Goal: Task Accomplishment & Management: Manage account settings

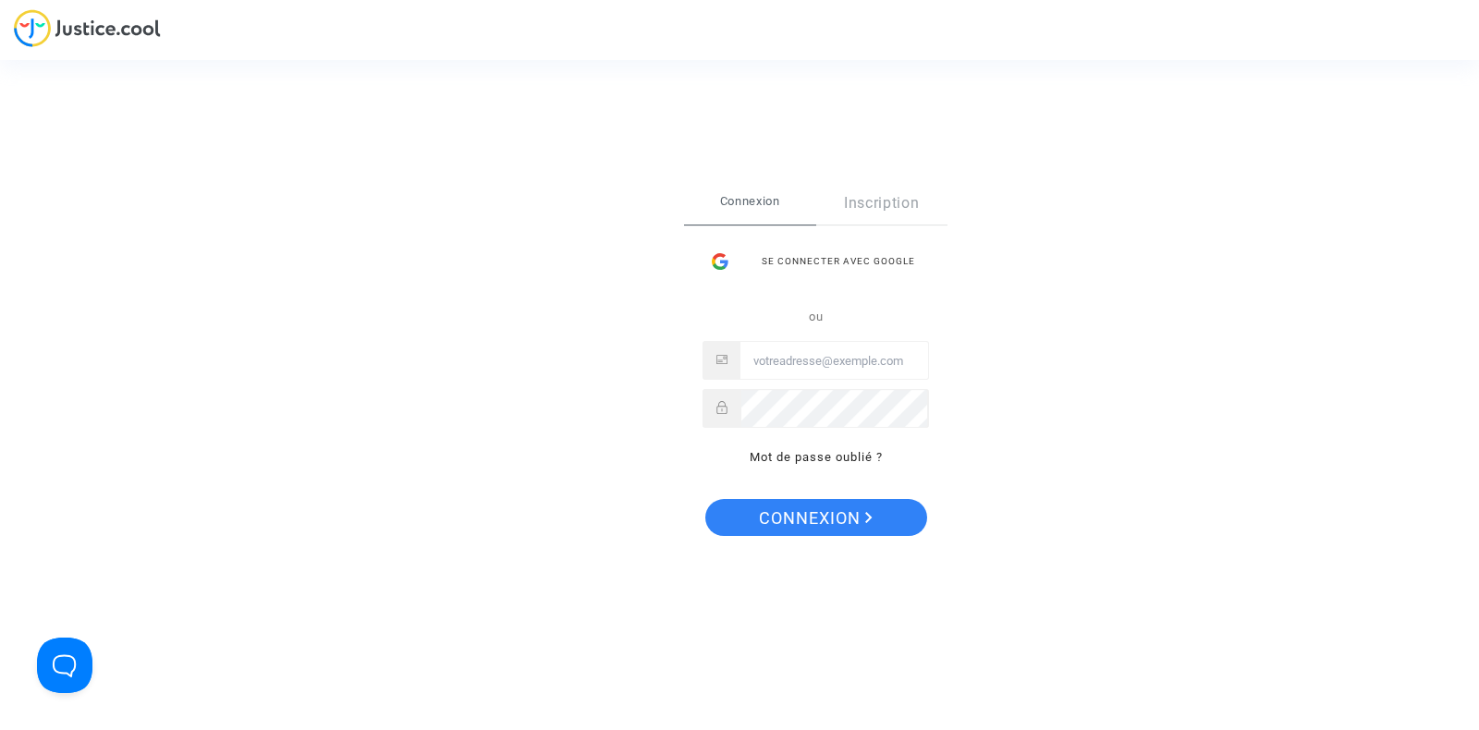
type input "[PERSON_NAME][EMAIL_ADDRESS][DOMAIN_NAME]"
click at [764, 514] on span "Connexion" at bounding box center [816, 518] width 114 height 39
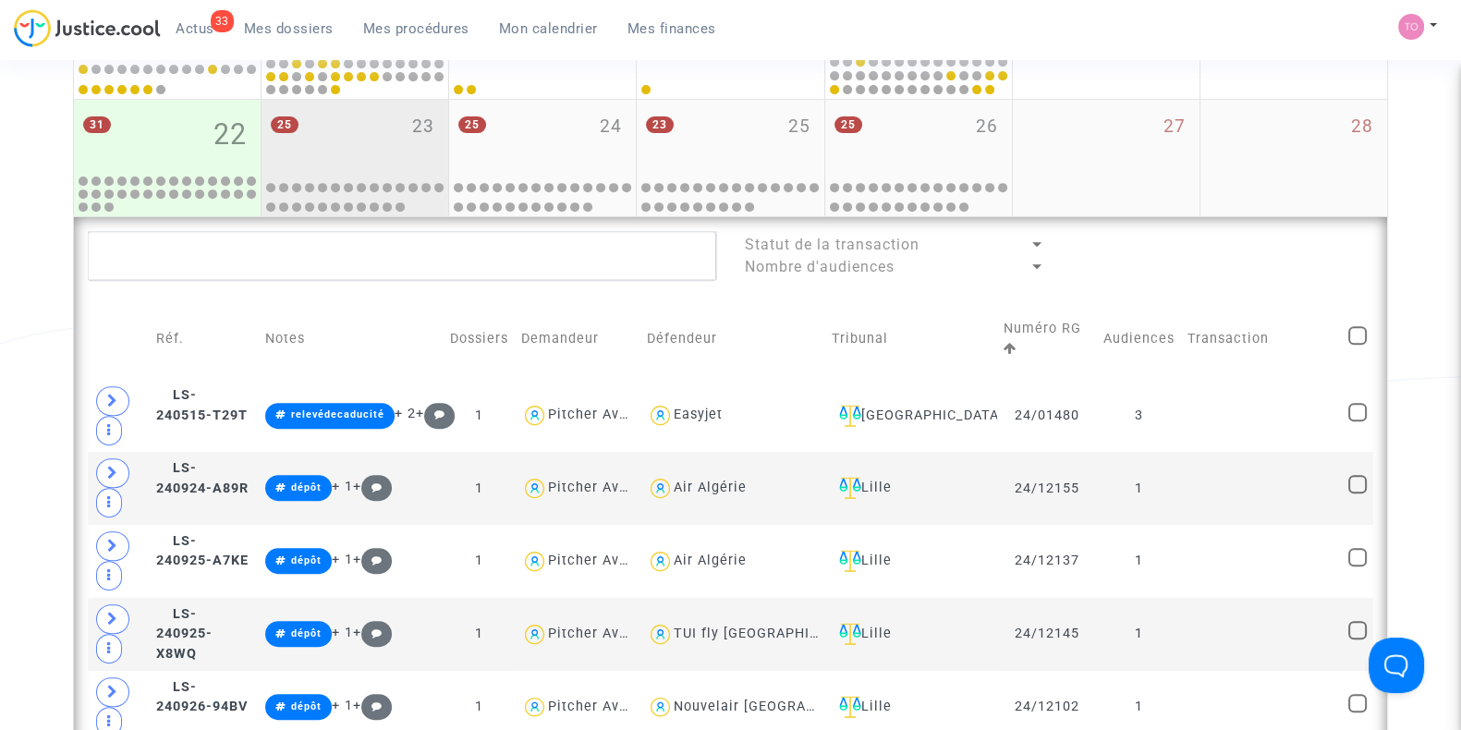
scroll to position [923, 0]
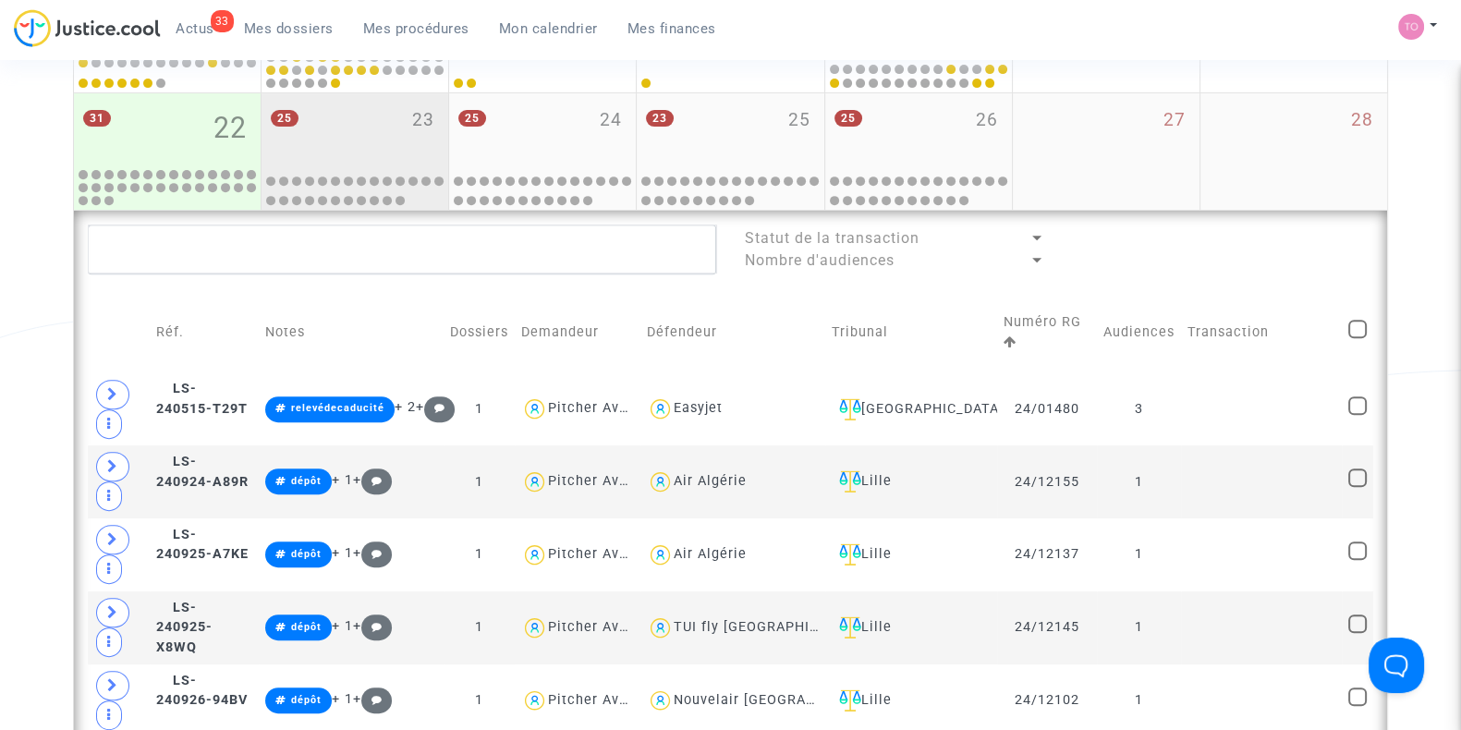
click at [367, 142] on div "25 23" at bounding box center [355, 129] width 187 height 72
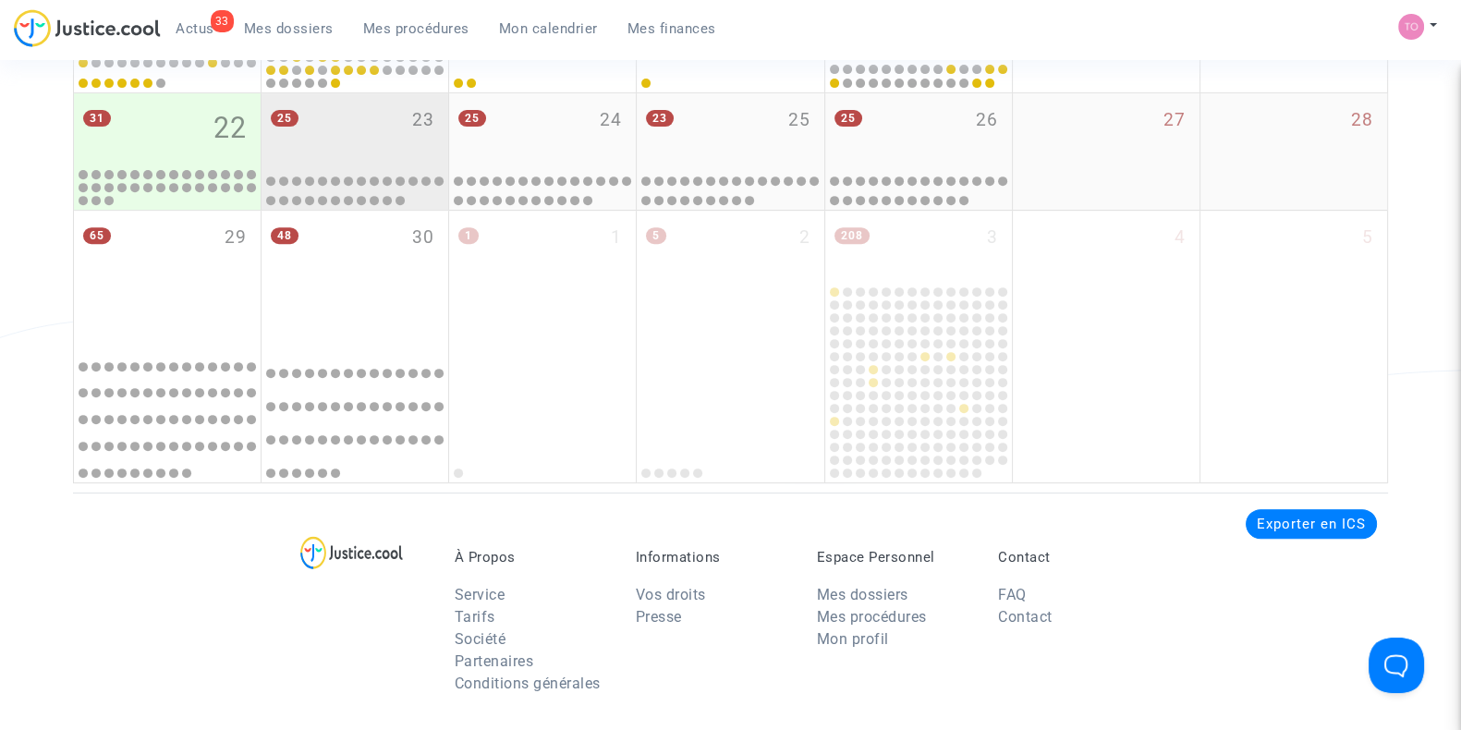
click at [380, 141] on div "25 23" at bounding box center [355, 129] width 187 height 72
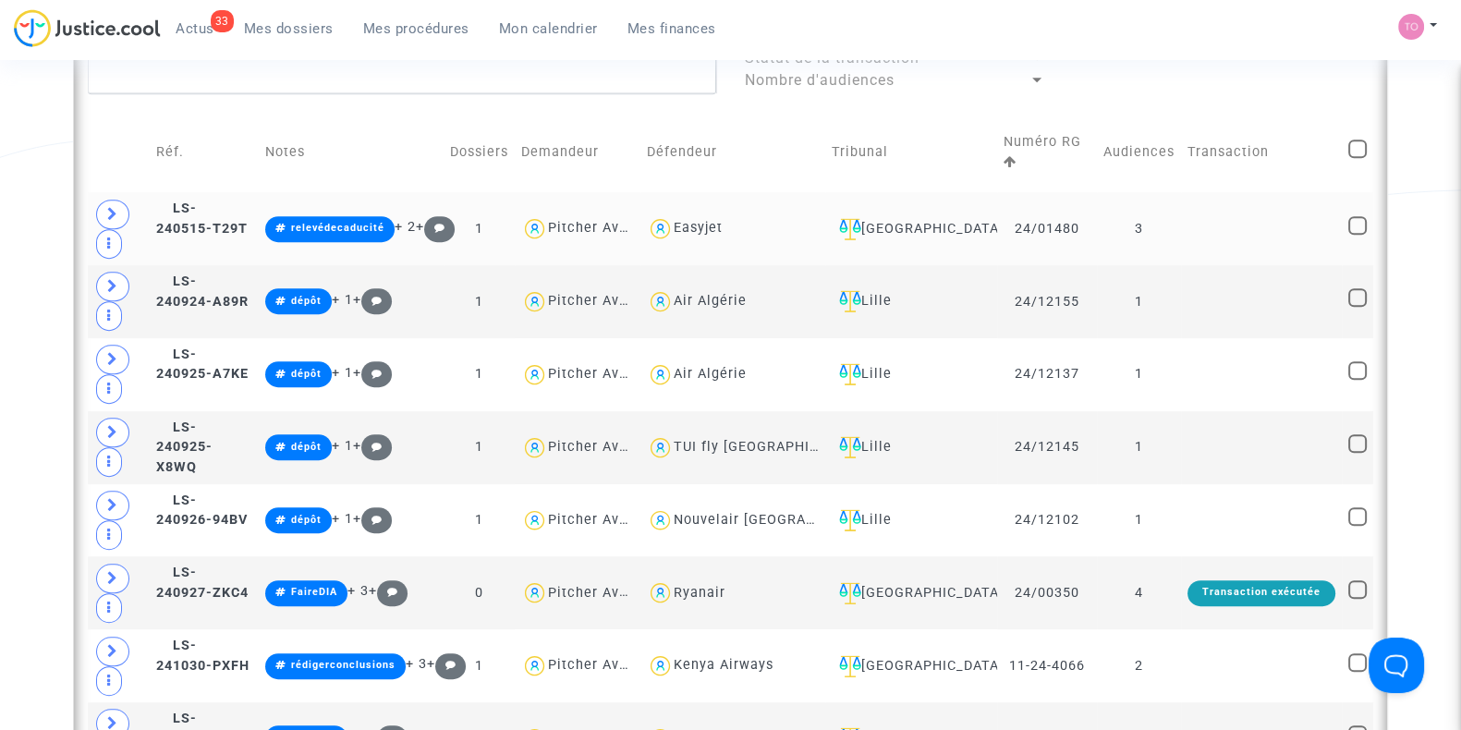
scroll to position [1040, 0]
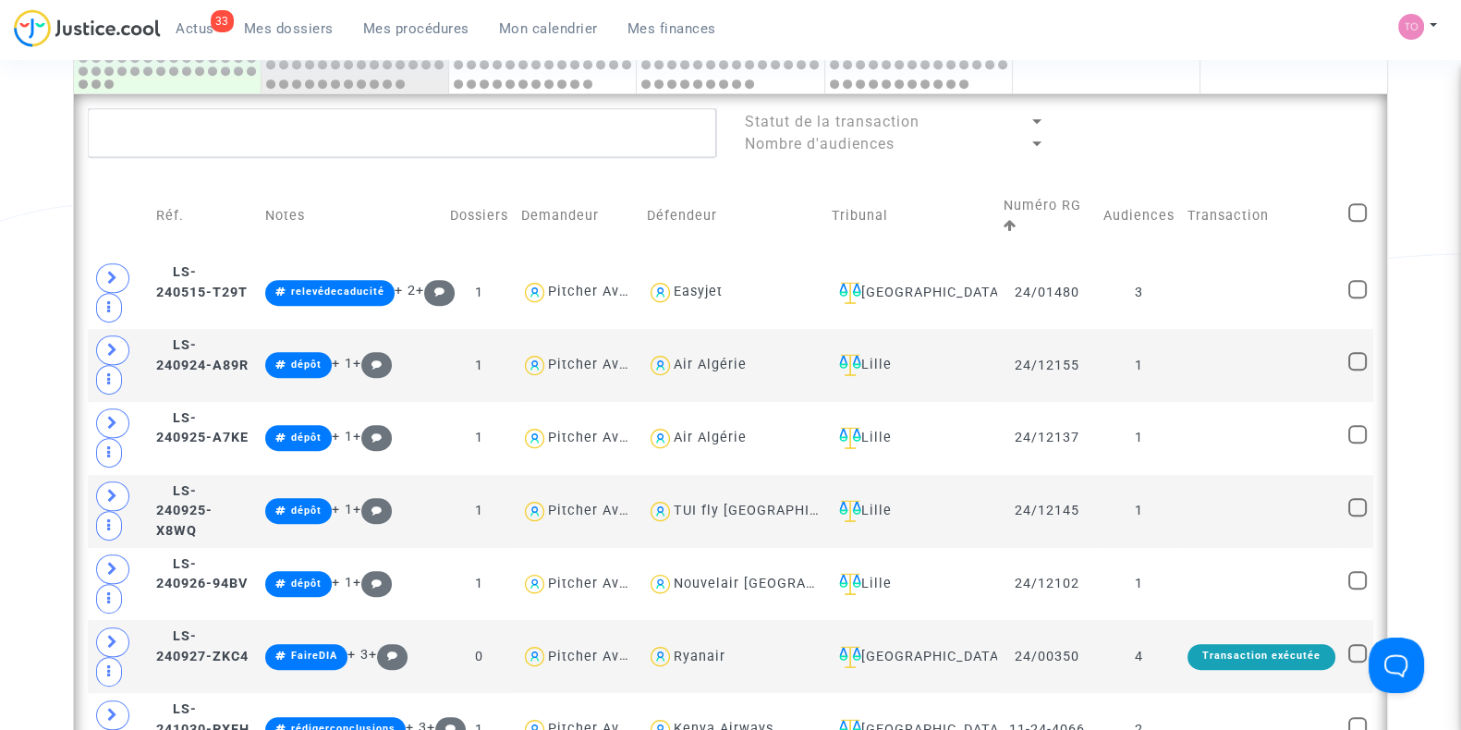
click at [0, 249] on div "Date de clôture d'instruction Date de conciliation Date d'audience Date de juge…" at bounding box center [730, 715] width 1461 height 3298
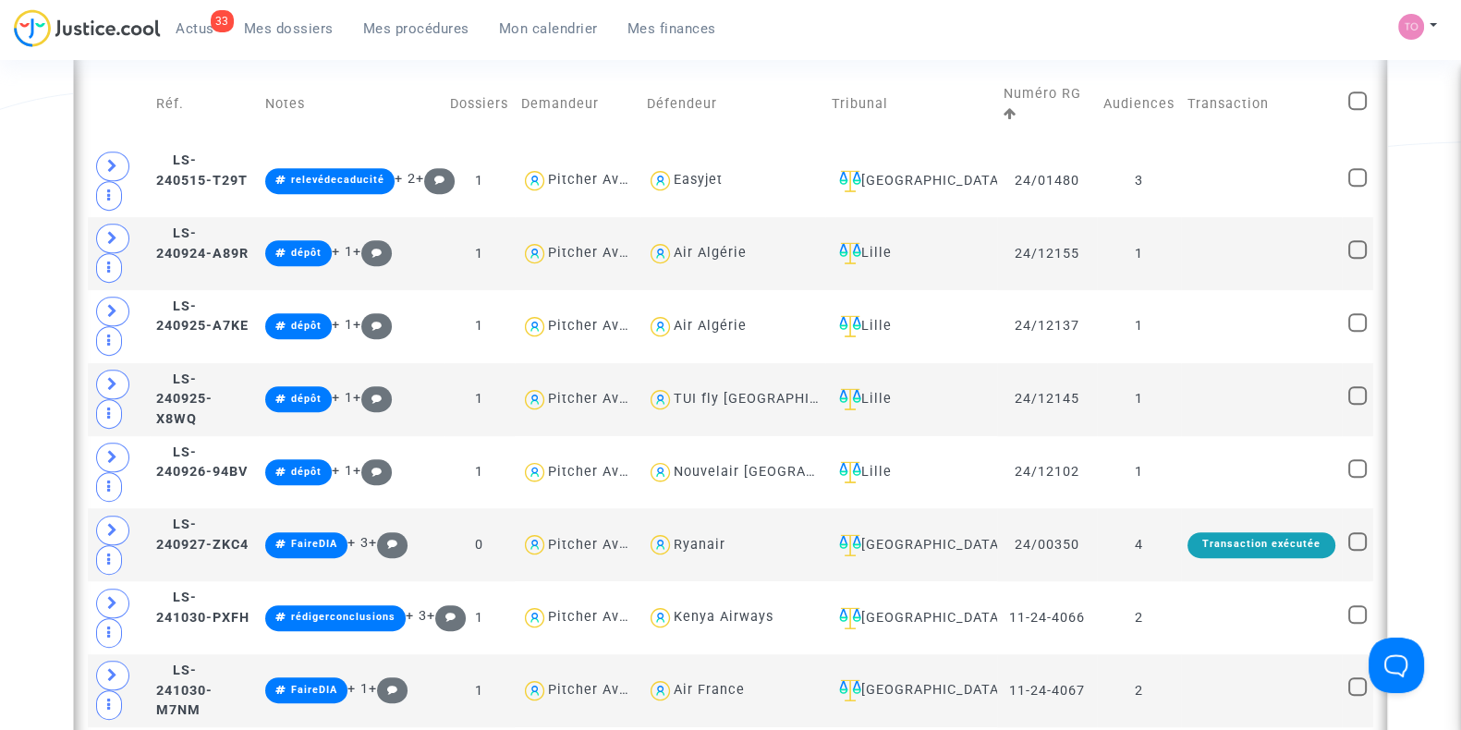
scroll to position [1155, 0]
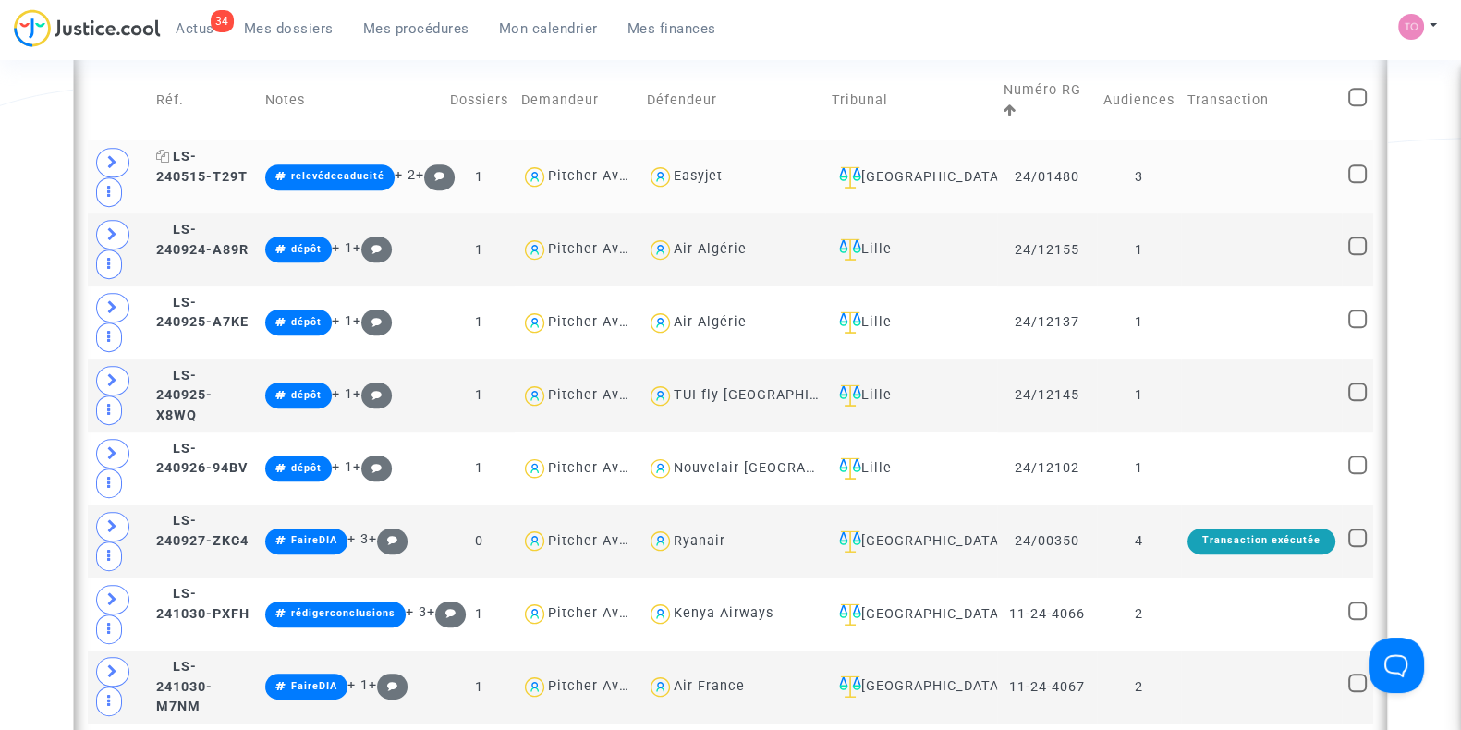
click at [226, 164] on span "LS-240515-T29T" at bounding box center [202, 167] width 92 height 36
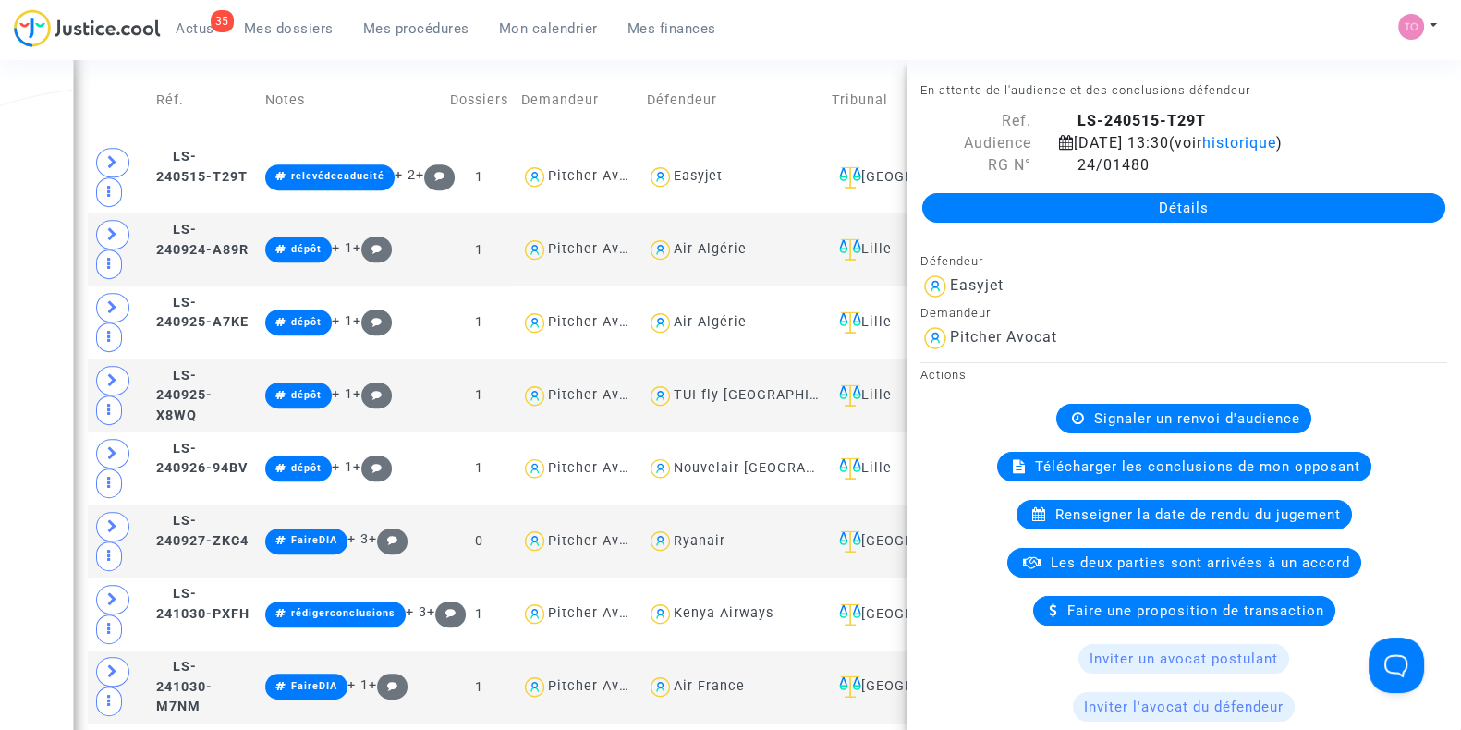
click at [0, 193] on div "Date de clôture d'instruction Date de conciliation Date d'audience Date de juge…" at bounding box center [730, 600] width 1461 height 3298
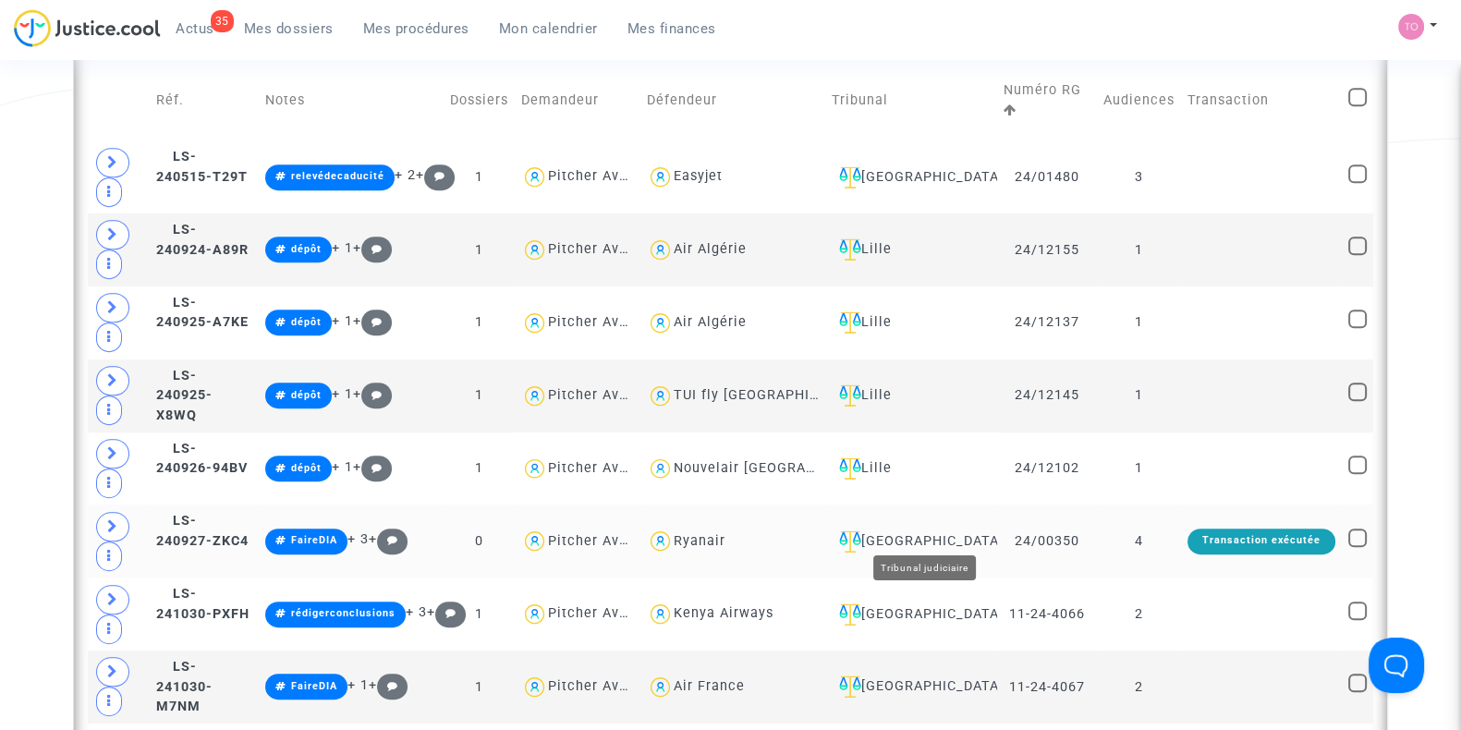
click at [924, 534] on div "Nîmes" at bounding box center [911, 542] width 159 height 22
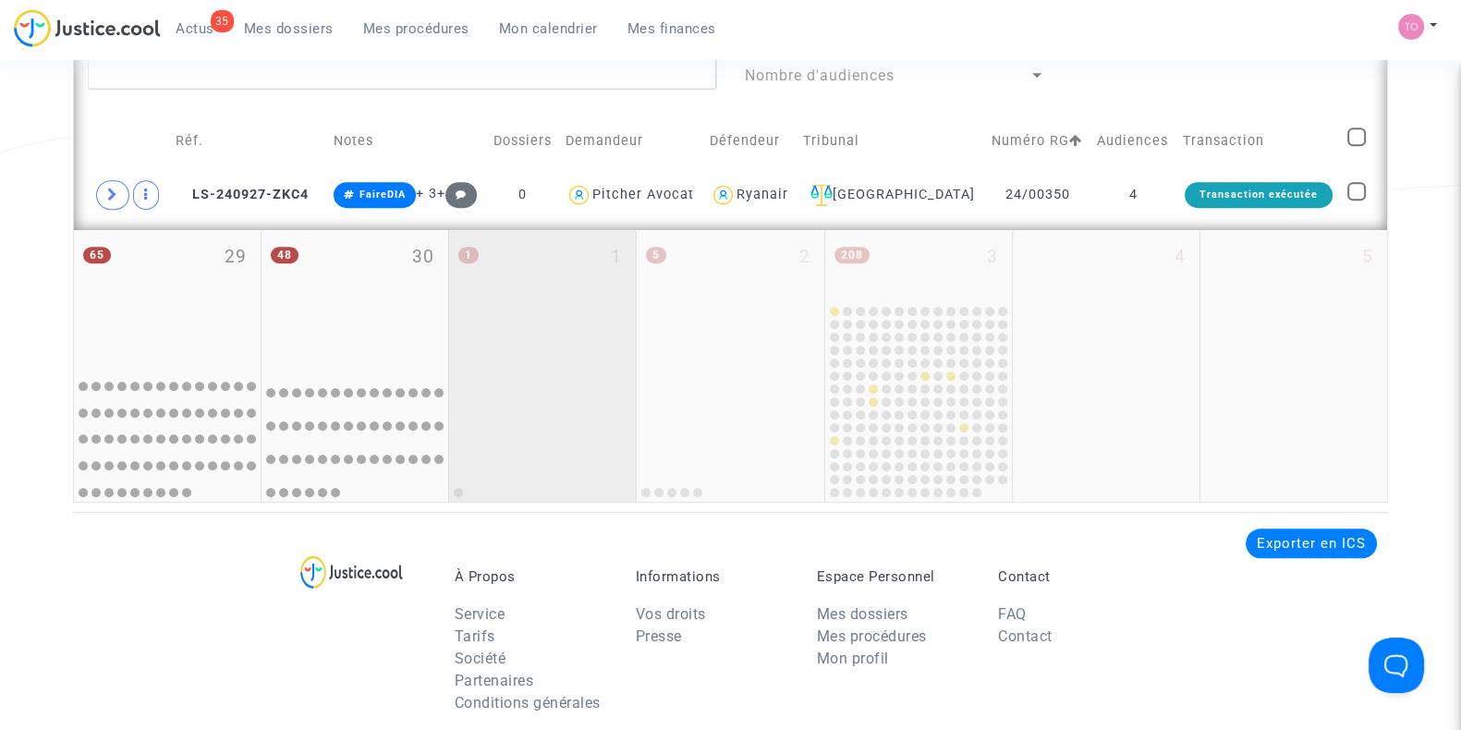
scroll to position [1040, 0]
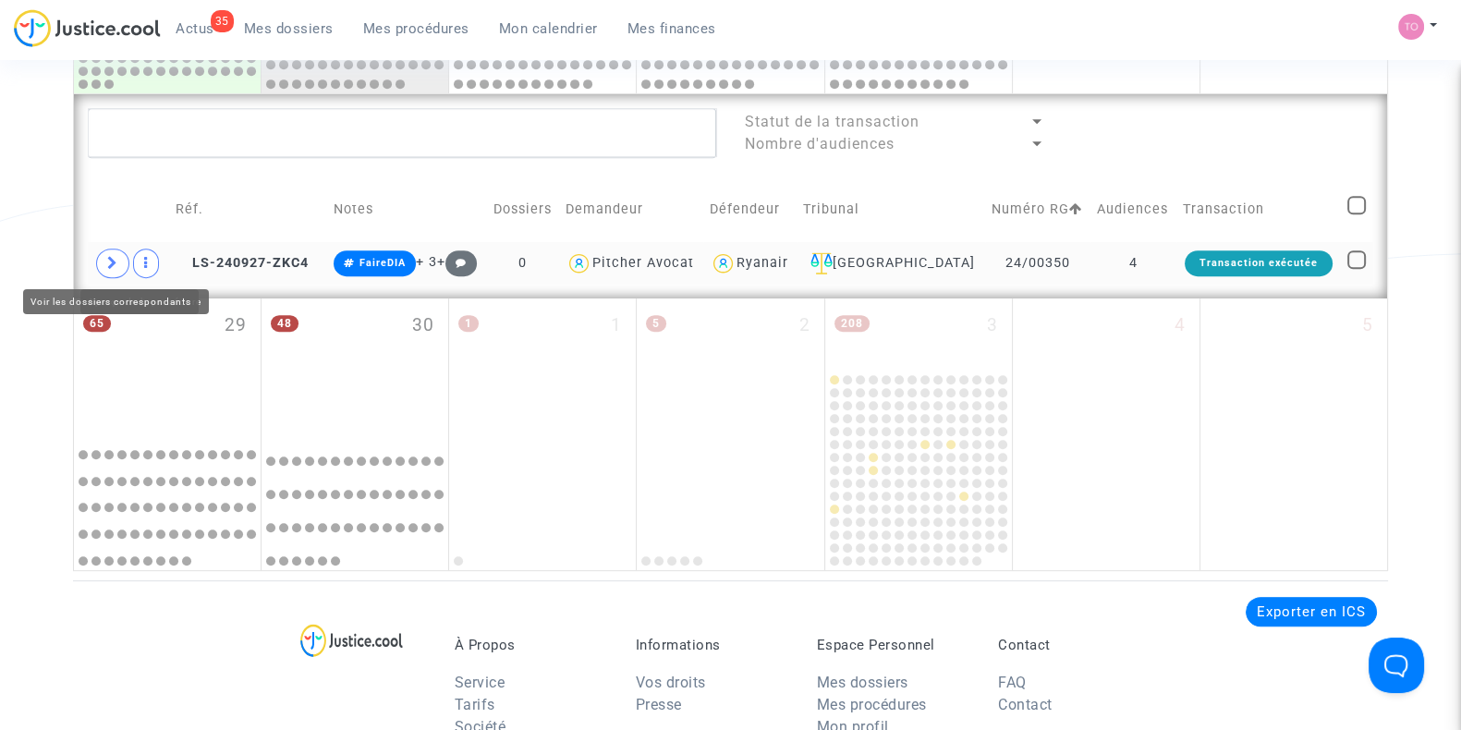
click at [125, 262] on span at bounding box center [112, 264] width 33 height 30
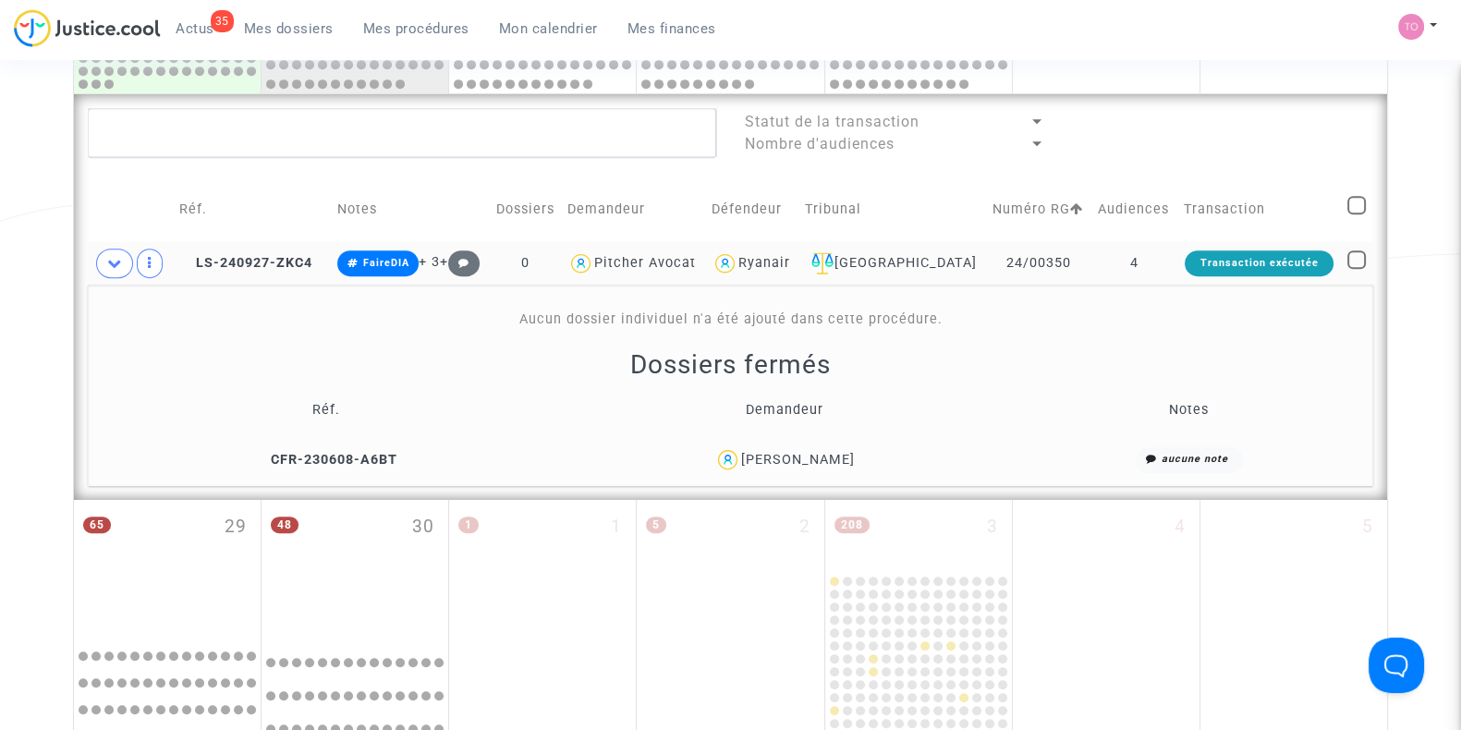
drag, startPoint x: 867, startPoint y: 453, endPoint x: 749, endPoint y: 464, distance: 118.8
click at [749, 464] on div "Elodie Meunier" at bounding box center [785, 459] width 442 height 27
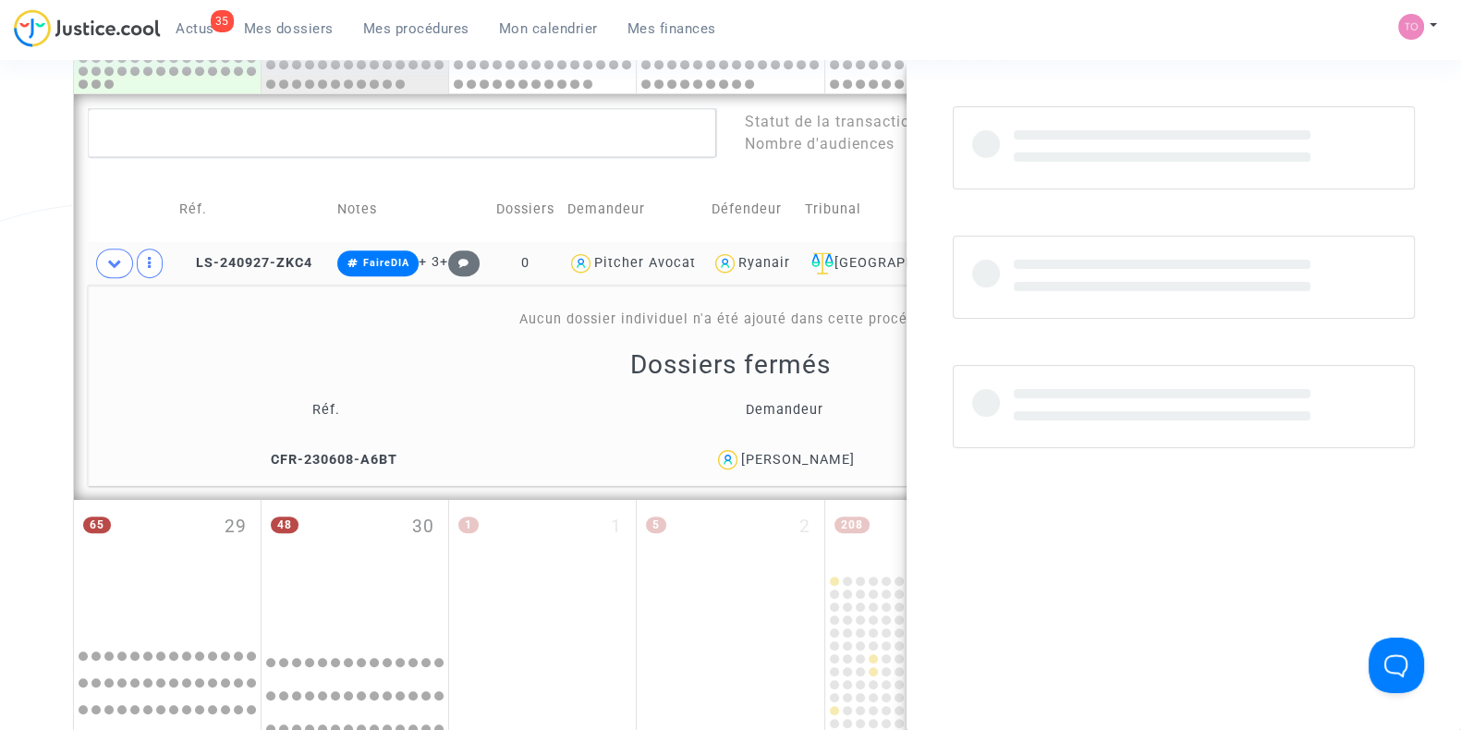
copy div "Elodie Meunier"
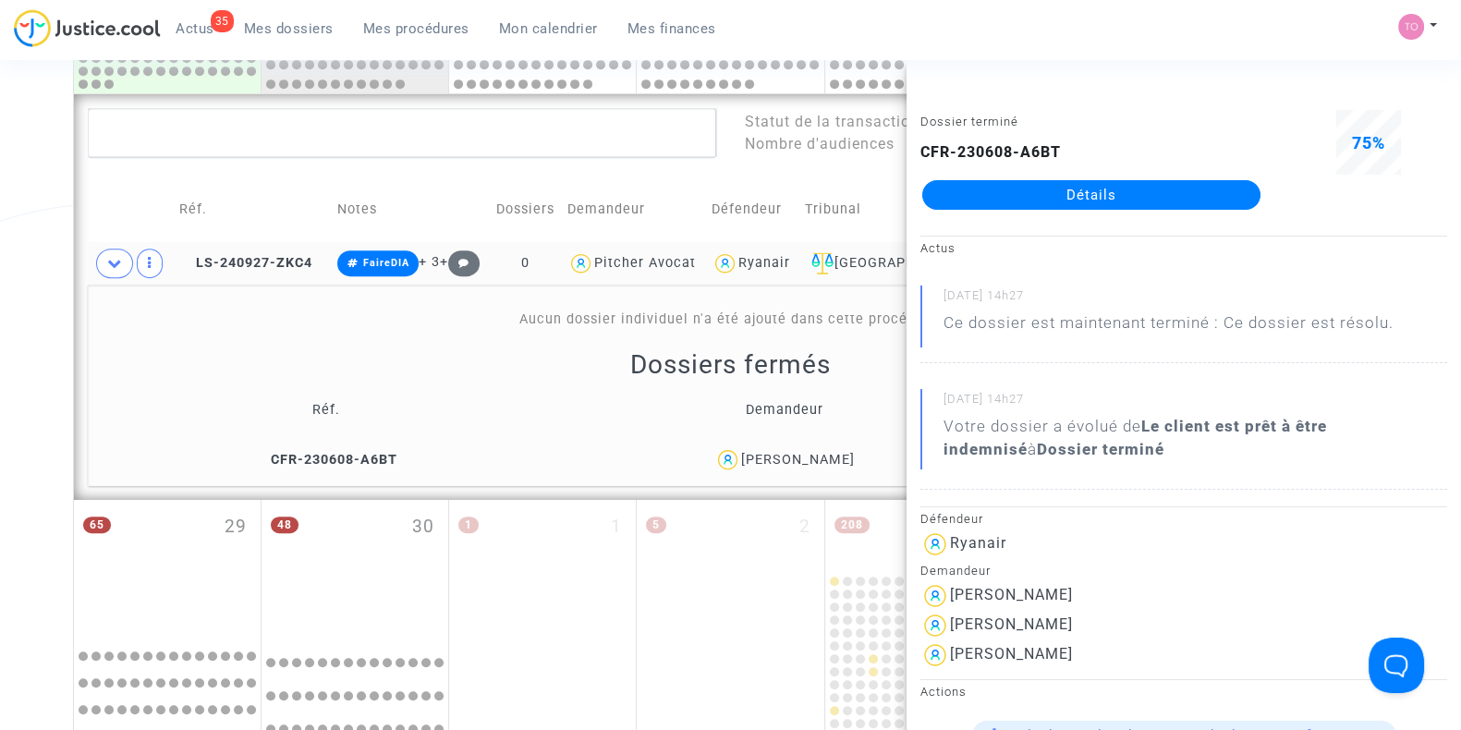
drag, startPoint x: 6, startPoint y: 292, endPoint x: 28, endPoint y: 292, distance: 22.2
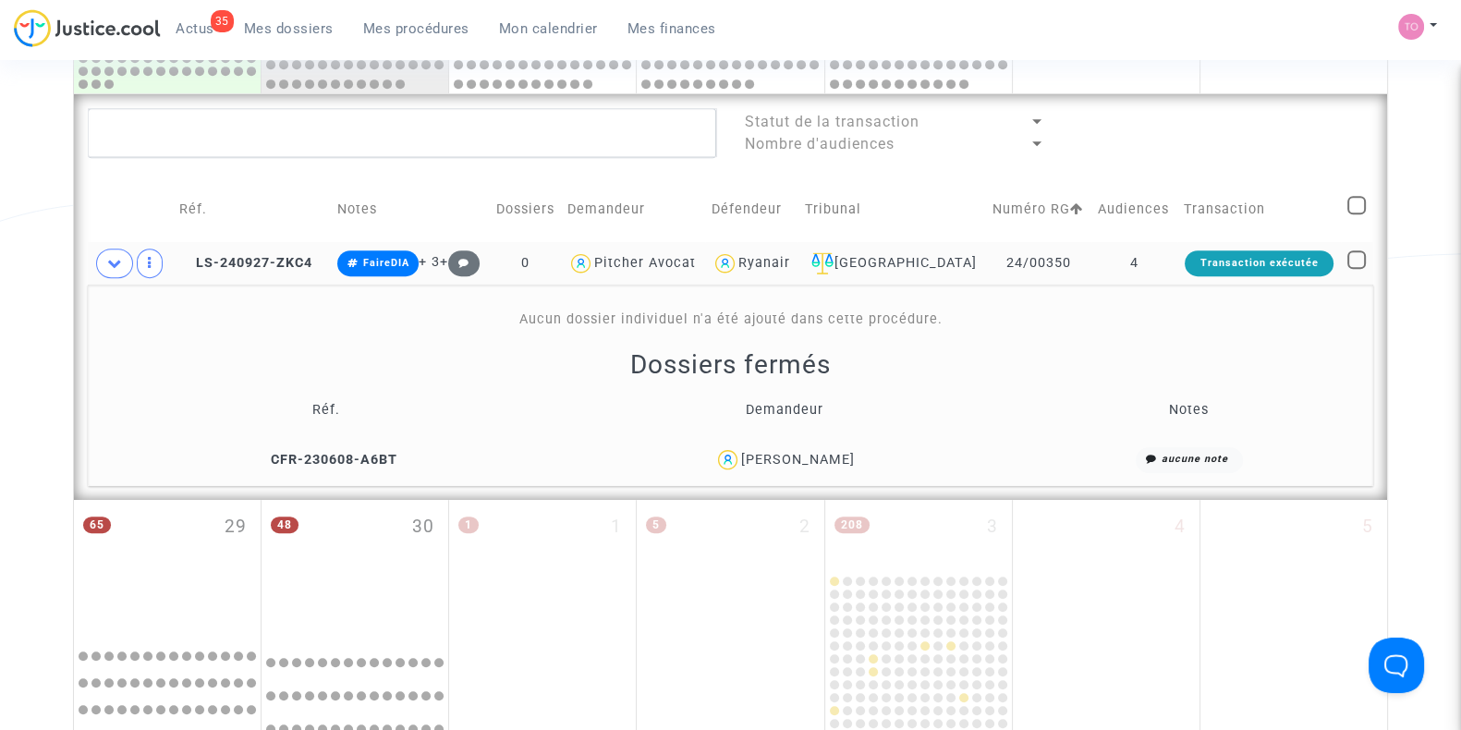
drag, startPoint x: 1063, startPoint y: 261, endPoint x: 980, endPoint y: 270, distance: 83.7
click at [986, 269] on td "24/00350" at bounding box center [1038, 263] width 105 height 43
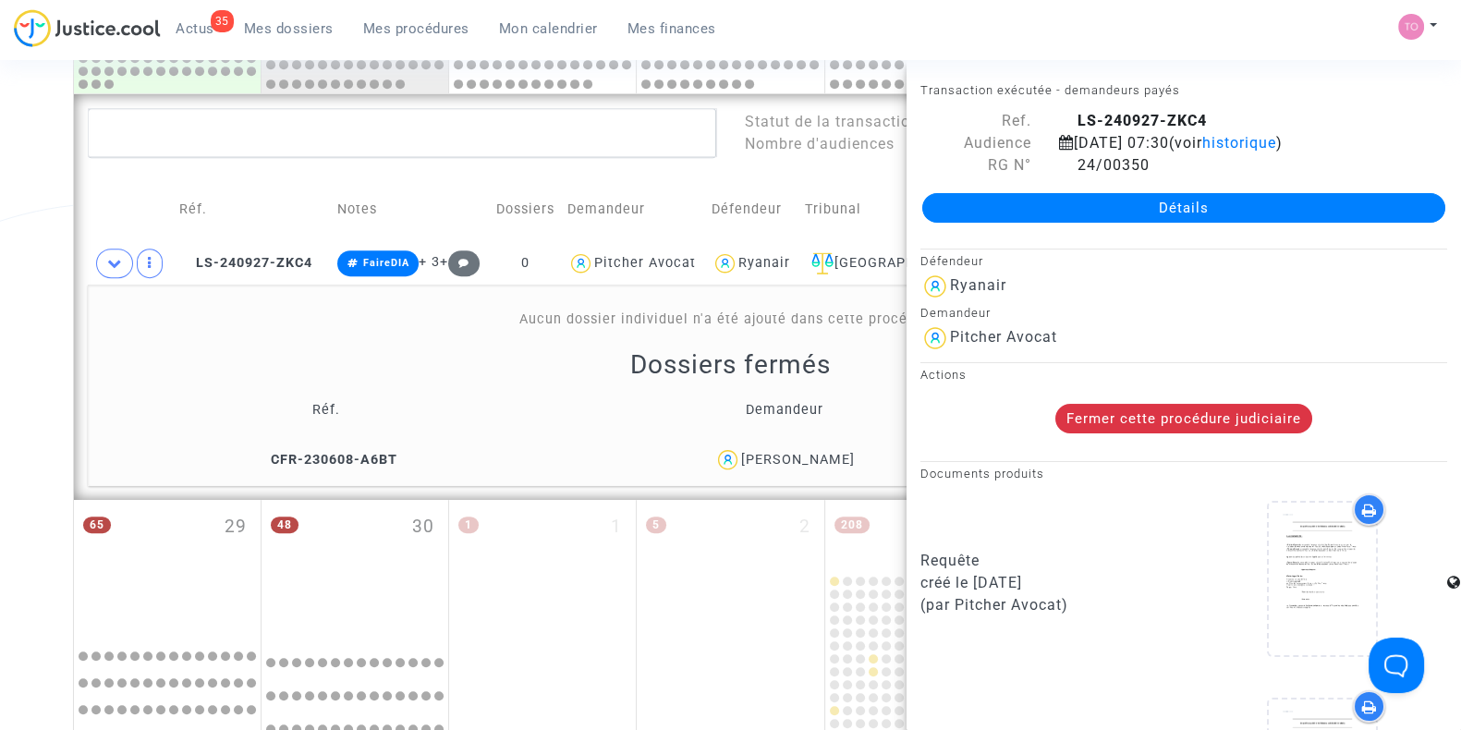
copy td "24/00350"
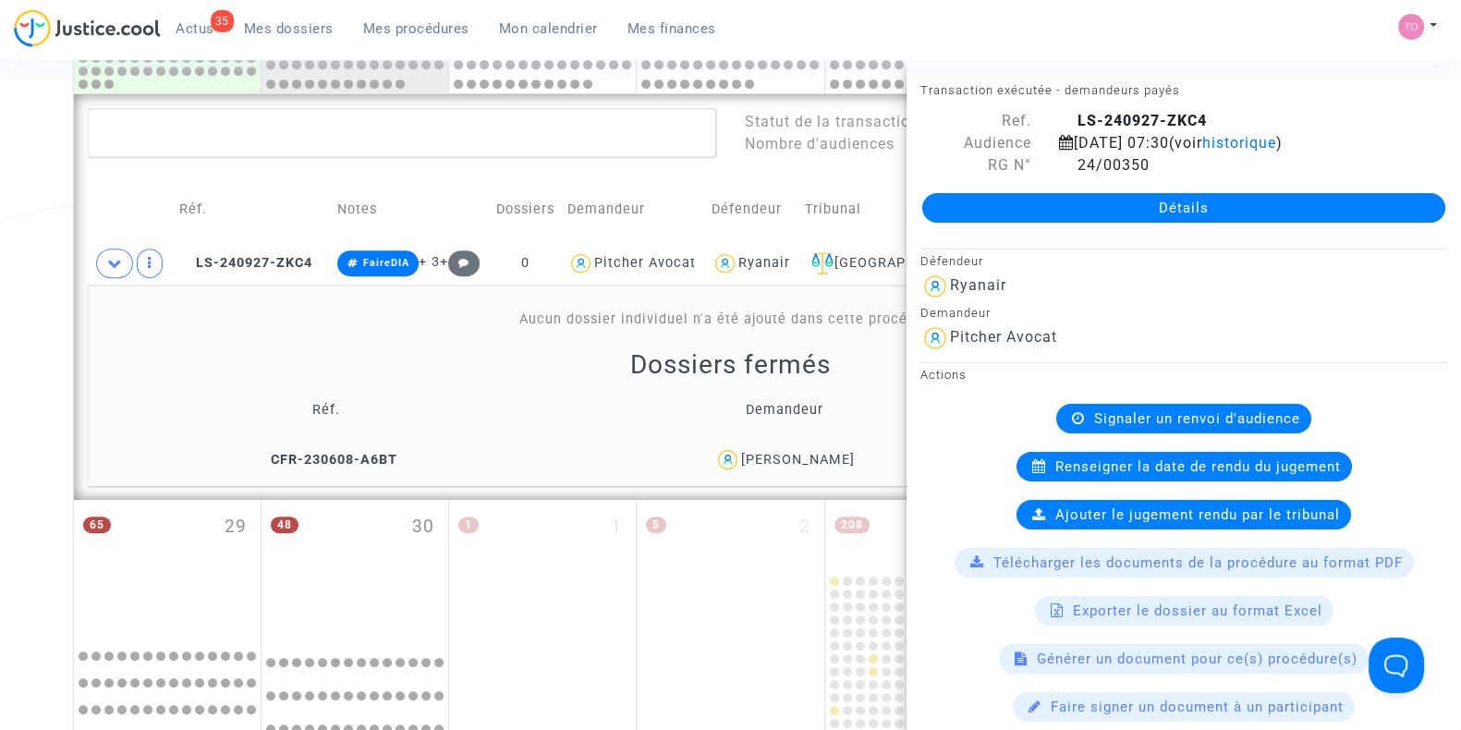
drag, startPoint x: 0, startPoint y: 316, endPoint x: 134, endPoint y: 295, distance: 135.7
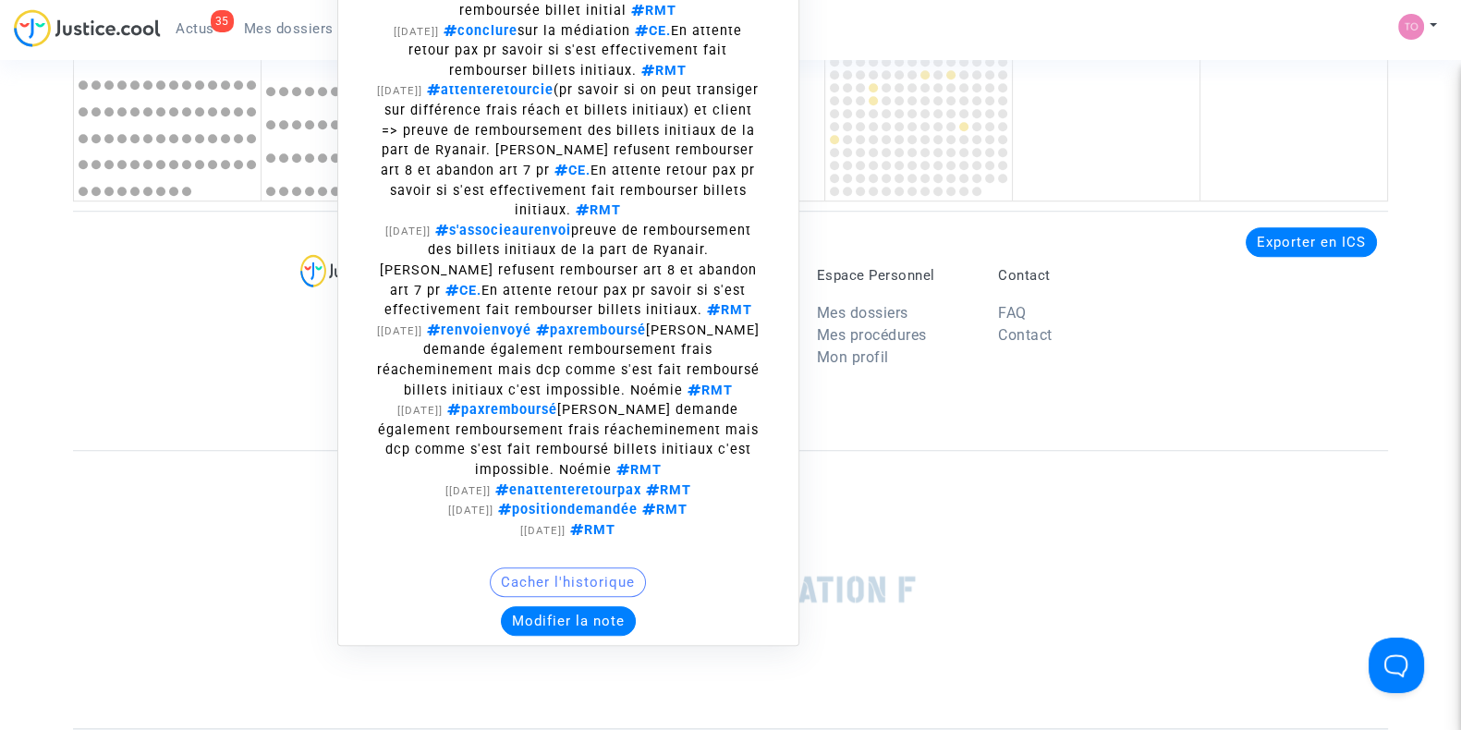
scroll to position [1617, 0]
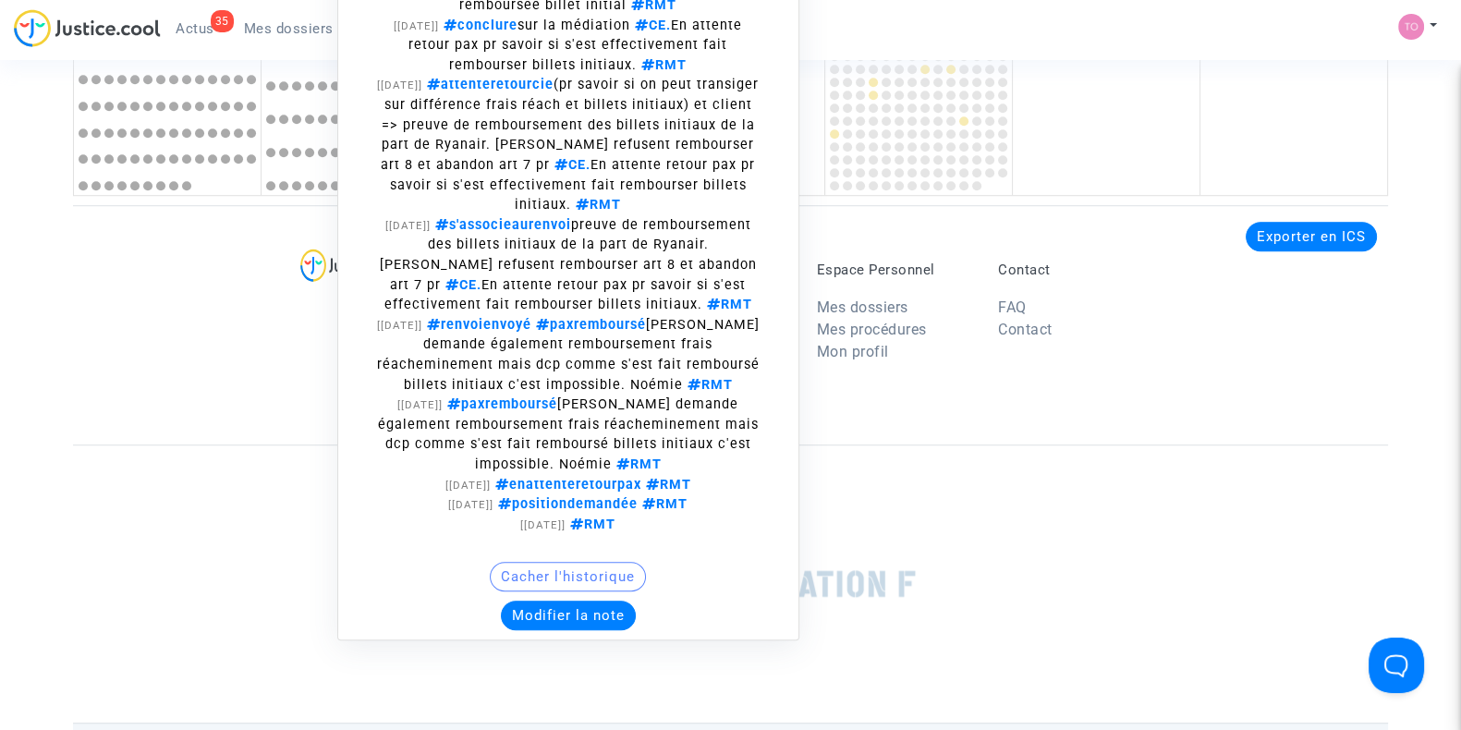
click at [579, 606] on button "Modifier la note" at bounding box center [568, 616] width 135 height 30
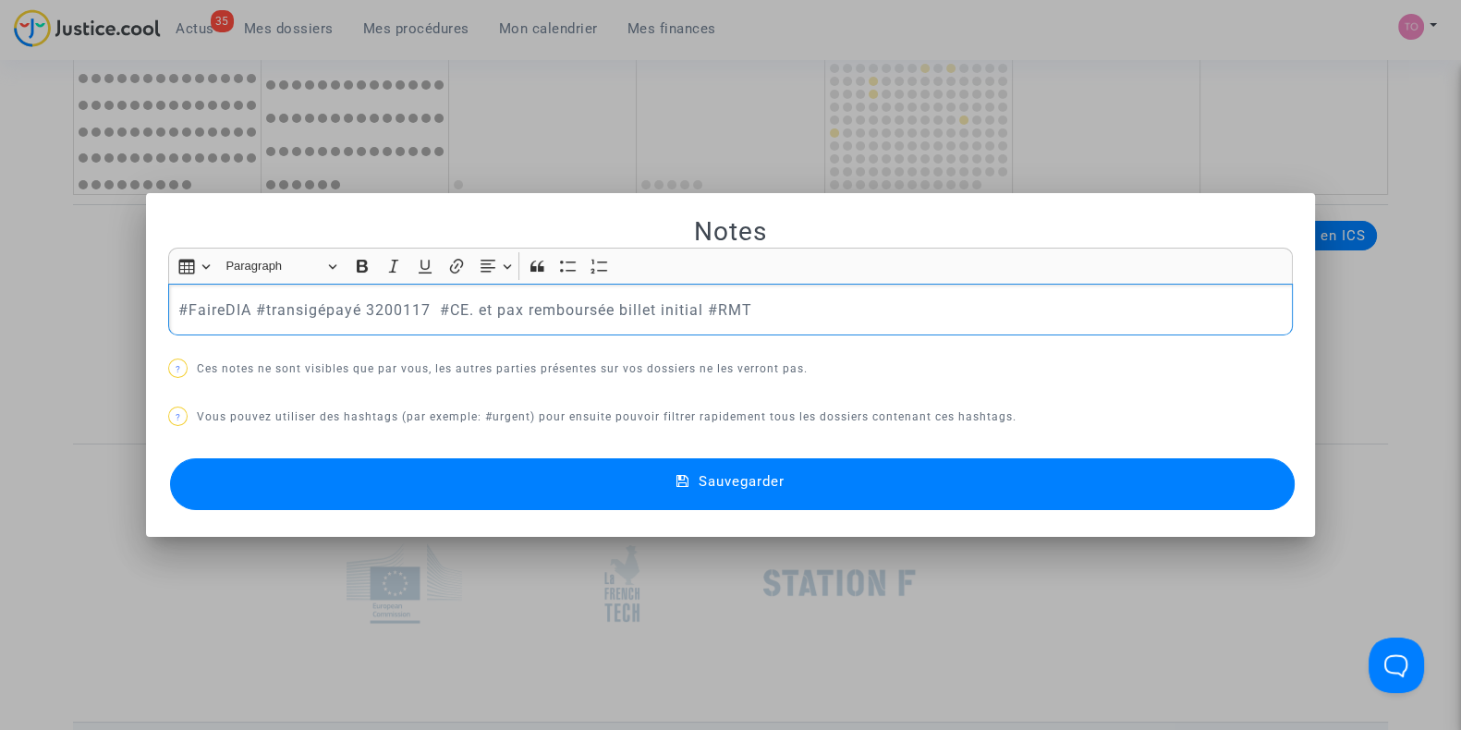
drag, startPoint x: 217, startPoint y: 307, endPoint x: 183, endPoint y: 312, distance: 34.5
click at [183, 312] on p "#FaireDIA #transigépayé 3200117 #CE. et pax remboursée billet initial #RMT" at bounding box center [731, 310] width 1106 height 23
click at [203, 304] on p "#DIA #transigépayé 3200117 #CE. et pax remboursée billet initial #RMT" at bounding box center [731, 310] width 1106 height 23
click at [368, 462] on button "Sauvegarder" at bounding box center [732, 484] width 1125 height 52
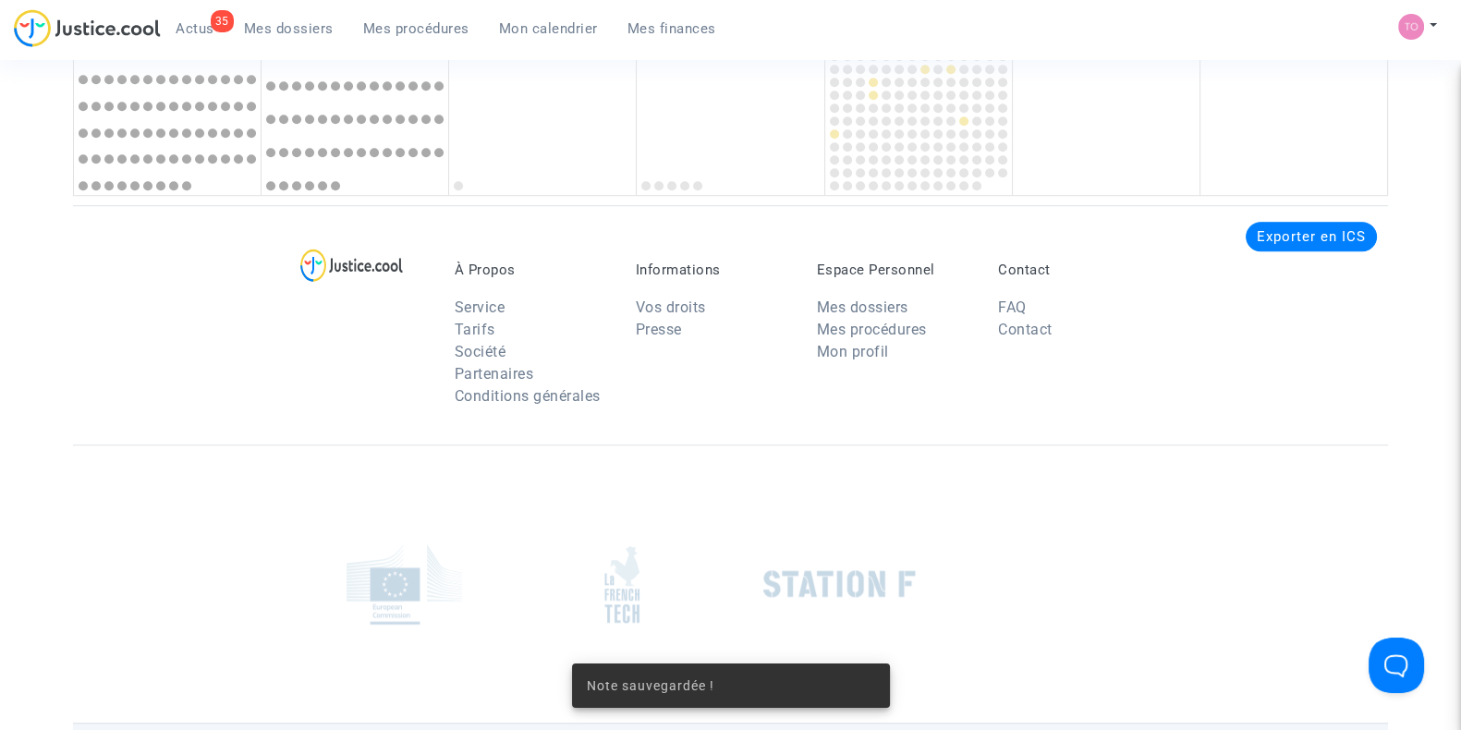
drag, startPoint x: 285, startPoint y: 367, endPoint x: 379, endPoint y: 275, distance: 131.4
click at [379, 275] on div "À Propos Service Tarifs Société Partenaires Conditions générales Informations V…" at bounding box center [730, 324] width 1315 height 239
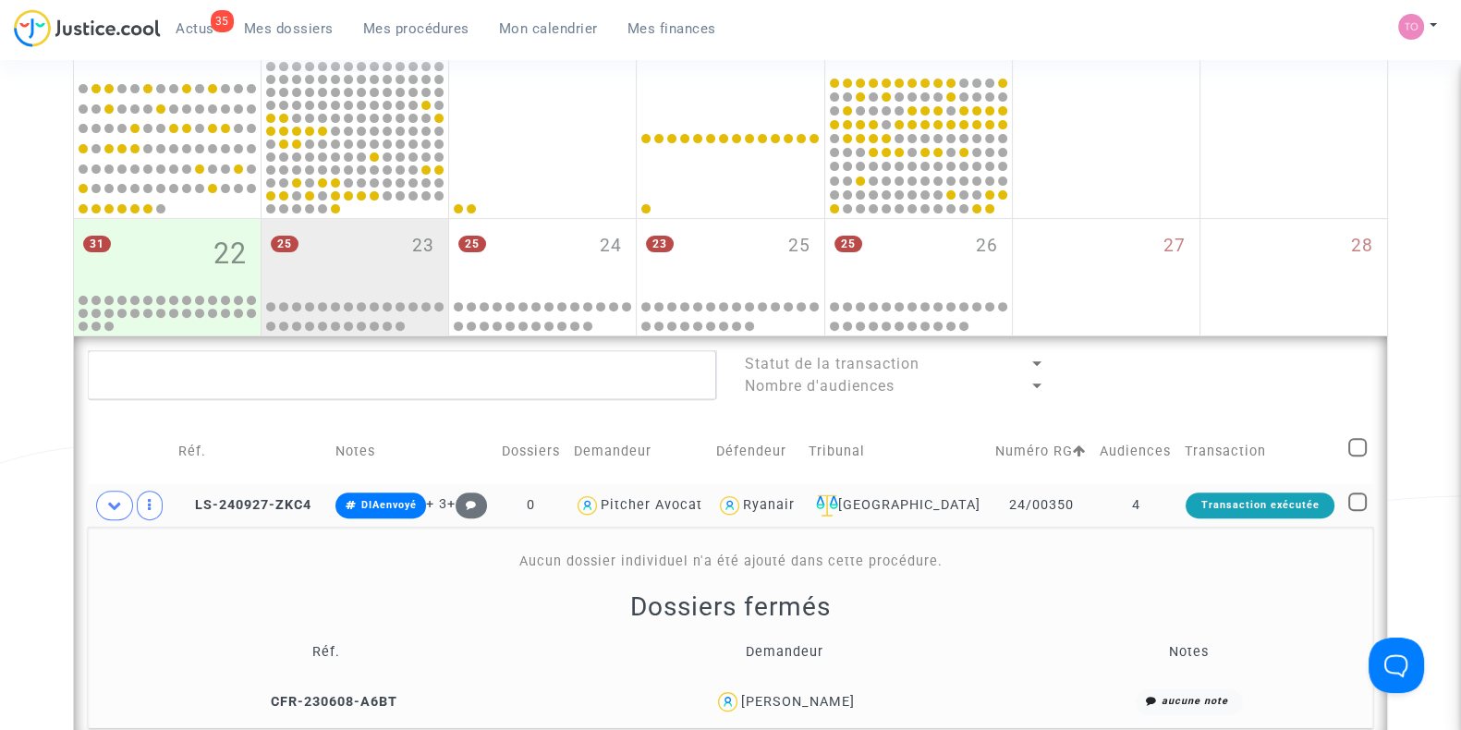
scroll to position [808, 0]
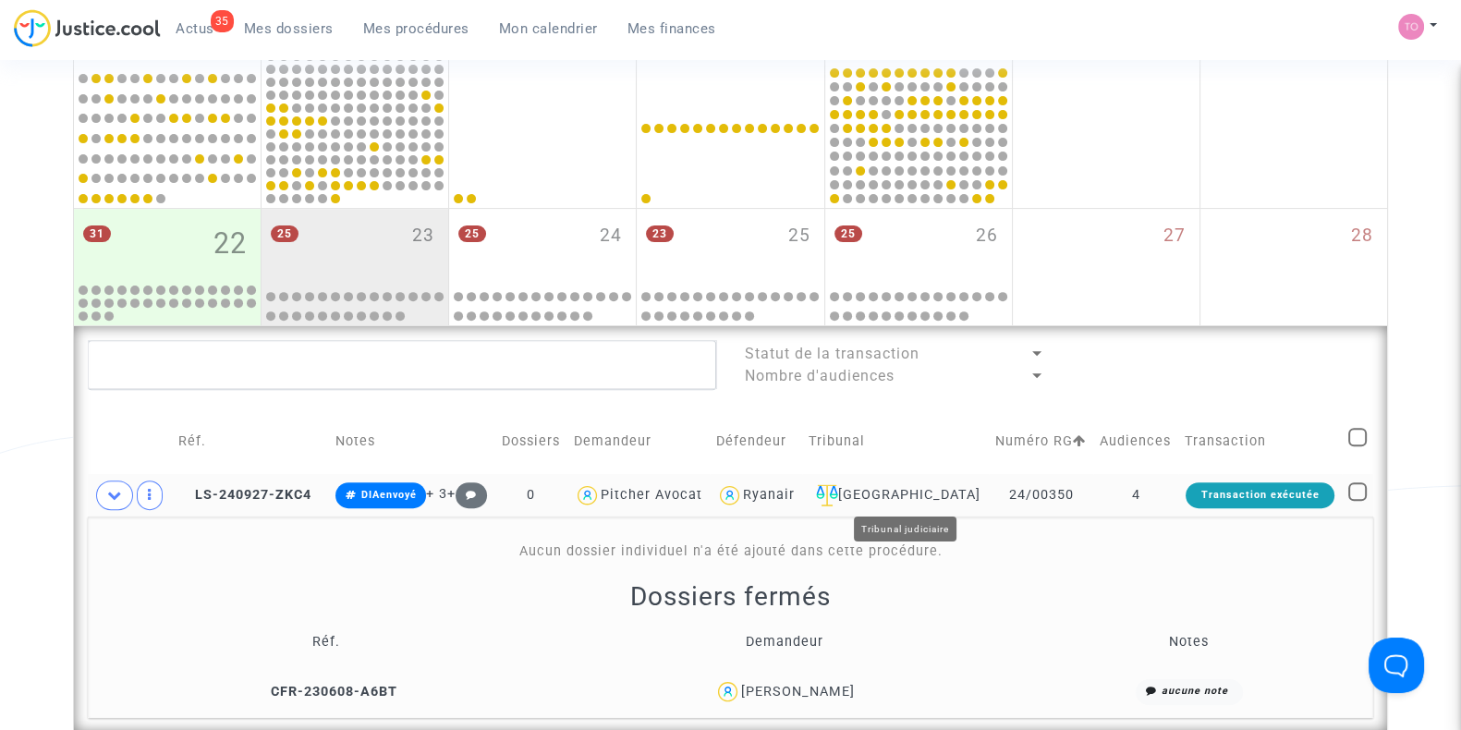
click at [899, 484] on div "Nîmes" at bounding box center [896, 495] width 174 height 22
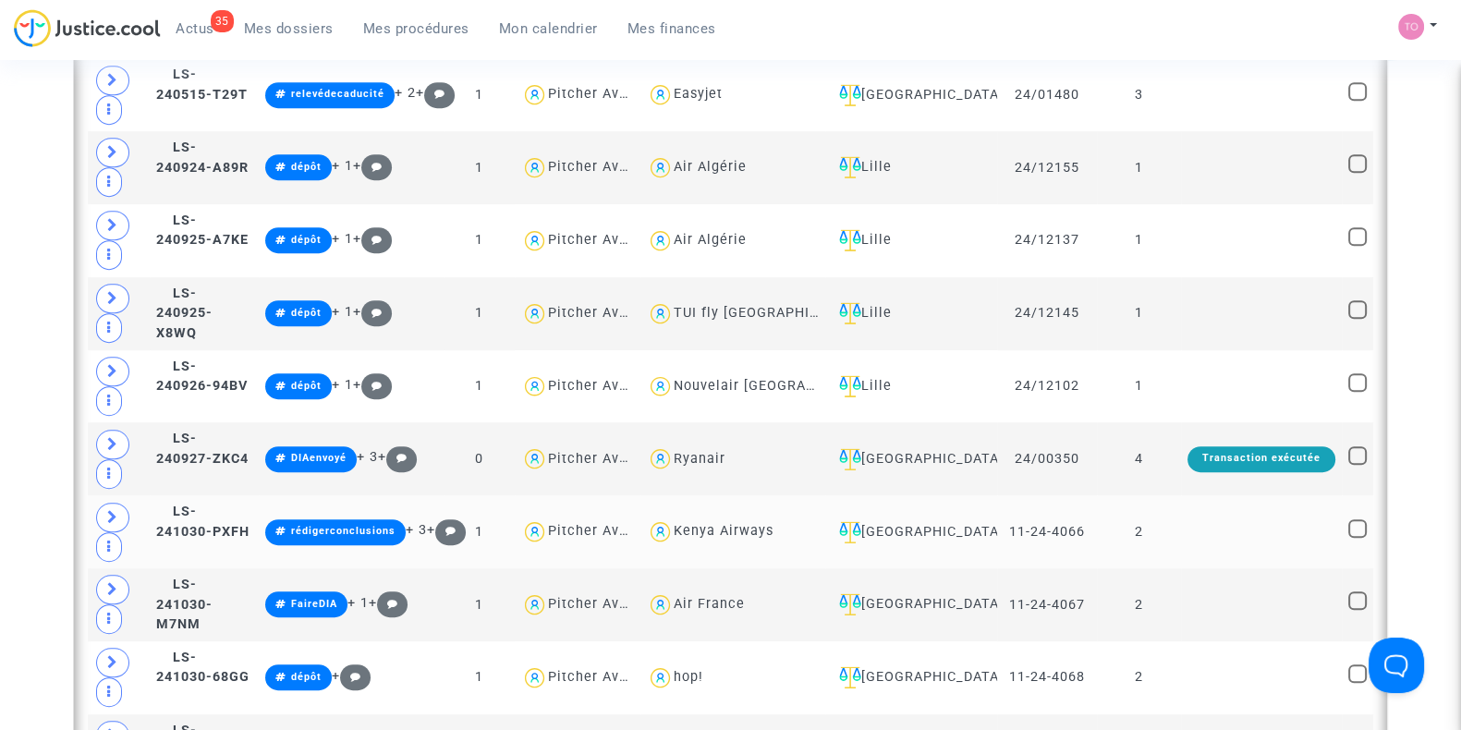
scroll to position [1271, 0]
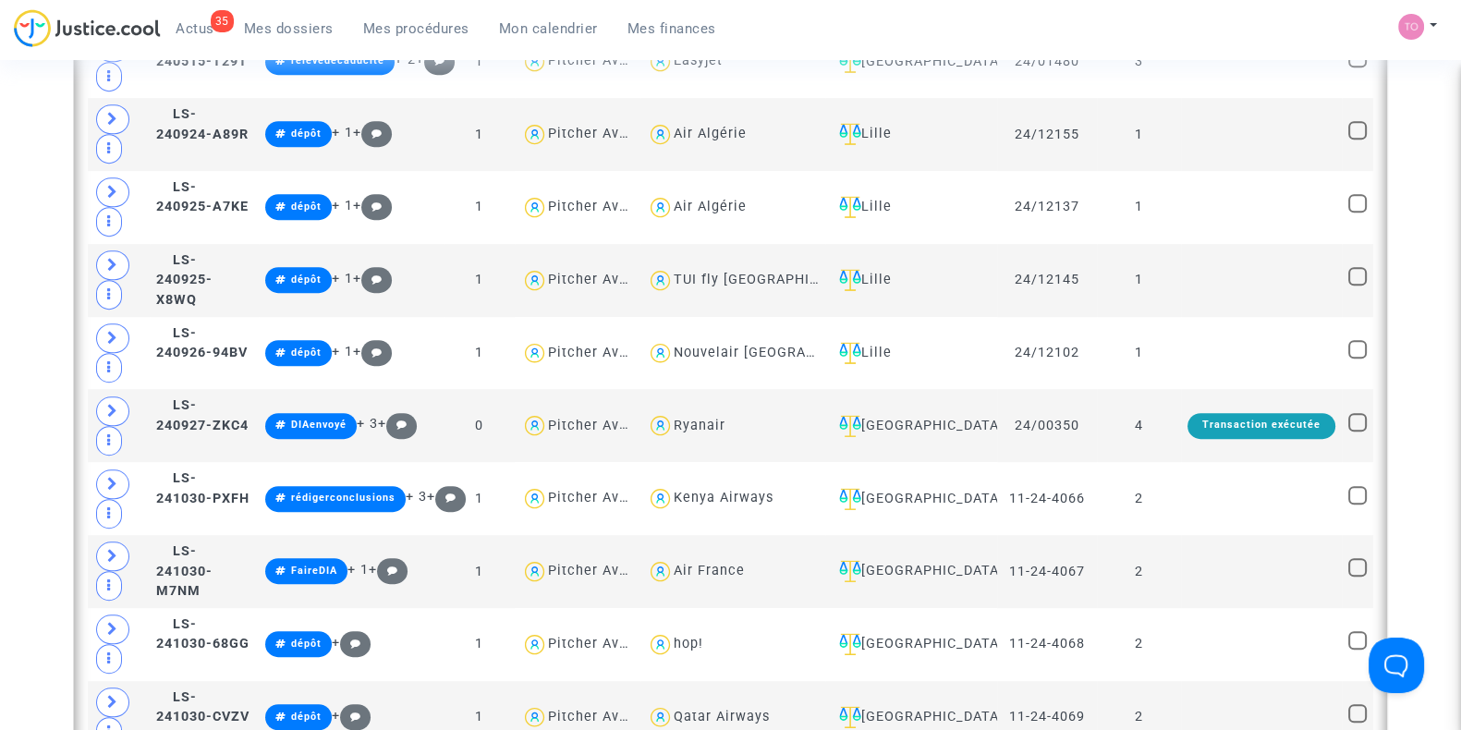
click at [10, 280] on div "Date de clôture d'instruction Date de conciliation Date d'audience Date de juge…" at bounding box center [730, 484] width 1461 height 3298
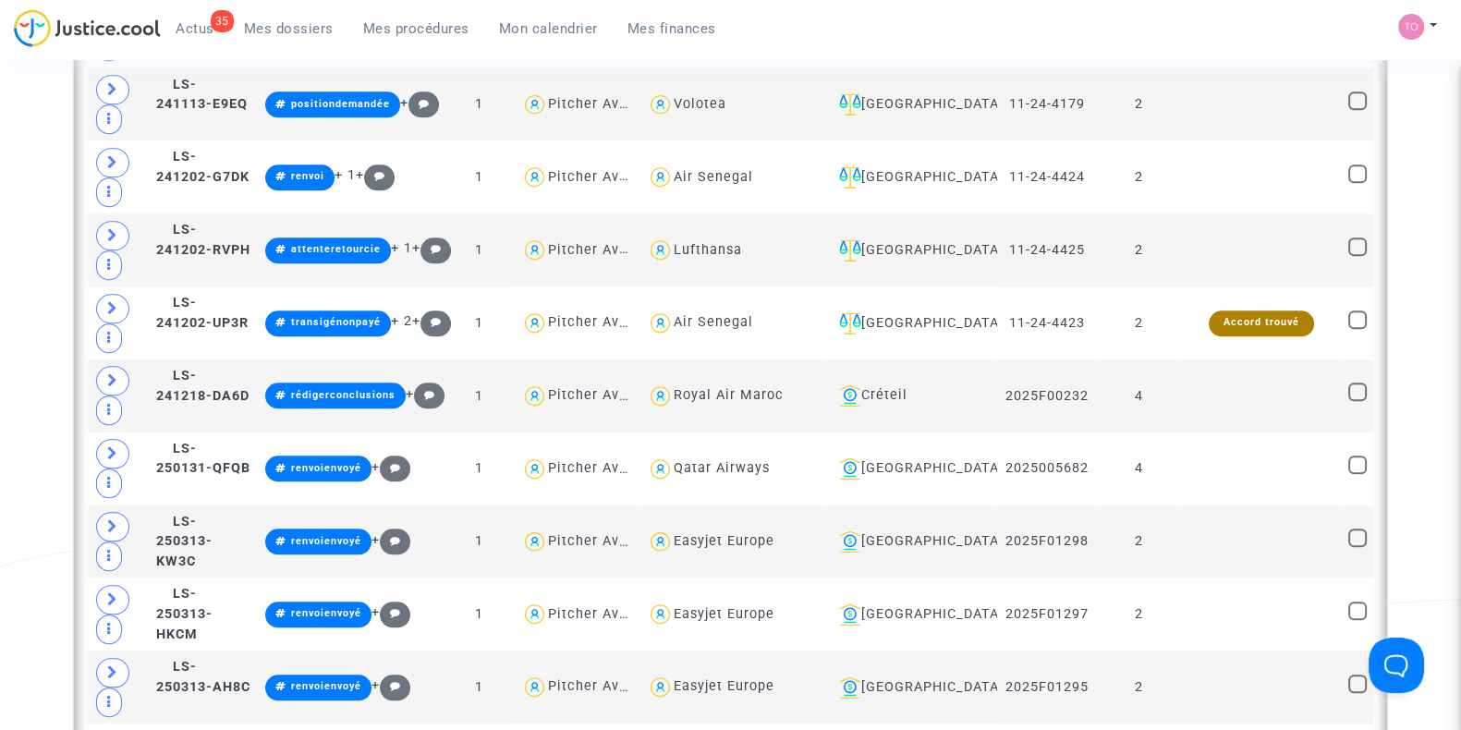
scroll to position [2427, 0]
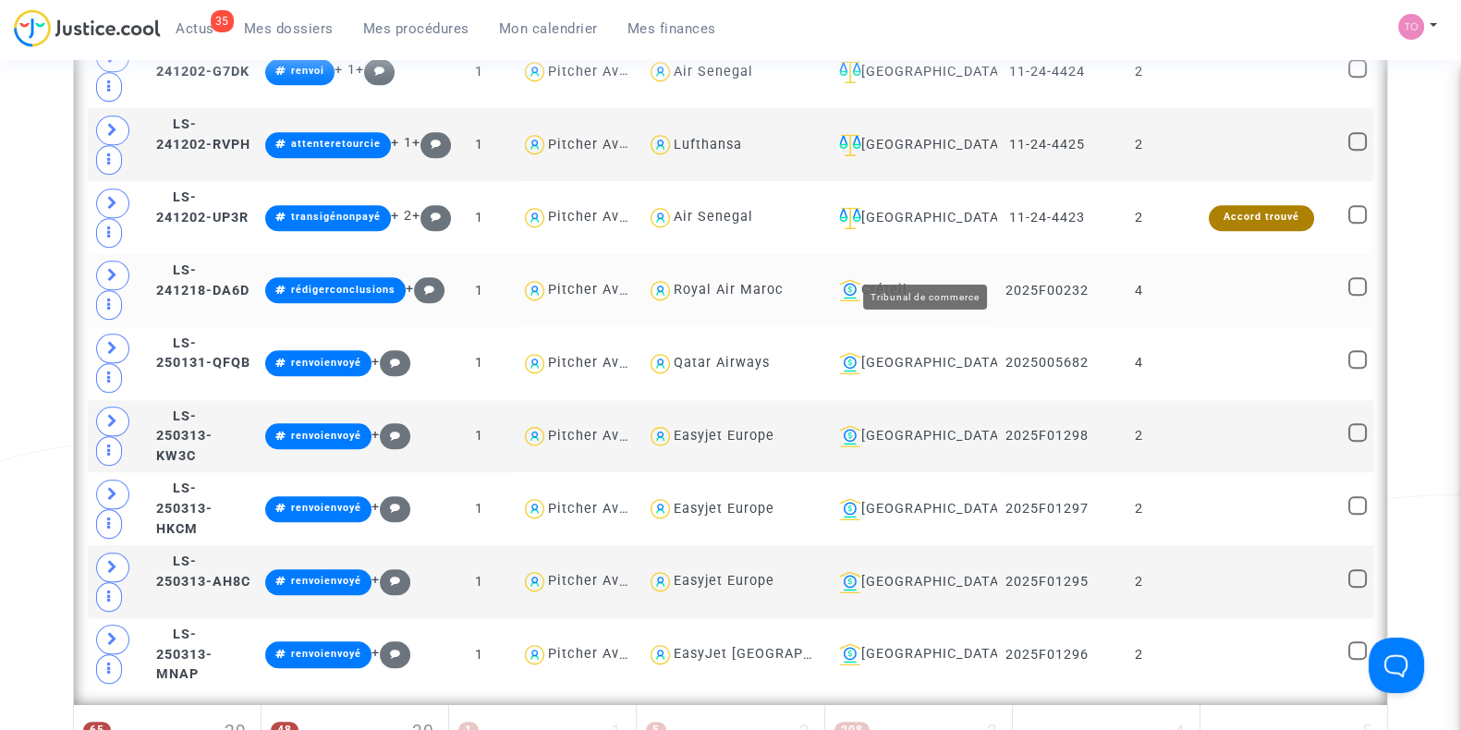
click at [943, 279] on div "Créteil" at bounding box center [911, 290] width 159 height 22
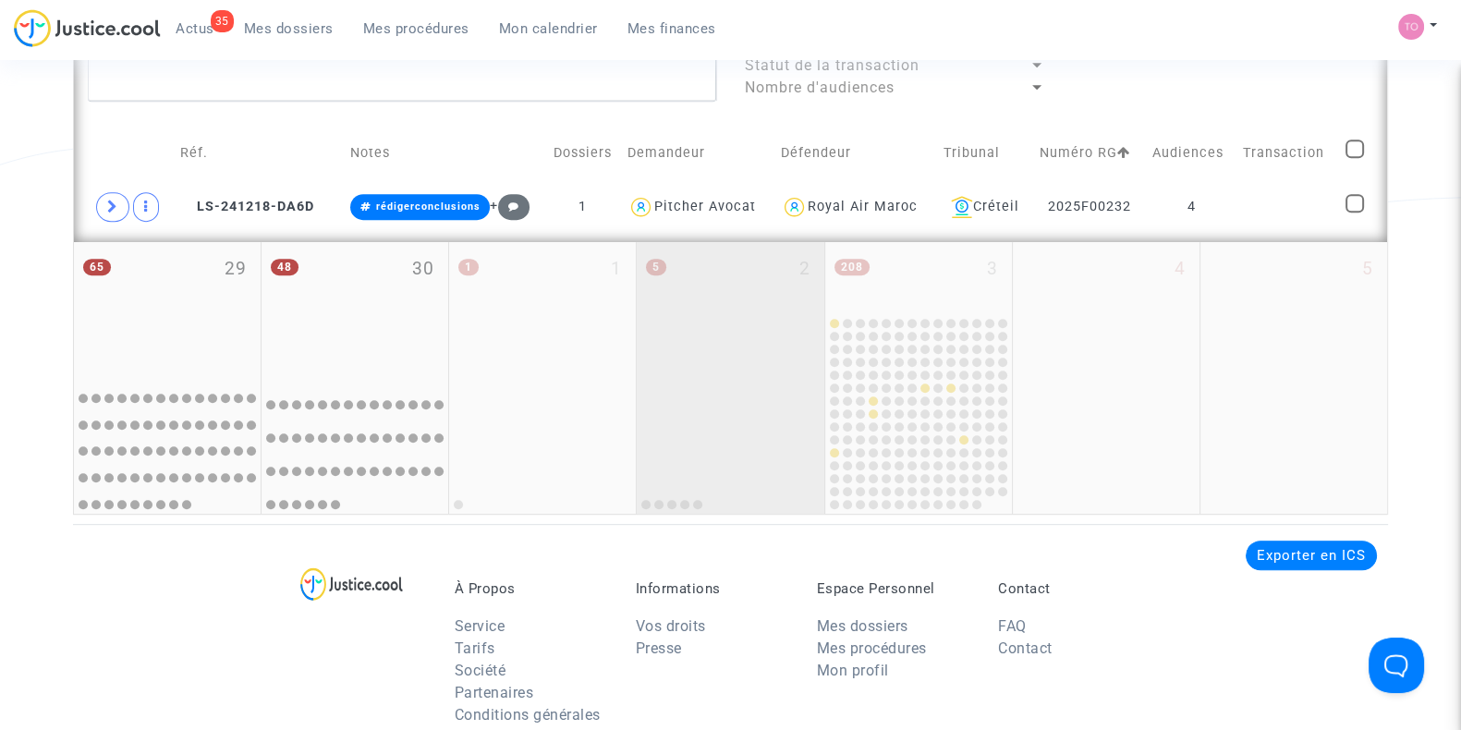
scroll to position [996, 0]
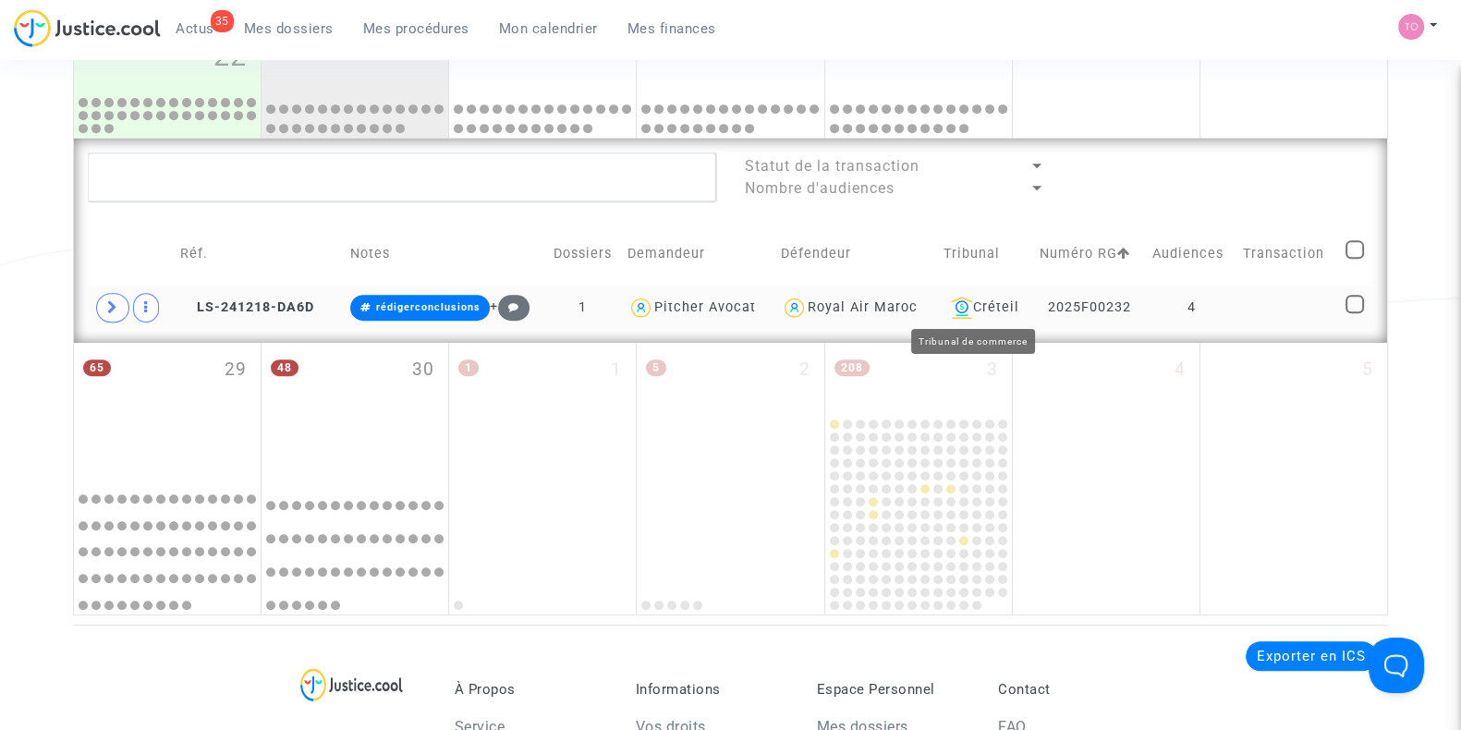
click at [1013, 307] on div "Créteil" at bounding box center [985, 308] width 83 height 22
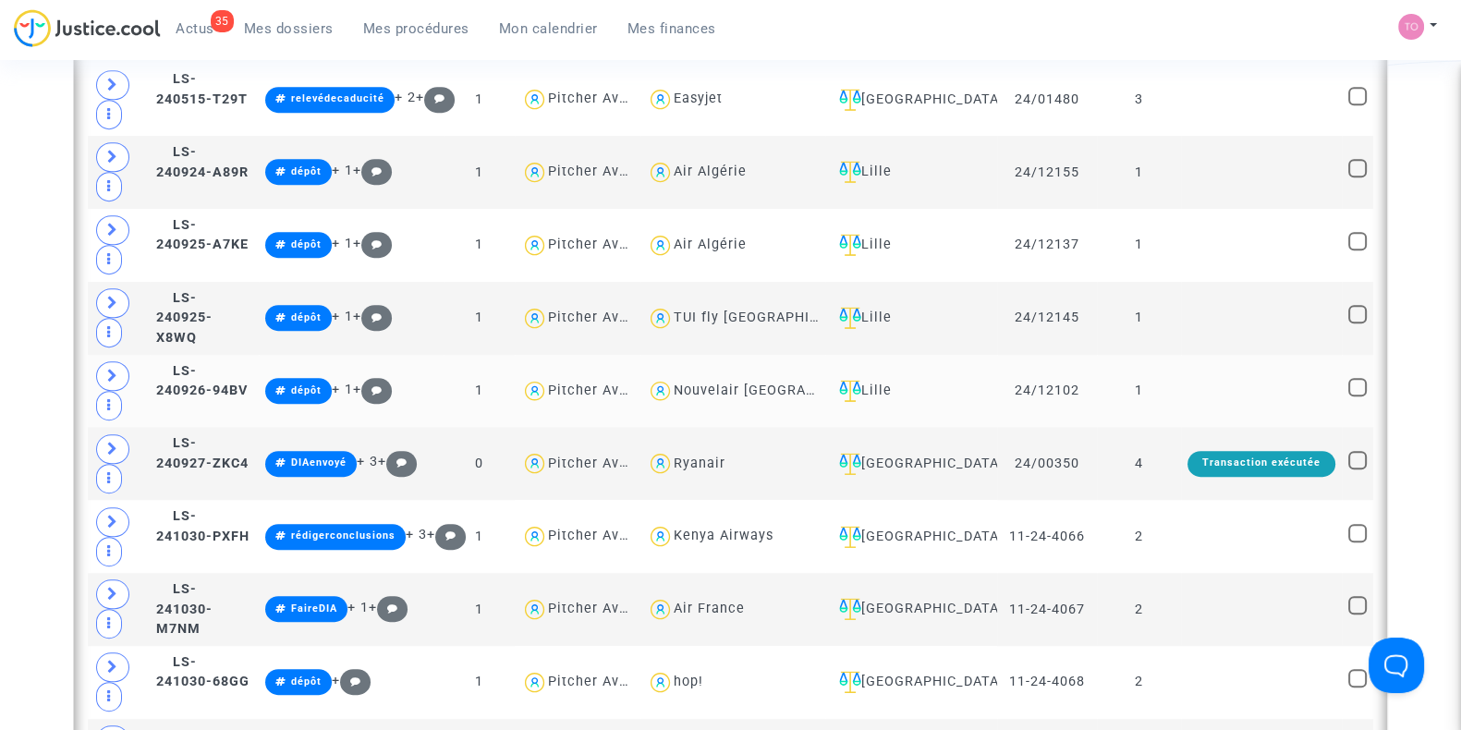
scroll to position [1227, 0]
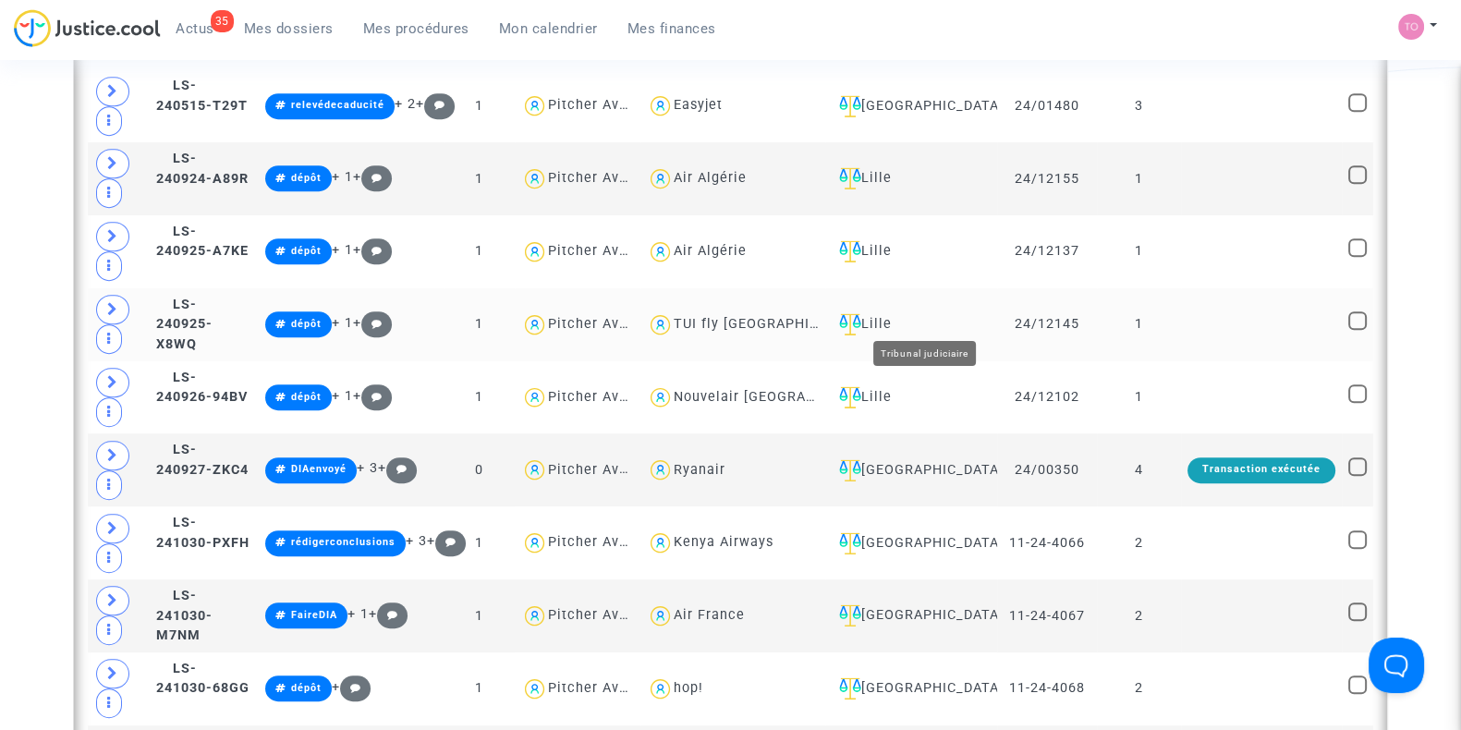
click at [920, 313] on div "Lille" at bounding box center [911, 324] width 159 height 22
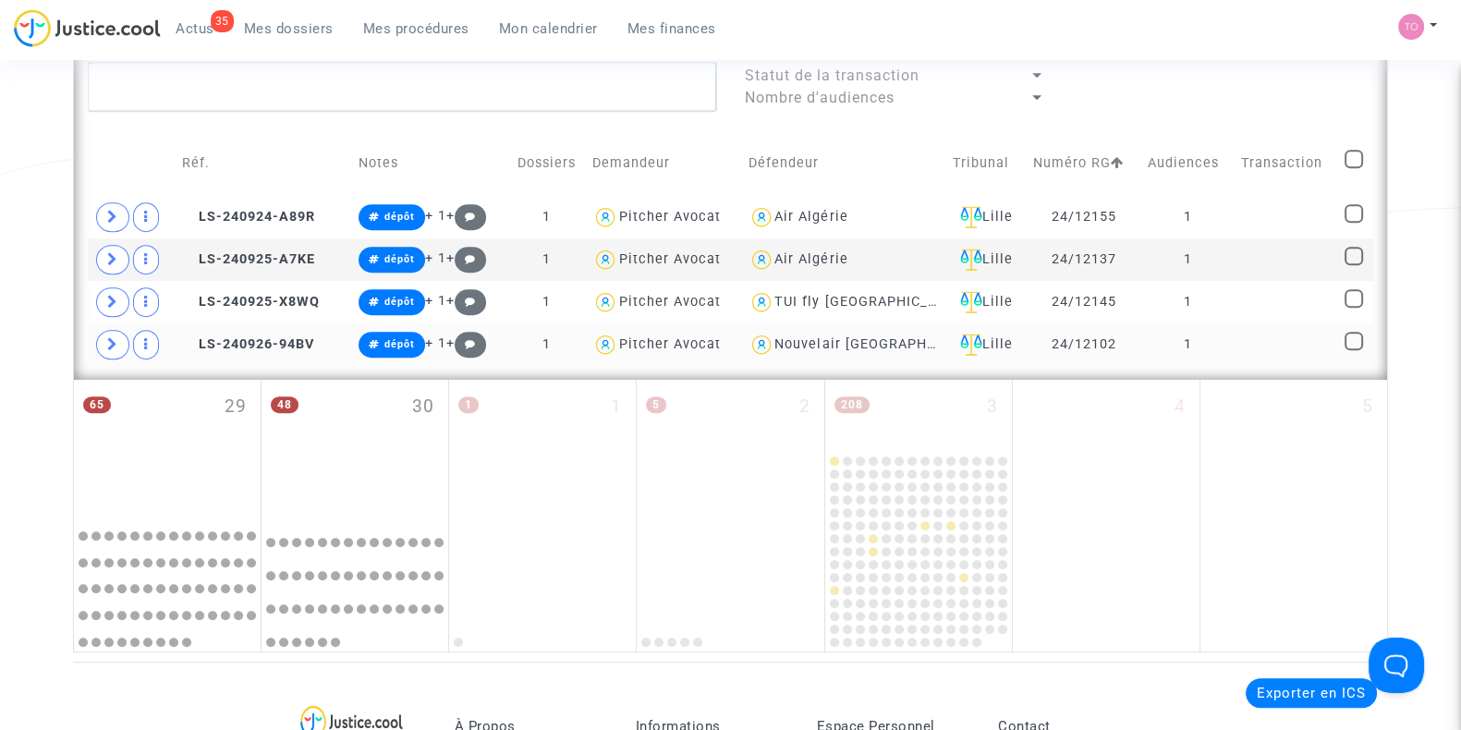
scroll to position [996, 0]
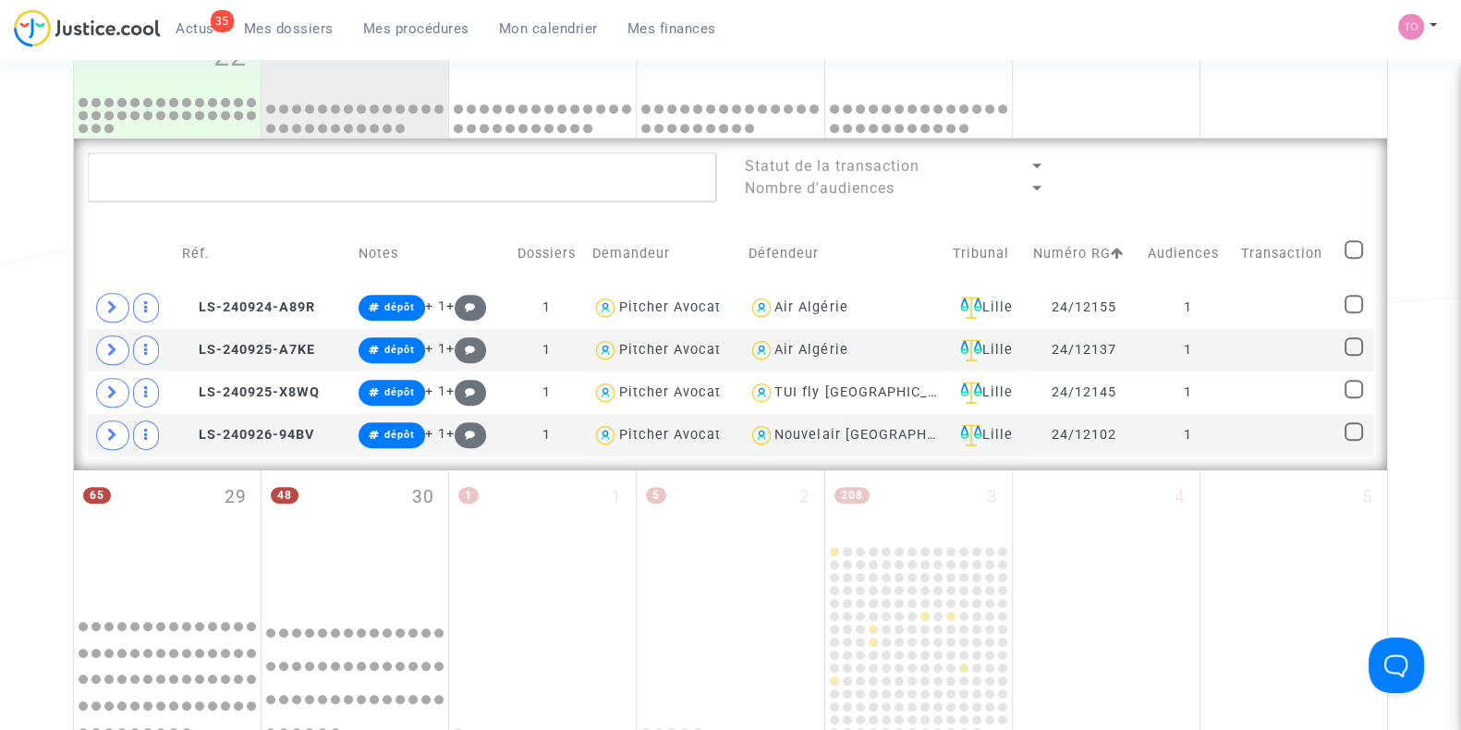
drag, startPoint x: 945, startPoint y: 16, endPoint x: 951, endPoint y: 29, distance: 14.5
click at [945, 16] on div "35 Actus Mes dossiers Mes procédures Mon calendrier Mes finances Mon profil Par…" at bounding box center [730, 34] width 1461 height 51
click at [97, 302] on span at bounding box center [112, 308] width 33 height 30
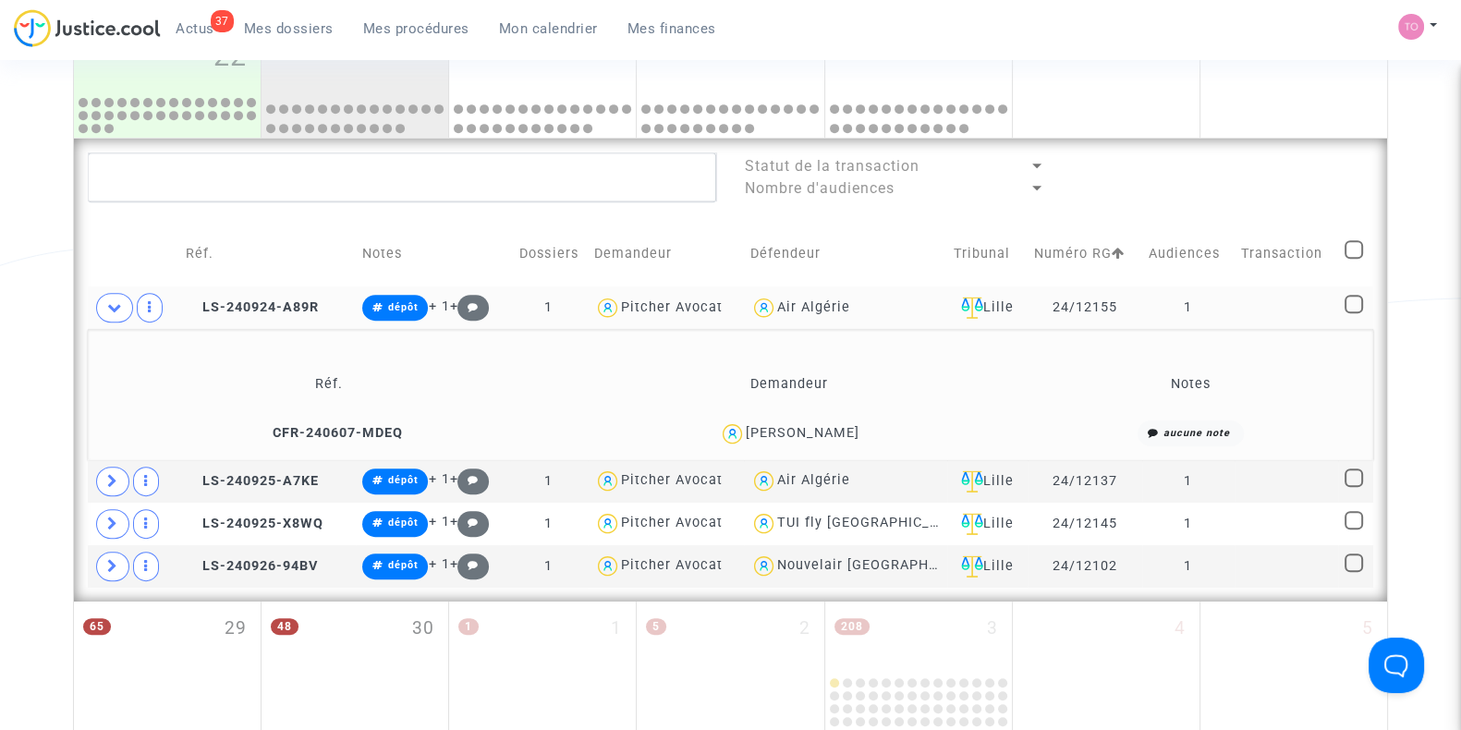
click at [259, 293] on td "LS-240924-A89R" at bounding box center [267, 308] width 177 height 43
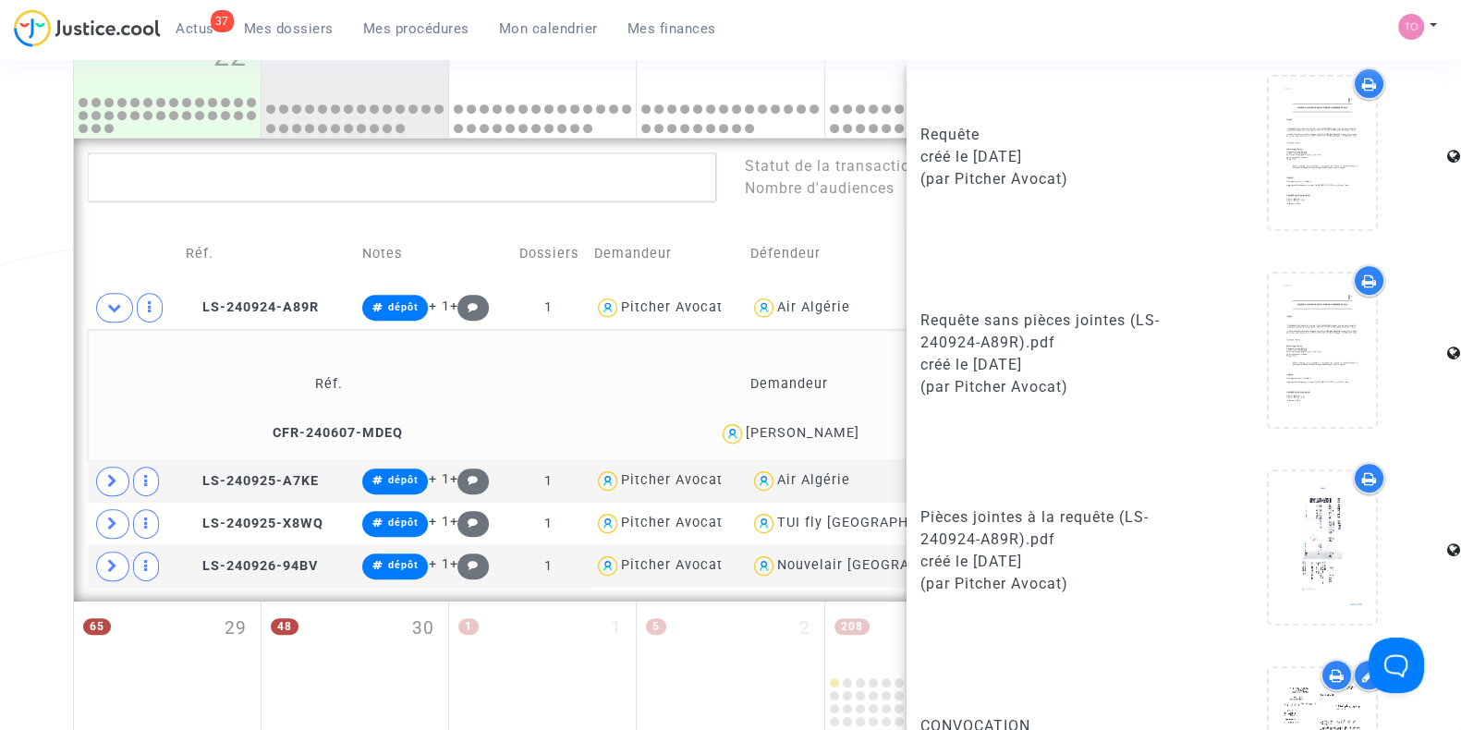
scroll to position [1112, 0]
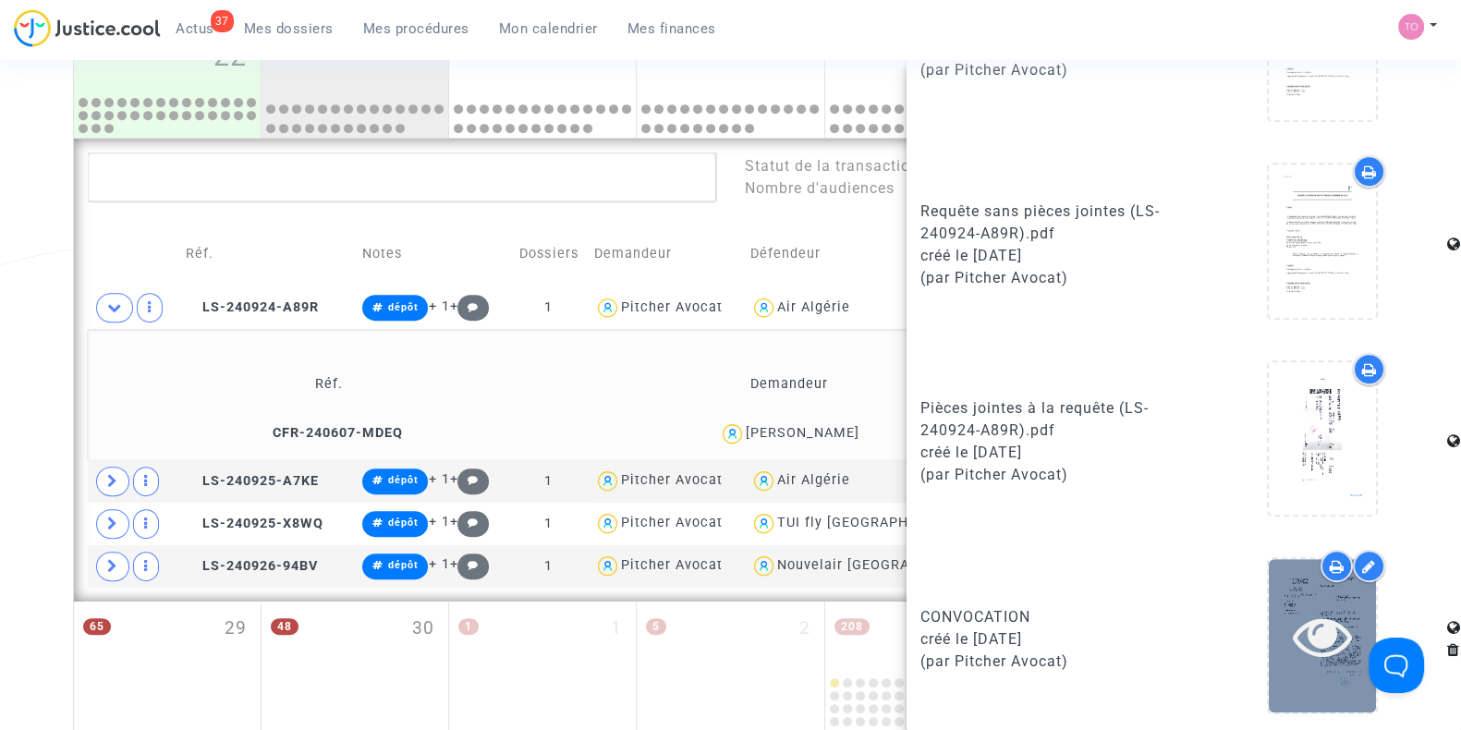
click at [1305, 596] on div at bounding box center [1322, 635] width 107 height 153
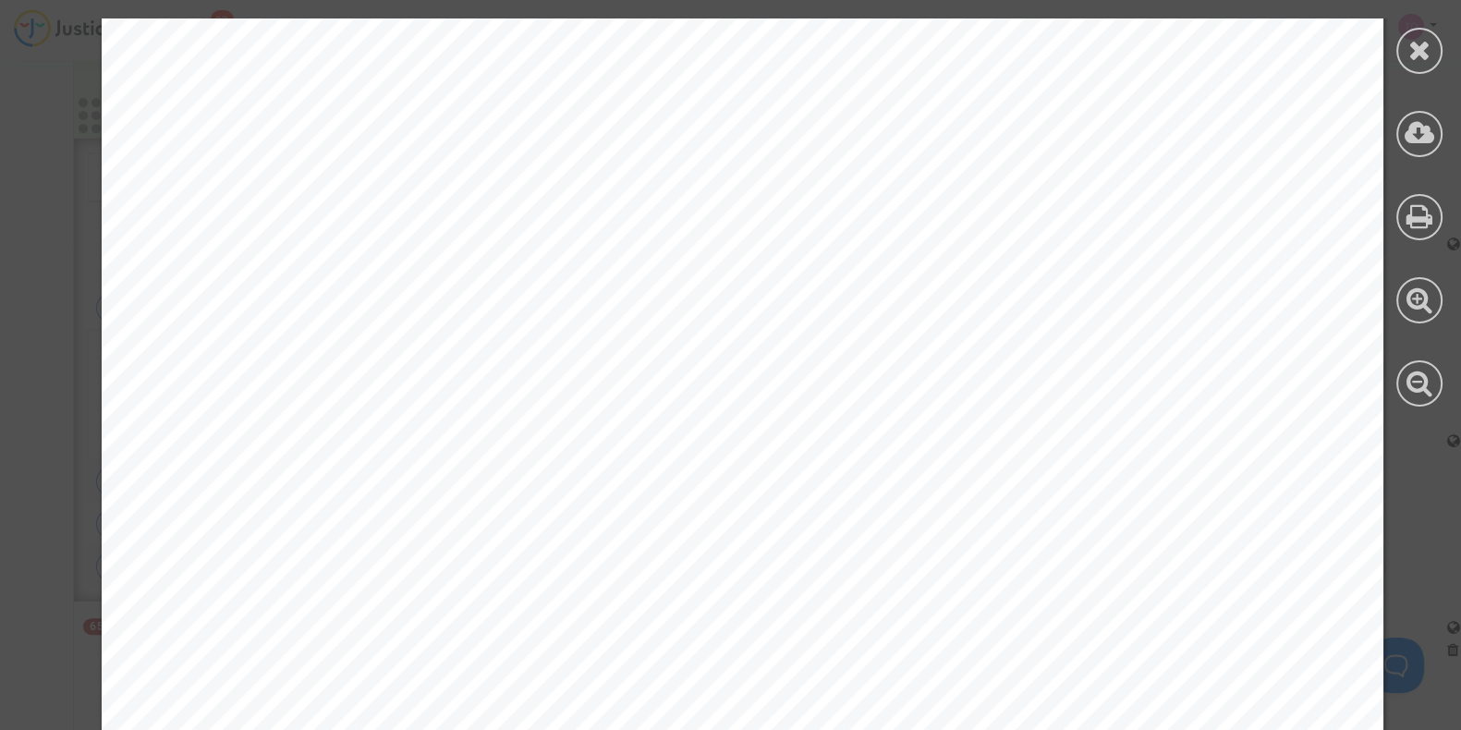
scroll to position [230, 0]
click at [1405, 63] on div at bounding box center [1420, 51] width 46 height 46
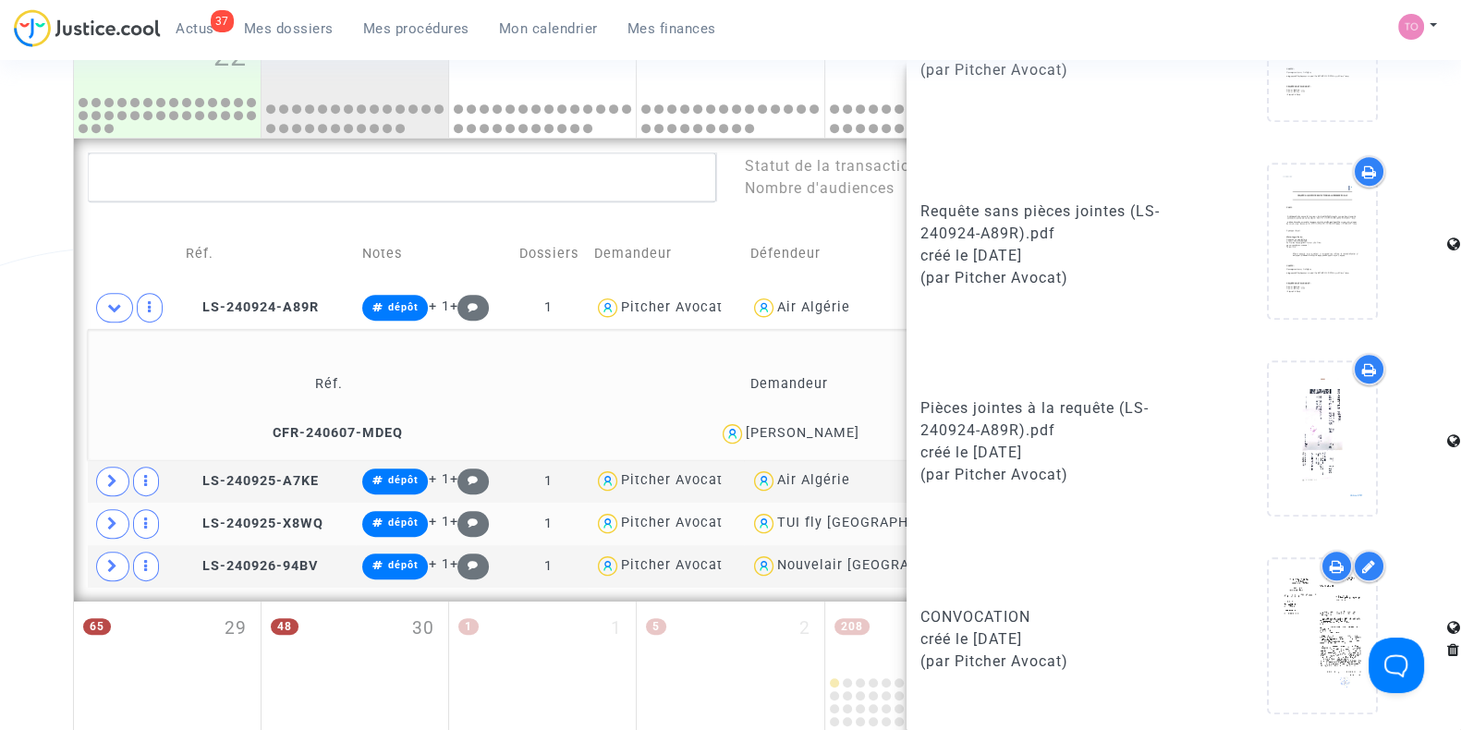
click at [232, 532] on td "LS-240925-X8WQ" at bounding box center [267, 524] width 177 height 43
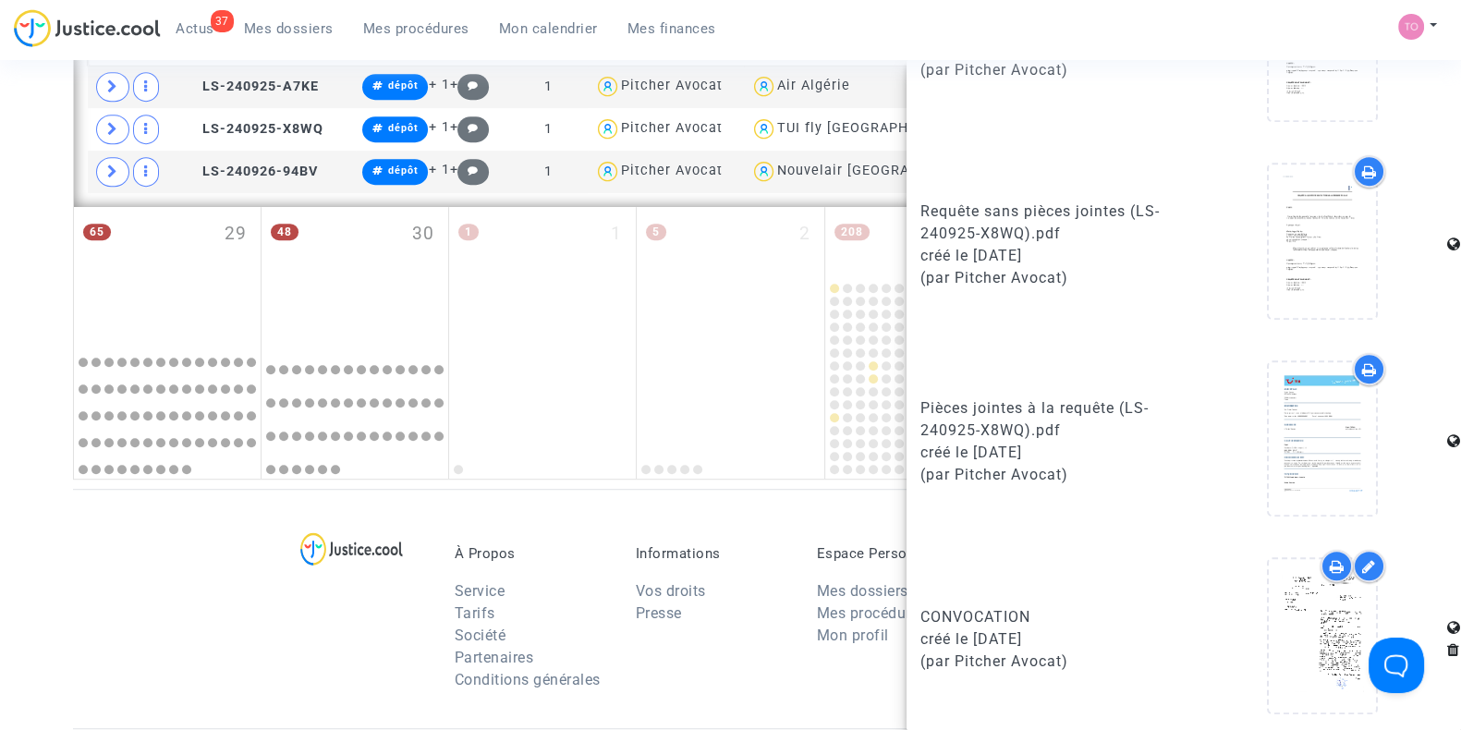
scroll to position [1830, 0]
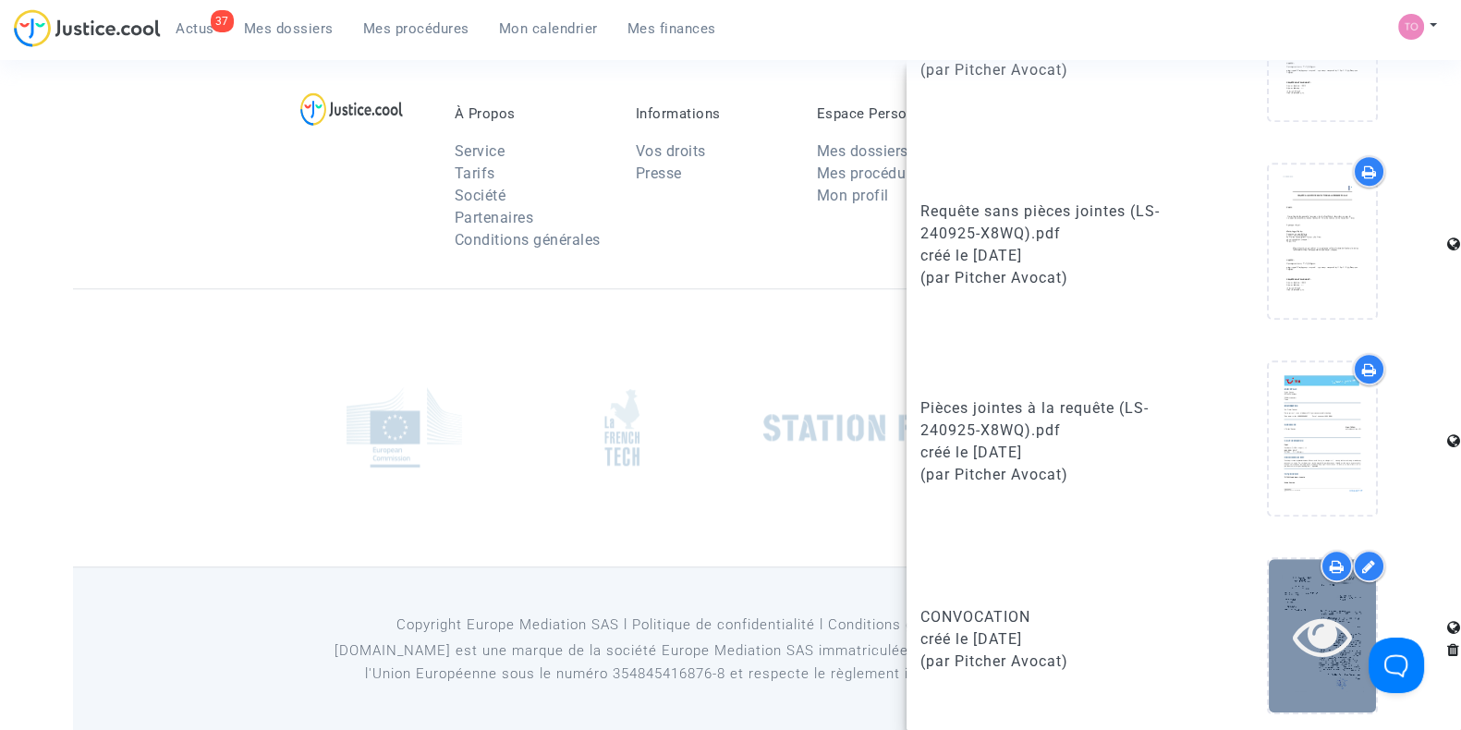
click at [1302, 613] on icon at bounding box center [1323, 635] width 60 height 59
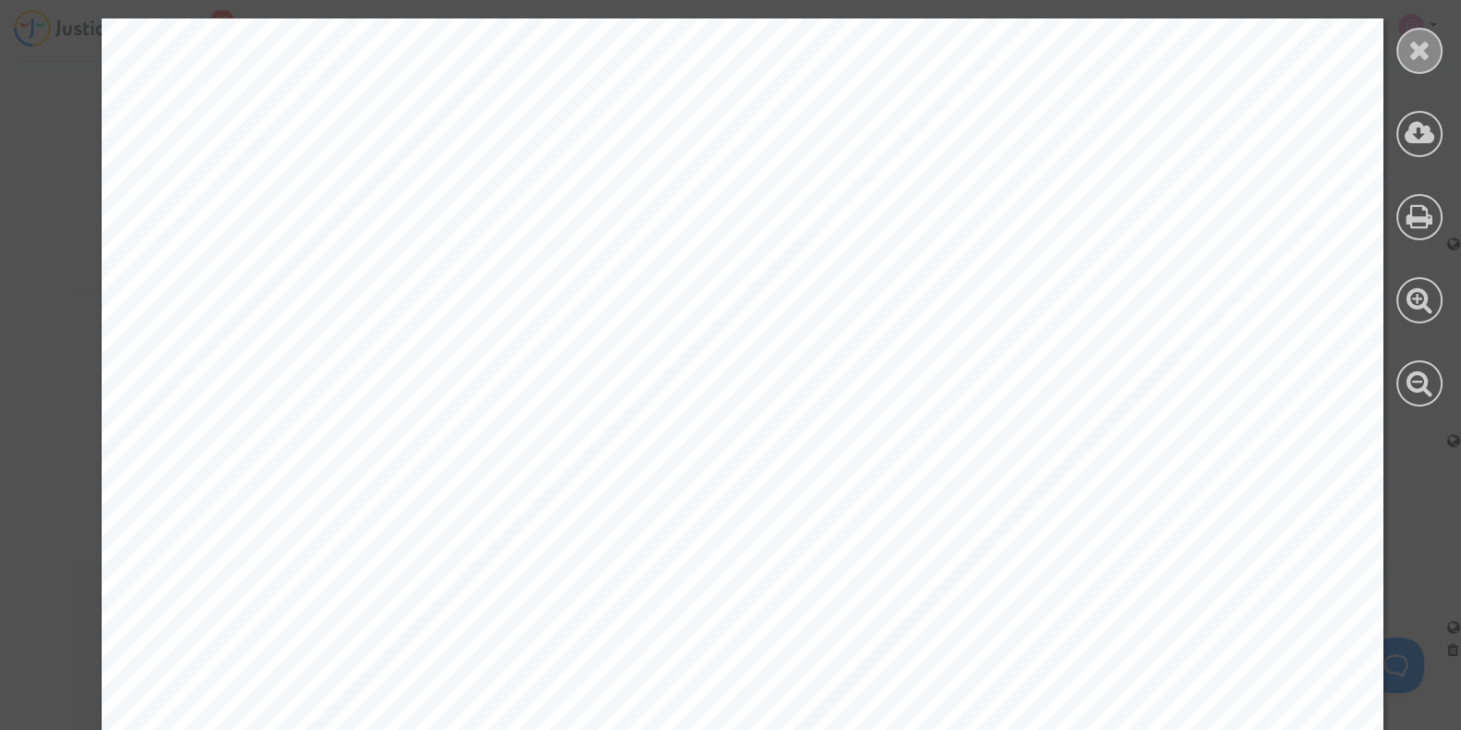
click at [1423, 58] on icon at bounding box center [1420, 50] width 23 height 28
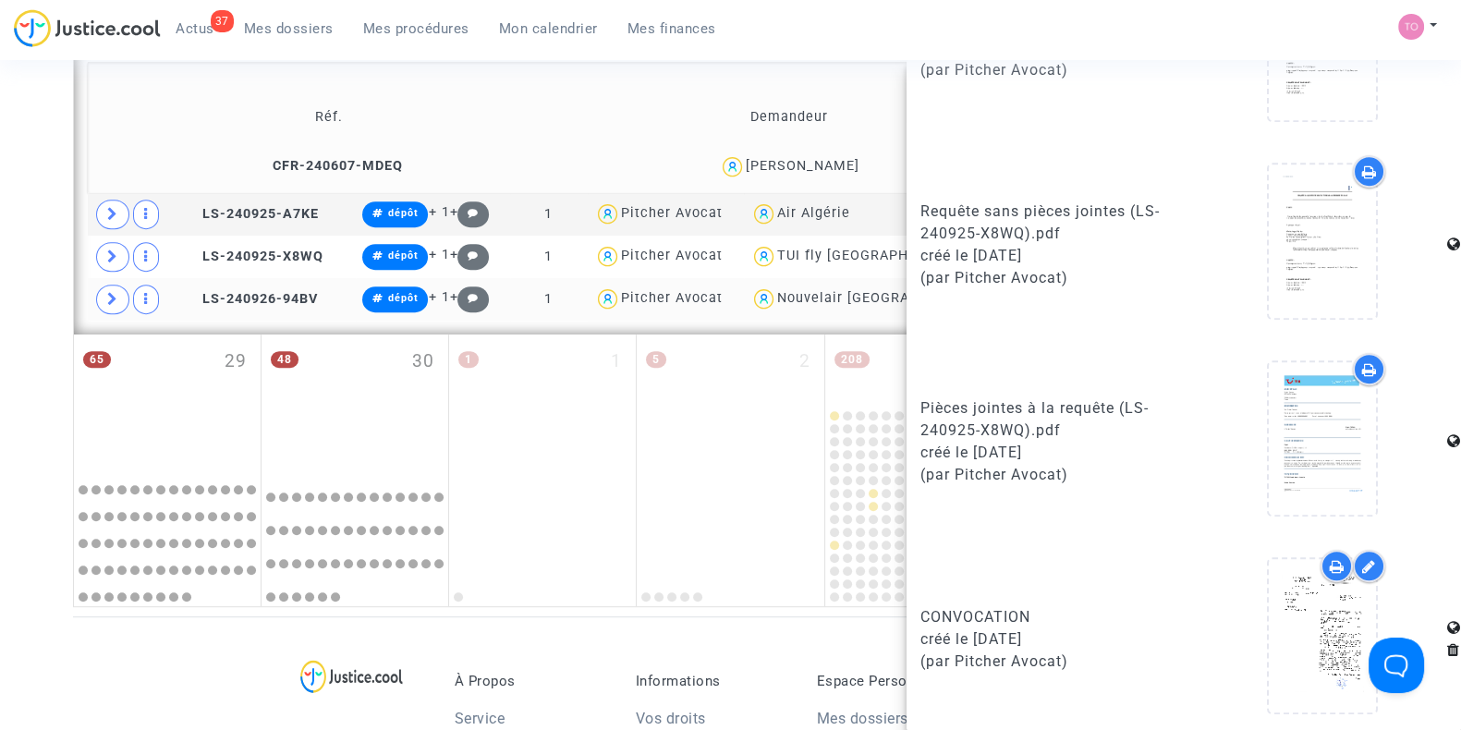
scroll to position [1253, 0]
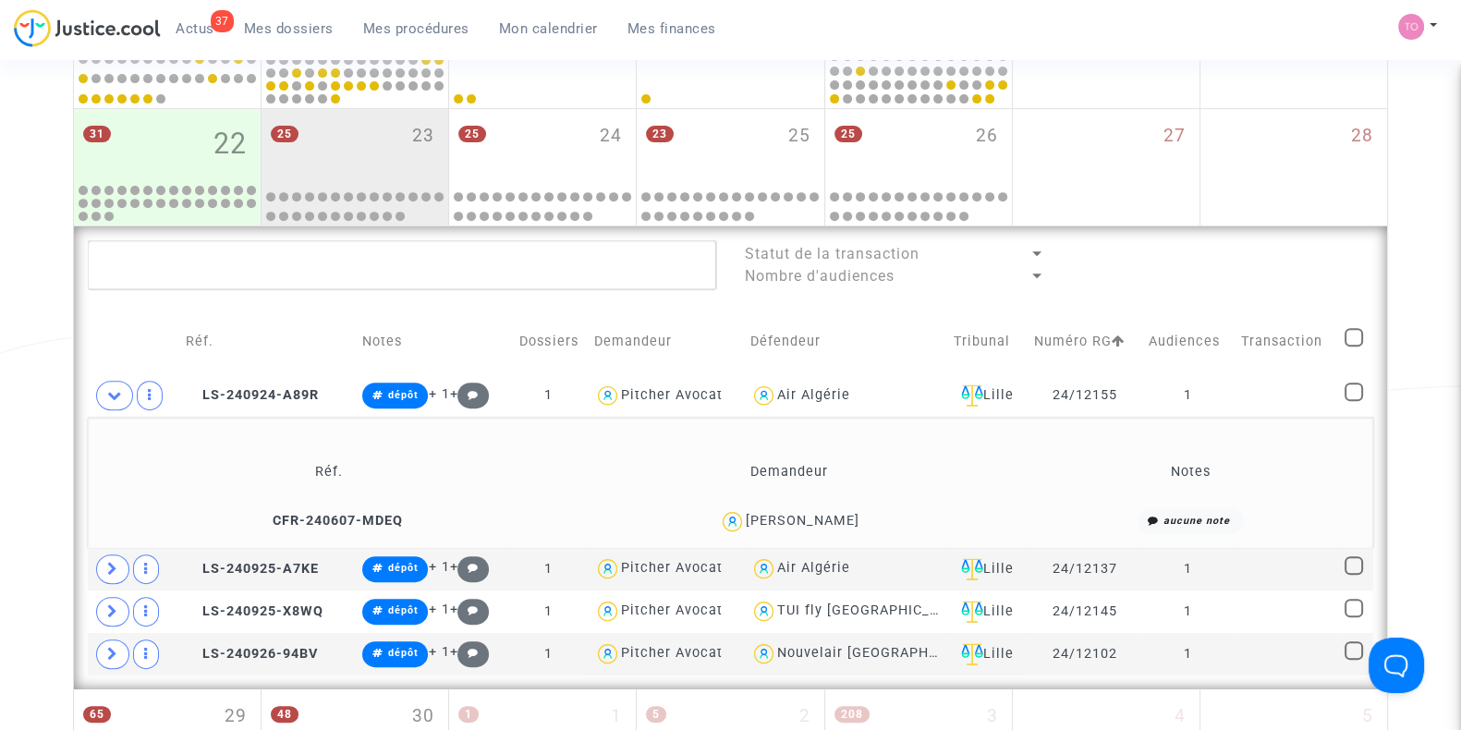
scroll to position [906, 0]
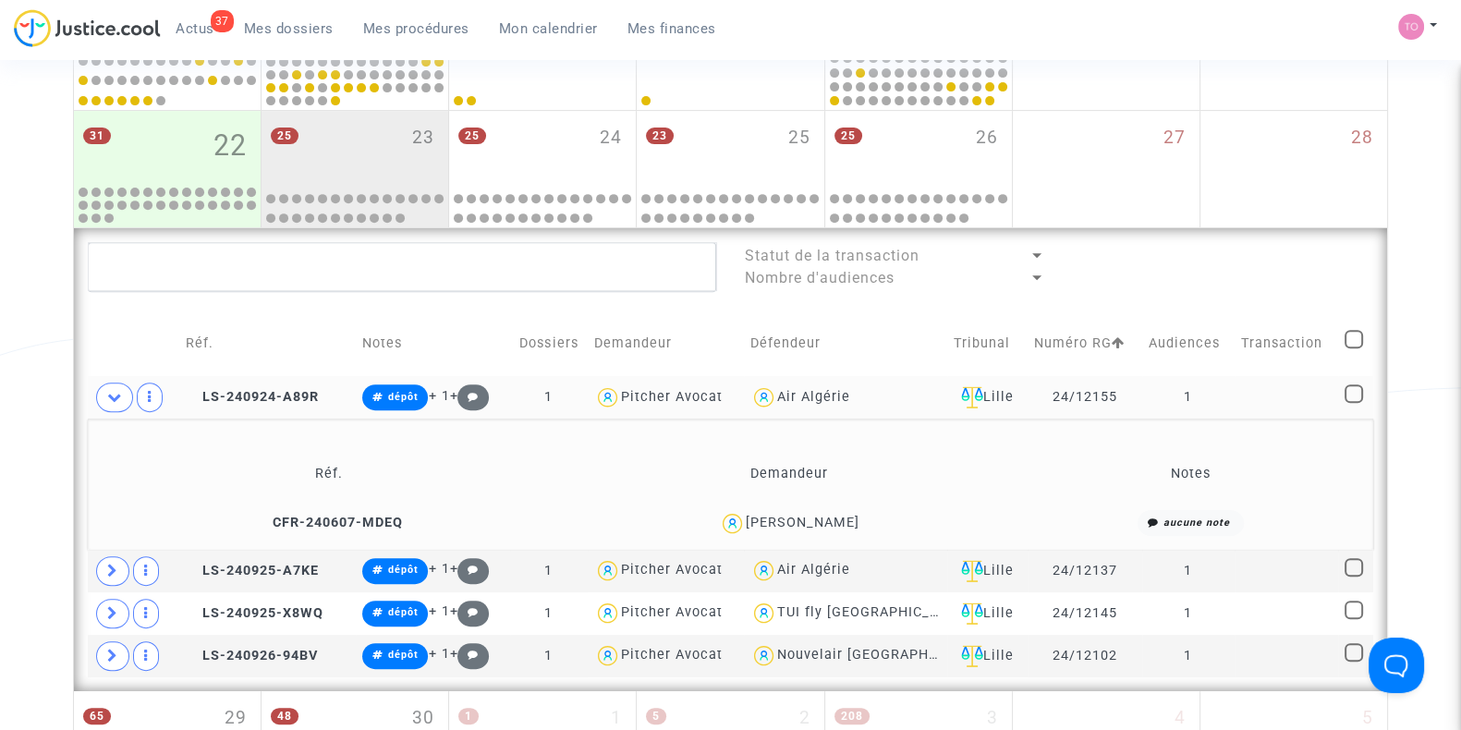
click at [203, 382] on td "LS-240924-A89R" at bounding box center [267, 397] width 177 height 43
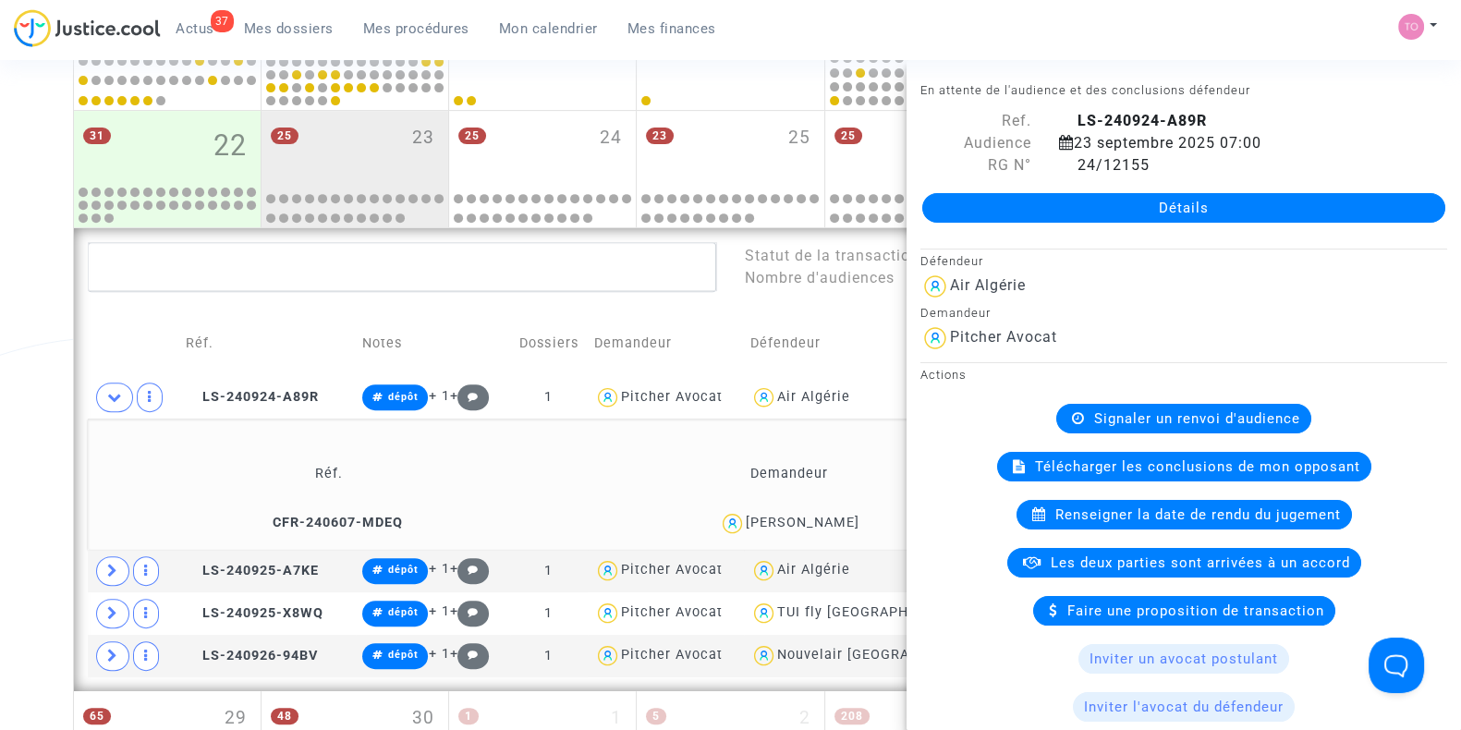
click at [0, 334] on div "Date de clôture d'instruction Date de conciliation Date d'audience Date de juge…" at bounding box center [730, 82] width 1461 height 1764
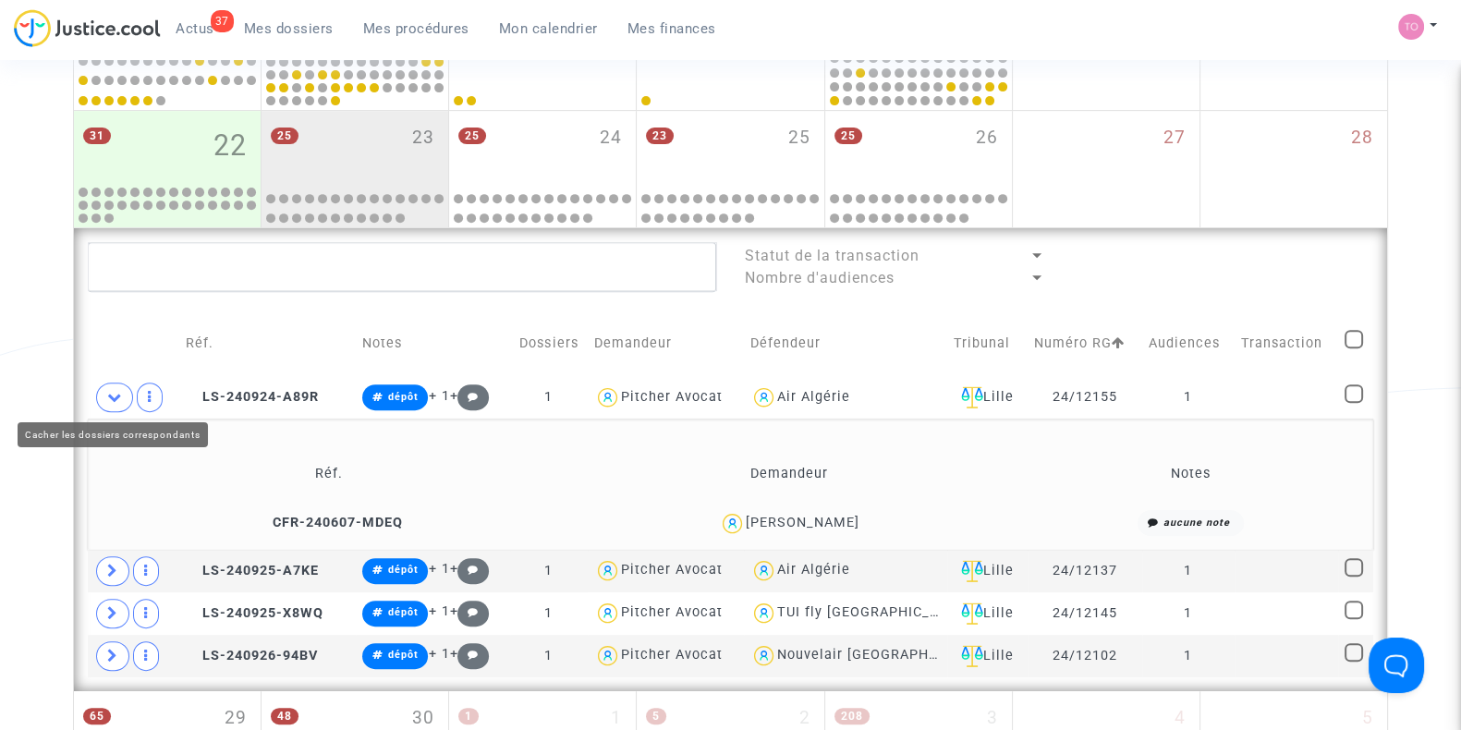
click at [110, 390] on icon at bounding box center [114, 397] width 15 height 14
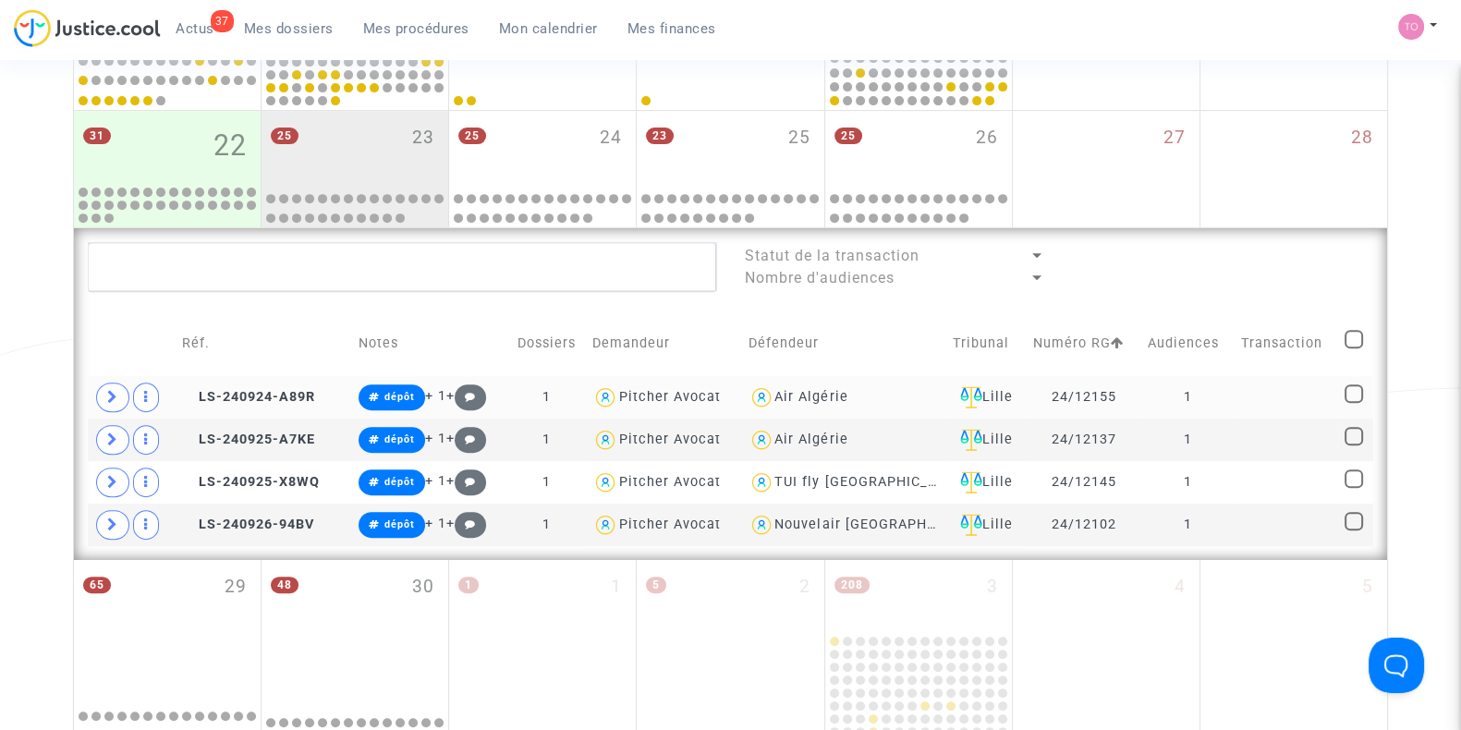
click at [804, 390] on div "Air Algérie" at bounding box center [811, 397] width 73 height 16
type textarea "@"Air Algérie""
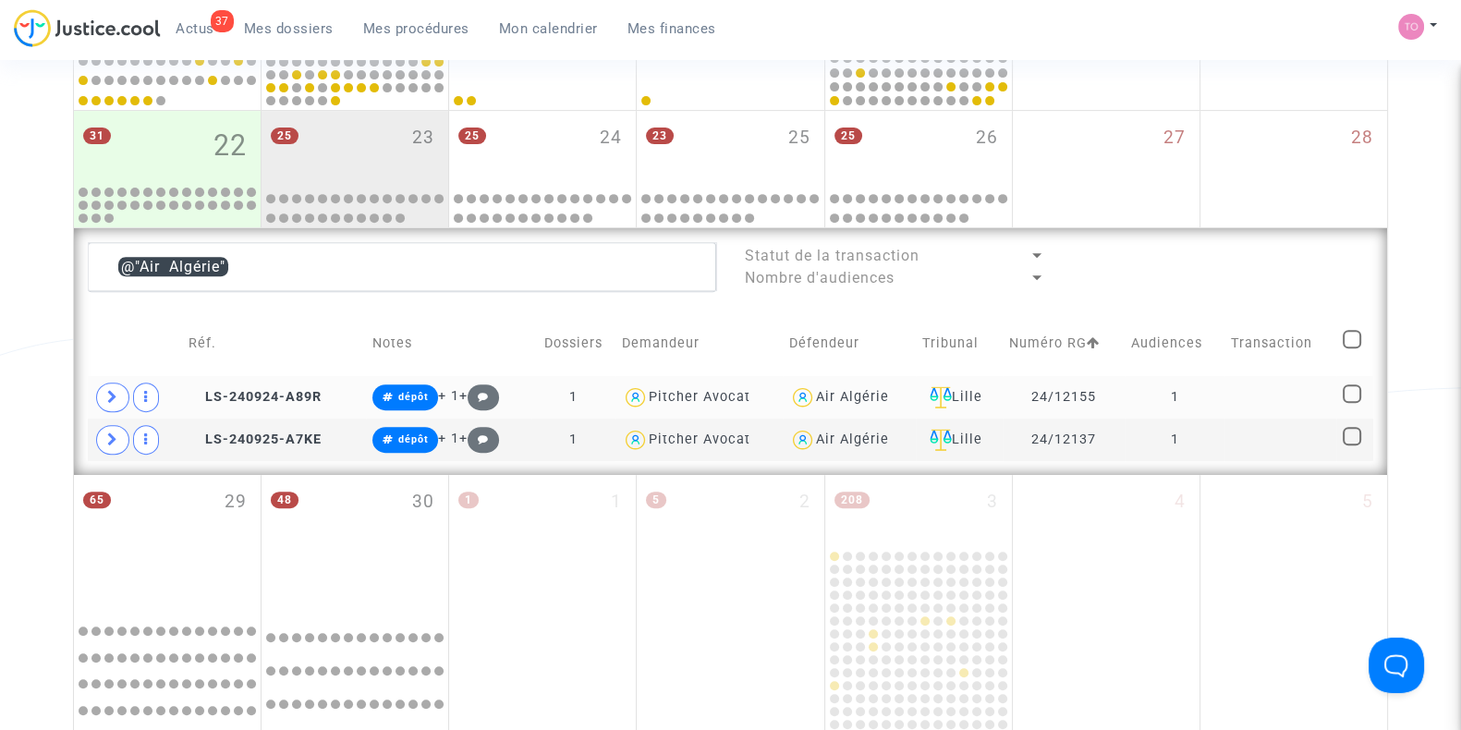
click at [836, 384] on span "Air Algérie" at bounding box center [852, 344] width 73 height 122
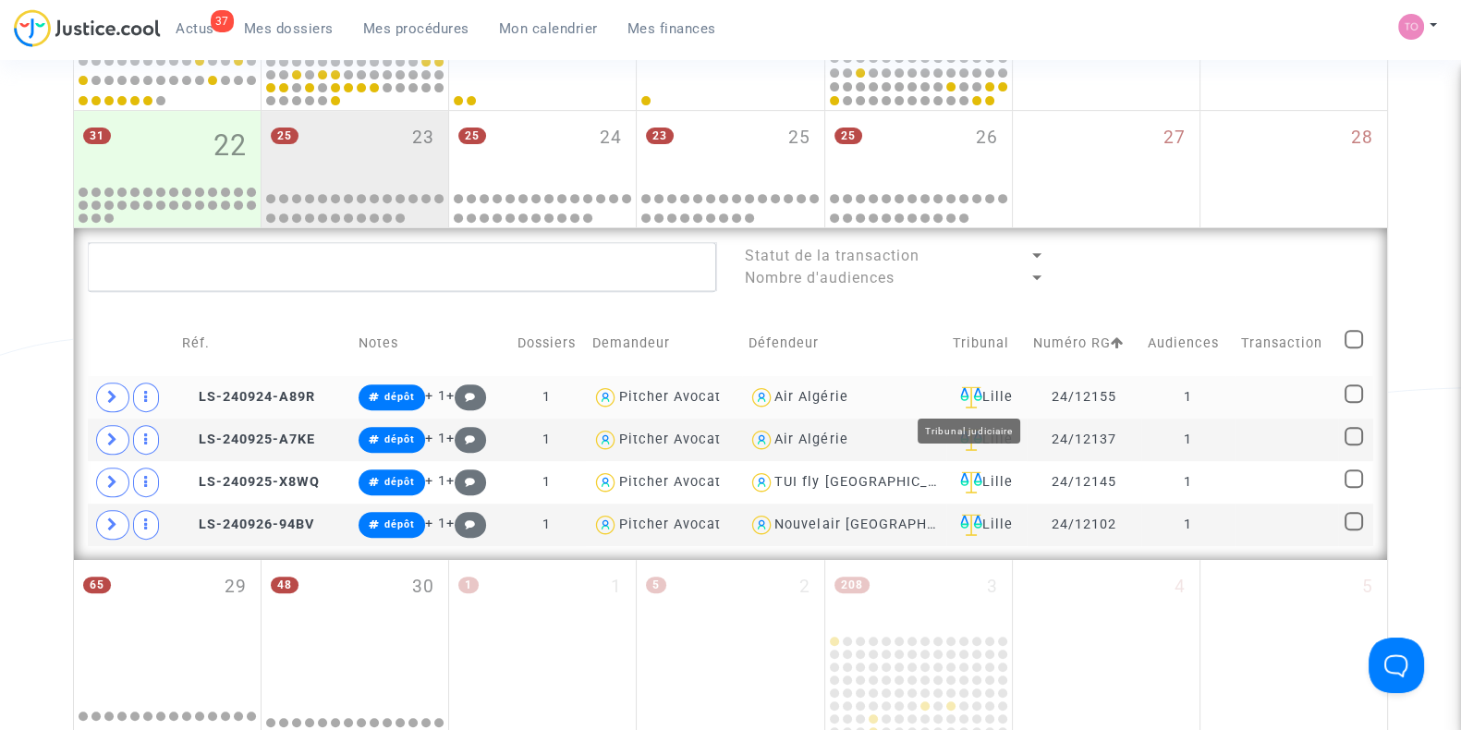
click at [990, 394] on div "Lille" at bounding box center [986, 397] width 67 height 22
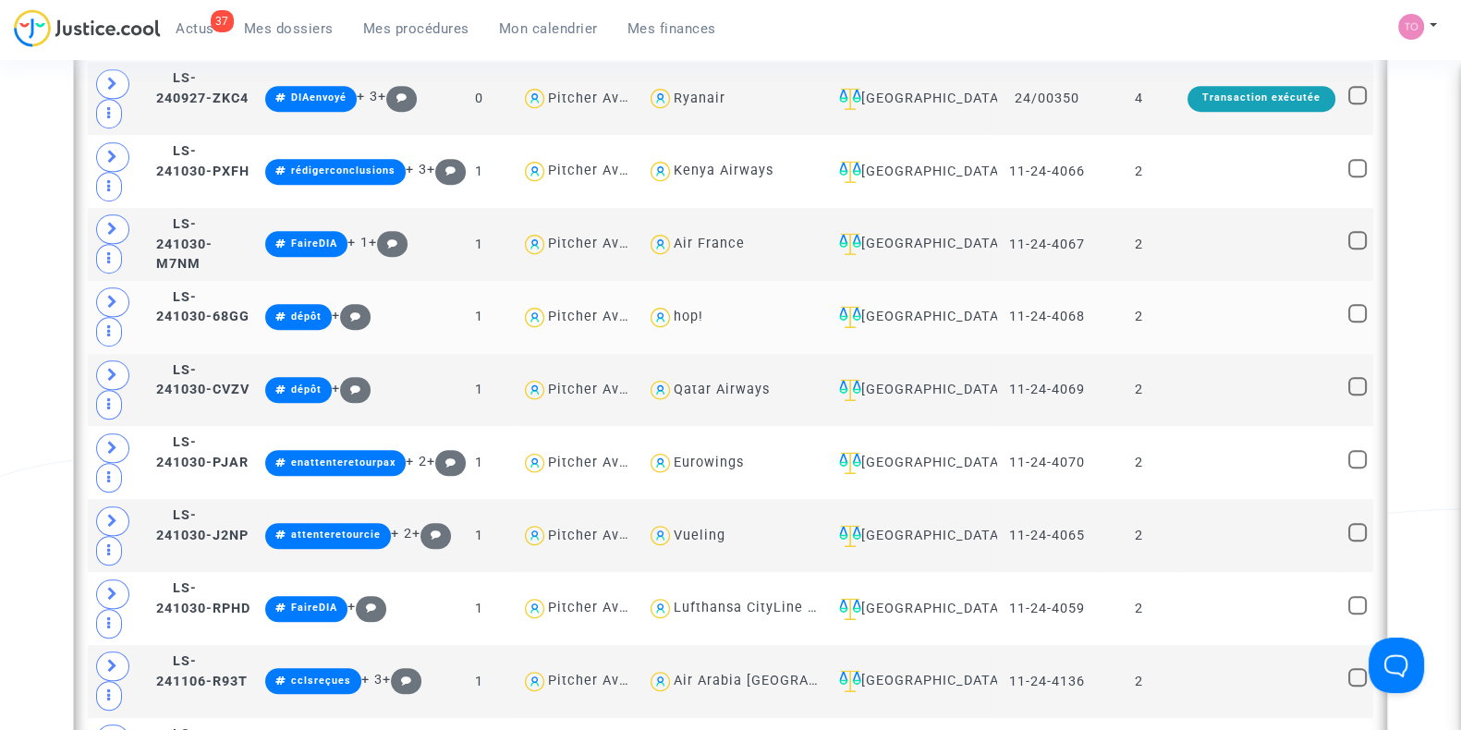
scroll to position [1599, 0]
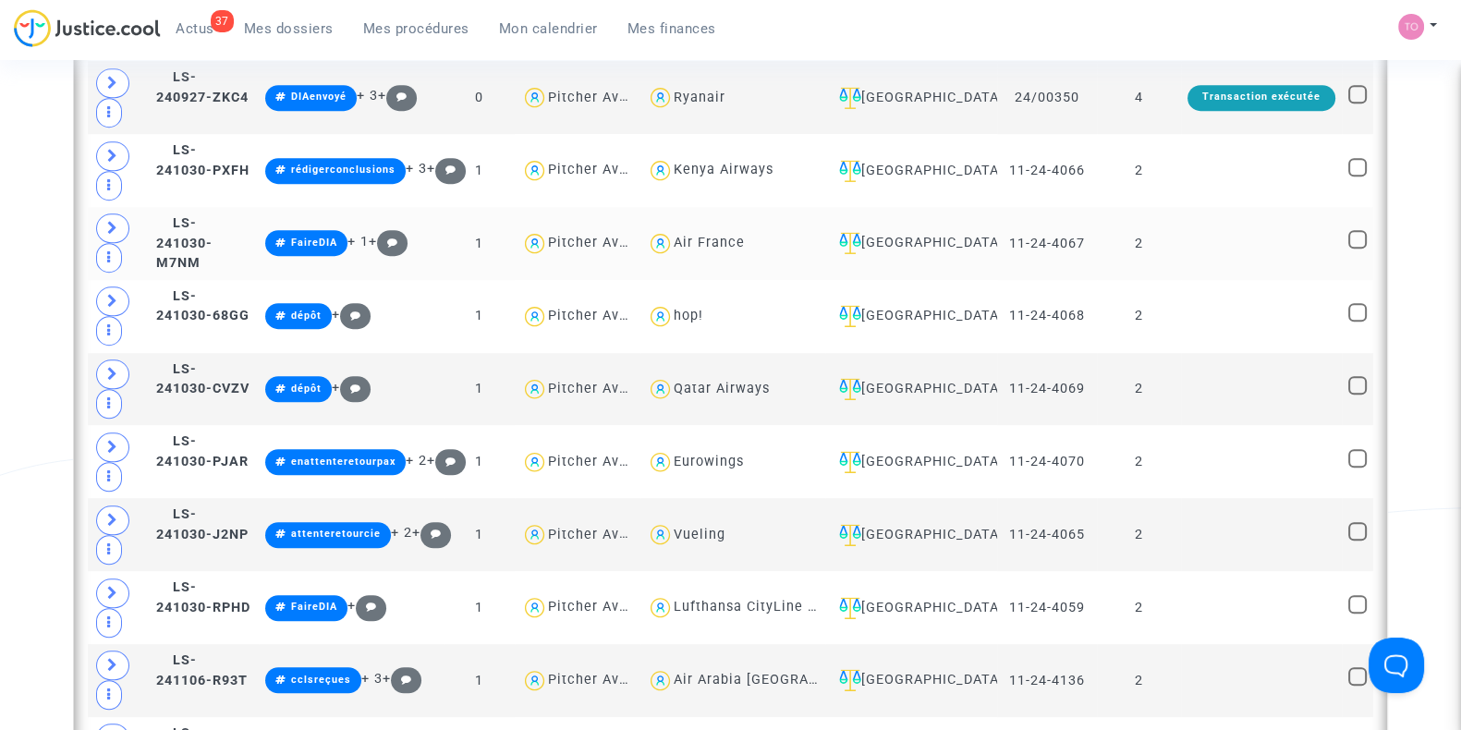
click at [953, 214] on td "[GEOGRAPHIC_DATA]" at bounding box center [911, 243] width 172 height 73
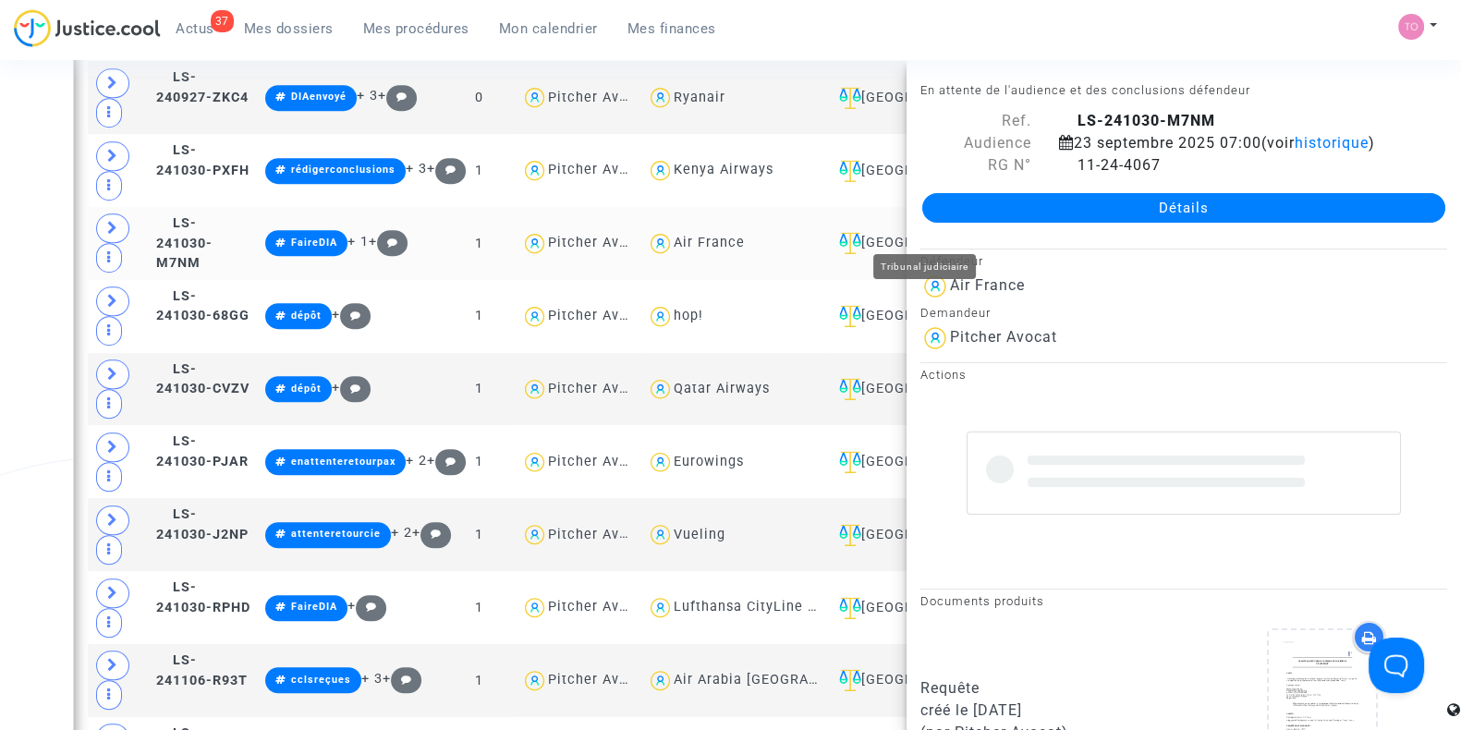
click at [955, 219] on ng-component "Date de clôture d'instruction Date de conciliation Date d'audience Date de juge…" at bounding box center [730, 156] width 1315 height 3298
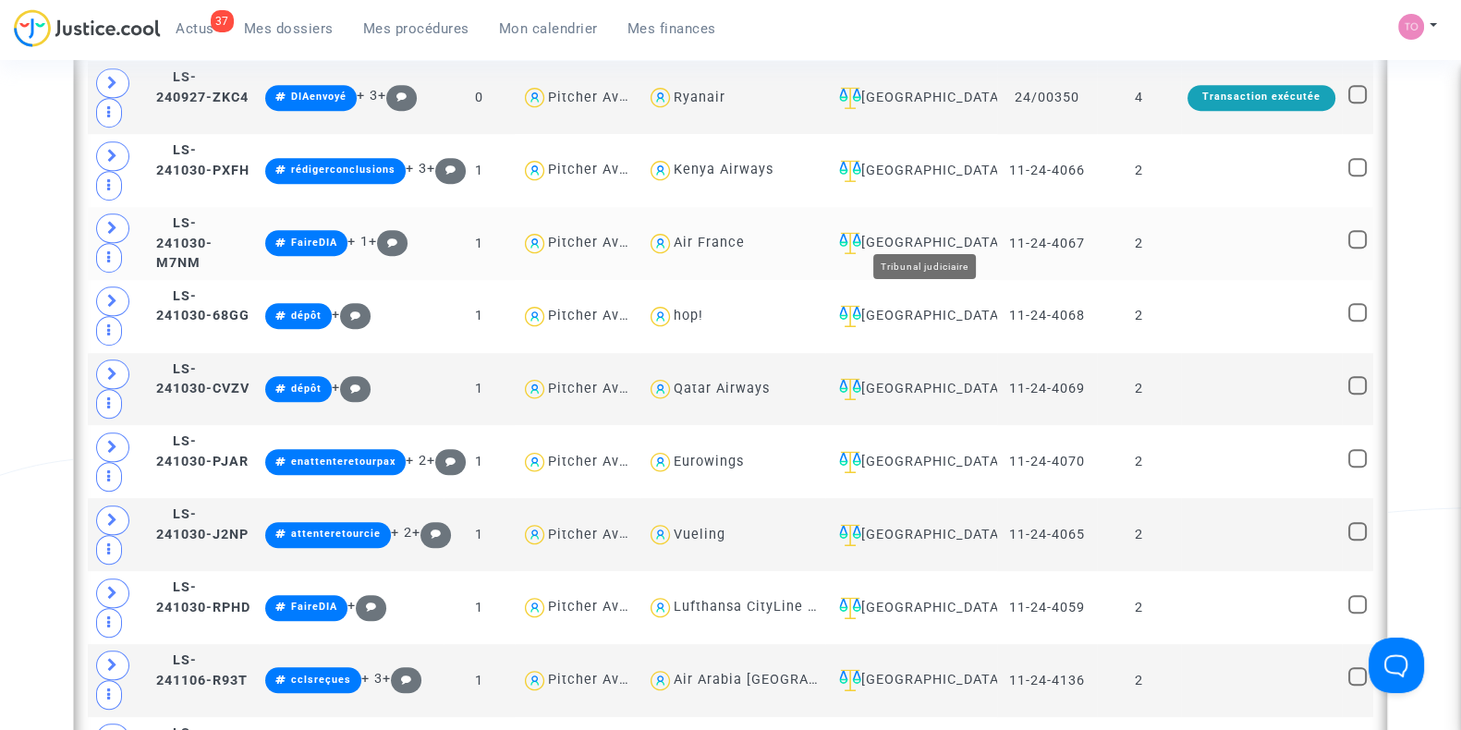
click at [948, 232] on div "[GEOGRAPHIC_DATA]" at bounding box center [911, 243] width 159 height 22
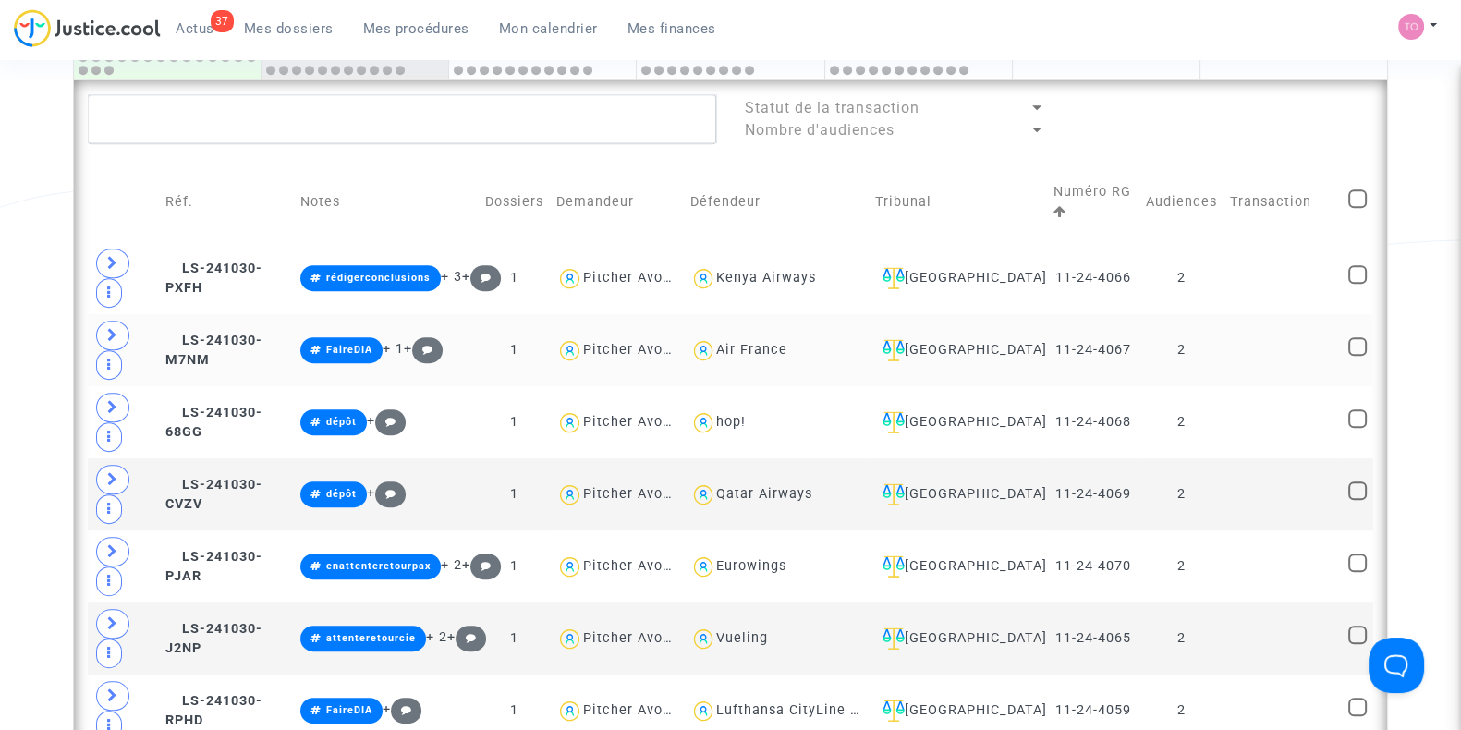
scroll to position [1021, 0]
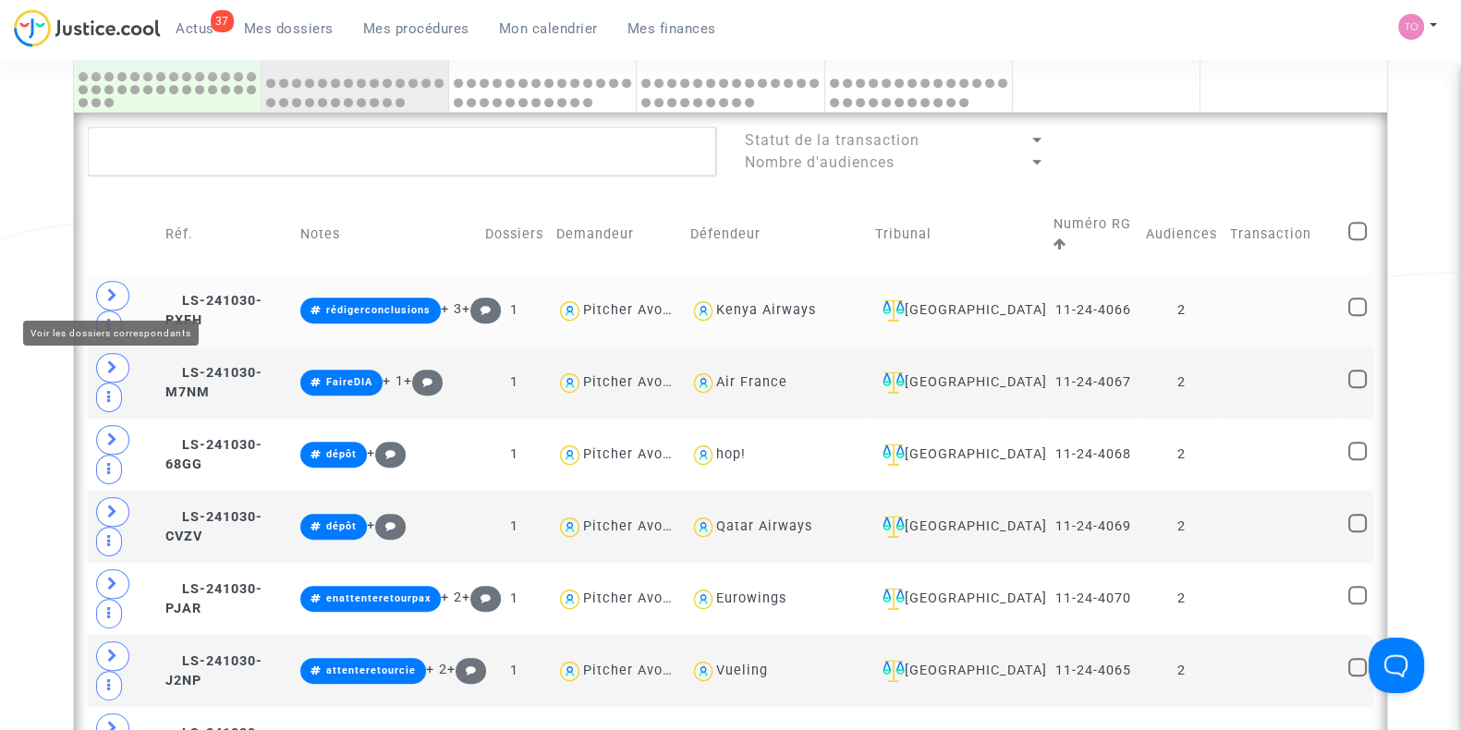
click at [110, 283] on span at bounding box center [112, 296] width 33 height 30
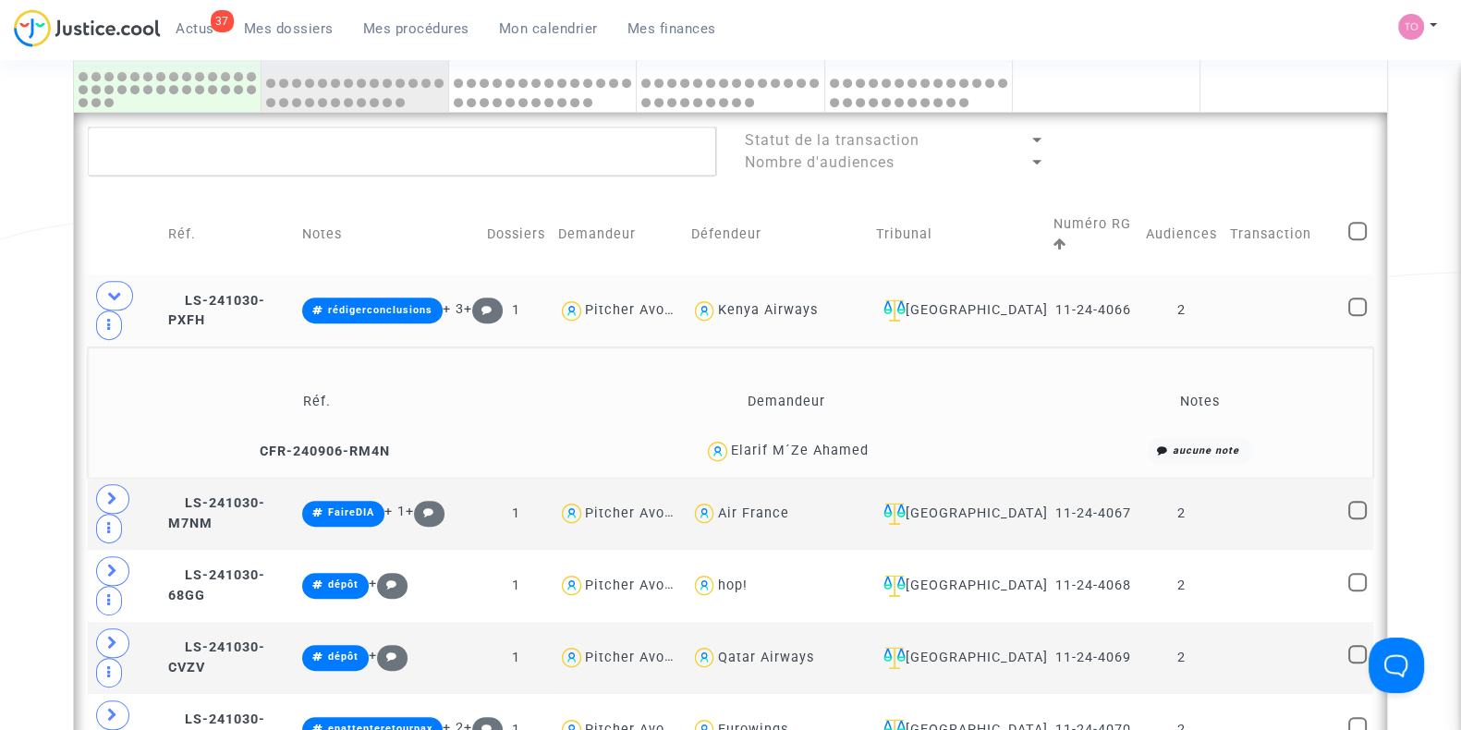
click at [759, 305] on div "Kenya Airways" at bounding box center [767, 310] width 100 height 16
type textarea "@"Kenya Airways""
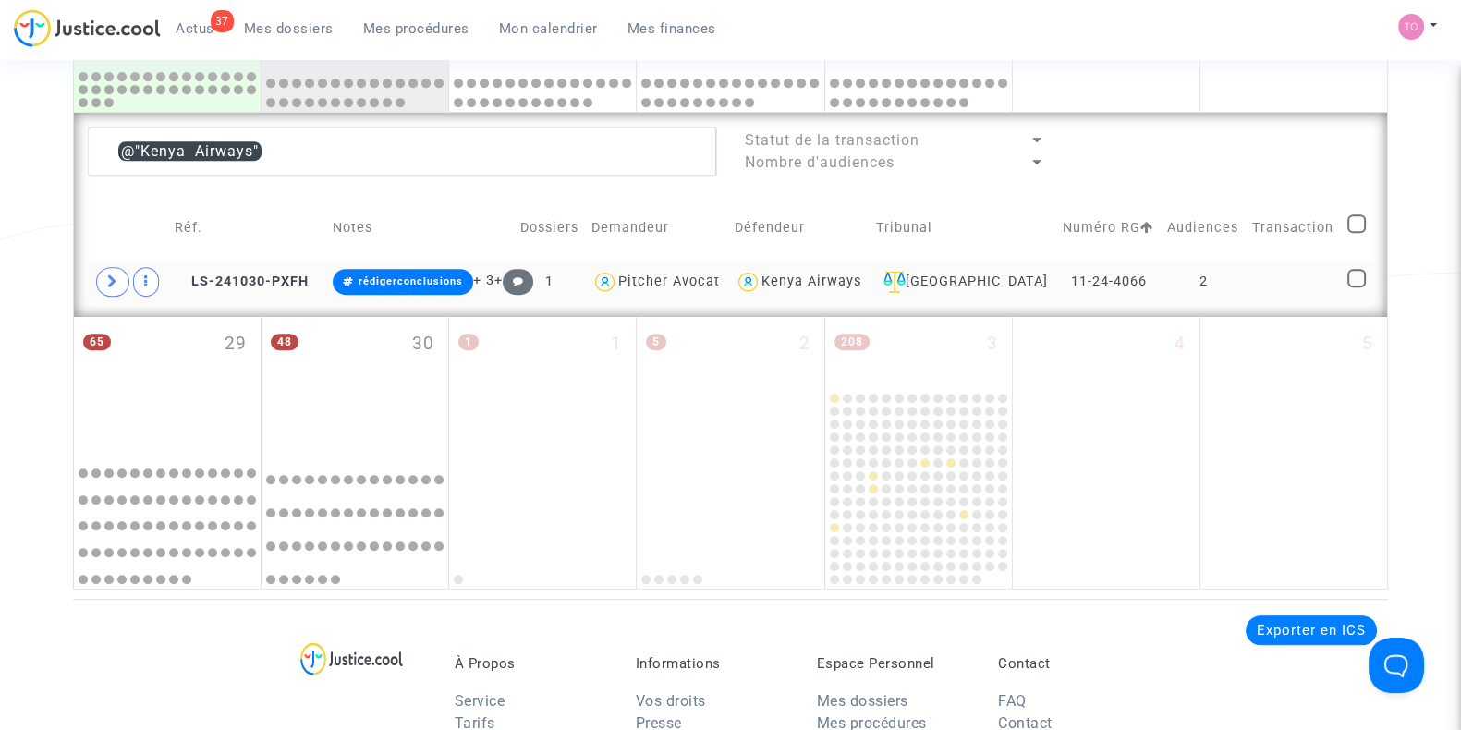
click at [822, 278] on div "Kenya Airways" at bounding box center [812, 282] width 100 height 16
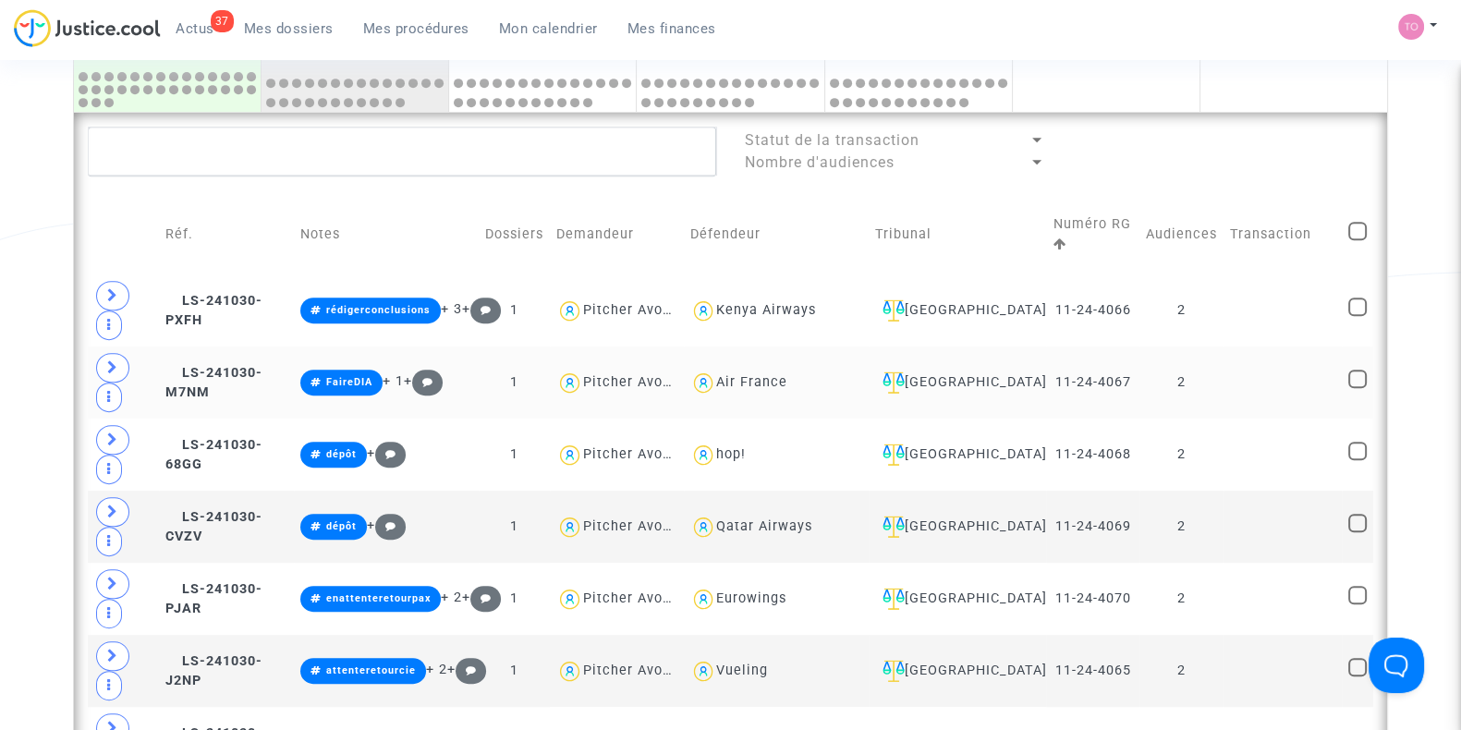
click at [788, 376] on div "Air France" at bounding box center [751, 382] width 71 height 16
type textarea "@"Air France""
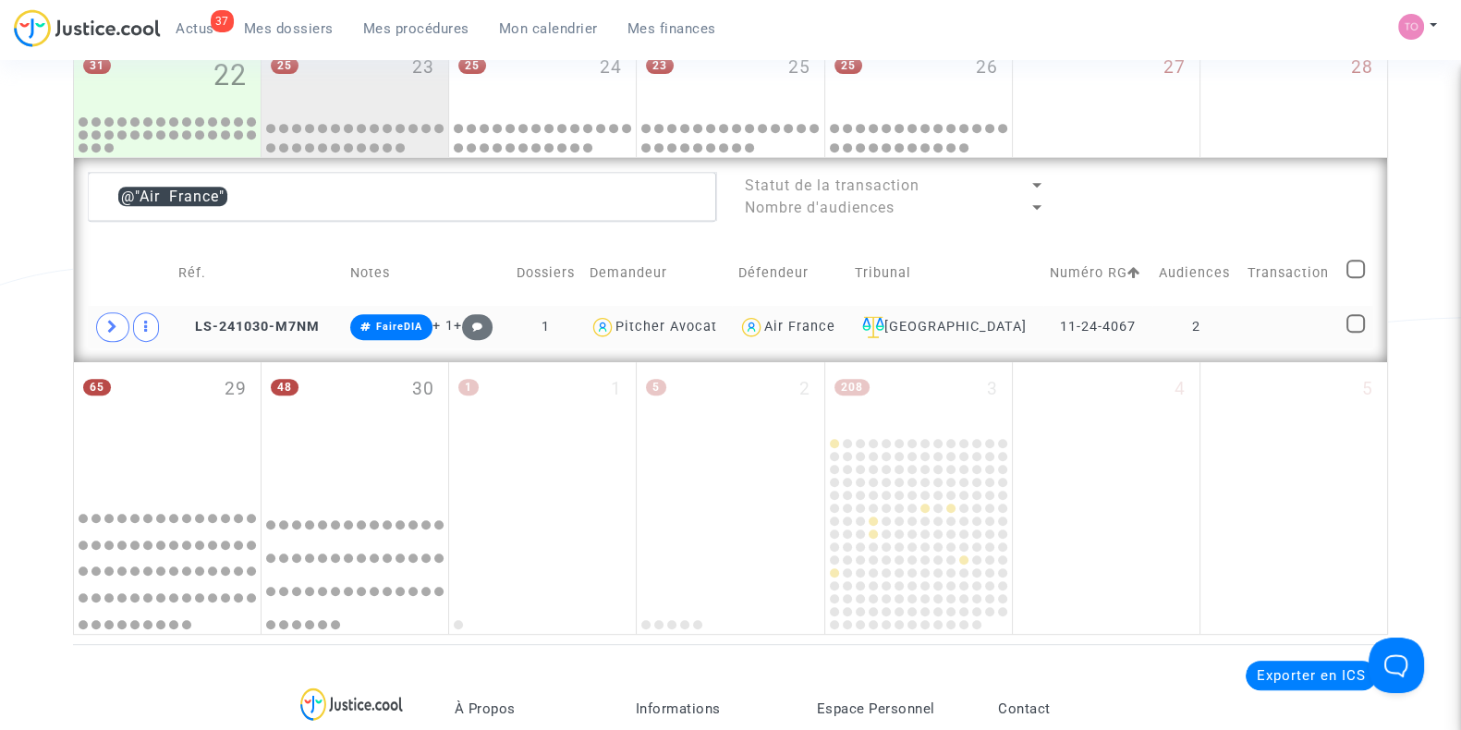
scroll to position [906, 0]
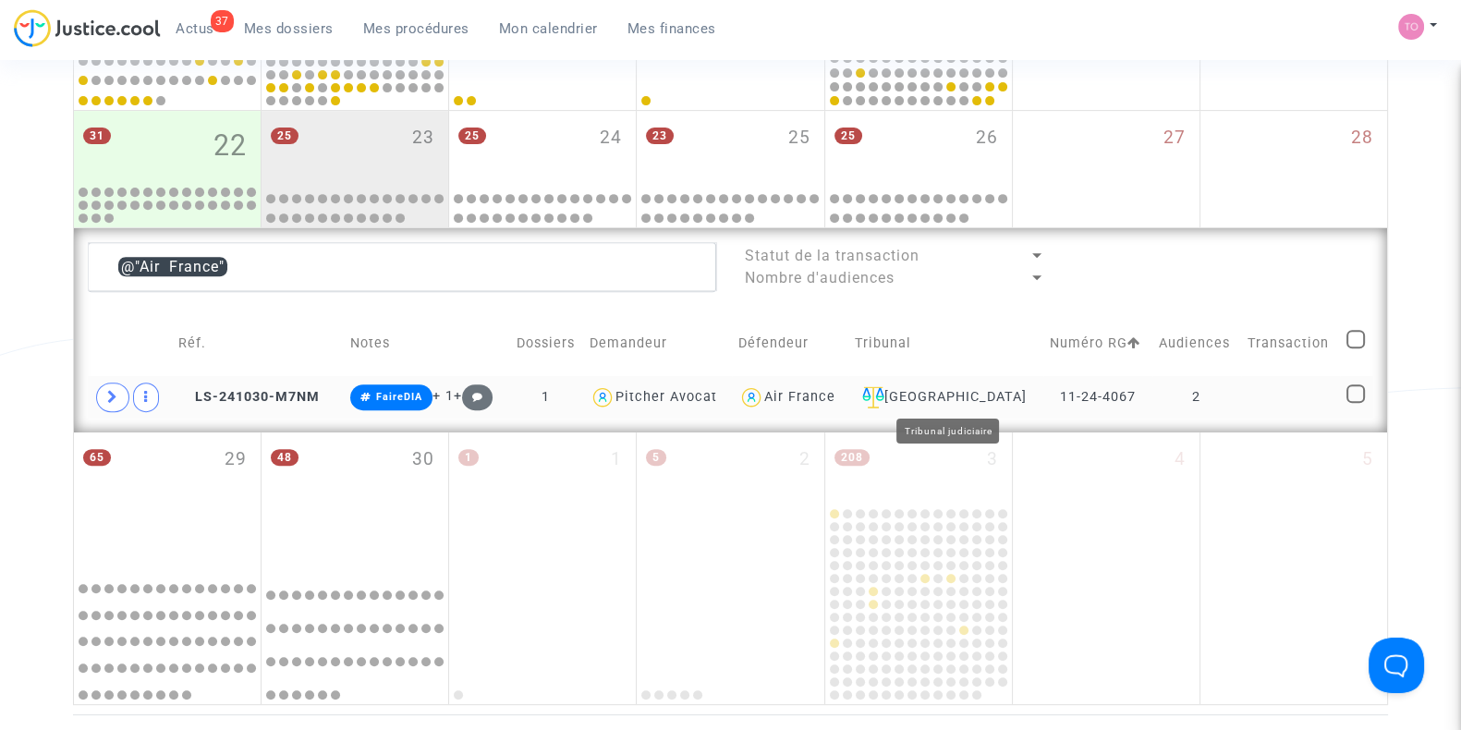
click at [939, 387] on div "[GEOGRAPHIC_DATA]" at bounding box center [946, 397] width 182 height 22
click at [811, 397] on div "Air France" at bounding box center [799, 397] width 71 height 16
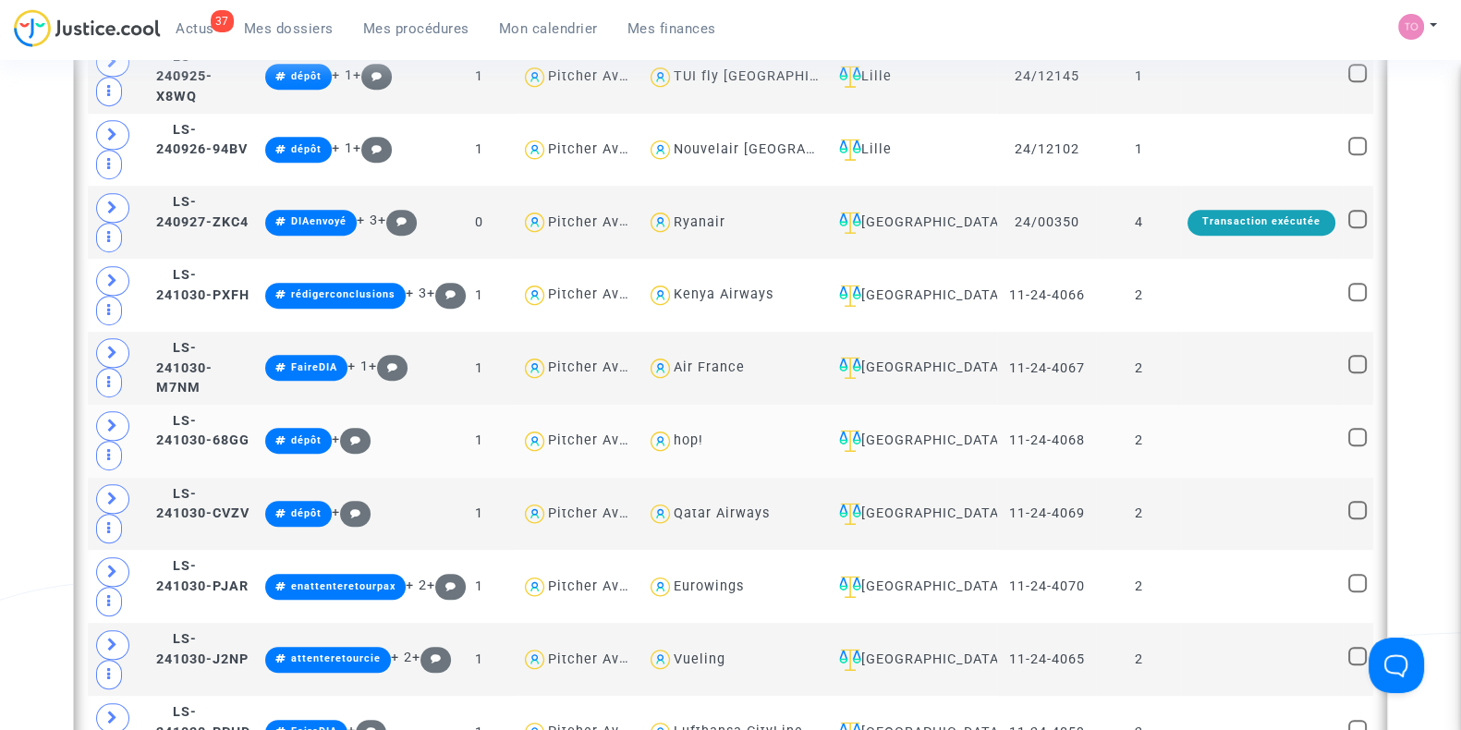
scroll to position [1484, 0]
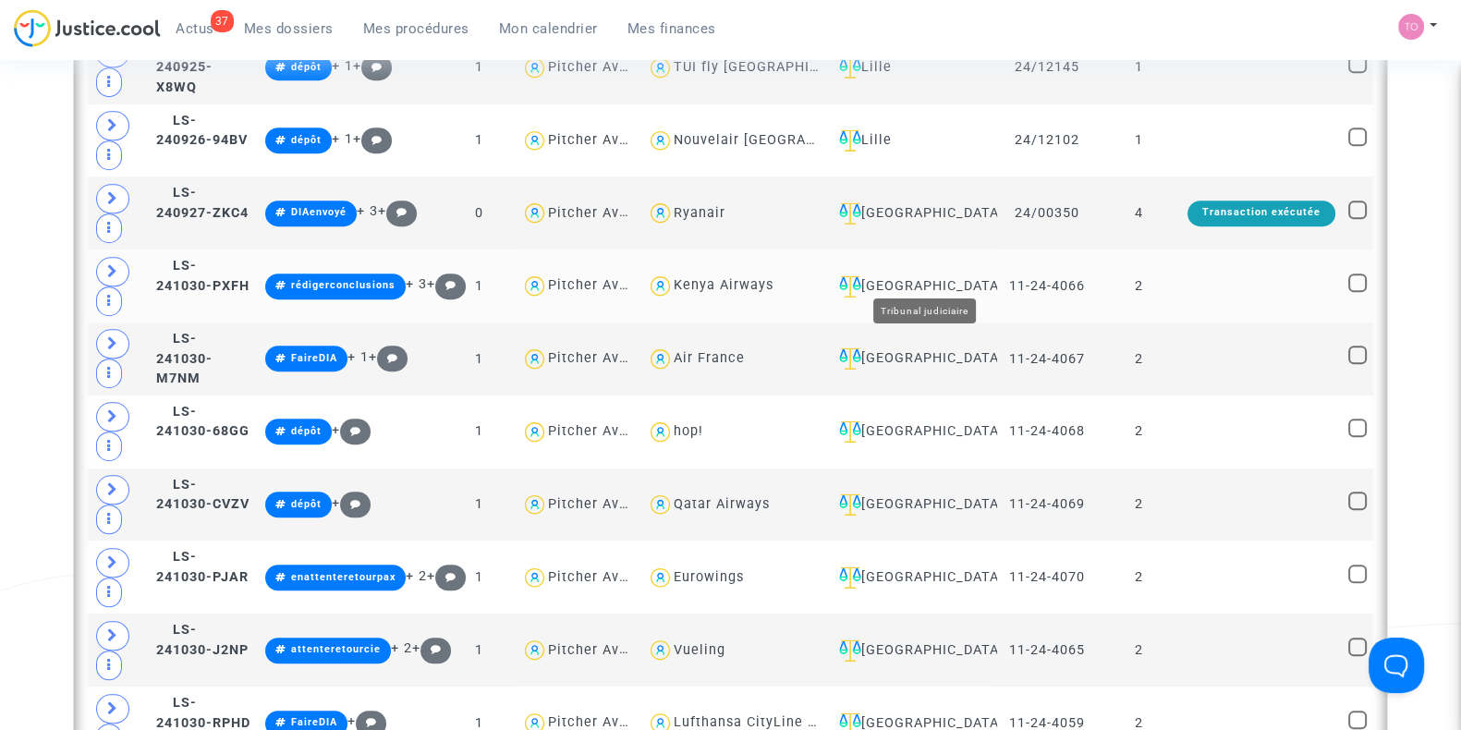
click at [938, 275] on div "[GEOGRAPHIC_DATA]" at bounding box center [911, 286] width 159 height 22
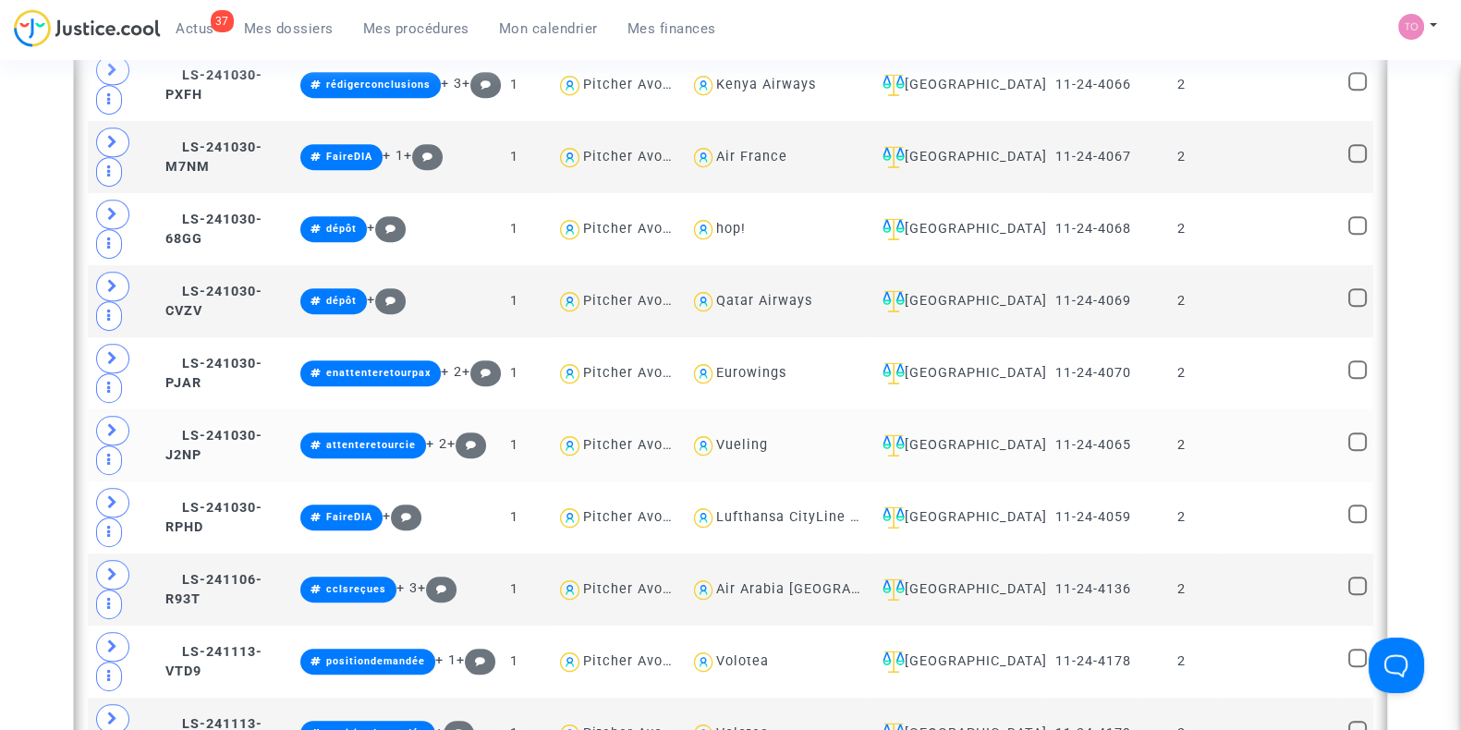
scroll to position [1253, 0]
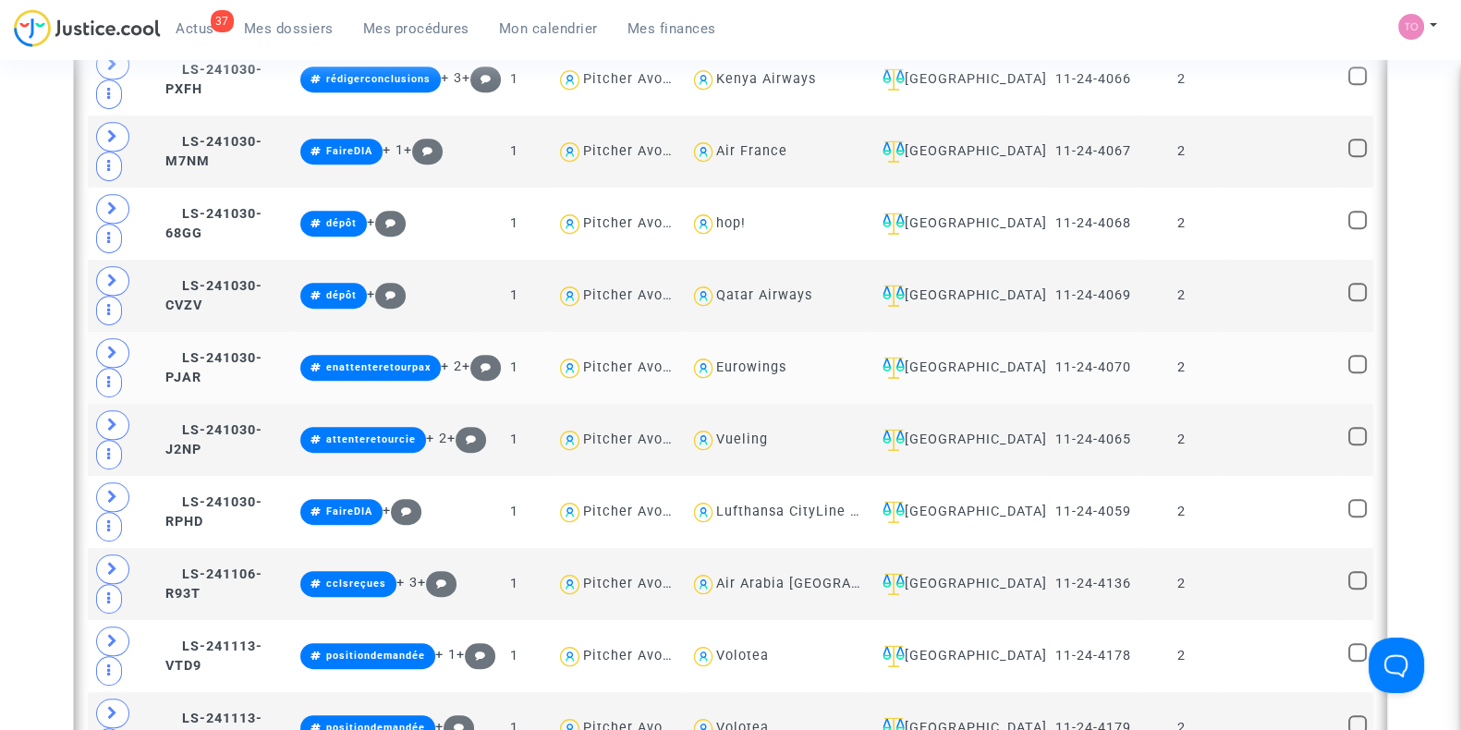
click at [774, 360] on div "Eurowings" at bounding box center [751, 368] width 70 height 16
type textarea "@Eurowings"
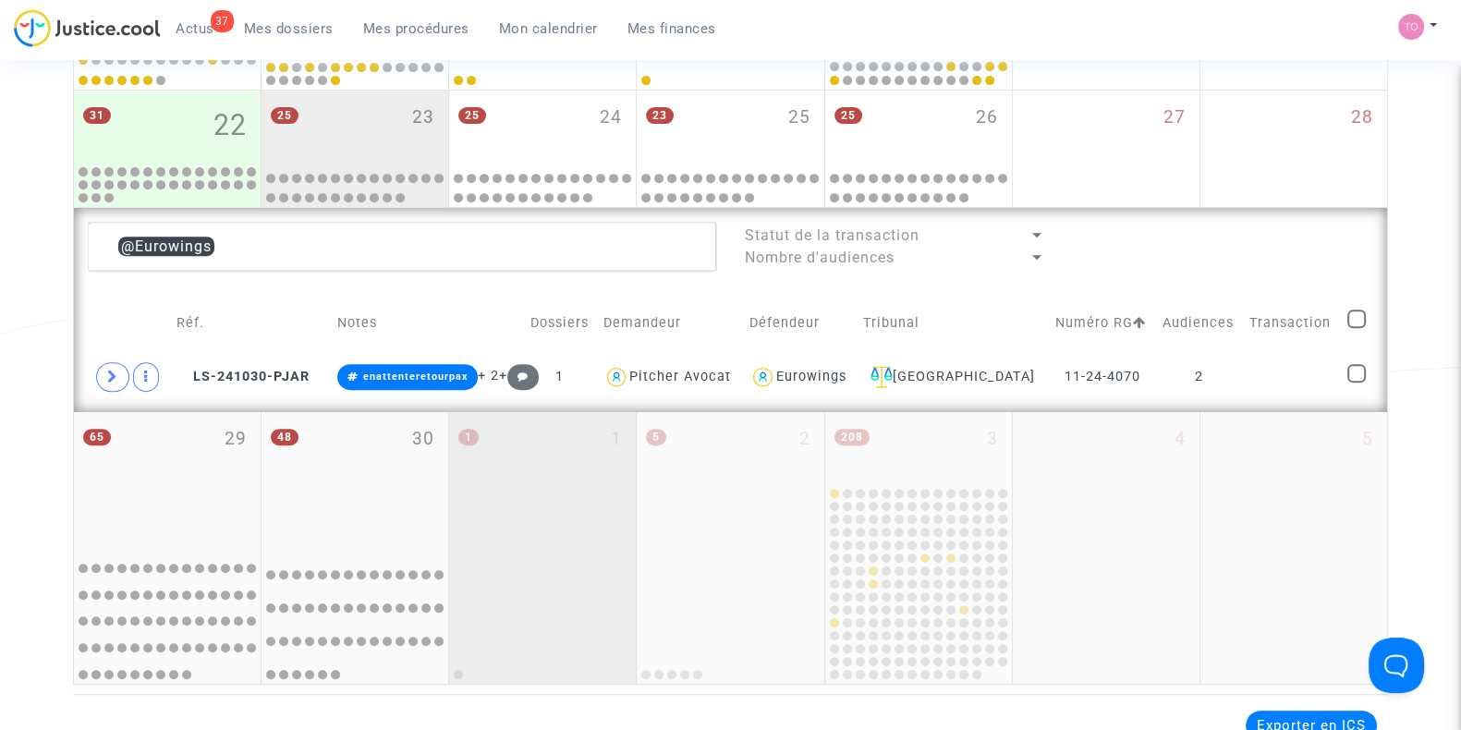
scroll to position [906, 0]
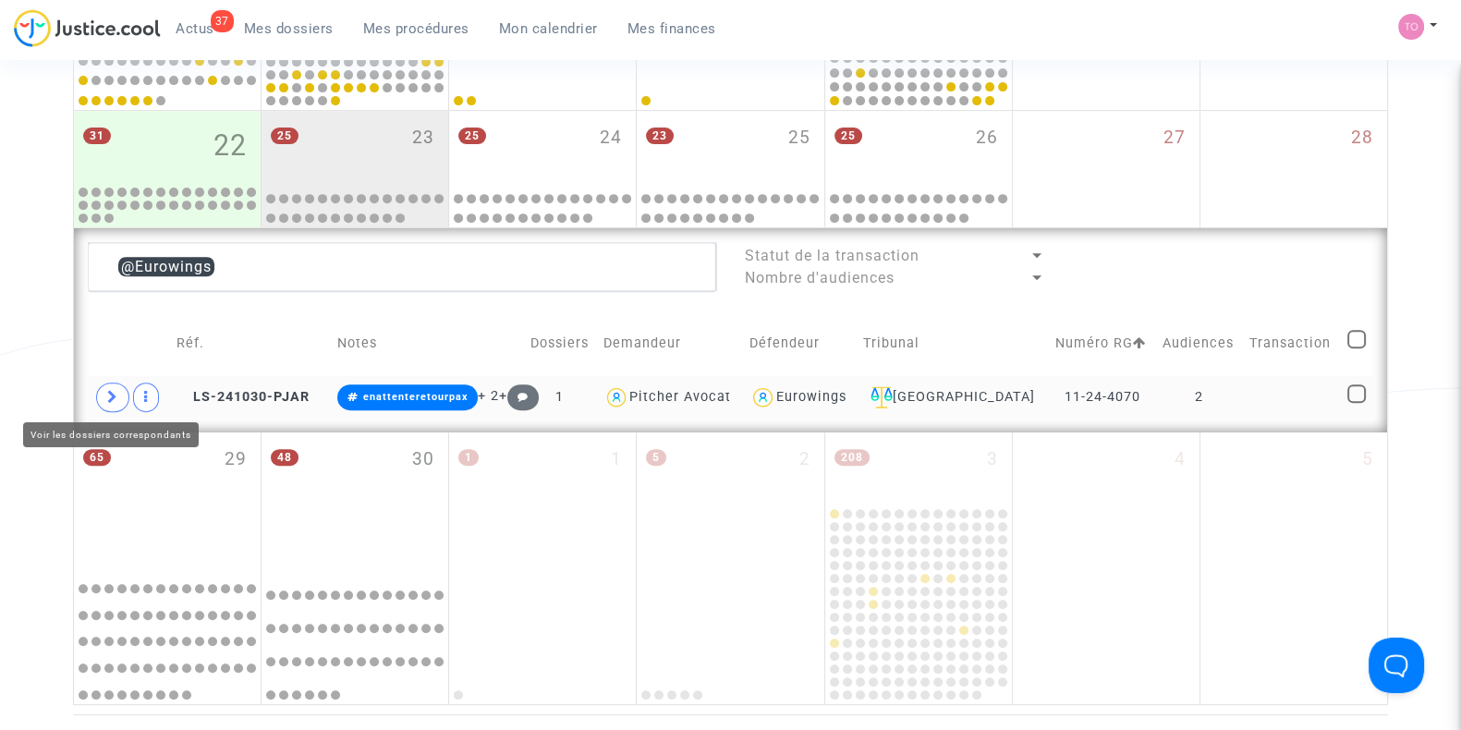
click at [127, 389] on span at bounding box center [112, 398] width 33 height 30
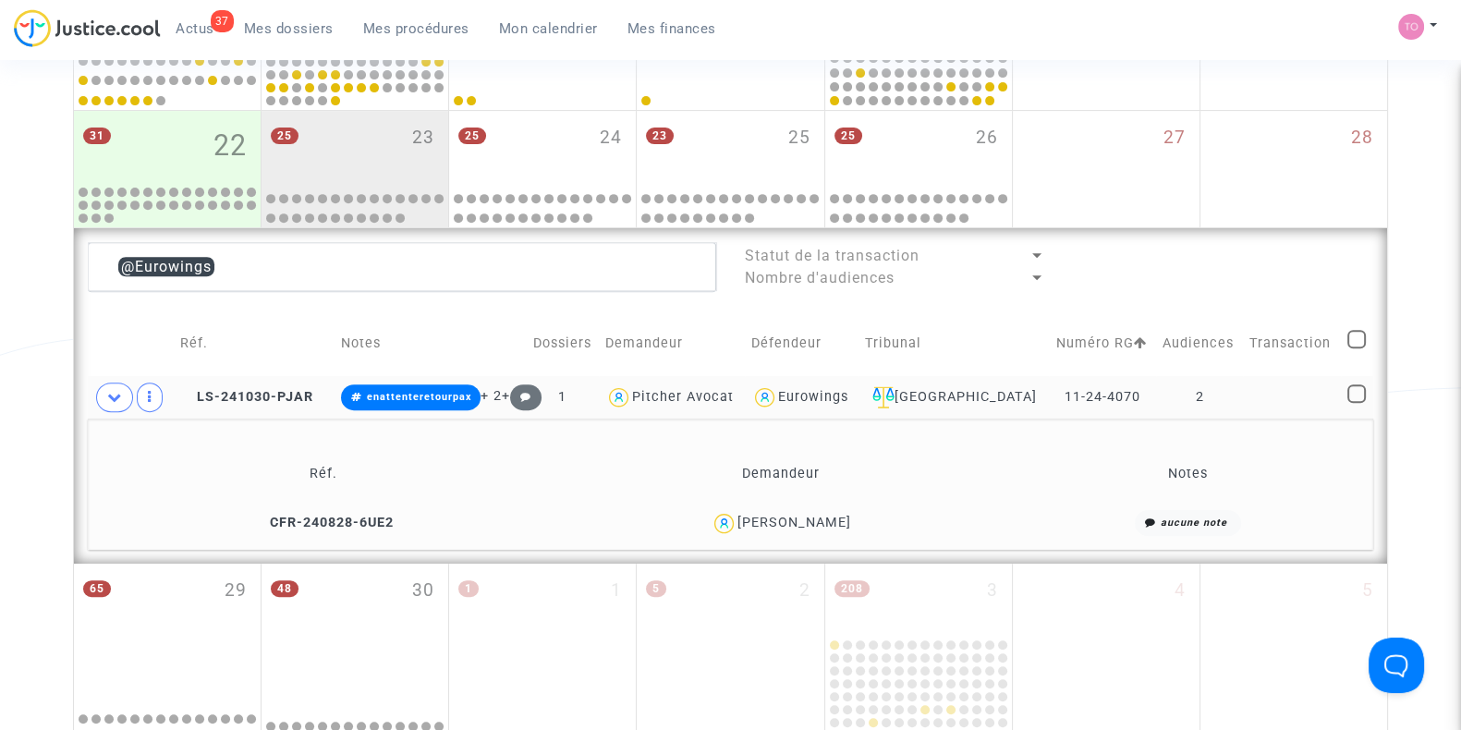
click at [813, 515] on div "[PERSON_NAME]" at bounding box center [795, 523] width 114 height 16
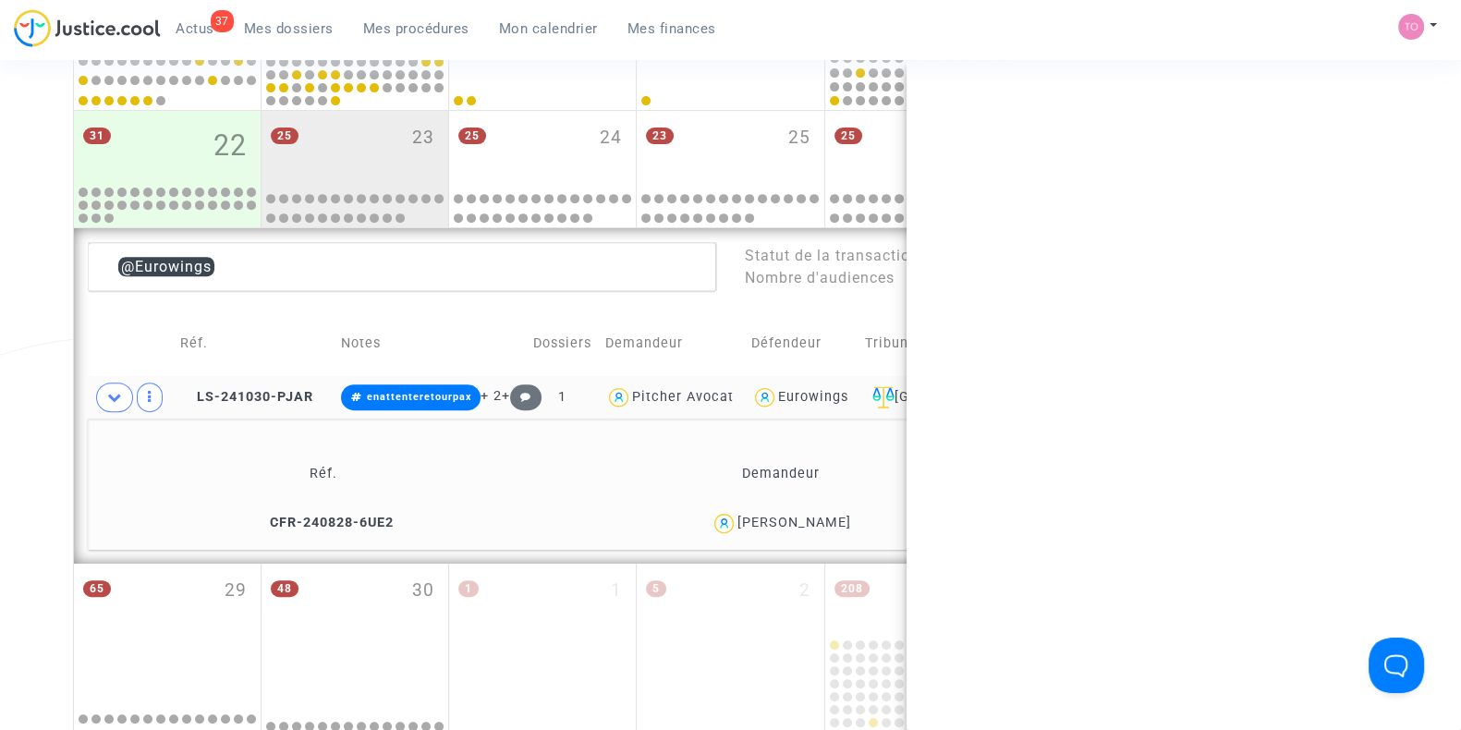
click at [813, 515] on div "[PERSON_NAME]" at bounding box center [795, 523] width 114 height 16
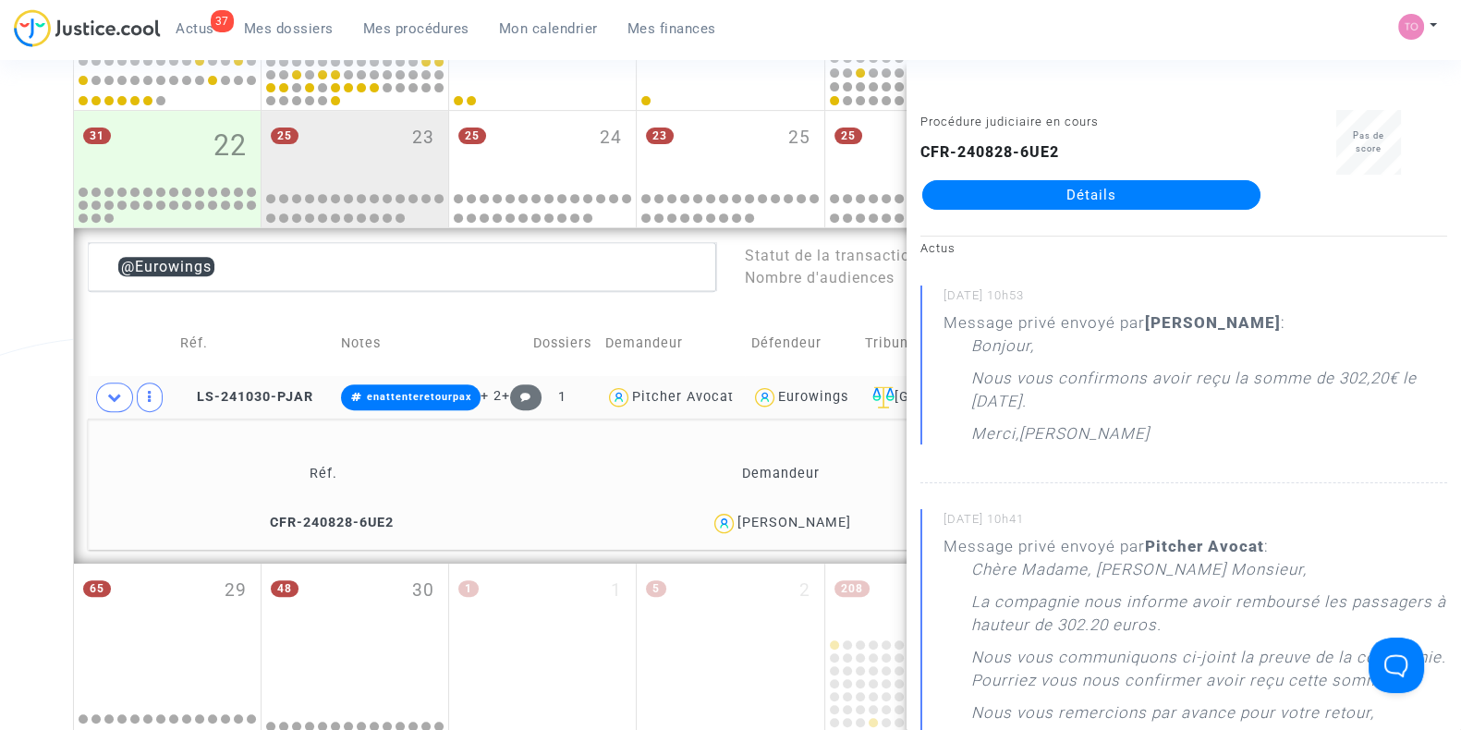
copy div "POETE"
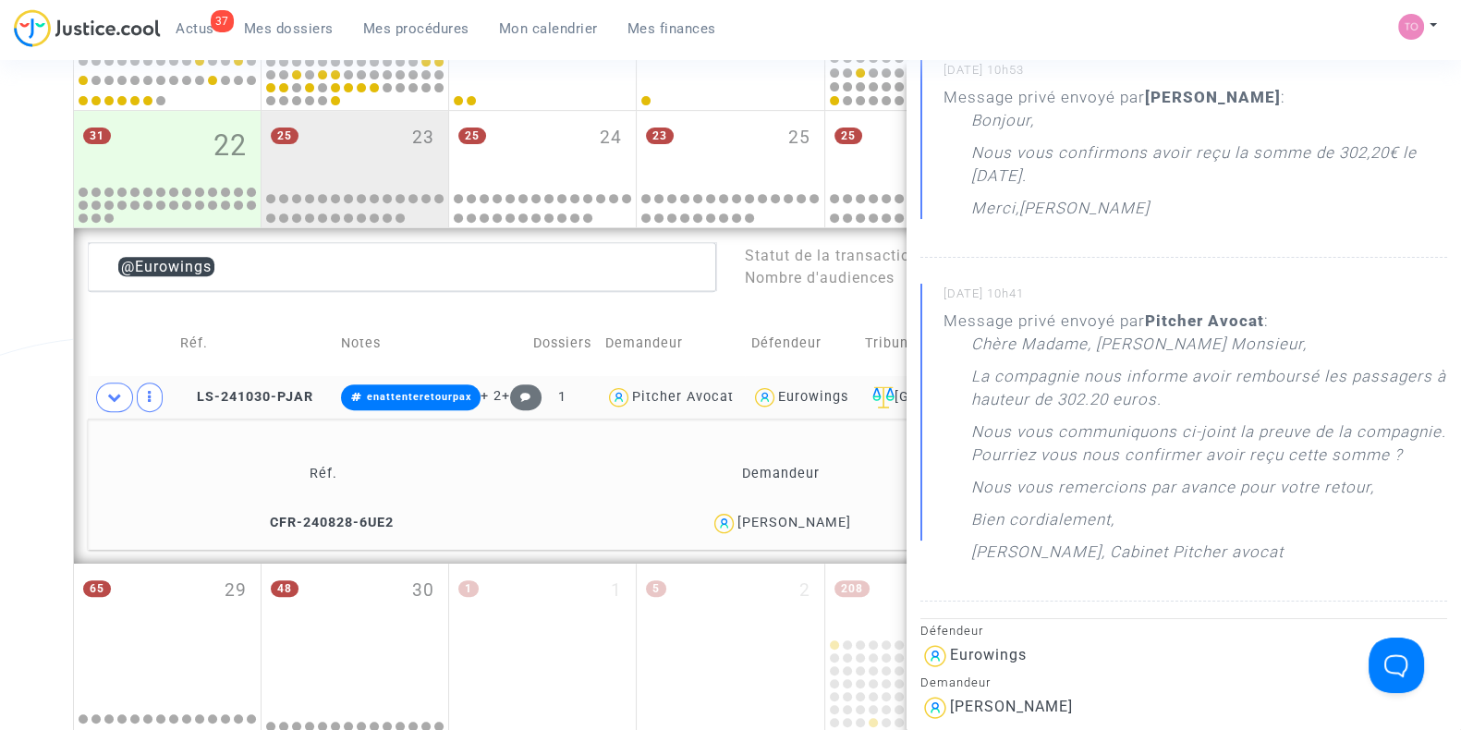
scroll to position [230, 0]
click at [0, 395] on div "Date de clôture d'instruction Date de conciliation Date d'audience Date de juge…" at bounding box center [730, 18] width 1461 height 1636
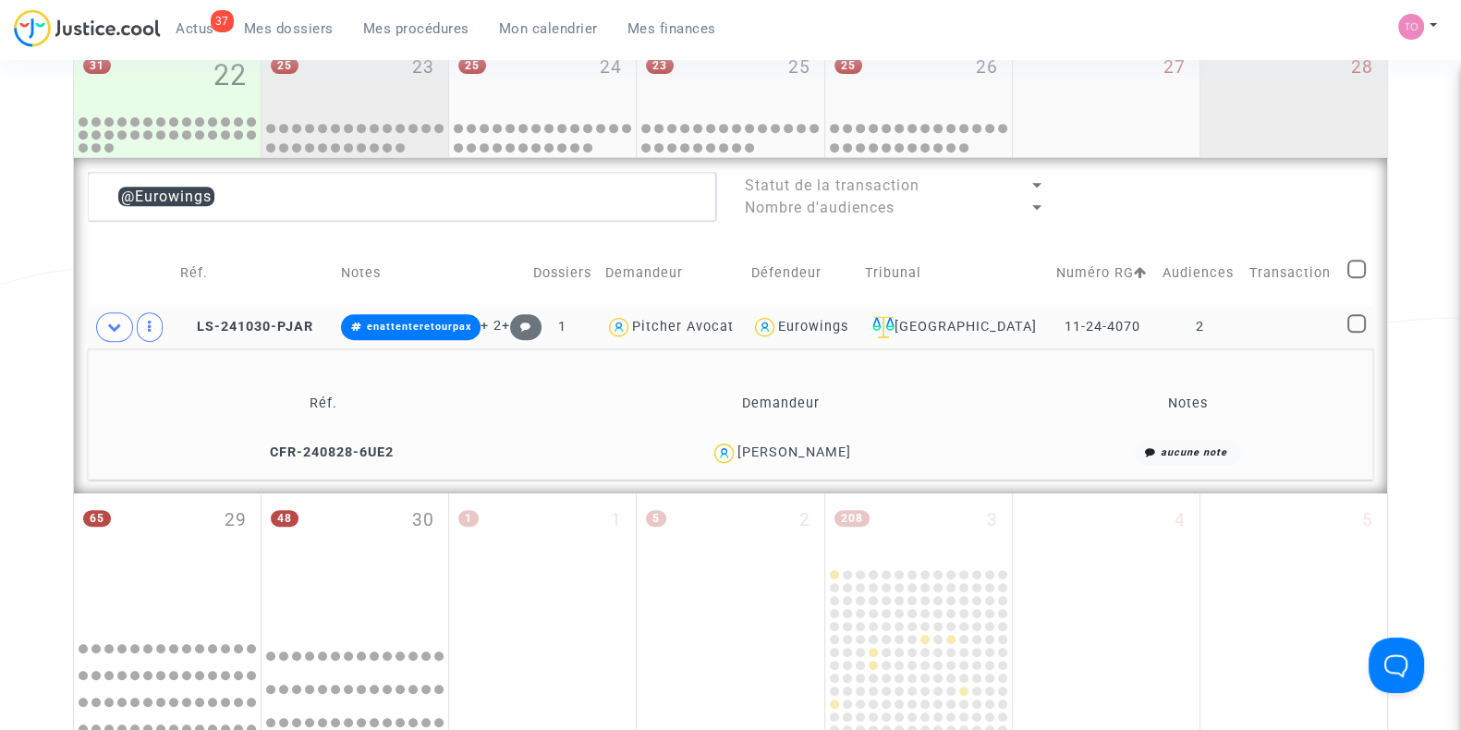
scroll to position [906, 0]
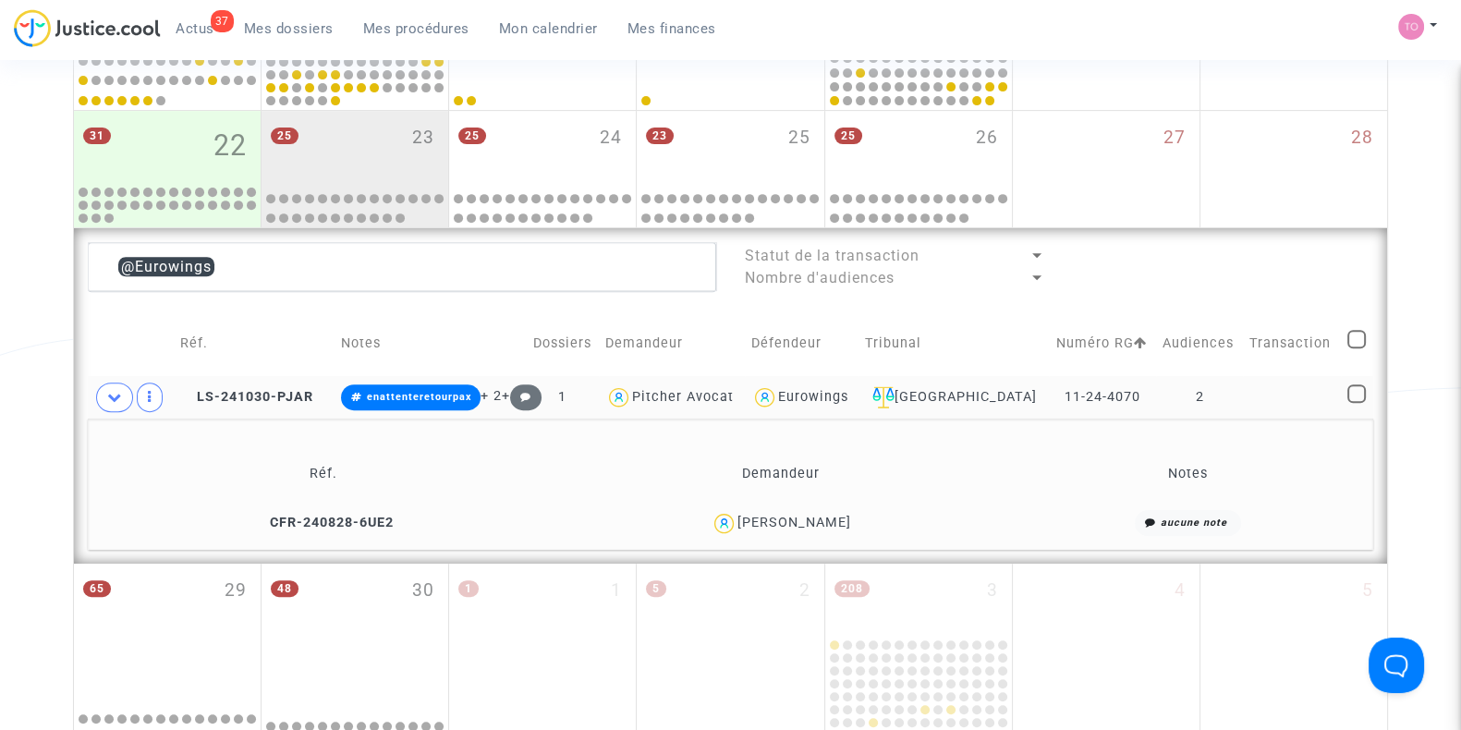
click at [790, 515] on div "[PERSON_NAME]" at bounding box center [795, 523] width 114 height 16
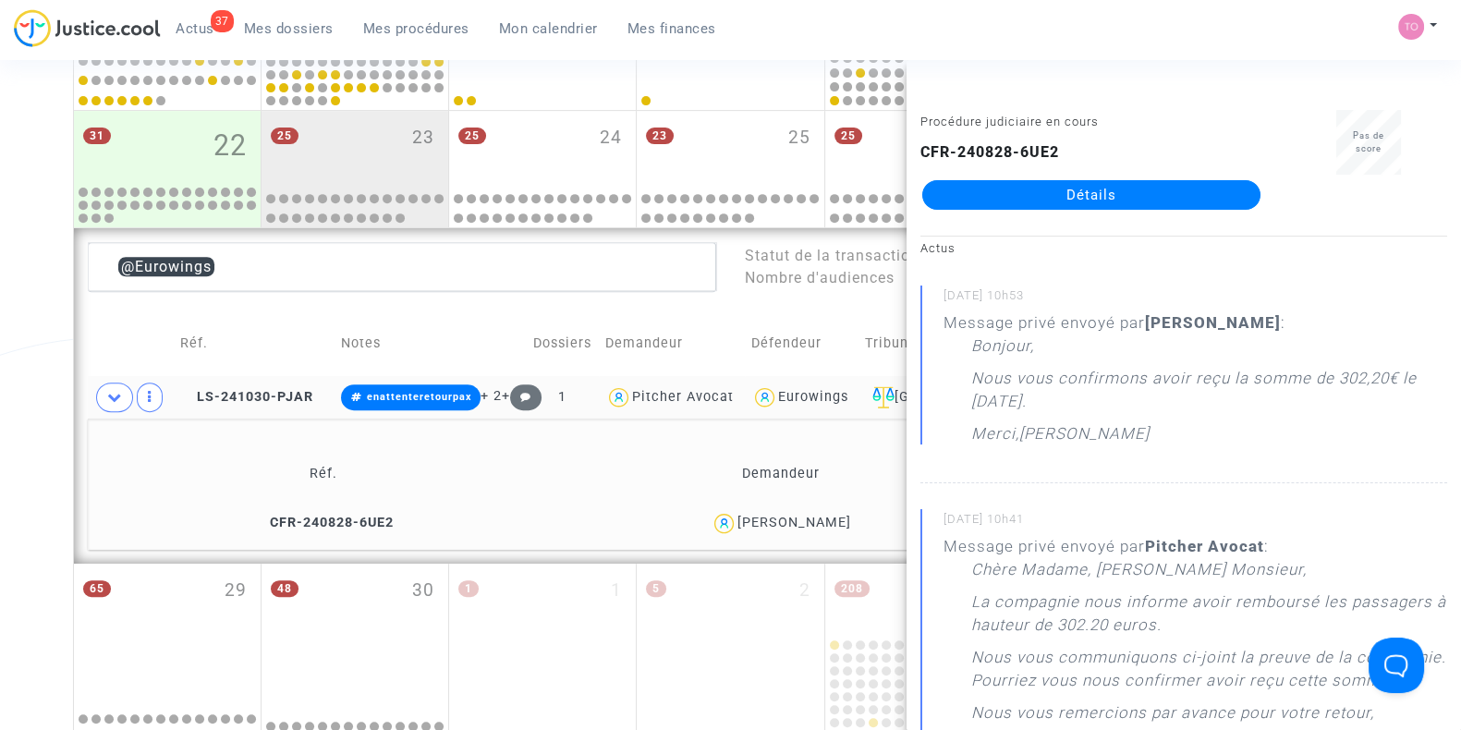
click at [738, 517] on img at bounding box center [724, 523] width 27 height 27
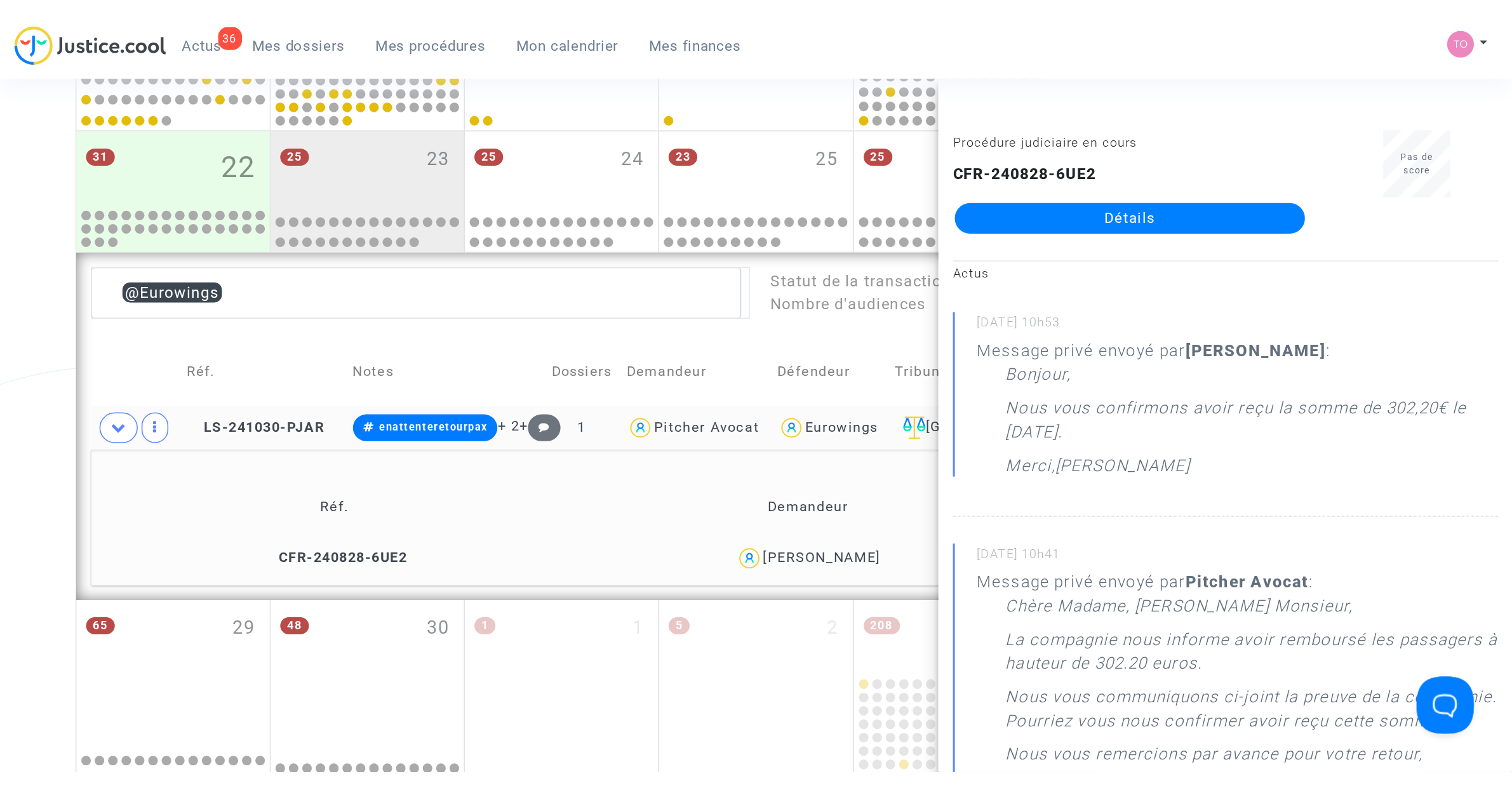
scroll to position [623, 0]
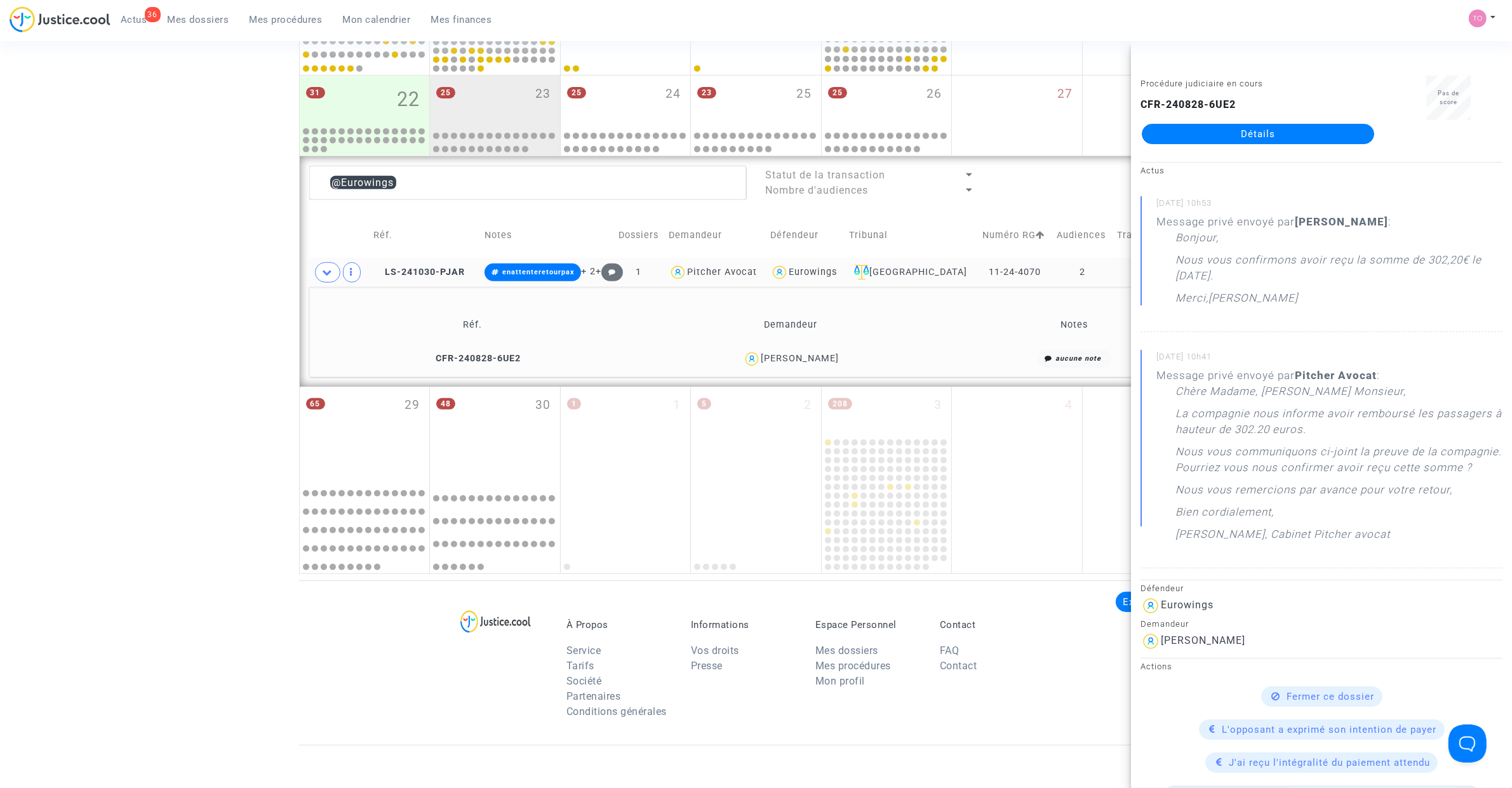
click at [804, 361] on div "[PERSON_NAME]" at bounding box center [800, 359] width 78 height 11
click at [797, 357] on div "[PERSON_NAME]" at bounding box center [800, 359] width 78 height 11
click at [819, 278] on div "Eurowings" at bounding box center [805, 273] width 70 height 19
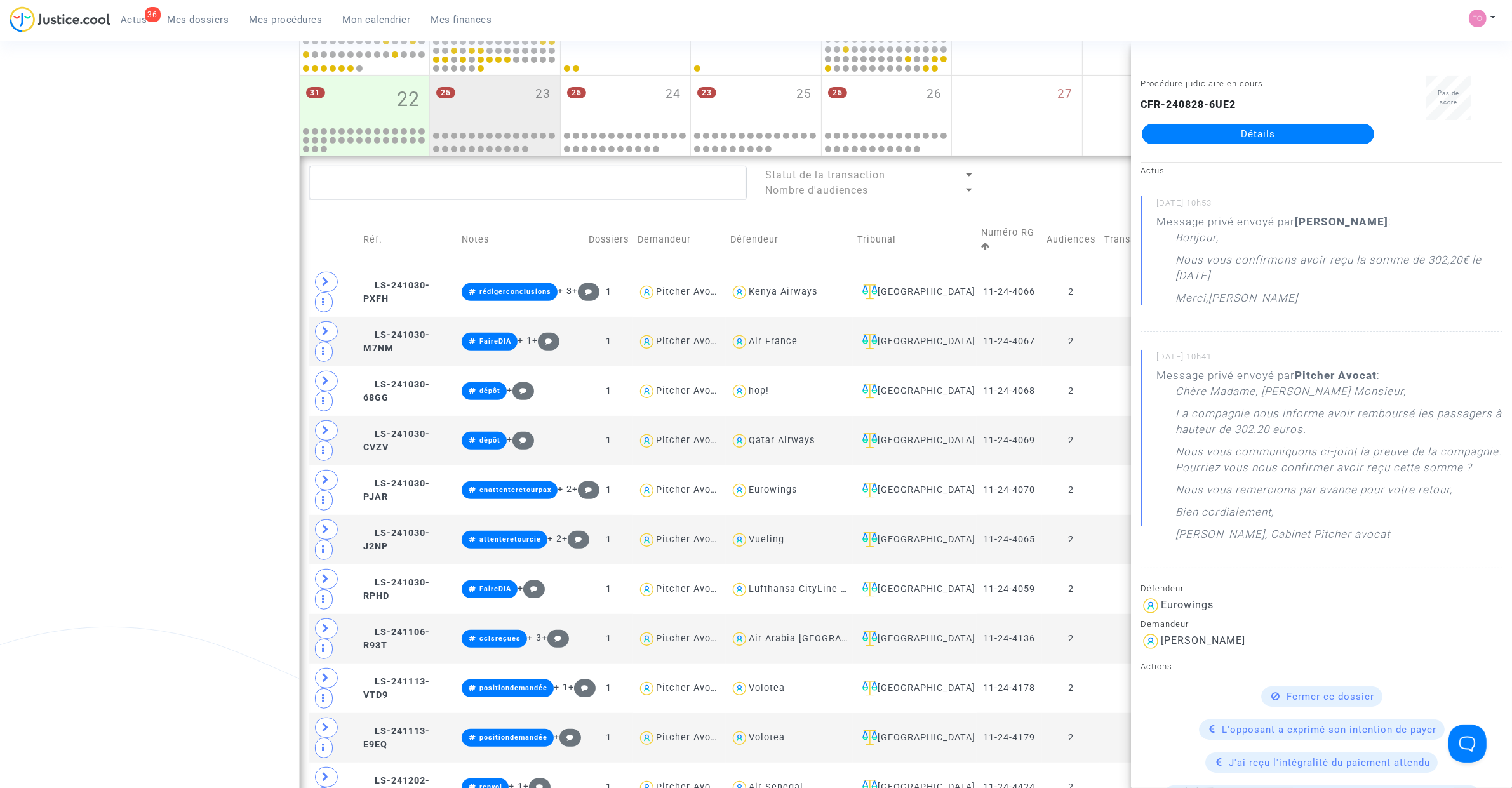
click at [131, 271] on div "Date de clôture d'instruction Date de conciliation Date d'audience Date de juge…" at bounding box center [756, 279] width 1512 height 1658
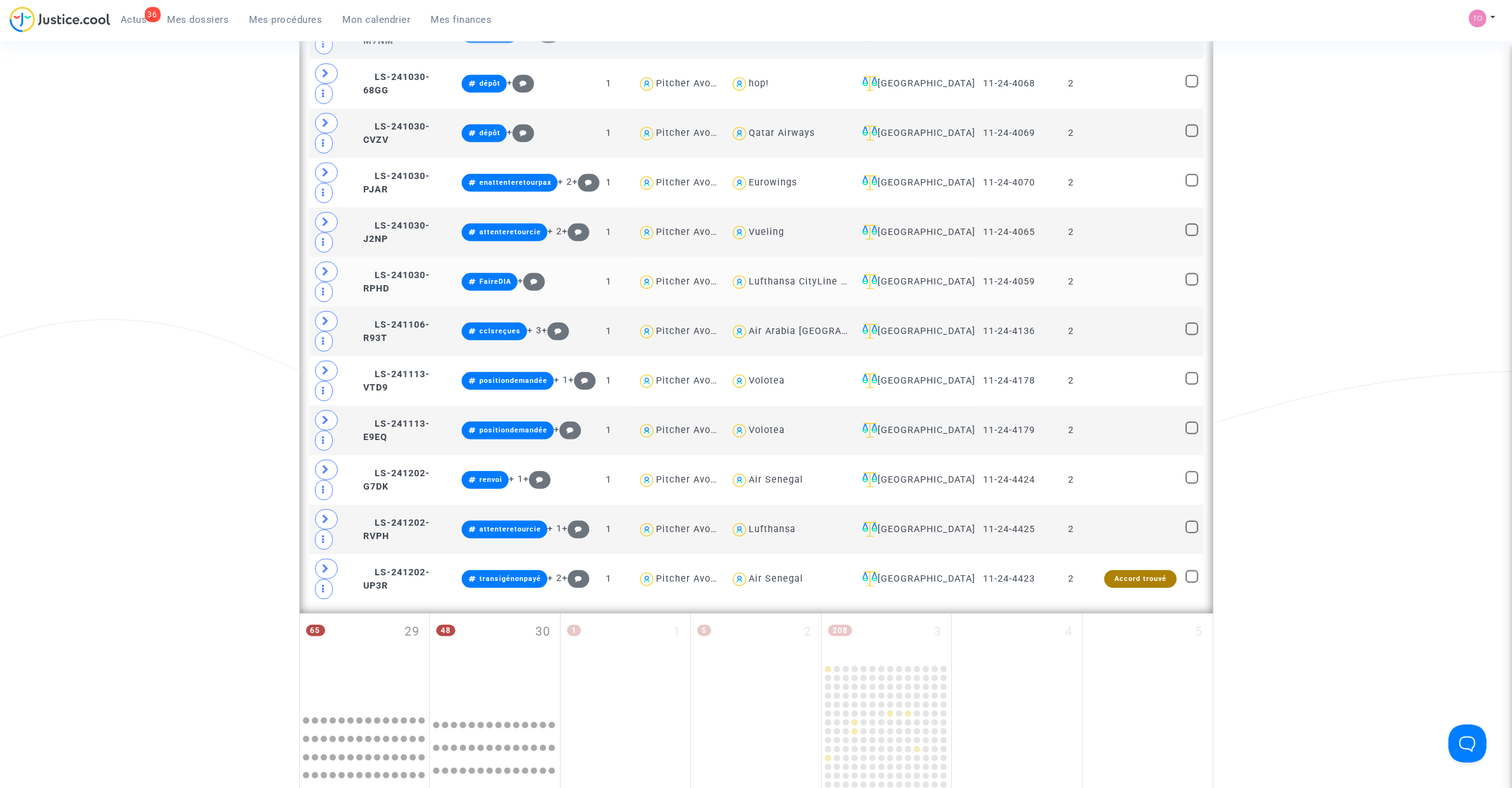
scroll to position [941, 0]
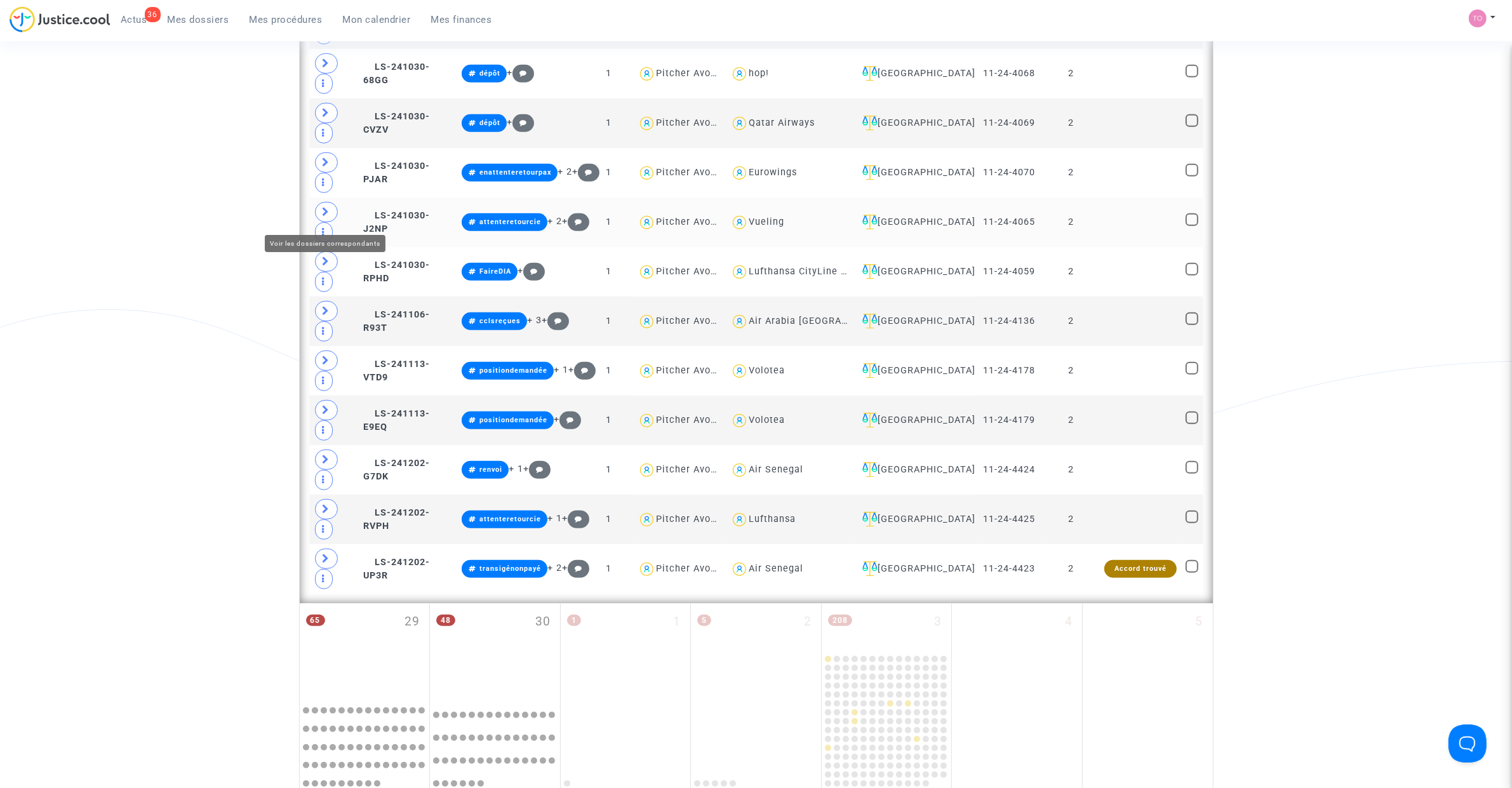
click at [332, 218] on span at bounding box center [326, 212] width 23 height 21
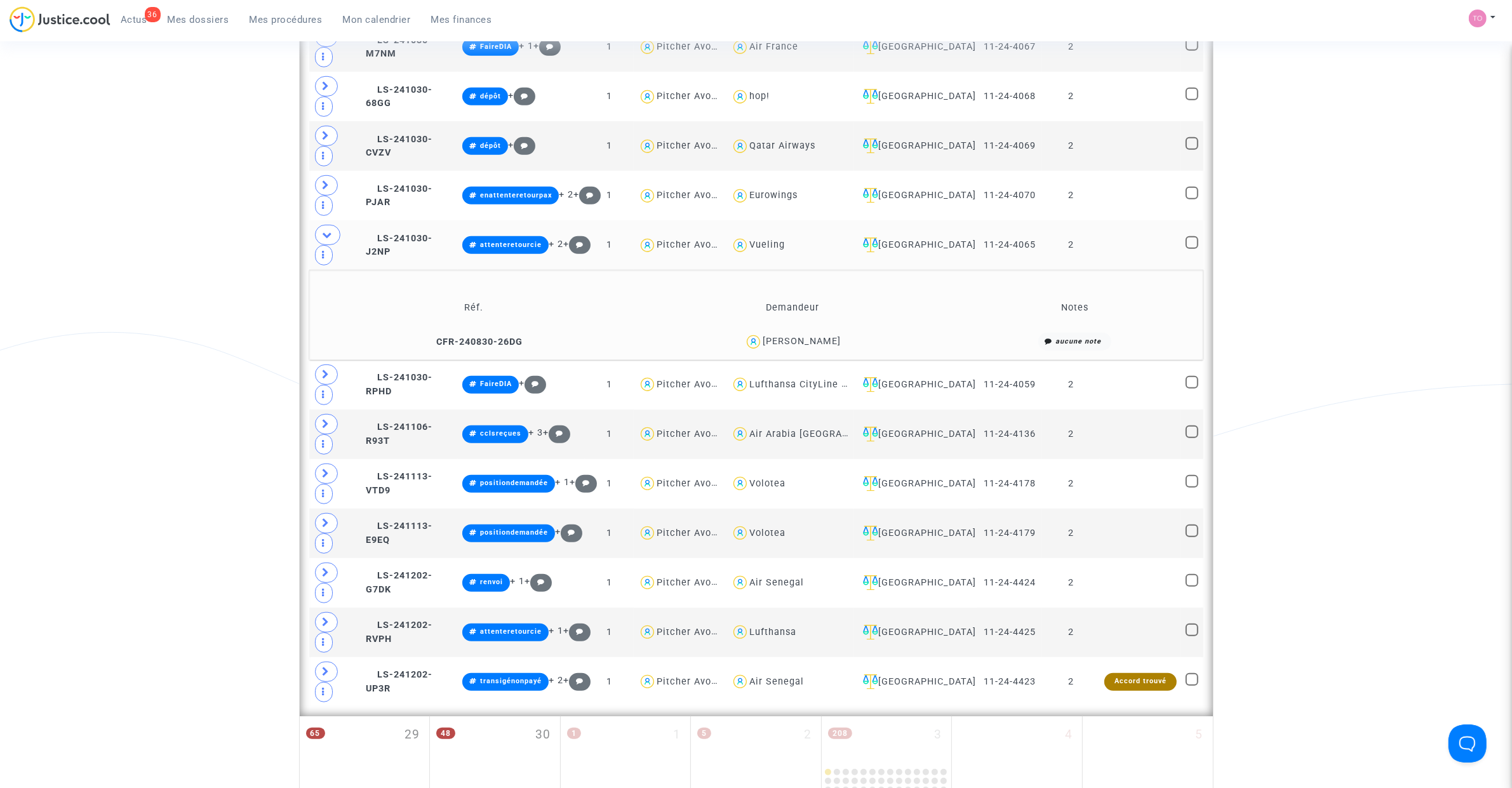
scroll to position [861, 0]
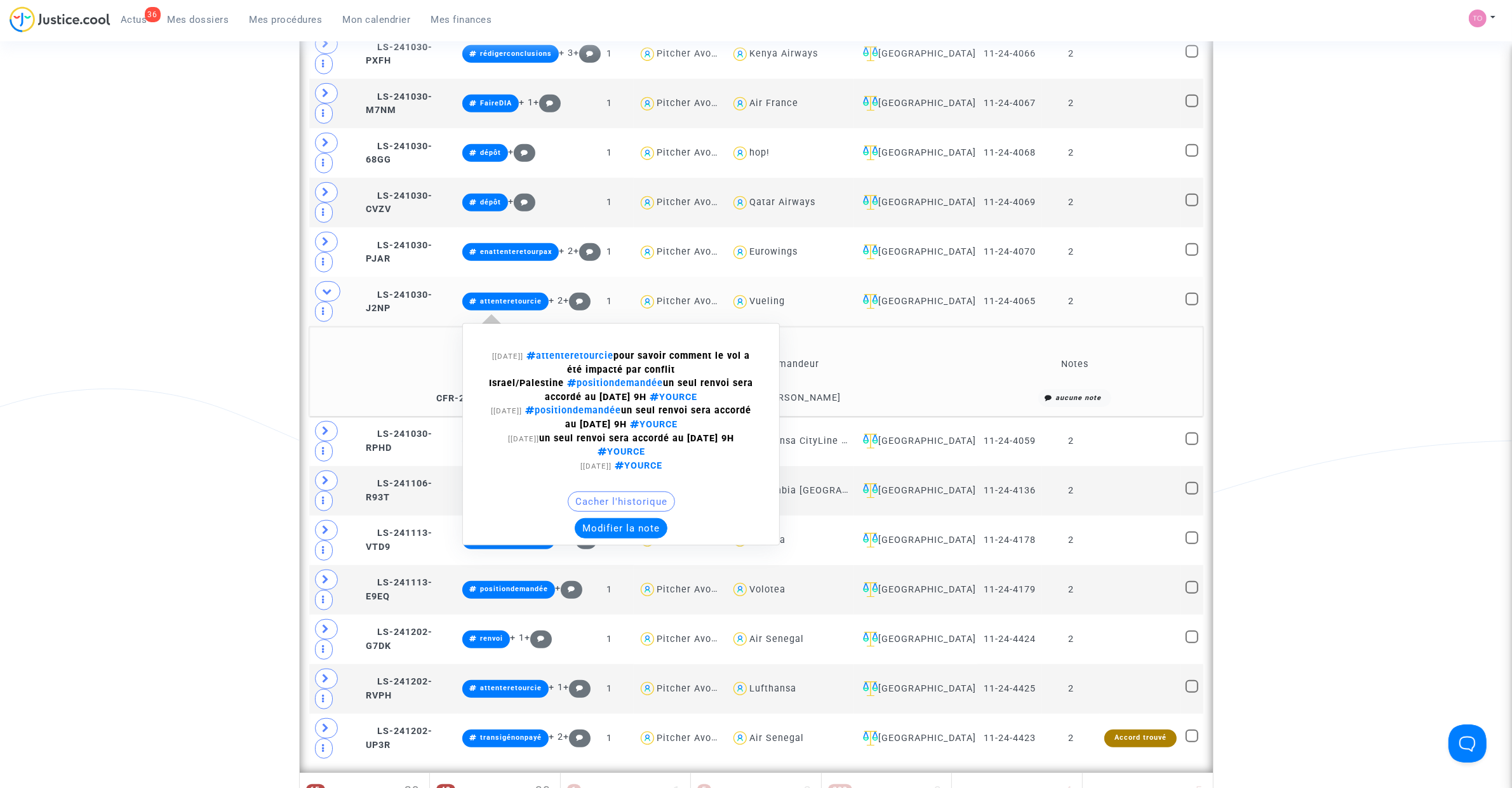
click at [653, 501] on button "Modifier la note" at bounding box center [621, 528] width 93 height 21
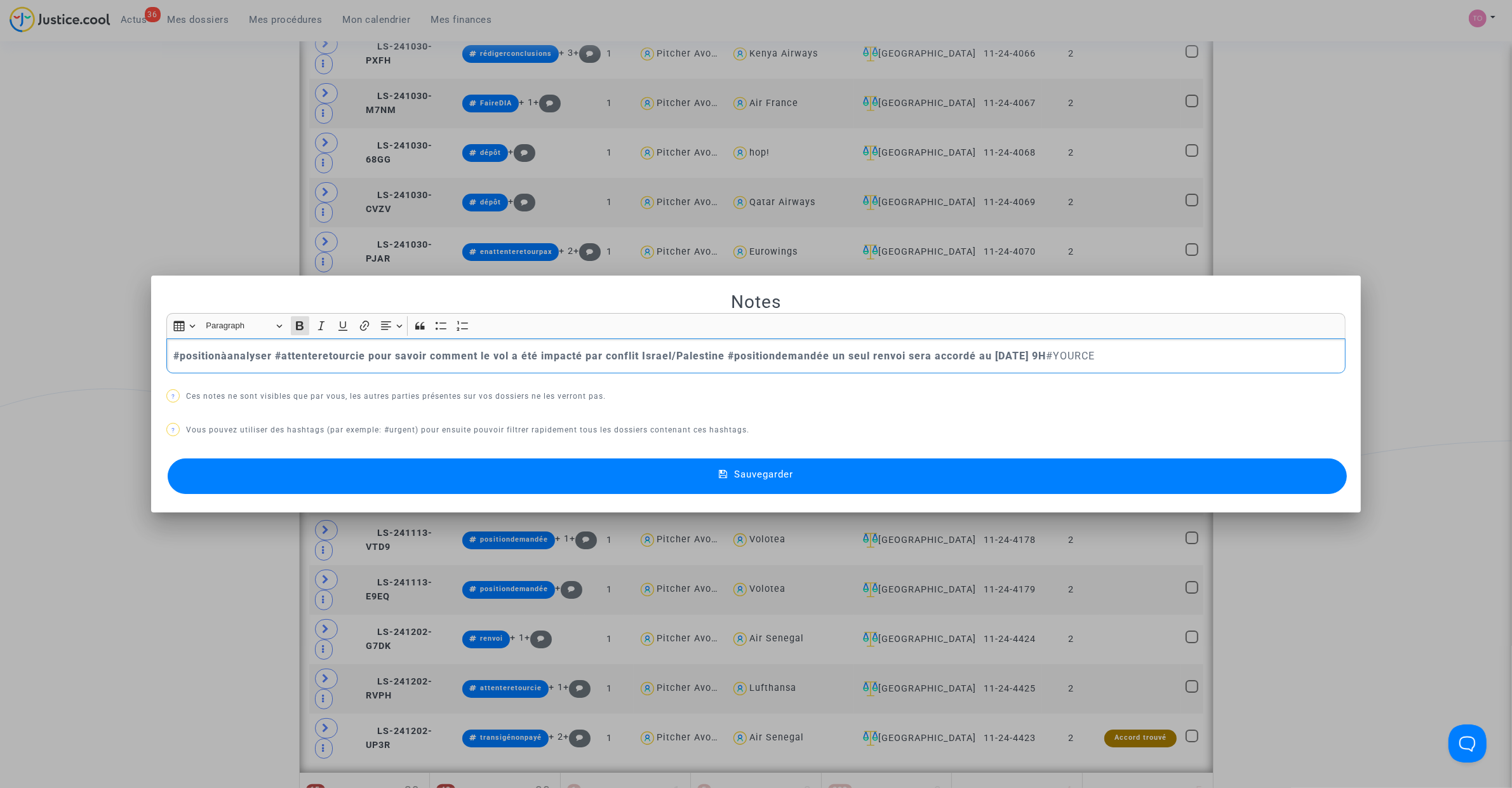
drag, startPoint x: 270, startPoint y: 356, endPoint x: 822, endPoint y: 351, distance: 552.0
click at [822, 351] on strong "#positionàanalyser #attenteretourcie pour savoir comment le vol a été impacté p…" at bounding box center [609, 356] width 872 height 12
click at [403, 486] on button "Sauvegarder" at bounding box center [757, 476] width 1180 height 36
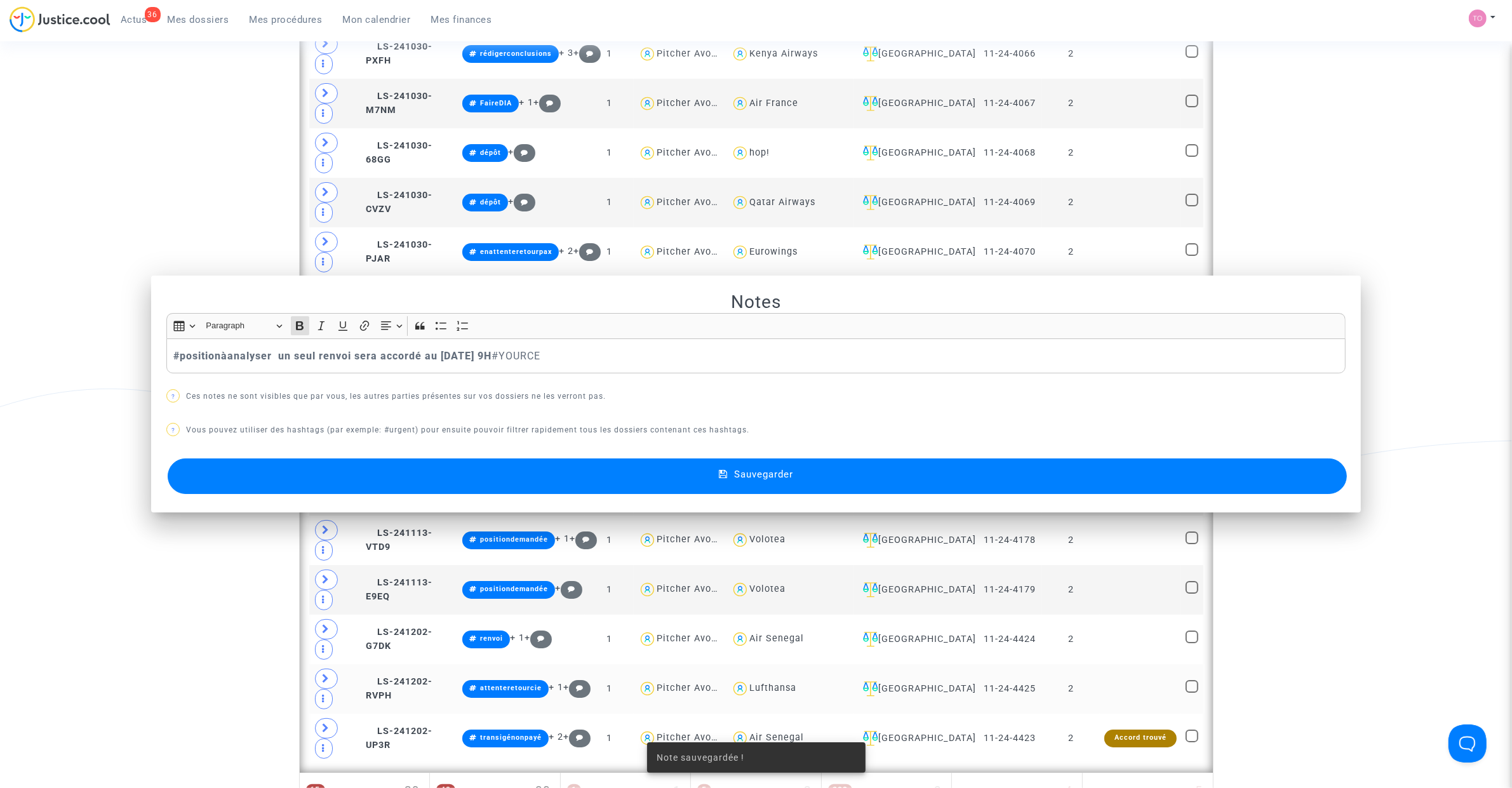
scroll to position [861, 0]
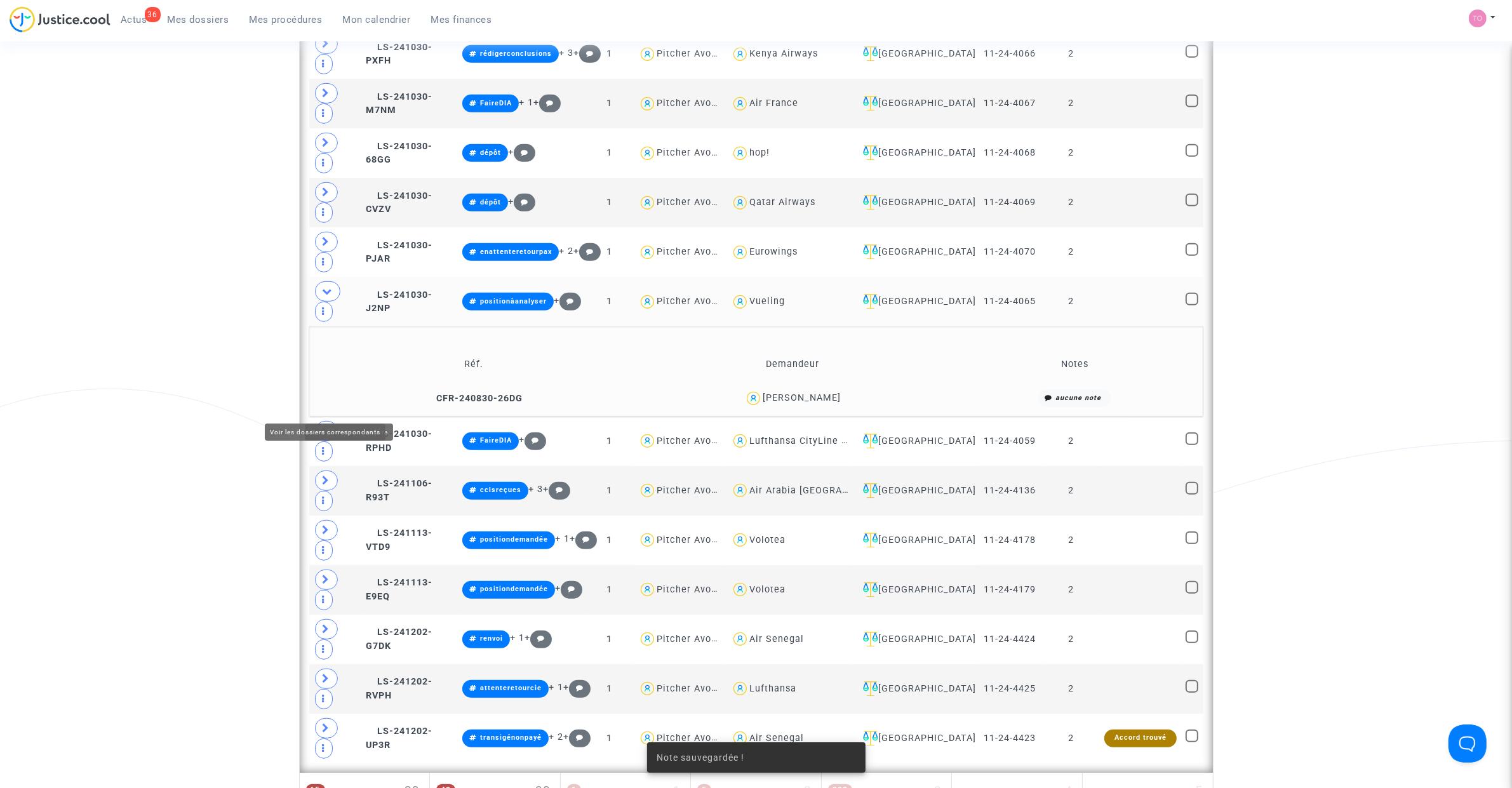
drag, startPoint x: 170, startPoint y: 334, endPoint x: 194, endPoint y: 328, distance: 24.7
click at [170, 333] on div "Date de clôture d'instruction Date de conciliation Date d'audience Date de juge…" at bounding box center [756, 86] width 1512 height 1748
click at [327, 421] on span at bounding box center [326, 431] width 23 height 21
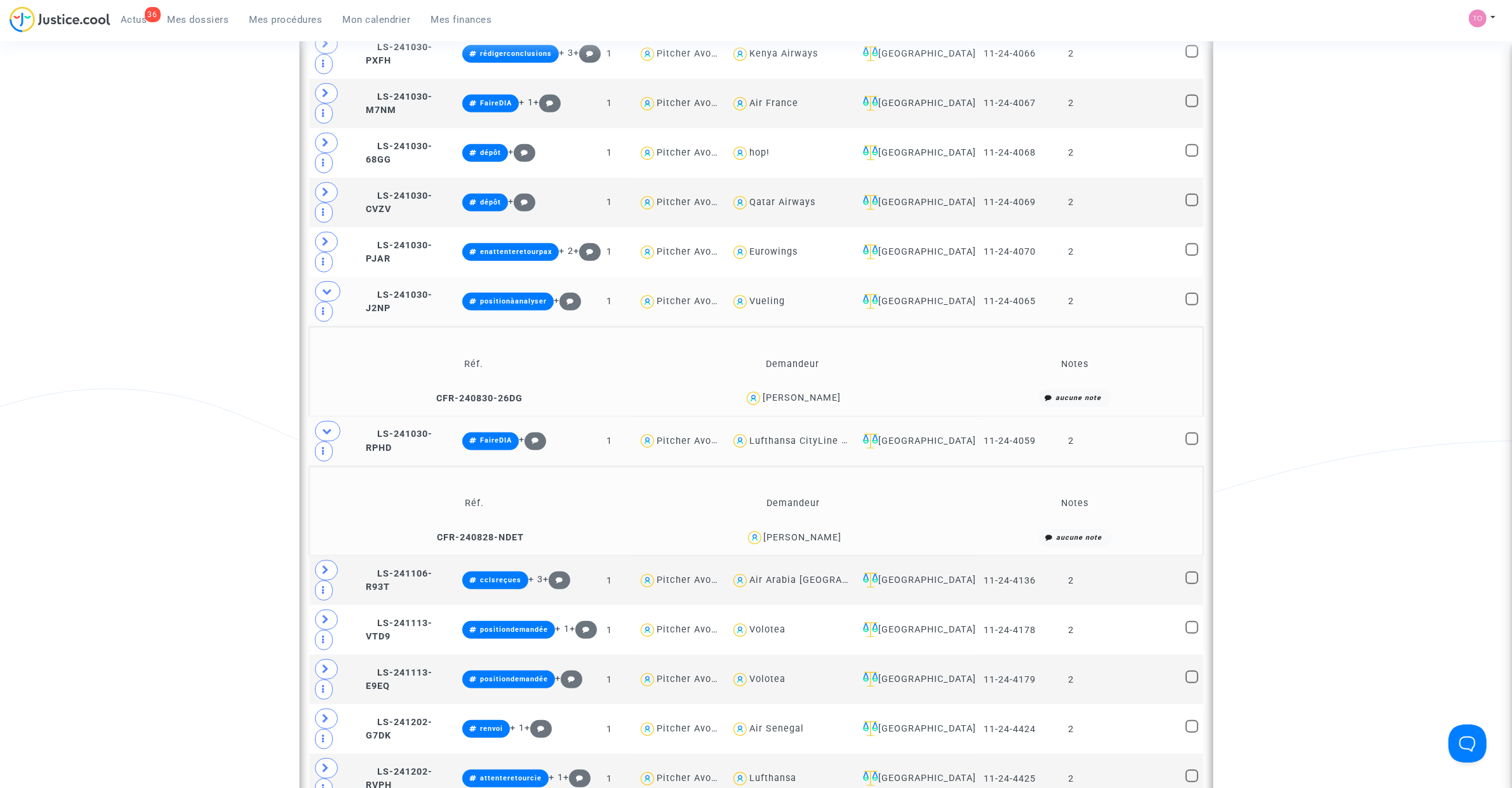
click at [818, 501] on div "Quentin SEGUET" at bounding box center [803, 538] width 78 height 11
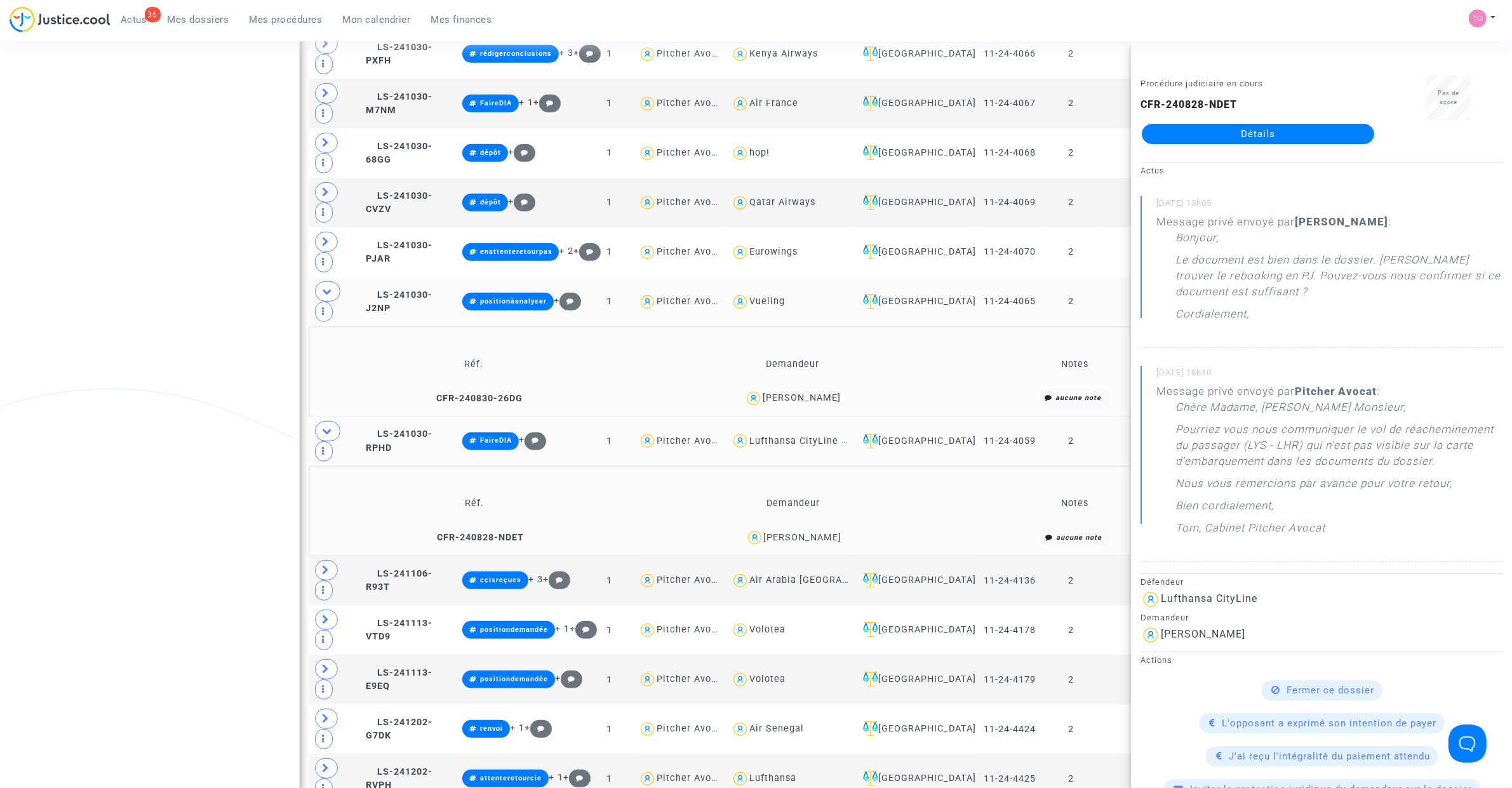
copy div "SEGUET"
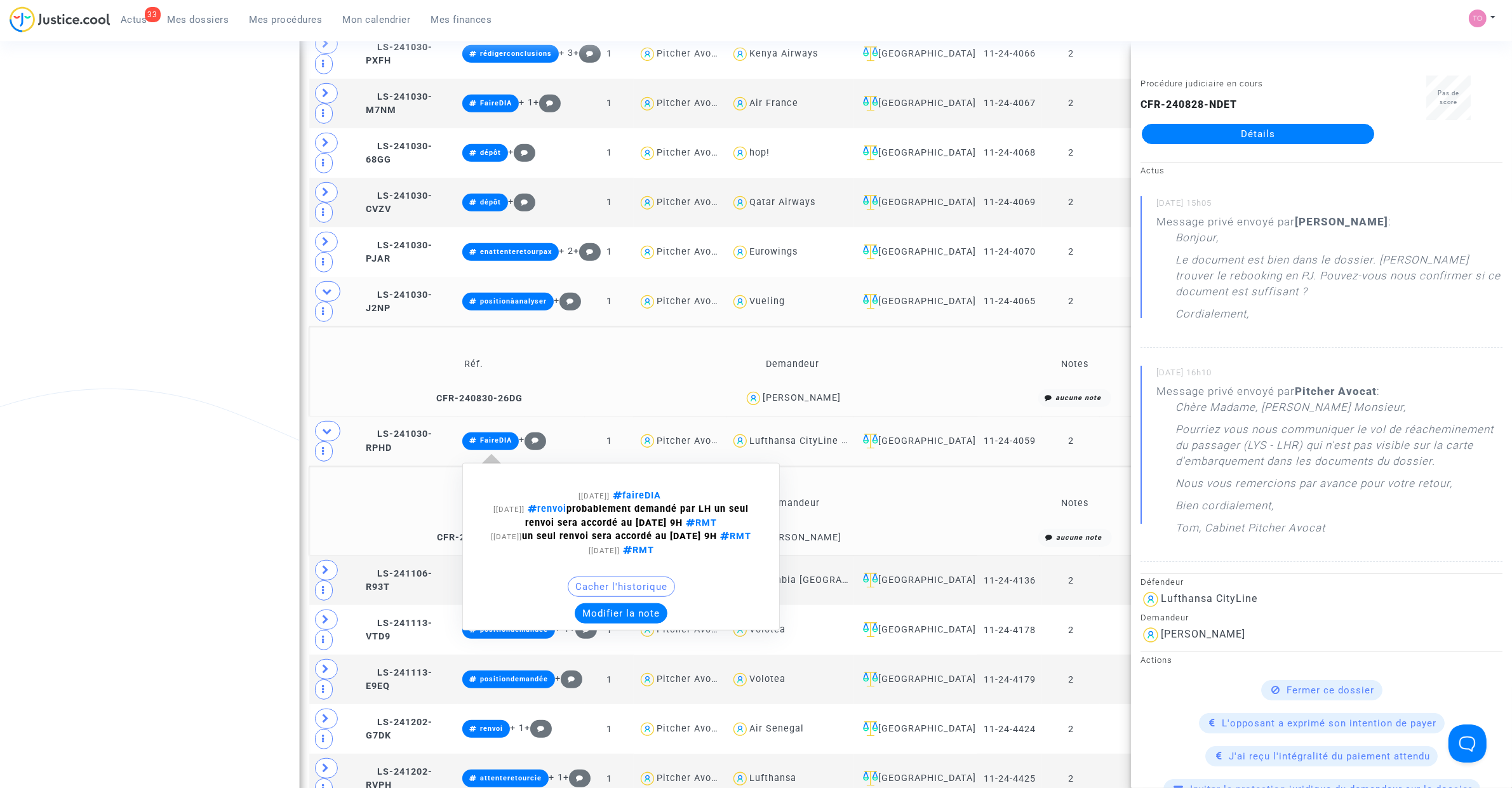
click at [638, 501] on button "Modifier la note" at bounding box center [621, 613] width 93 height 21
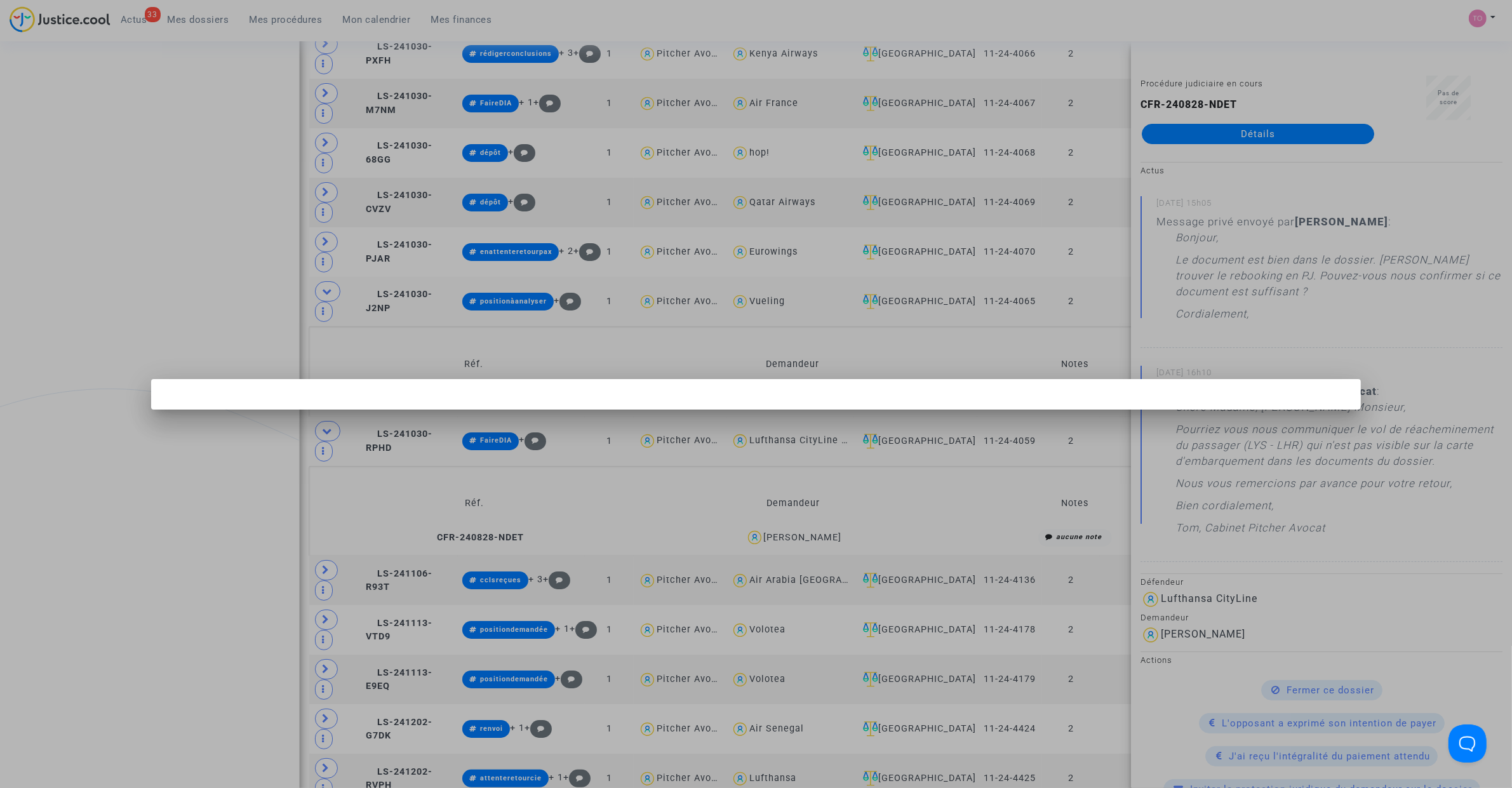
scroll to position [0, 0]
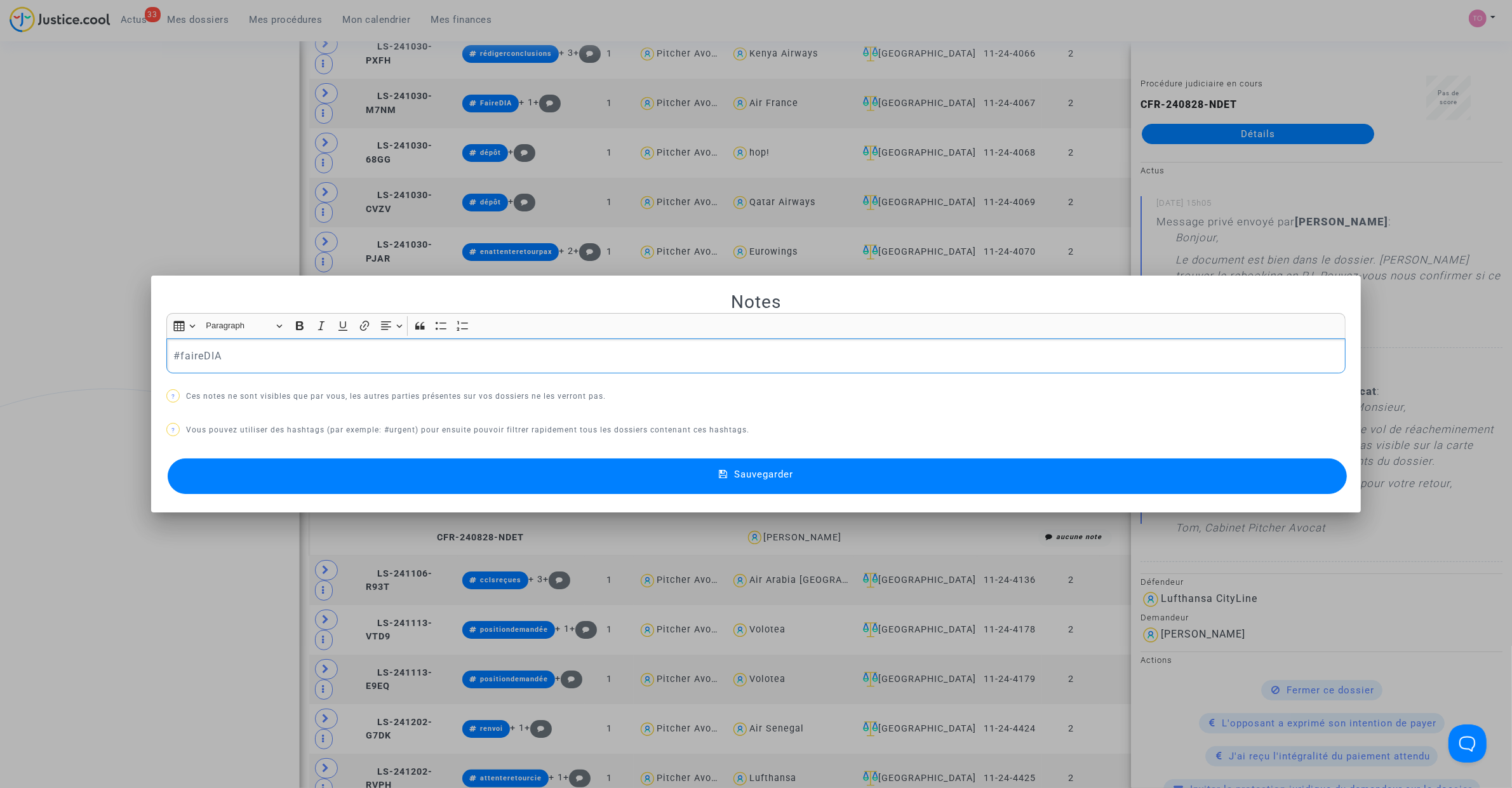
click at [225, 359] on p "#faireDIA" at bounding box center [756, 356] width 1166 height 16
drag, startPoint x: 332, startPoint y: 359, endPoint x: 19, endPoint y: 357, distance: 313.0
click at [19, 357] on div "Notes Rich Text Editor Insert table Insert table Heading Paragraph Paragraph He…" at bounding box center [756, 394] width 1512 height 788
copy p "#faireDI et en att retour pour"
click at [126, 224] on div at bounding box center [756, 394] width 1512 height 788
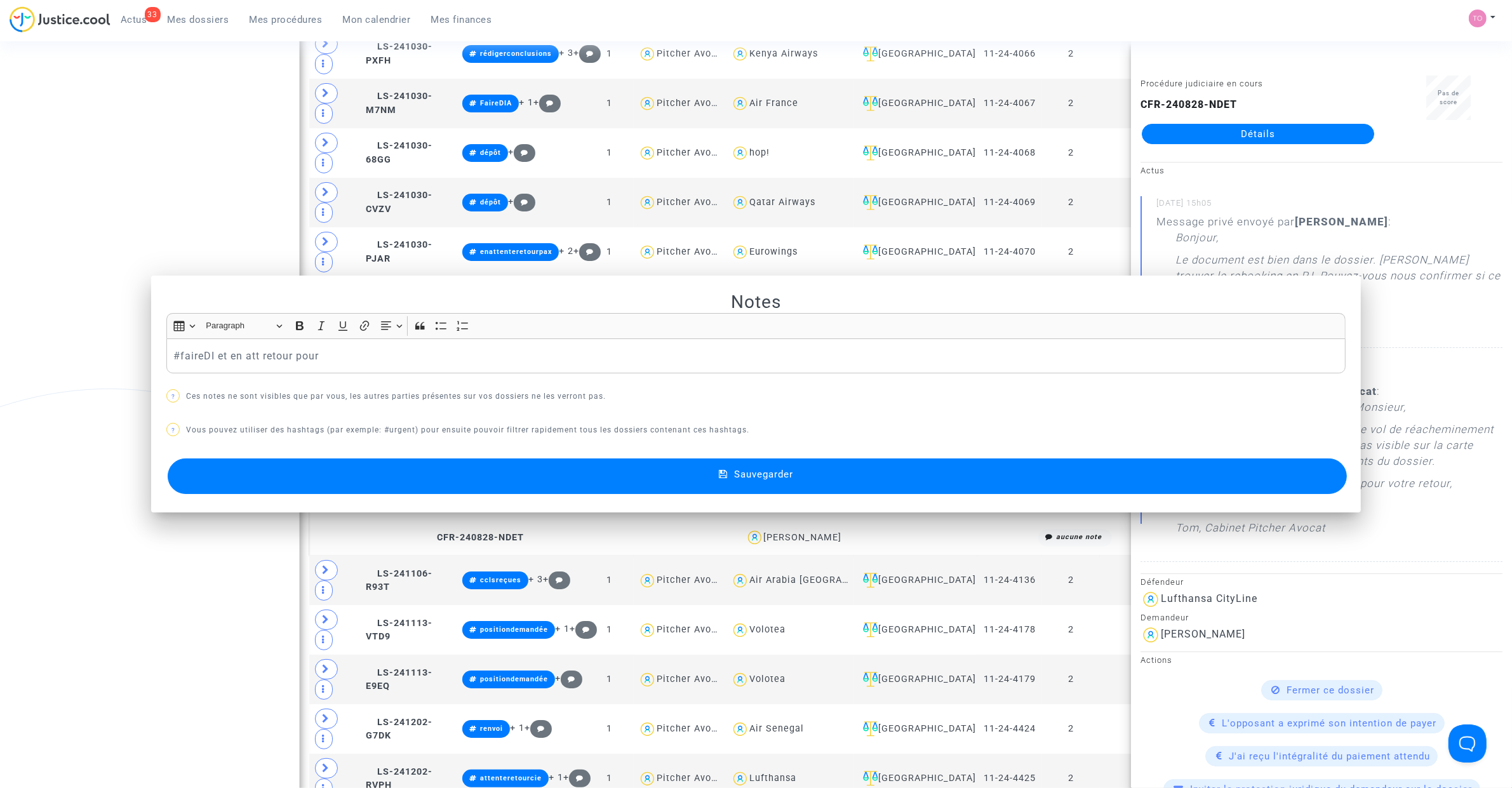
scroll to position [861, 0]
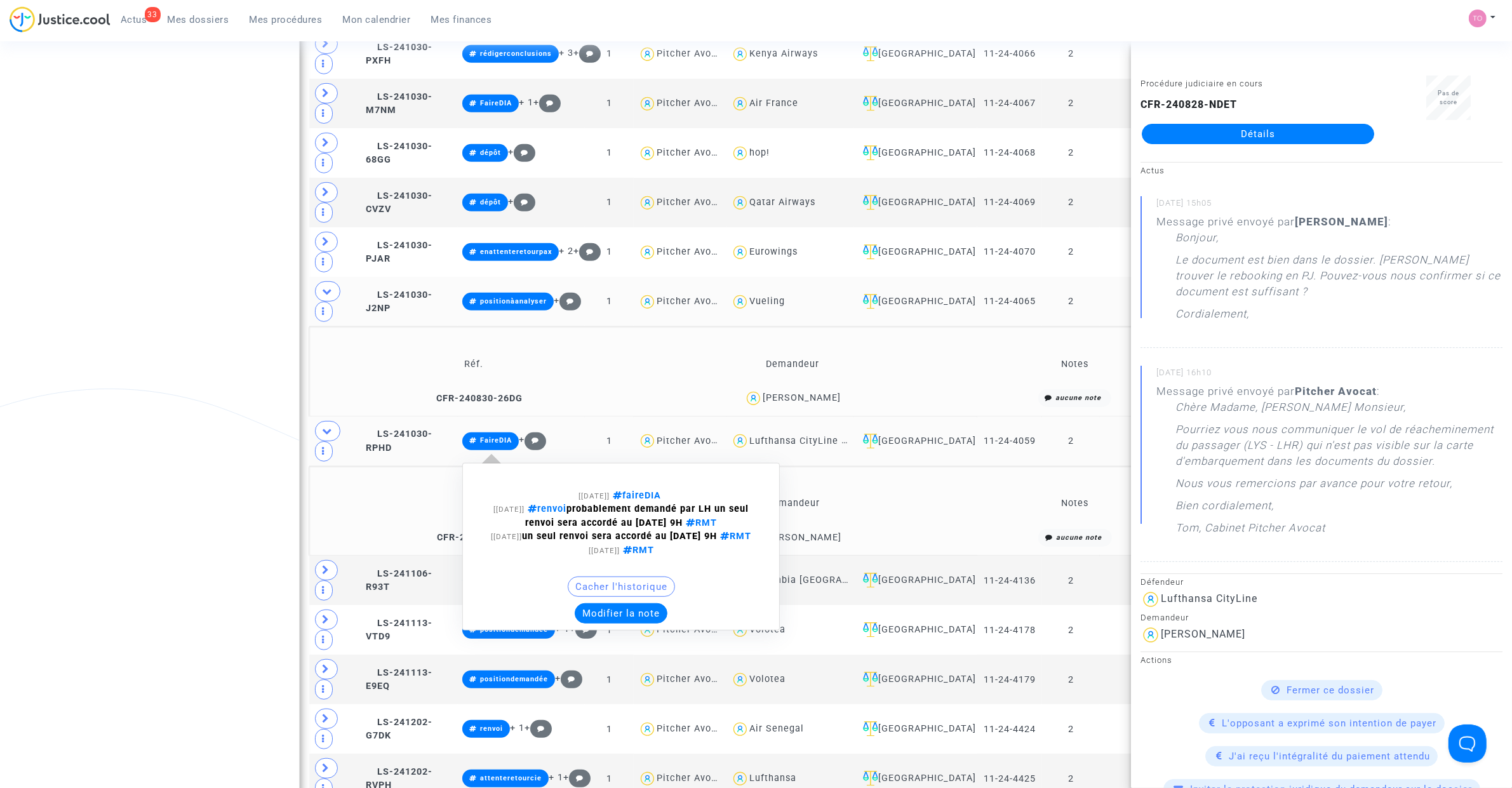
click at [617, 501] on button "Modifier la note" at bounding box center [621, 613] width 93 height 21
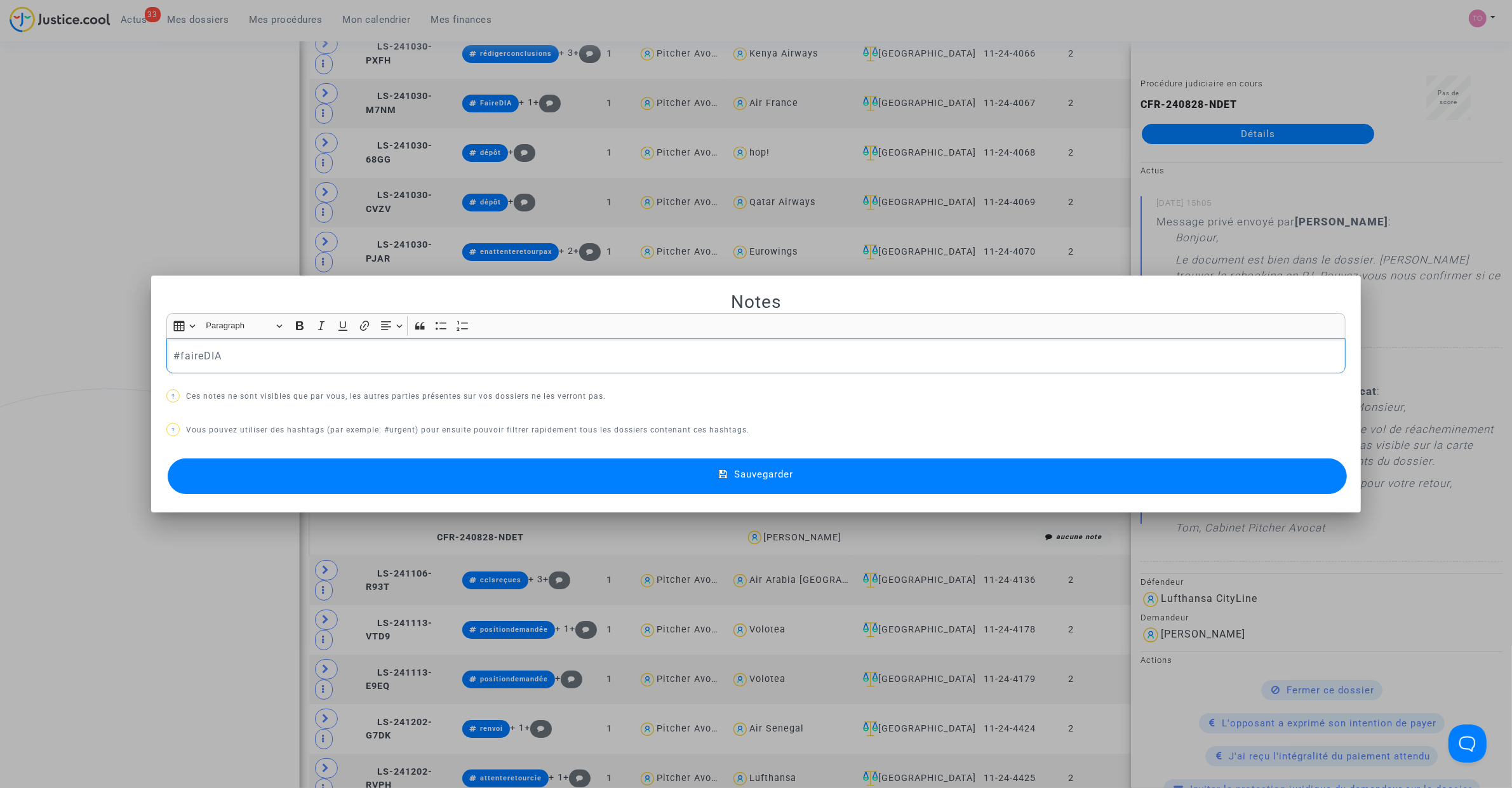
click at [256, 357] on p "#faireDIA" at bounding box center [756, 356] width 1166 height 16
drag, startPoint x: 395, startPoint y: 363, endPoint x: -121, endPoint y: 345, distance: 516.3
click at [0, 345] on html "33 Actus Mes dossiers Mes procédures Mon calendrier Mes finances Mon profil Par…" at bounding box center [756, 334] width 1512 height 2389
click at [422, 473] on button "Sauvegarder" at bounding box center [757, 476] width 1180 height 36
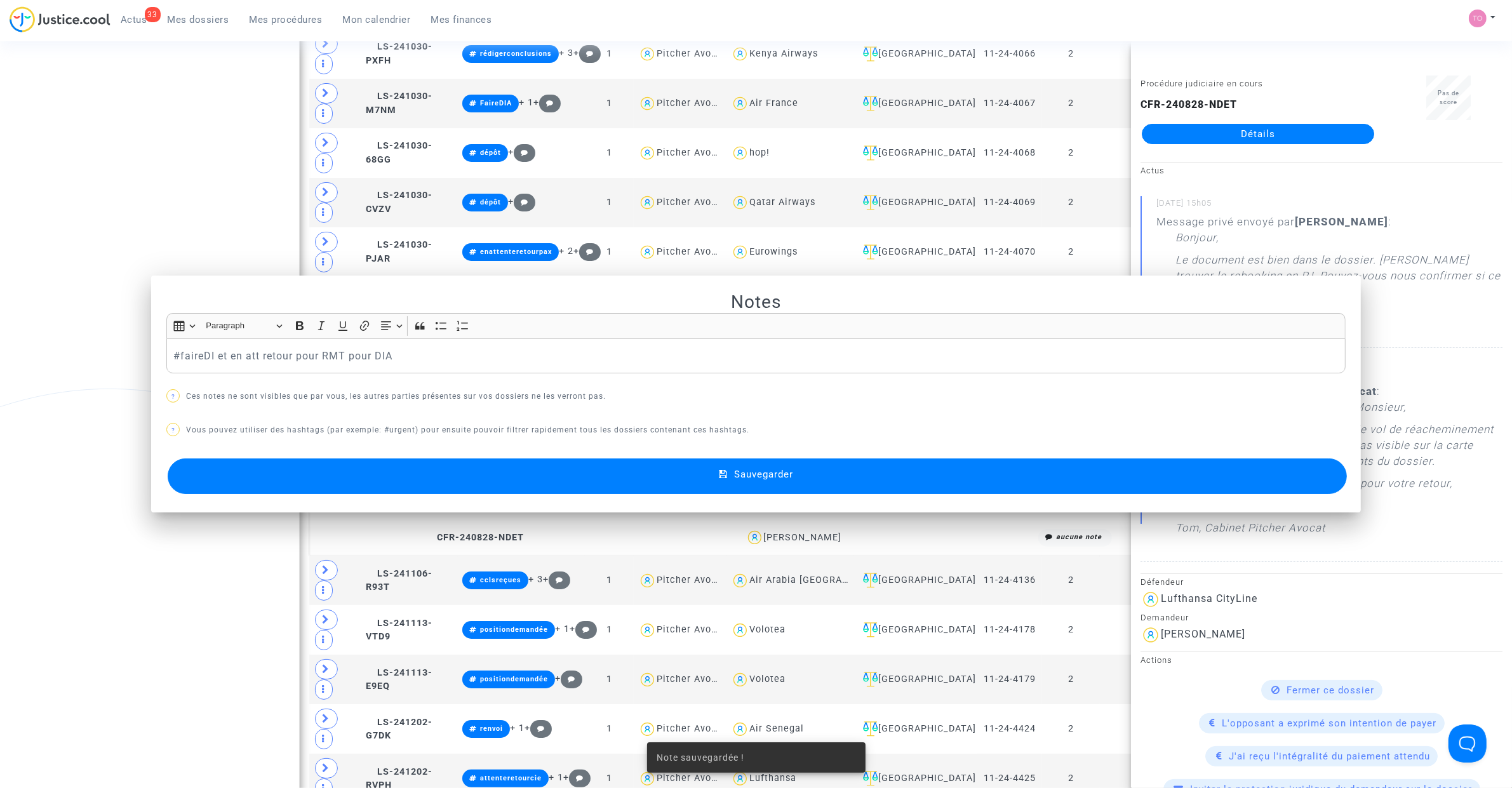
scroll to position [861, 0]
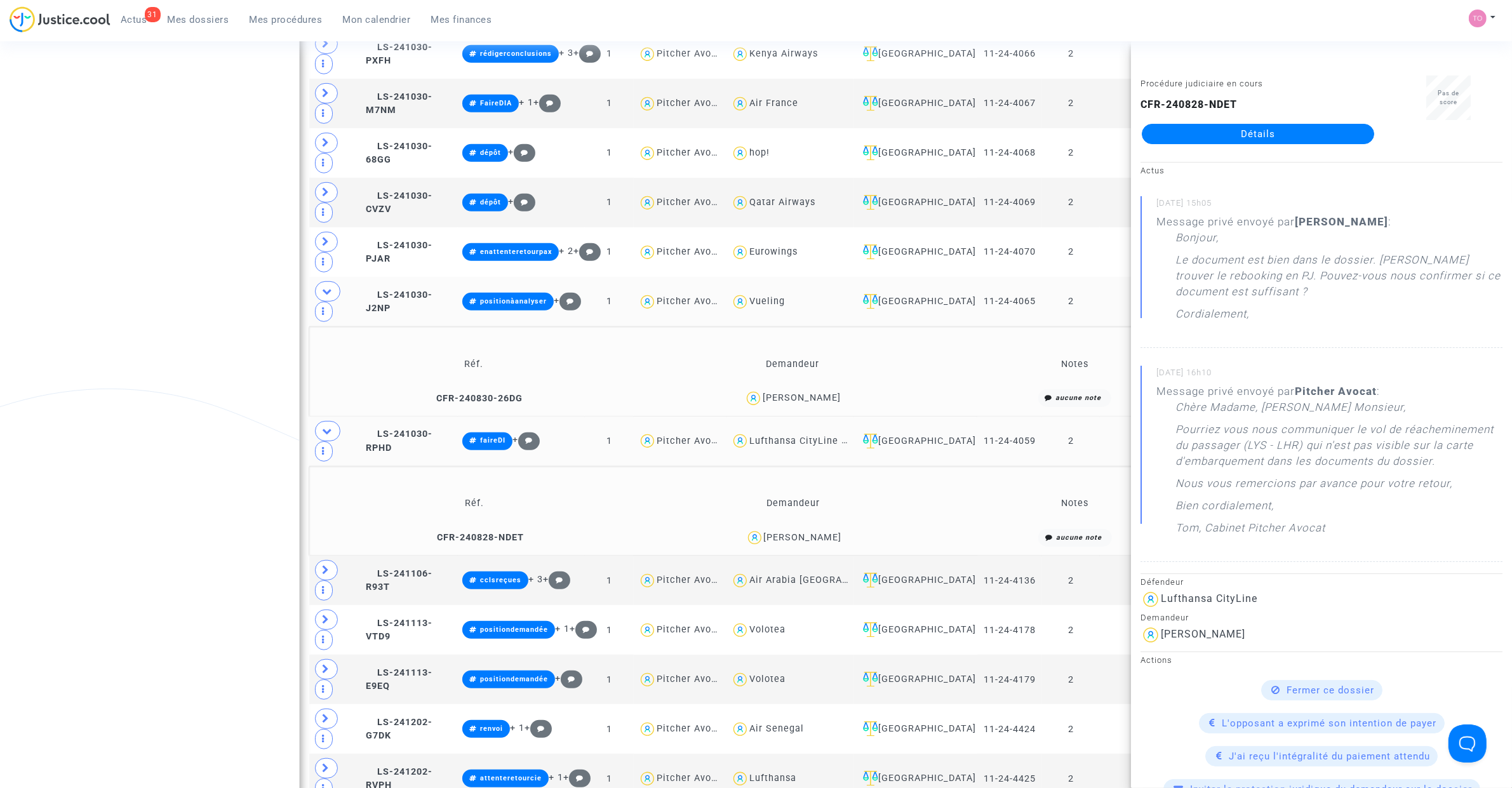
click at [220, 379] on div "Date de clôture d'instruction Date de conciliation Date d'audience Date de juge…" at bounding box center [756, 131] width 1512 height 1838
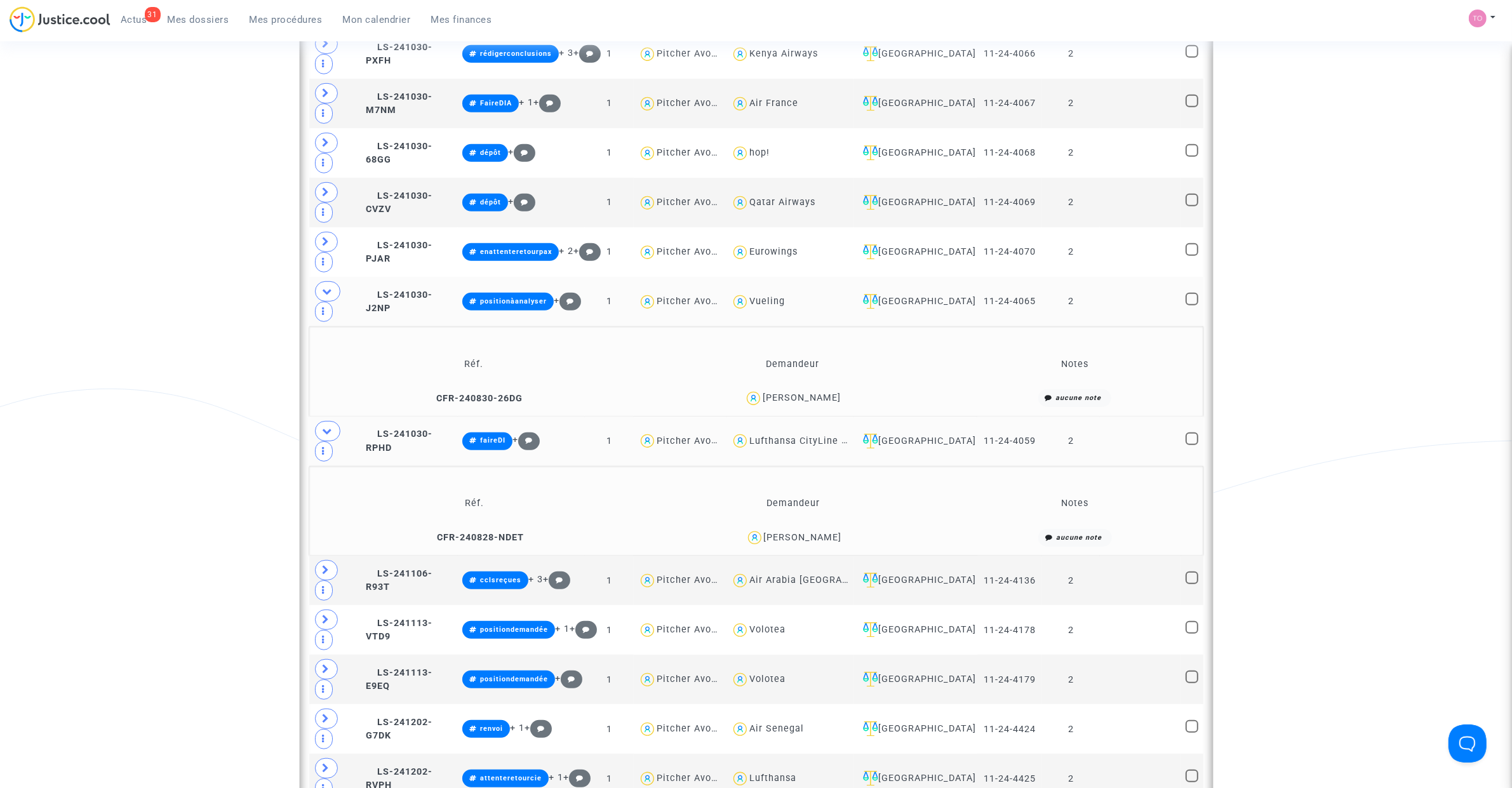
click at [764, 501] on div "Quentin SEGUET" at bounding box center [803, 538] width 78 height 11
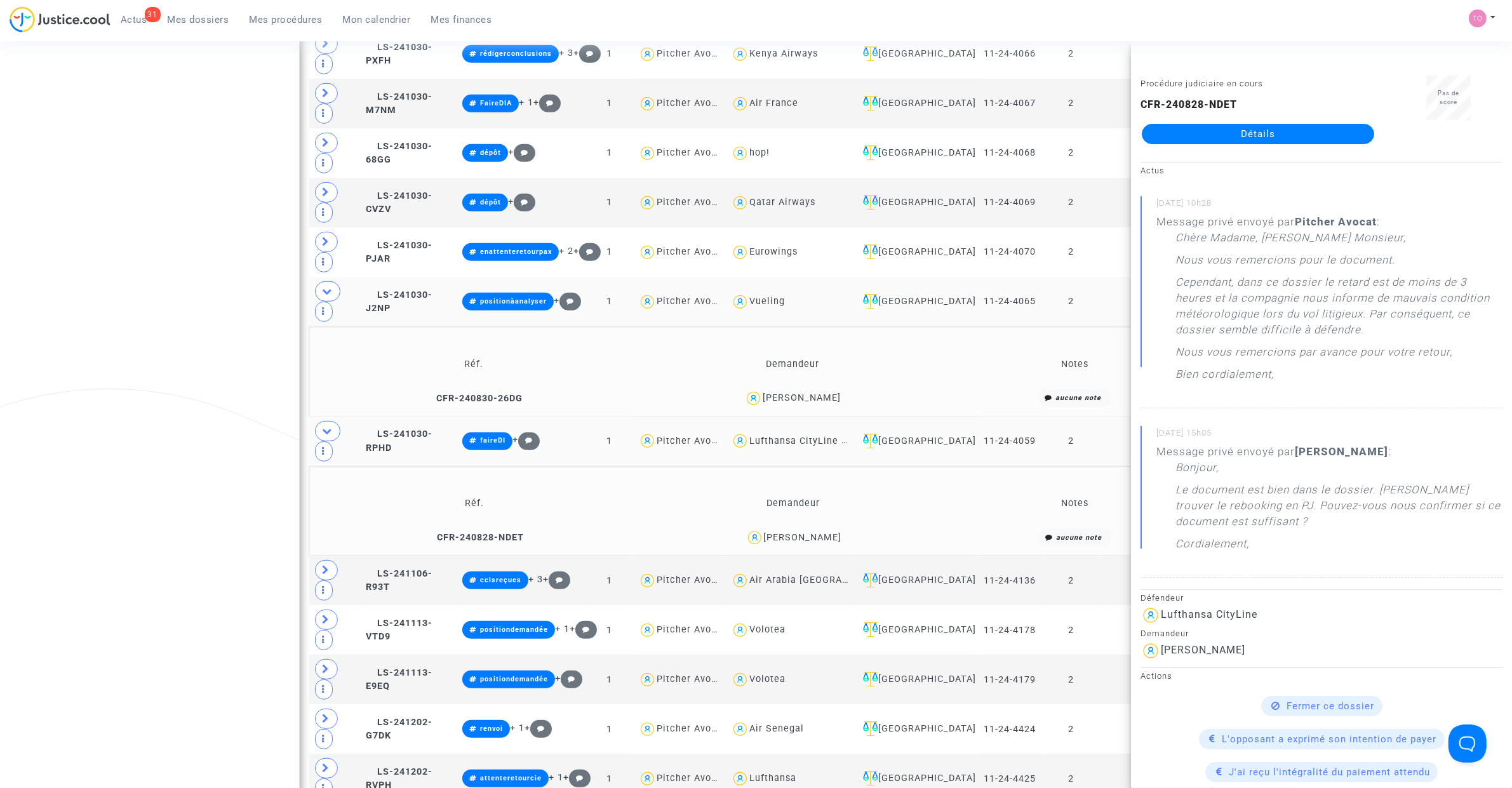
click at [115, 337] on div "Date de clôture d'instruction Date de conciliation Date d'audience Date de juge…" at bounding box center [756, 131] width 1512 height 1838
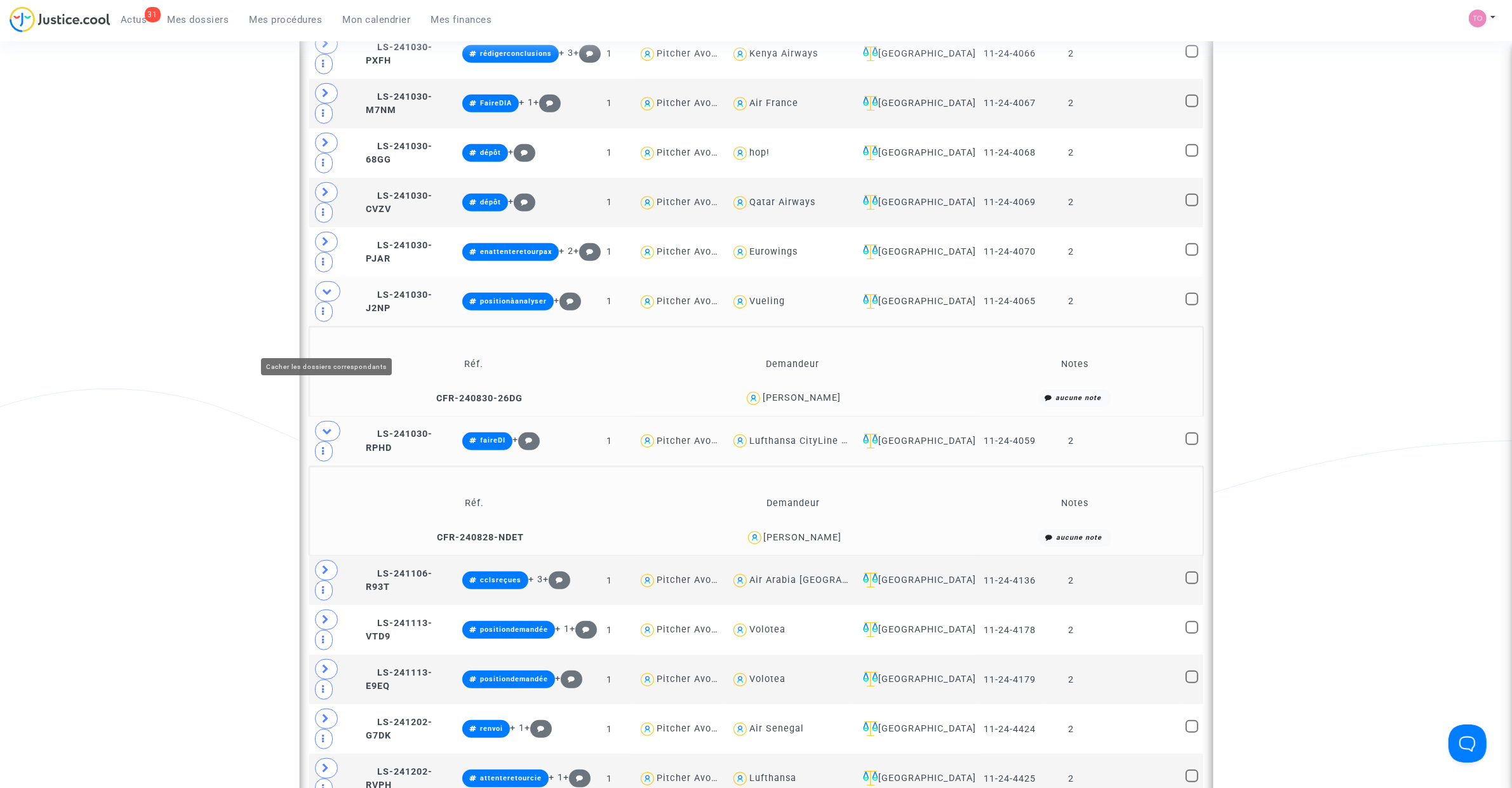
click at [331, 426] on icon at bounding box center [328, 431] width 10 height 10
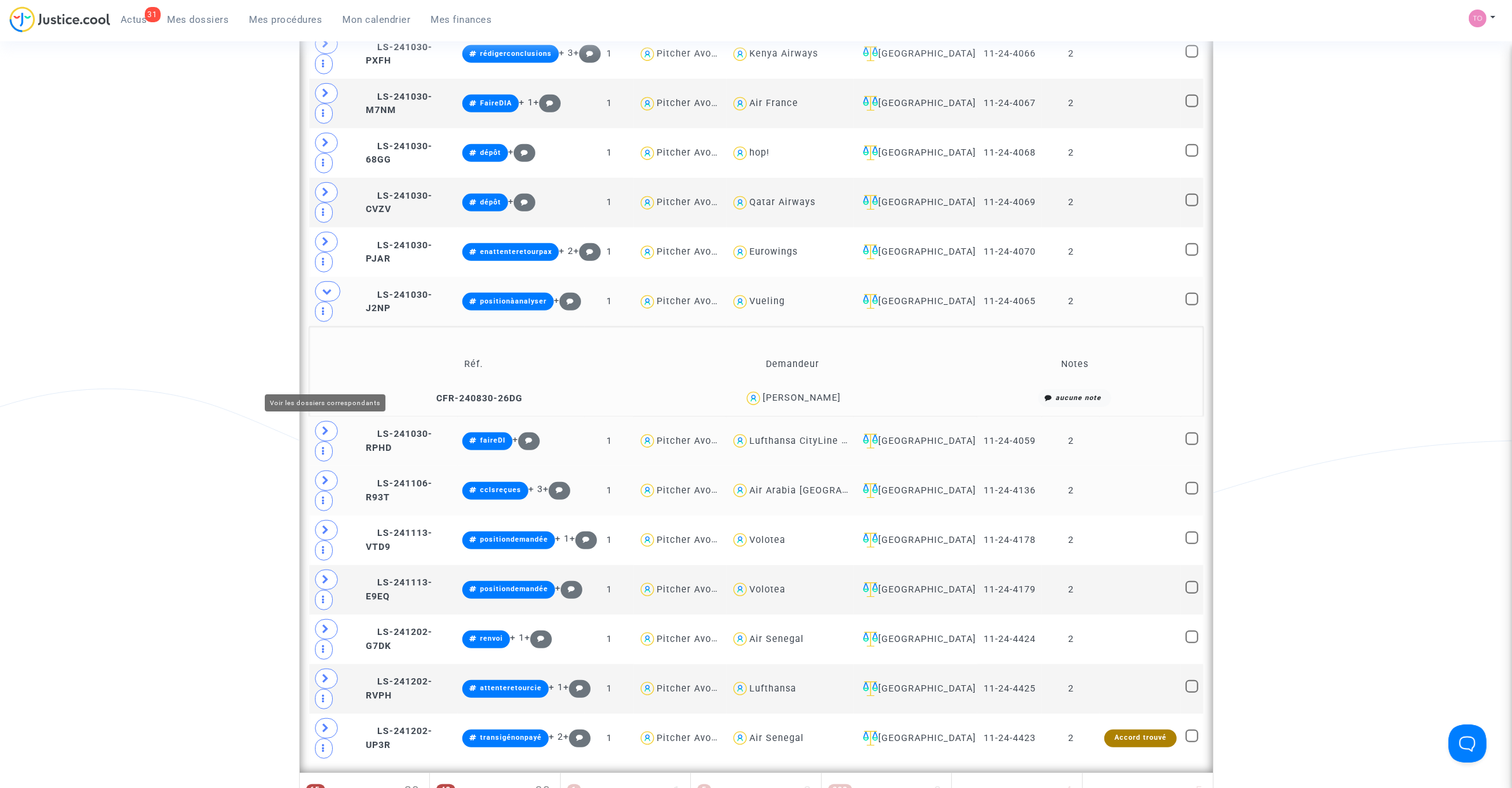
click at [324, 475] on icon at bounding box center [326, 480] width 8 height 10
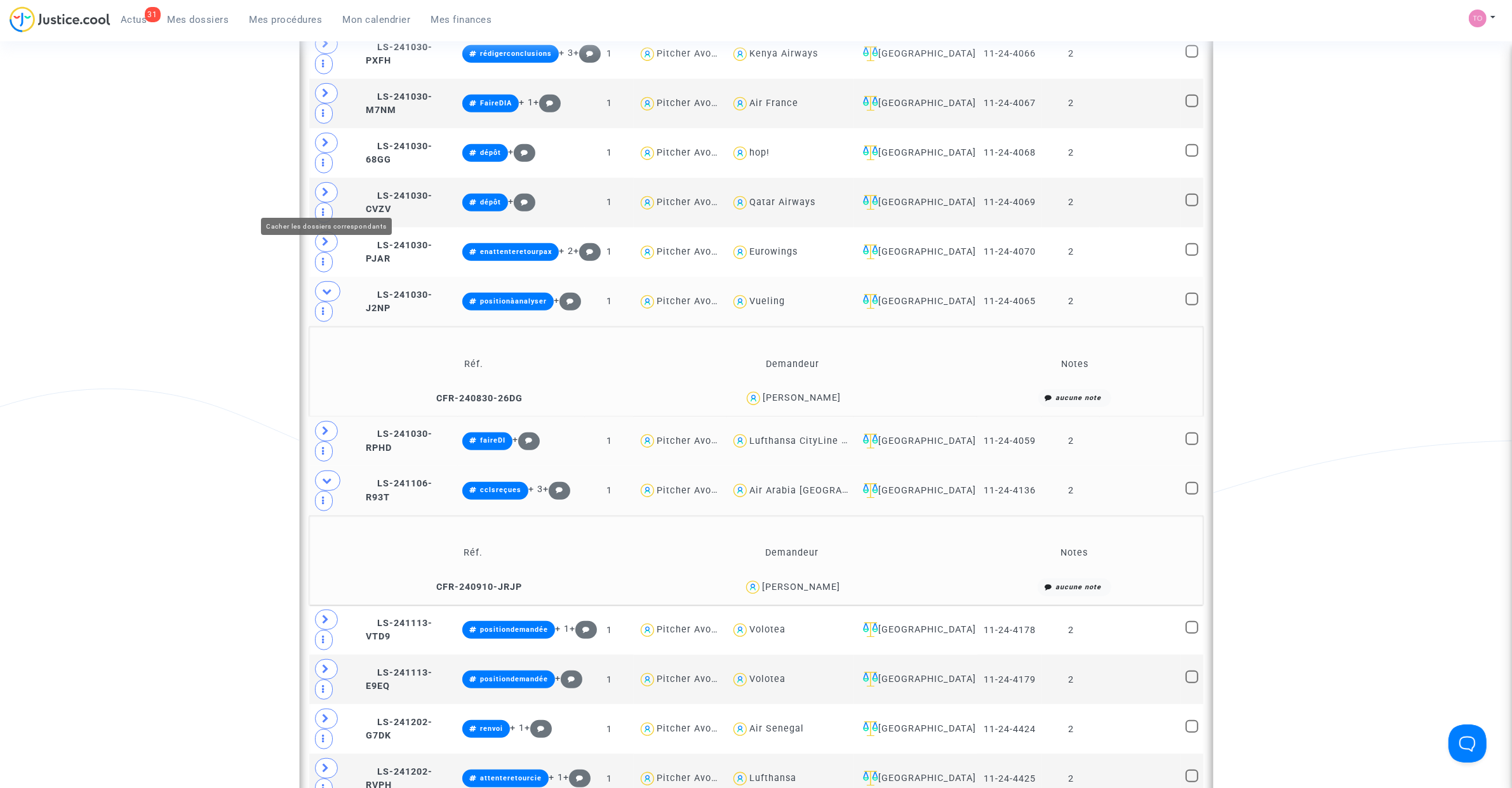
click at [324, 286] on icon at bounding box center [328, 291] width 10 height 10
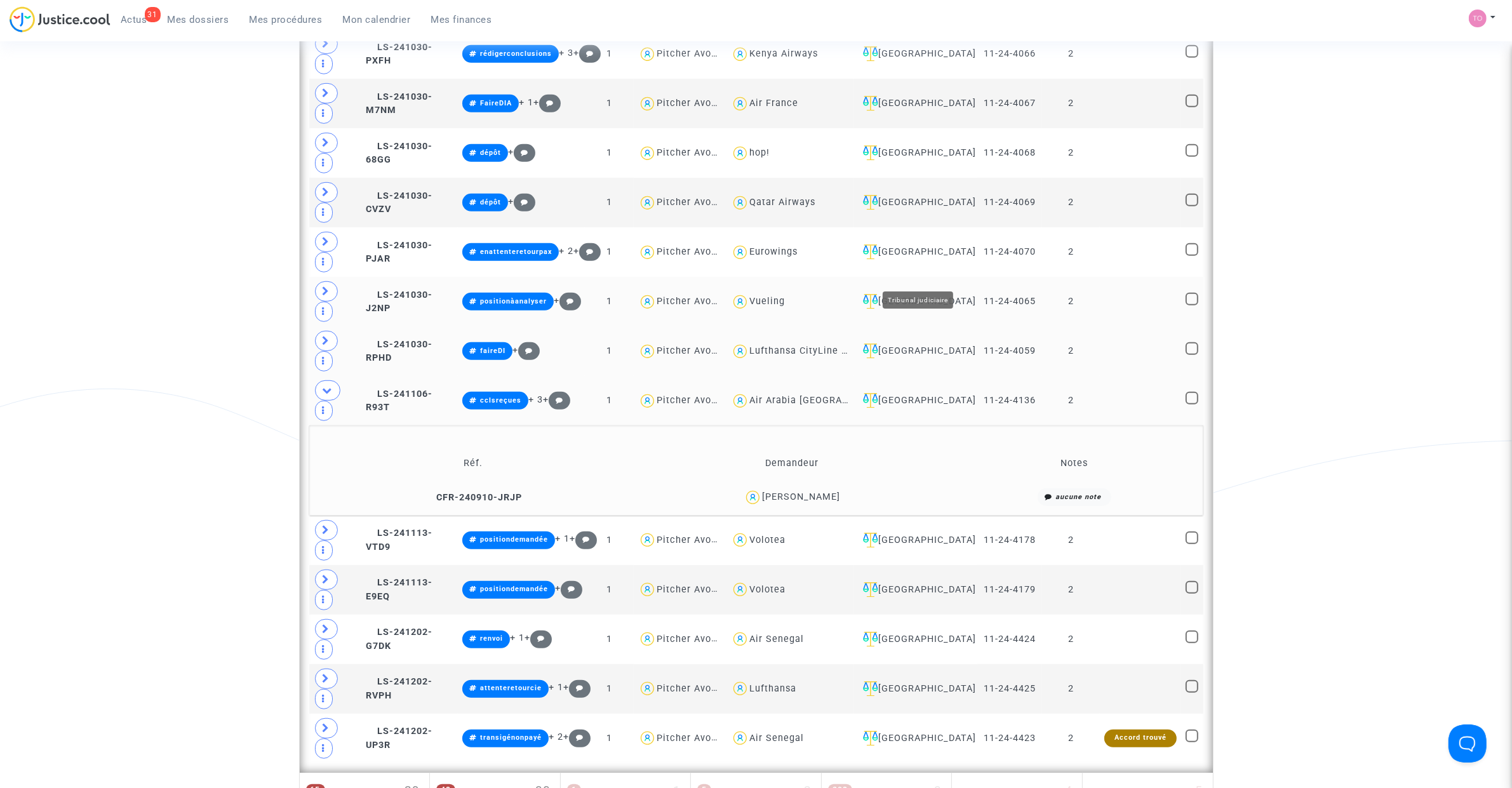
click at [940, 393] on div "[GEOGRAPHIC_DATA]" at bounding box center [915, 401] width 114 height 15
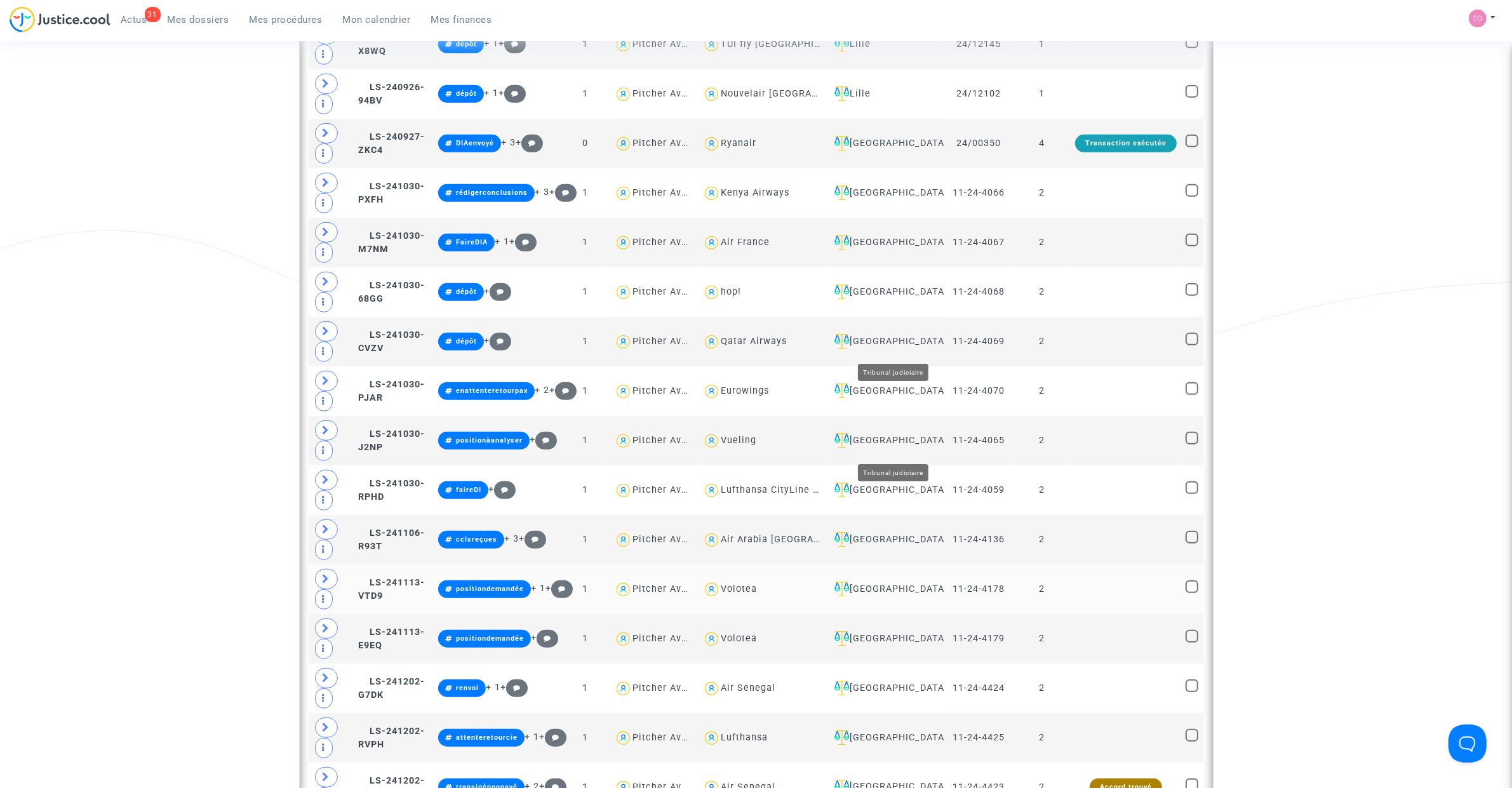
scroll to position [1020, 0]
click at [908, 497] on div "[GEOGRAPHIC_DATA]" at bounding box center [884, 490] width 111 height 15
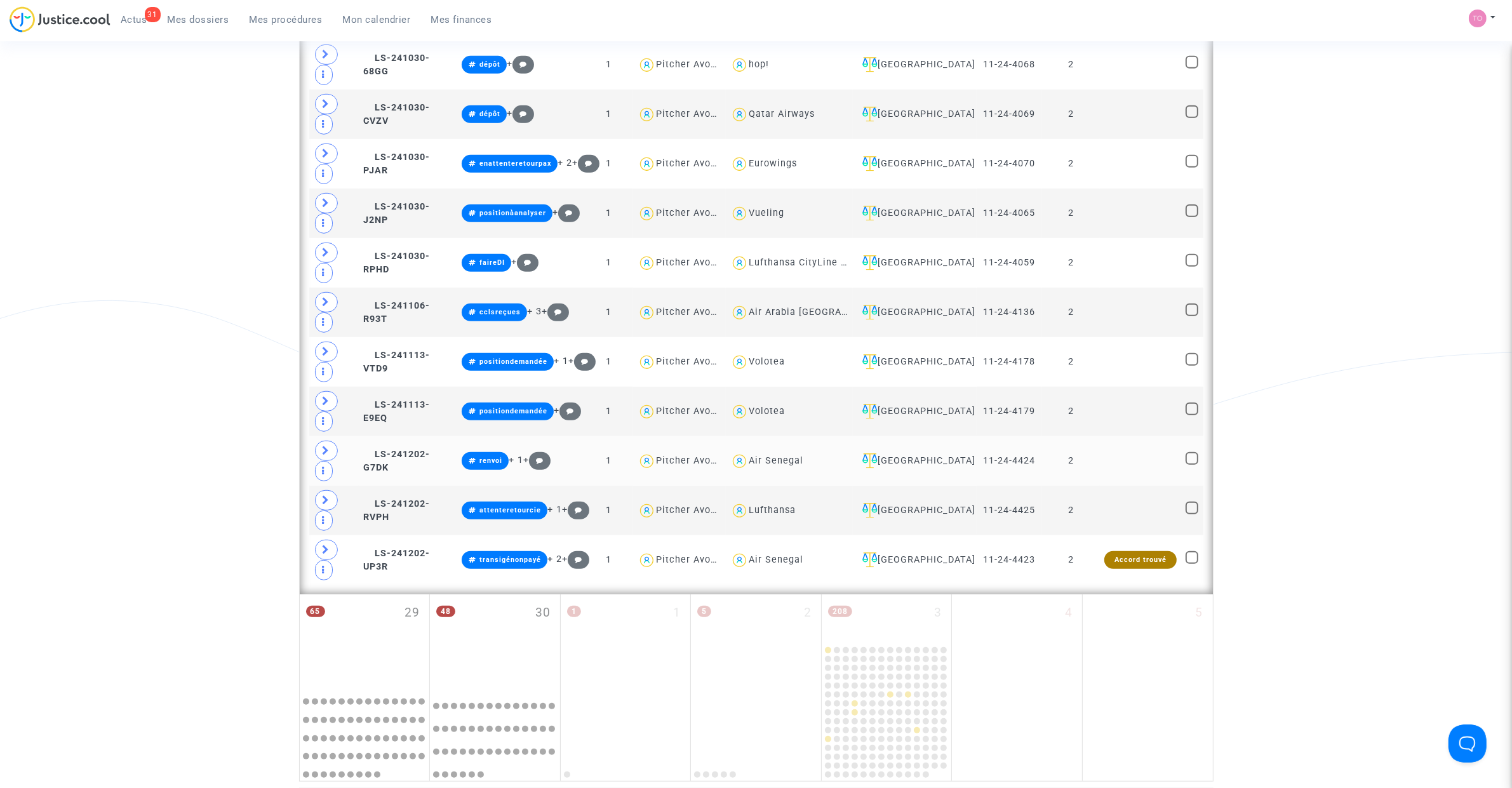
scroll to position [941, 0]
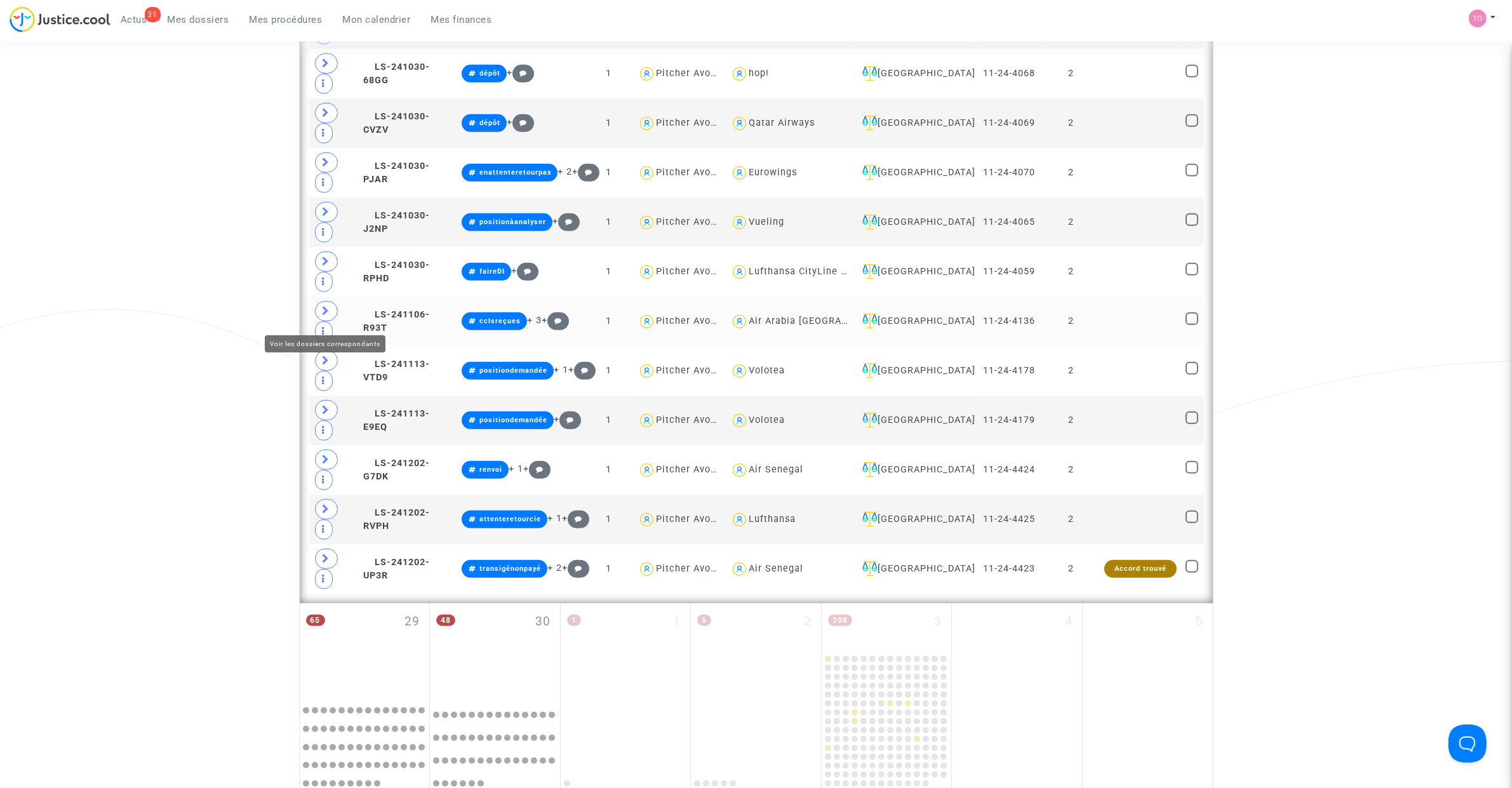
click at [328, 313] on icon at bounding box center [326, 311] width 8 height 10
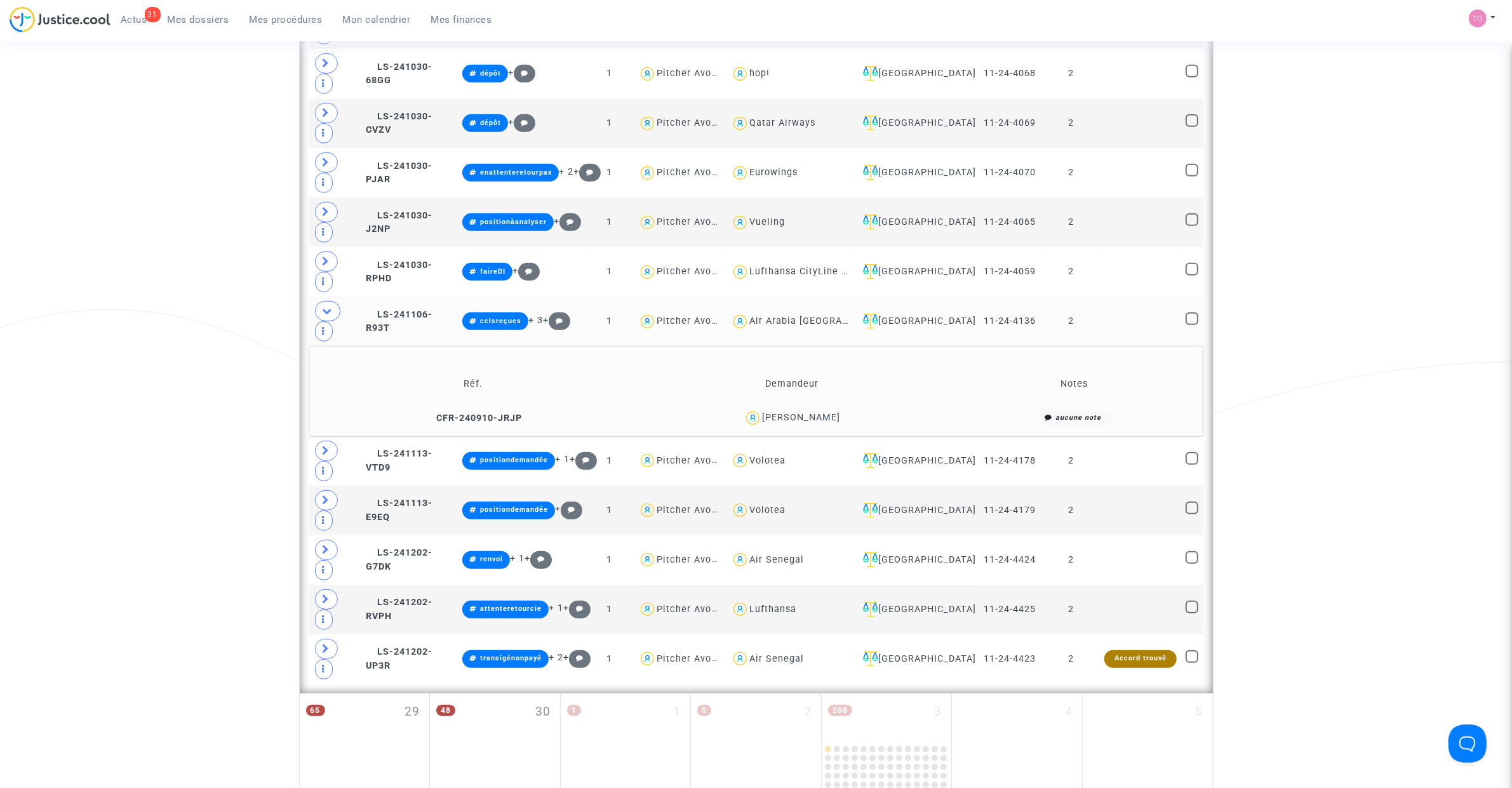
click at [814, 339] on span "Chloé Mendes" at bounding box center [801, 381] width 78 height 84
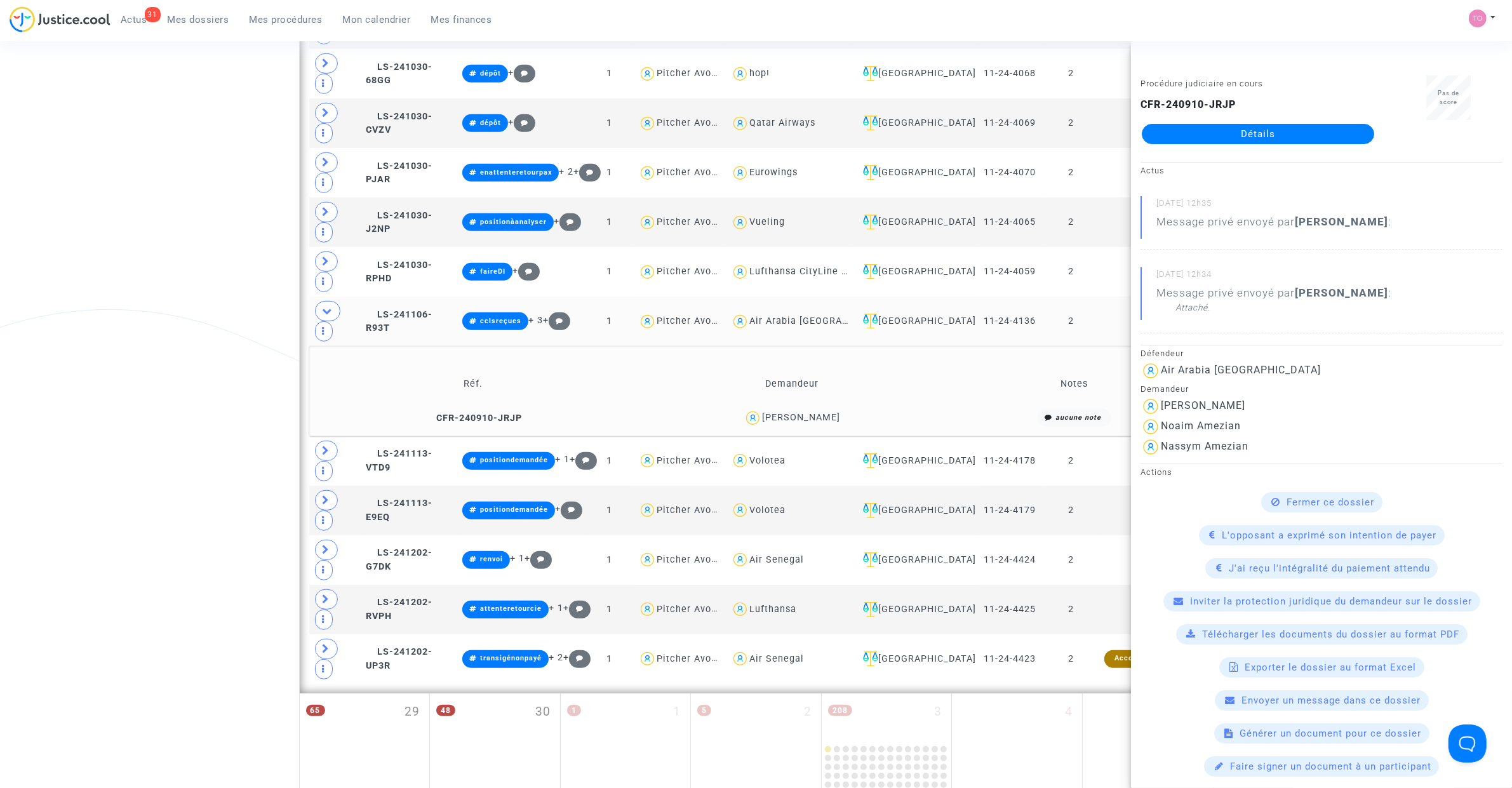
copy div "Mendes"
click at [160, 276] on div "Date de clôture d'instruction Date de conciliation Date d'audience Date de juge…" at bounding box center [756, 6] width 1512 height 1748
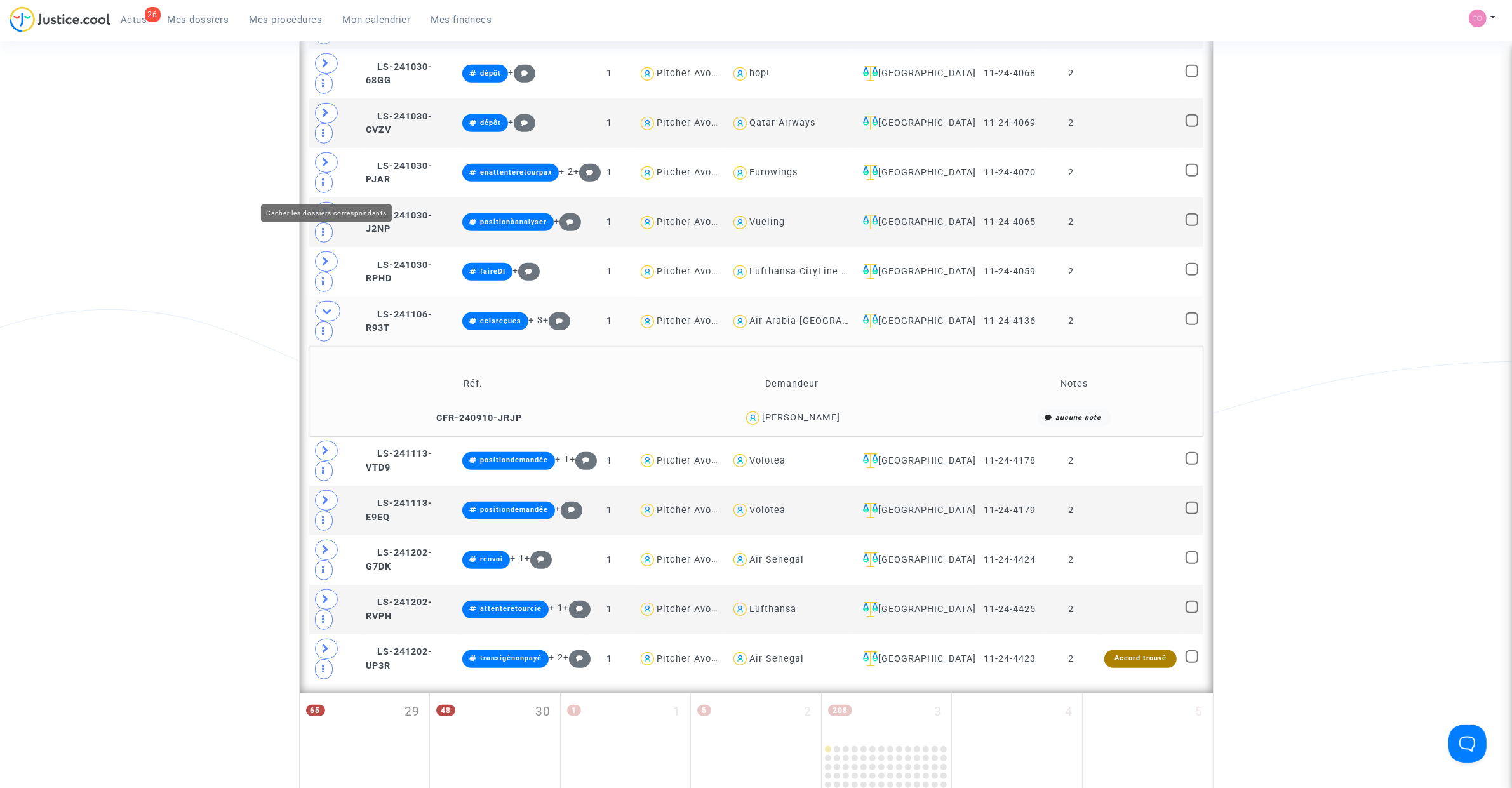
click at [330, 306] on icon at bounding box center [328, 311] width 10 height 10
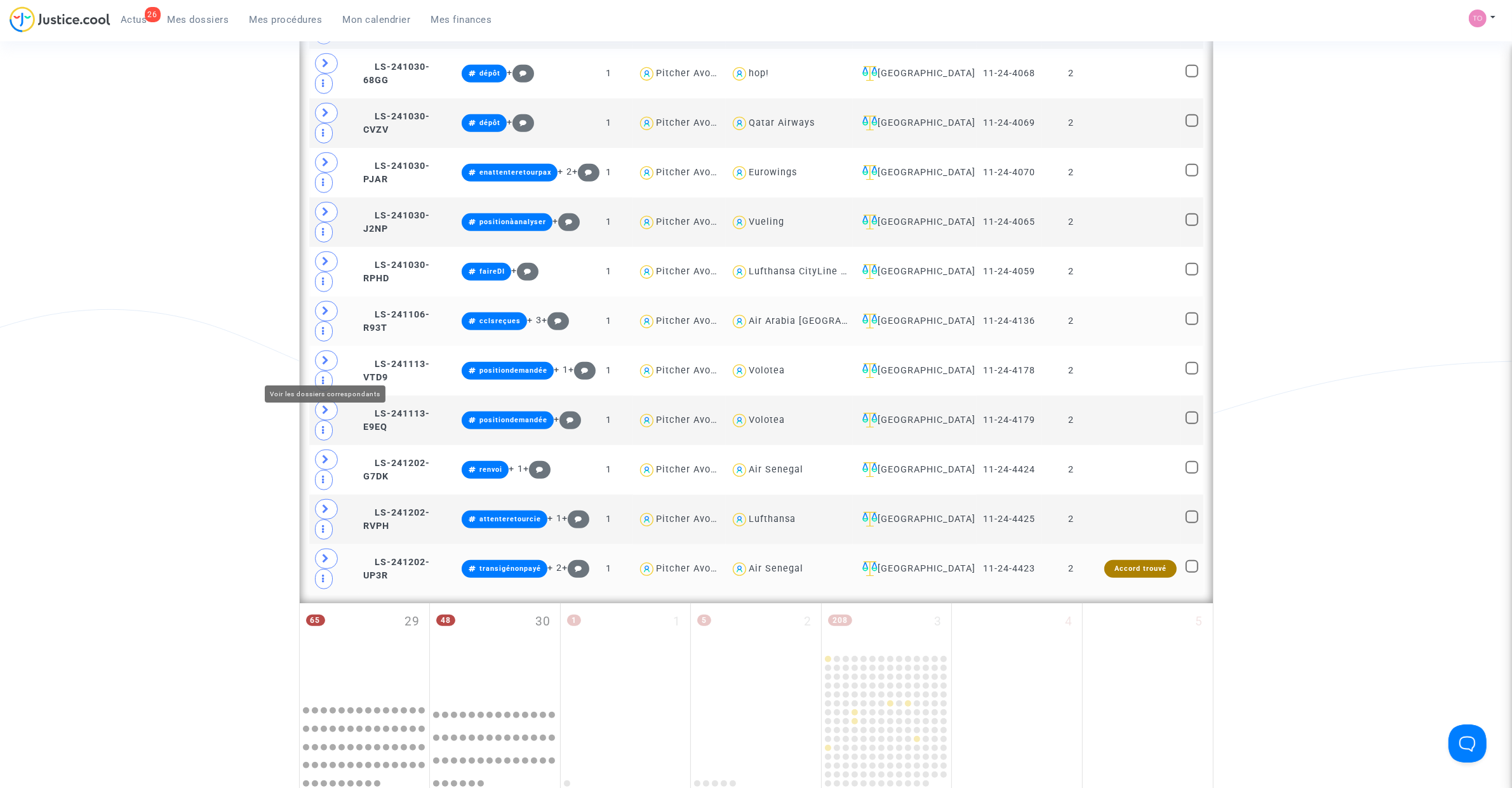
click at [321, 364] on span at bounding box center [326, 361] width 23 height 21
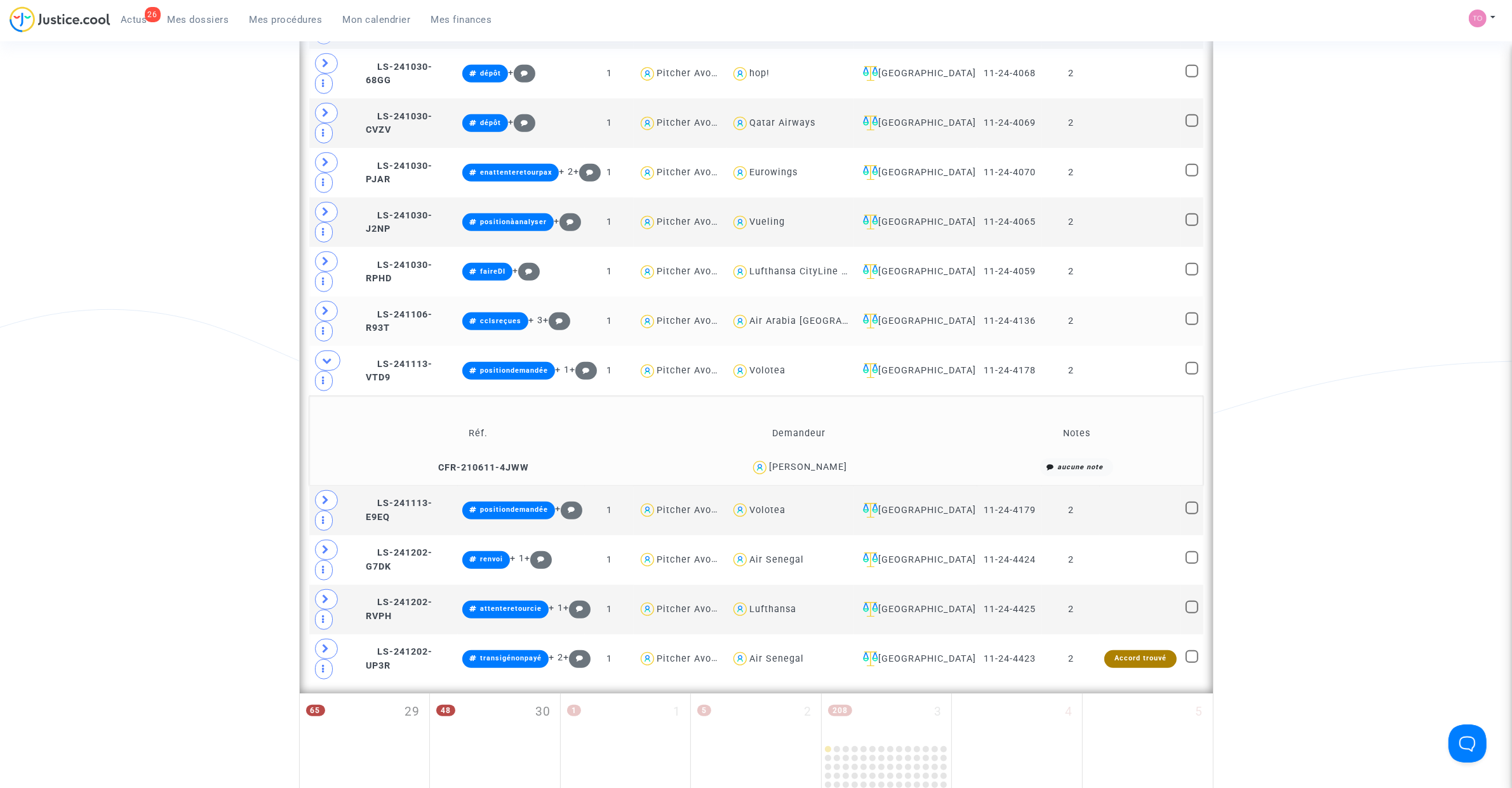
click at [817, 462] on div "Guy Courtois" at bounding box center [808, 467] width 78 height 11
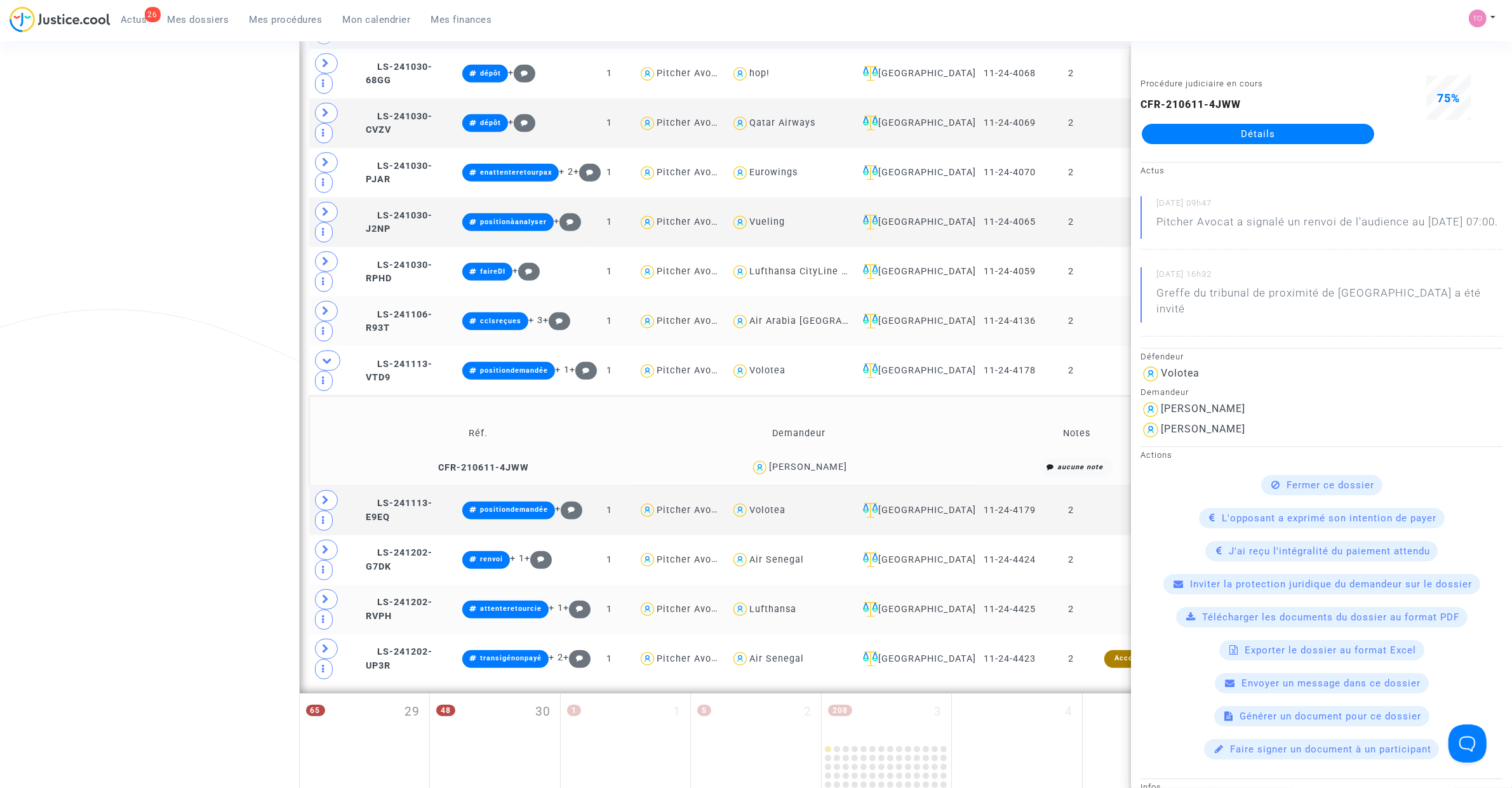
copy div "Courtois"
click at [779, 365] on div "Volotea" at bounding box center [767, 371] width 36 height 11
type textarea "@Volotea"
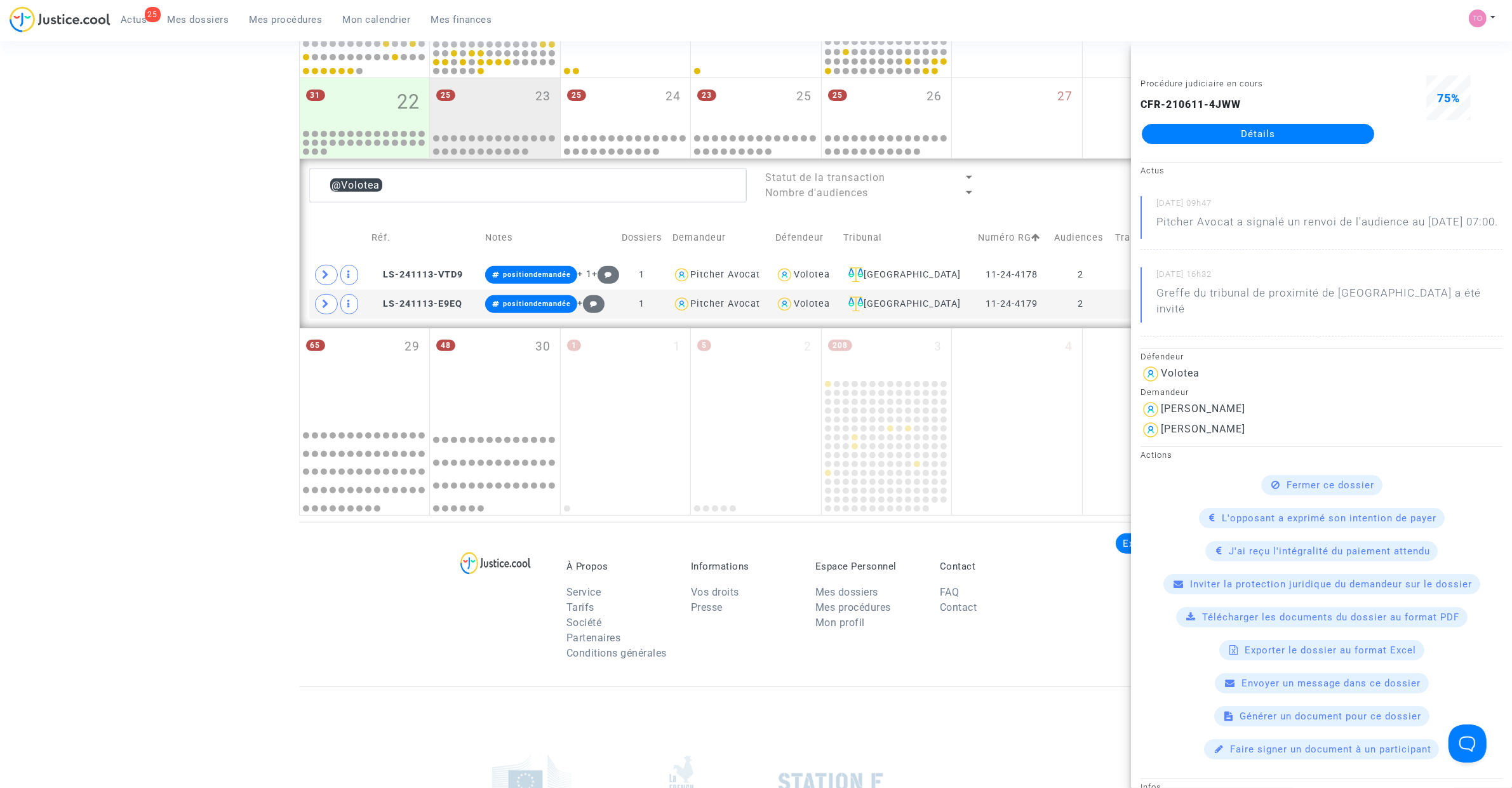
scroll to position [589, 0]
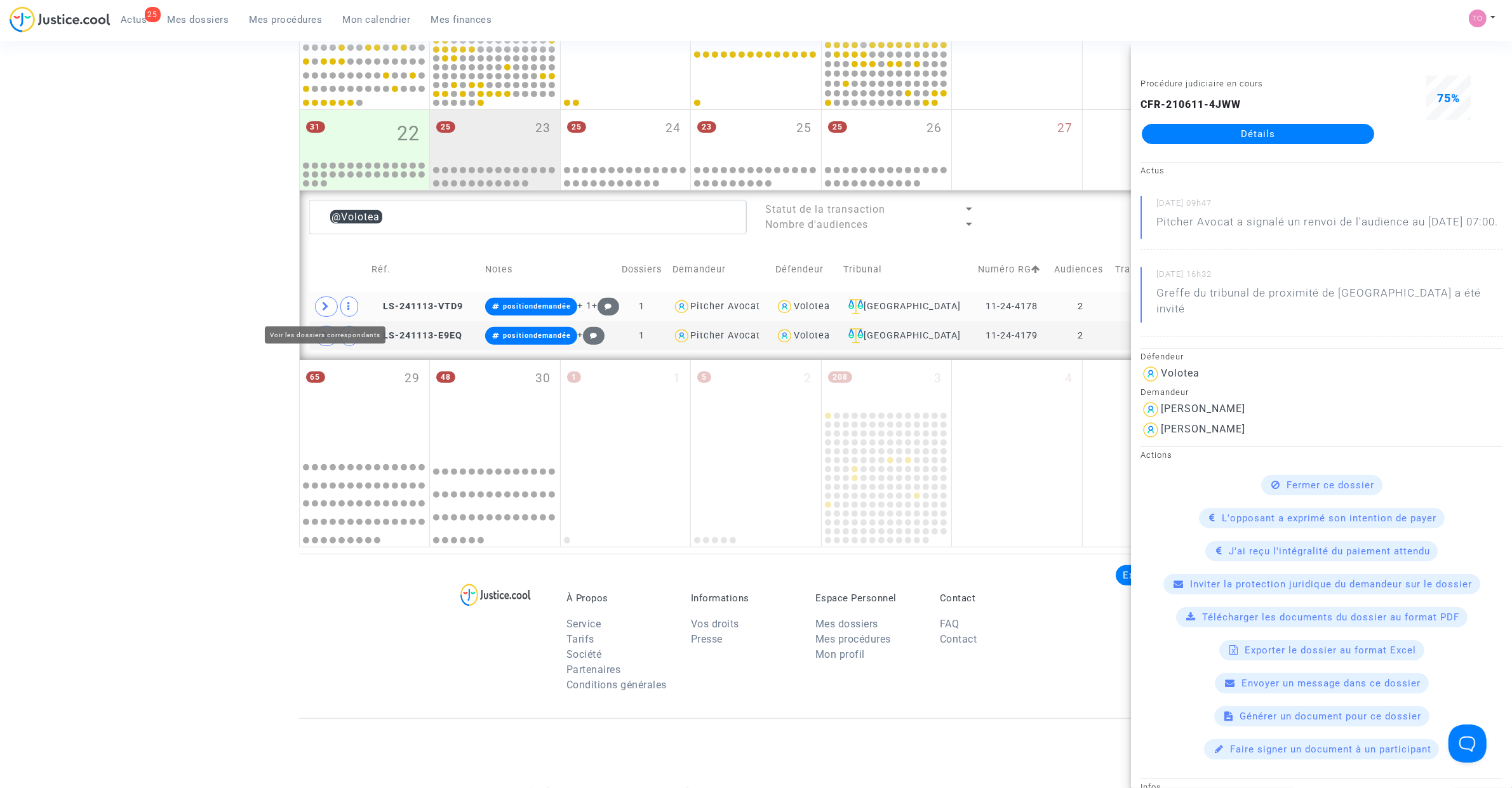
click at [332, 304] on span at bounding box center [326, 307] width 23 height 21
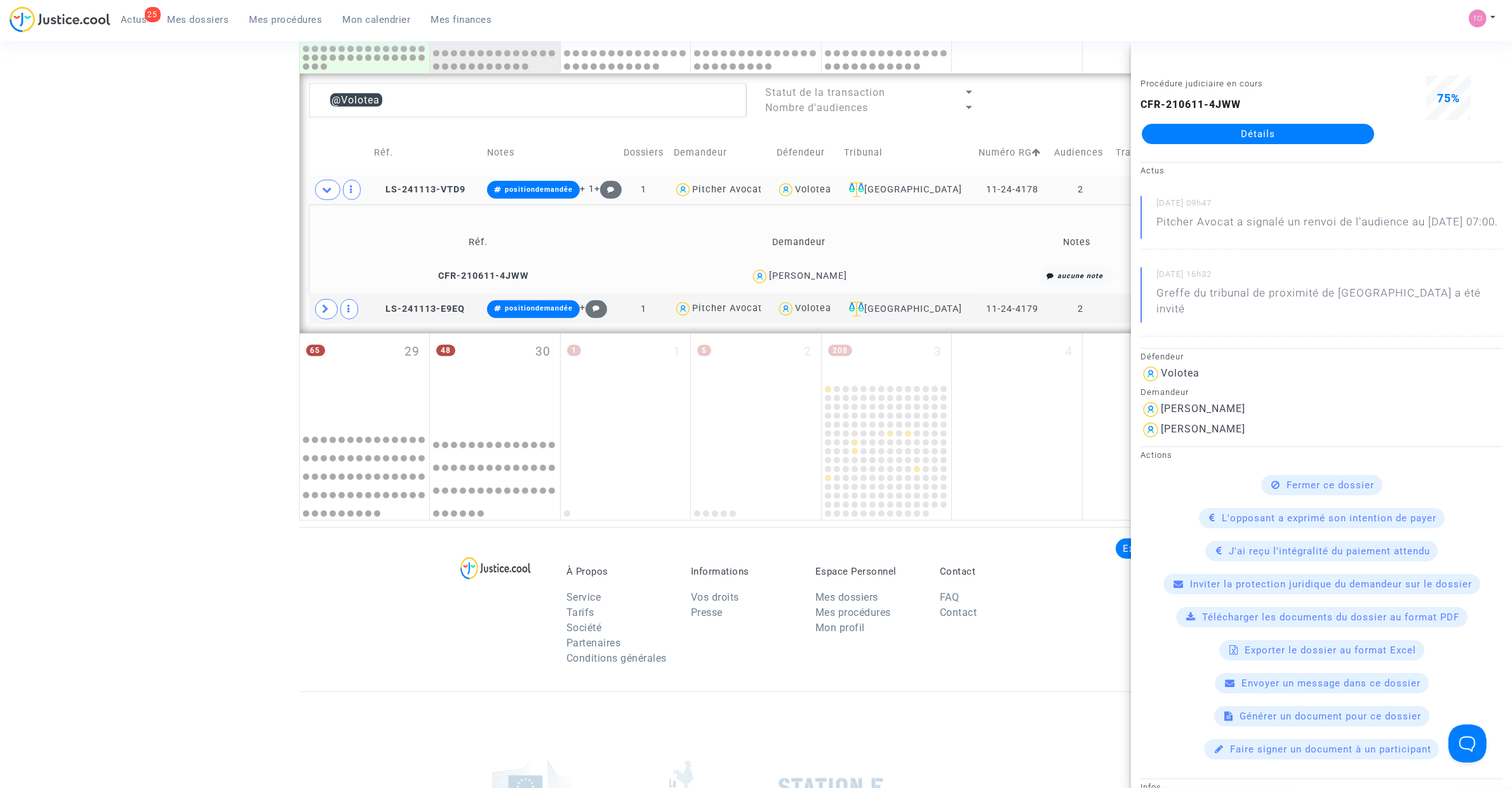
scroll to position [714, 0]
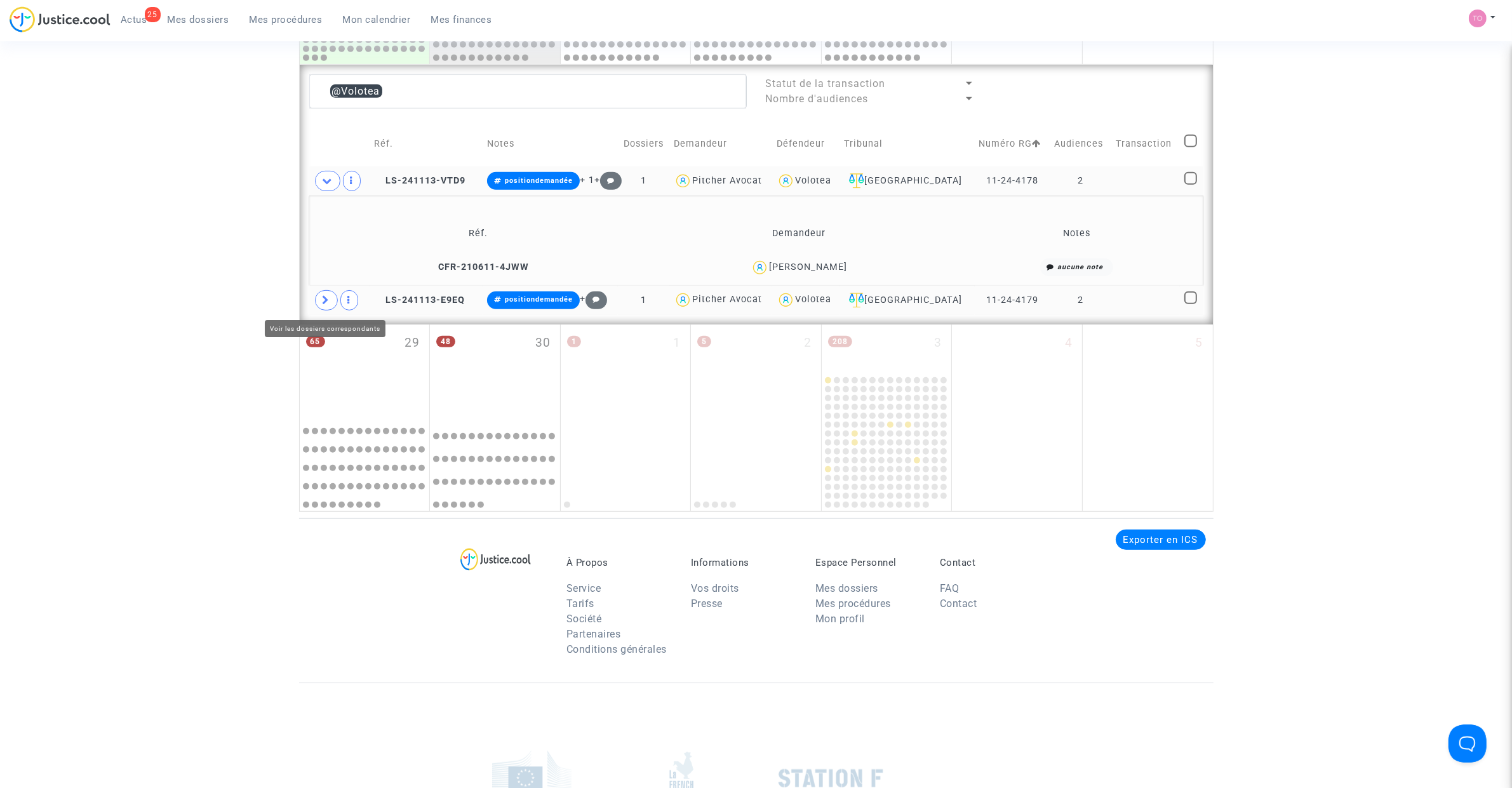
click at [332, 297] on span at bounding box center [326, 300] width 23 height 21
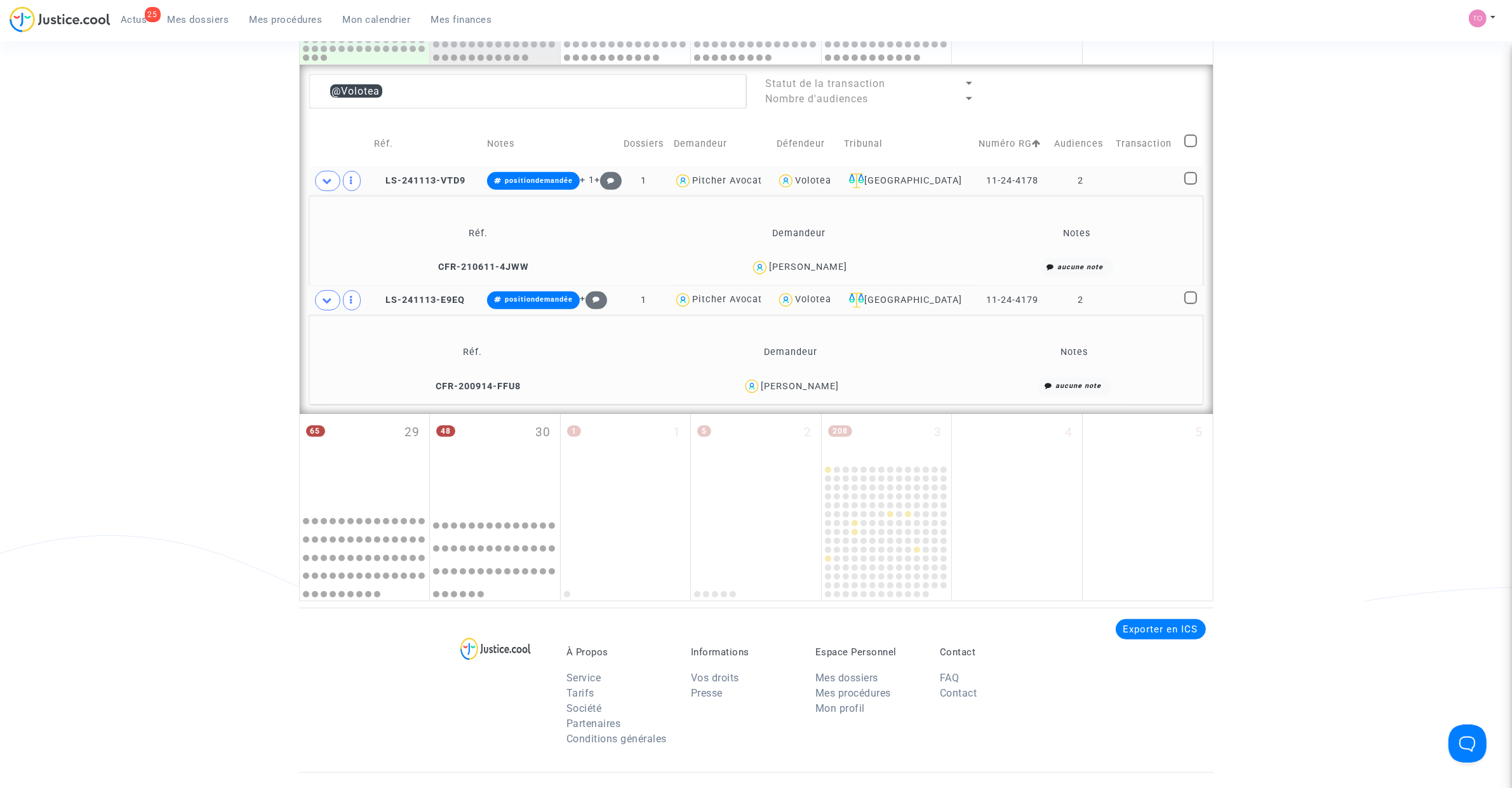
click at [811, 385] on div "Alison Cassao" at bounding box center [800, 387] width 78 height 11
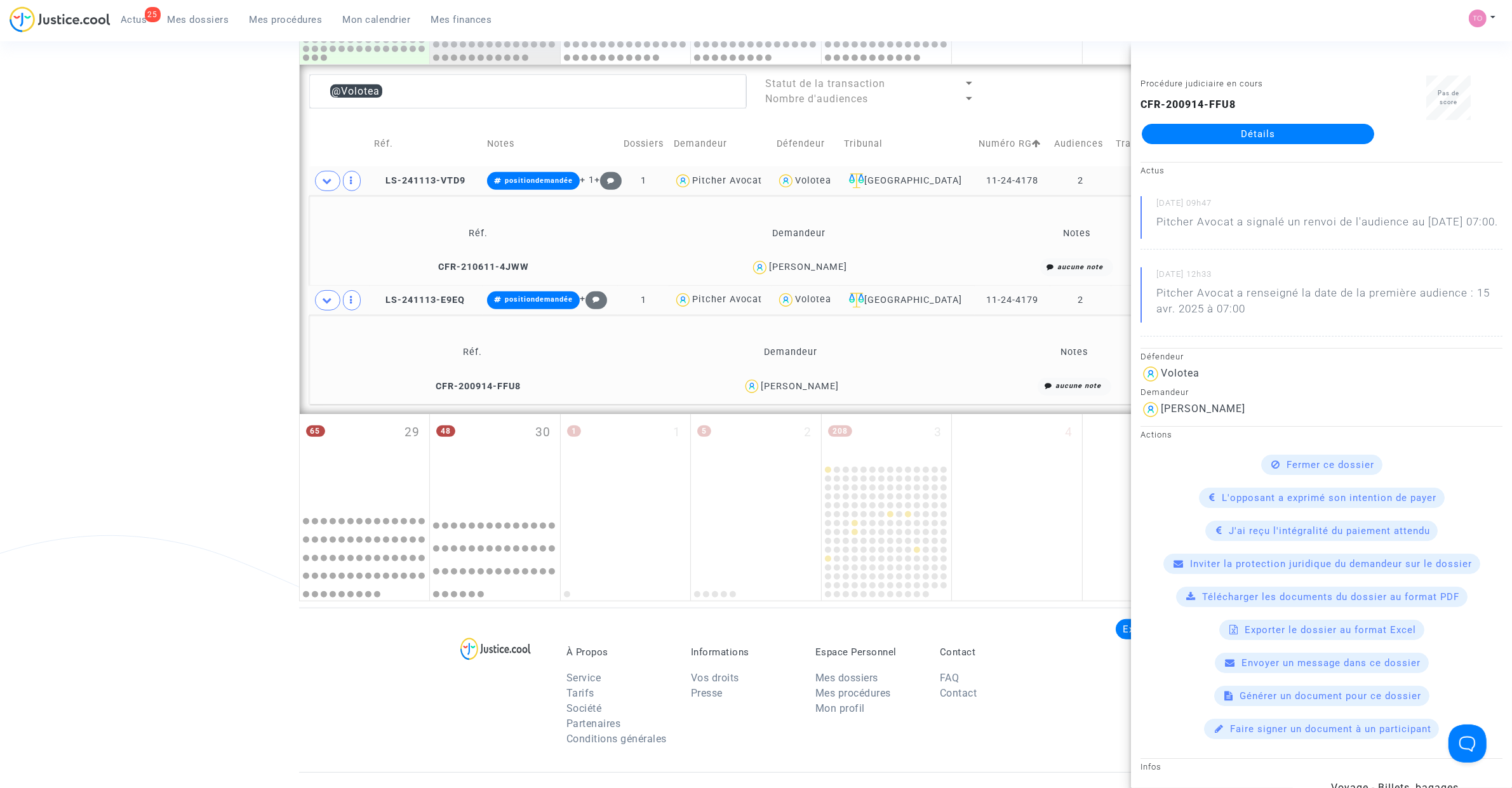
copy div "Cassao"
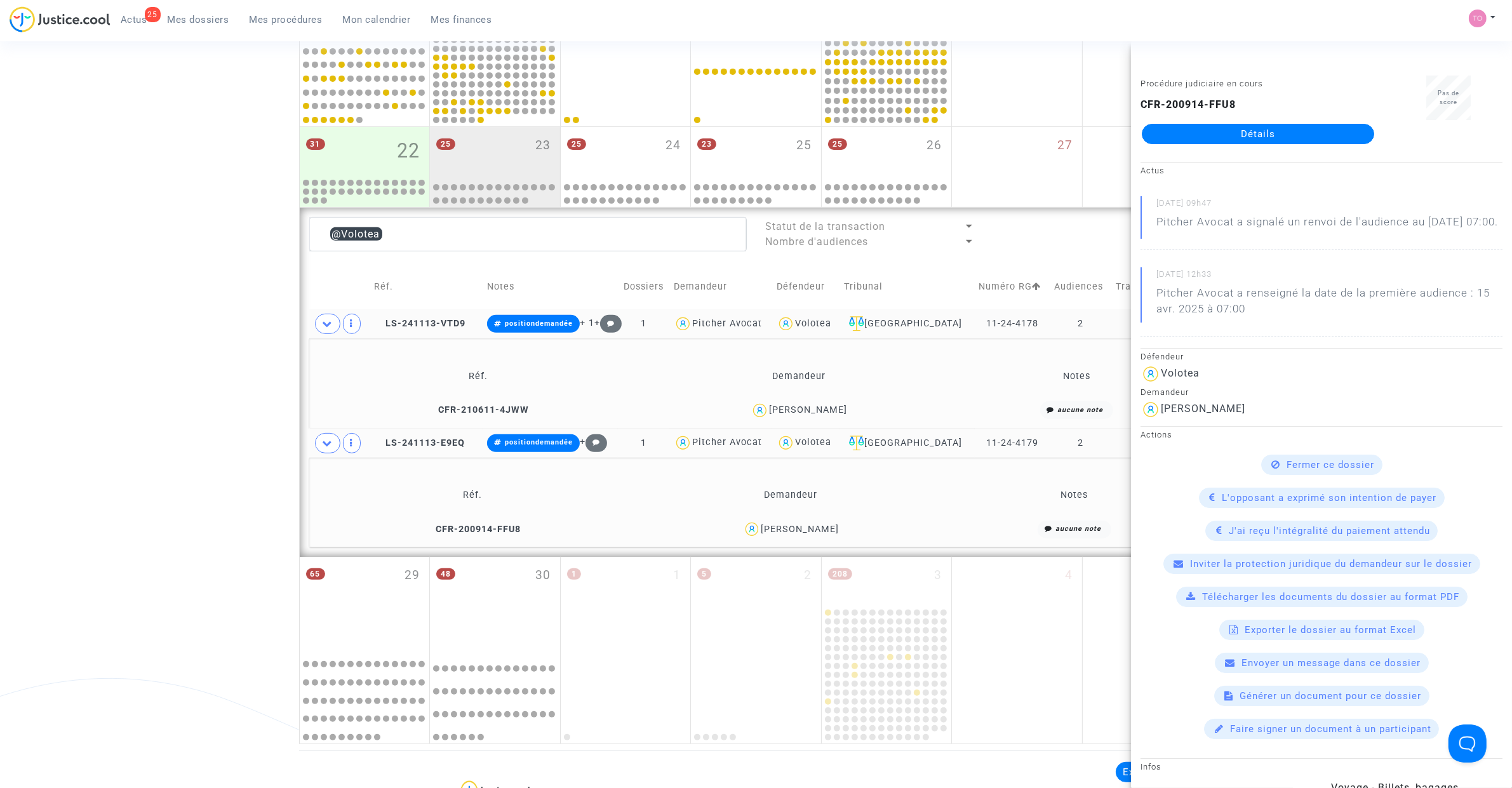
scroll to position [556, 0]
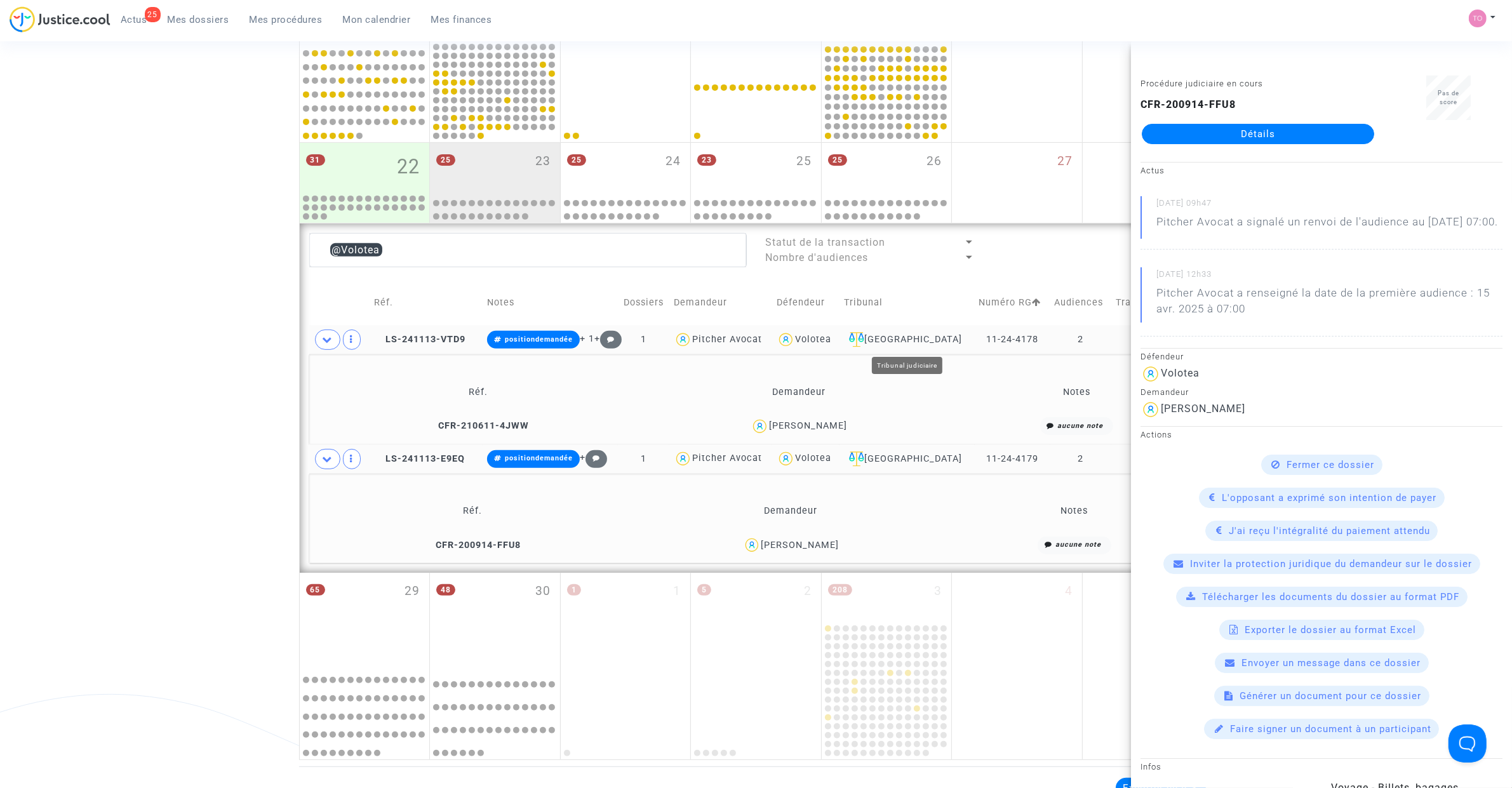
click at [903, 337] on div "[GEOGRAPHIC_DATA]" at bounding box center [907, 339] width 126 height 15
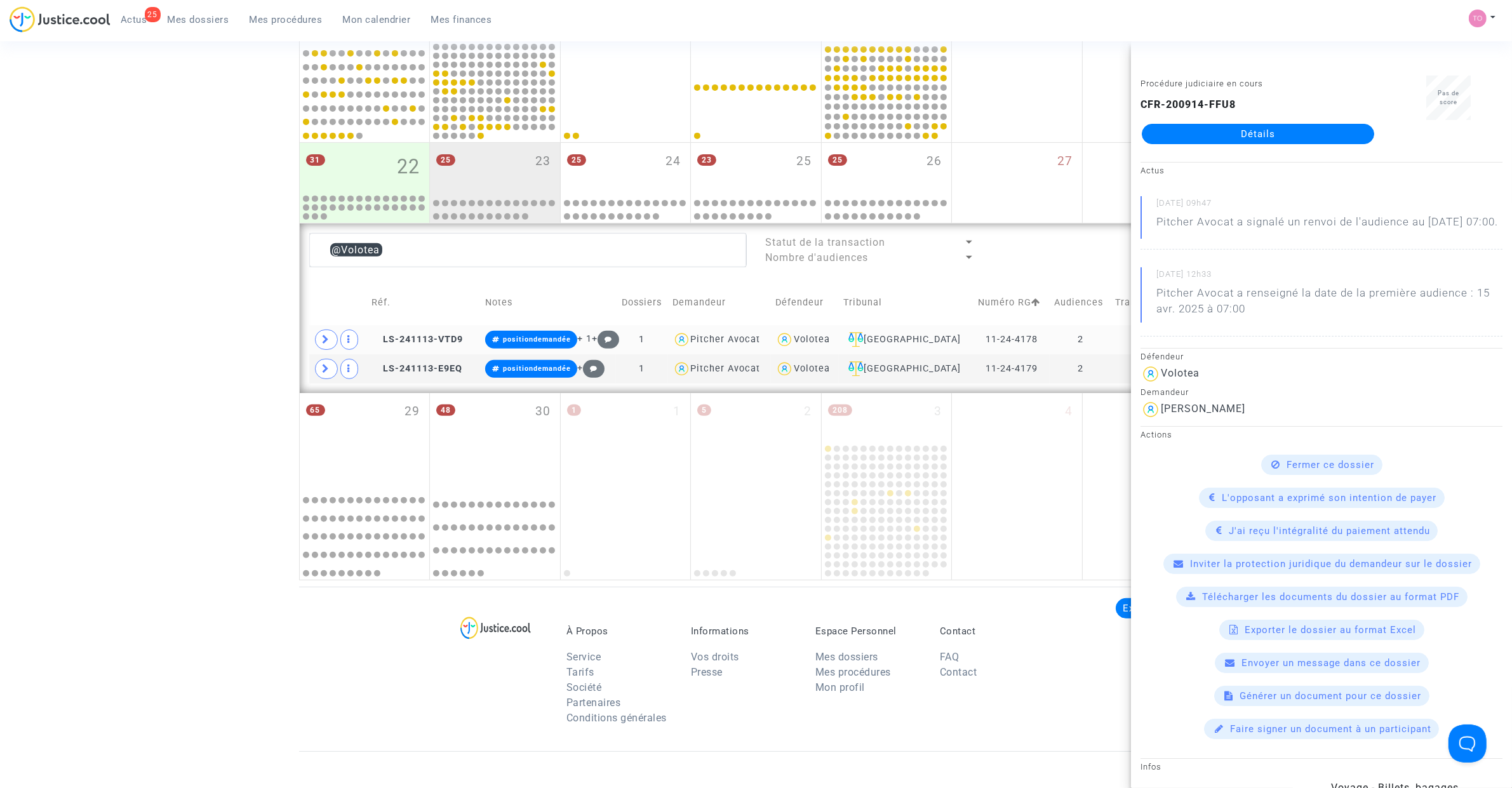
click at [817, 337] on div "Volotea" at bounding box center [811, 339] width 36 height 11
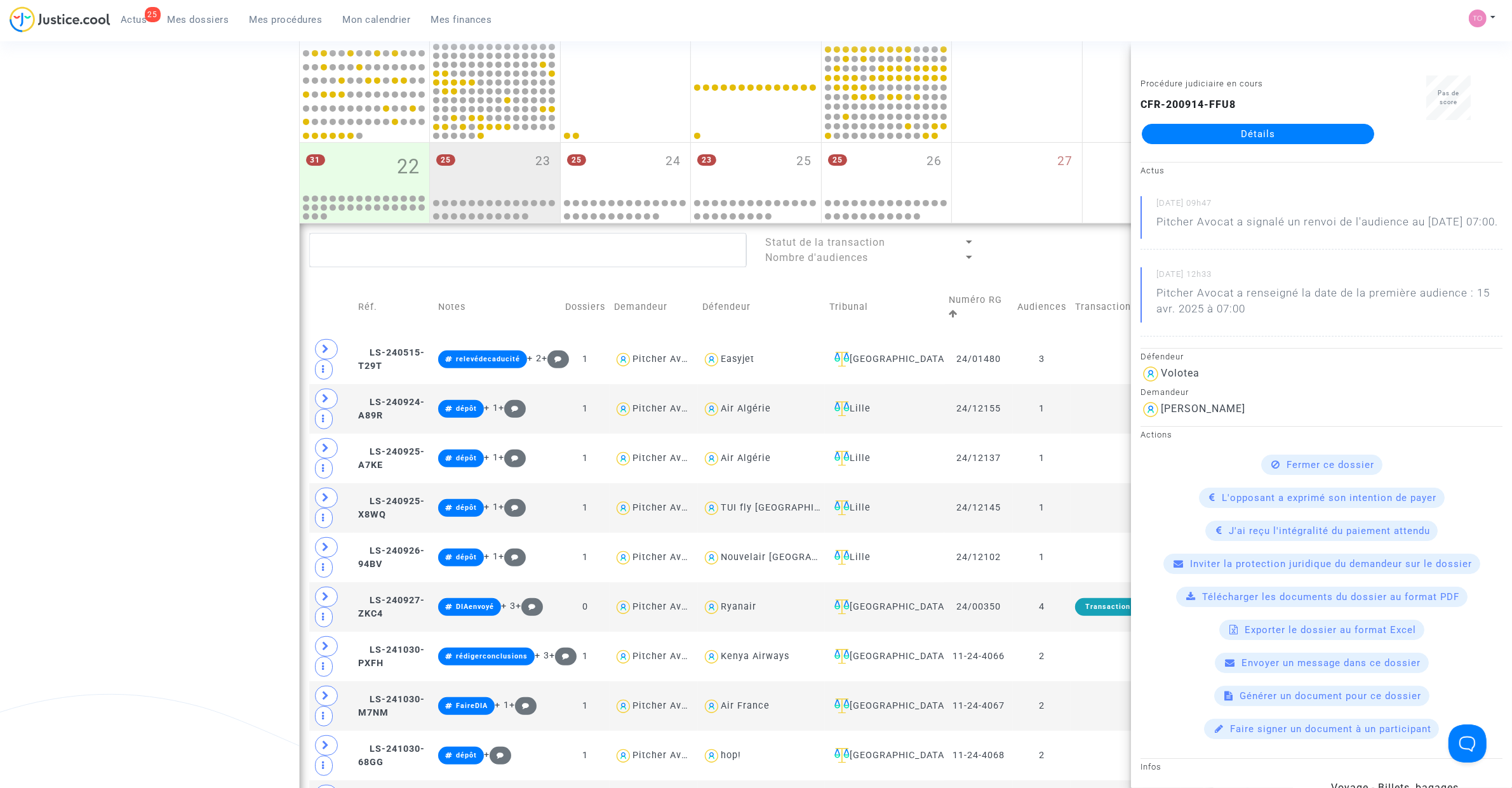
click at [196, 251] on div "Date de clôture d'instruction Date de conciliation Date d'audience Date de juge…" at bounding box center [756, 643] width 1512 height 2253
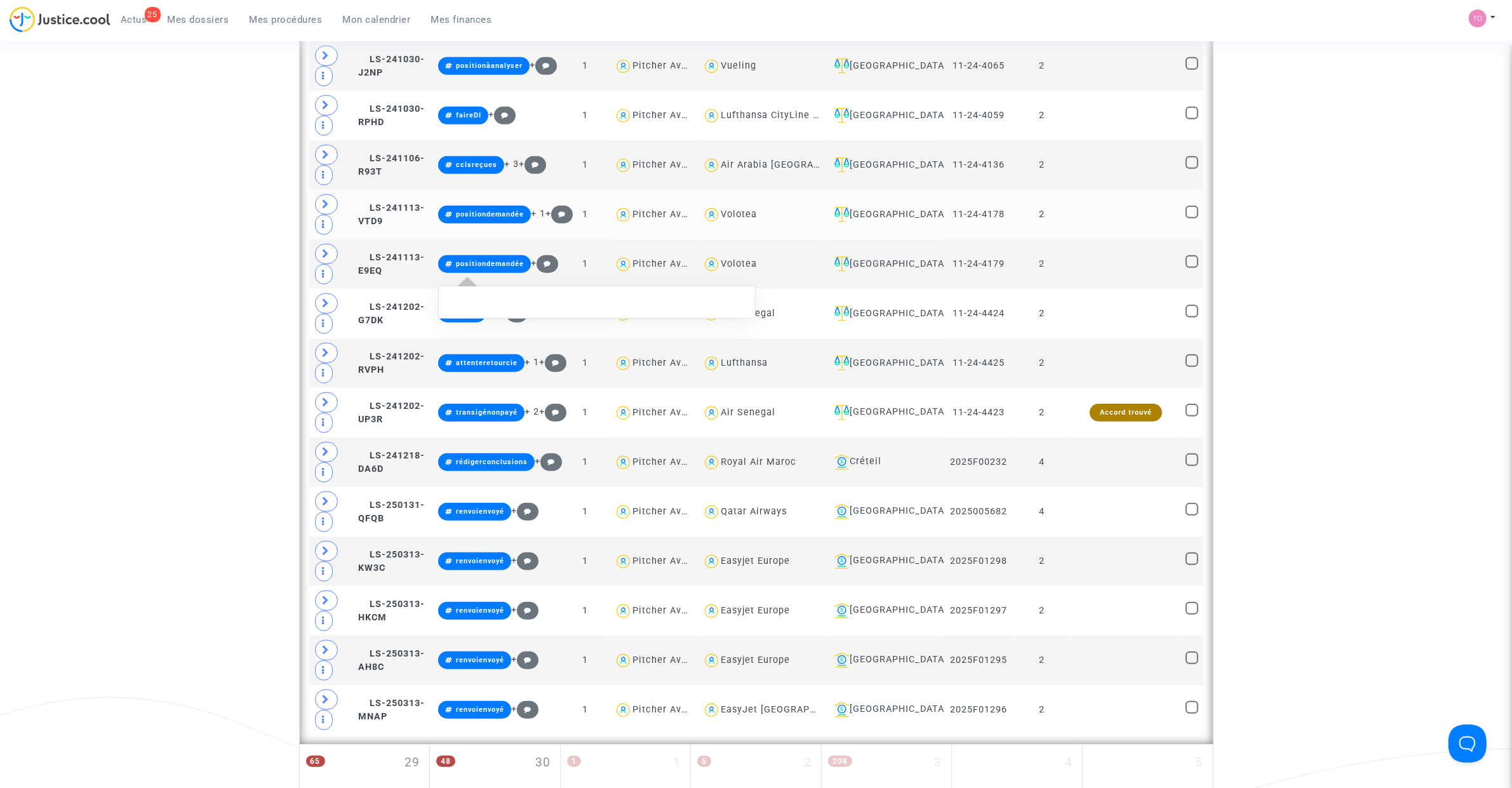
scroll to position [1349, 0]
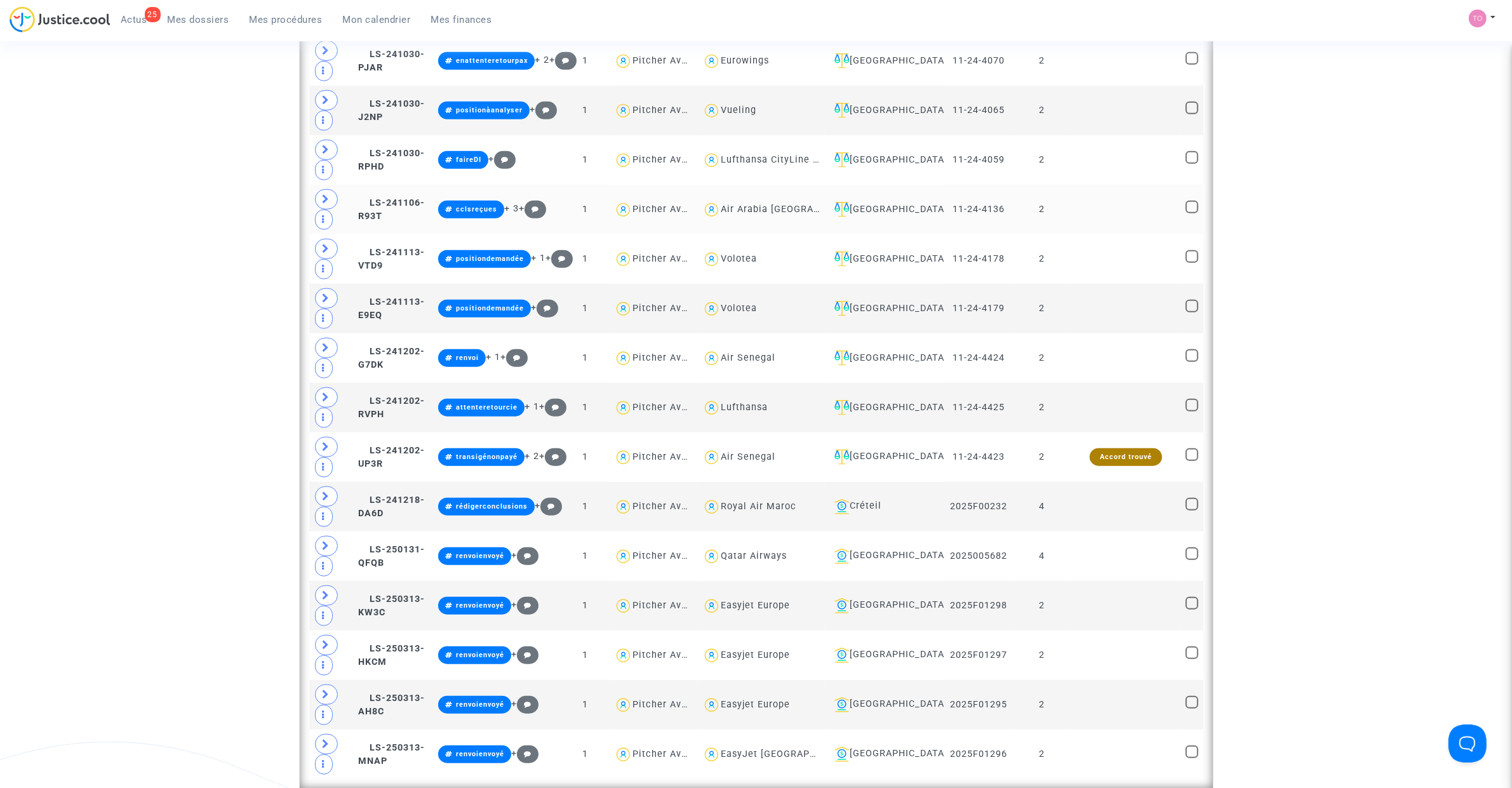
click at [319, 210] on span at bounding box center [326, 199] width 23 height 21
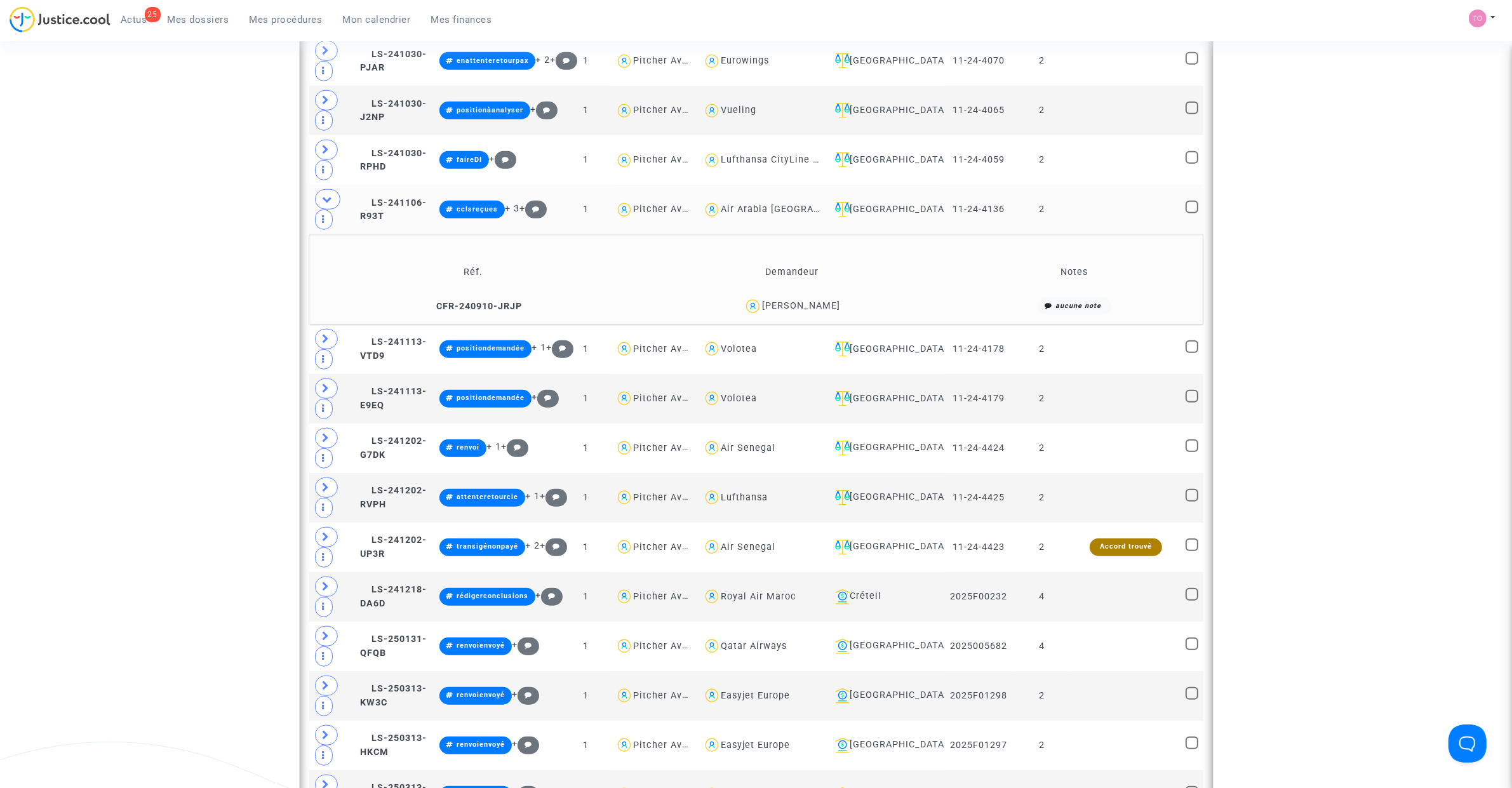
click at [819, 311] on div "[PERSON_NAME]" at bounding box center [801, 306] width 78 height 11
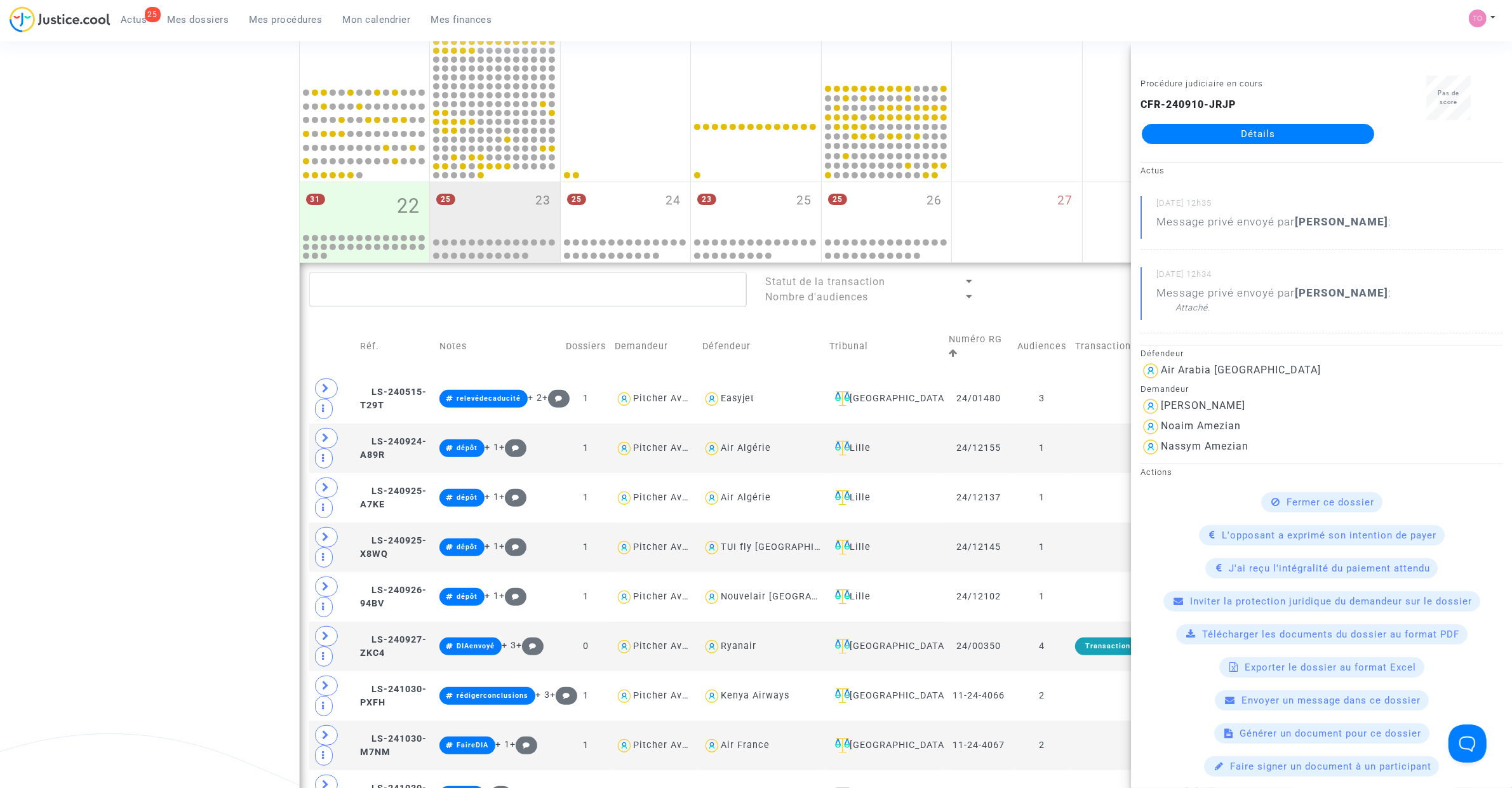
scroll to position [476, 0]
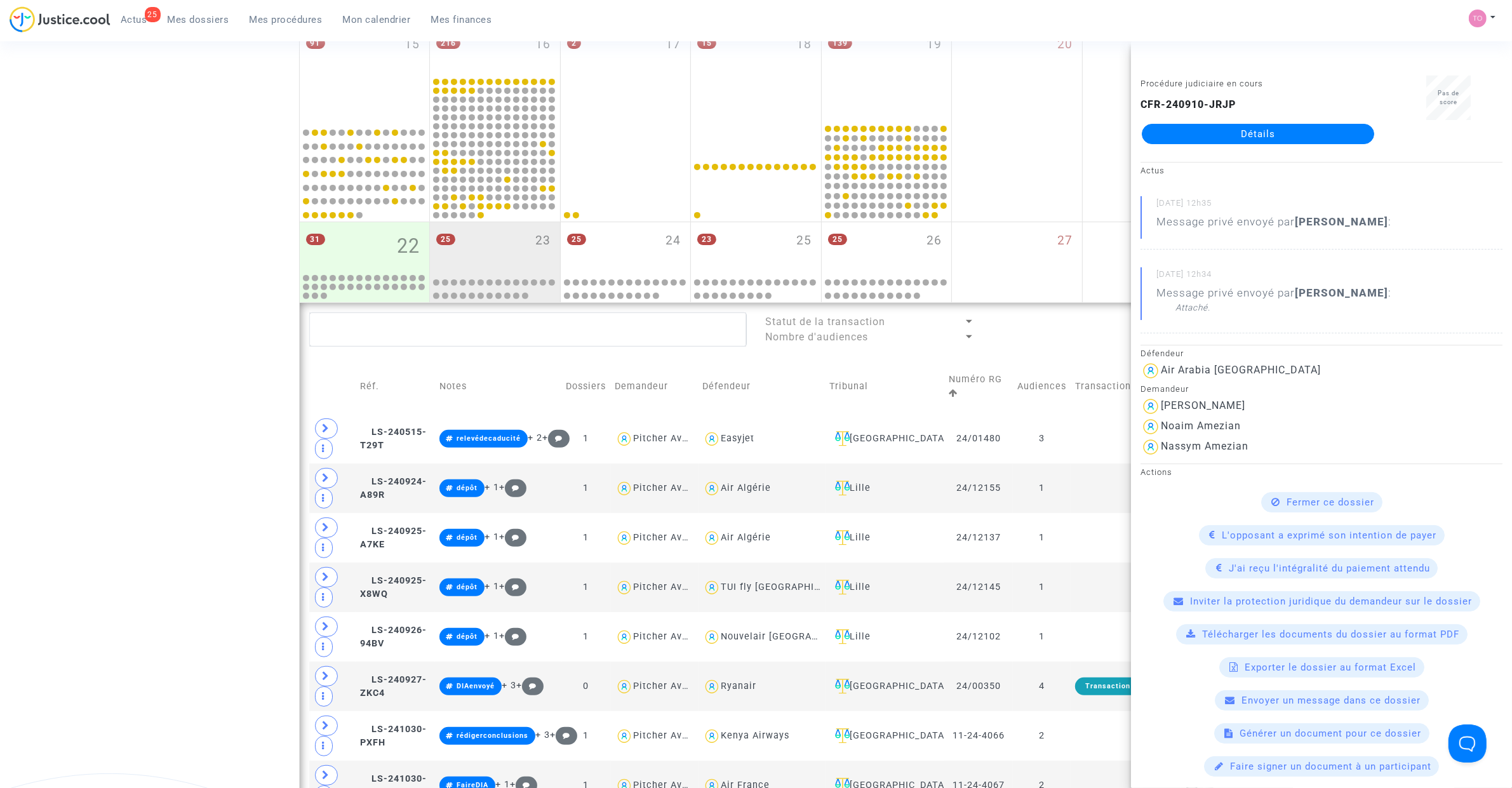
drag, startPoint x: 177, startPoint y: 183, endPoint x: 186, endPoint y: 185, distance: 9.2
click at [178, 183] on div "Date de clôture d'instruction Date de conciliation Date d'audience Date de juge…" at bounding box center [756, 768] width 1512 height 2343
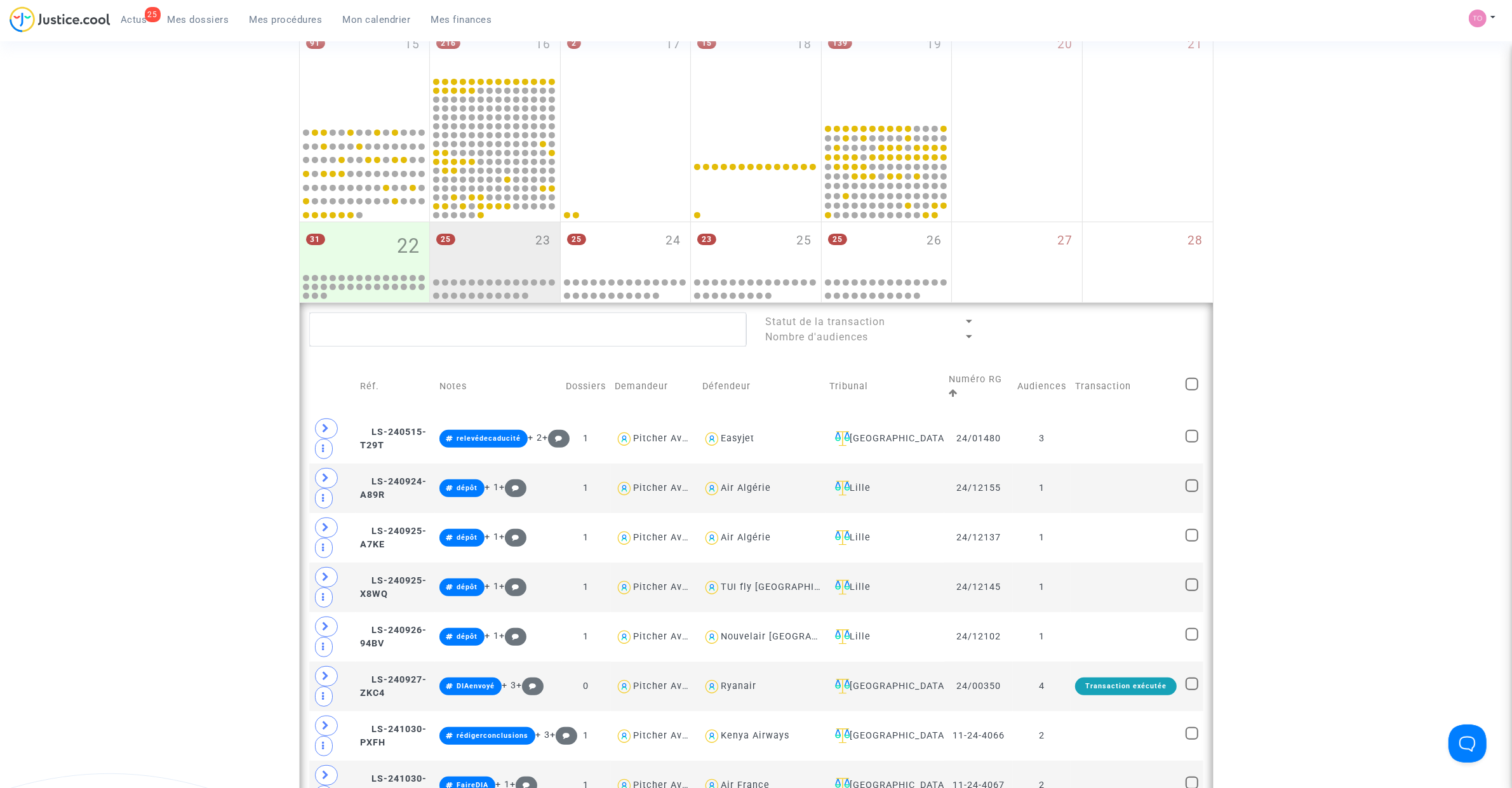
drag, startPoint x: 165, startPoint y: 300, endPoint x: 277, endPoint y: 334, distance: 117.0
click at [166, 302] on div "Date de clôture d'instruction Date de conciliation Date d'audience Date de juge…" at bounding box center [756, 768] width 1512 height 2343
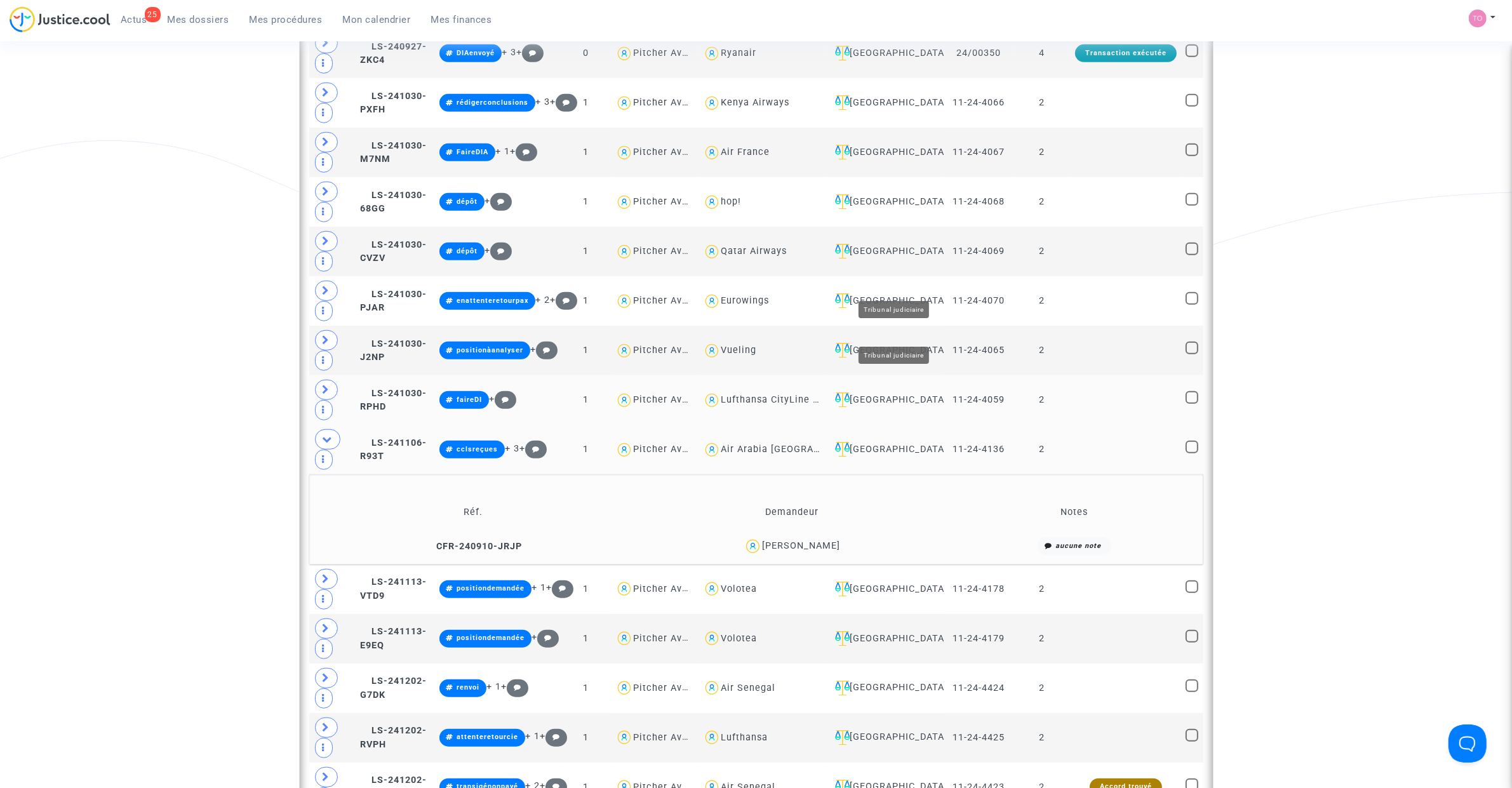
scroll to position [1191, 0]
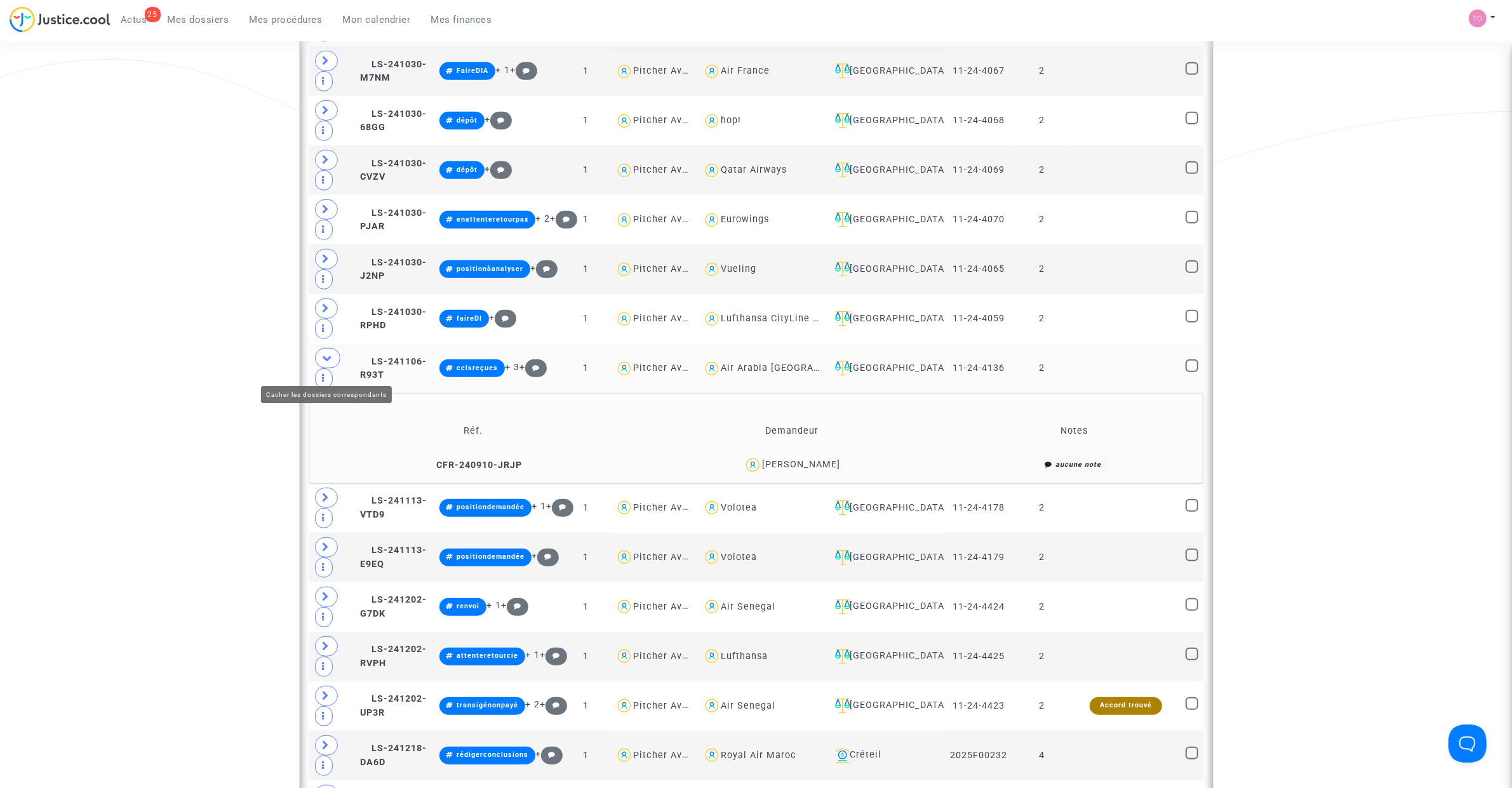
drag, startPoint x: 328, startPoint y: 363, endPoint x: 340, endPoint y: 368, distance: 13.0
click at [328, 363] on icon at bounding box center [328, 358] width 10 height 10
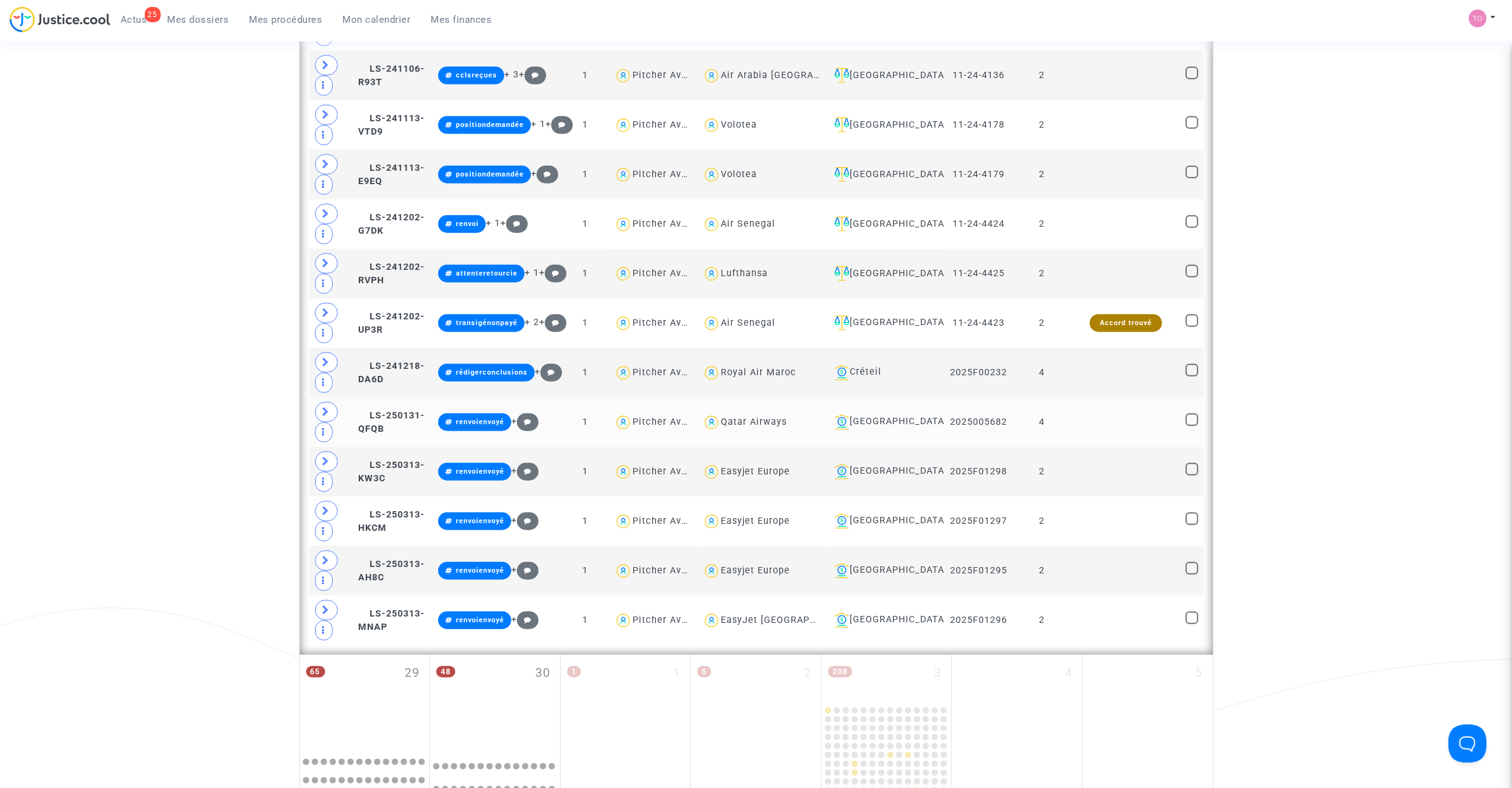
scroll to position [1508, 0]
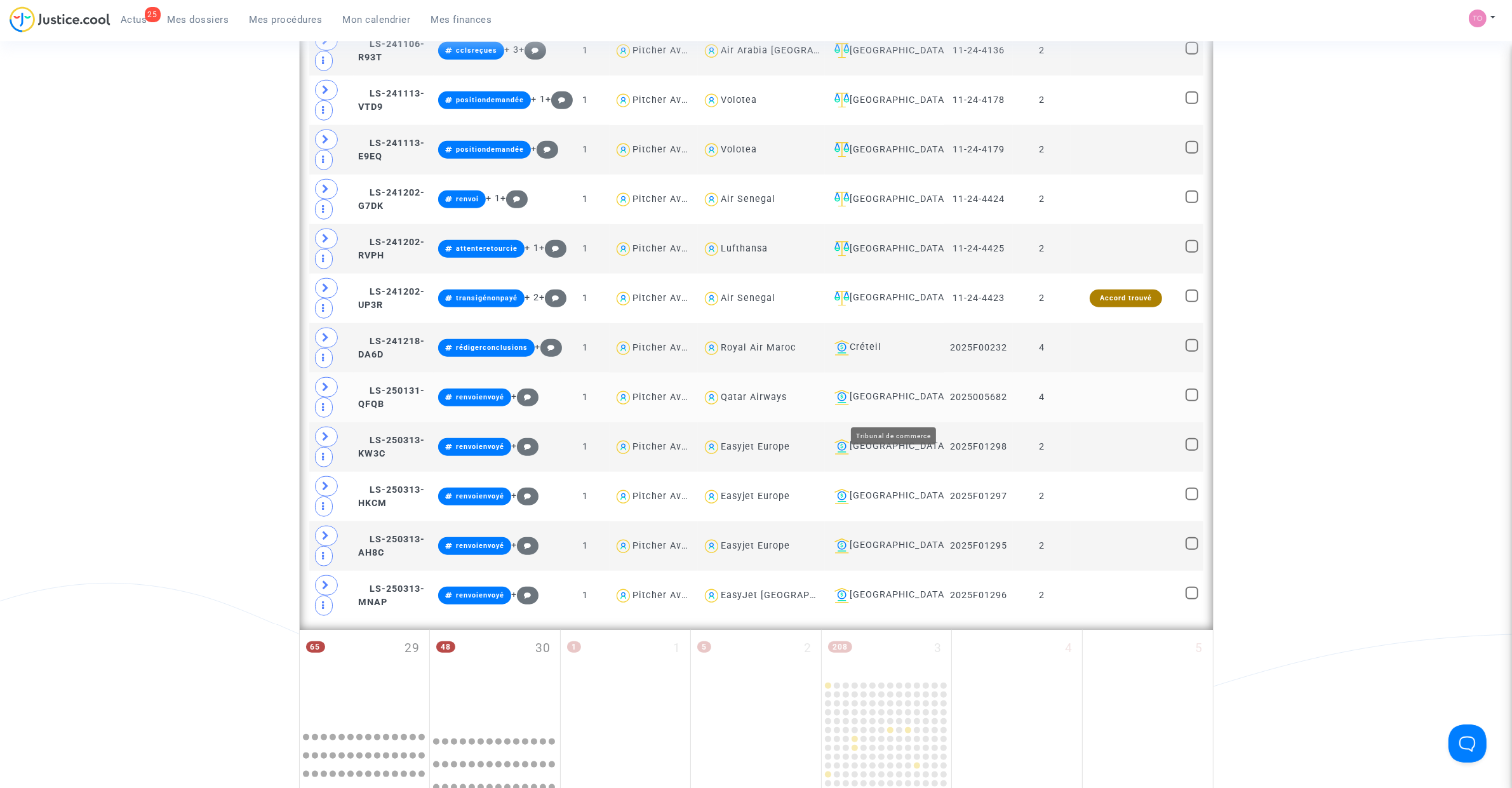
click at [894, 405] on div "Toulouse" at bounding box center [884, 398] width 111 height 15
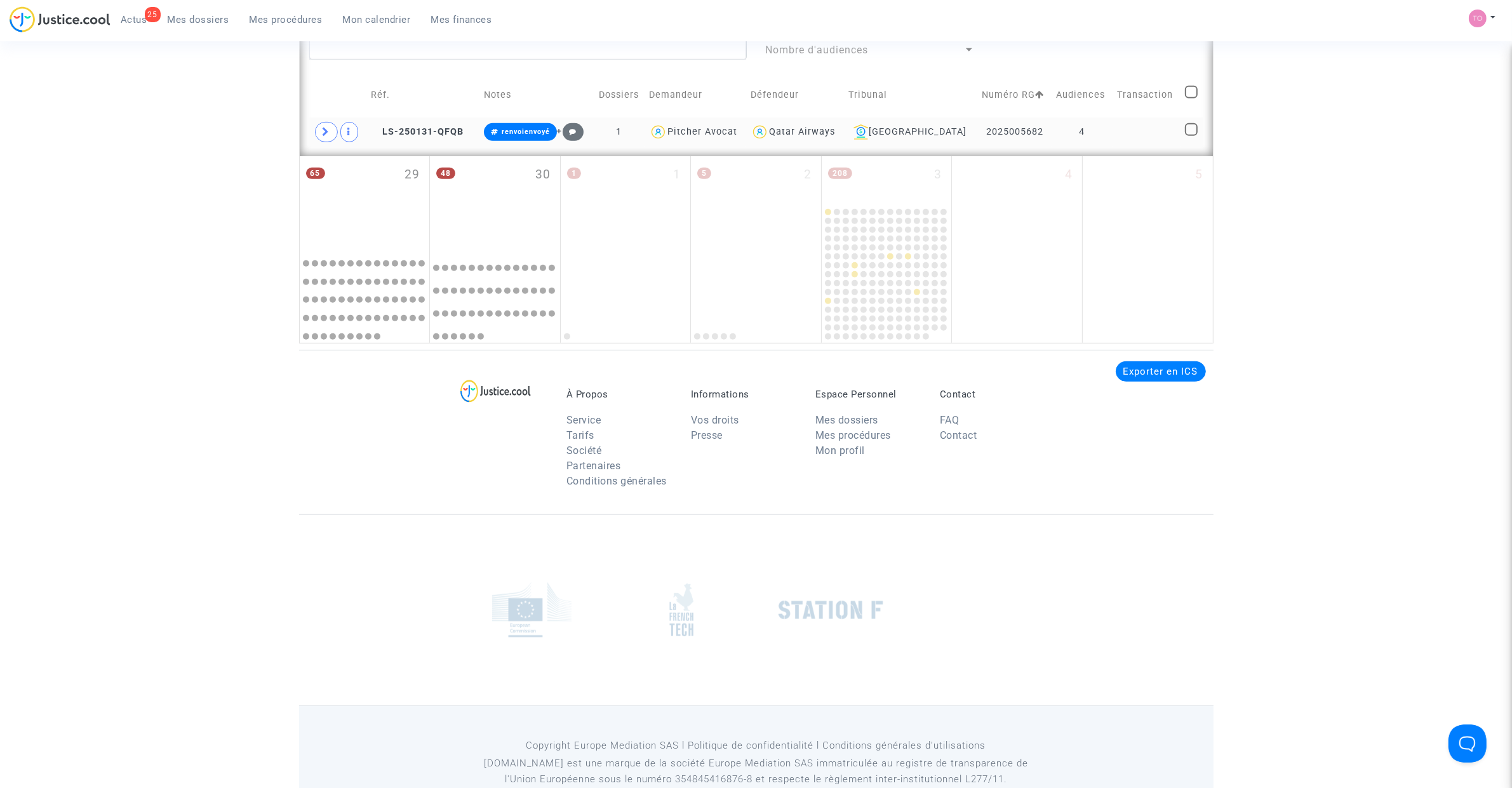
scroll to position [718, 0]
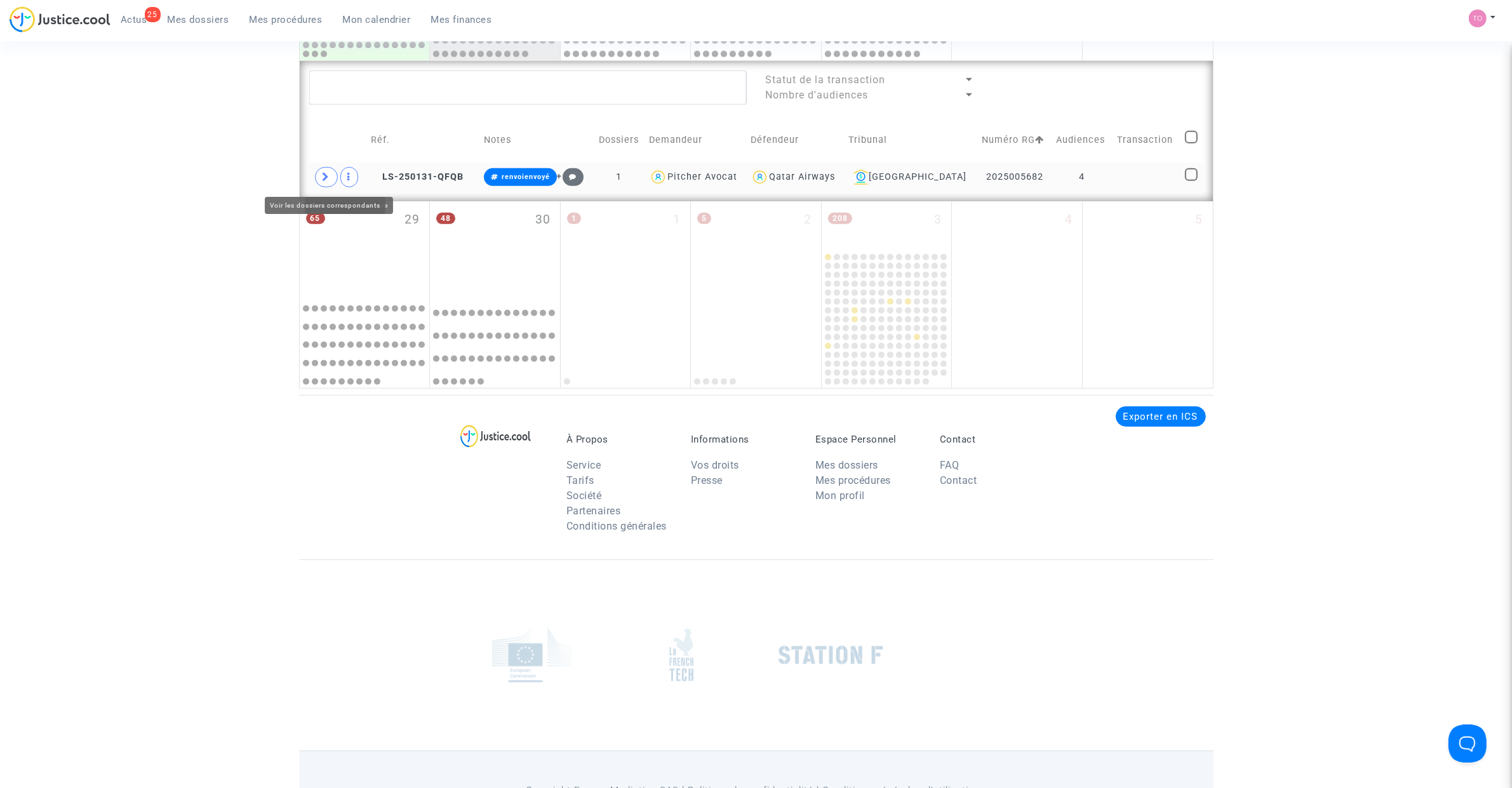
click at [332, 179] on span at bounding box center [326, 177] width 23 height 21
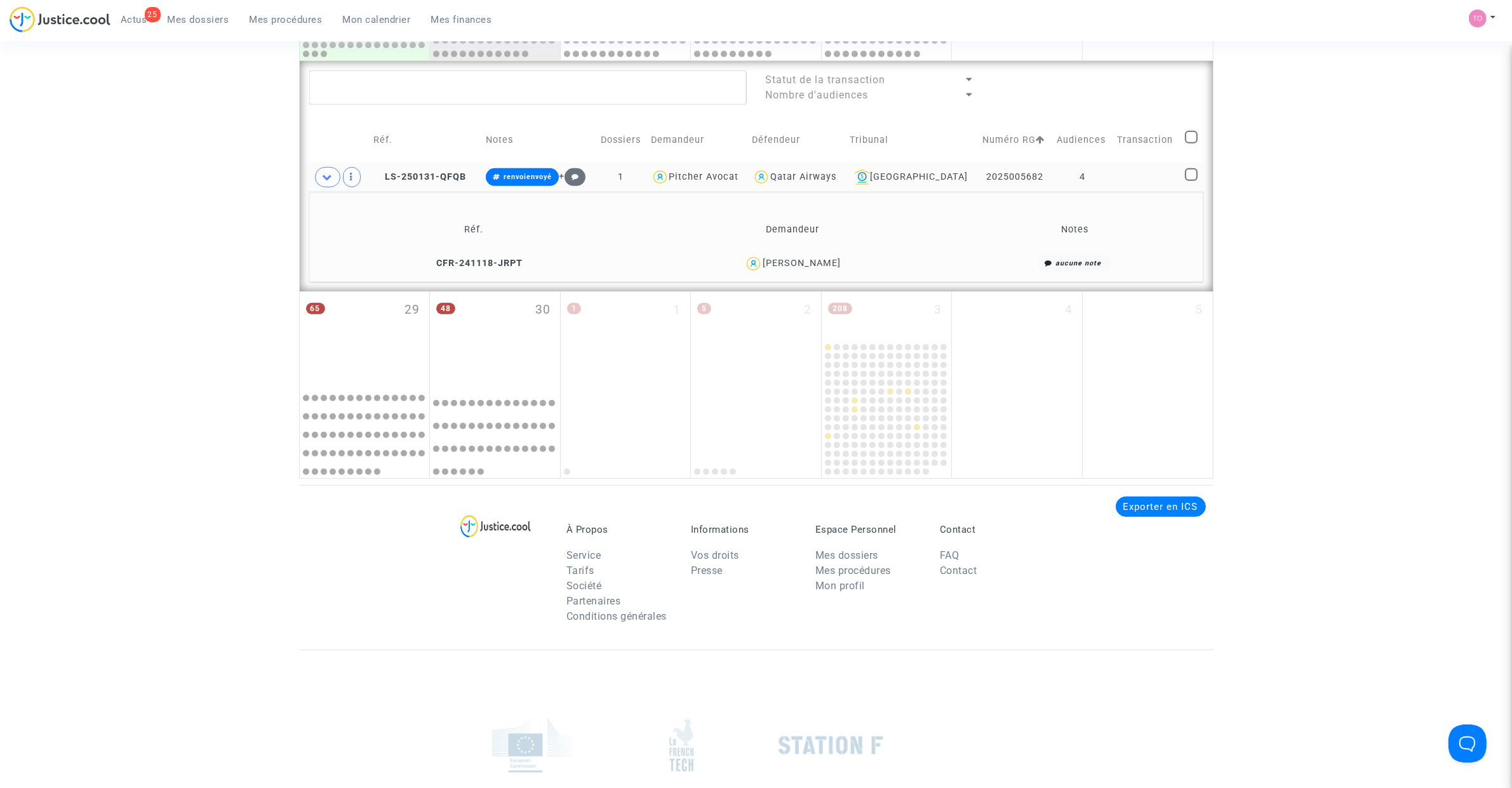
click at [815, 264] on div "Marina Ranaivosoa" at bounding box center [802, 263] width 78 height 11
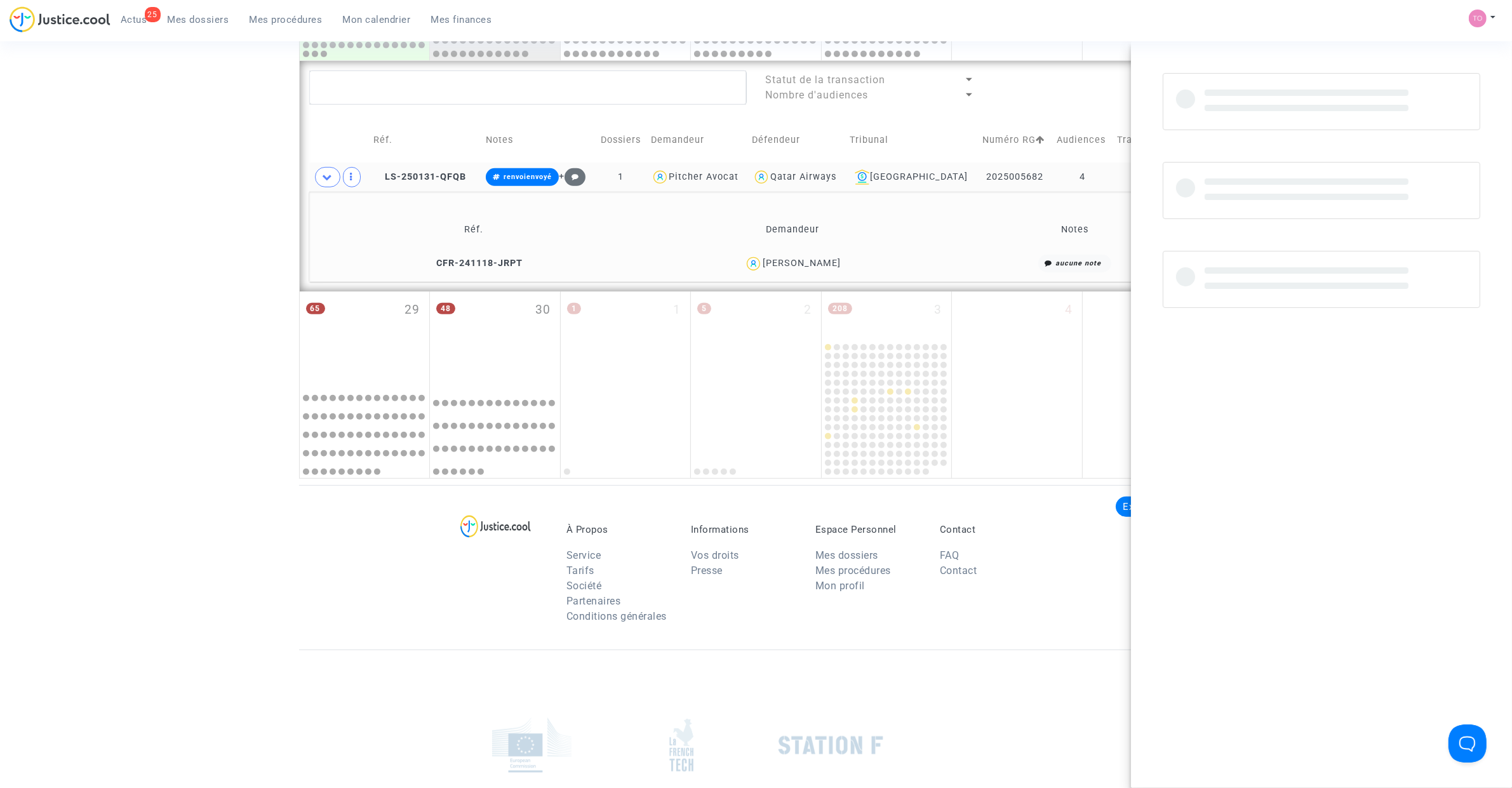
click at [817, 264] on div "Marina Ranaivosoa" at bounding box center [802, 263] width 78 height 11
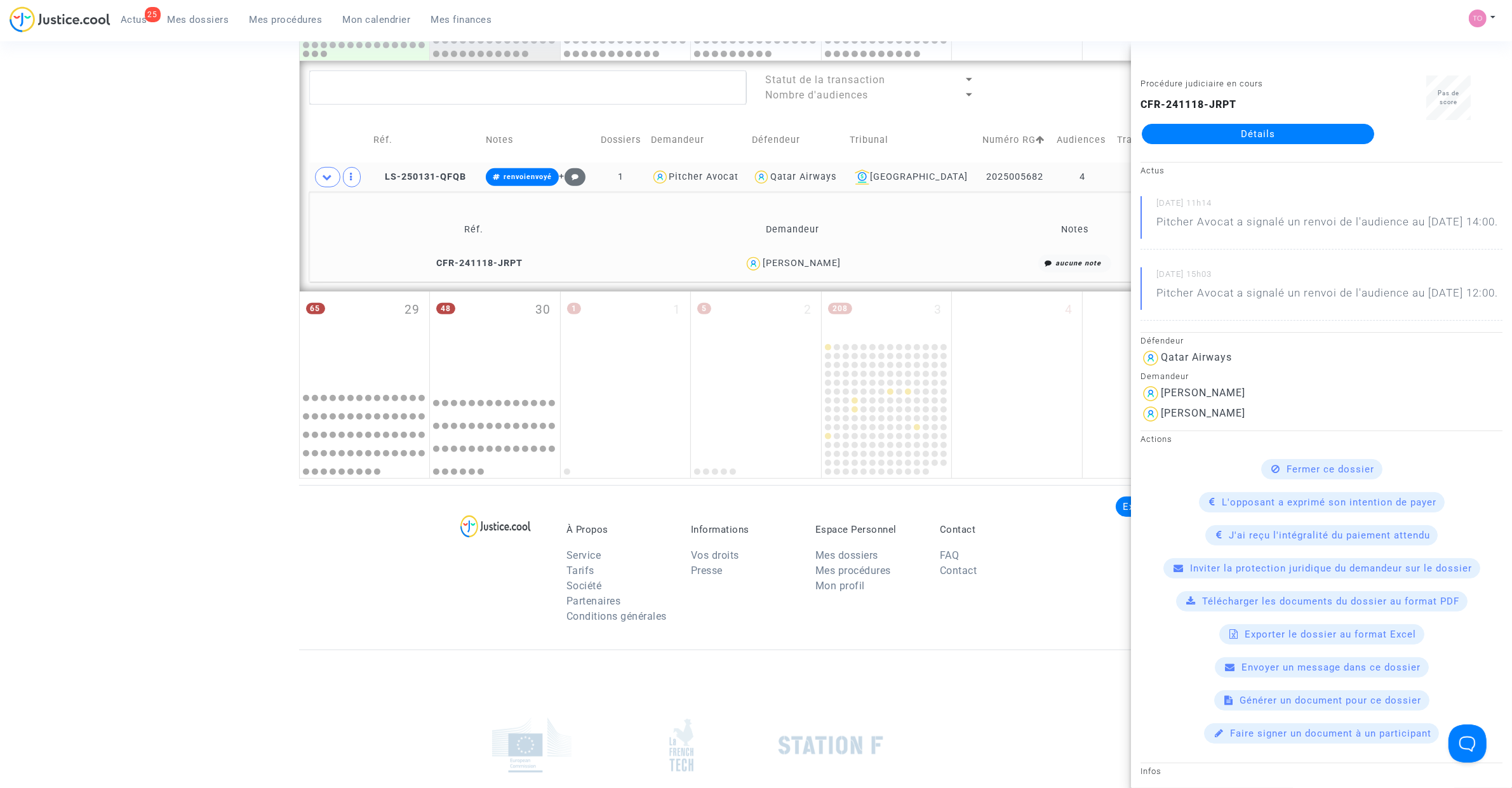
copy div "Ranaivosoa"
click at [997, 175] on td "2025005682" at bounding box center [1015, 177] width 74 height 30
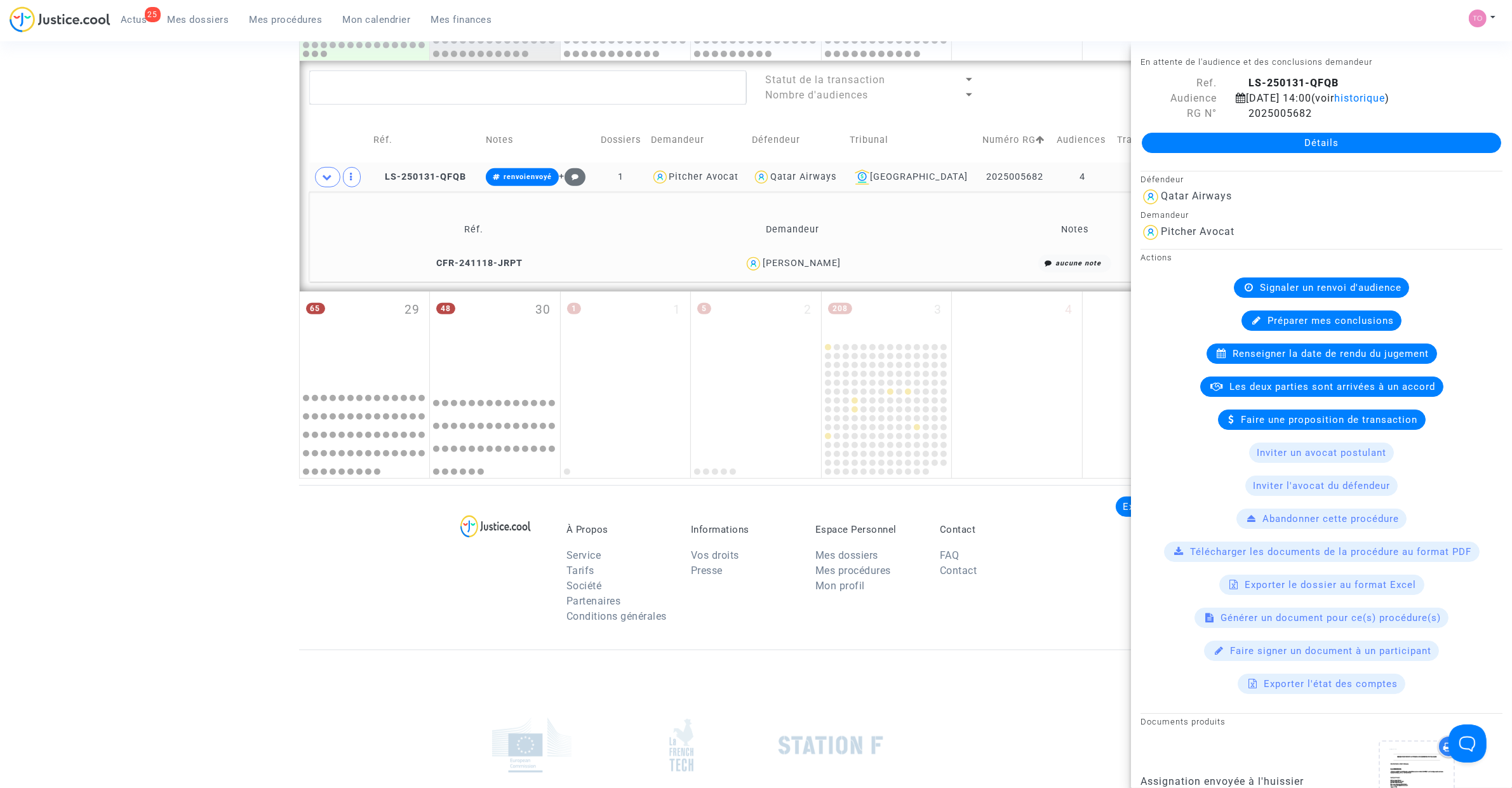
drag, startPoint x: 1029, startPoint y: 172, endPoint x: 995, endPoint y: 175, distance: 34.1
click at [980, 175] on td "2025005682" at bounding box center [1015, 177] width 74 height 30
click at [1004, 118] on icon at bounding box center [1241, 113] width 11 height 10
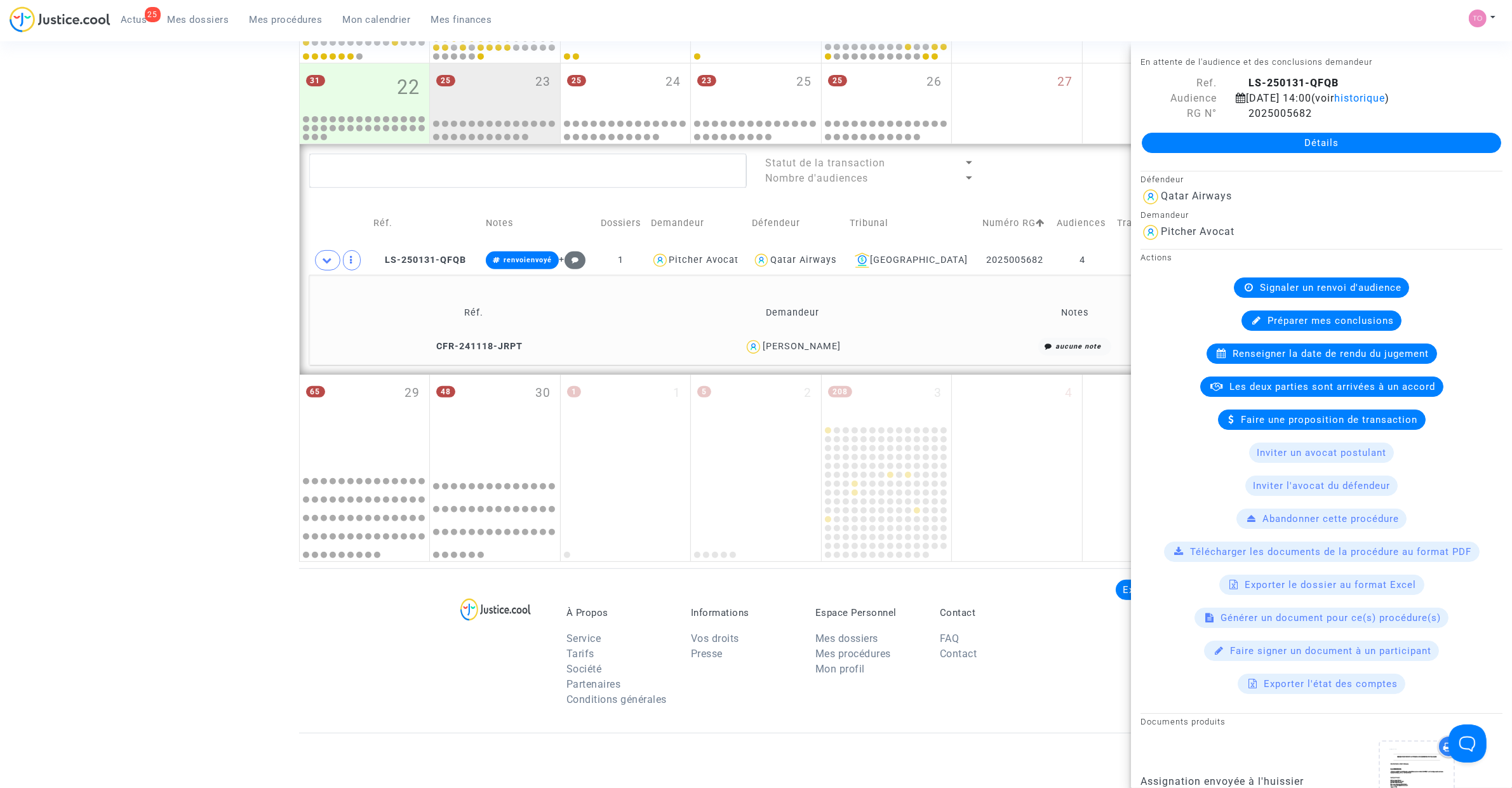
scroll to position [559, 0]
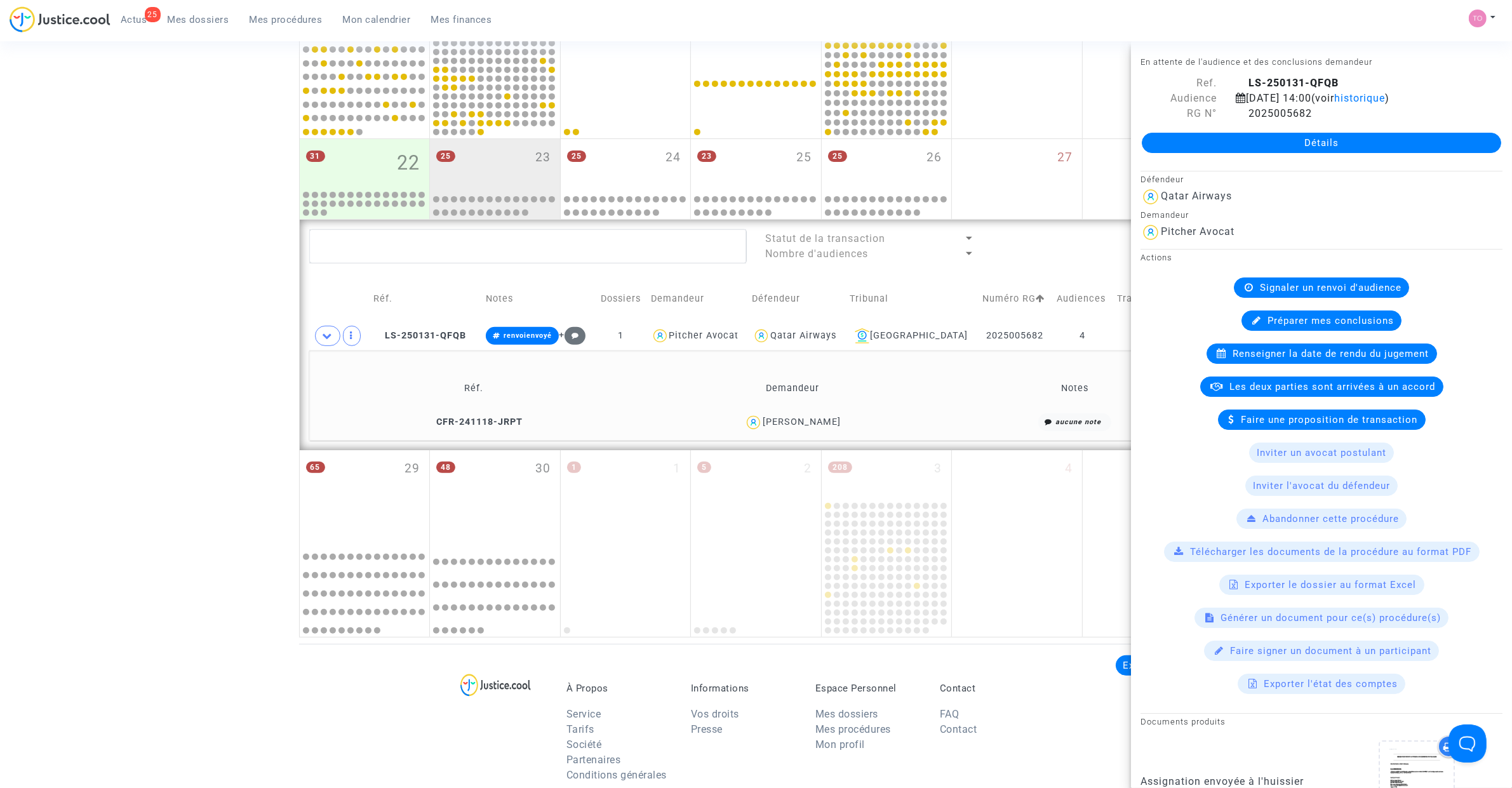
click at [87, 260] on div "Date de clôture d'instruction Date de conciliation Date d'audience Date de juge…" at bounding box center [756, 76] width 1512 height 1124
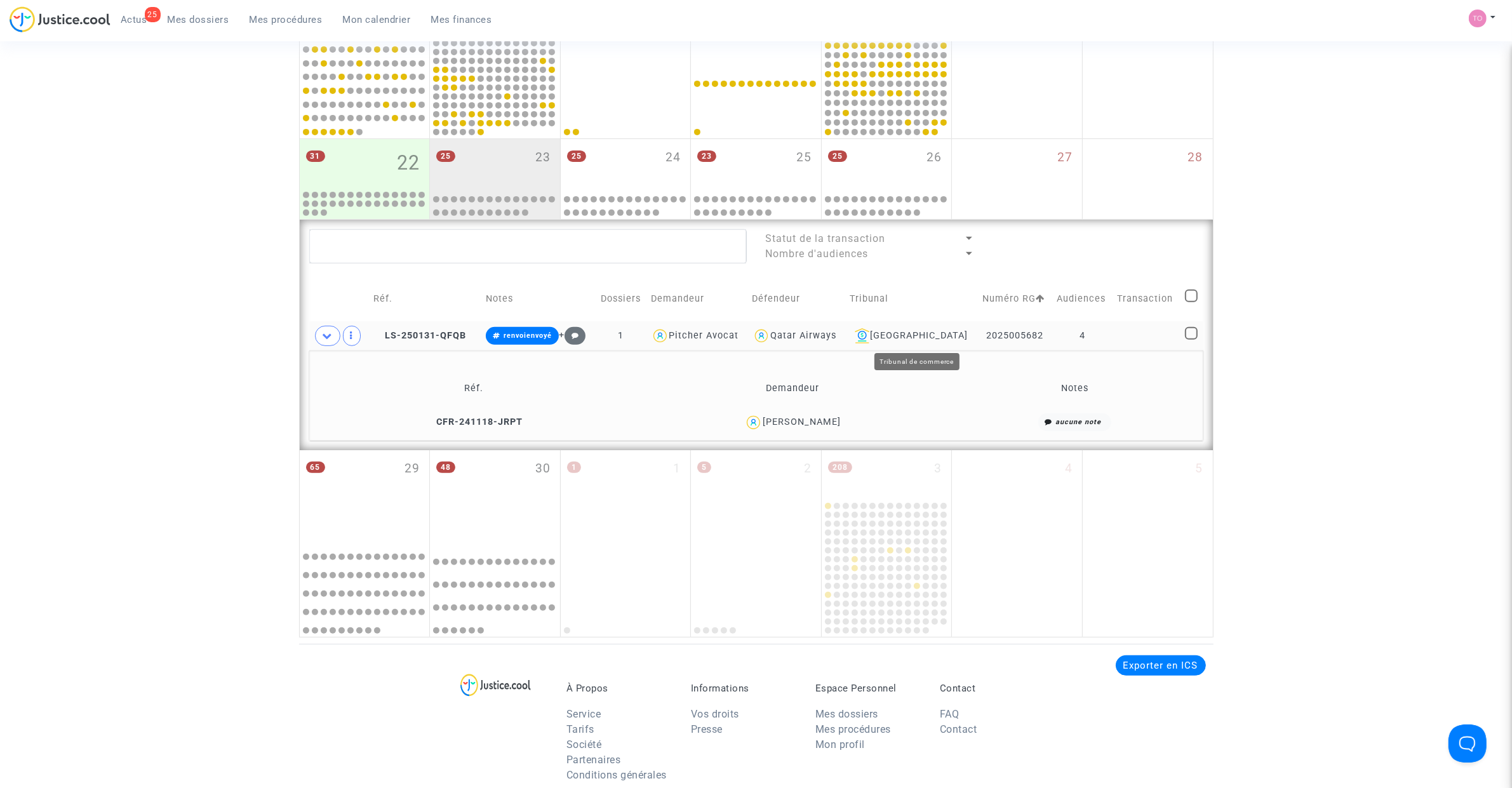
click at [922, 338] on div "Toulouse" at bounding box center [912, 336] width 124 height 15
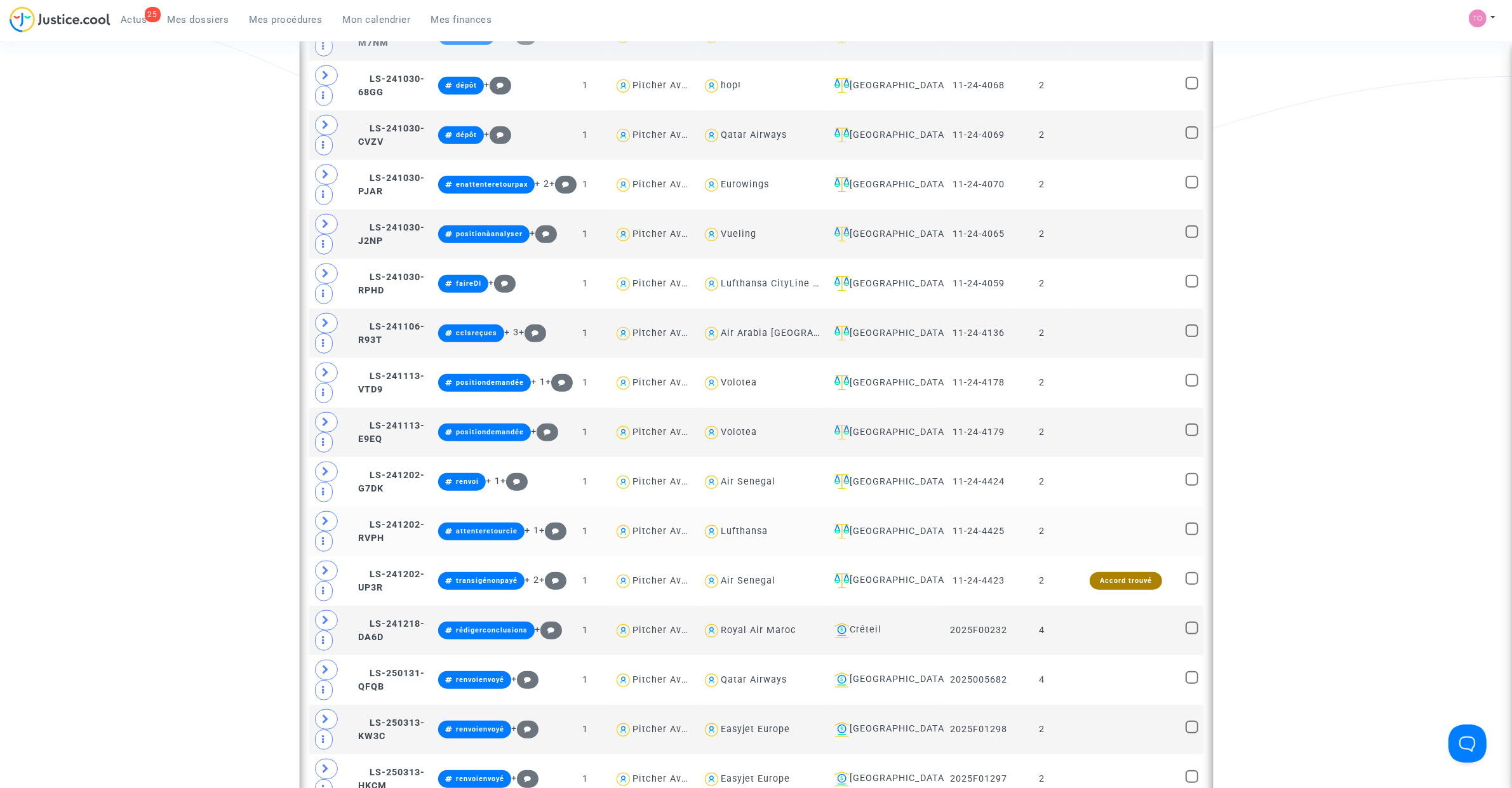
scroll to position [1274, 0]
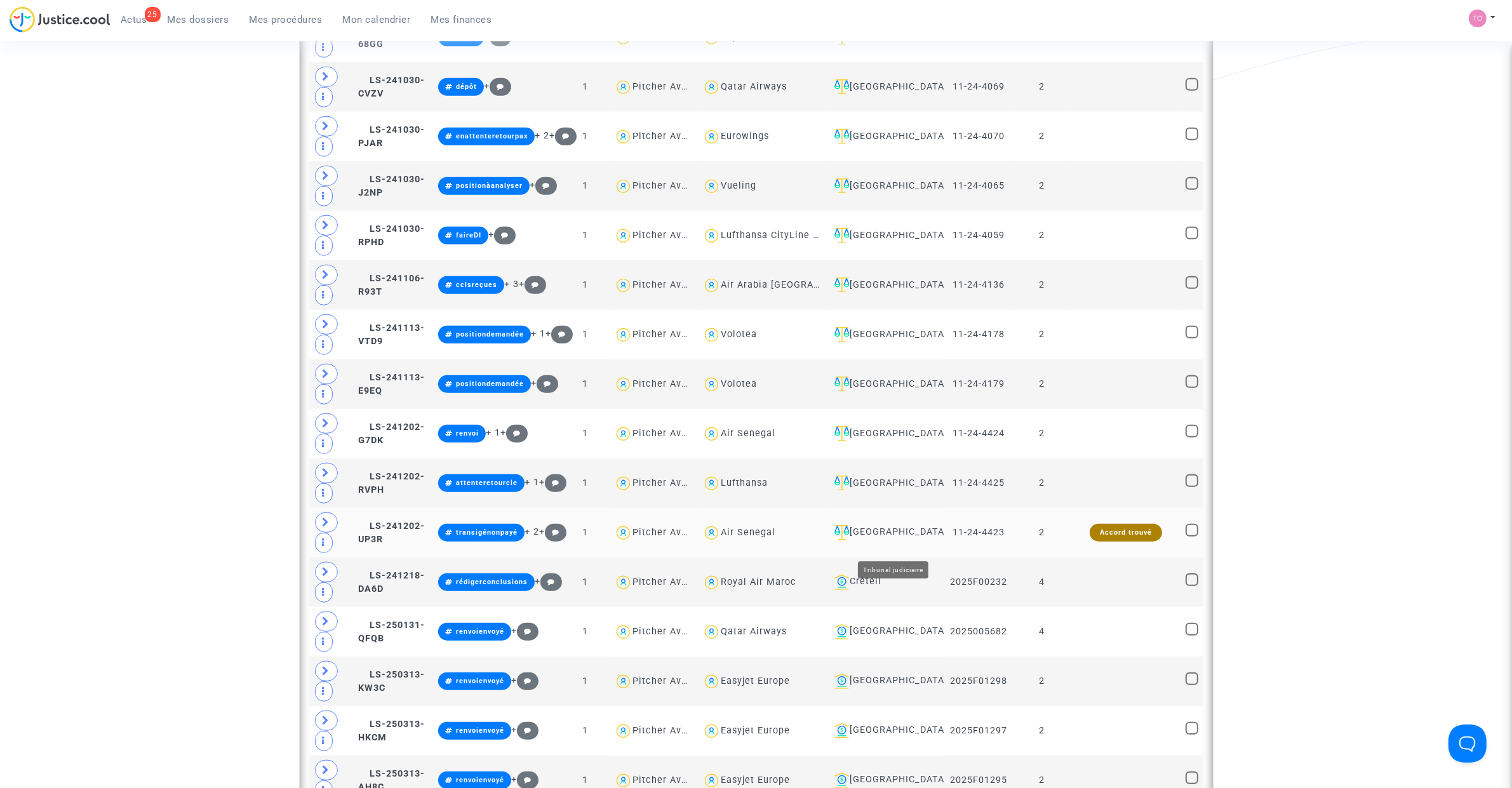
click at [912, 501] on div "Villeurbanne" at bounding box center [884, 532] width 111 height 15
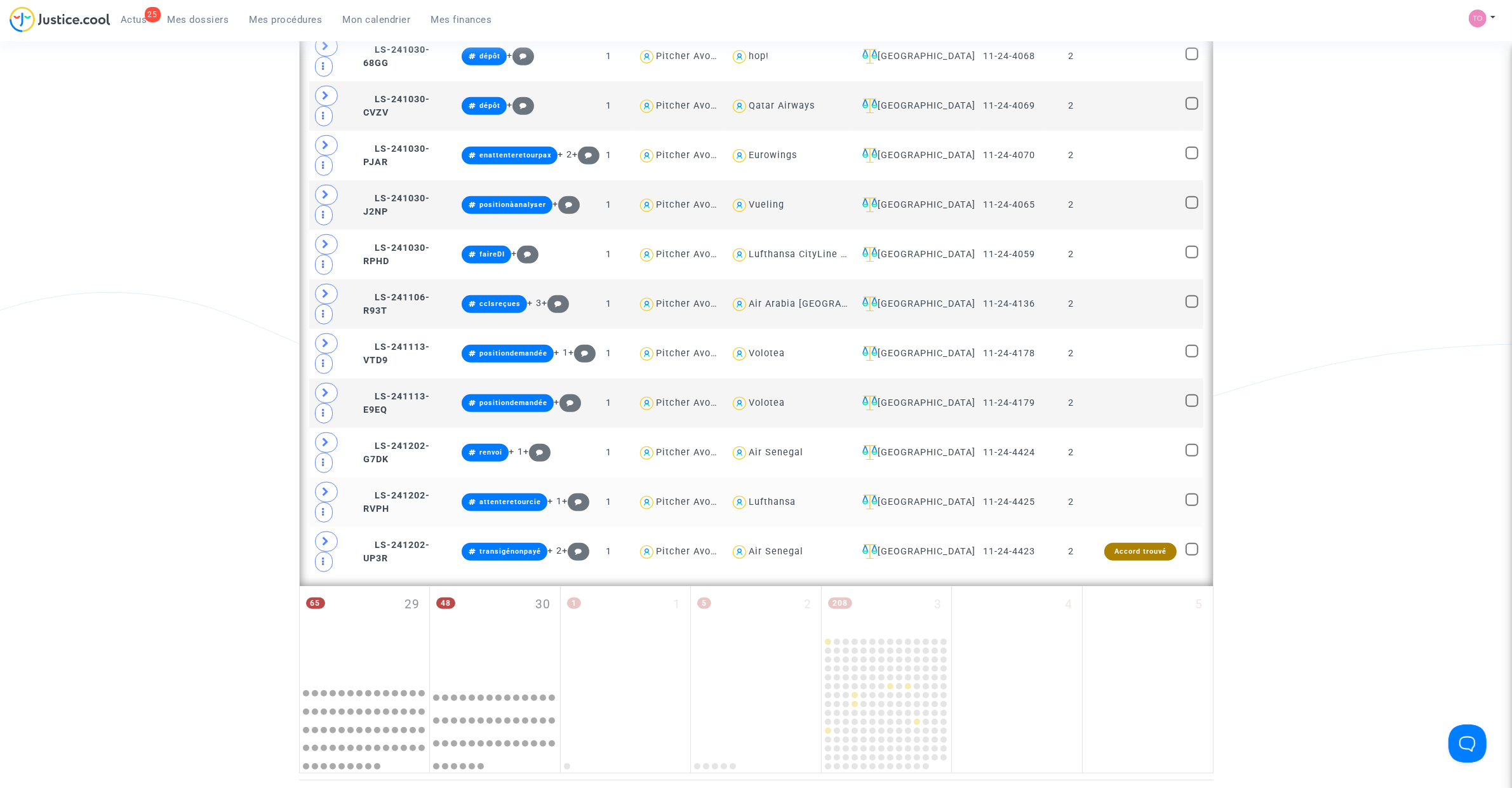
scroll to position [956, 0]
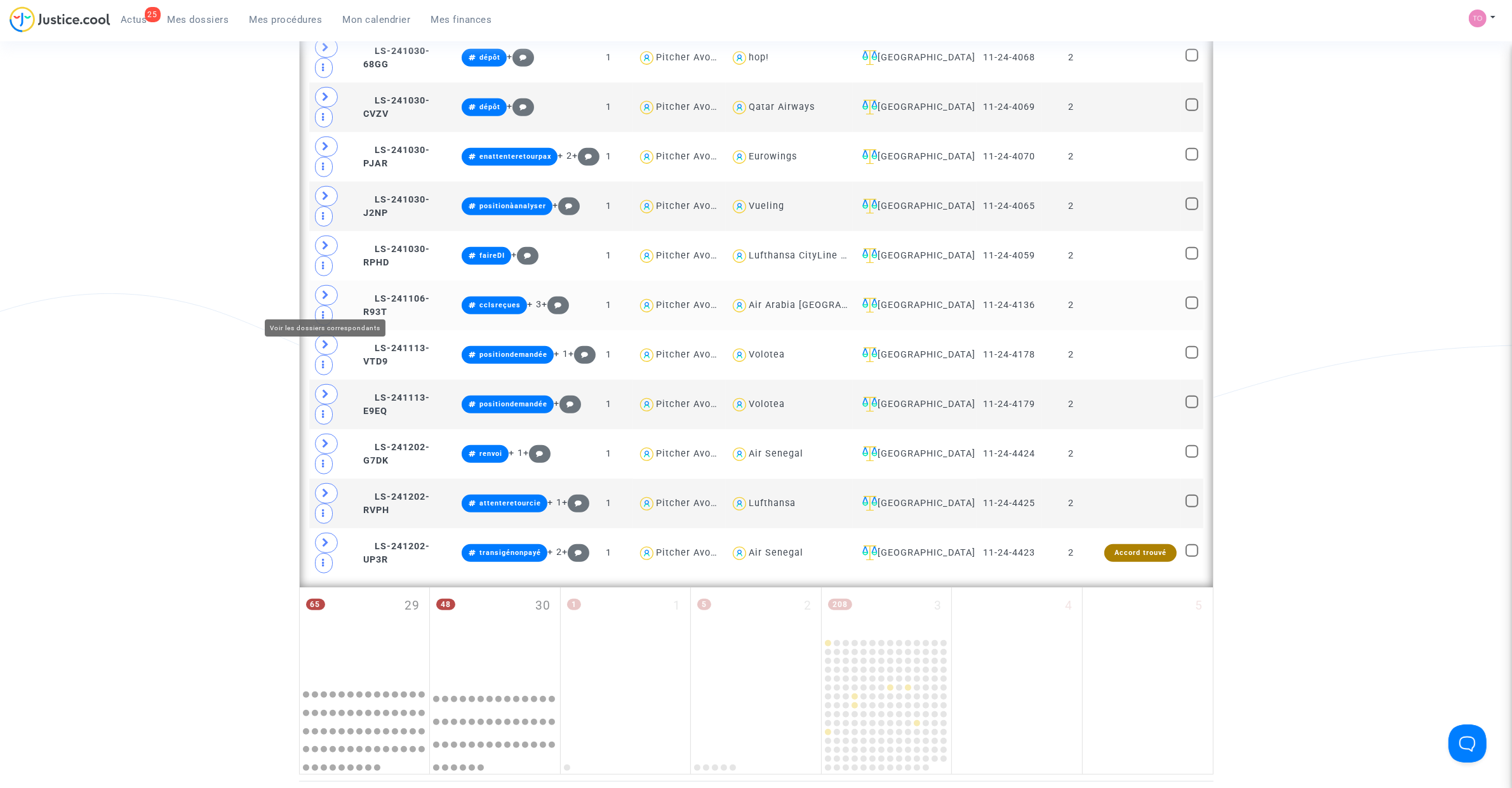
click at [331, 302] on span at bounding box center [326, 295] width 23 height 21
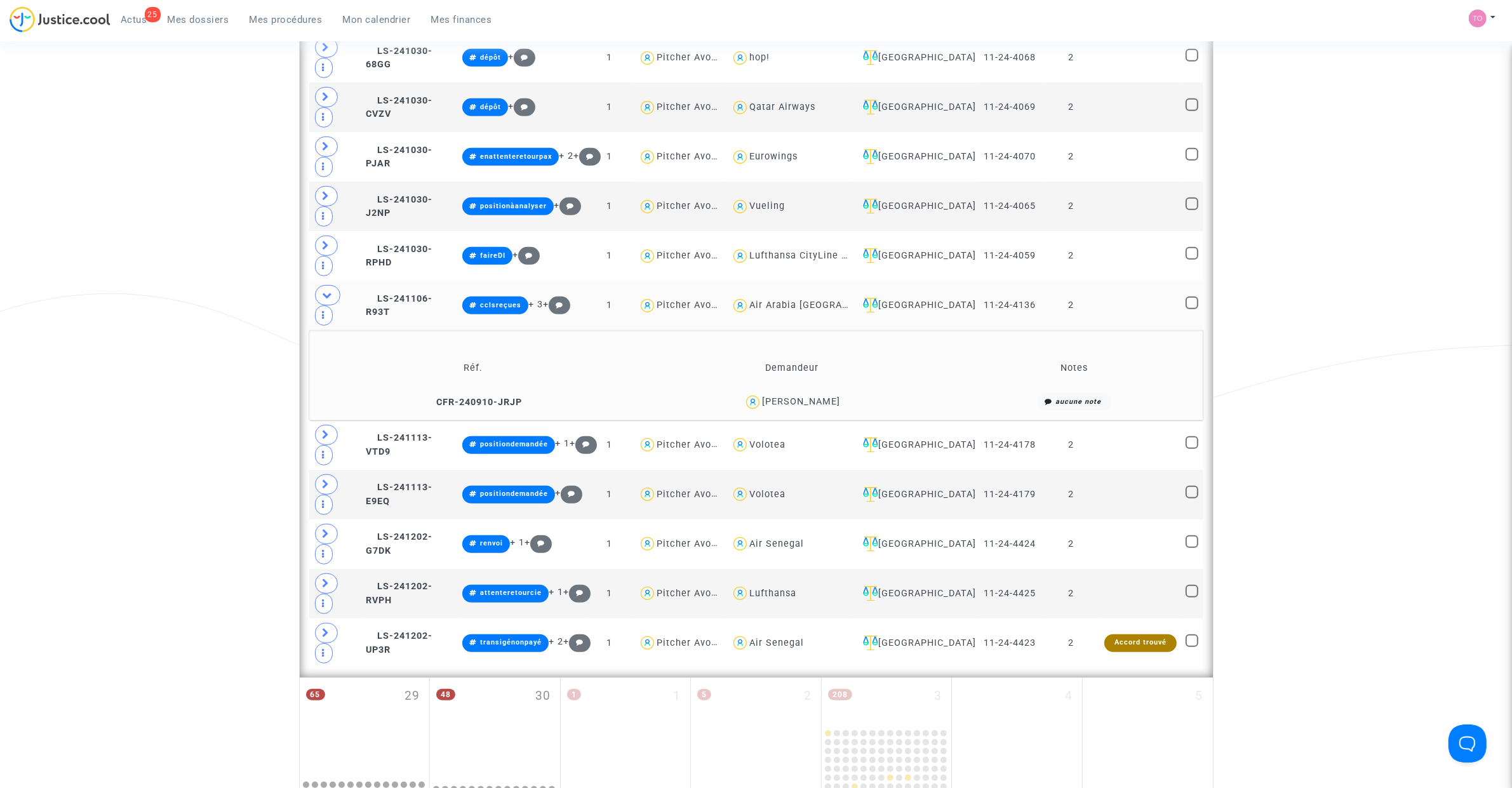
drag, startPoint x: 833, startPoint y: 273, endPoint x: 771, endPoint y: 278, distance: 62.2
click at [771, 393] on div "Chloé Mendes" at bounding box center [791, 402] width 308 height 19
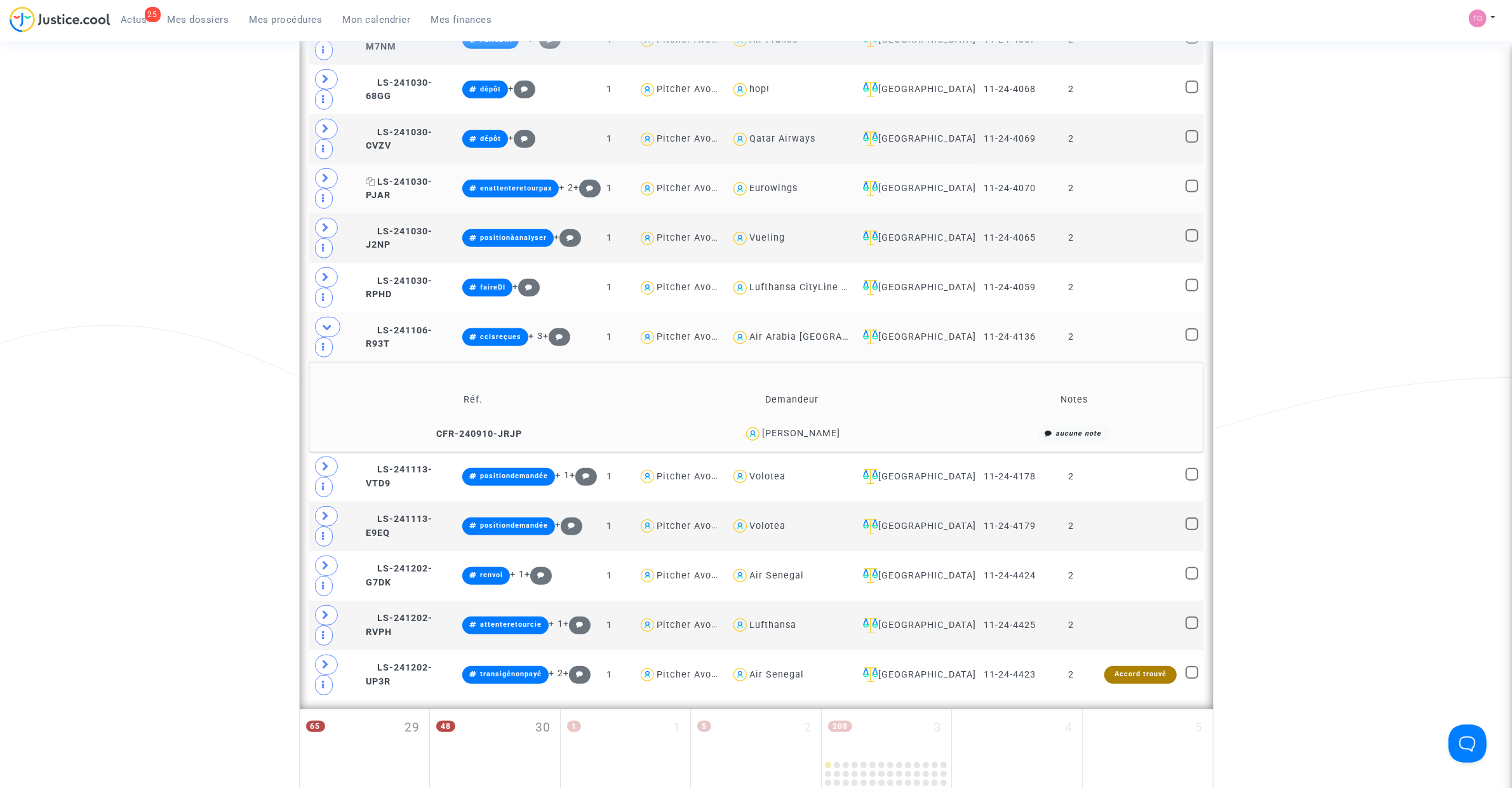
scroll to position [798, 0]
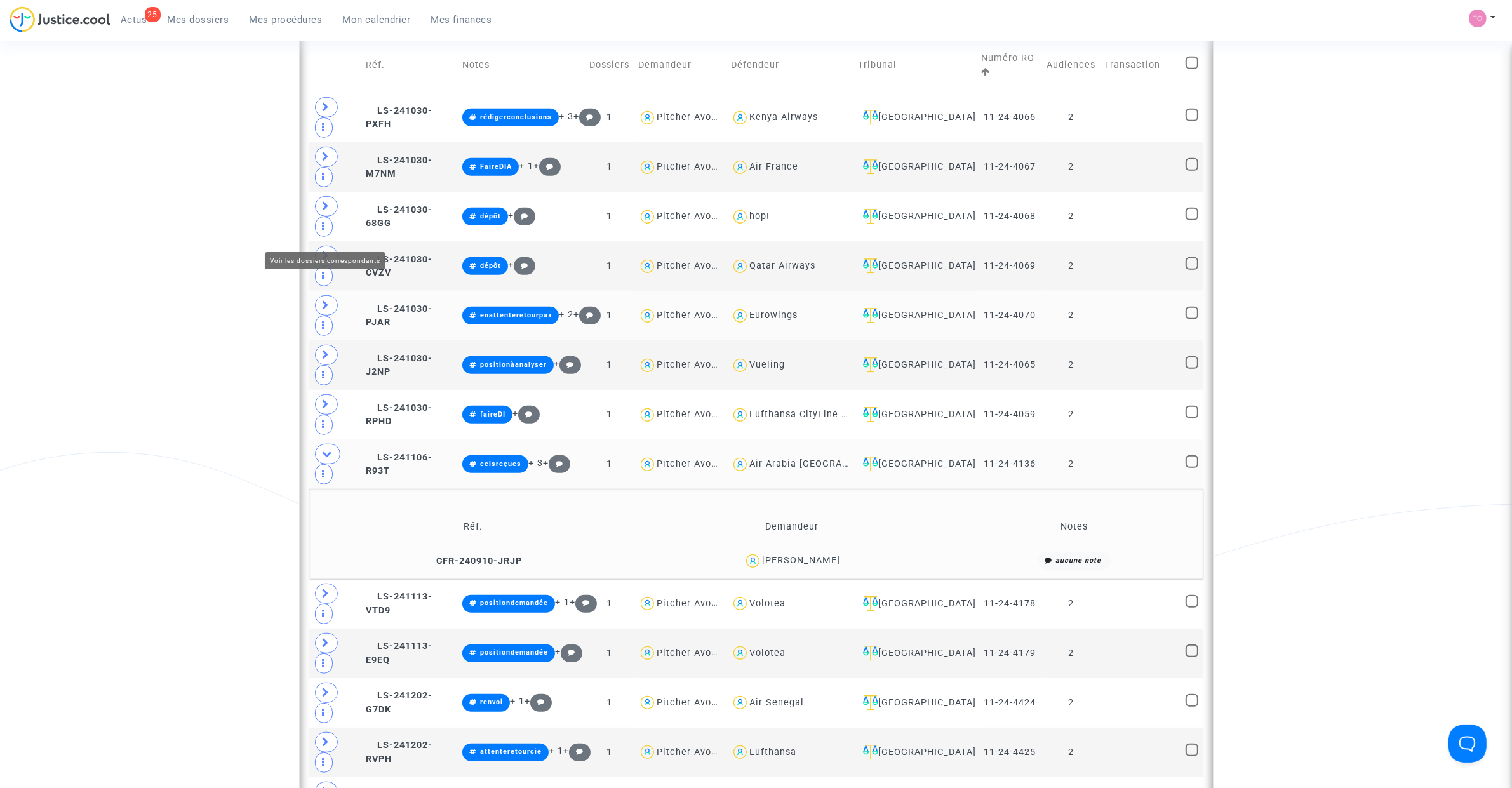
click at [324, 300] on icon at bounding box center [326, 305] width 8 height 10
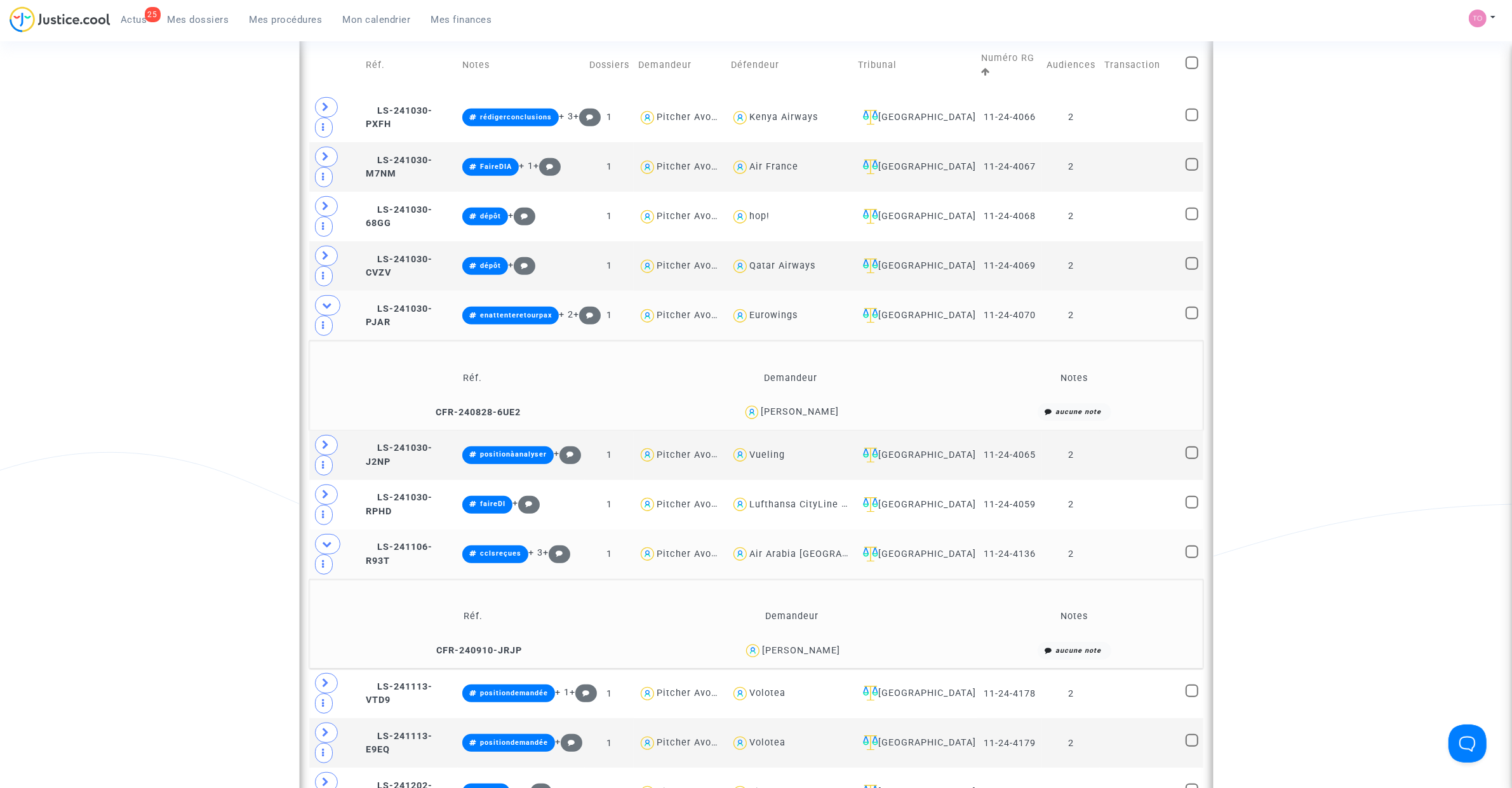
click at [820, 333] on span "Yves POETE" at bounding box center [800, 375] width 78 height 84
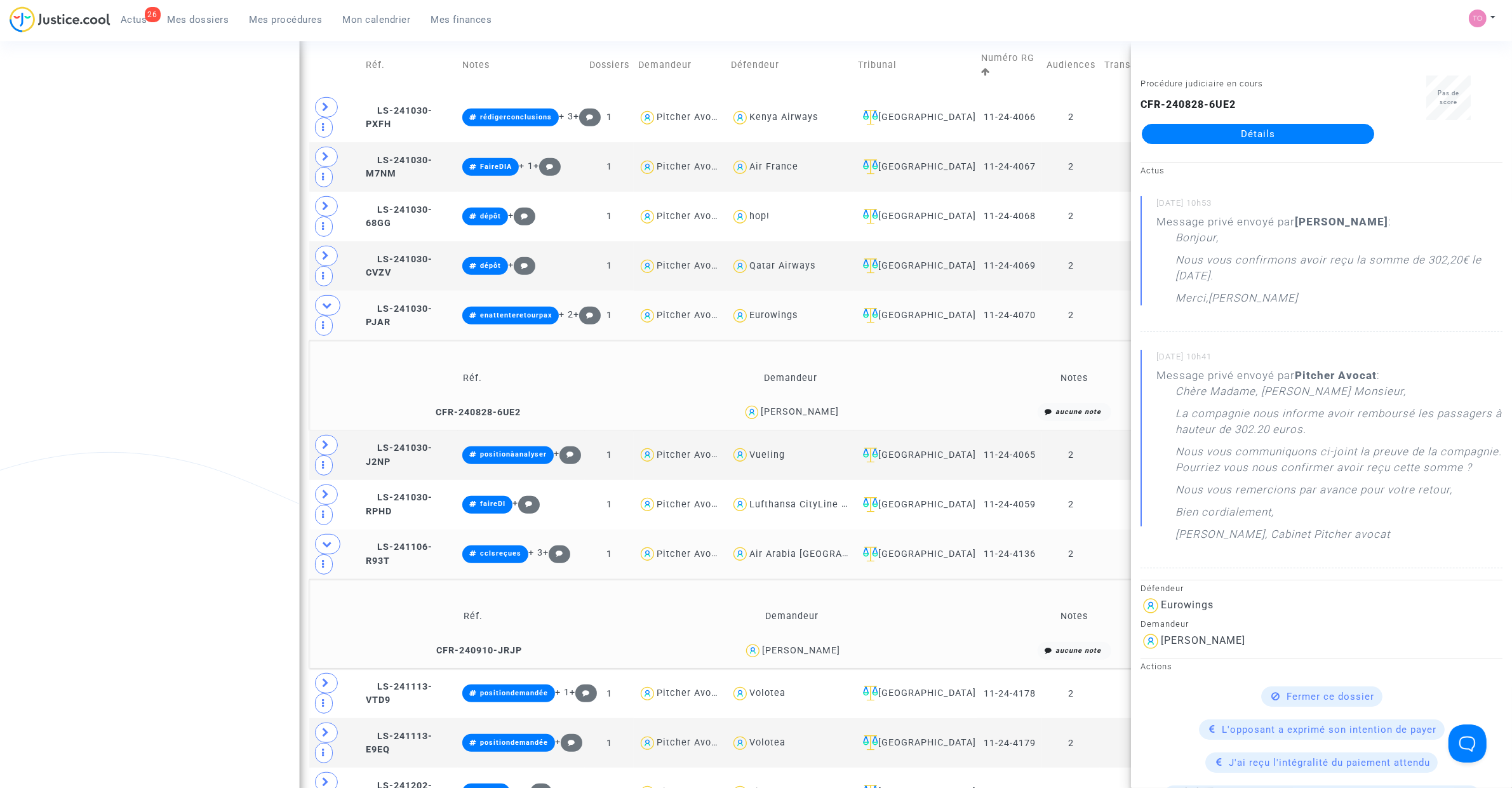
click at [166, 201] on div "Date de clôture d'instruction Date de conciliation Date d'audience Date de juge…" at bounding box center [756, 194] width 1512 height 1838
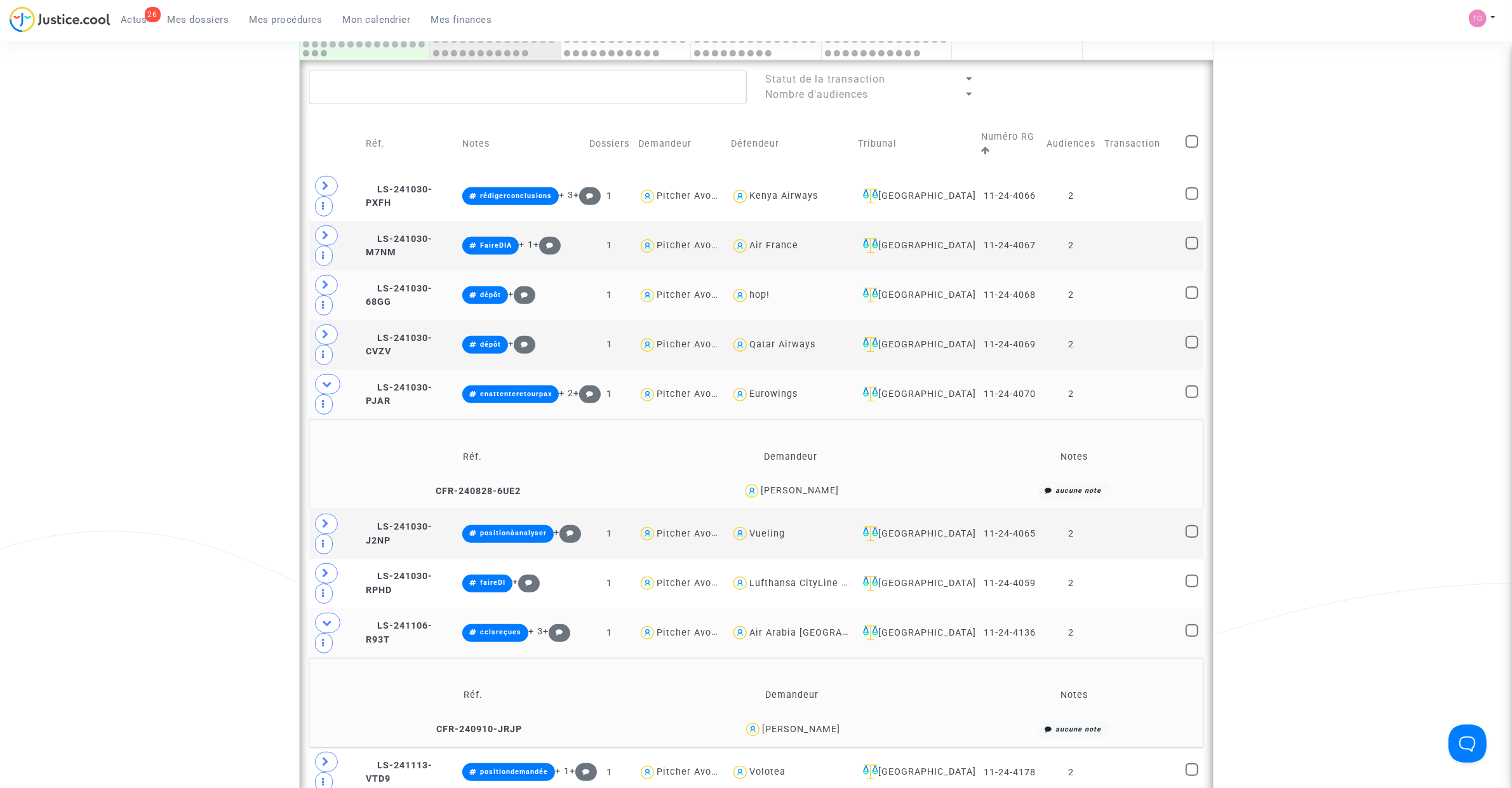
scroll to position [718, 0]
click at [335, 374] on span at bounding box center [327, 385] width 25 height 21
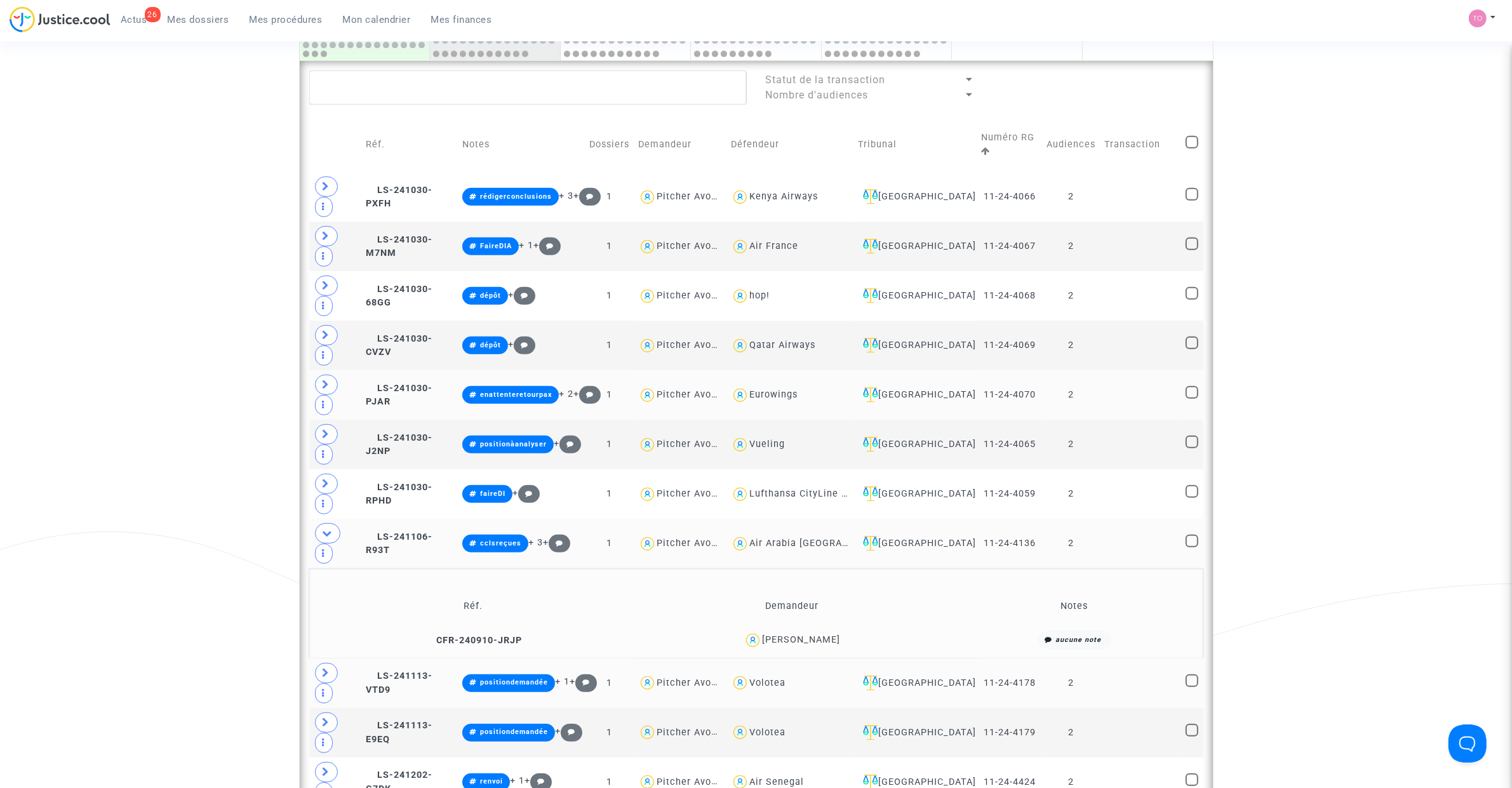
click at [779, 501] on div "Volotea" at bounding box center [767, 683] width 36 height 11
type textarea "@Volotea"
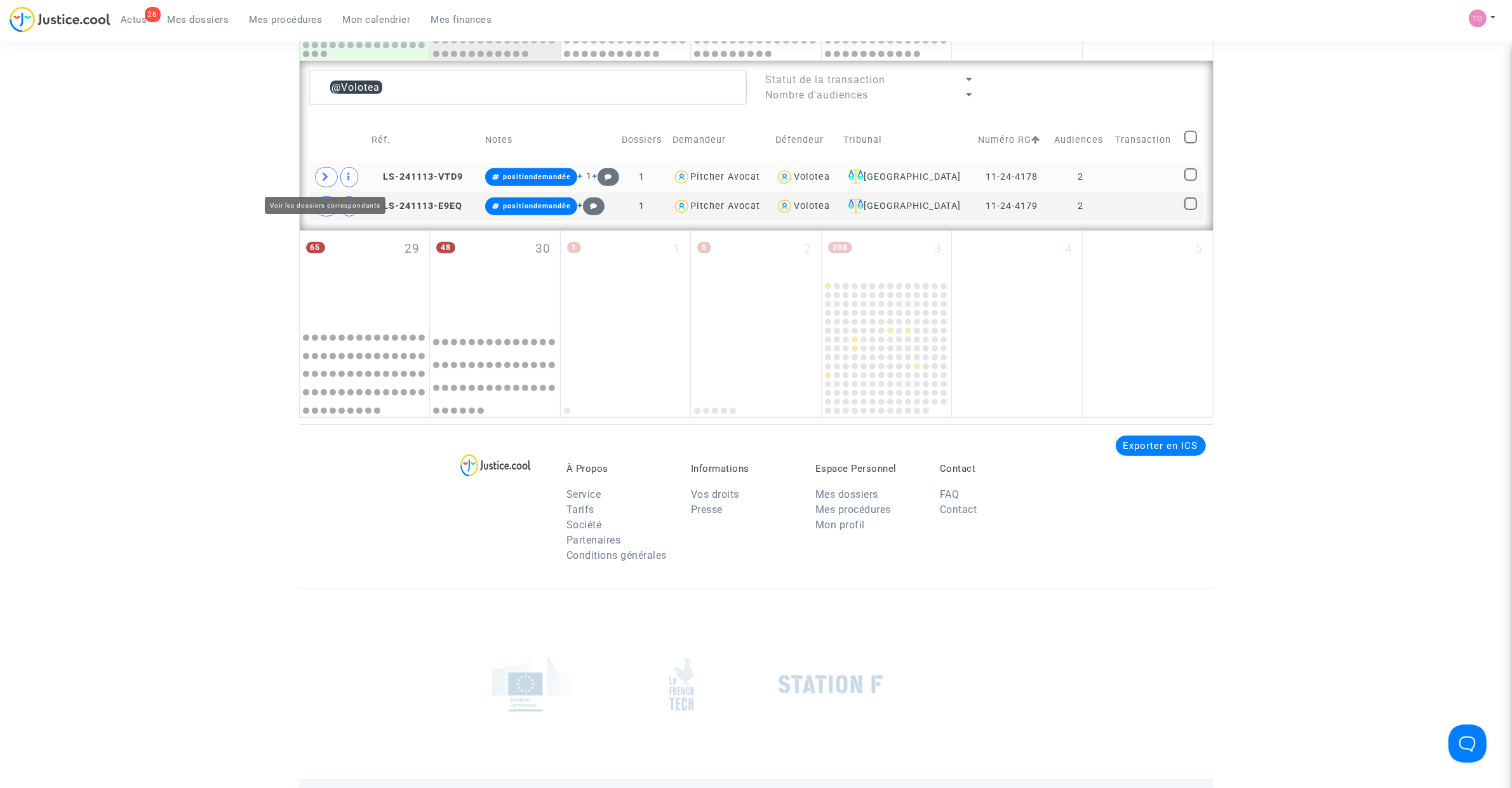
click at [328, 175] on icon at bounding box center [326, 177] width 8 height 10
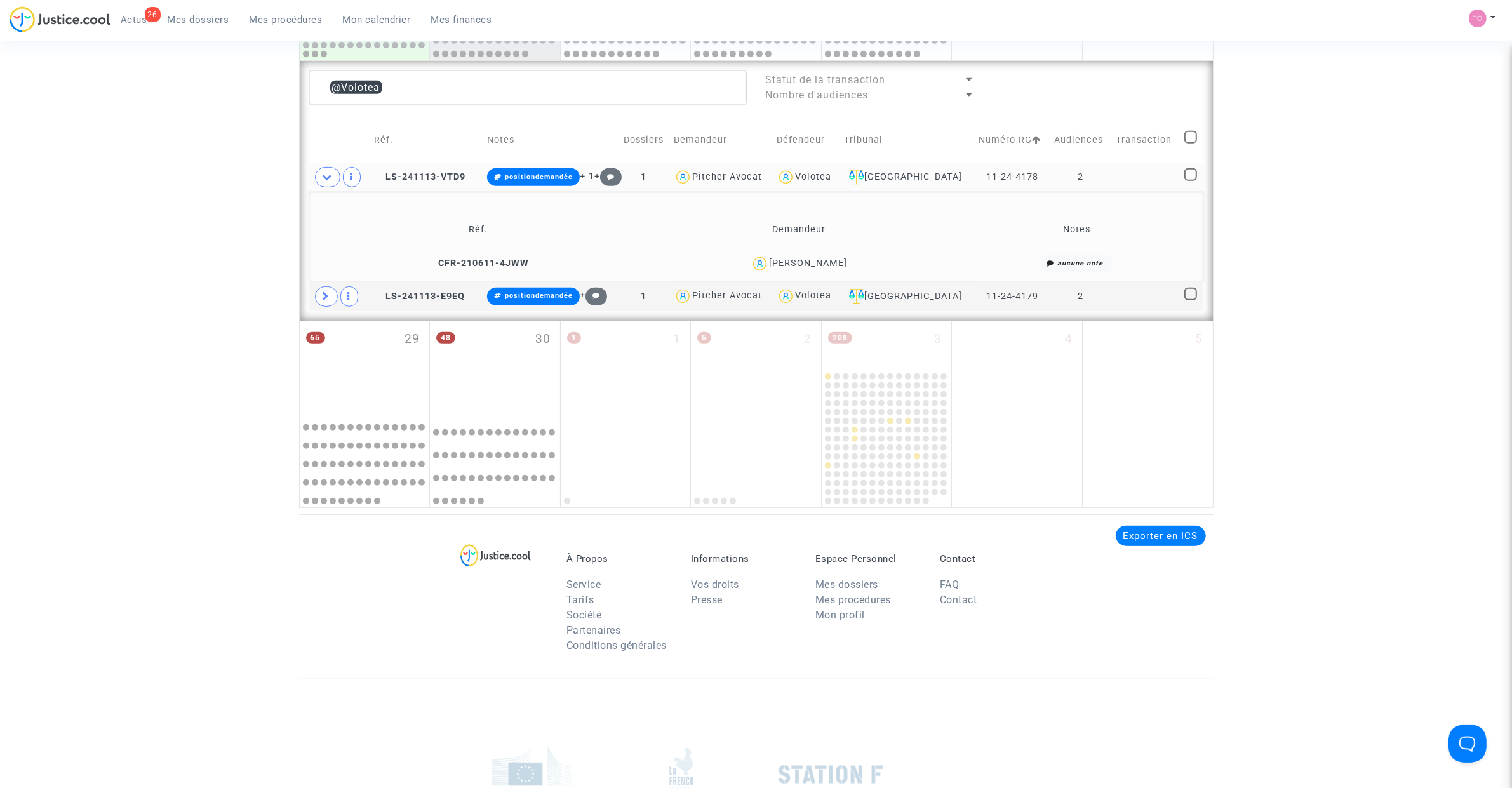
click at [820, 264] on div "Guy Courtois" at bounding box center [808, 263] width 78 height 11
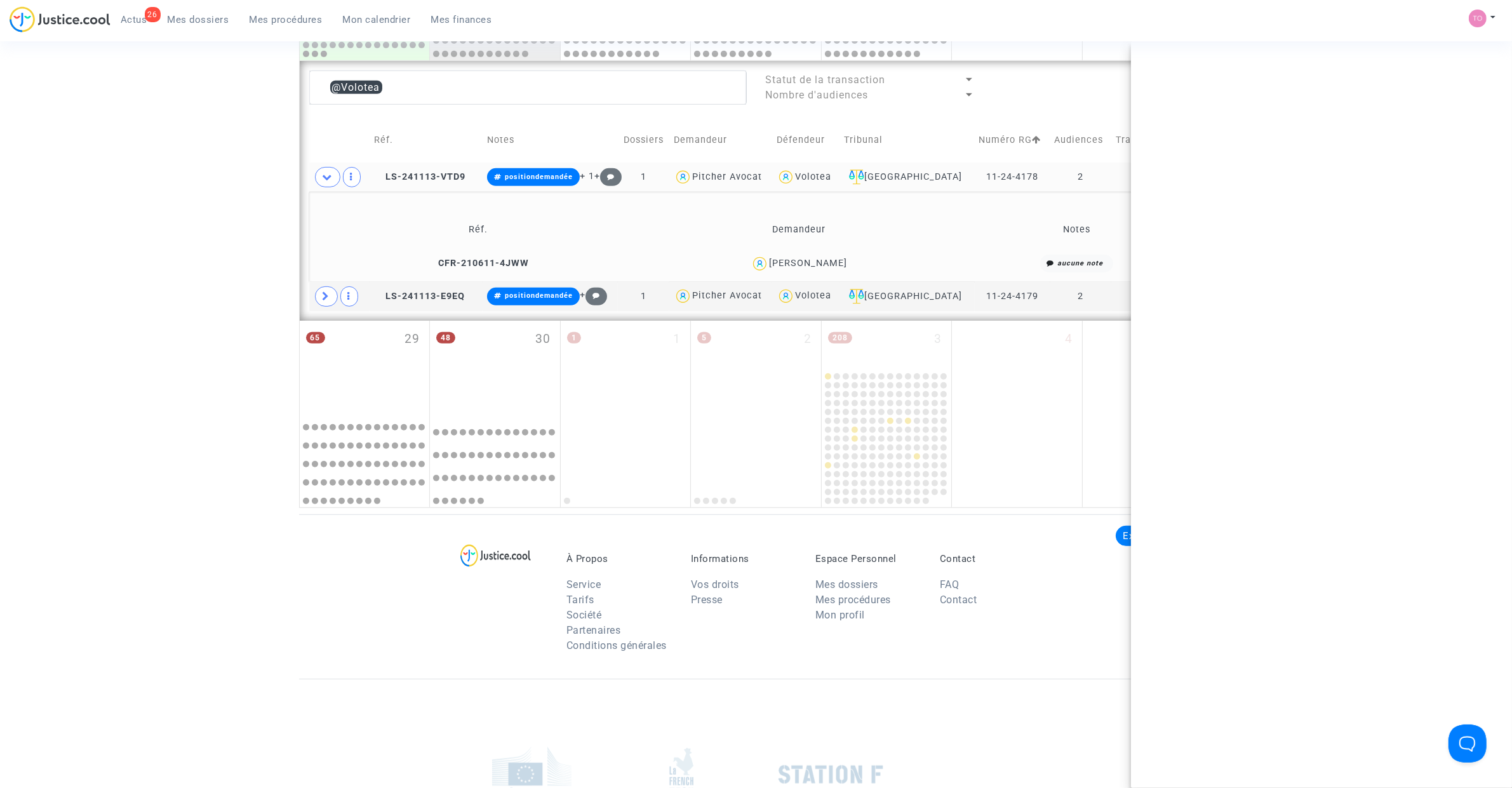
click at [820, 264] on div "Guy Courtois" at bounding box center [808, 263] width 78 height 11
copy div "Courtois"
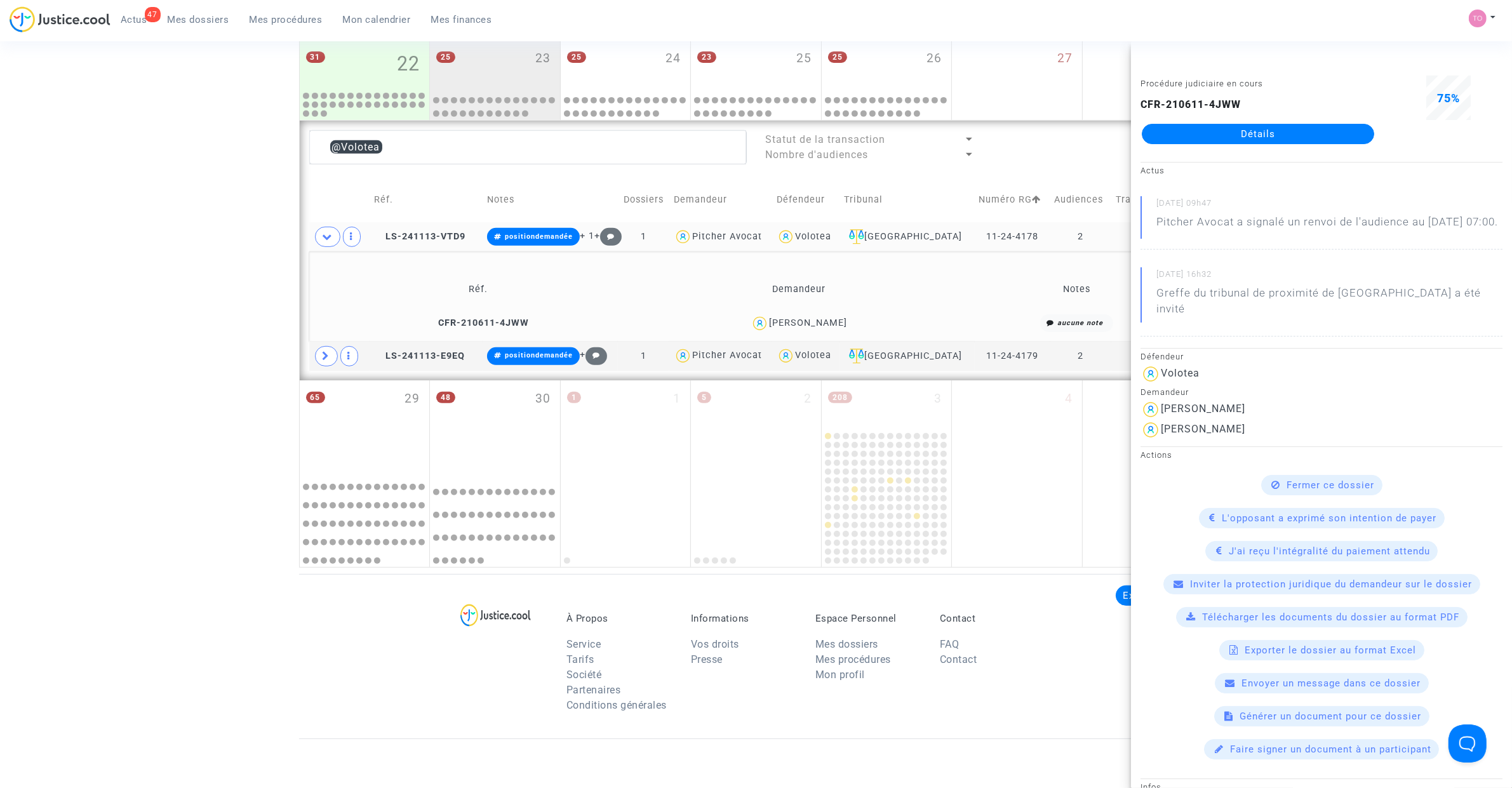
scroll to position [559, 0]
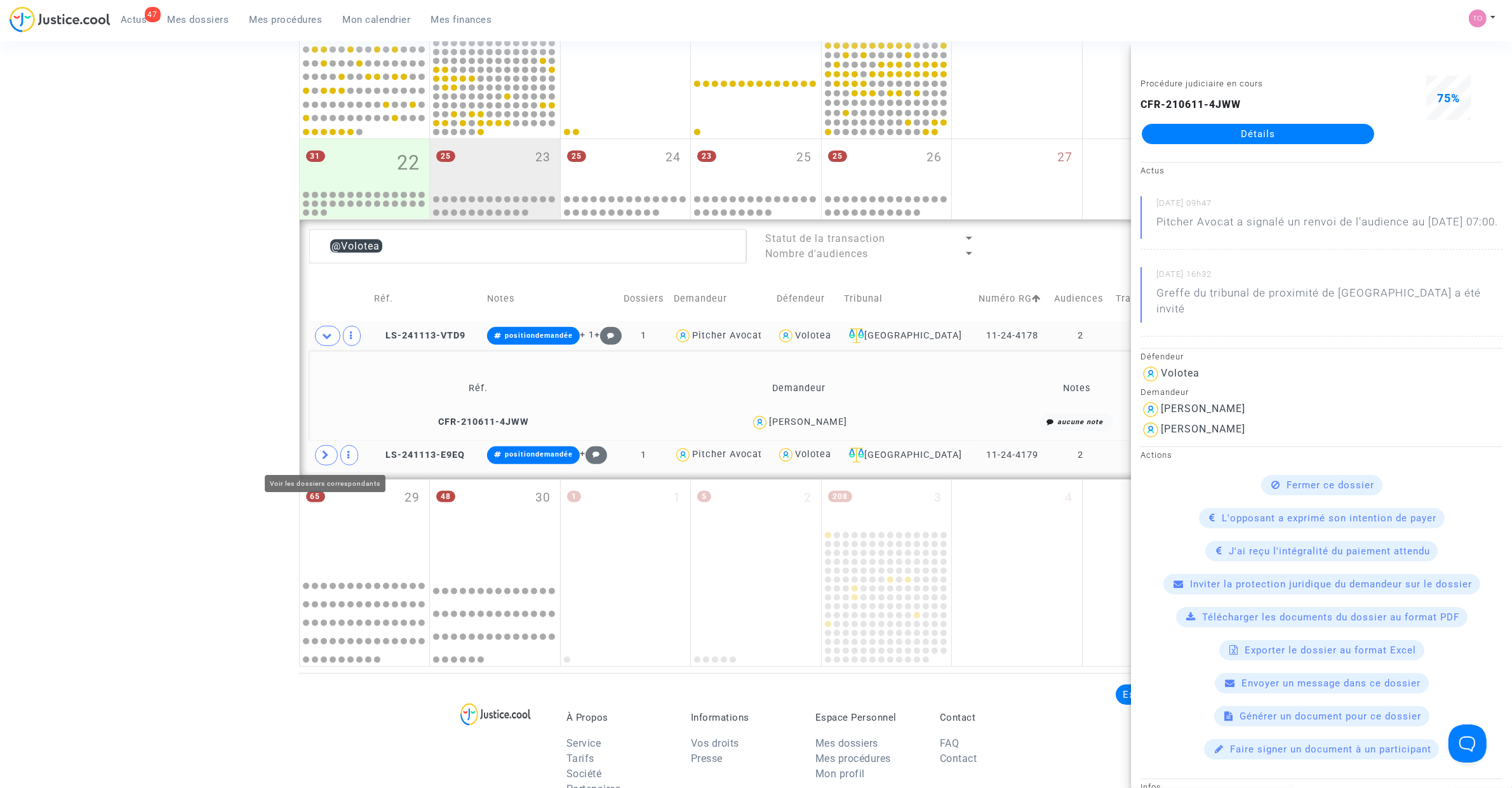
click at [324, 458] on icon at bounding box center [326, 455] width 8 height 10
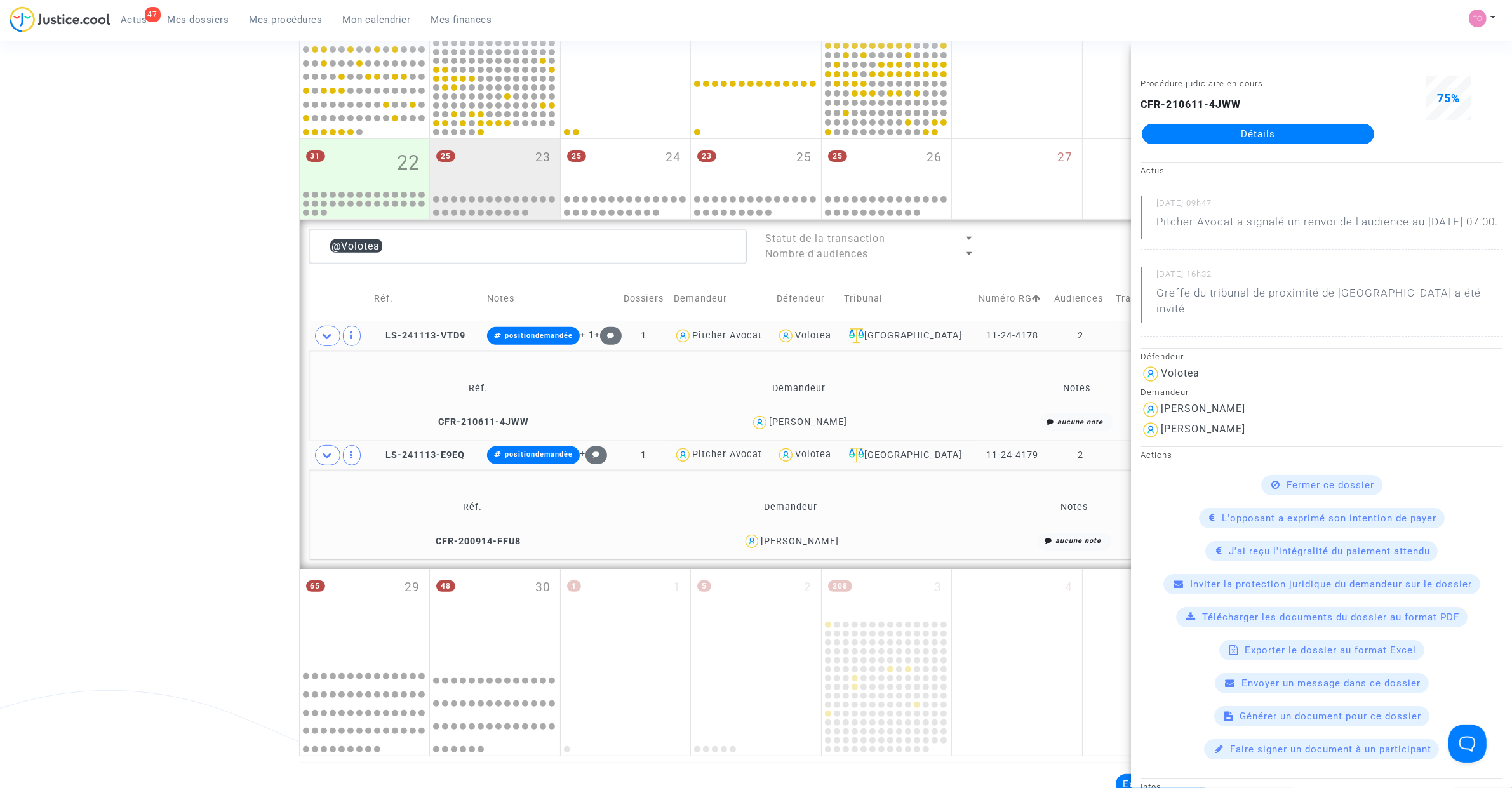
click at [210, 385] on div "Date de clôture d'instruction Date de conciliation Date d'audience Date de juge…" at bounding box center [756, 135] width 1512 height 1243
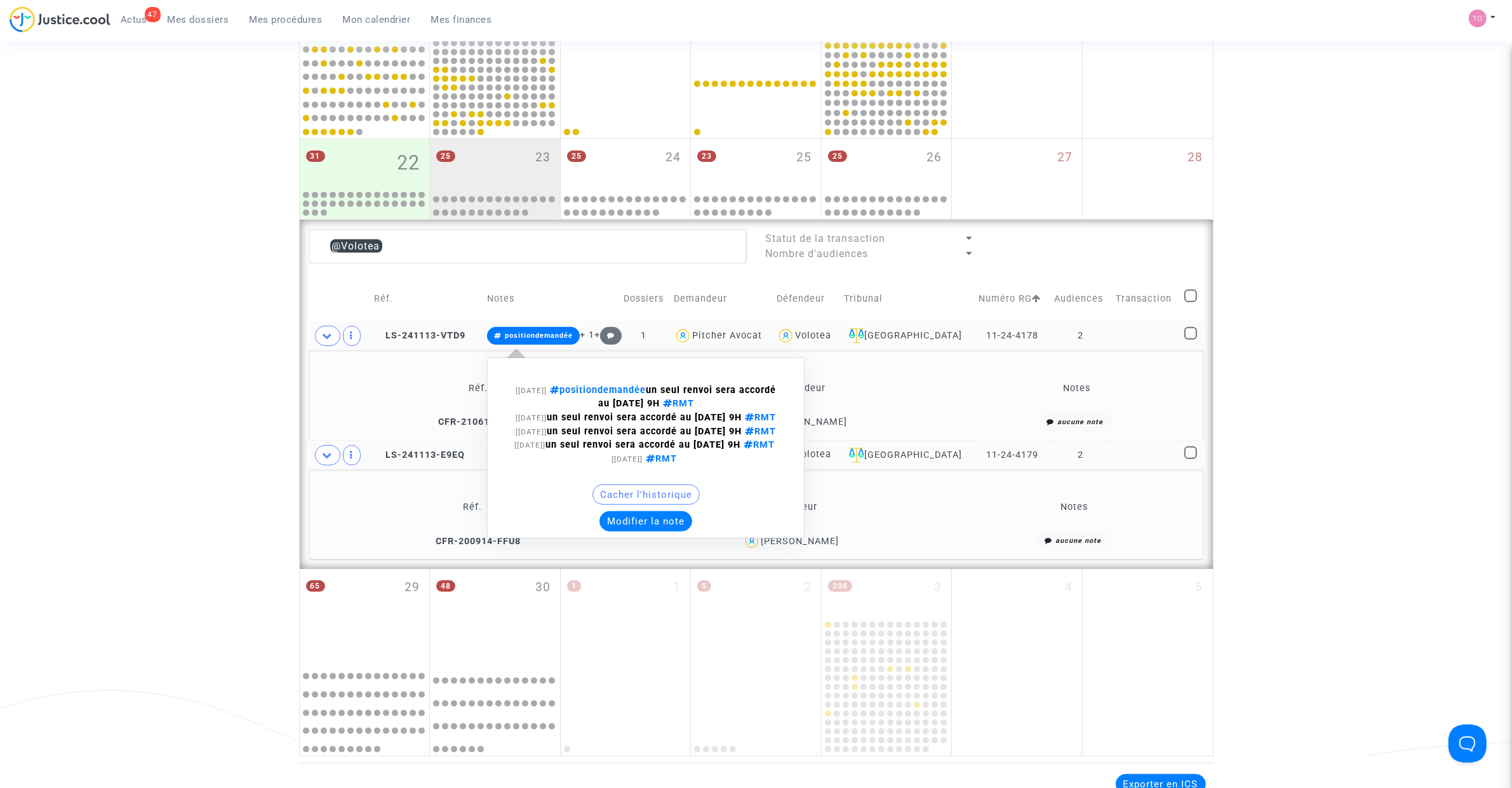
click at [648, 501] on button "Modifier la note" at bounding box center [646, 521] width 93 height 21
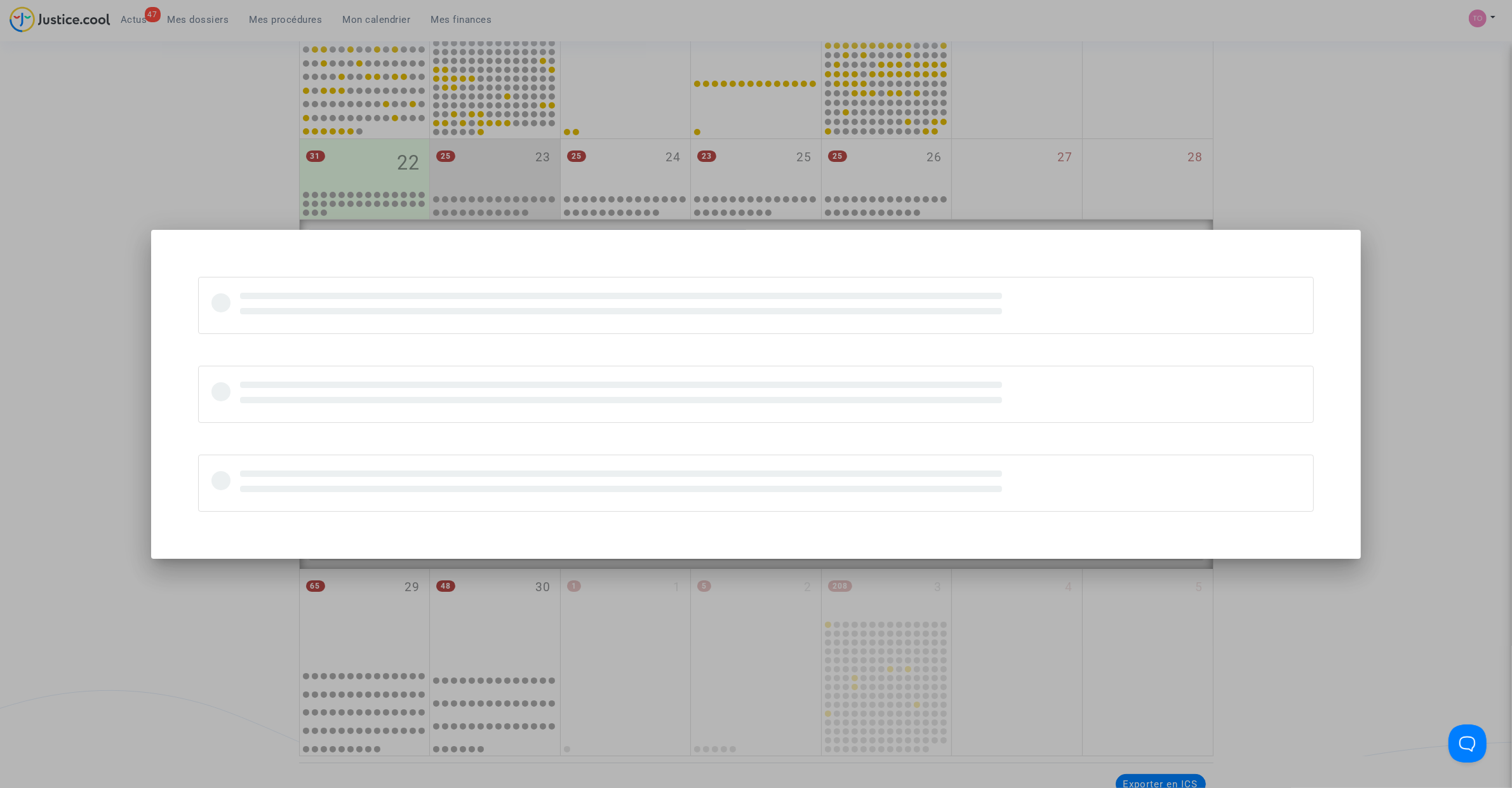
scroll to position [0, 0]
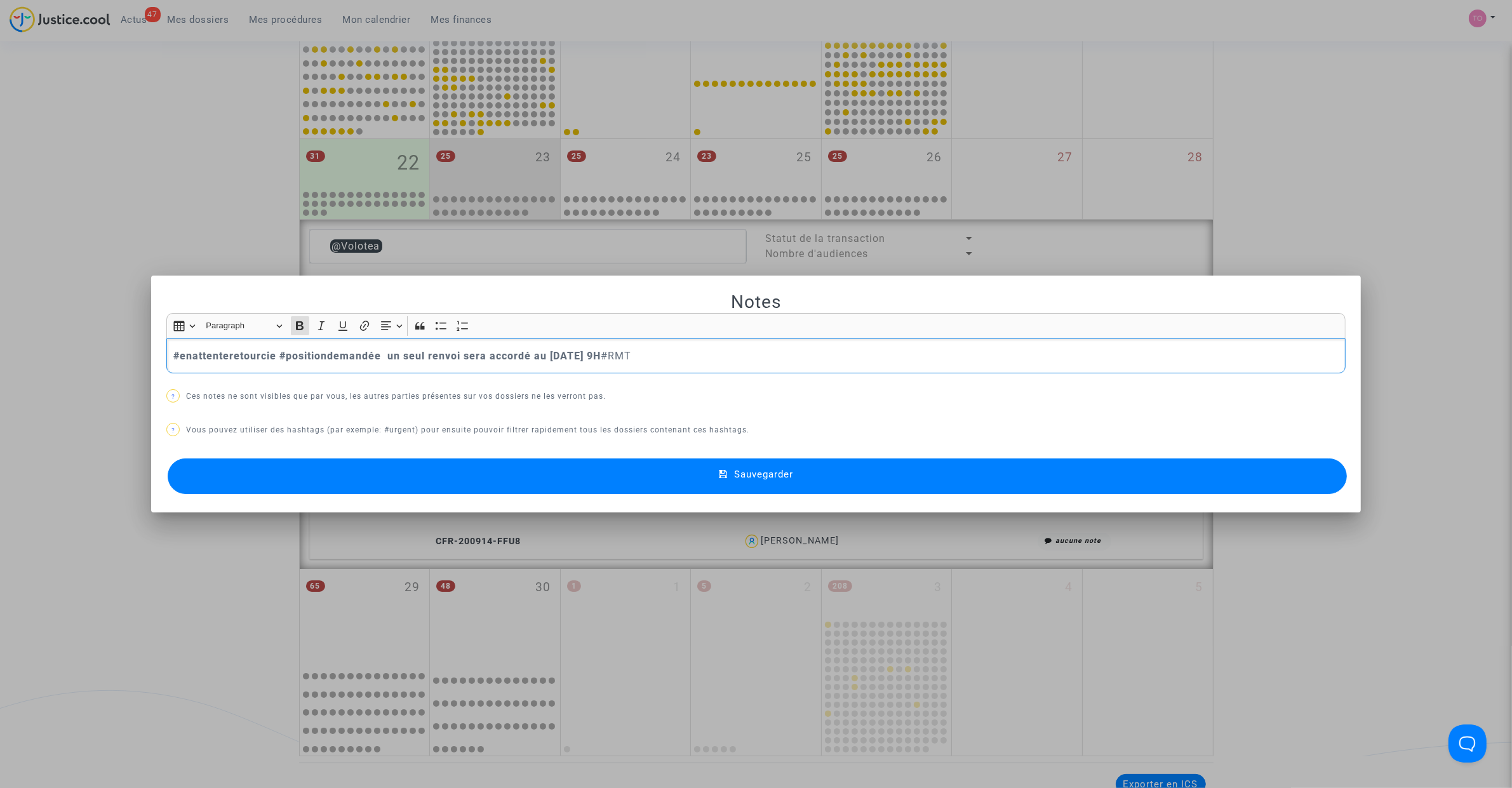
drag, startPoint x: 271, startPoint y: 357, endPoint x: 144, endPoint y: 362, distance: 127.1
click at [144, 362] on div "Notes Rich Text Editor Insert table Insert table Heading Paragraph Paragraph He…" at bounding box center [756, 394] width 1512 height 788
click at [296, 323] on icon "Editor toolbar" at bounding box center [300, 326] width 8 height 9
click at [365, 477] on button "Sauvegarder" at bounding box center [757, 476] width 1180 height 36
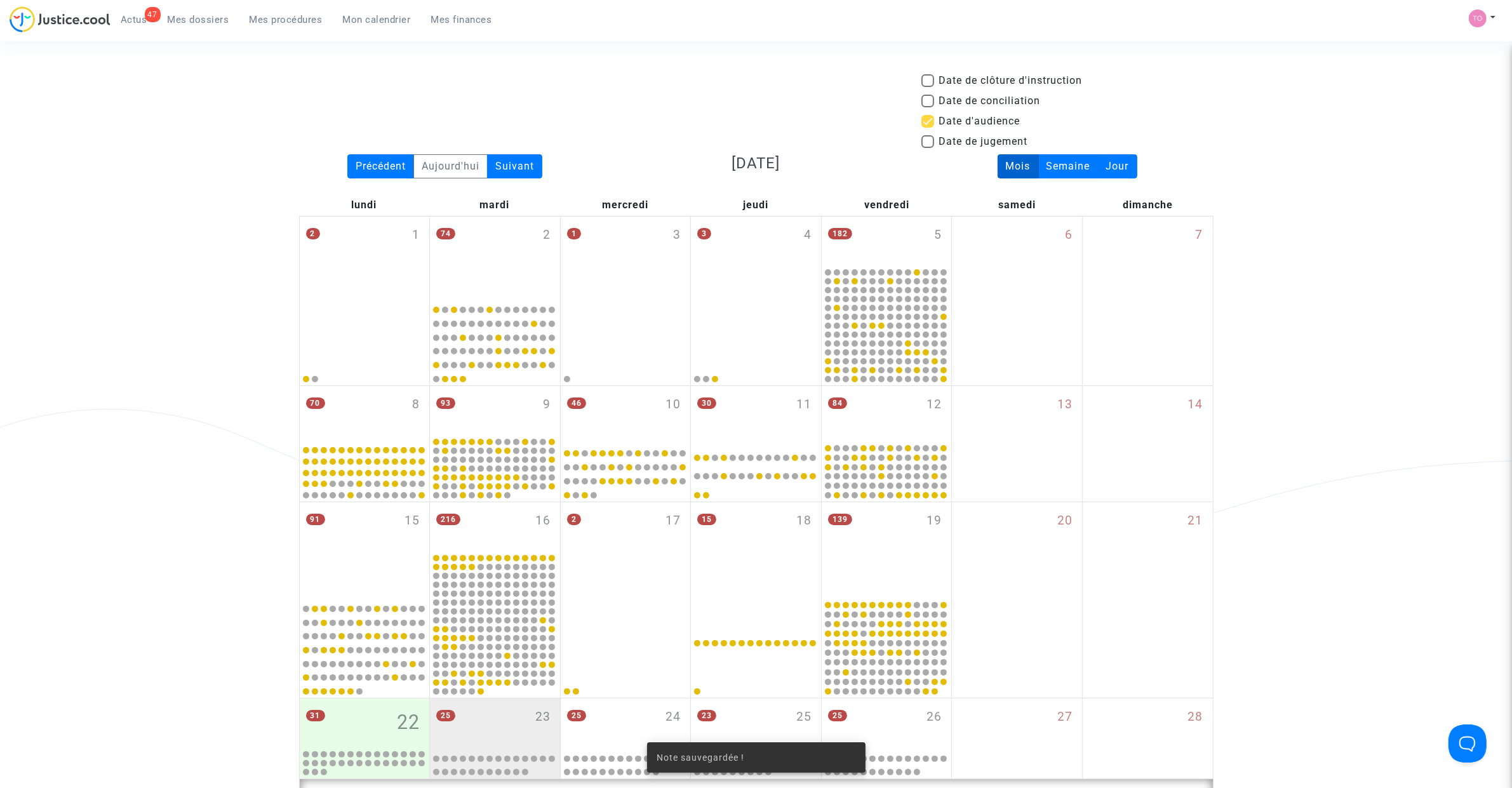
scroll to position [559, 0]
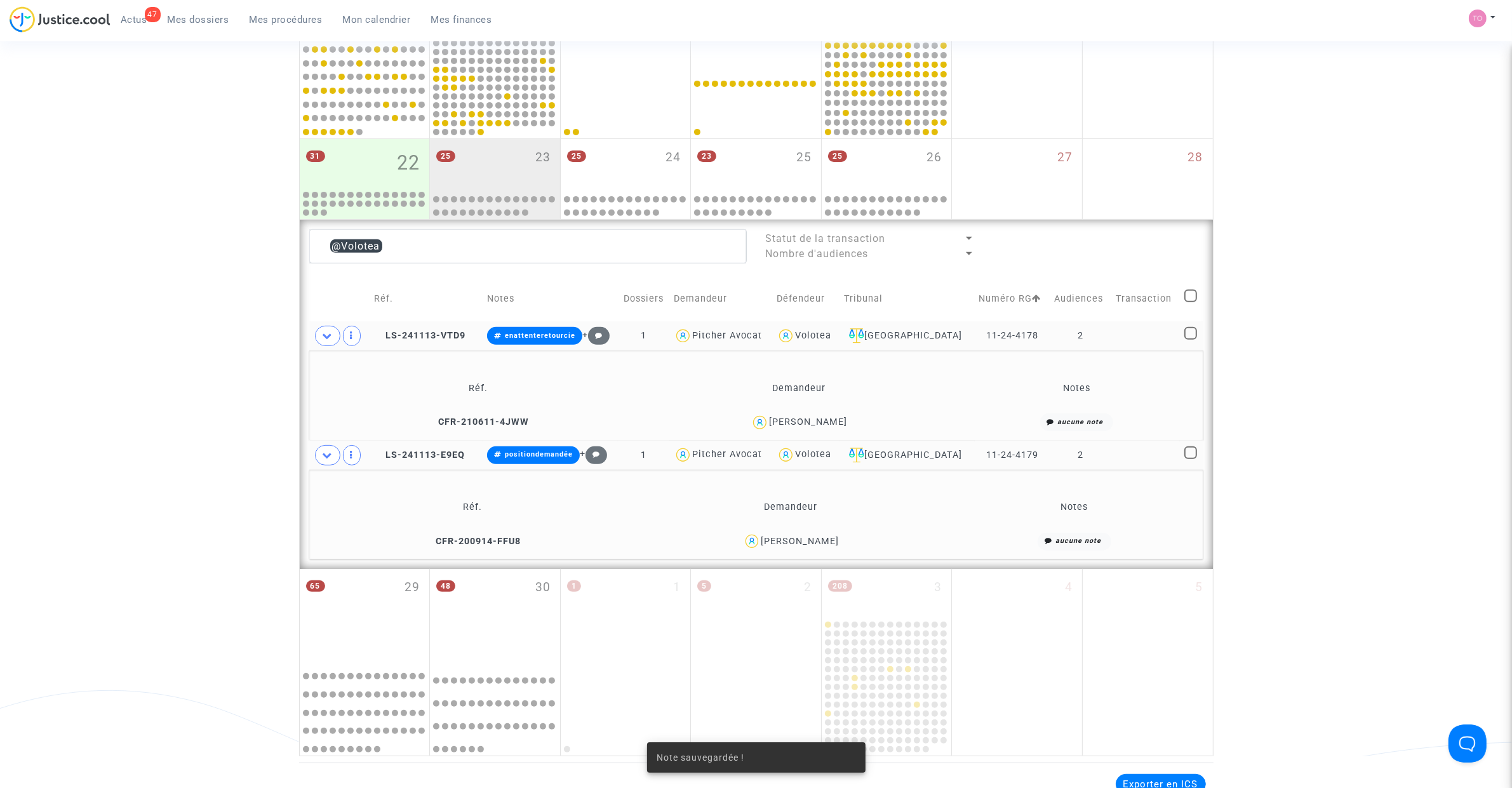
click at [181, 444] on div "Date de clôture d'instruction Date de conciliation Date d'audience Date de juge…" at bounding box center [756, 135] width 1512 height 1243
click at [817, 501] on span "Alison Cassao" at bounding box center [800, 505] width 78 height 84
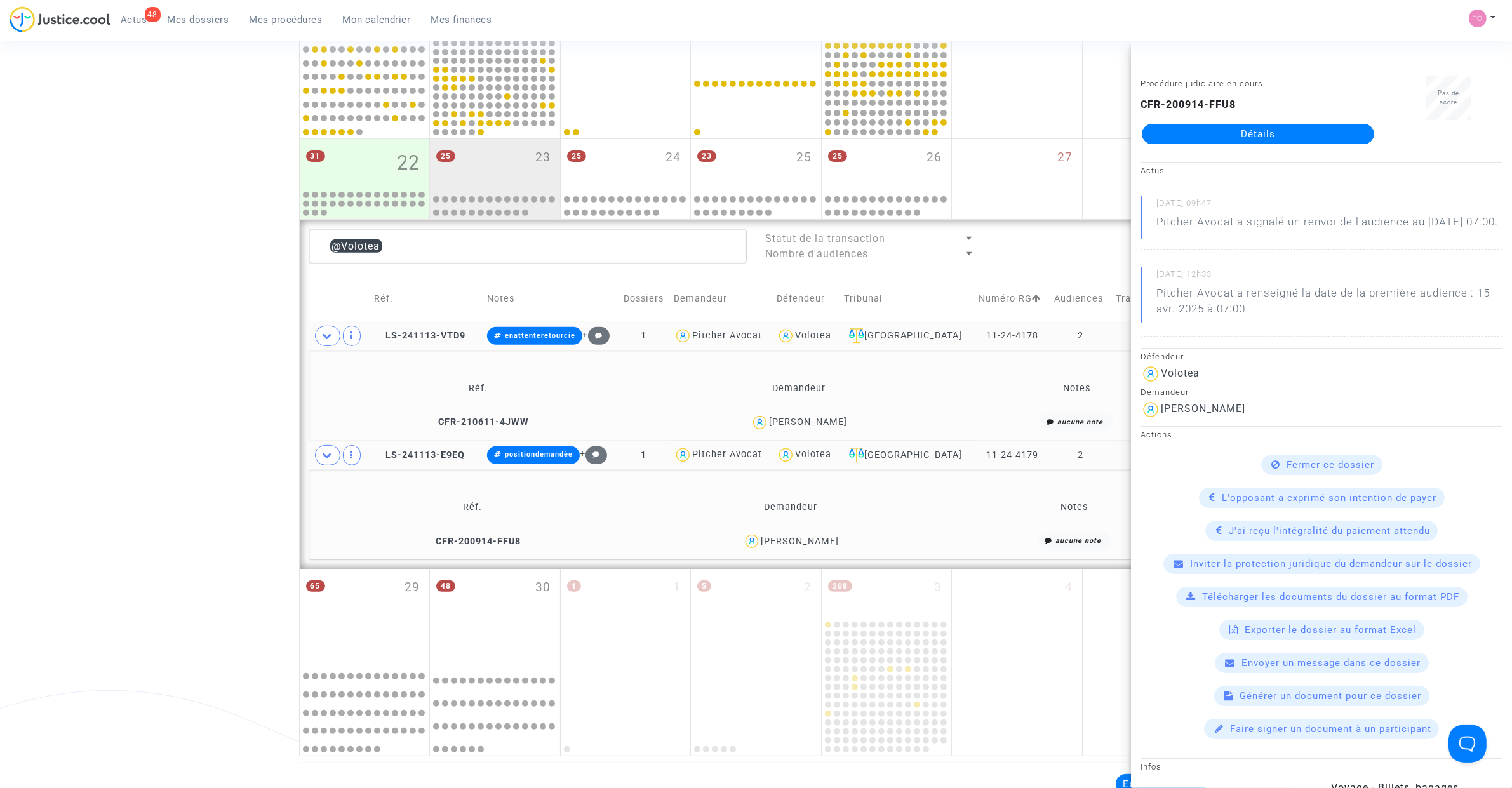
click at [246, 315] on div "Date de clôture d'instruction Date de conciliation Date d'audience Date de juge…" at bounding box center [756, 135] width 1512 height 1243
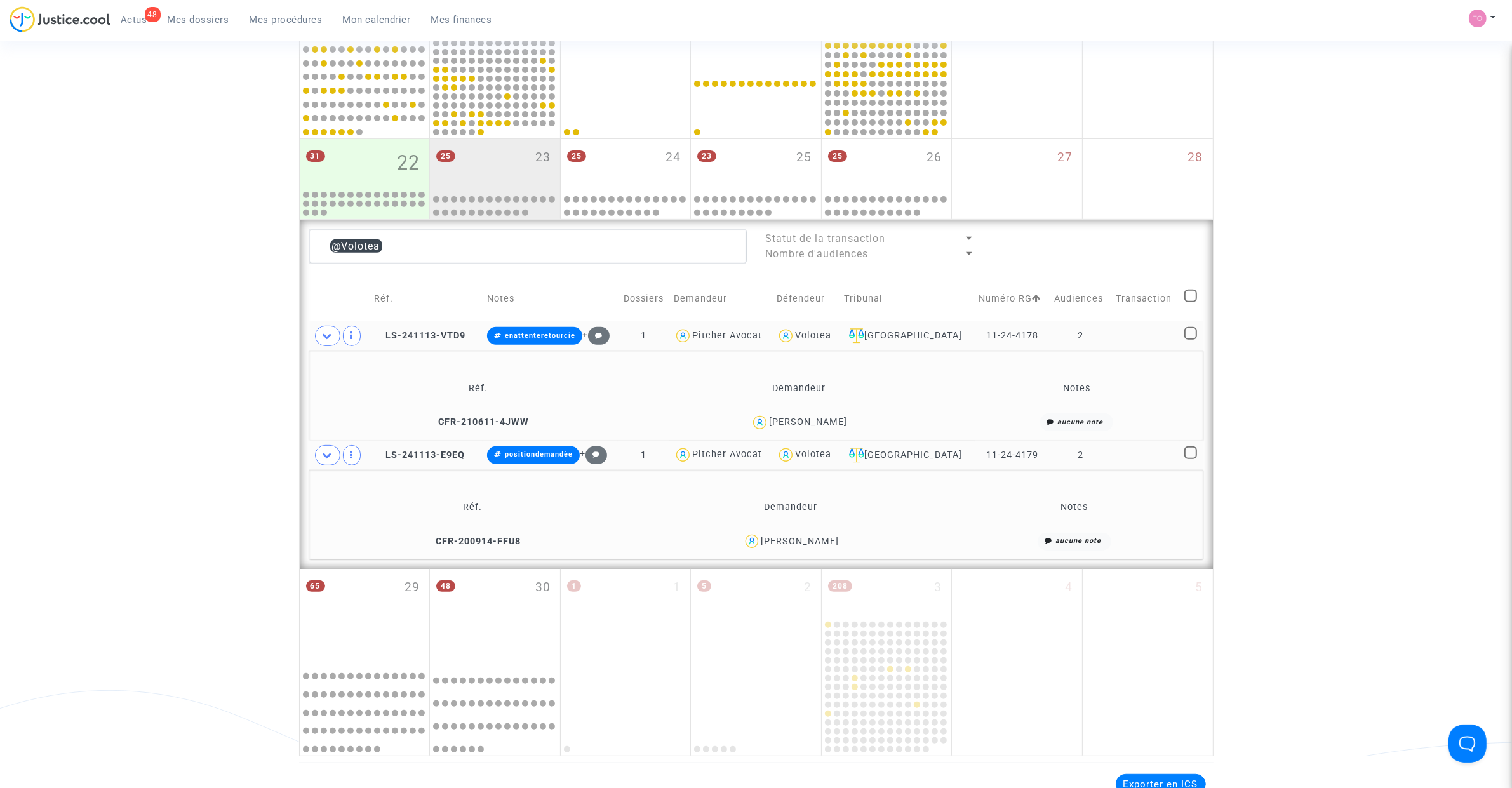
click at [807, 501] on div "Alison Cassao" at bounding box center [800, 541] width 78 height 11
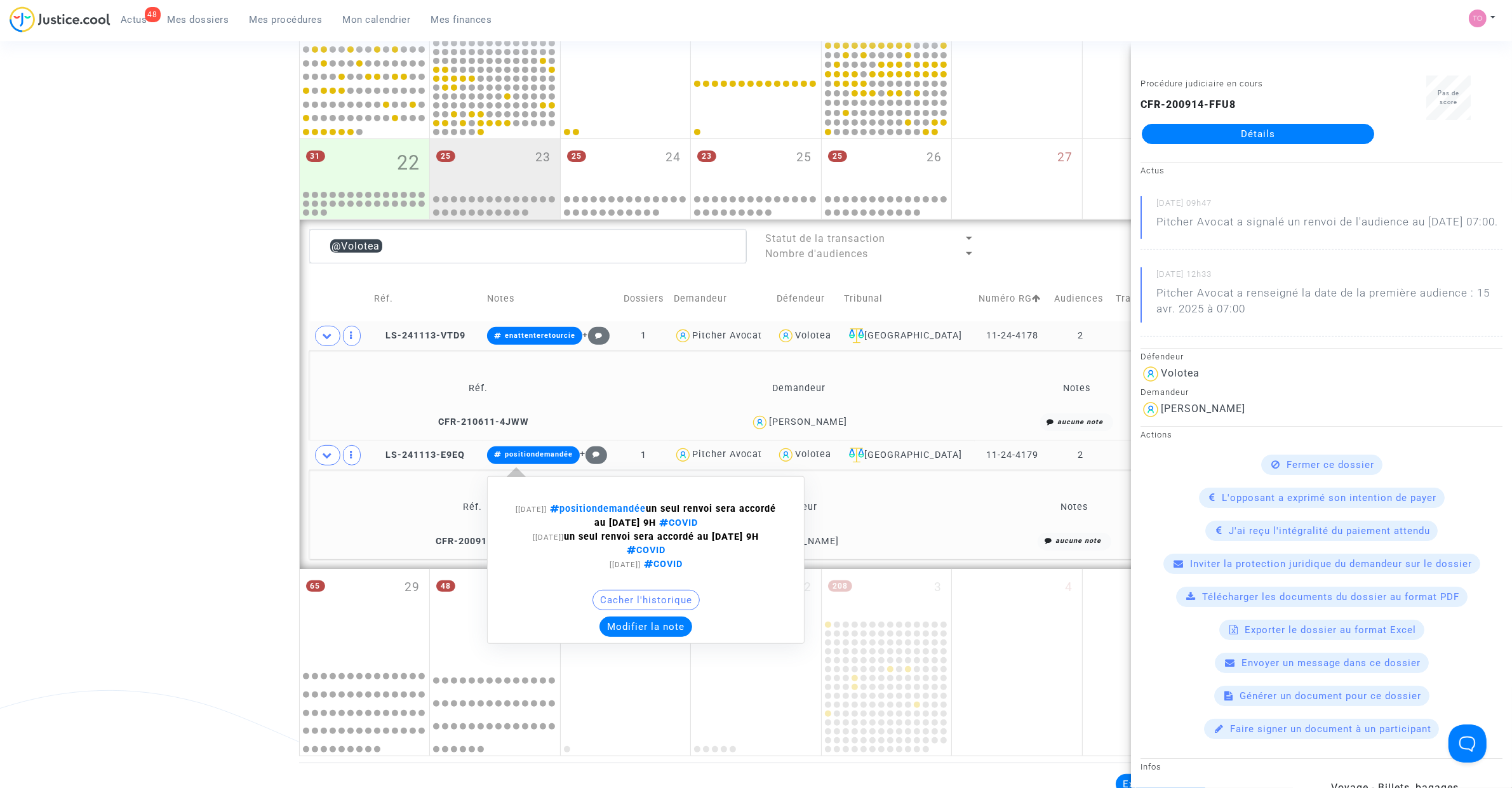
click at [642, 501] on button "Modifier la note" at bounding box center [646, 627] width 93 height 21
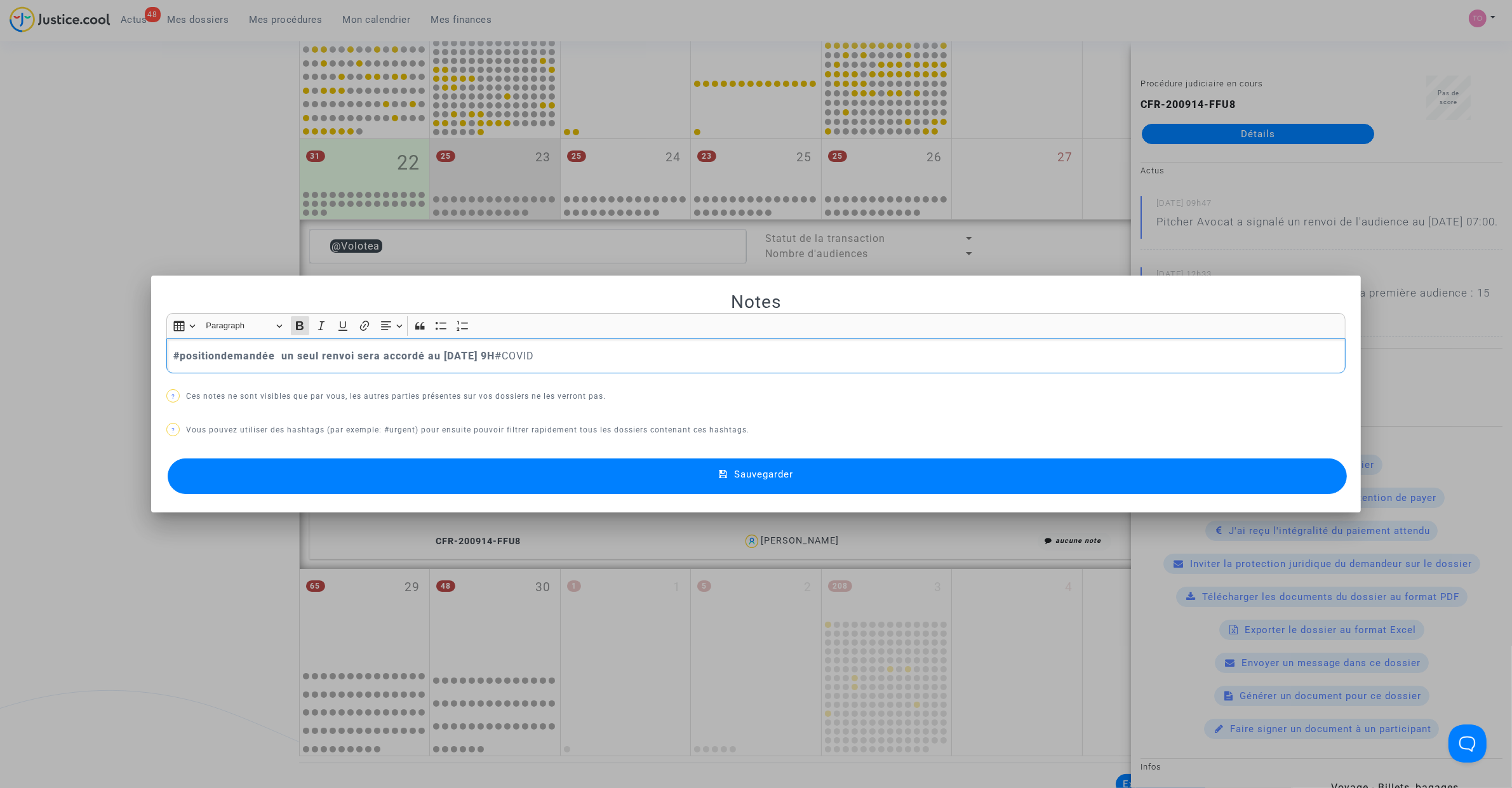
scroll to position [0, 0]
drag, startPoint x: 269, startPoint y: 357, endPoint x: 122, endPoint y: 357, distance: 147.0
click at [115, 357] on div "Notes Rich Text Editor Insert table Insert table Heading Paragraph Paragraph He…" at bounding box center [756, 394] width 1512 height 788
click at [294, 334] on button "Bold (CTRL+B) Bold" at bounding box center [300, 326] width 19 height 19
click at [323, 471] on button "Sauvegarder" at bounding box center [757, 476] width 1180 height 36
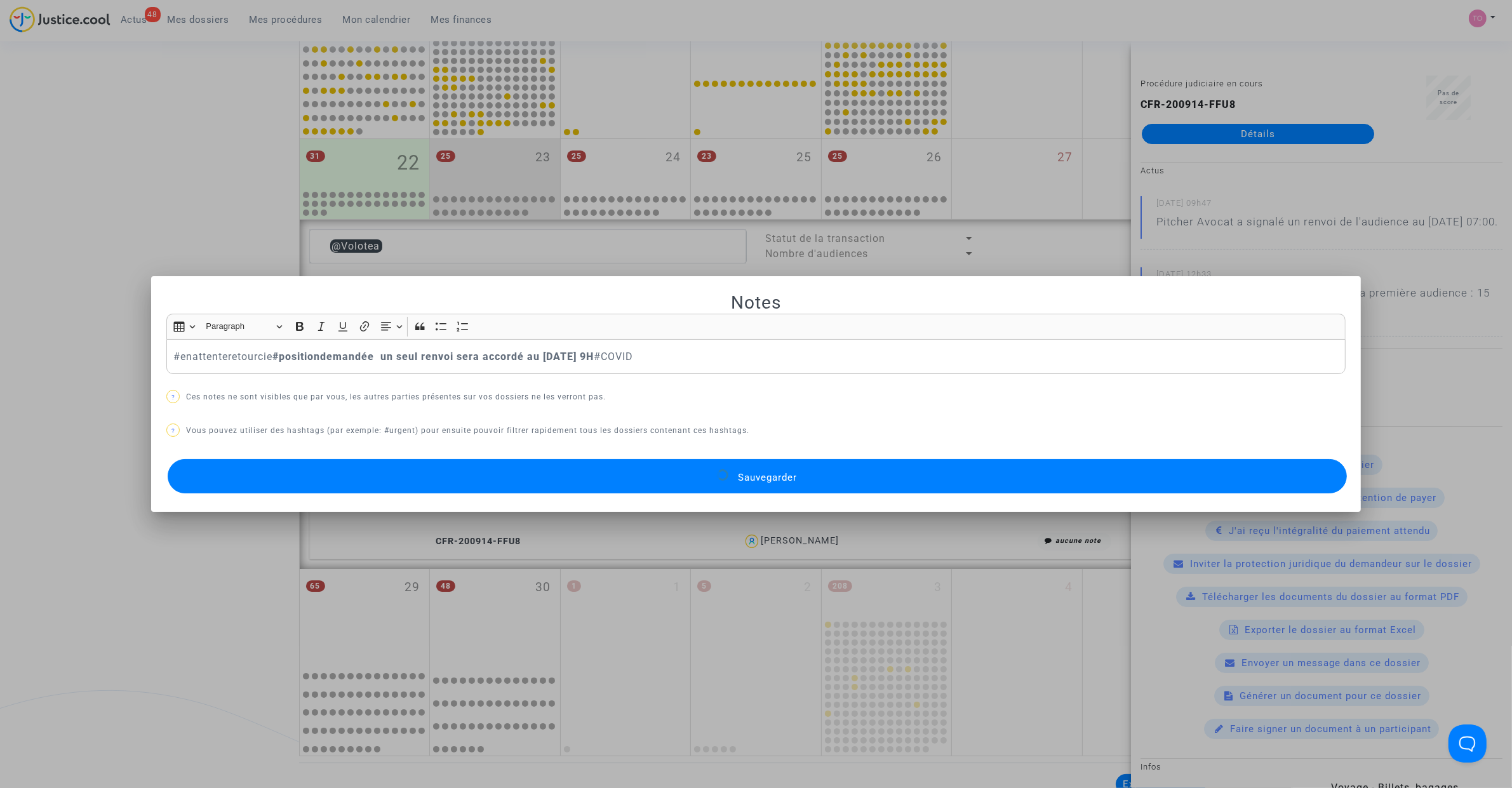
scroll to position [559, 0]
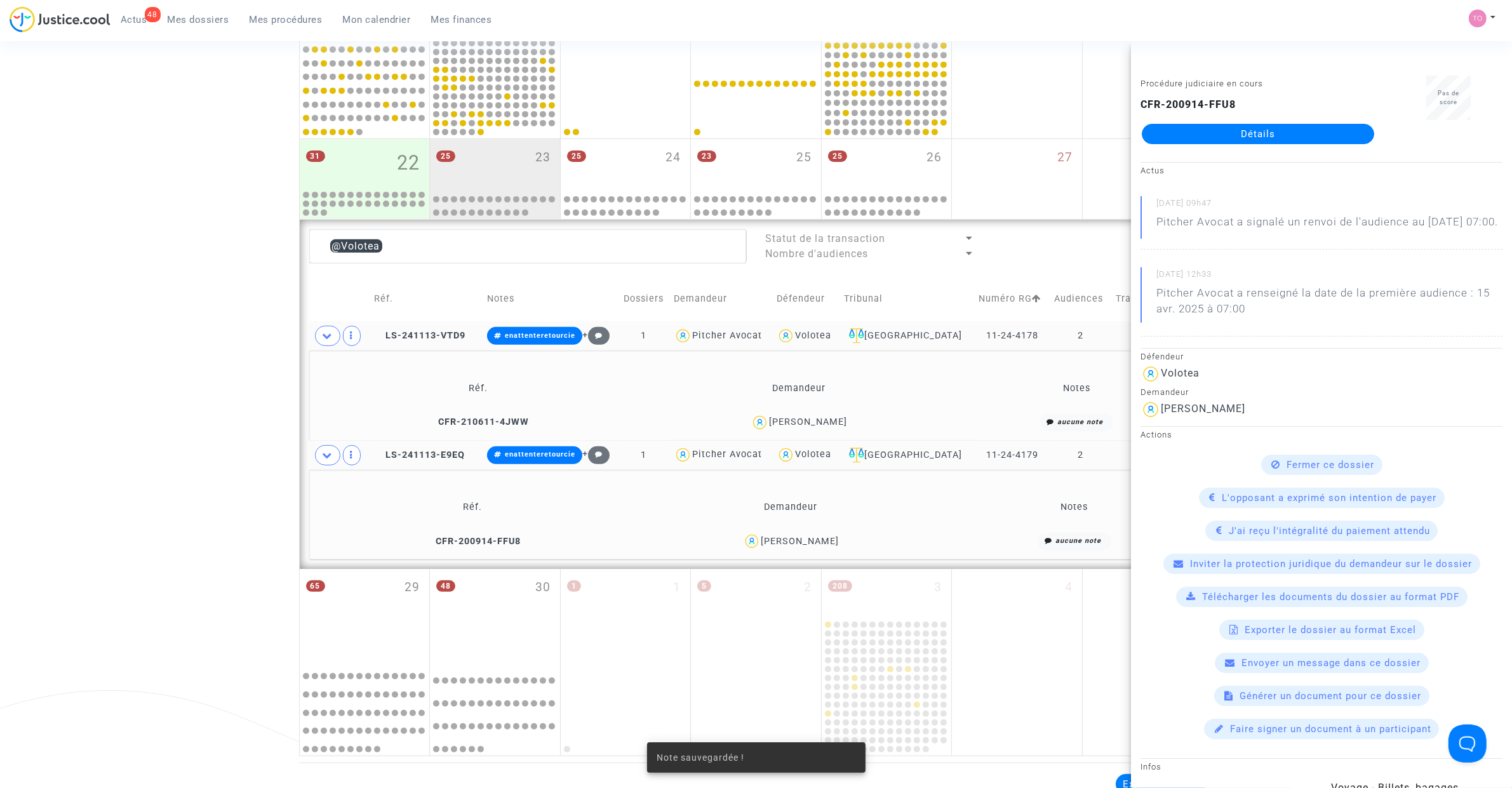
click at [160, 350] on div "Date de clôture d'instruction Date de conciliation Date d'audience Date de juge…" at bounding box center [756, 135] width 1512 height 1243
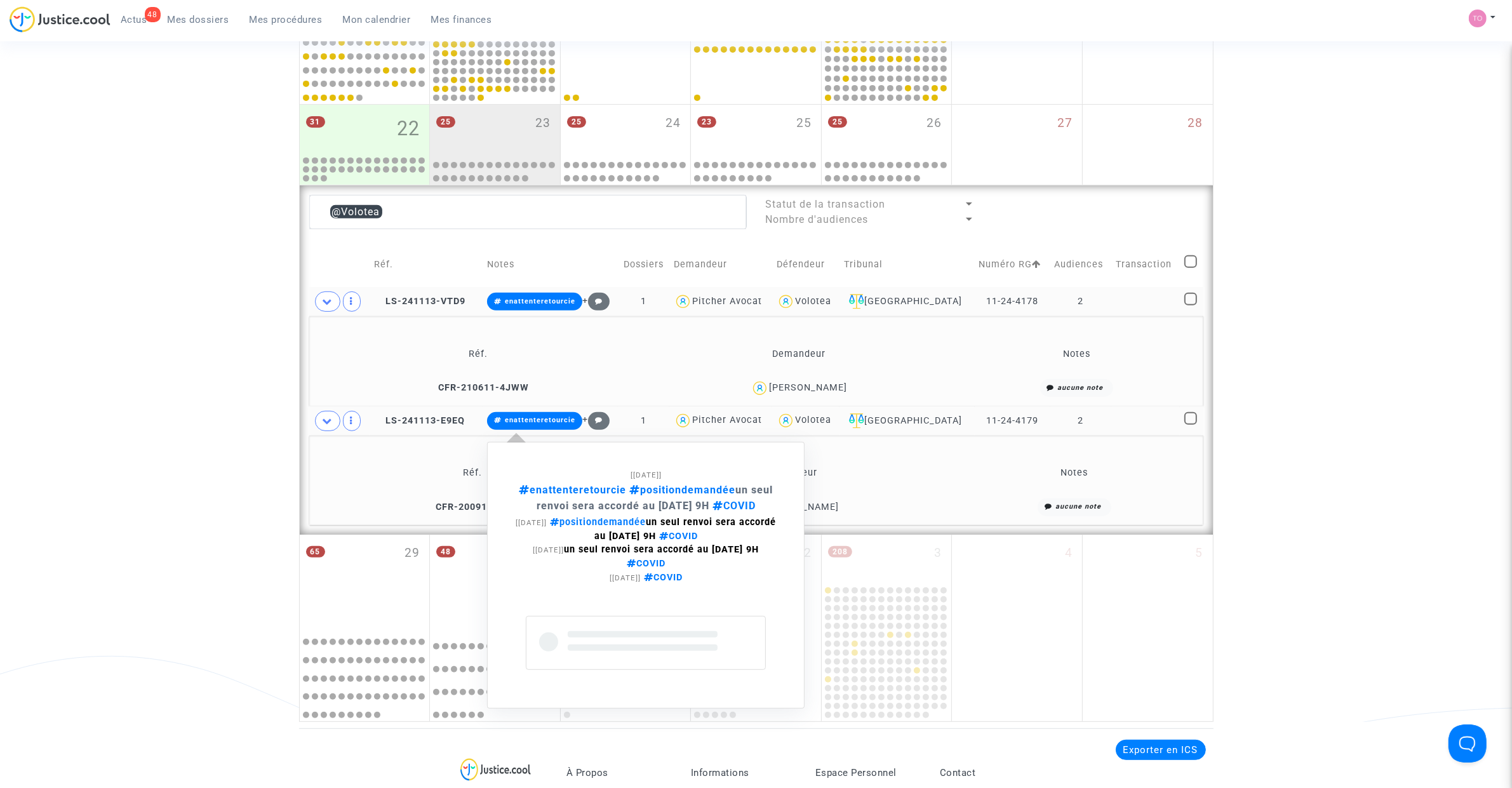
scroll to position [639, 0]
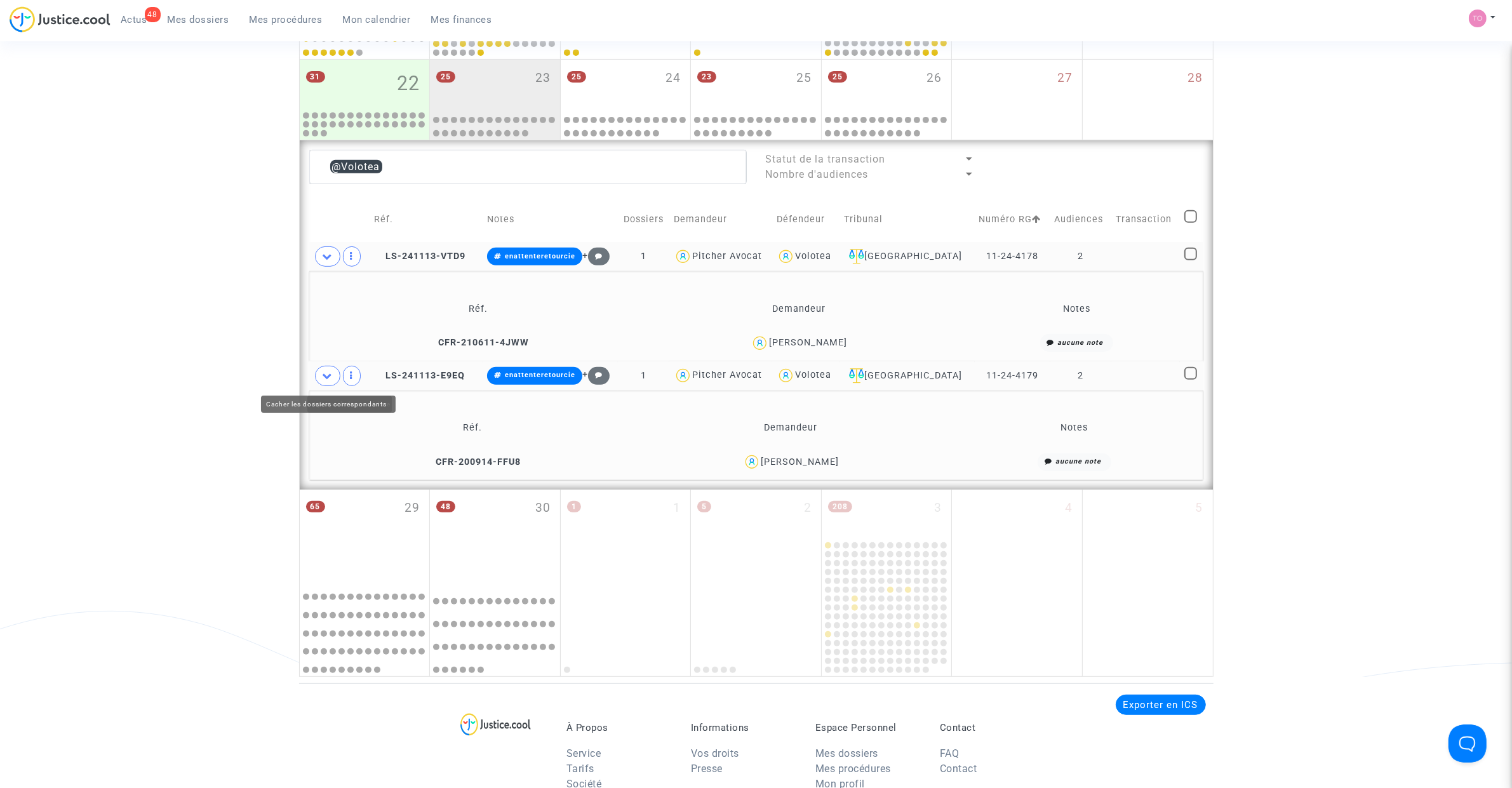
click at [318, 376] on span at bounding box center [327, 376] width 25 height 21
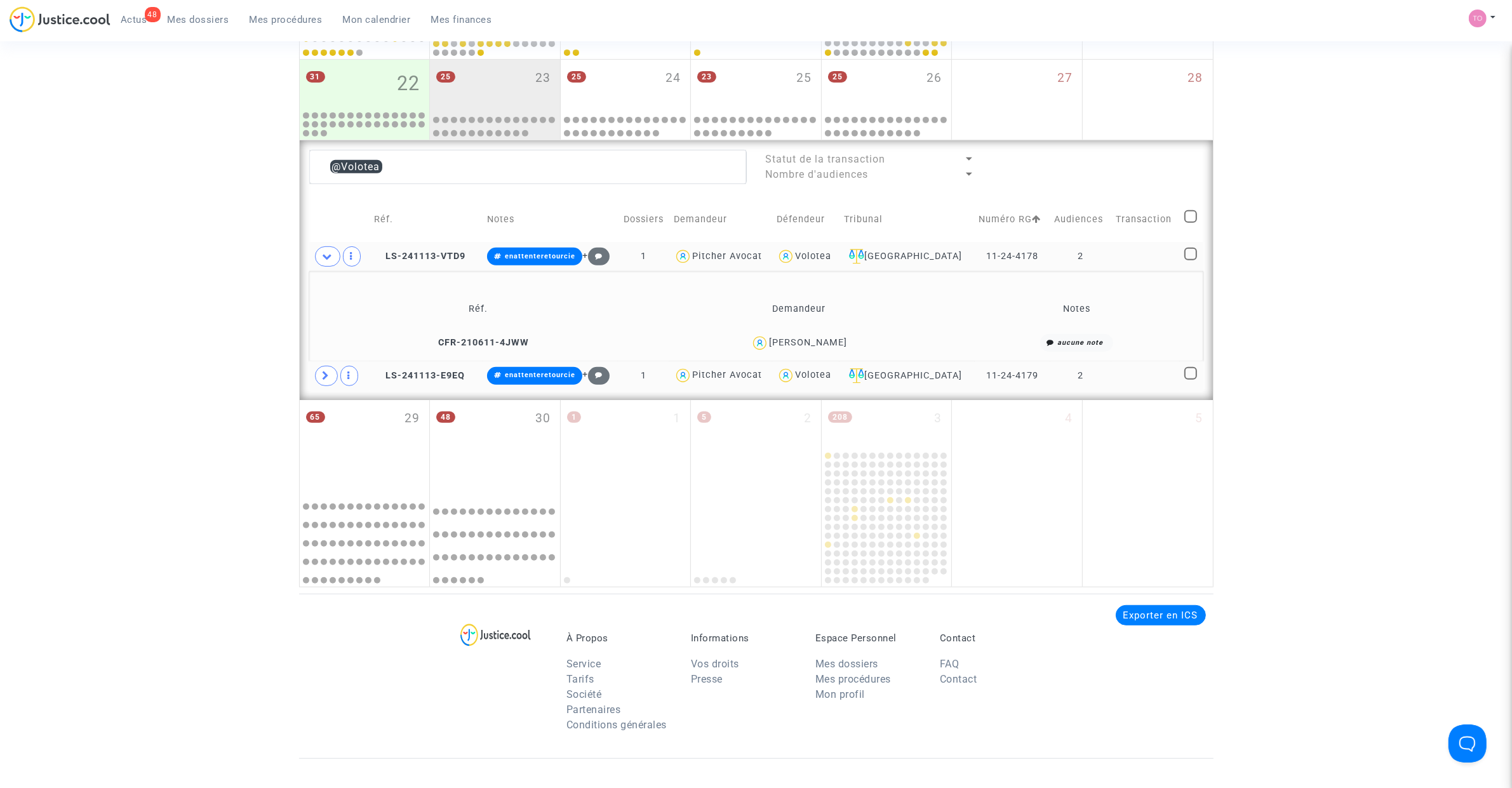
click at [330, 272] on td "Réf. Demandeur Notes CFR-210611-4JWW Guy Courtois aucune note" at bounding box center [756, 316] width 894 height 90
click at [332, 257] on icon at bounding box center [328, 256] width 10 height 10
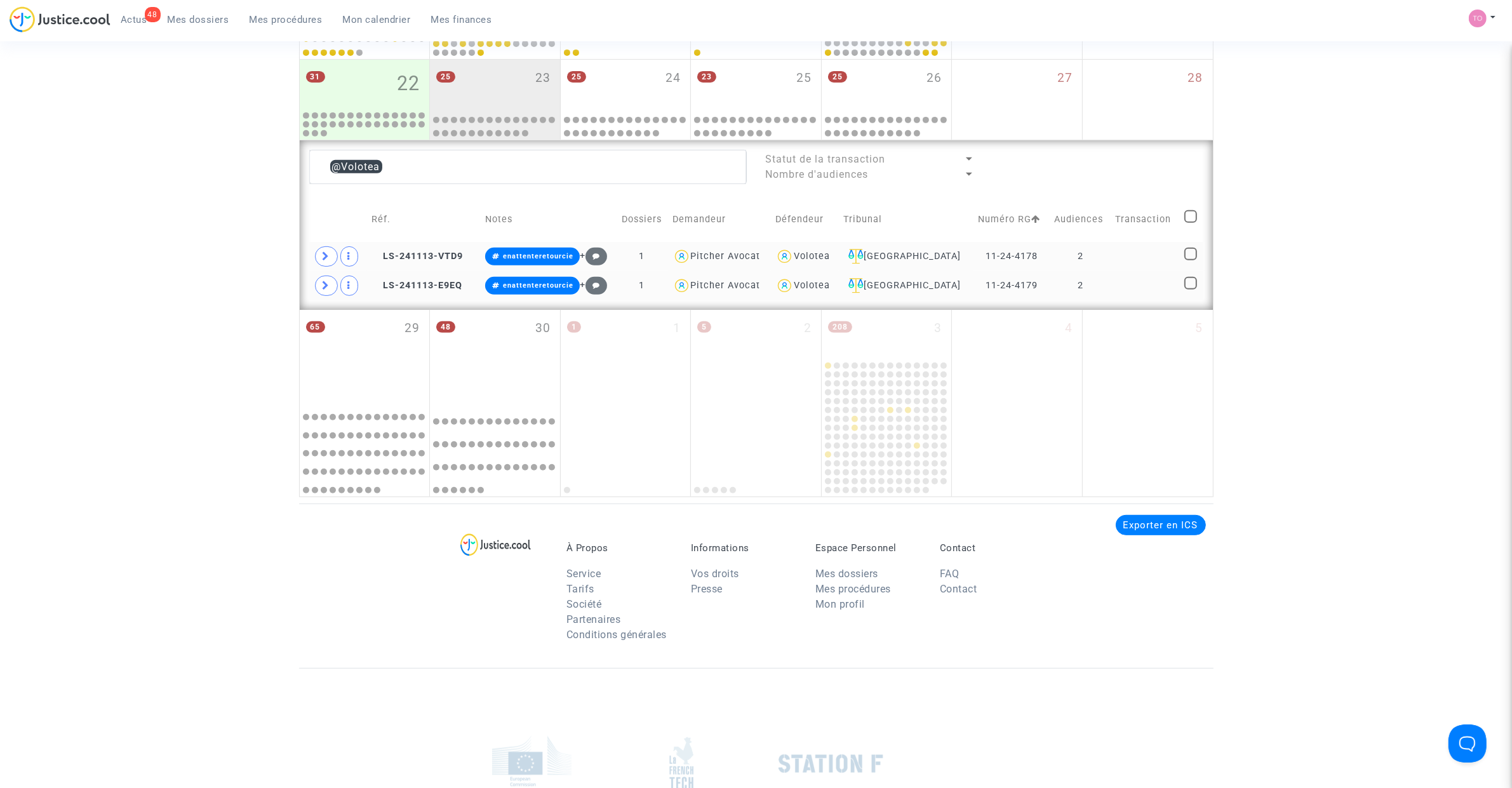
click at [811, 253] on div "Volotea" at bounding box center [811, 256] width 36 height 11
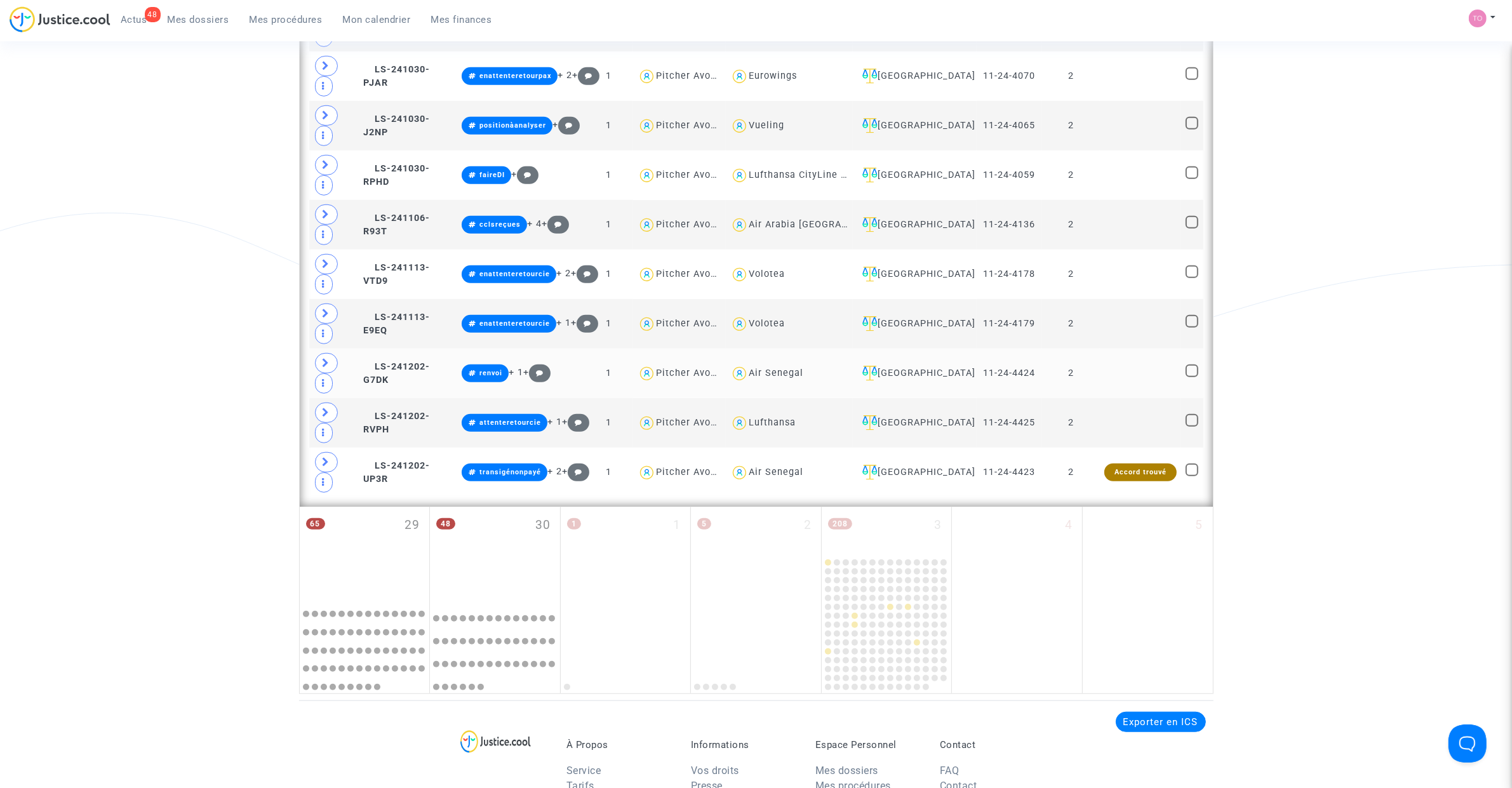
scroll to position [1036, 0]
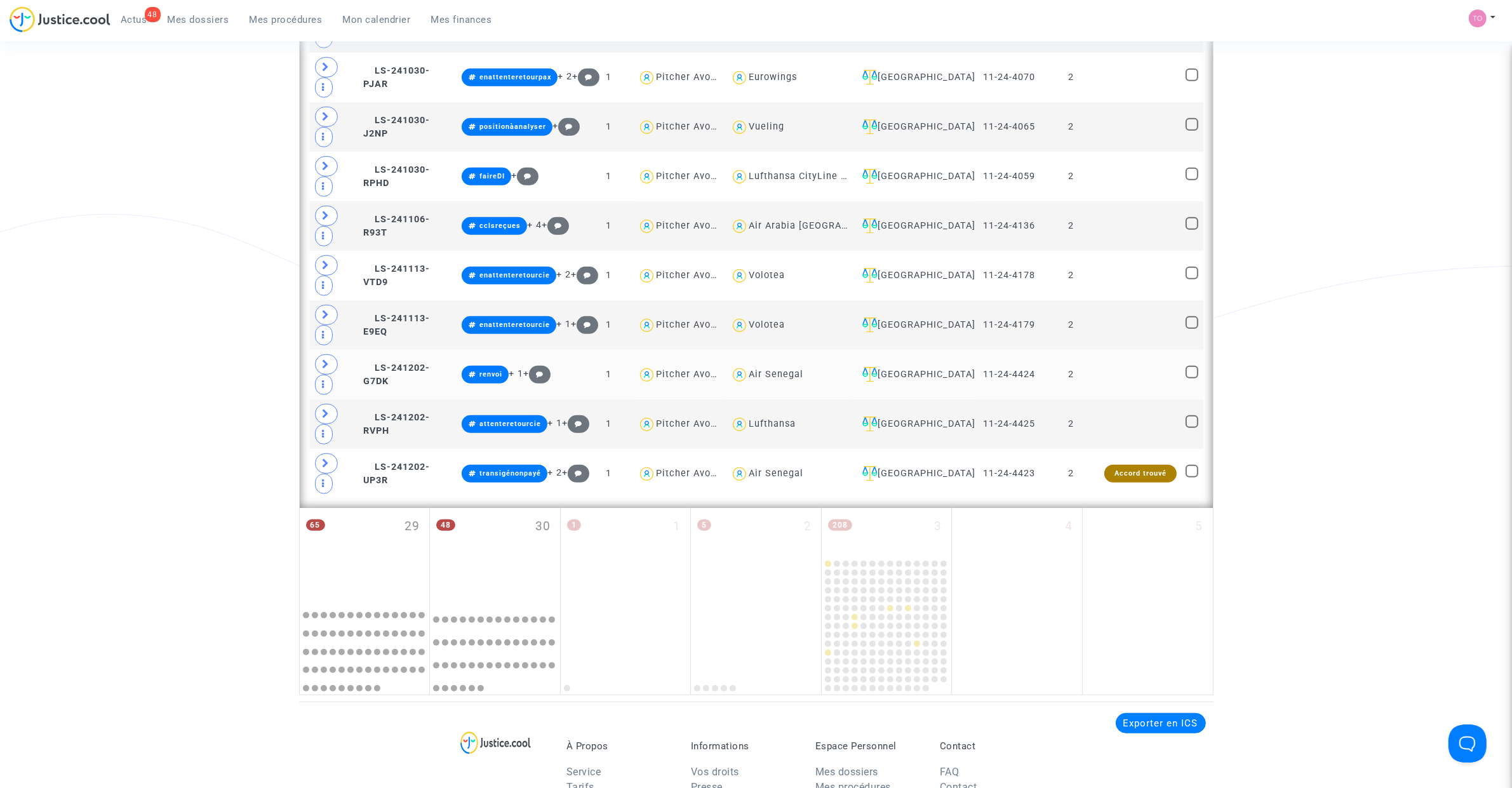
click at [789, 380] on div "Air Senegal" at bounding box center [776, 374] width 54 height 11
type textarea "@"Air Senegal""
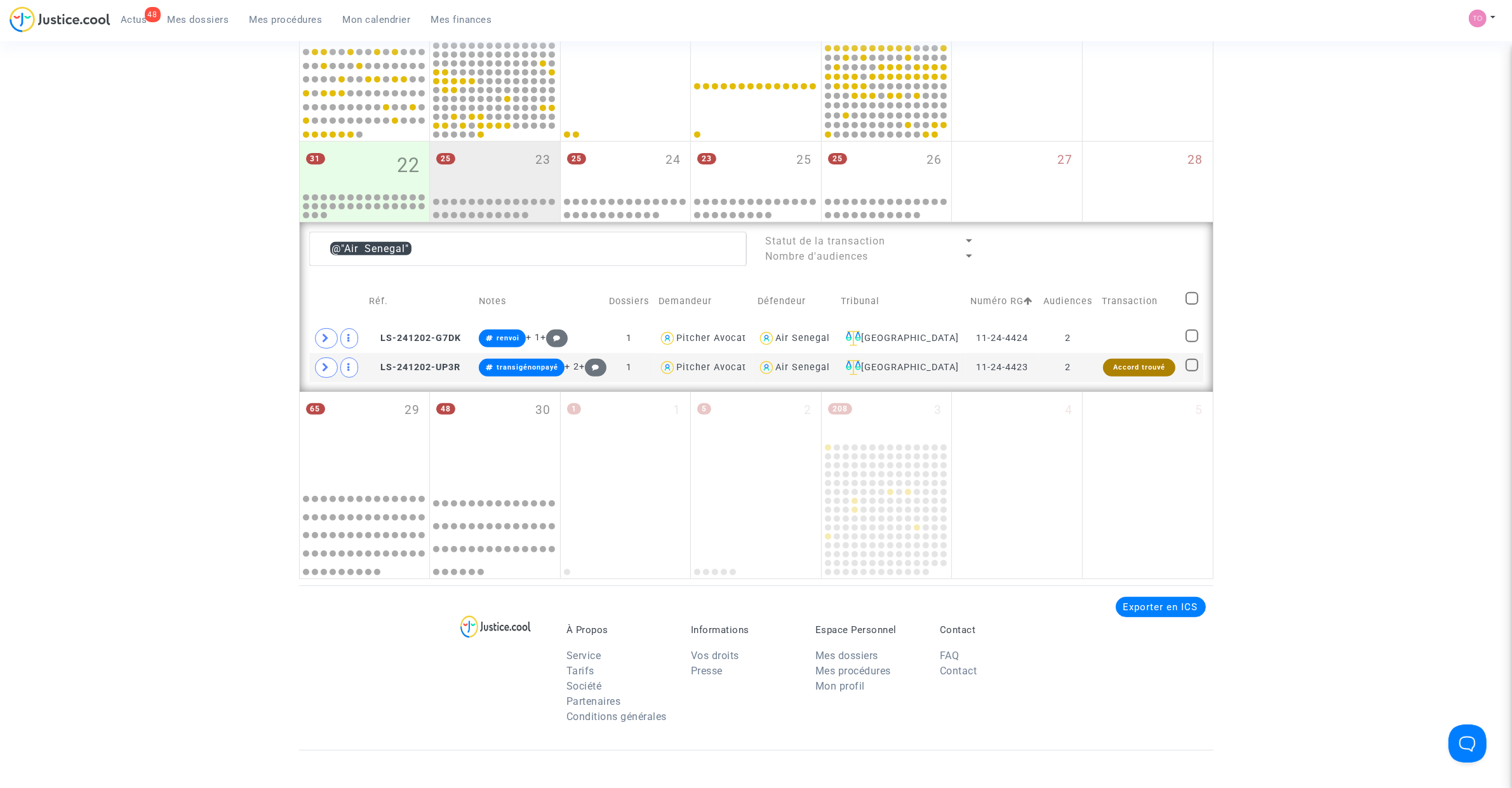
scroll to position [509, 0]
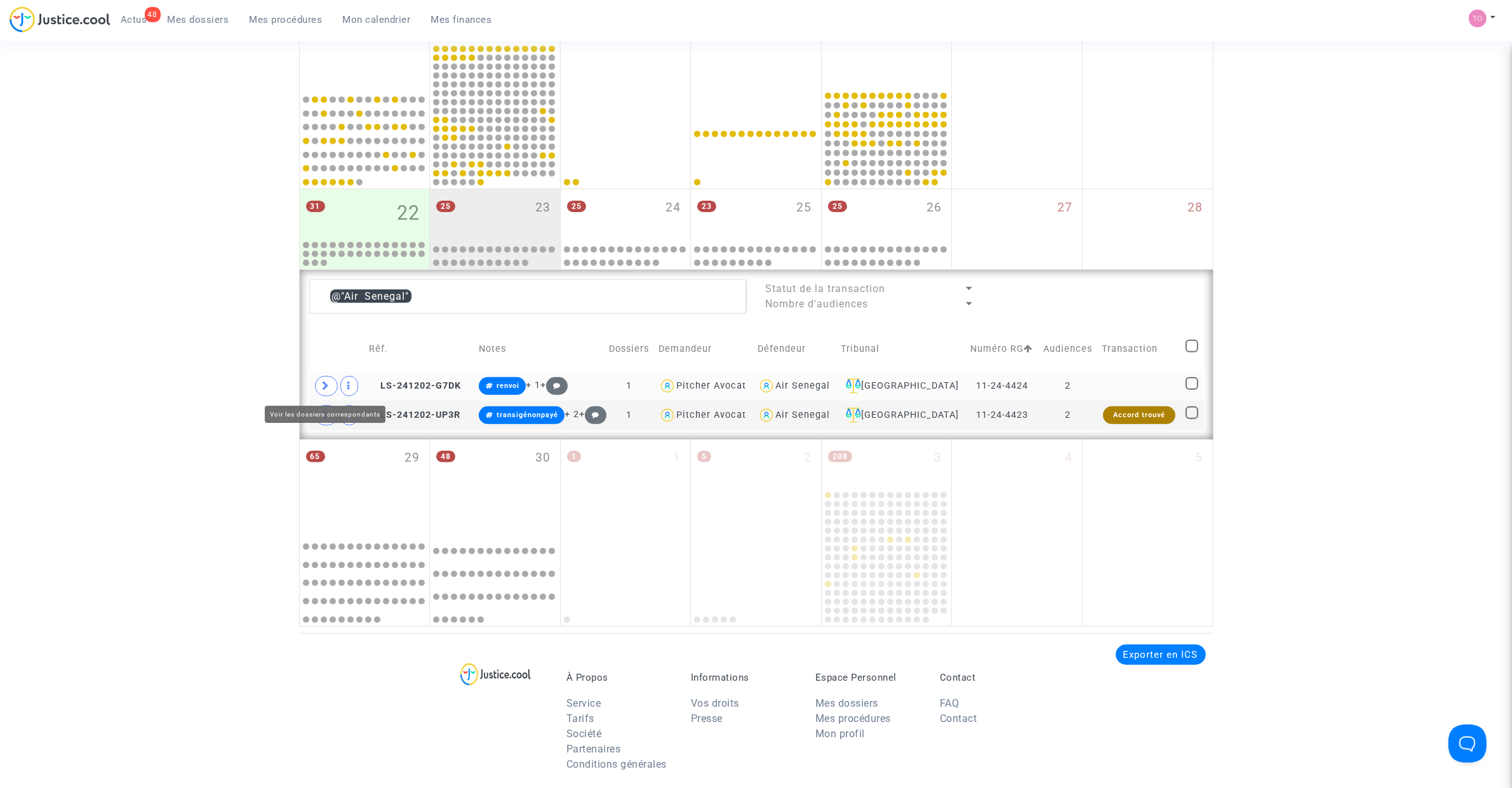
click at [332, 385] on span at bounding box center [326, 386] width 23 height 21
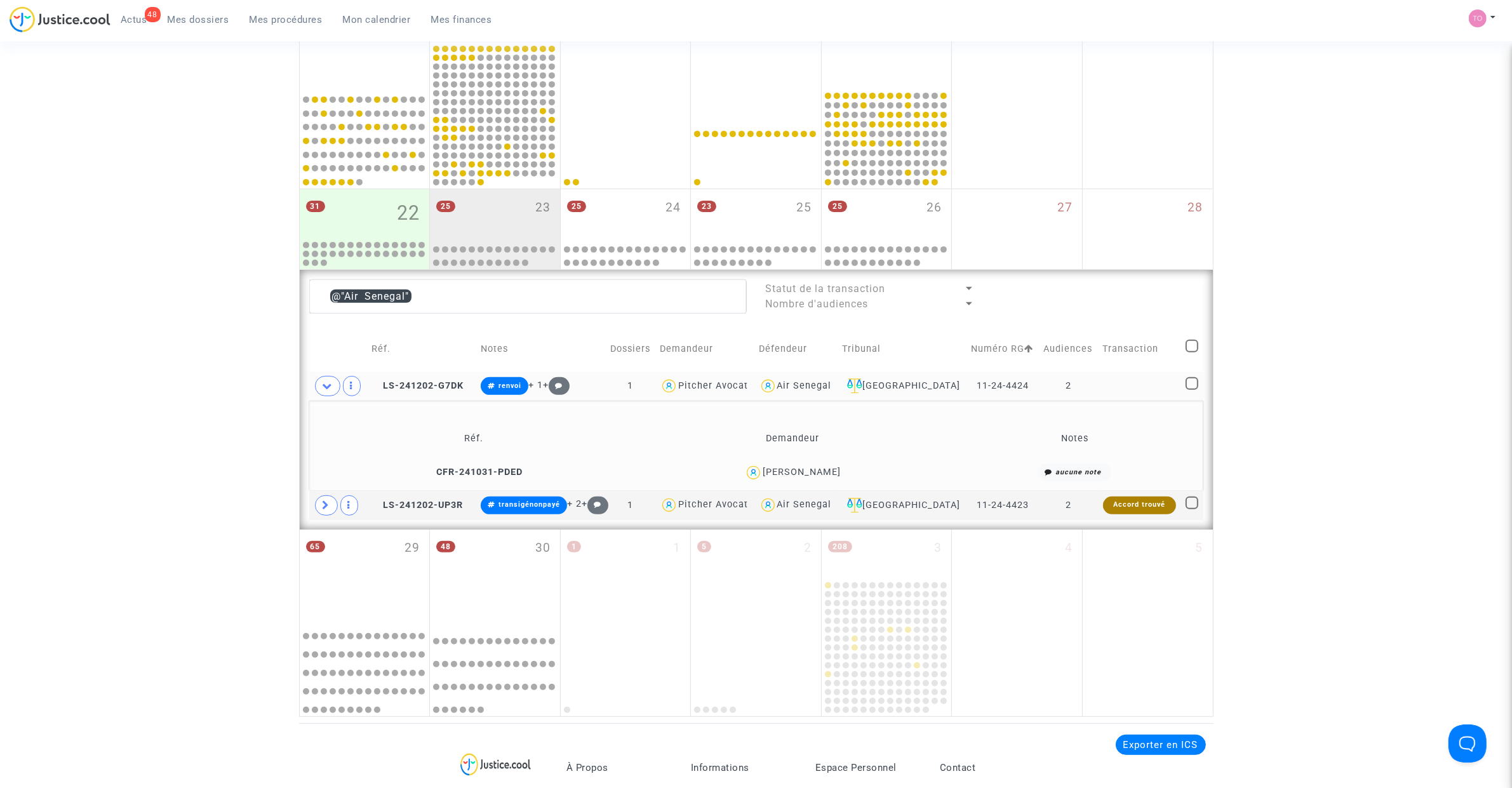
click at [836, 472] on div "Marie-christel Viossat" at bounding box center [802, 472] width 78 height 11
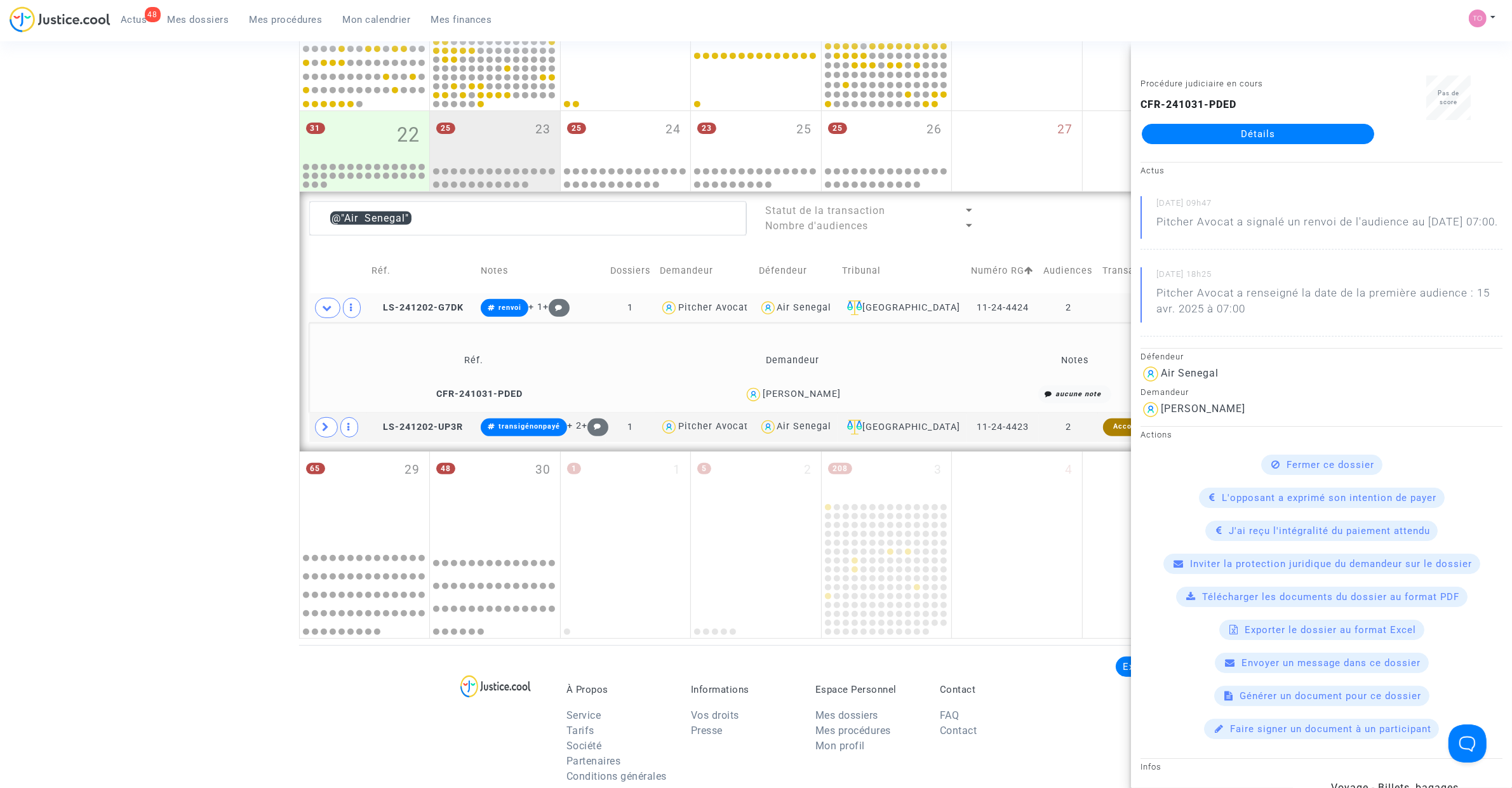
scroll to position [589, 0]
click at [264, 391] on div "Date de clôture d'instruction Date de conciliation Date d'audience Date de juge…" at bounding box center [756, 60] width 1512 height 1153
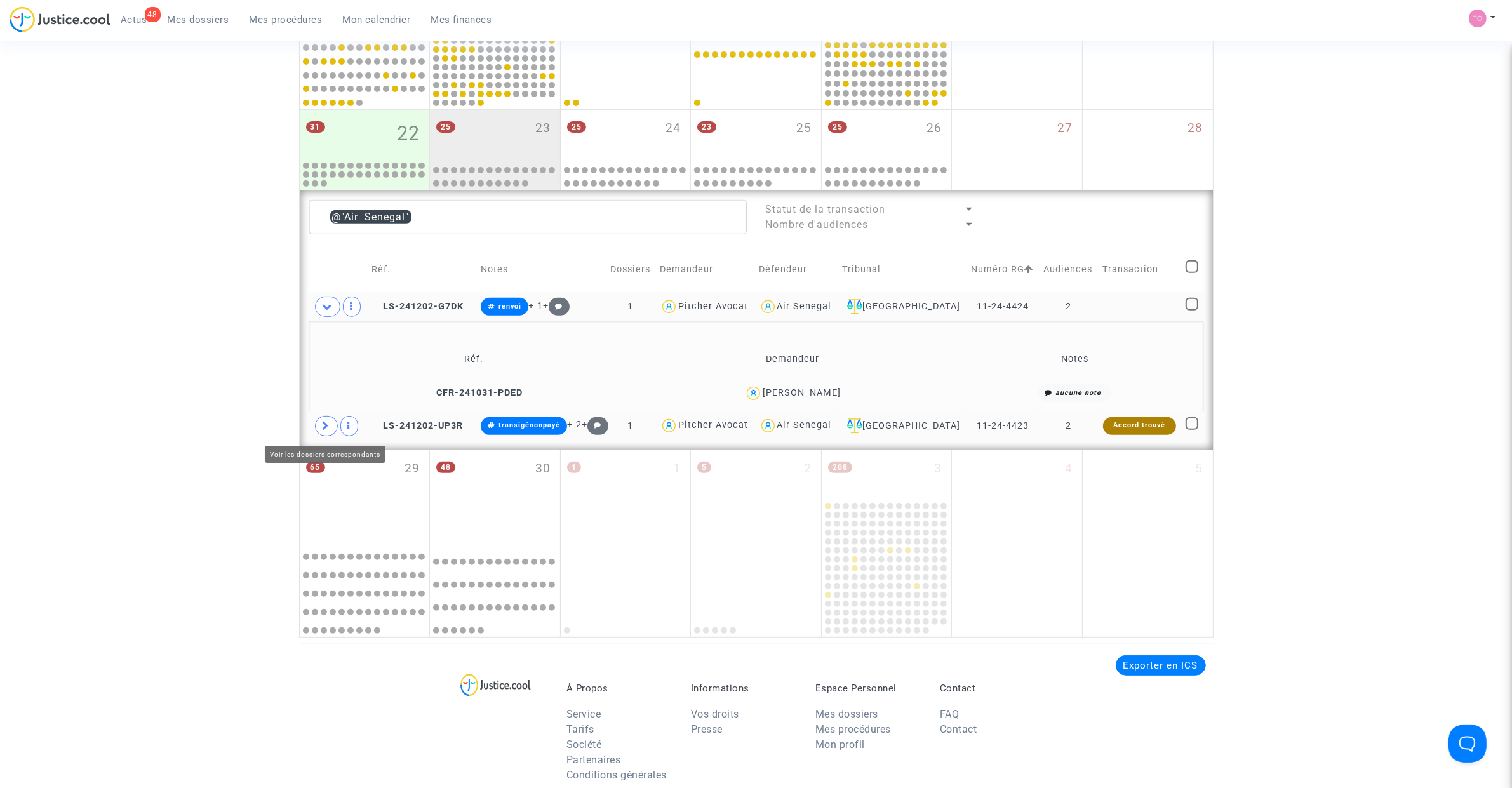
click at [326, 429] on icon at bounding box center [326, 426] width 8 height 10
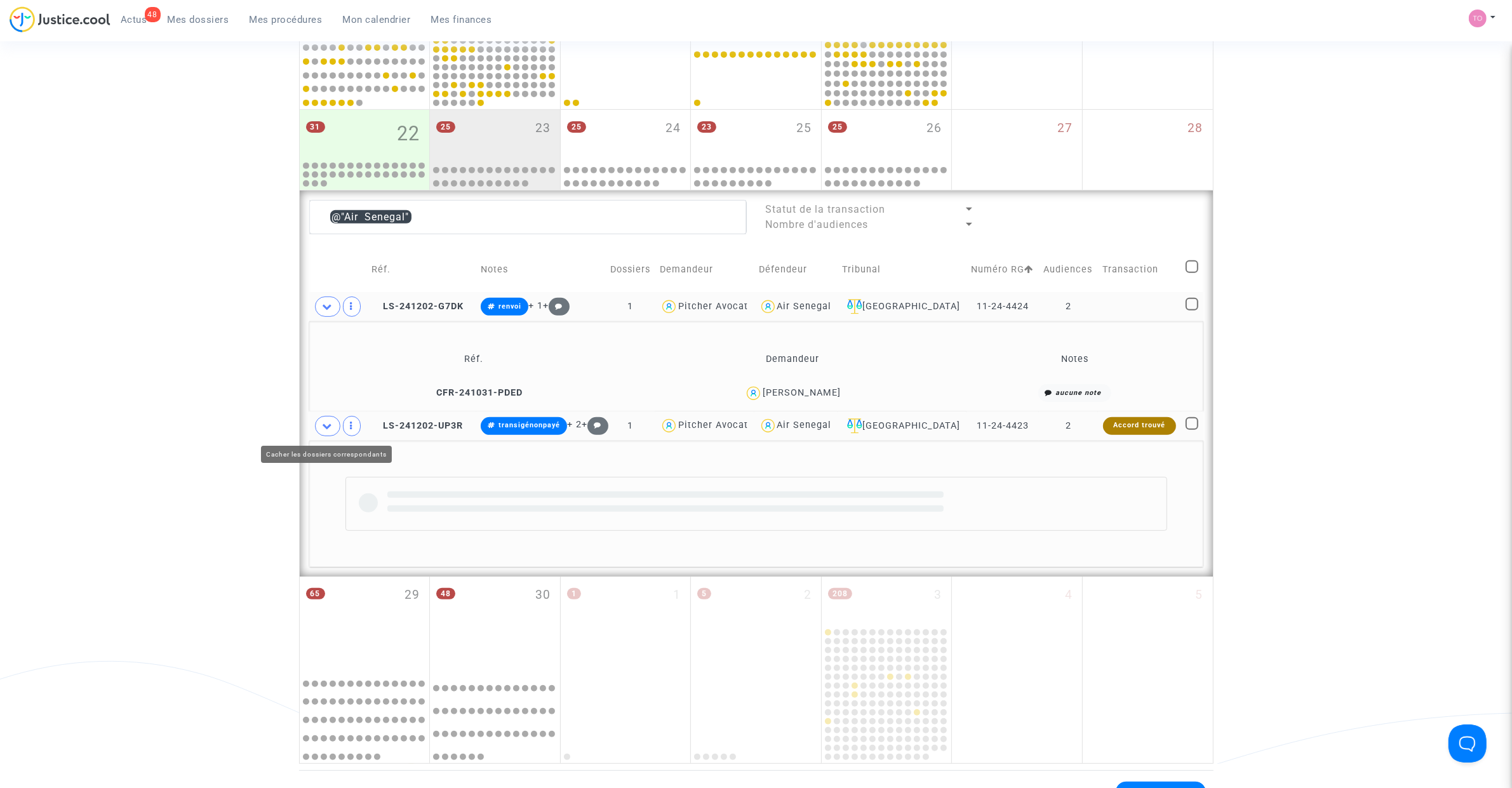
click at [245, 367] on div "Date de clôture d'instruction Date de conciliation Date d'audience Date de juge…" at bounding box center [756, 124] width 1512 height 1280
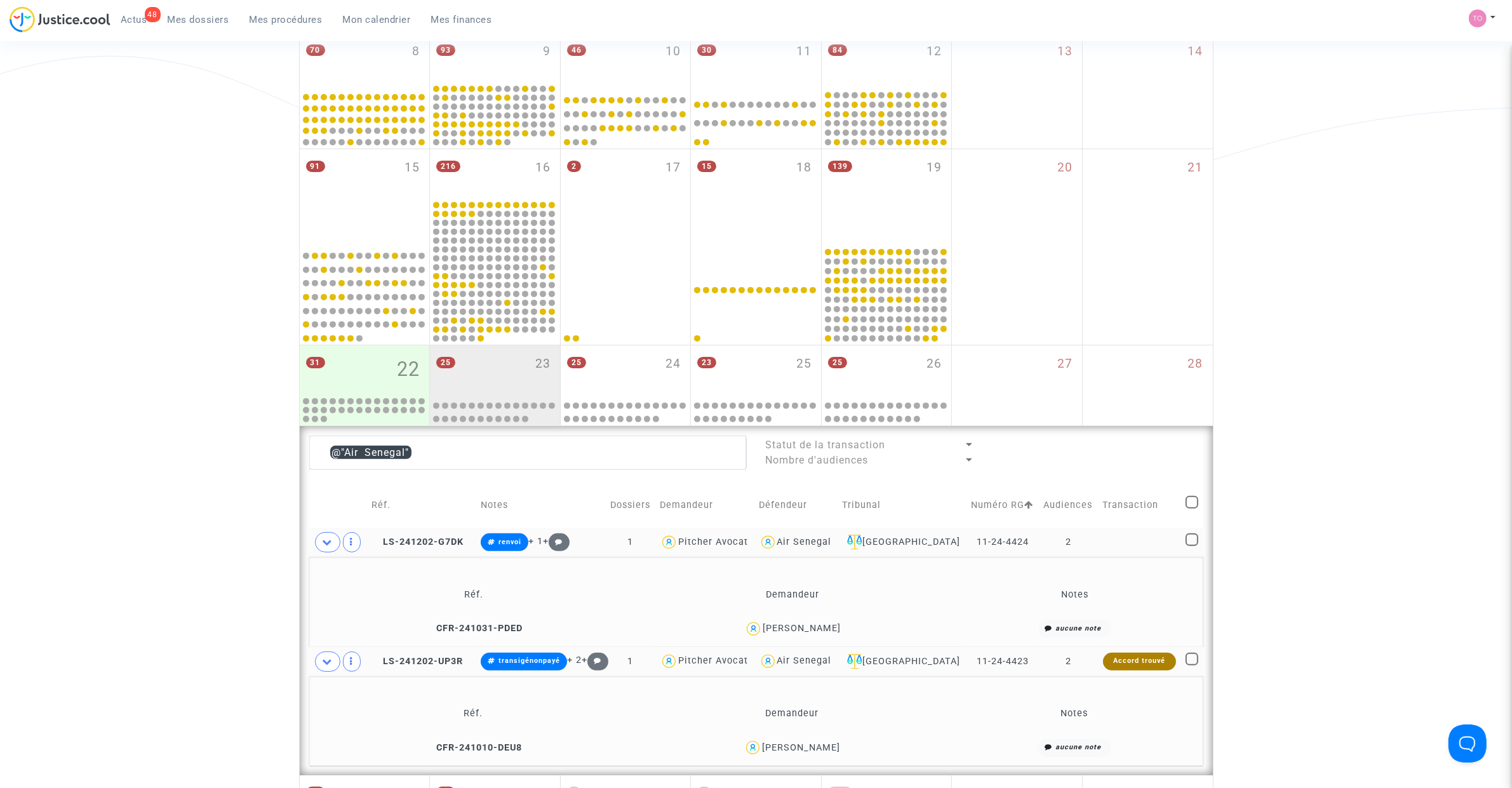
scroll to position [350, 0]
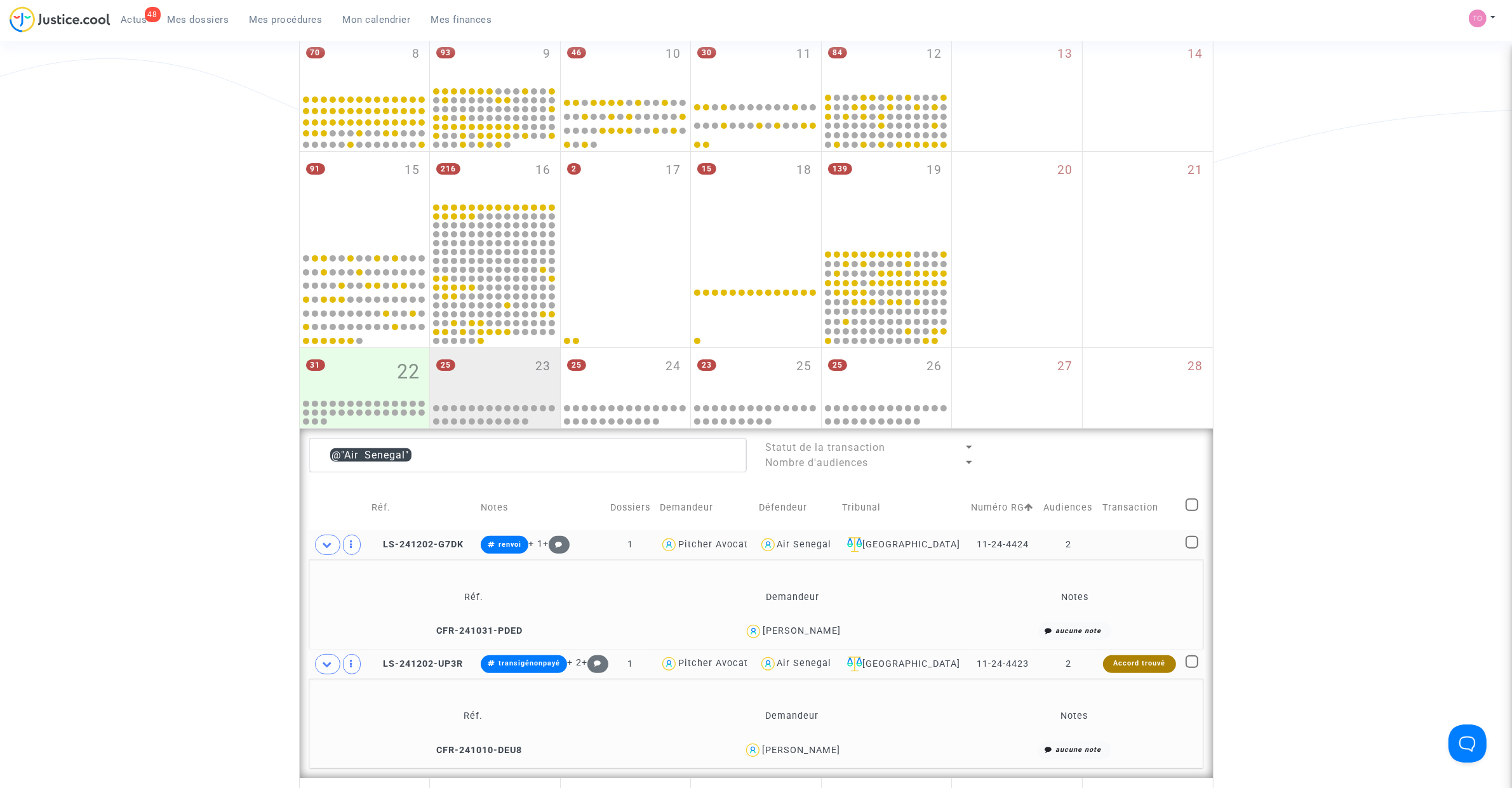
click at [802, 501] on div "Marie-christel Viossat" at bounding box center [802, 631] width 78 height 11
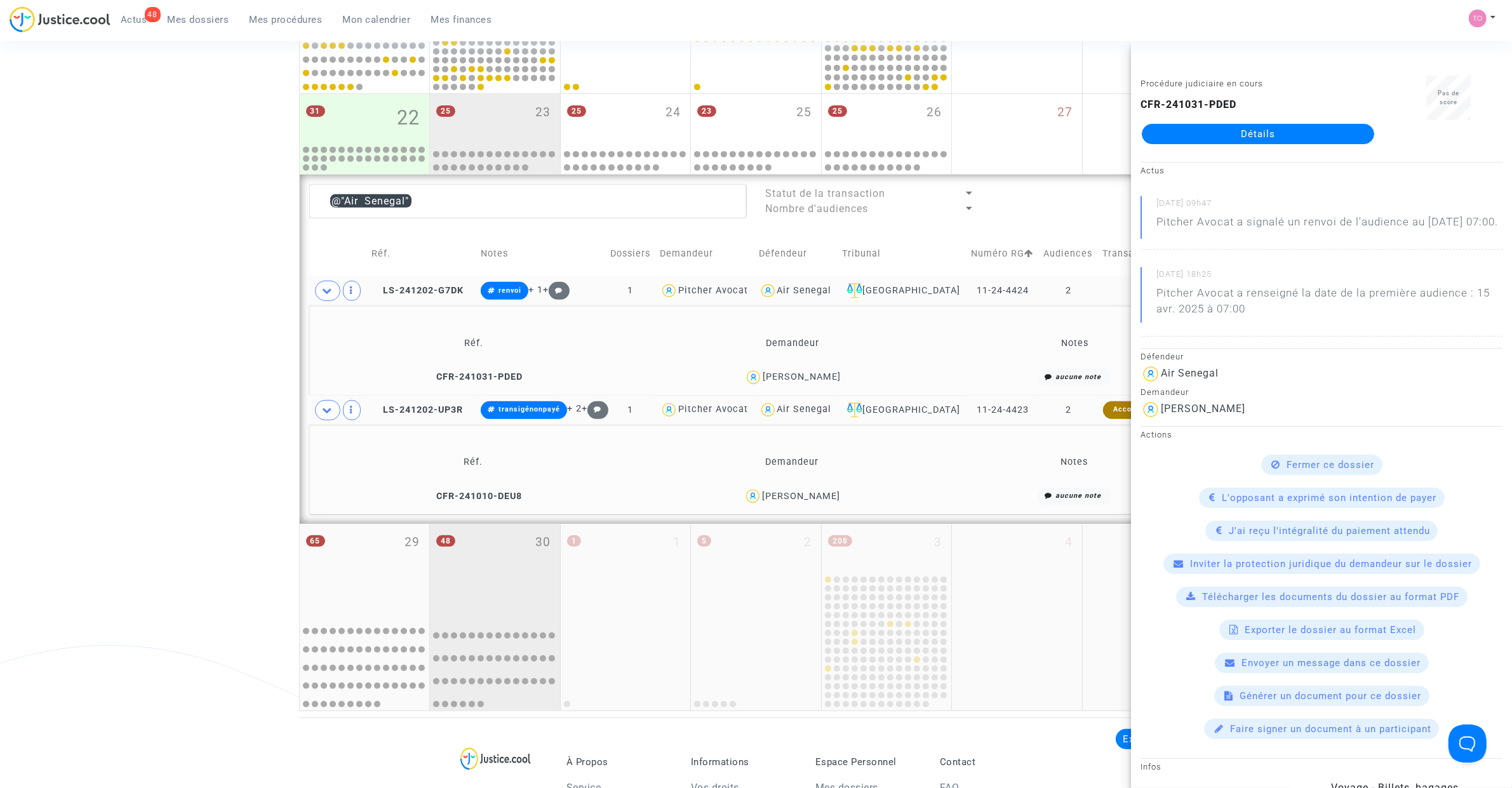
scroll to position [668, 0]
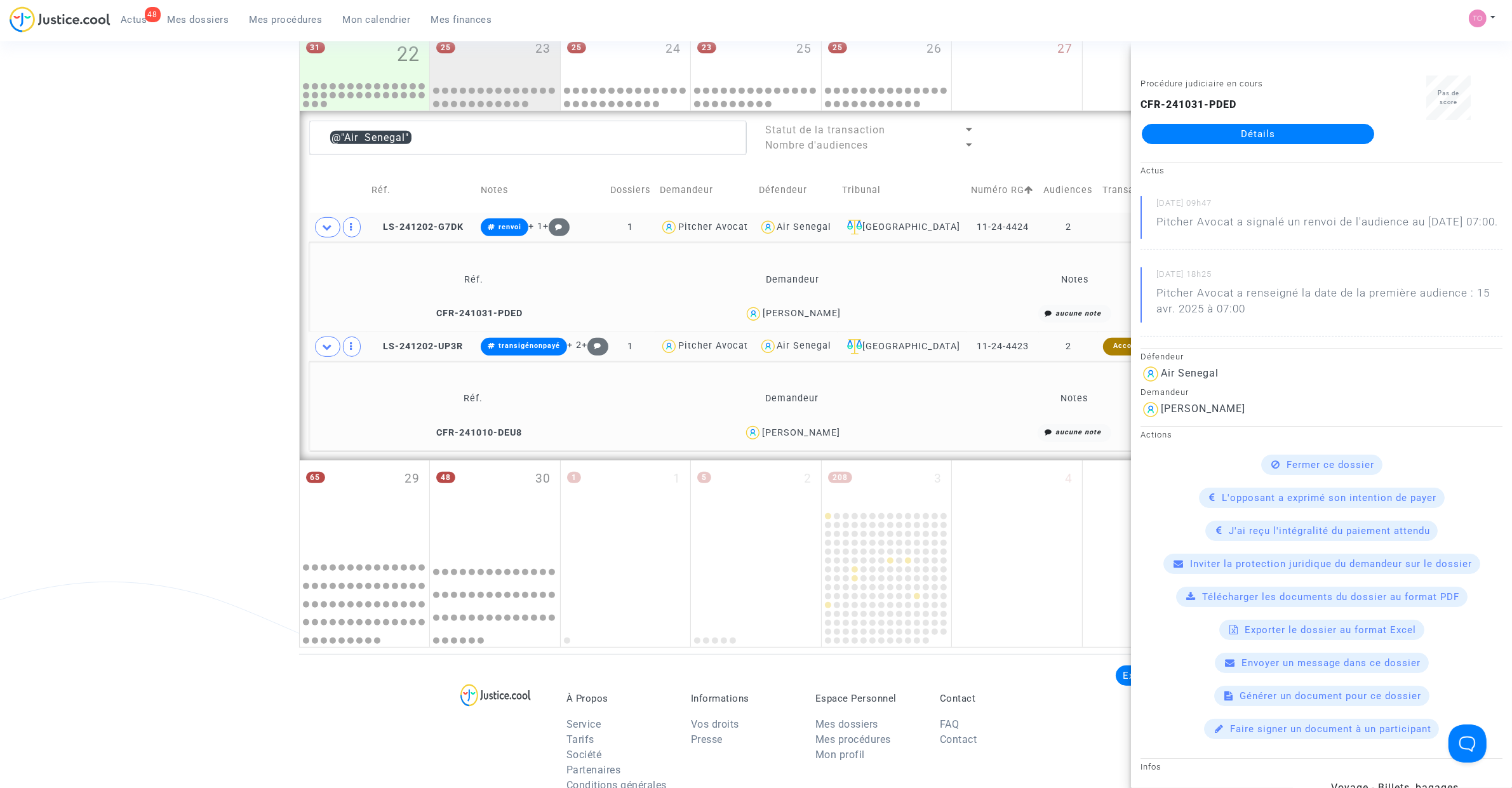
drag, startPoint x: 157, startPoint y: 448, endPoint x: 167, endPoint y: 442, distance: 11.7
click at [159, 447] on div "Date de clôture d'instruction Date de conciliation Date d'audience Date de juge…" at bounding box center [756, 26] width 1512 height 1243
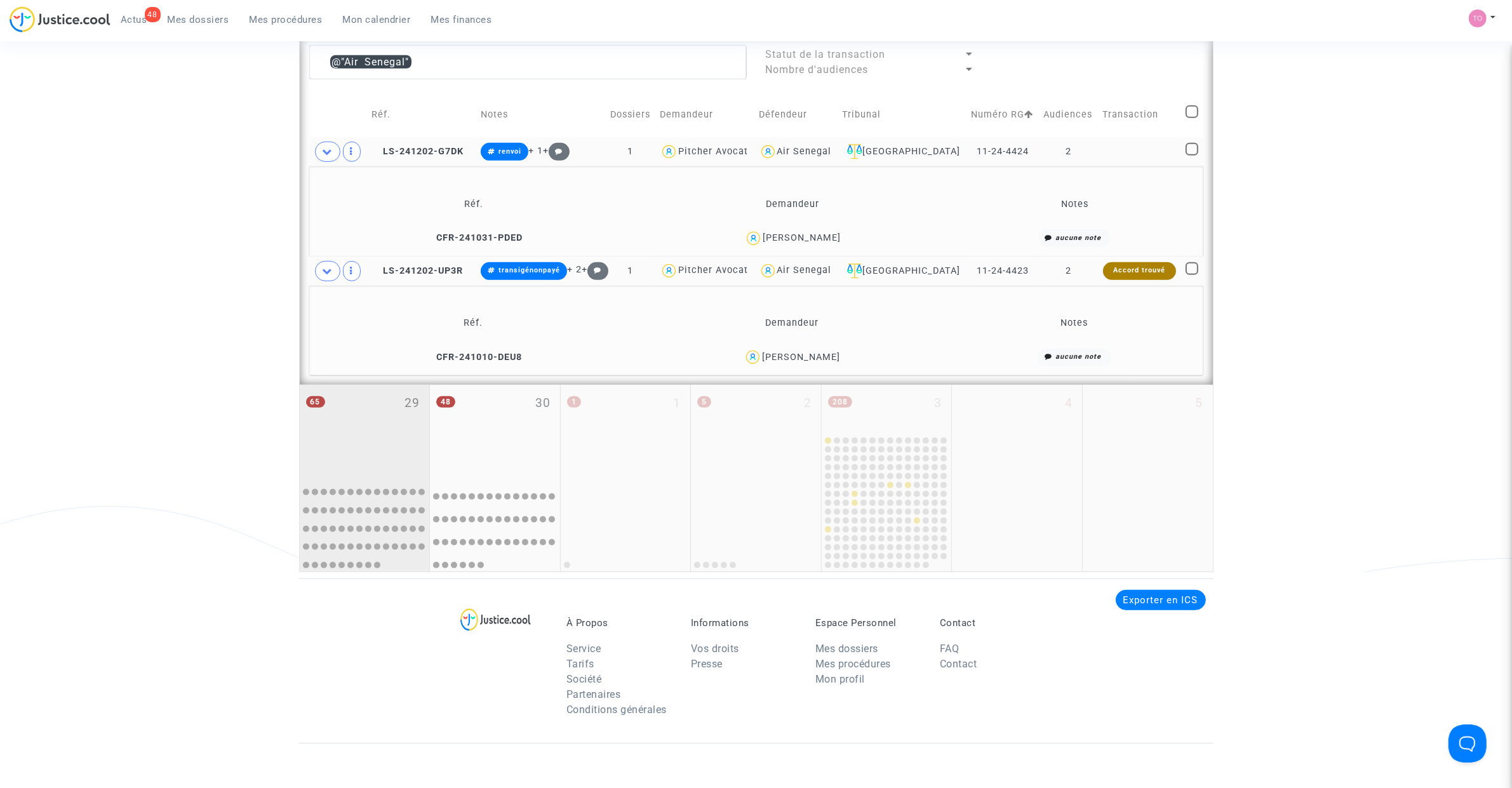
scroll to position [747, 0]
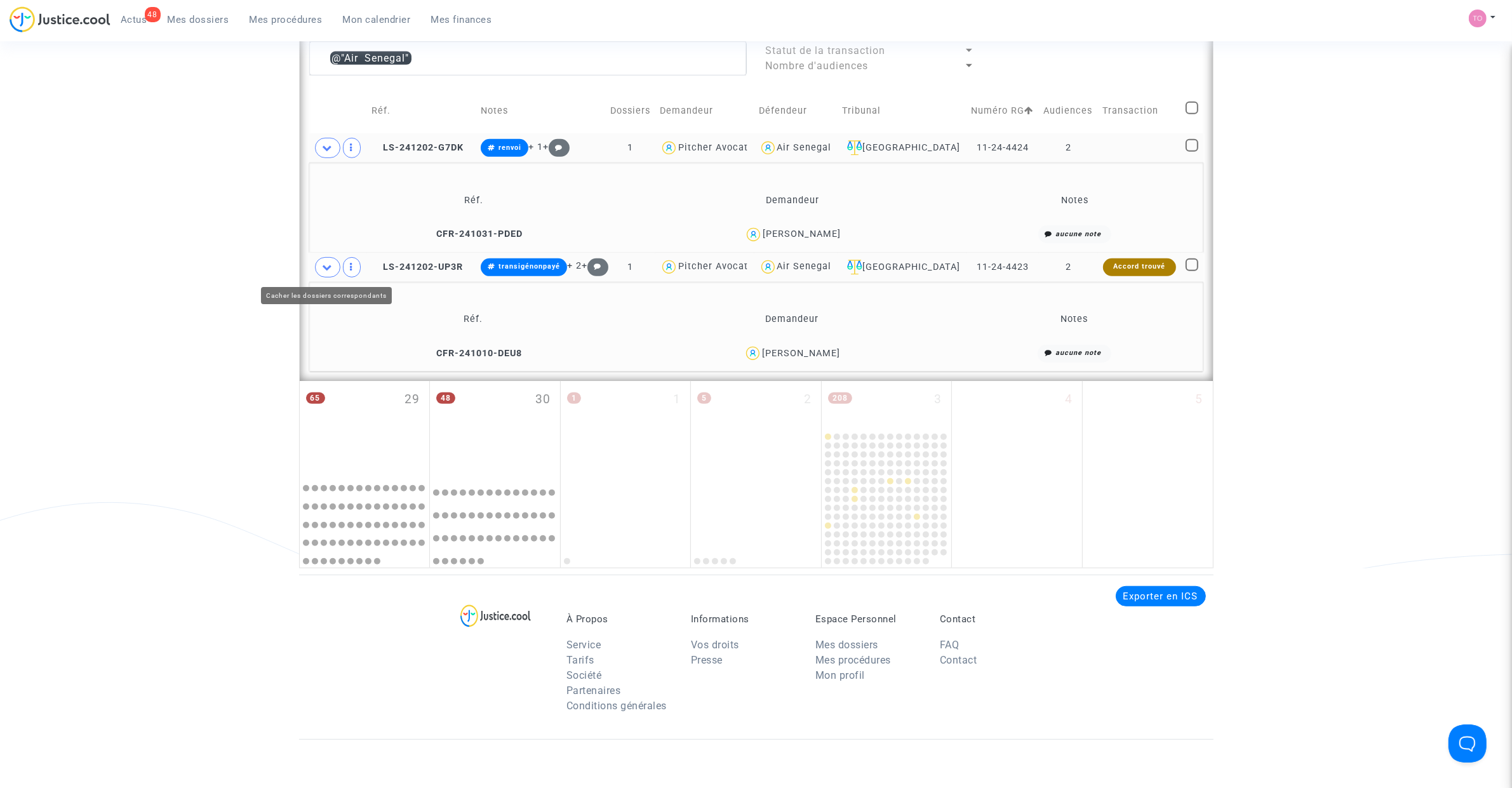
click at [319, 269] on span at bounding box center [327, 267] width 25 height 21
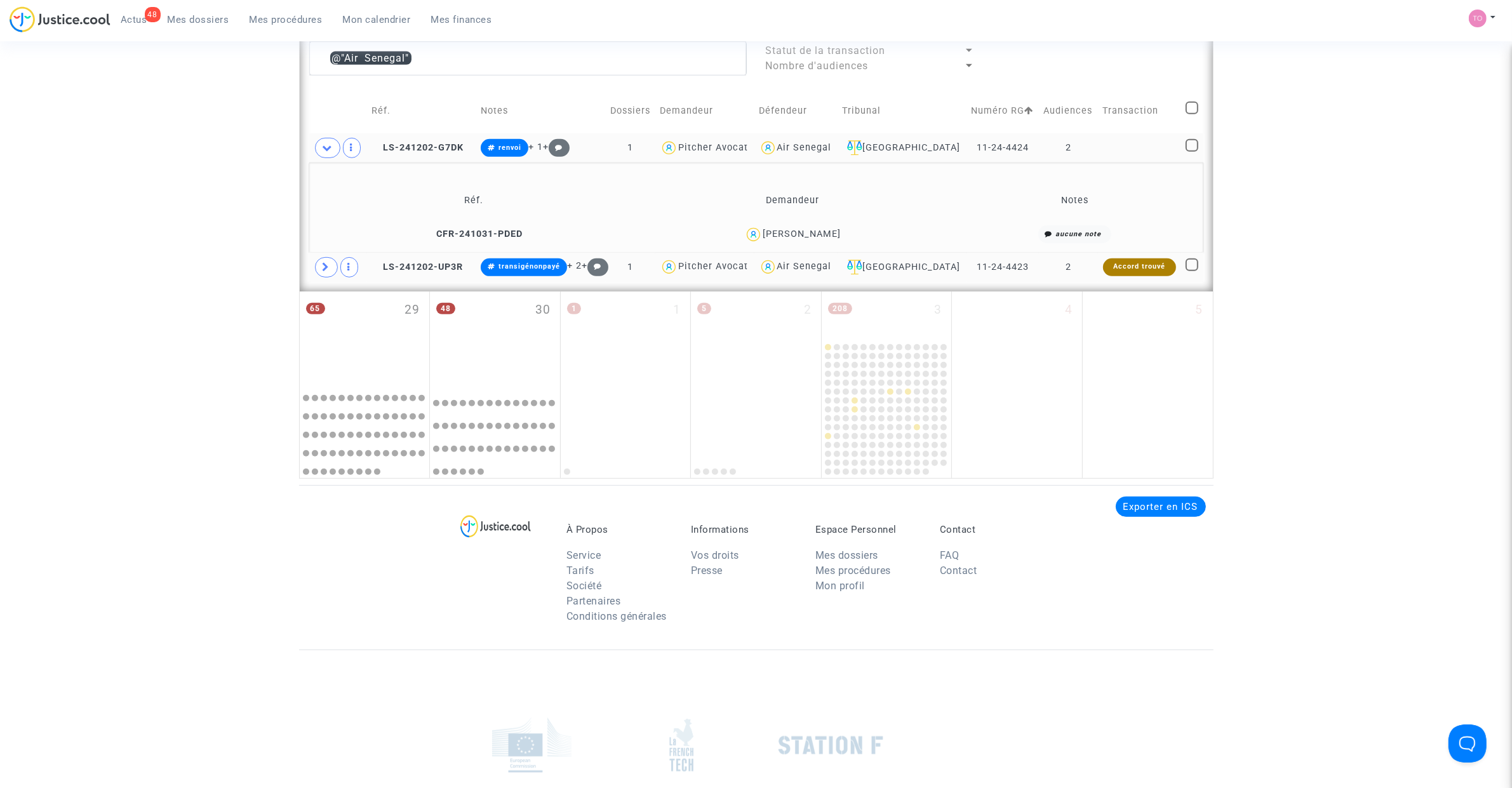
click at [324, 155] on span at bounding box center [327, 148] width 25 height 21
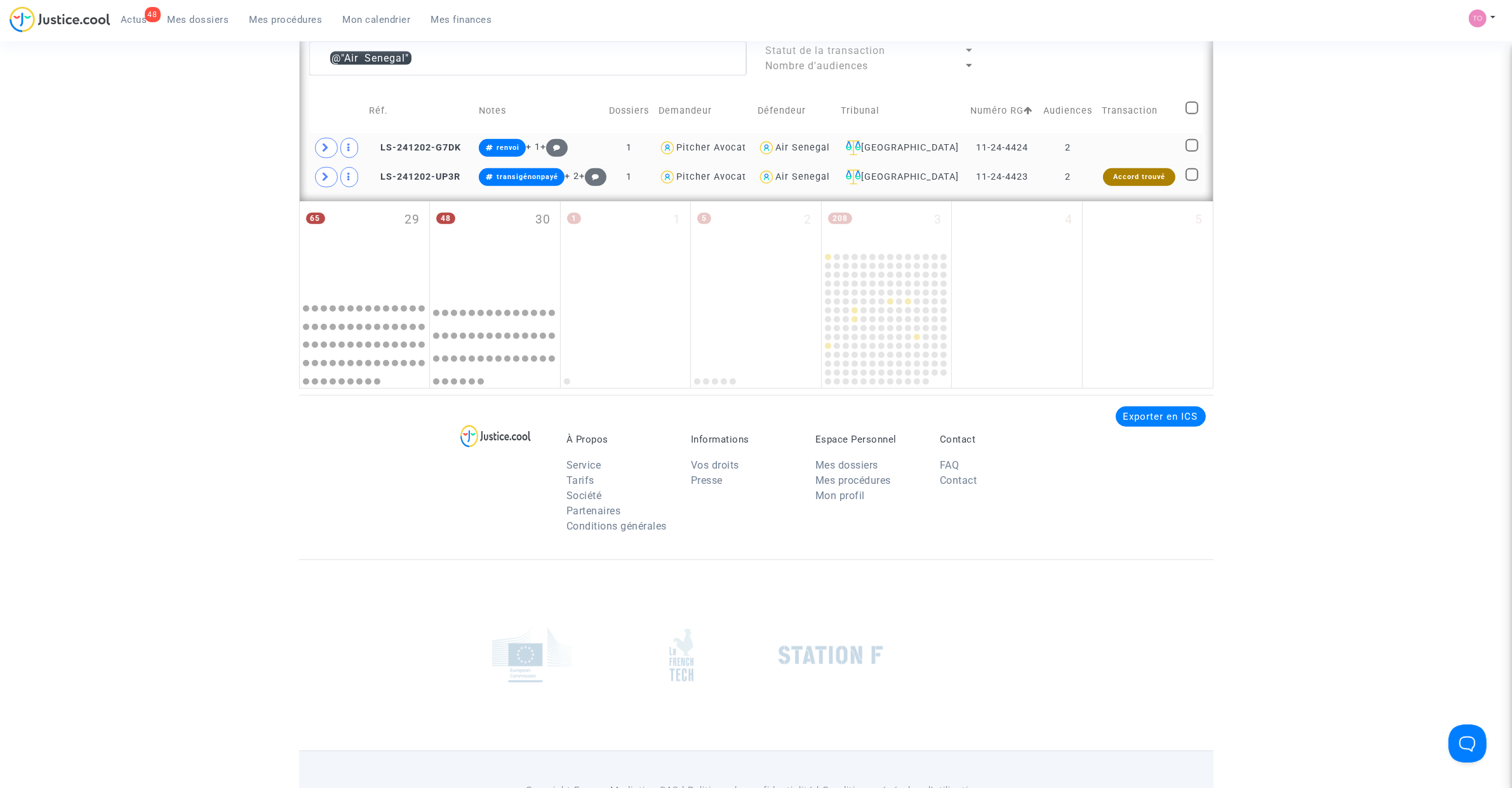
click at [793, 150] on div "Air Senegal" at bounding box center [802, 148] width 54 height 11
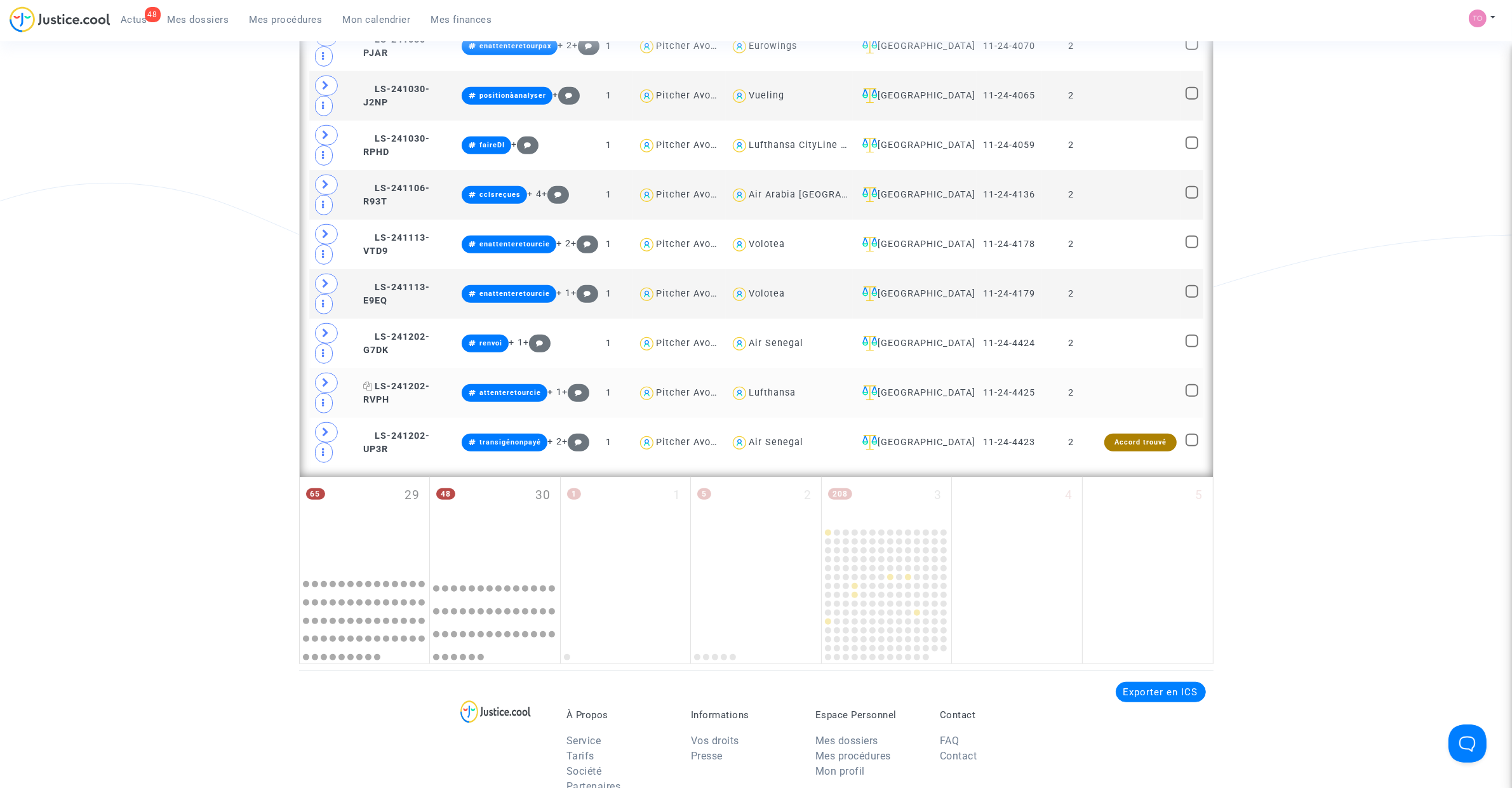
scroll to position [1065, 0]
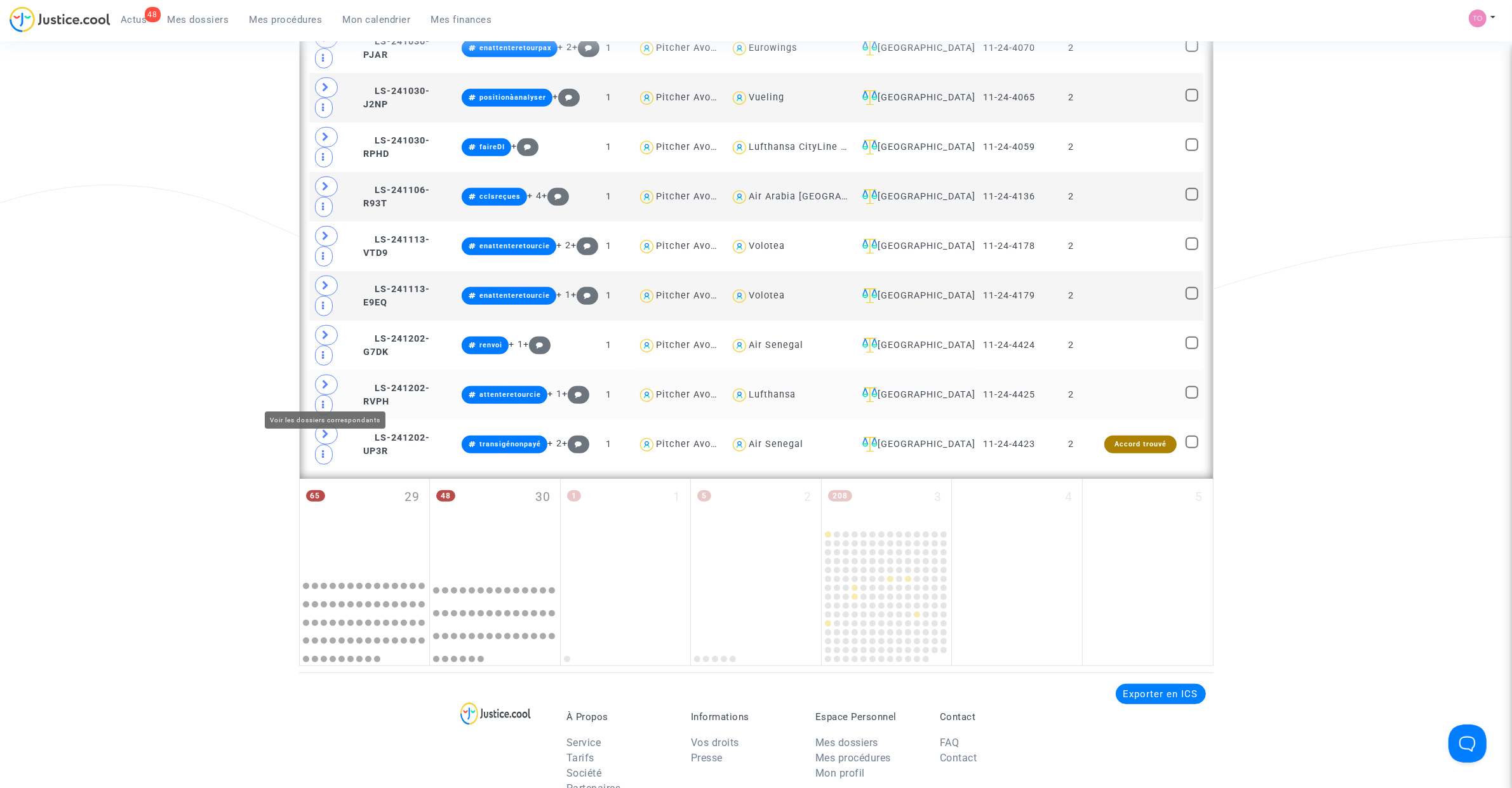
click at [331, 392] on span at bounding box center [326, 385] width 23 height 21
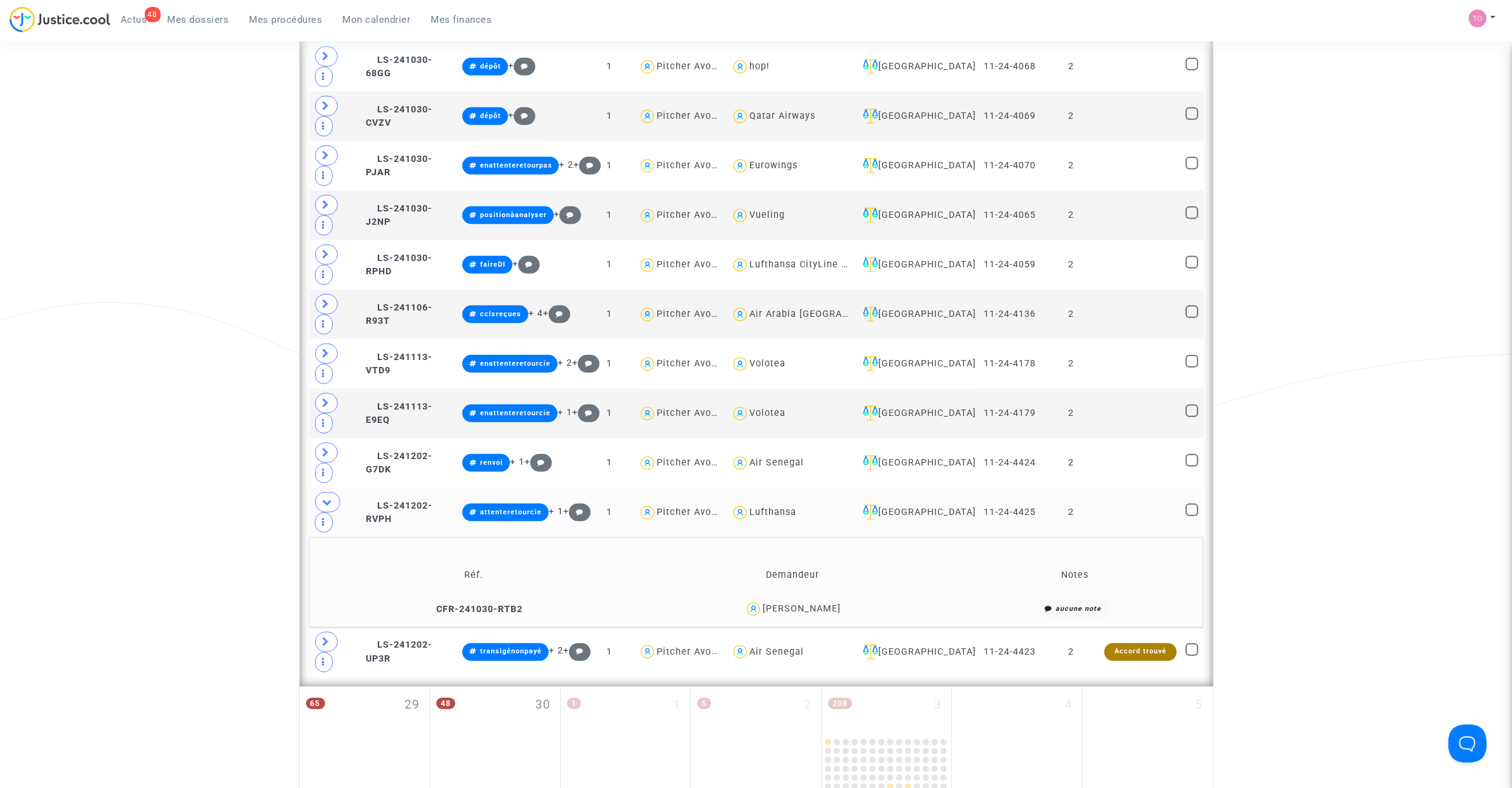
scroll to position [906, 0]
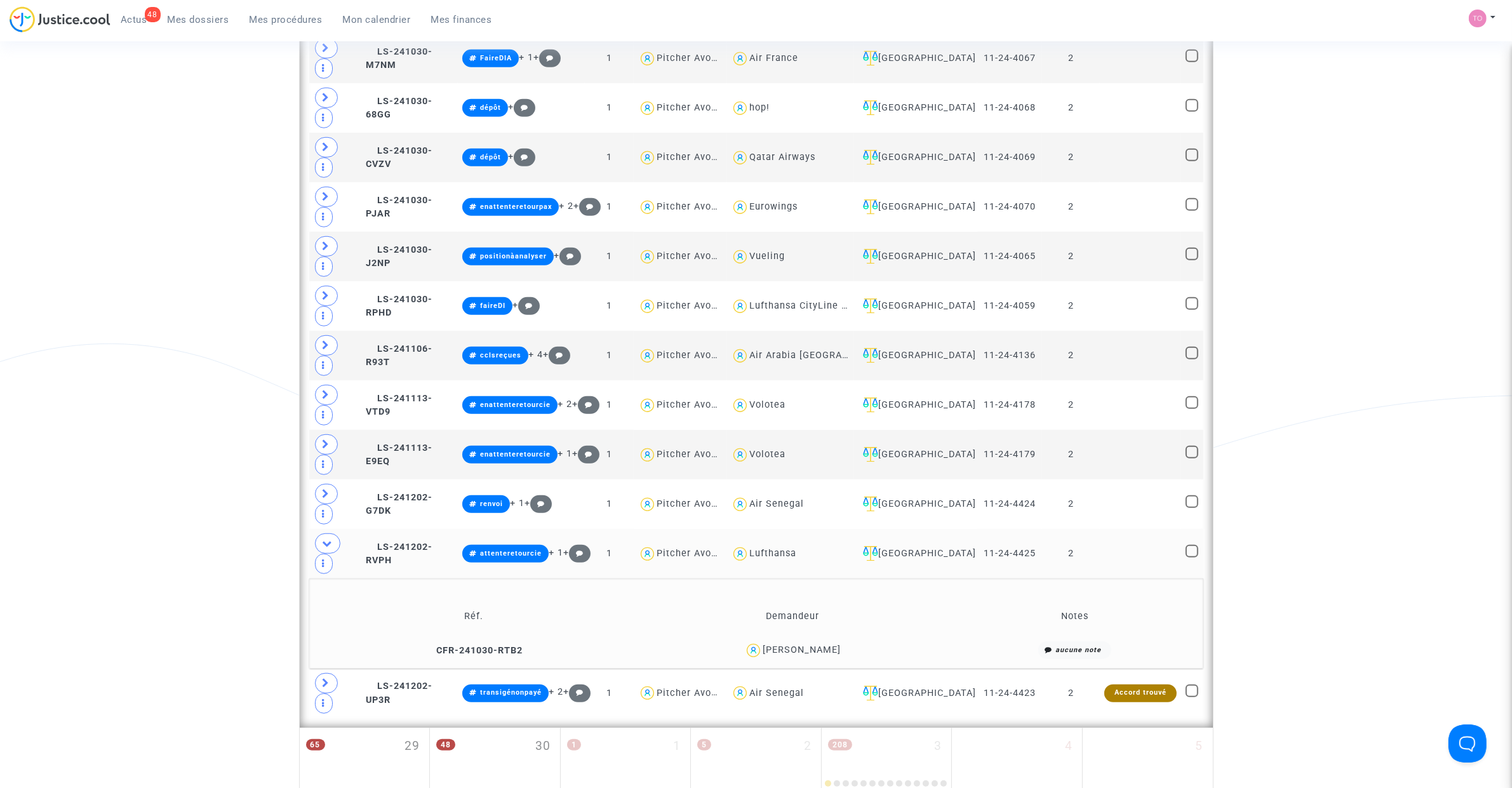
click at [804, 501] on div "Joric Marduel" at bounding box center [802, 650] width 78 height 11
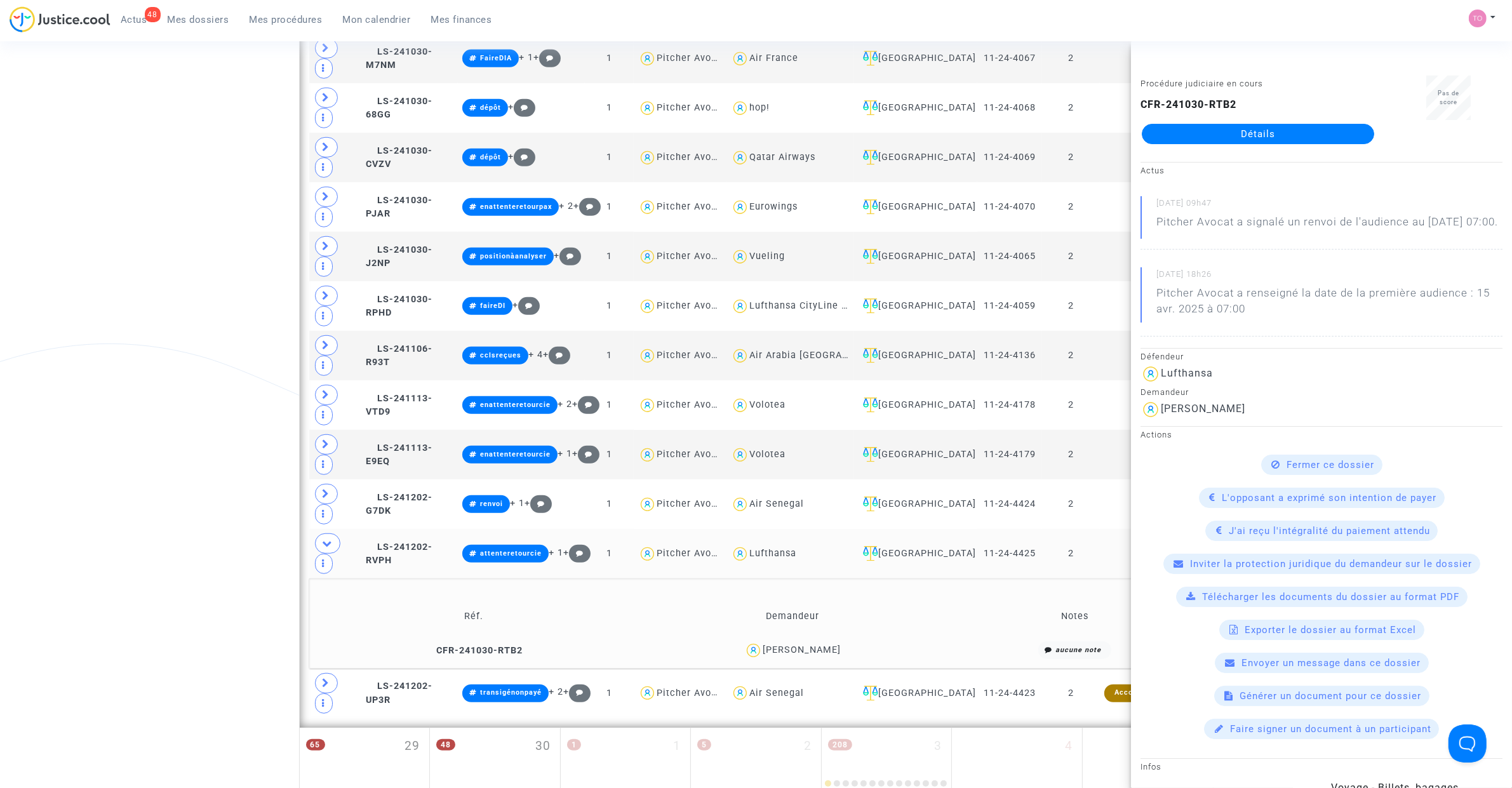
click at [1004, 170] on div "Actus" at bounding box center [1321, 170] width 362 height 15
type textarea "@"Air Senegal""
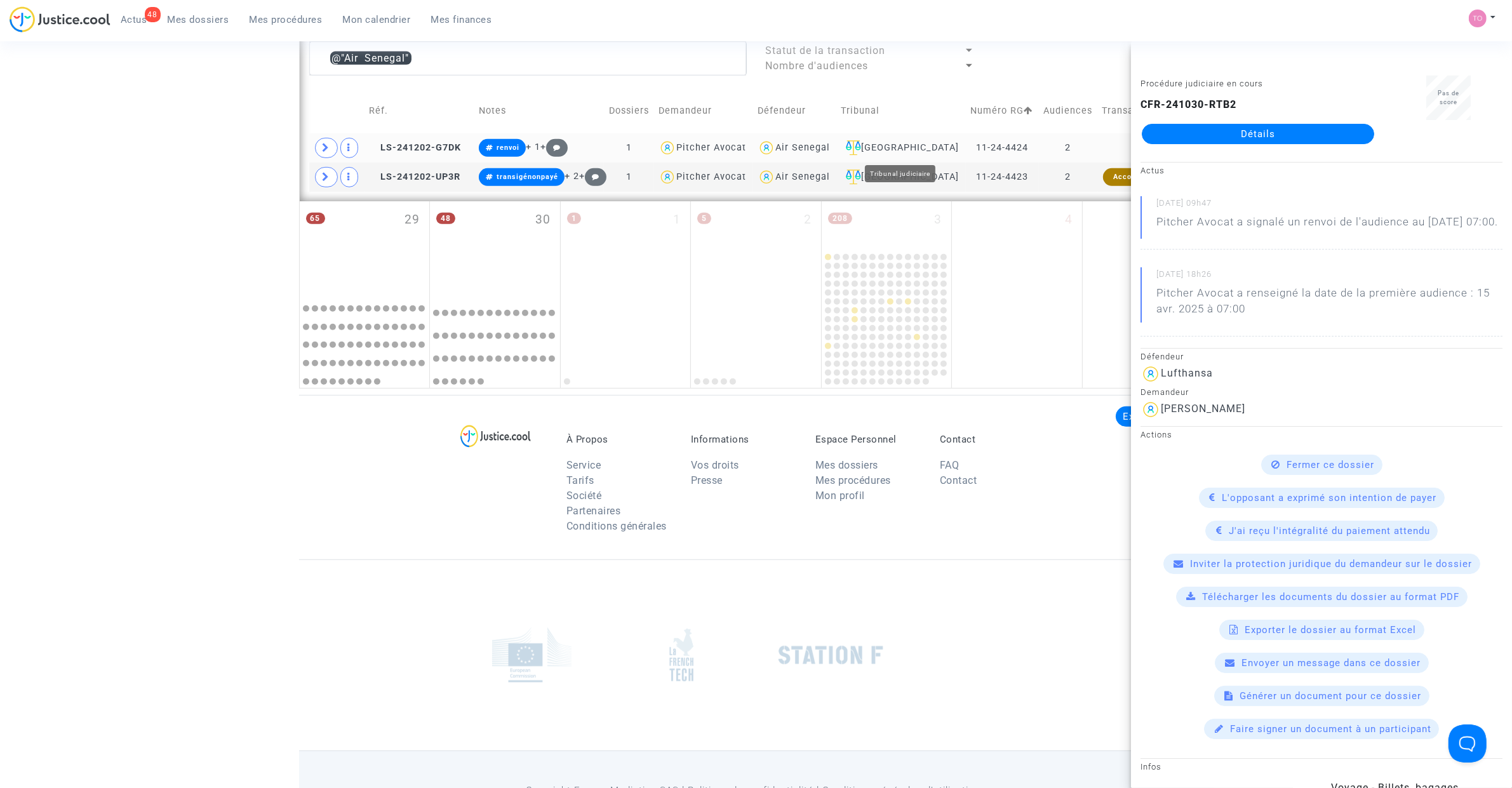
click at [920, 147] on div "[GEOGRAPHIC_DATA]" at bounding box center [901, 148] width 121 height 15
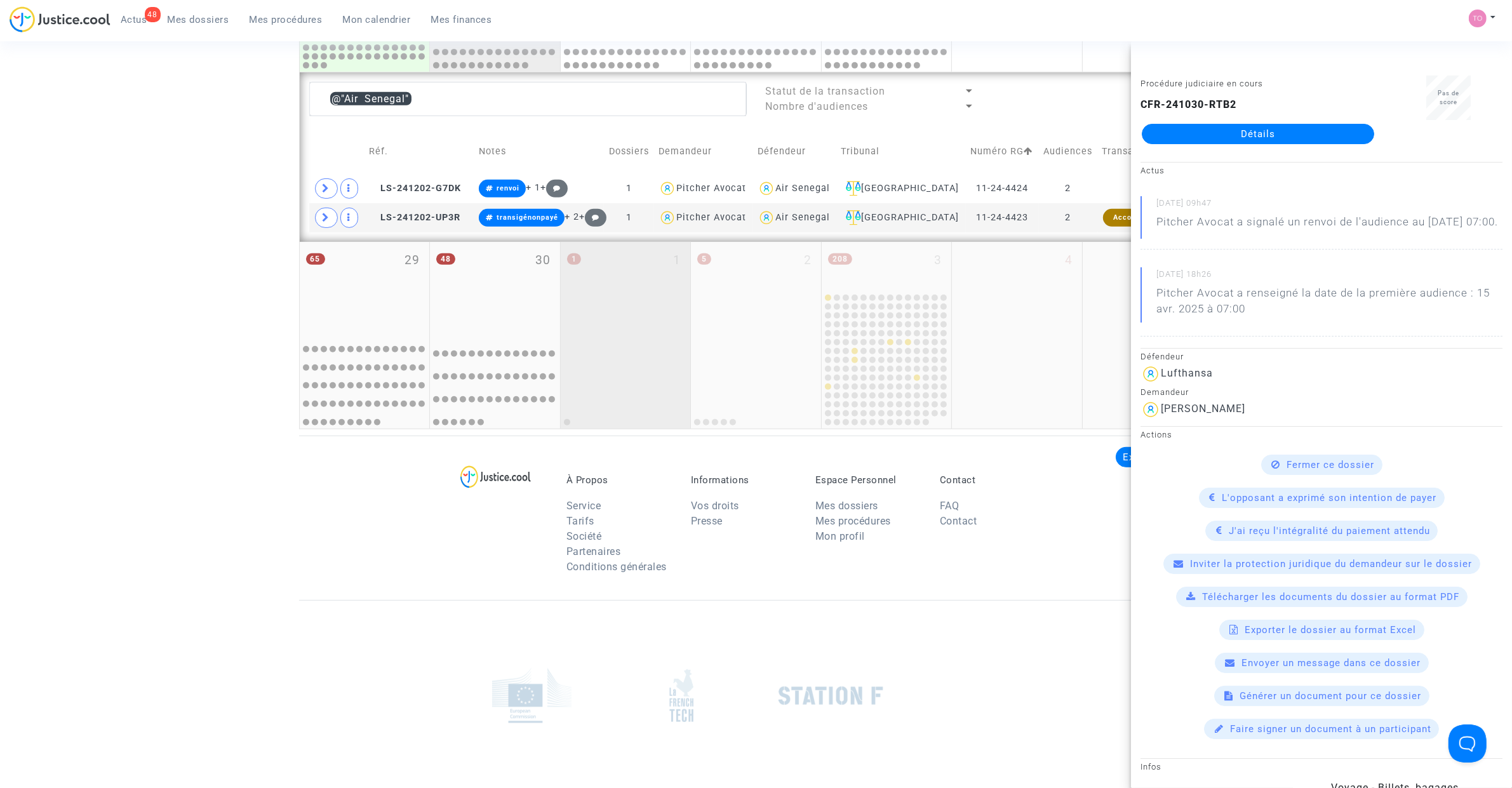
scroll to position [589, 0]
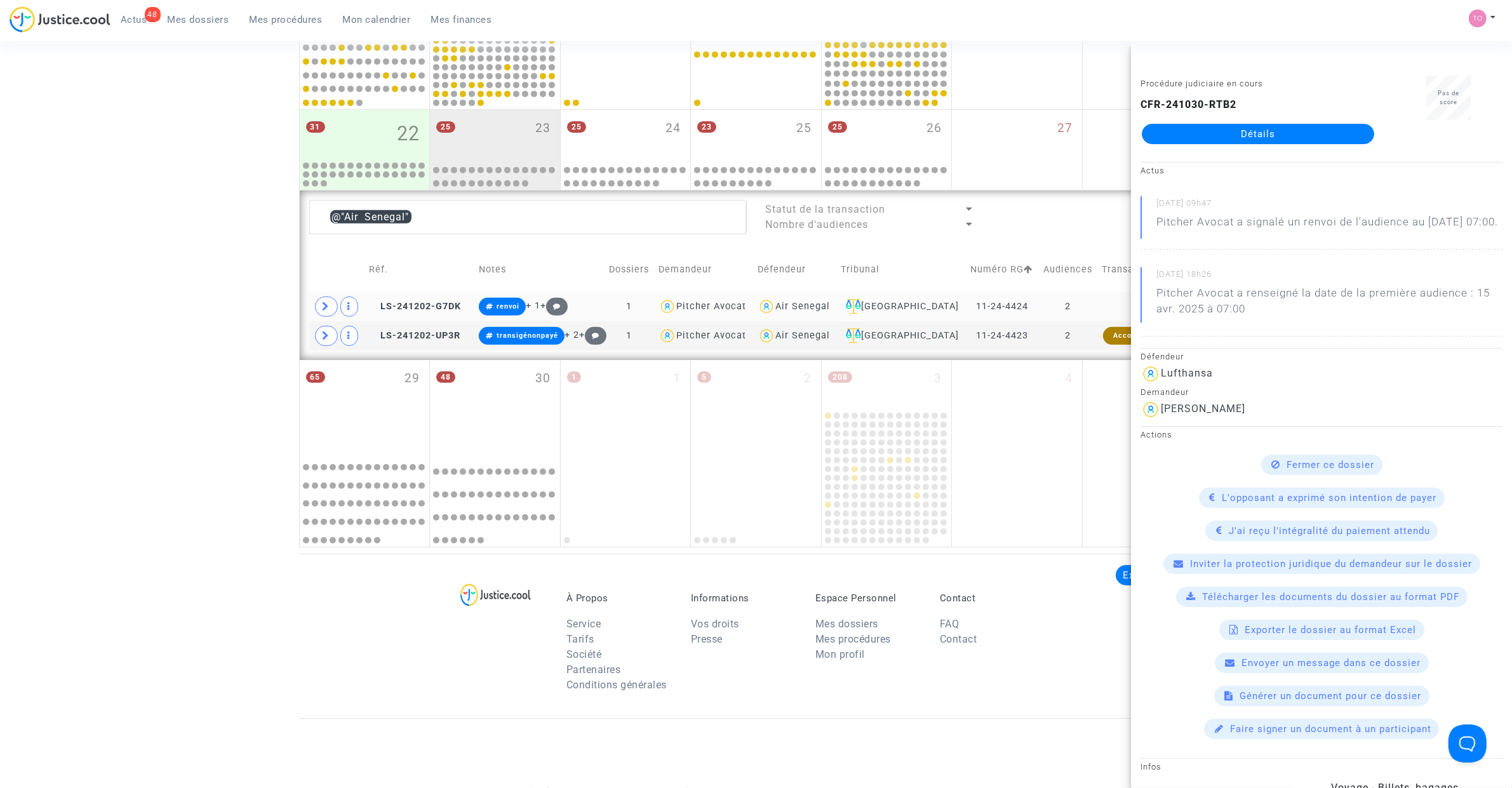
click at [818, 306] on div "Air Senegal" at bounding box center [802, 306] width 54 height 11
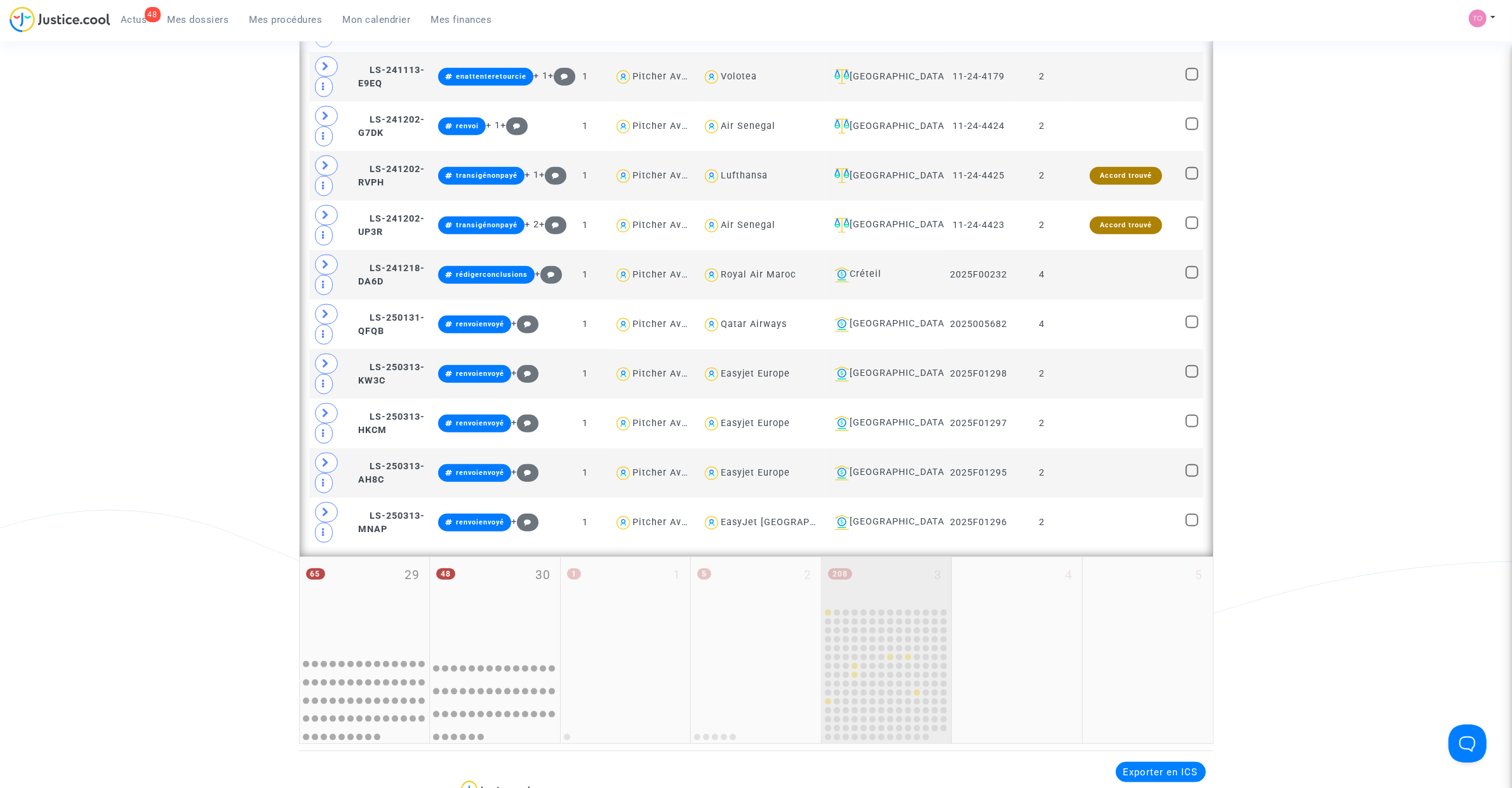
scroll to position [1542, 0]
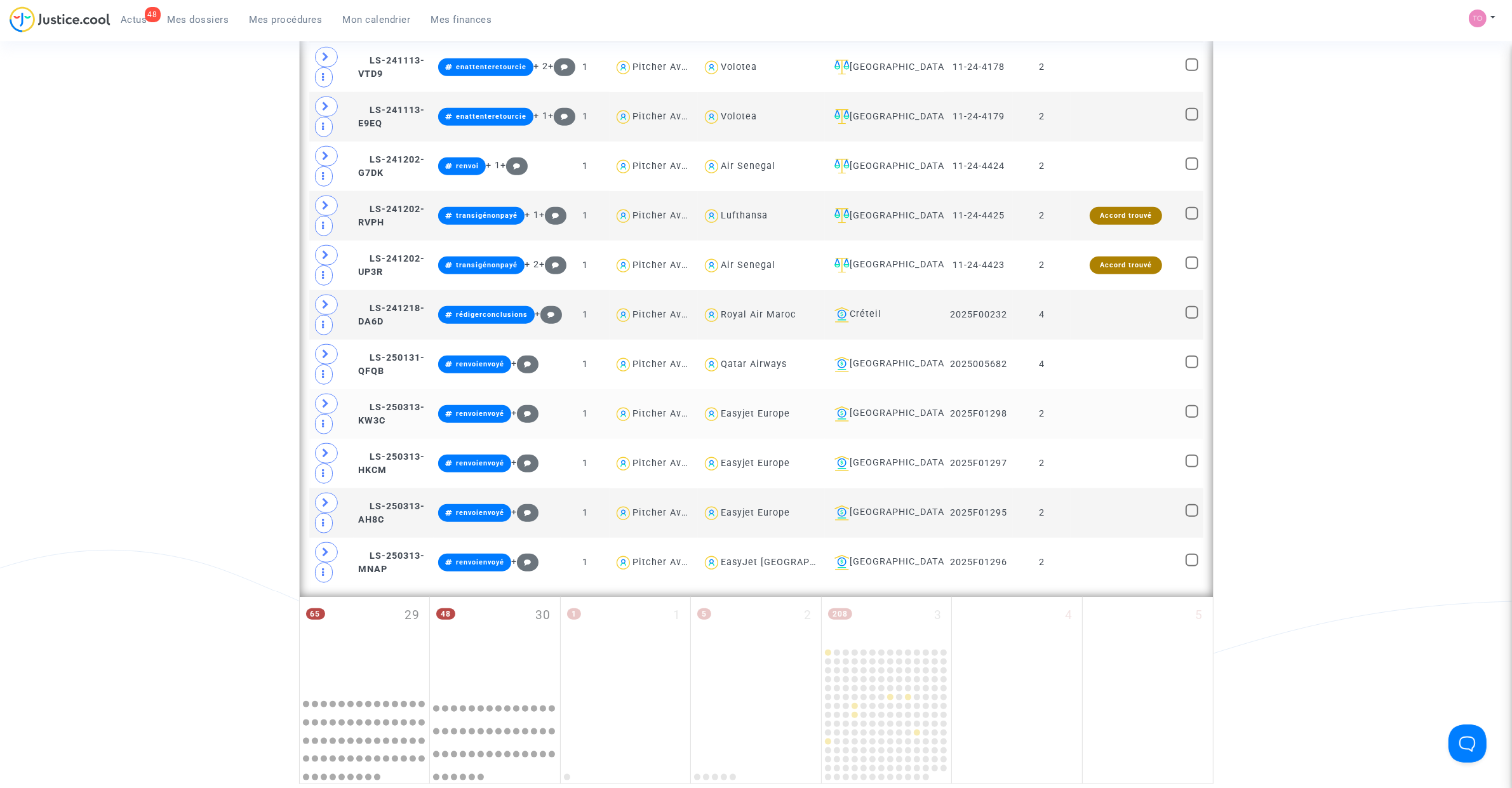
click at [903, 422] on div "Bordeaux" at bounding box center [884, 414] width 111 height 15
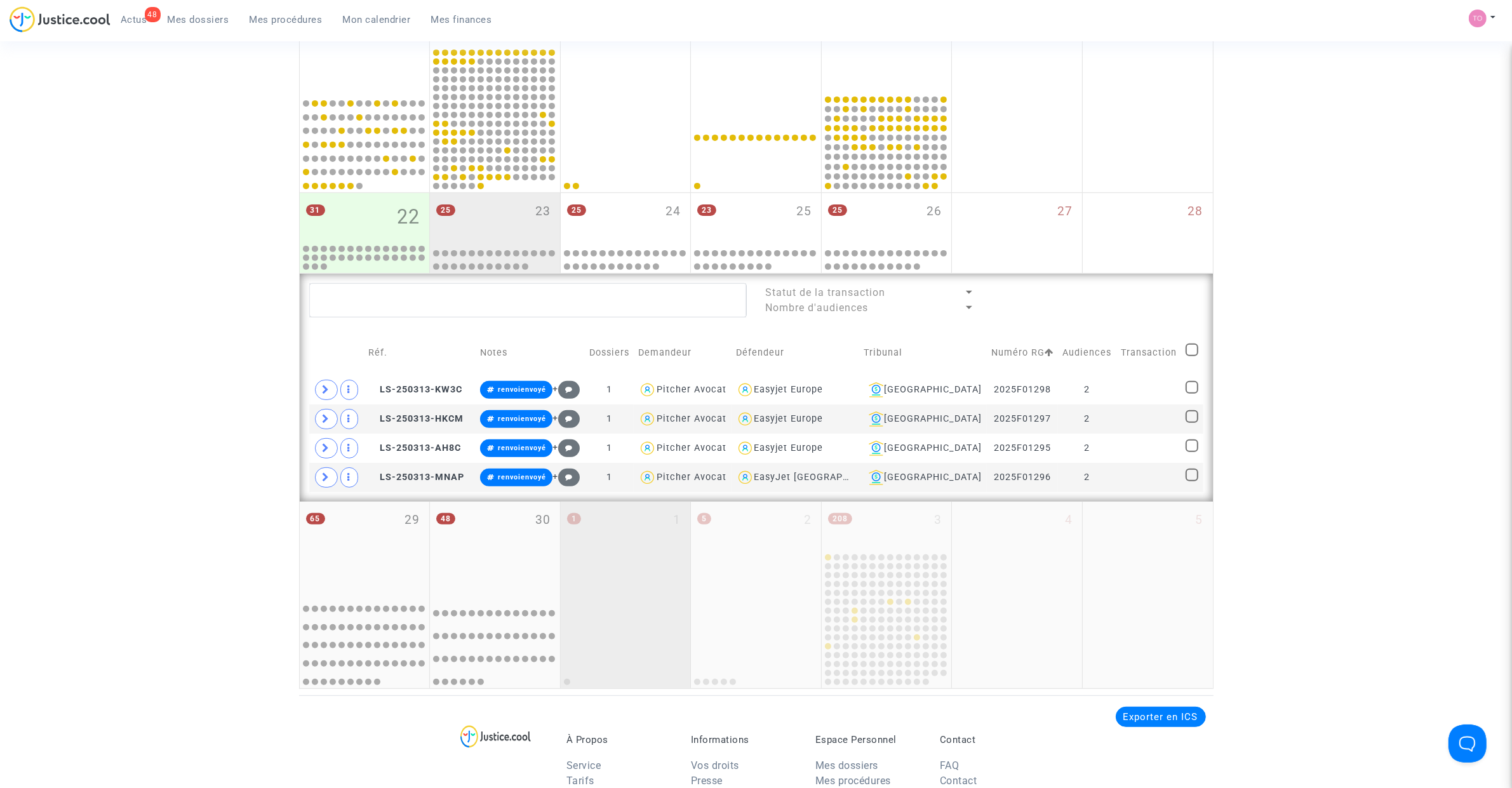
scroll to position [489, 0]
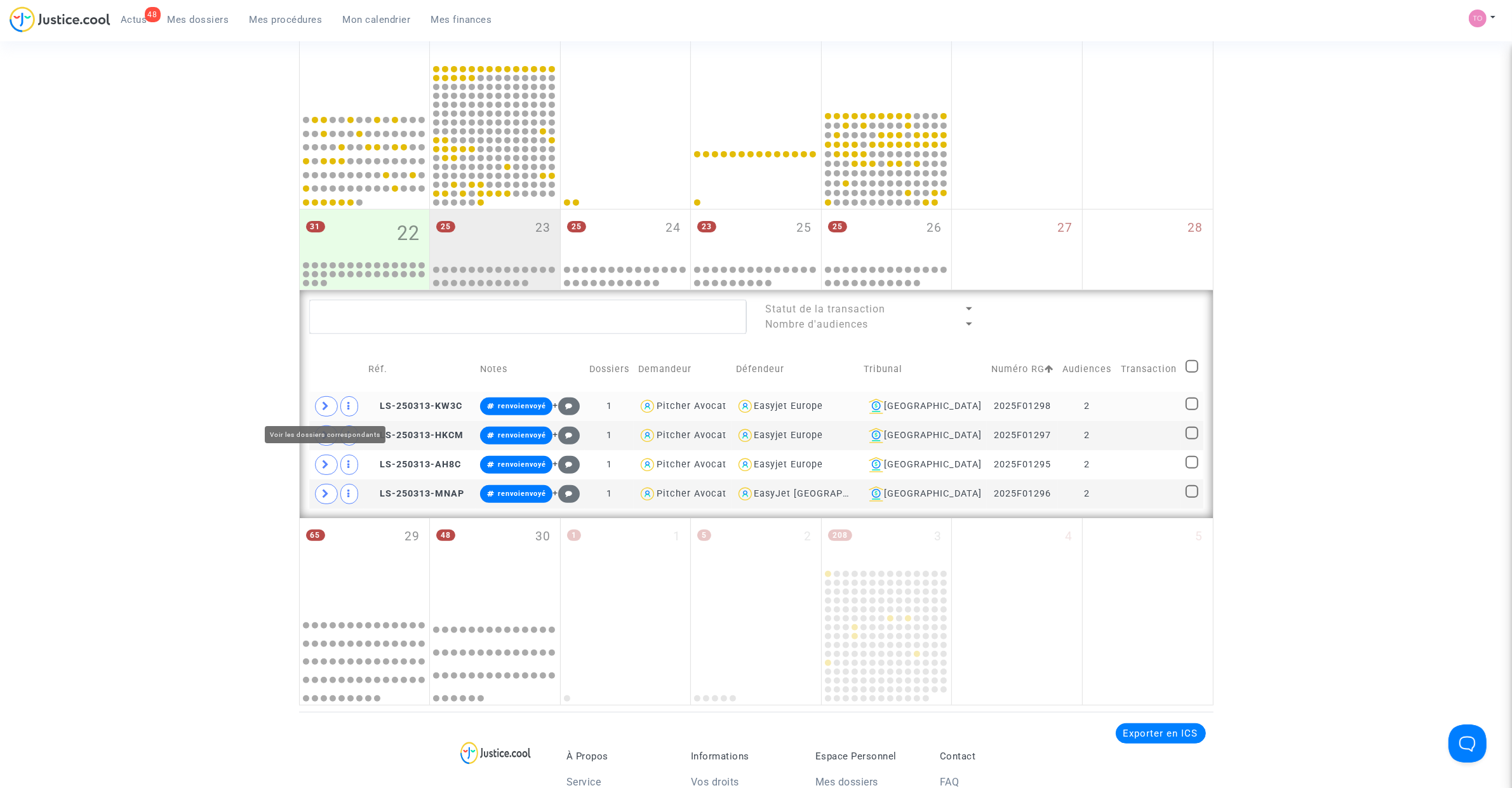
click at [328, 407] on icon at bounding box center [326, 406] width 8 height 10
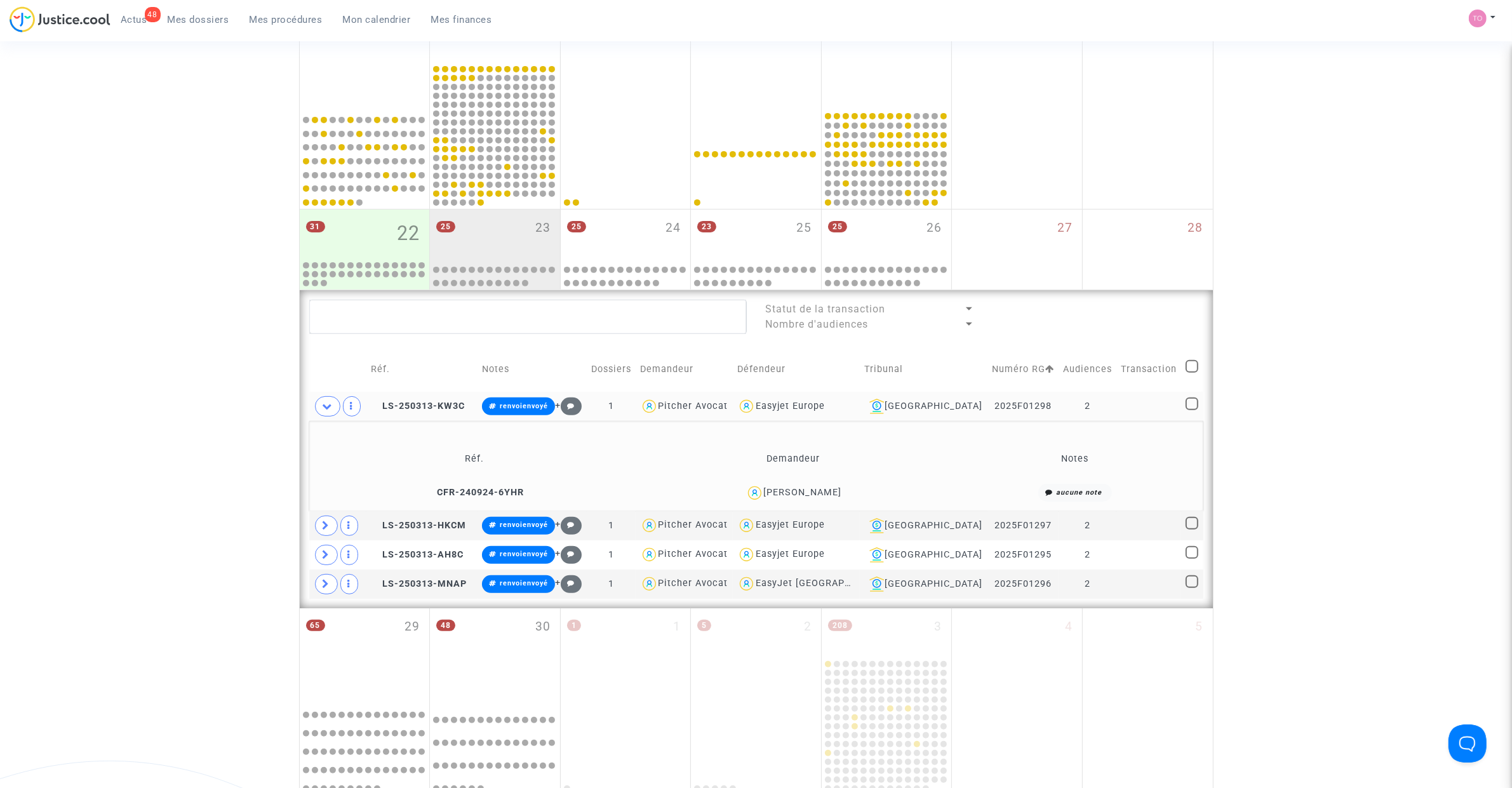
drag, startPoint x: 853, startPoint y: 489, endPoint x: 782, endPoint y: 491, distance: 71.0
click at [782, 491] on div "Lauriane Baltazar Ramos" at bounding box center [793, 493] width 307 height 19
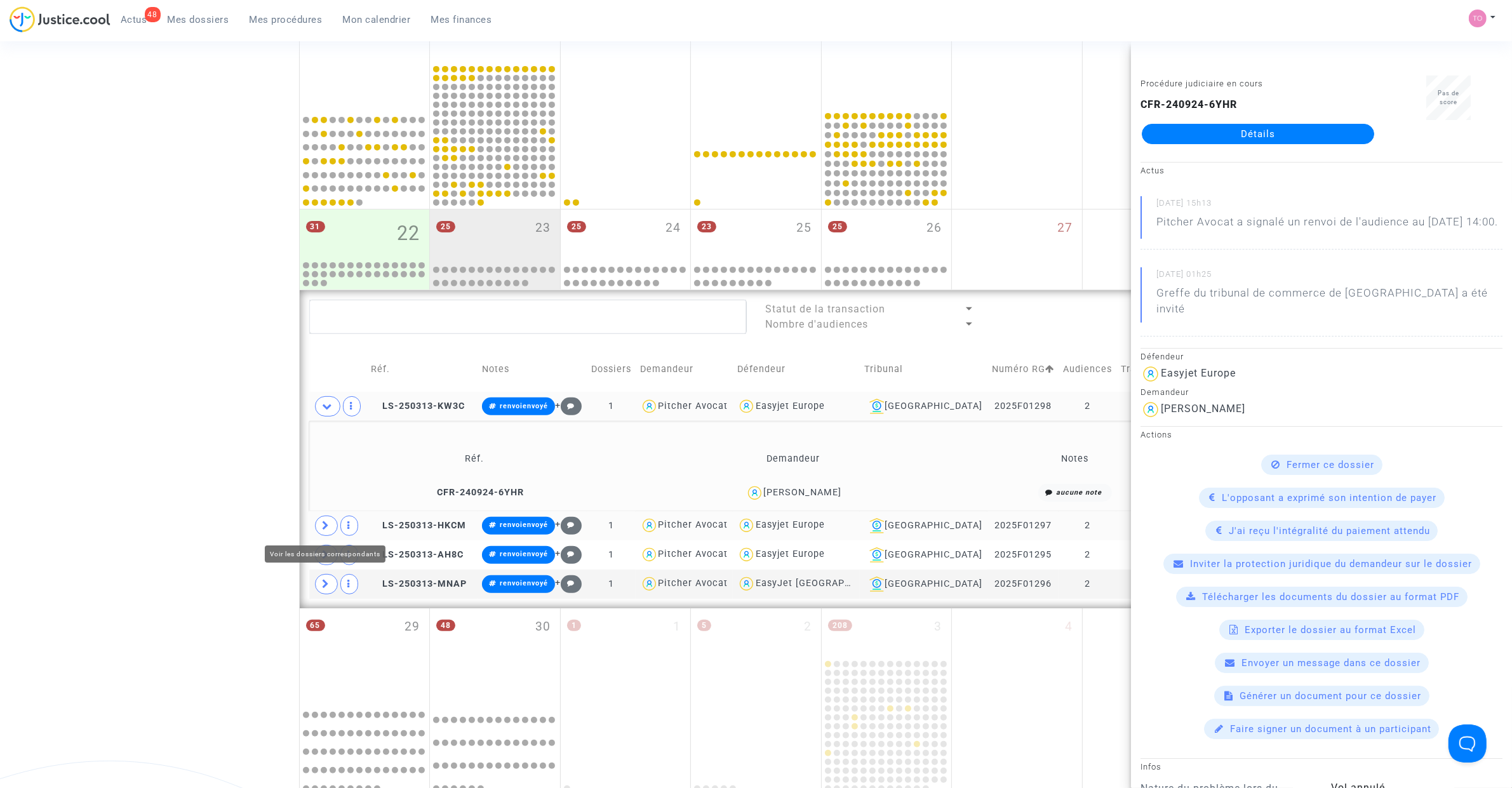
click at [324, 501] on icon at bounding box center [326, 526] width 8 height 10
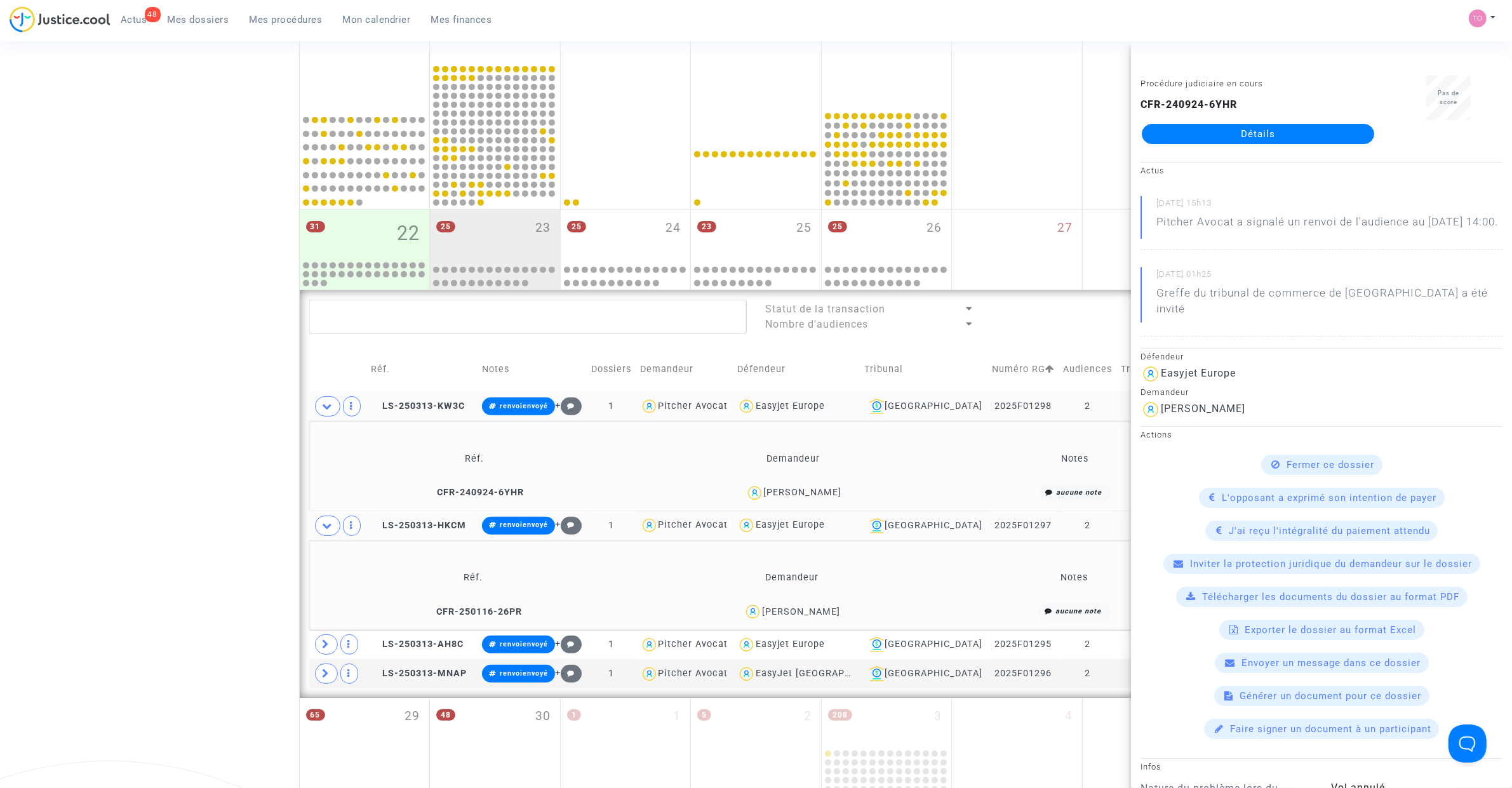
drag, startPoint x: 839, startPoint y: 617, endPoint x: 804, endPoint y: 619, distance: 35.1
click at [804, 501] on div "Lucas Testard" at bounding box center [791, 611] width 308 height 19
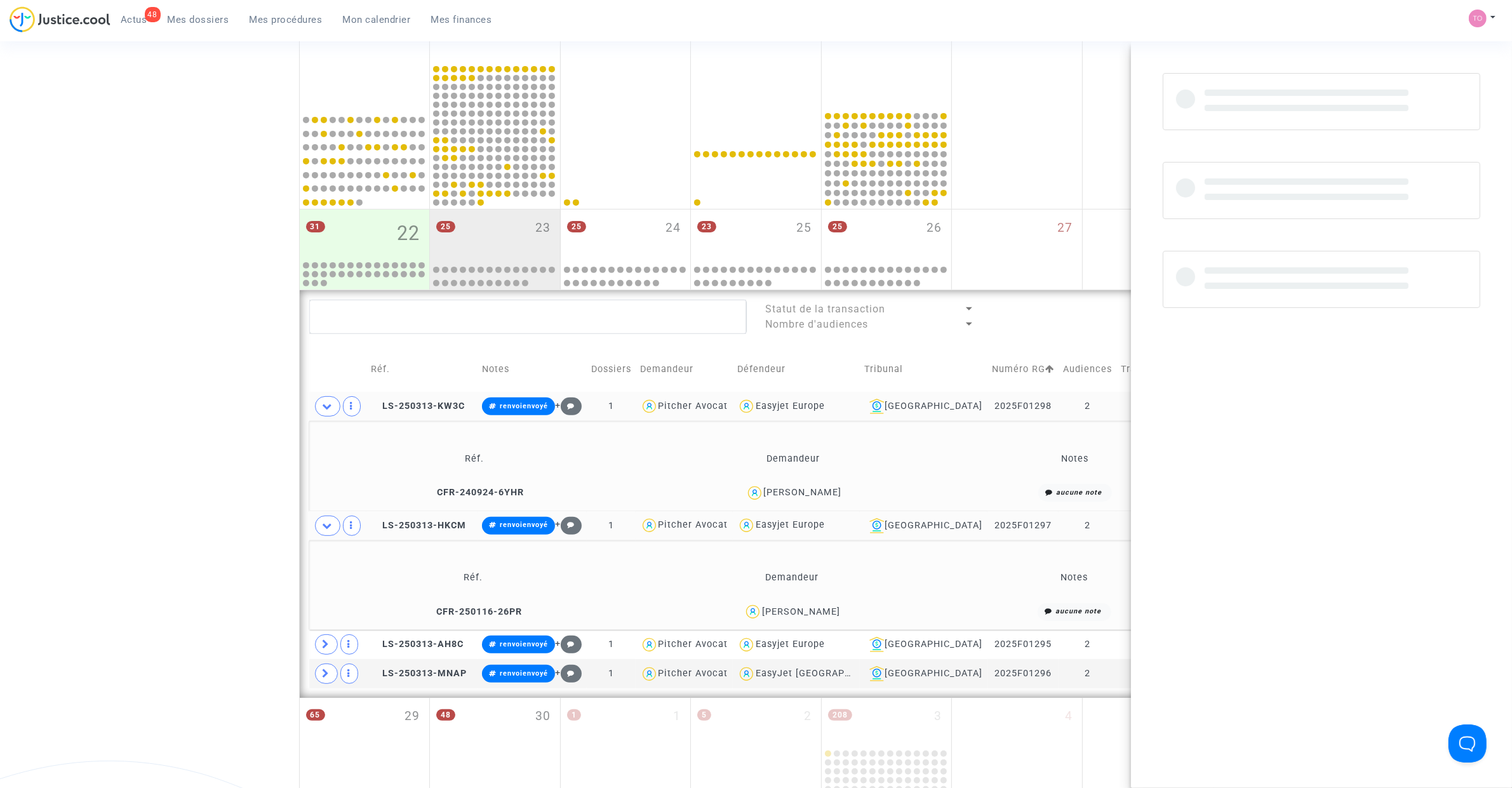
click at [804, 501] on div "Lucas Testard" at bounding box center [791, 611] width 308 height 19
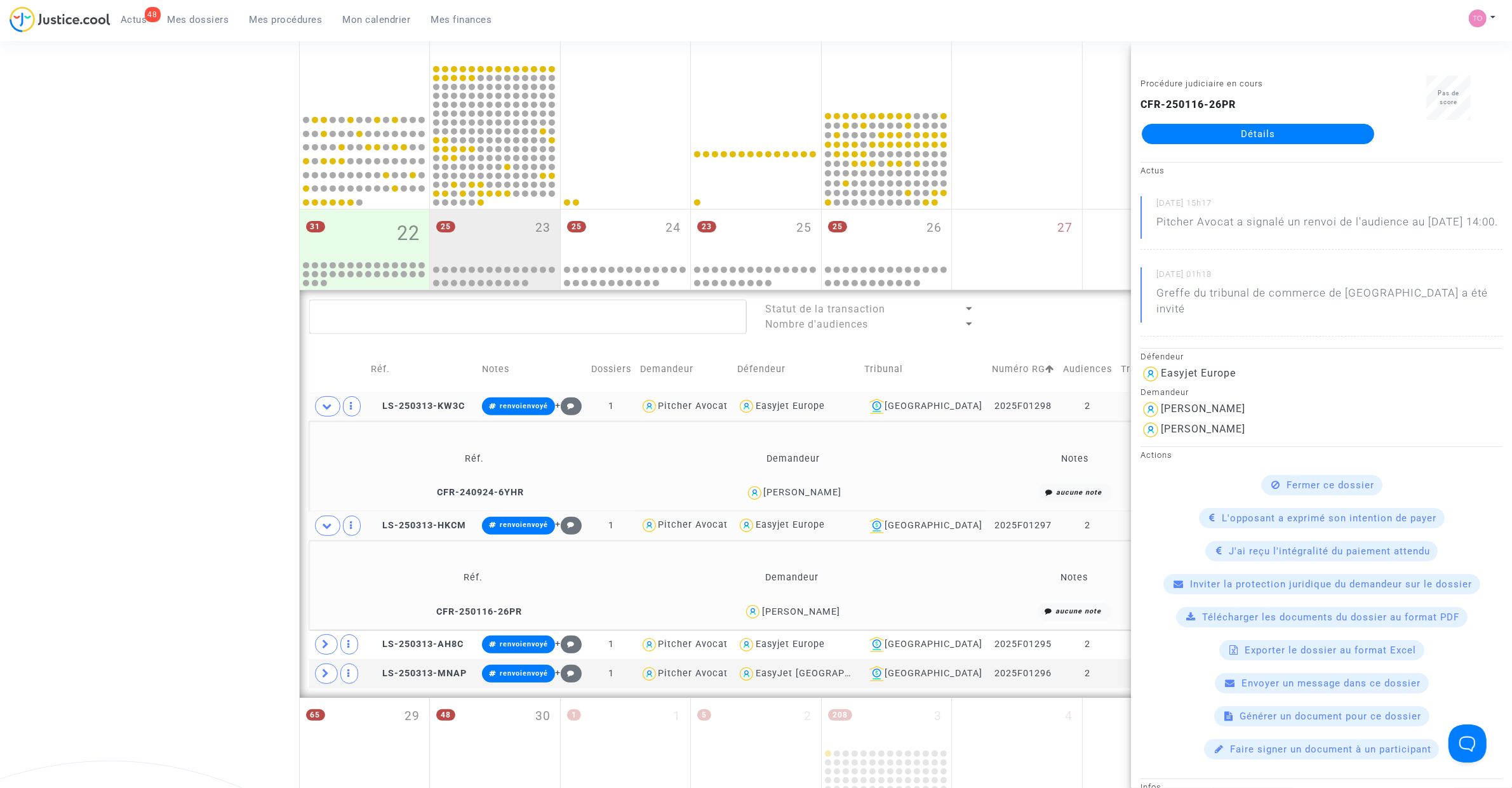
drag, startPoint x: 821, startPoint y: 611, endPoint x: 802, endPoint y: 613, distance: 19.1
click at [802, 501] on div "Lucas Testard" at bounding box center [791, 611] width 308 height 19
click at [329, 501] on icon at bounding box center [326, 644] width 8 height 10
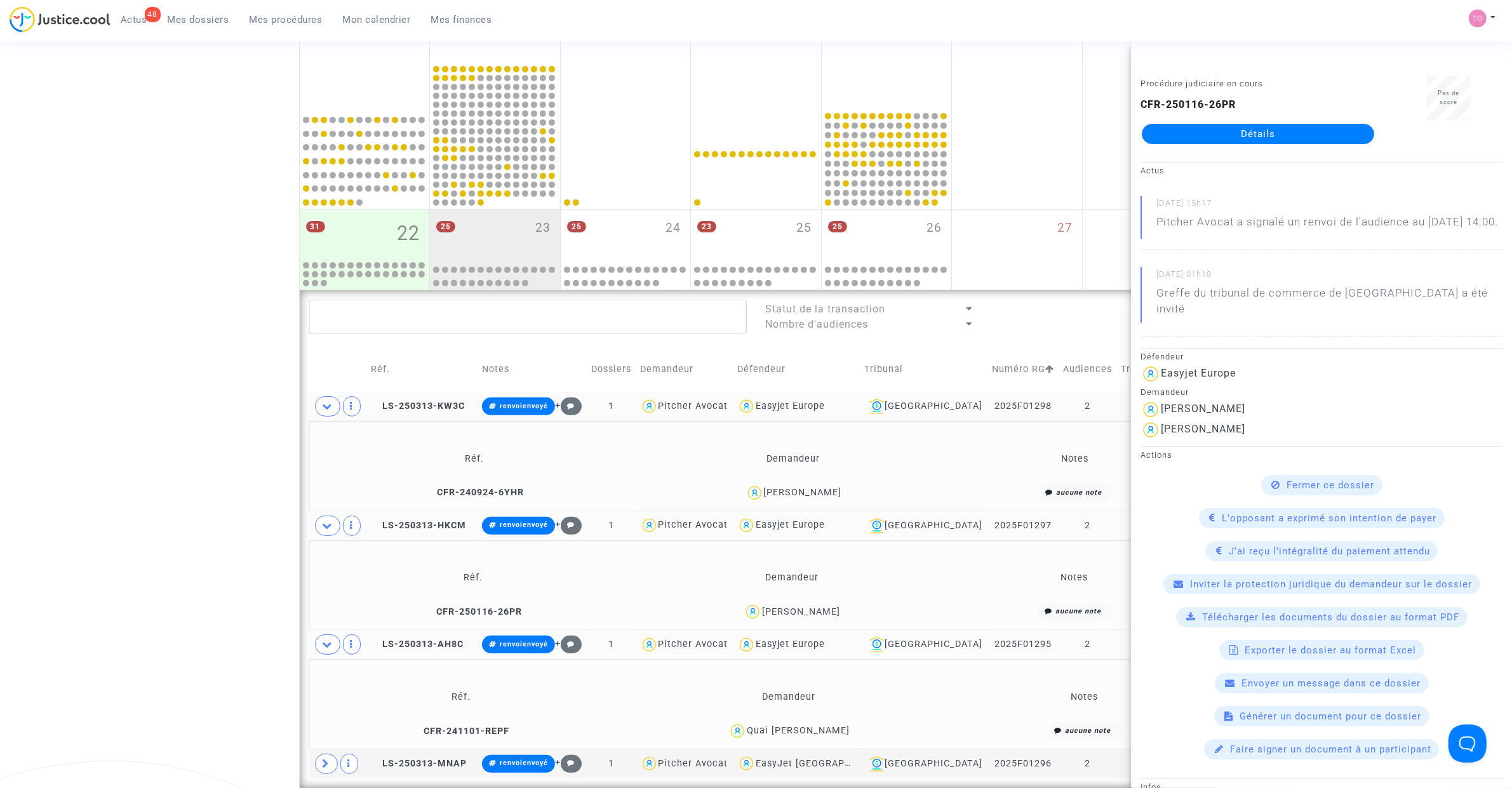
click at [229, 501] on div "Date de clôture d'instruction Date de conciliation Date d'audience Date de juge…" at bounding box center [756, 280] width 1512 height 1391
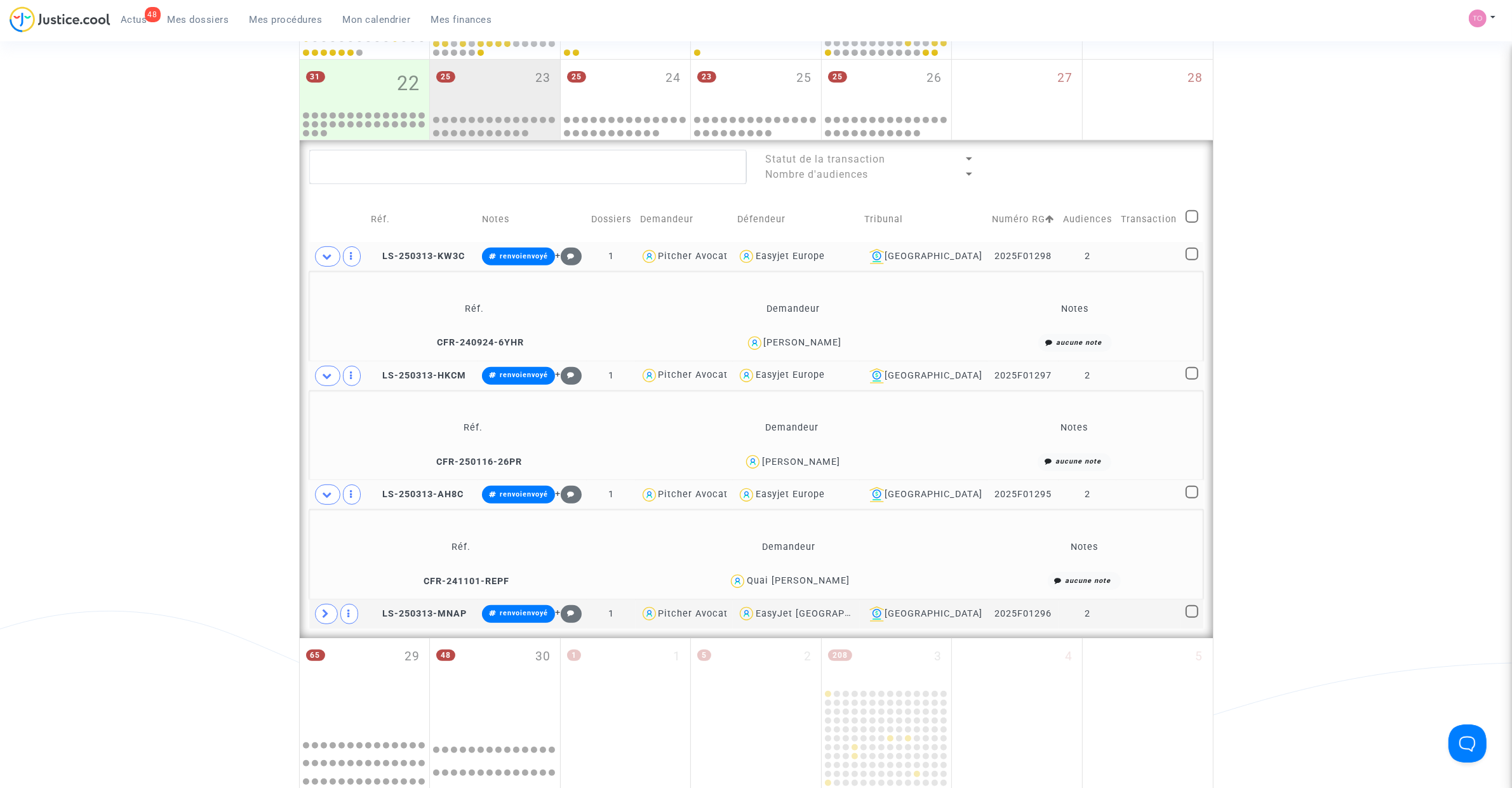
scroll to position [648, 0]
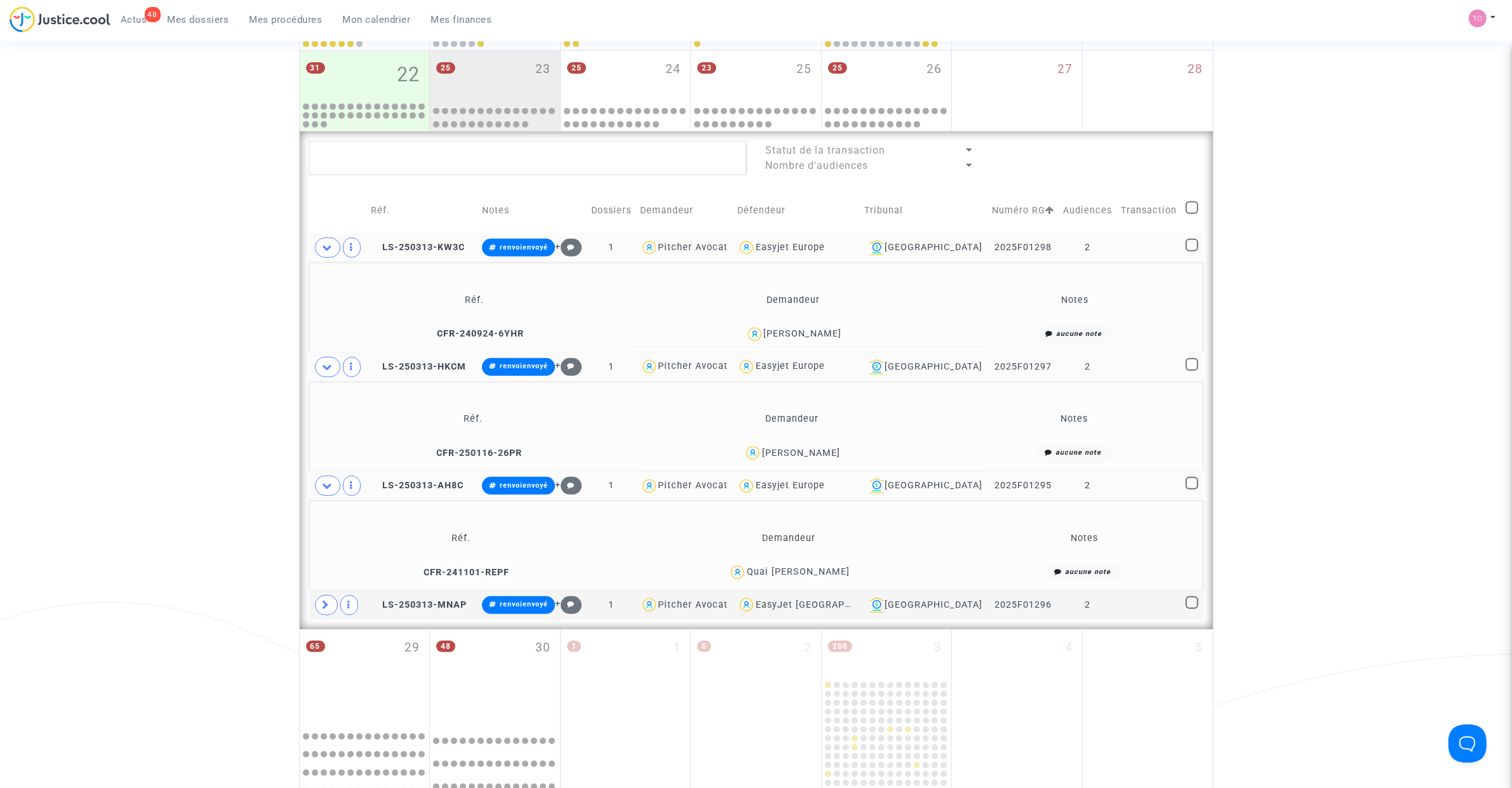
drag, startPoint x: 814, startPoint y: 580, endPoint x: 805, endPoint y: 581, distance: 9.1
click at [805, 501] on div "Quai Balde" at bounding box center [789, 572] width 352 height 19
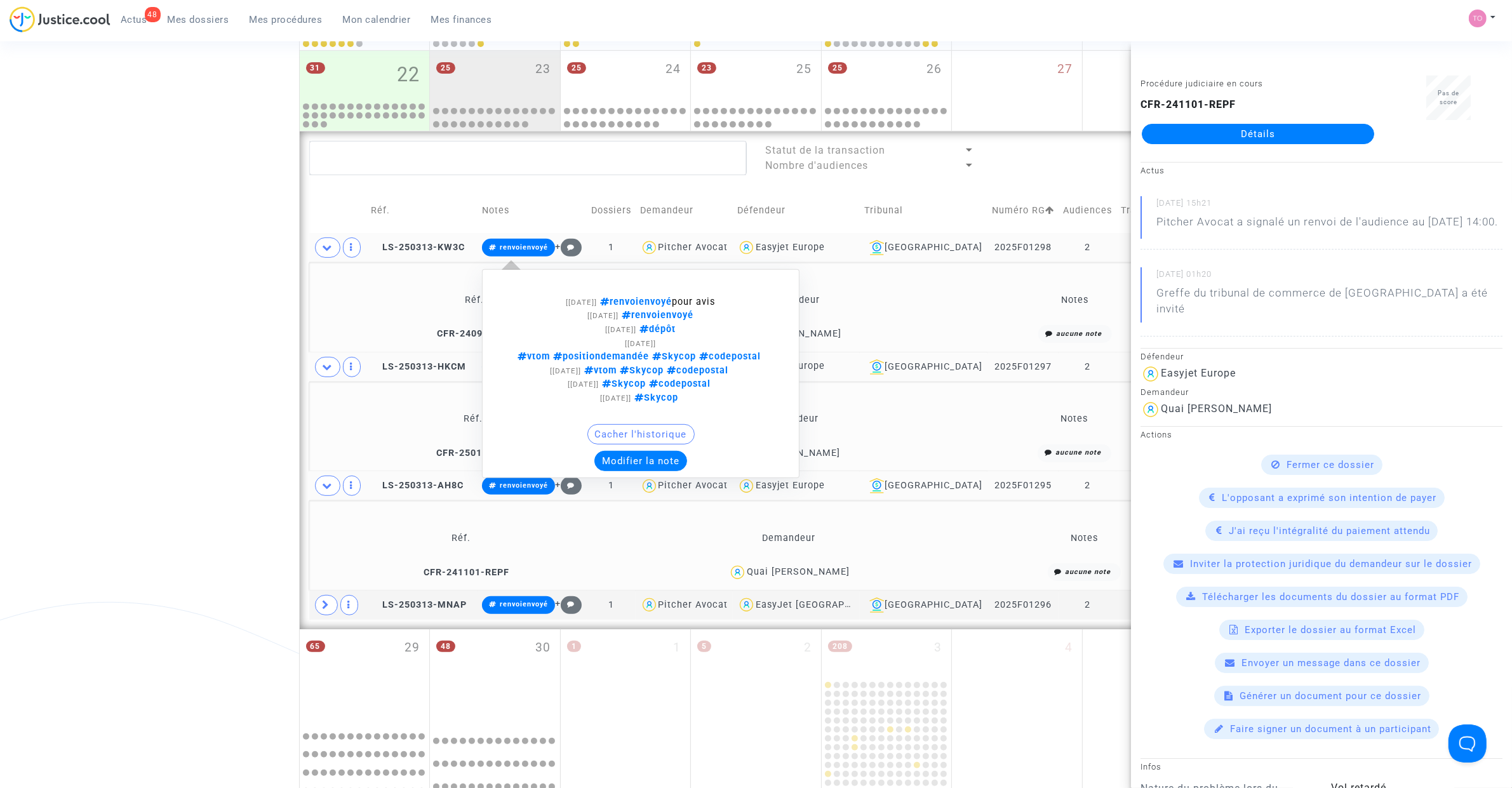
click at [637, 460] on button "Modifier la note" at bounding box center [640, 461] width 93 height 21
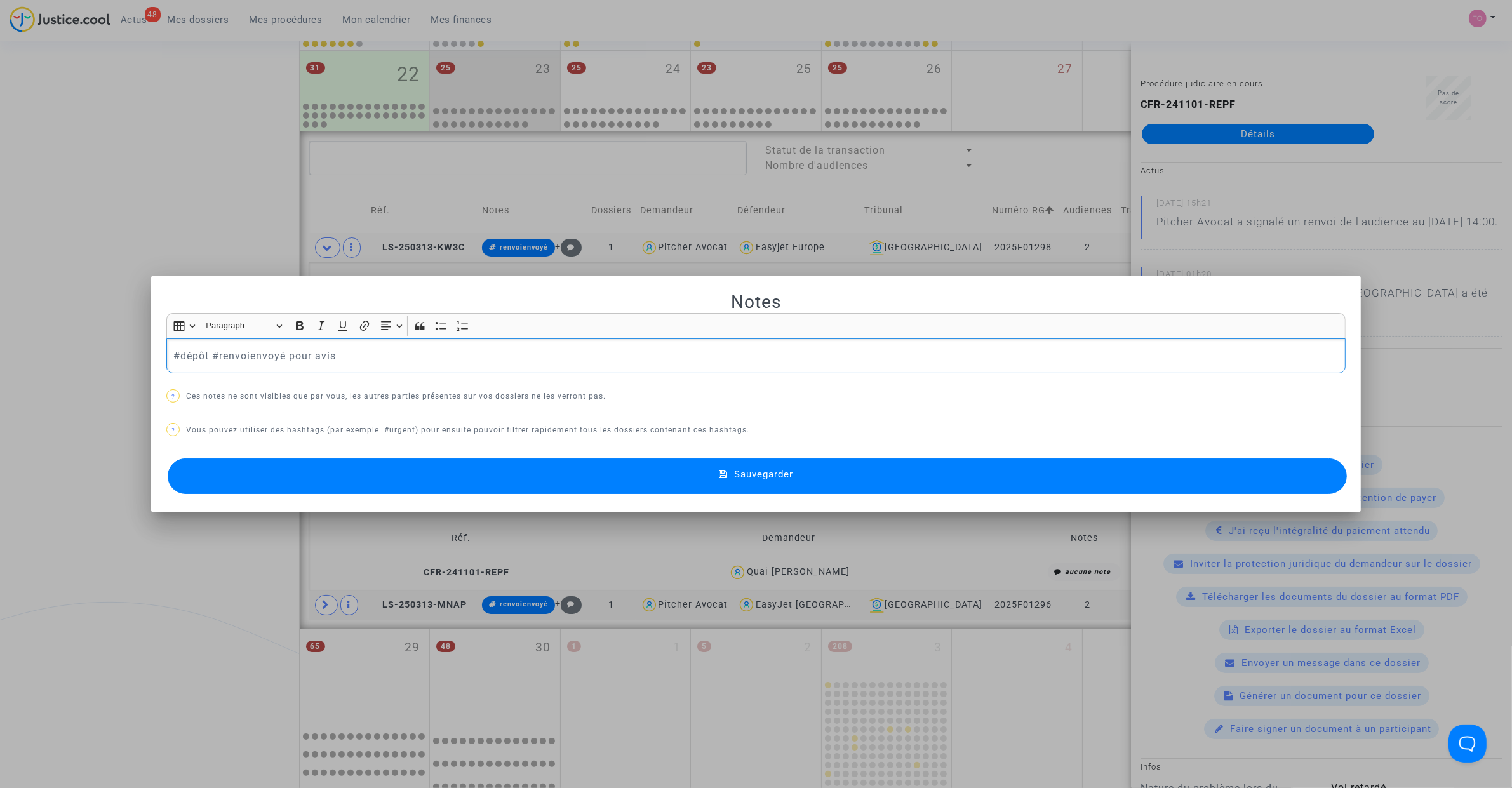
click at [427, 467] on button "Sauvegarder" at bounding box center [757, 476] width 1180 height 36
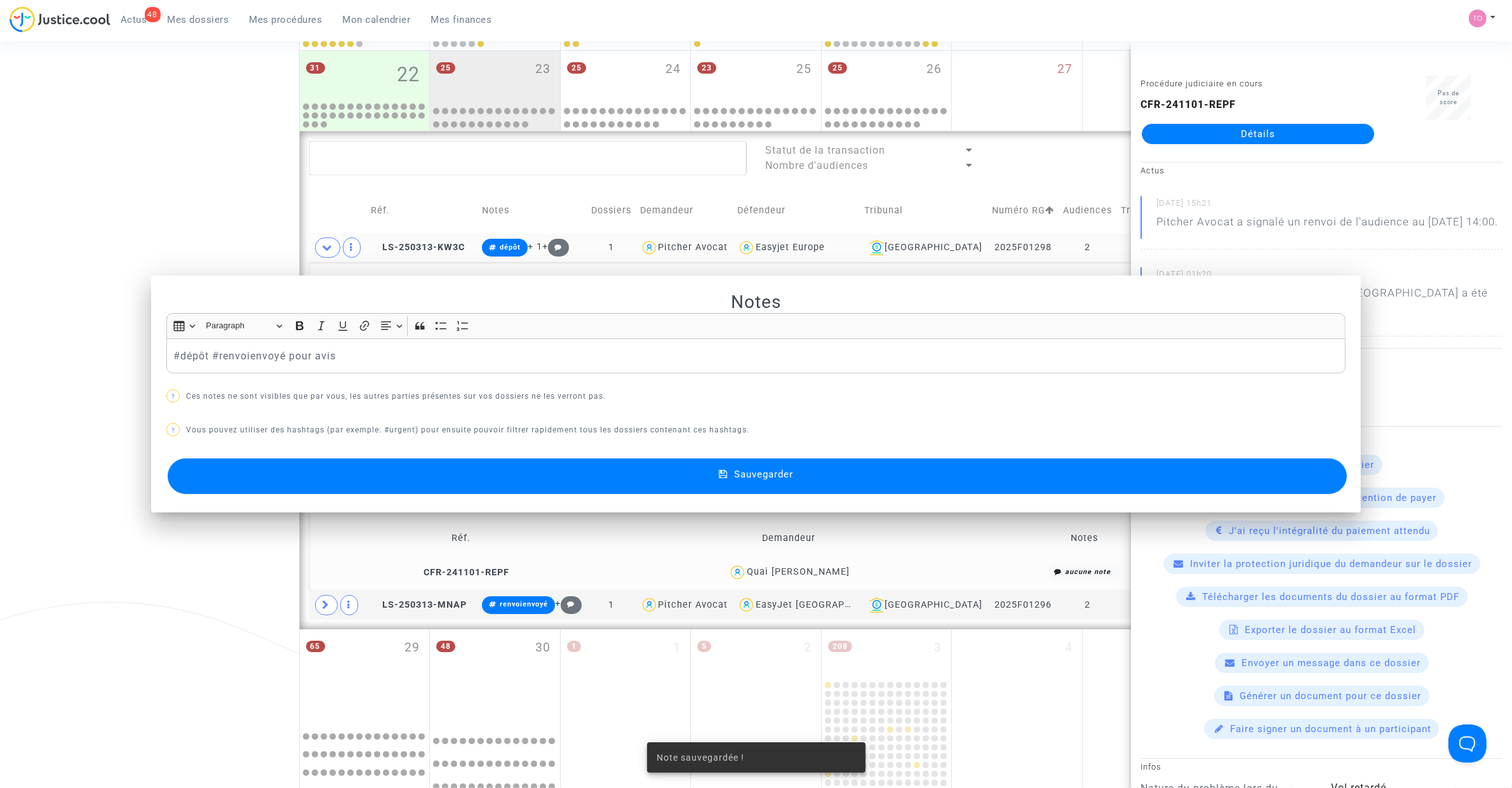
scroll to position [648, 0]
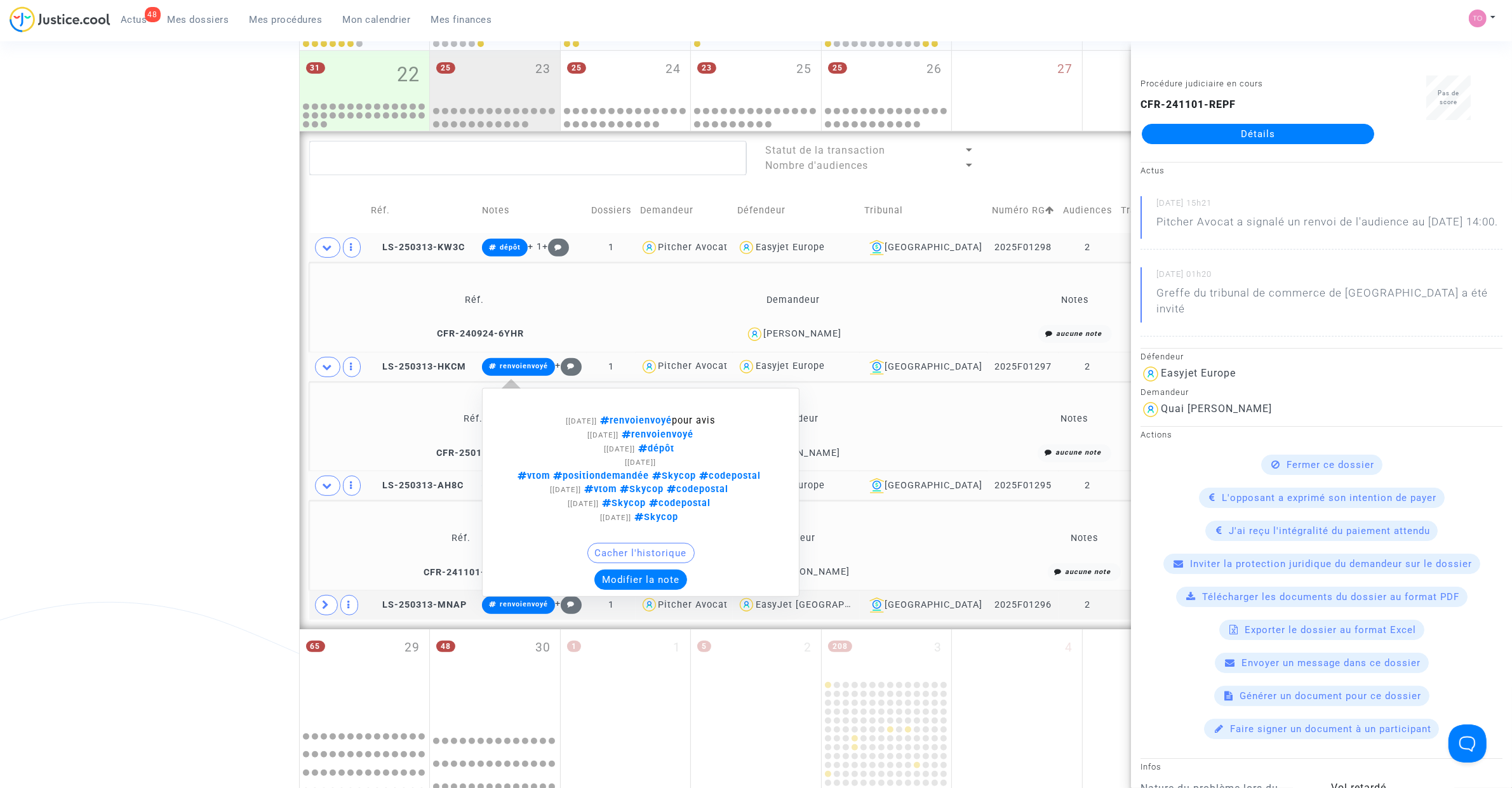
click at [636, 501] on button "Modifier la note" at bounding box center [640, 580] width 93 height 21
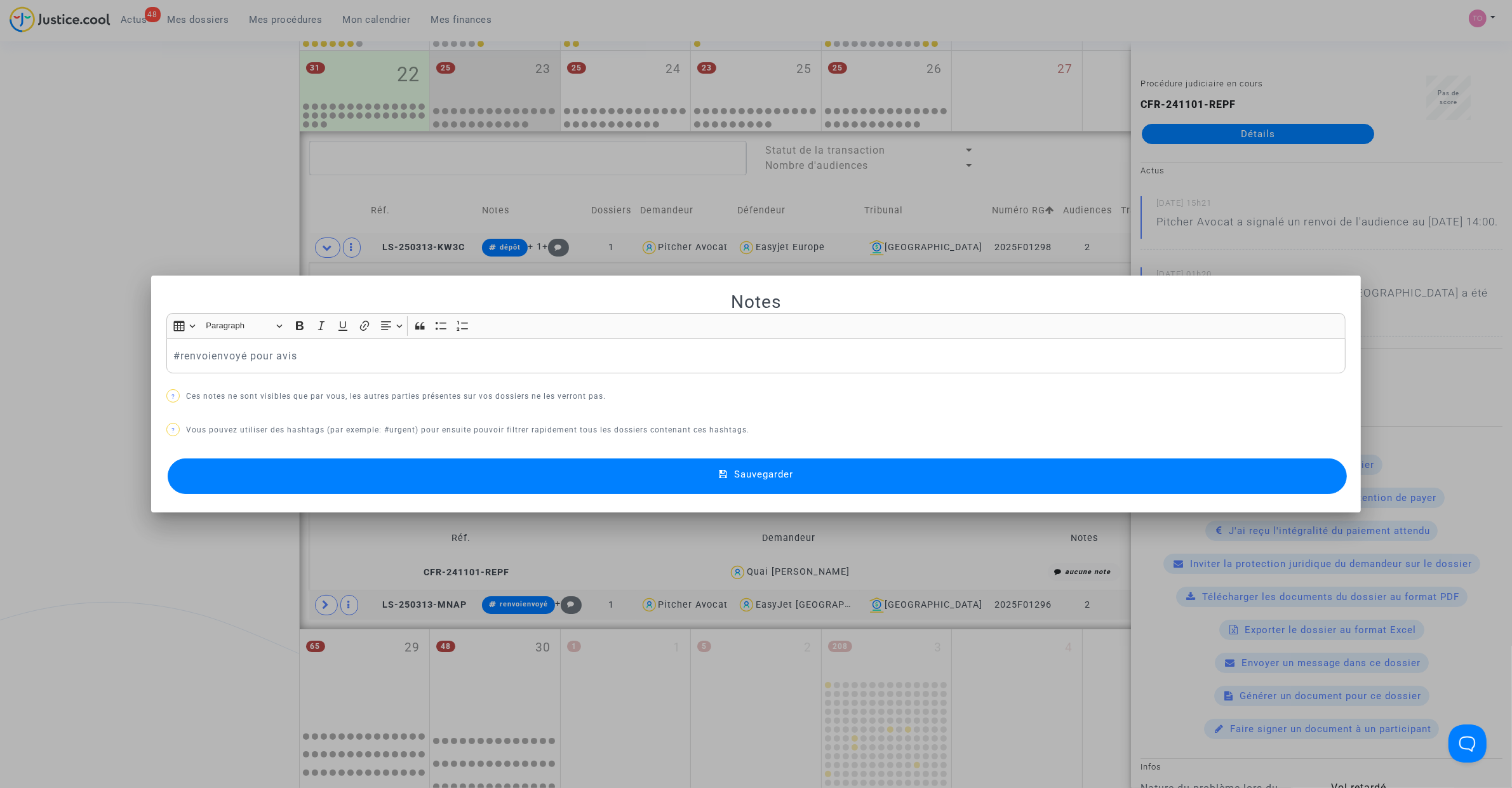
scroll to position [0, 0]
click at [366, 488] on button "Sauvegarder" at bounding box center [757, 476] width 1180 height 36
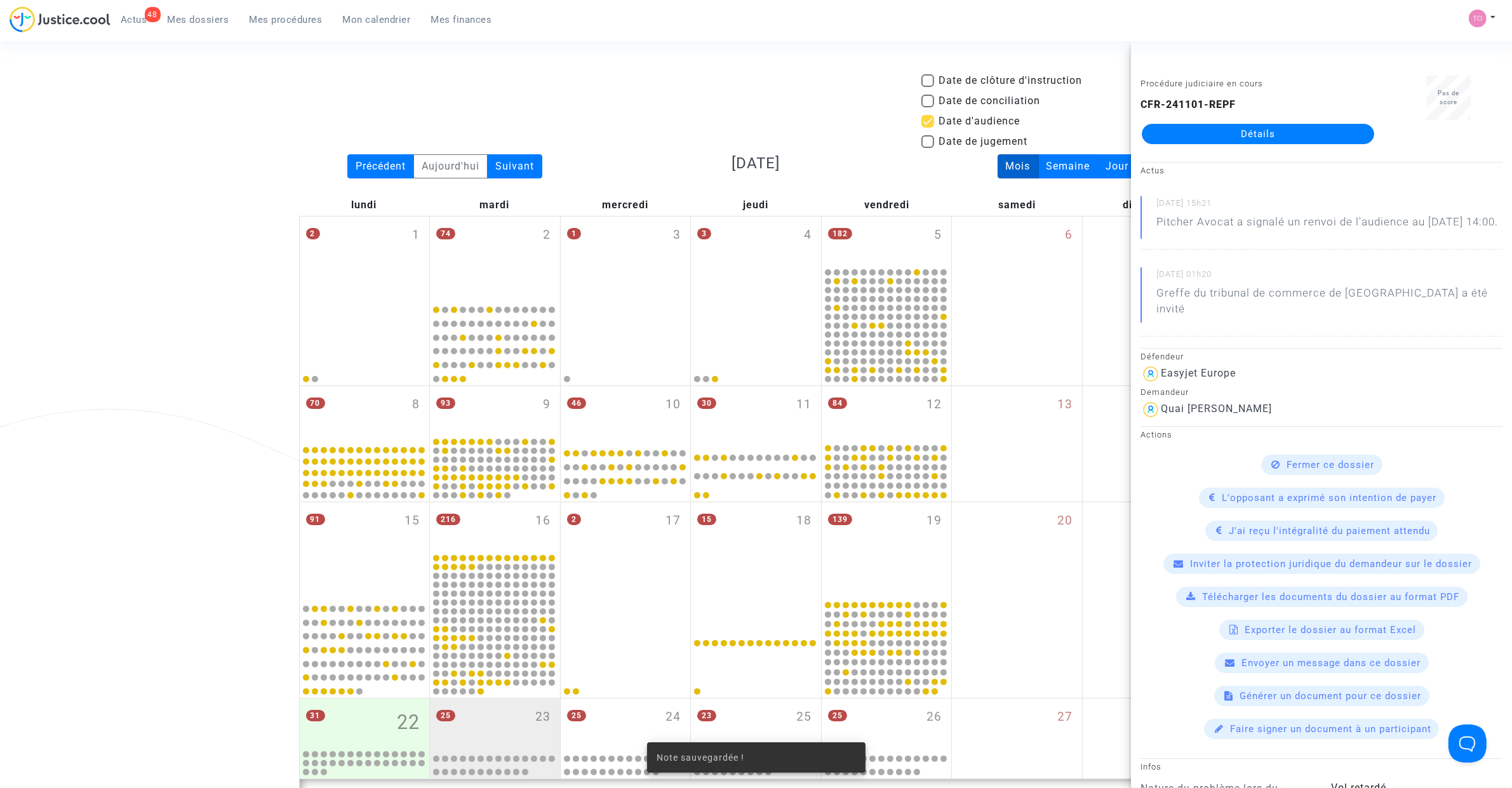
scroll to position [648, 0]
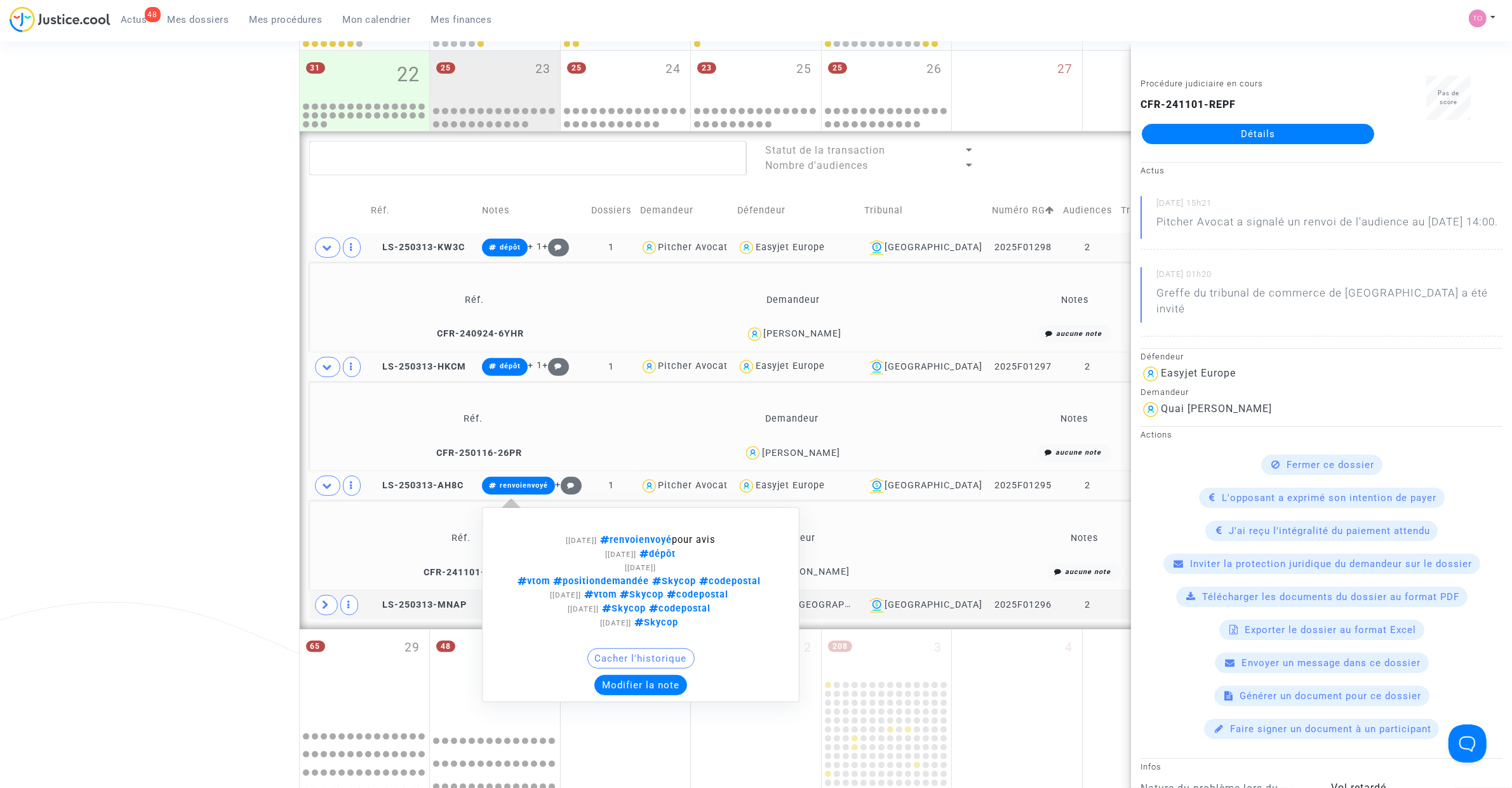
click at [670, 501] on button "Modifier la note" at bounding box center [640, 686] width 93 height 21
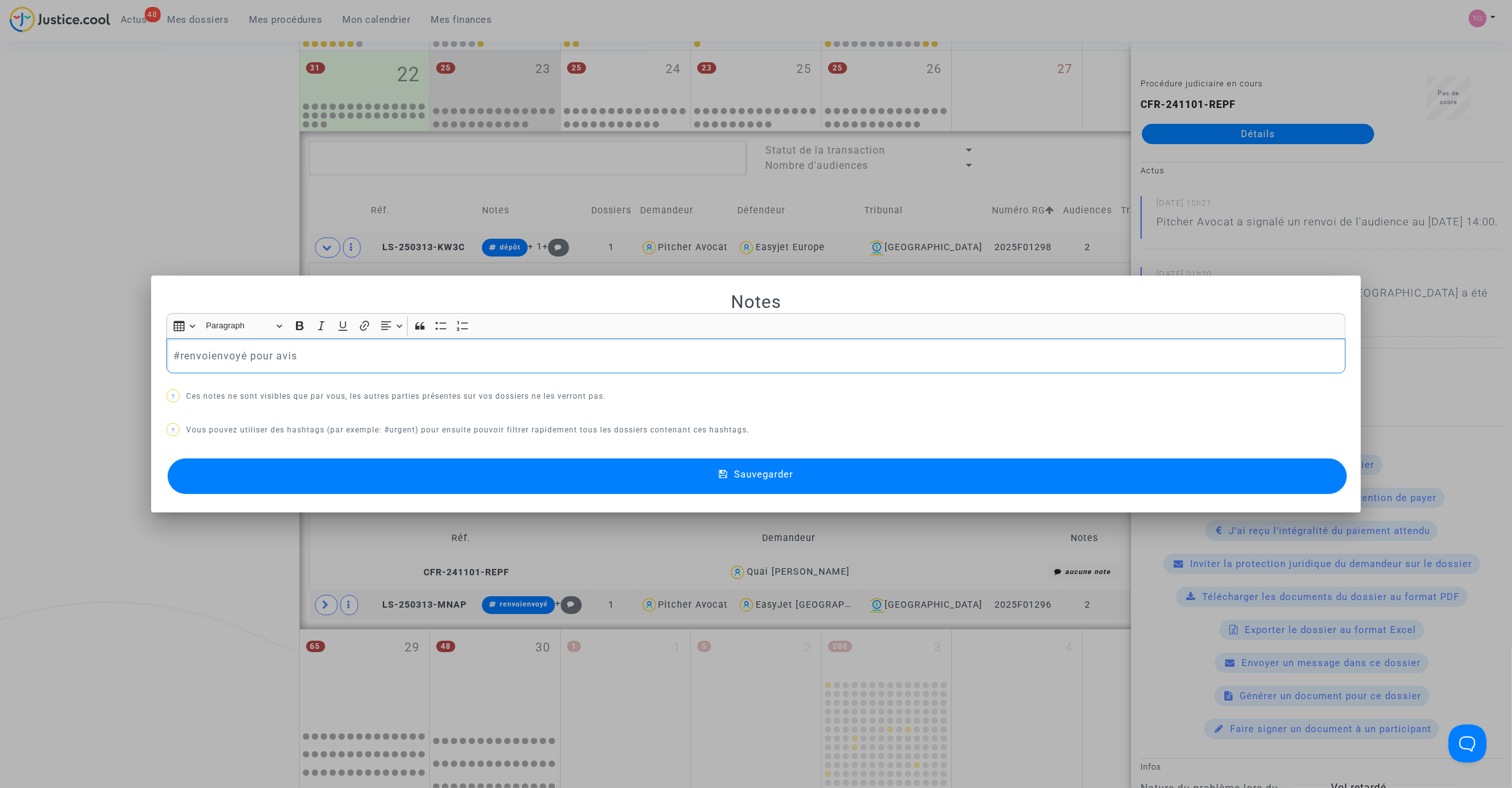
scroll to position [0, 0]
click at [430, 471] on button "Sauvegarder" at bounding box center [757, 476] width 1180 height 36
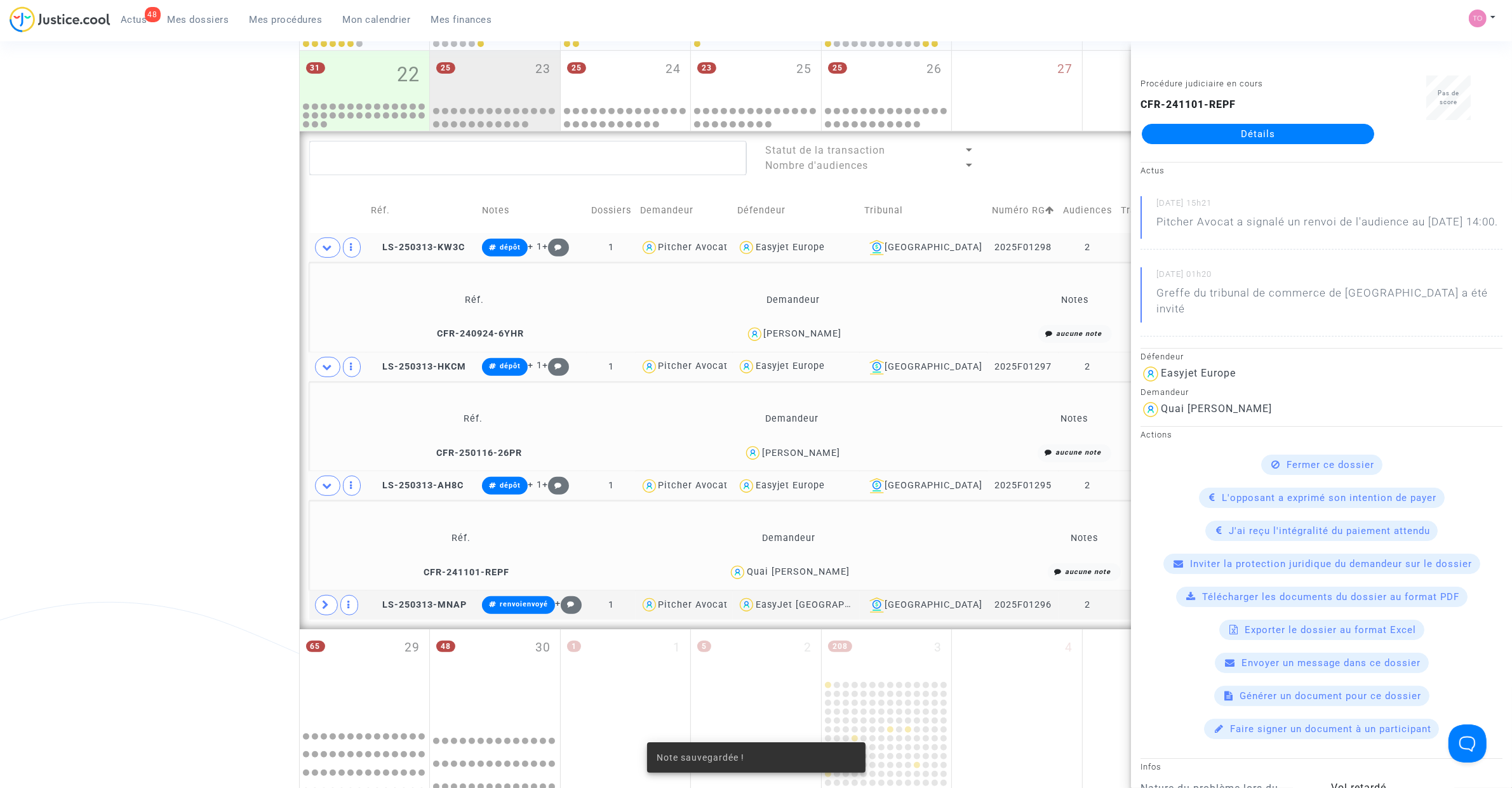
drag, startPoint x: 179, startPoint y: 527, endPoint x: 241, endPoint y: 546, distance: 64.8
click at [178, 501] on div "Date de clôture d'instruction Date de conciliation Date d'audience Date de juge…" at bounding box center [756, 120] width 1512 height 1391
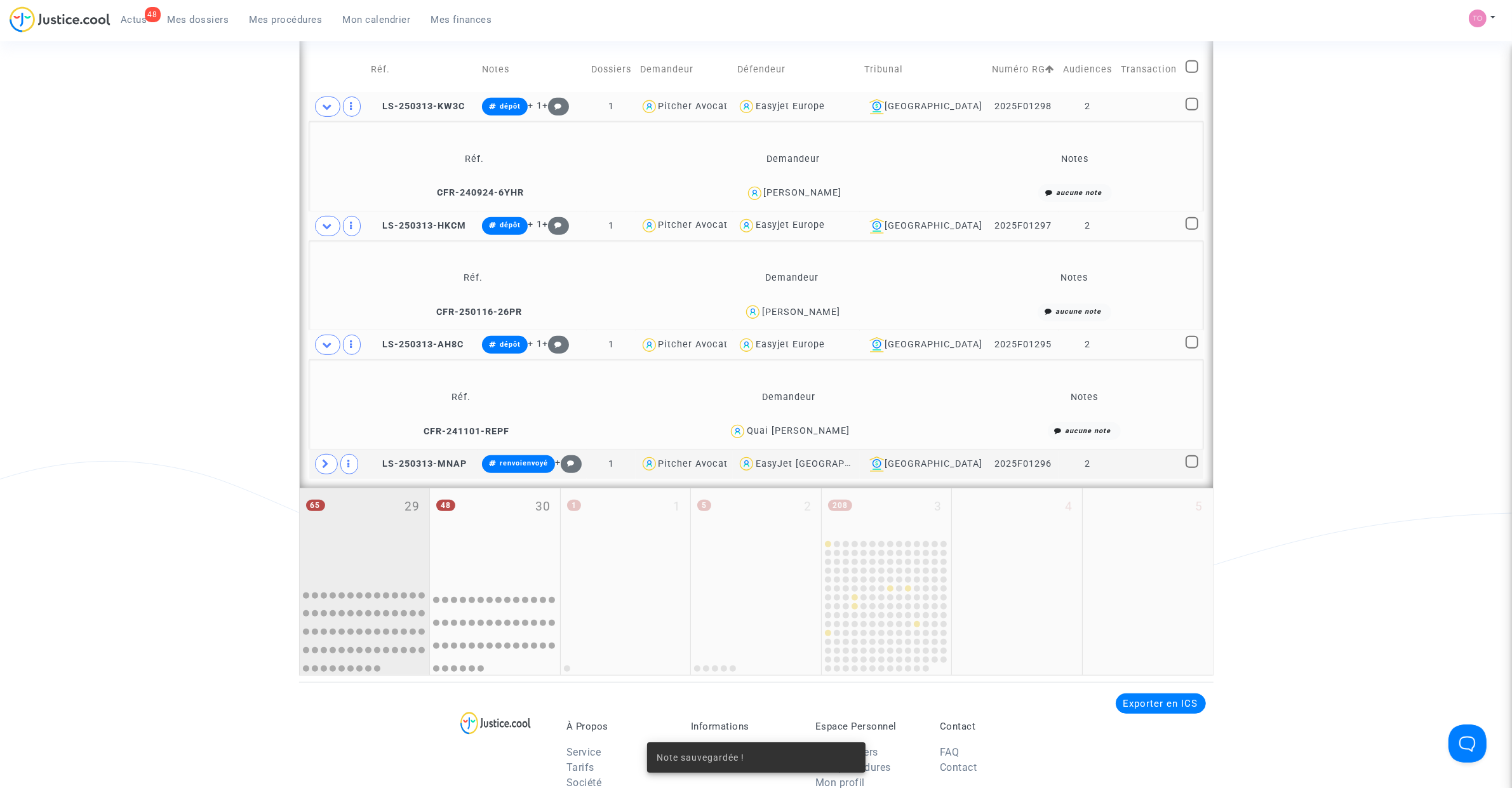
scroll to position [807, 0]
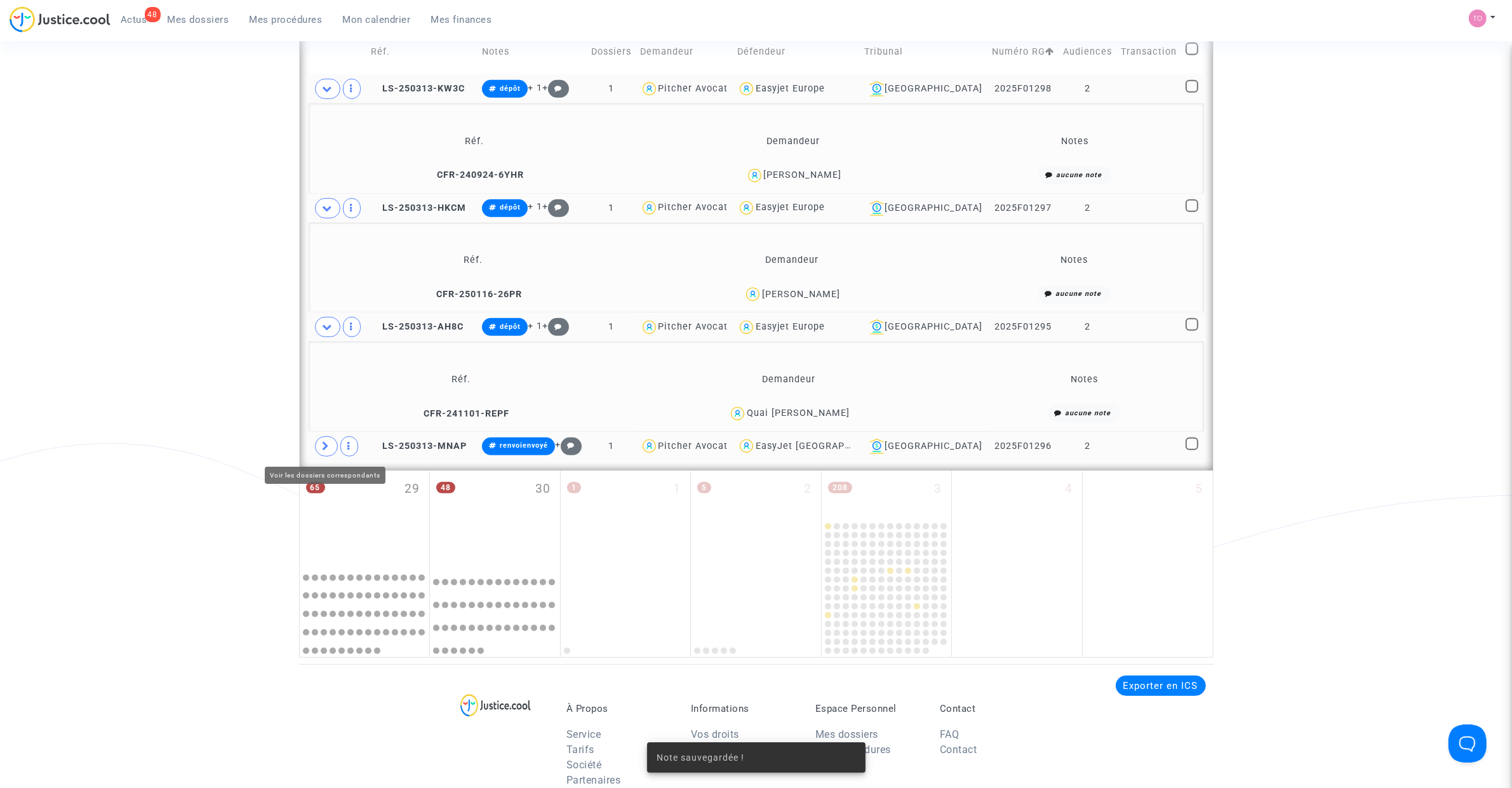
click at [321, 449] on span at bounding box center [326, 447] width 23 height 21
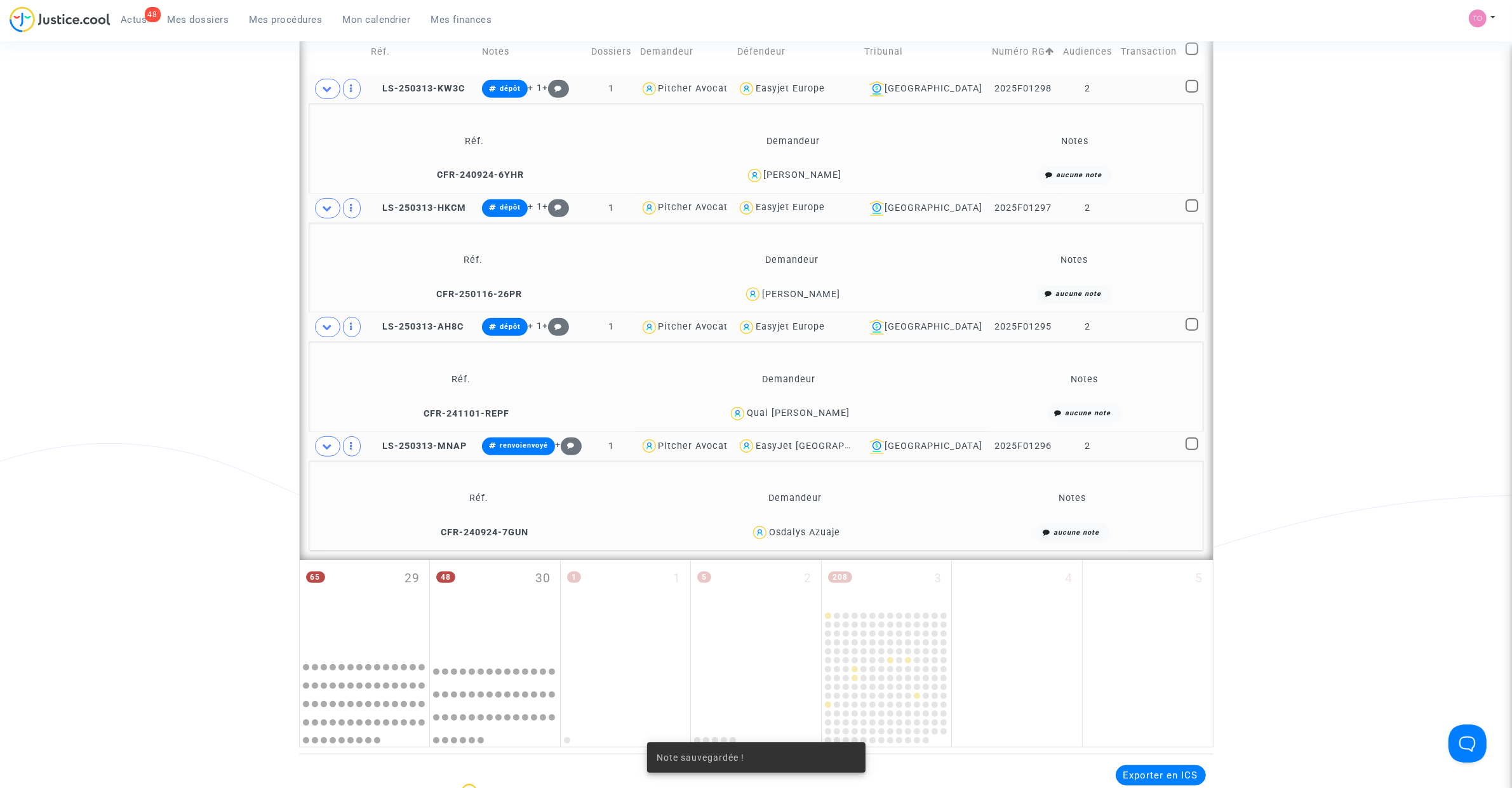
click at [328, 333] on span at bounding box center [327, 327] width 25 height 21
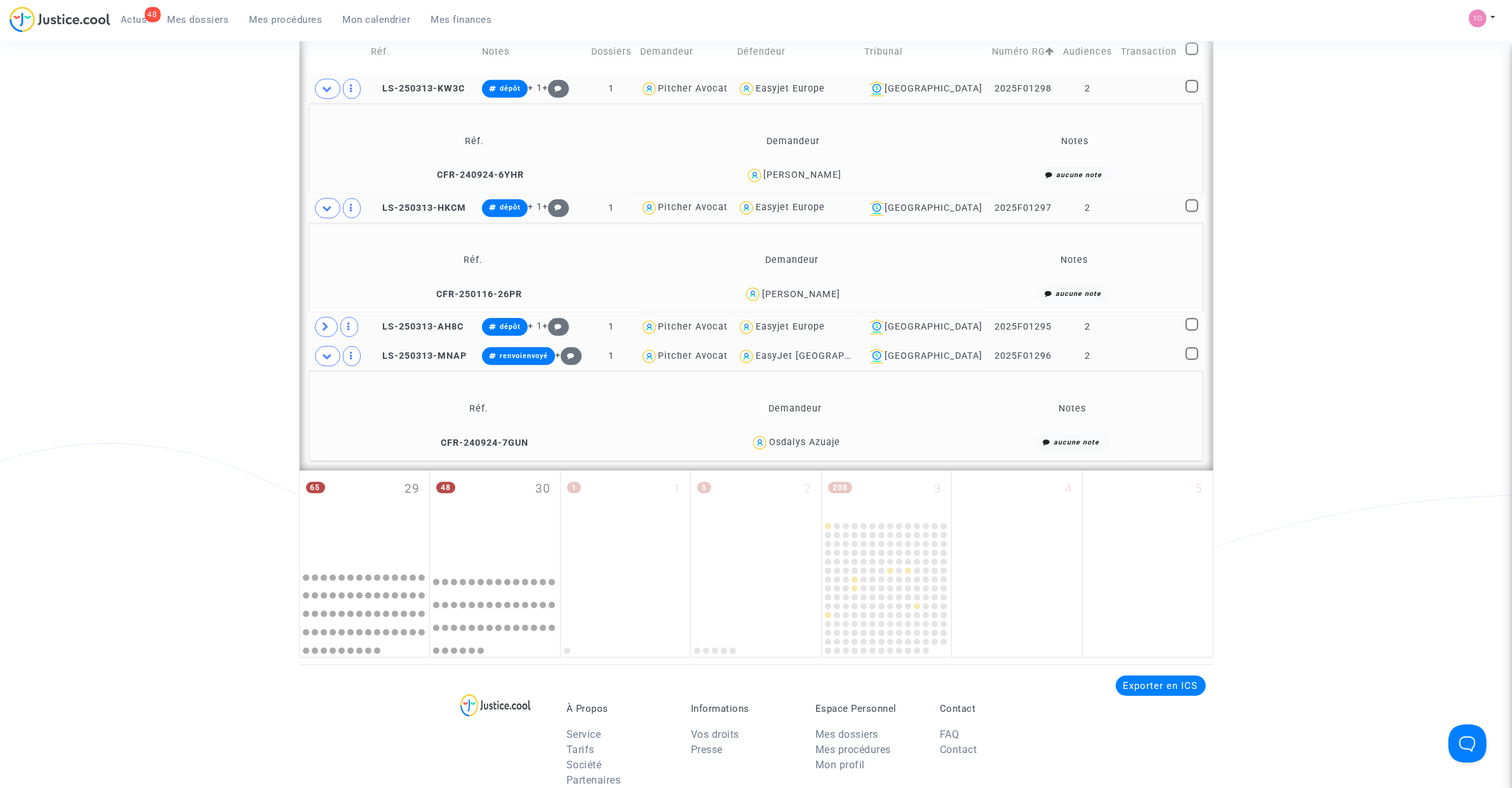
drag, startPoint x: 821, startPoint y: 442, endPoint x: 807, endPoint y: 446, distance: 14.6
click at [806, 446] on div "Osdalys Azuaje" at bounding box center [796, 442] width 293 height 19
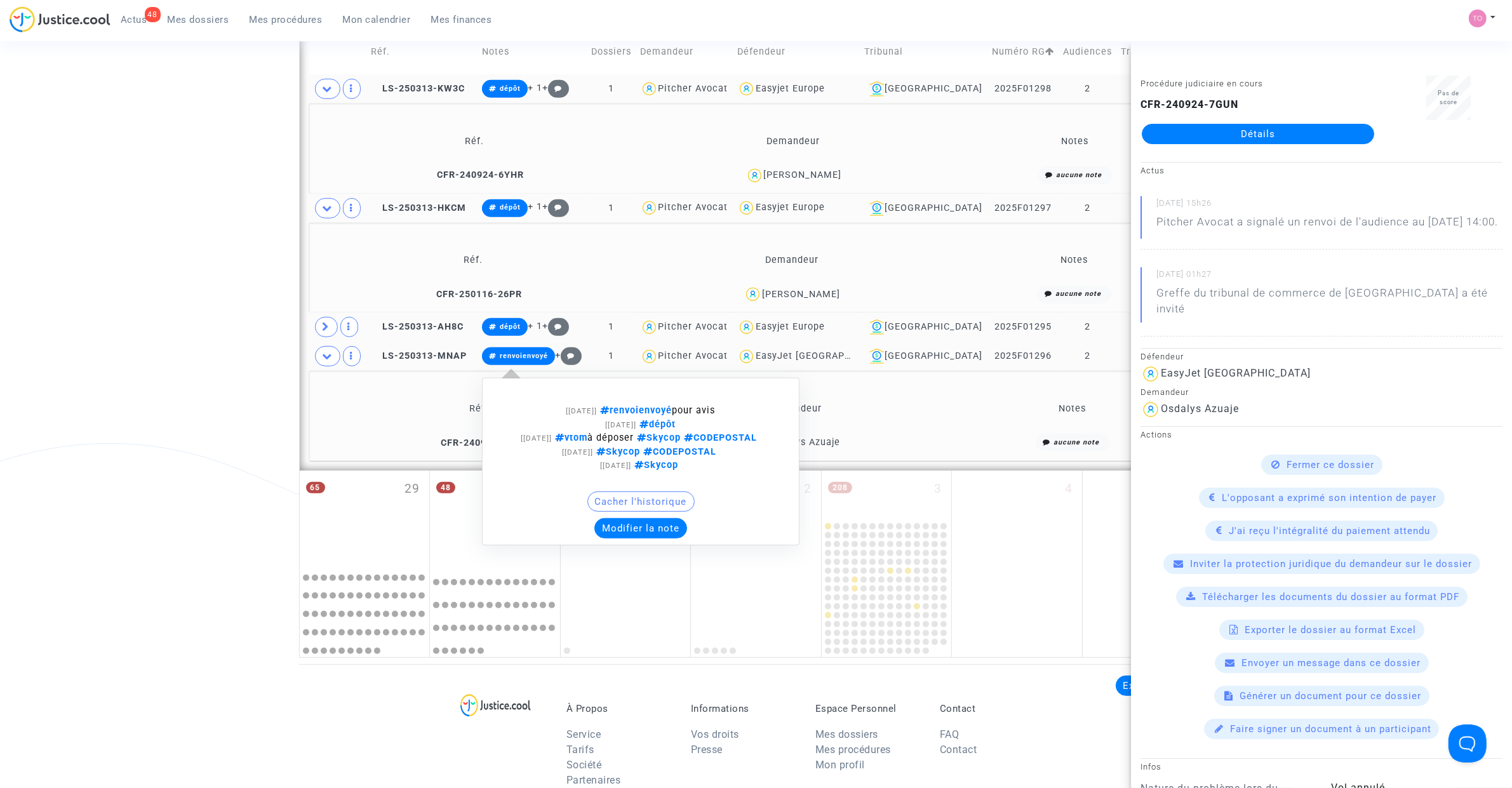
click at [642, 501] on button "Modifier la note" at bounding box center [640, 528] width 93 height 21
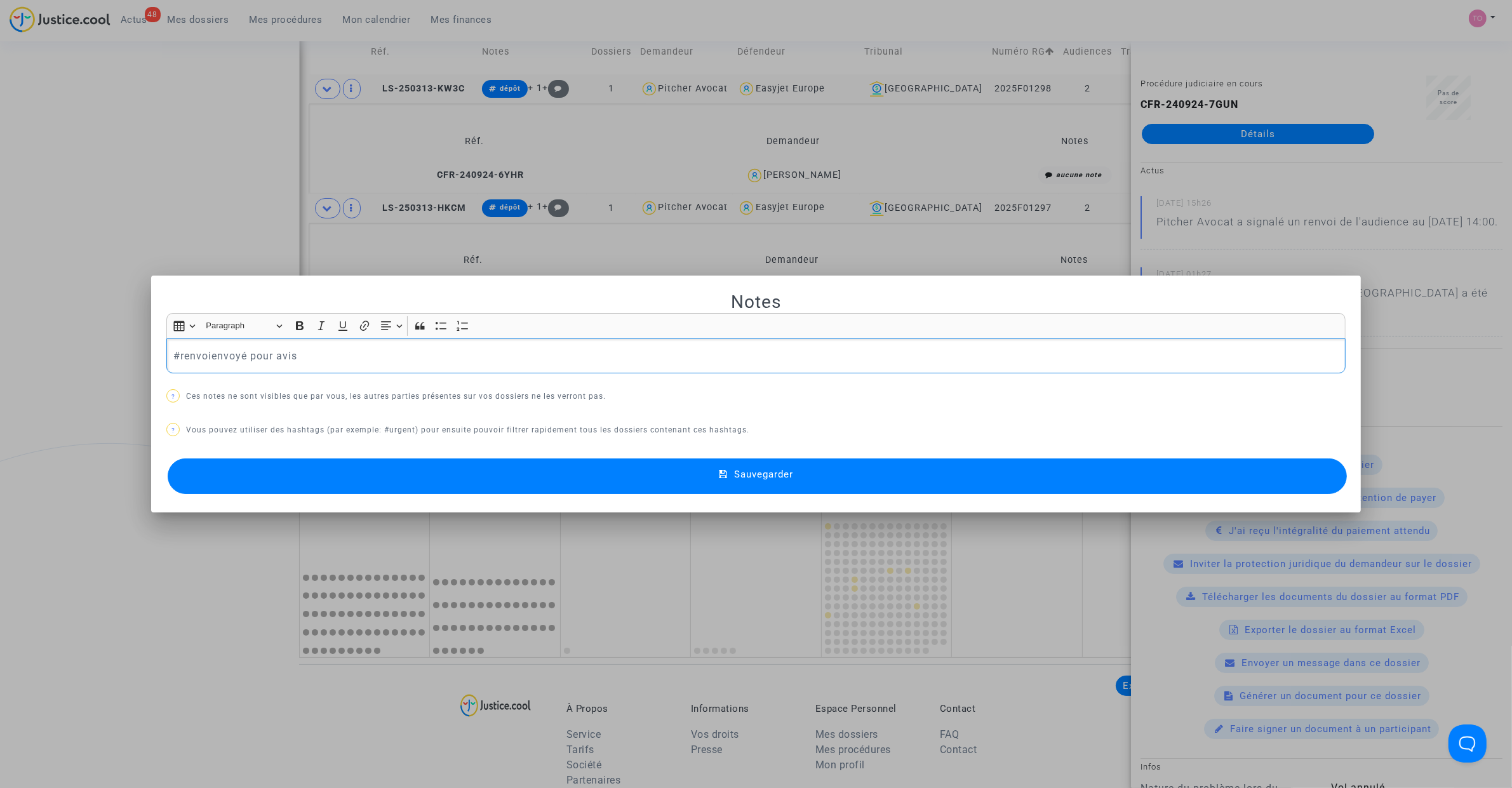
scroll to position [0, 0]
click at [458, 492] on button "Sauvegarder" at bounding box center [757, 476] width 1180 height 36
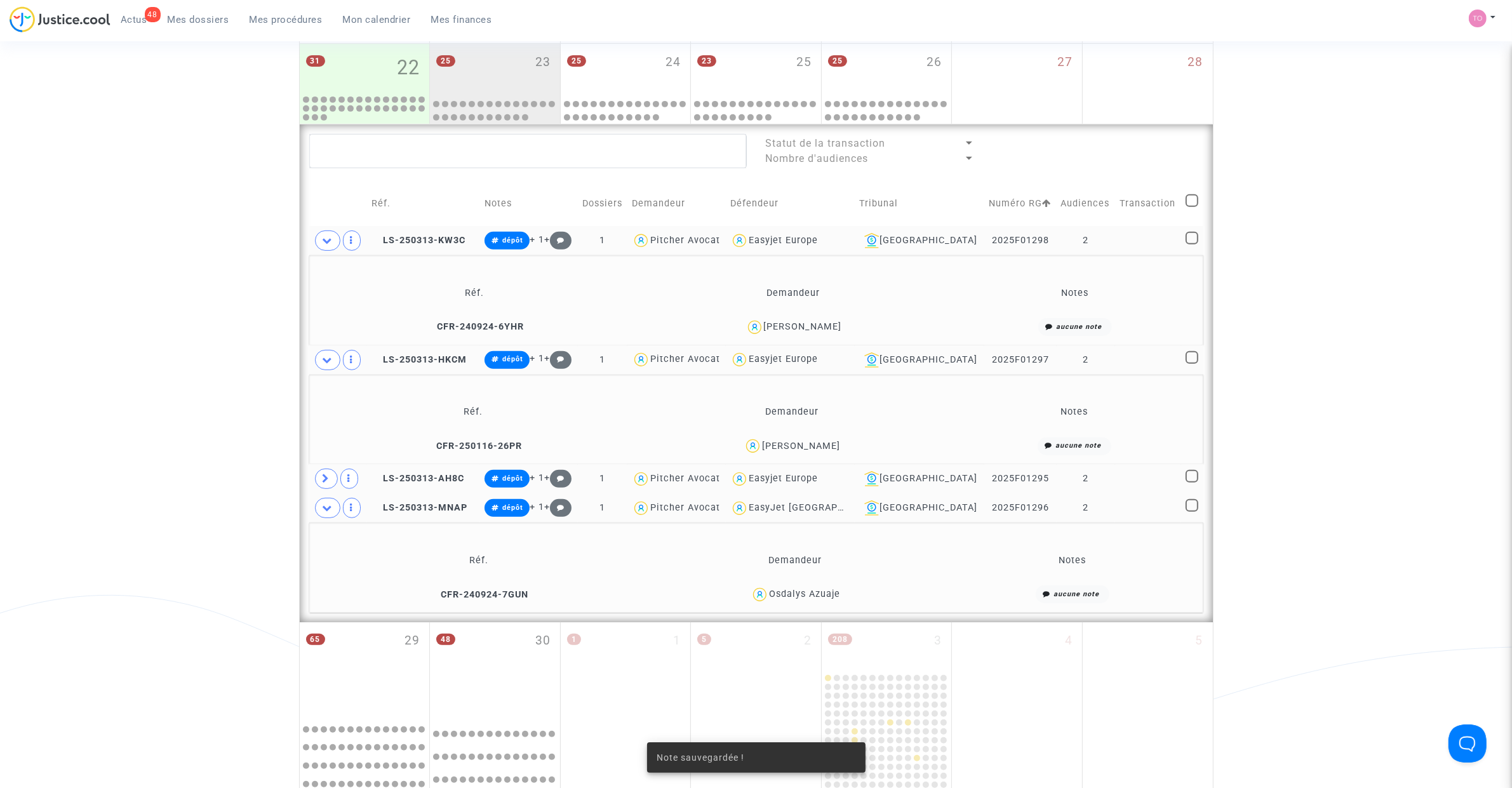
scroll to position [648, 0]
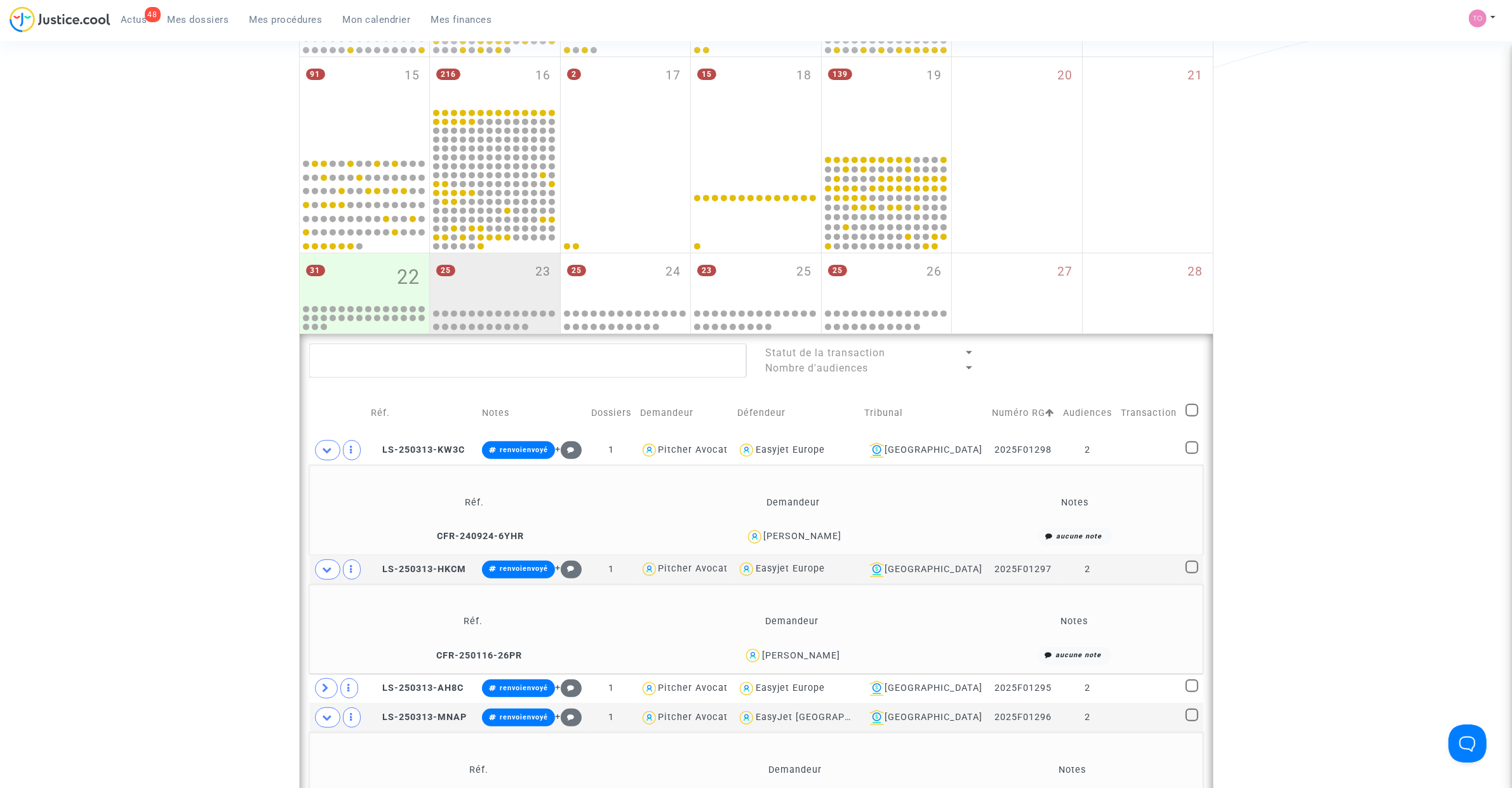
scroll to position [476, 0]
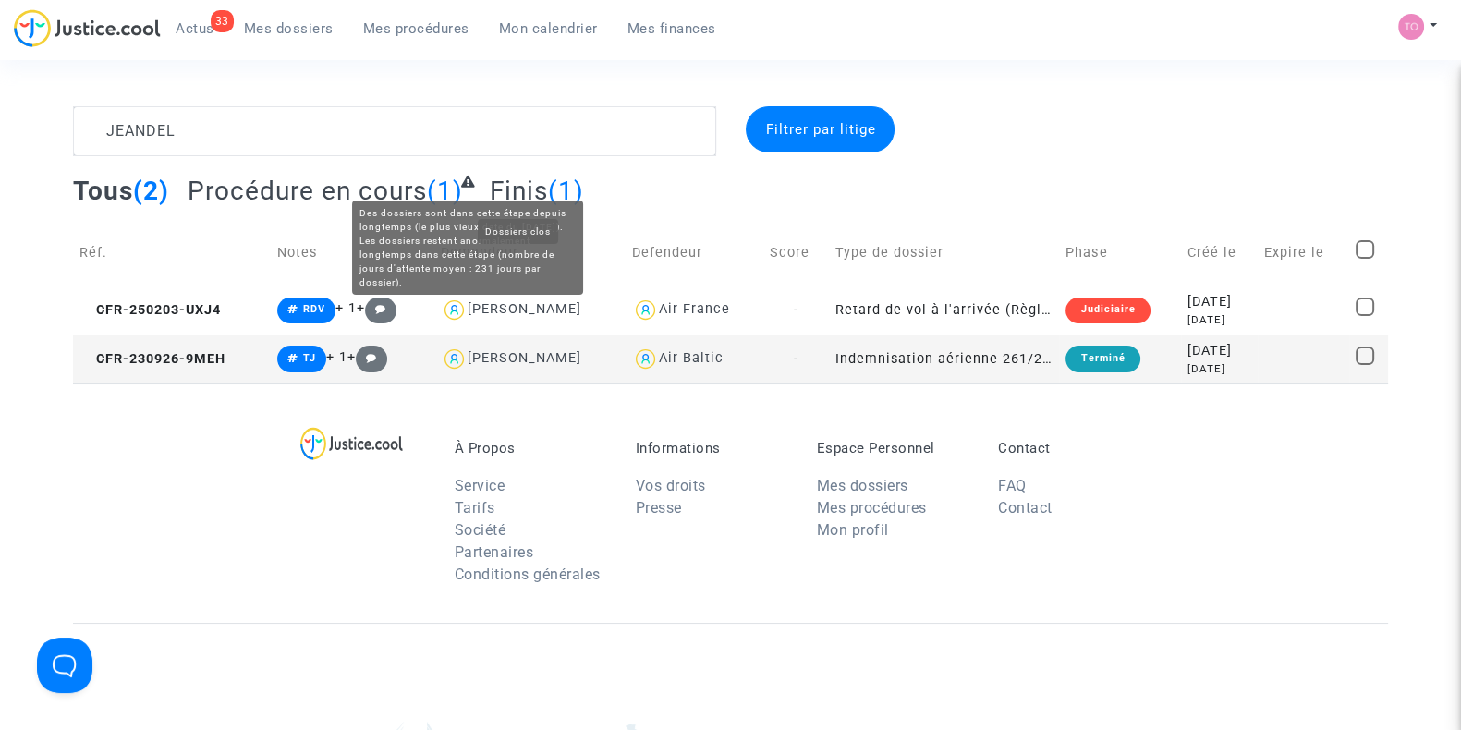
drag, startPoint x: 287, startPoint y: 128, endPoint x: 672, endPoint y: 301, distance: 422.0
click at [605, 261] on complex-dispute-list "JEANDEL Filtrer par litige Tous (2) Procédure en cours (1) Finis (1) Réf. Notes…" at bounding box center [730, 244] width 1315 height 277
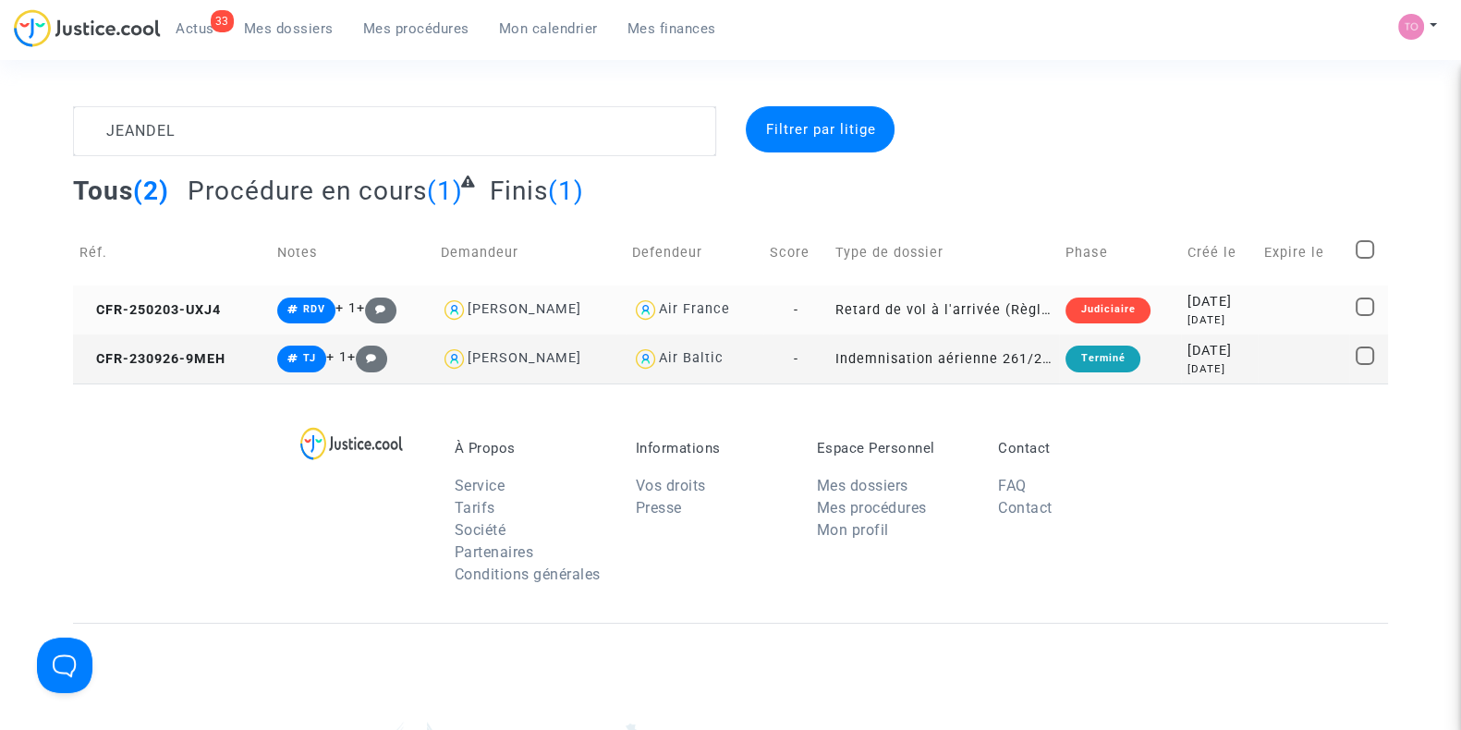
click at [698, 313] on div "Air France" at bounding box center [694, 309] width 71 height 16
type textarea "JEANDEL @"Air France""
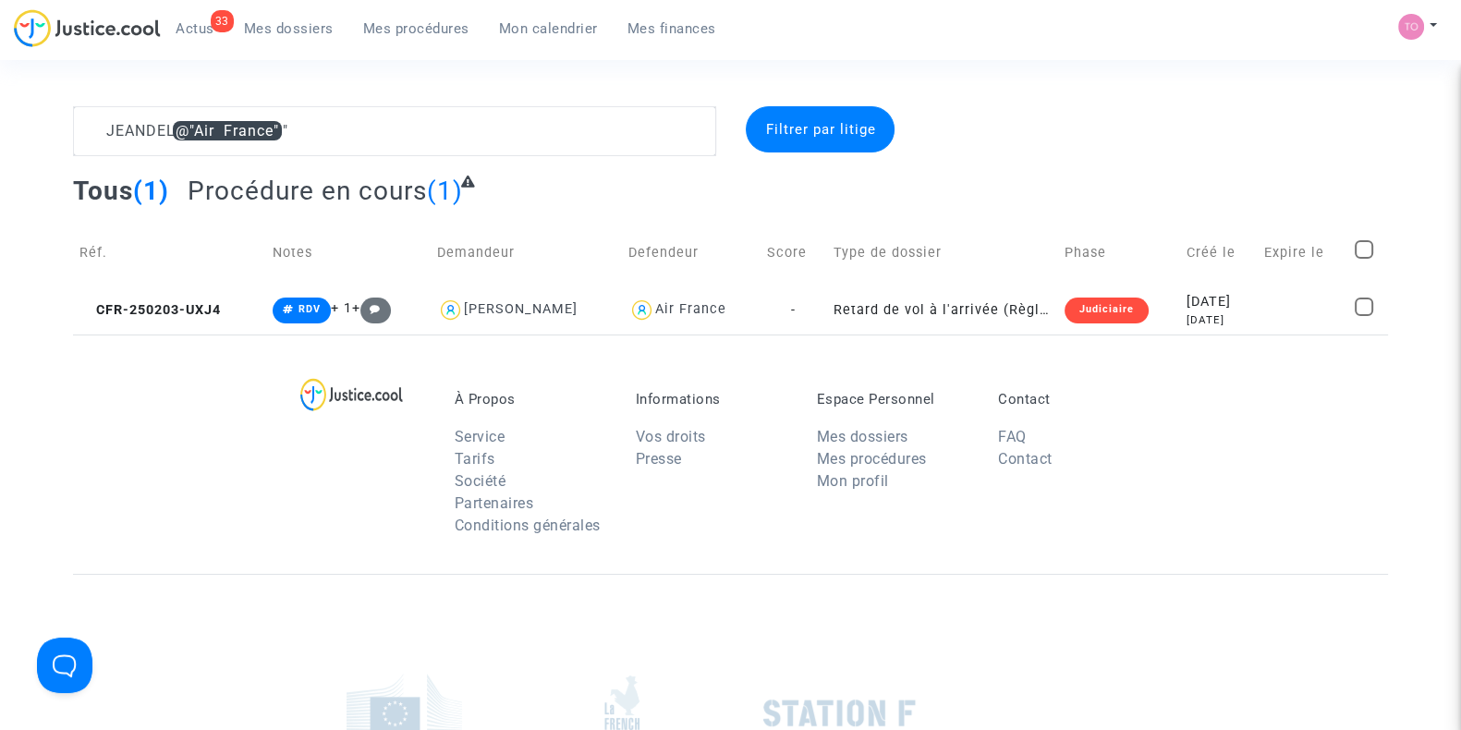
click at [1105, 311] on div "Judiciaire" at bounding box center [1107, 311] width 84 height 26
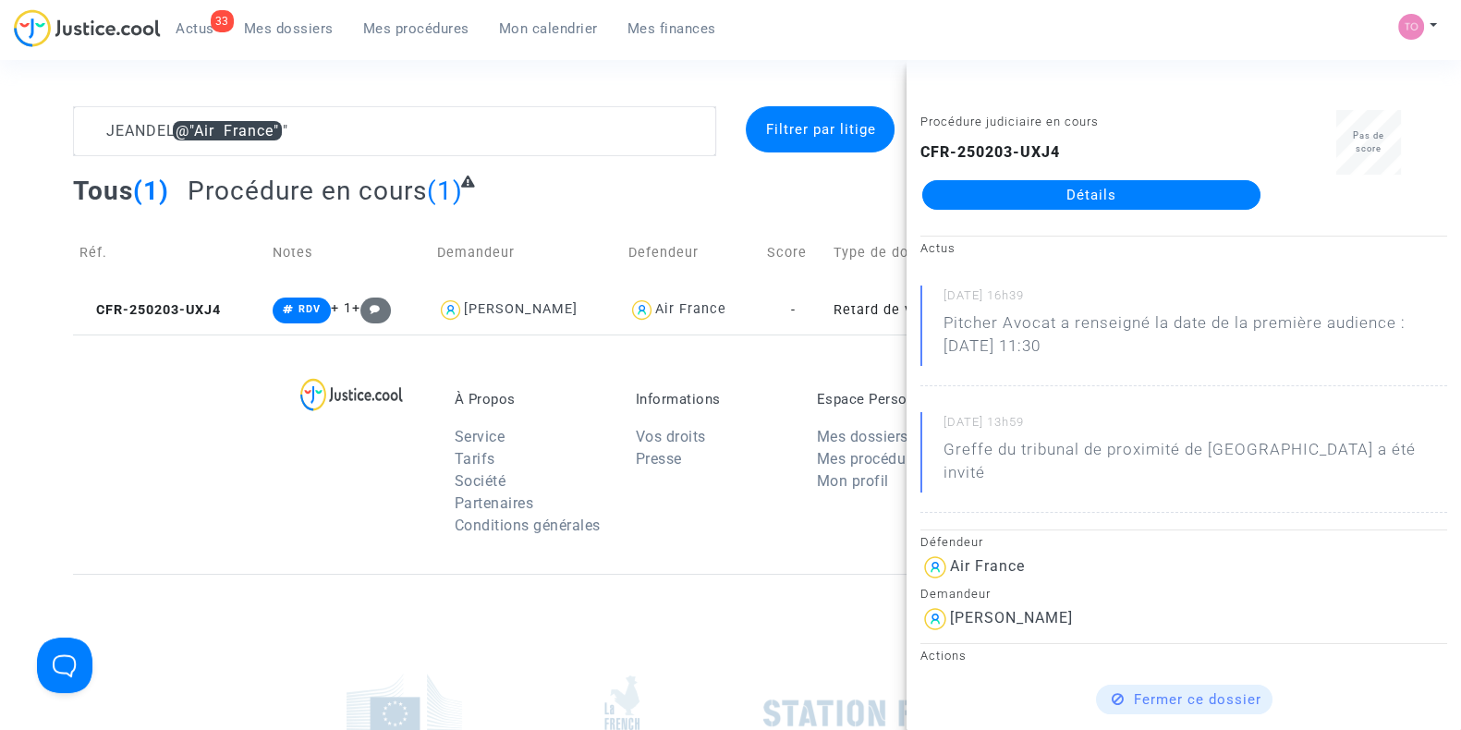
click at [1120, 202] on link "Détails" at bounding box center [1092, 195] width 338 height 30
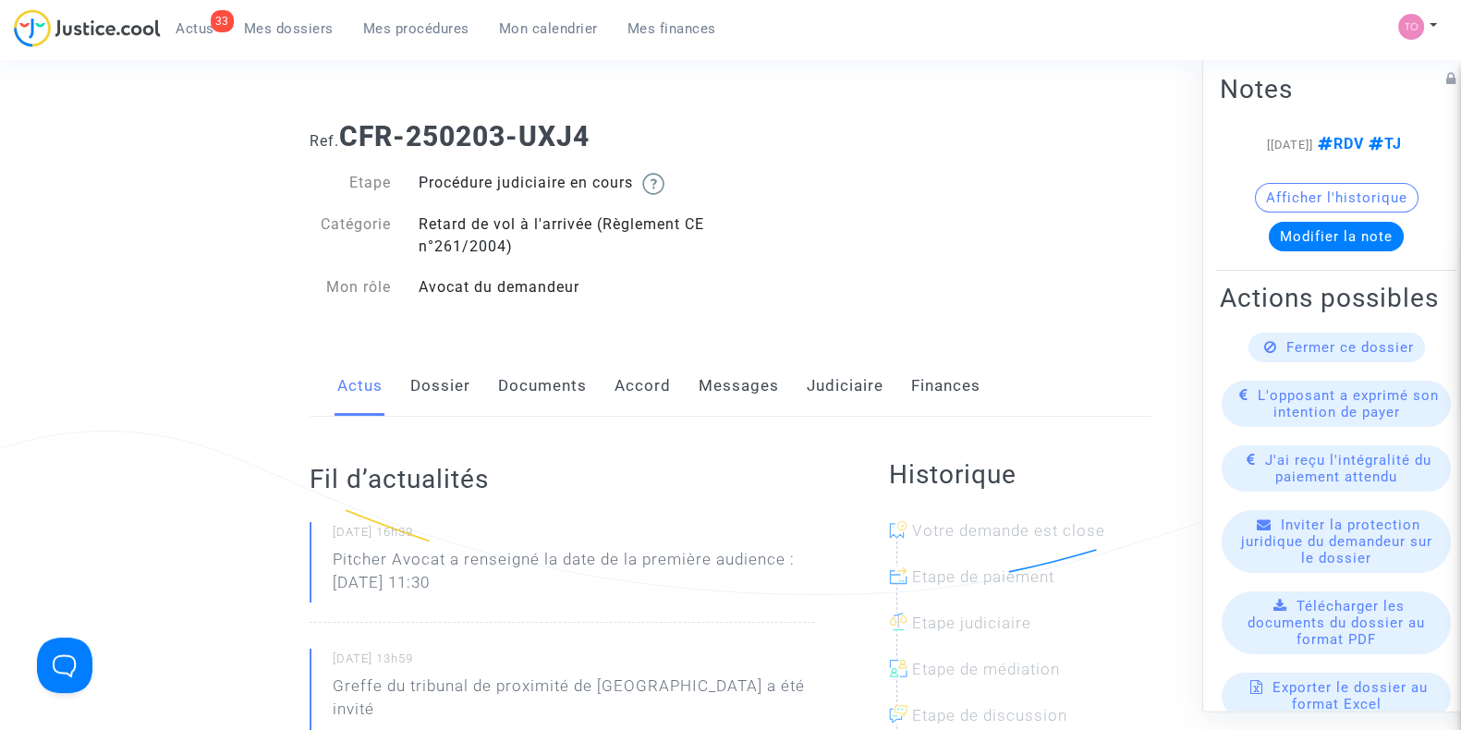
click at [1329, 211] on button "Afficher l'historique" at bounding box center [1337, 198] width 164 height 30
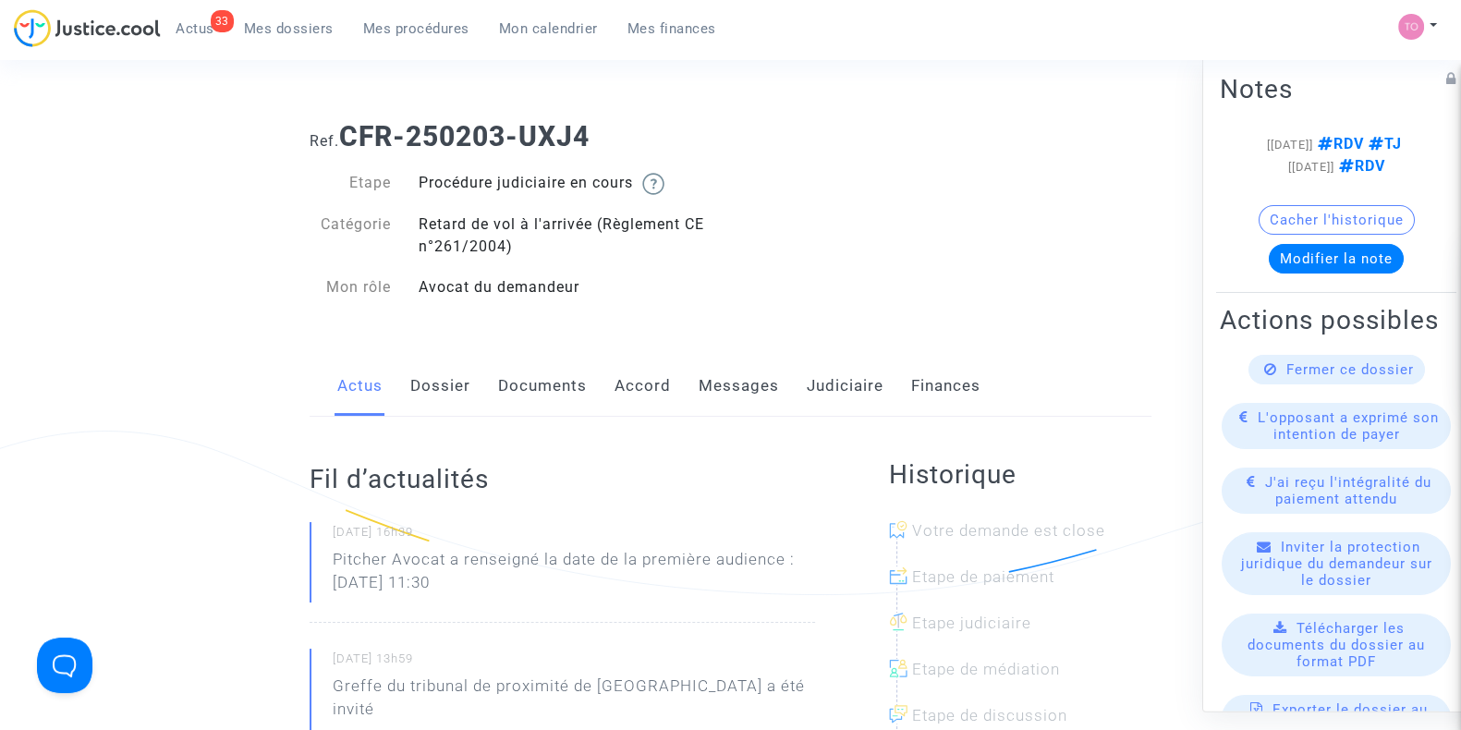
click at [832, 390] on link "Judiciaire" at bounding box center [845, 386] width 77 height 61
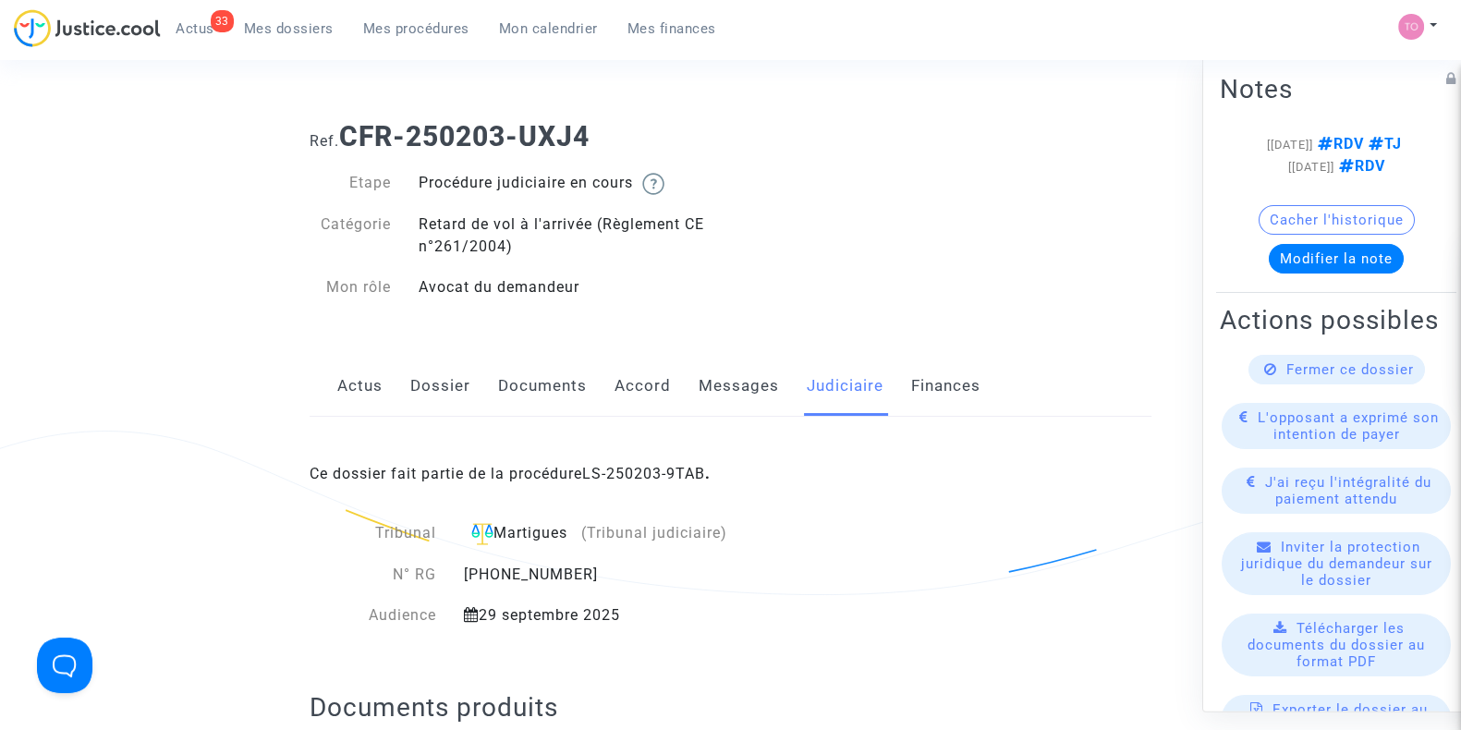
click at [440, 399] on link "Dossier" at bounding box center [440, 386] width 60 height 61
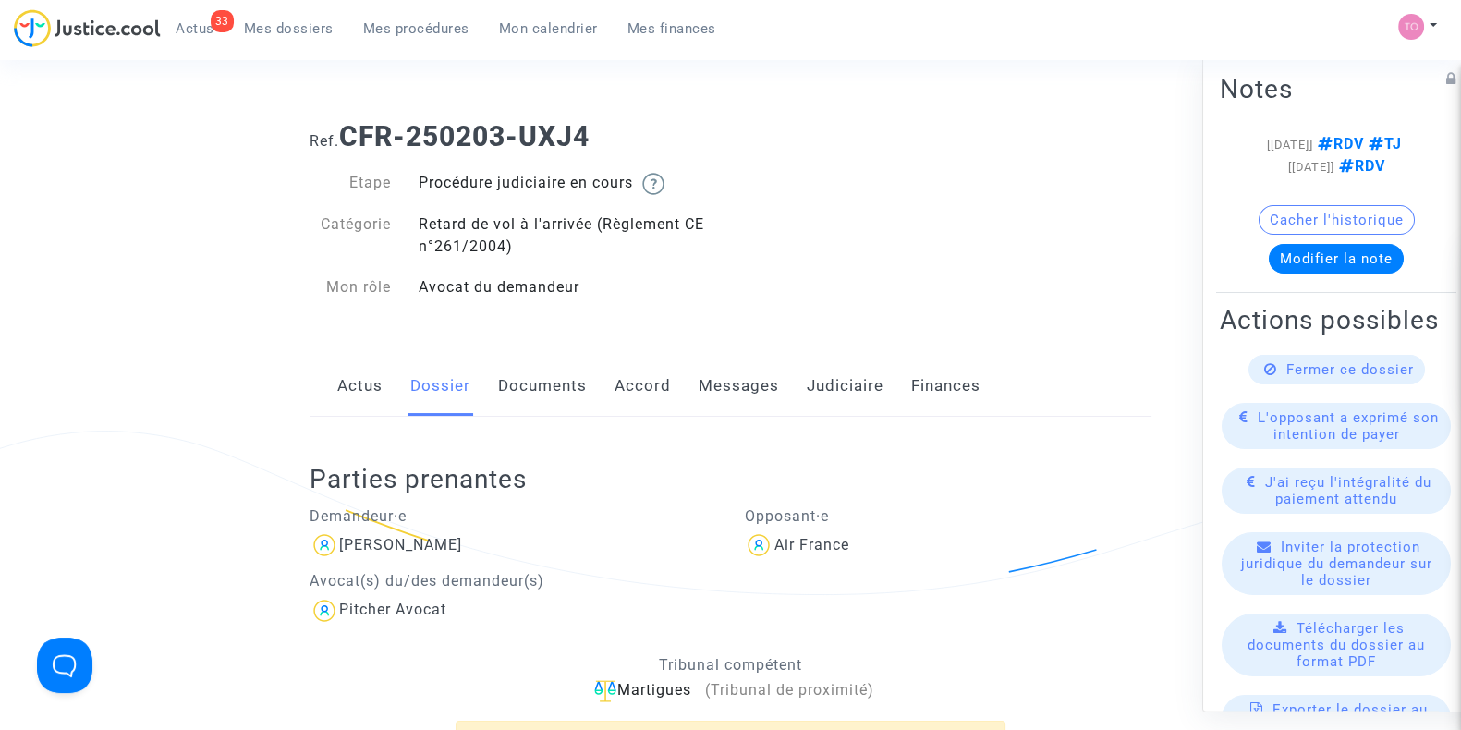
click at [516, 375] on link "Documents" at bounding box center [542, 386] width 89 height 61
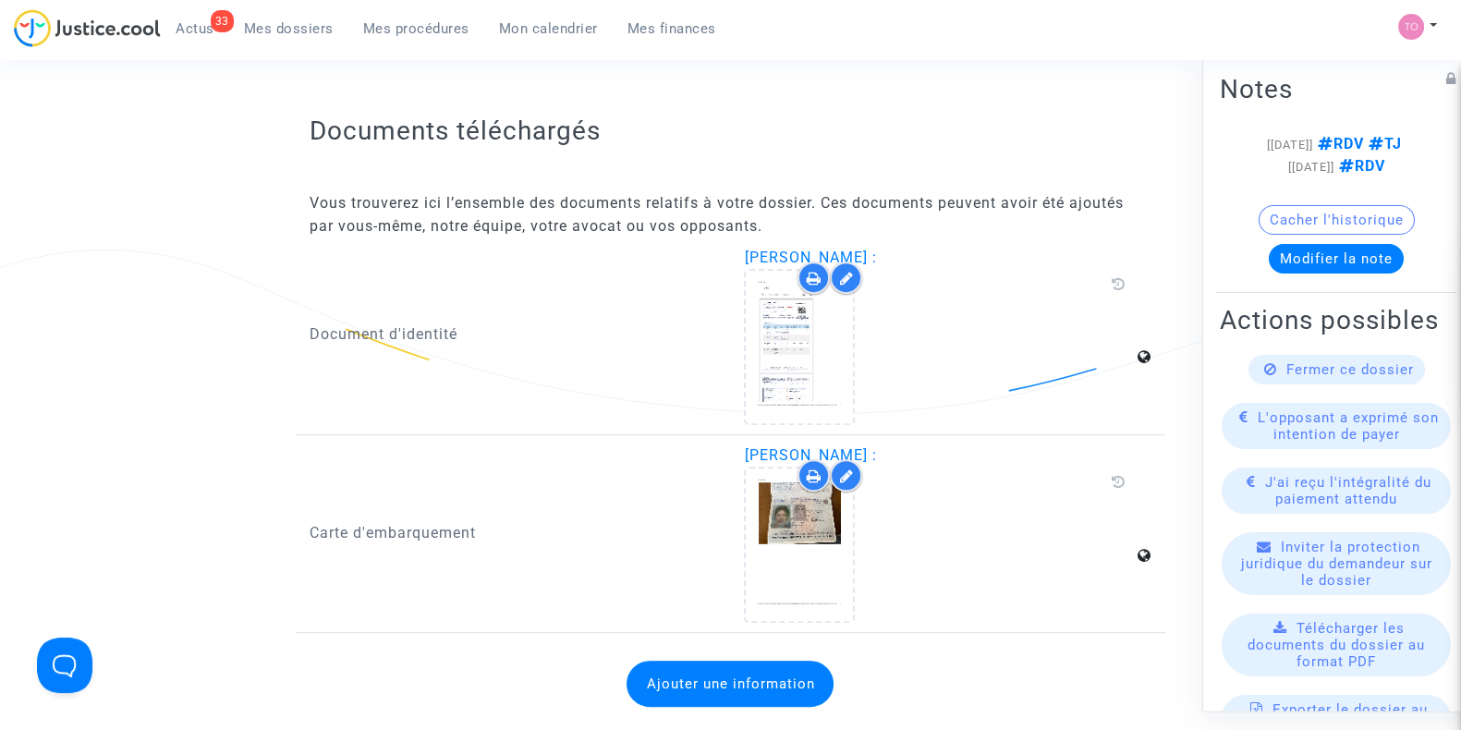
scroll to position [1040, 0]
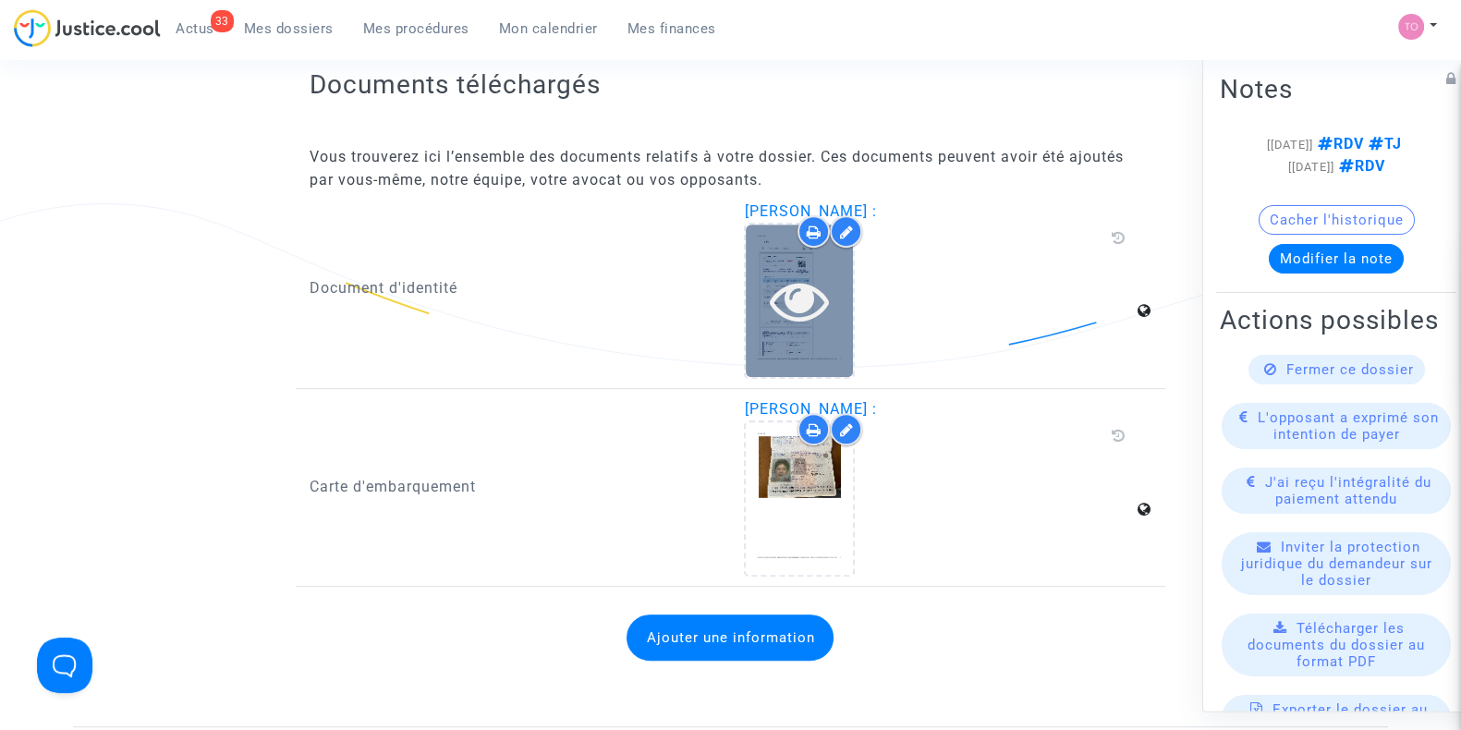
click at [764, 339] on div at bounding box center [799, 301] width 107 height 153
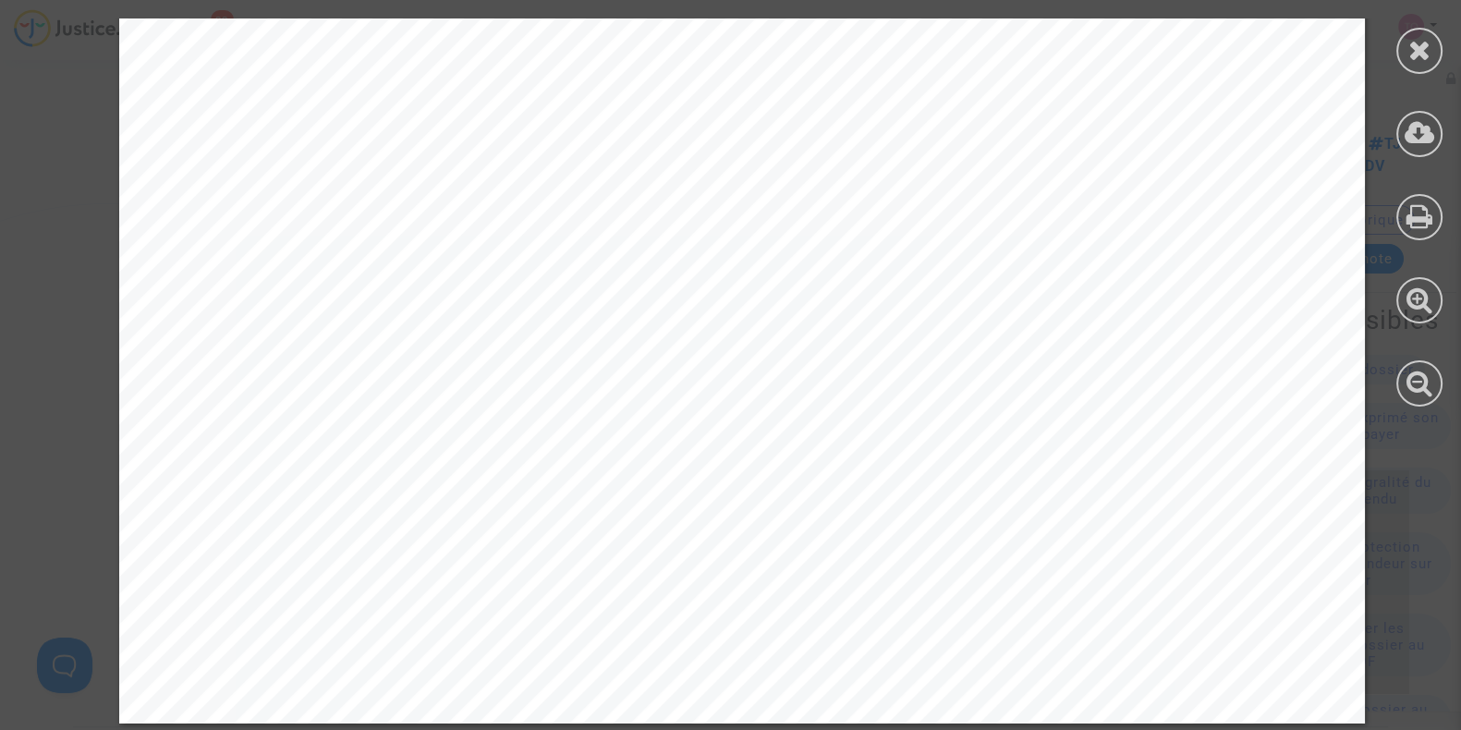
scroll to position [1079, 0]
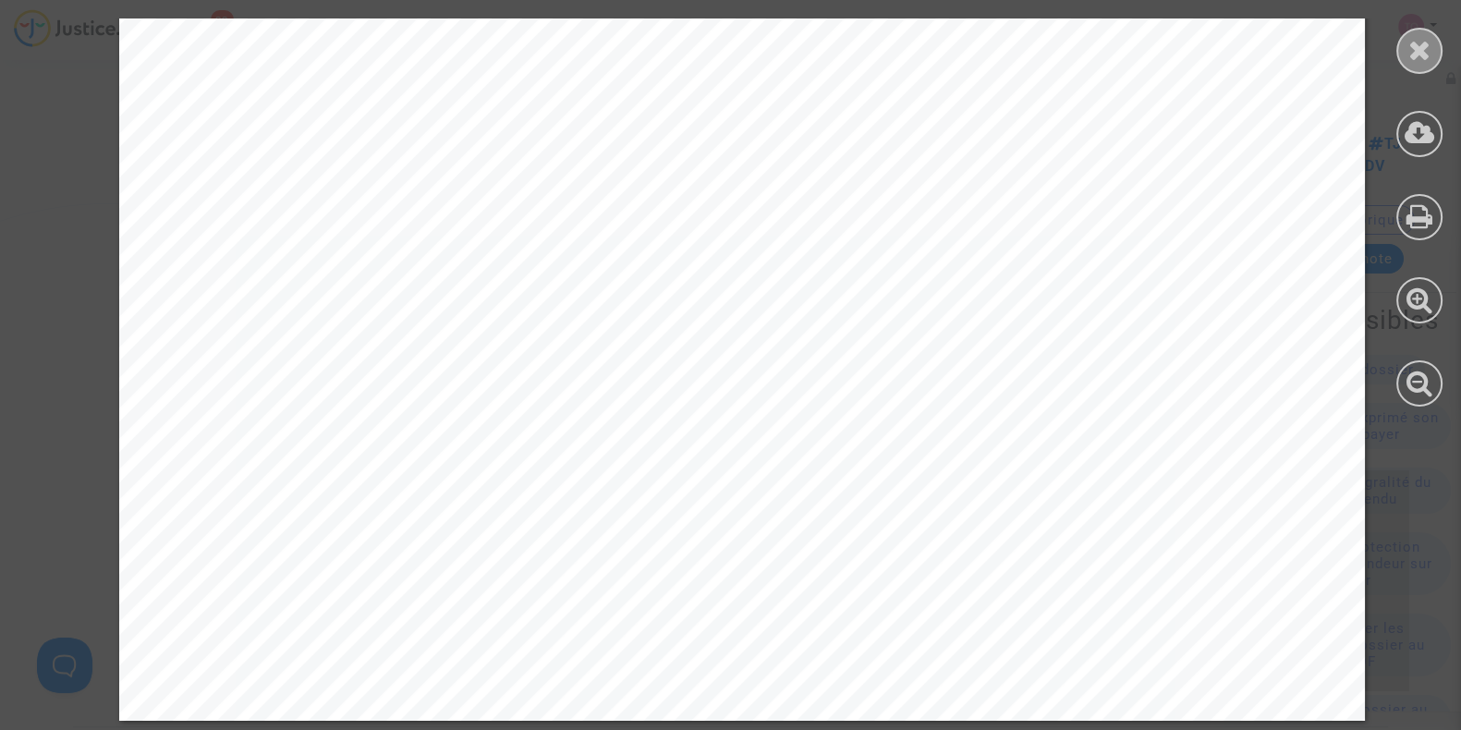
click at [1402, 41] on div at bounding box center [1420, 51] width 46 height 46
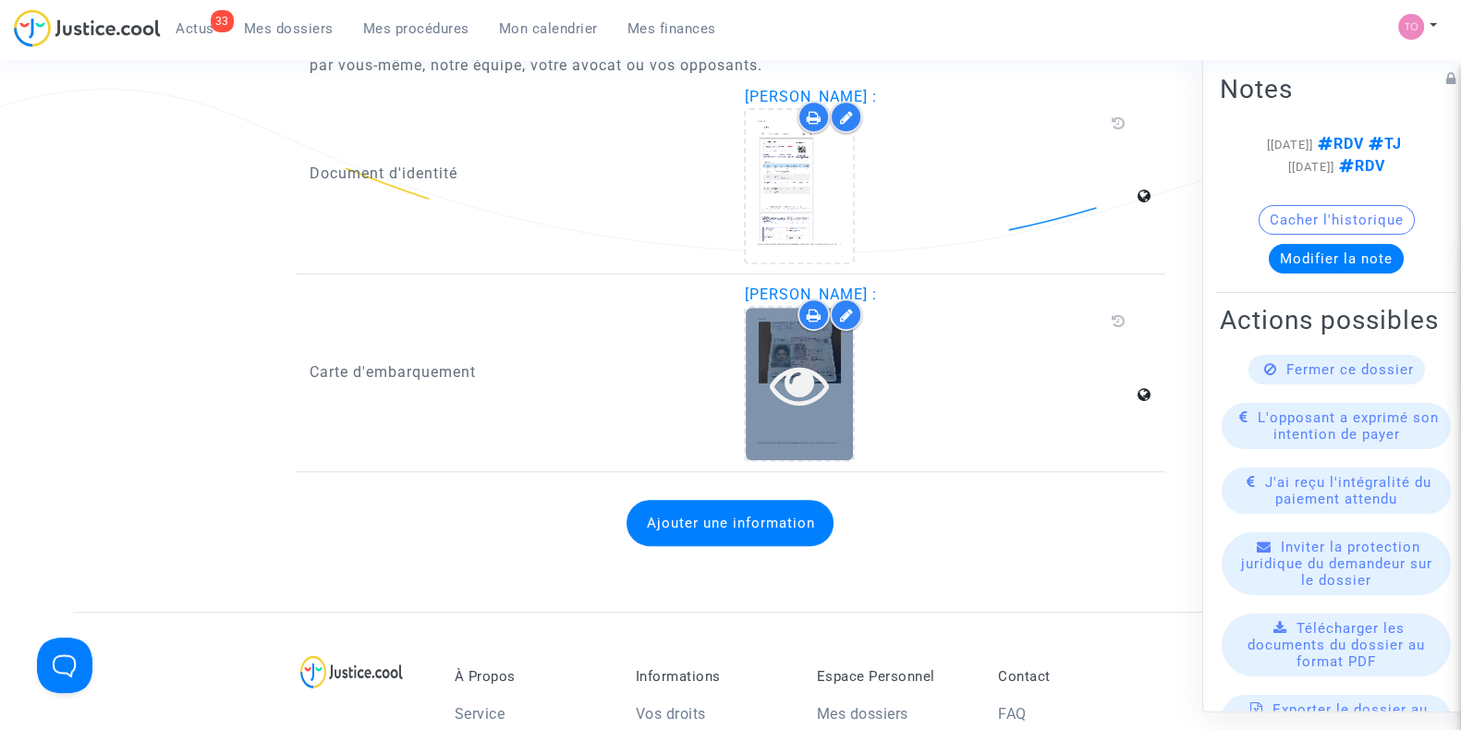
scroll to position [1155, 0]
click at [786, 374] on icon at bounding box center [800, 383] width 60 height 59
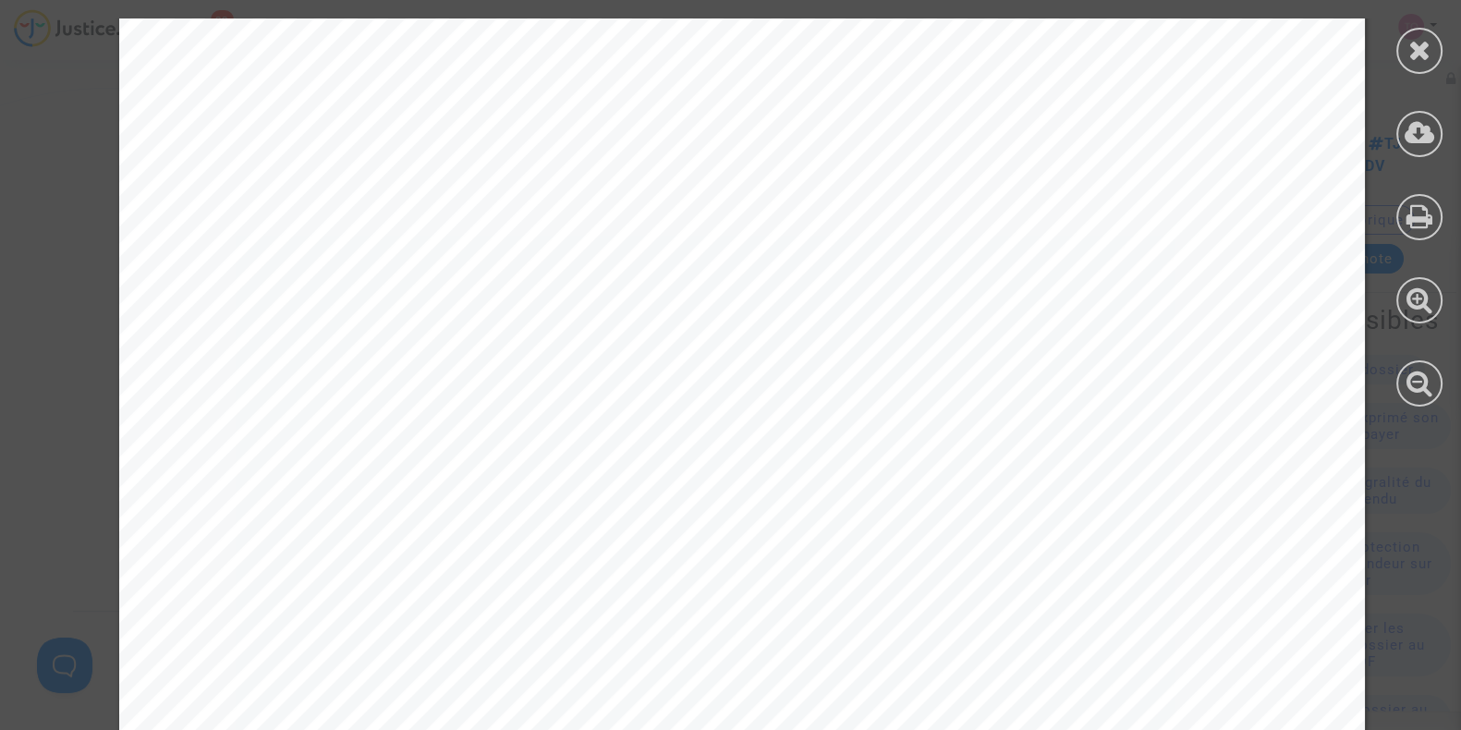
scroll to position [115, 0]
drag, startPoint x: 1421, startPoint y: 53, endPoint x: 1382, endPoint y: 88, distance: 52.4
click at [1422, 54] on icon at bounding box center [1420, 50] width 23 height 28
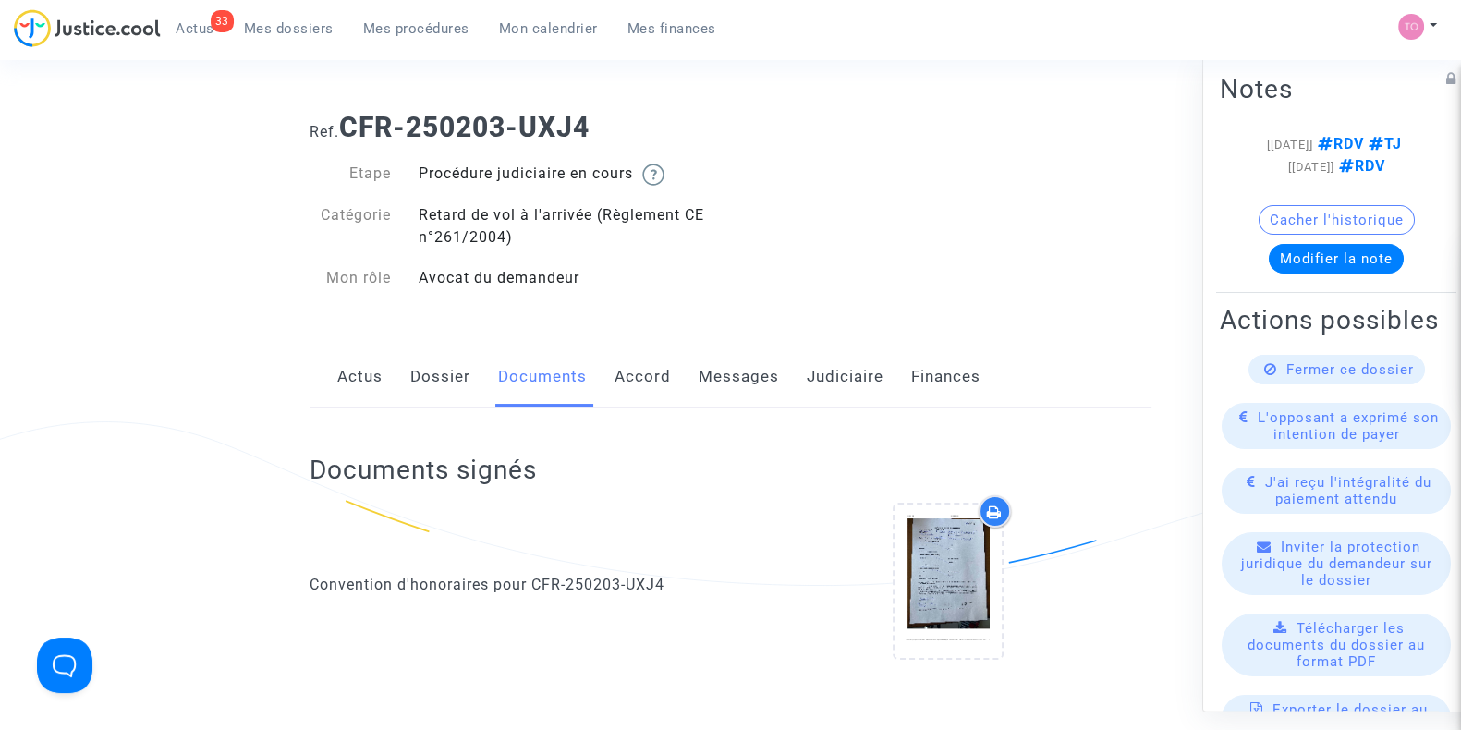
scroll to position [0, 0]
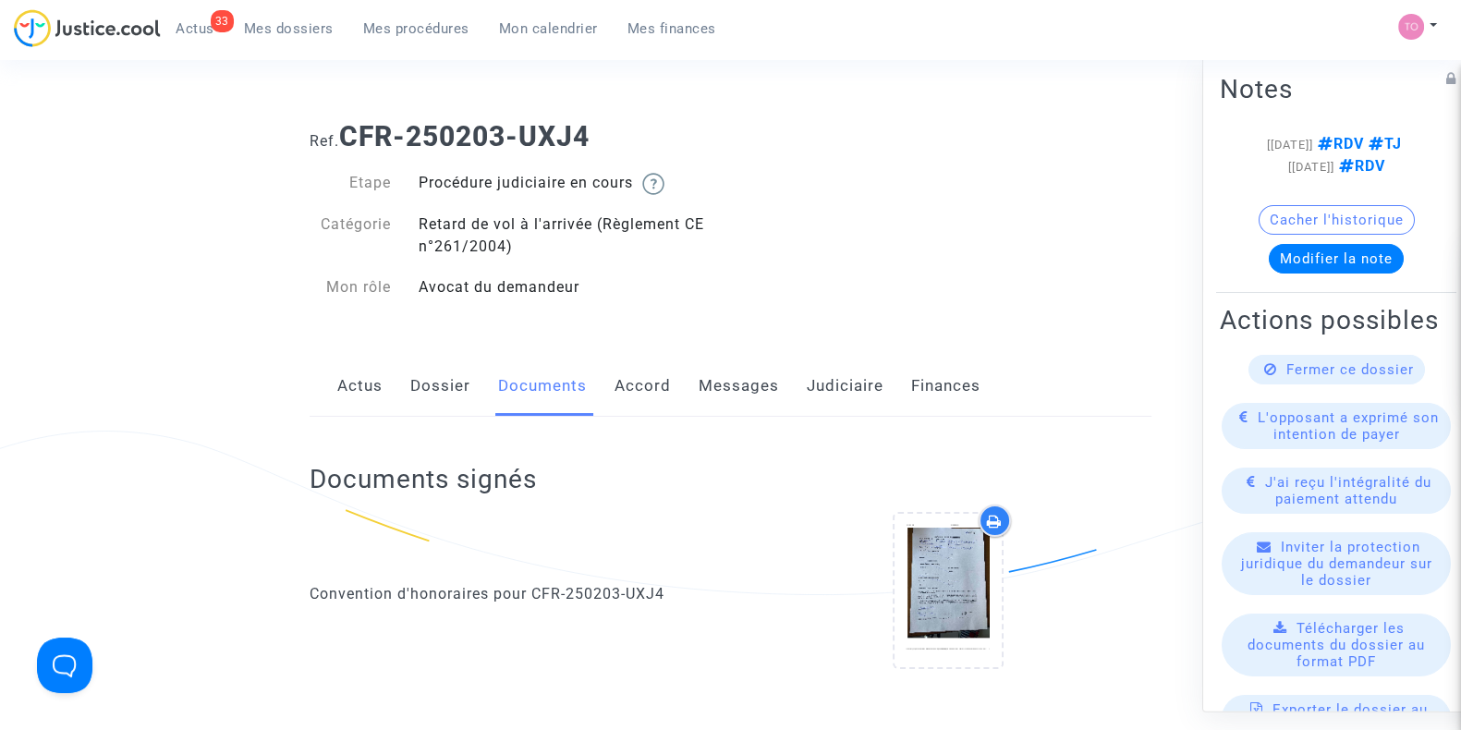
click at [618, 387] on link "Accord" at bounding box center [643, 386] width 56 height 61
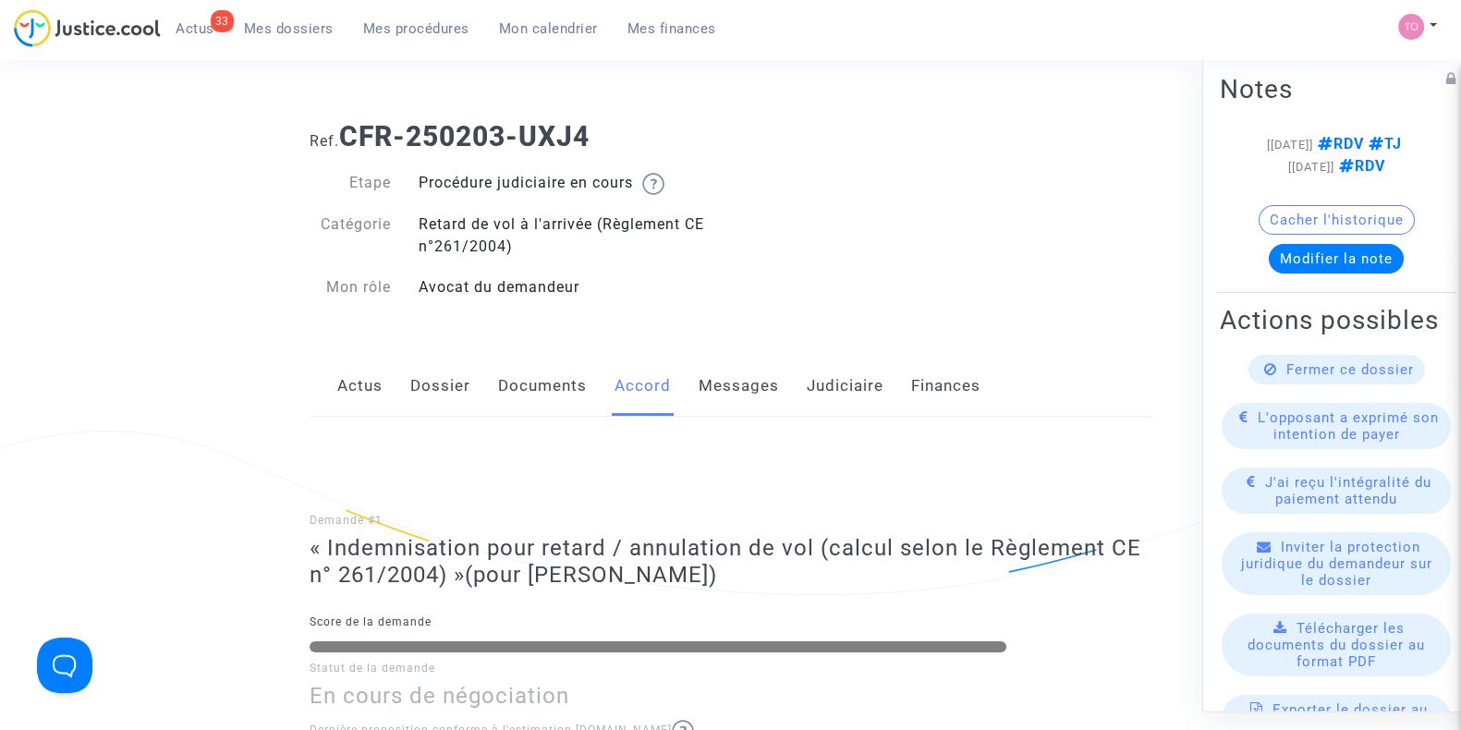
click at [847, 395] on link "Judiciaire" at bounding box center [845, 386] width 77 height 61
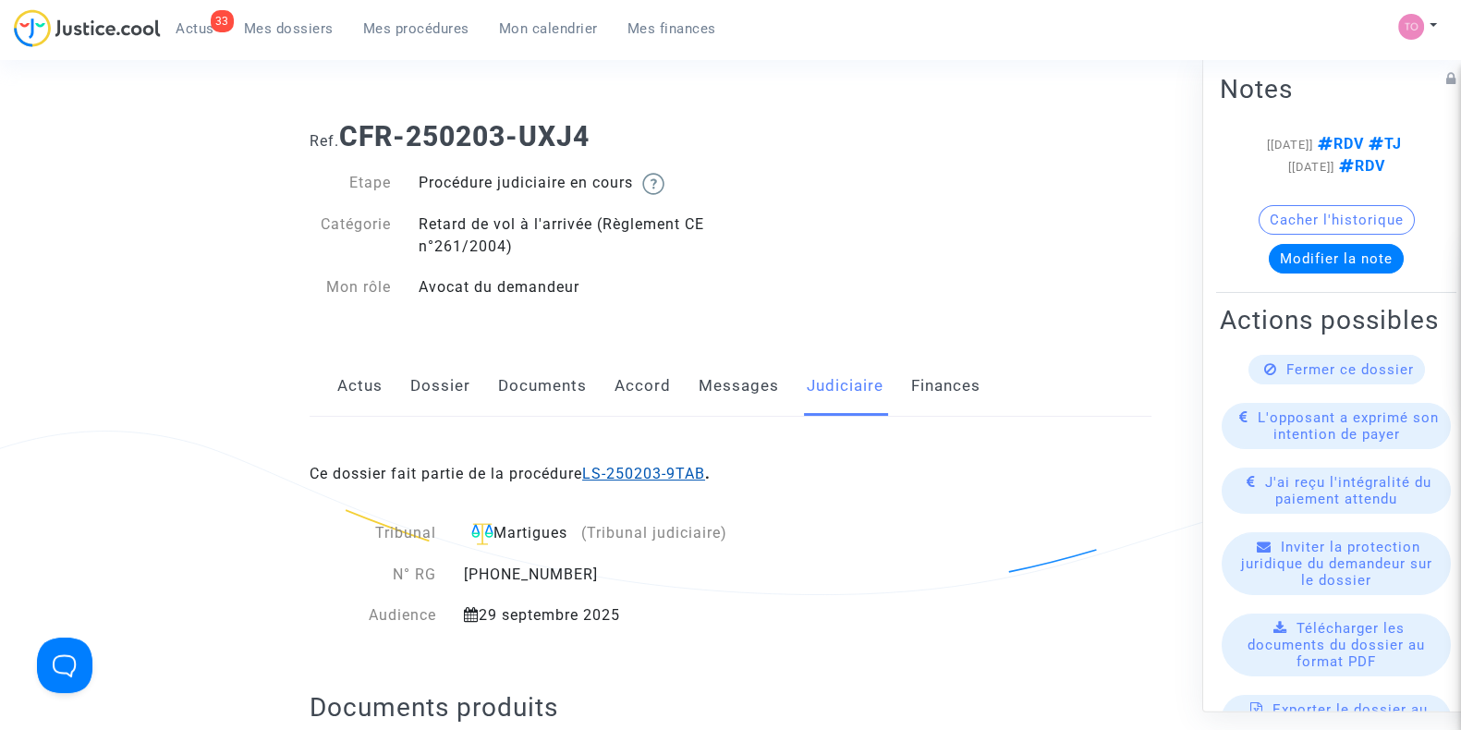
click at [686, 478] on link "LS-250203-9TAB" at bounding box center [643, 474] width 123 height 18
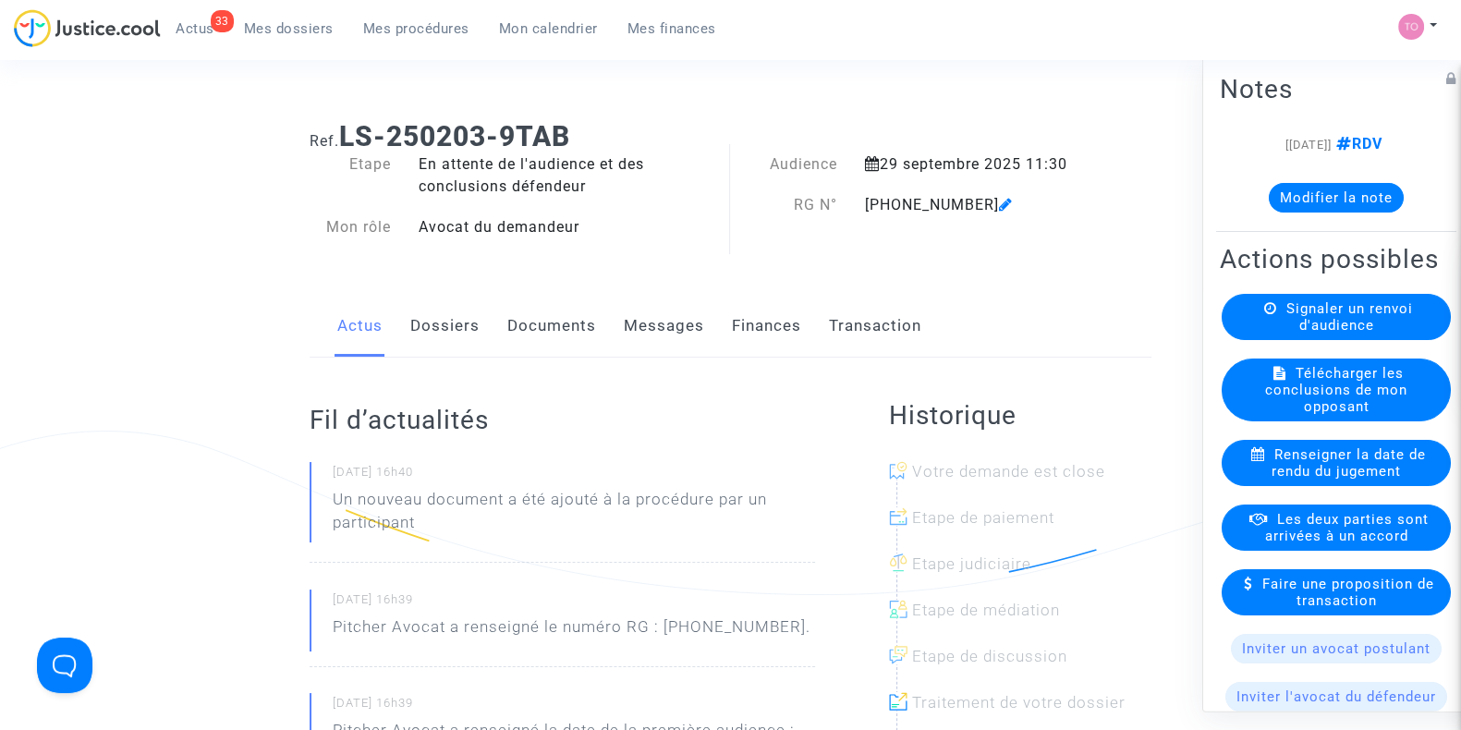
click at [433, 336] on link "Dossiers" at bounding box center [444, 326] width 69 height 61
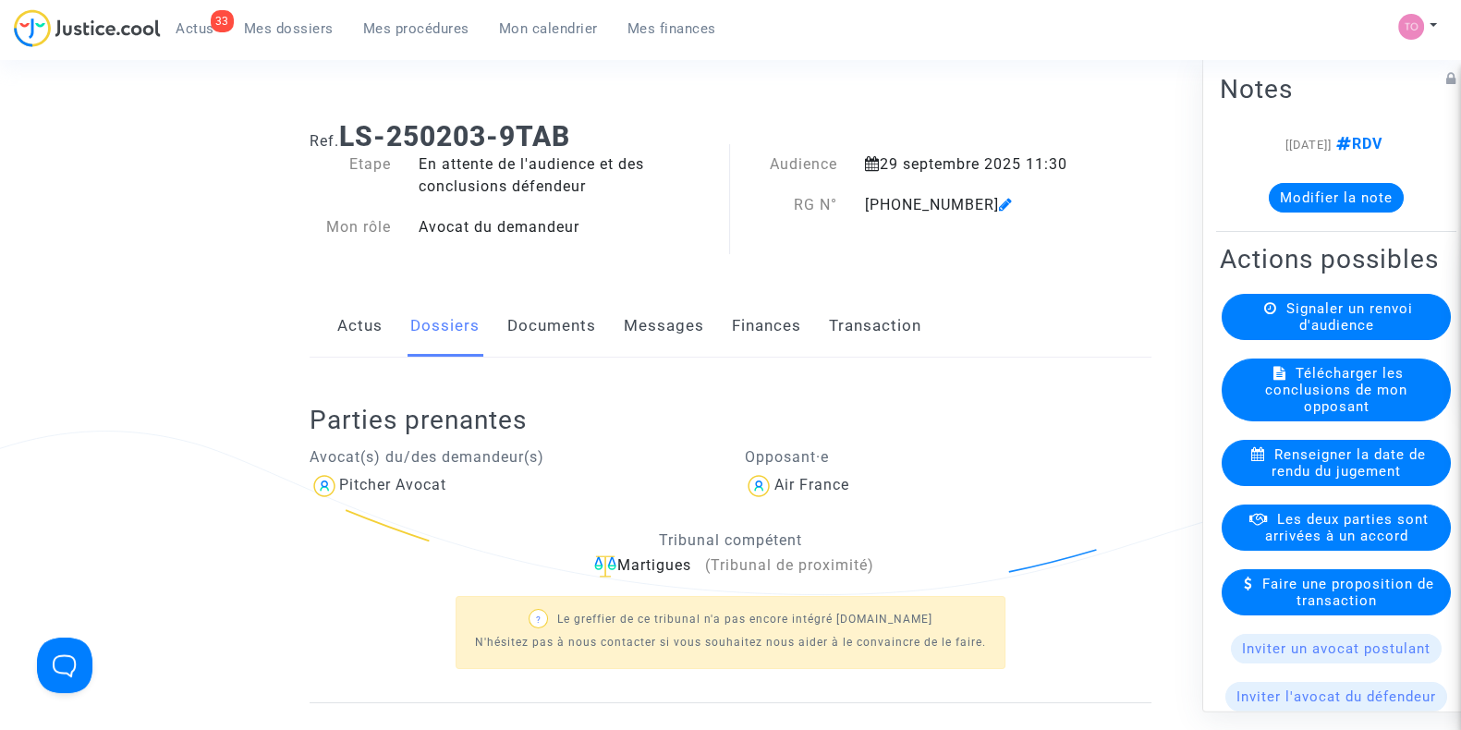
click at [523, 325] on link "Documents" at bounding box center [551, 326] width 89 height 61
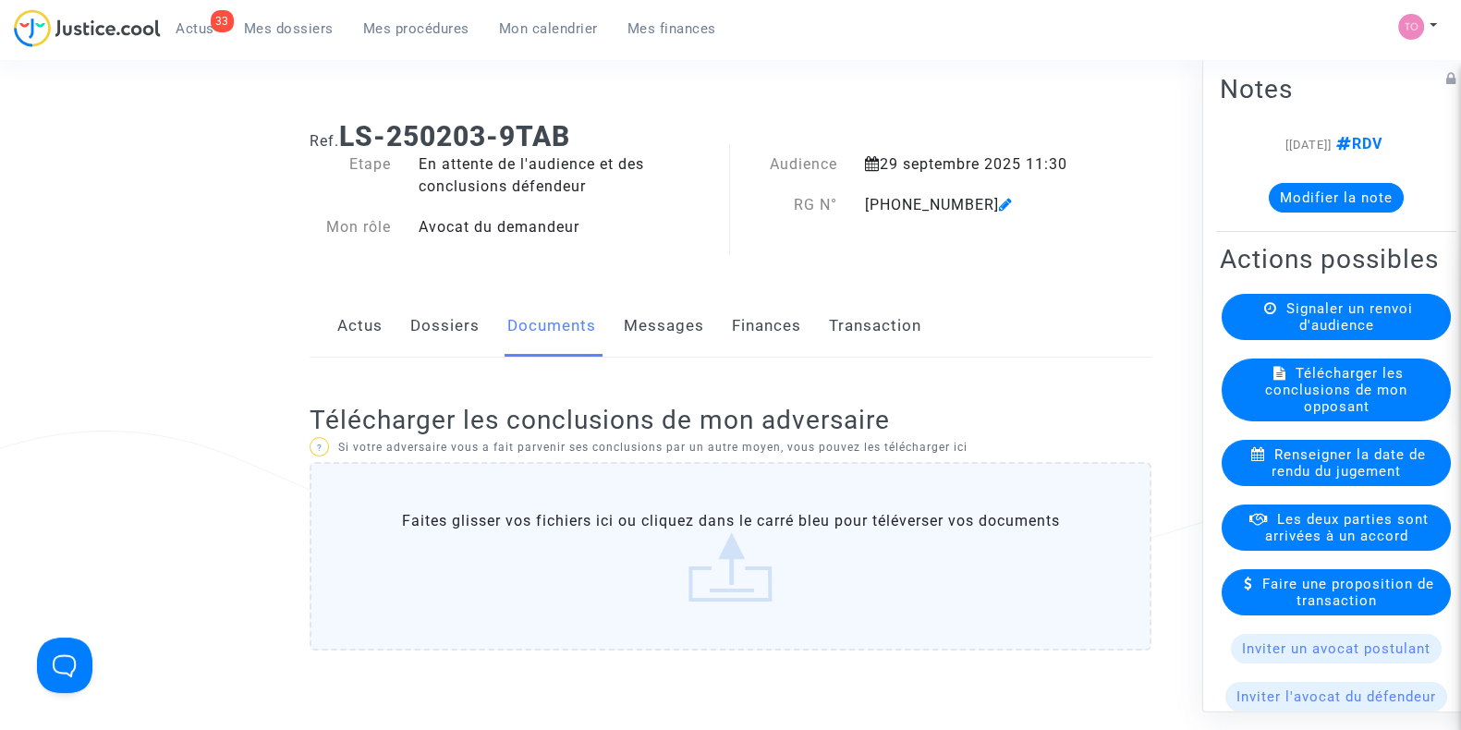
click at [367, 307] on link "Actus" at bounding box center [359, 326] width 45 height 61
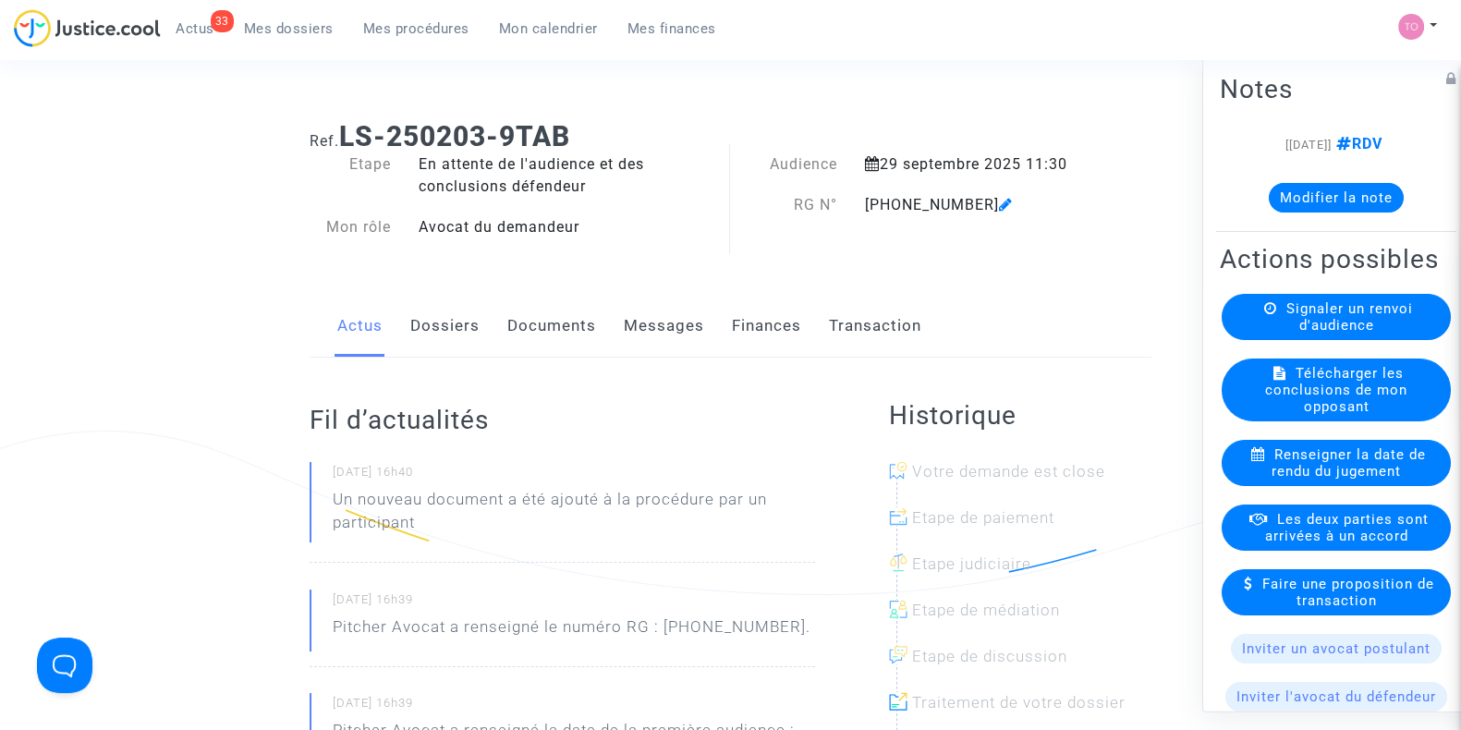
drag, startPoint x: 365, startPoint y: 329, endPoint x: 252, endPoint y: 321, distance: 113.1
click at [252, 321] on ng-component "Ref. LS-250203-9TAB Etape En attente de l'audience et des conclusions défendeur…" at bounding box center [730, 698] width 1315 height 1185
click at [450, 339] on link "Dossiers" at bounding box center [444, 326] width 69 height 61
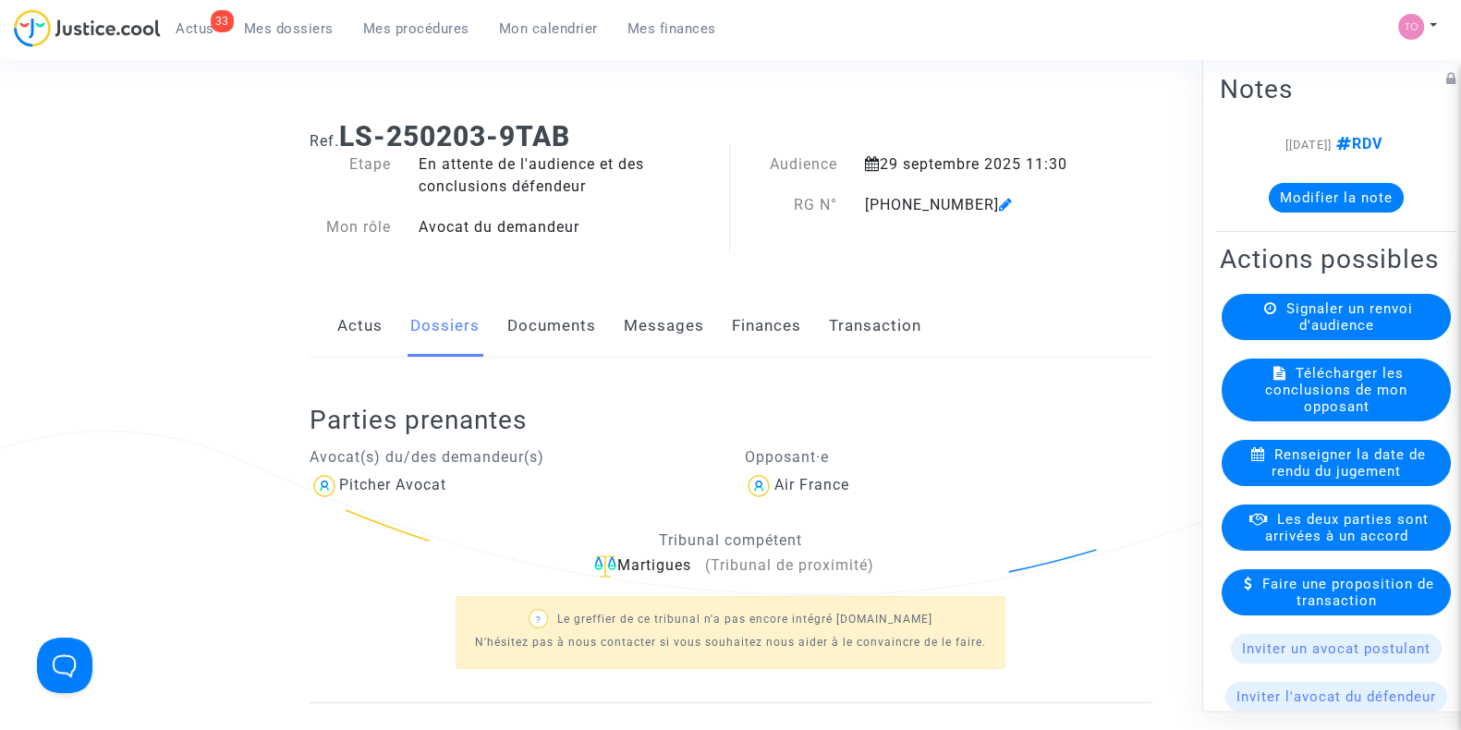
click at [499, 325] on div "Actus Dossiers Documents Messages Finances Transaction" at bounding box center [731, 327] width 842 height 62
click at [513, 329] on link "Documents" at bounding box center [551, 326] width 89 height 61
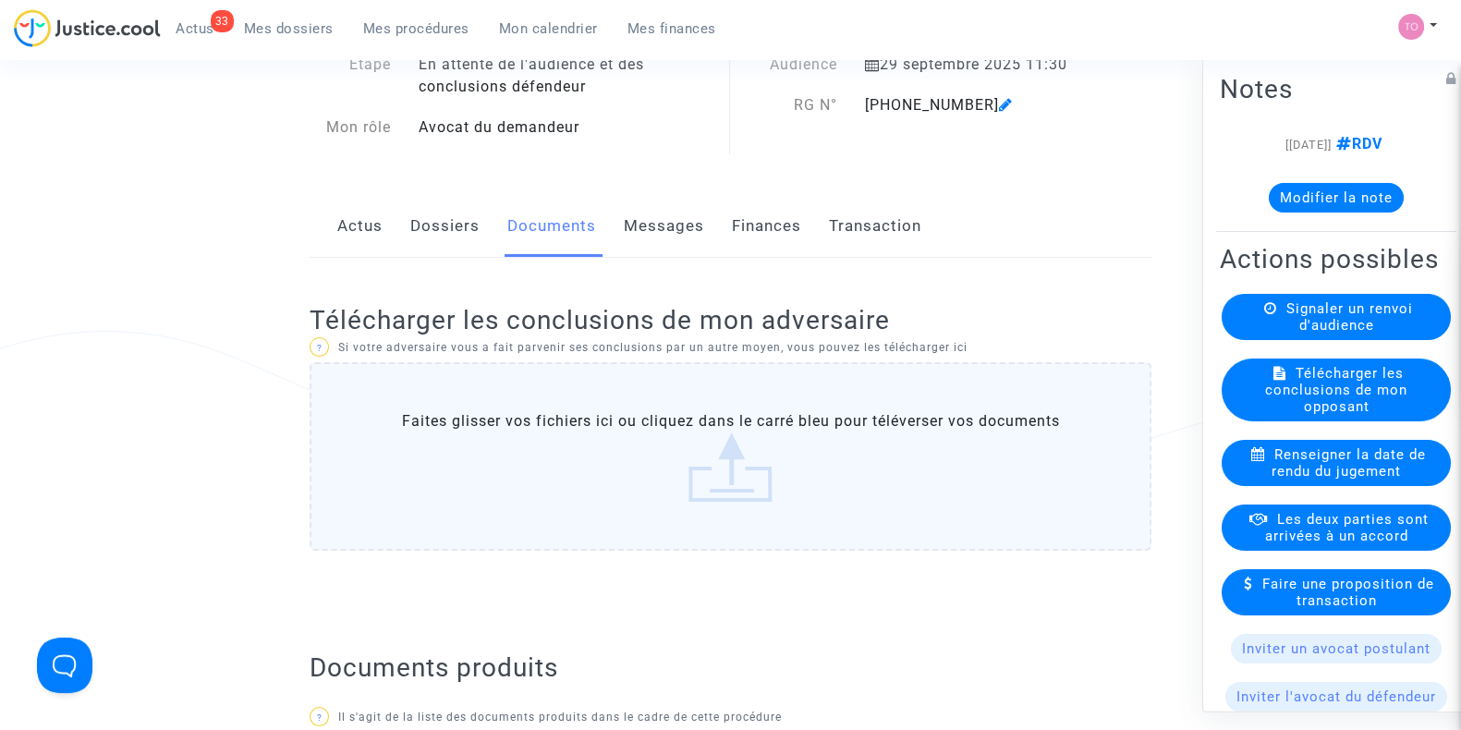
scroll to position [115, 0]
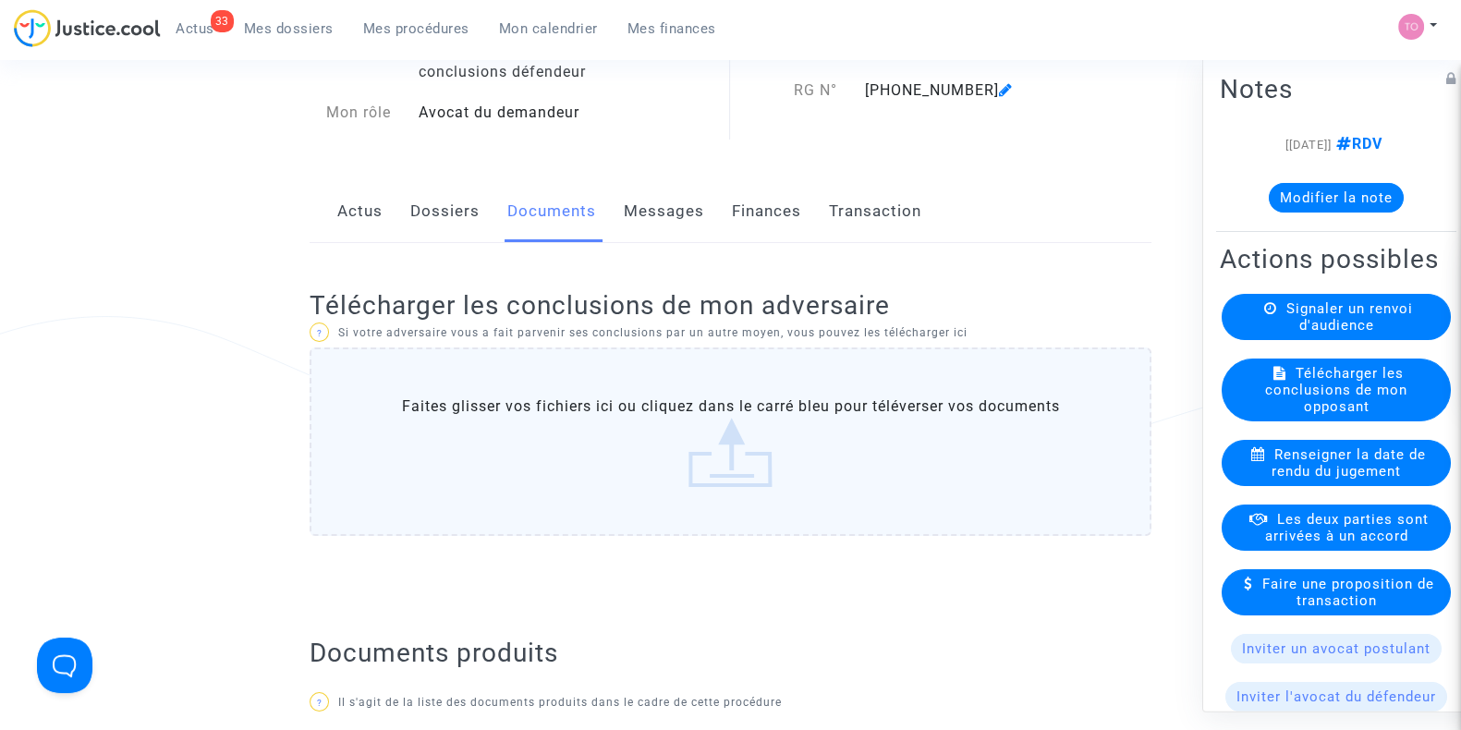
click at [479, 210] on div "Actus Dossiers Documents Messages Finances Transaction" at bounding box center [731, 212] width 842 height 62
click at [464, 205] on link "Dossiers" at bounding box center [444, 211] width 69 height 61
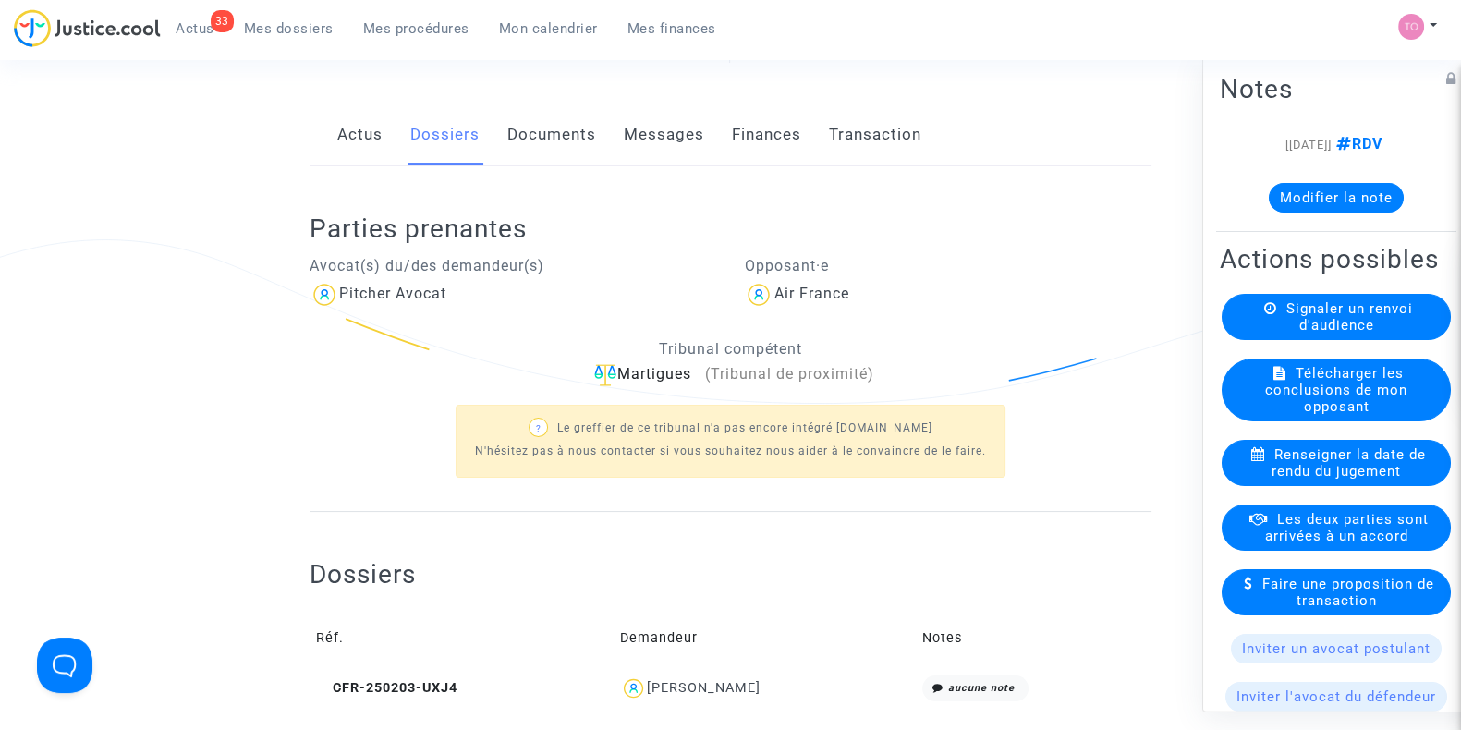
scroll to position [578, 0]
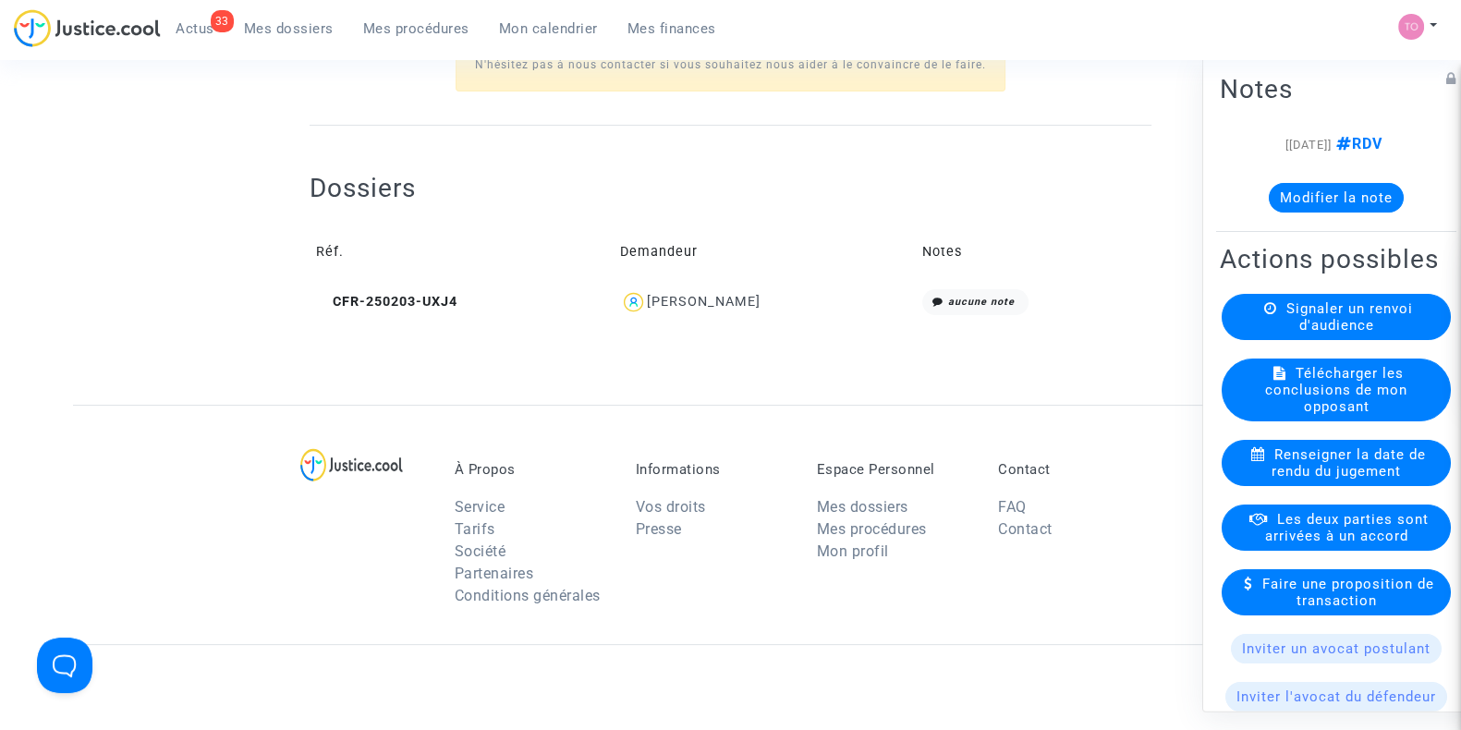
click at [670, 297] on div "Marie Claire Jeandel" at bounding box center [704, 302] width 114 height 16
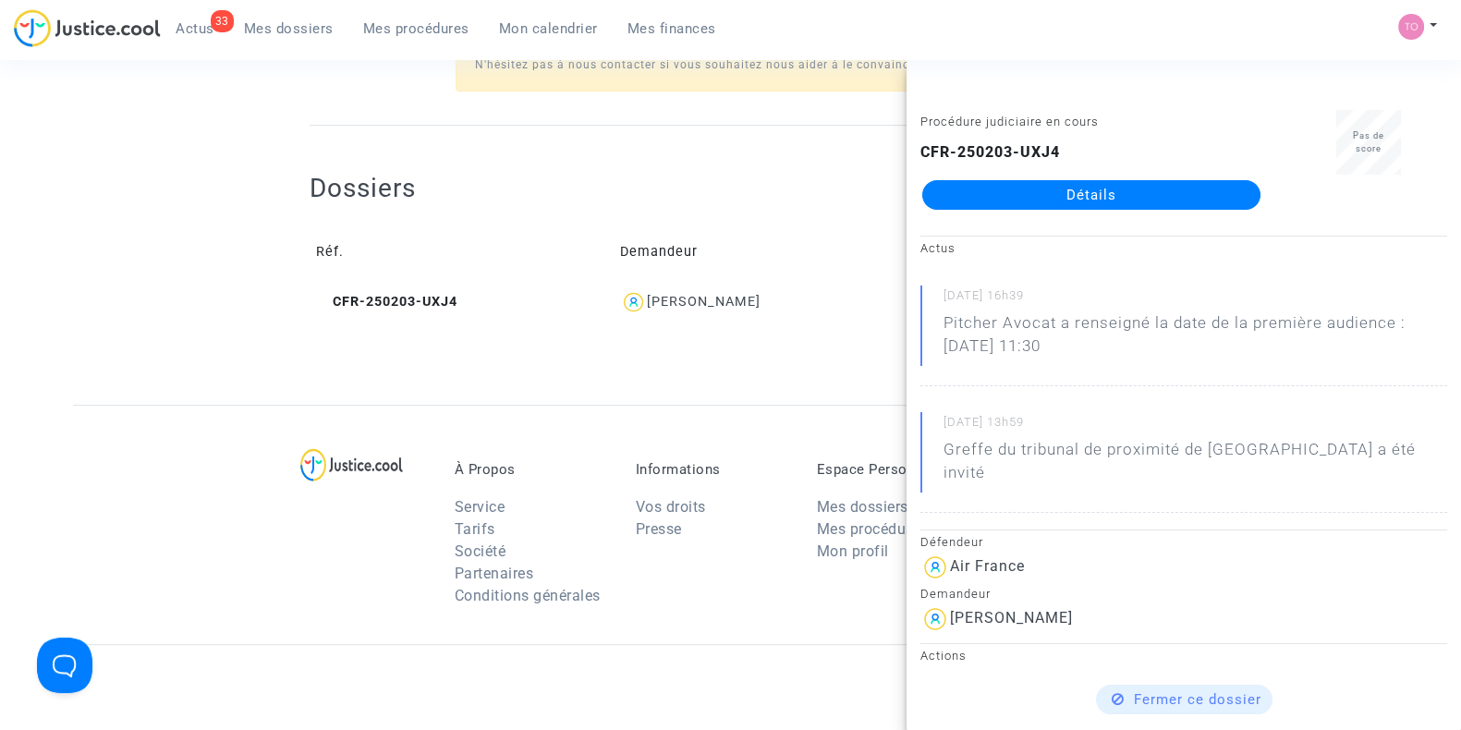
click at [1008, 204] on link "Détails" at bounding box center [1092, 195] width 338 height 30
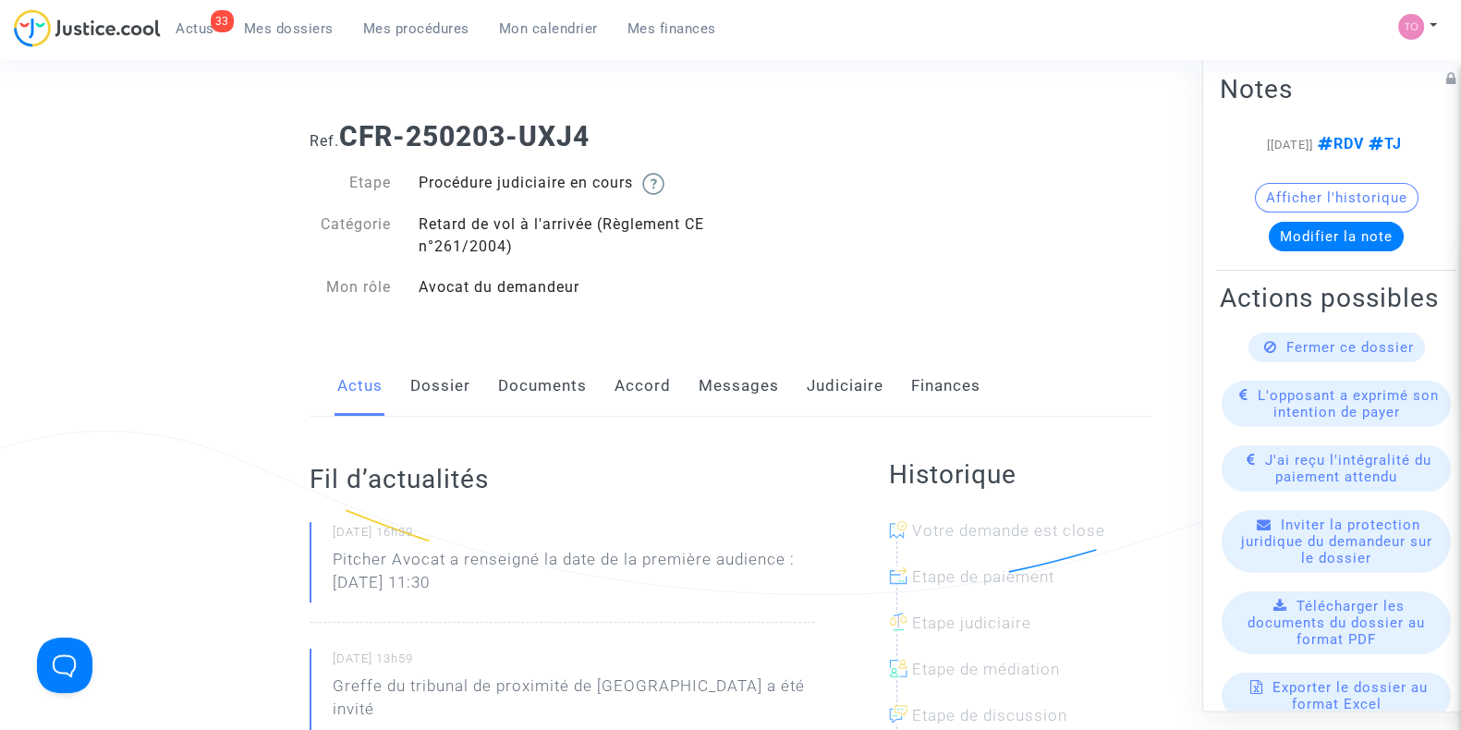
click at [509, 401] on link "Documents" at bounding box center [542, 386] width 89 height 61
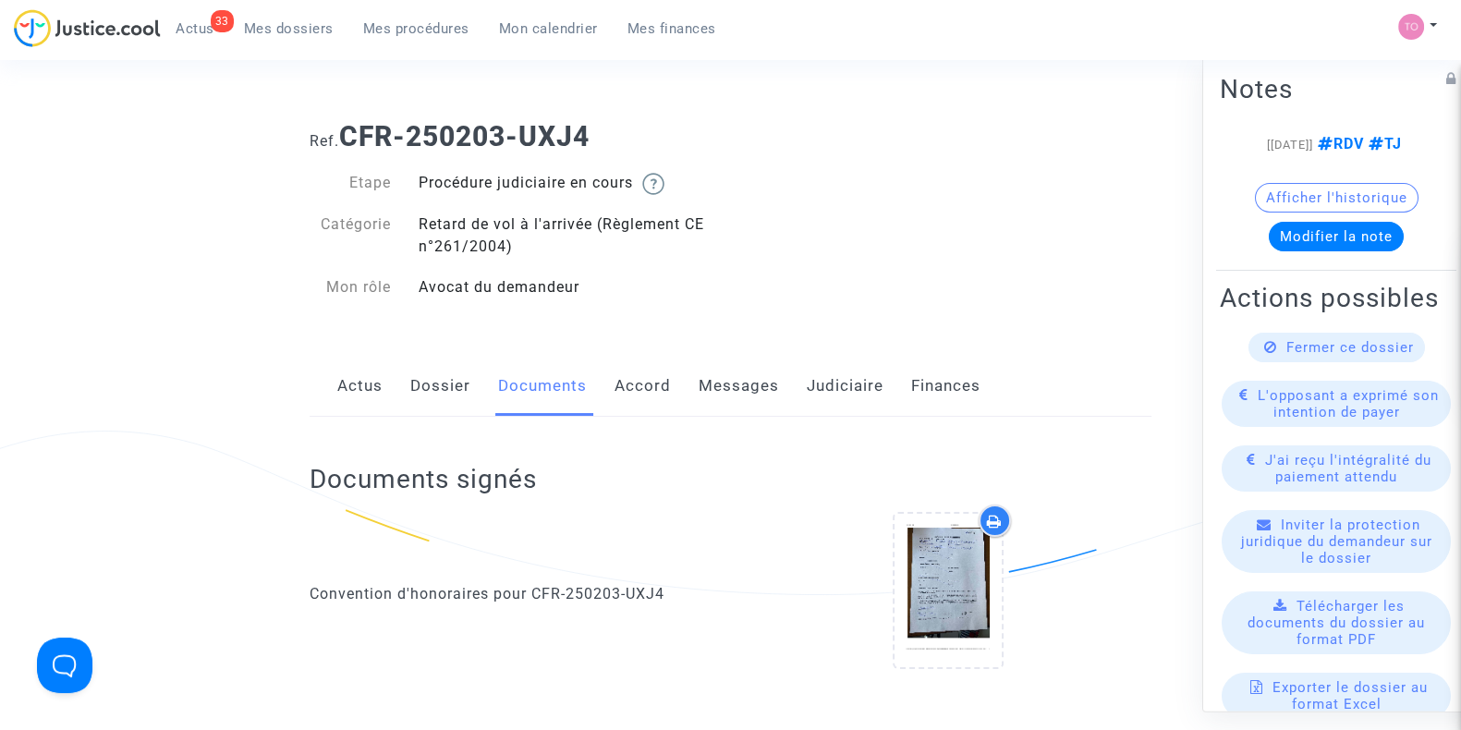
click at [564, 124] on b "CFR-250203-UXJ4" at bounding box center [464, 136] width 251 height 32
copy b "UXJ4"
click at [561, 120] on b "CFR-250203-UXJ4" at bounding box center [464, 136] width 251 height 32
drag, startPoint x: 337, startPoint y: 129, endPoint x: 587, endPoint y: 128, distance: 249.6
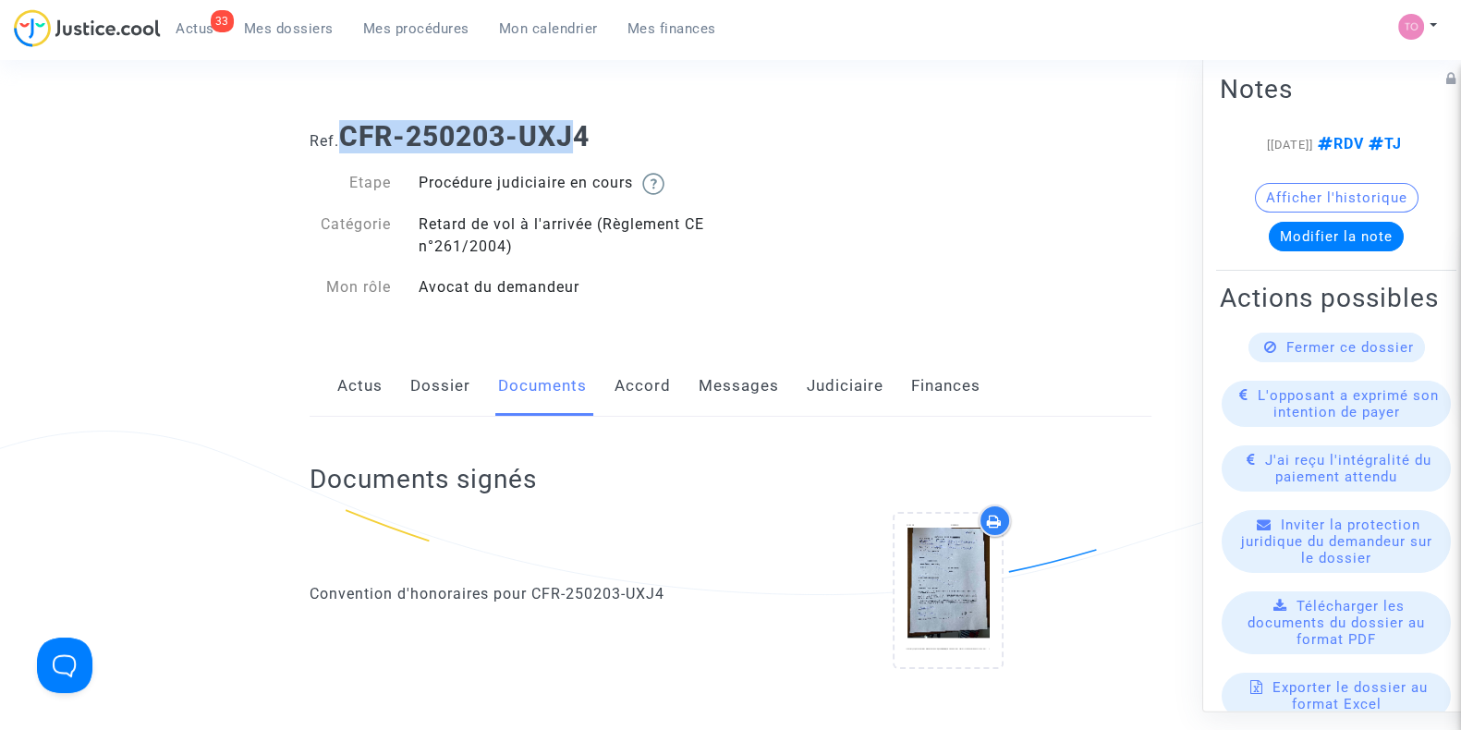
click at [585, 128] on h1 "Ref. CFR-250203-UXJ4" at bounding box center [731, 136] width 842 height 33
click at [622, 128] on h1 "Ref. CFR-250203-UXJ4" at bounding box center [731, 136] width 842 height 33
drag, startPoint x: 610, startPoint y: 129, endPoint x: 347, endPoint y: 140, distance: 263.6
click at [347, 140] on h1 "Ref. CFR-250203-UXJ4" at bounding box center [731, 136] width 842 height 33
copy b "CFR-250203-UXJ4"
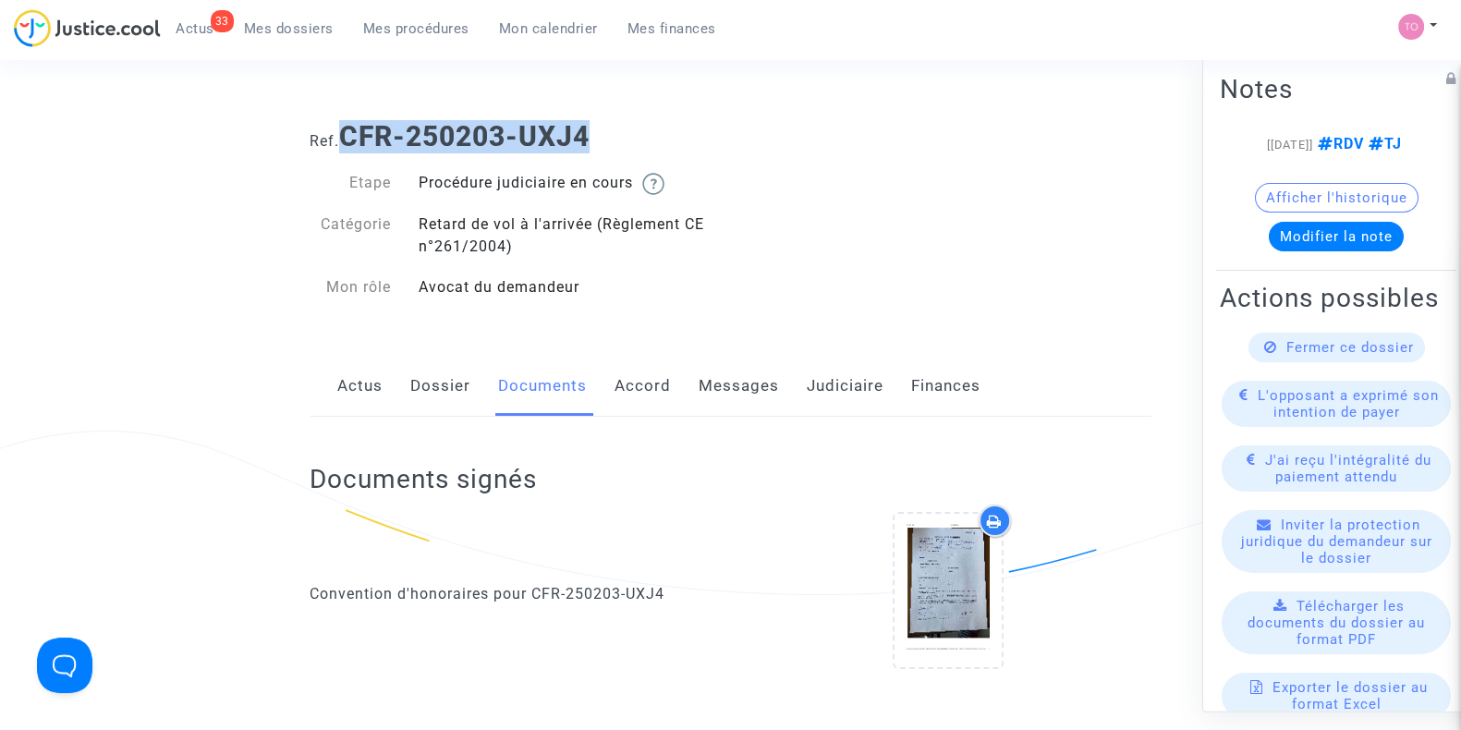
click at [436, 404] on link "Dossier" at bounding box center [440, 386] width 60 height 61
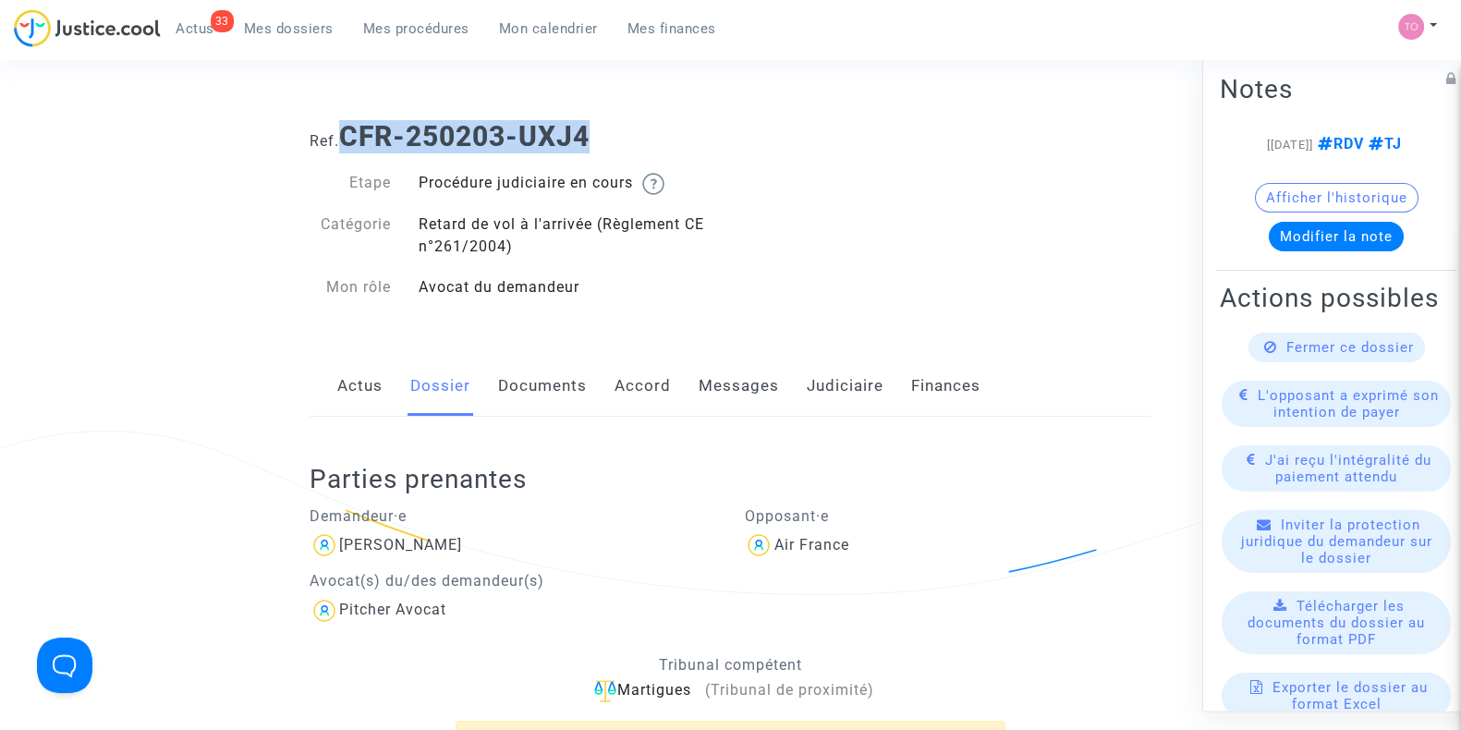
click at [541, 398] on link "Documents" at bounding box center [542, 386] width 89 height 61
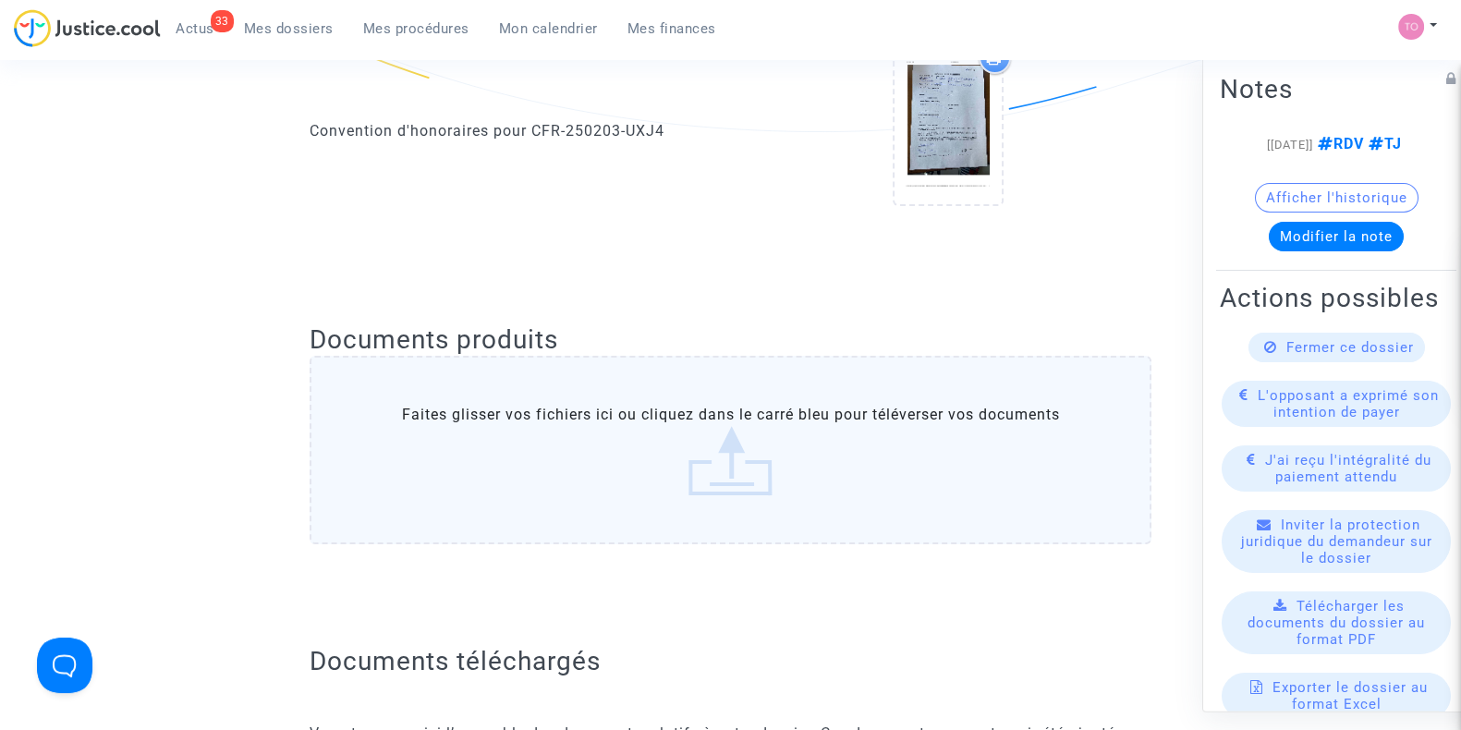
scroll to position [461, 0]
click at [886, 186] on upload-item at bounding box center [949, 132] width 126 height 178
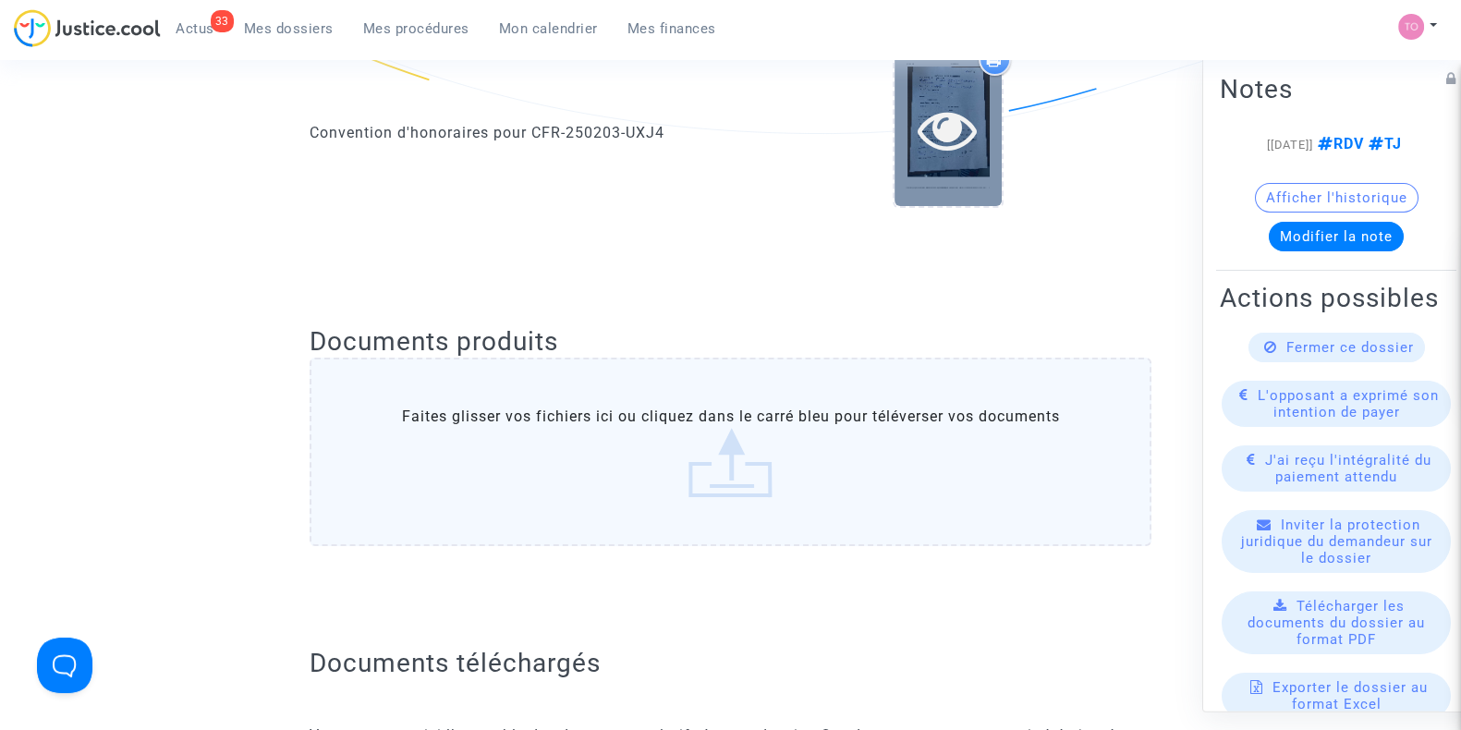
click at [914, 174] on div at bounding box center [948, 129] width 107 height 153
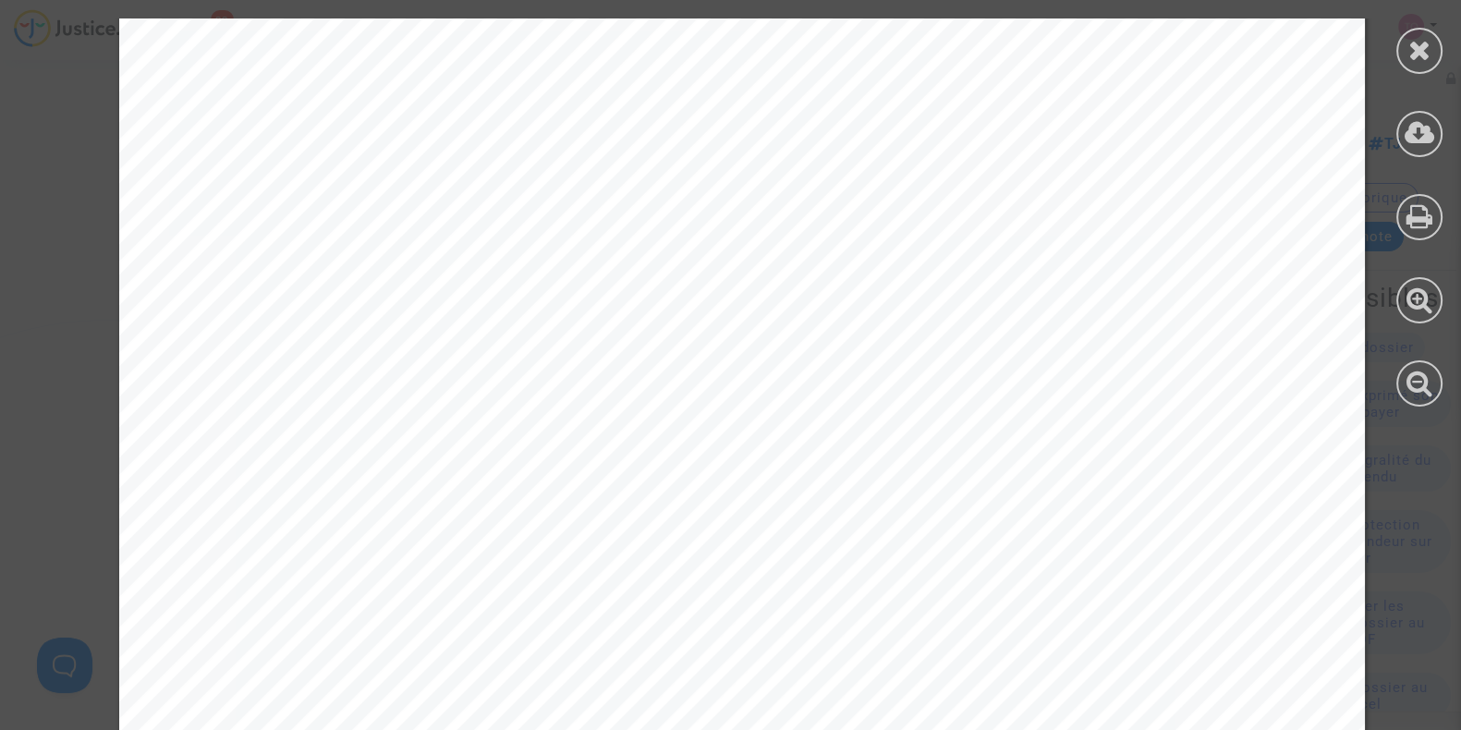
scroll to position [0, 0]
click at [1414, 63] on div at bounding box center [1420, 51] width 46 height 46
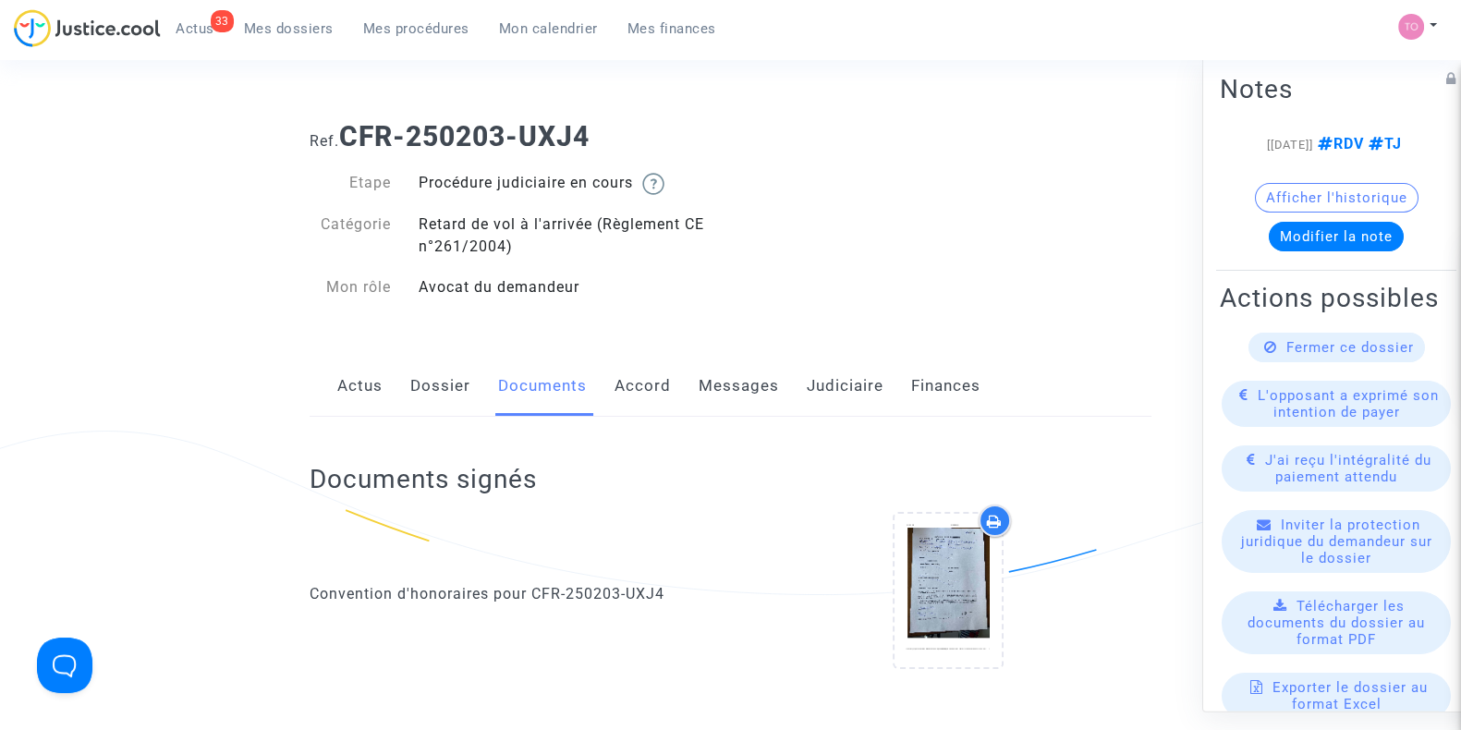
click at [780, 390] on div "Actus Dossier Documents Accord Messages Judiciaire Finances" at bounding box center [731, 387] width 842 height 62
click at [824, 381] on link "Judiciaire" at bounding box center [845, 386] width 77 height 61
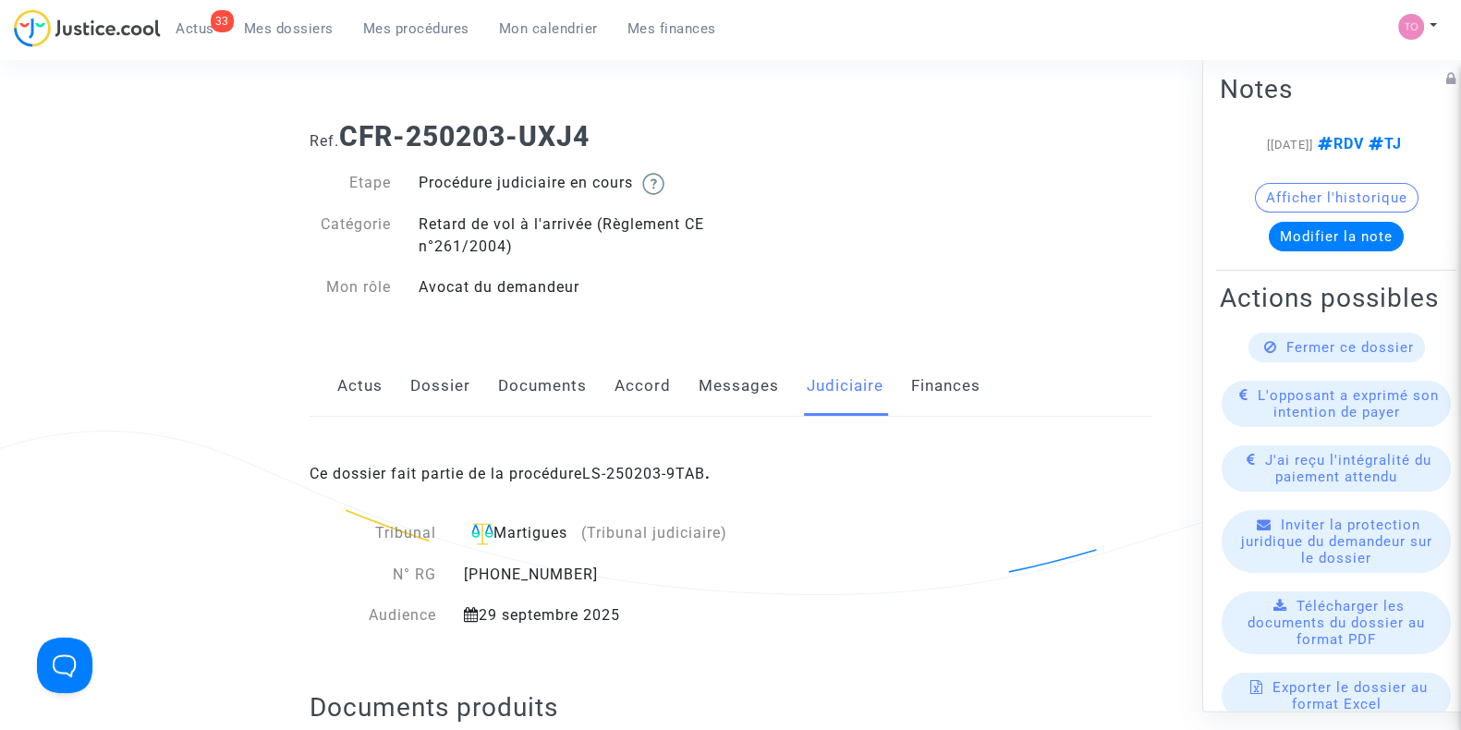
click at [653, 463] on div "Ce dossier fait partie de la procédure LS-250203-9TAB ." at bounding box center [731, 460] width 842 height 87
click at [639, 480] on link "LS-250203-9TAB" at bounding box center [643, 474] width 123 height 18
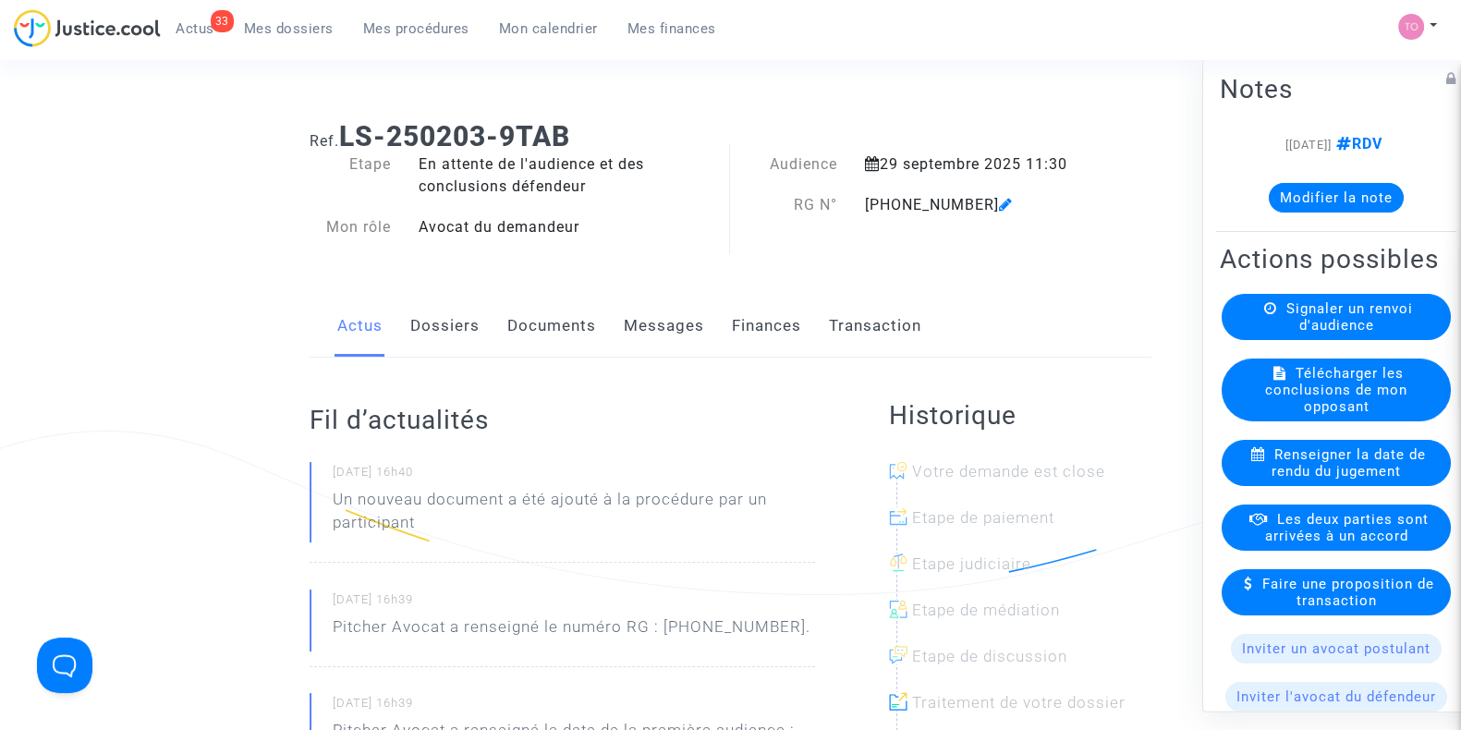
click at [439, 335] on link "Dossiers" at bounding box center [444, 326] width 69 height 61
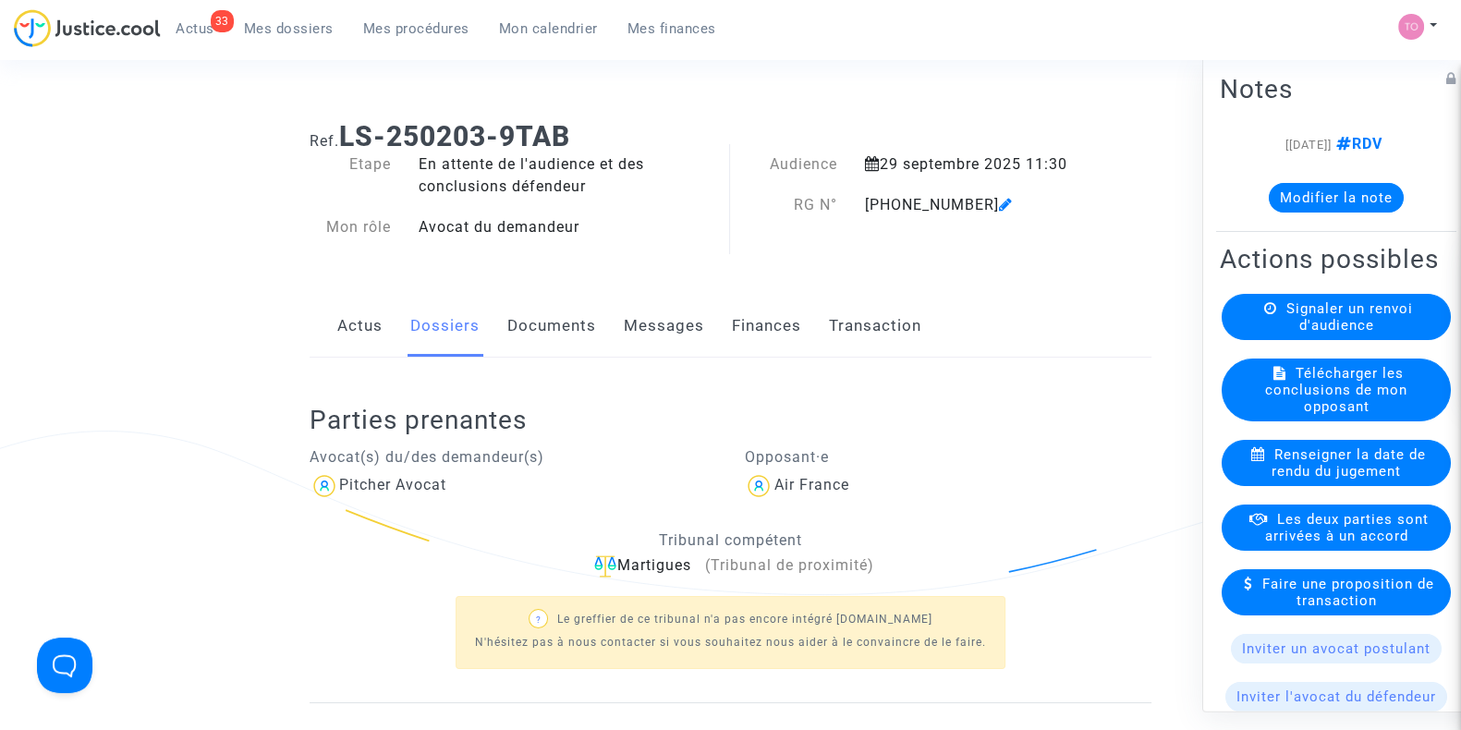
click at [552, 333] on link "Documents" at bounding box center [551, 326] width 89 height 61
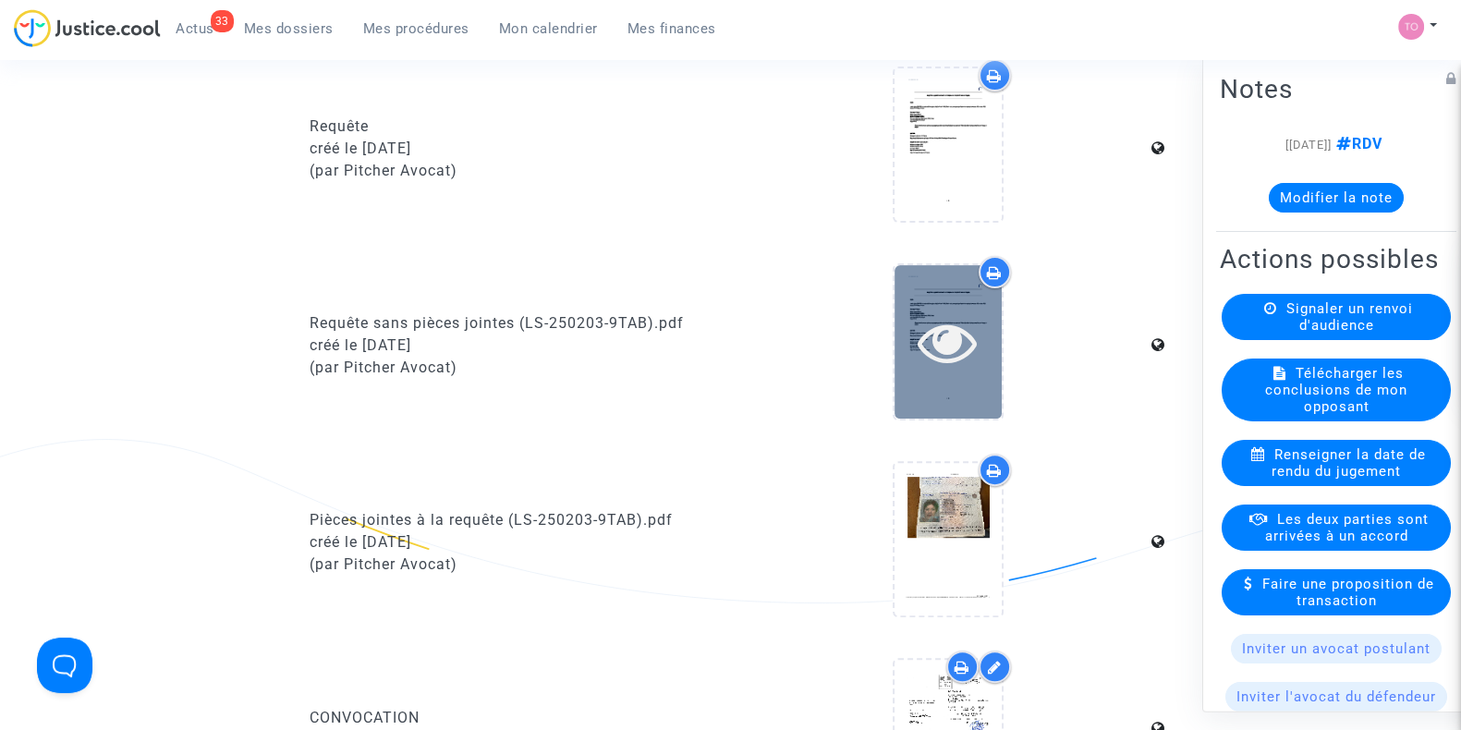
scroll to position [808, 0]
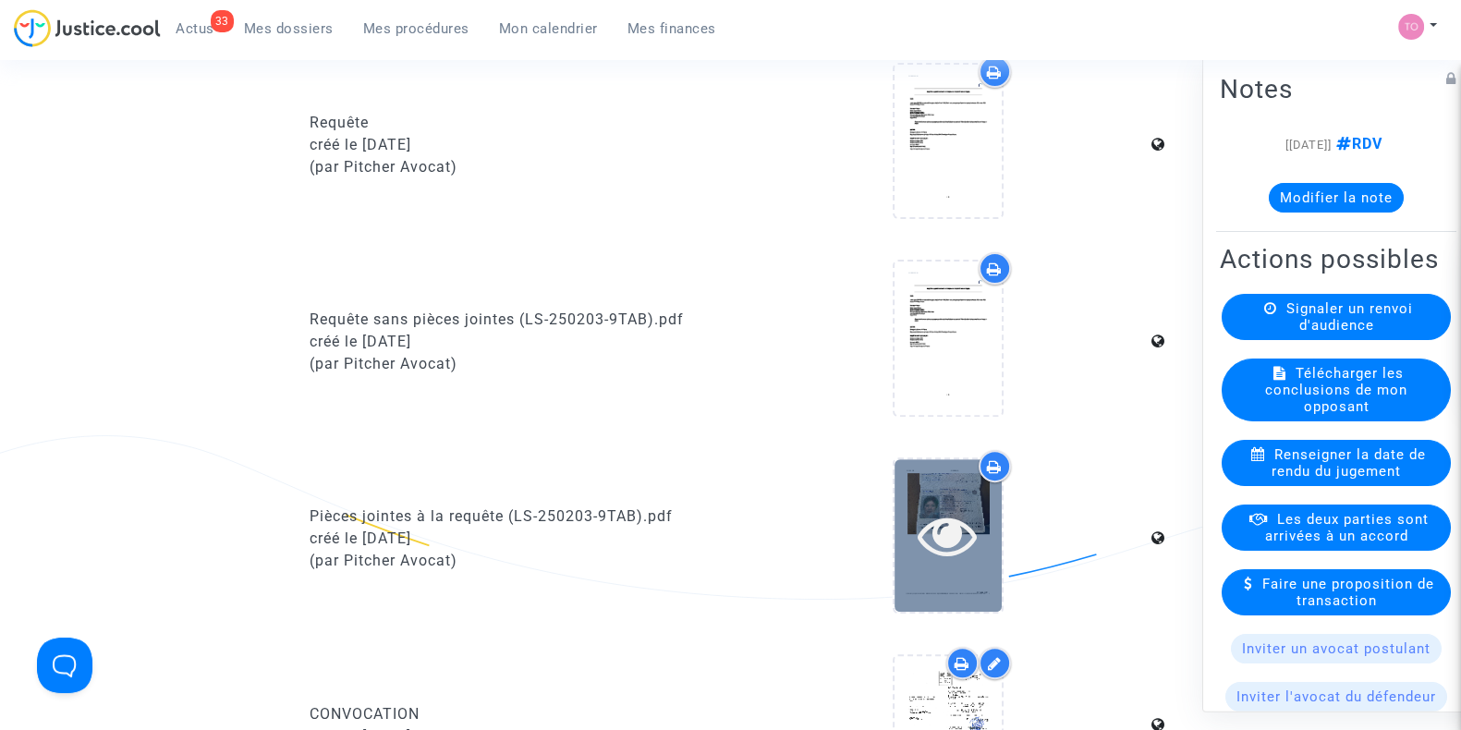
click at [913, 495] on div at bounding box center [948, 535] width 107 height 153
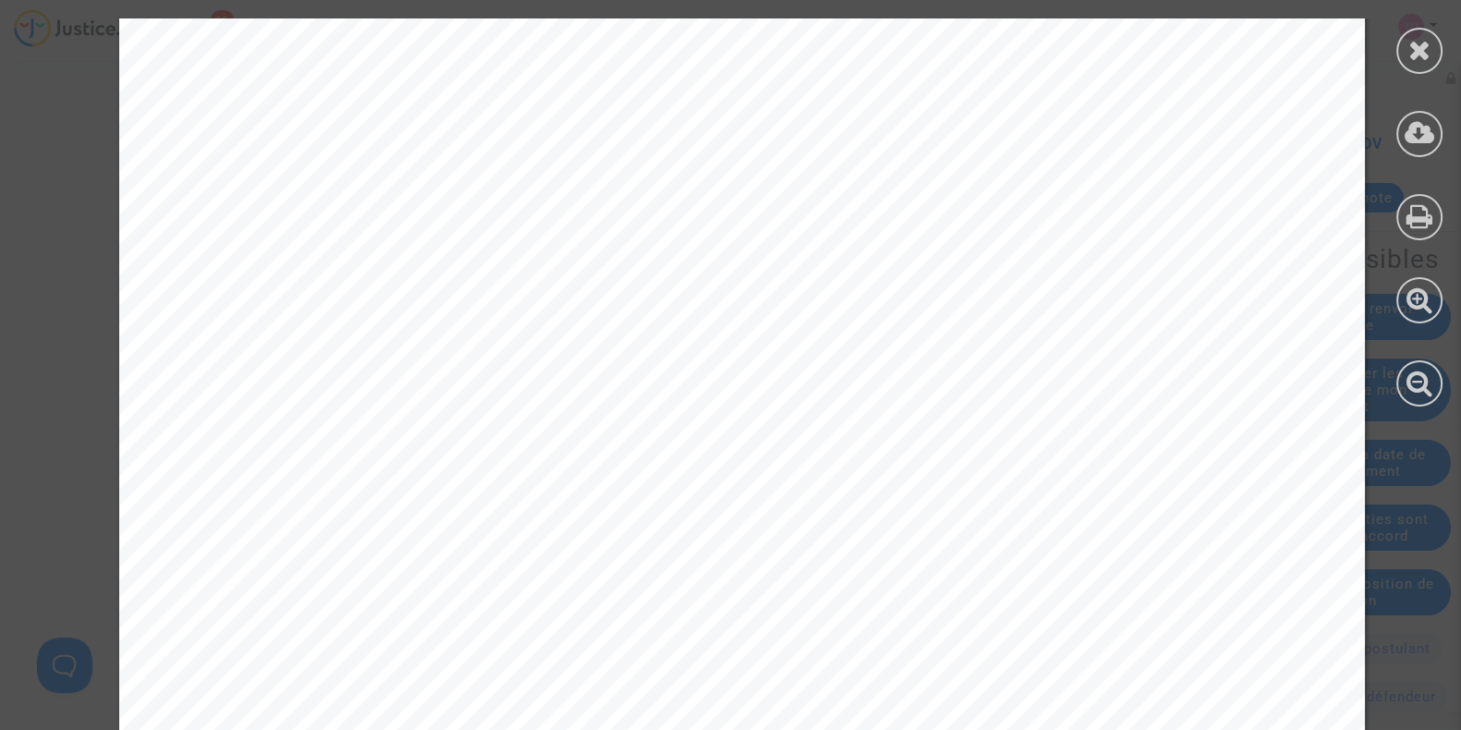
scroll to position [115, 0]
click at [1400, 79] on div at bounding box center [1419, 212] width 83 height 425
click at [1409, 63] on div at bounding box center [1420, 51] width 46 height 46
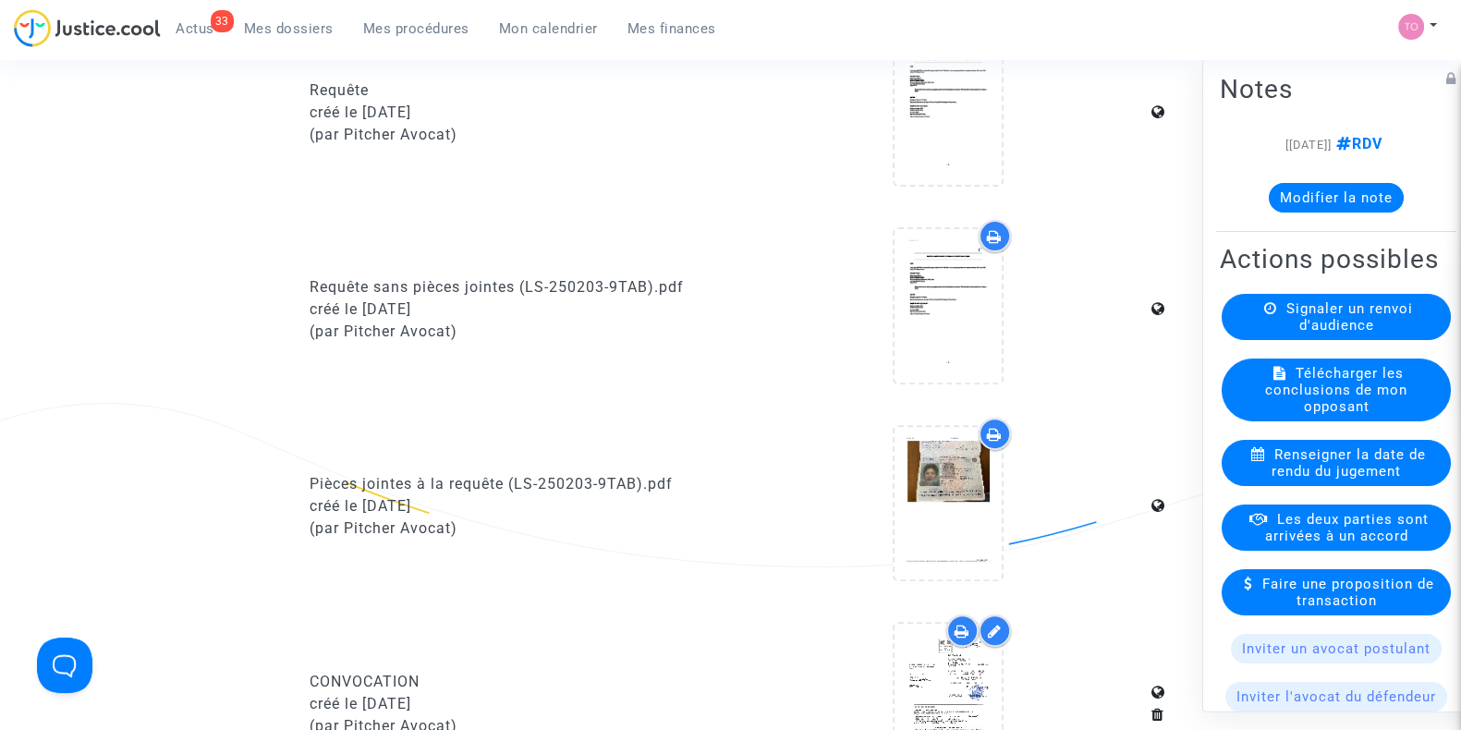
scroll to position [1271, 0]
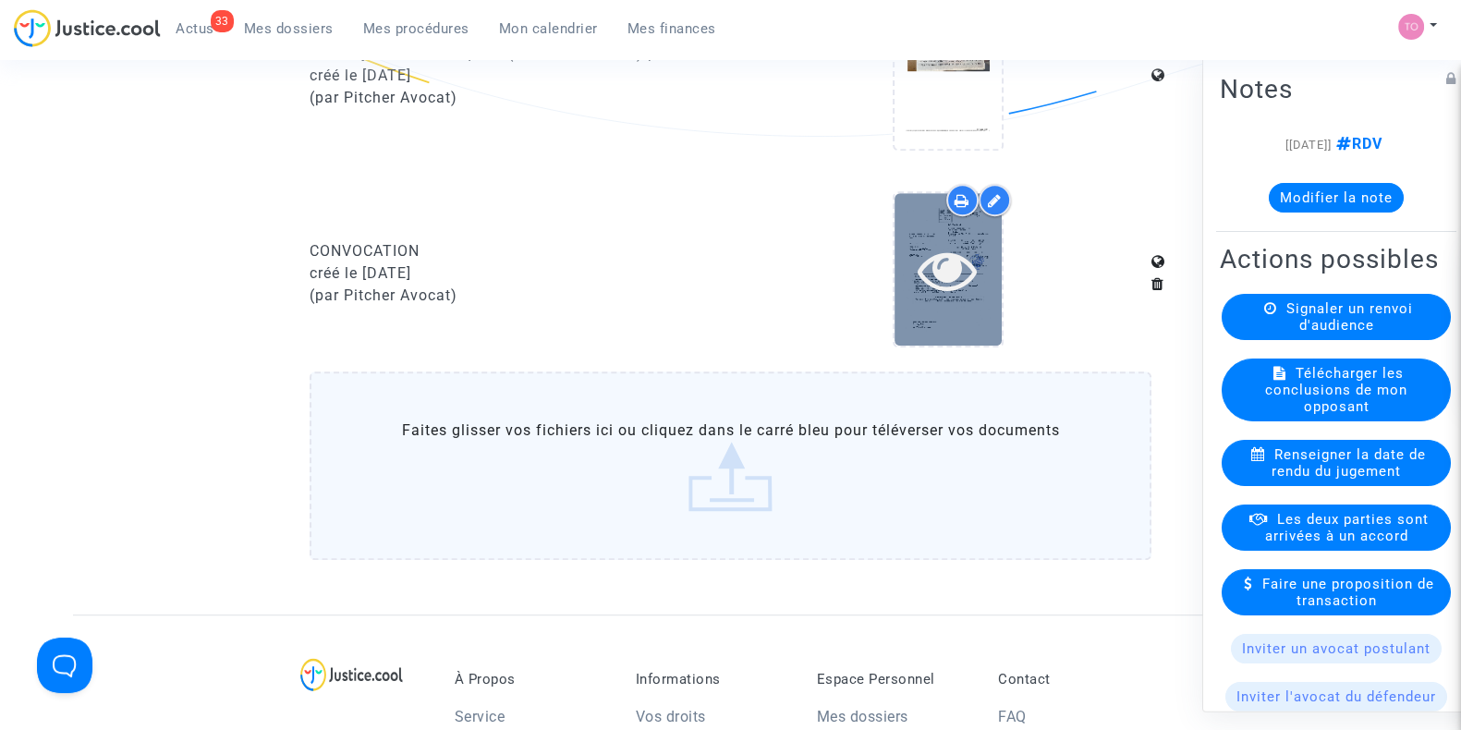
click at [913, 312] on div at bounding box center [948, 269] width 107 height 153
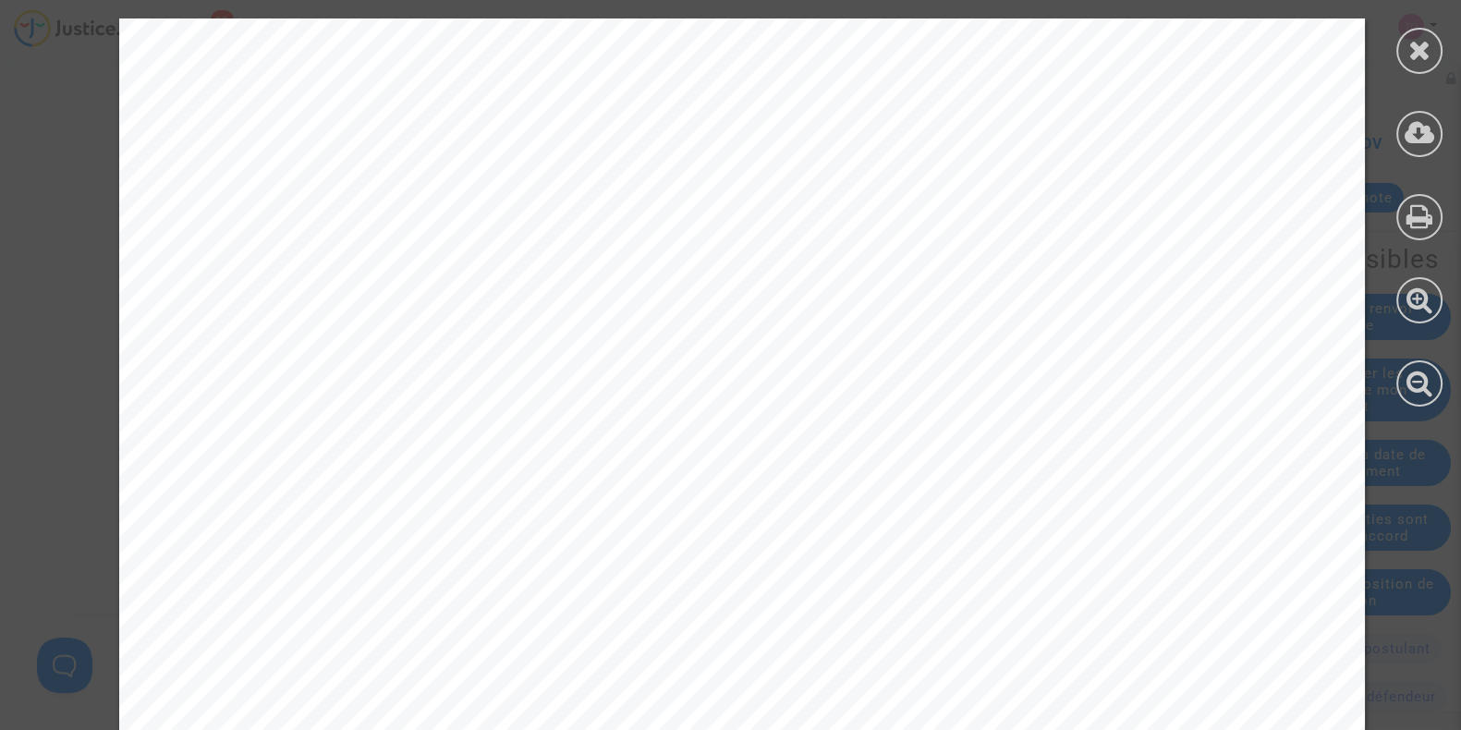
click at [1417, 50] on icon at bounding box center [1420, 50] width 23 height 28
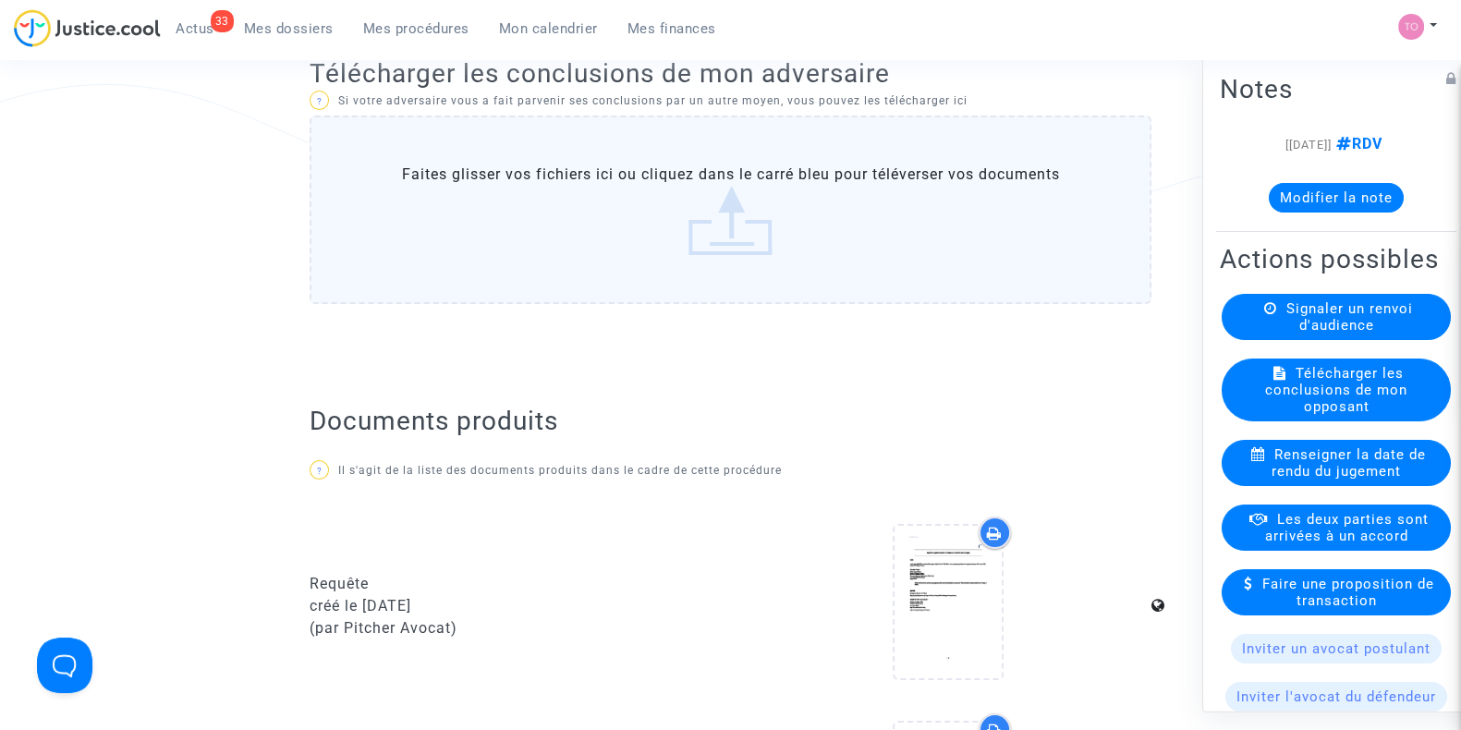
scroll to position [0, 0]
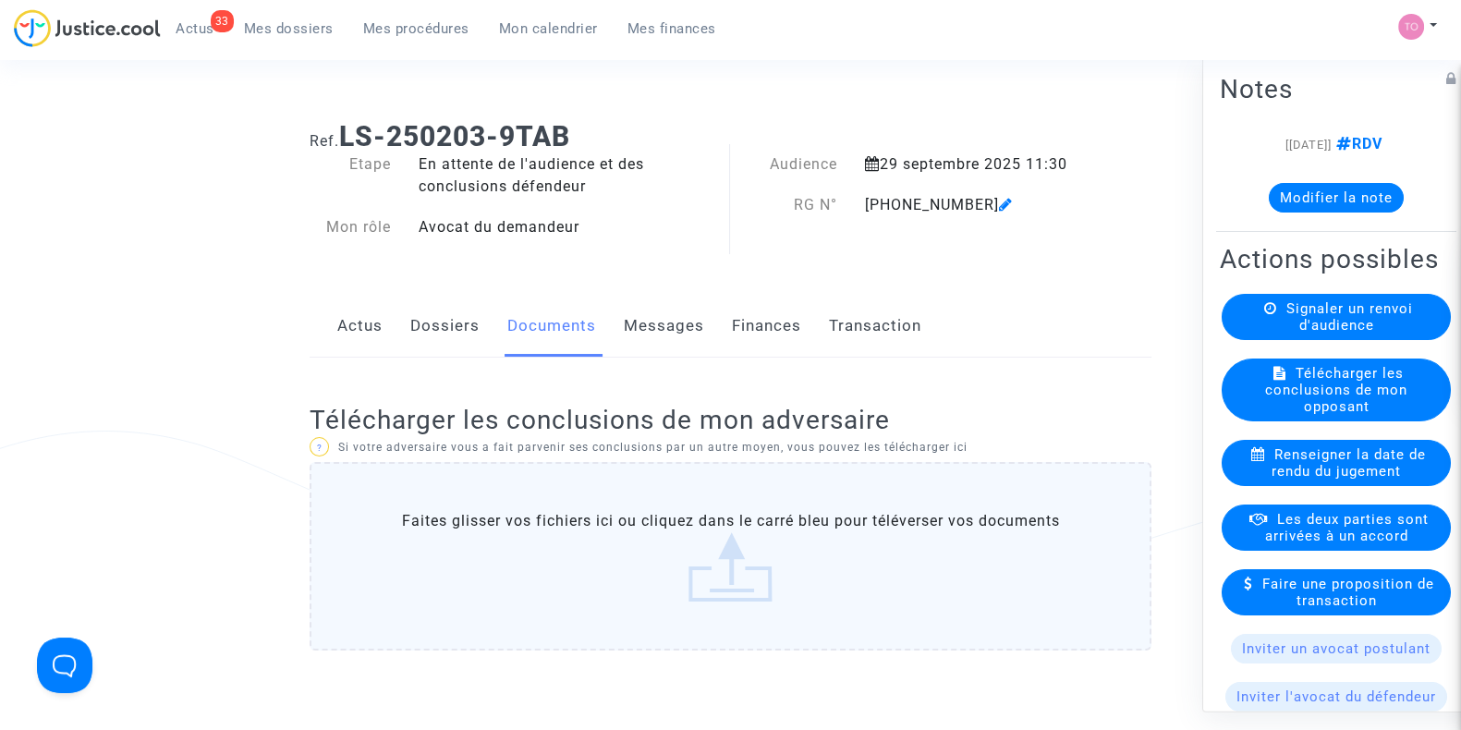
click at [666, 312] on link "Messages" at bounding box center [664, 326] width 80 height 61
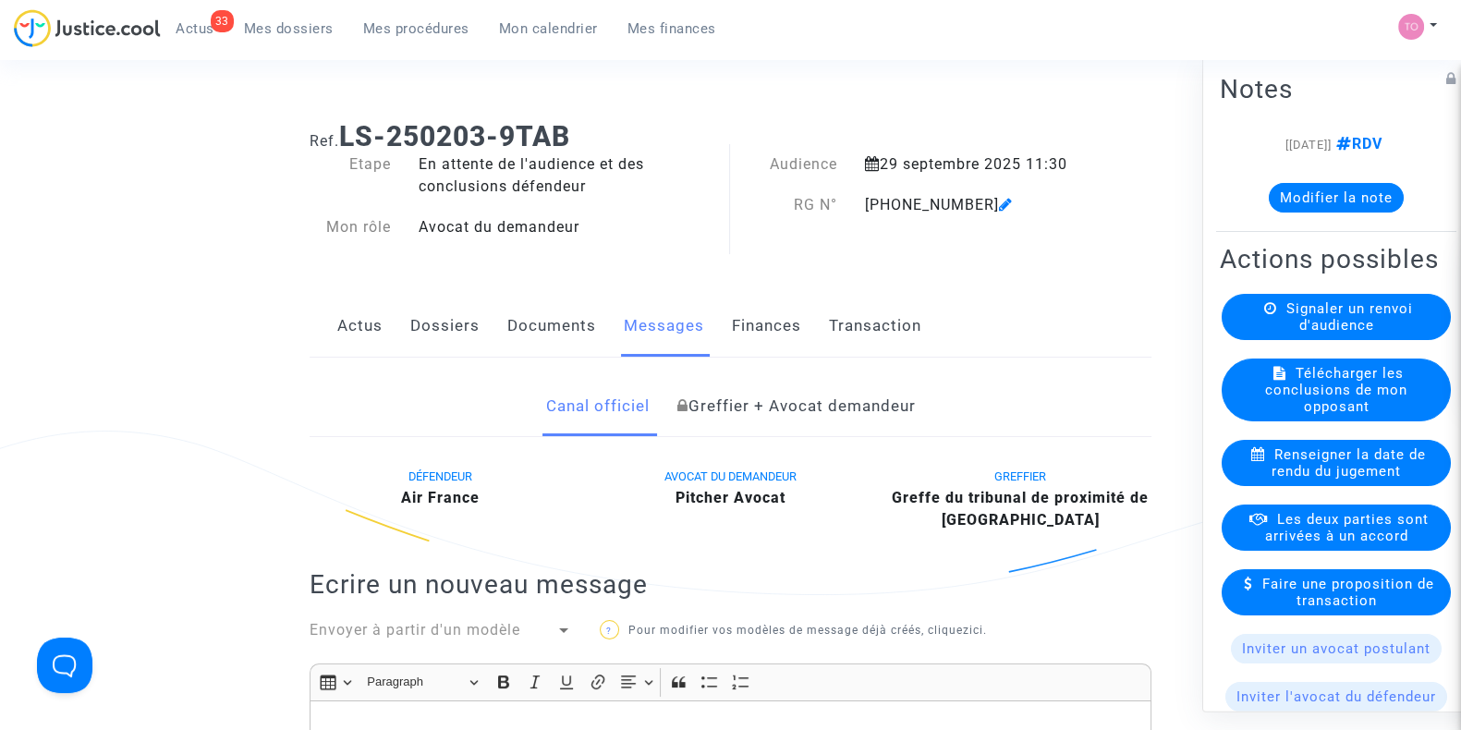
click at [460, 330] on link "Dossiers" at bounding box center [444, 326] width 69 height 61
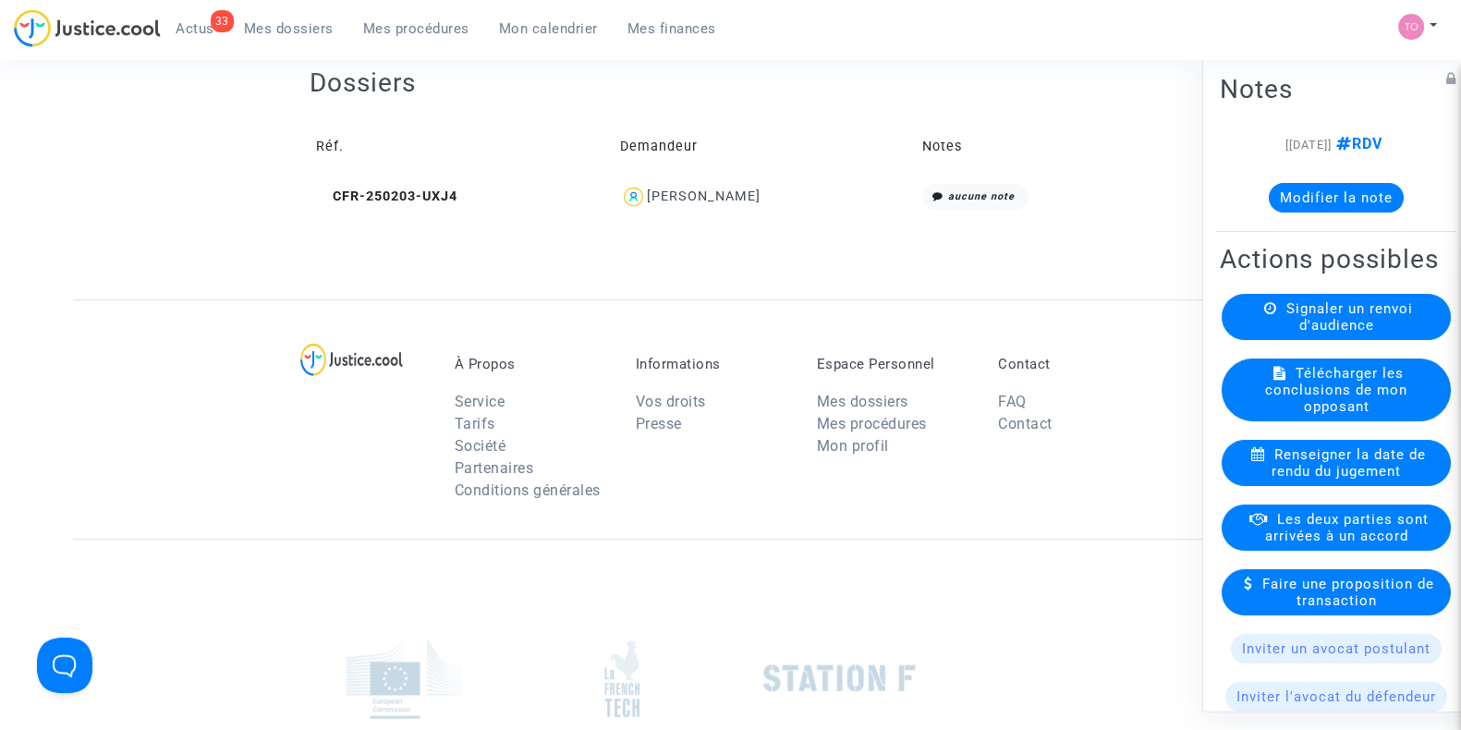
scroll to position [693, 0]
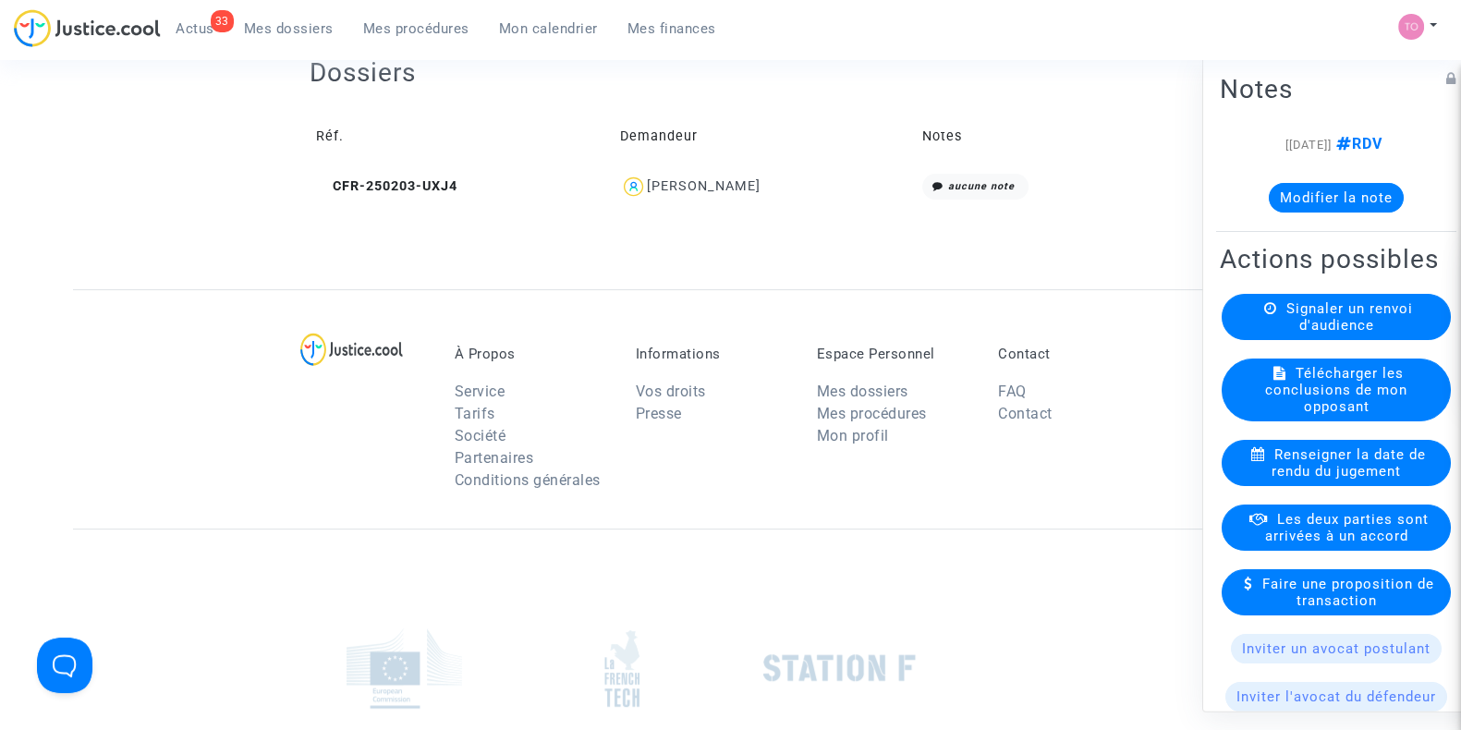
click at [670, 194] on div "Marie Claire Jeandel" at bounding box center [764, 187] width 289 height 27
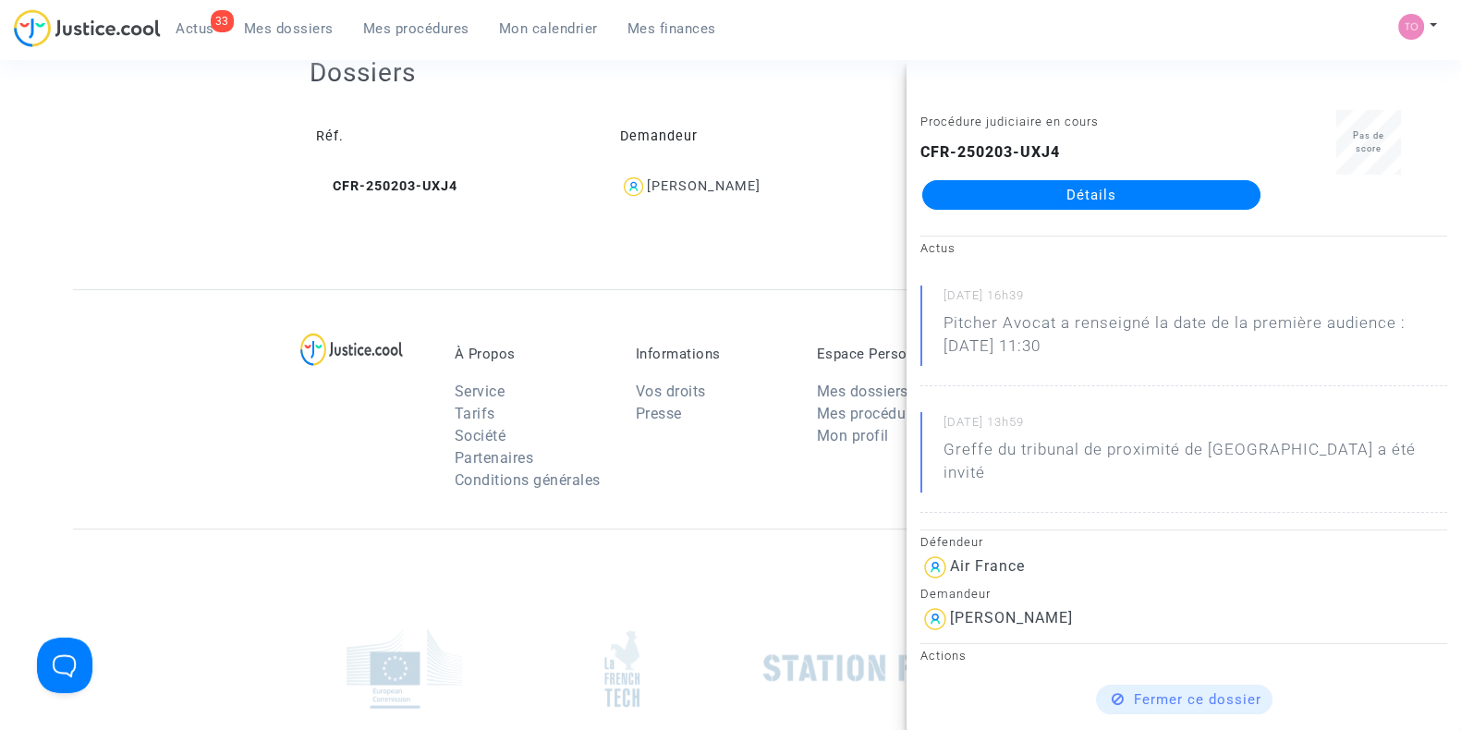
click at [996, 181] on link "Détails" at bounding box center [1092, 195] width 338 height 30
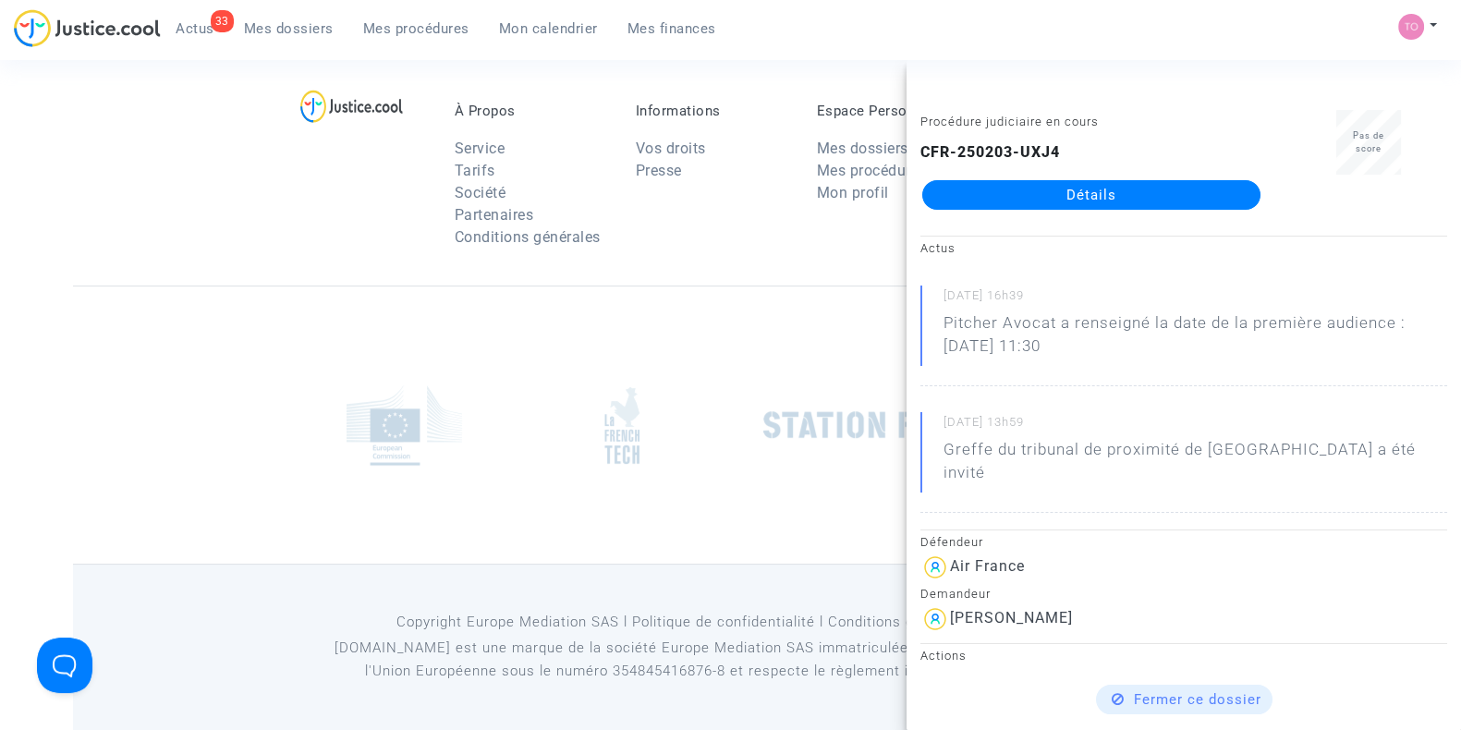
scroll to position [693, 0]
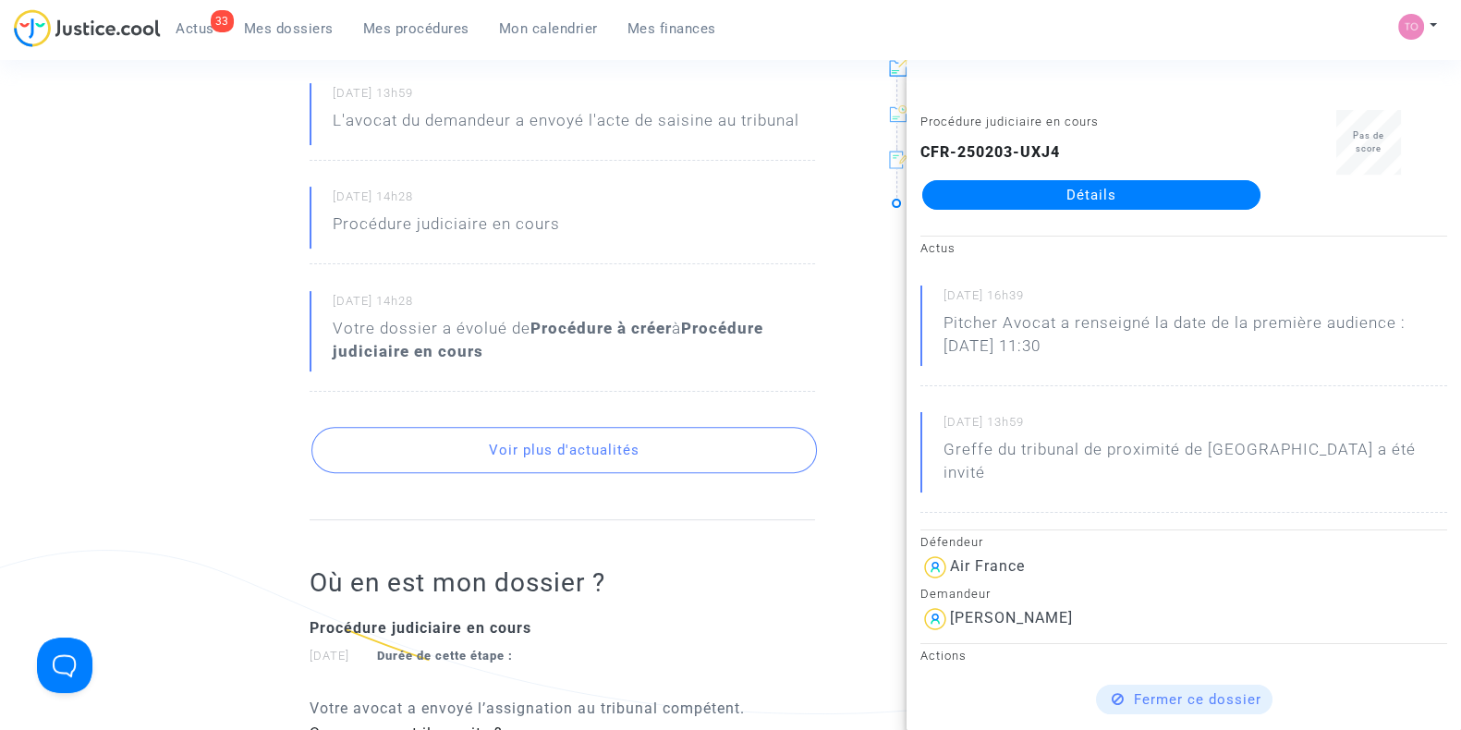
click at [104, 279] on ng-component "Ref. CFR-250203-UXJ4 Etape Procédure judiciaire en cours Catégorie Retard de vo…" at bounding box center [730, 314] width 1315 height 1803
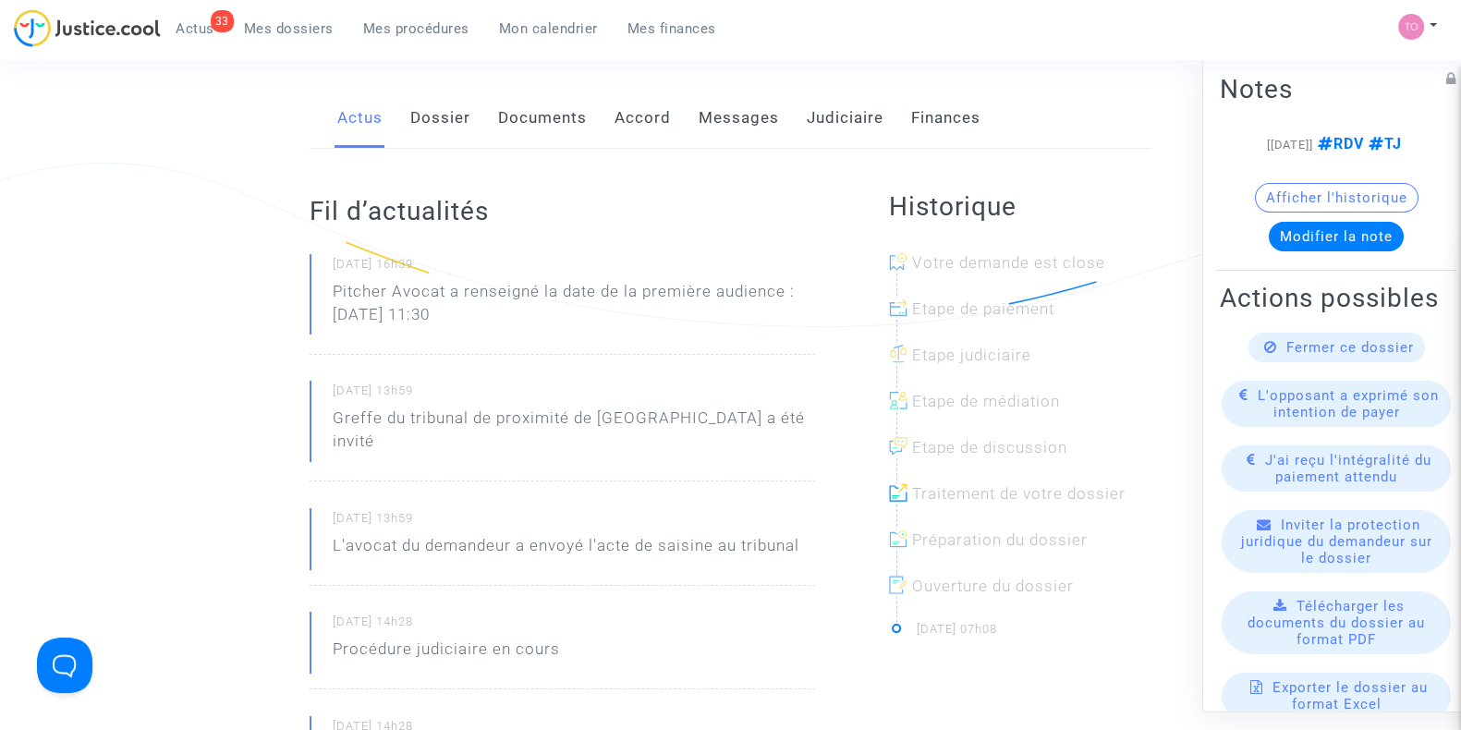
scroll to position [0, 0]
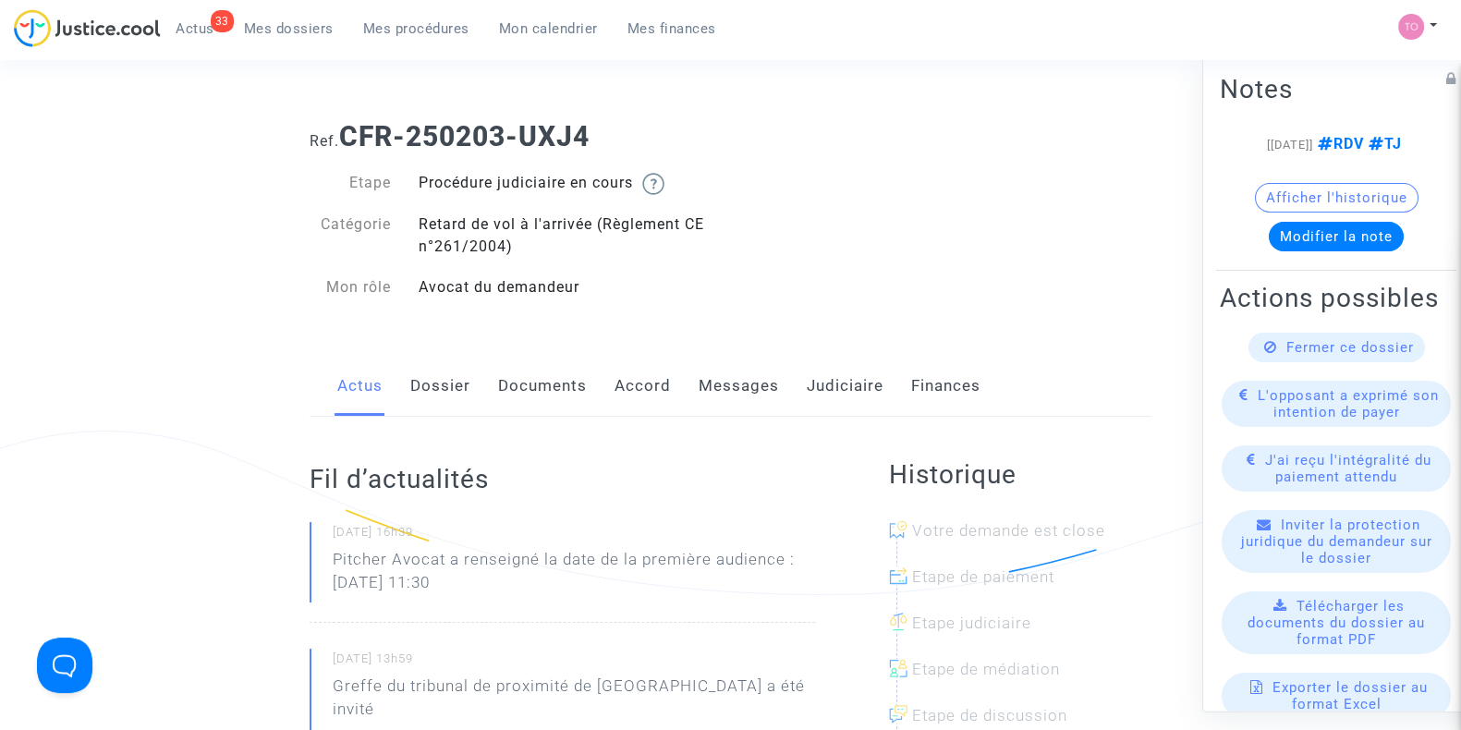
click at [504, 393] on link "Documents" at bounding box center [542, 386] width 89 height 61
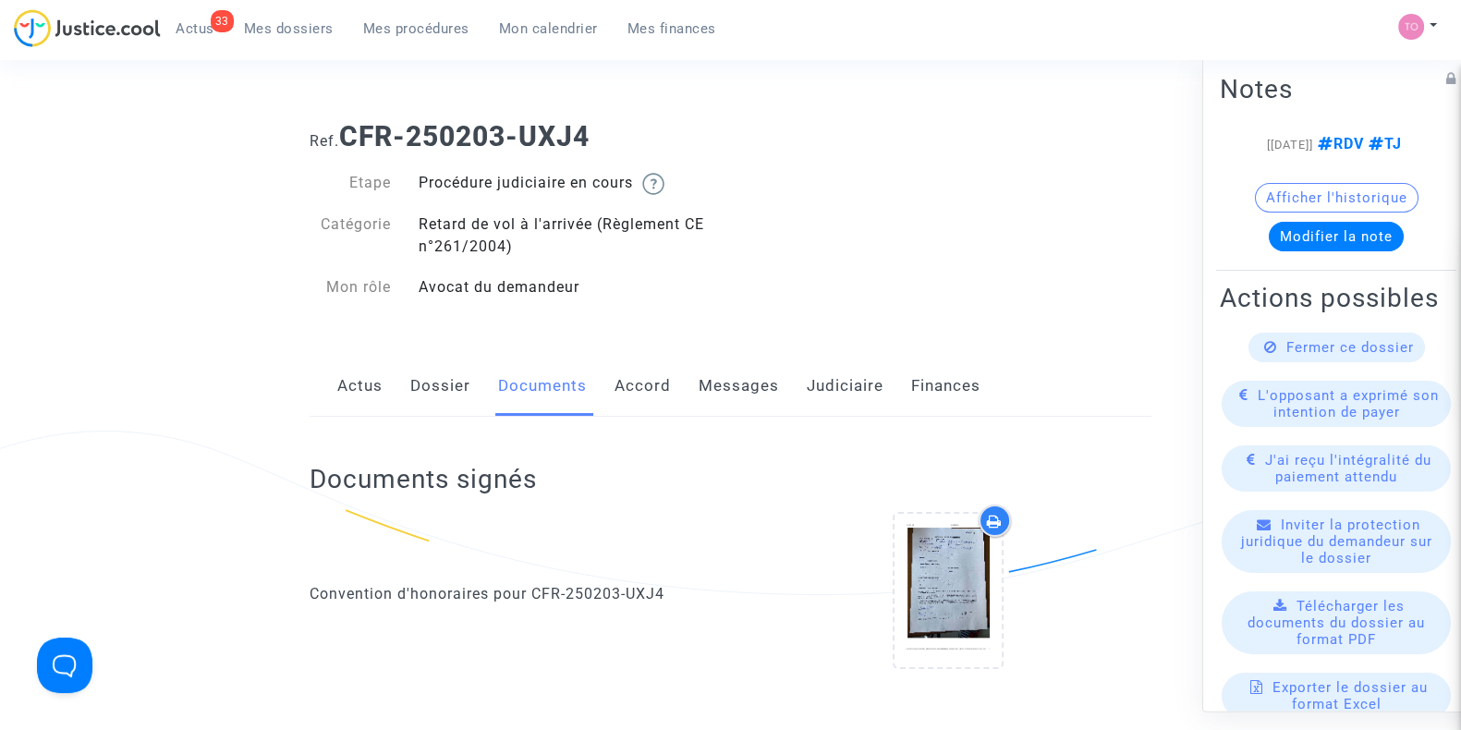
click at [439, 397] on link "Dossier" at bounding box center [440, 386] width 60 height 61
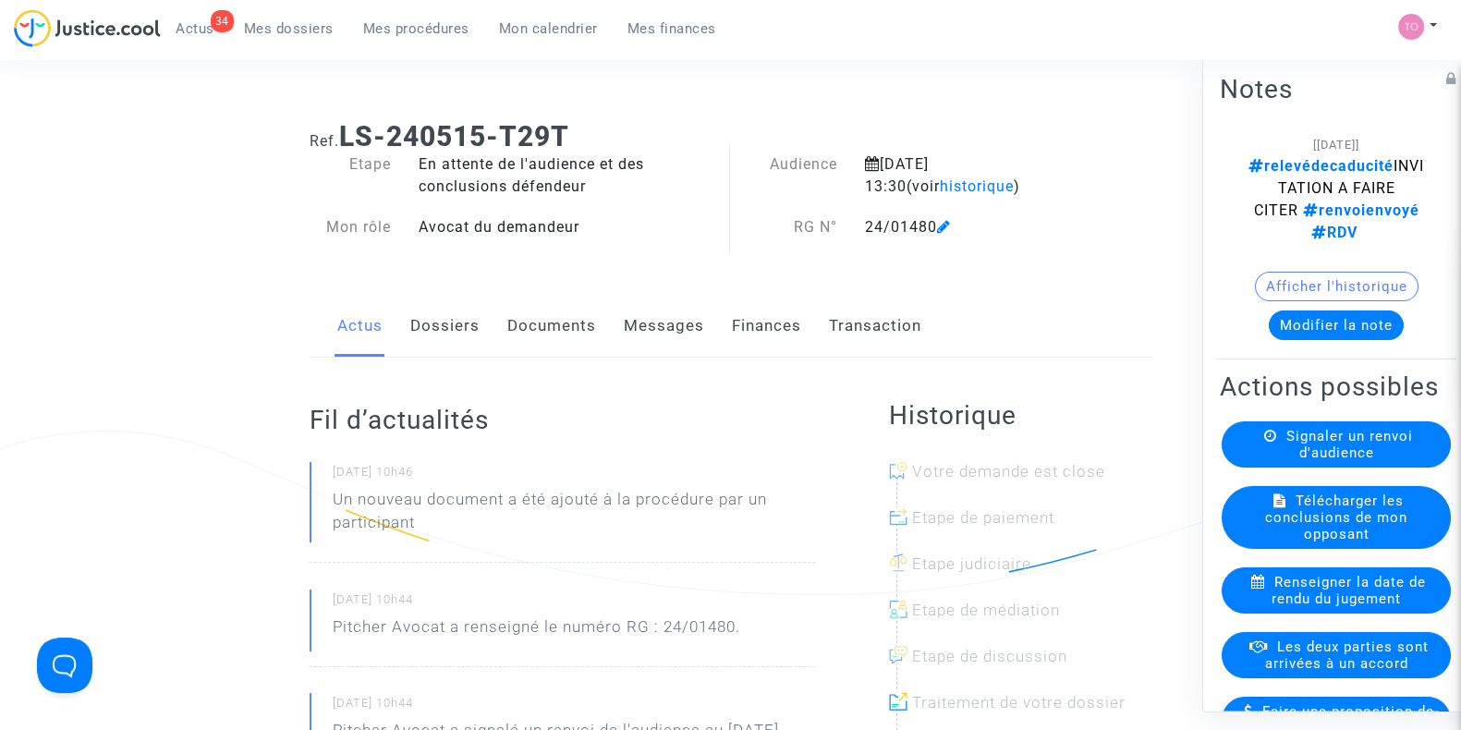
click at [462, 339] on link "Dossiers" at bounding box center [444, 326] width 69 height 61
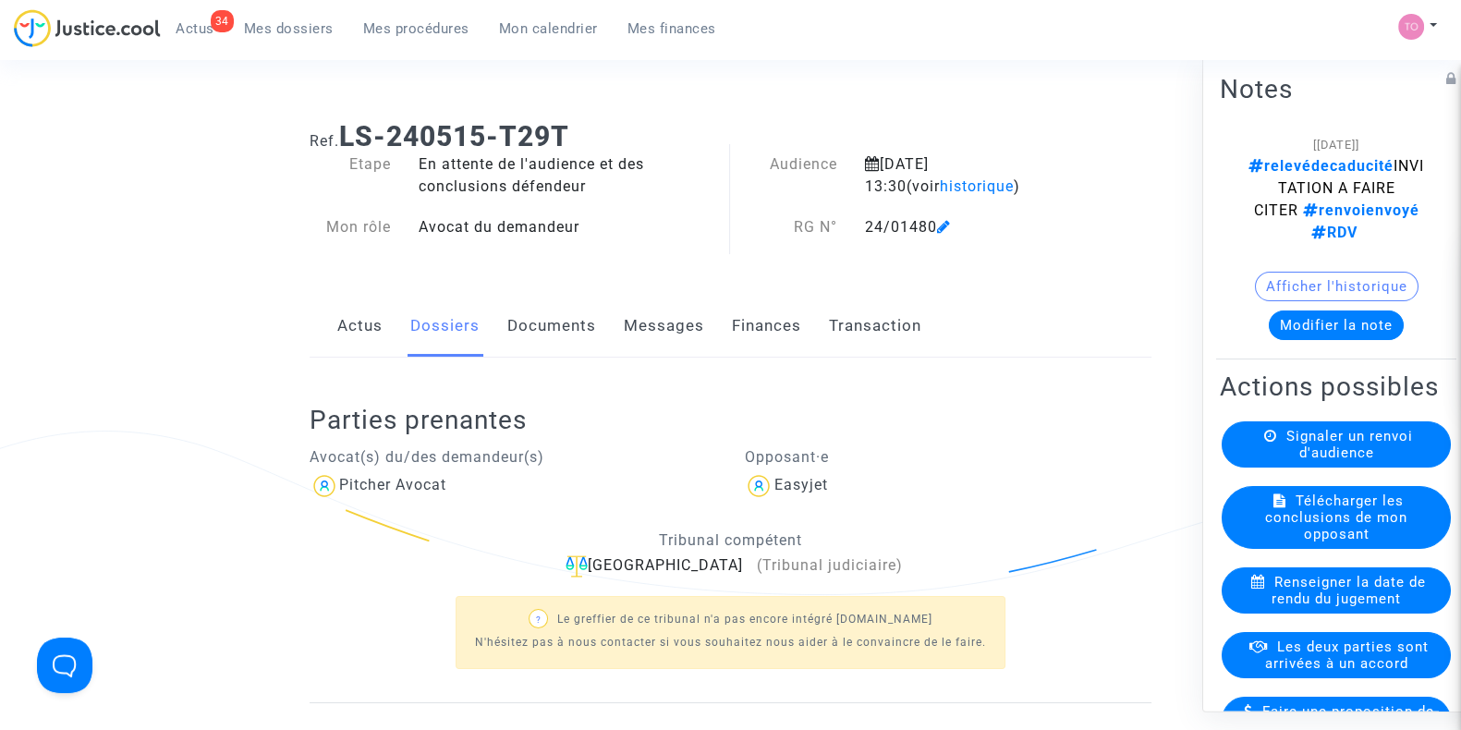
click at [551, 332] on link "Documents" at bounding box center [551, 326] width 89 height 61
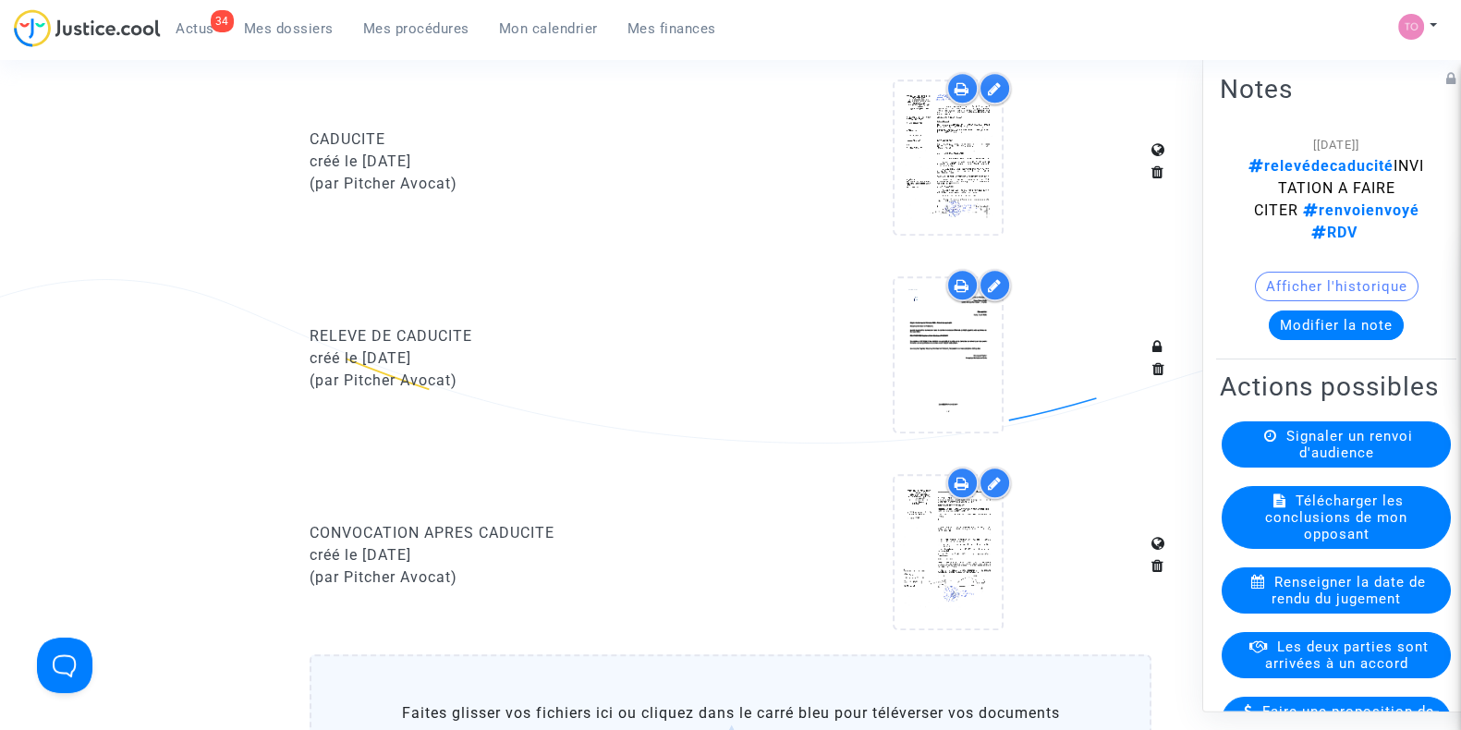
scroll to position [1848, 0]
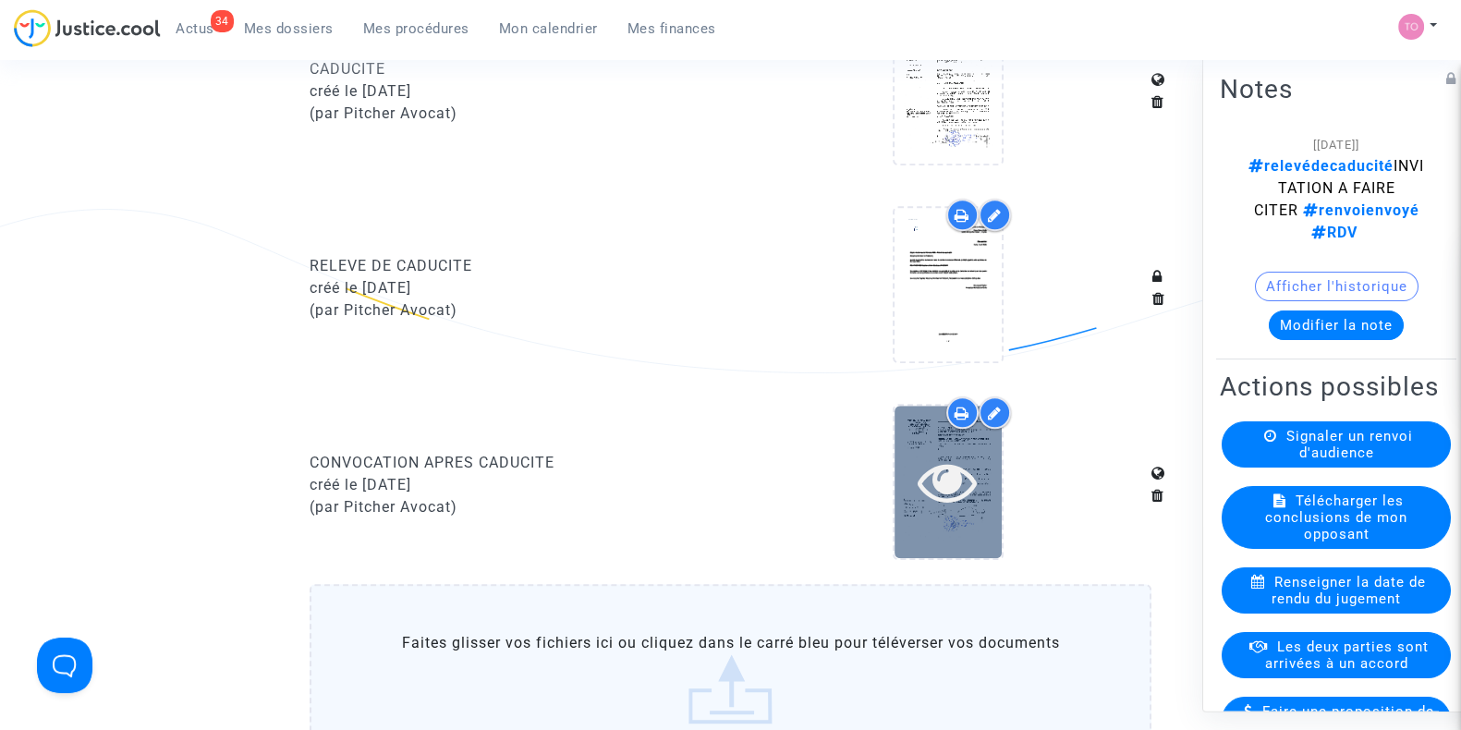
click at [955, 462] on icon at bounding box center [948, 481] width 60 height 59
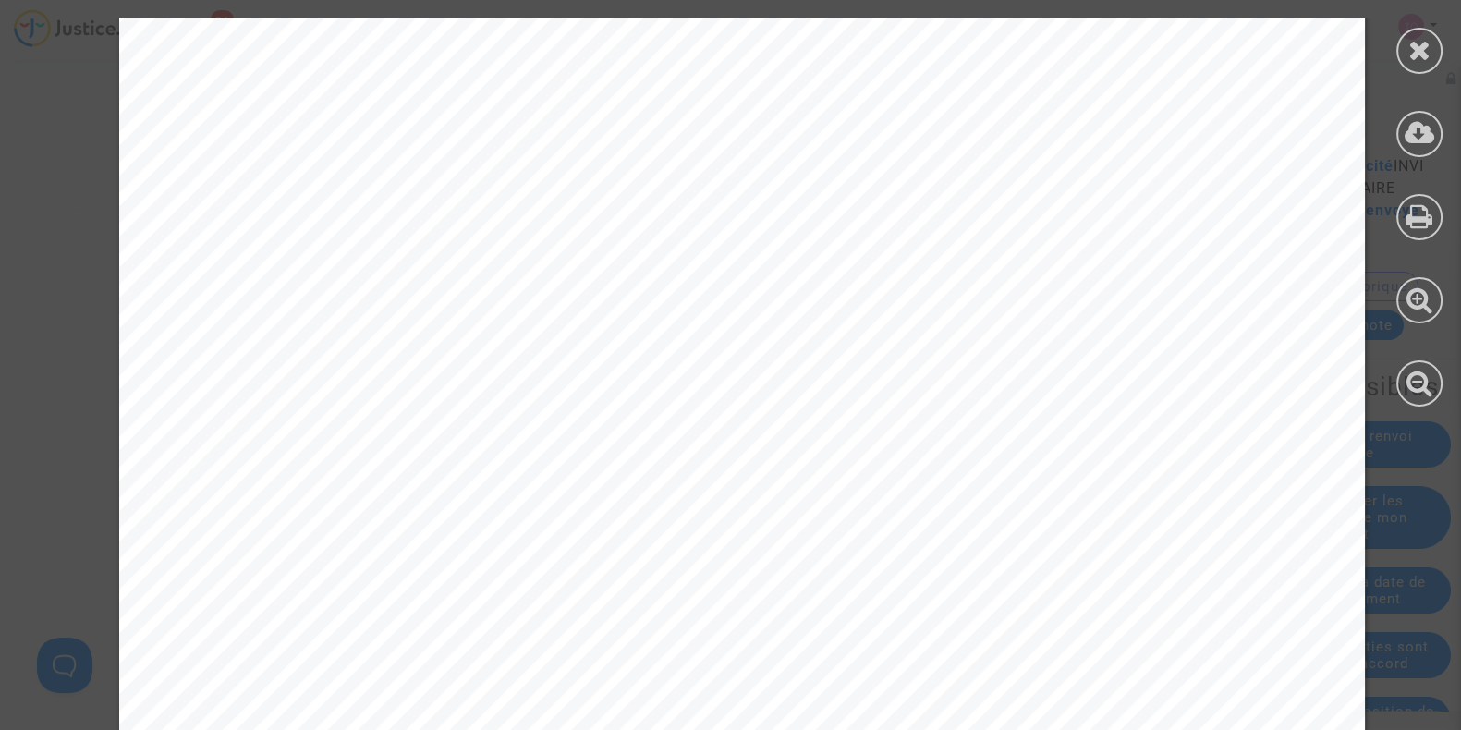
scroll to position [501, 0]
drag, startPoint x: 1430, startPoint y: 43, endPoint x: 1425, endPoint y: 53, distance: 10.3
click at [1430, 44] on icon at bounding box center [1420, 50] width 23 height 28
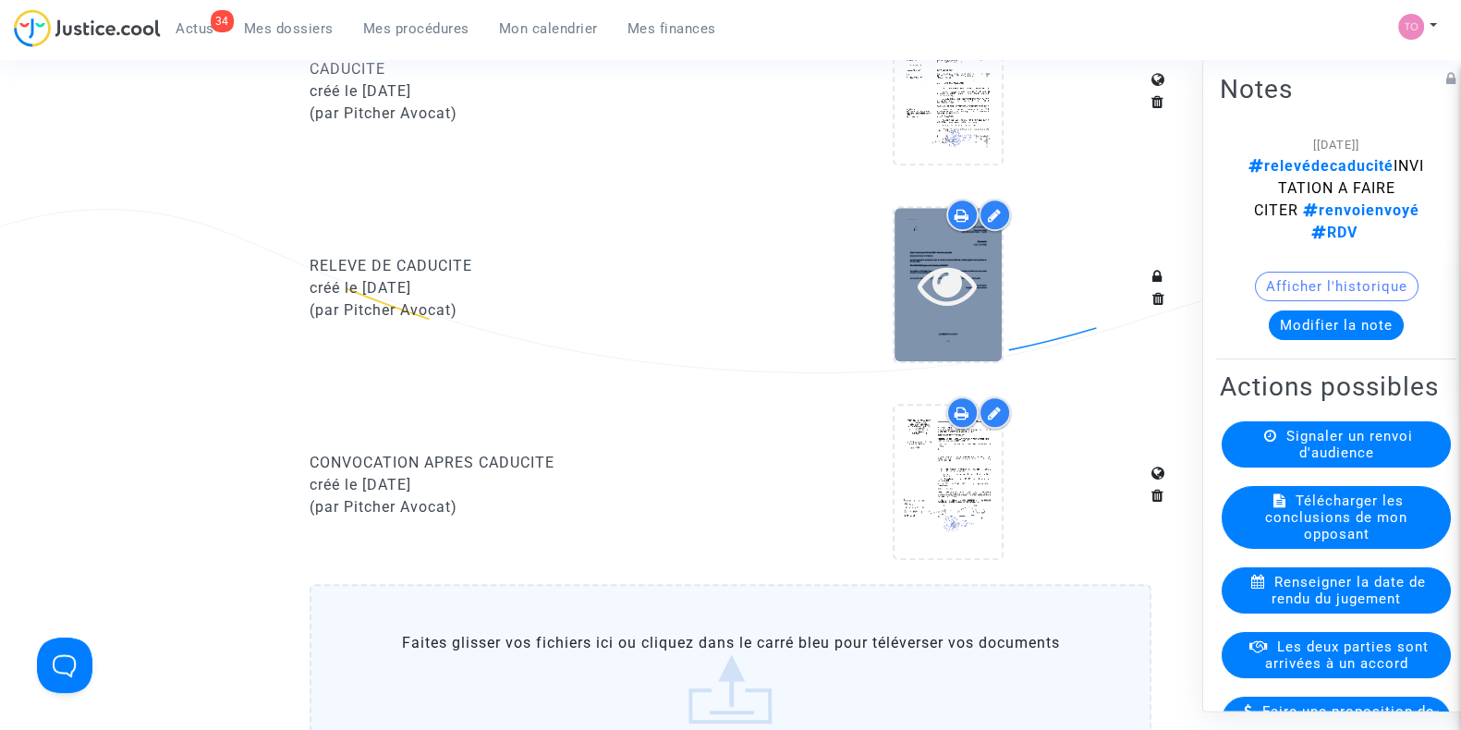
click at [943, 274] on icon at bounding box center [948, 284] width 60 height 59
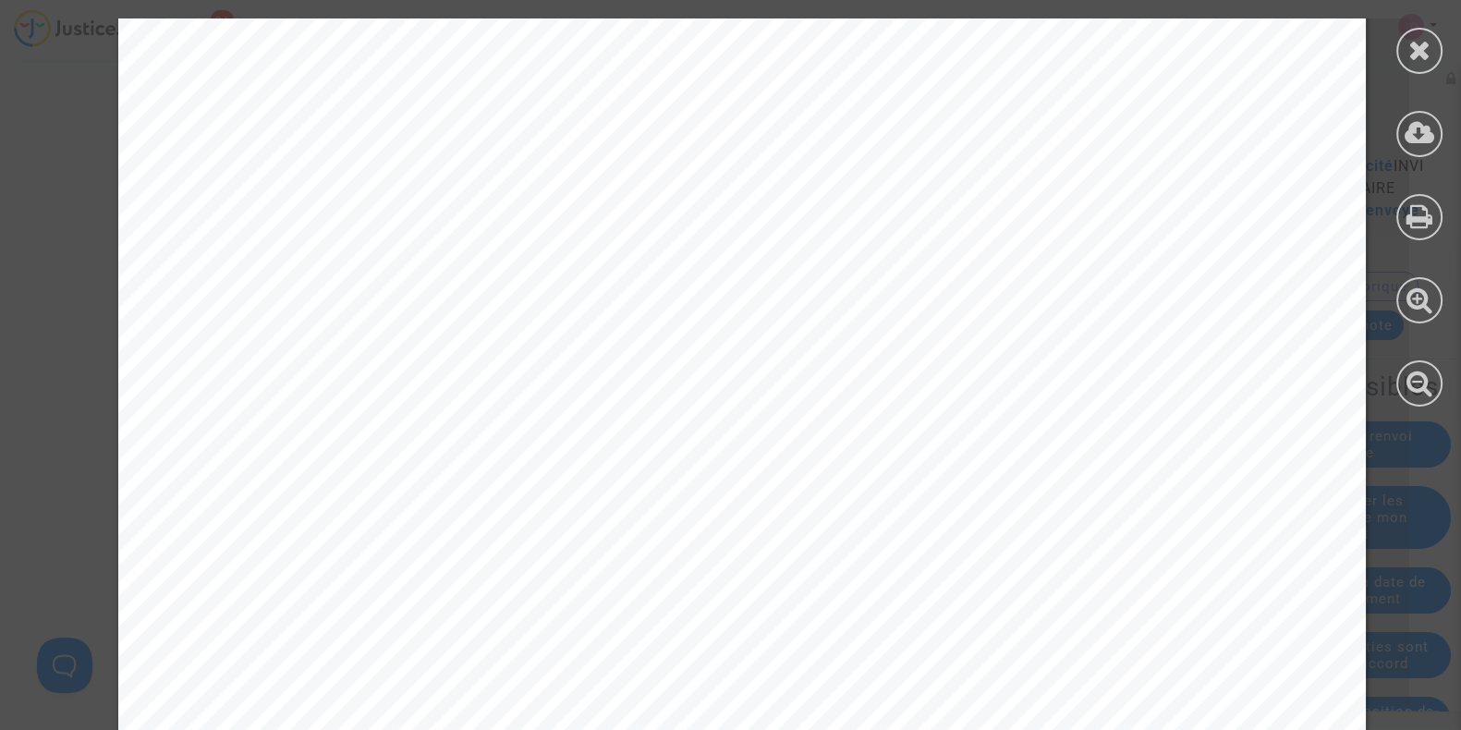
scroll to position [347, 0]
click at [1422, 65] on div at bounding box center [1420, 51] width 46 height 46
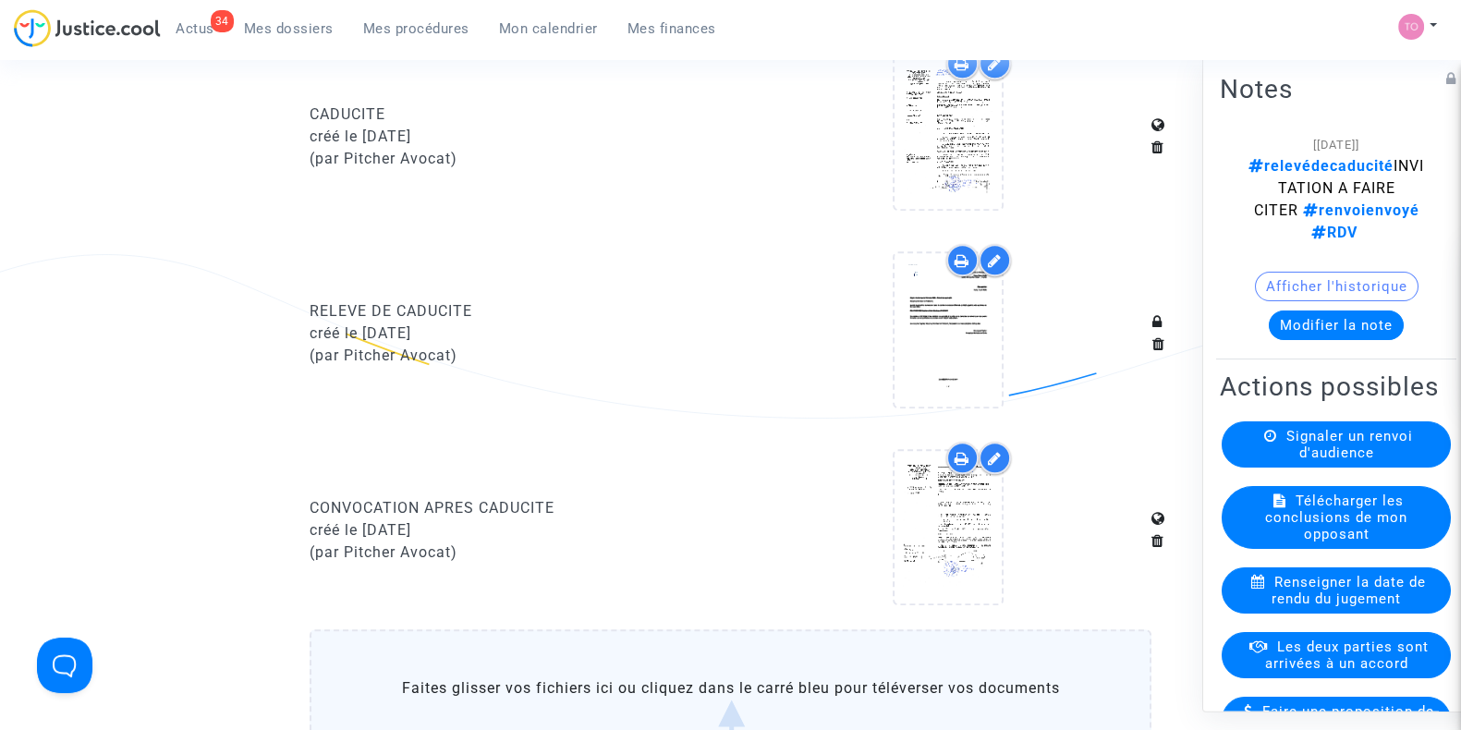
scroll to position [1732, 0]
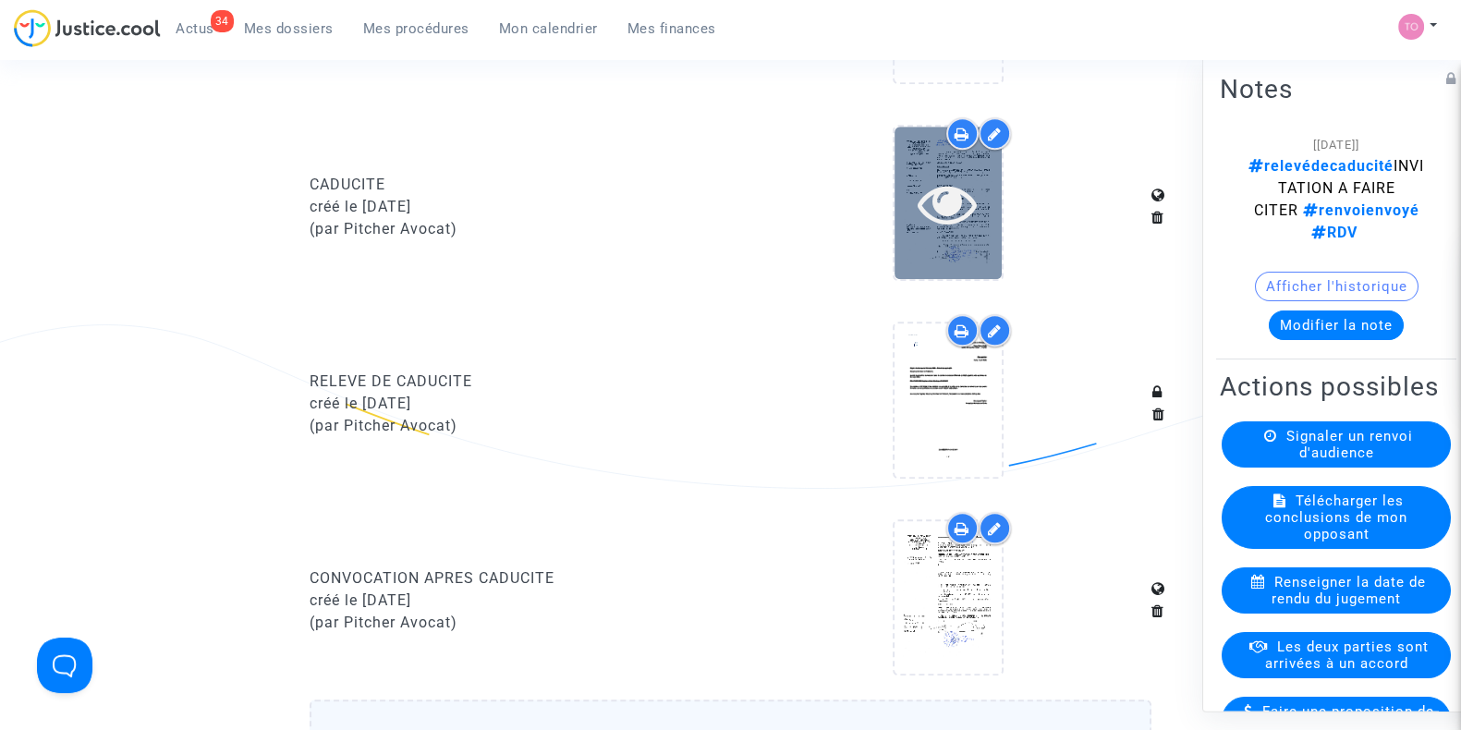
click at [952, 229] on div at bounding box center [948, 203] width 107 height 153
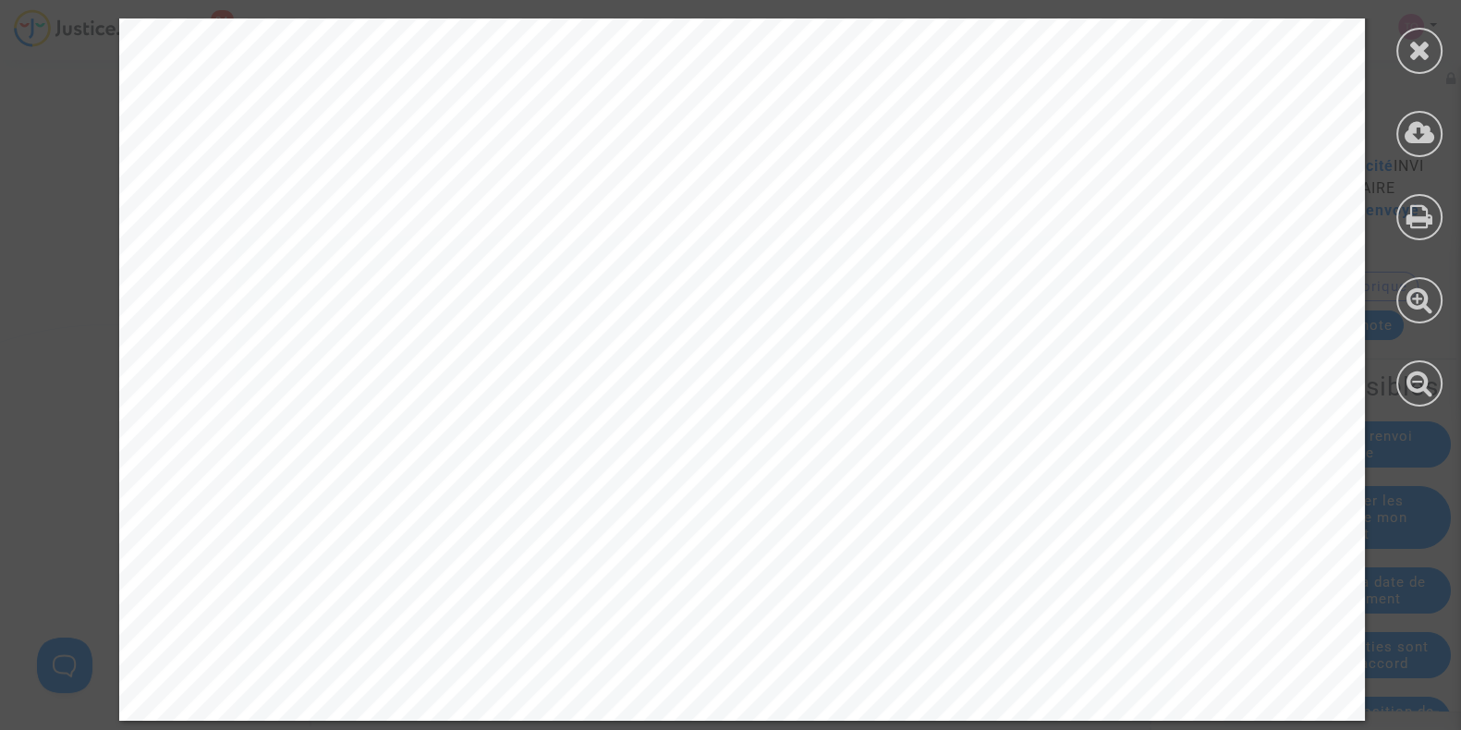
scroll to position [1079, 0]
click at [1391, 45] on div at bounding box center [1419, 212] width 83 height 425
click at [1414, 44] on icon at bounding box center [1420, 50] width 23 height 28
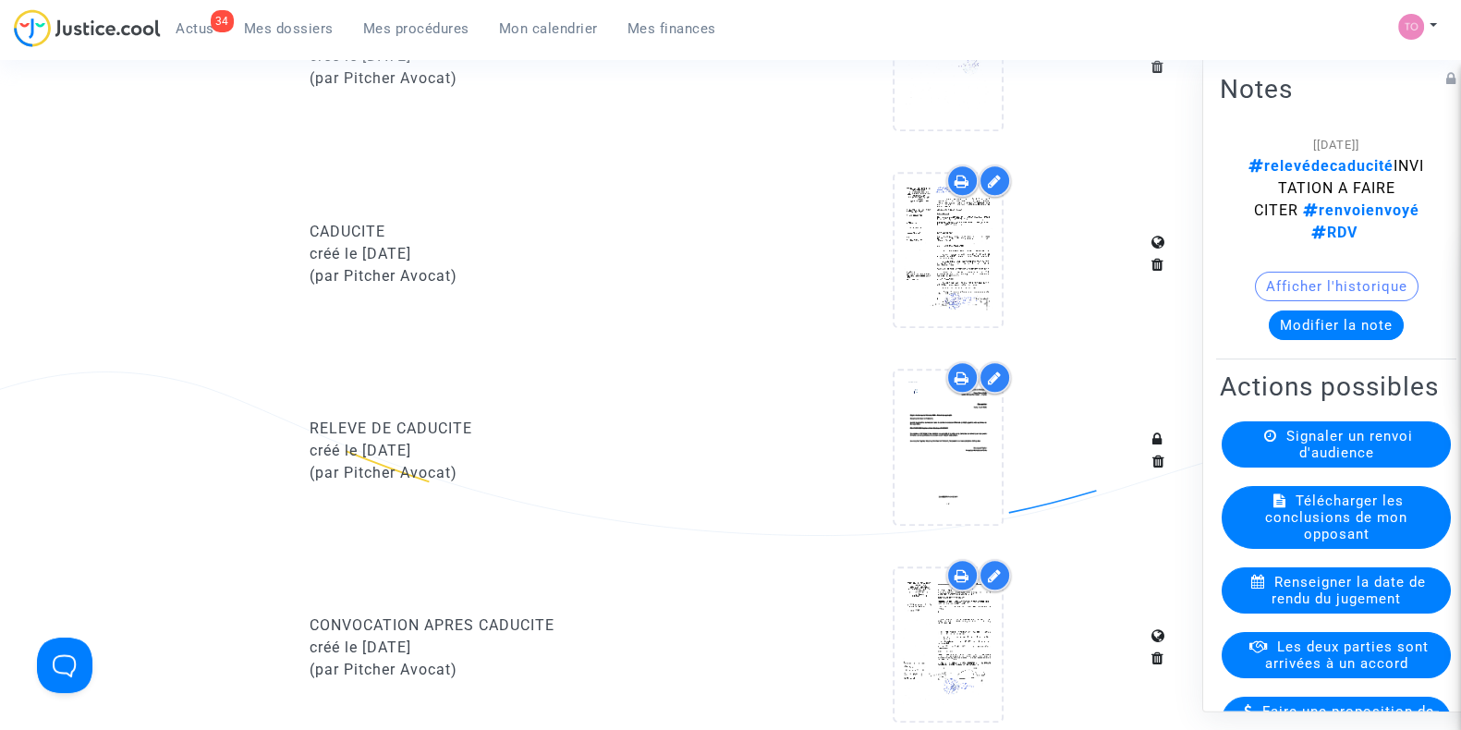
scroll to position [1617, 0]
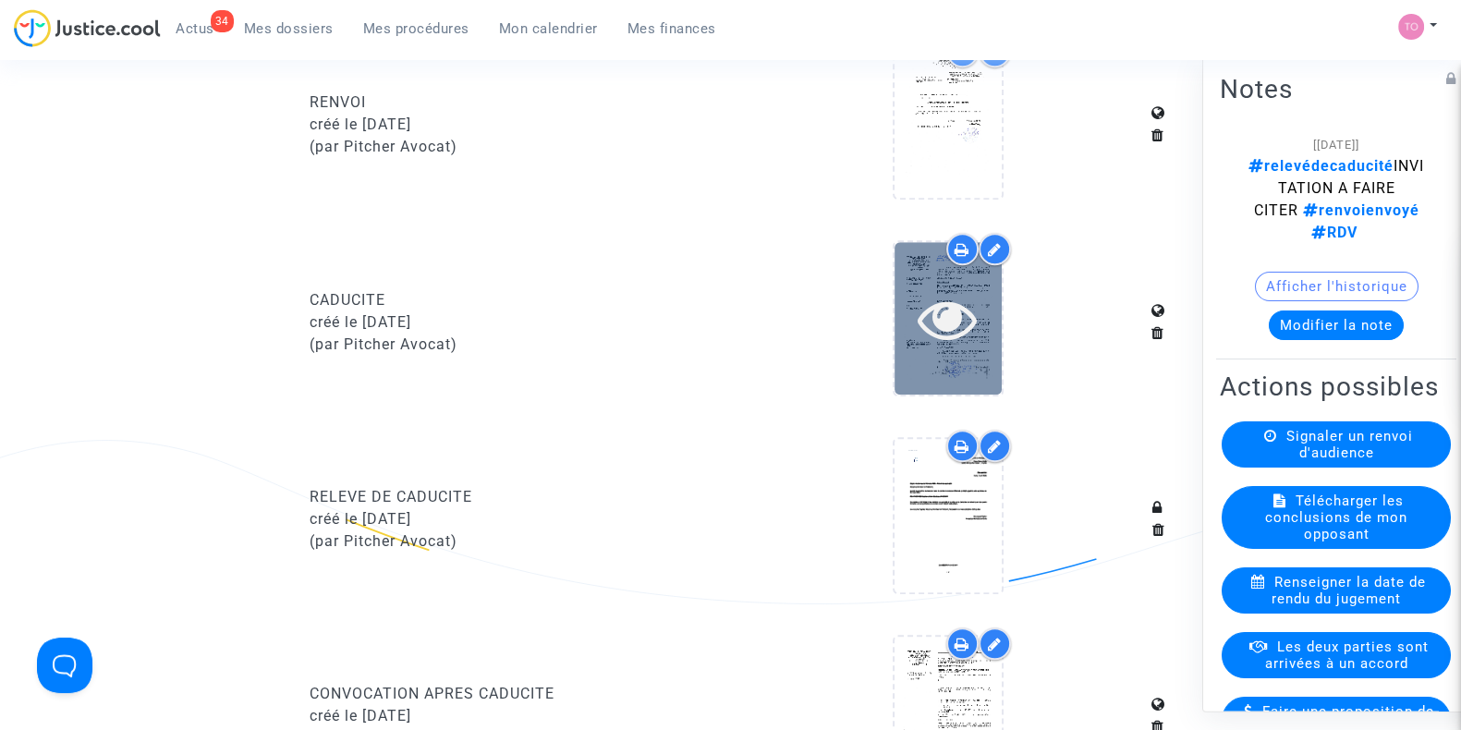
click at [939, 304] on icon at bounding box center [948, 318] width 60 height 59
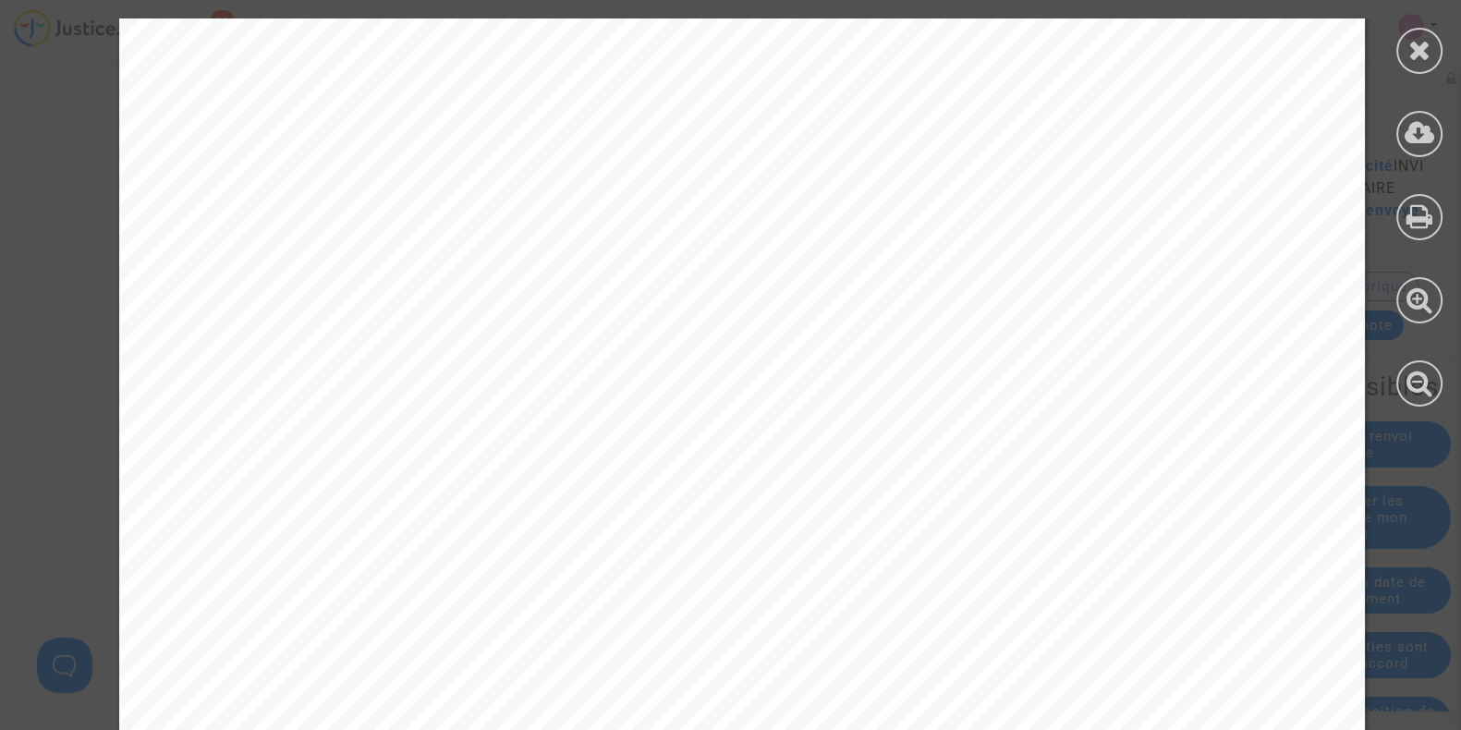
scroll to position [115, 0]
click at [1400, 60] on div at bounding box center [1420, 51] width 46 height 46
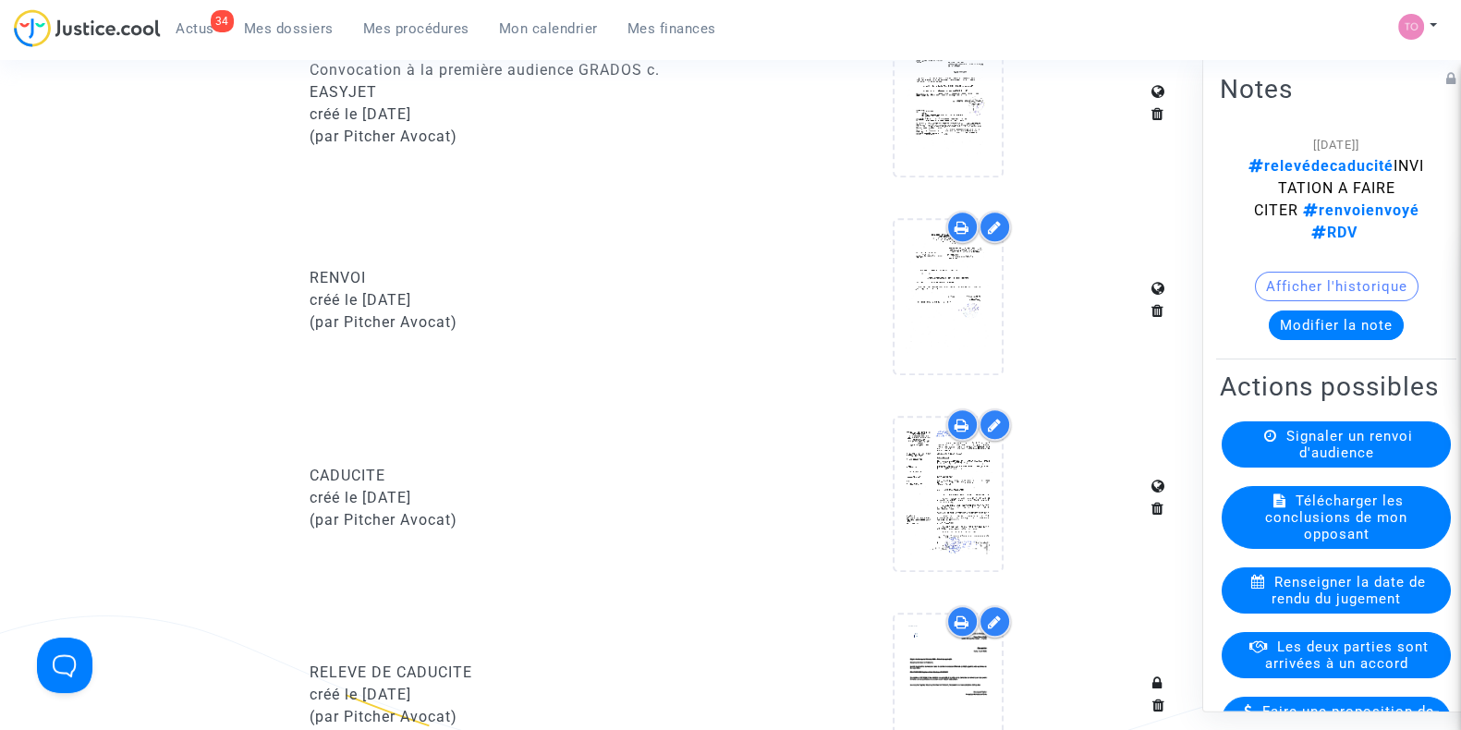
scroll to position [1387, 0]
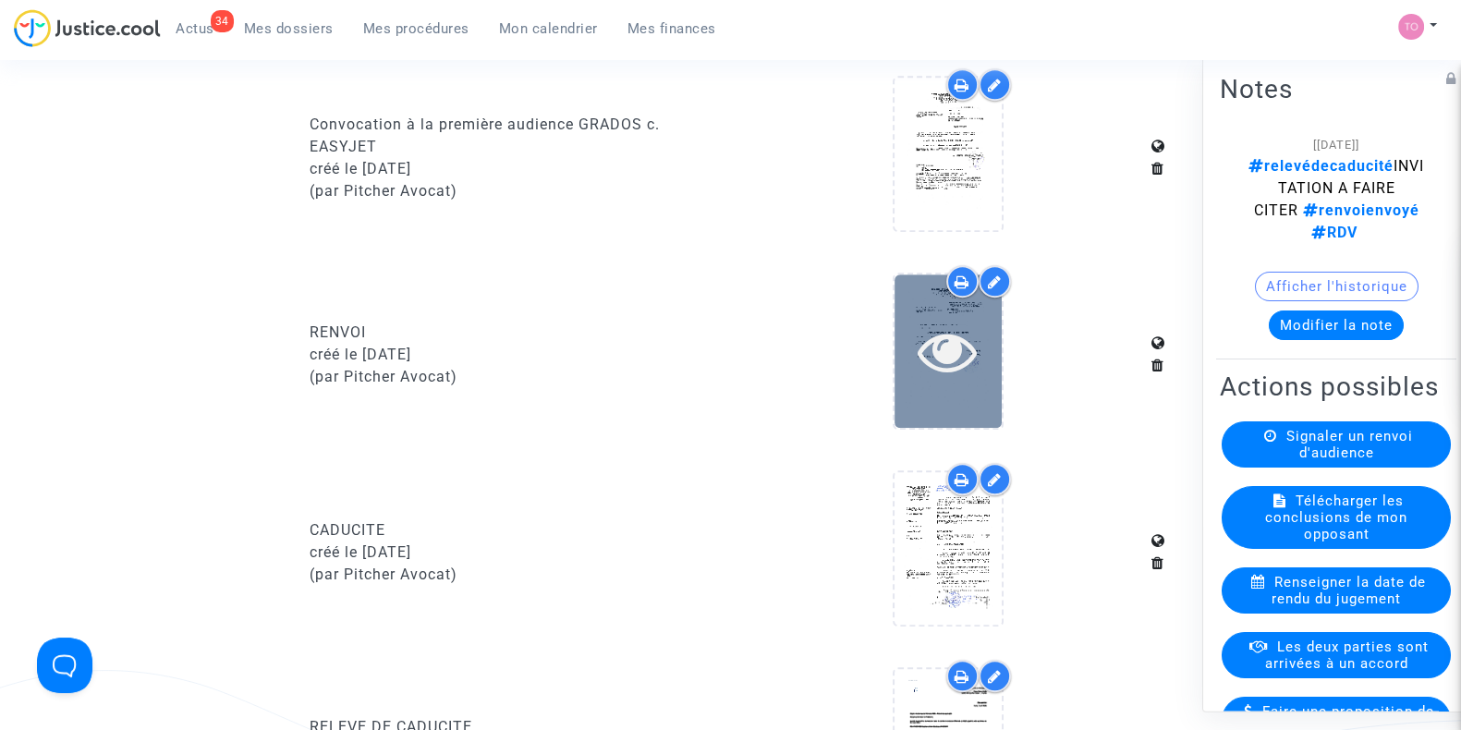
click at [964, 349] on icon at bounding box center [948, 351] width 60 height 59
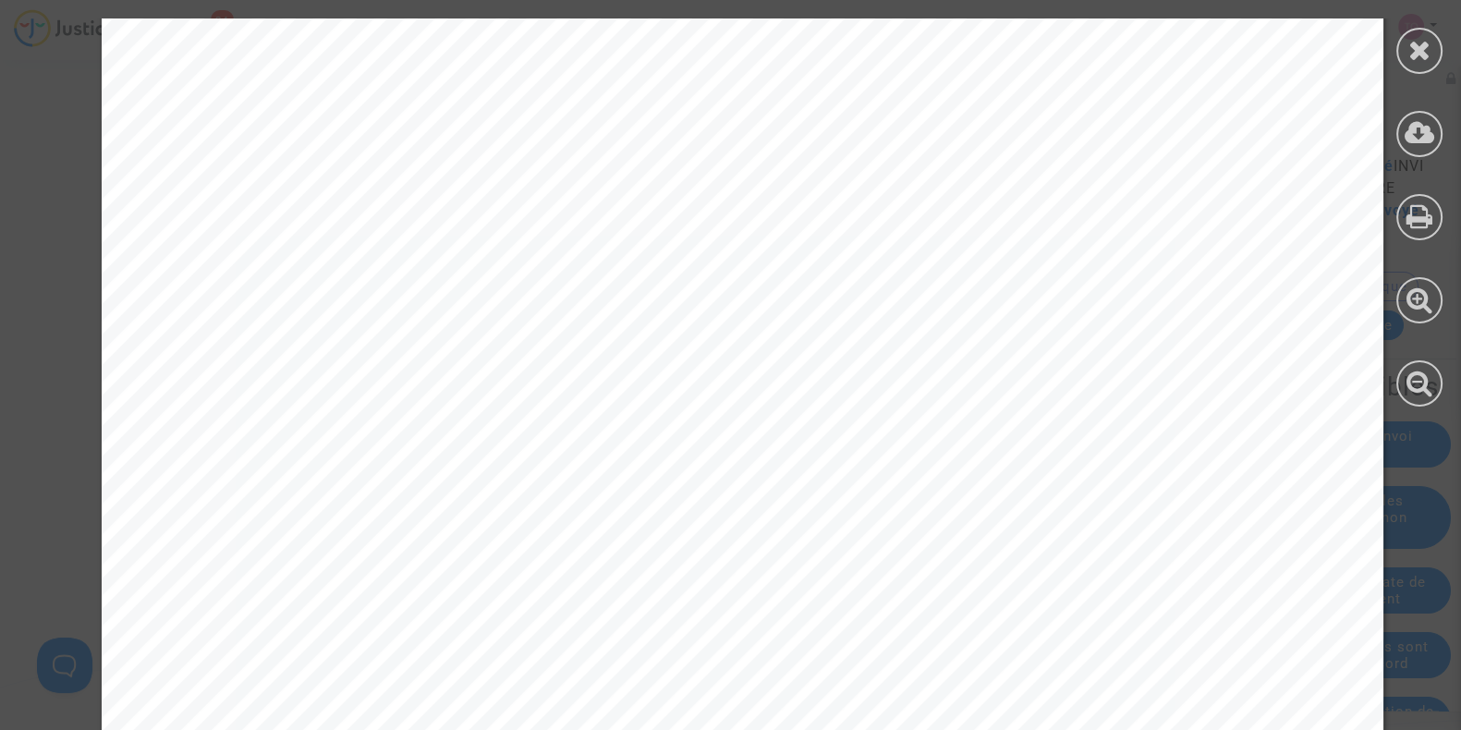
scroll to position [578, 0]
click at [1423, 43] on icon at bounding box center [1420, 50] width 23 height 28
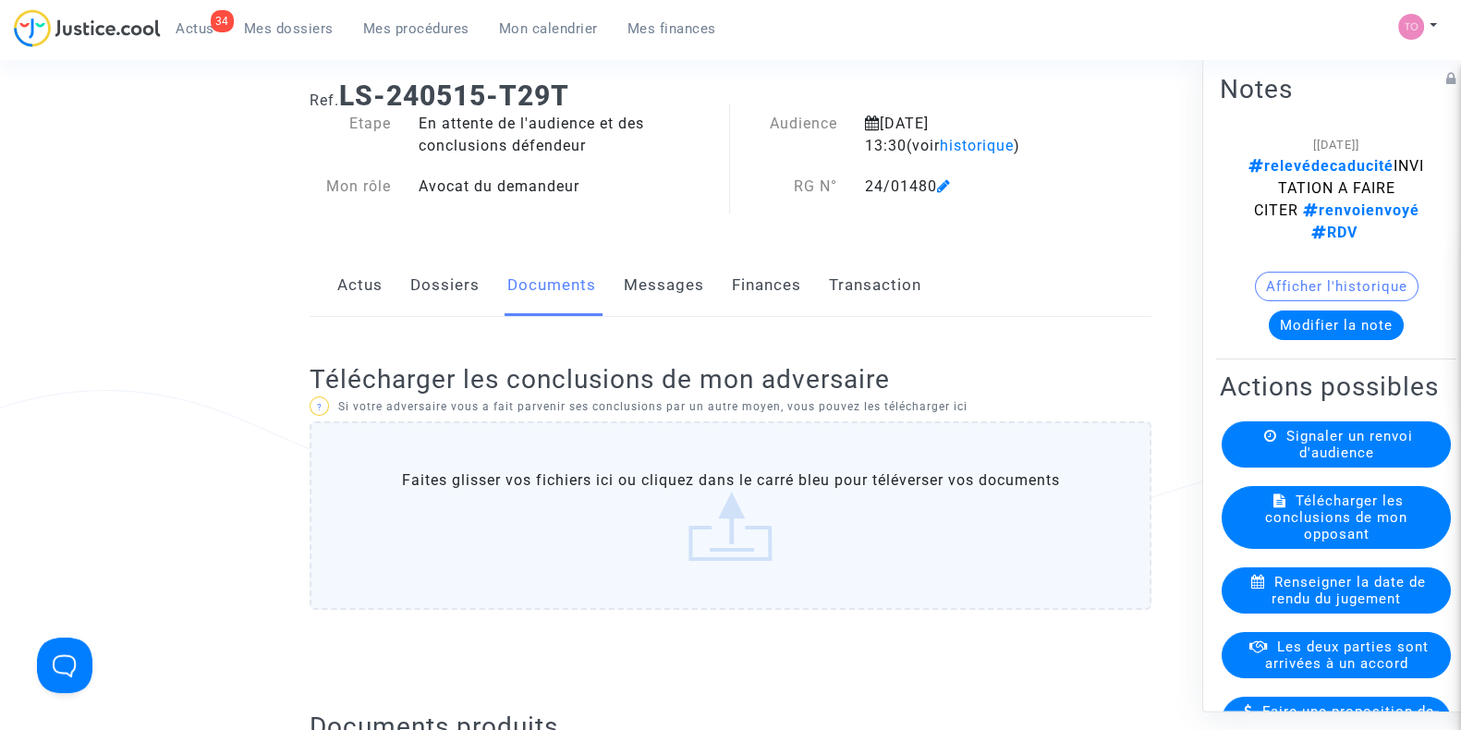
scroll to position [0, 0]
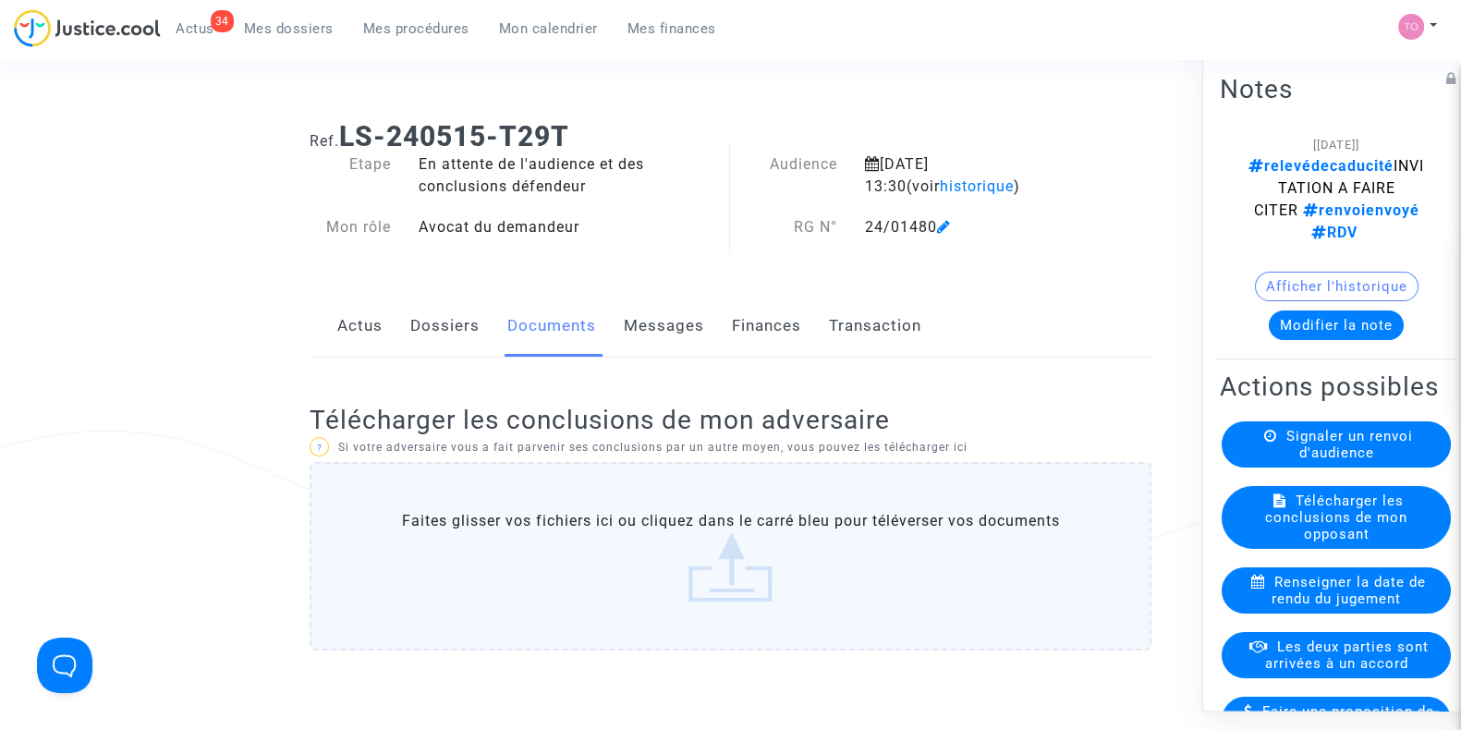
click at [454, 336] on link "Dossiers" at bounding box center [444, 326] width 69 height 61
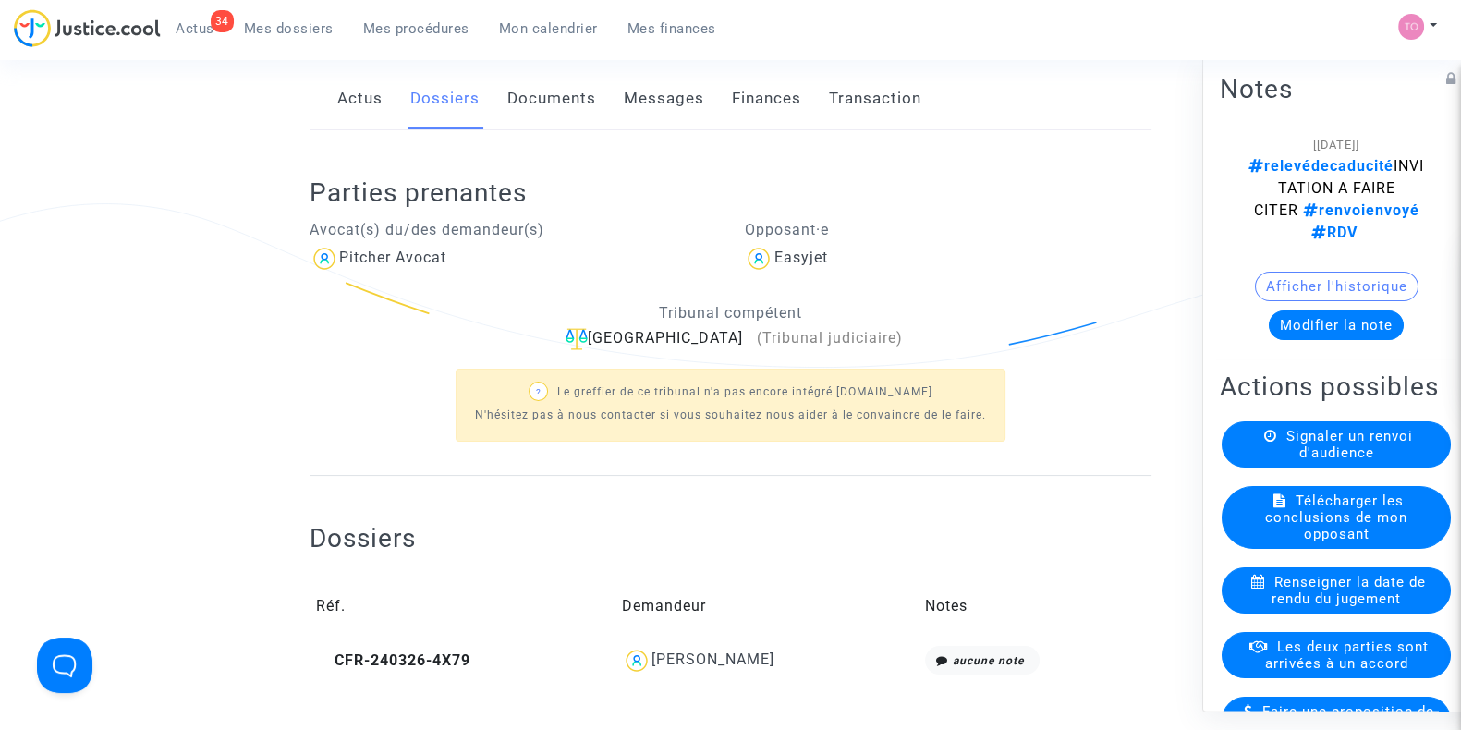
scroll to position [230, 0]
click at [730, 648] on div "Julien Grados" at bounding box center [713, 657] width 123 height 18
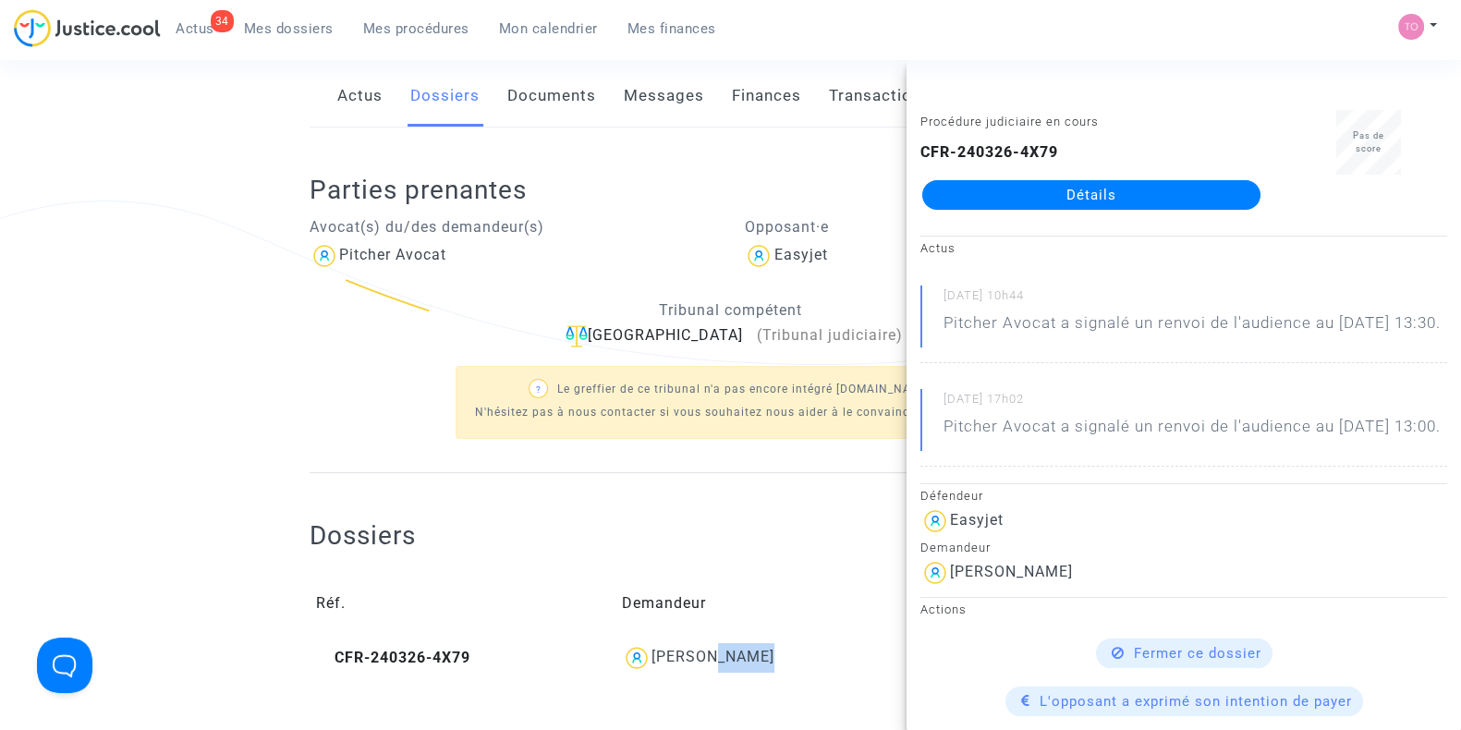
copy div "Grados"
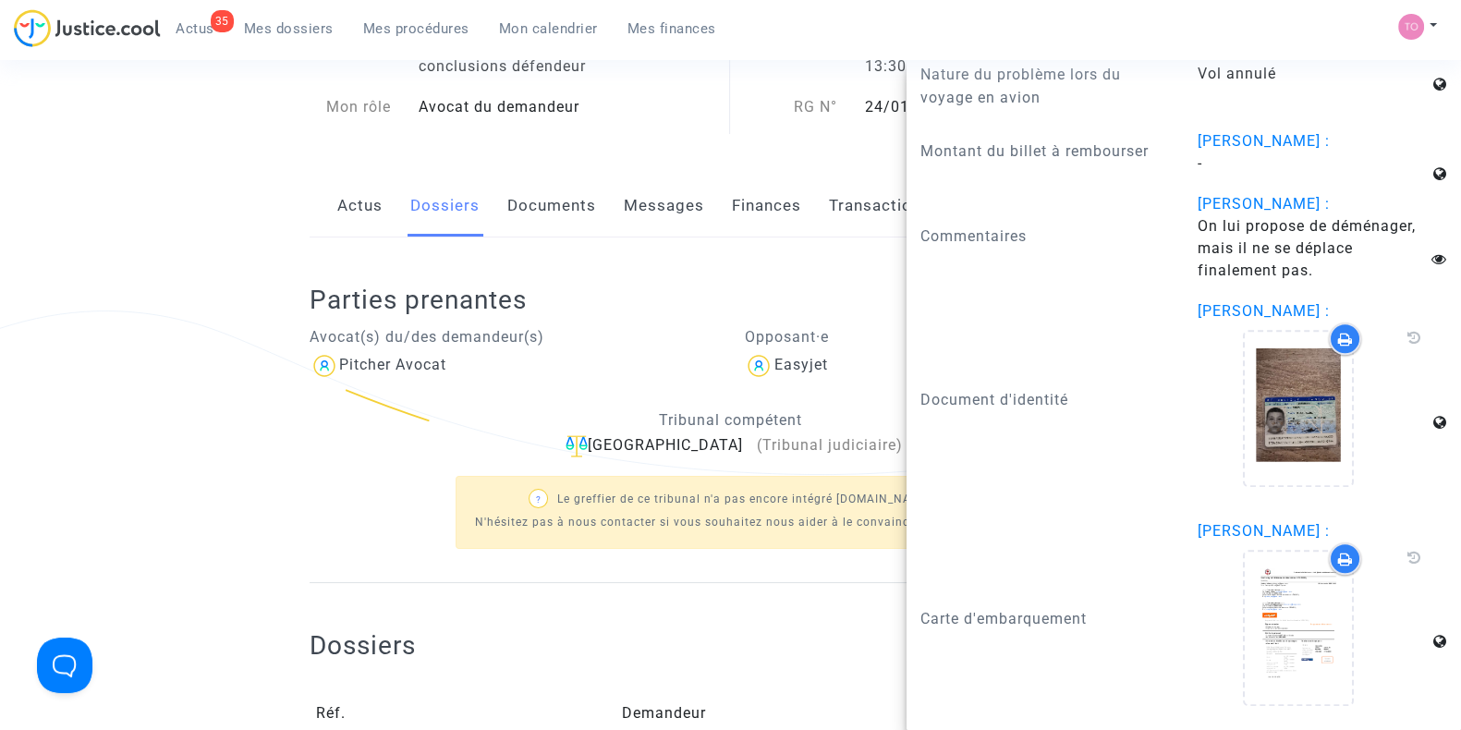
scroll to position [0, 0]
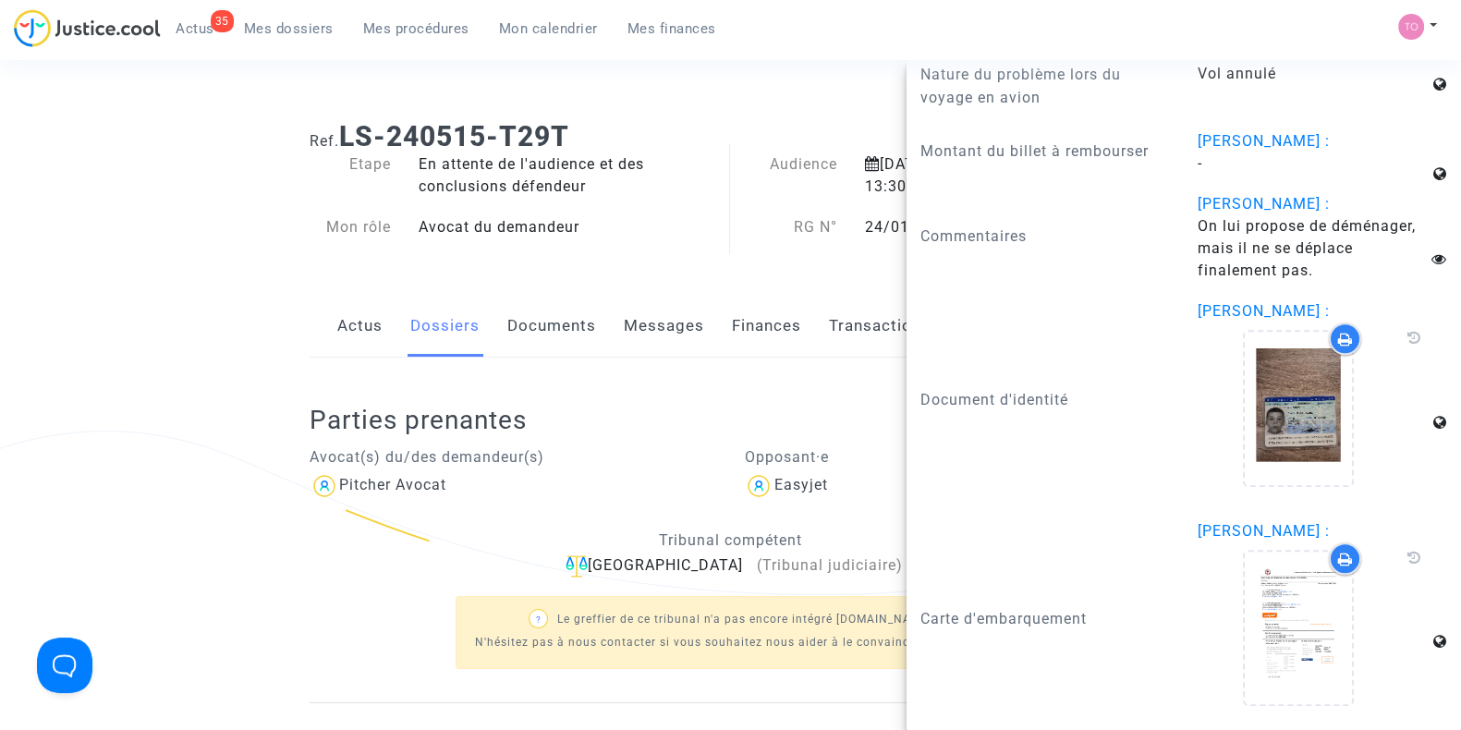
click at [538, 322] on link "Documents" at bounding box center [551, 326] width 89 height 61
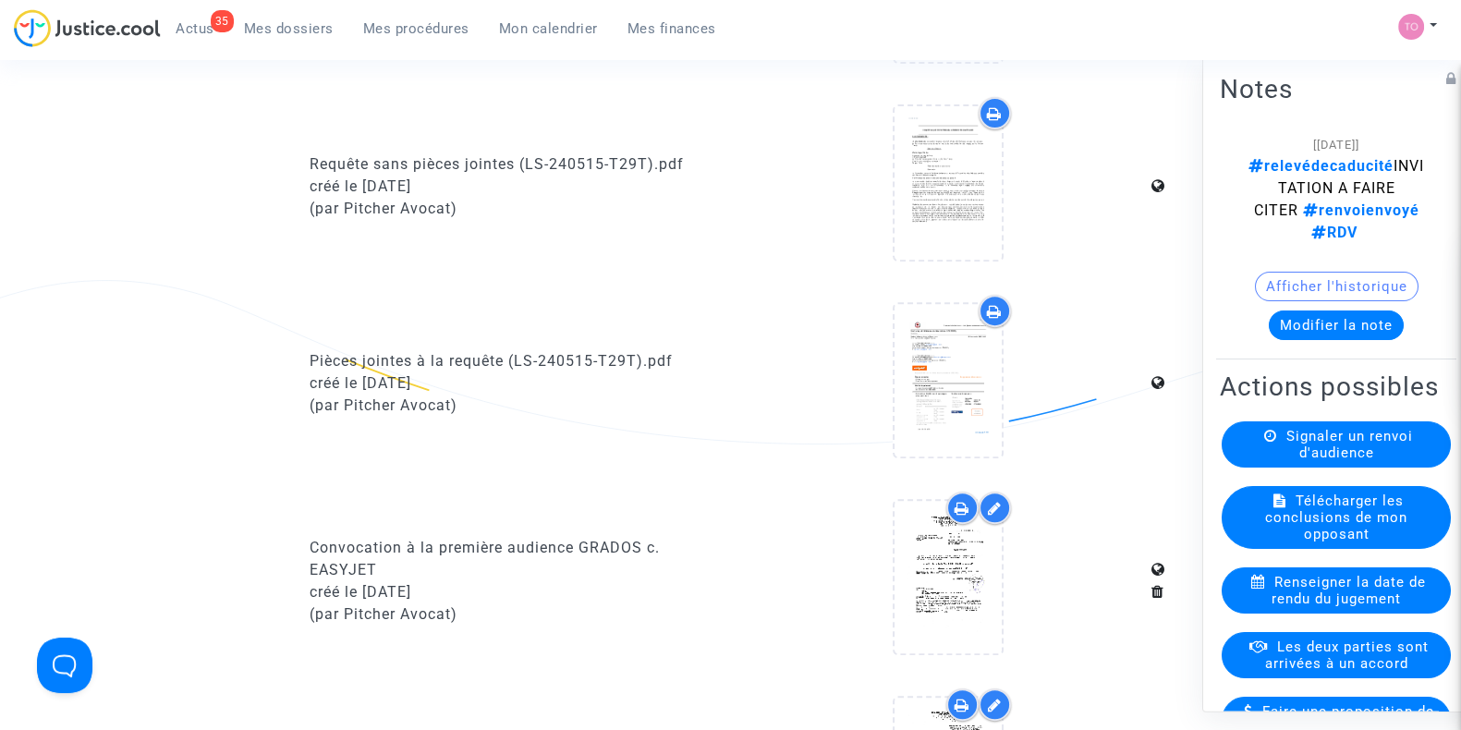
scroll to position [1501, 0]
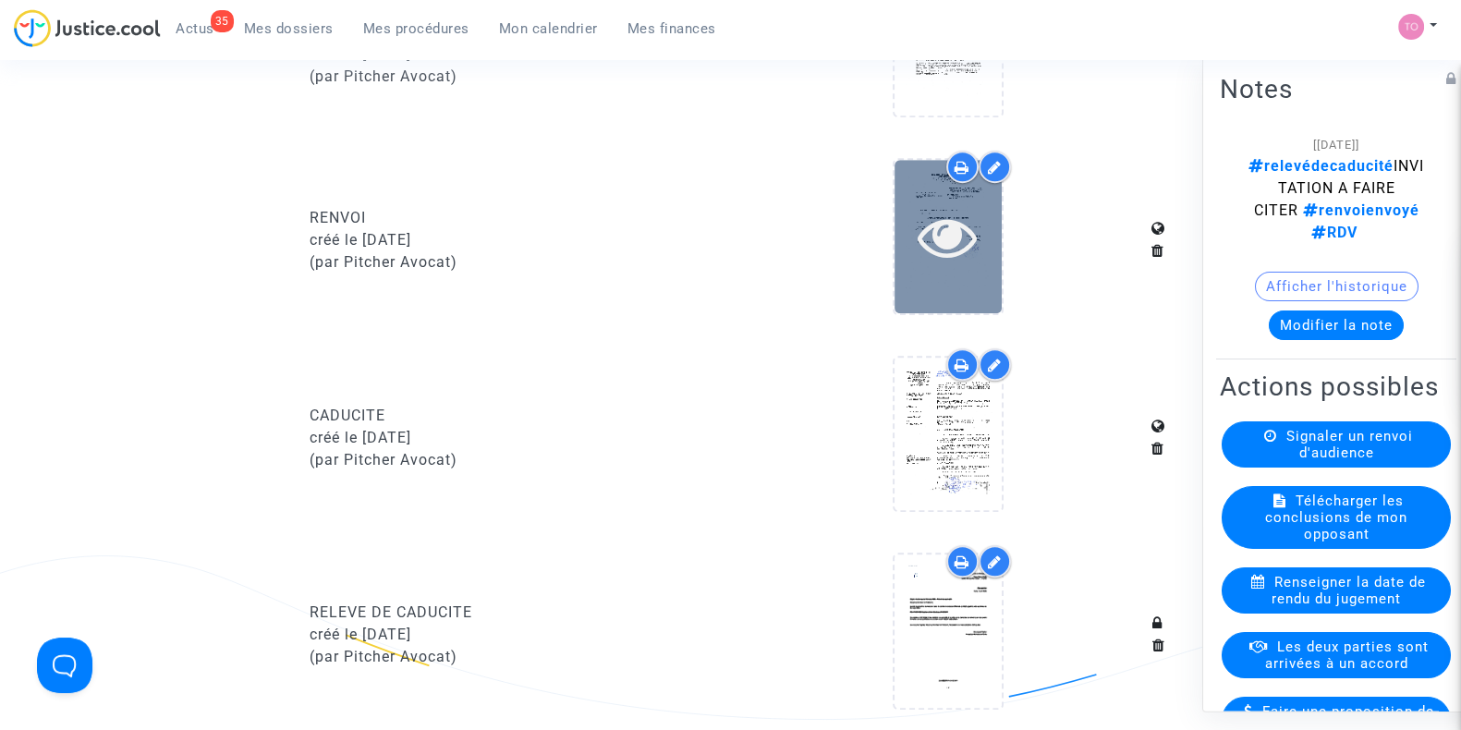
click at [980, 261] on div at bounding box center [948, 236] width 107 height 59
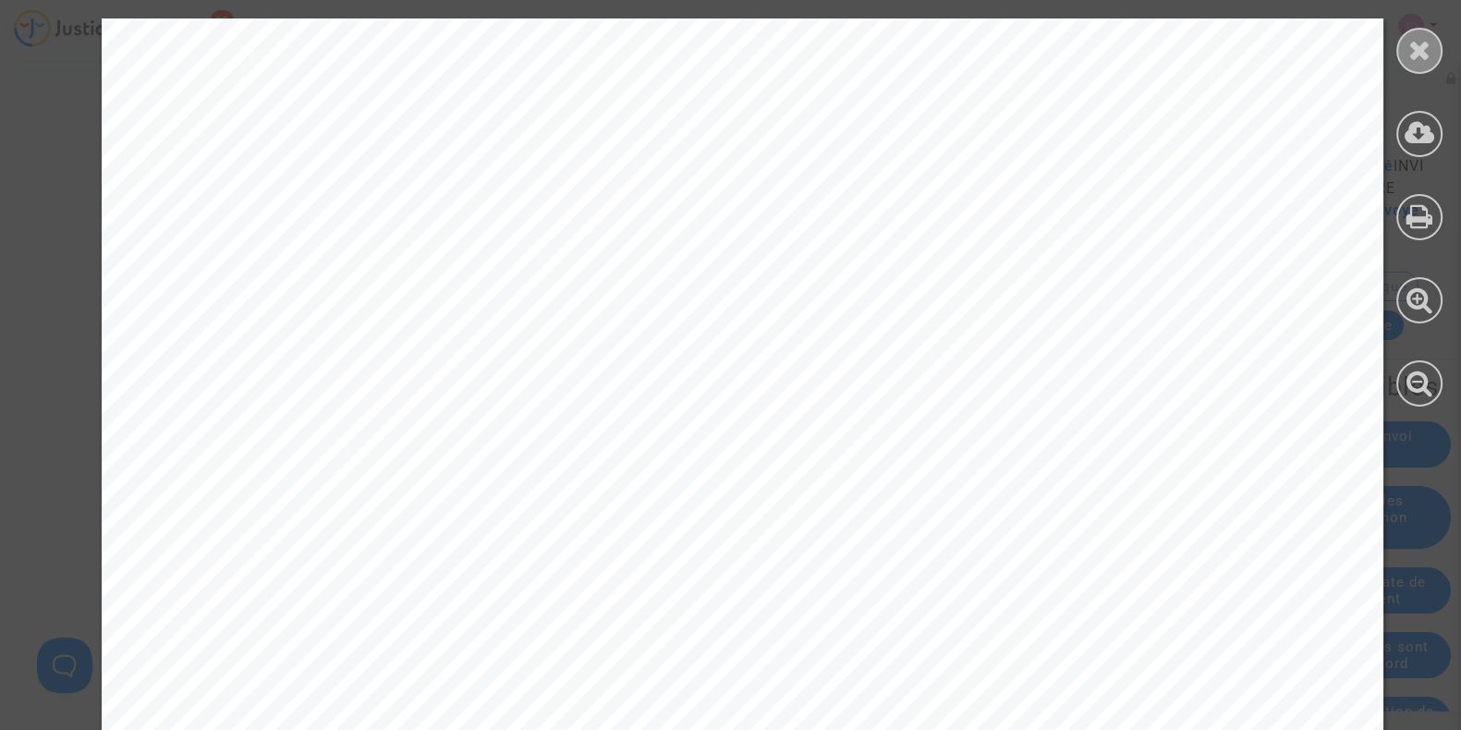
click at [1424, 36] on icon at bounding box center [1420, 50] width 23 height 28
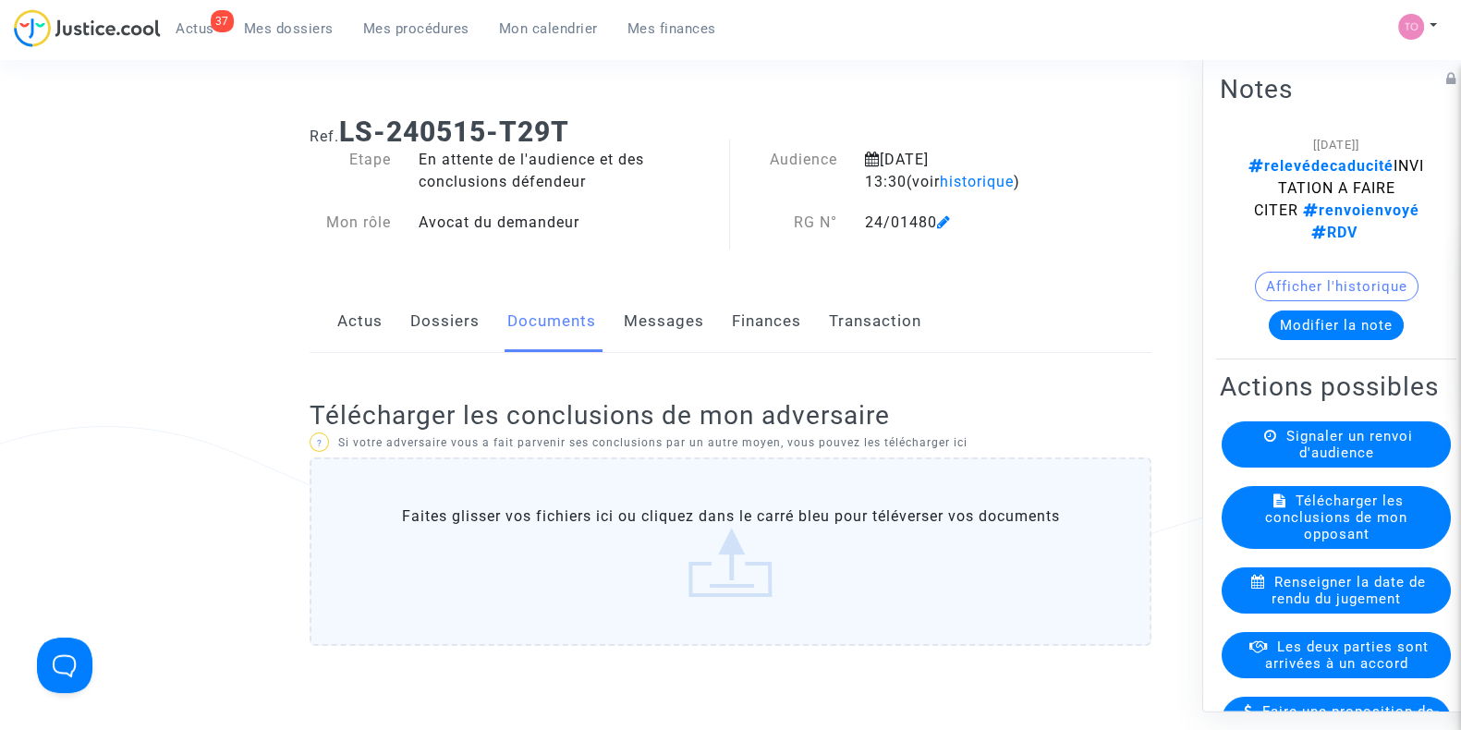
scroll to position [0, 0]
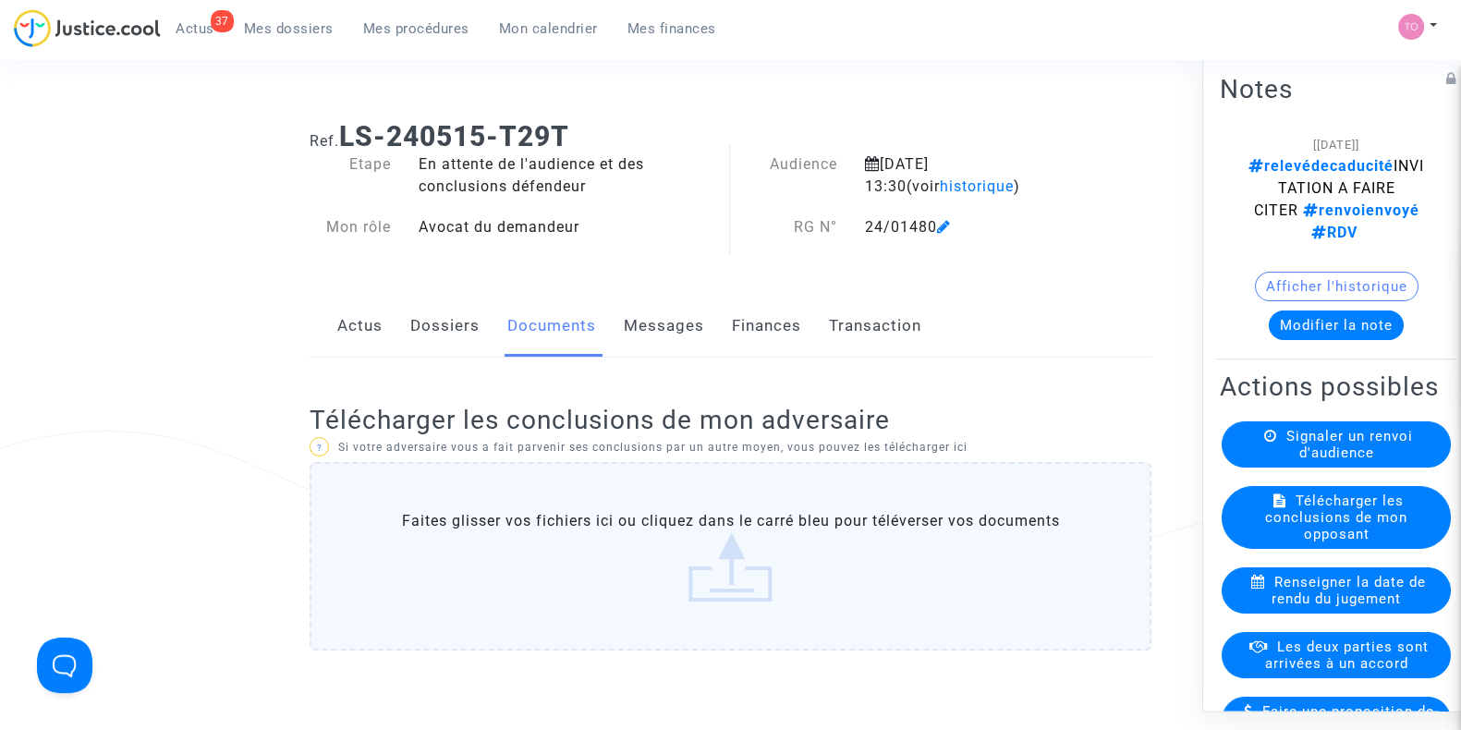
click at [485, 319] on div "Actus Dossiers Documents Messages Finances Transaction" at bounding box center [731, 327] width 842 height 62
click at [462, 334] on link "Dossiers" at bounding box center [444, 326] width 69 height 61
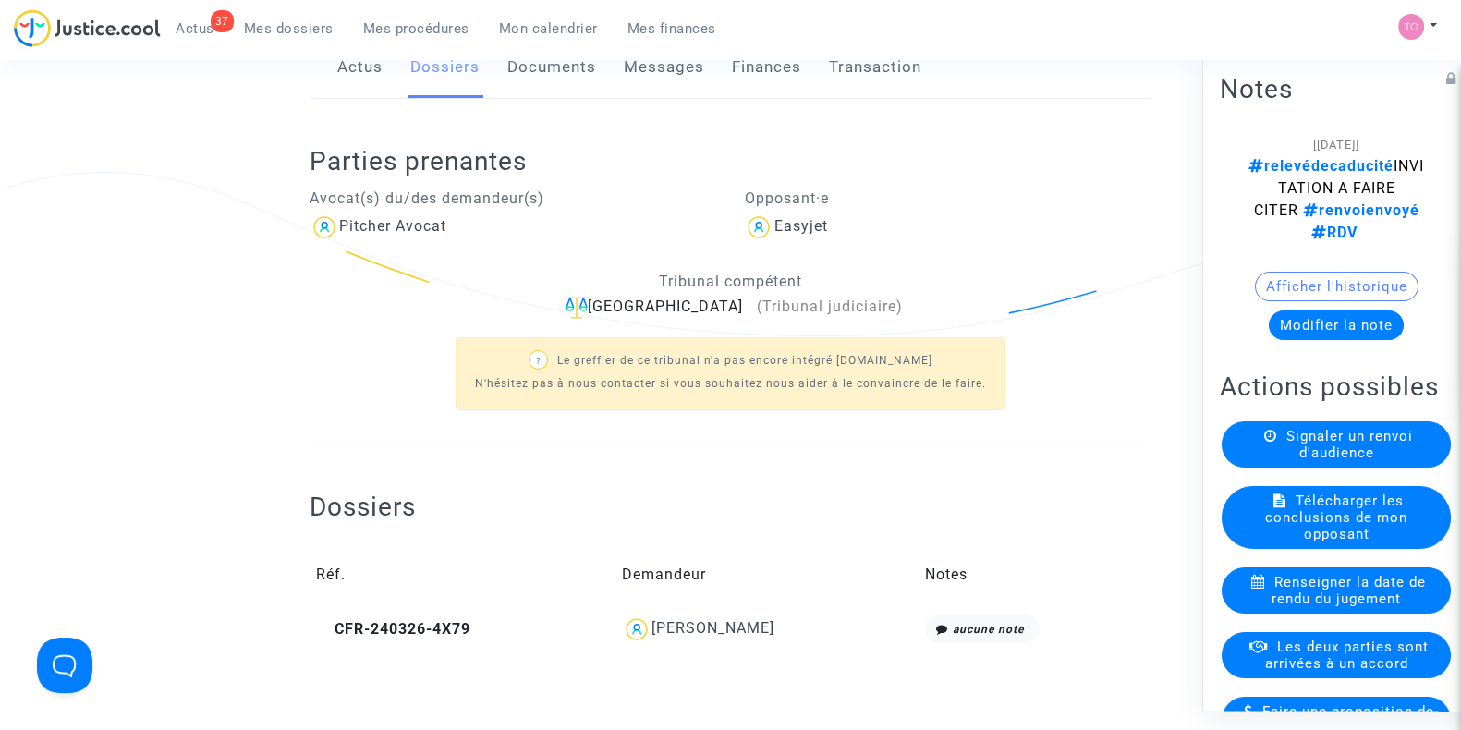
scroll to position [347, 0]
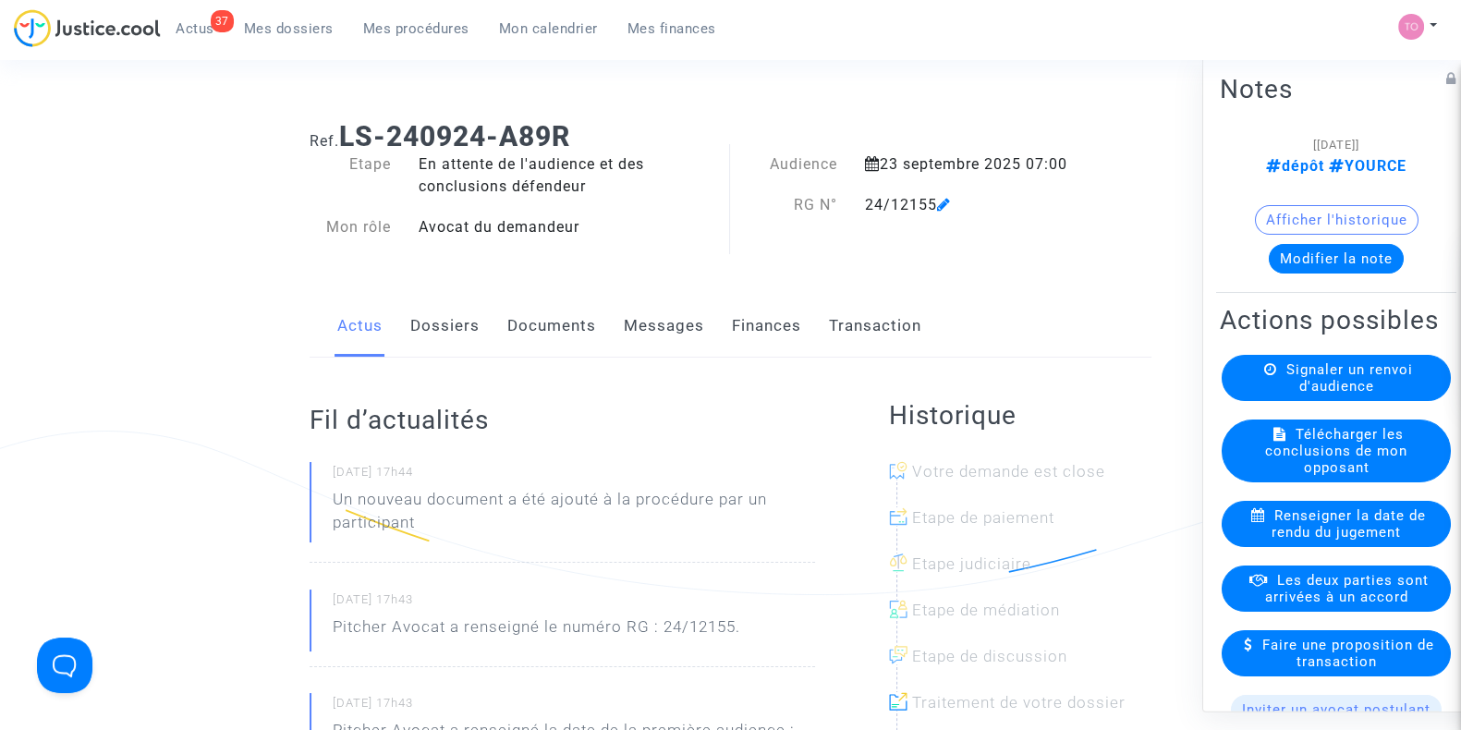
click at [440, 338] on link "Dossiers" at bounding box center [444, 326] width 69 height 61
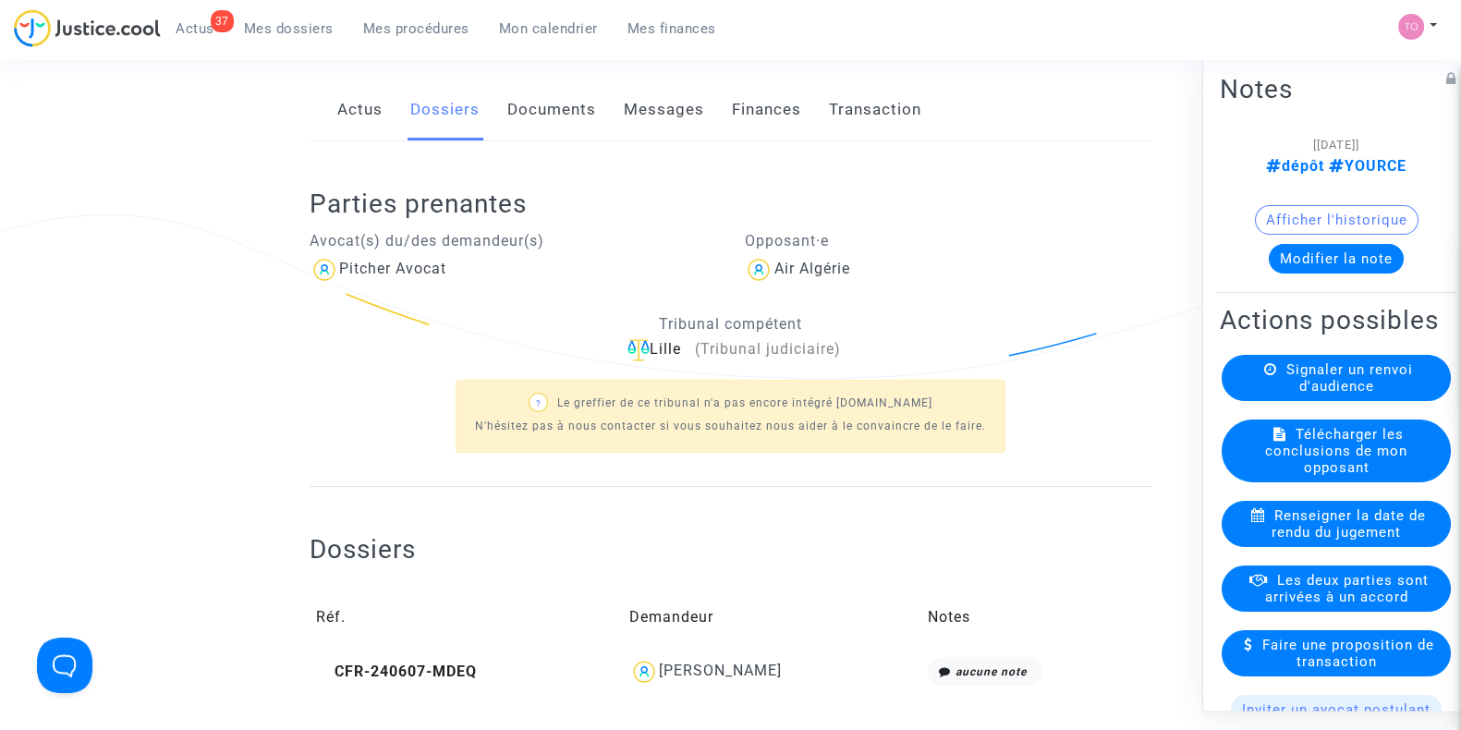
scroll to position [230, 0]
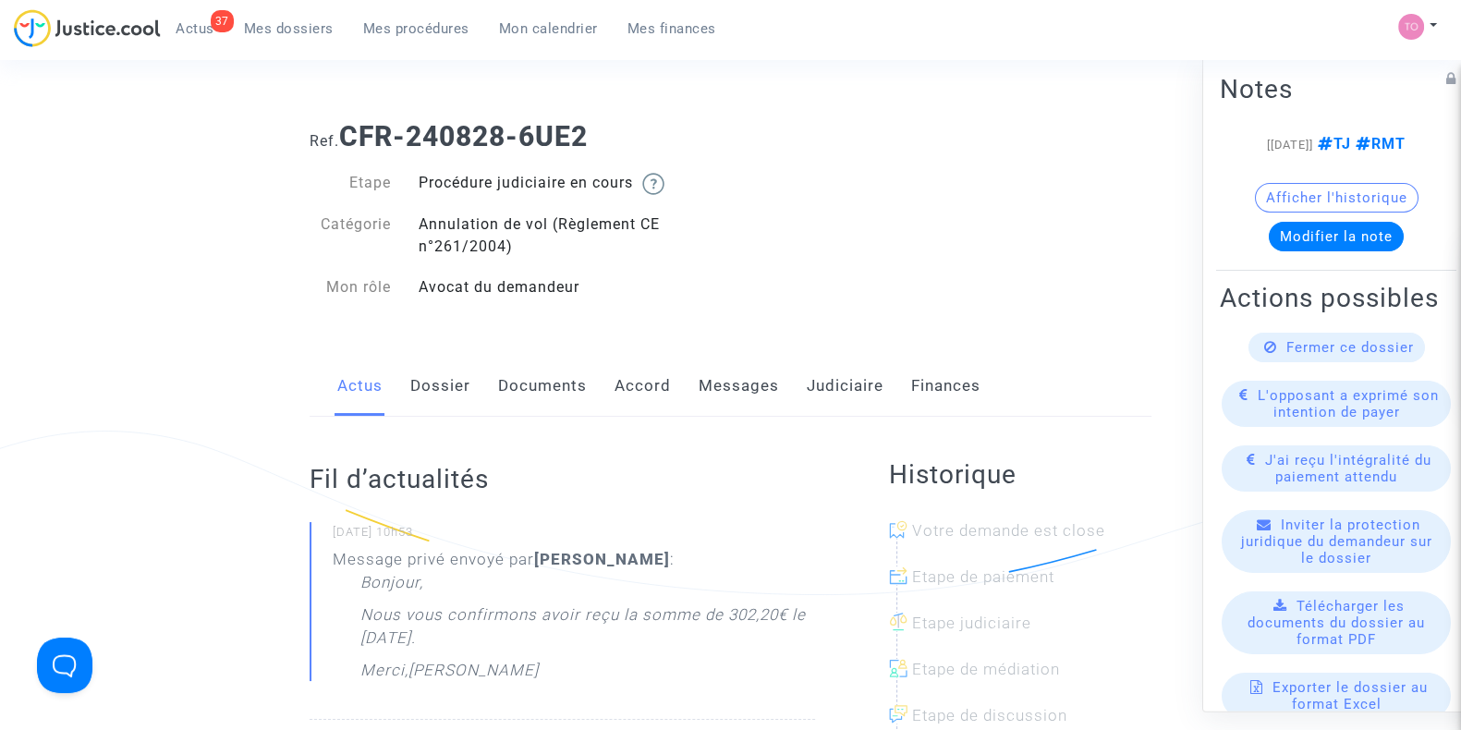
click at [656, 383] on link "Accord" at bounding box center [643, 386] width 56 height 61
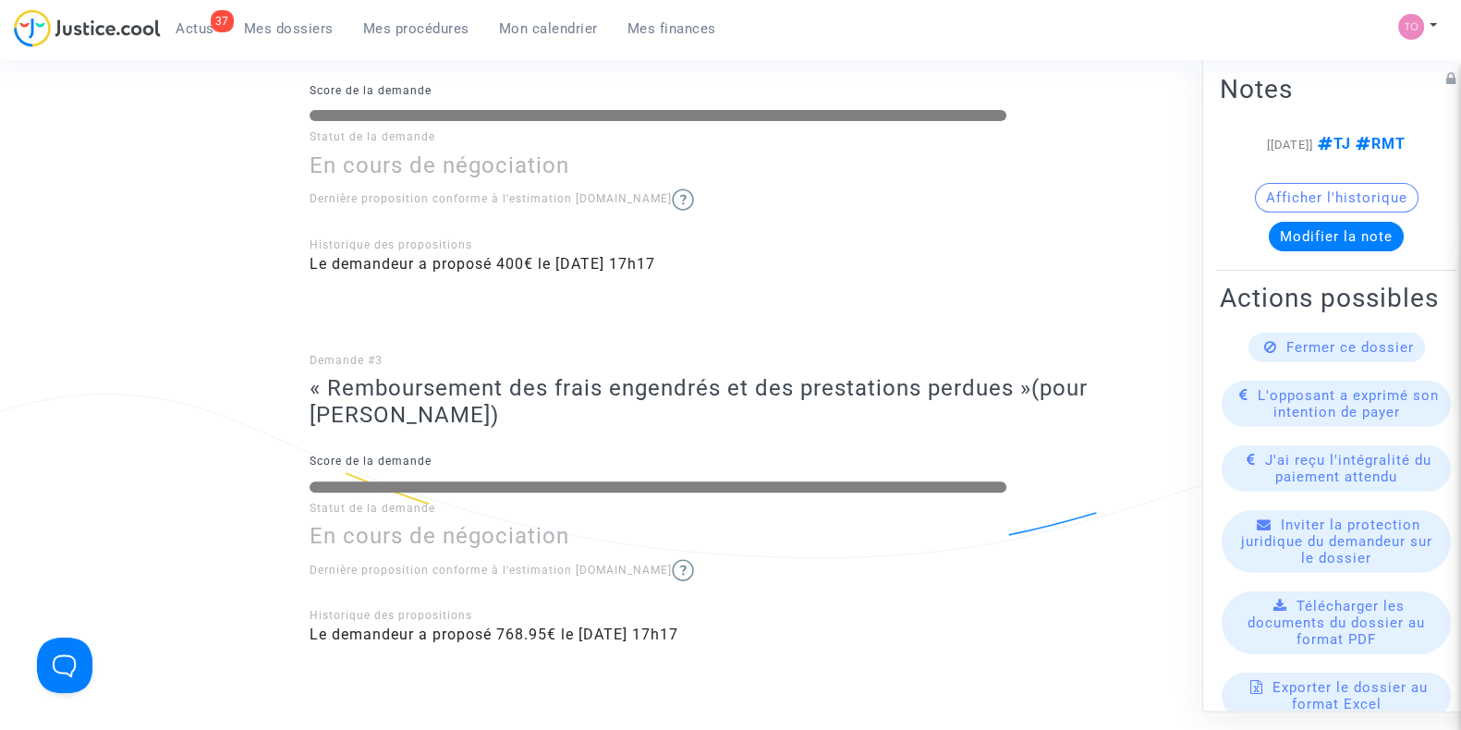
scroll to position [923, 0]
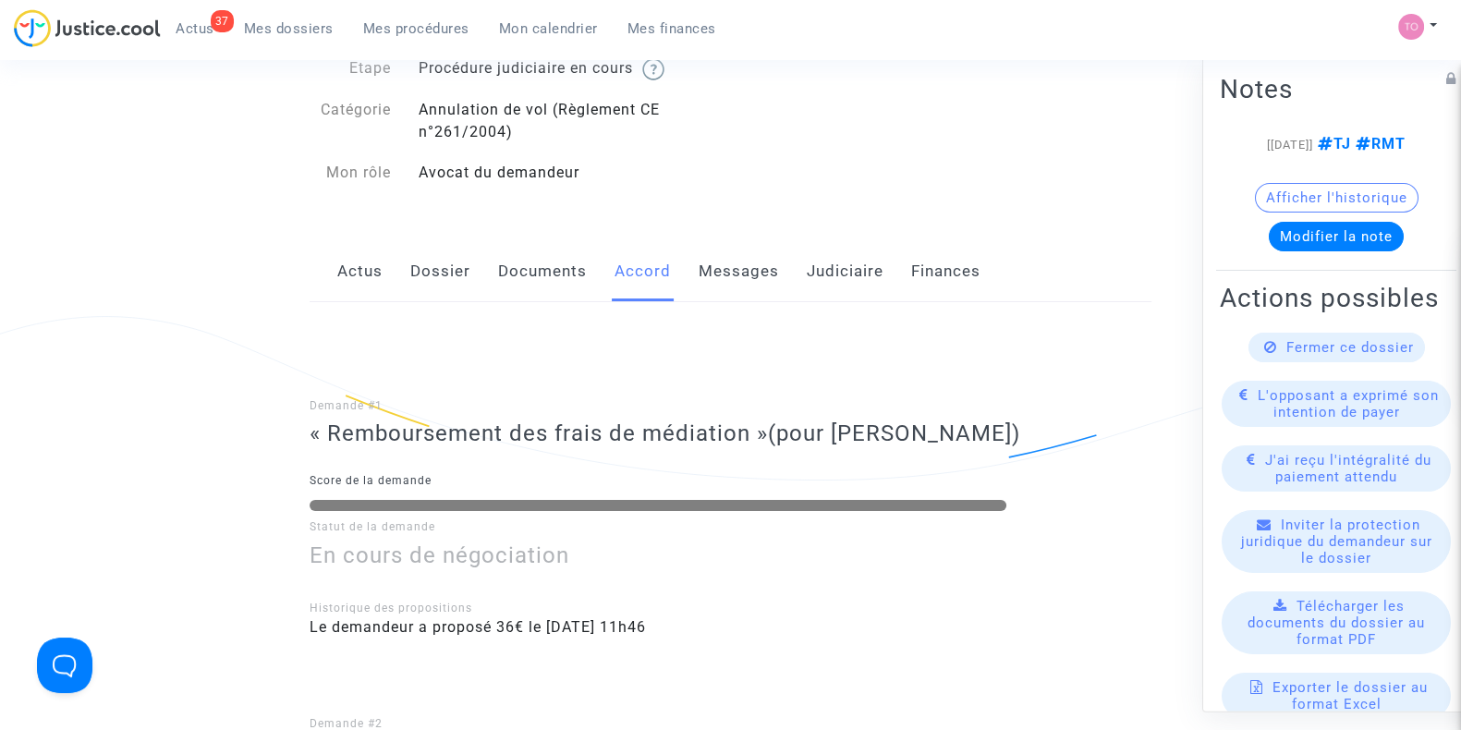
click at [441, 276] on link "Dossier" at bounding box center [440, 271] width 60 height 61
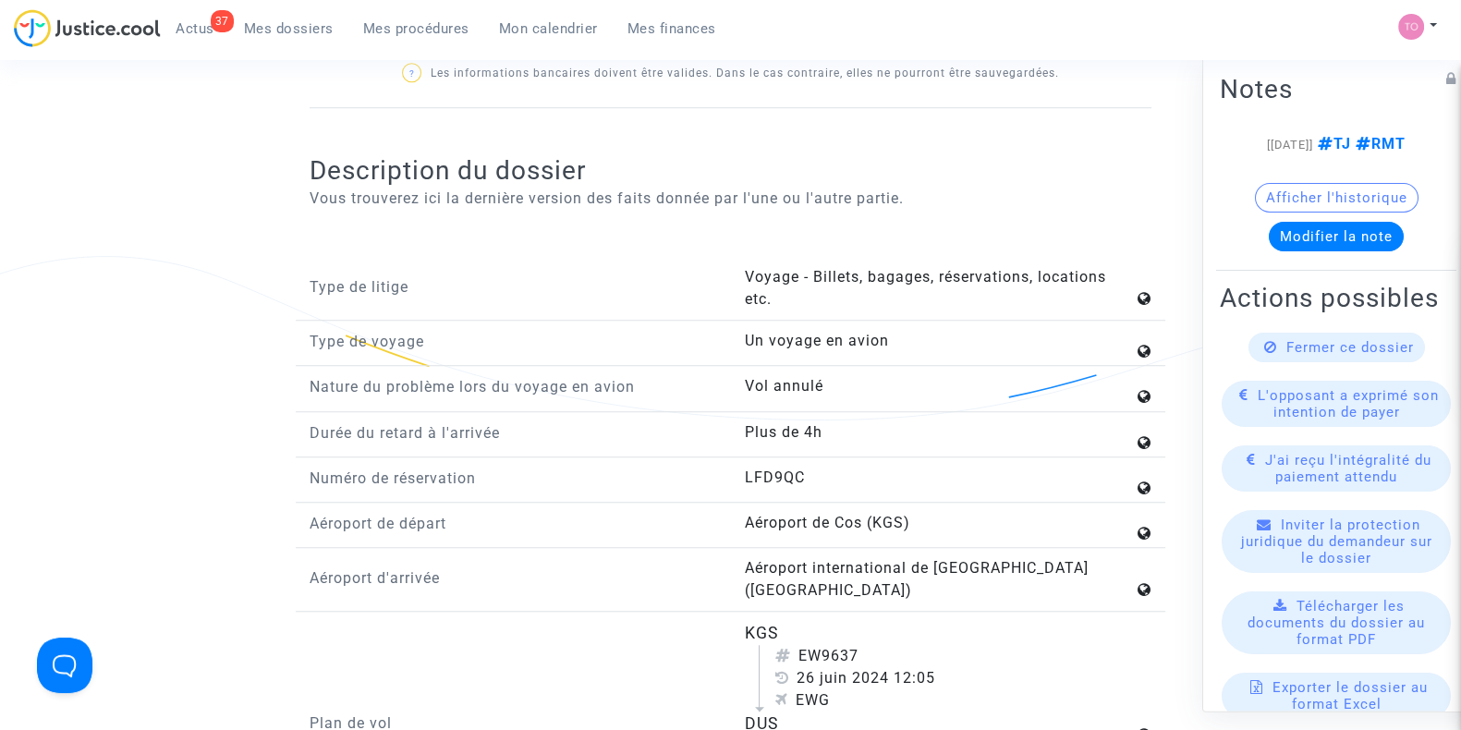
scroll to position [2427, 0]
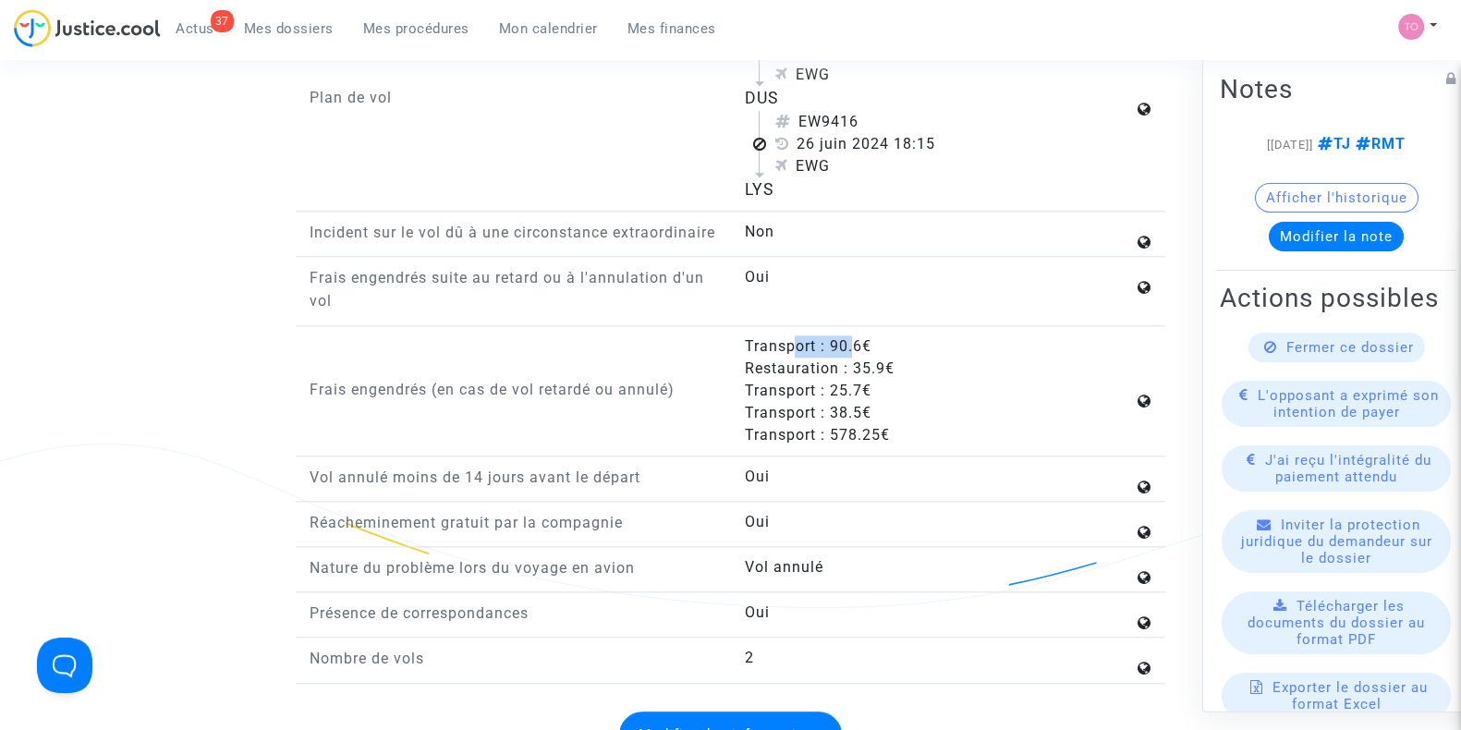
drag, startPoint x: 797, startPoint y: 348, endPoint x: 854, endPoint y: 346, distance: 57.3
click at [854, 346] on div "Transport : 90.6€" at bounding box center [938, 347] width 389 height 22
drag, startPoint x: 803, startPoint y: 363, endPoint x: 861, endPoint y: 367, distance: 57.4
click at [861, 367] on div "Restauration : 35.9€" at bounding box center [938, 369] width 389 height 22
drag, startPoint x: 773, startPoint y: 381, endPoint x: 844, endPoint y: 389, distance: 71.7
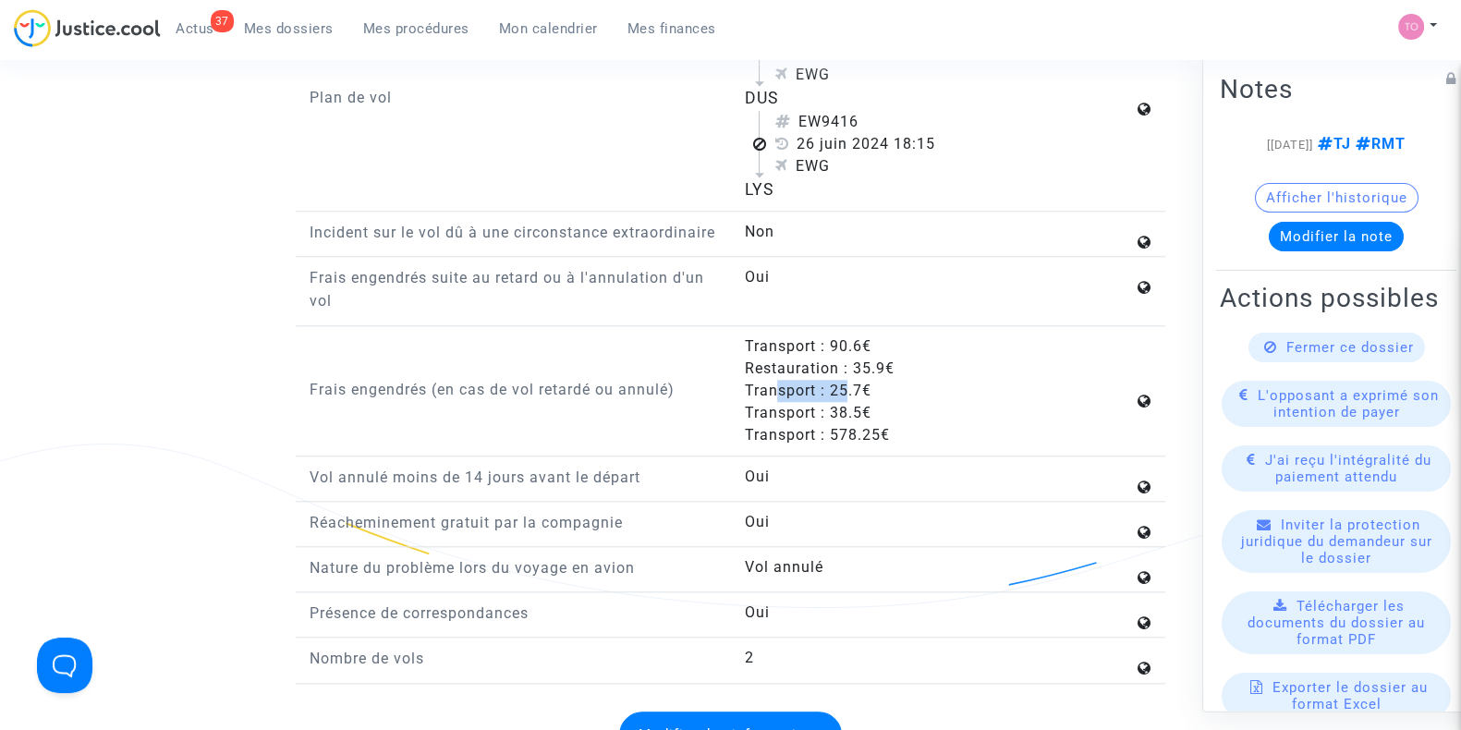
click at [844, 389] on div "Transport : 25.7€" at bounding box center [938, 391] width 389 height 22
drag, startPoint x: 803, startPoint y: 430, endPoint x: 870, endPoint y: 429, distance: 66.6
click at [870, 429] on div "Transport : 578.25€" at bounding box center [938, 435] width 389 height 22
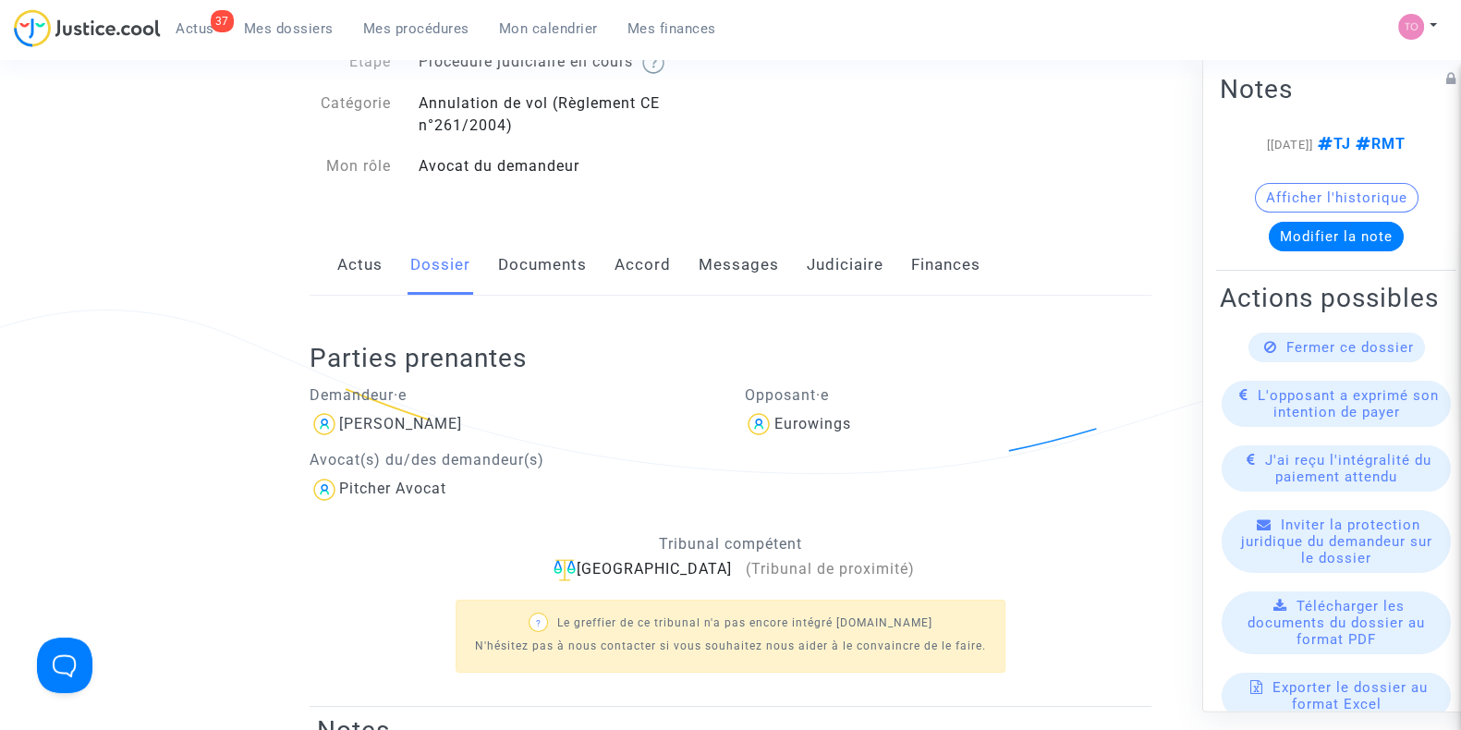
scroll to position [115, 0]
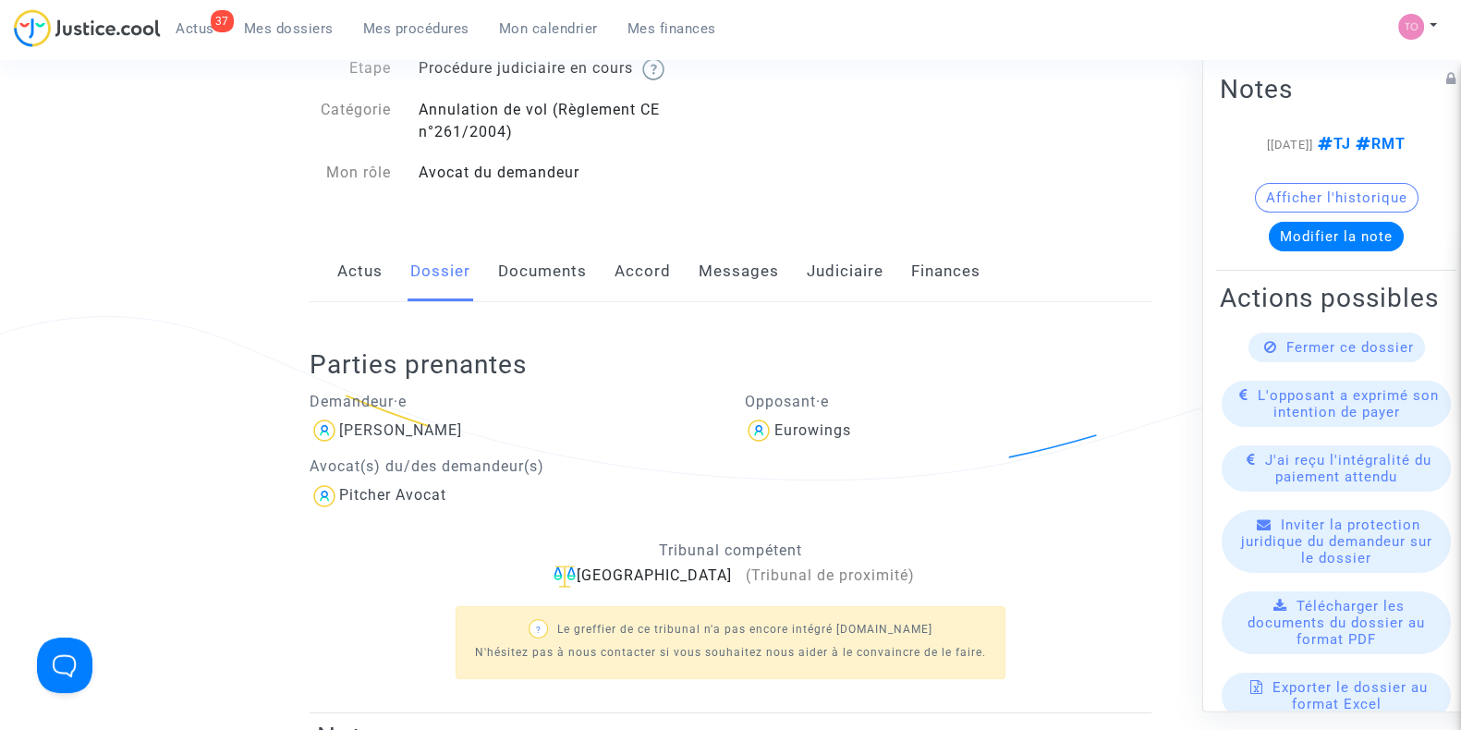
click at [622, 272] on link "Accord" at bounding box center [643, 271] width 56 height 61
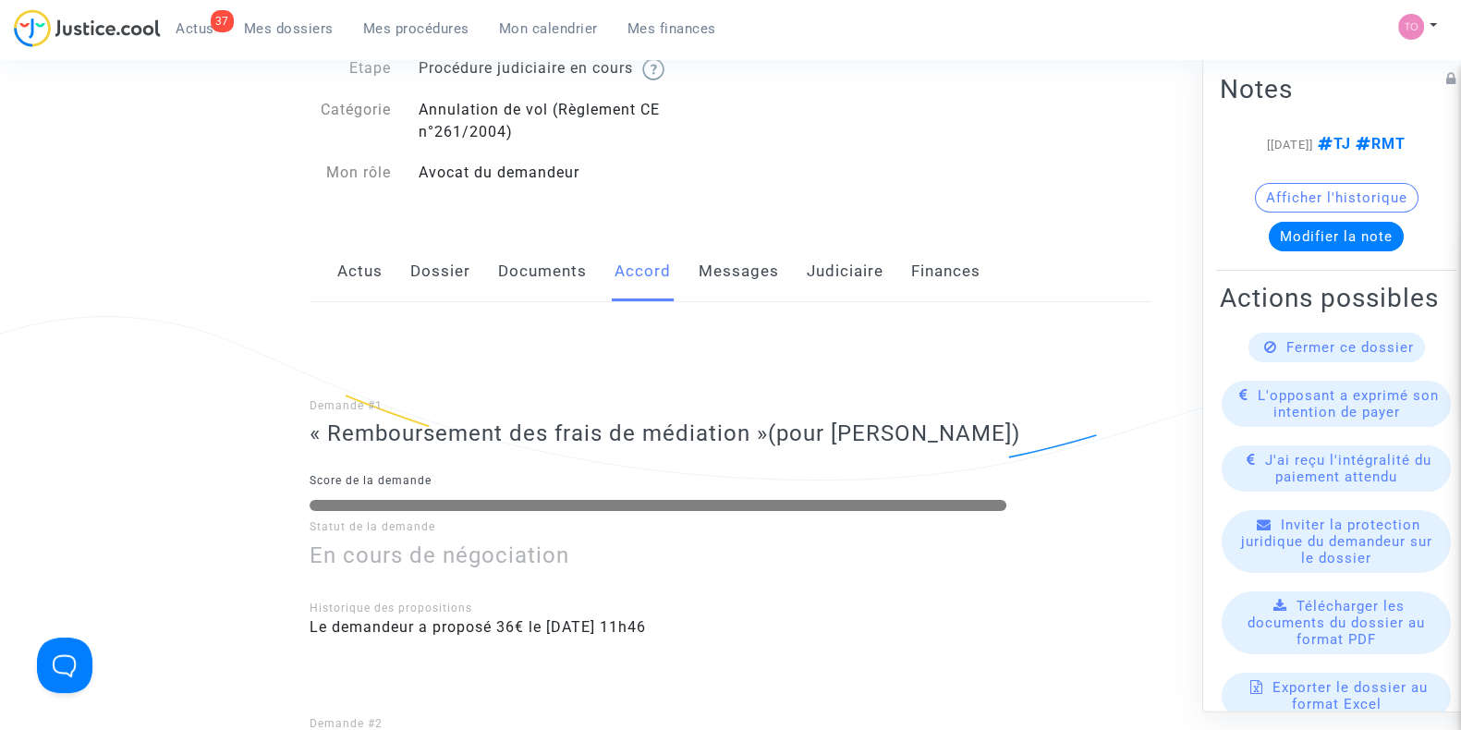
click at [528, 281] on link "Documents" at bounding box center [542, 271] width 89 height 61
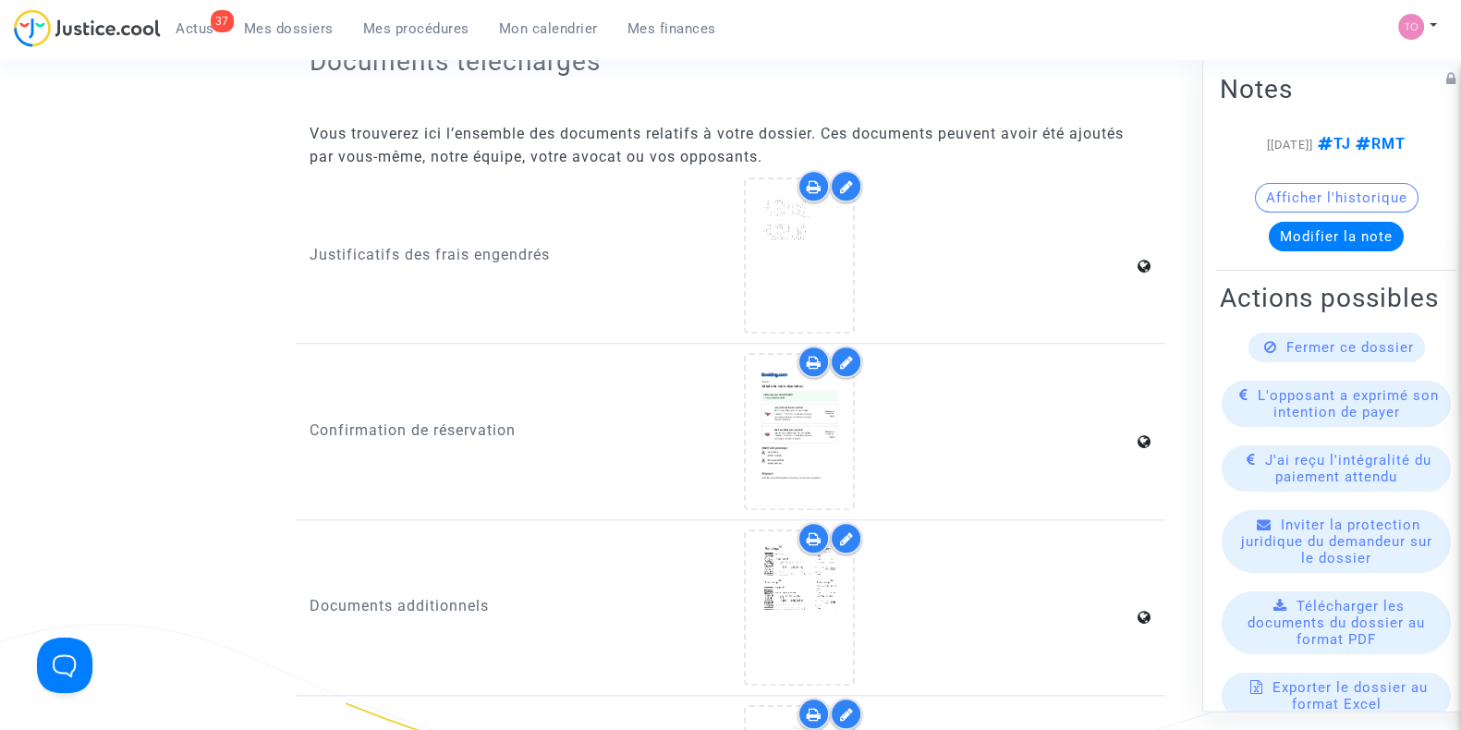
scroll to position [2311, 0]
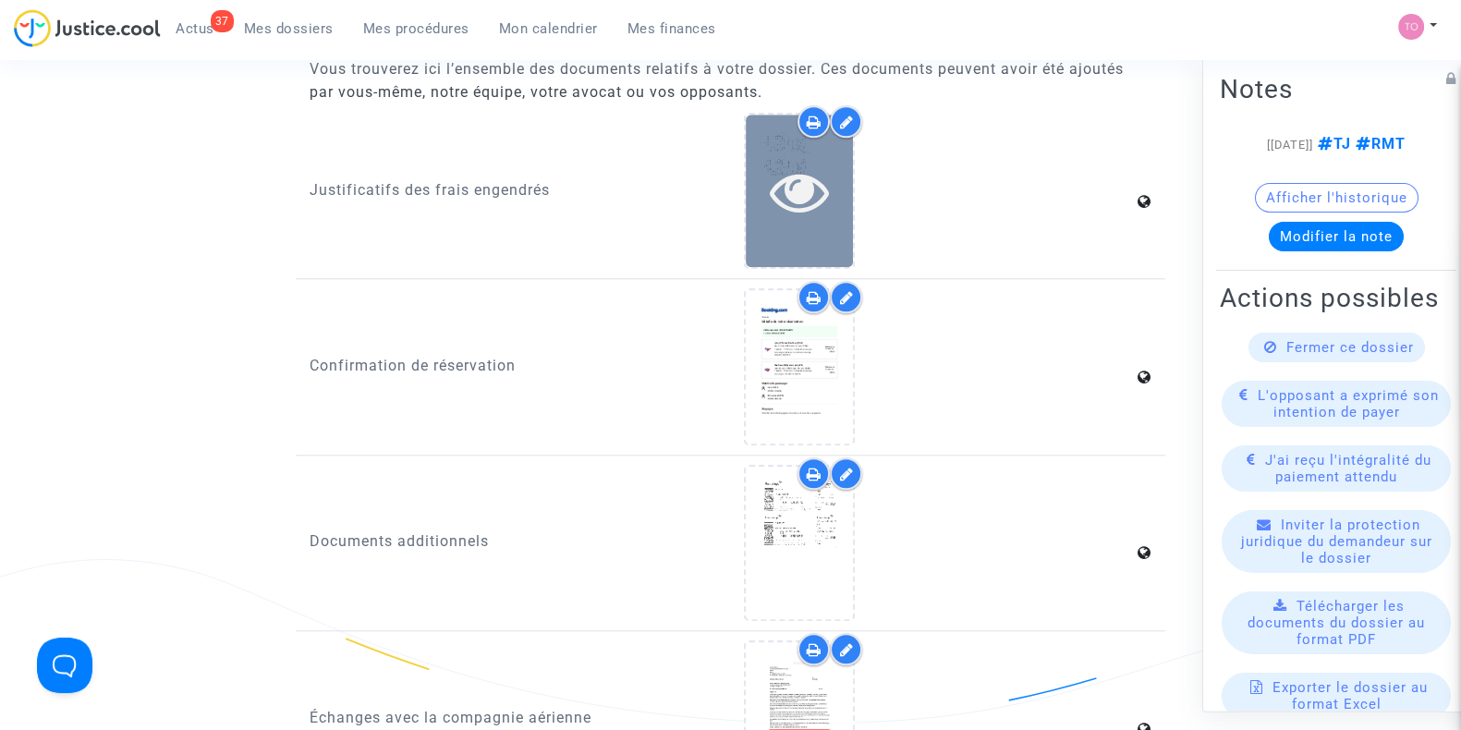
click at [765, 227] on div at bounding box center [799, 191] width 107 height 153
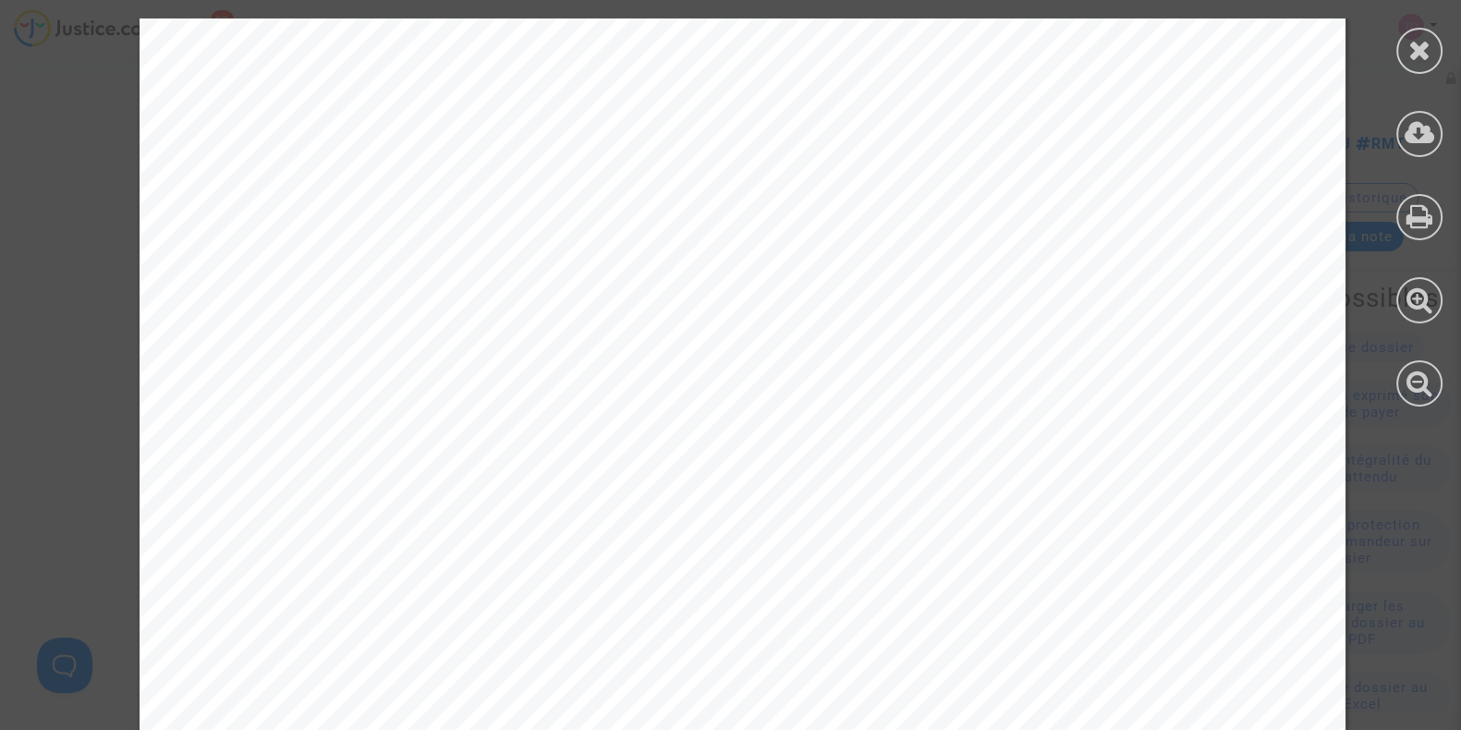
scroll to position [0, 0]
click at [1397, 70] on div at bounding box center [1419, 212] width 83 height 425
click at [1411, 61] on icon at bounding box center [1420, 50] width 23 height 28
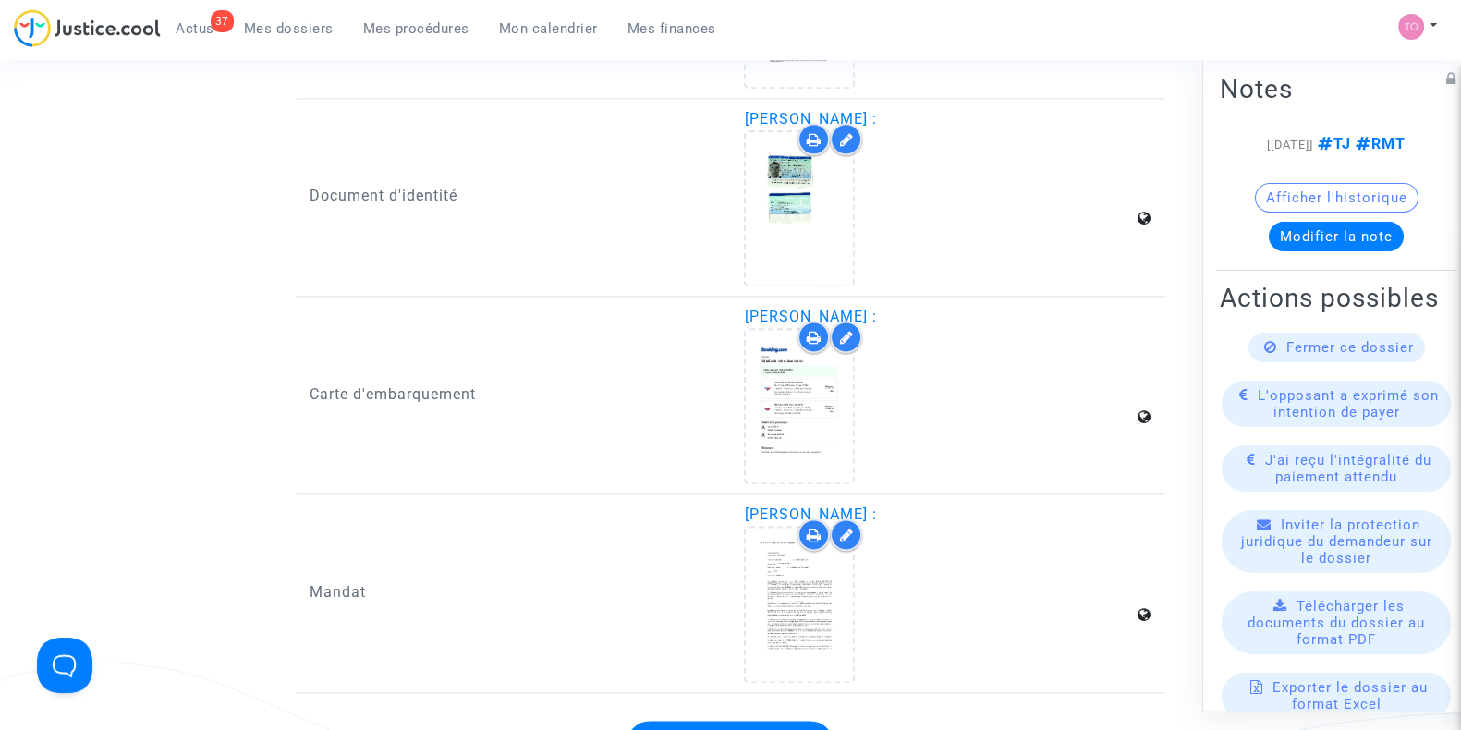
scroll to position [3119, 0]
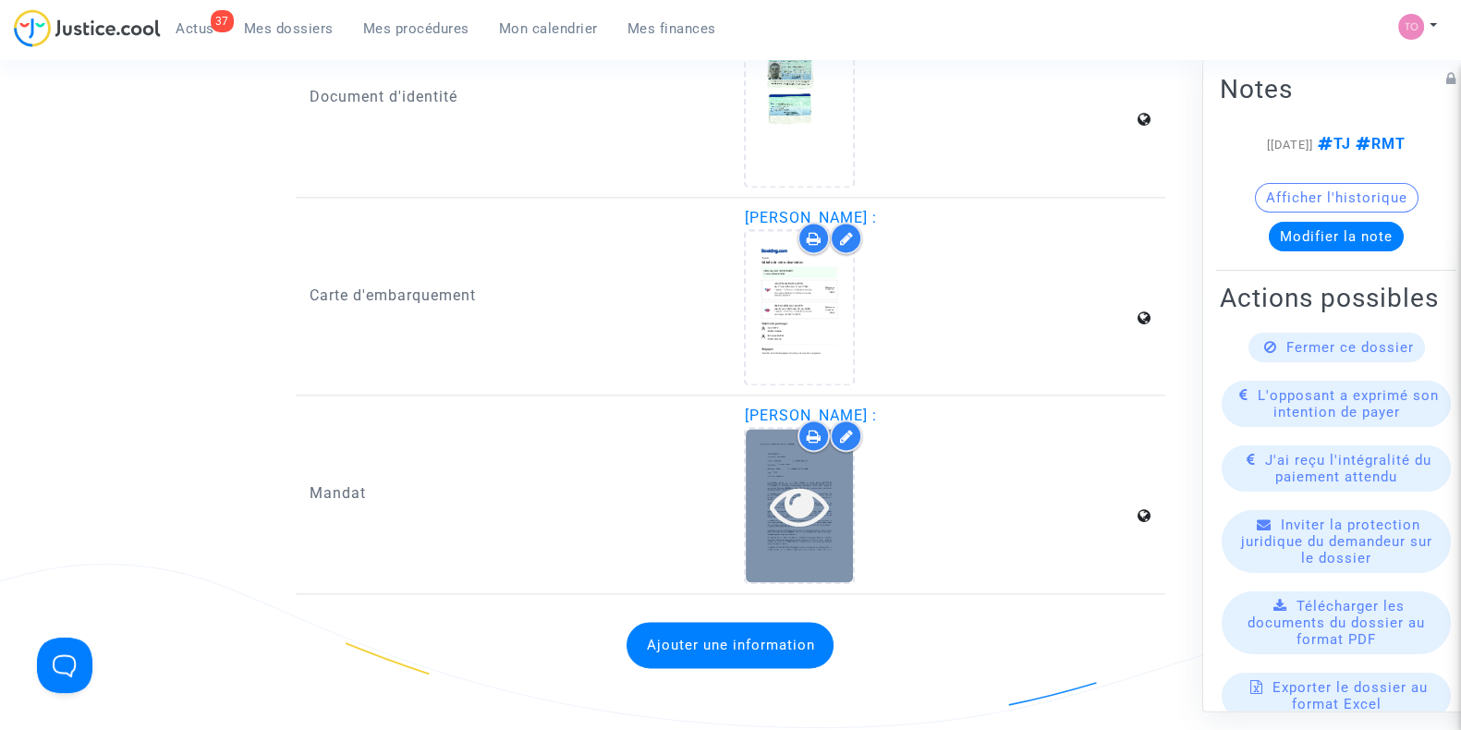
click at [781, 476] on icon at bounding box center [800, 505] width 60 height 59
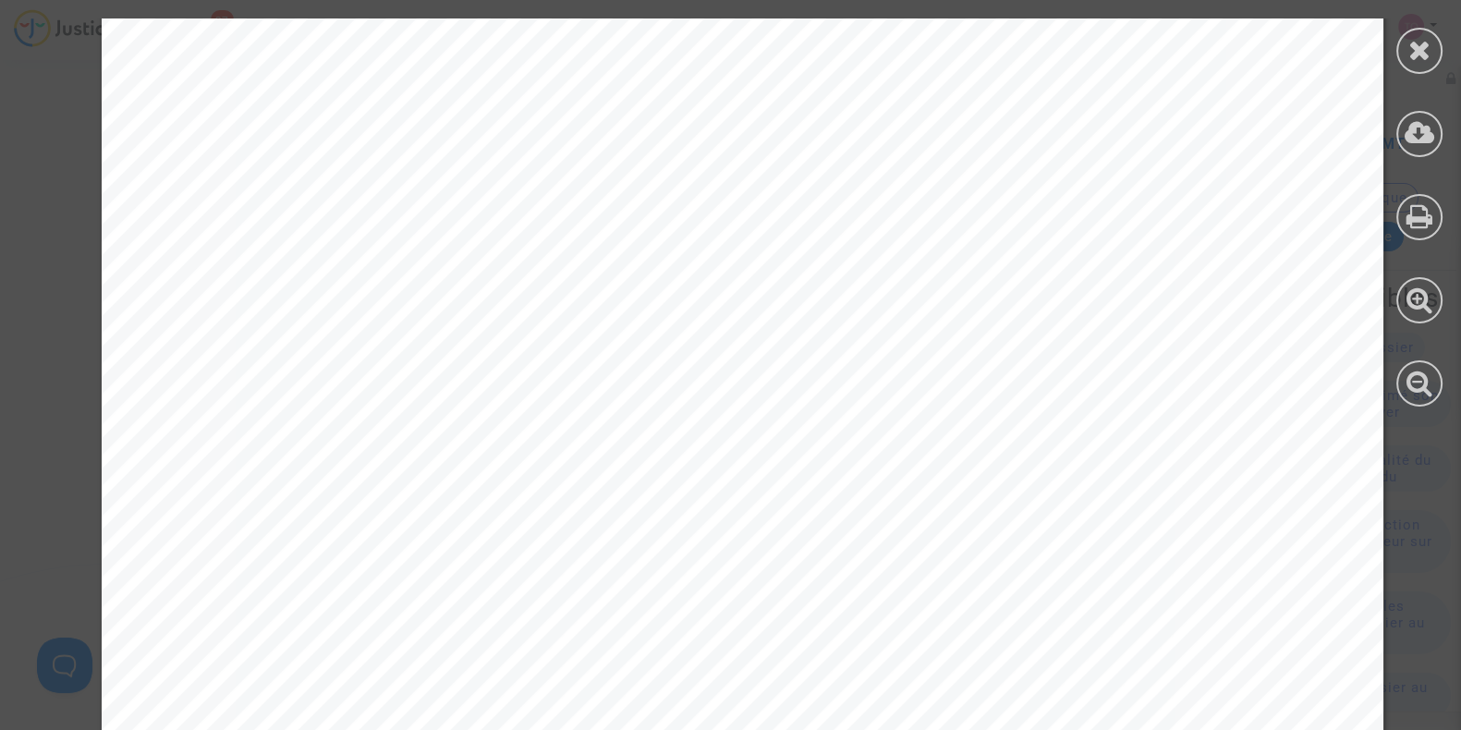
scroll to position [461, 0]
click at [1415, 36] on icon at bounding box center [1420, 50] width 23 height 28
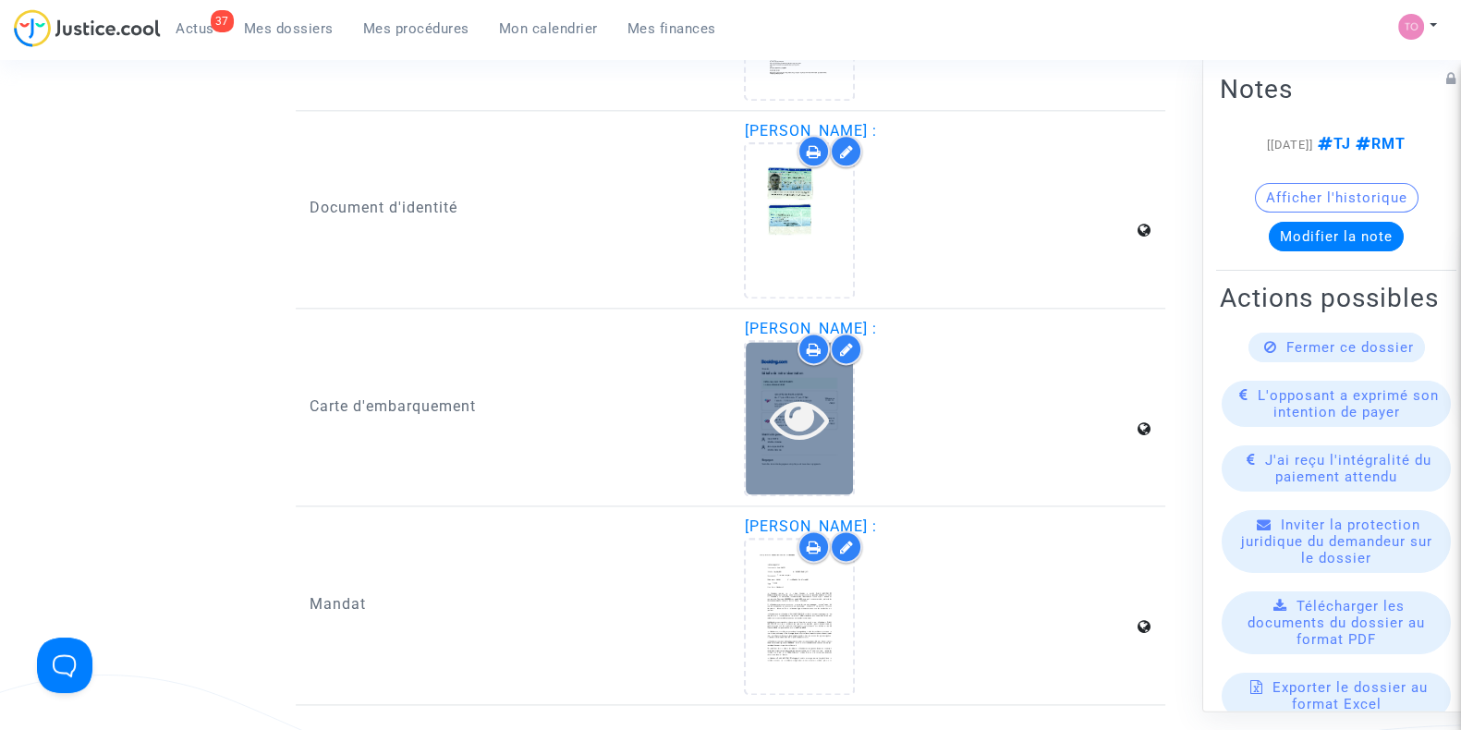
scroll to position [3003, 0]
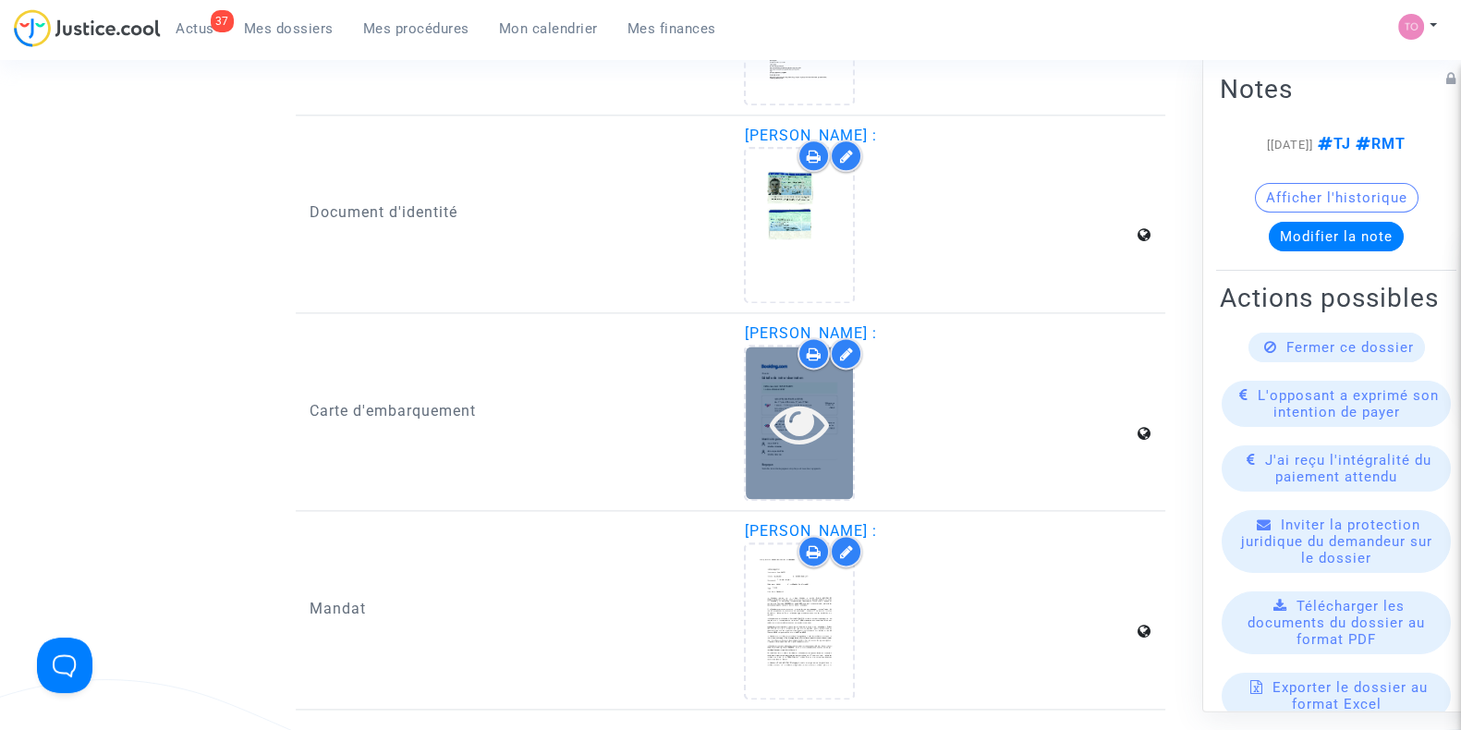
click at [789, 431] on icon at bounding box center [800, 423] width 60 height 59
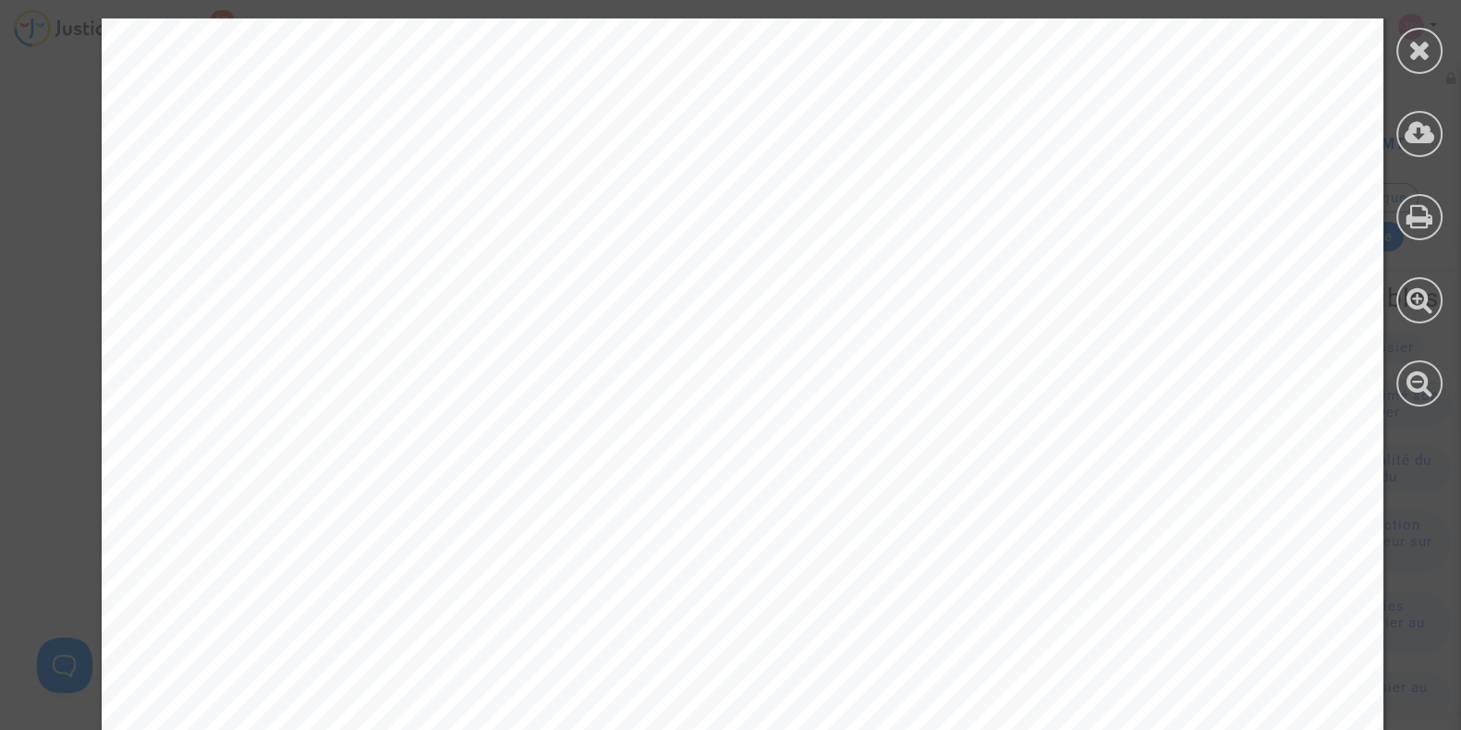
scroll to position [347, 0]
drag, startPoint x: 1409, startPoint y: 57, endPoint x: 1400, endPoint y: 67, distance: 12.4
click at [1409, 57] on icon at bounding box center [1420, 50] width 23 height 28
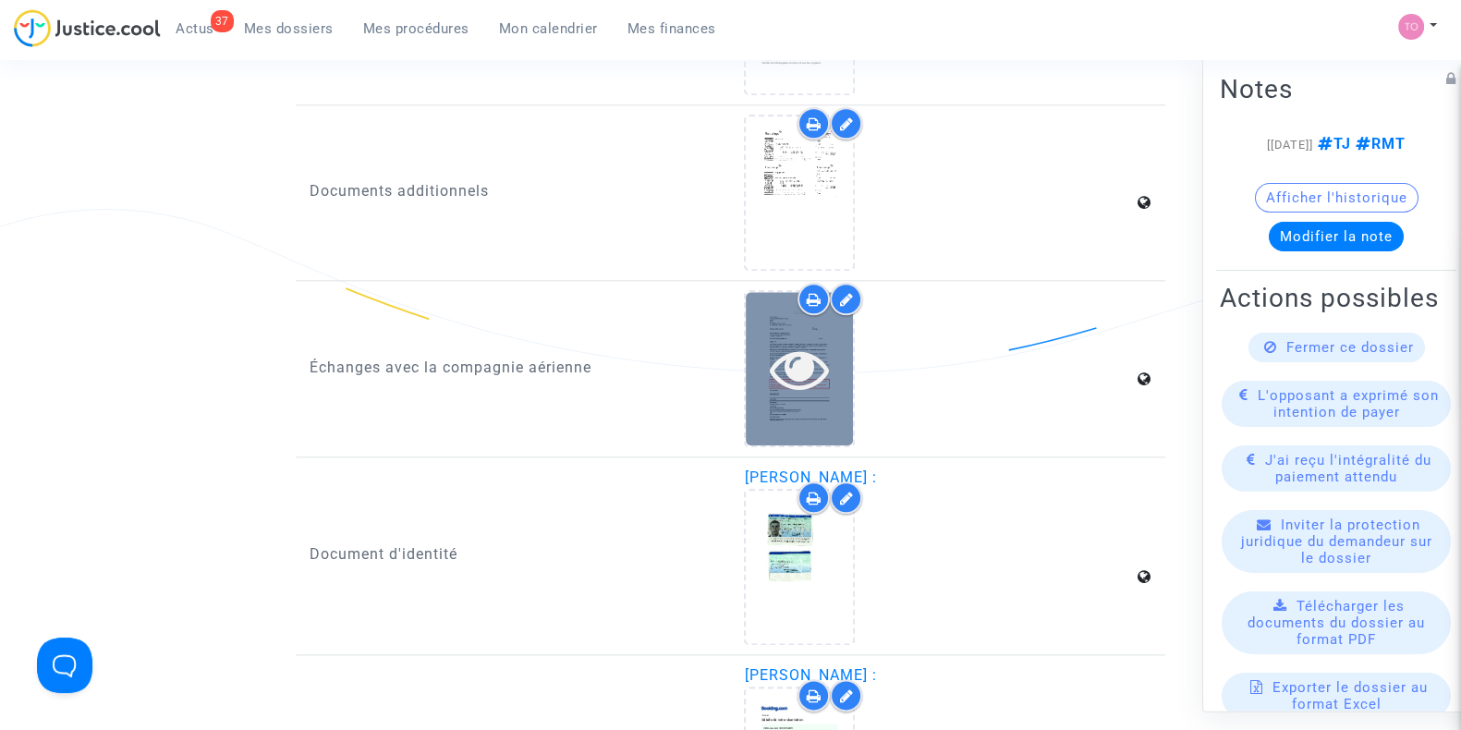
scroll to position [2658, 0]
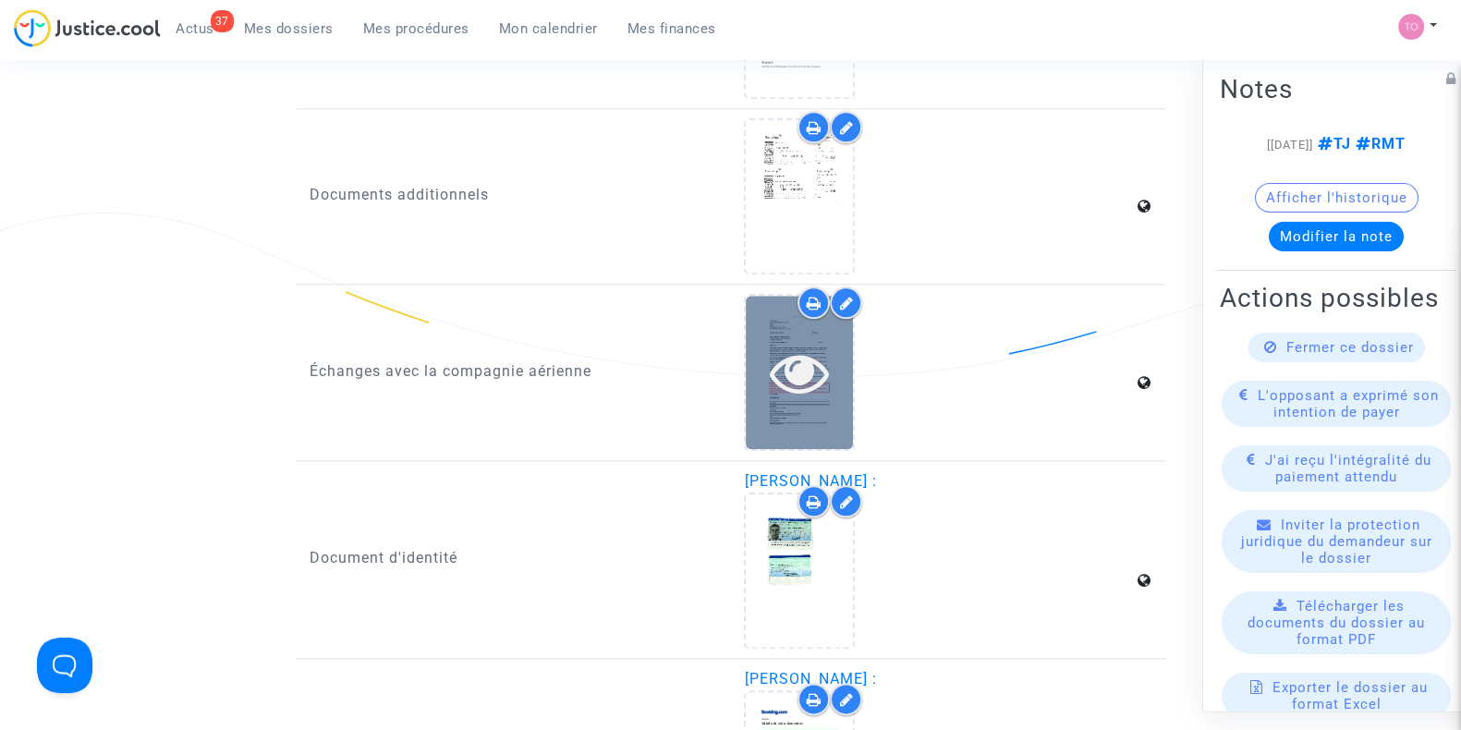
click at [789, 358] on icon at bounding box center [800, 372] width 60 height 59
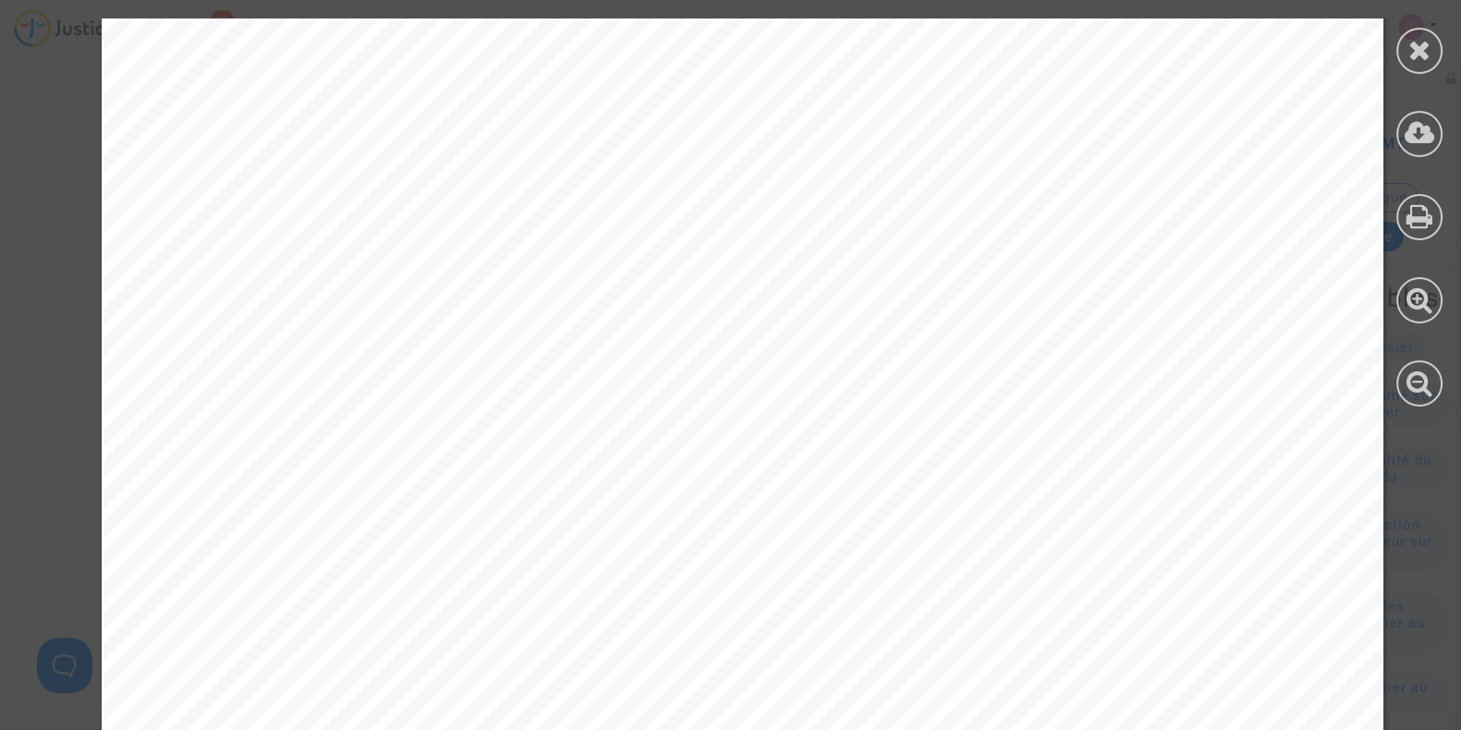
scroll to position [230, 0]
click at [1424, 48] on icon at bounding box center [1420, 50] width 23 height 28
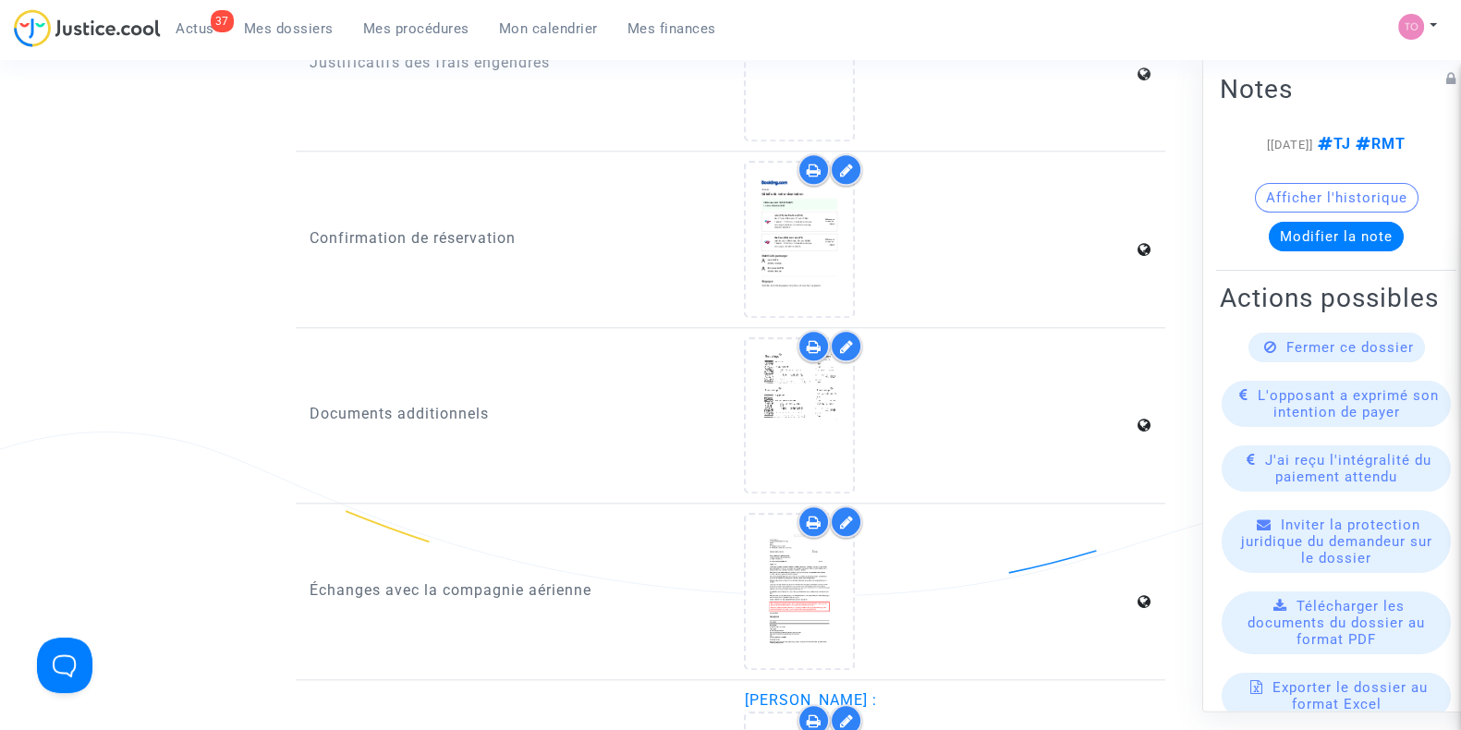
scroll to position [2427, 0]
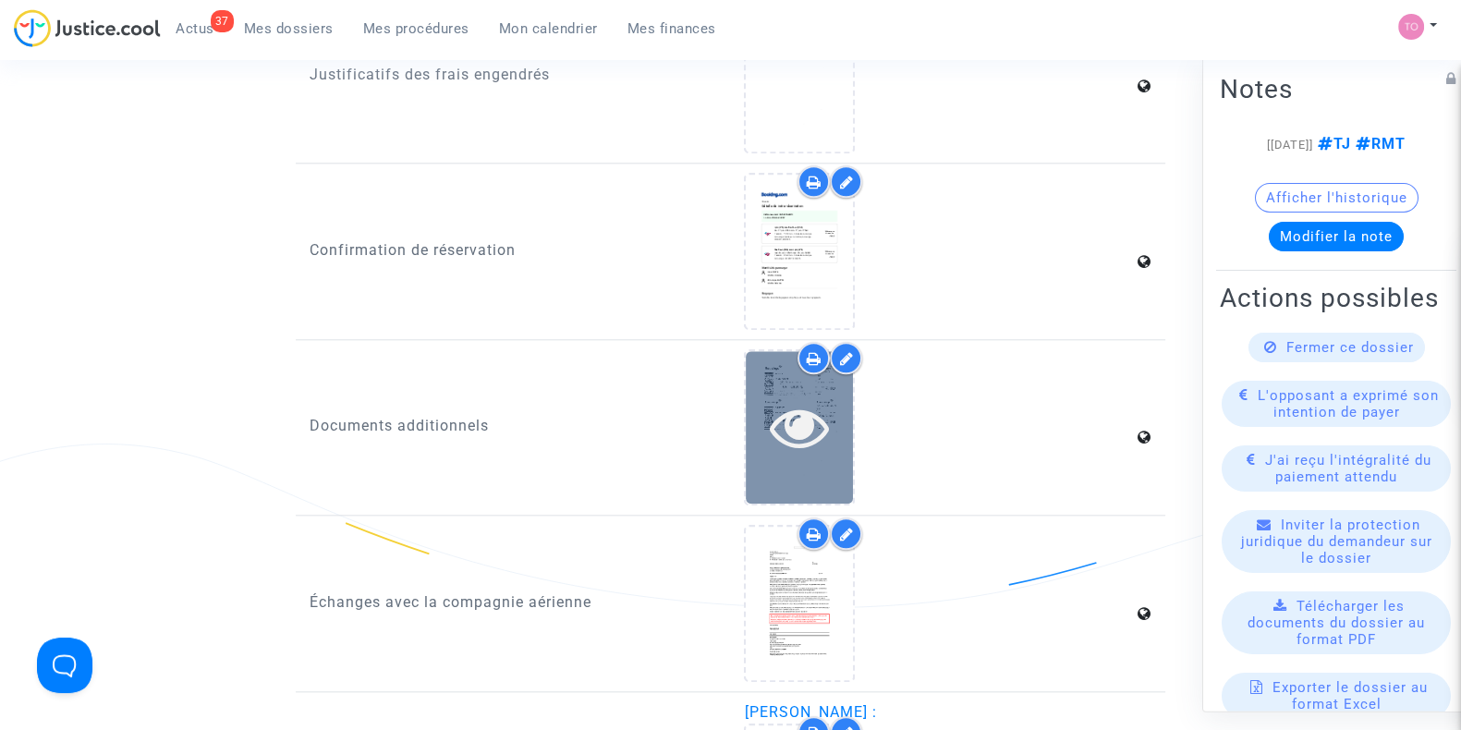
click at [771, 397] on icon at bounding box center [800, 426] width 60 height 59
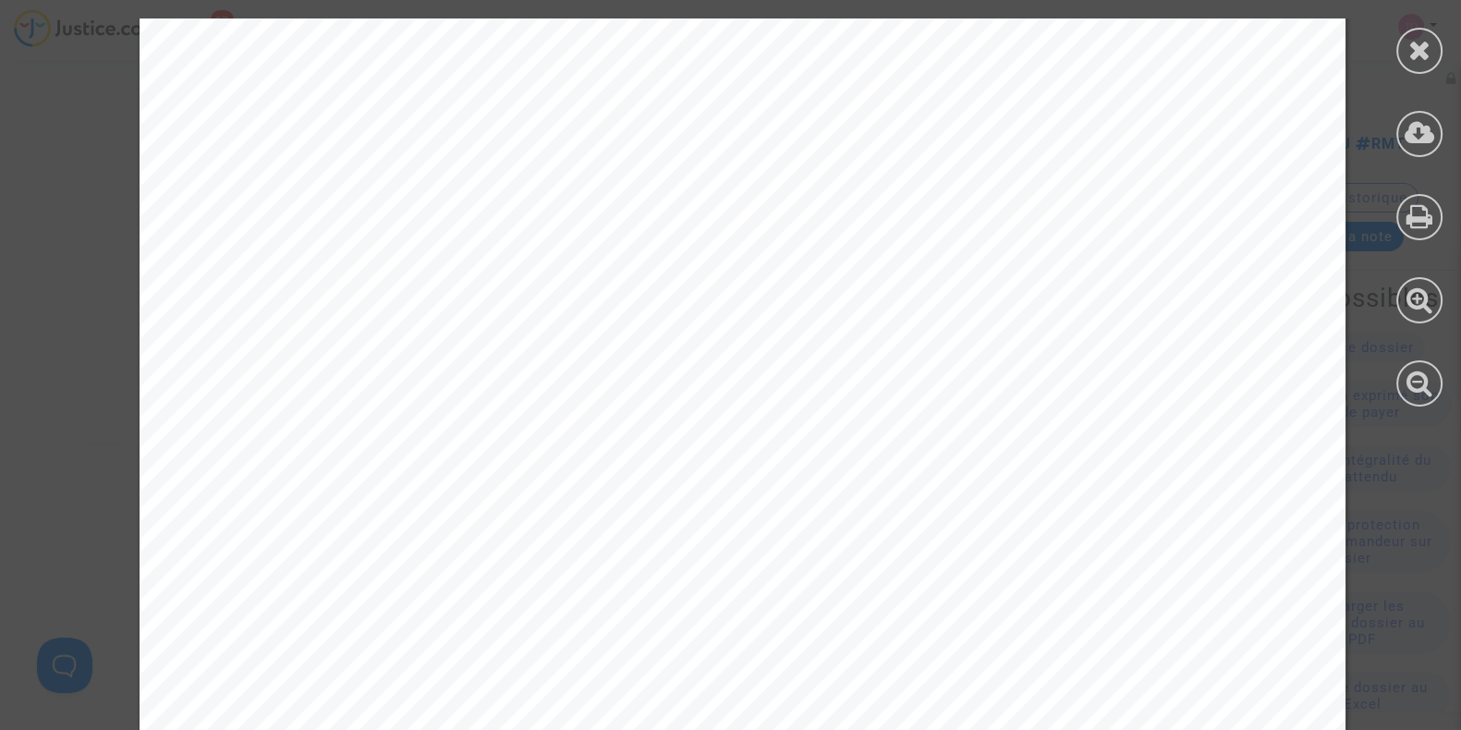
scroll to position [693, 0]
click at [1401, 56] on div at bounding box center [1420, 51] width 46 height 46
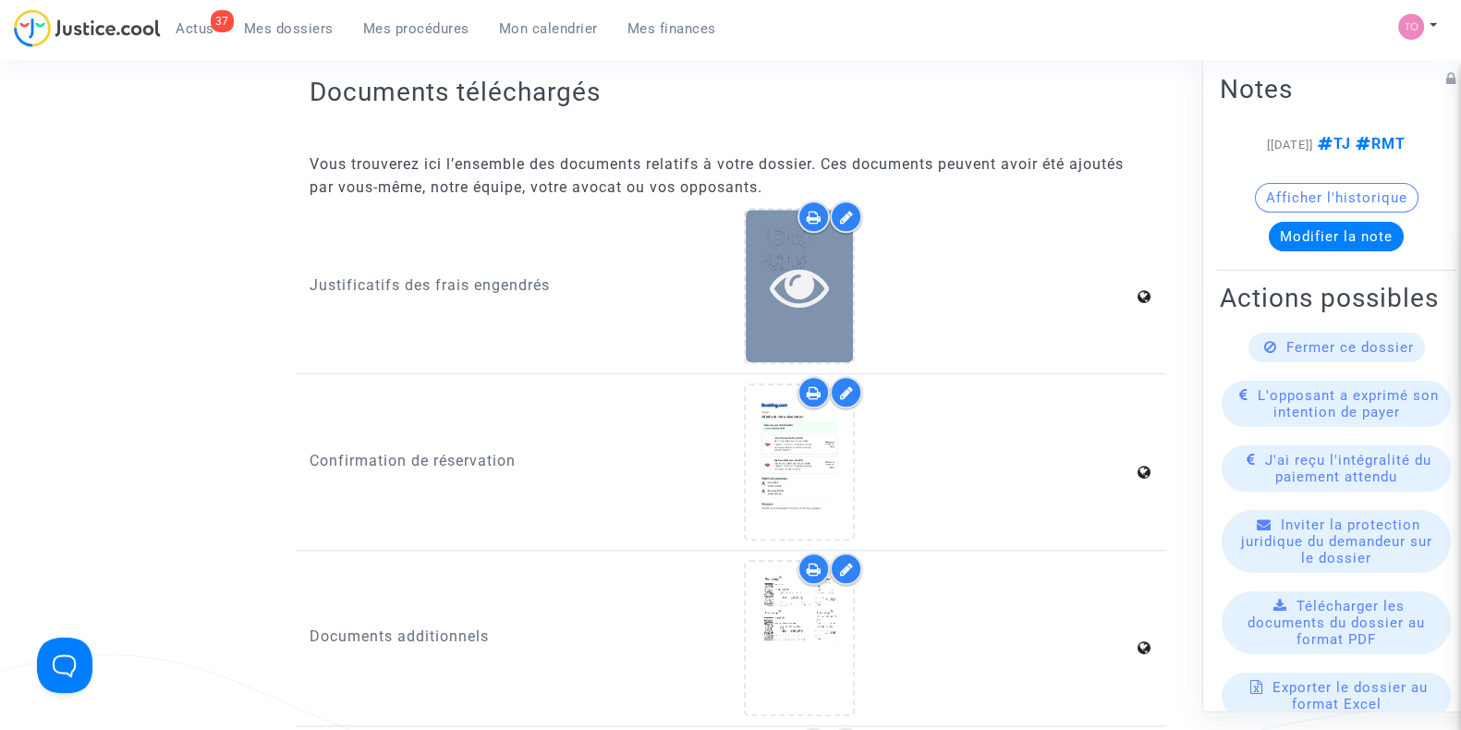
scroll to position [2195, 0]
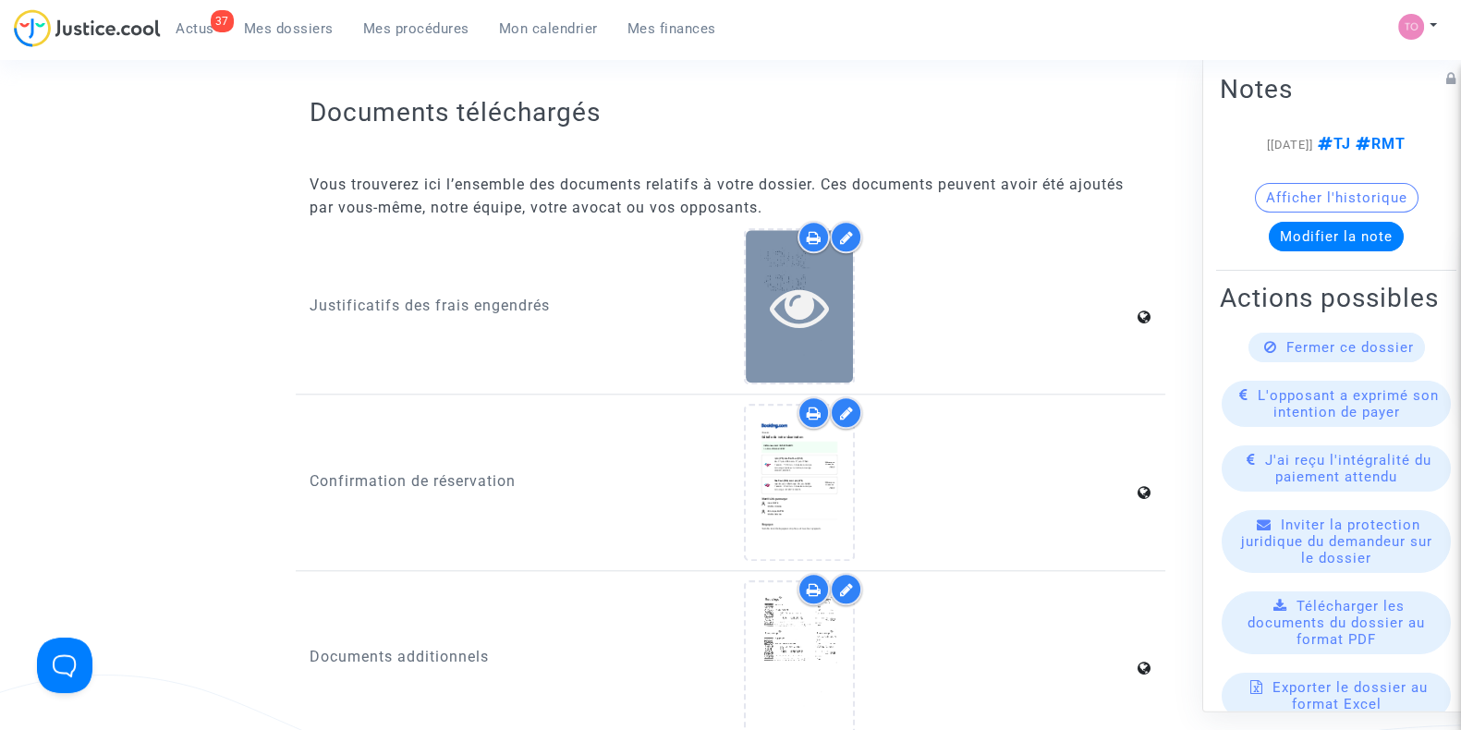
click at [763, 250] on div at bounding box center [799, 306] width 107 height 153
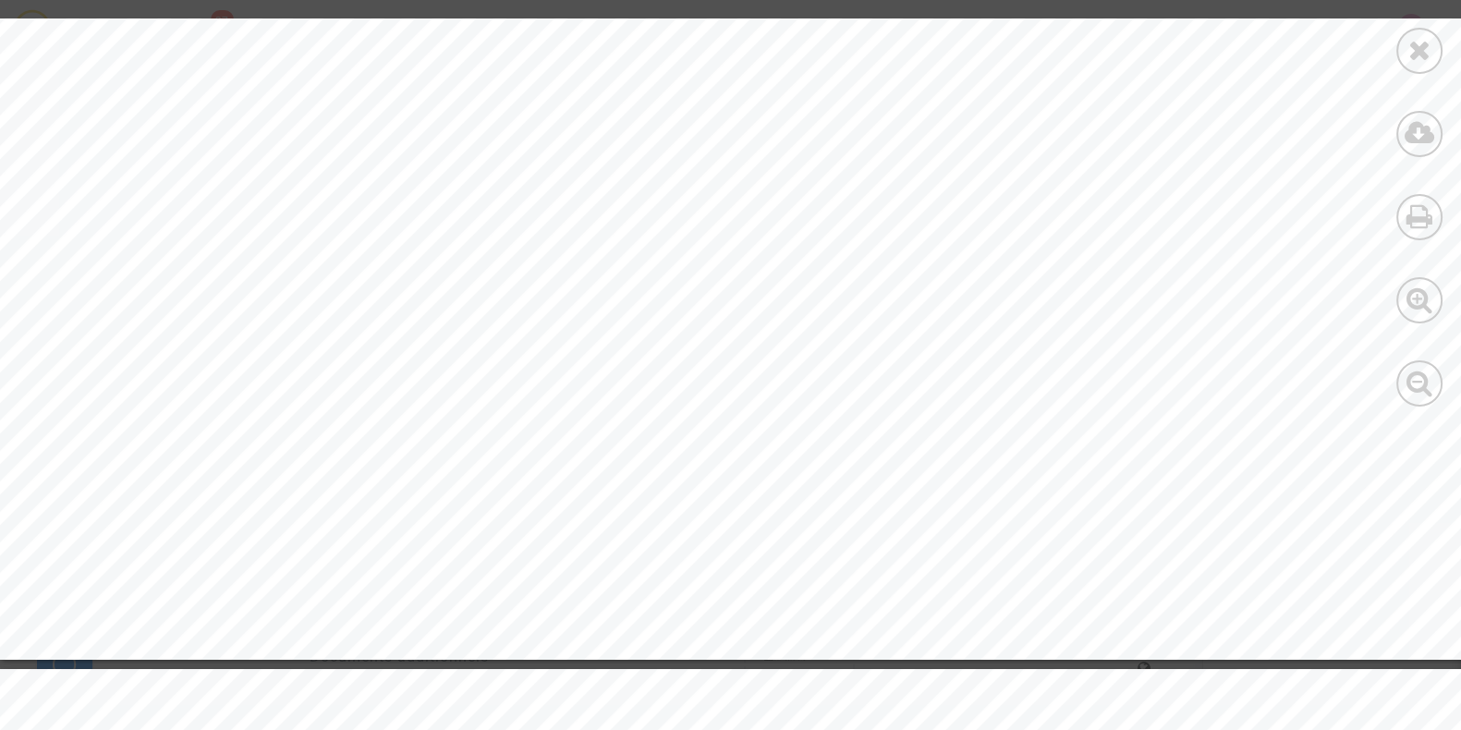
scroll to position [10053, 0]
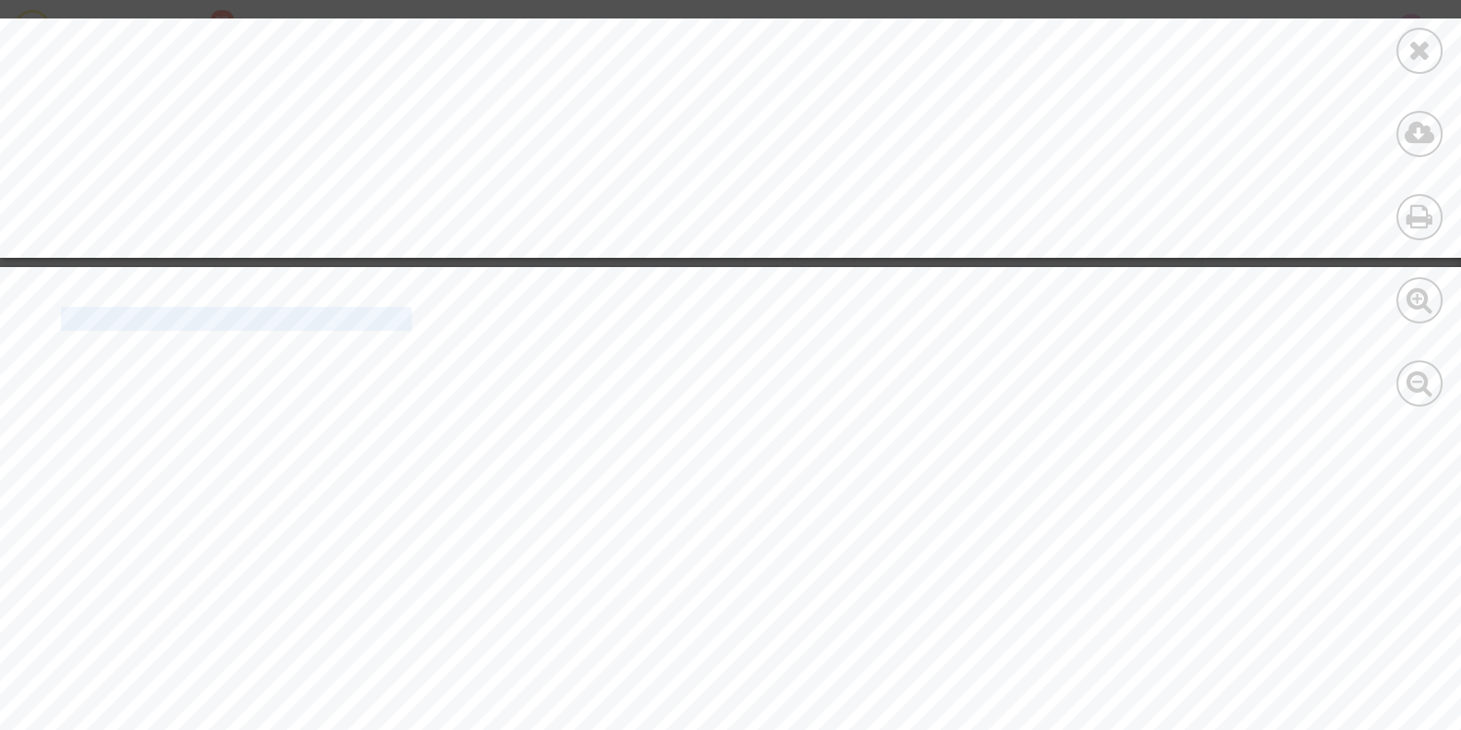
drag, startPoint x: 824, startPoint y: 691, endPoint x: 994, endPoint y: 705, distance: 170.7
click at [993, 705] on div "Intentionnellement laissé en blanc Intentionnellement laissé en blanc Contrat d…" at bounding box center [742, 374] width 1485 height 712
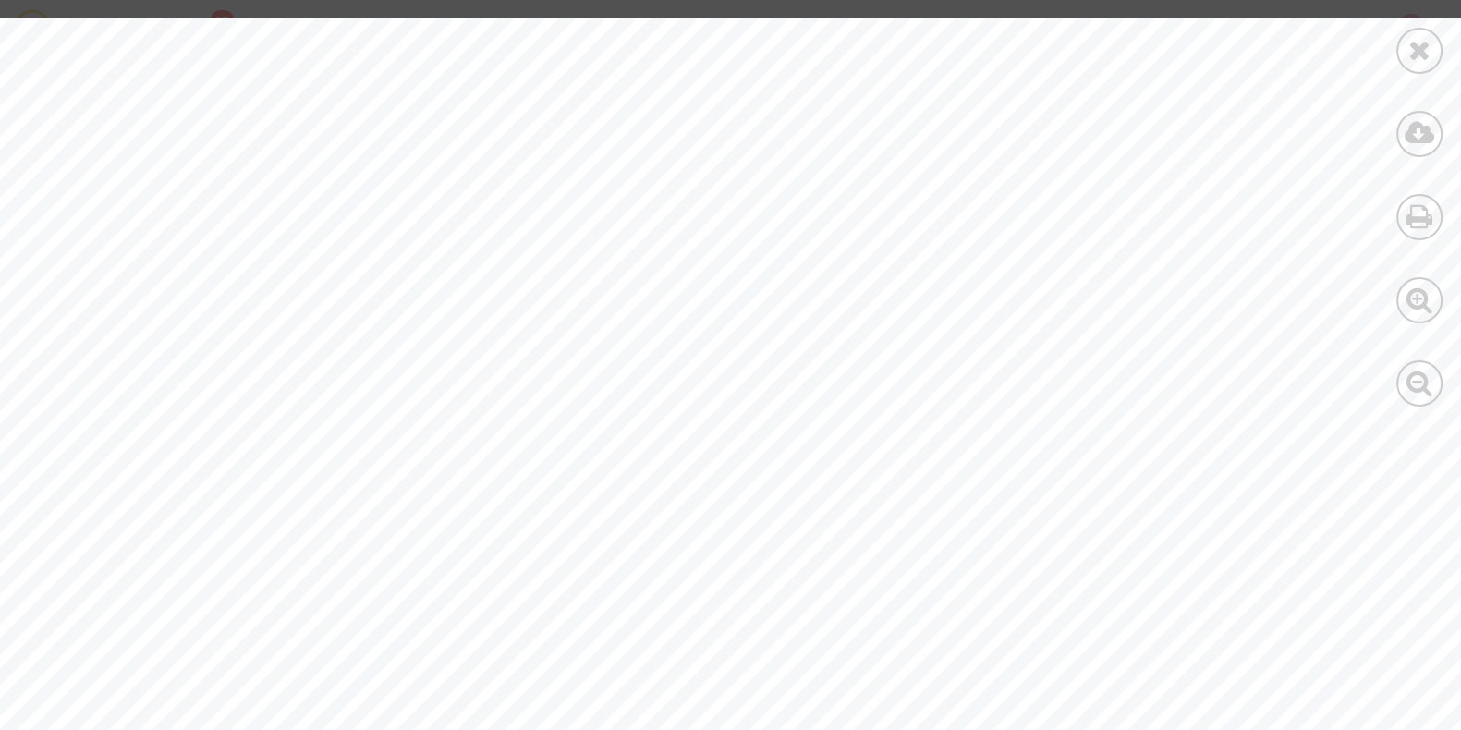
scroll to position [15529, 12]
drag, startPoint x: 284, startPoint y: 164, endPoint x: 348, endPoint y: 159, distance: 64.9
click at [348, 159] on span "27 [DATE]" at bounding box center [323, 158] width 79 height 16
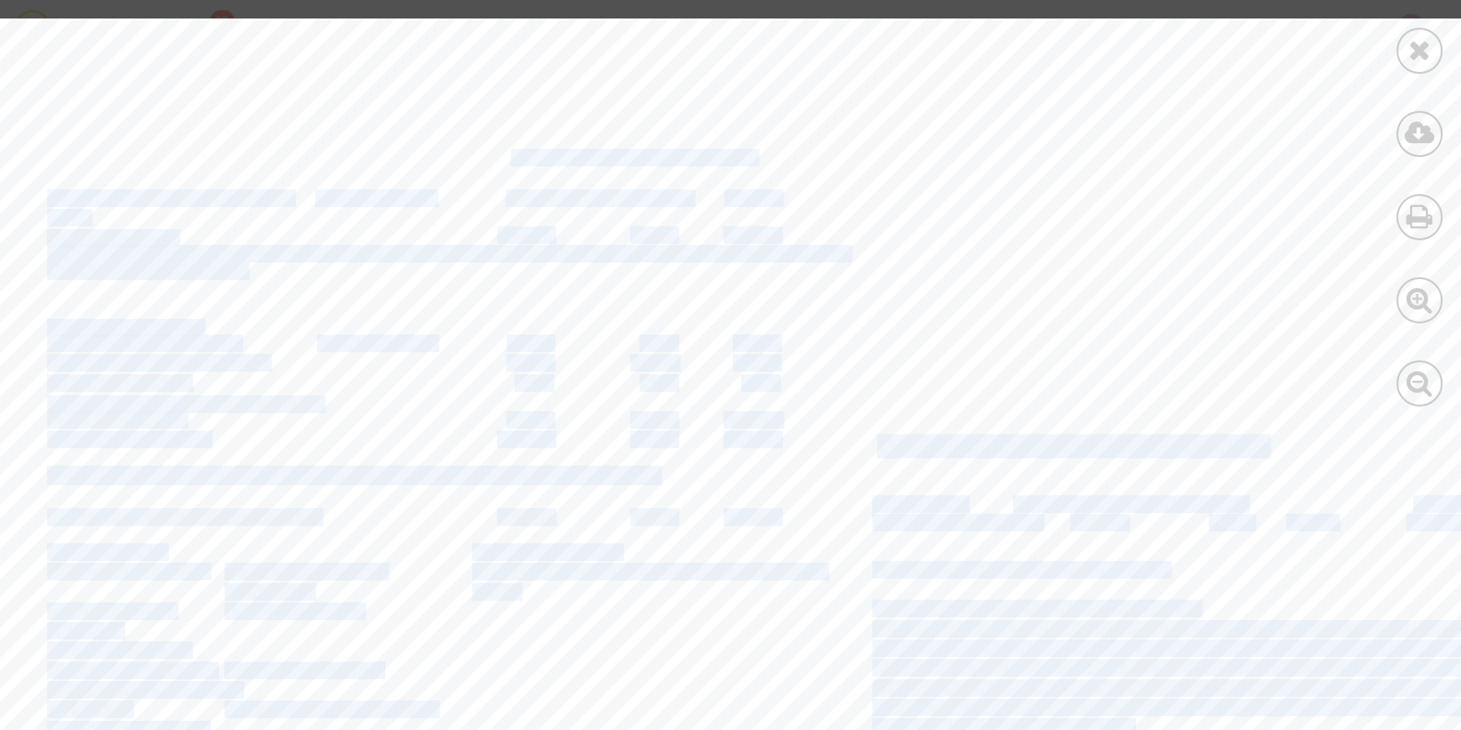
drag, startPoint x: 422, startPoint y: 153, endPoint x: 510, endPoint y: 153, distance: 87.8
click at [510, 153] on div "Mietvertragsnummer 424869211 Anmietdaten Mietbeginn Rückgabe Vereinbarte Mietda…" at bounding box center [817, 507] width 1659 height 1172
click at [508, 165] on span "28 [DATE] 0 Tage, 23.8 Stunden / 1 Tag" at bounding box center [589, 158] width 329 height 16
click at [572, 354] on div "Mietvertragsnummer 424869211 Anmietdaten Mietbeginn Rückgabe Vereinbarte Mietda…" at bounding box center [817, 507] width 1659 height 1172
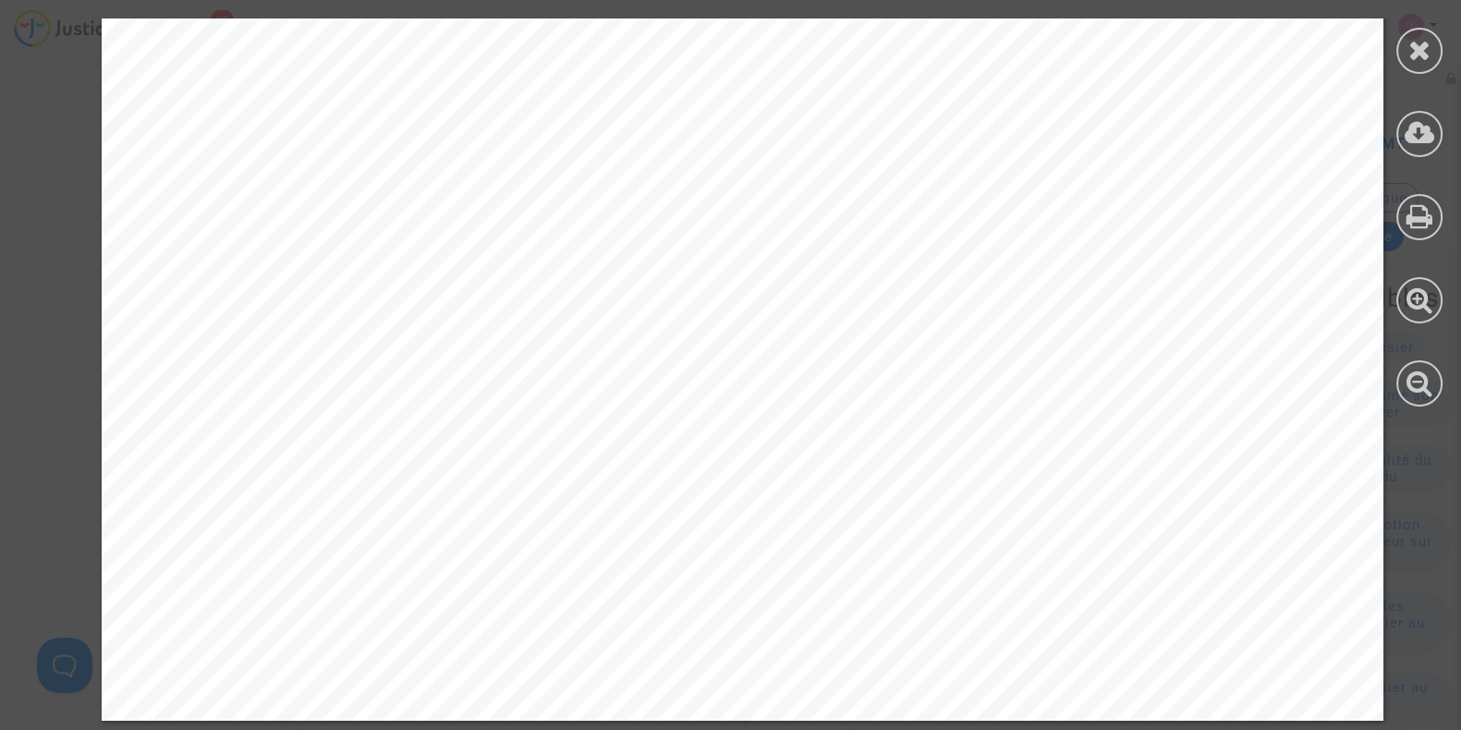
scroll to position [21148, 0]
click at [1396, 57] on div at bounding box center [1419, 212] width 83 height 425
click at [1412, 54] on icon at bounding box center [1420, 50] width 23 height 28
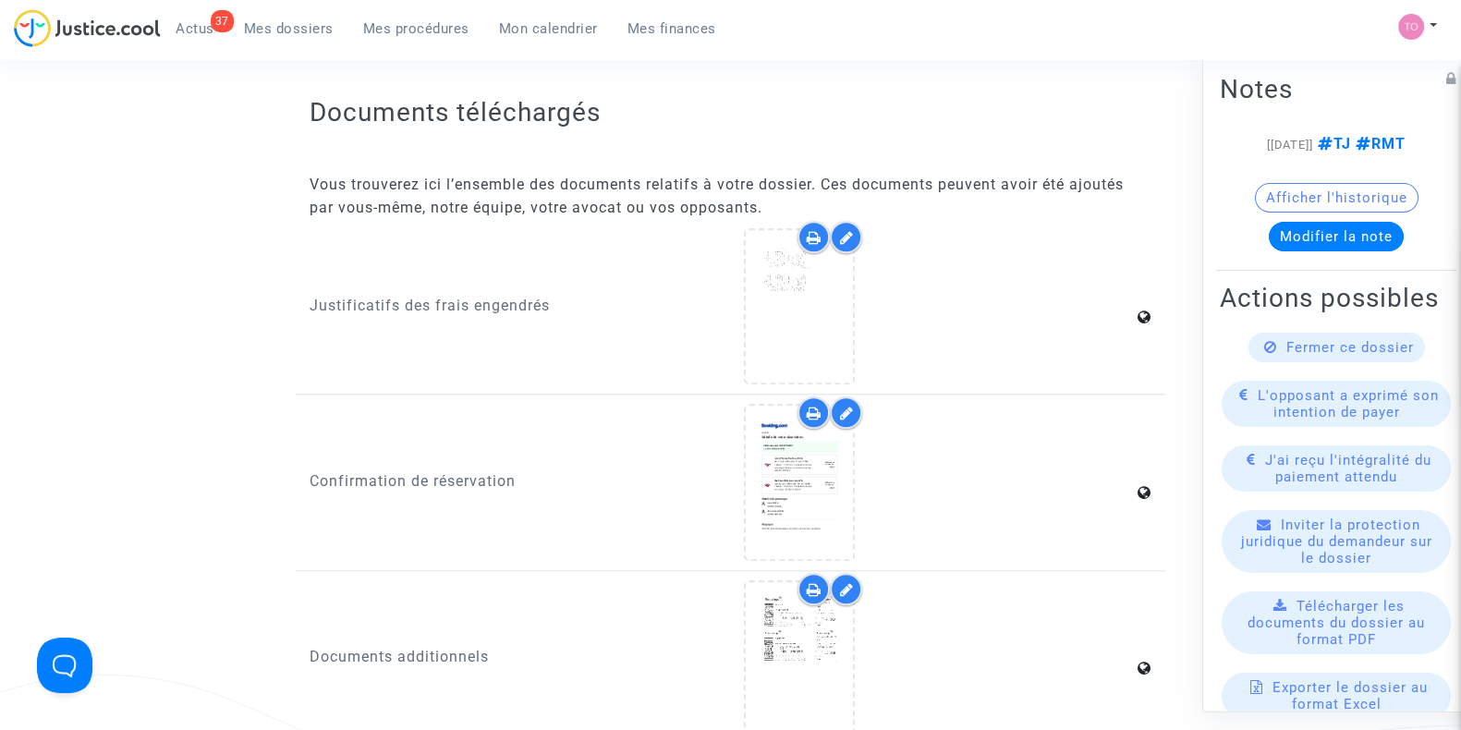
scroll to position [115, 0]
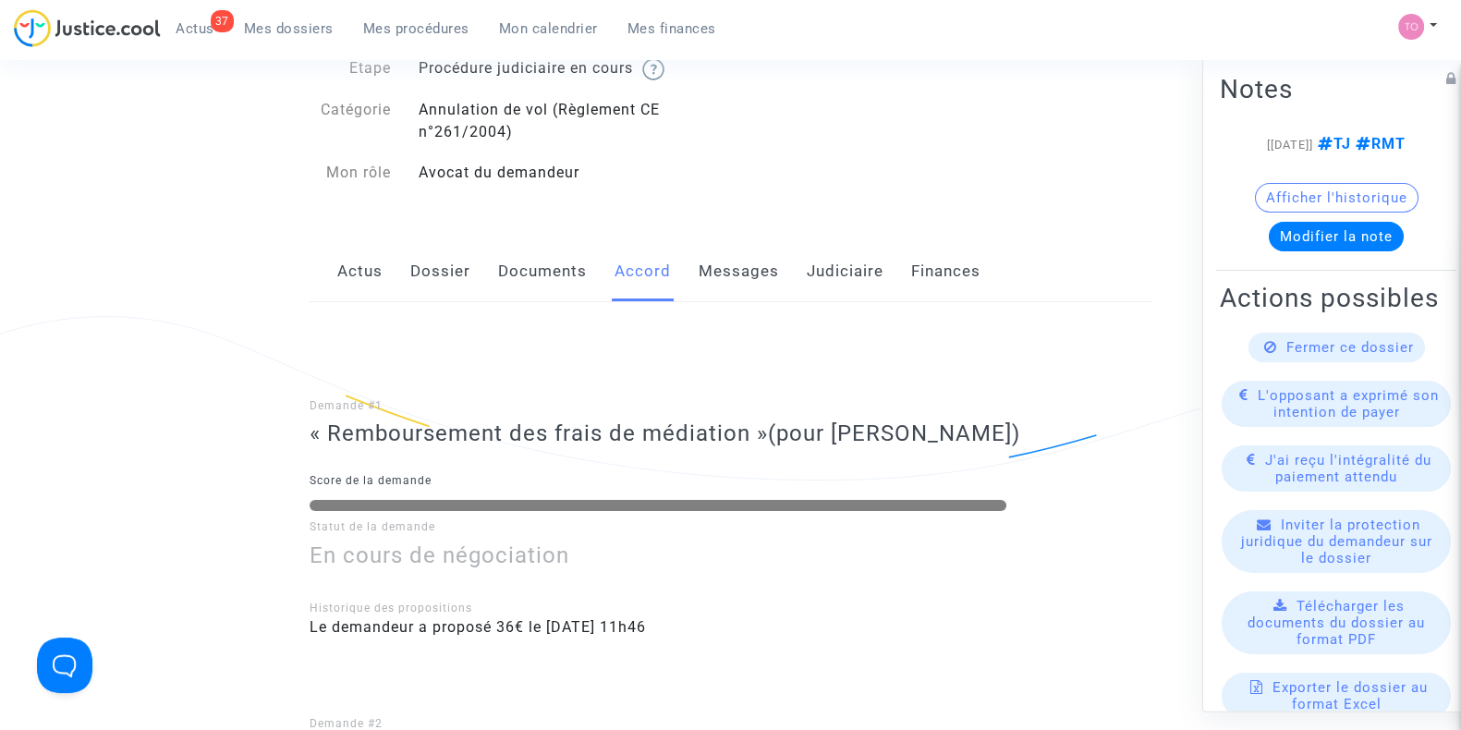
click at [541, 277] on link "Documents" at bounding box center [542, 271] width 89 height 61
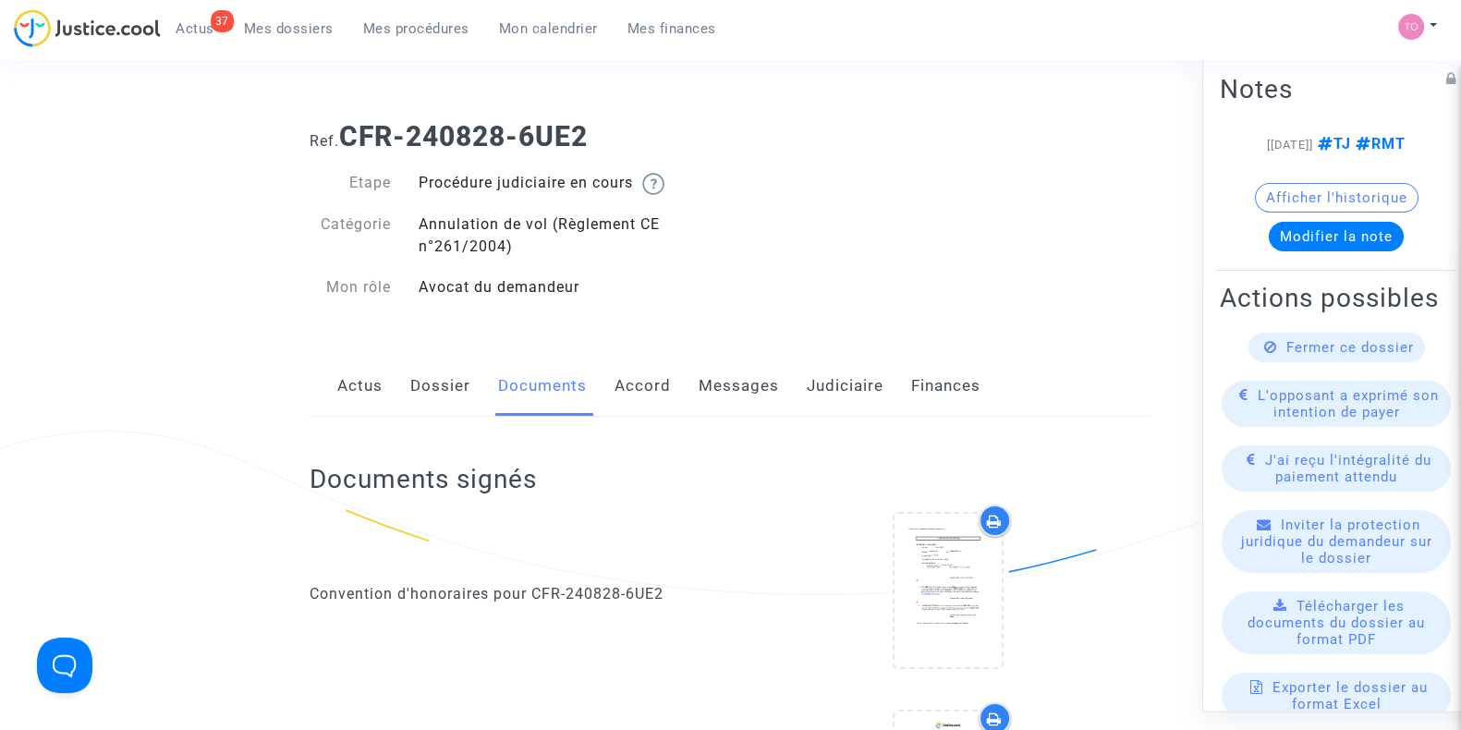
click at [840, 399] on link "Judiciaire" at bounding box center [845, 386] width 77 height 61
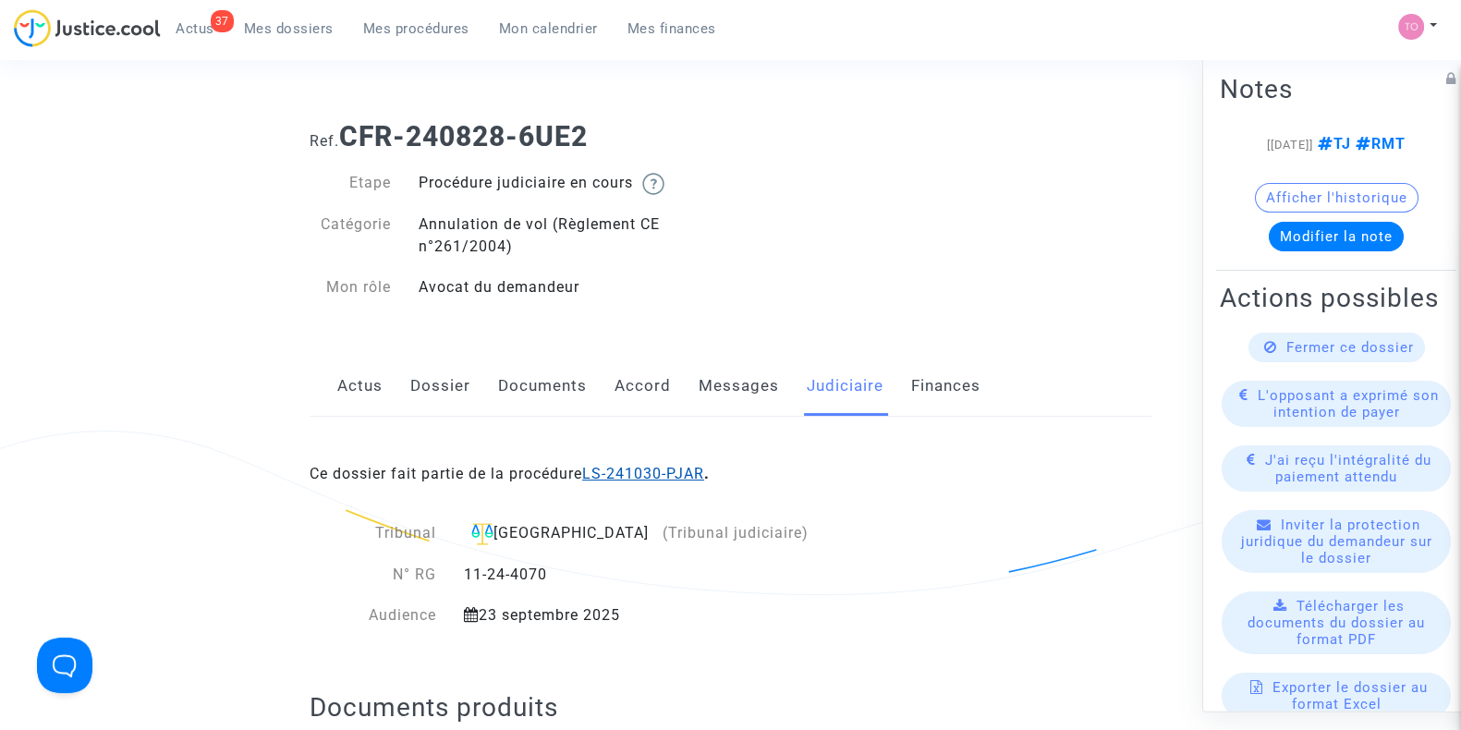
click at [652, 469] on link "LS-241030-PJAR" at bounding box center [643, 474] width 122 height 18
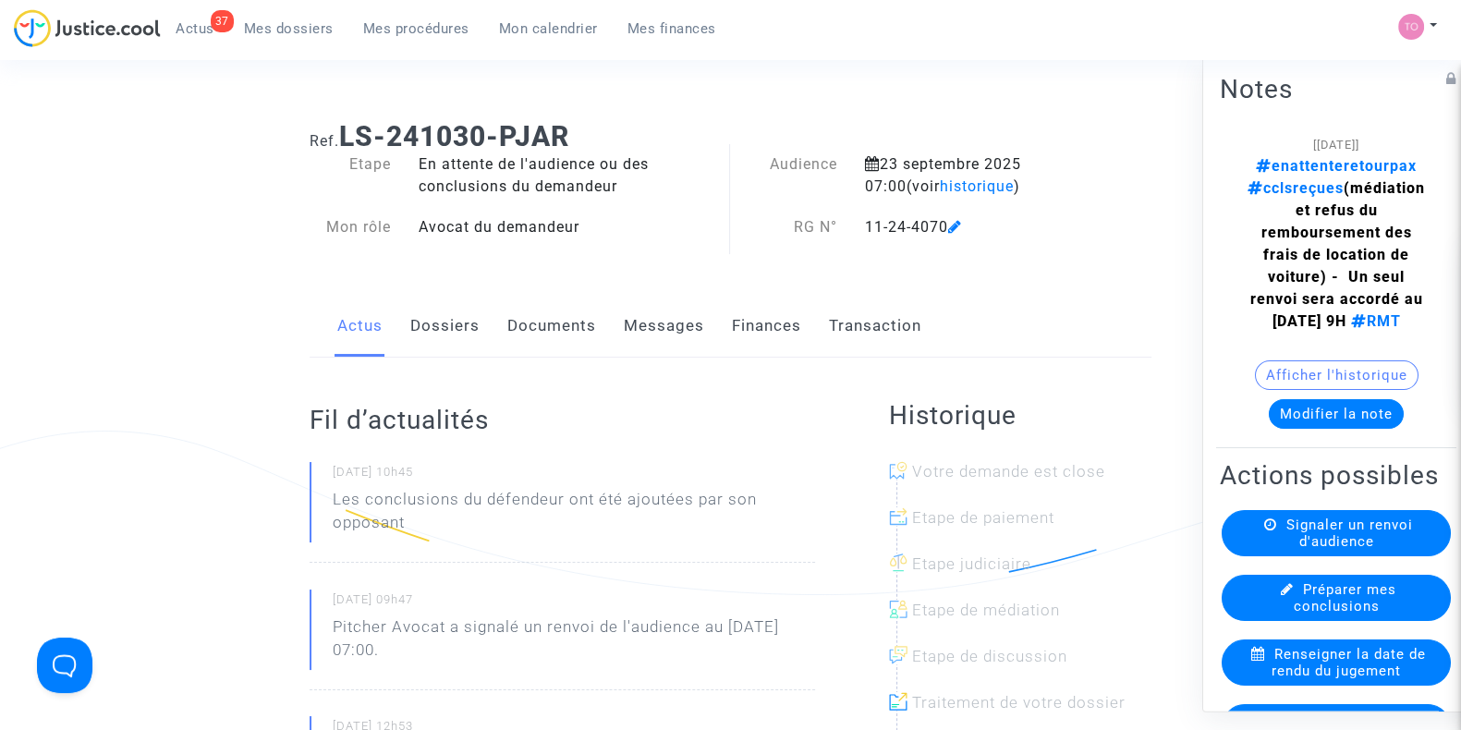
click at [455, 324] on link "Dossiers" at bounding box center [444, 326] width 69 height 61
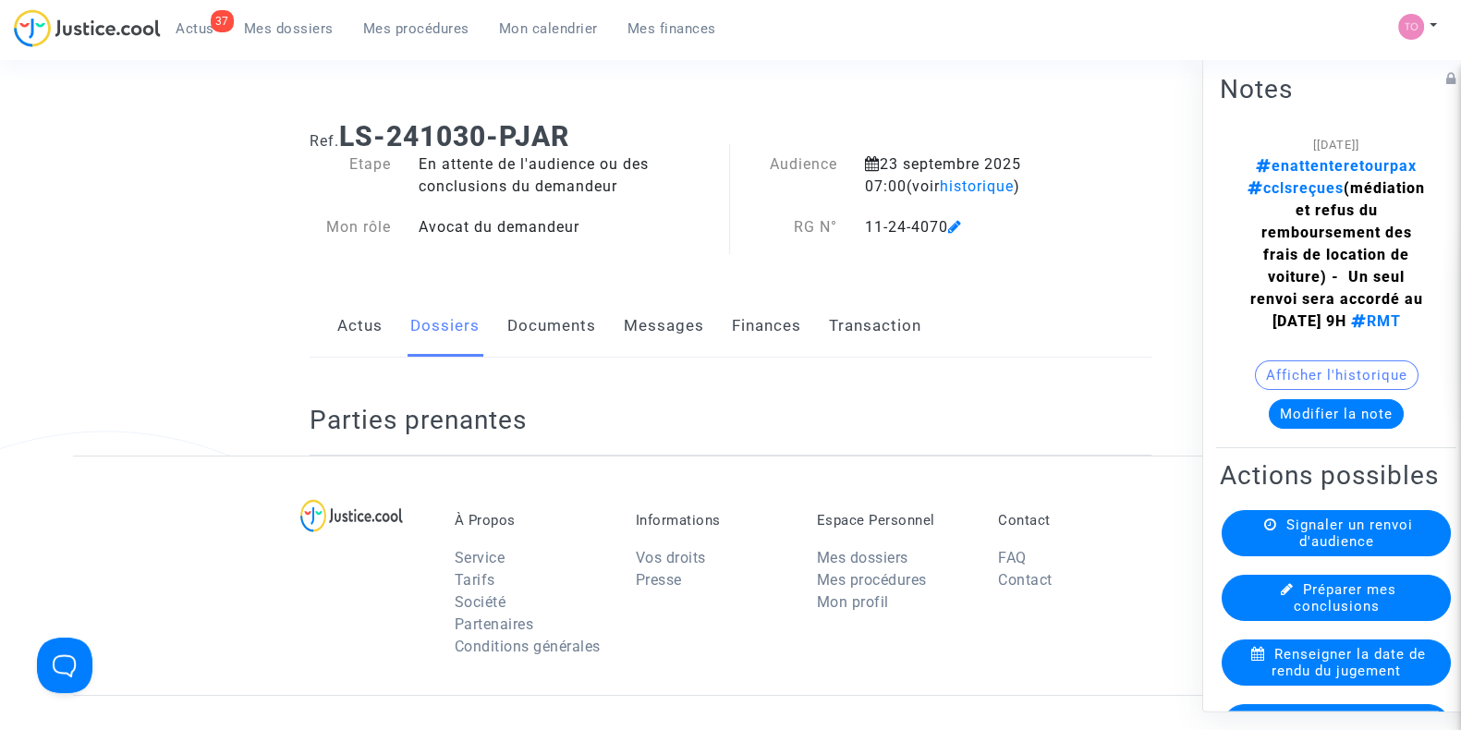
click at [552, 331] on link "Documents" at bounding box center [551, 326] width 89 height 61
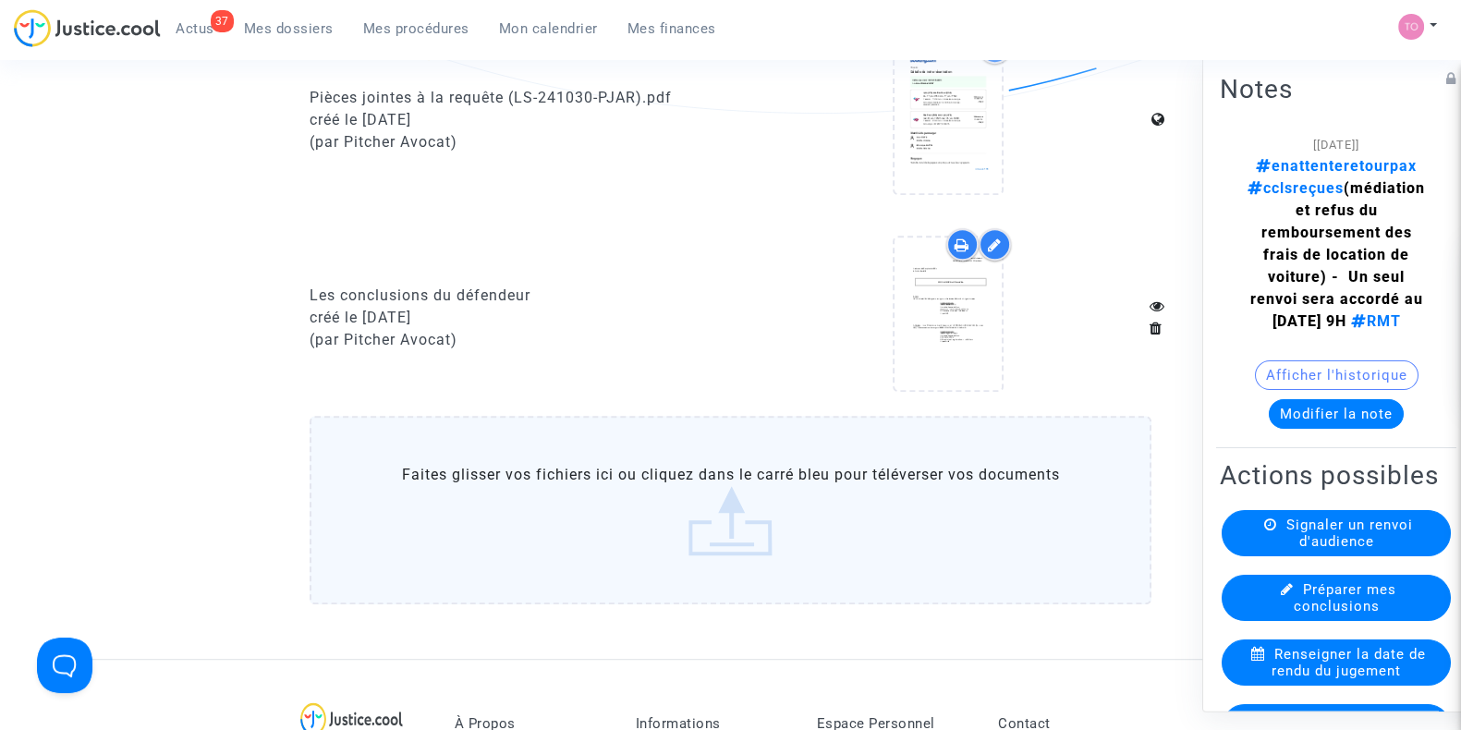
scroll to position [1387, 0]
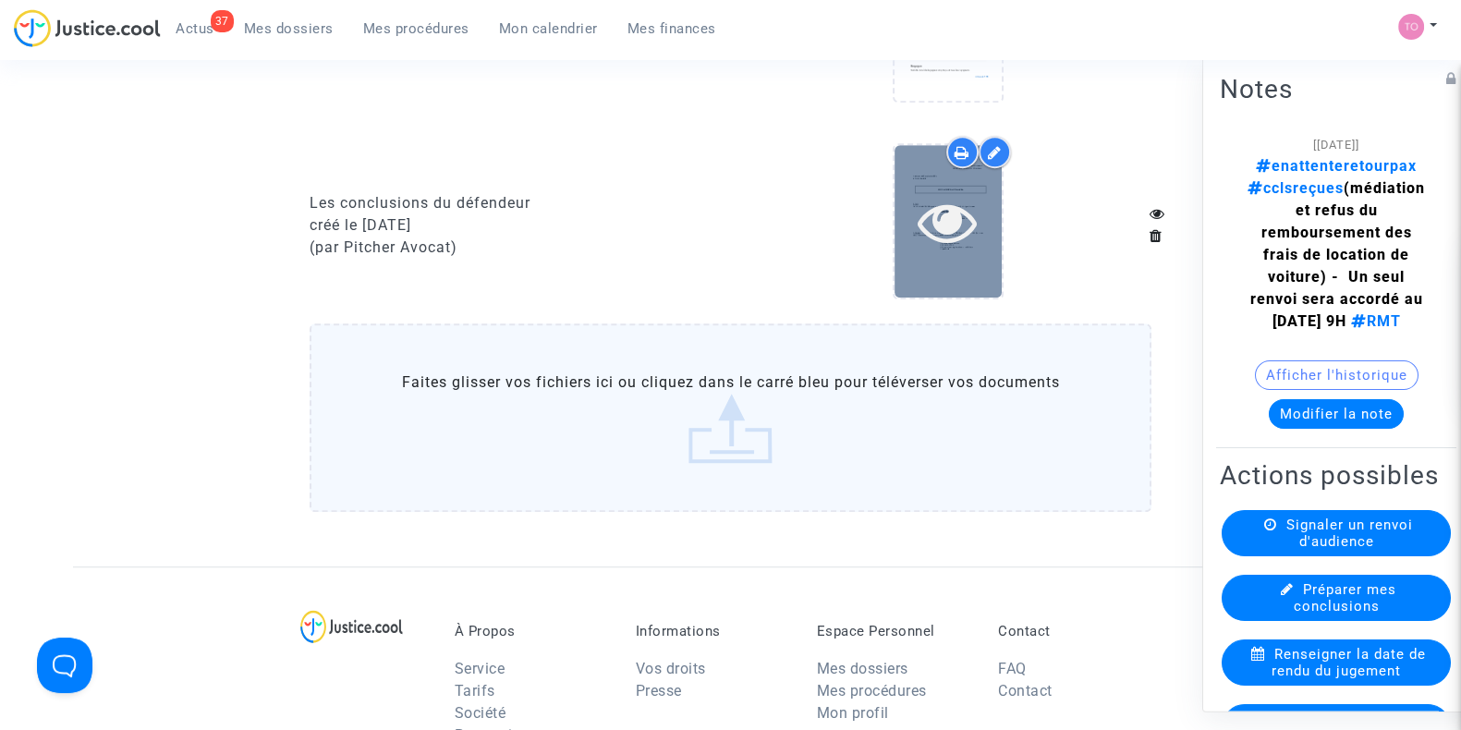
click at [911, 242] on div at bounding box center [948, 221] width 107 height 59
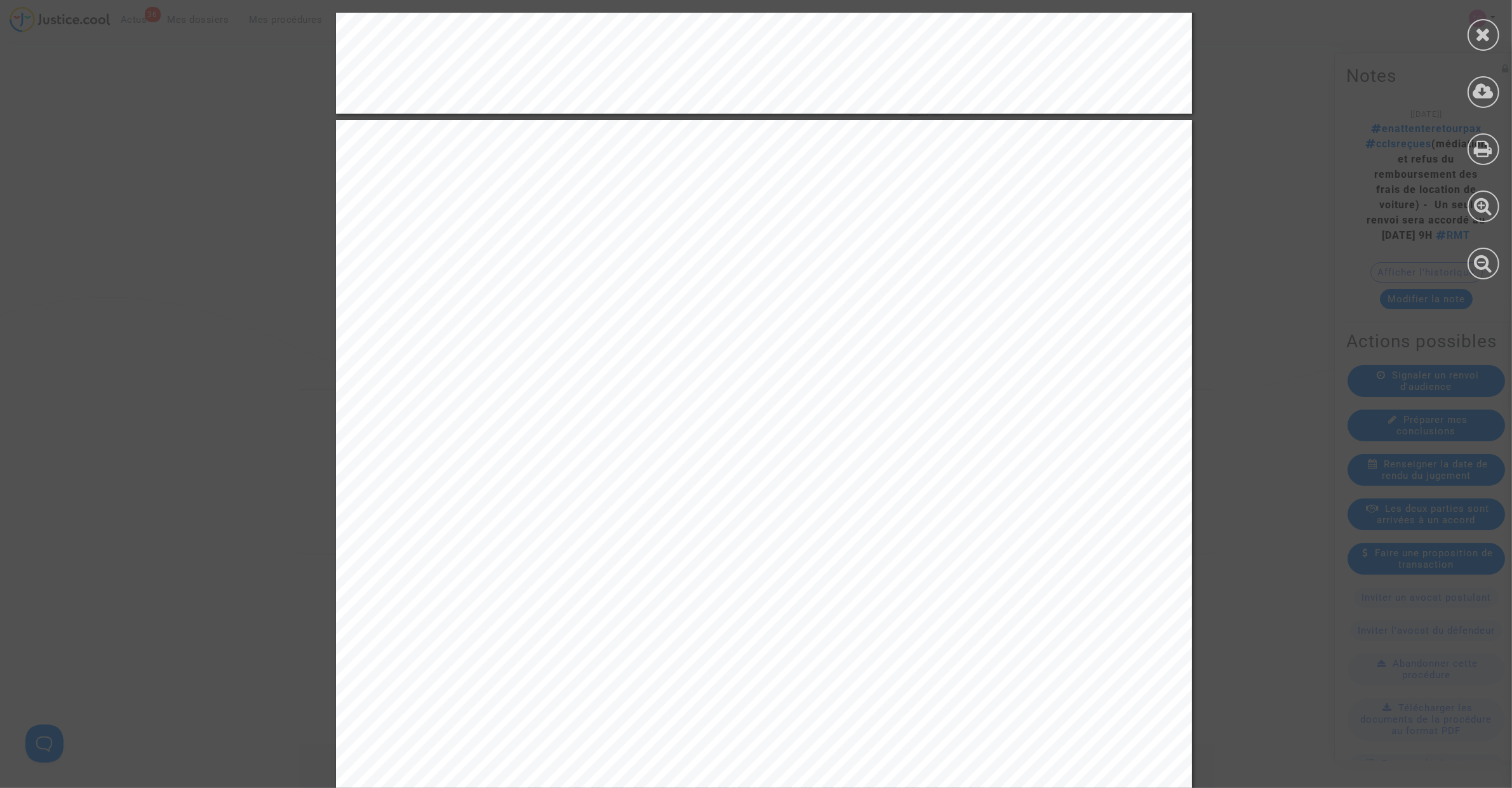
scroll to position [1112, 0]
click at [1004, 32] on icon at bounding box center [1483, 34] width 16 height 19
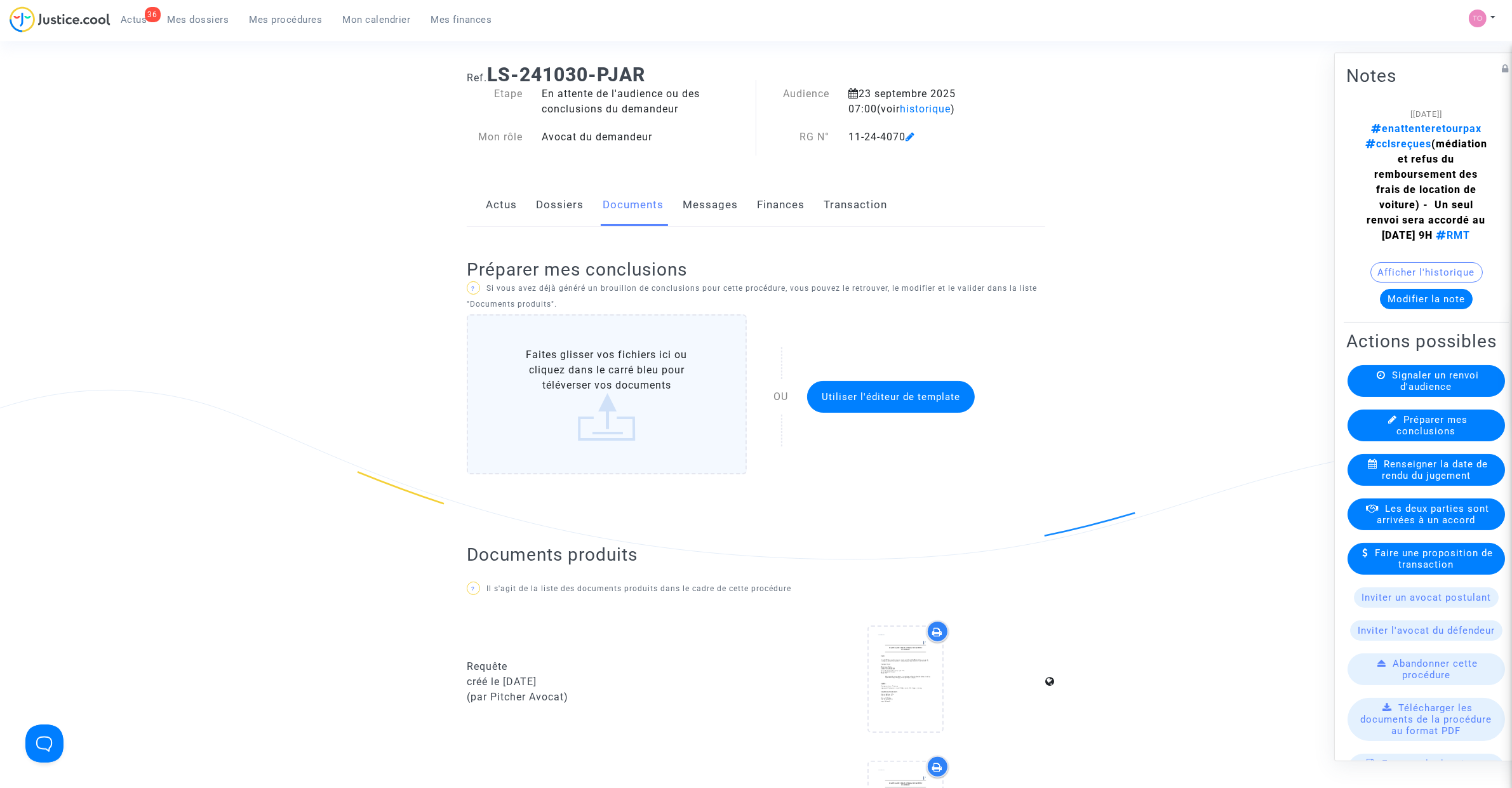
scroll to position [0, 0]
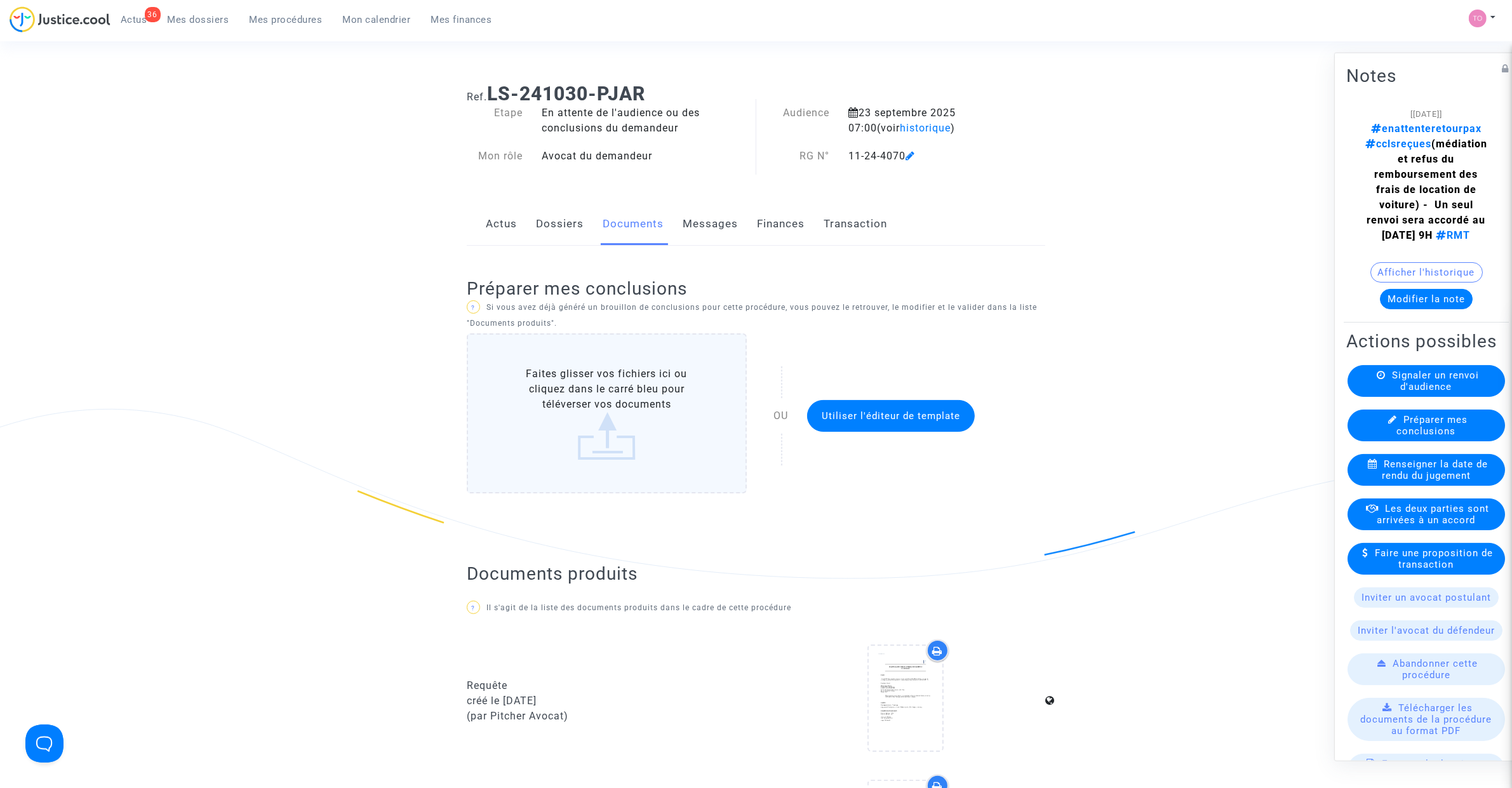
click at [579, 224] on link "Dossiers" at bounding box center [559, 224] width 47 height 42
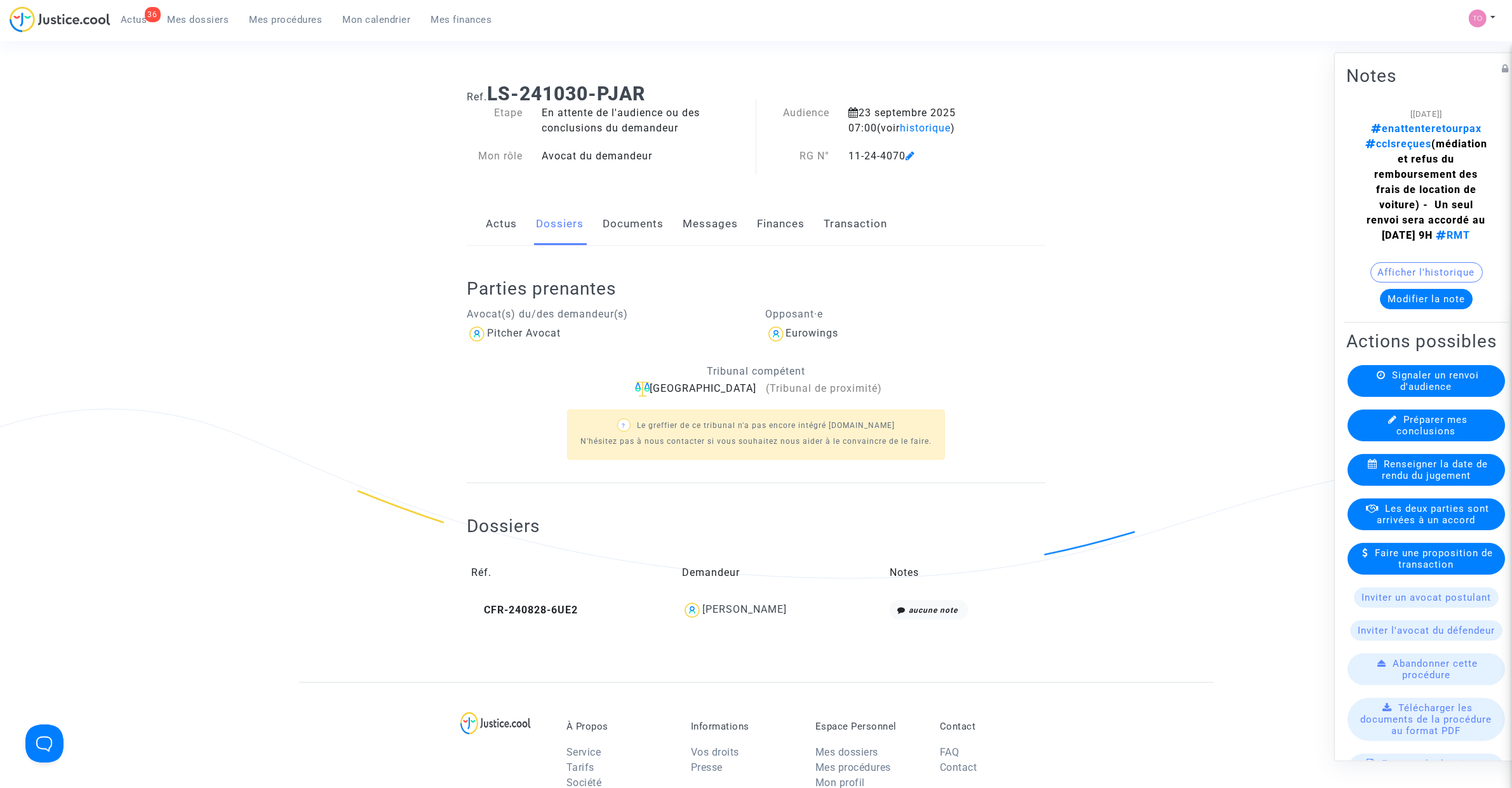
click at [658, 223] on link "Documents" at bounding box center [633, 224] width 61 height 42
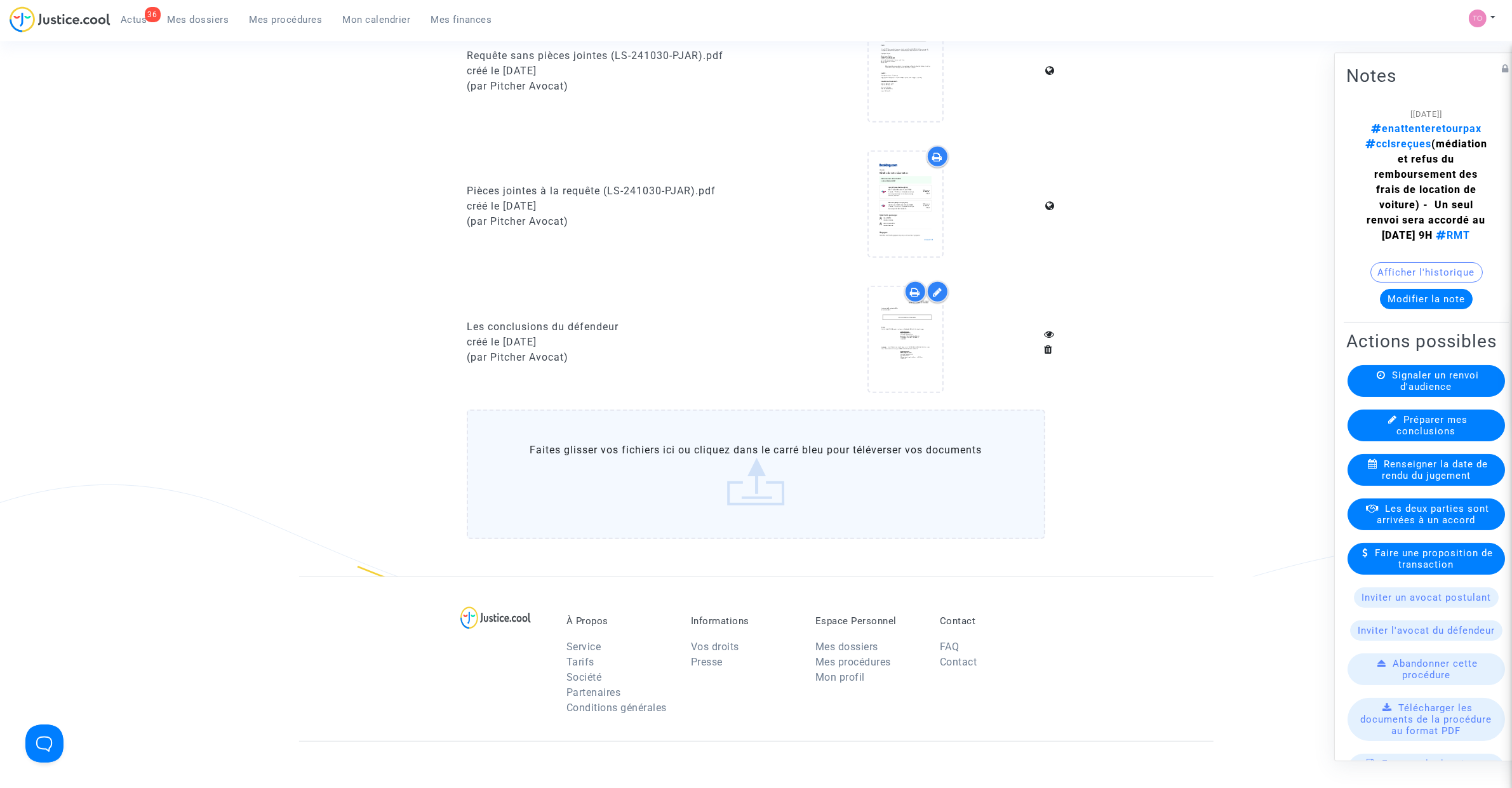
scroll to position [702, 0]
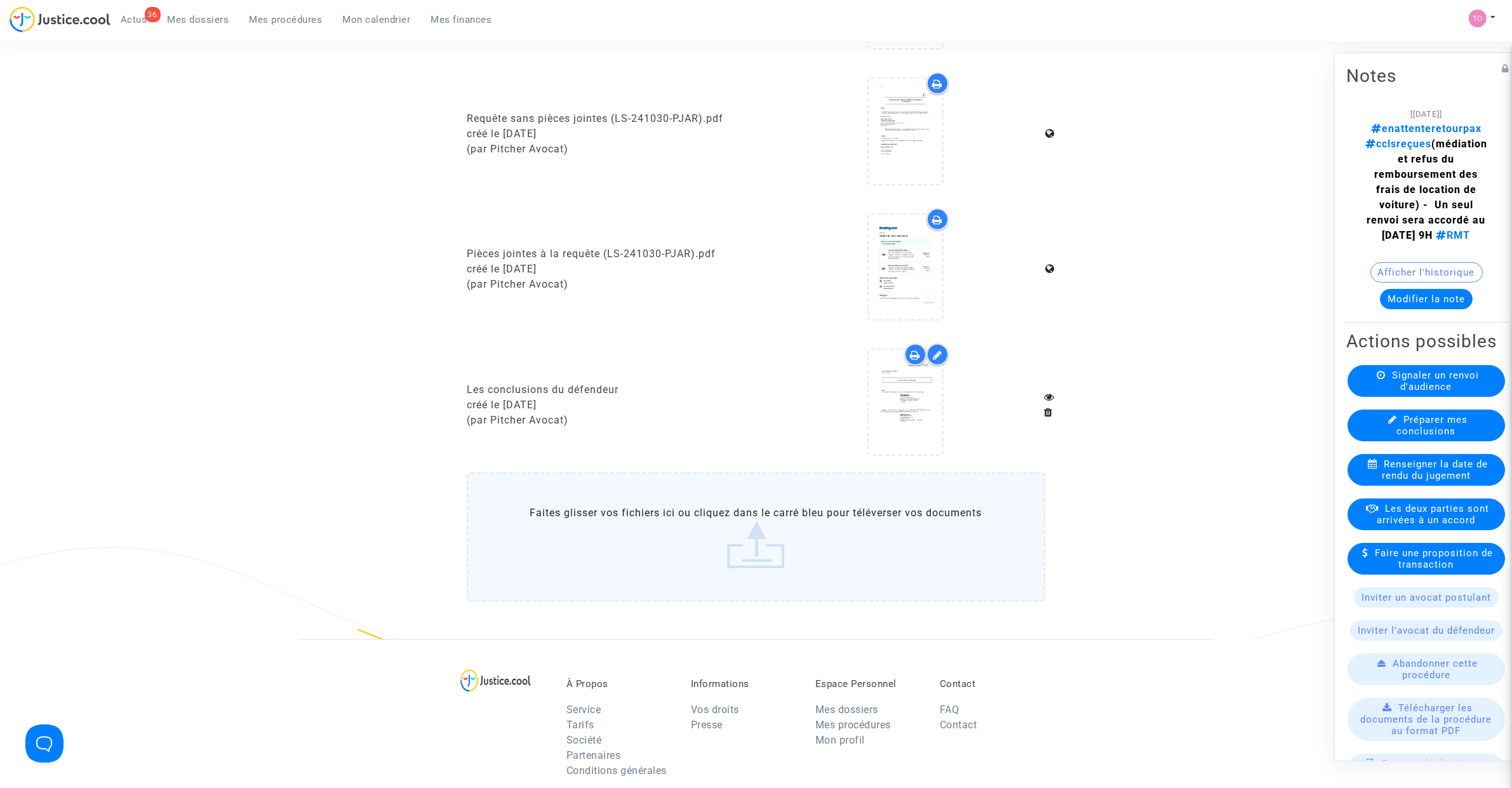
click at [918, 350] on icon at bounding box center [915, 354] width 10 height 10
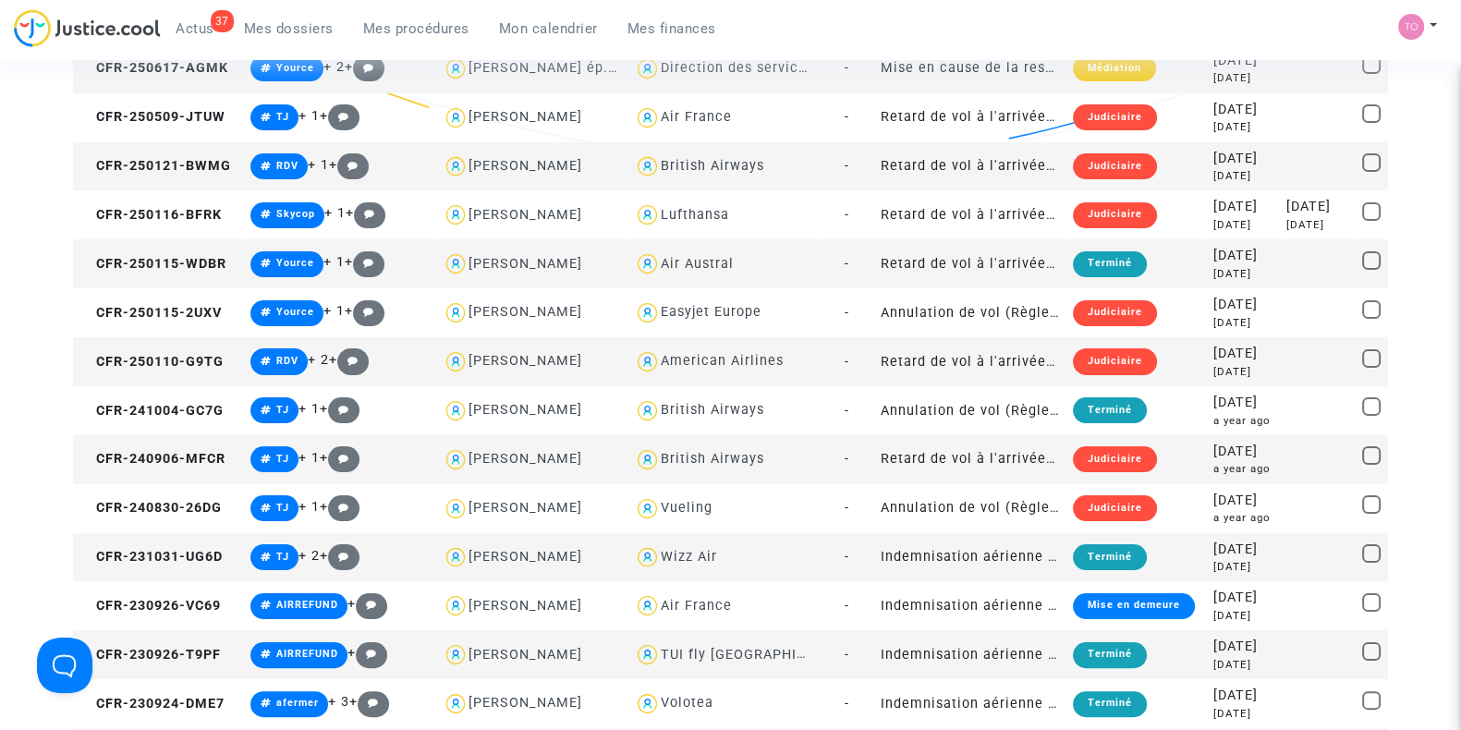
scroll to position [461, 0]
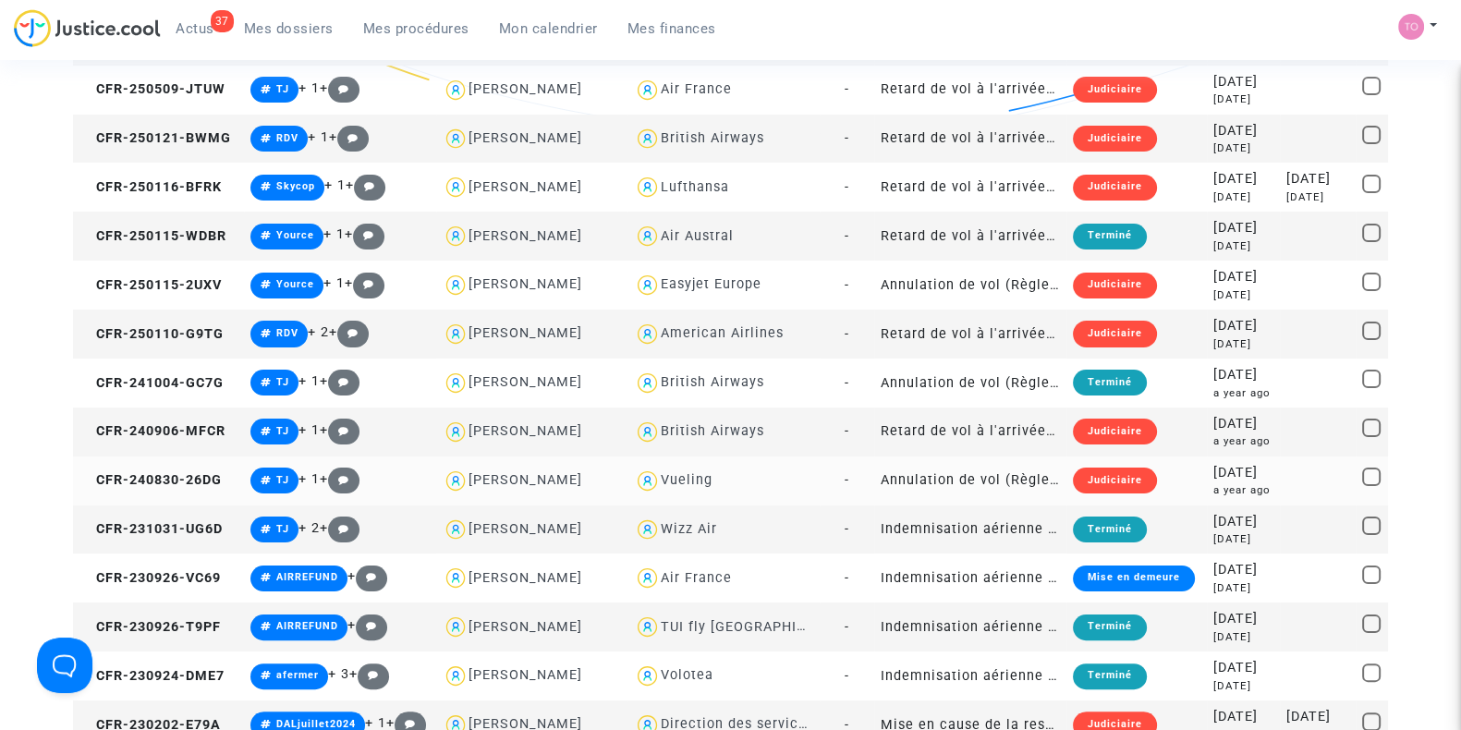
click at [669, 475] on div "Vueling" at bounding box center [687, 480] width 52 height 16
type textarea "Morel @Vueling"
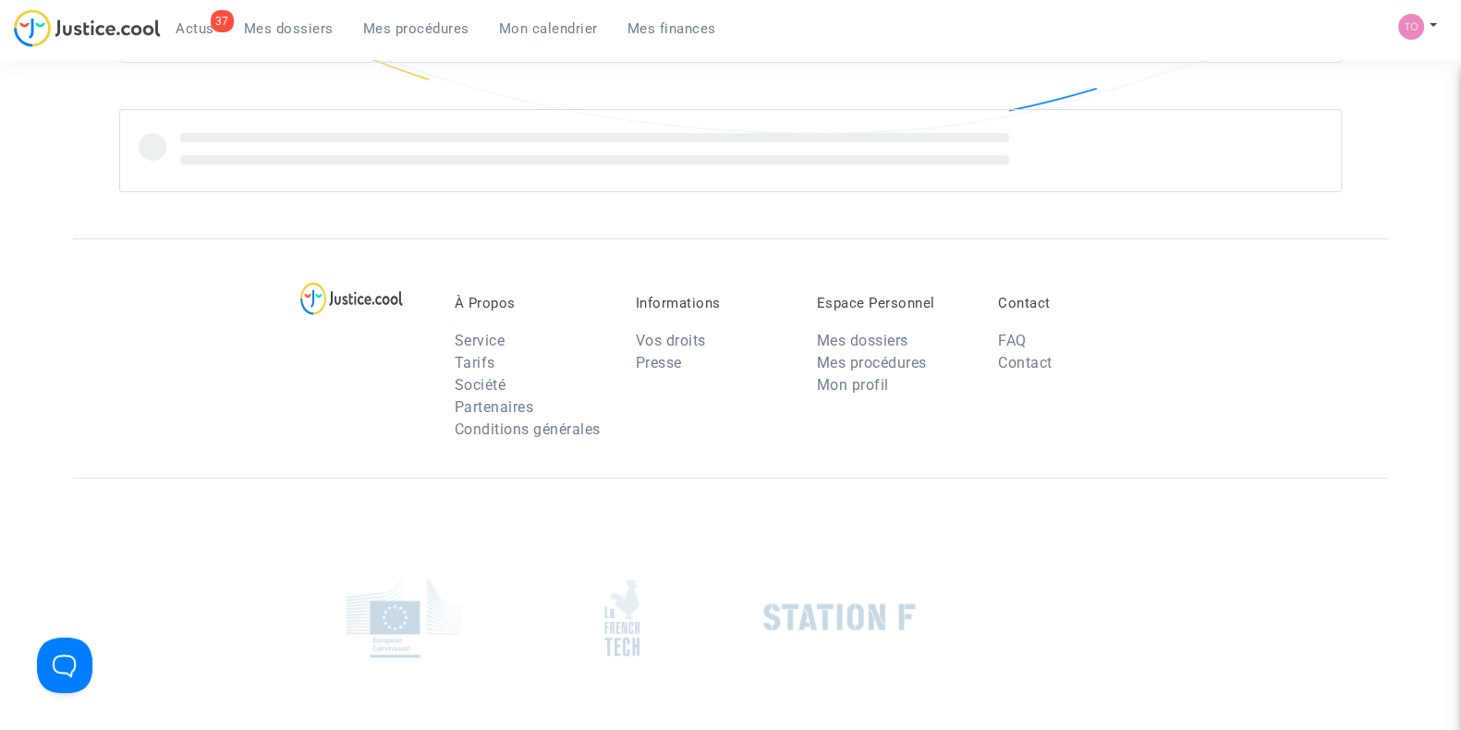
scroll to position [289, 0]
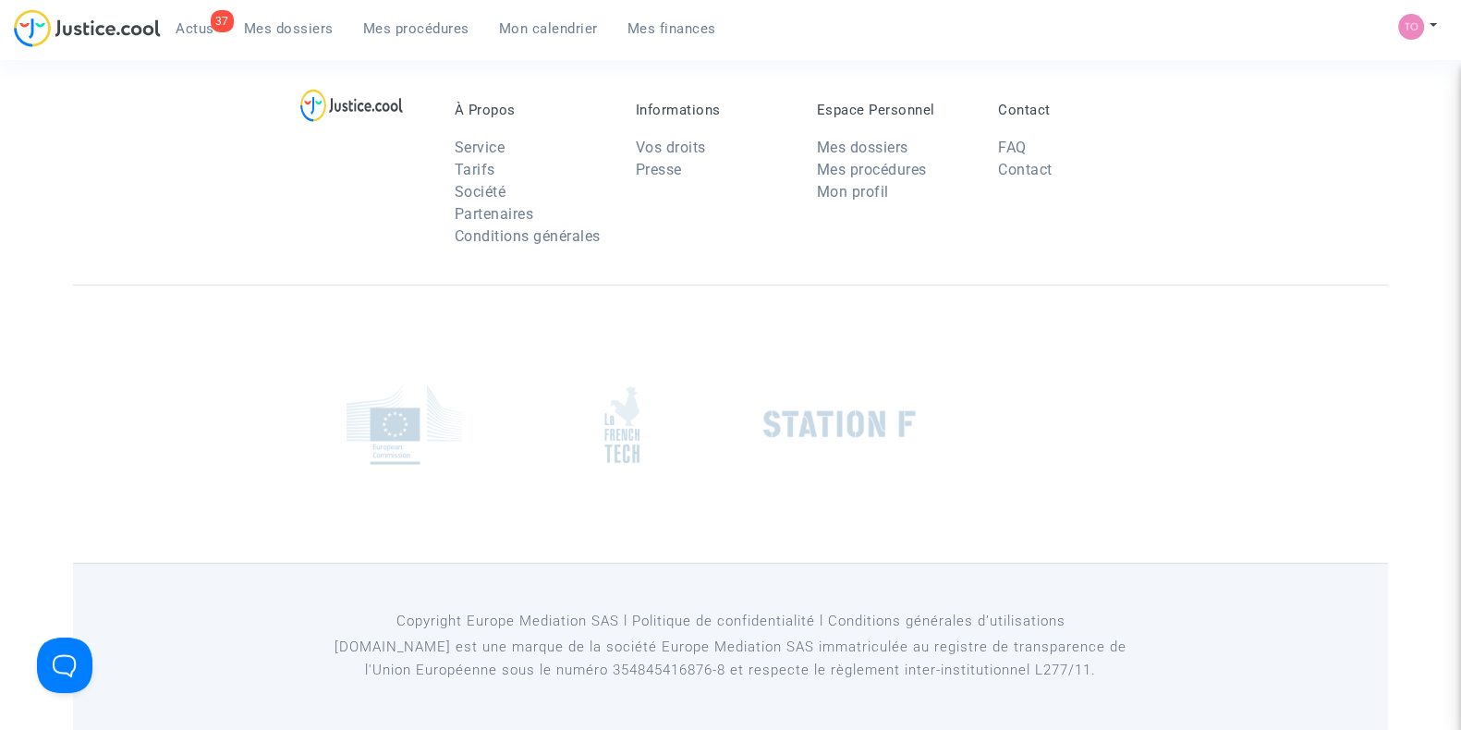
drag, startPoint x: 798, startPoint y: 105, endPoint x: 786, endPoint y: 113, distance: 14.1
click at [797, 105] on div "Informations Vos droits Presse" at bounding box center [712, 179] width 181 height 155
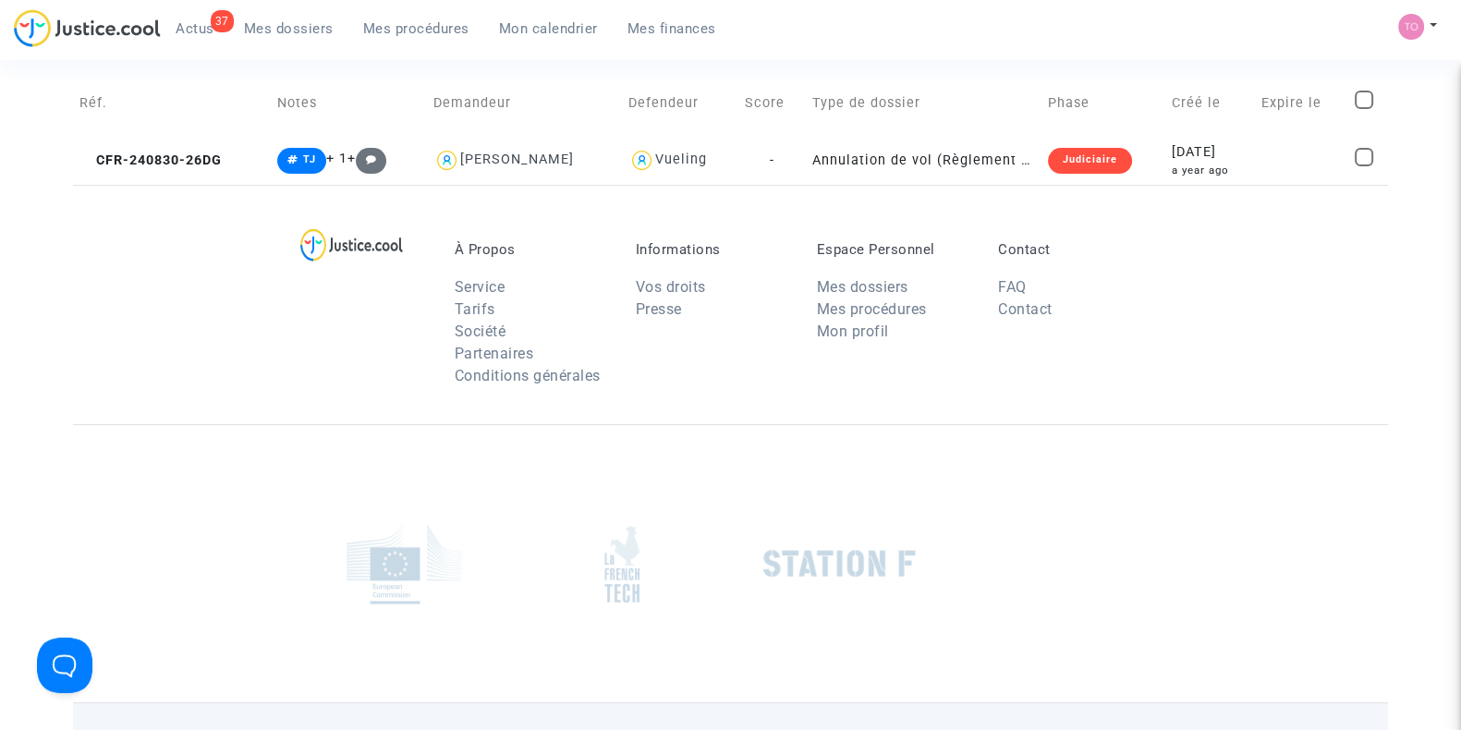
scroll to position [0, 0]
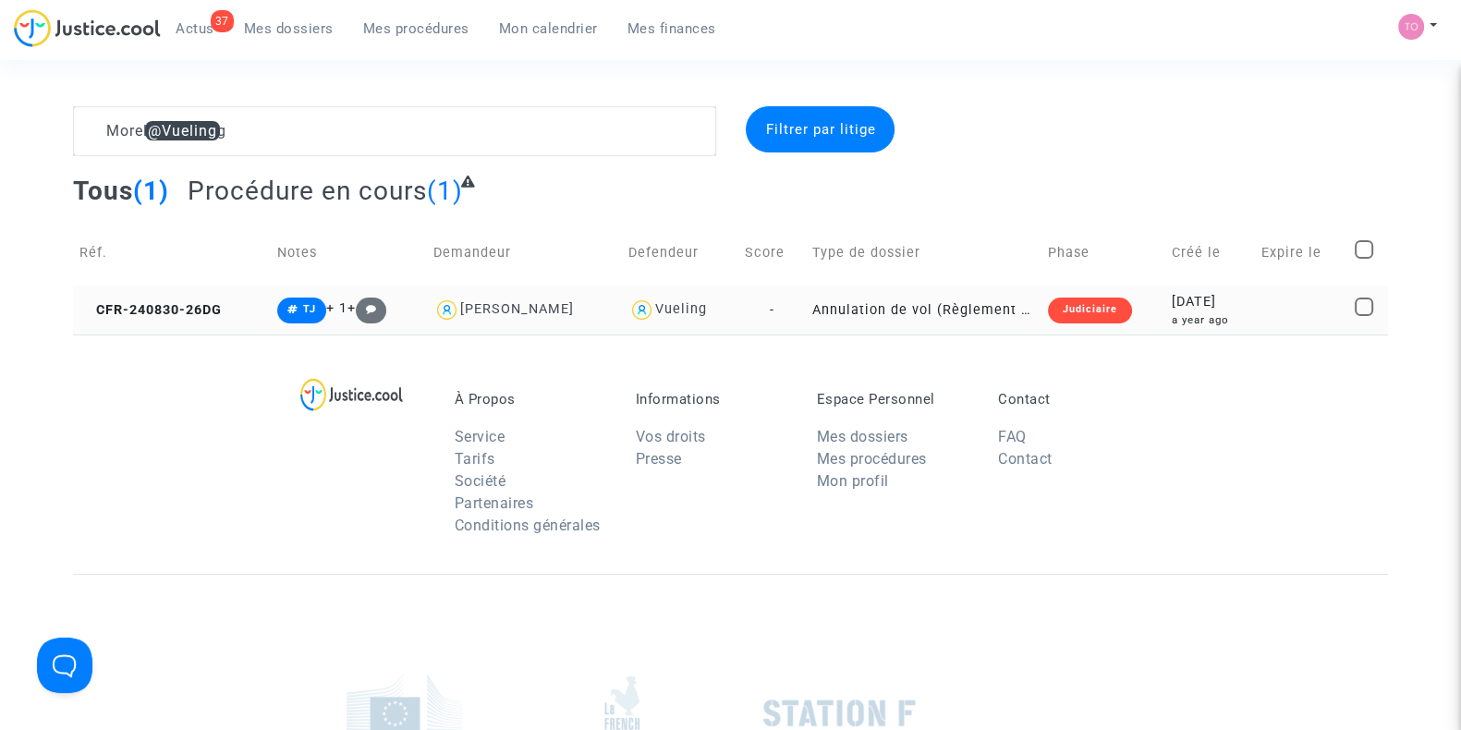
click at [1219, 302] on div "[DATE]" at bounding box center [1210, 302] width 77 height 20
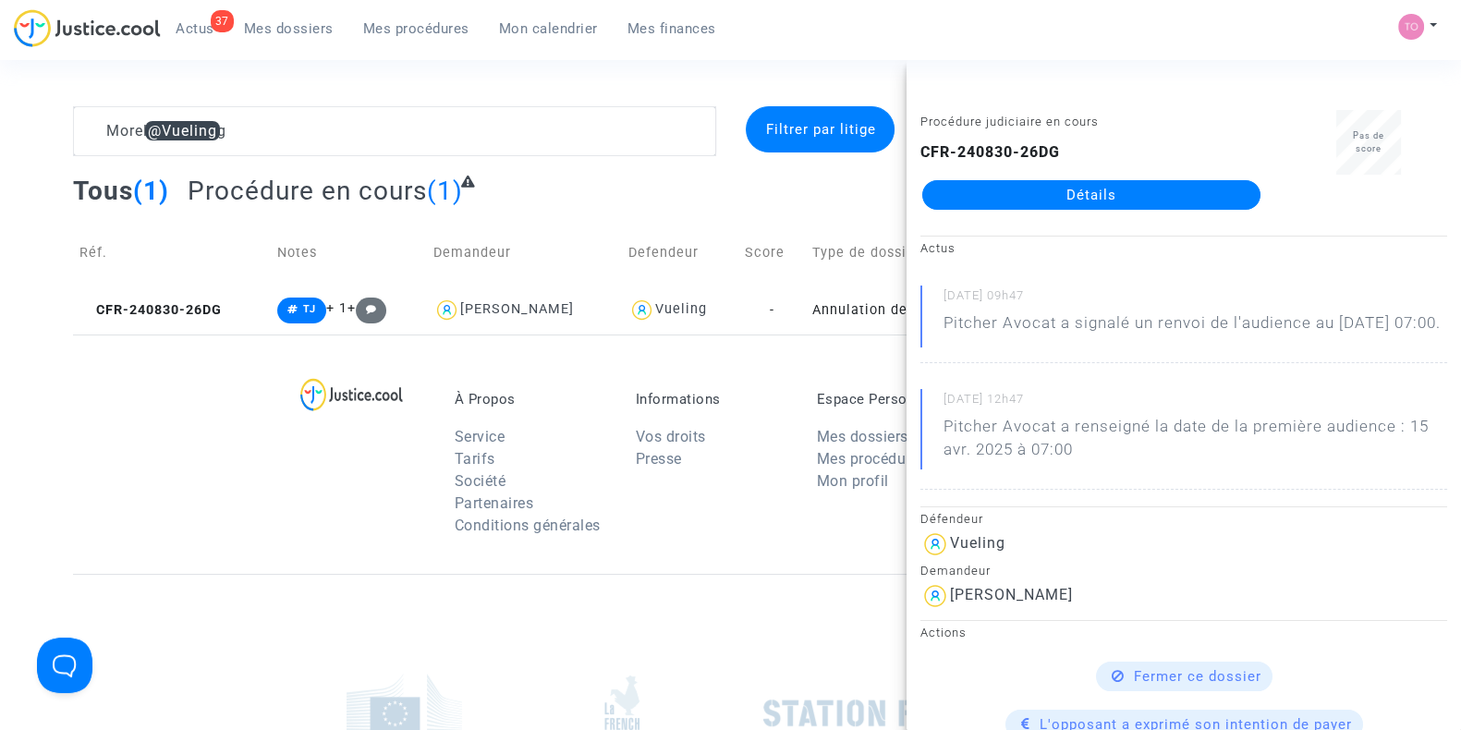
click at [1137, 190] on link "Détails" at bounding box center [1092, 195] width 338 height 30
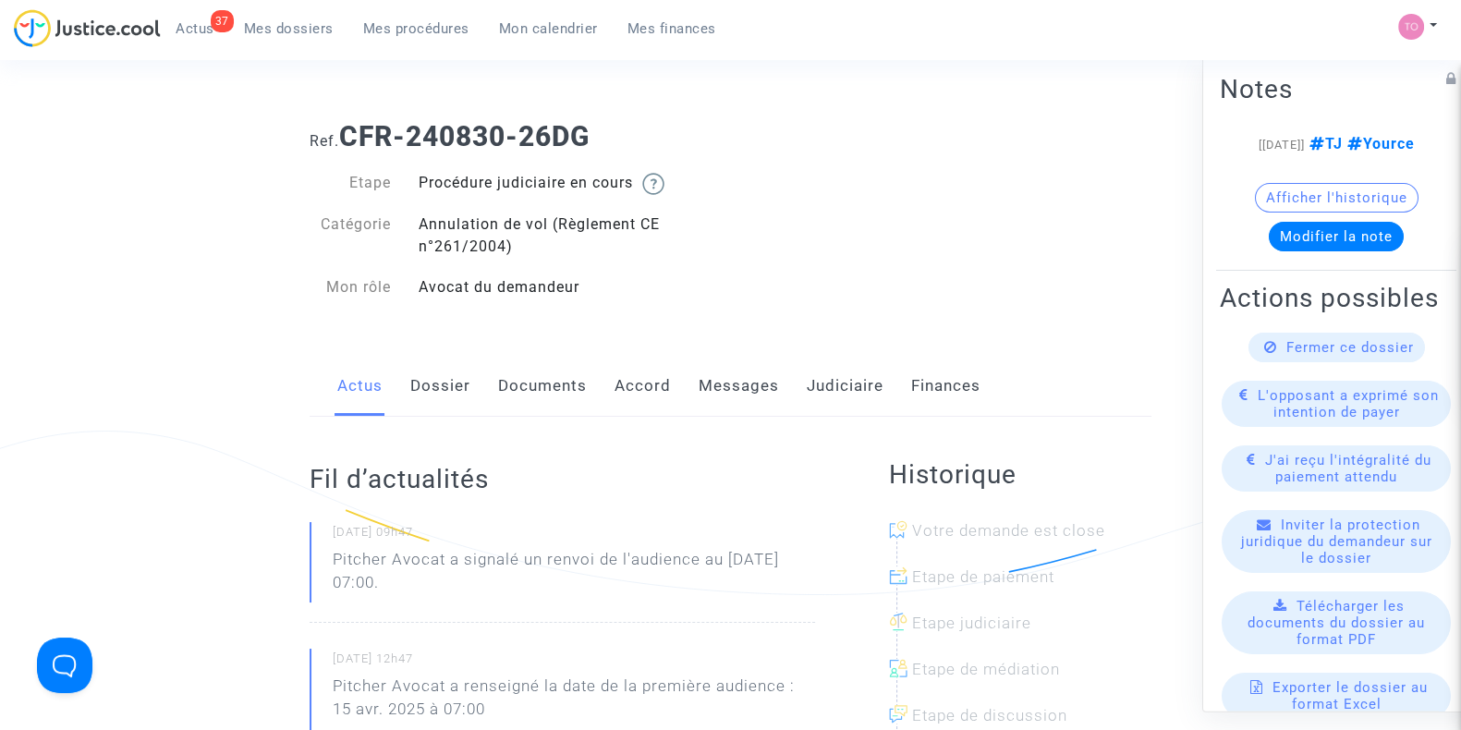
click at [452, 392] on link "Dossier" at bounding box center [440, 386] width 60 height 61
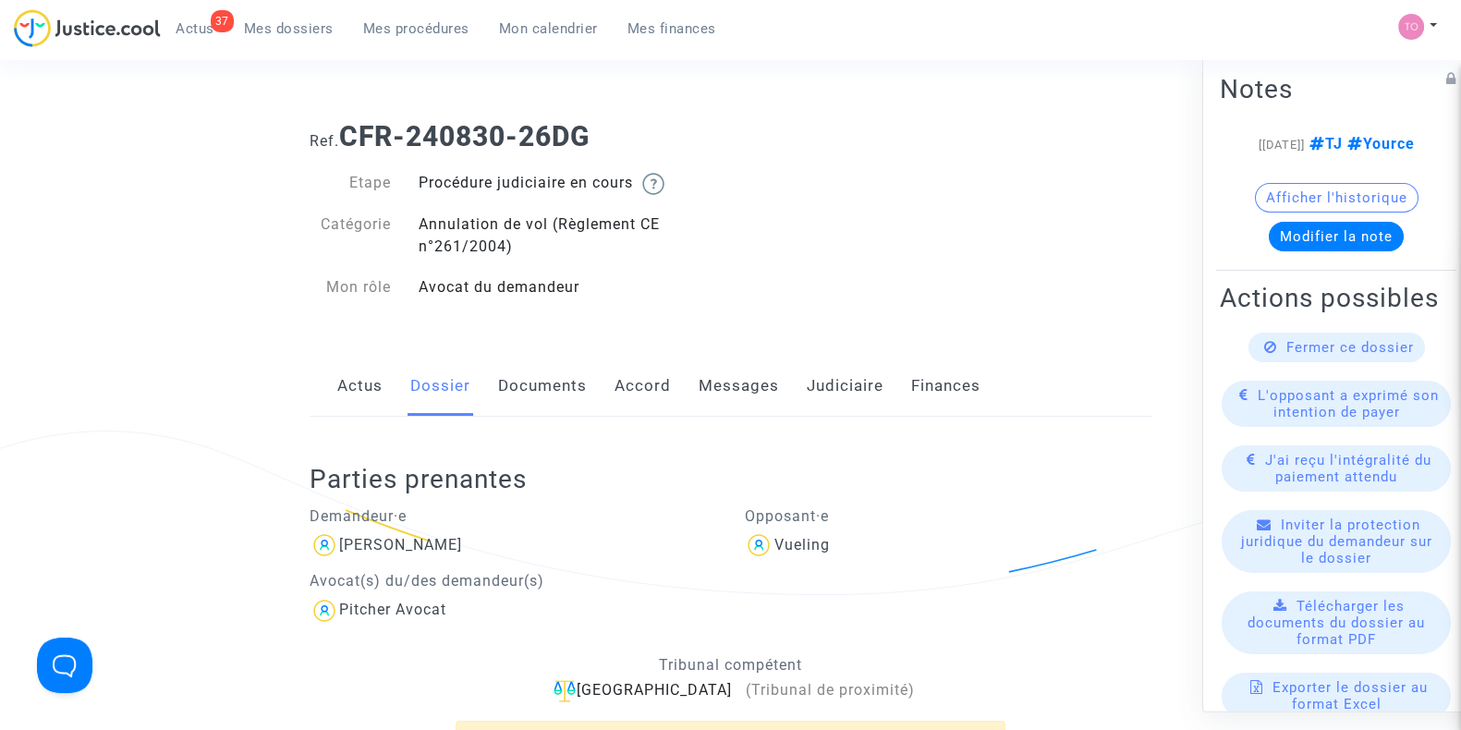
click at [658, 390] on link "Accord" at bounding box center [643, 386] width 56 height 61
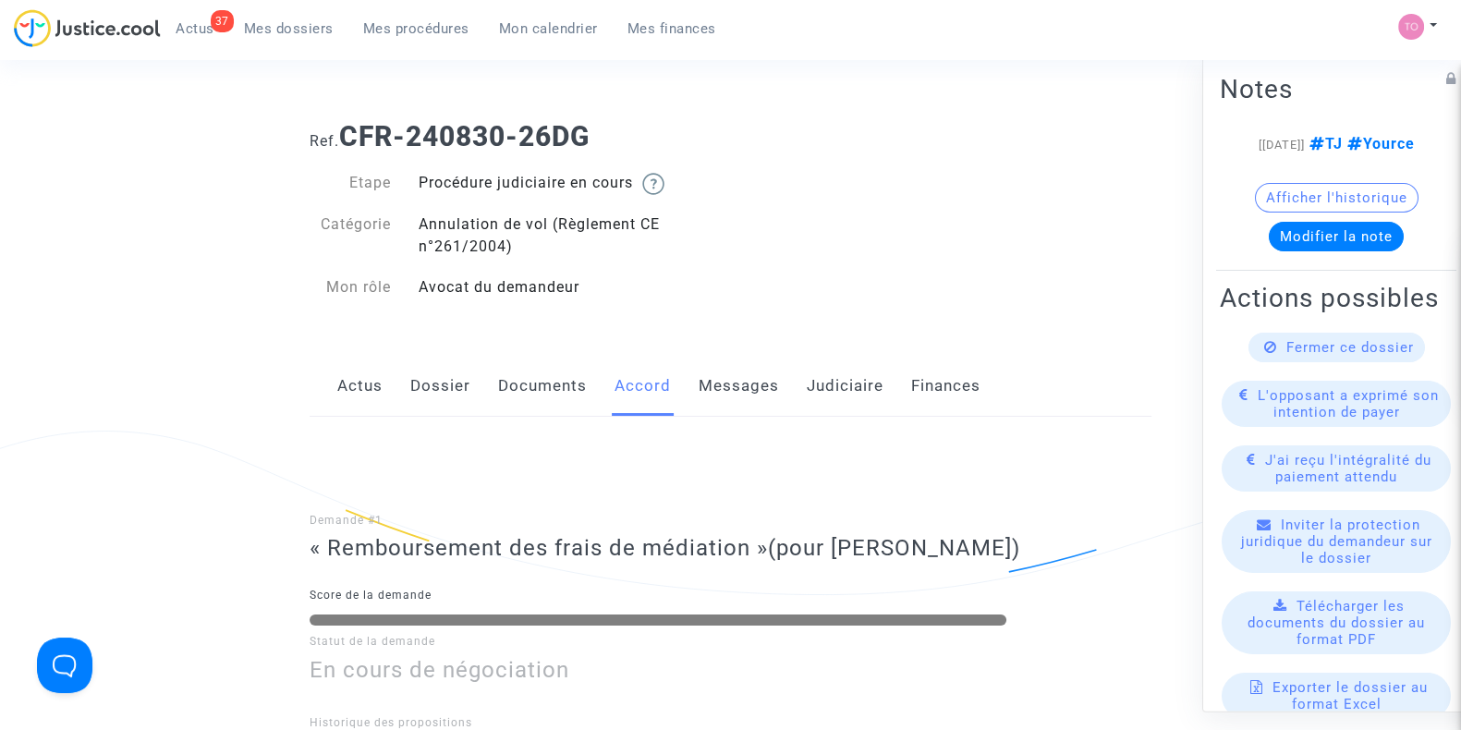
click at [444, 380] on link "Dossier" at bounding box center [440, 386] width 60 height 61
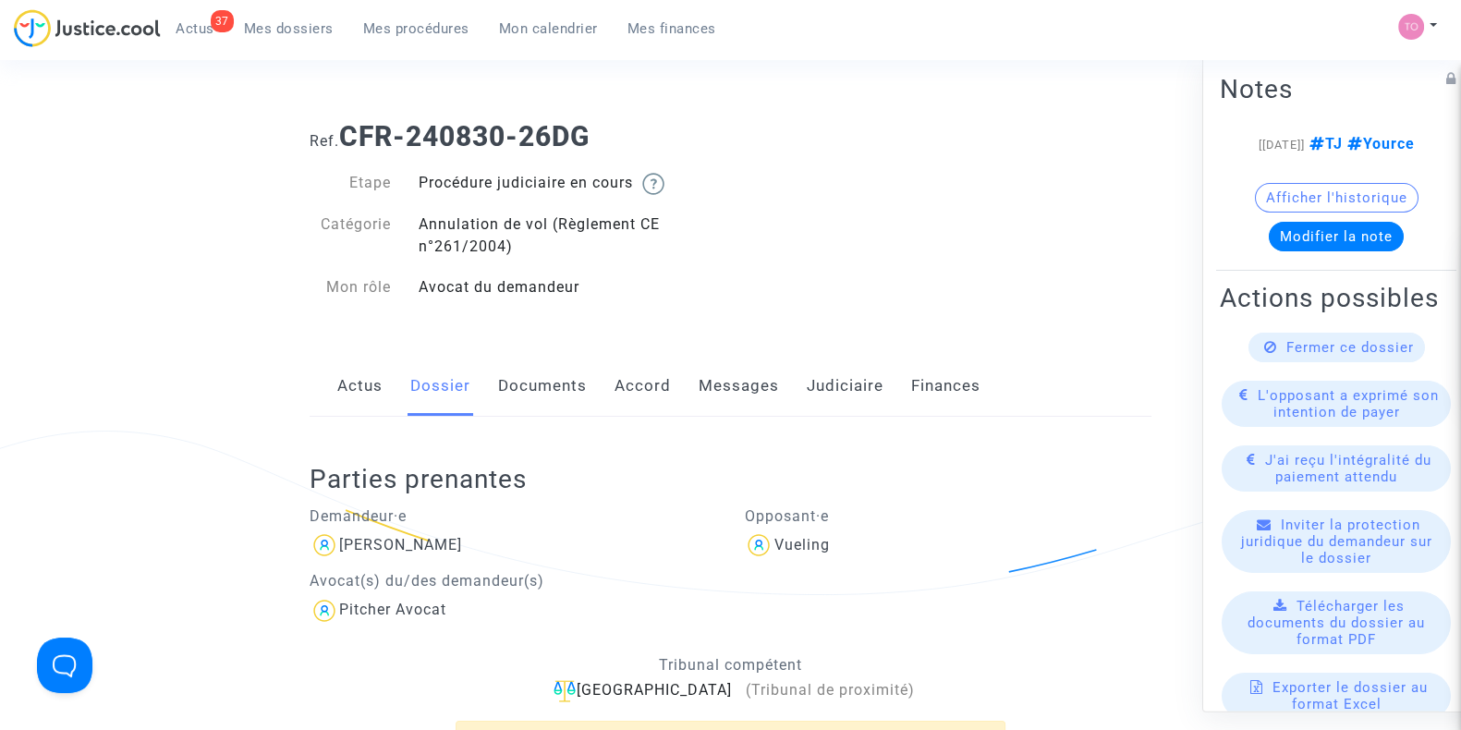
click at [516, 381] on link "Documents" at bounding box center [542, 386] width 89 height 61
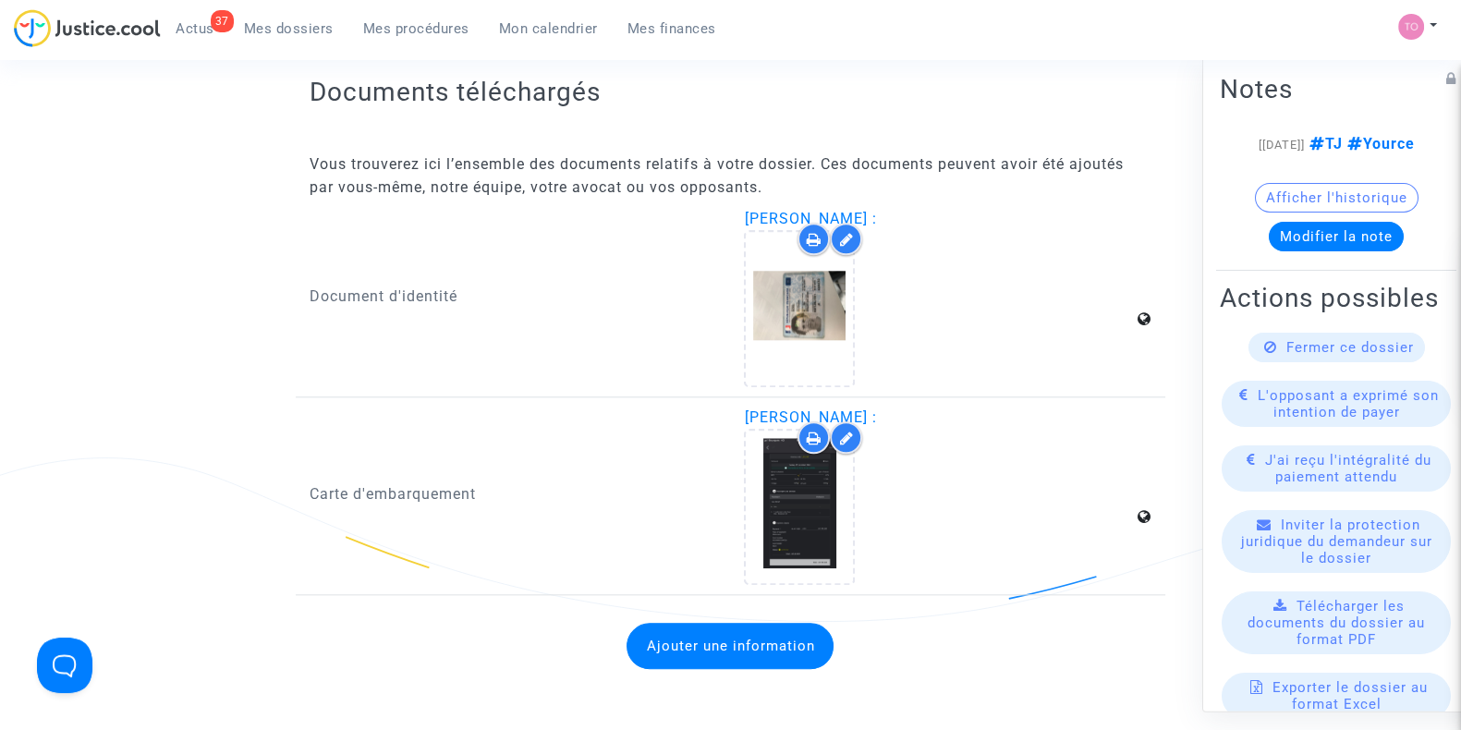
scroll to position [2427, 0]
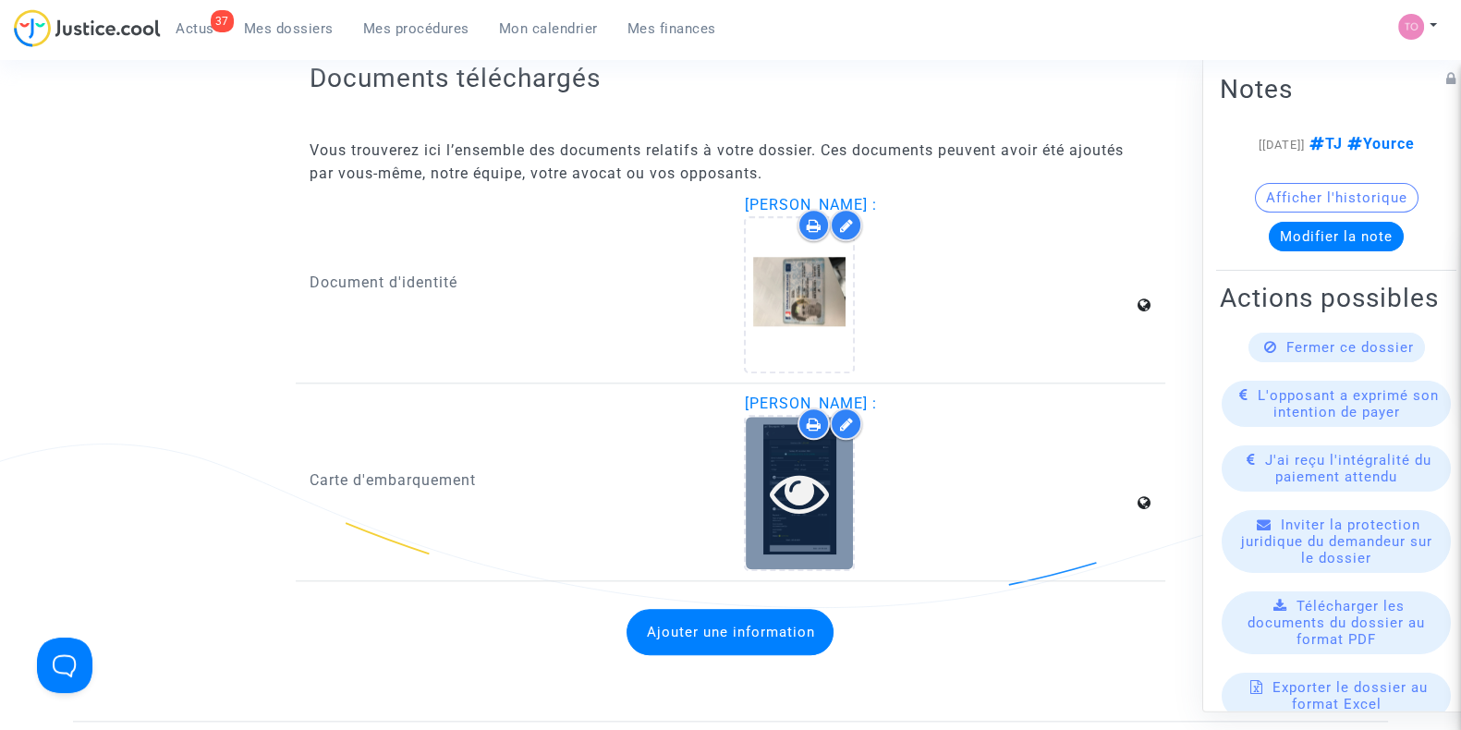
click at [767, 487] on div at bounding box center [799, 492] width 107 height 59
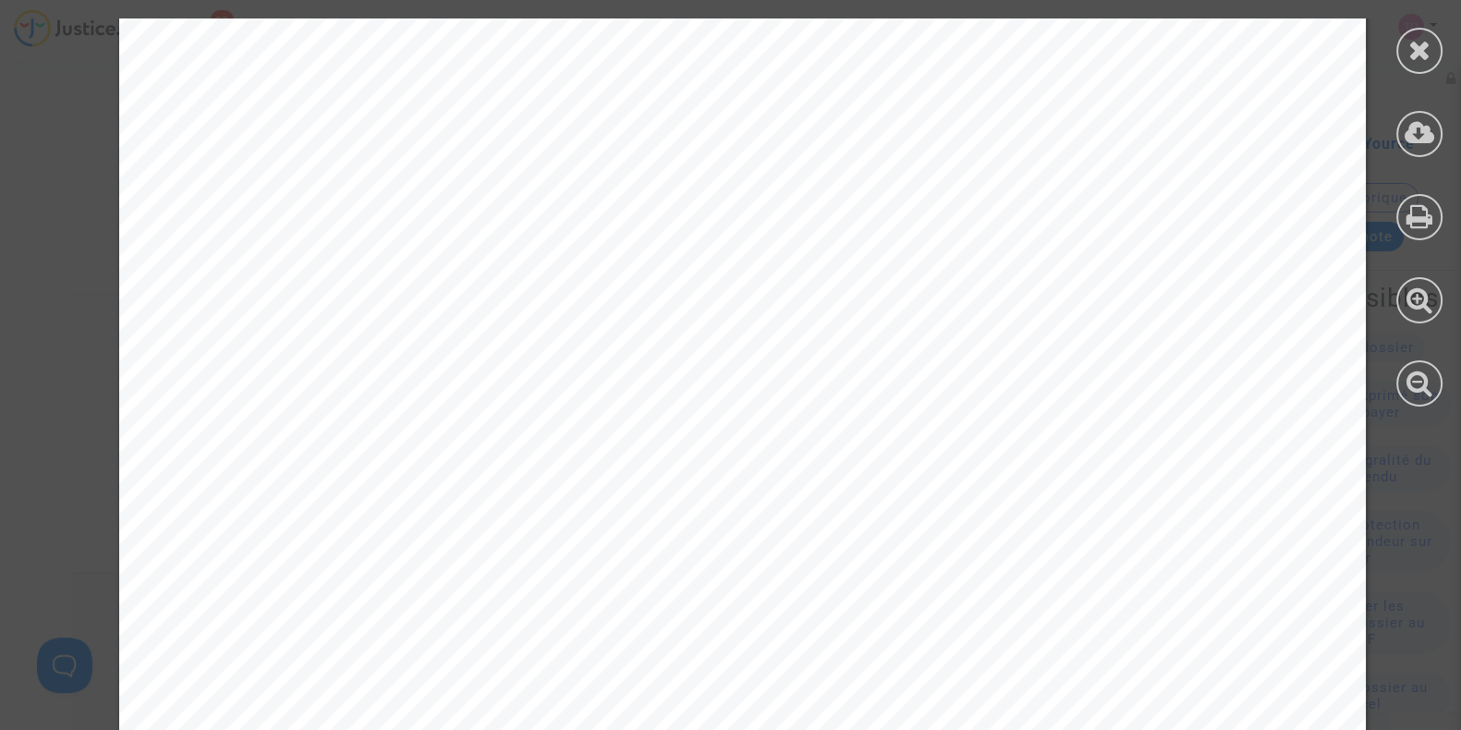
scroll to position [347, 0]
click at [1404, 45] on div at bounding box center [1420, 51] width 46 height 46
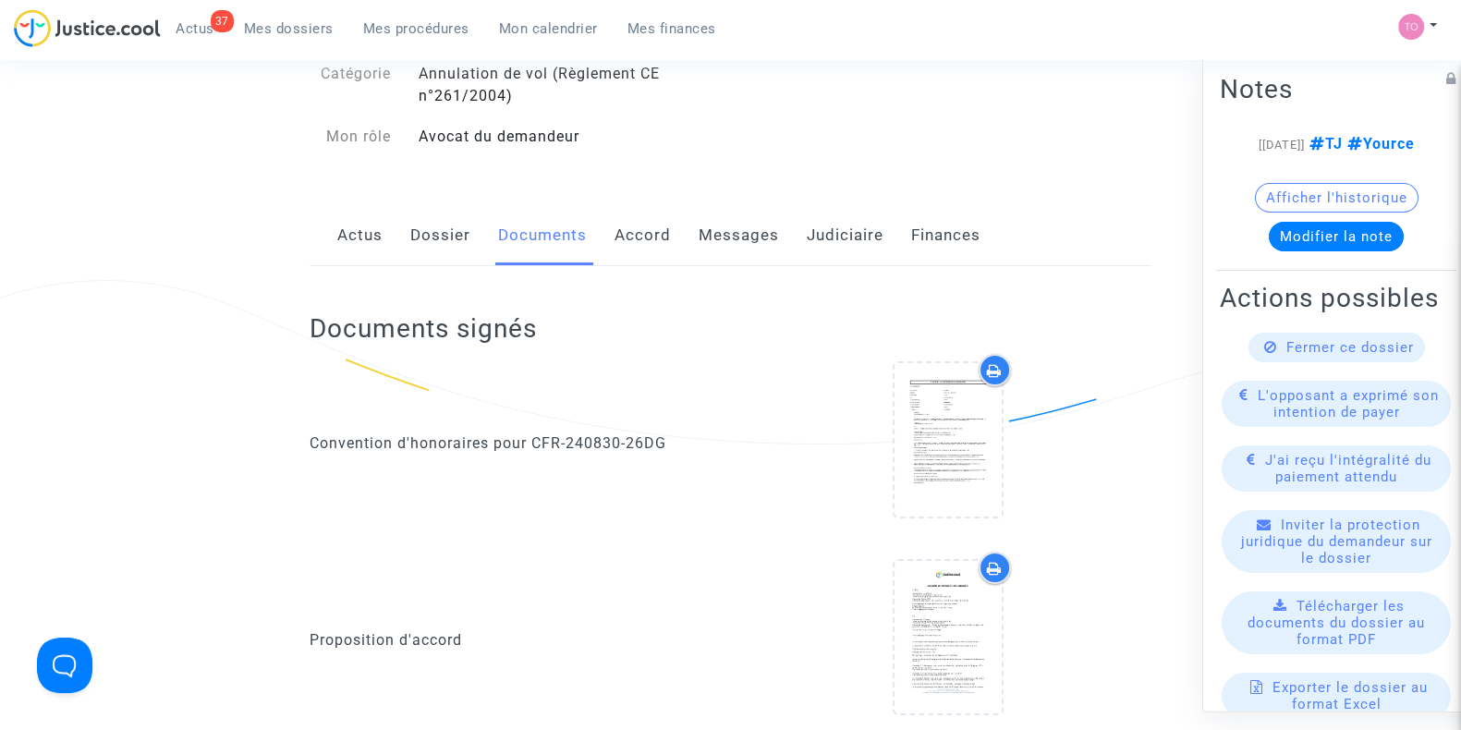
scroll to position [0, 0]
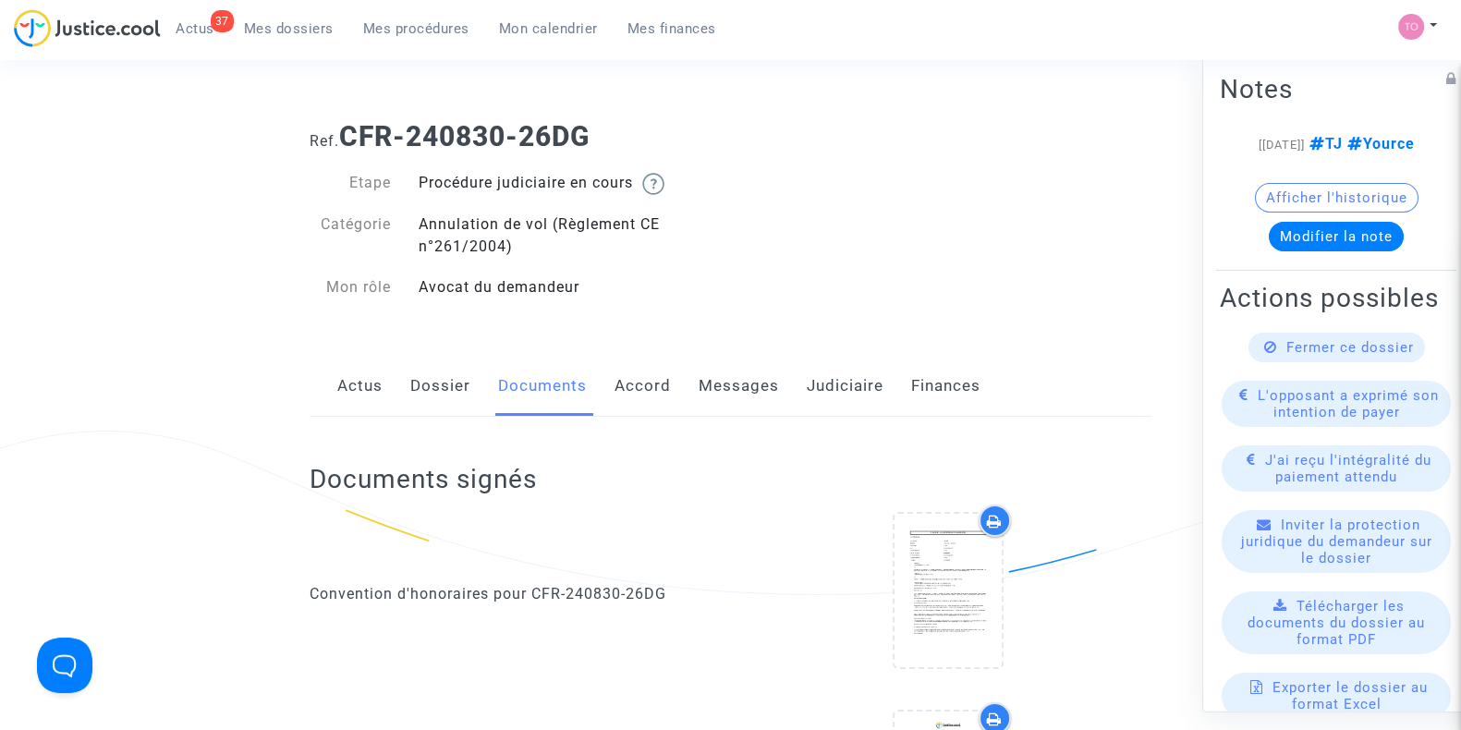
click at [428, 381] on link "Dossier" at bounding box center [440, 386] width 60 height 61
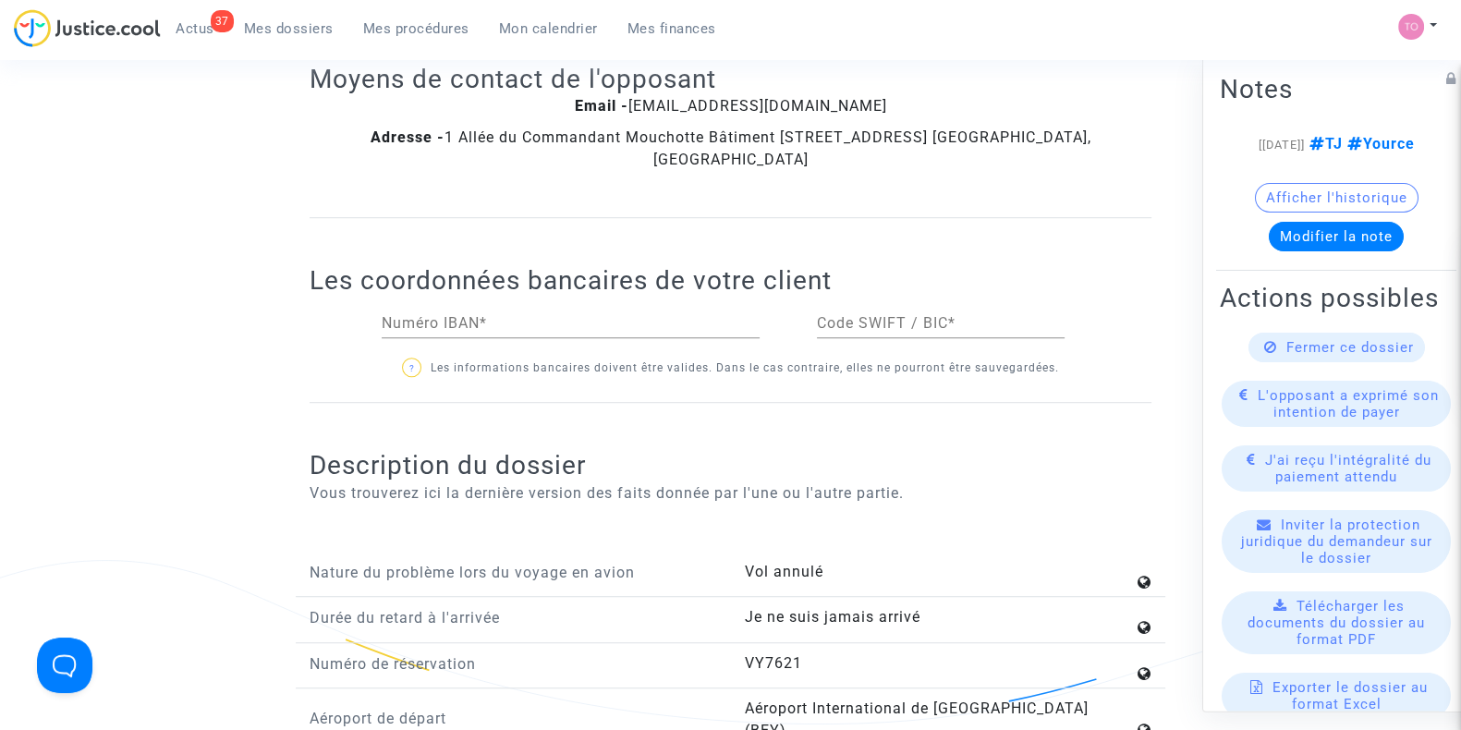
scroll to position [1848, 0]
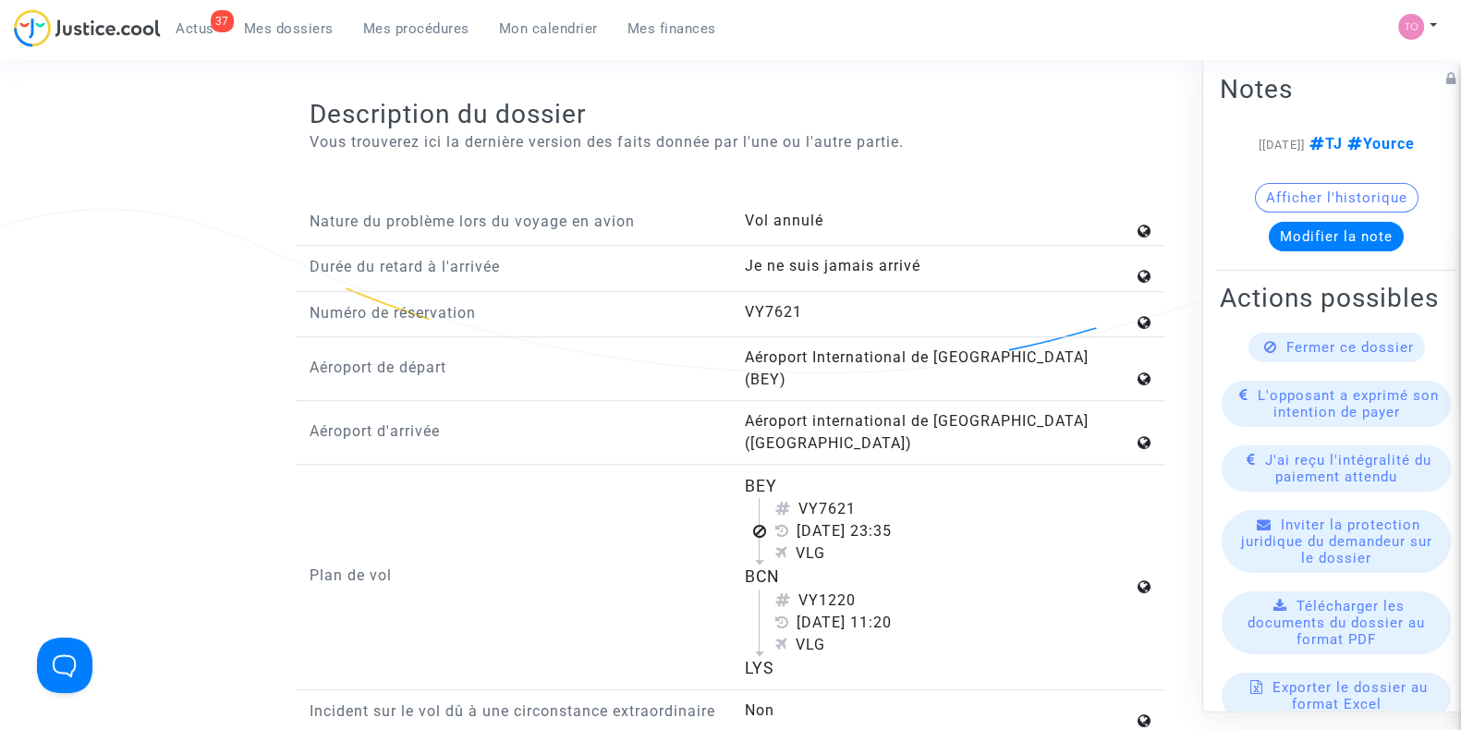
drag, startPoint x: 752, startPoint y: 440, endPoint x: 790, endPoint y: 442, distance: 38.9
click at [790, 474] on div "BEY" at bounding box center [938, 486] width 389 height 24
drag, startPoint x: 730, startPoint y: 523, endPoint x: 789, endPoint y: 527, distance: 59.3
click at [789, 527] on div "BEY VY7621 [DATE] 23:35 VLG BCN VY1220 [DATE] 11:20 VLG LYS" at bounding box center [947, 577] width 435 height 206
drag, startPoint x: 731, startPoint y: 621, endPoint x: 804, endPoint y: 623, distance: 73.1
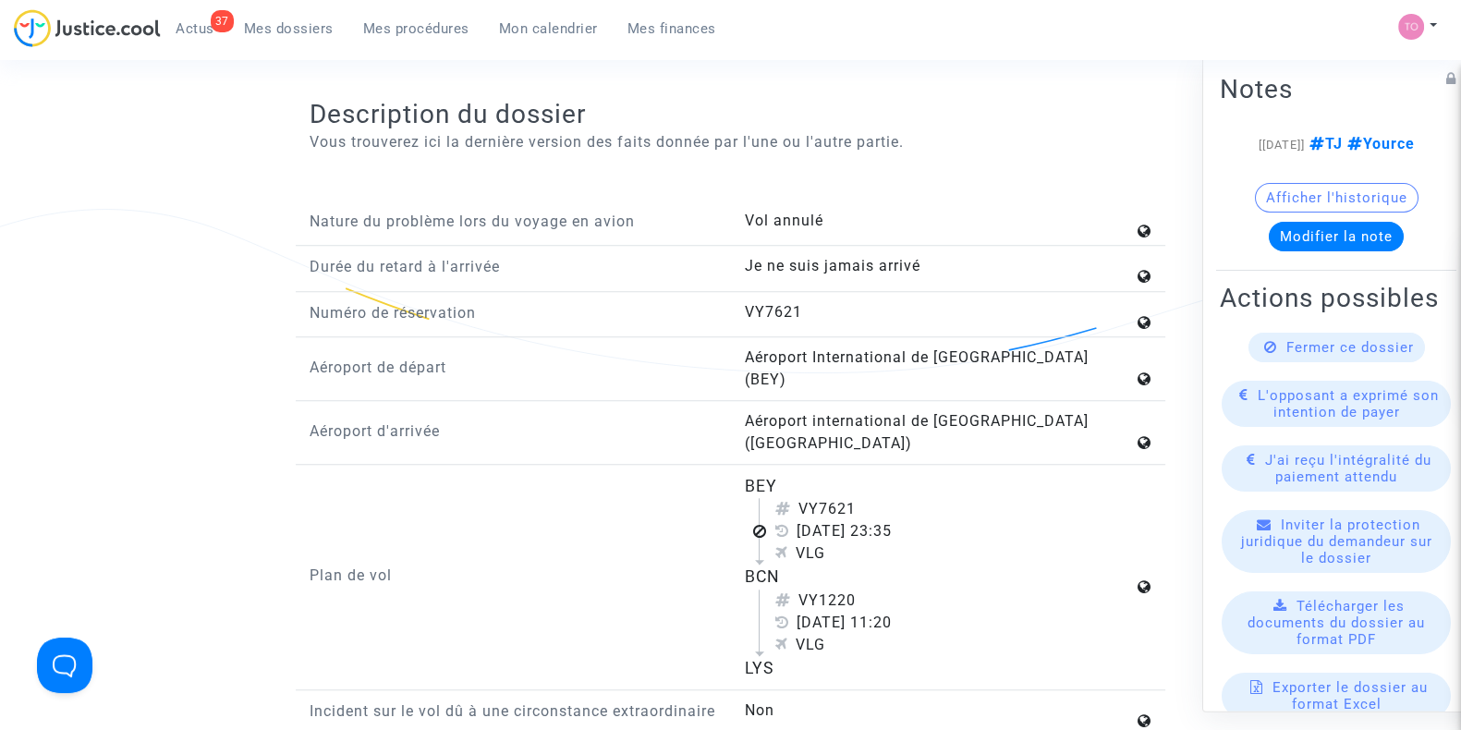
click at [804, 623] on div "BEY VY7621 [DATE] 23:35 VLG BCN VY1220 [DATE] 11:20 VLG LYS" at bounding box center [947, 577] width 435 height 206
drag, startPoint x: 755, startPoint y: 533, endPoint x: 789, endPoint y: 533, distance: 34.2
click at [789, 565] on div "BCN" at bounding box center [938, 577] width 389 height 24
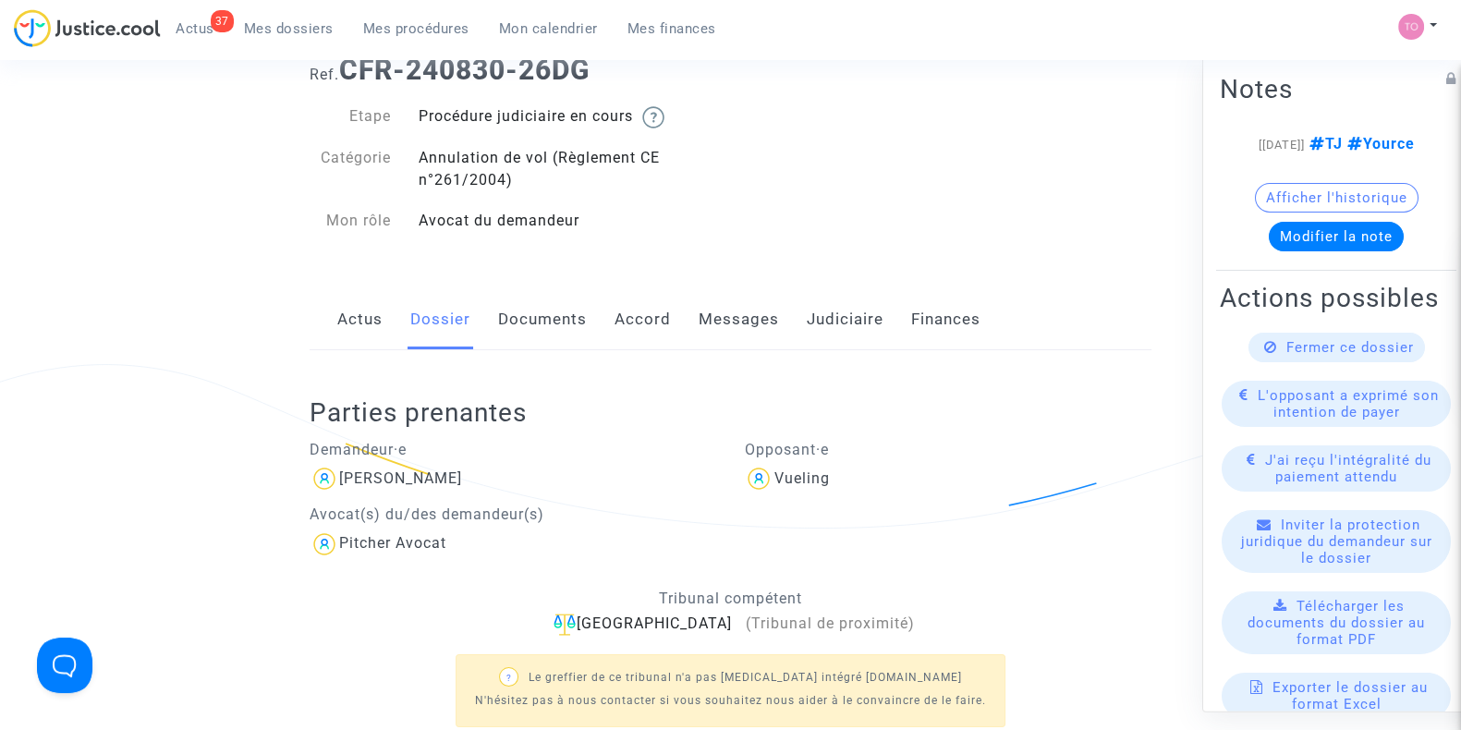
scroll to position [0, 0]
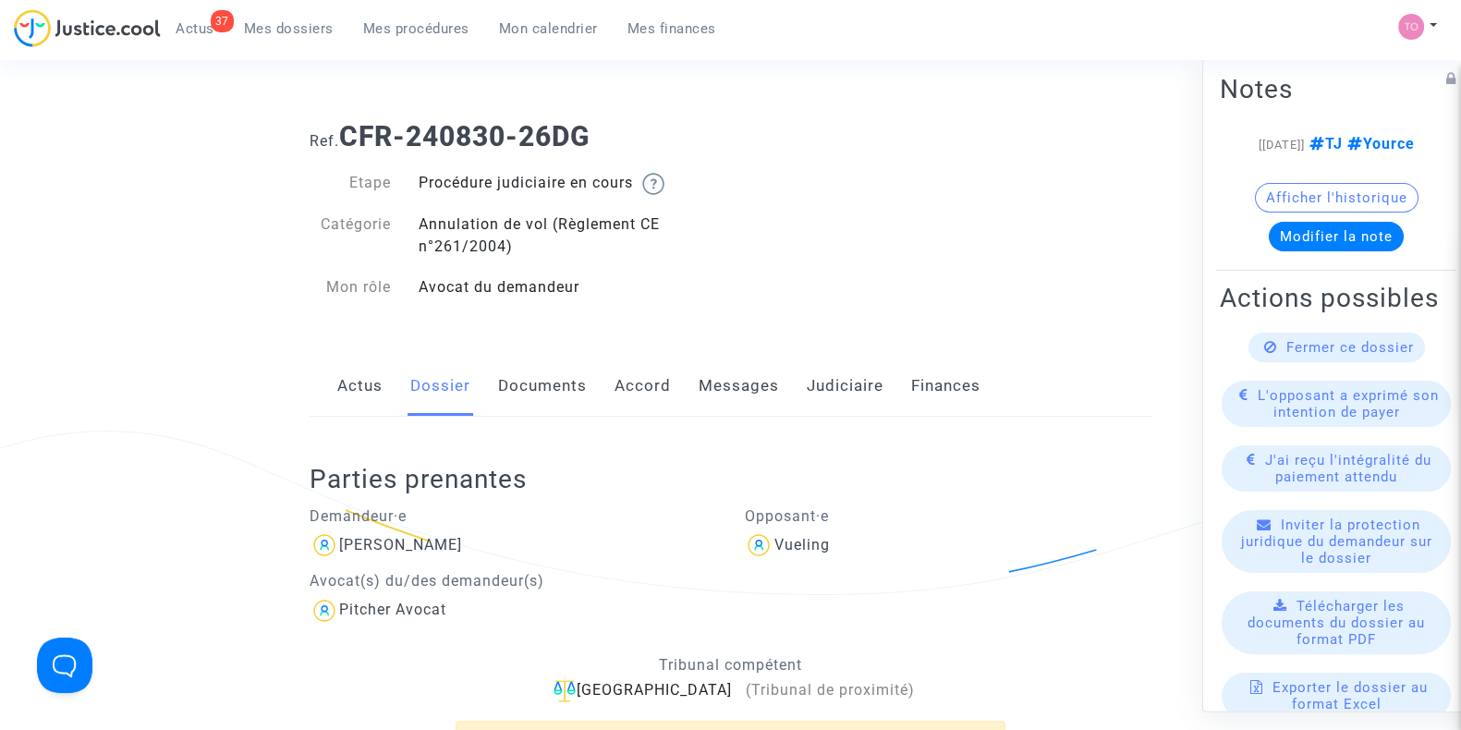
drag, startPoint x: 556, startPoint y: 385, endPoint x: 565, endPoint y: 388, distance: 9.7
click at [556, 385] on link "Documents" at bounding box center [542, 386] width 89 height 61
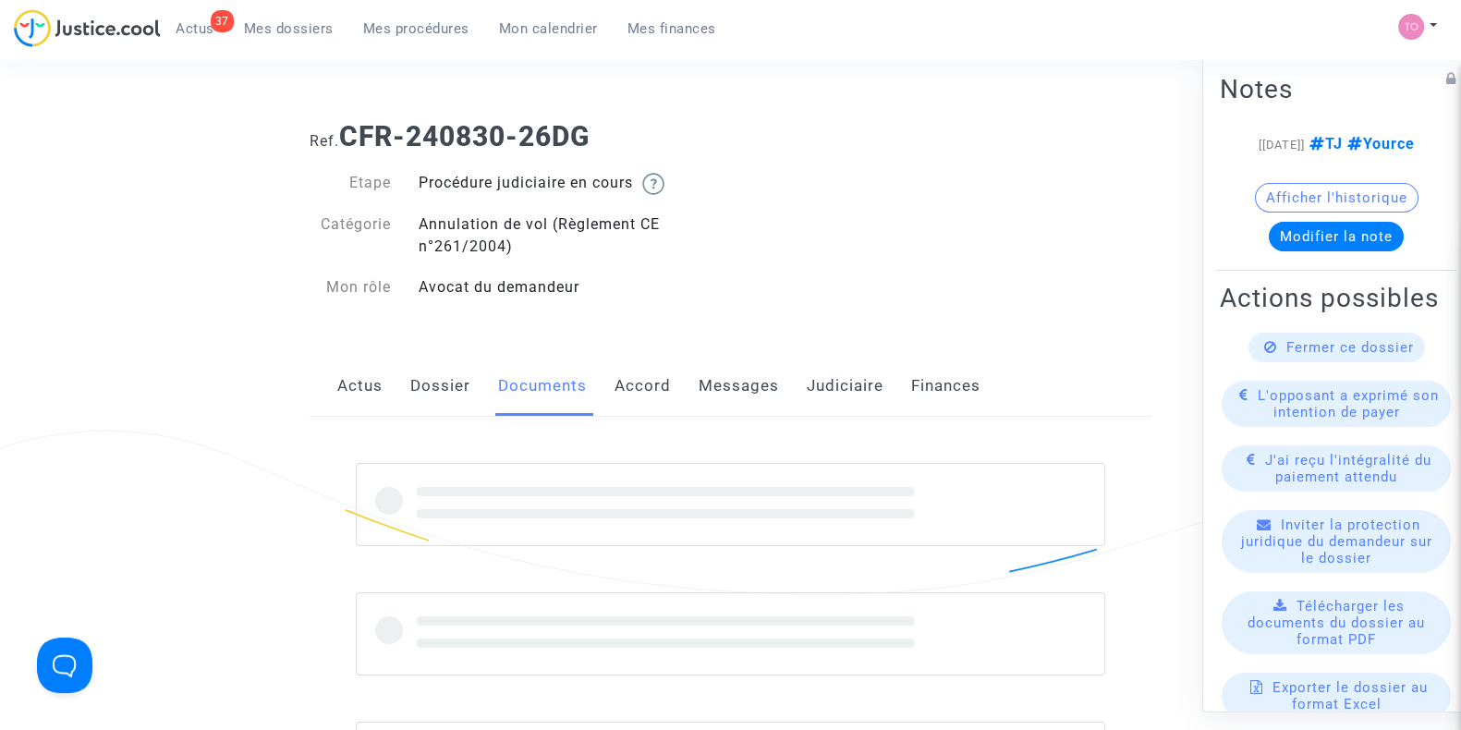
click at [632, 390] on link "Accord" at bounding box center [643, 386] width 56 height 61
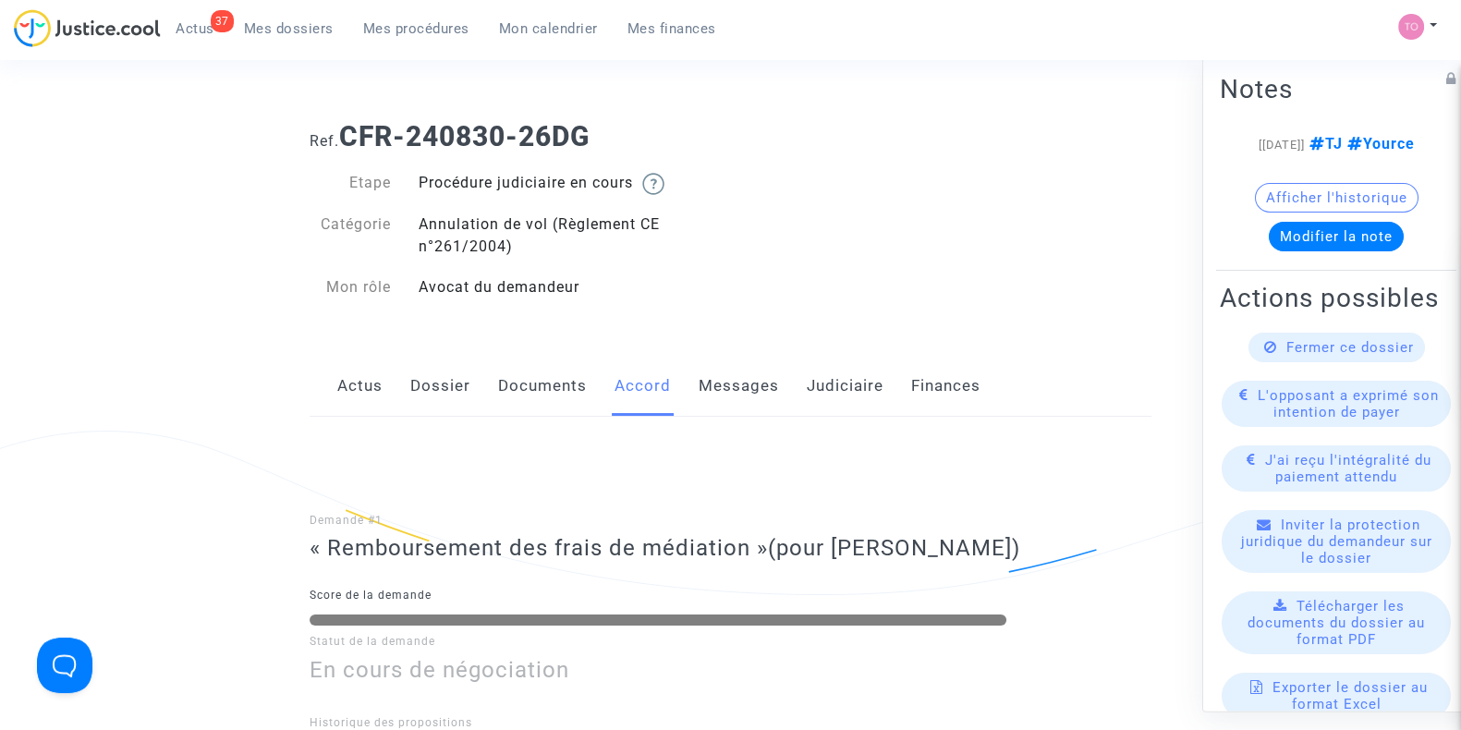
click at [774, 398] on link "Messages" at bounding box center [739, 386] width 80 height 61
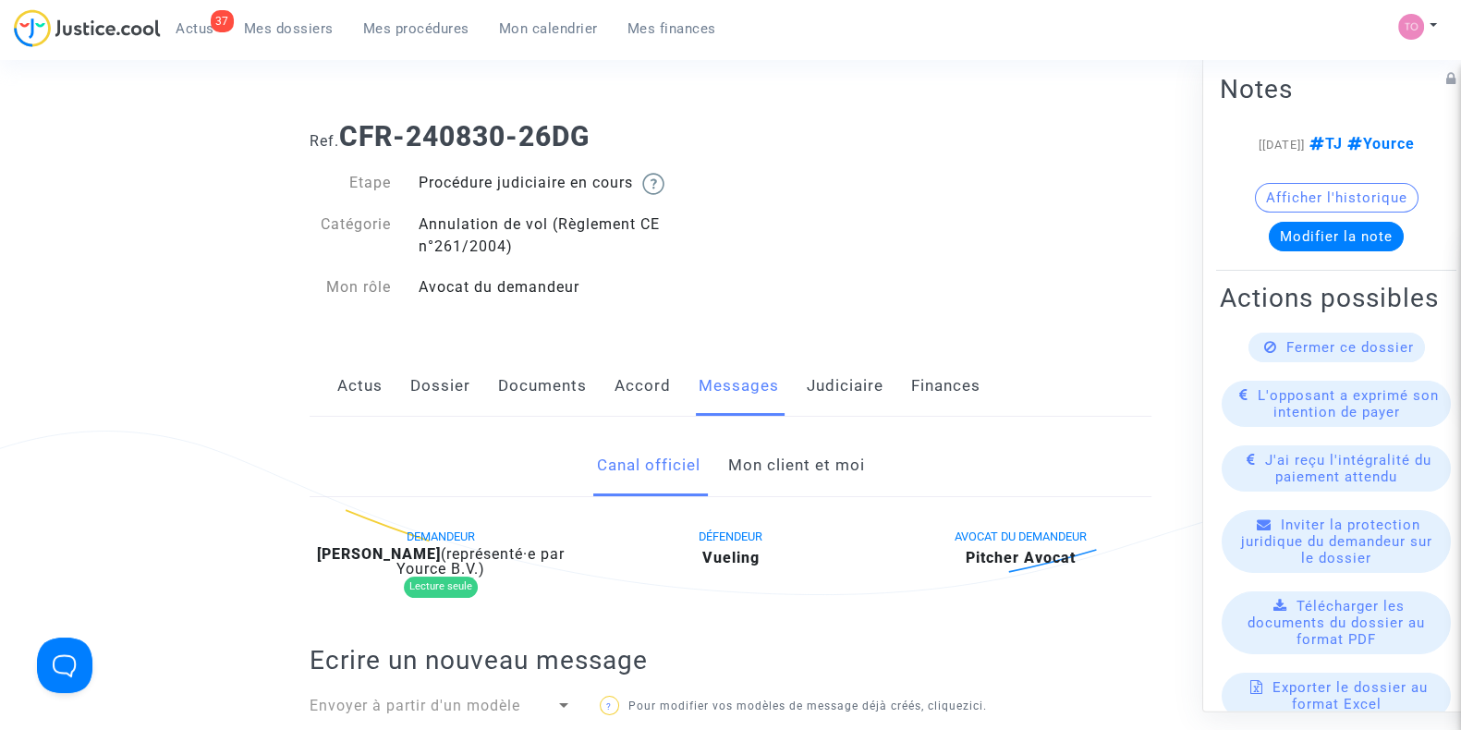
click at [777, 473] on link "Mon client et moi" at bounding box center [795, 465] width 137 height 61
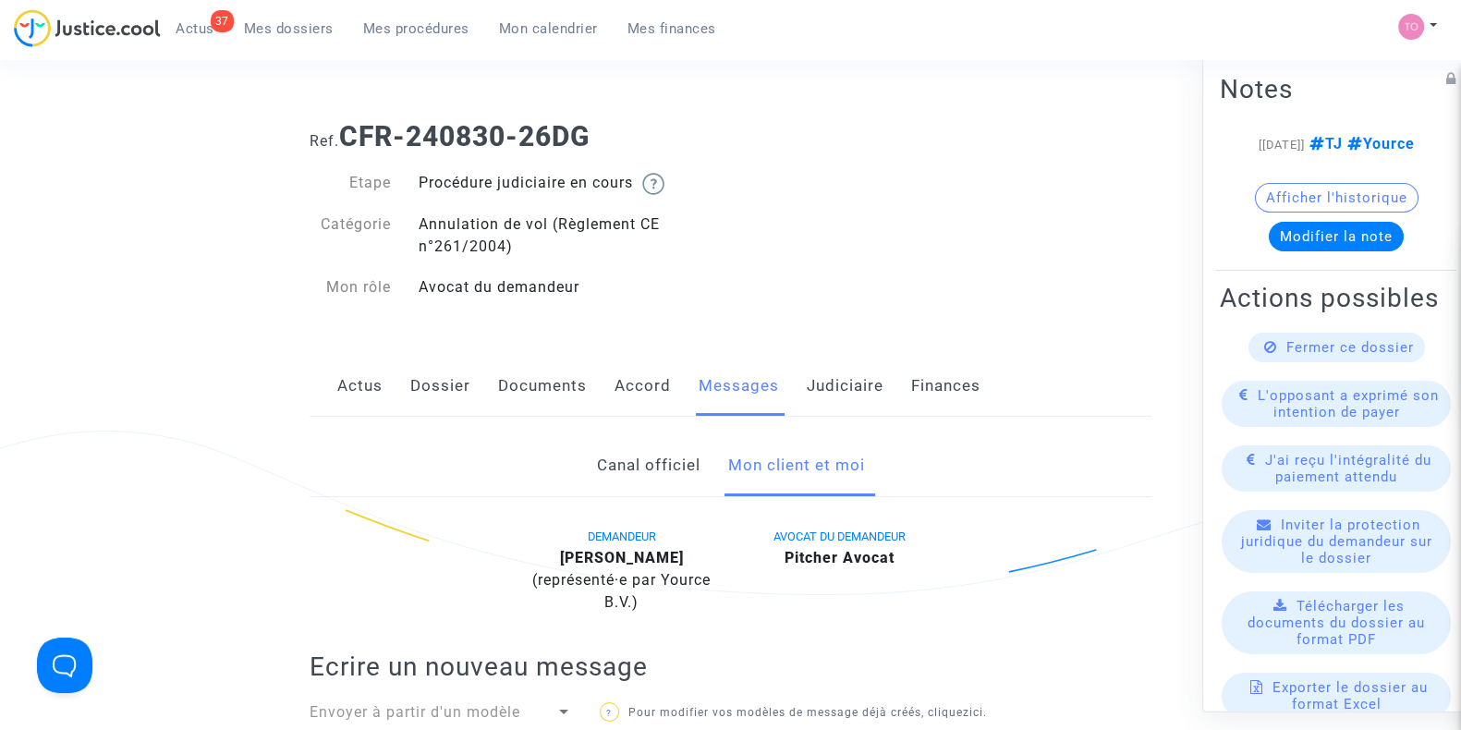
click at [841, 381] on link "Judiciaire" at bounding box center [845, 386] width 77 height 61
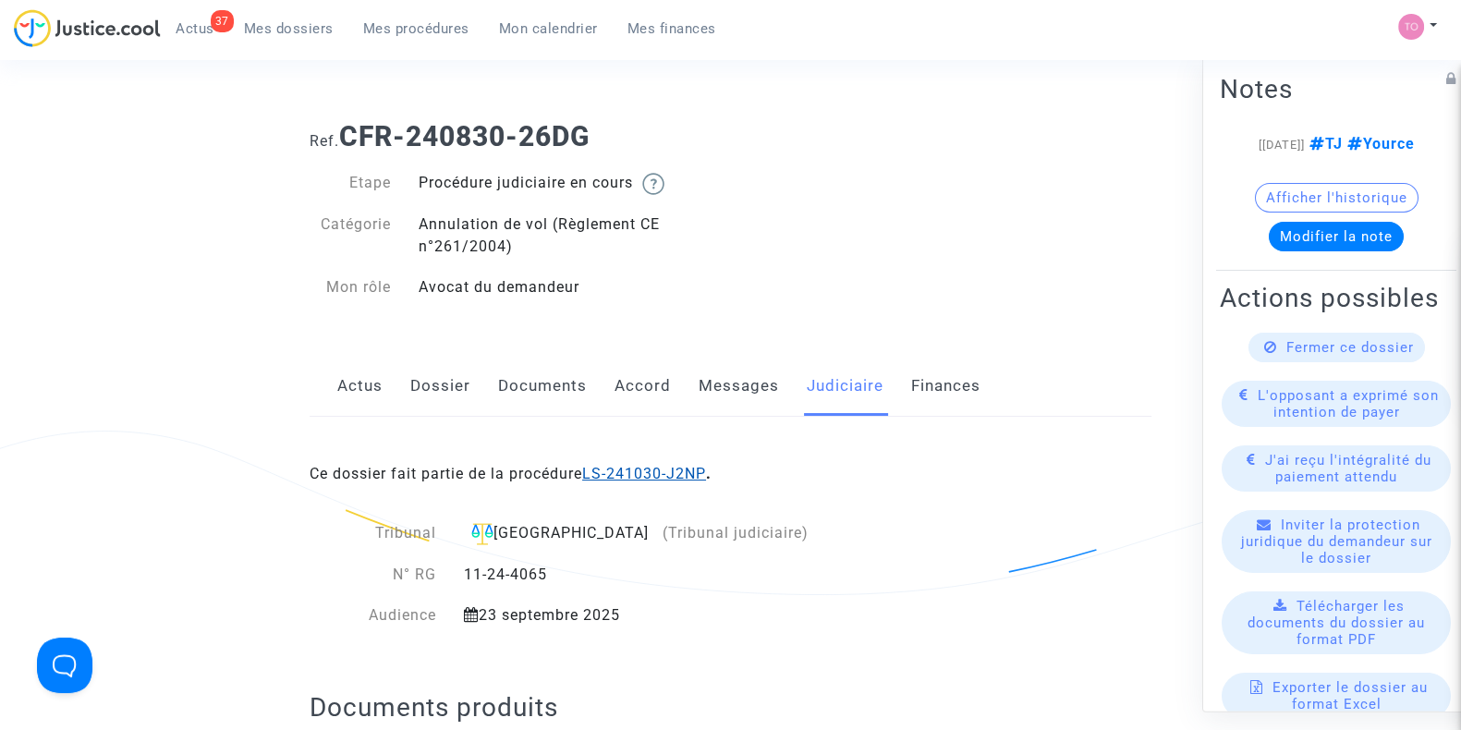
click at [638, 478] on link "LS-241030-J2NP" at bounding box center [644, 474] width 124 height 18
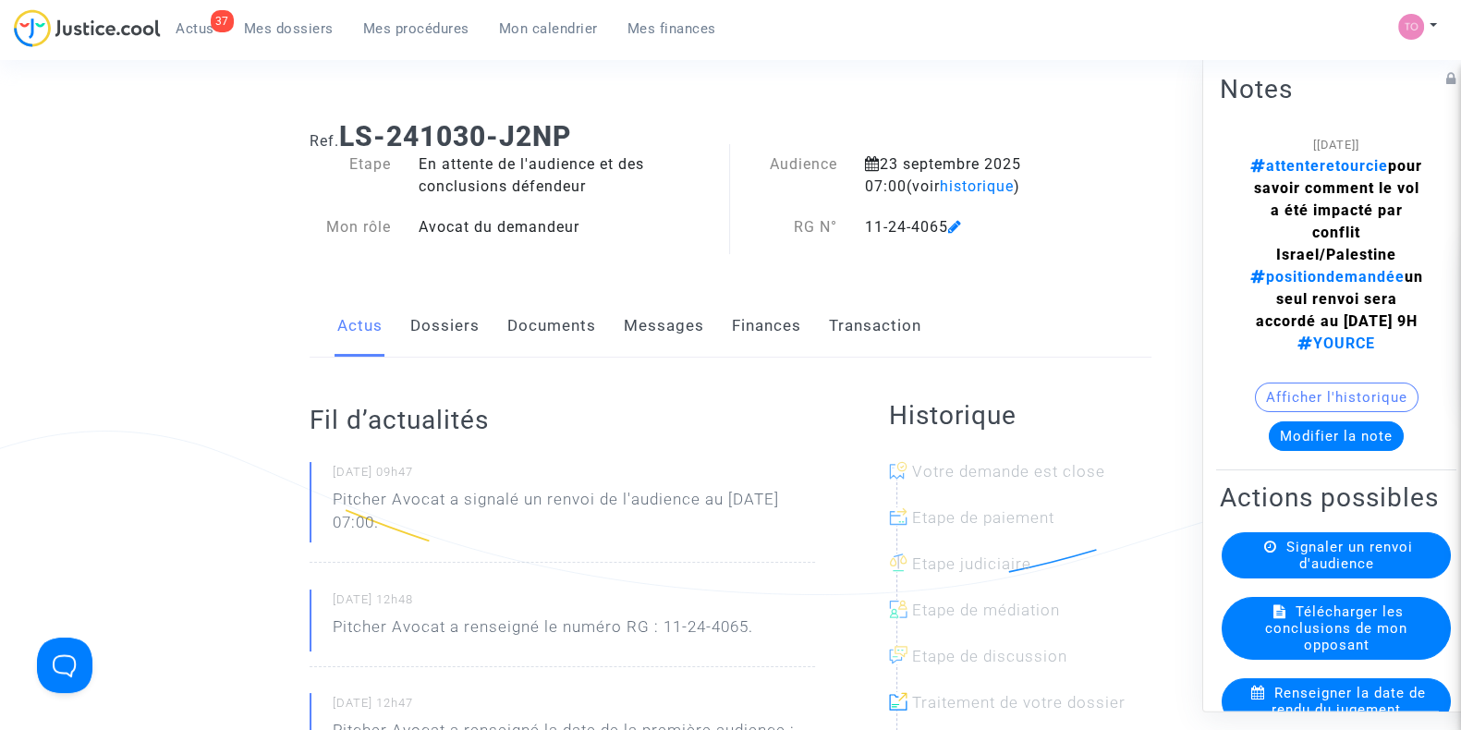
click at [453, 328] on link "Dossiers" at bounding box center [444, 326] width 69 height 61
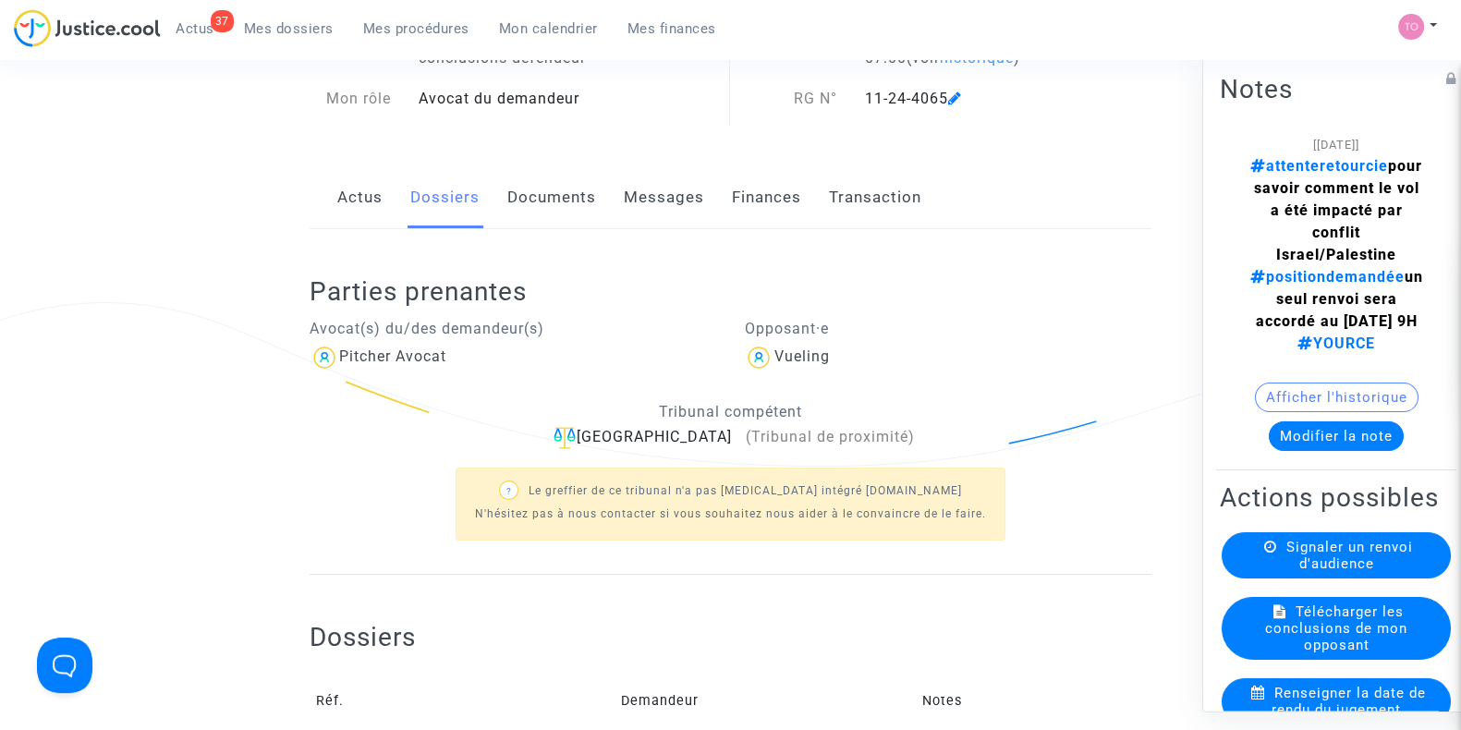
click at [556, 218] on link "Documents" at bounding box center [551, 197] width 89 height 61
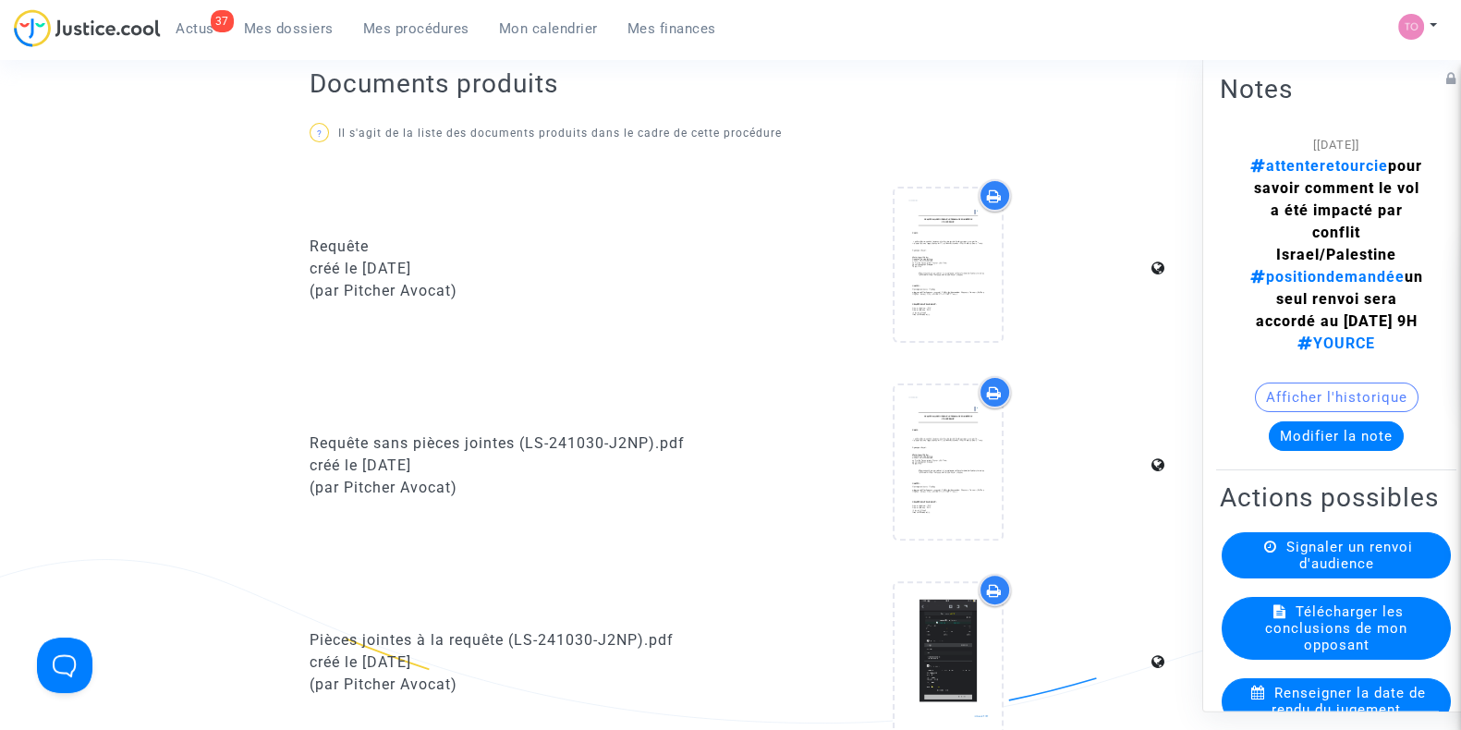
scroll to position [937, 0]
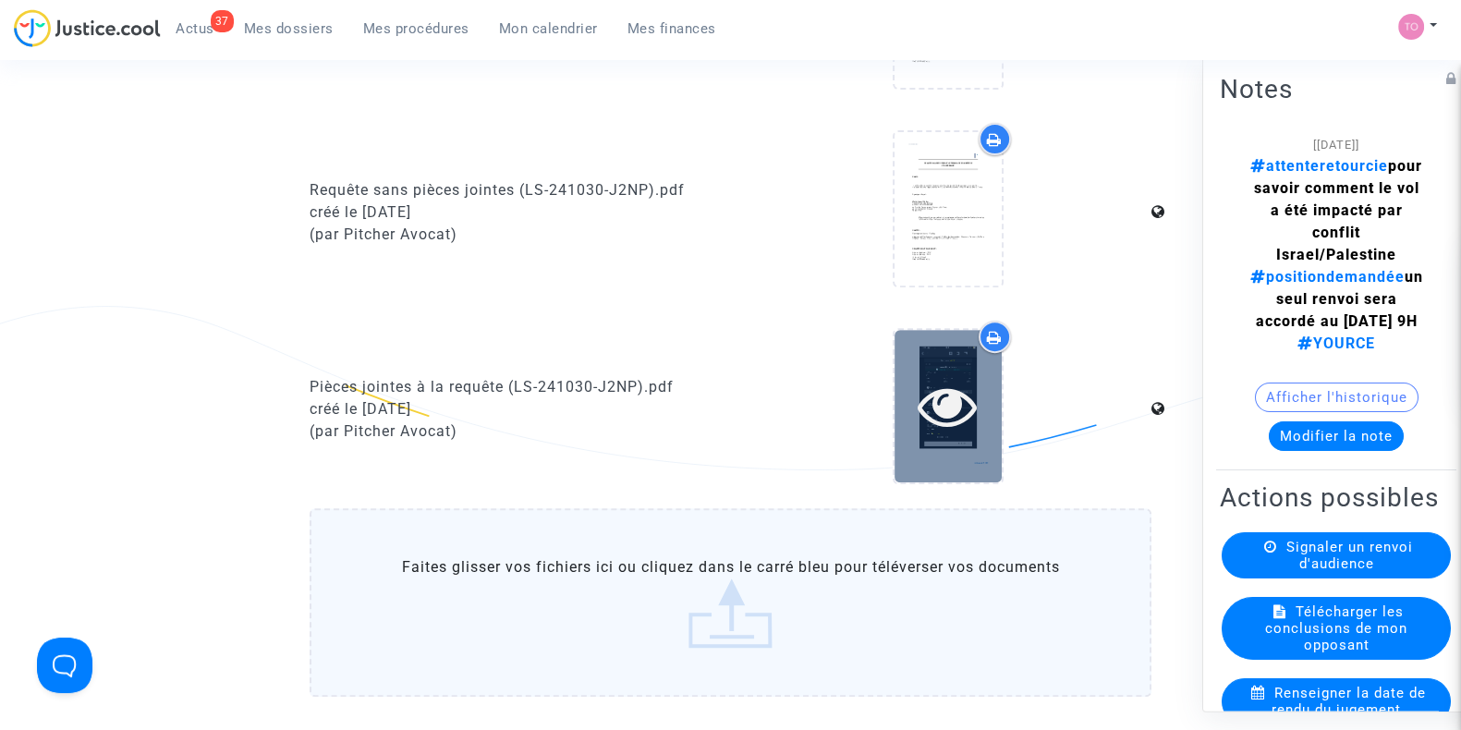
click at [930, 404] on icon at bounding box center [948, 405] width 60 height 59
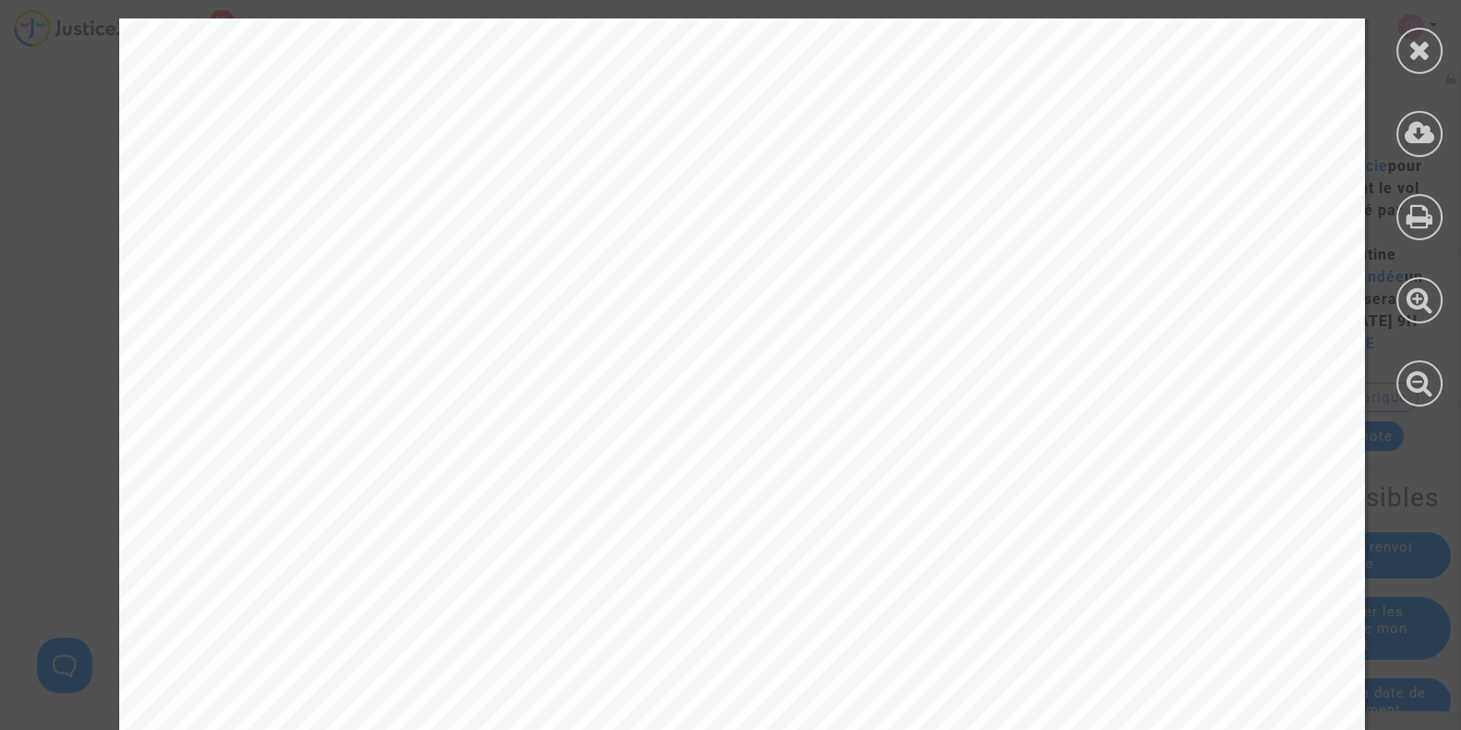
scroll to position [7163, 0]
drag, startPoint x: 375, startPoint y: 332, endPoint x: 657, endPoint y: 324, distance: 282.1
click at [642, 321] on span "Réac heminement gratuit par la c ompagnie: Oui" at bounding box center [599, 322] width 521 height 21
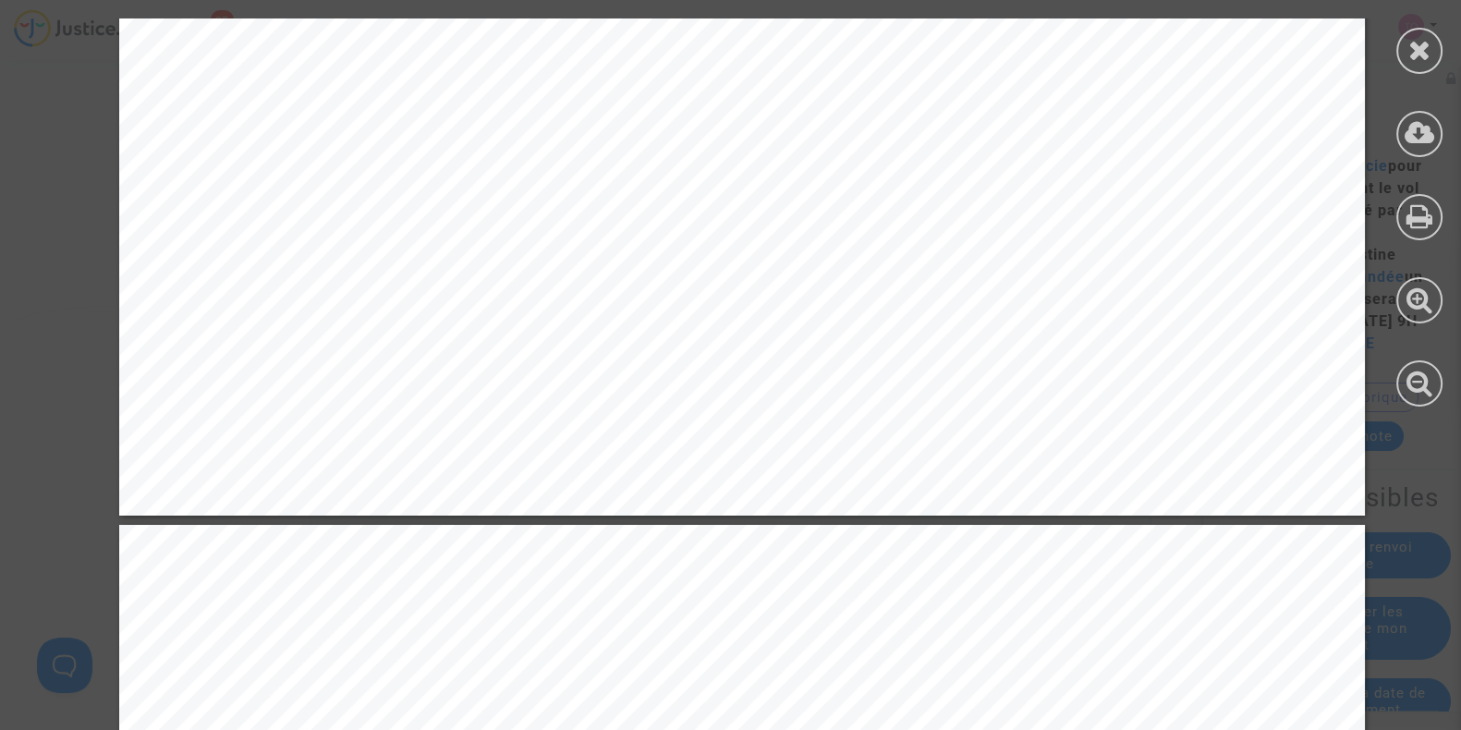
scroll to position [6123, 0]
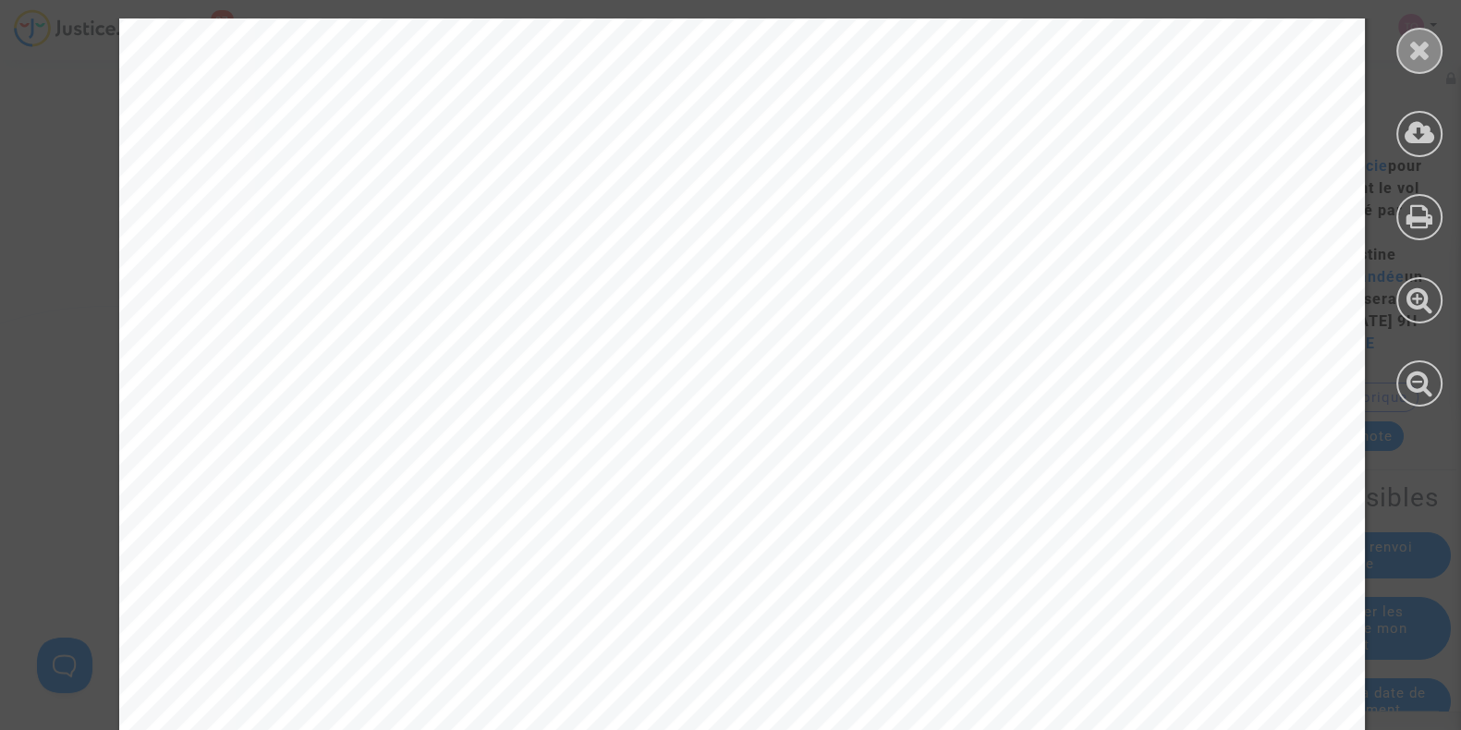
click at [1425, 40] on icon at bounding box center [1420, 50] width 23 height 28
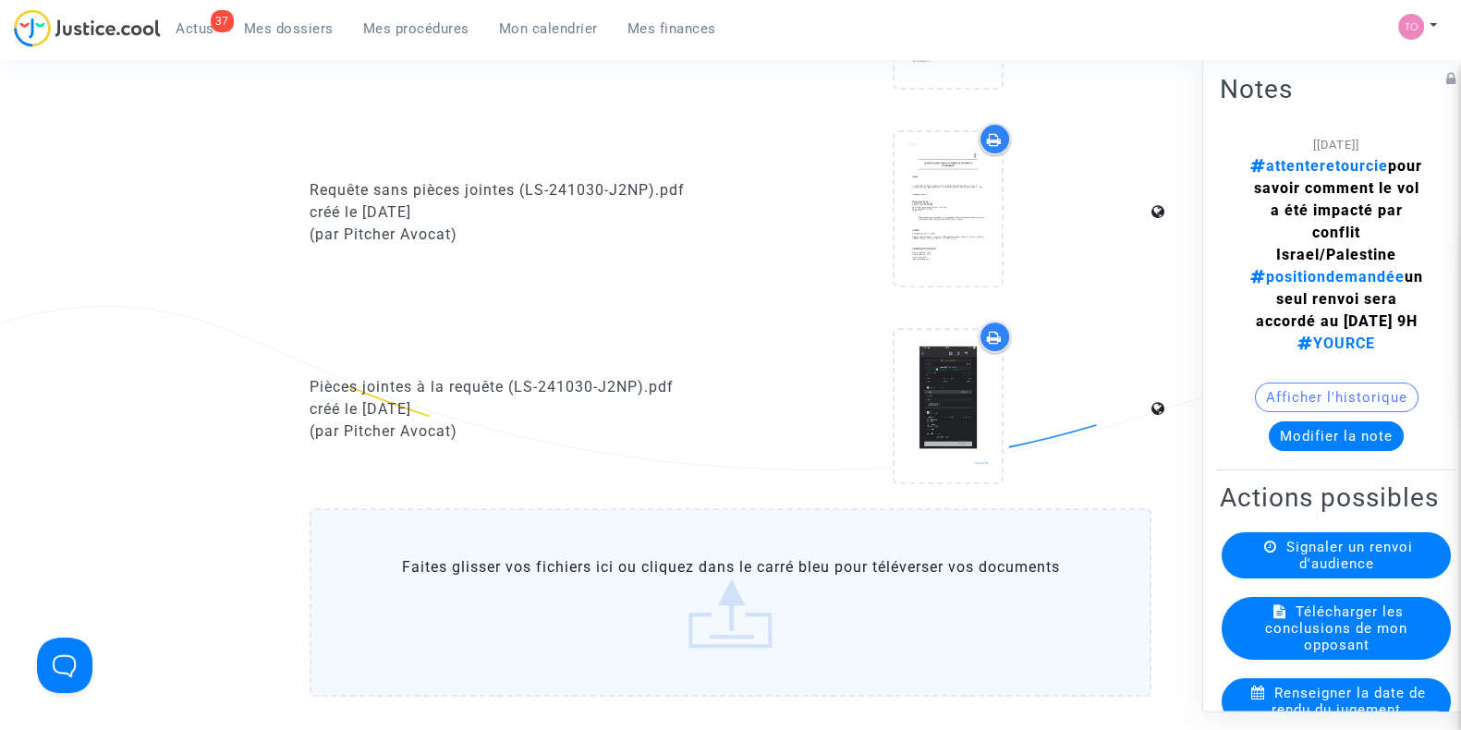
drag, startPoint x: 1303, startPoint y: 226, endPoint x: 1331, endPoint y: 228, distance: 27.9
click at [1331, 228] on span "attenteretourcie pour savoir comment le vol a été impacté par conflit Israel/Pa…" at bounding box center [1337, 243] width 173 height 173
drag, startPoint x: 1295, startPoint y: 245, endPoint x: 1327, endPoint y: 247, distance: 32.4
click at [1327, 247] on span "attenteretourcie pour savoir comment le vol a été impacté par conflit Israel/Pa…" at bounding box center [1337, 243] width 173 height 173
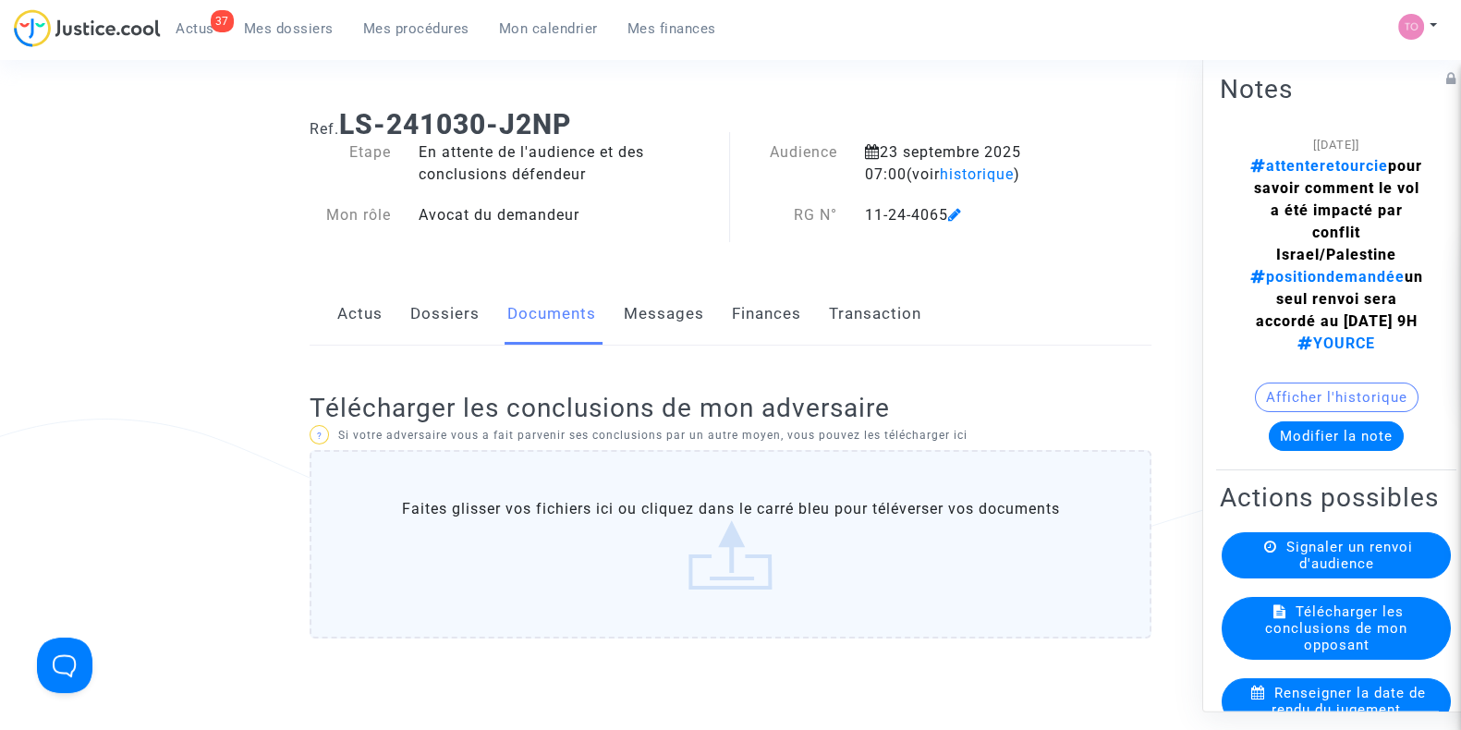
scroll to position [0, 0]
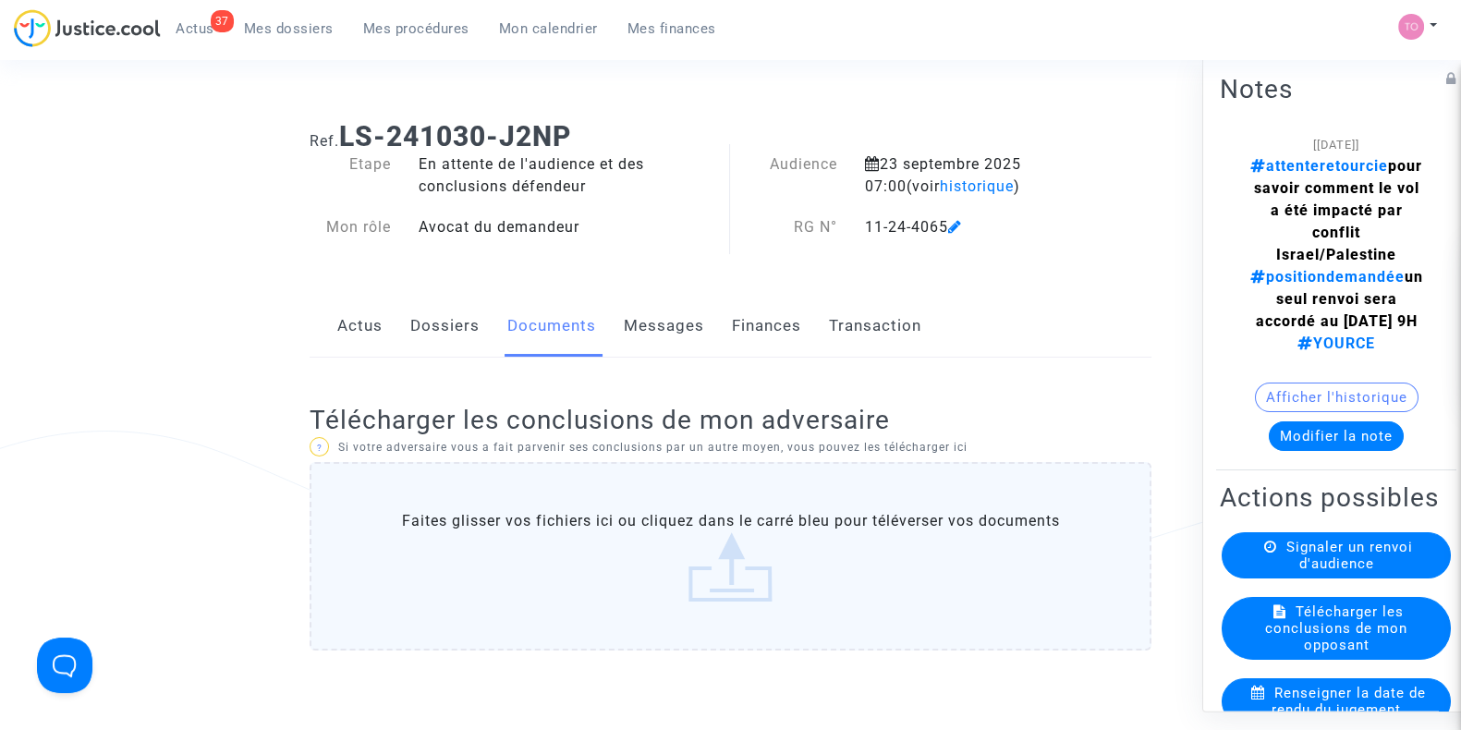
click at [431, 325] on link "Dossiers" at bounding box center [444, 326] width 69 height 61
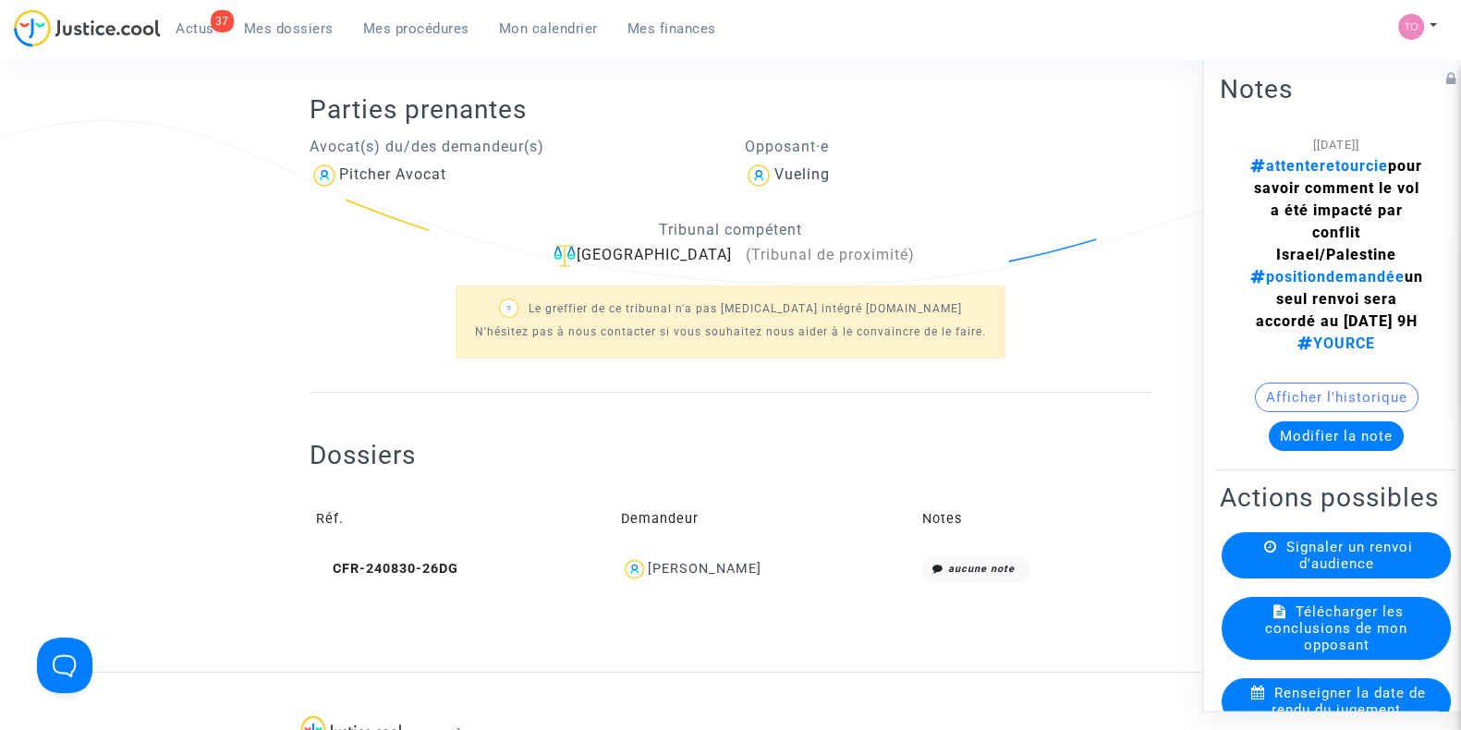
scroll to position [230, 0]
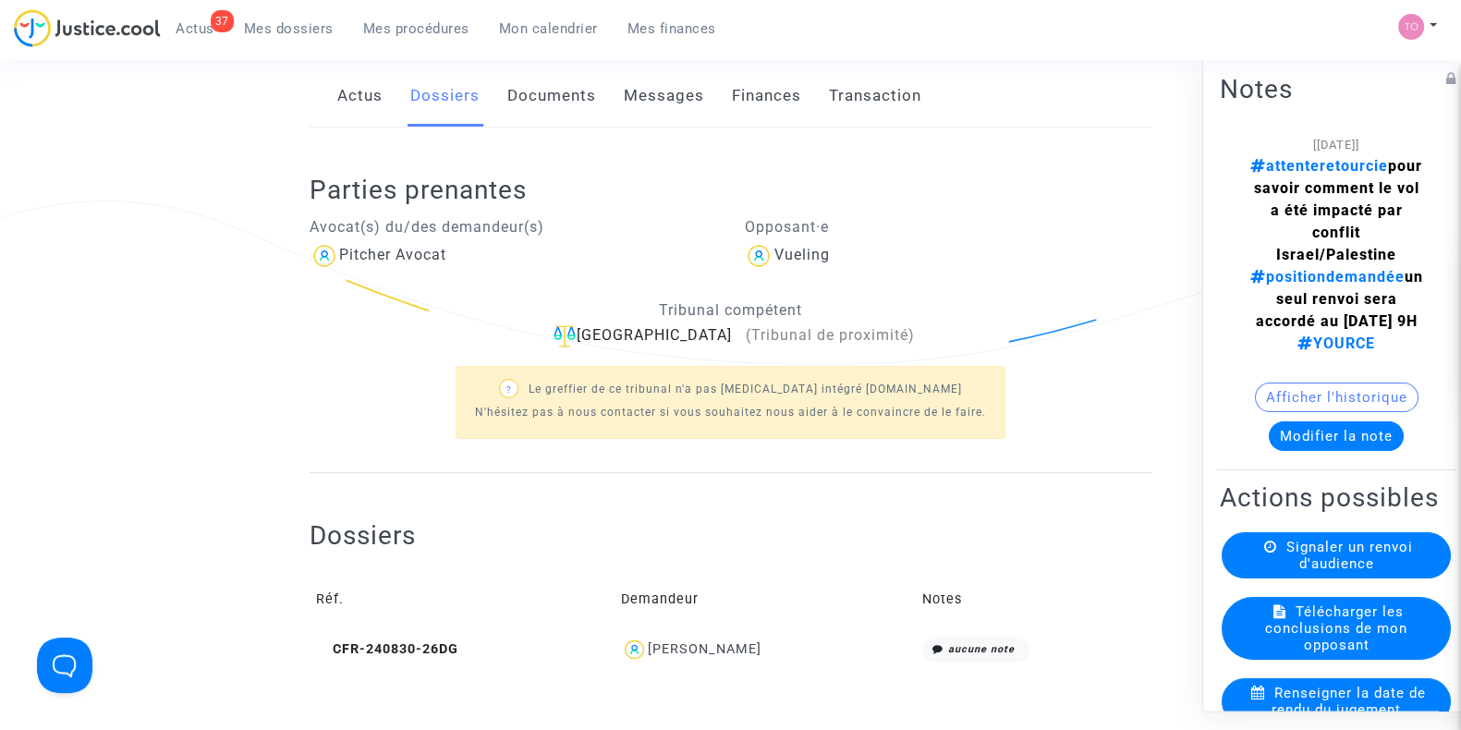
click at [724, 645] on div "Leo Morel" at bounding box center [705, 650] width 114 height 16
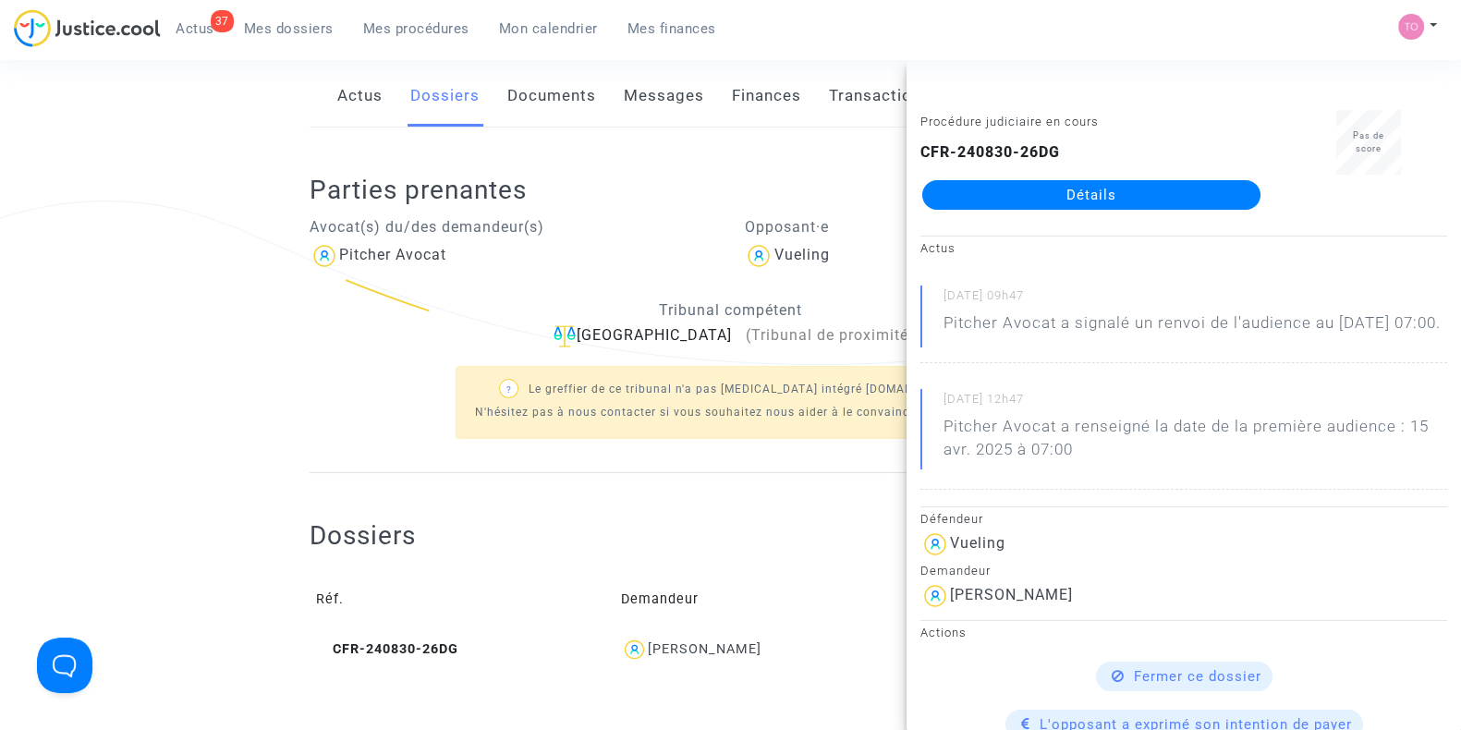
click at [1098, 208] on div "Procédure judiciaire en cours CFR-240830-26DG Détails" at bounding box center [1092, 168] width 370 height 116
click at [984, 202] on link "Détails" at bounding box center [1092, 195] width 338 height 30
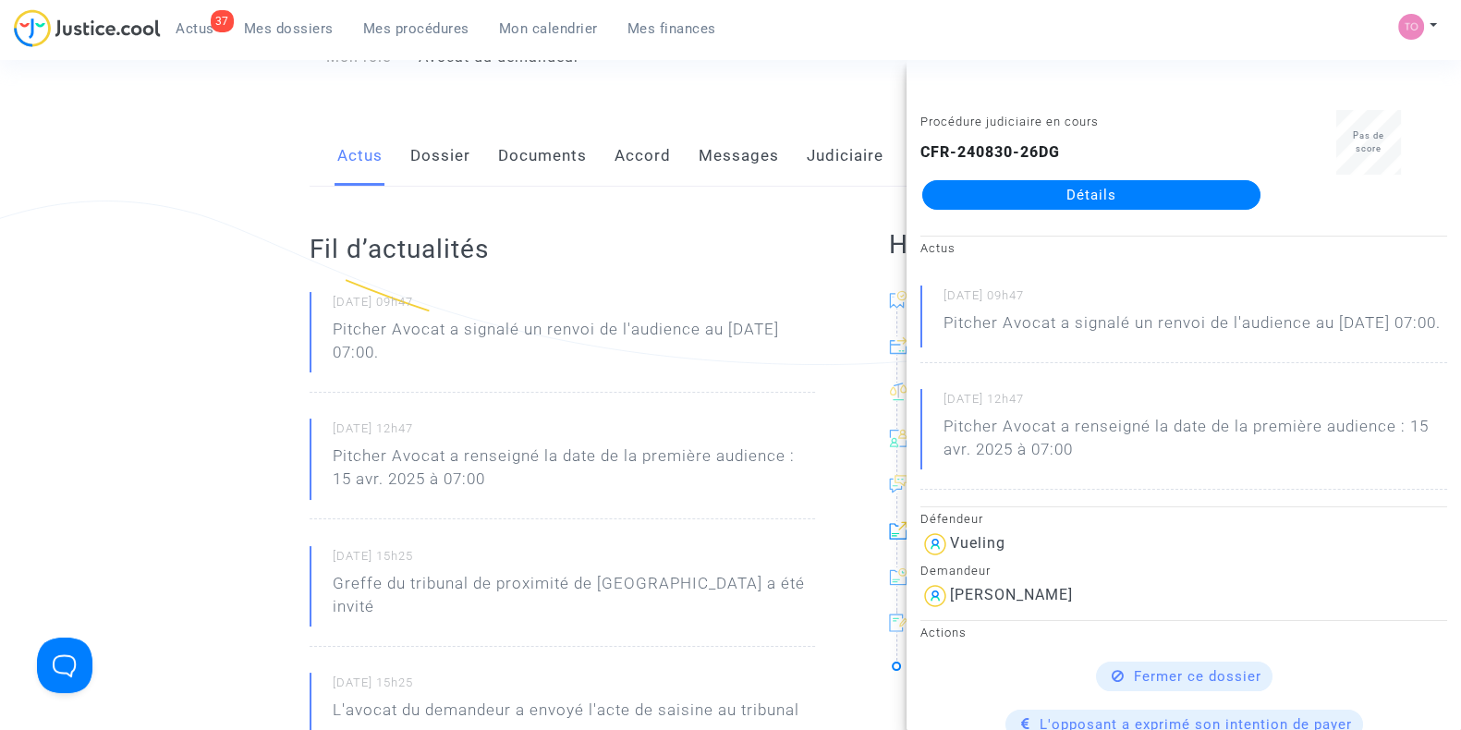
click at [446, 149] on link "Dossier" at bounding box center [440, 156] width 60 height 61
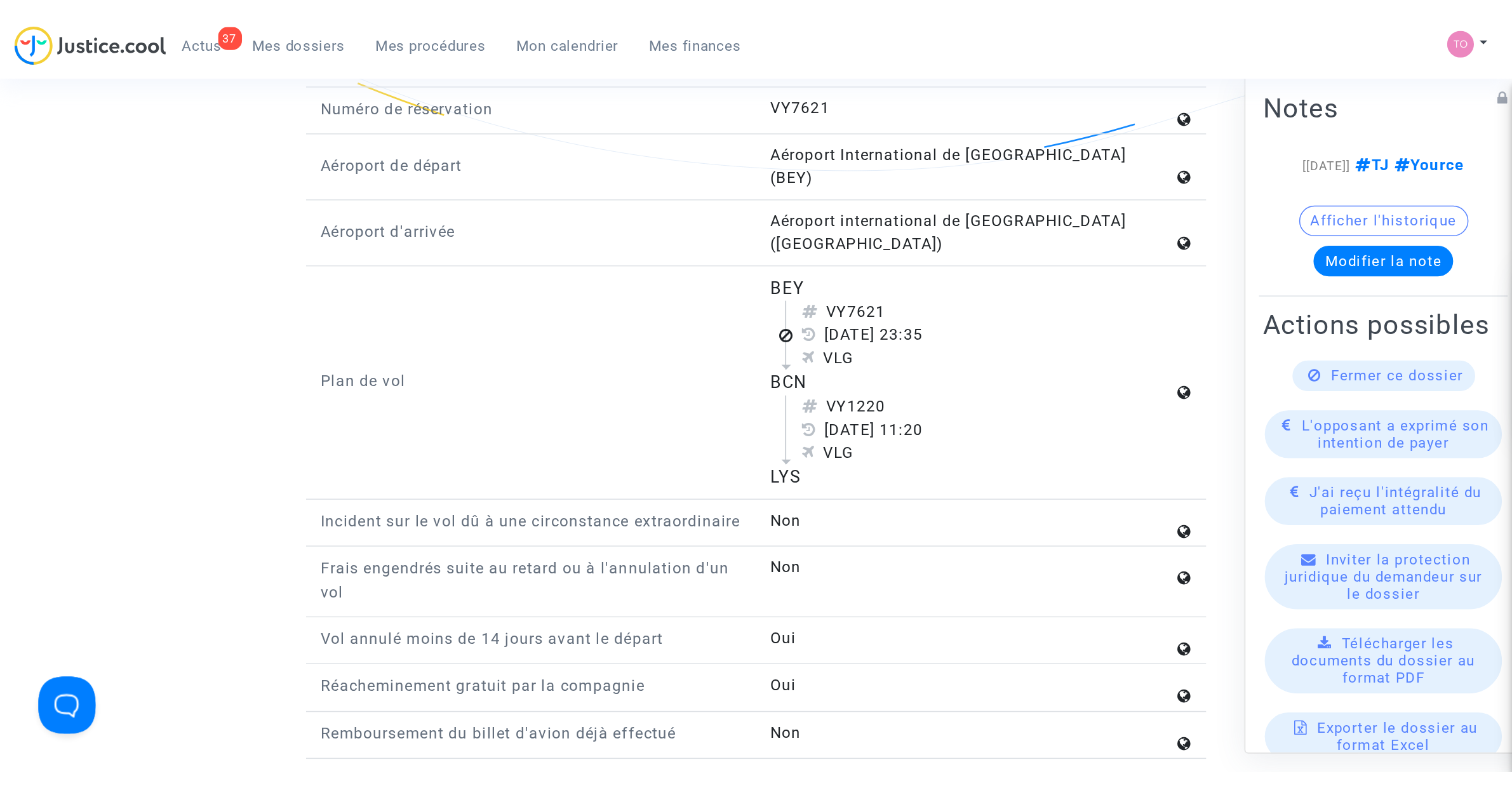
scroll to position [1429, 0]
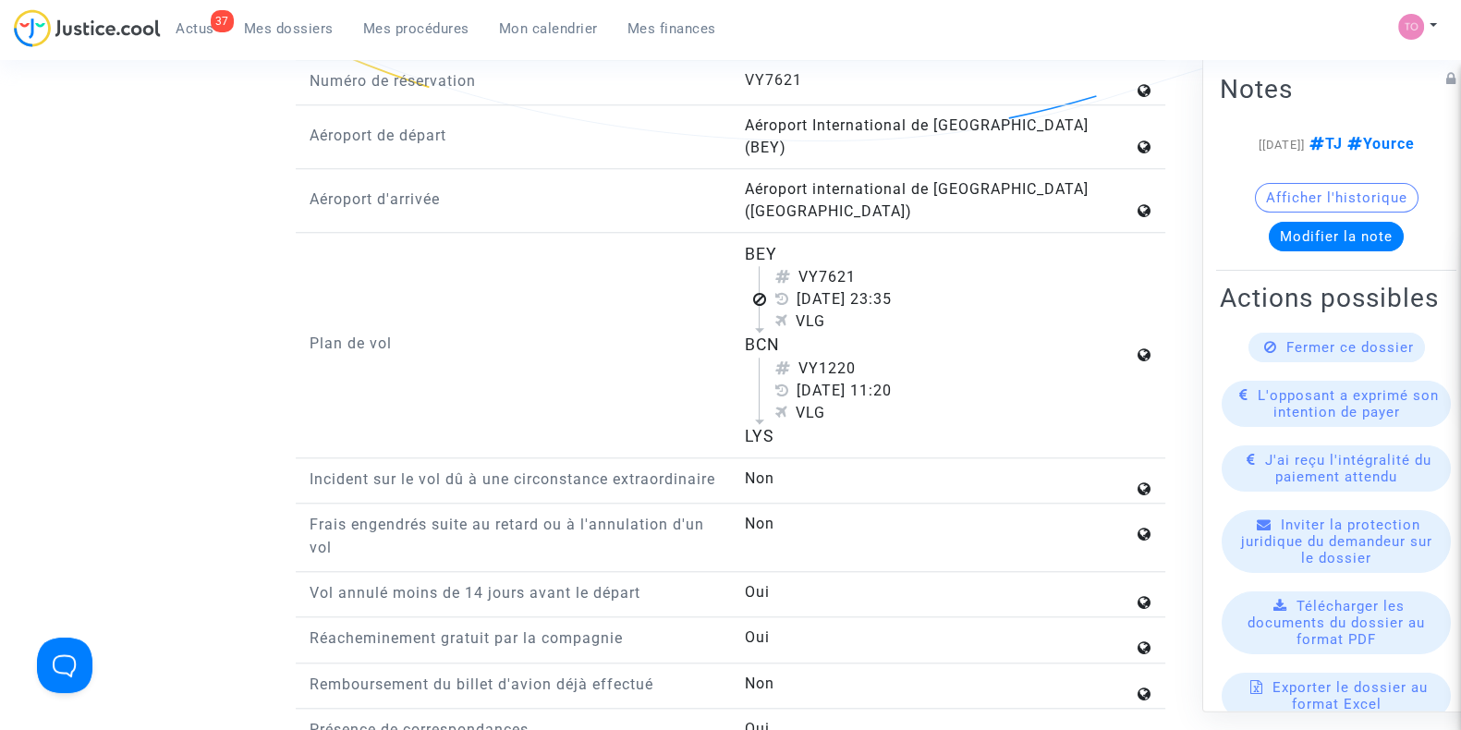
drag, startPoint x: 802, startPoint y: 230, endPoint x: 860, endPoint y: 228, distance: 57.3
click at [860, 266] on div "VY7621" at bounding box center [954, 277] width 359 height 22
copy div "VY7621"
drag, startPoint x: 802, startPoint y: 252, endPoint x: 934, endPoint y: 251, distance: 131.3
click at [934, 288] on div "4 novembre 2023 23:35" at bounding box center [954, 299] width 359 height 22
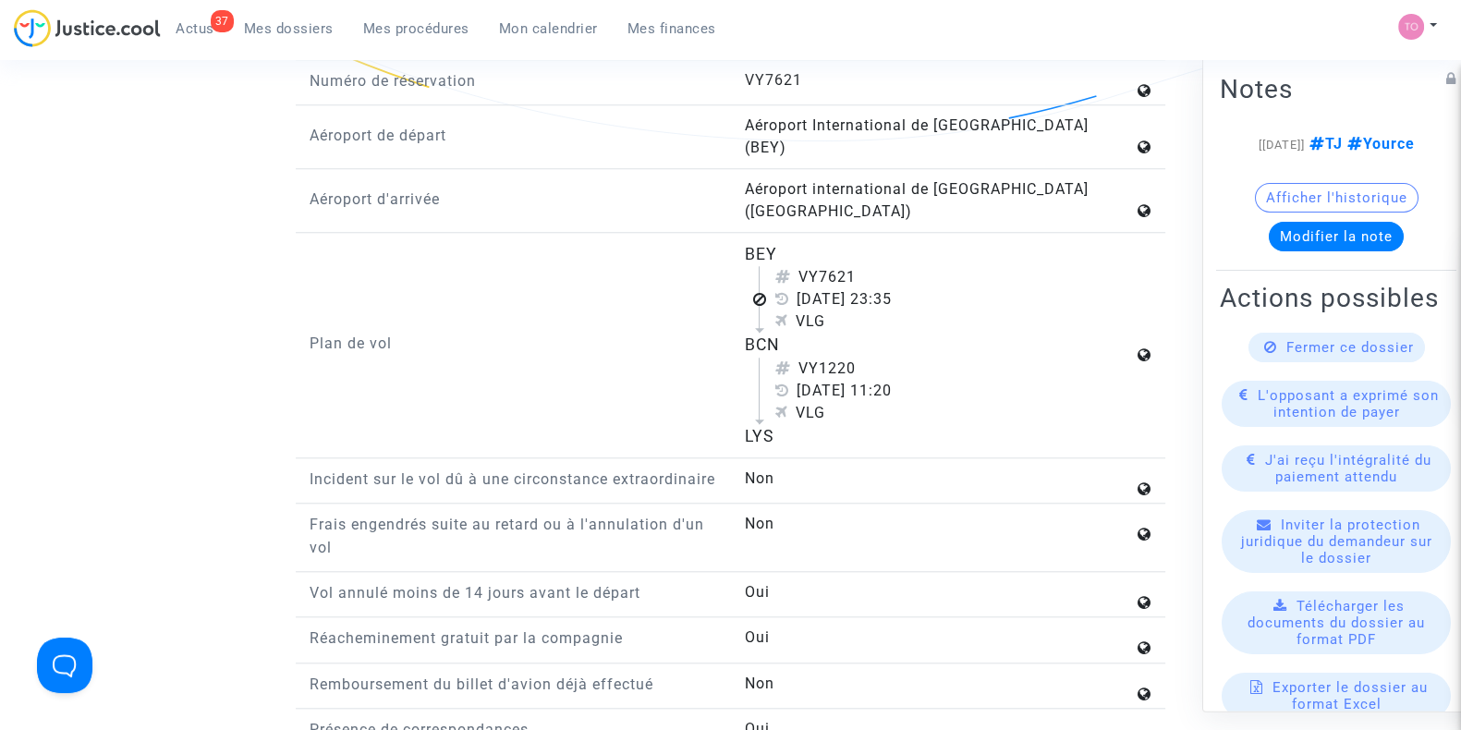
copy div "4 novembre 2023"
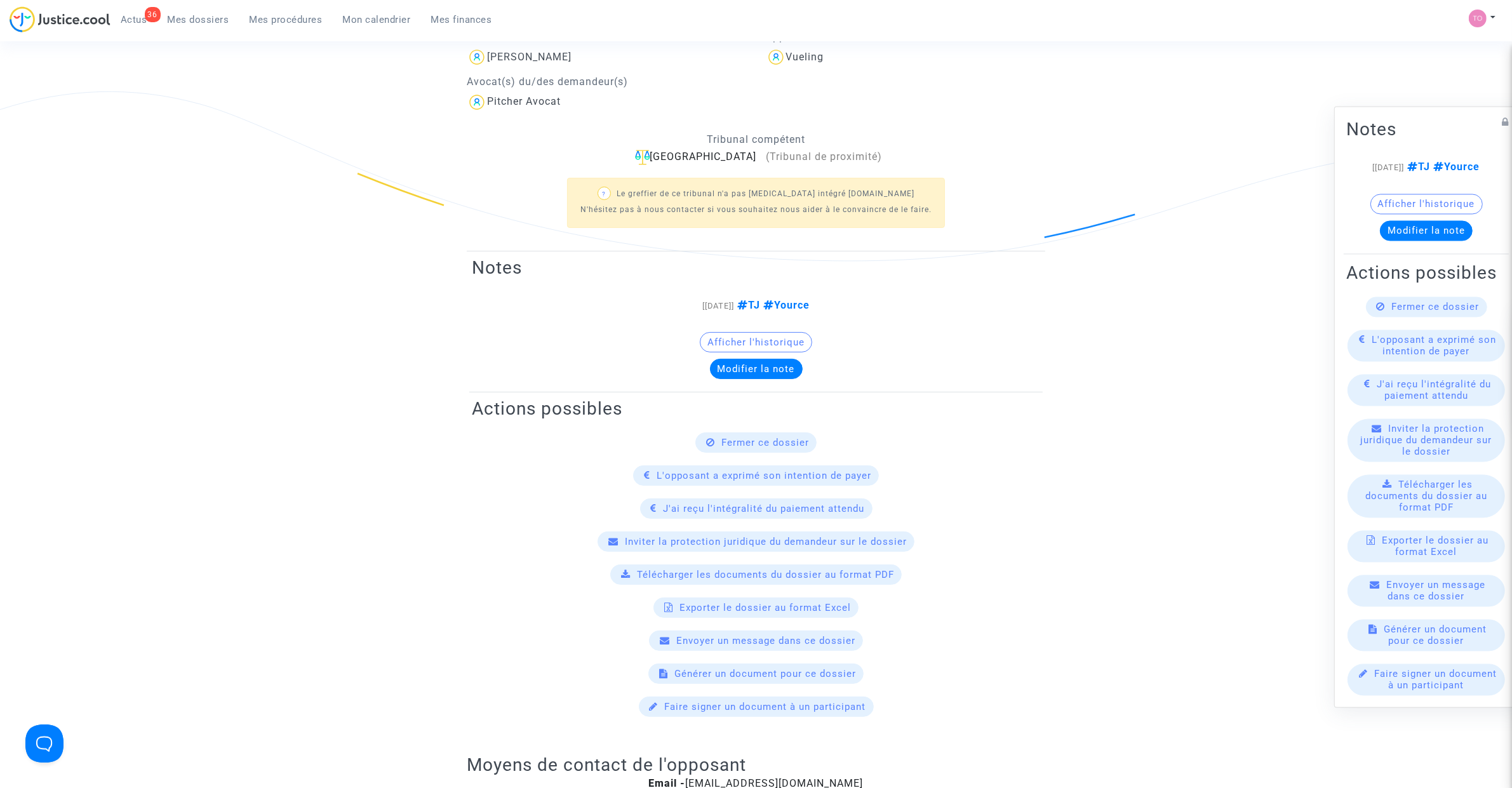
scroll to position [0, 0]
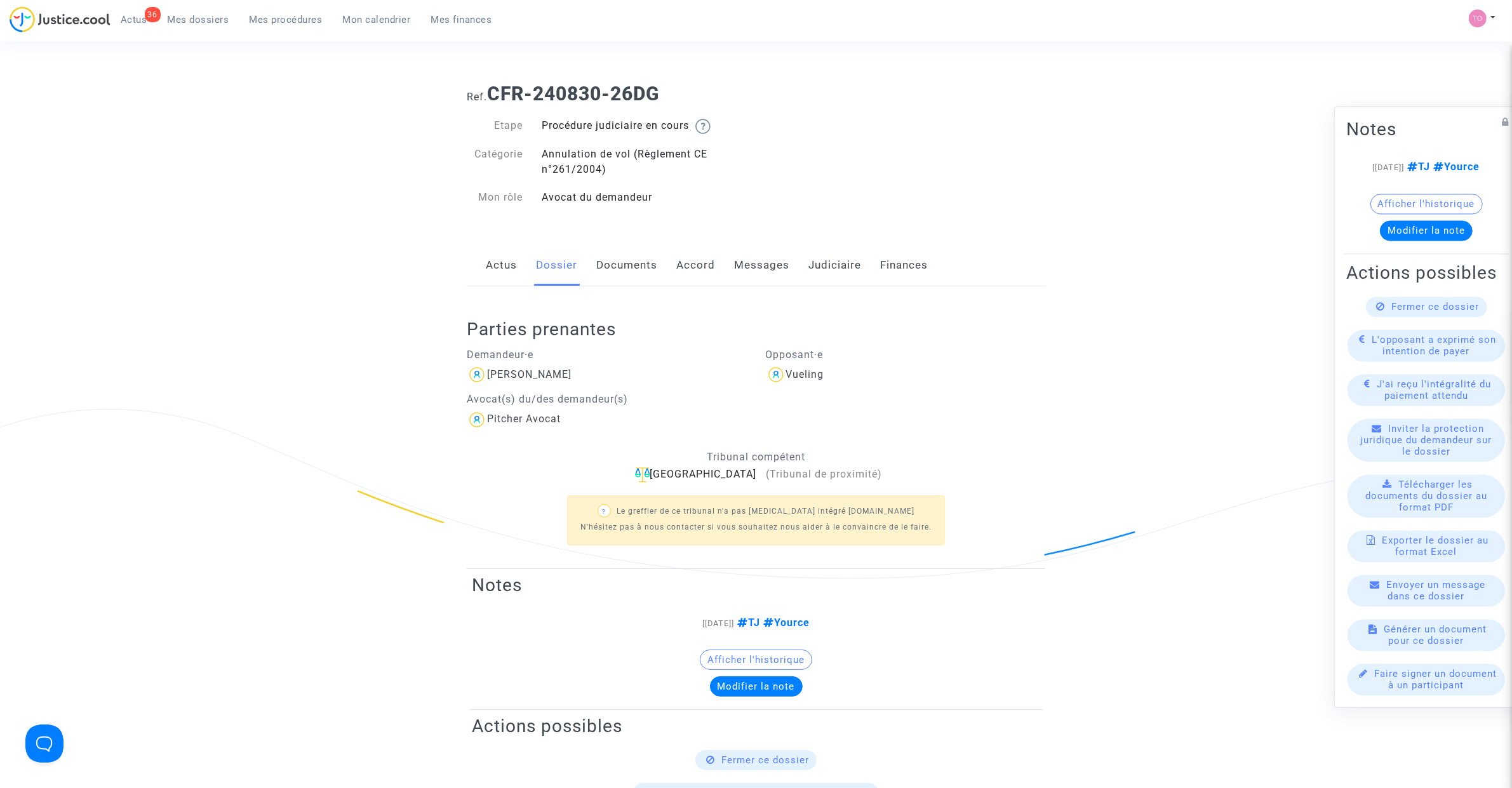
click at [196, 23] on span "Mes dossiers" at bounding box center [199, 19] width 62 height 12
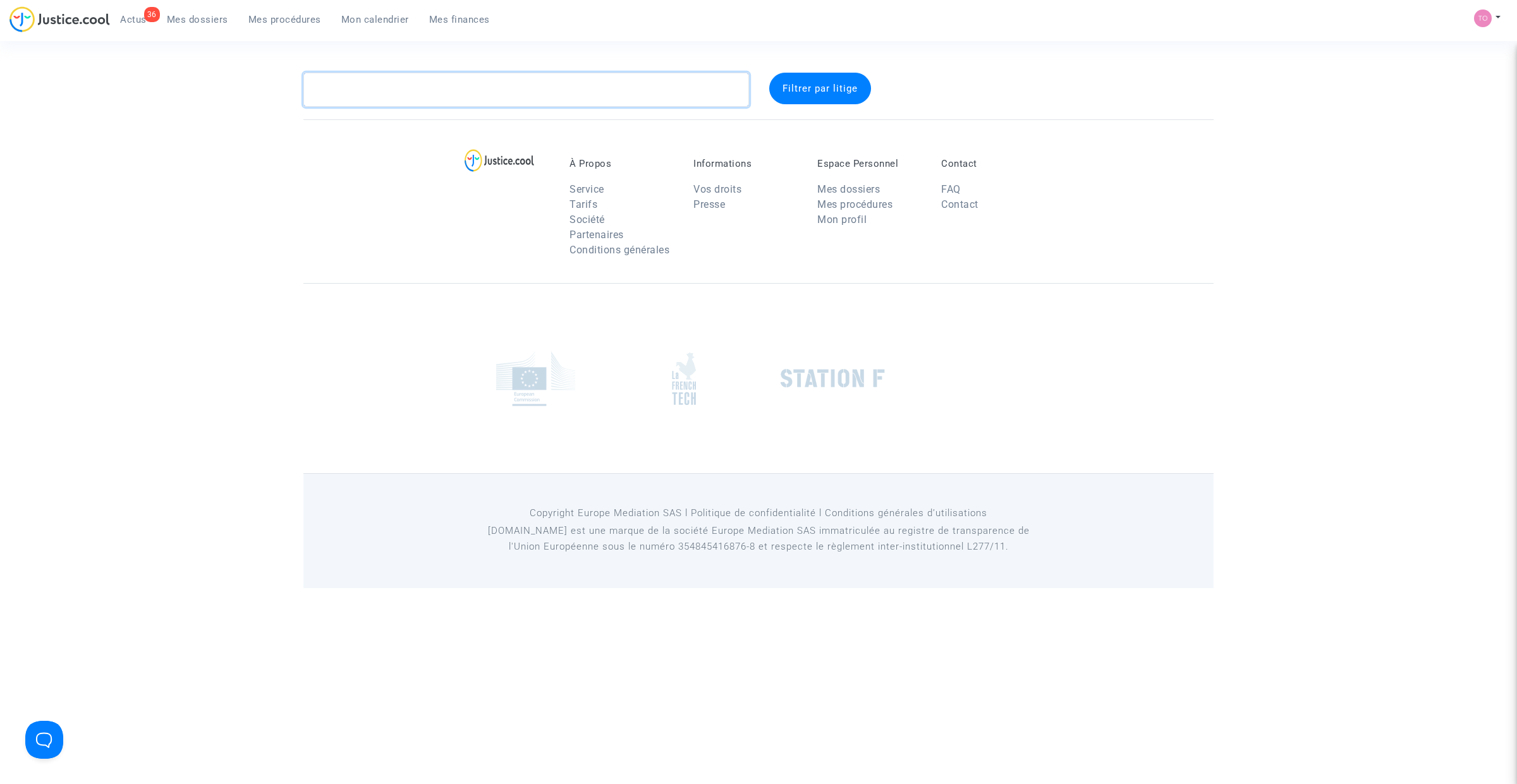
click at [353, 83] on textarea at bounding box center [526, 90] width 446 height 34
paste textarea "SEGUET"
type textarea "SEGUET"
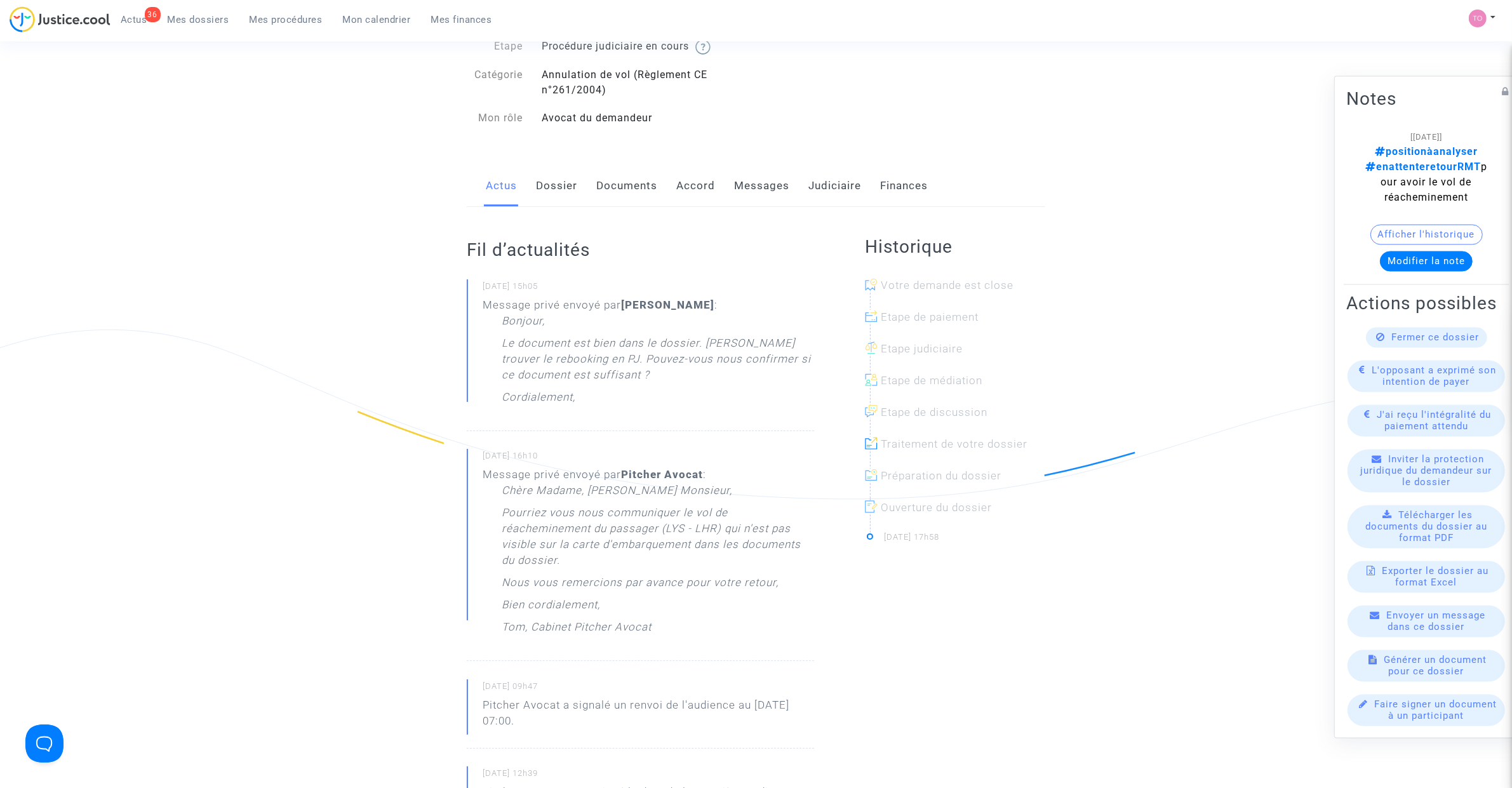
click at [567, 188] on link "Dossier" at bounding box center [556, 185] width 41 height 42
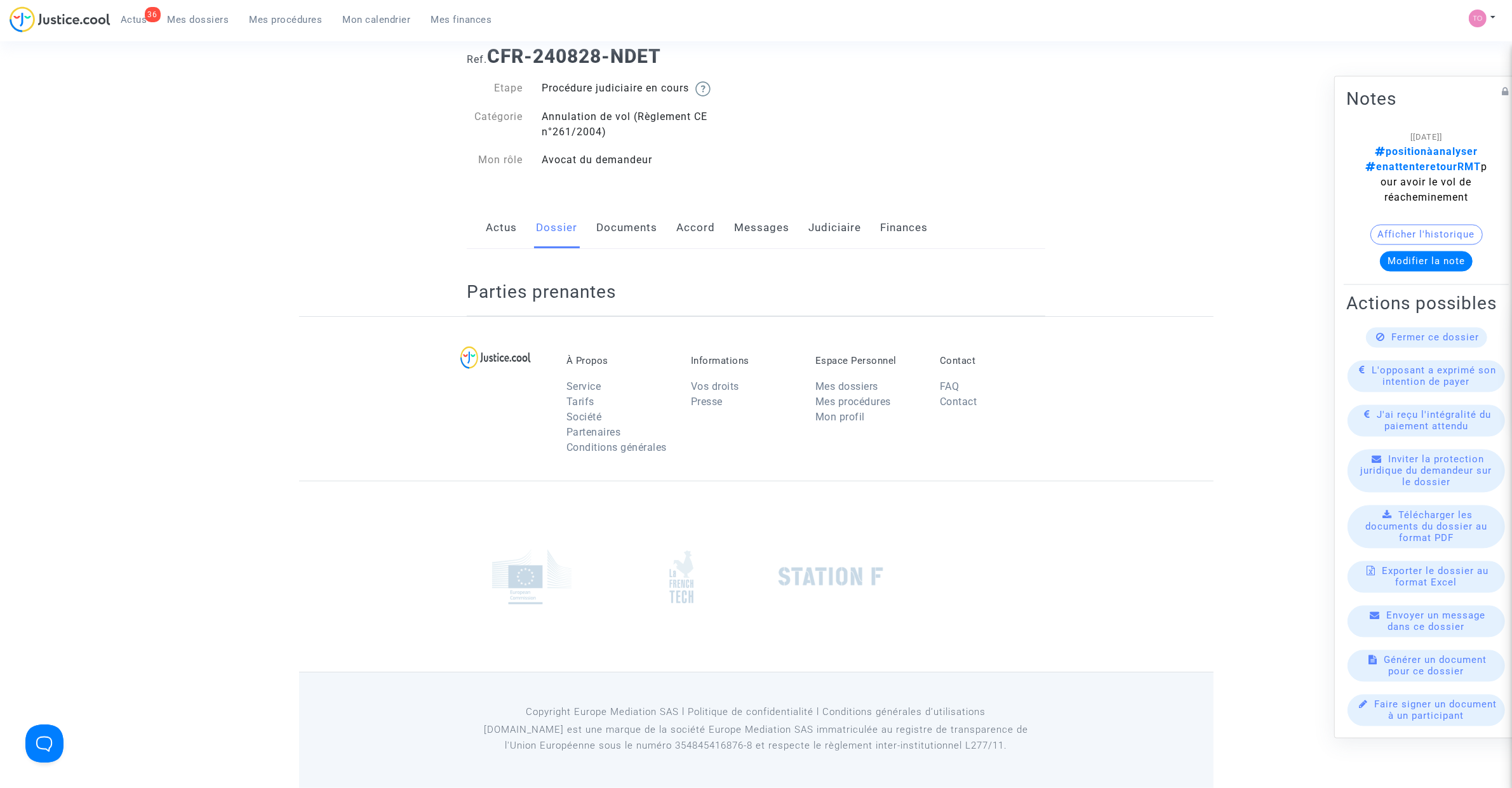
scroll to position [80, 0]
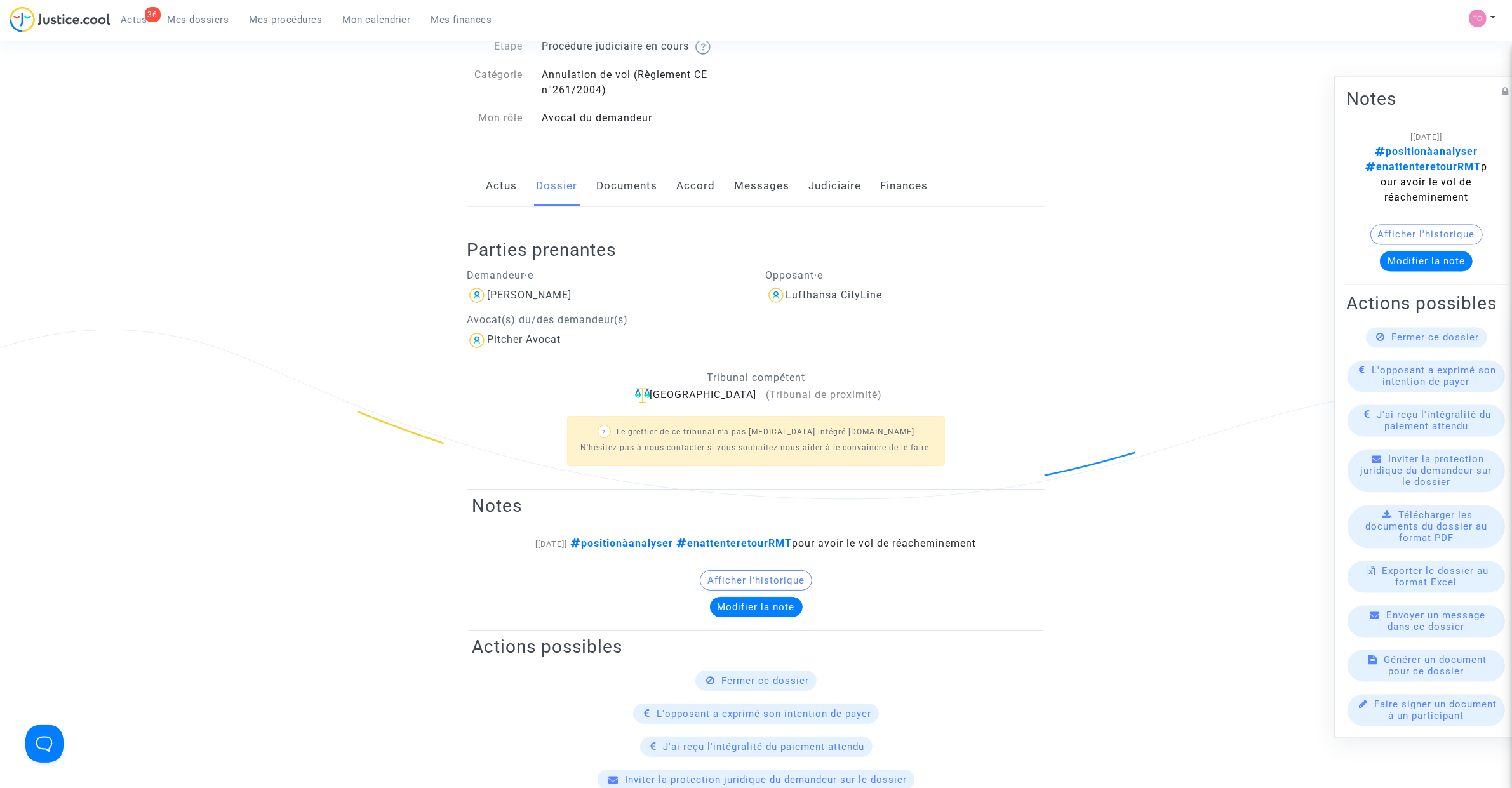
click at [753, 186] on link "Messages" at bounding box center [762, 185] width 55 height 42
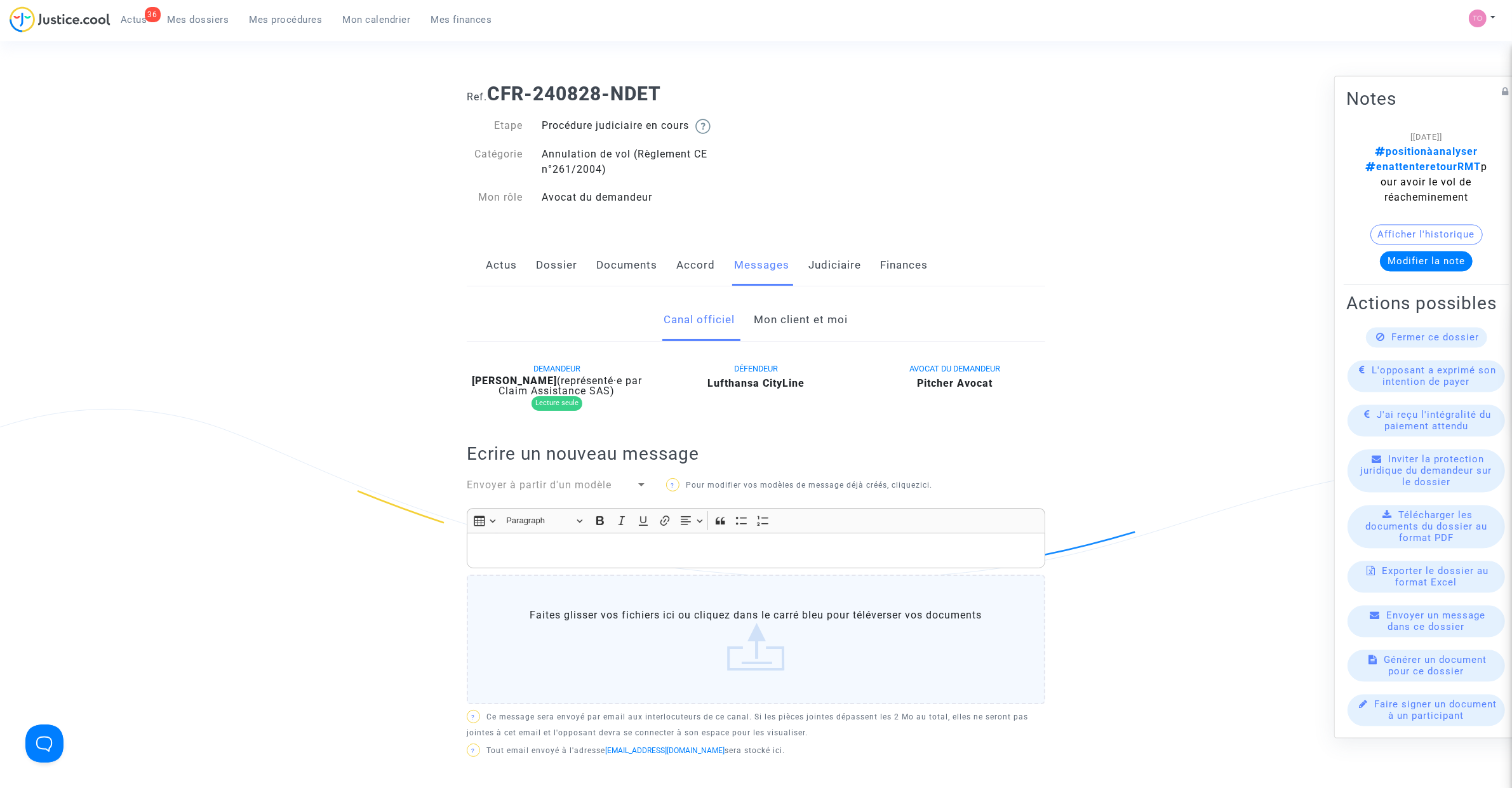
click at [780, 316] on link "Mon client et moi" at bounding box center [801, 319] width 94 height 42
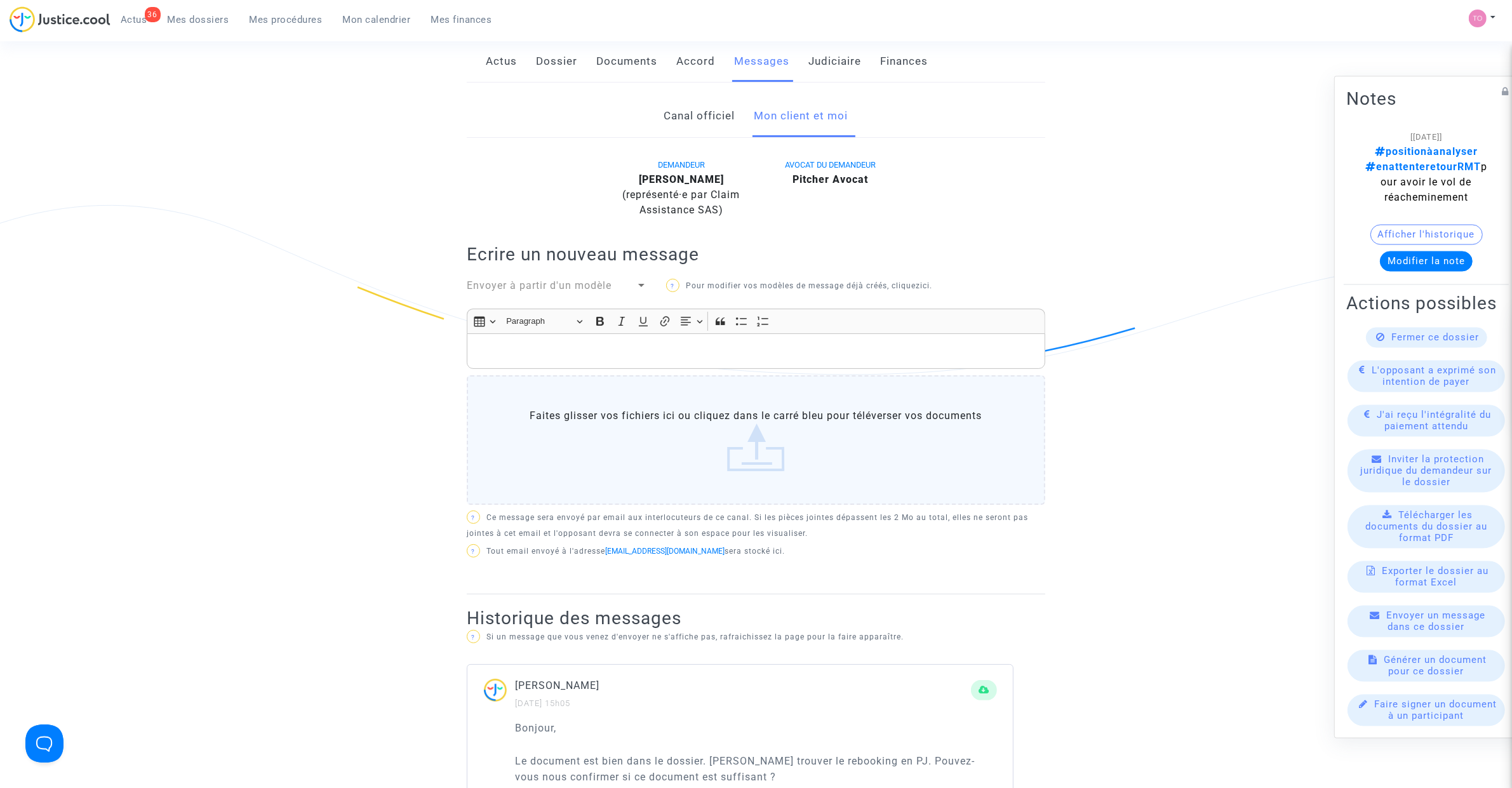
scroll to position [159, 0]
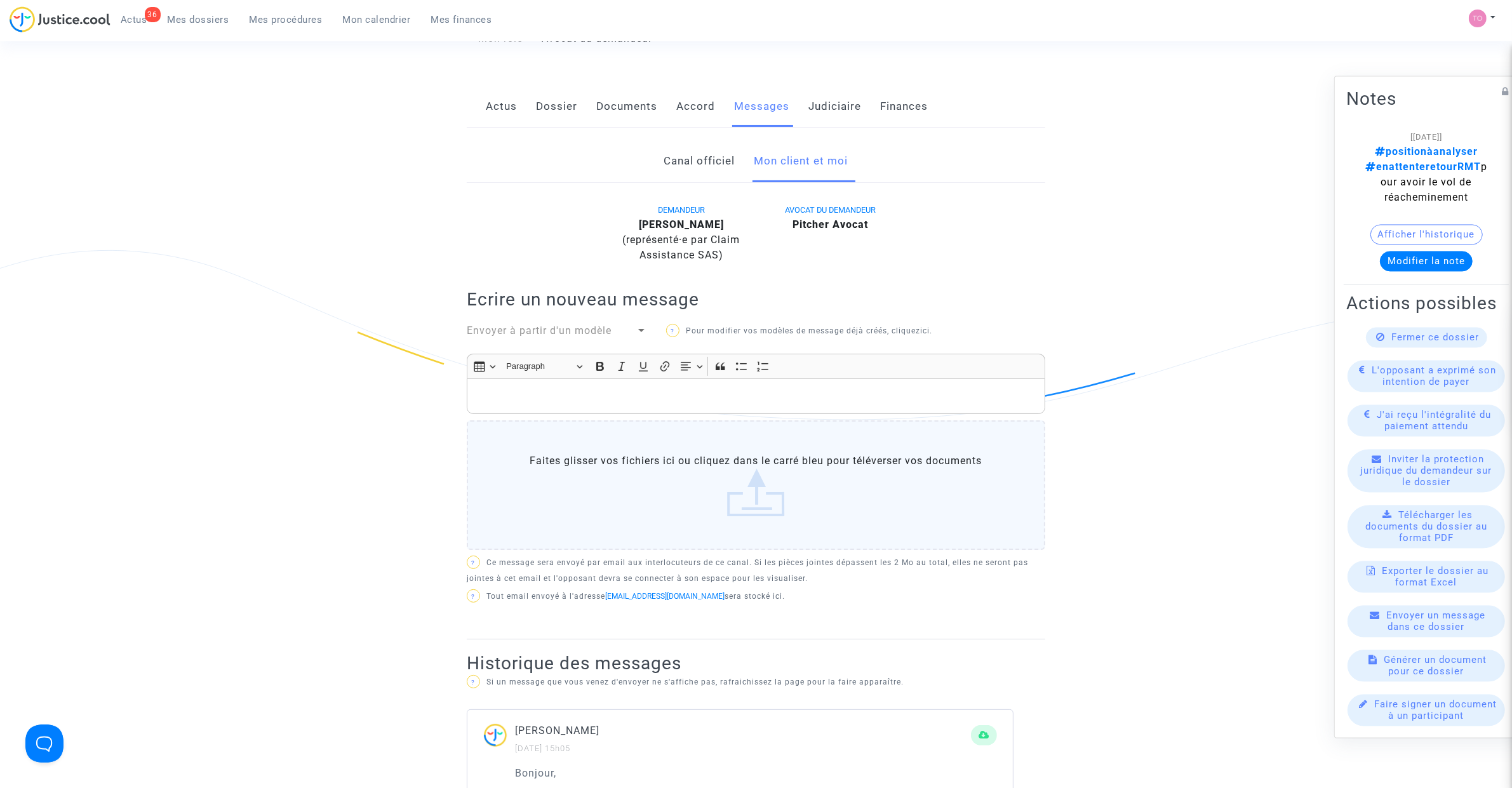
click at [517, 397] on p "Rich Text Editor, main" at bounding box center [756, 396] width 565 height 16
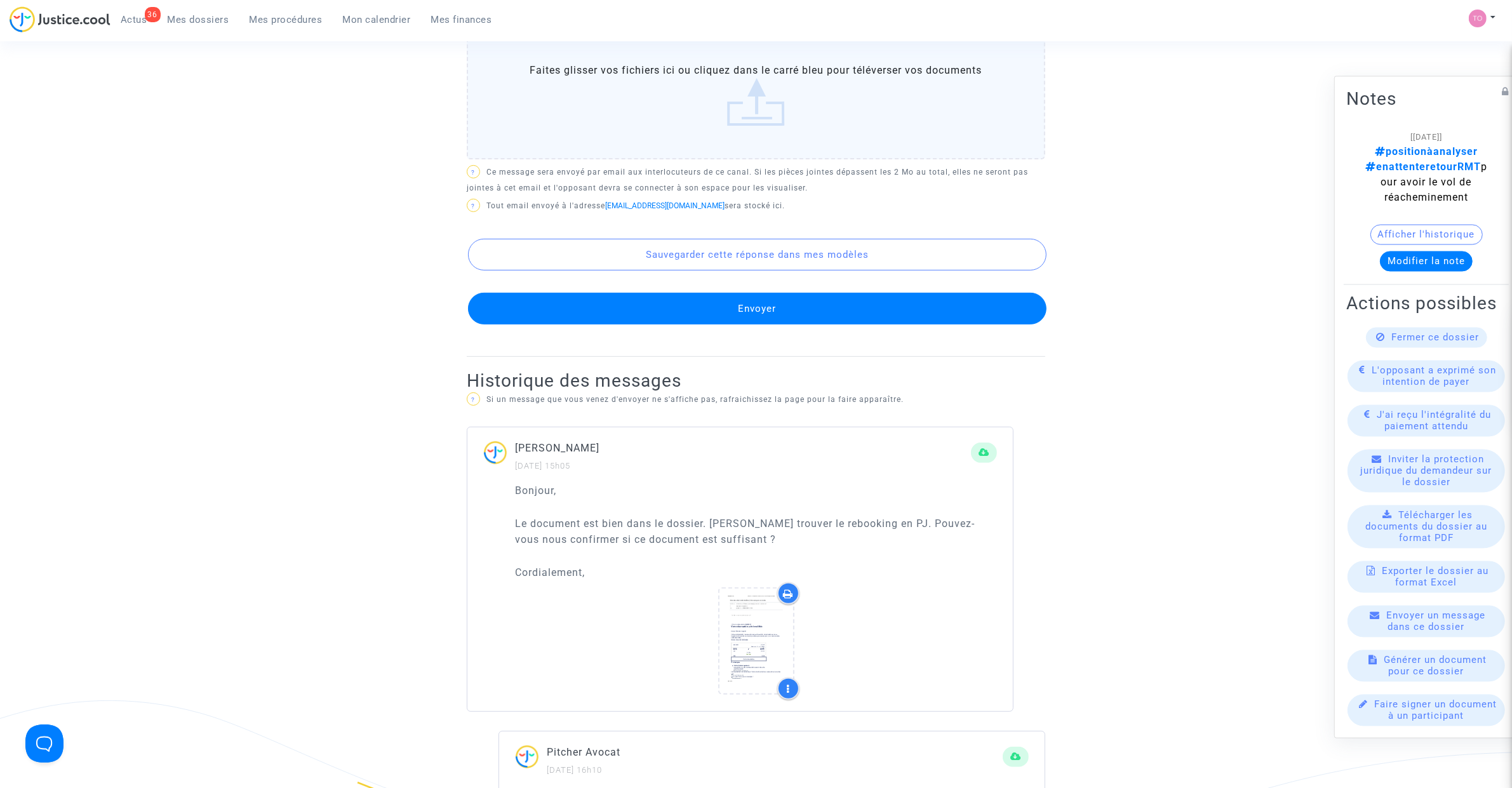
scroll to position [0, 0]
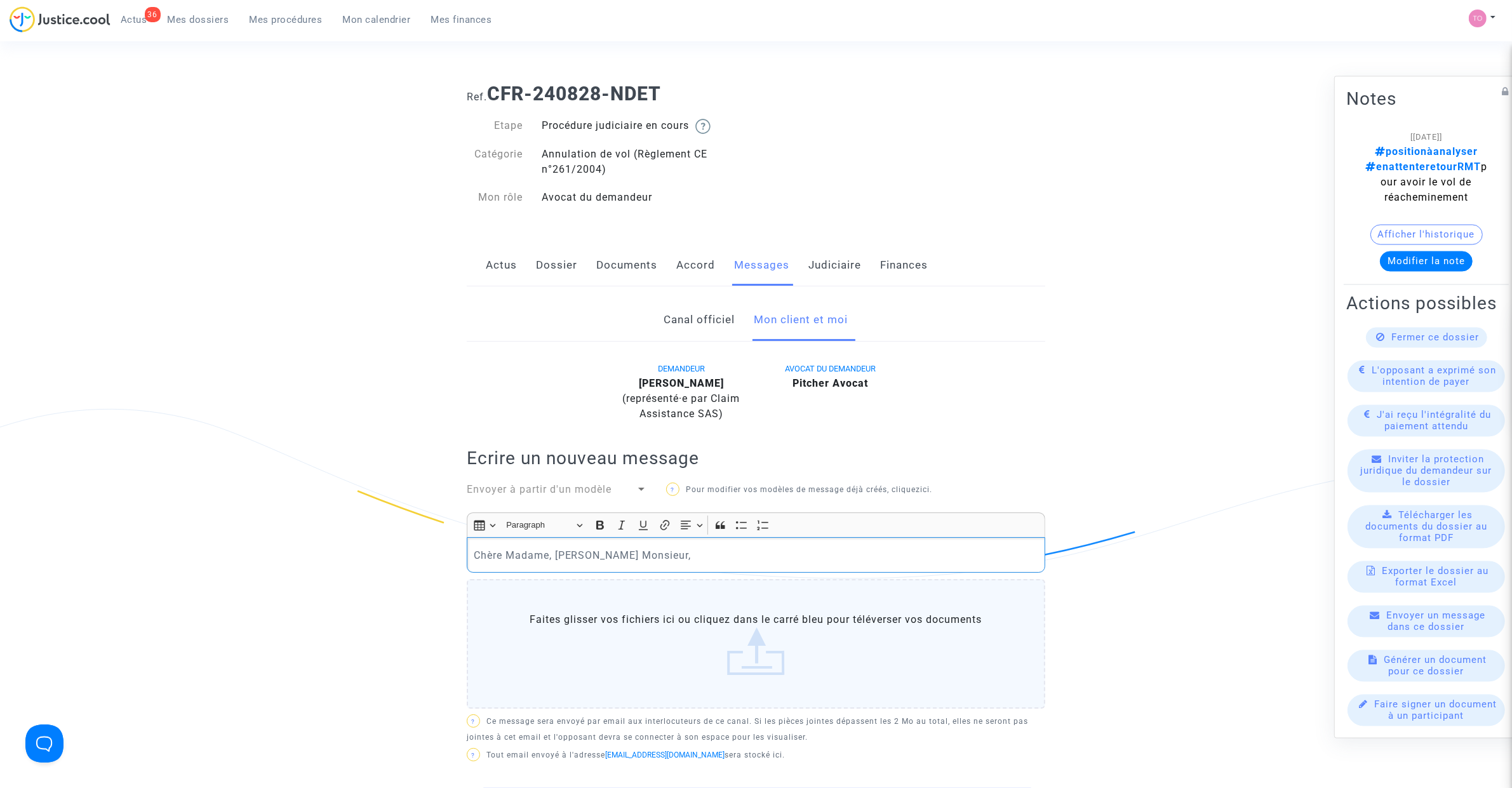
click at [651, 548] on p "Chère Madame, [PERSON_NAME] Monsieur," at bounding box center [756, 555] width 565 height 16
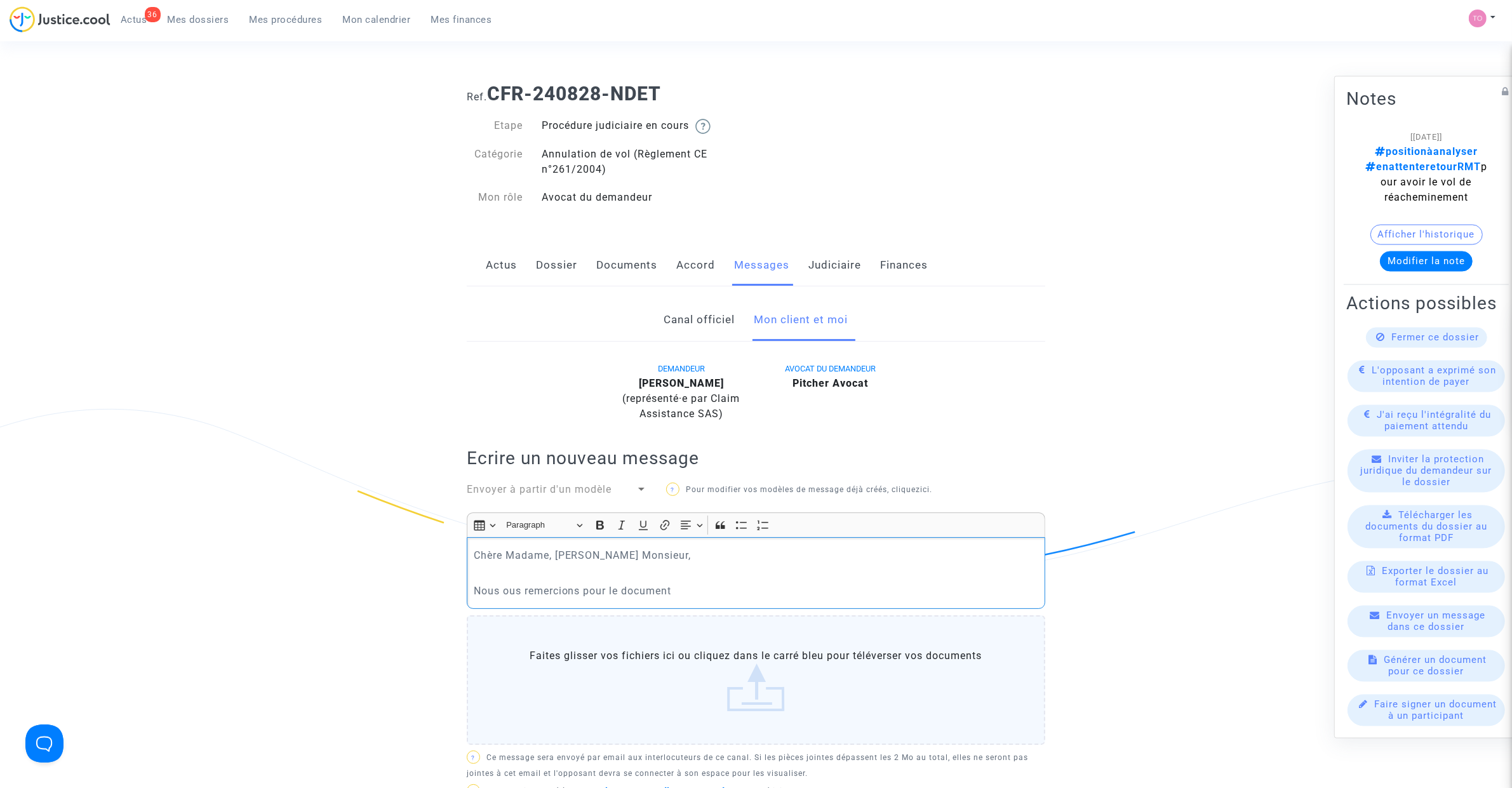
click at [501, 589] on p "Nous ous remercions pour le document" at bounding box center [756, 591] width 565 height 16
click at [502, 592] on p "Nous ous remercions pour le document" at bounding box center [756, 591] width 565 height 16
click at [687, 587] on p "Nous vous remercions pour le document" at bounding box center [756, 591] width 565 height 16
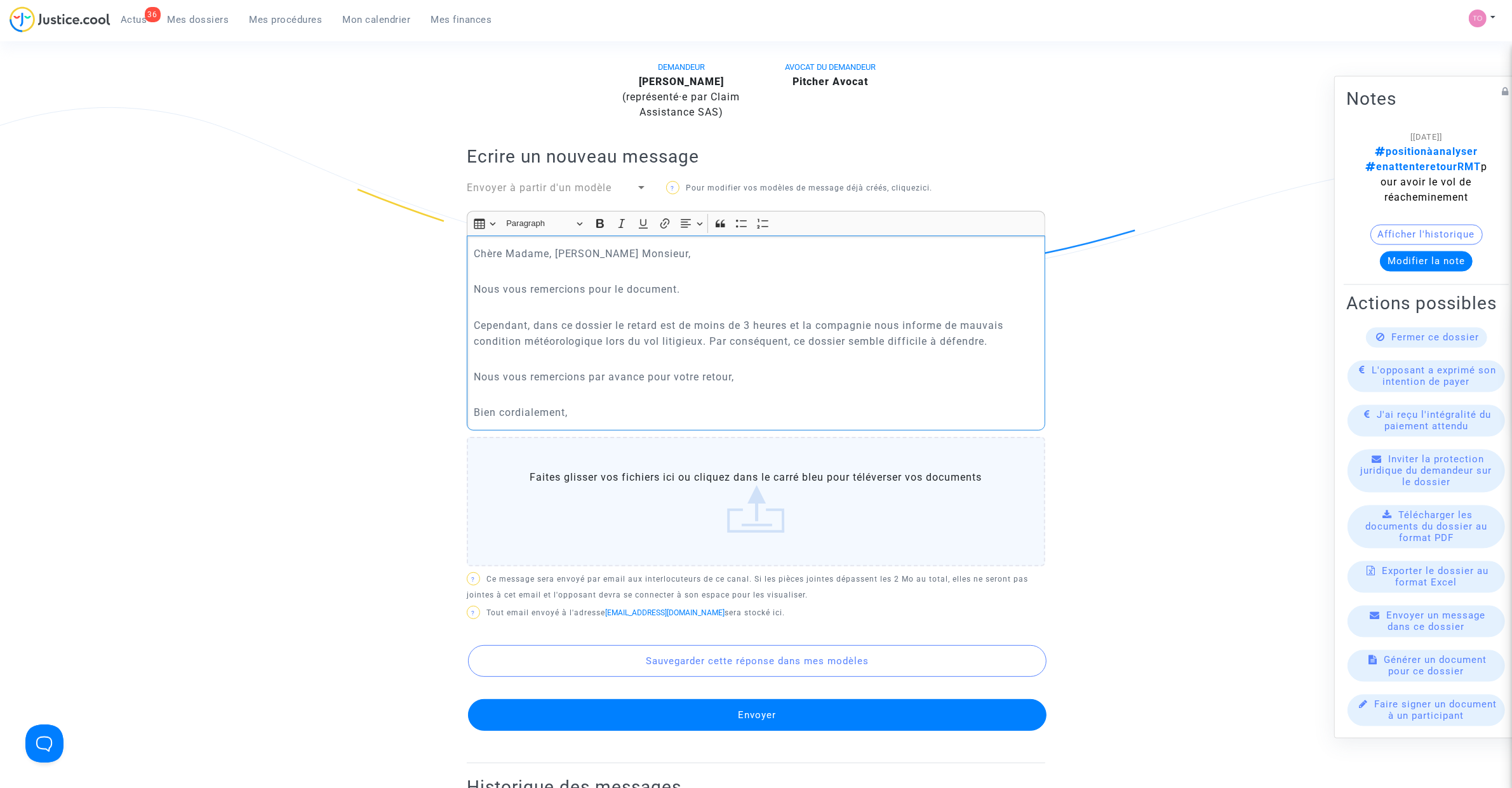
scroll to position [476, 0]
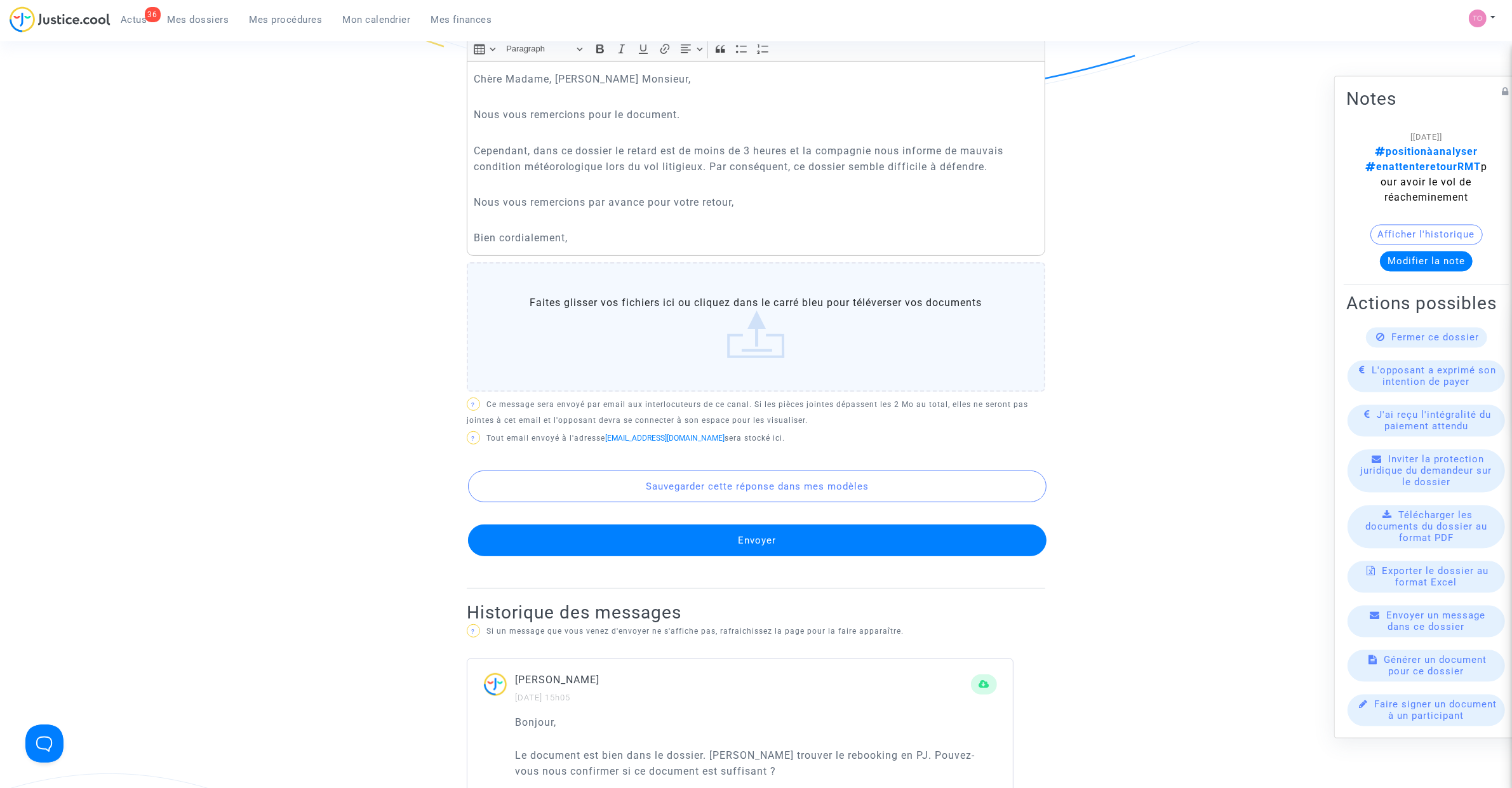
click at [690, 532] on button "Envoyer" at bounding box center [757, 541] width 578 height 32
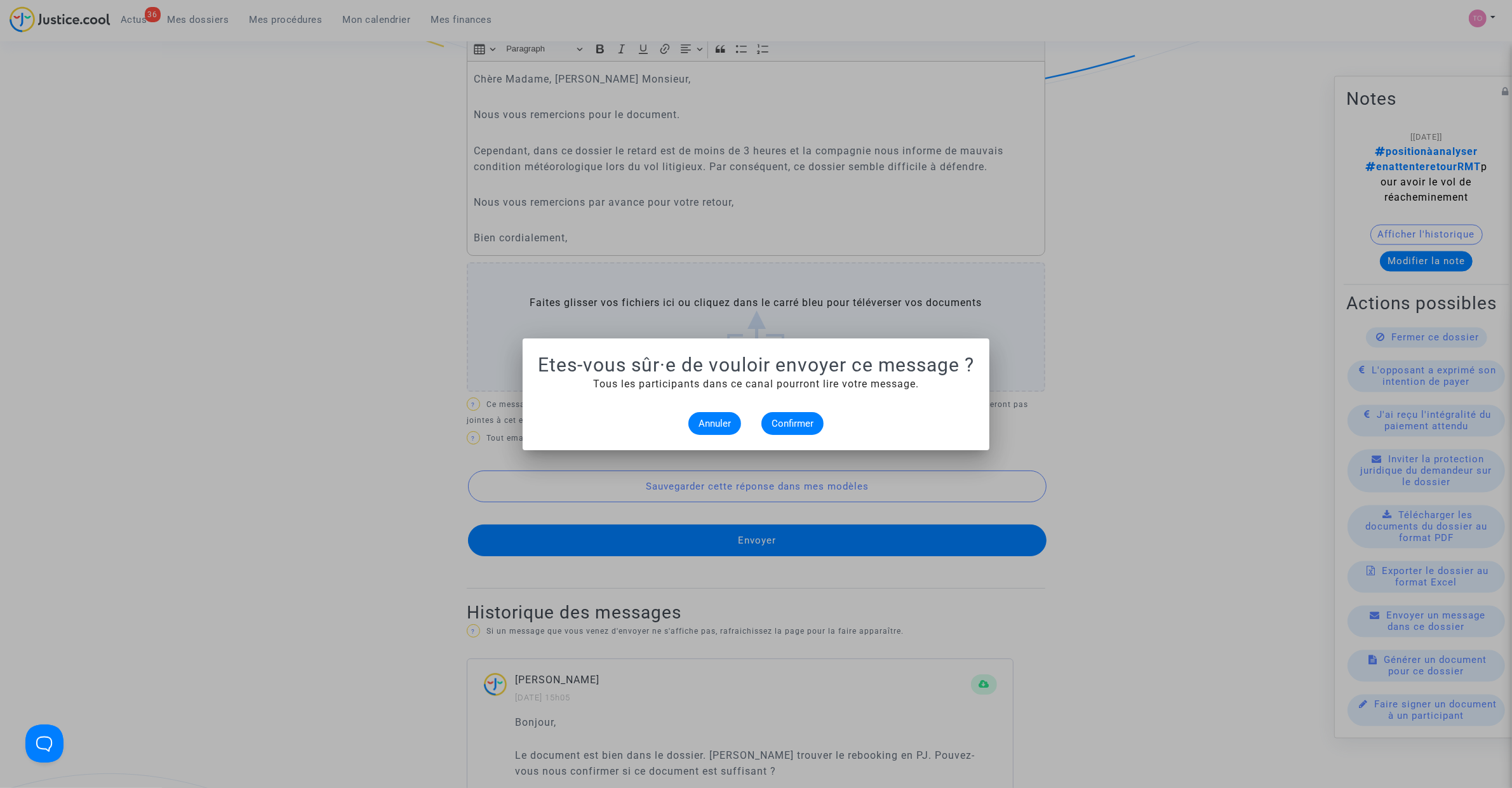
scroll to position [0, 0]
click at [776, 430] on button "Confirmer" at bounding box center [792, 423] width 63 height 23
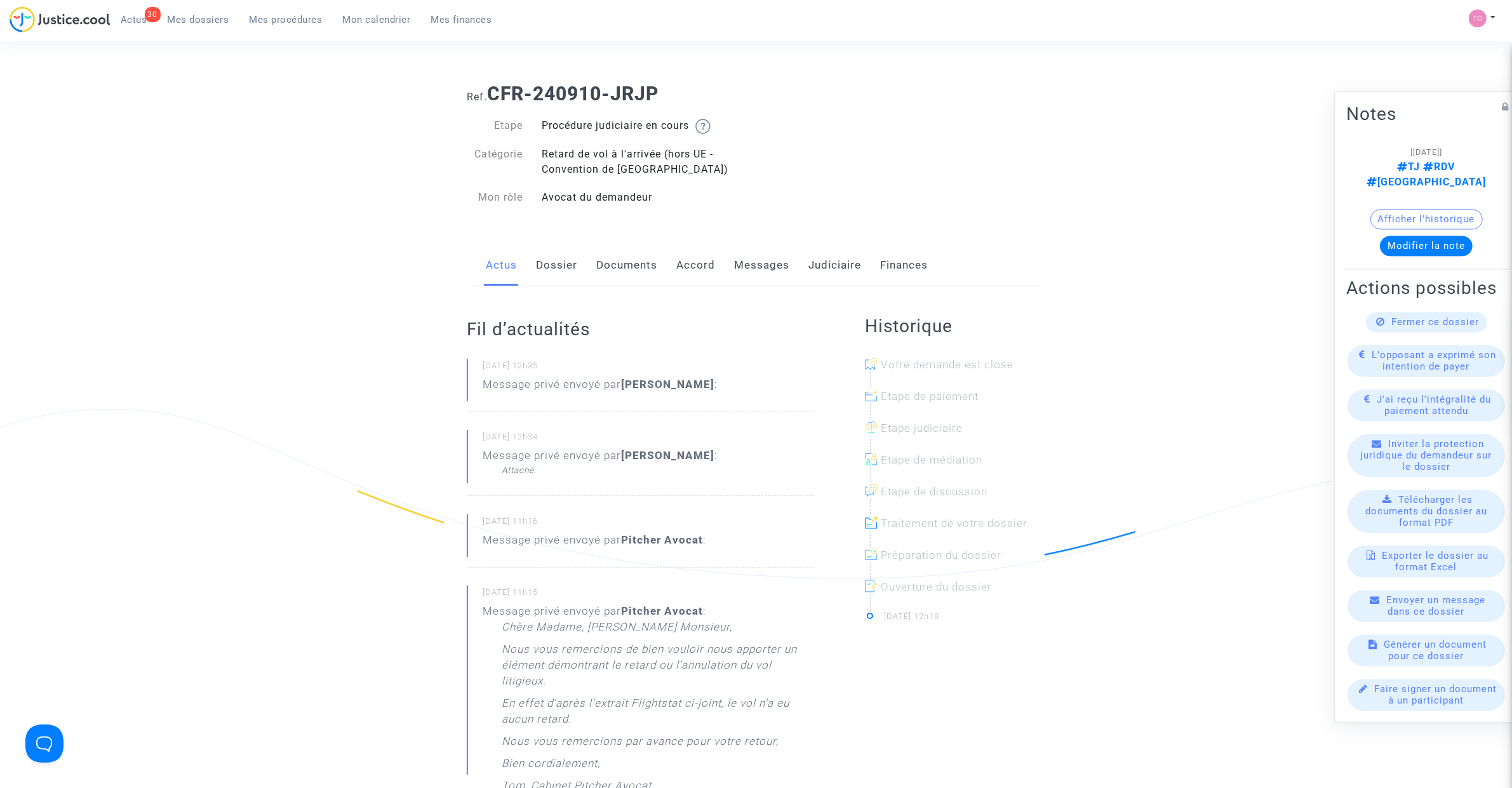
click at [563, 259] on link "Dossier" at bounding box center [556, 265] width 41 height 42
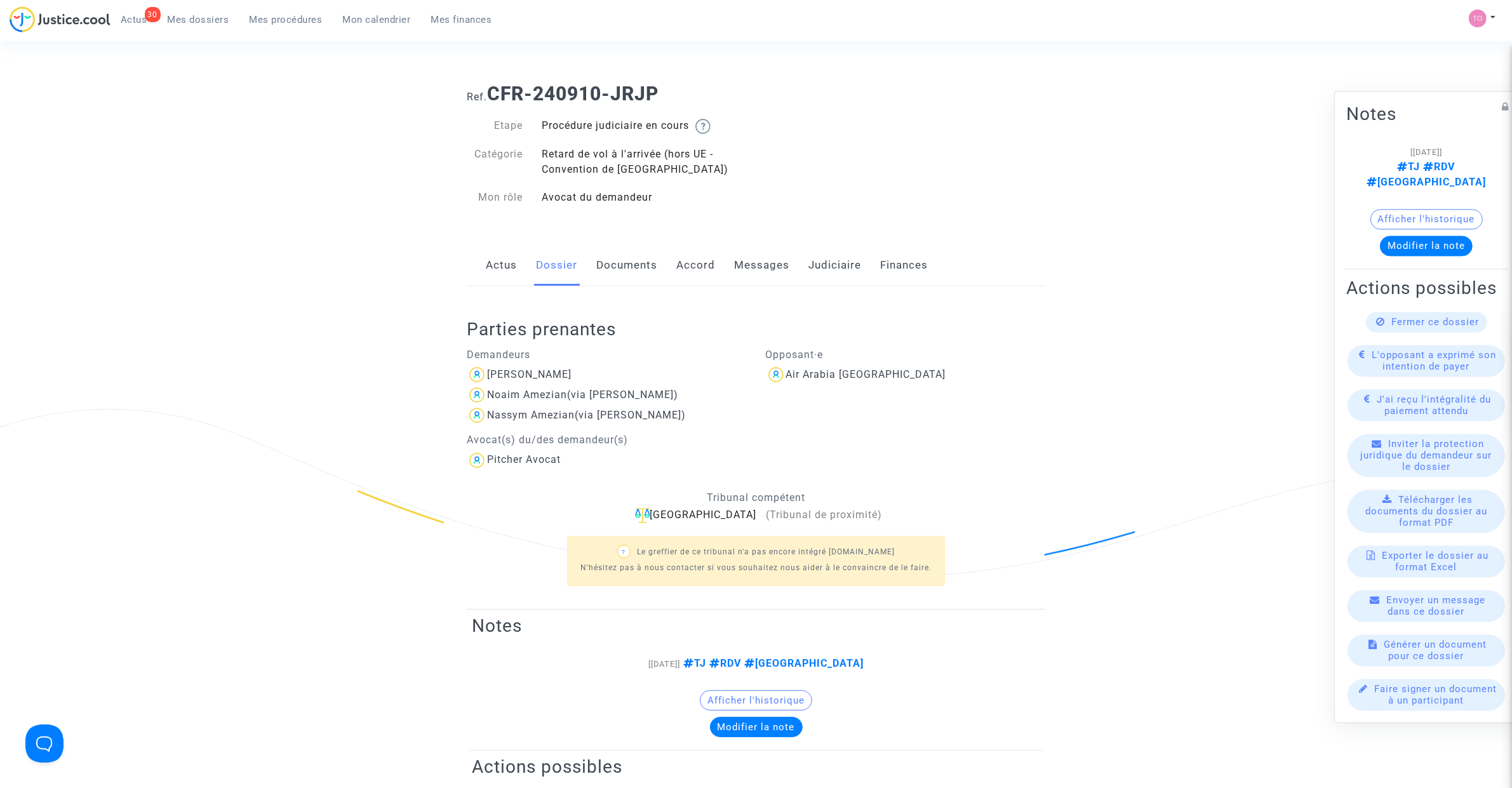
click at [756, 262] on link "Messages" at bounding box center [762, 265] width 55 height 42
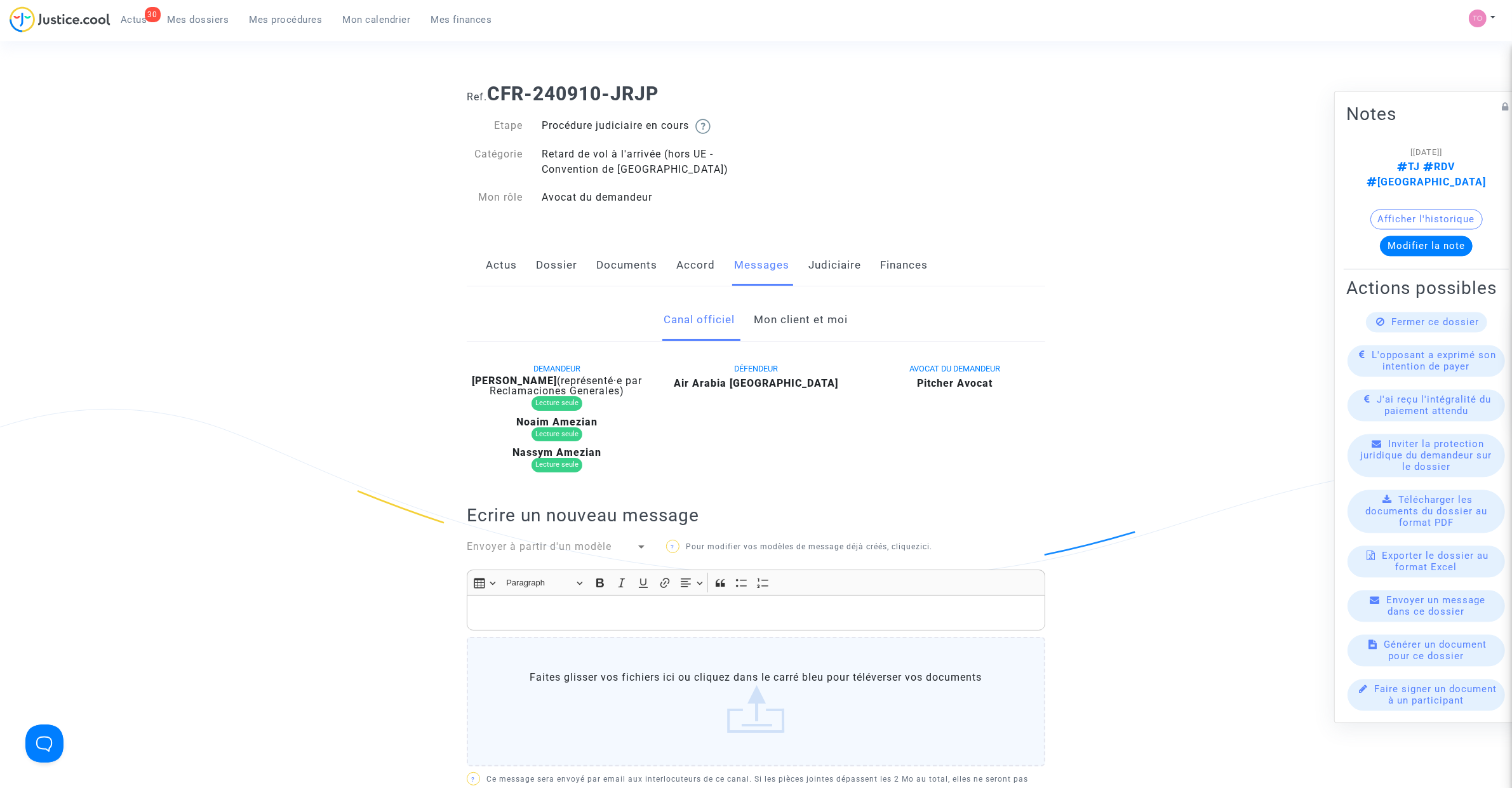
click at [767, 324] on link "Mon client et moi" at bounding box center [801, 319] width 94 height 42
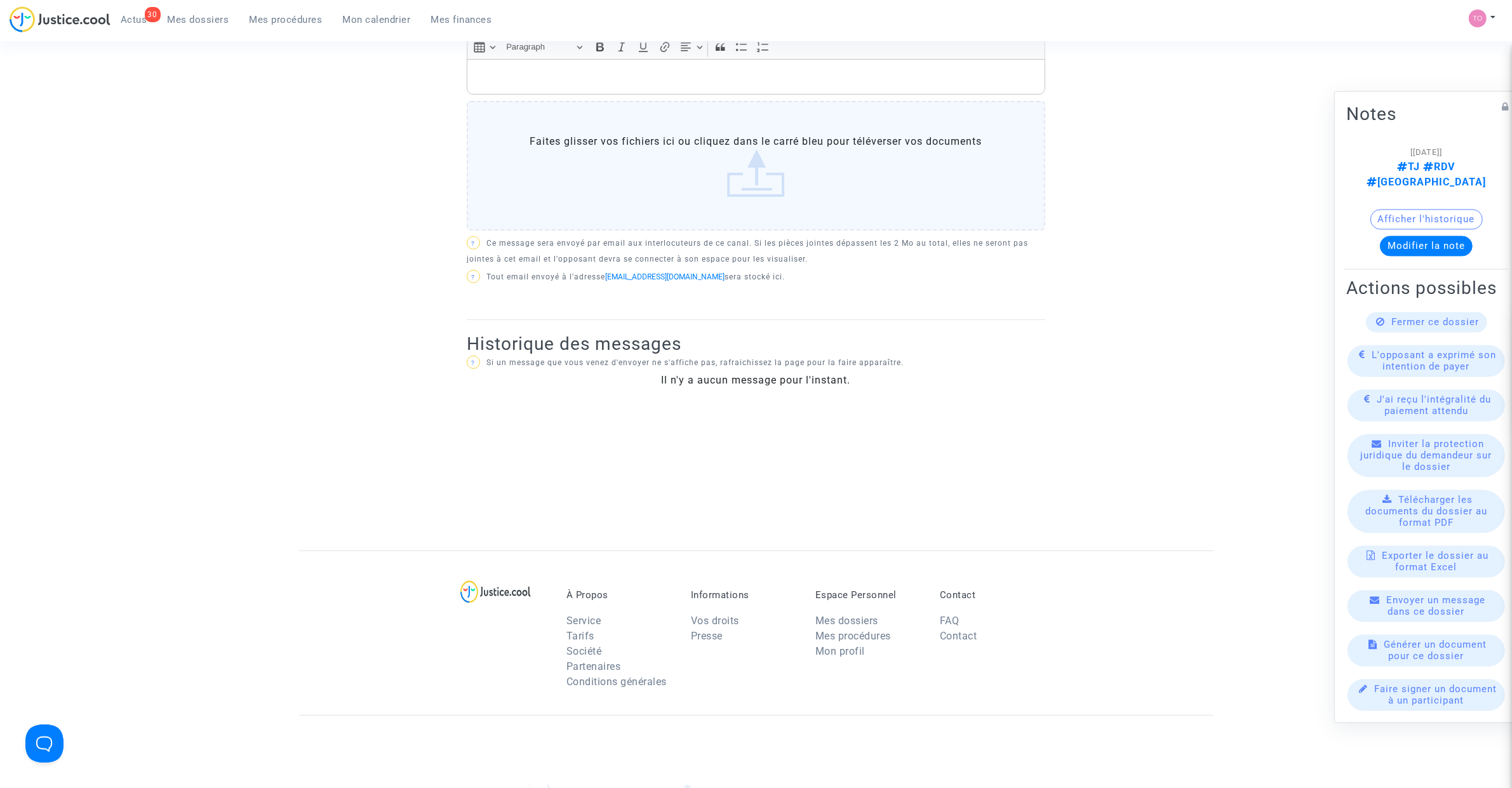
scroll to position [80, 0]
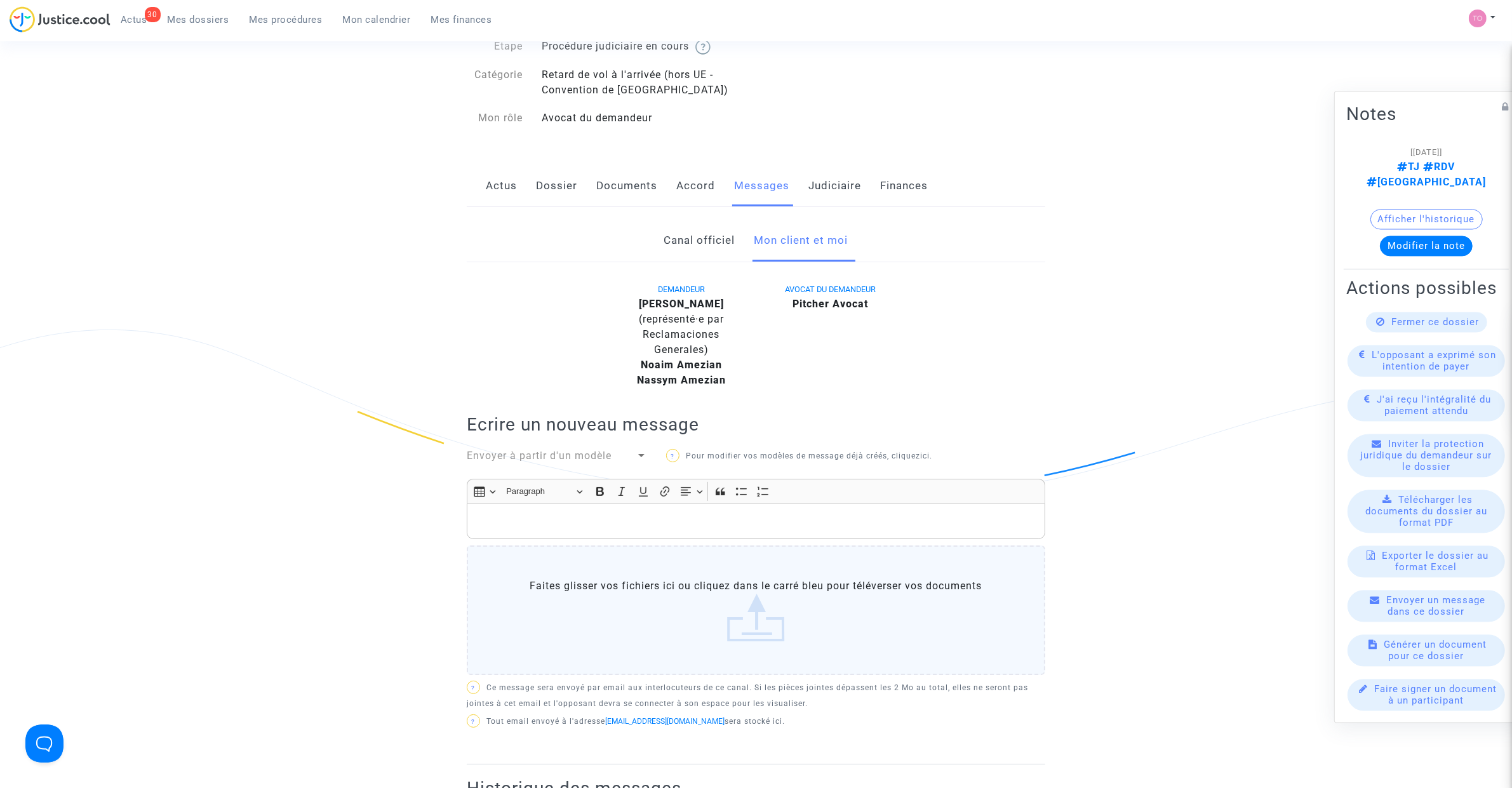
click at [684, 243] on link "Canal officiel" at bounding box center [700, 240] width 71 height 42
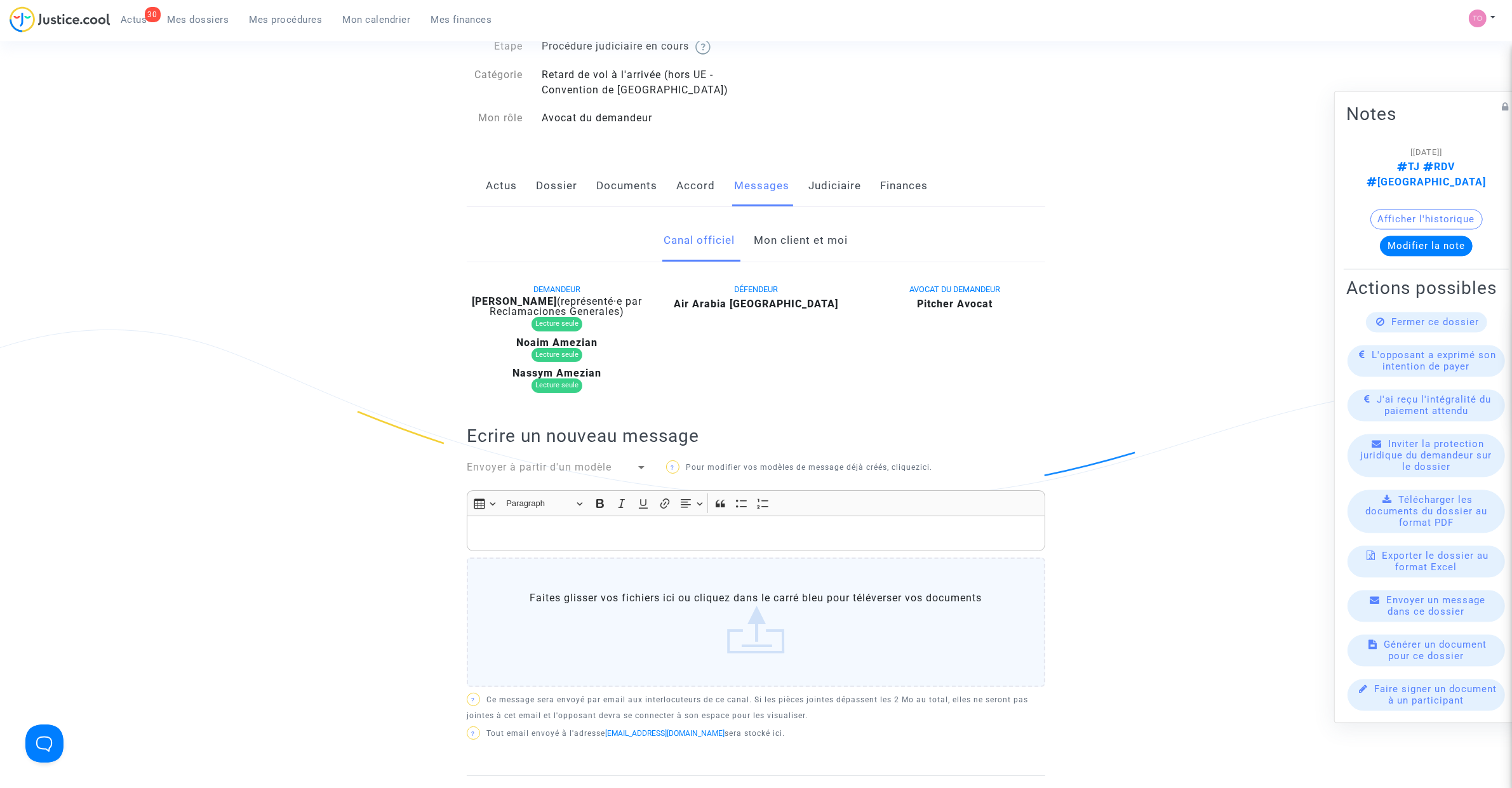
click at [804, 239] on link "Mon client et moi" at bounding box center [801, 240] width 94 height 42
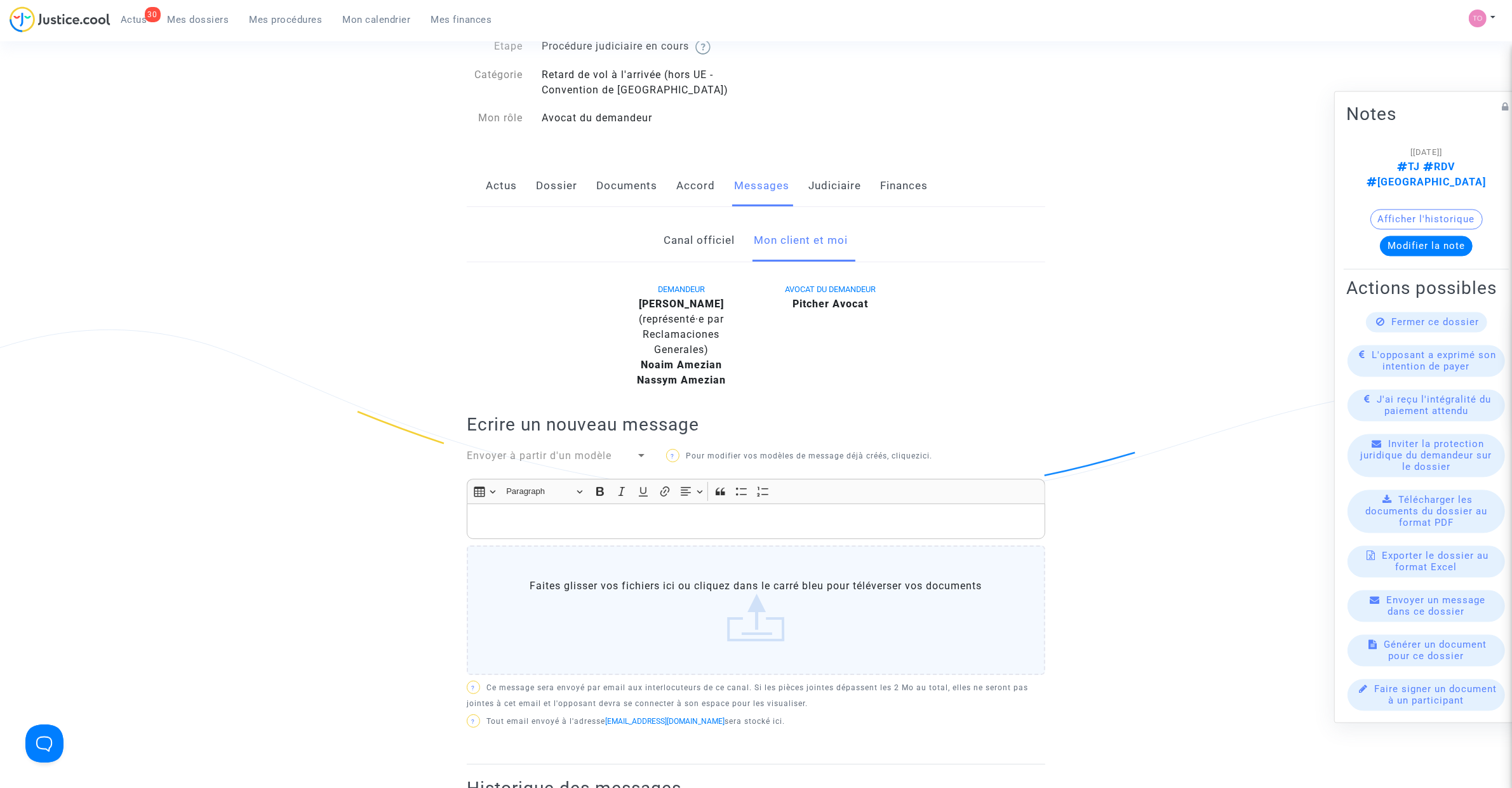
click at [501, 185] on link "Actus" at bounding box center [501, 185] width 31 height 42
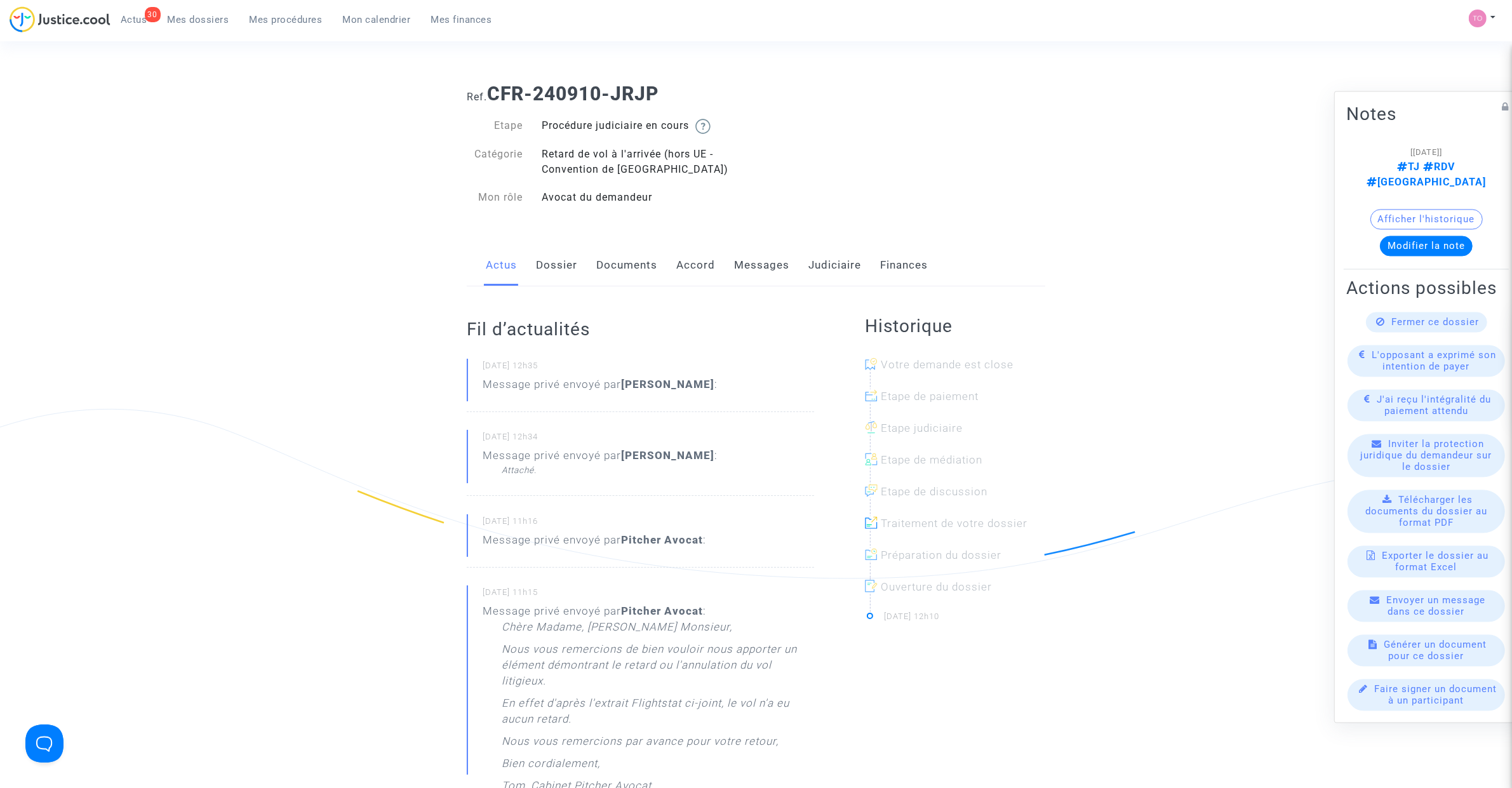
click at [557, 264] on link "Dossier" at bounding box center [556, 265] width 41 height 42
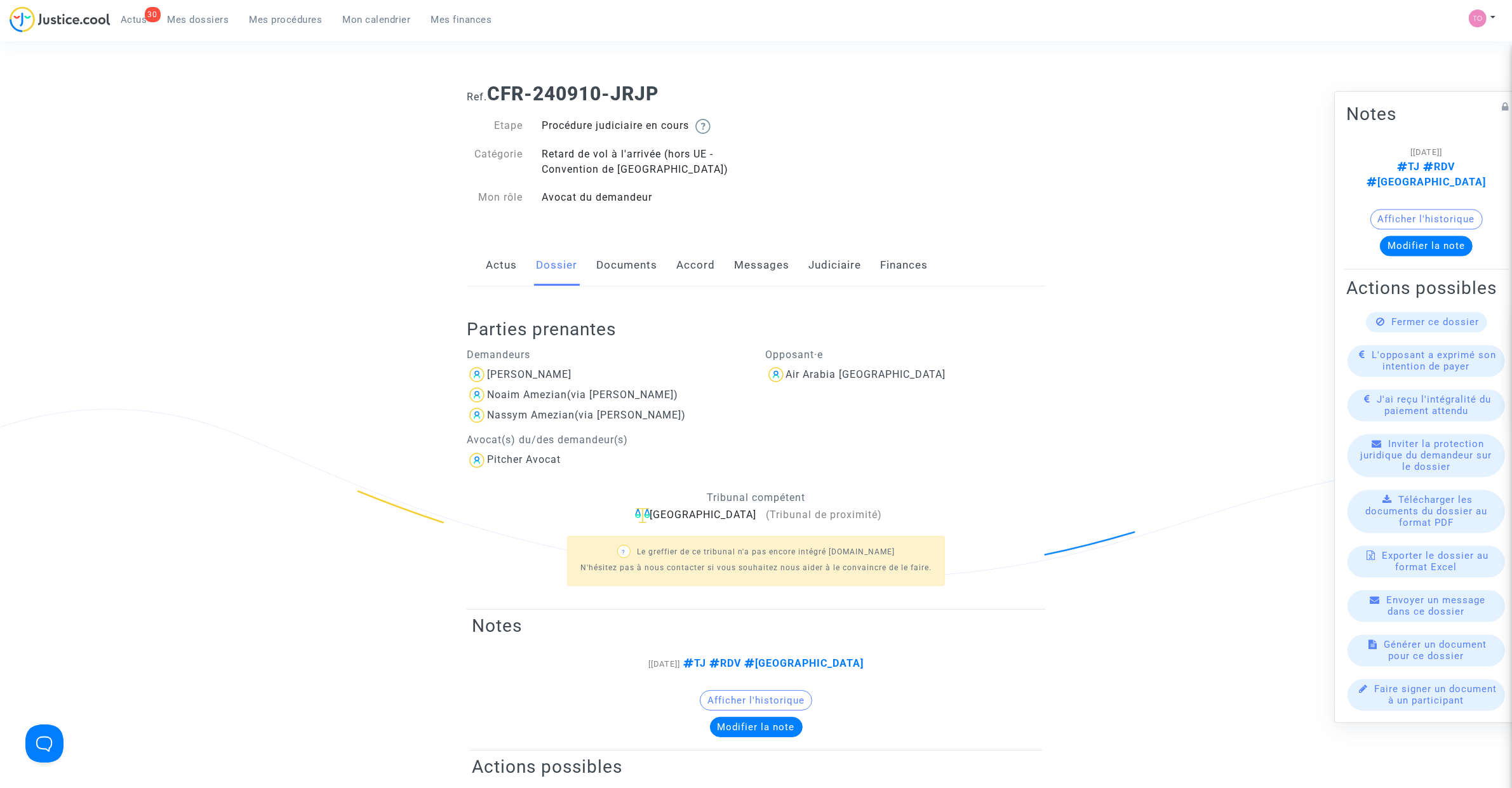
click at [493, 260] on link "Actus" at bounding box center [501, 265] width 31 height 42
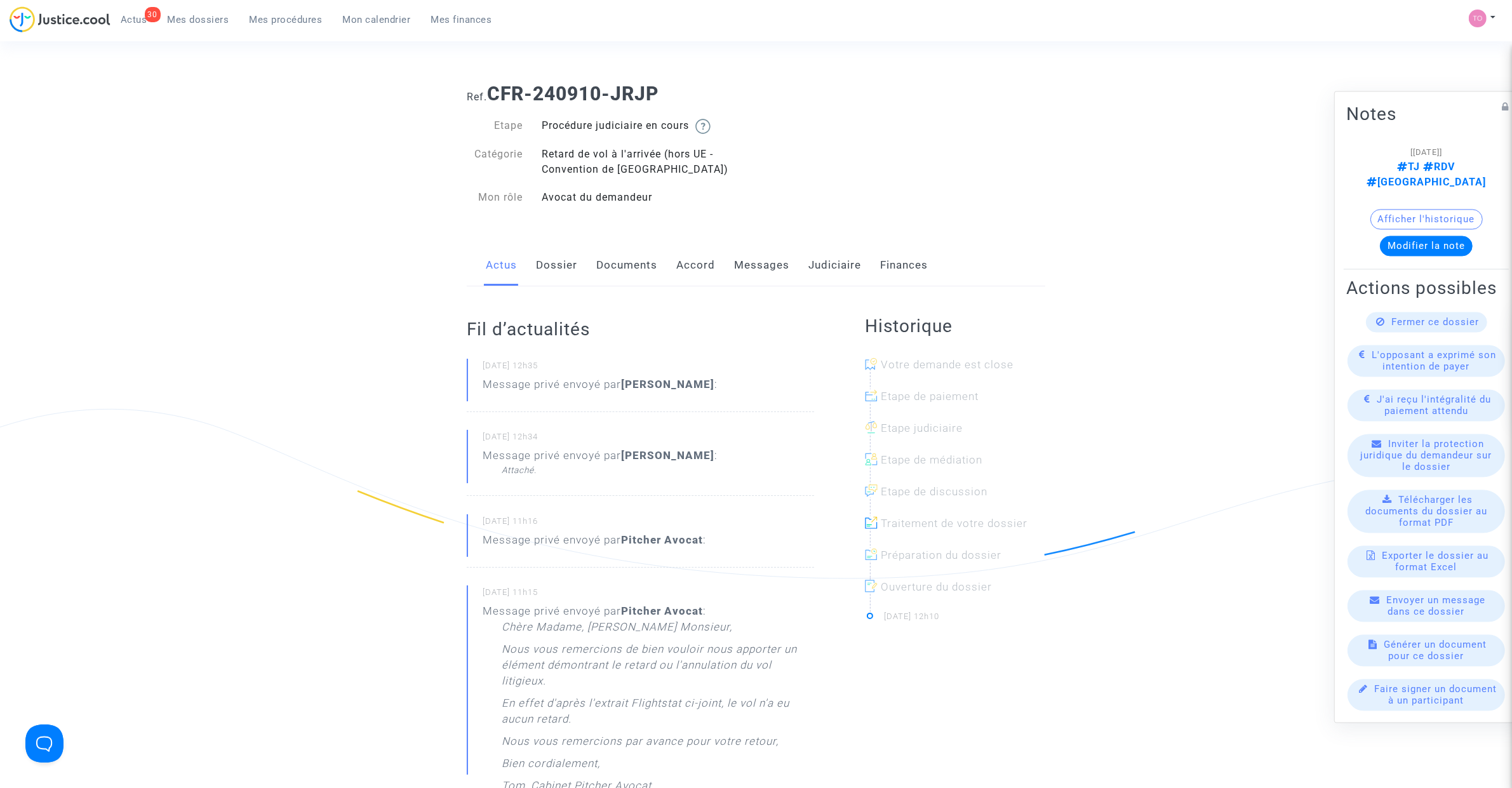
click at [551, 267] on link "Dossier" at bounding box center [556, 265] width 41 height 42
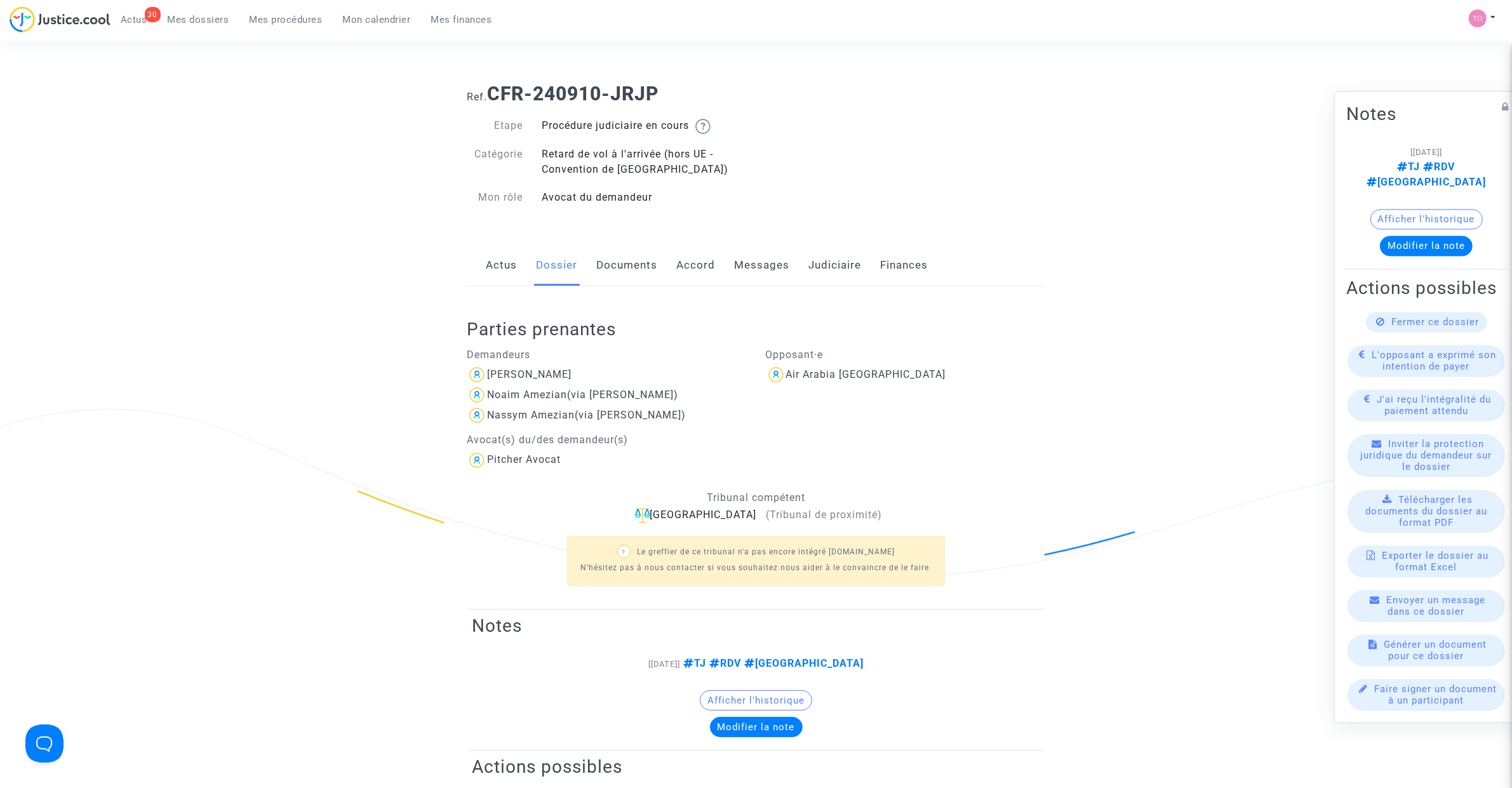
click at [638, 267] on link "Documents" at bounding box center [627, 265] width 61 height 42
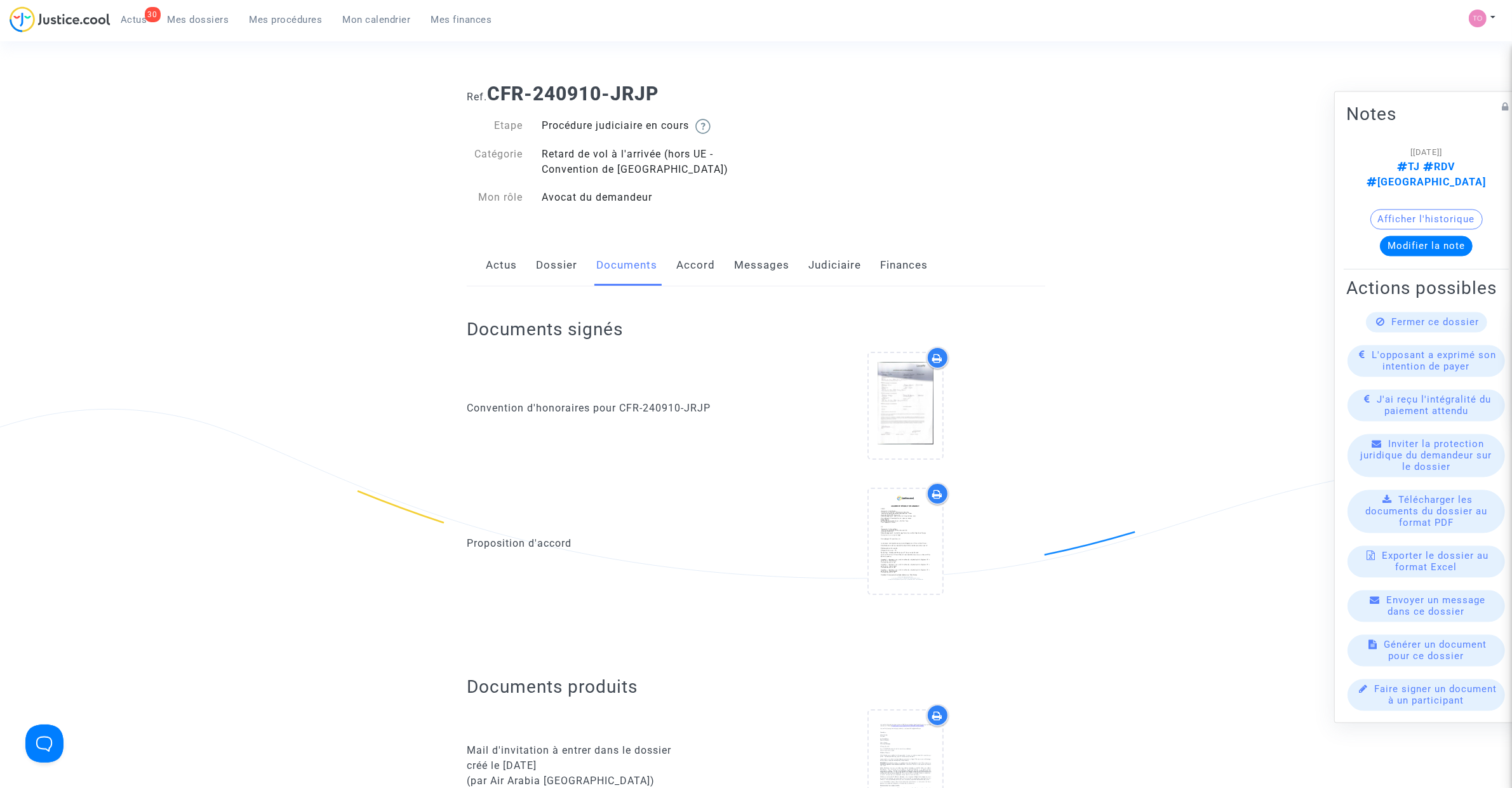
click at [706, 264] on link "Accord" at bounding box center [695, 265] width 38 height 42
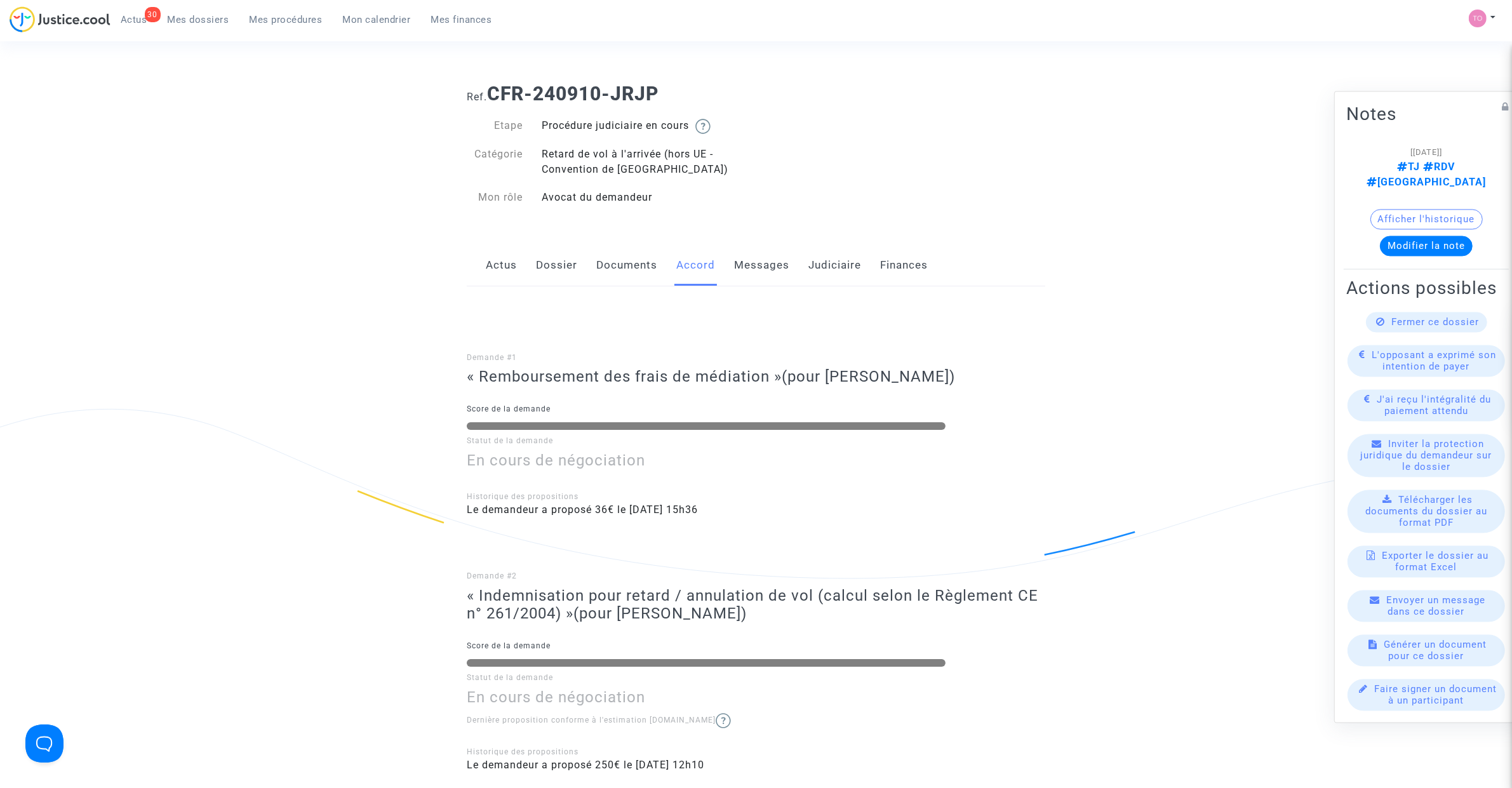
click at [777, 274] on link "Messages" at bounding box center [762, 265] width 55 height 42
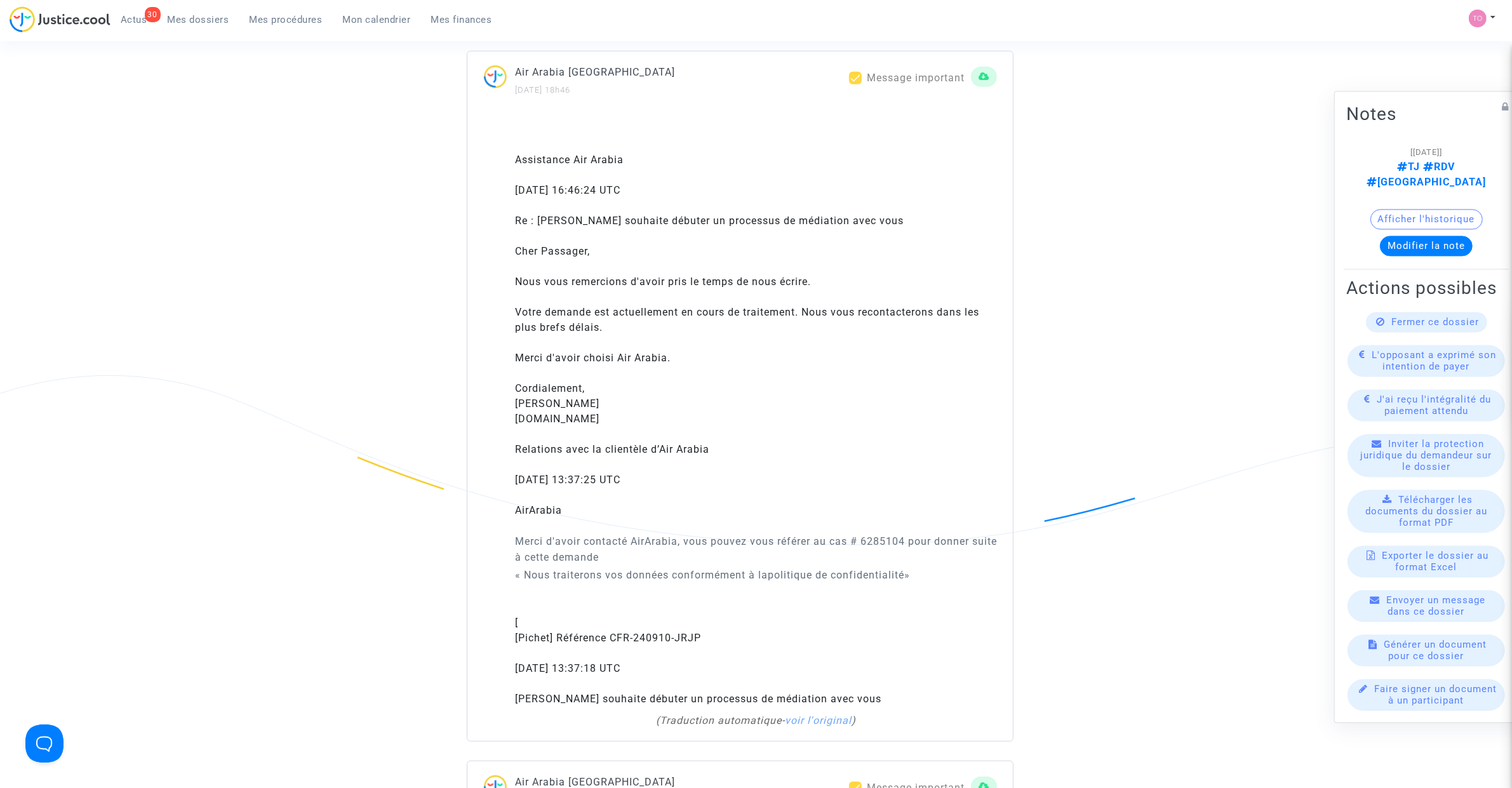
scroll to position [873, 0]
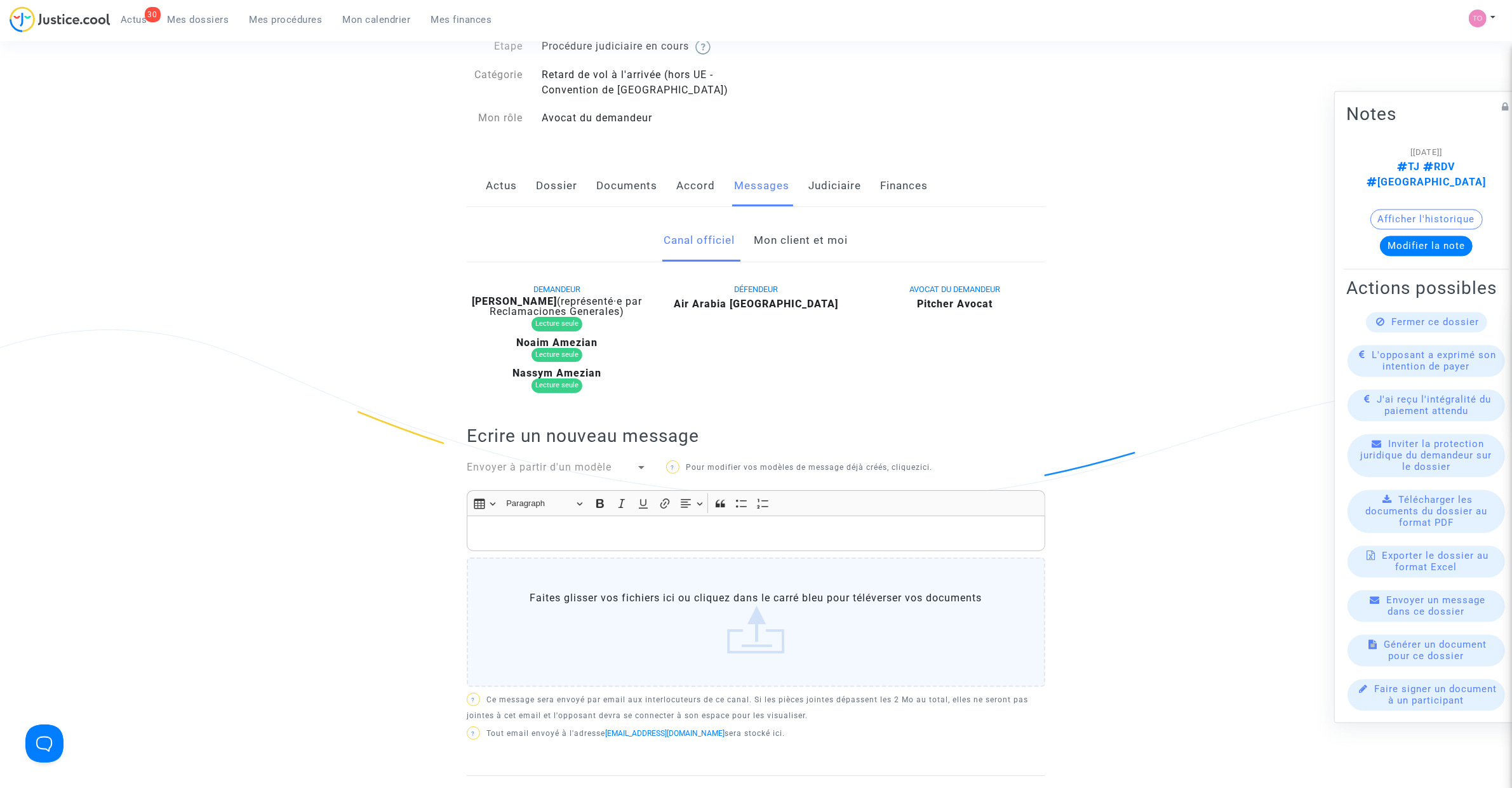
click at [797, 243] on link "Mon client et moi" at bounding box center [801, 240] width 94 height 42
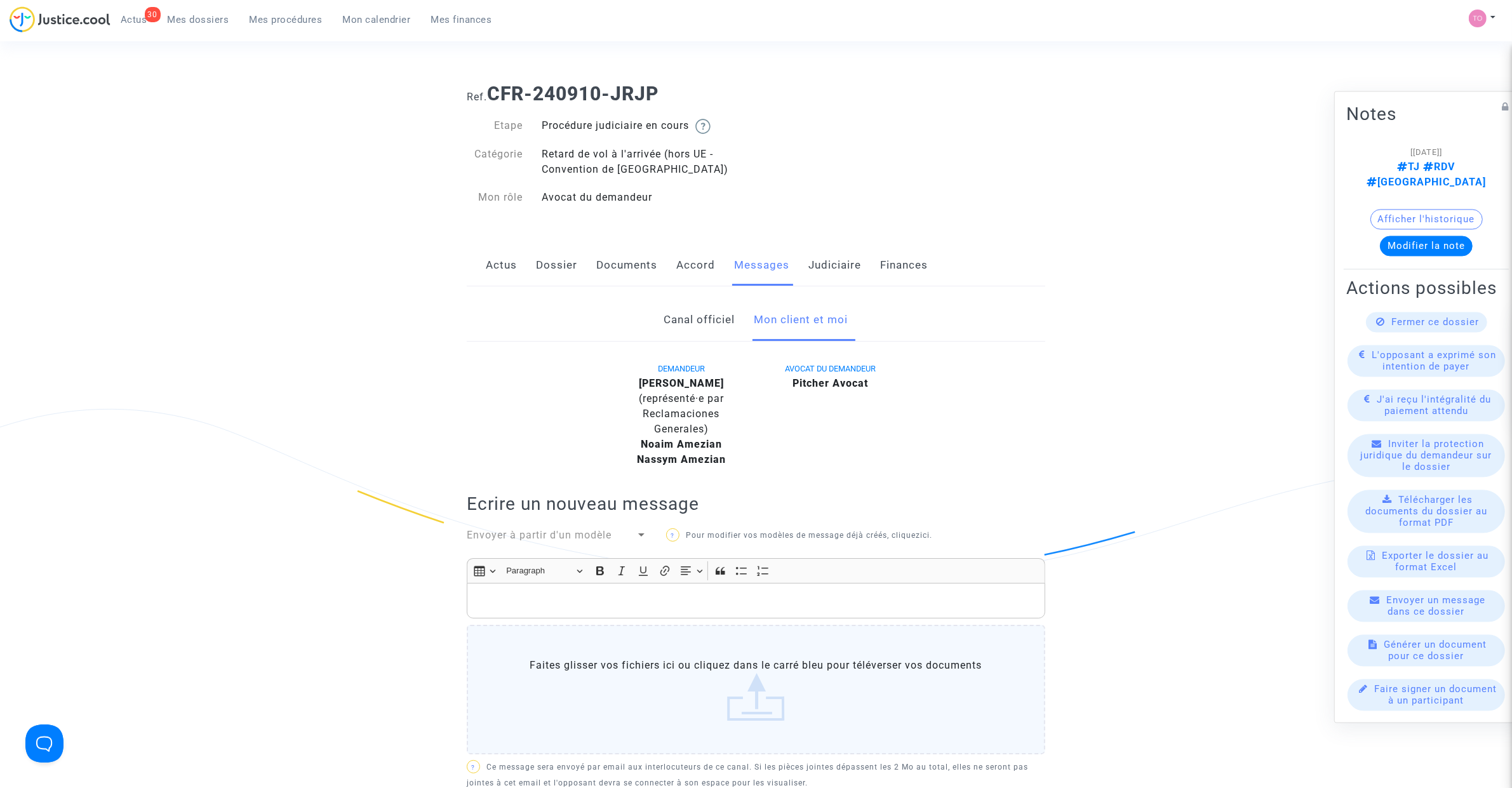
click at [820, 259] on link "Judiciaire" at bounding box center [835, 265] width 53 height 42
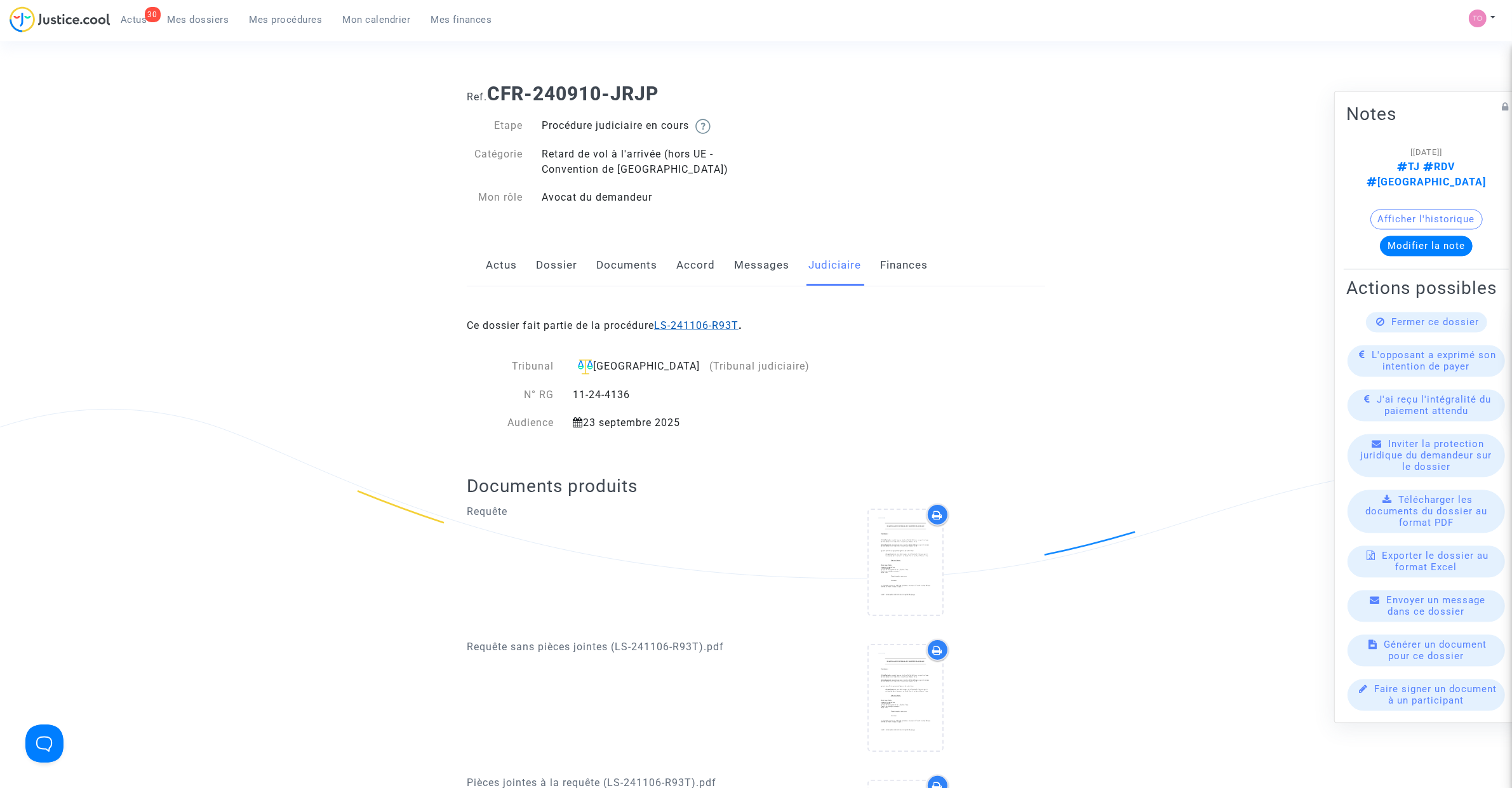
click at [677, 323] on link "LS-241106-R93T" at bounding box center [696, 326] width 84 height 12
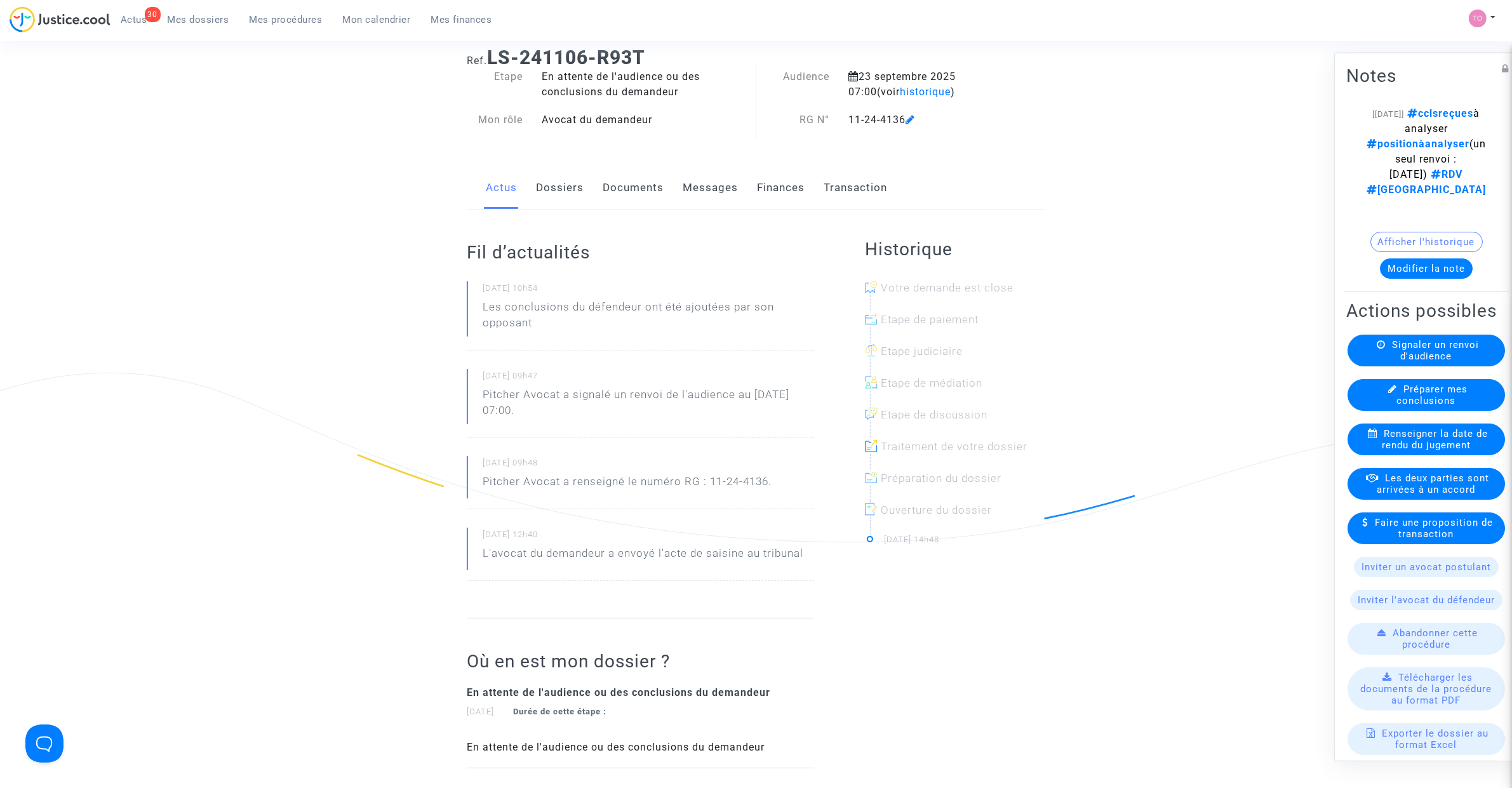
scroll to position [16, 0]
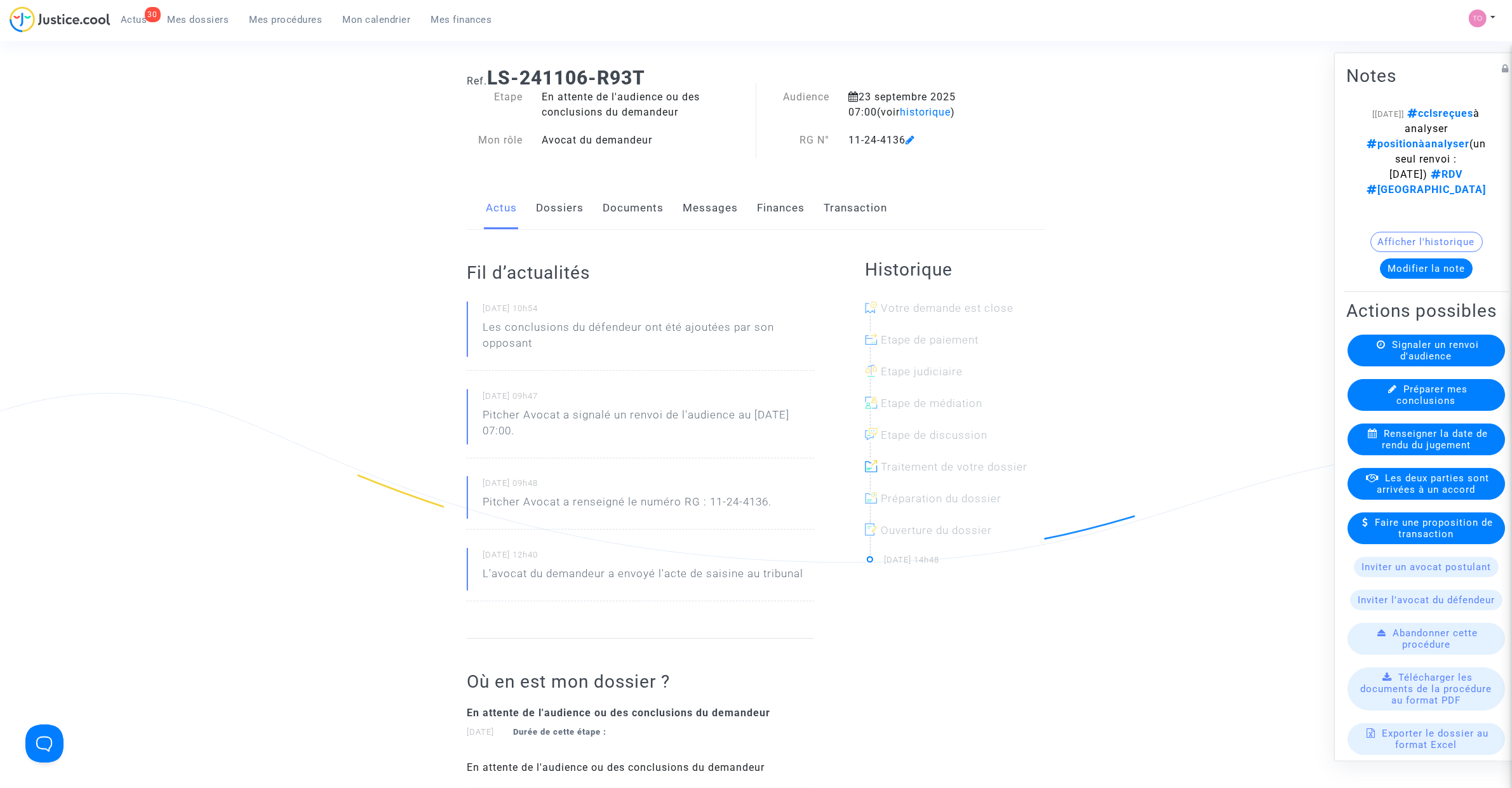
click at [584, 221] on div "Actus Dossiers Documents Messages Finances Transaction" at bounding box center [756, 209] width 578 height 43
click at [572, 214] on link "Dossiers" at bounding box center [559, 208] width 47 height 42
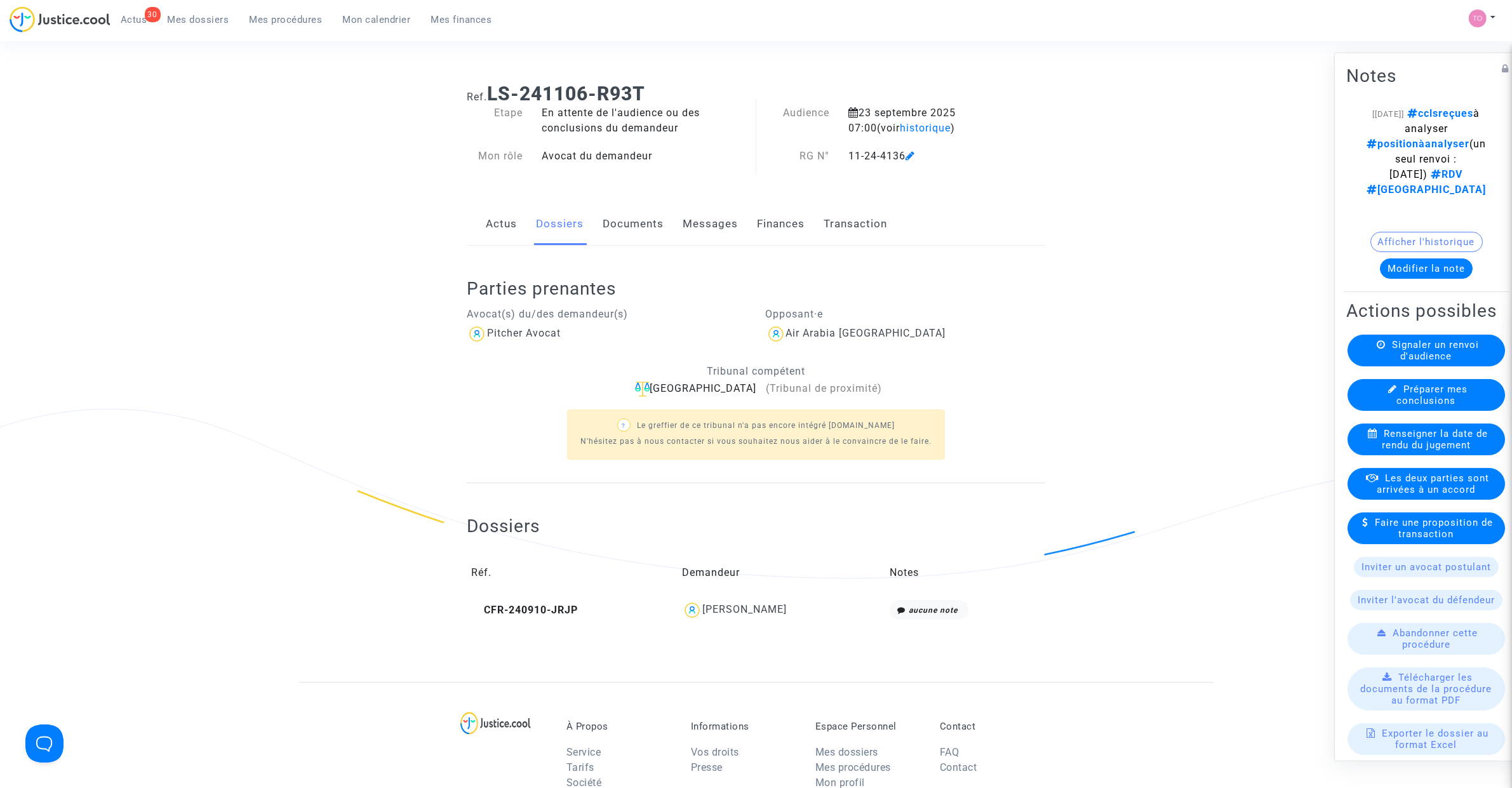
click at [623, 232] on link "Documents" at bounding box center [633, 224] width 61 height 42
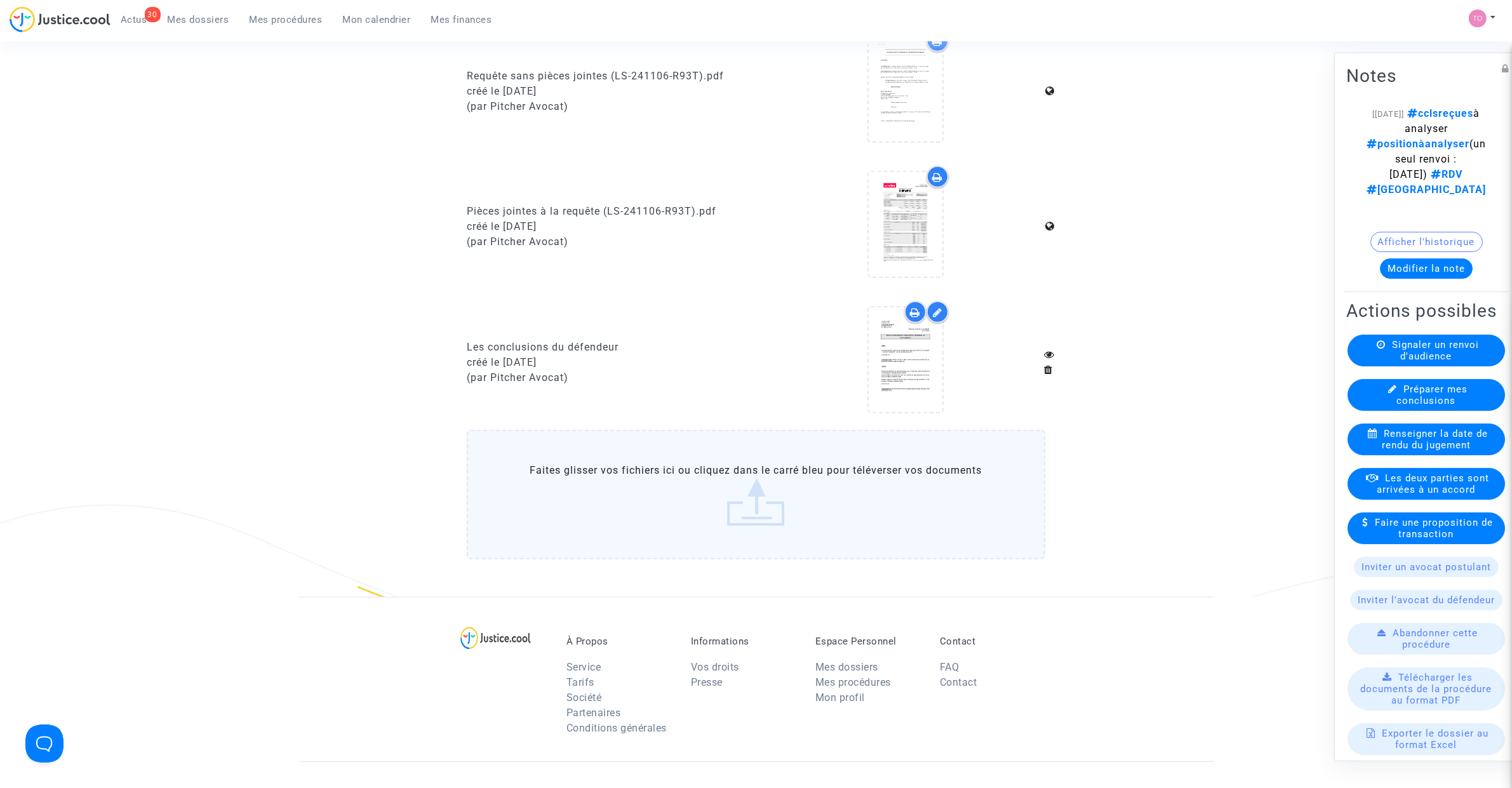
scroll to position [793, 0]
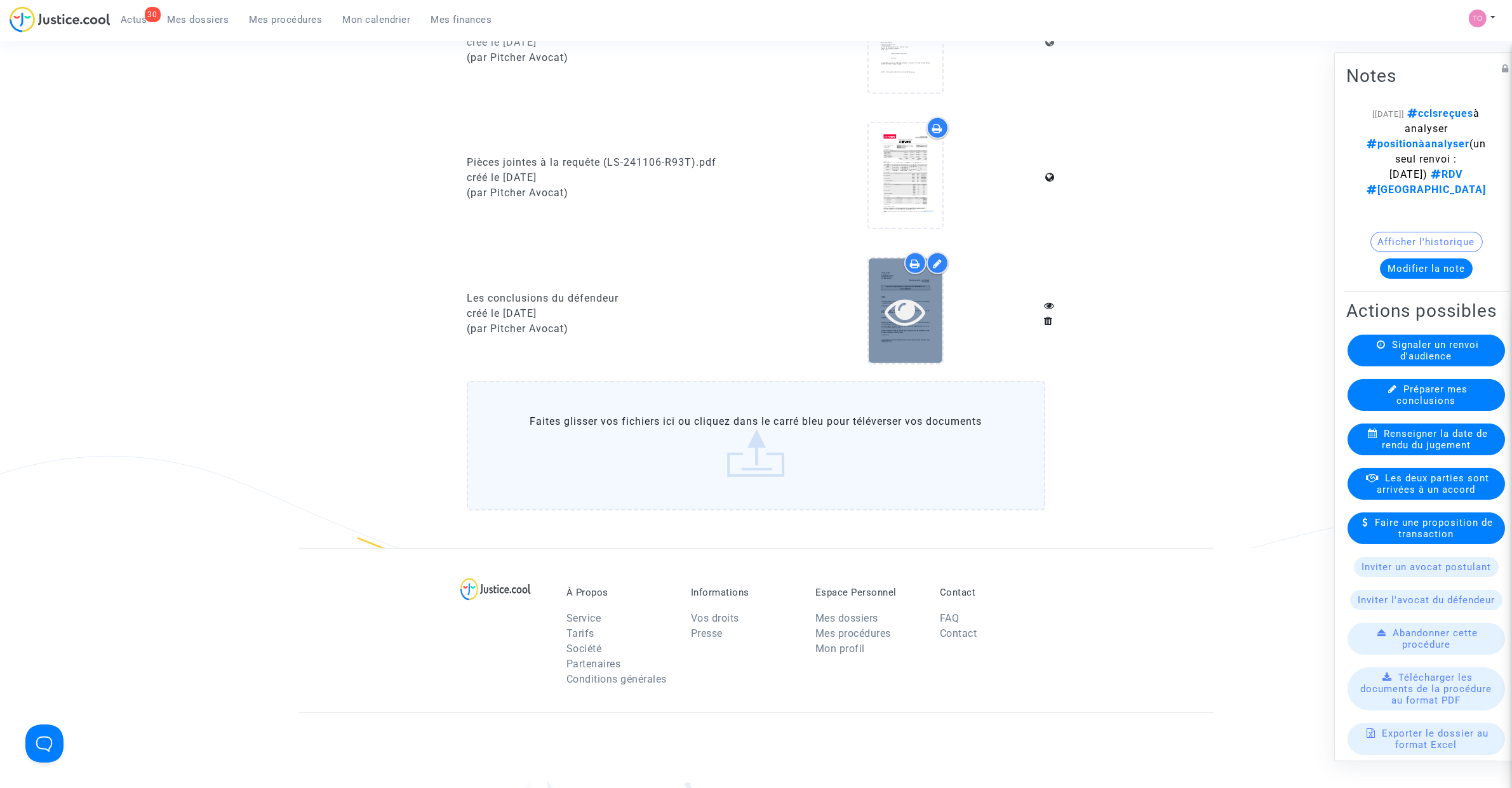
click at [916, 302] on icon at bounding box center [905, 311] width 41 height 41
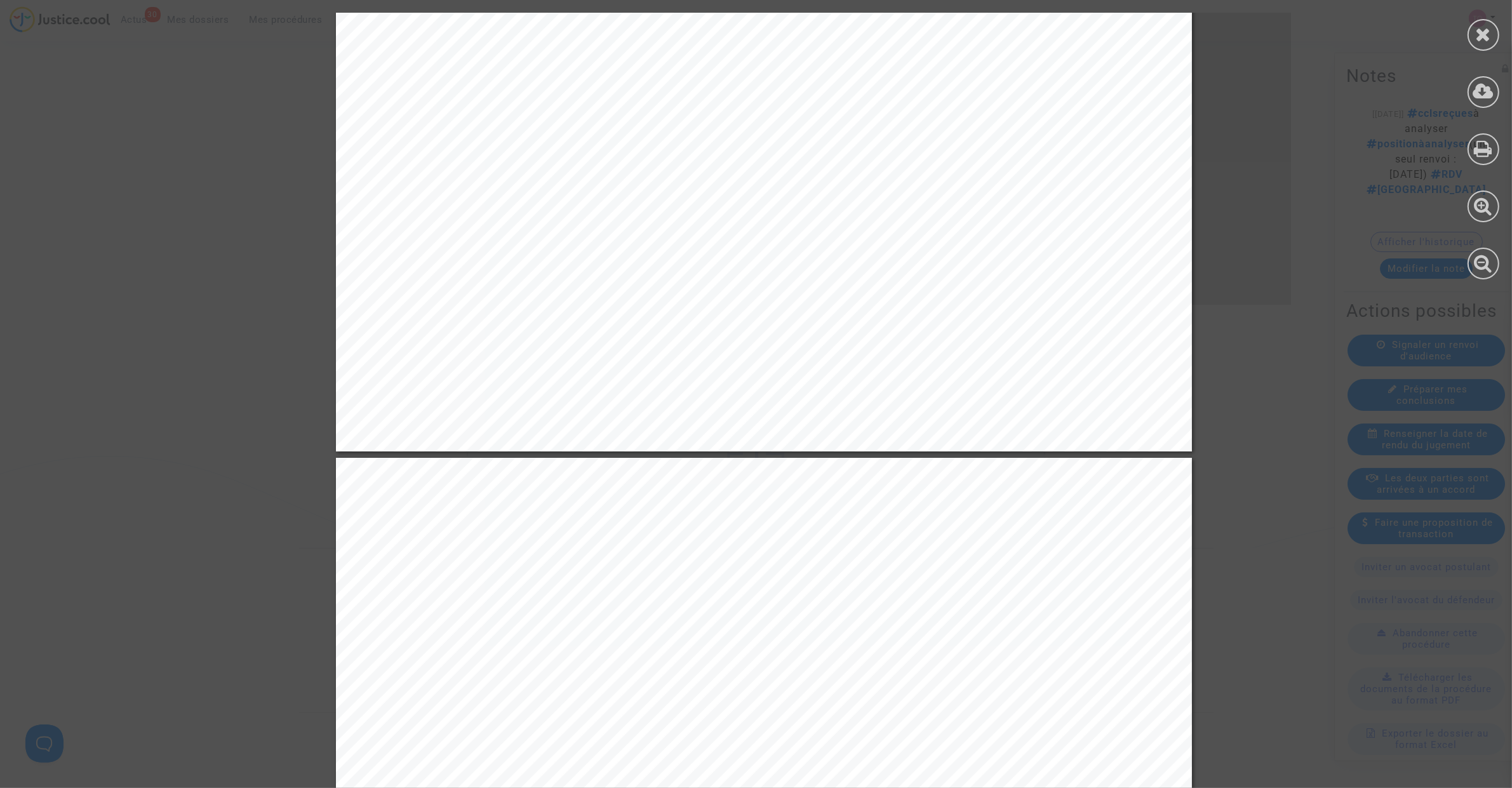
scroll to position [873, 0]
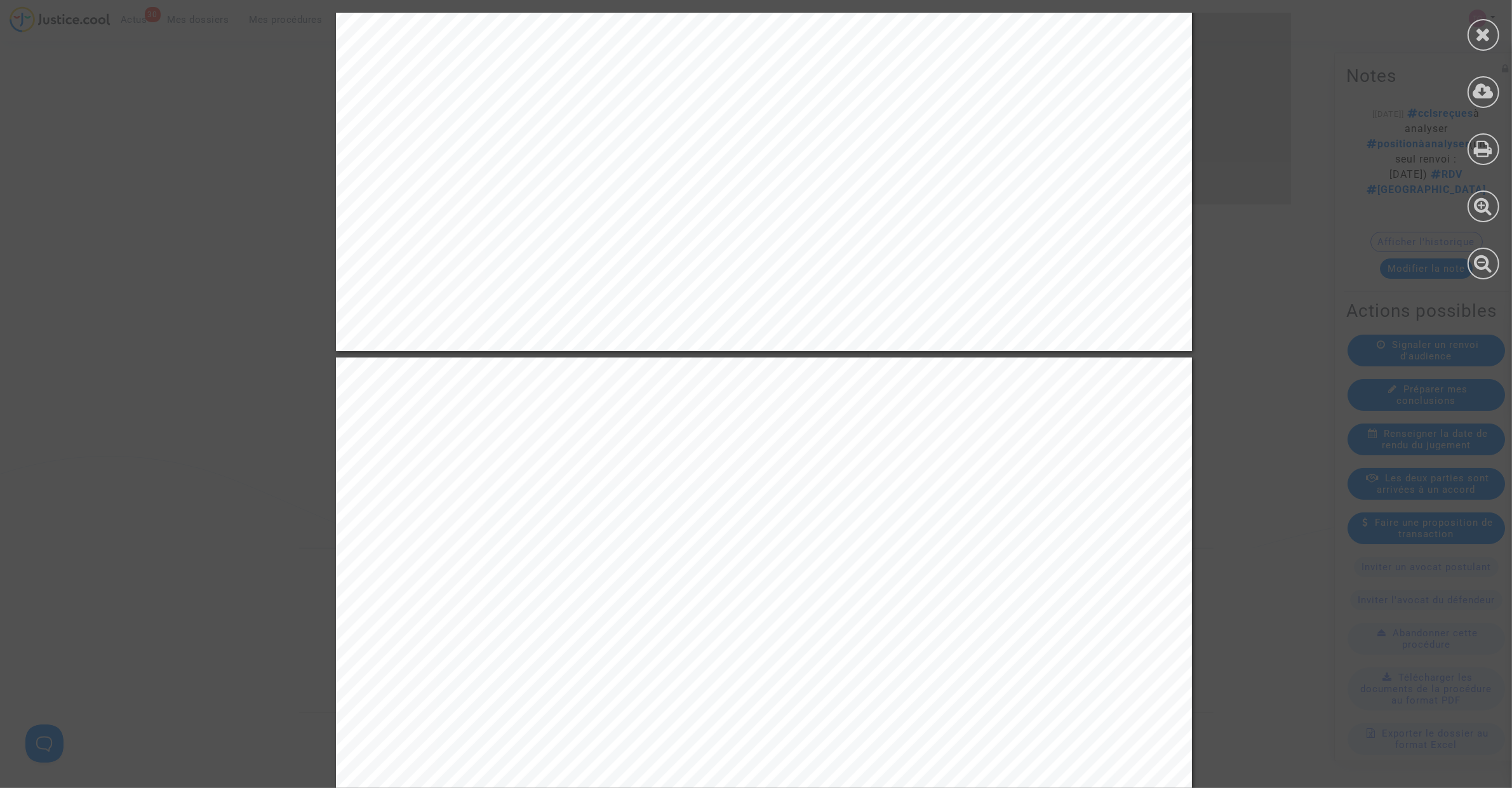
drag, startPoint x: 1490, startPoint y: 37, endPoint x: 1448, endPoint y: 53, distance: 44.9
click at [1490, 37] on icon at bounding box center [1483, 34] width 16 height 19
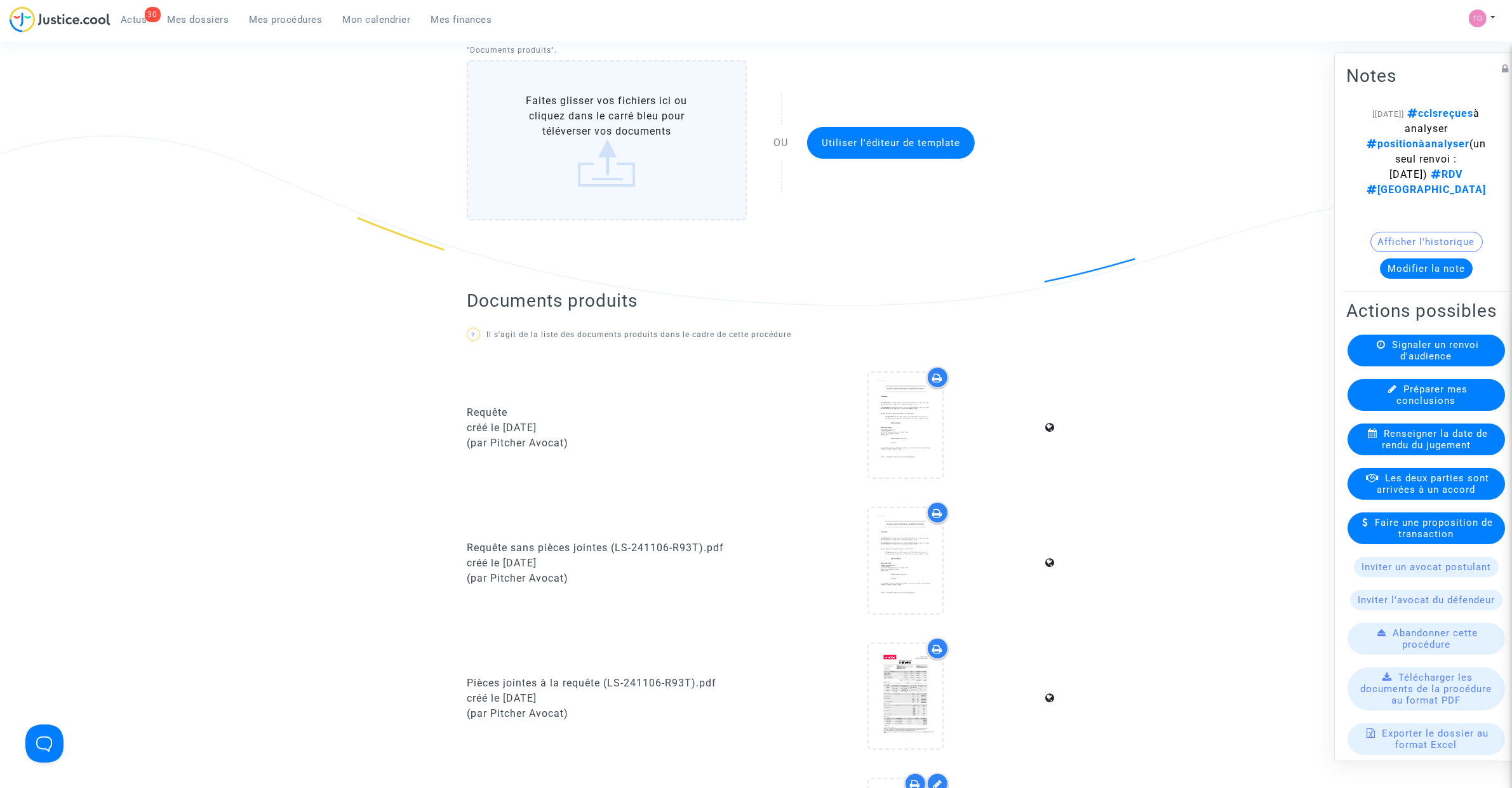
scroll to position [0, 0]
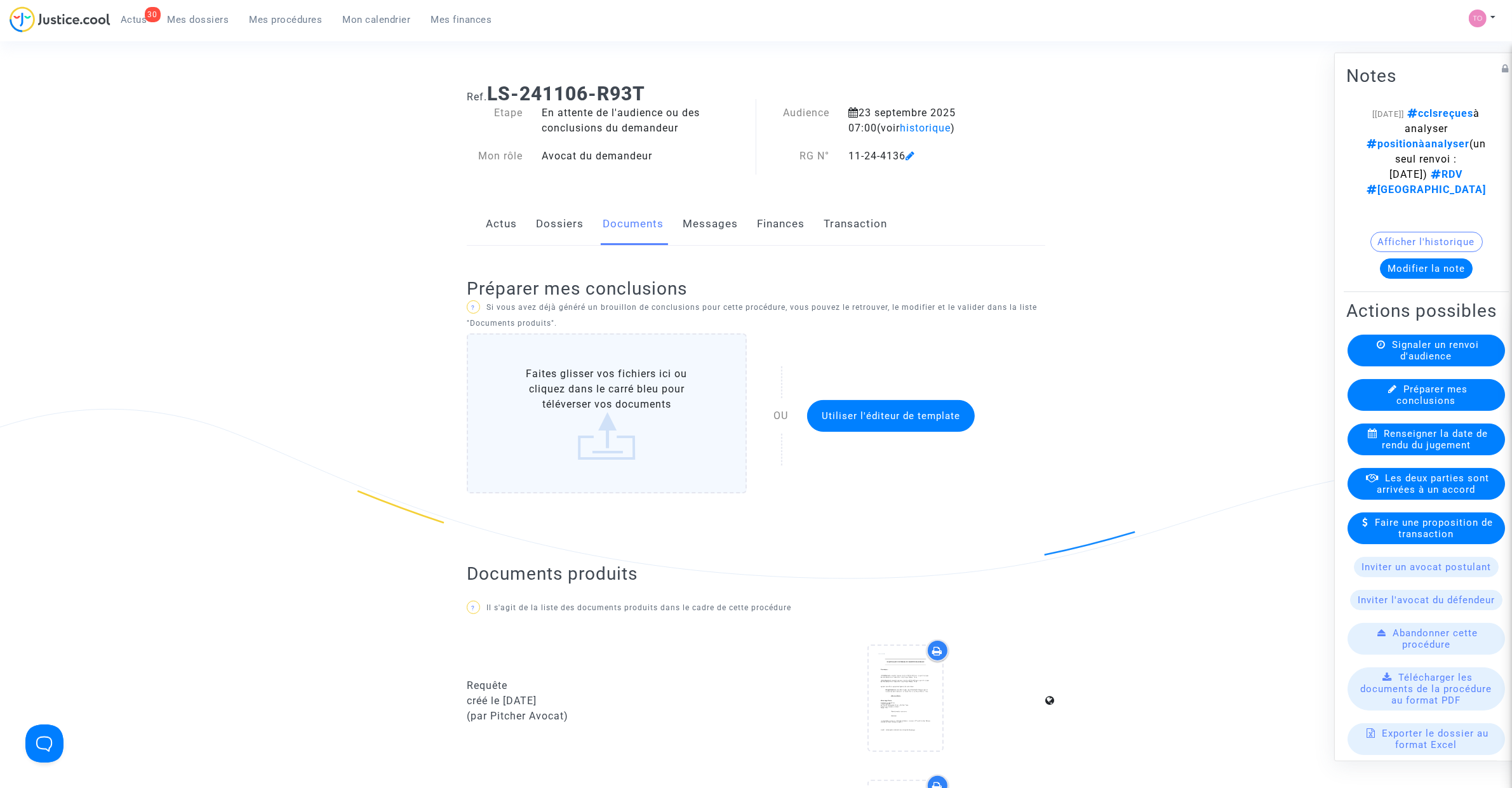
click at [547, 232] on link "Dossiers" at bounding box center [559, 224] width 47 height 42
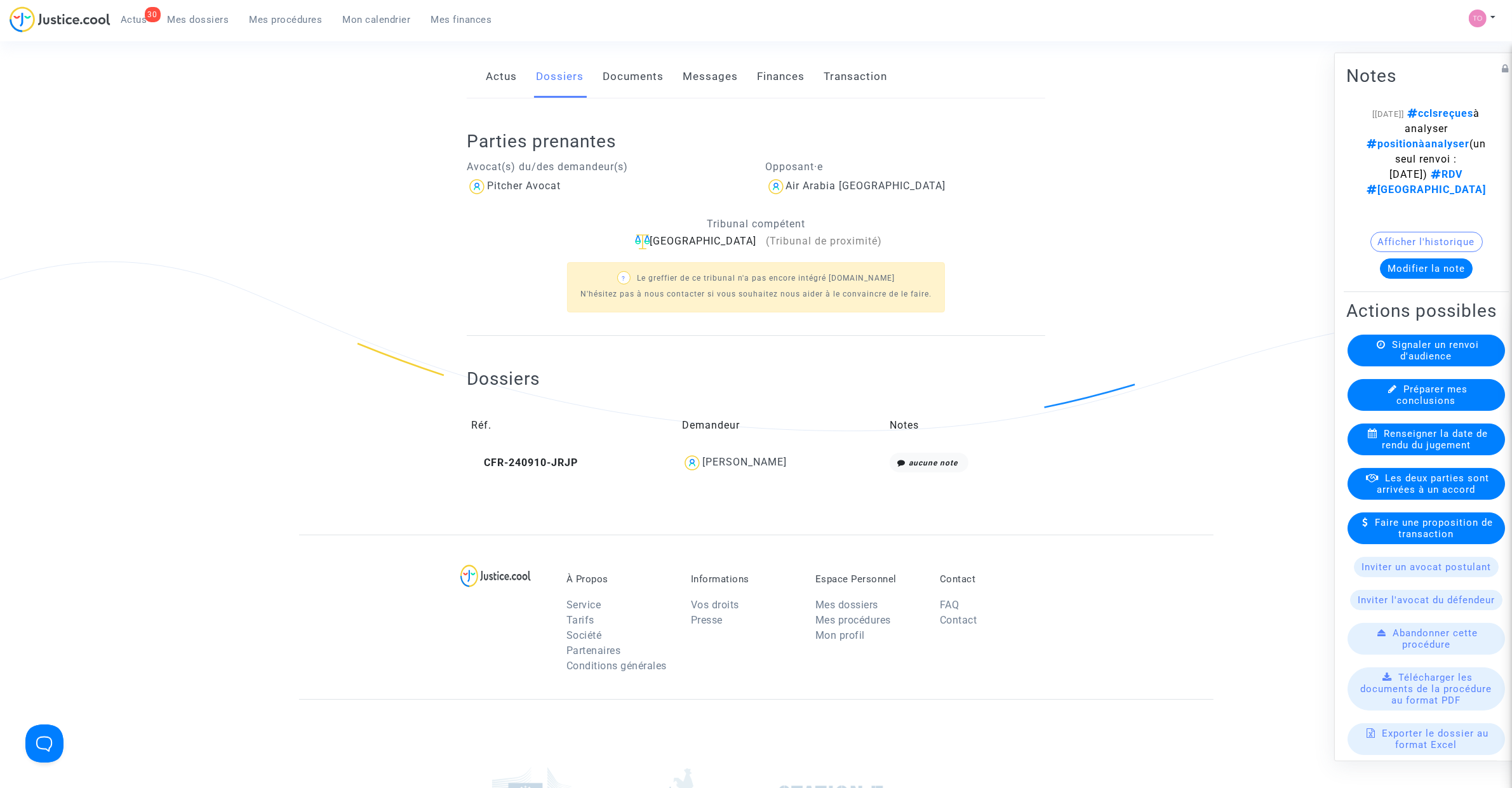
scroll to position [128, 0]
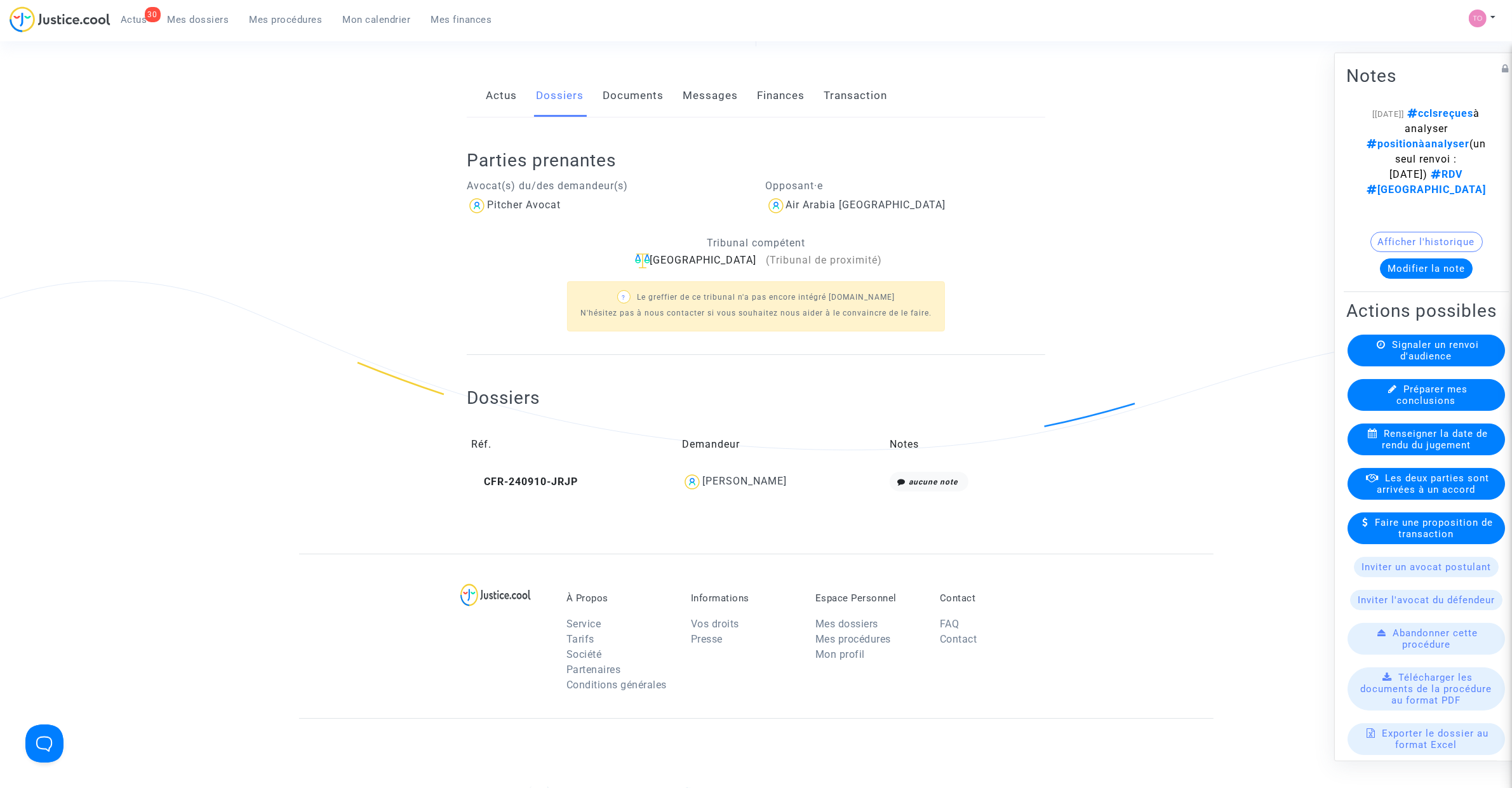
click at [738, 484] on div "Chloé Mendes" at bounding box center [744, 481] width 84 height 12
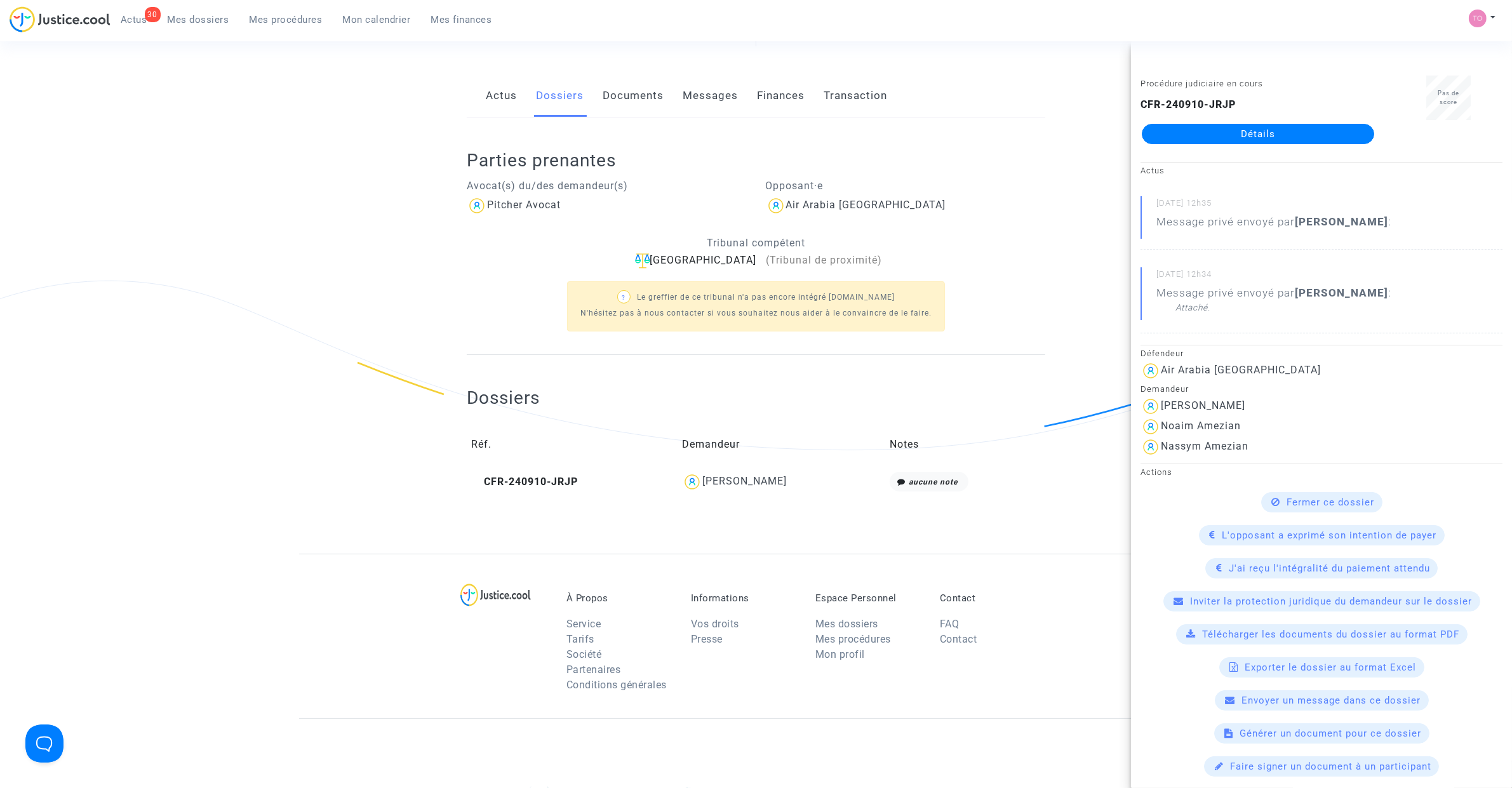
click at [1208, 145] on div "Procédure judiciaire en cours CFR-240910-JRJP Détails" at bounding box center [1258, 115] width 254 height 80
click at [1210, 138] on link "Détails" at bounding box center [1258, 134] width 232 height 21
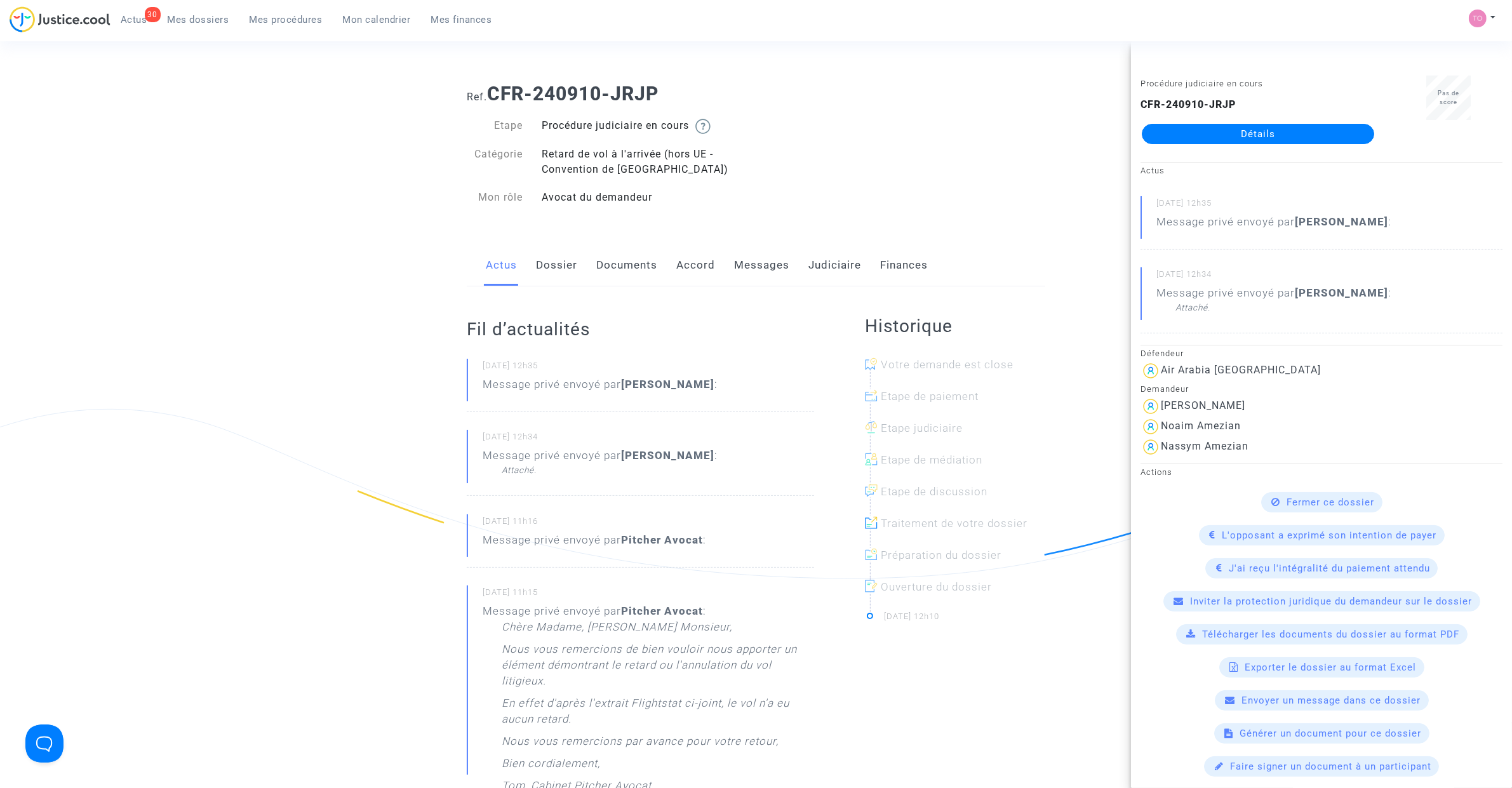
click at [364, 227] on ng-component "Ref. CFR-240910-JRJP Etape Procédure judiciaire en cours Catégorie Retard de vo…" at bounding box center [756, 773] width 914 height 1401
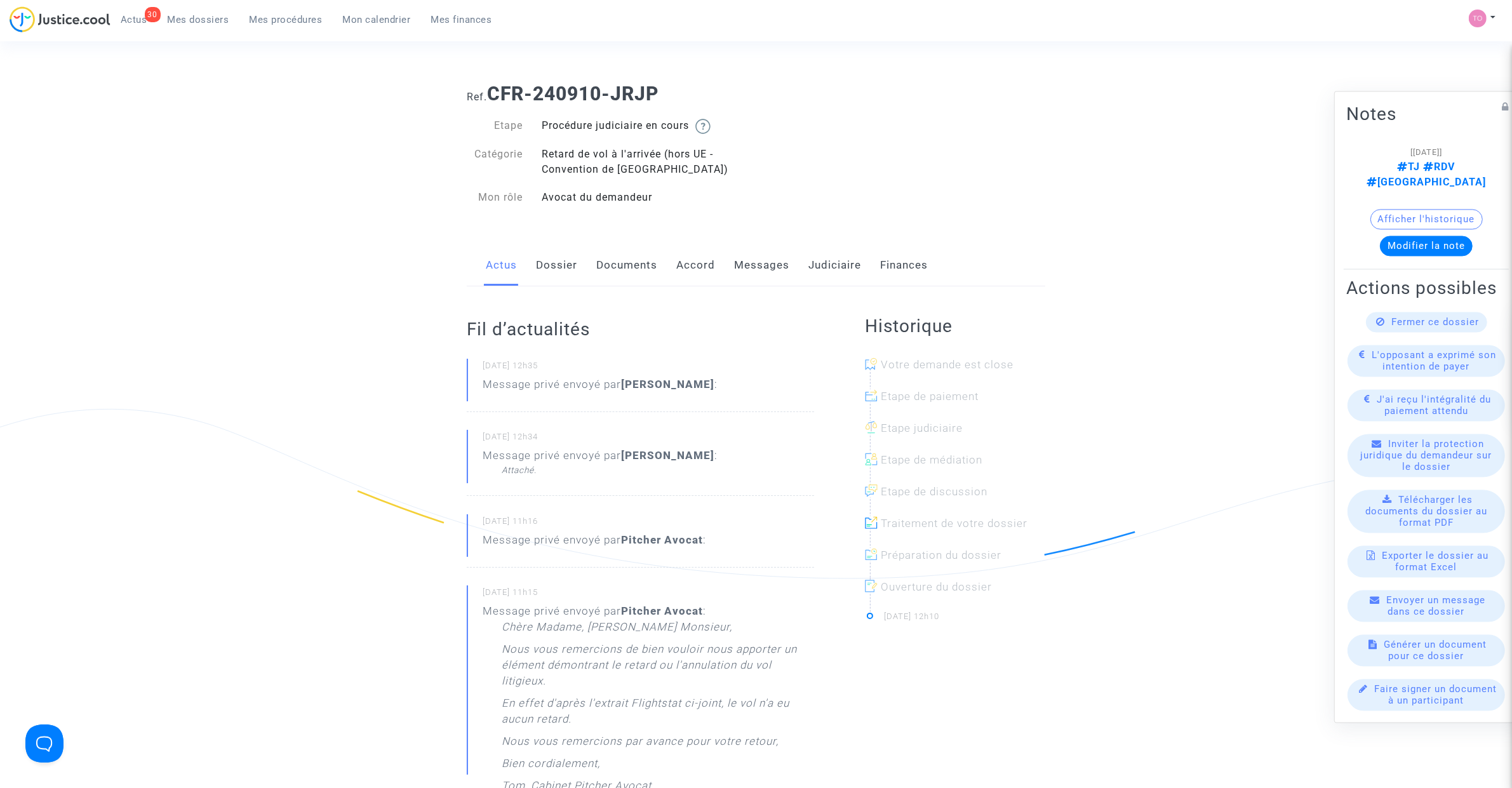
click at [554, 267] on link "Dossier" at bounding box center [556, 265] width 41 height 42
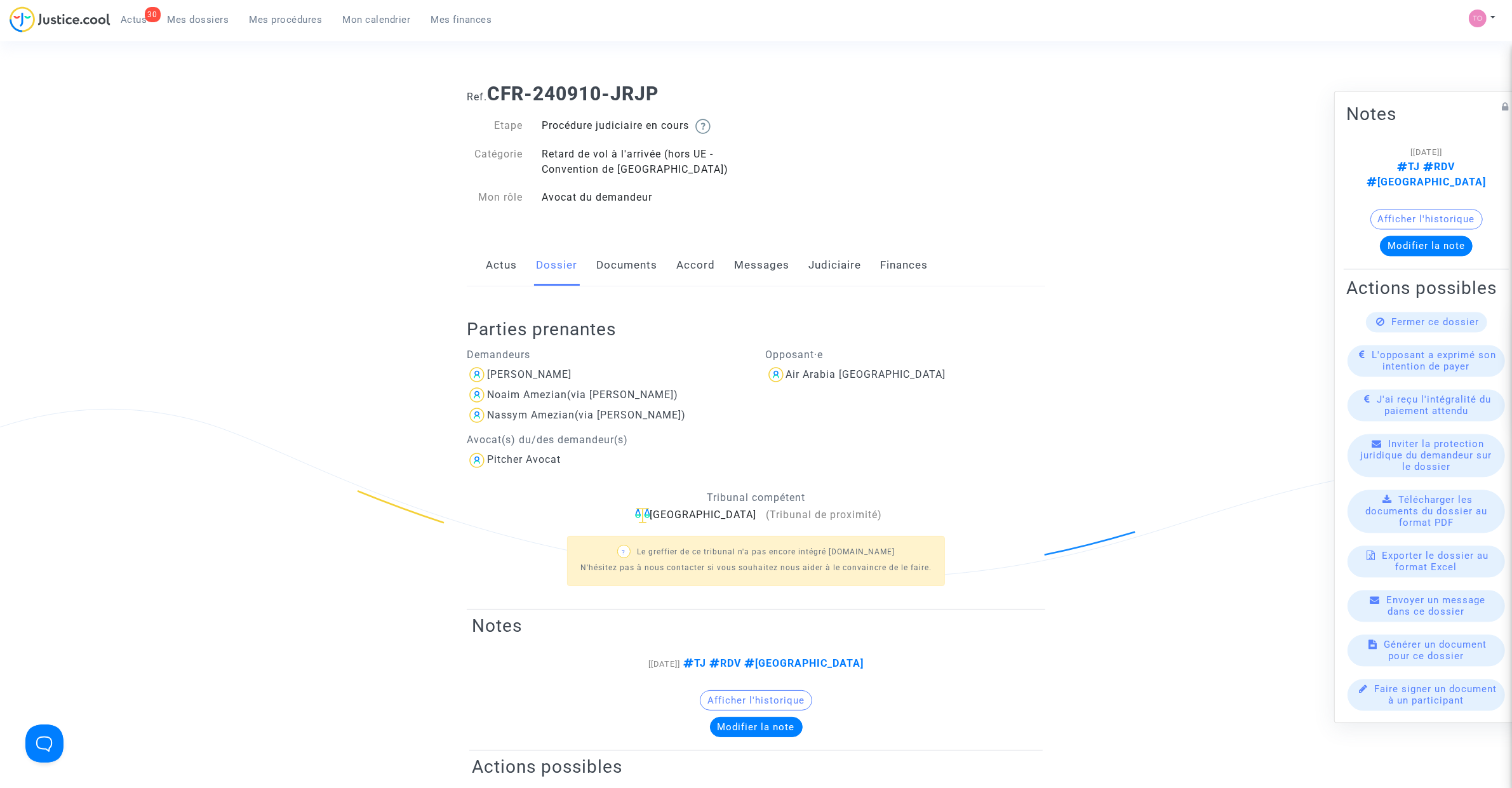
click at [630, 255] on link "Documents" at bounding box center [627, 265] width 61 height 42
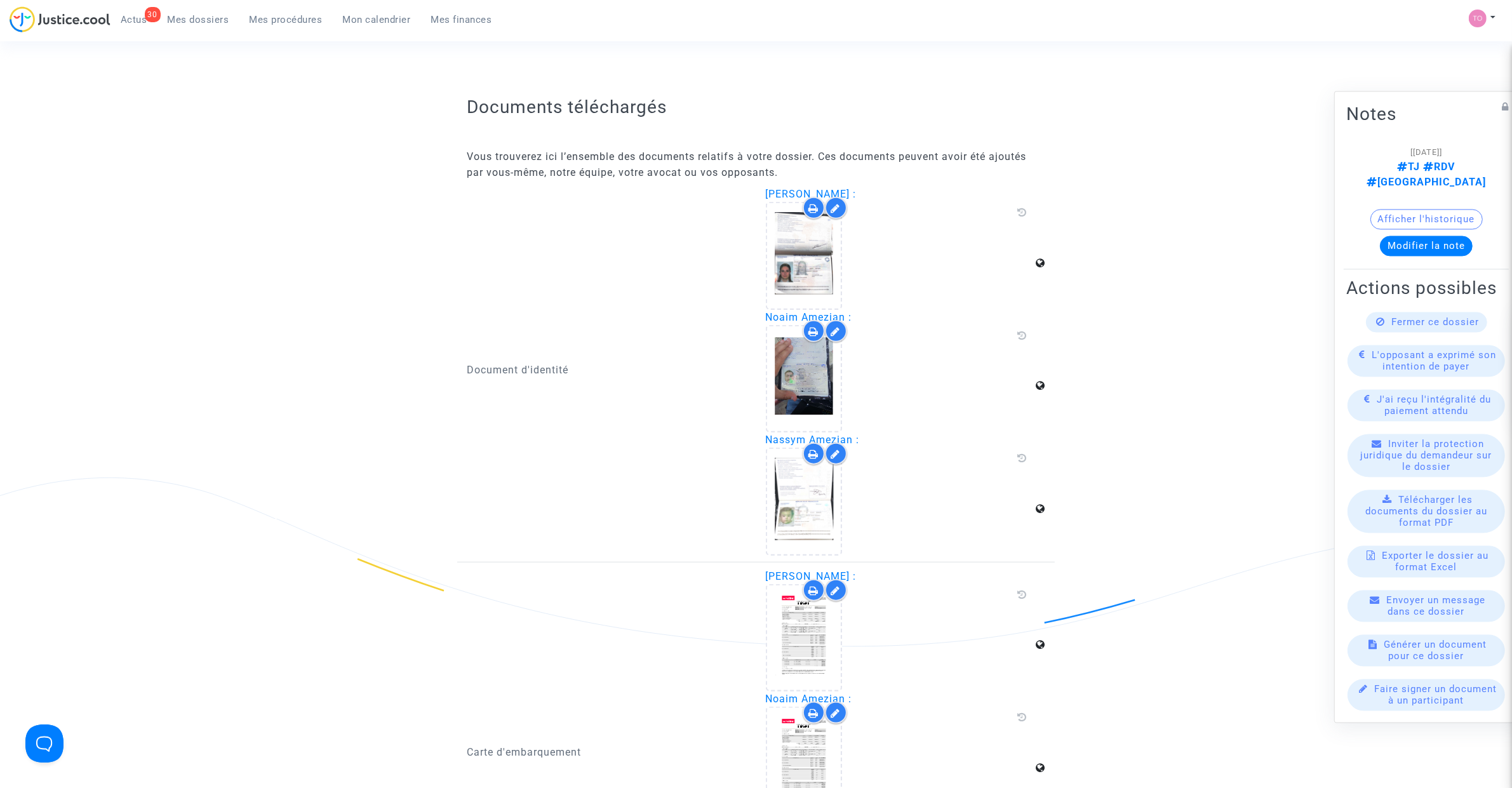
scroll to position [1905, 0]
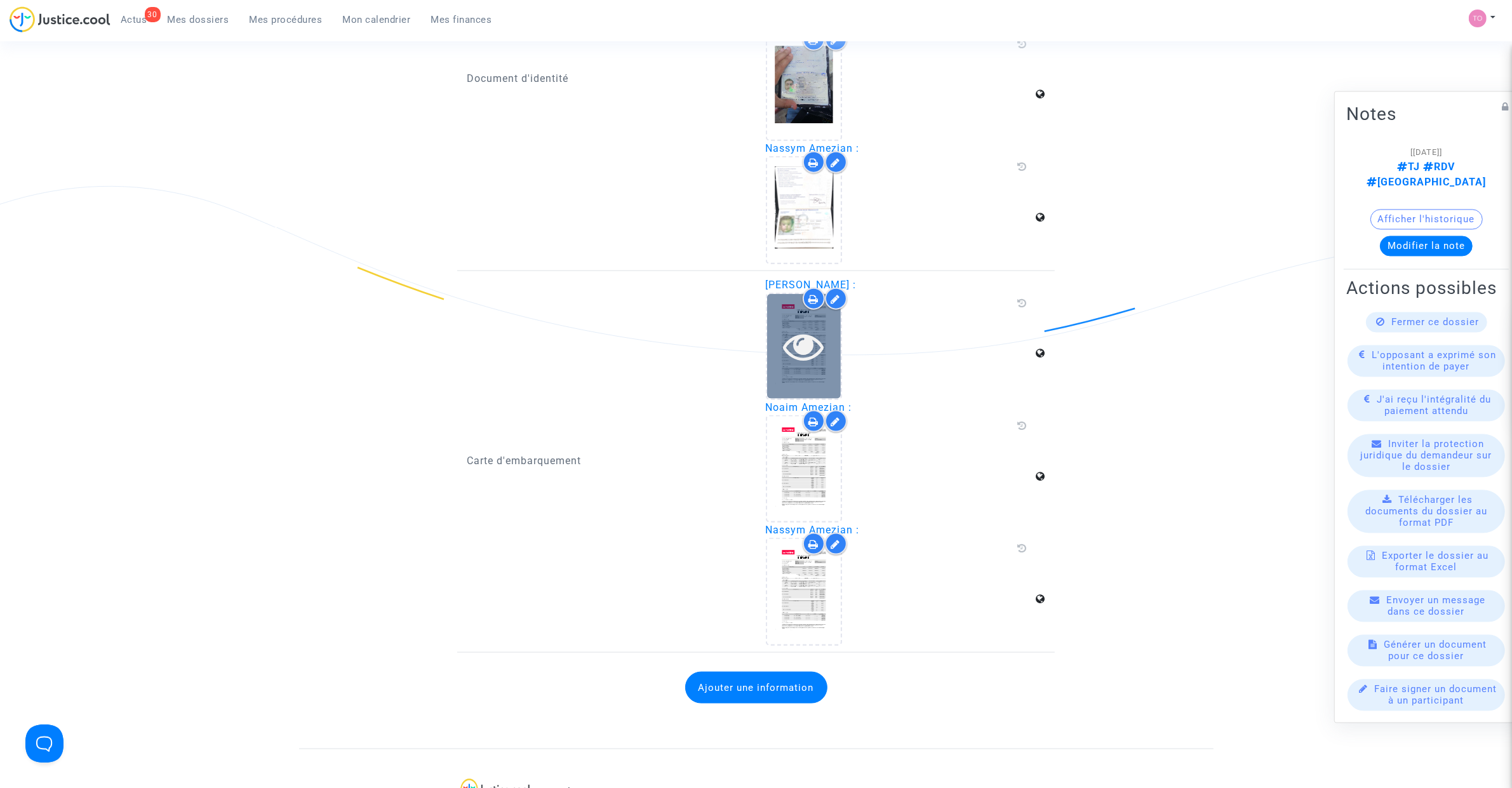
click at [780, 329] on div at bounding box center [804, 346] width 74 height 41
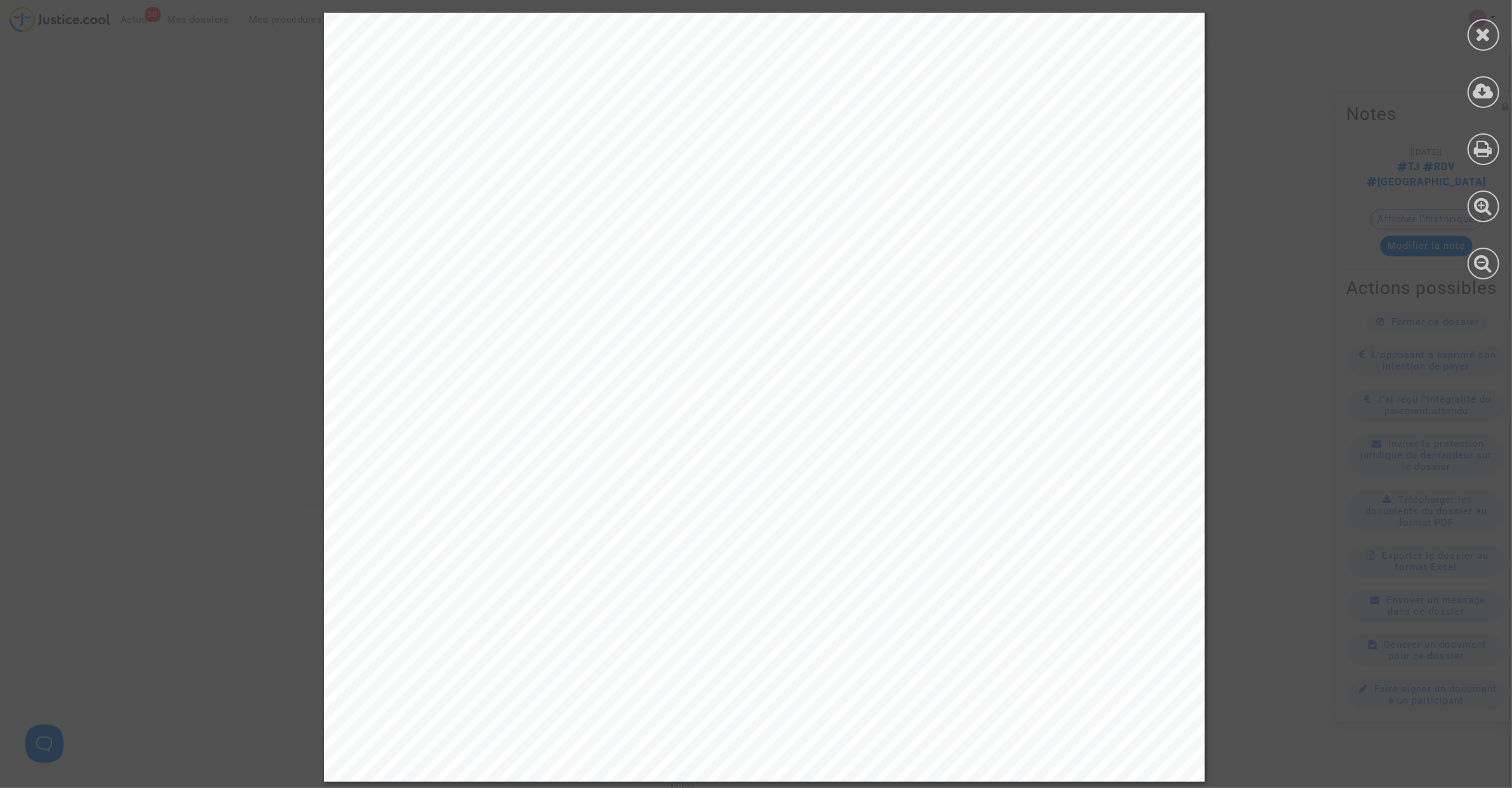
scroll to position [2318, 0]
click at [1465, 27] on div at bounding box center [1483, 146] width 57 height 292
click at [1475, 38] on div at bounding box center [1483, 35] width 32 height 32
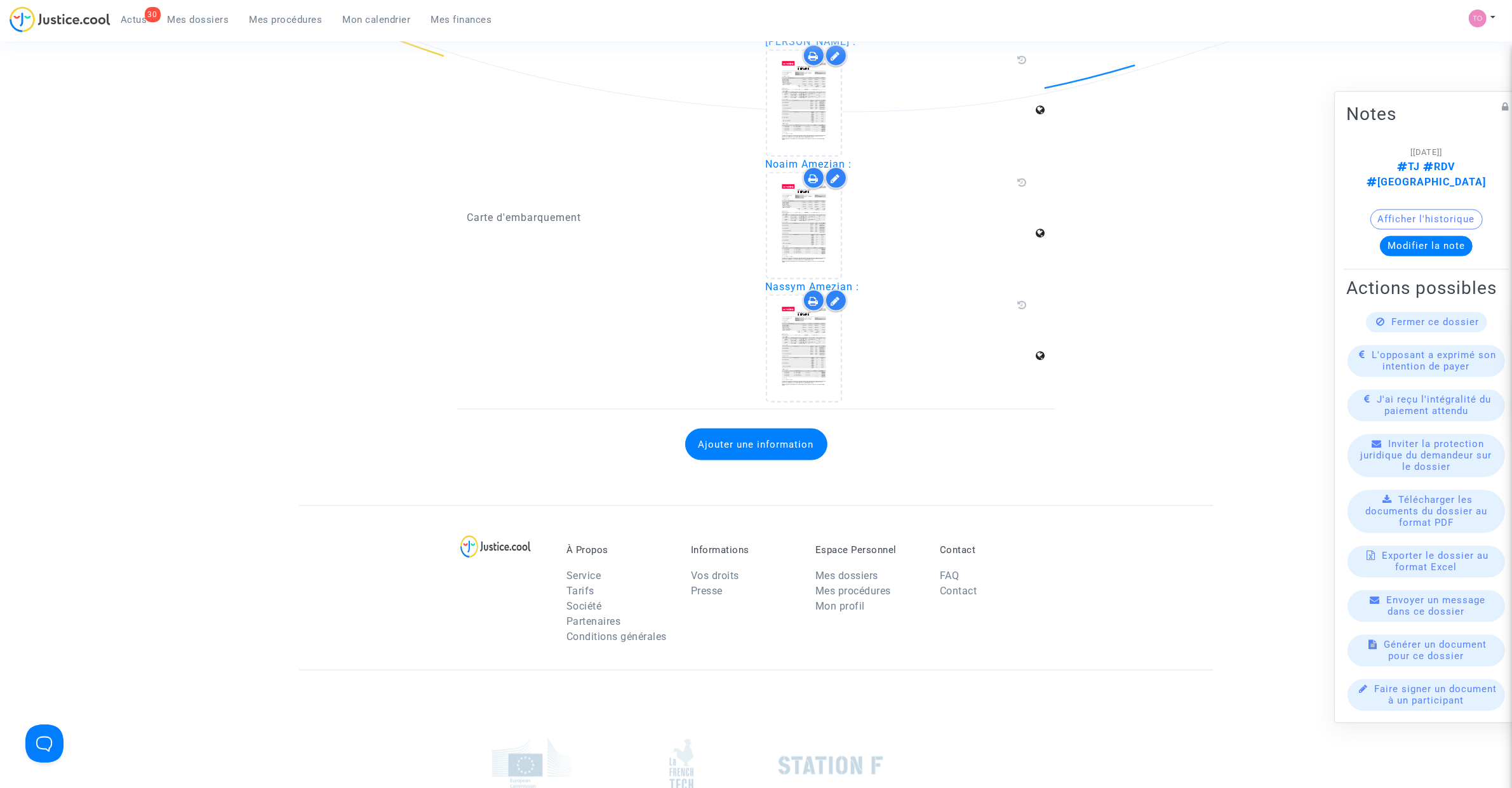
scroll to position [2080, 0]
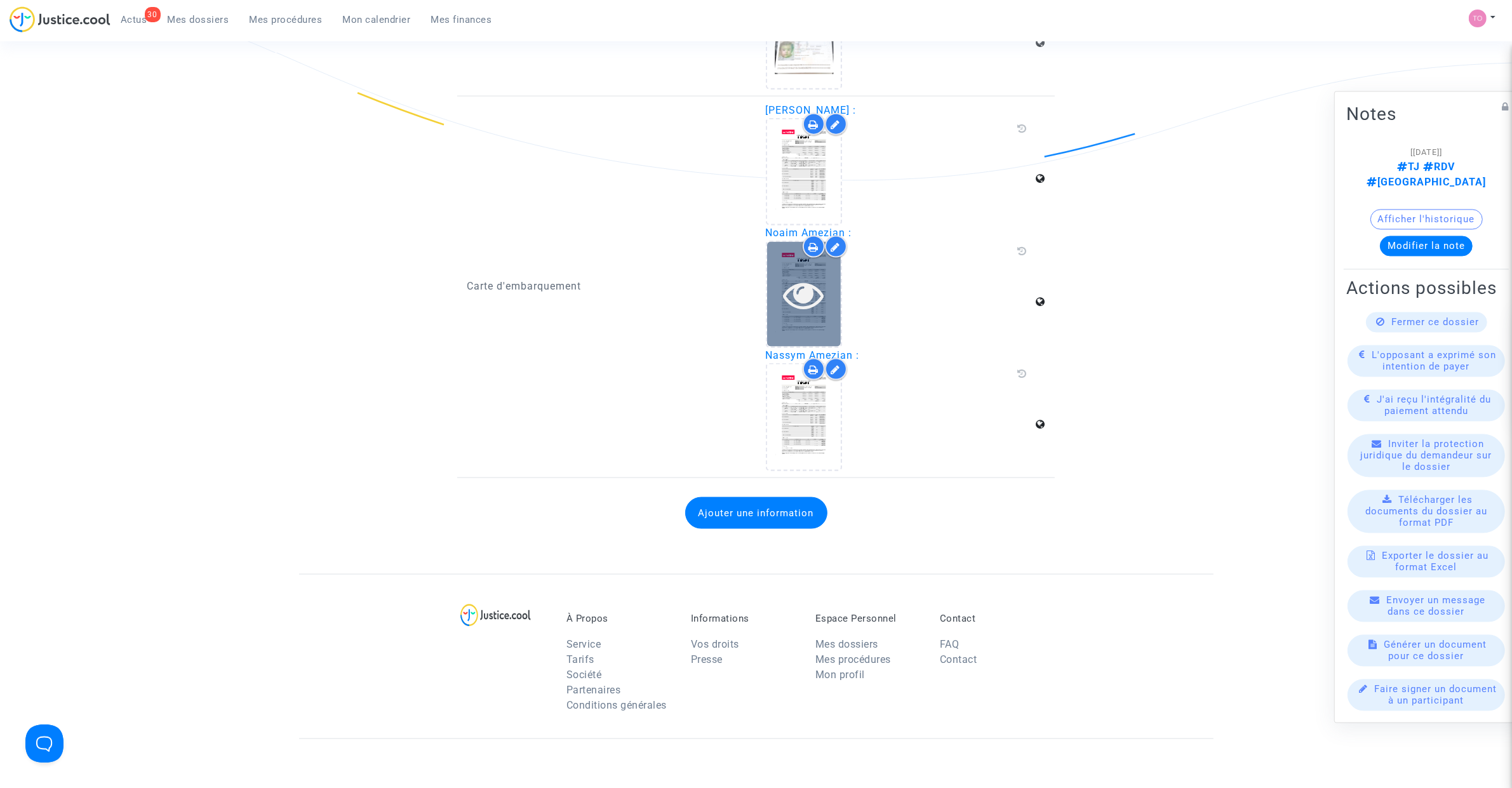
click at [804, 274] on icon at bounding box center [804, 294] width 41 height 41
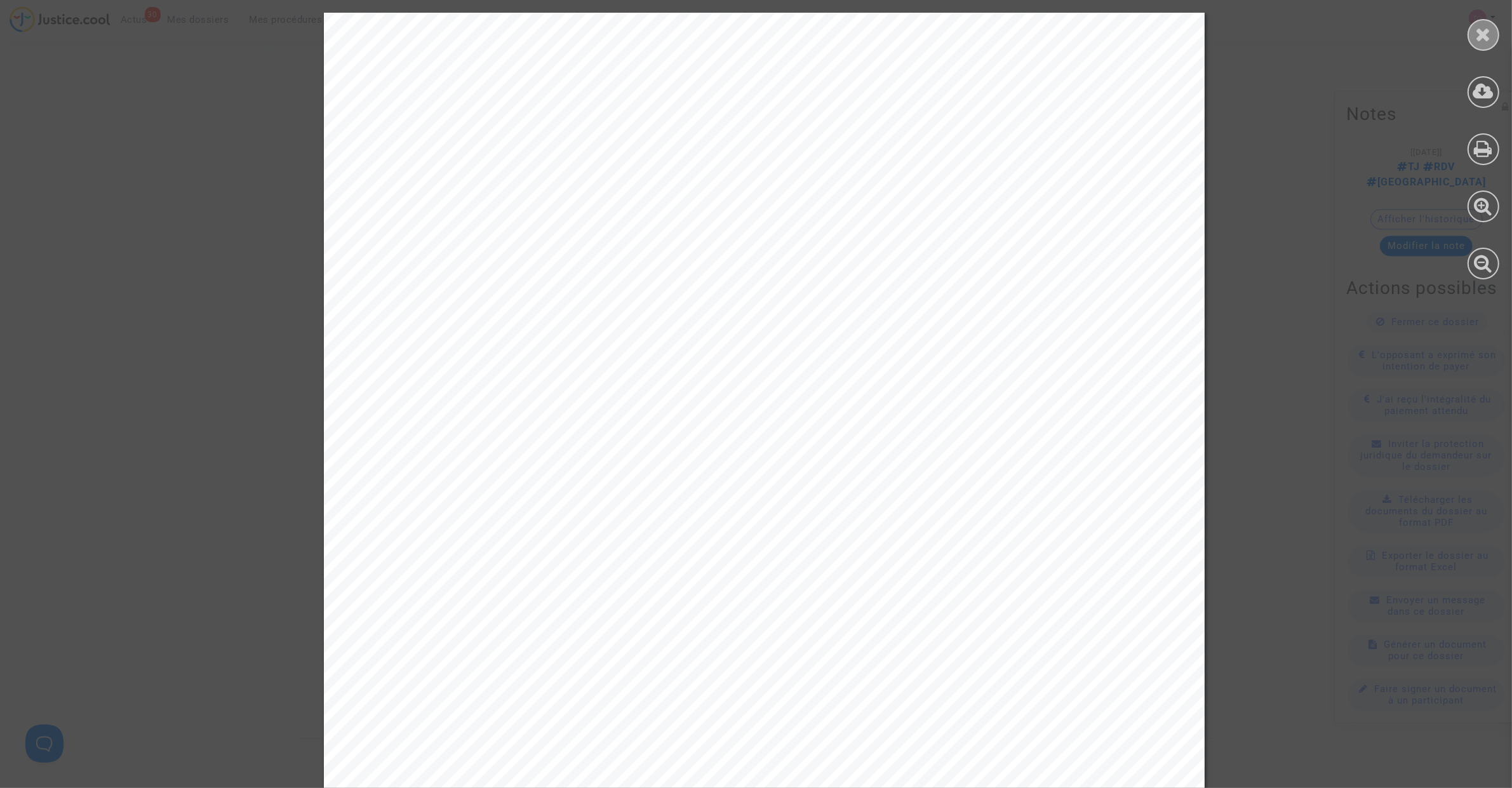
click at [1476, 29] on icon at bounding box center [1483, 34] width 16 height 19
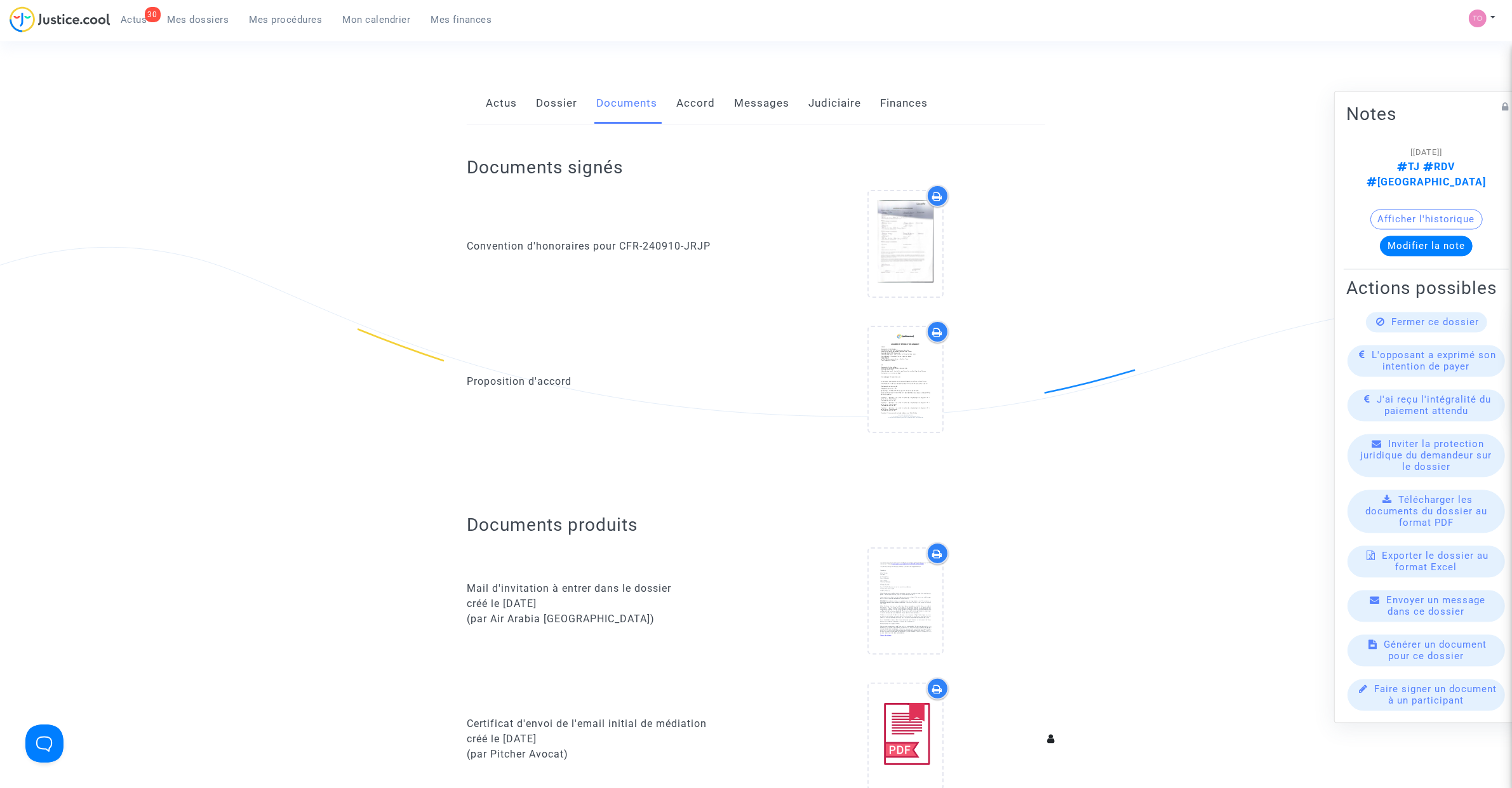
scroll to position [0, 0]
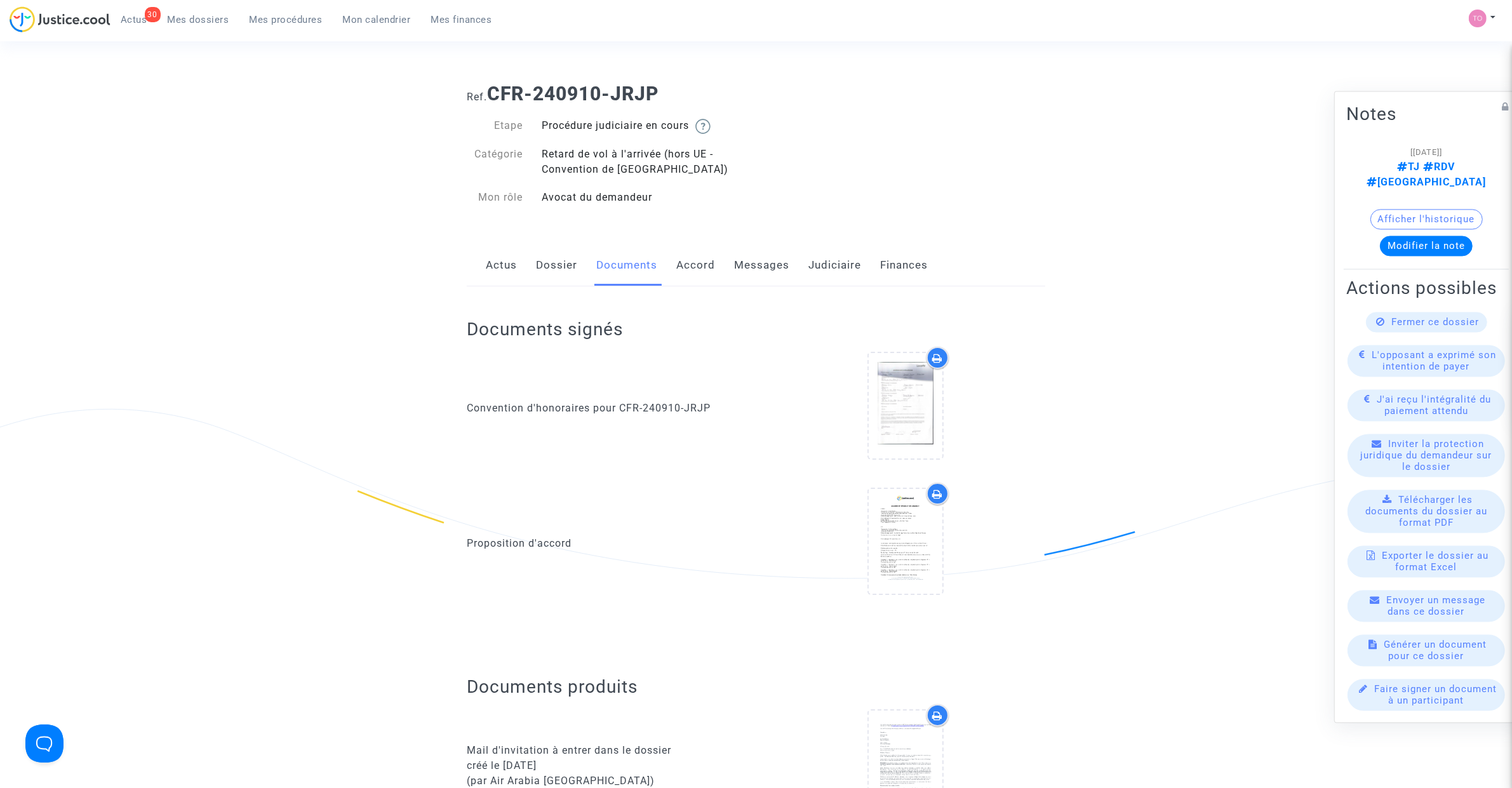
click at [560, 274] on link "Dossier" at bounding box center [556, 265] width 41 height 42
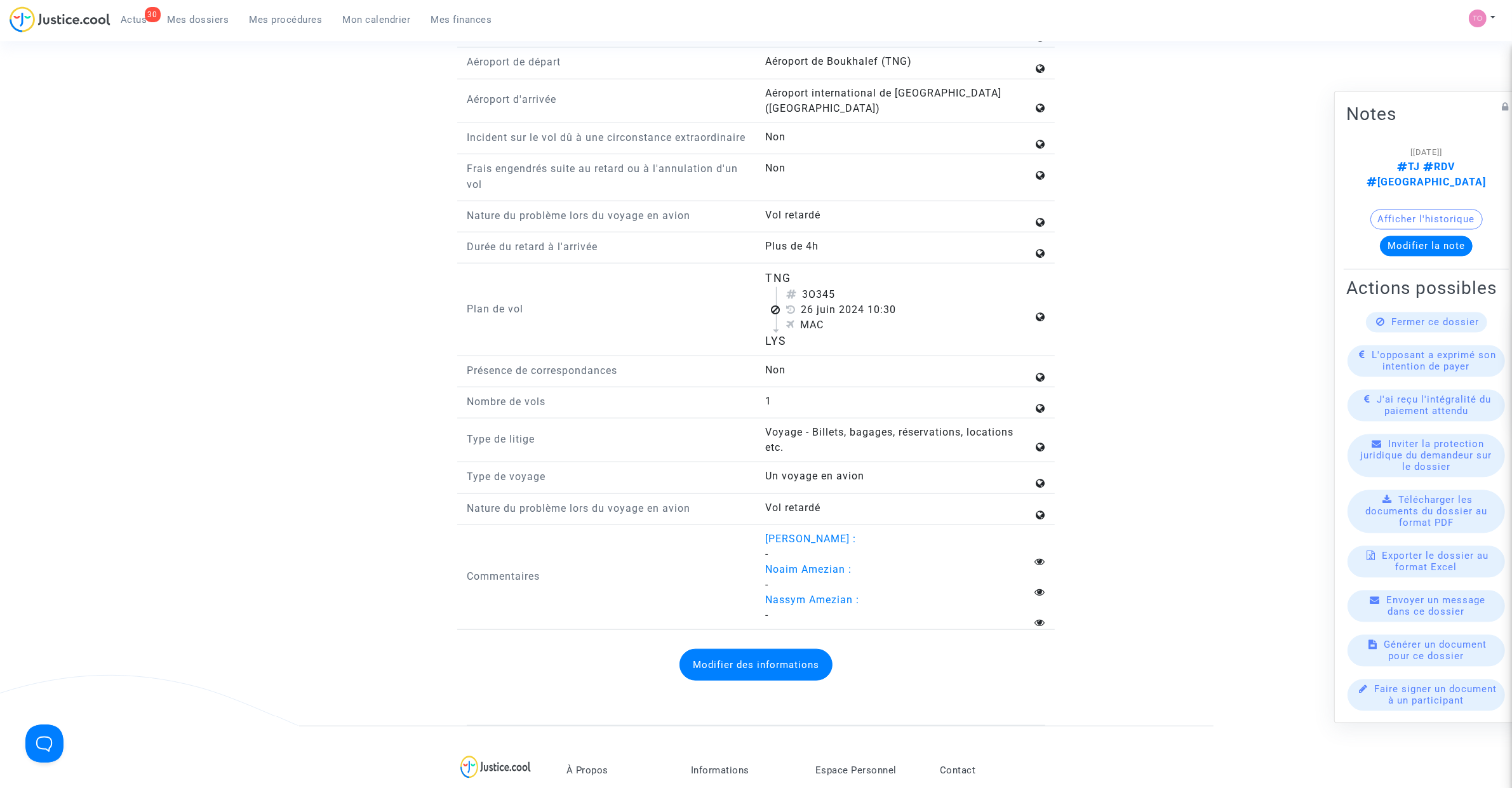
scroll to position [1429, 0]
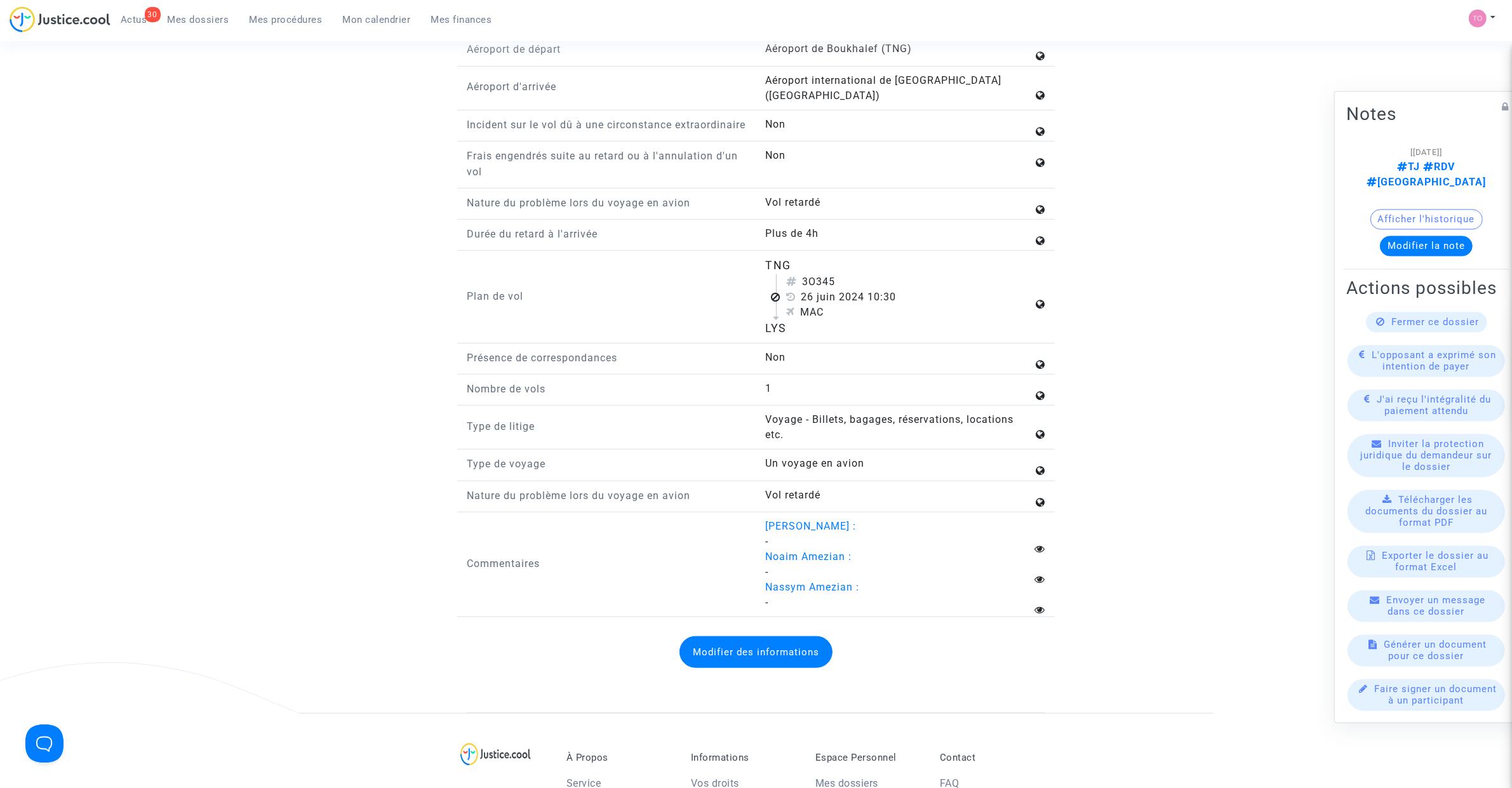
click at [791, 274] on div "TNG 3O345 26 juin 2024 10:30 MAC LYS" at bounding box center [905, 297] width 299 height 80
drag, startPoint x: 772, startPoint y: 328, endPoint x: 785, endPoint y: 327, distance: 13.0
click at [785, 320] on div "3O345 26 juin 2024 10:30 MAC" at bounding box center [905, 297] width 257 height 46
click at [747, 332] on div "Plan de vol" at bounding box center [607, 297] width 299 height 80
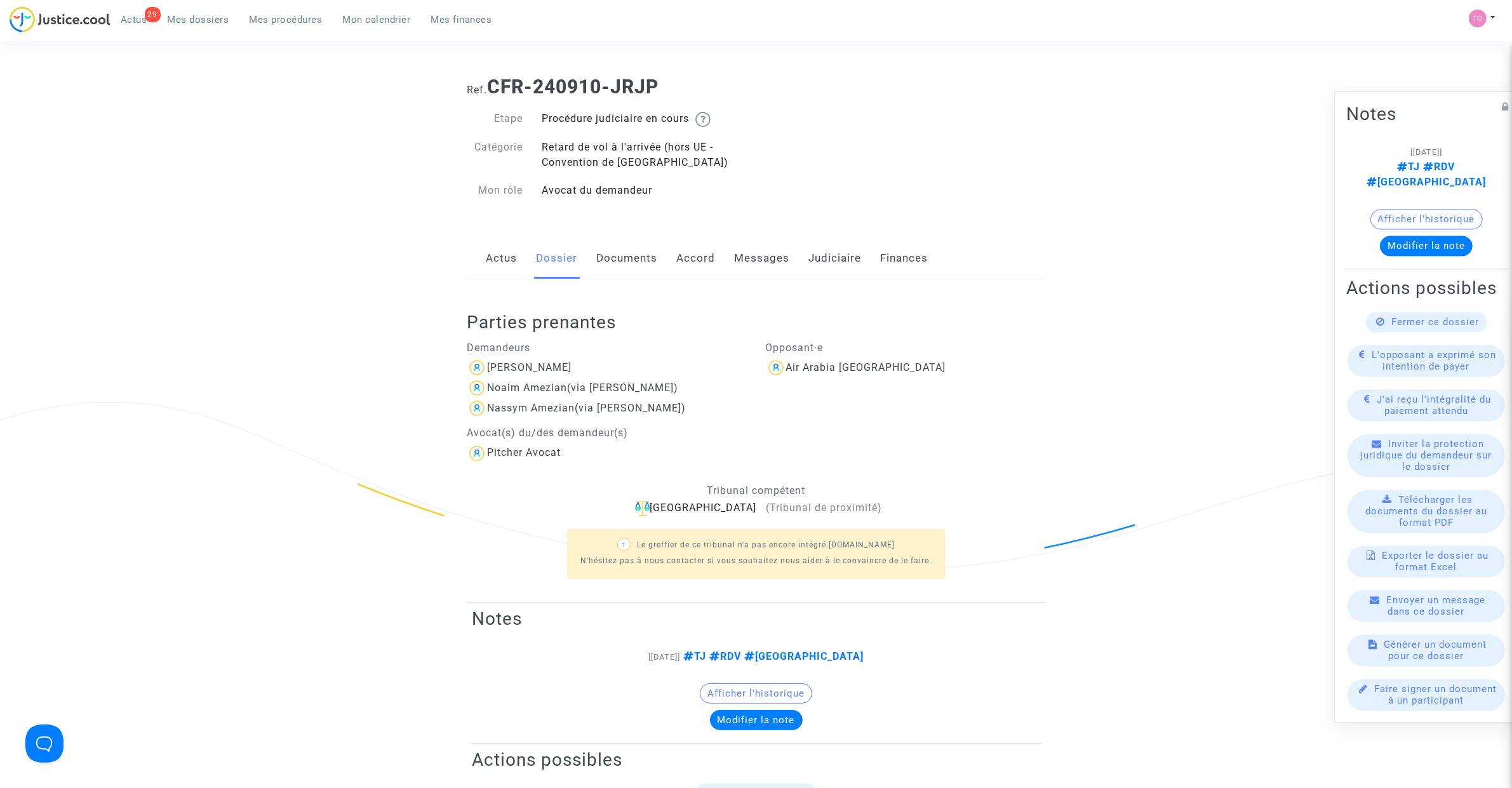
scroll to position [0, 0]
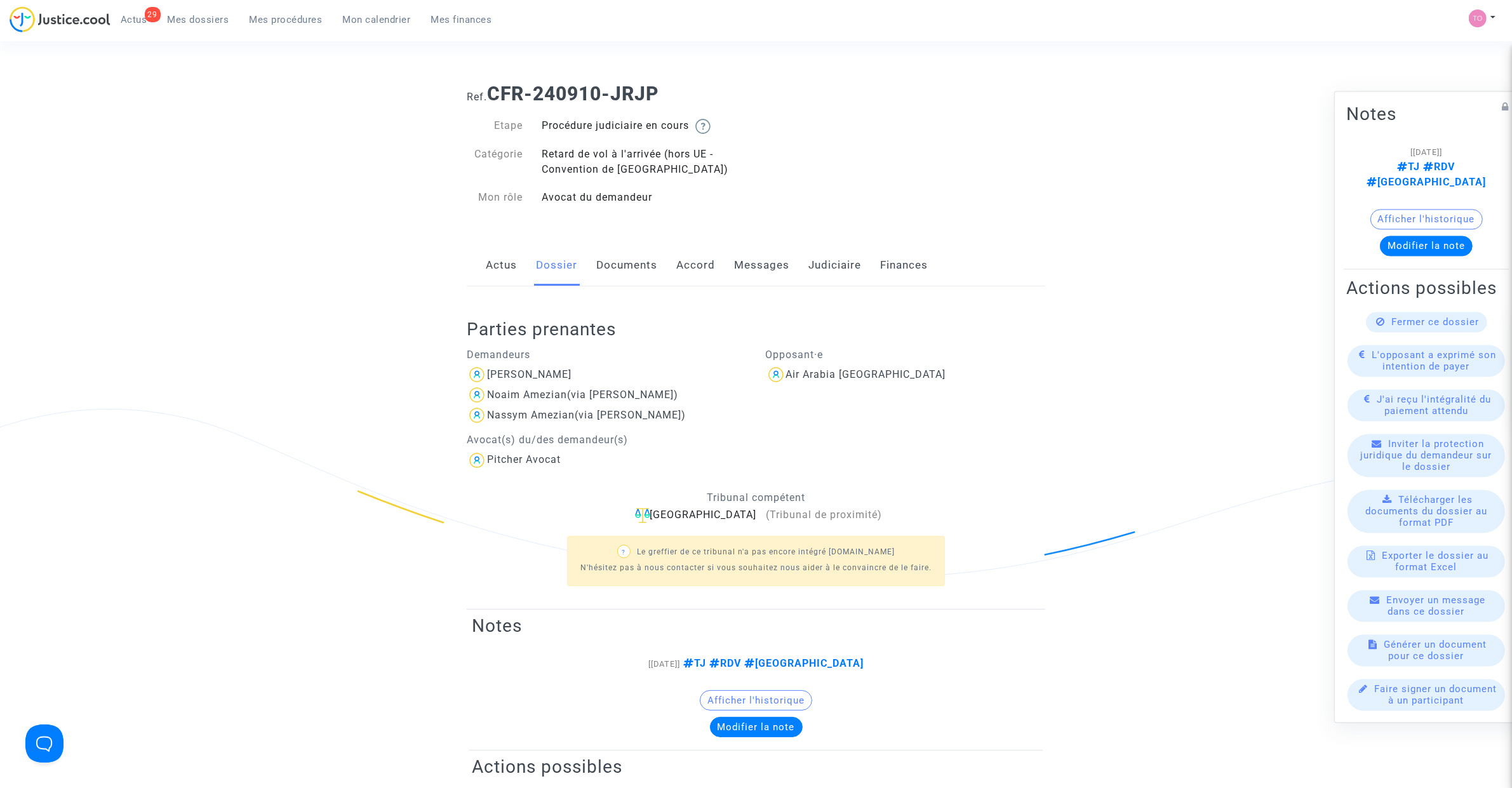
click at [627, 272] on link "Documents" at bounding box center [627, 265] width 61 height 42
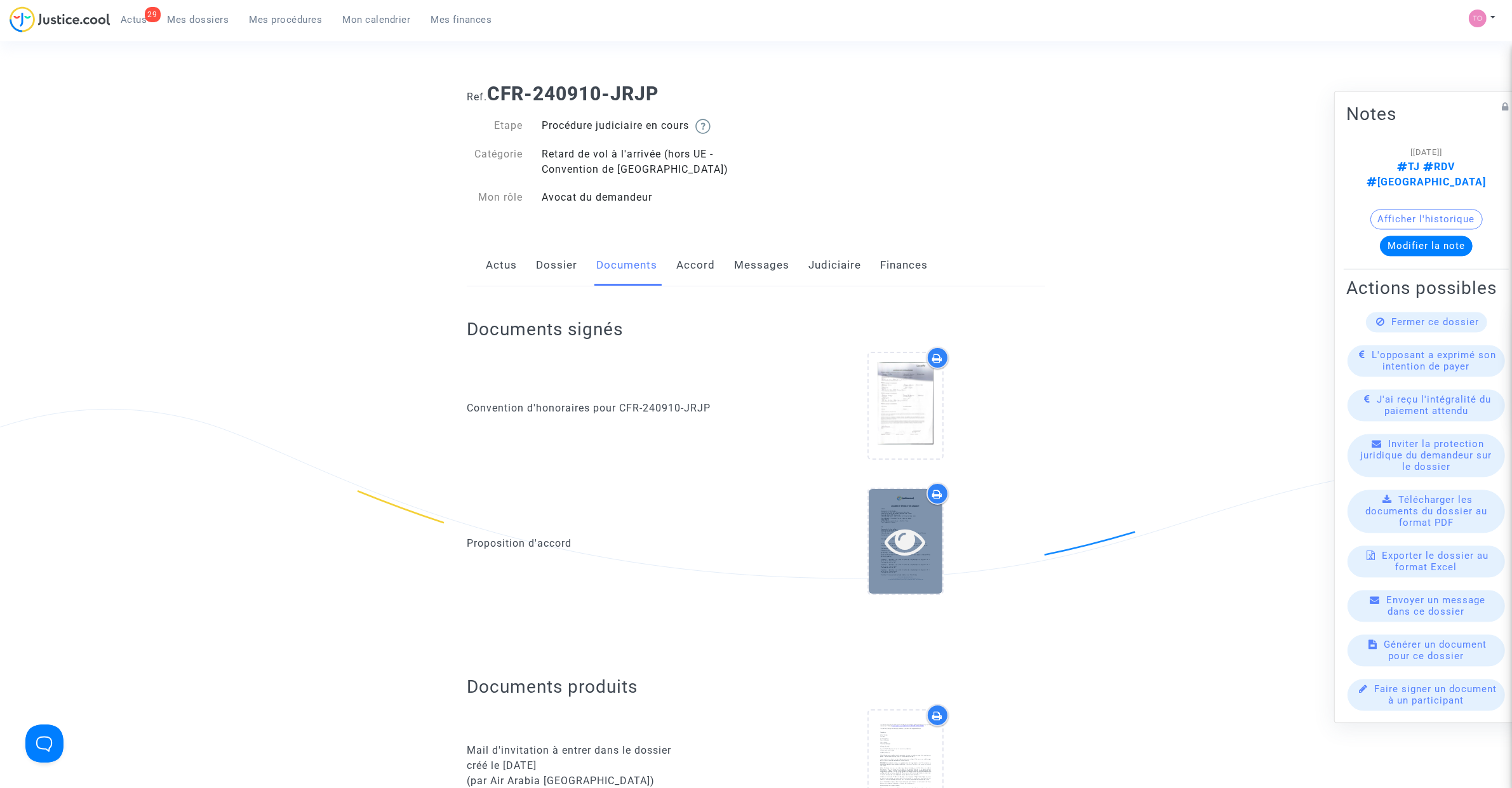
click at [888, 497] on div at bounding box center [905, 541] width 74 height 105
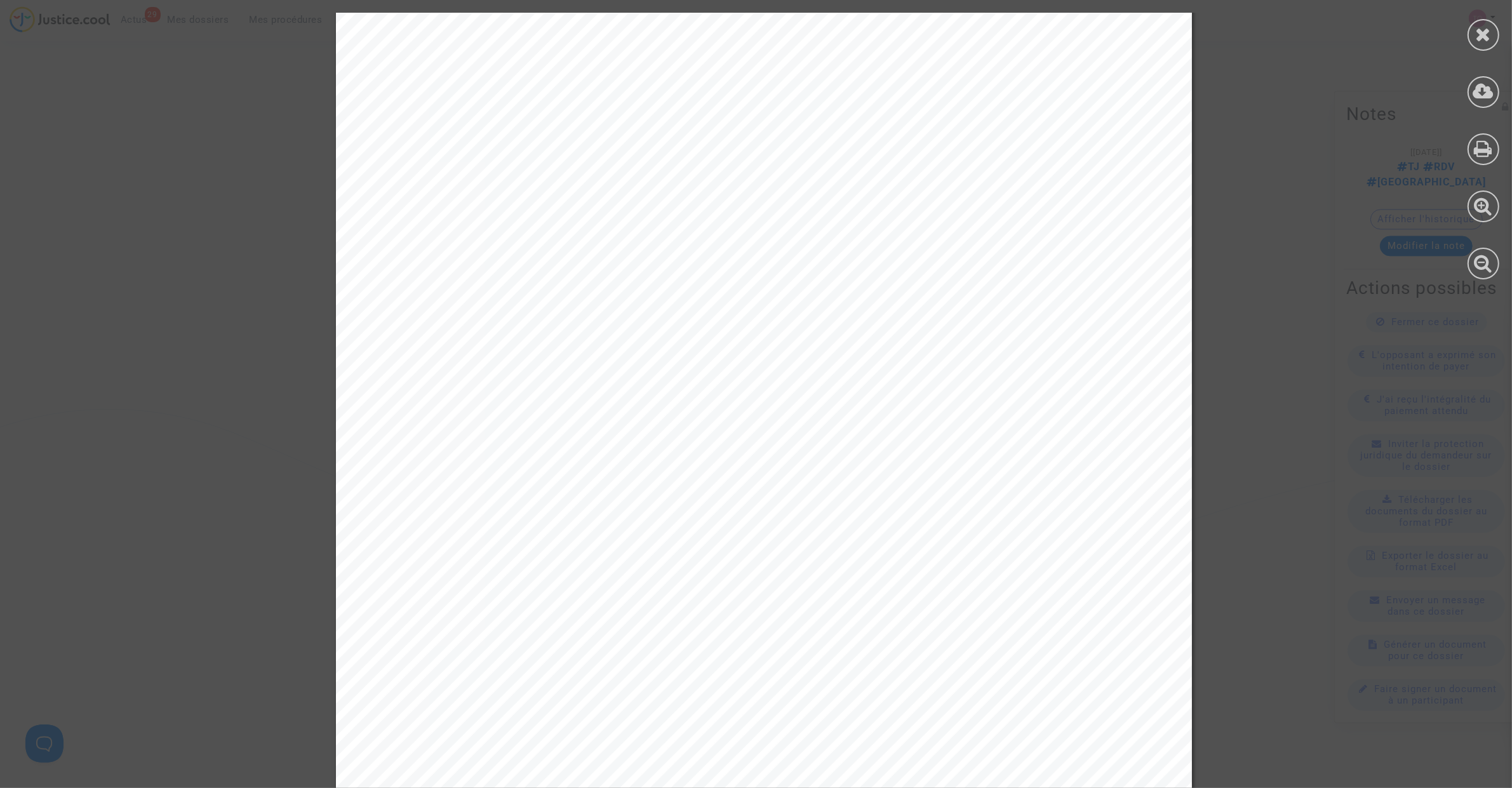
scroll to position [1270, 0]
click at [1459, 54] on div at bounding box center [1483, 146] width 57 height 292
click at [1465, 48] on div at bounding box center [1483, 146] width 57 height 292
click at [1465, 40] on div at bounding box center [1483, 146] width 57 height 292
click at [1474, 36] on div at bounding box center [1483, 35] width 32 height 32
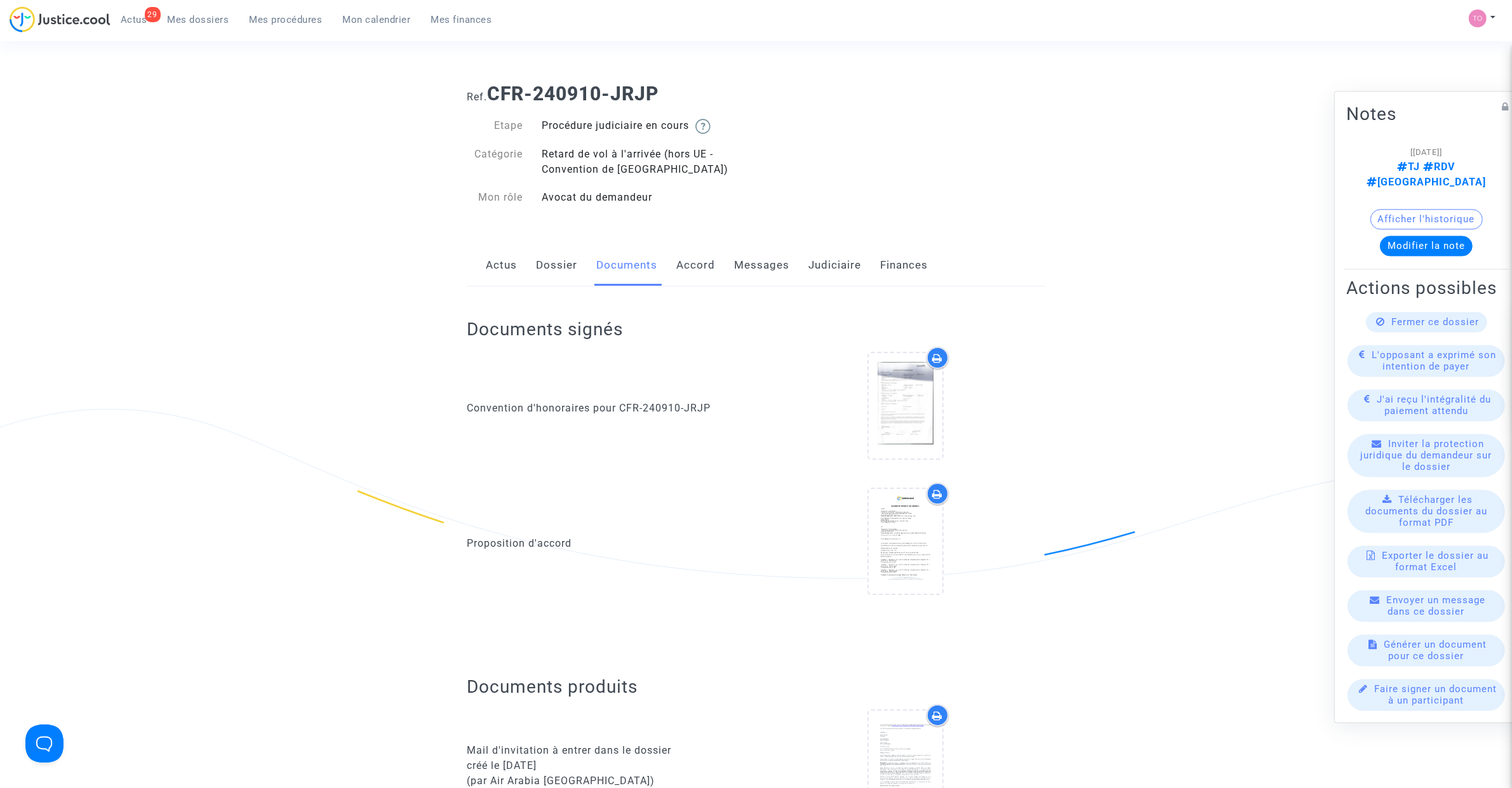
click at [506, 273] on link "Actus" at bounding box center [501, 265] width 31 height 42
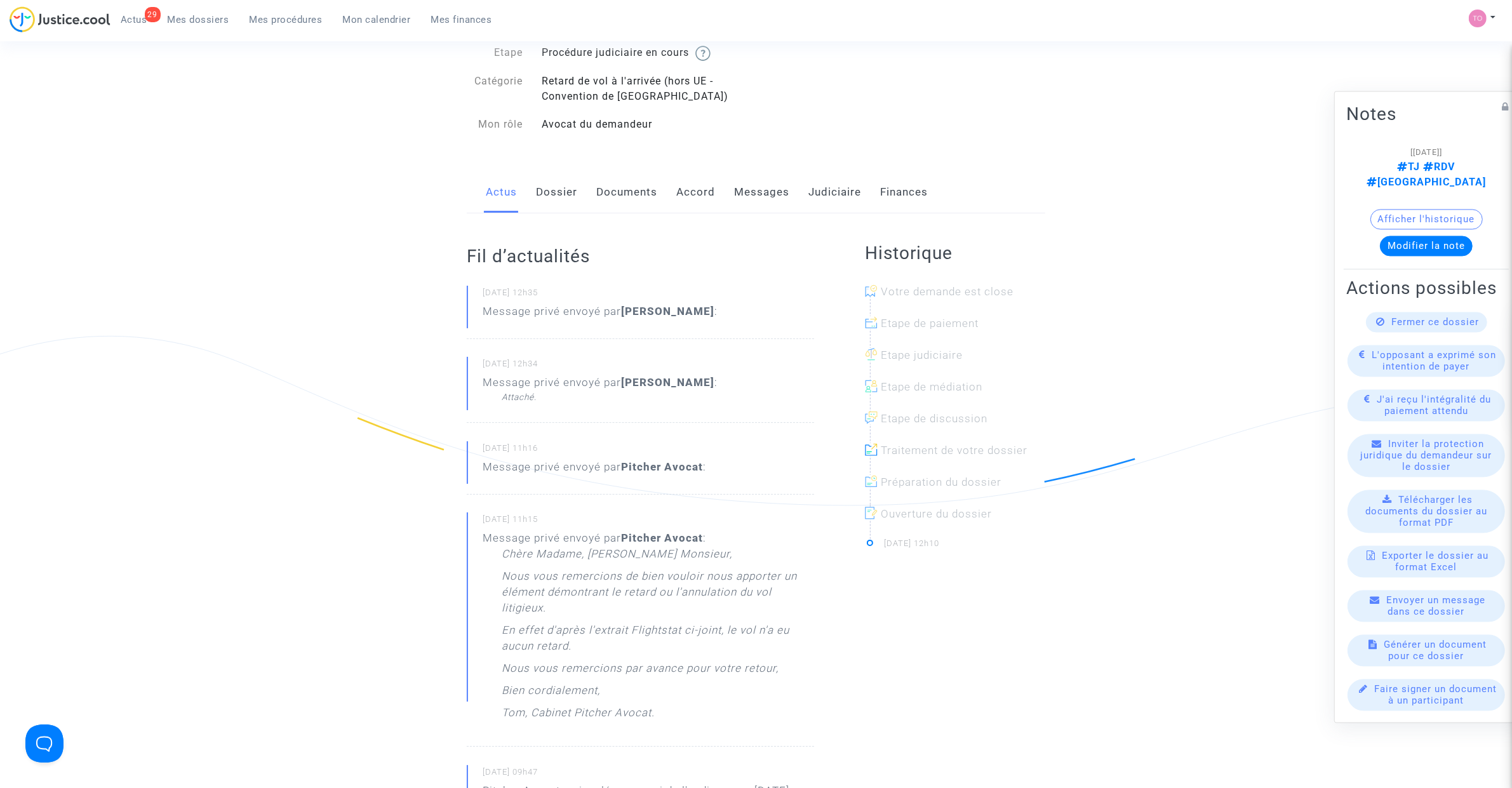
scroll to position [80, 0]
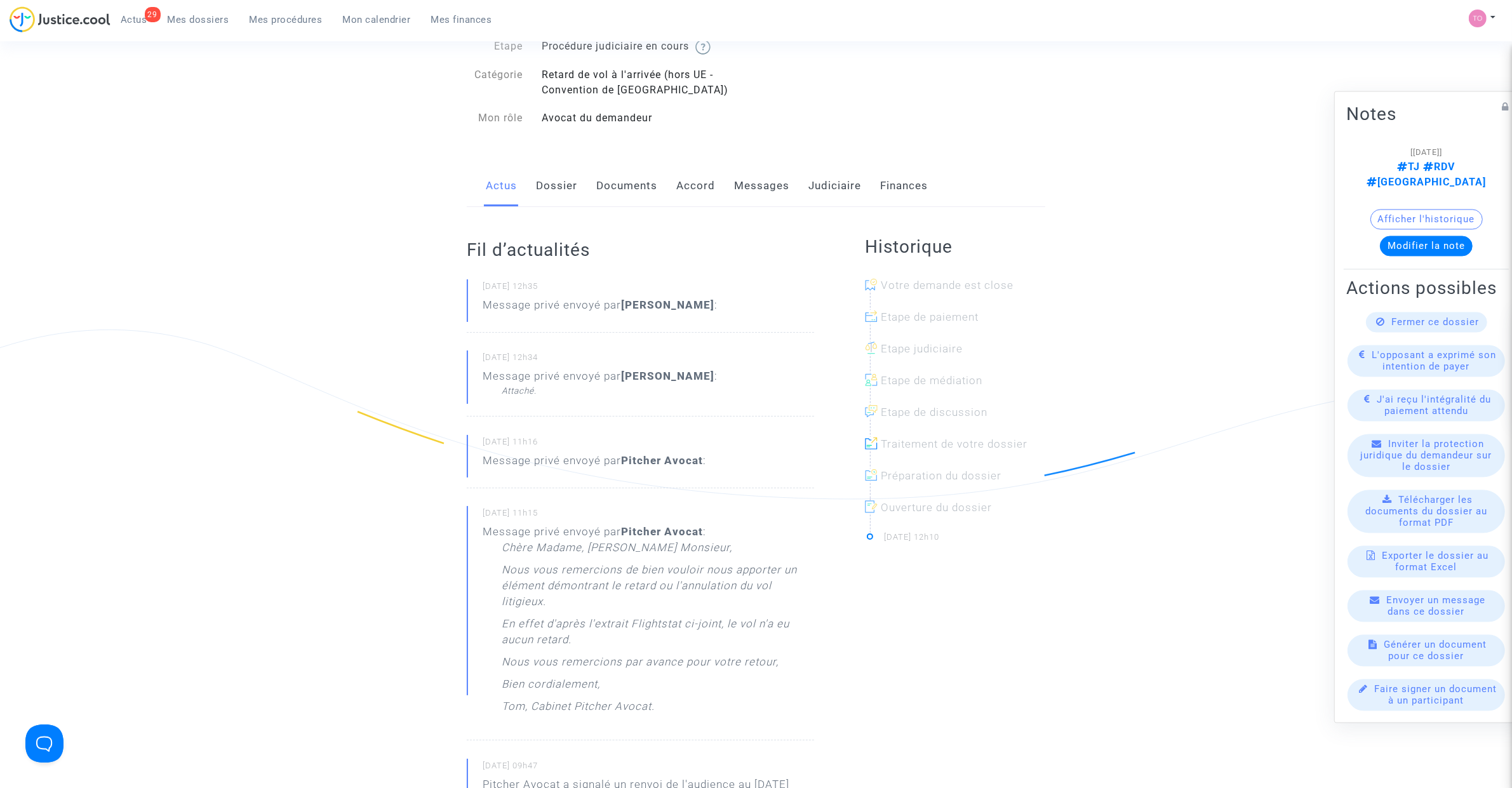
click at [517, 391] on div "Attaché." at bounding box center [609, 390] width 216 height 12
click at [583, 378] on div "Message privé envoyé par Chloé Mendes : Attaché." at bounding box center [600, 383] width 235 height 29
click at [655, 372] on b "Chloé Mendes" at bounding box center [668, 376] width 93 height 12
click at [490, 365] on small "16/09/2025 - 12h34" at bounding box center [648, 360] width 332 height 16
click at [504, 357] on small "16/09/2025 - 12h34" at bounding box center [648, 360] width 332 height 16
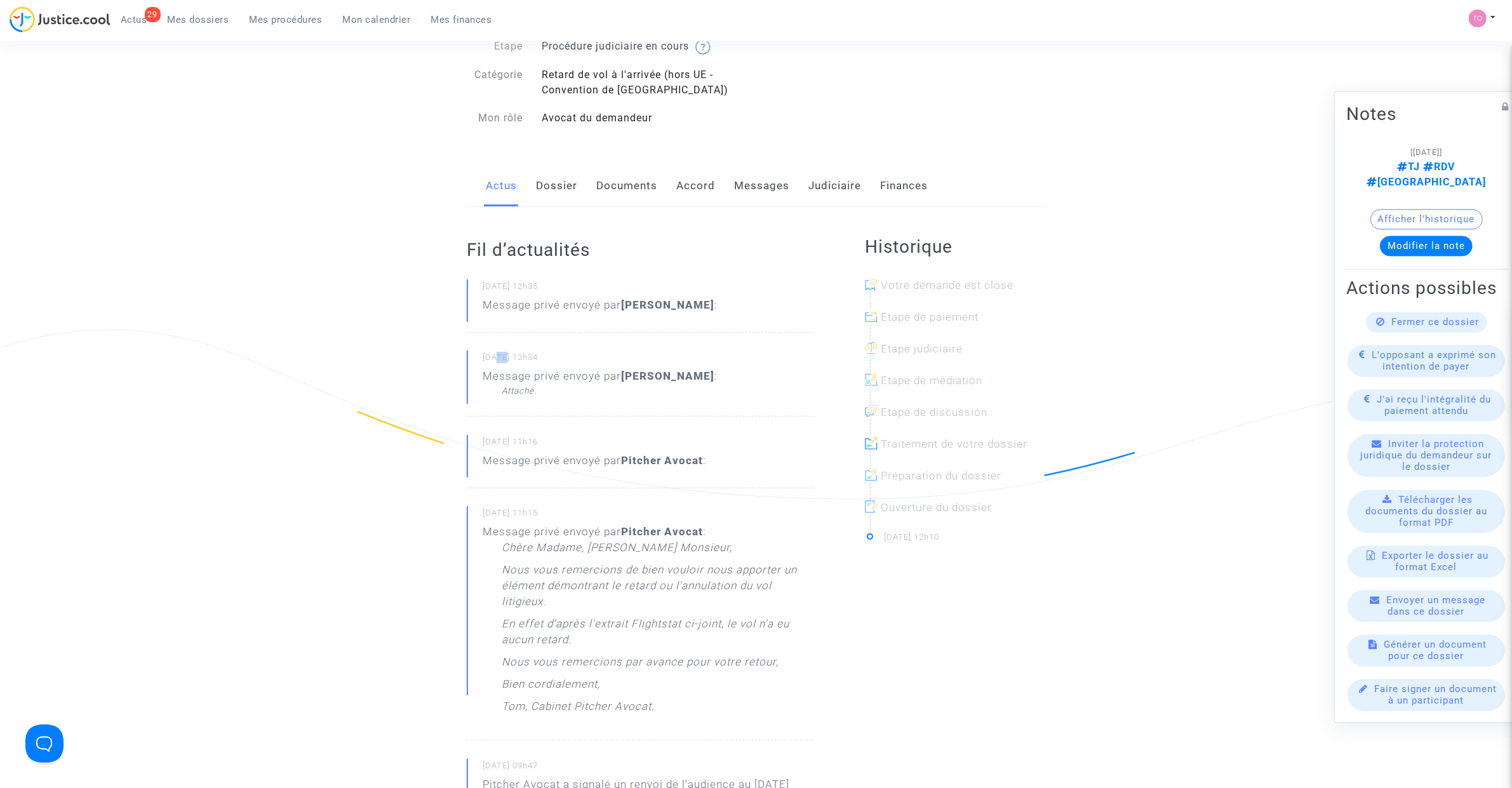
drag, startPoint x: 504, startPoint y: 357, endPoint x: 586, endPoint y: 367, distance: 82.6
click at [505, 357] on small "16/09/2025 - 12h34" at bounding box center [648, 360] width 332 height 16
drag, startPoint x: 636, startPoint y: 373, endPoint x: 664, endPoint y: 373, distance: 28.0
click at [637, 373] on b "Chloé Mendes" at bounding box center [668, 376] width 93 height 12
drag, startPoint x: 684, startPoint y: 373, endPoint x: 693, endPoint y: 375, distance: 9.2
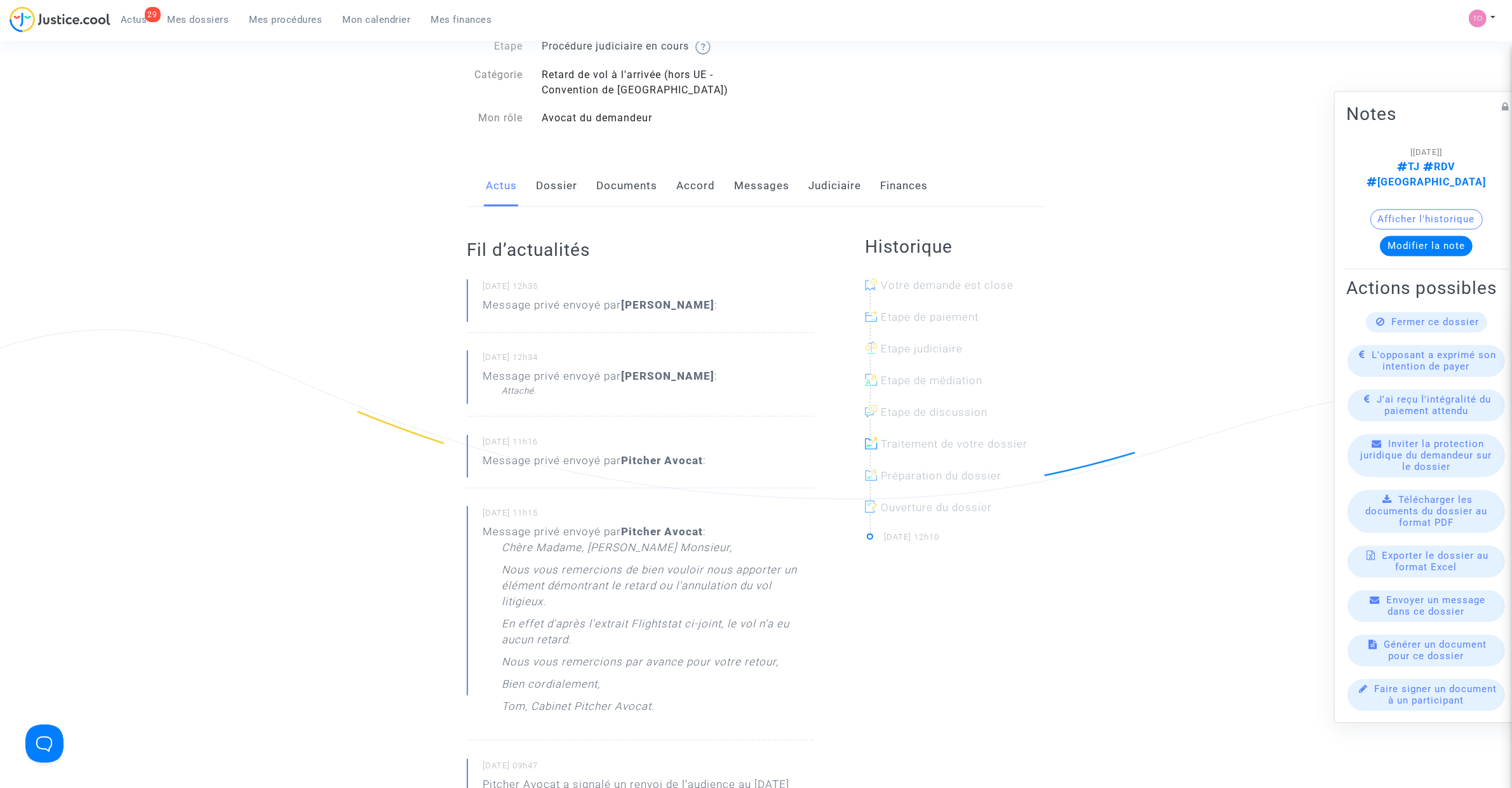
click at [686, 373] on b "Chloé Mendes" at bounding box center [668, 376] width 93 height 12
drag, startPoint x: 725, startPoint y: 379, endPoint x: 635, endPoint y: 387, distance: 90.4
click at [703, 380] on div "16/09/2025 - 12h34 Message privé envoyé par Chloé Mendes : Attaché." at bounding box center [640, 383] width 348 height 66
click at [528, 388] on div "Attaché." at bounding box center [609, 390] width 216 height 12
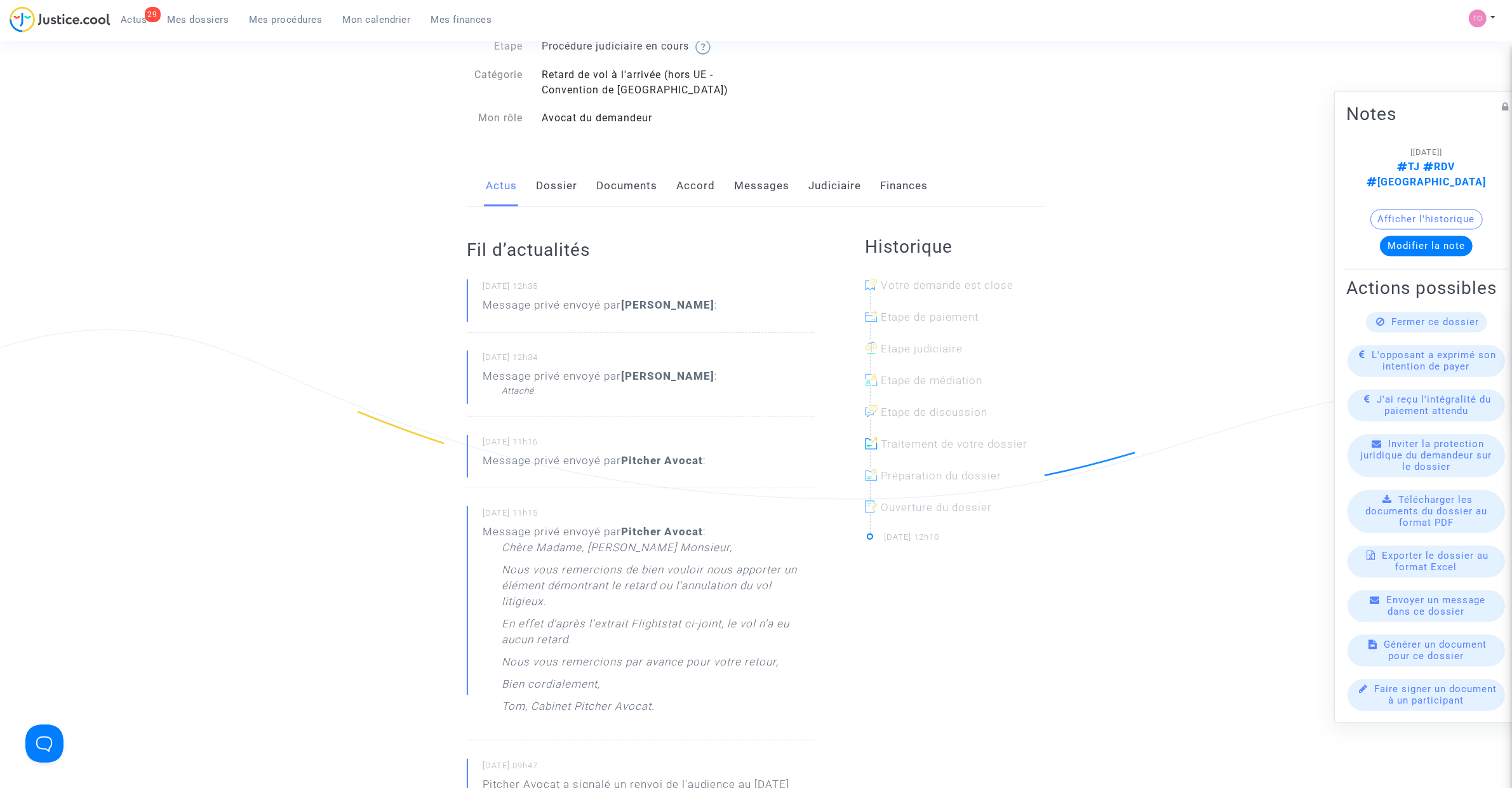
click at [473, 372] on div "16/09/2025 - 12h34 Message privé envoyé par Chloé Mendes : Attaché." at bounding box center [640, 383] width 348 height 66
drag, startPoint x: 484, startPoint y: 364, endPoint x: 575, endPoint y: 368, distance: 91.1
click at [487, 364] on small "16/09/2025 - 12h34" at bounding box center [648, 360] width 332 height 16
click at [1370, 209] on button "Afficher l'historique" at bounding box center [1427, 219] width 113 height 21
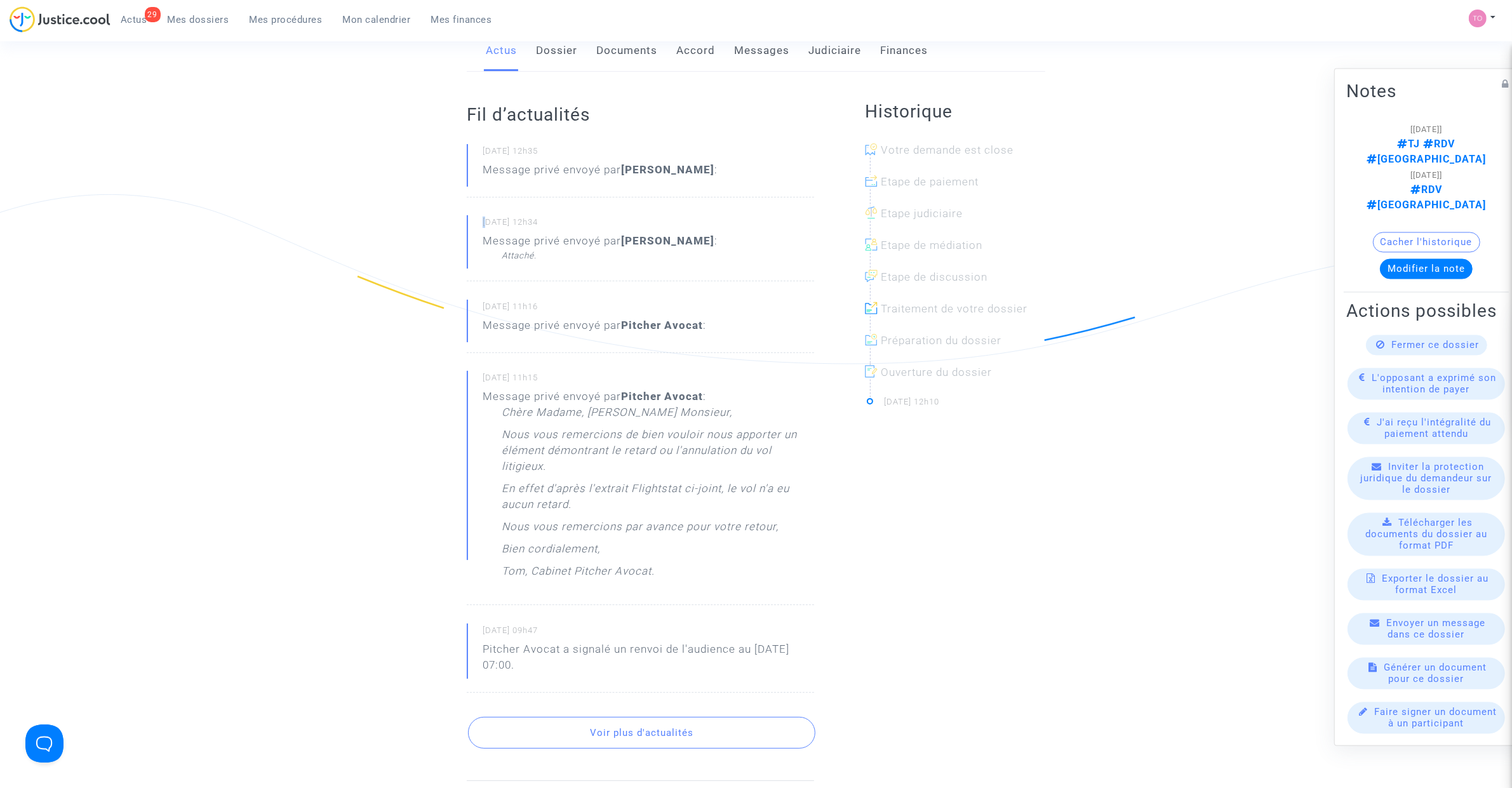
scroll to position [238, 0]
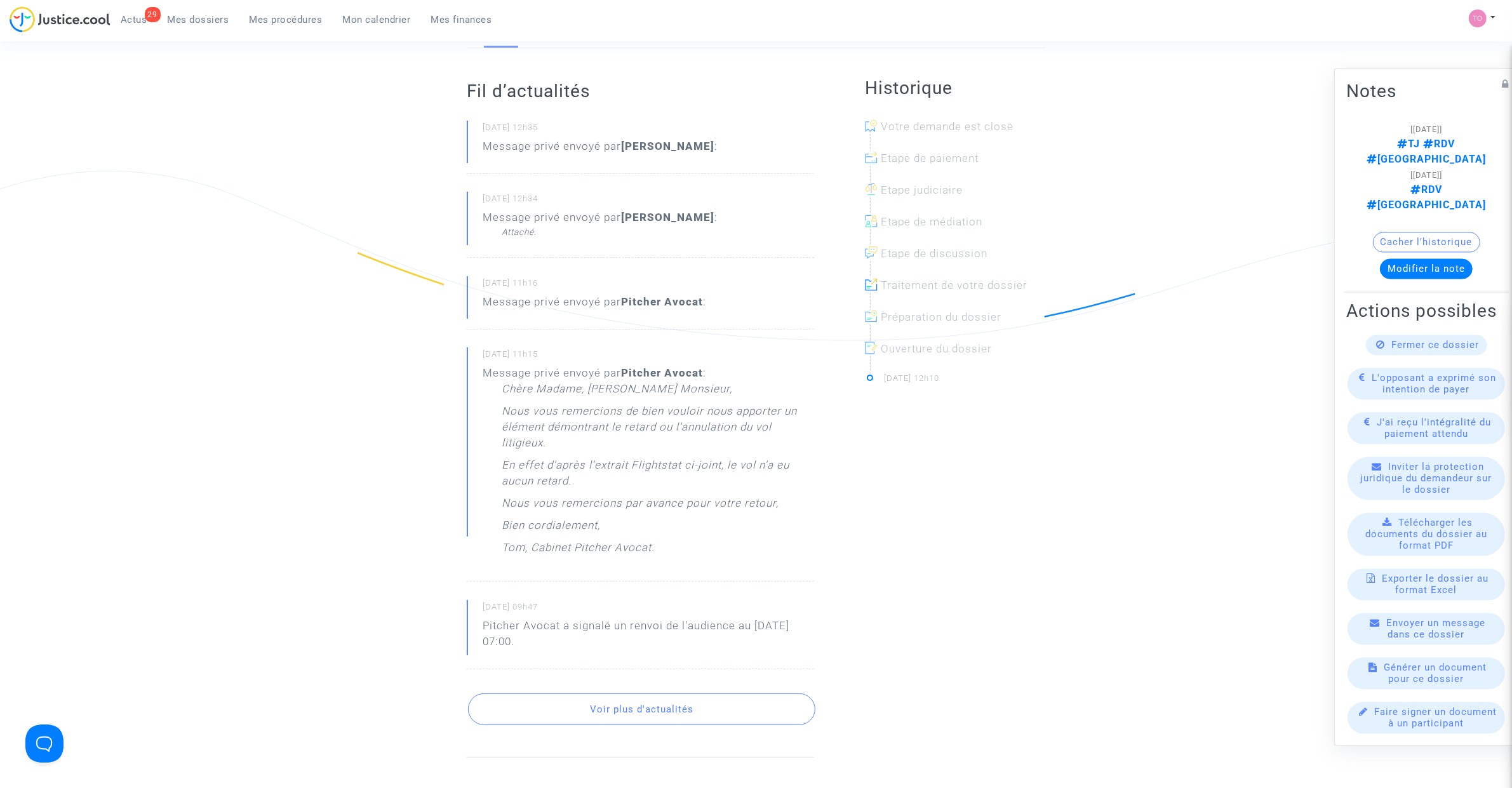
click at [557, 397] on p "Chère Madame, Cher Monsieur," at bounding box center [617, 392] width 231 height 22
click at [554, 363] on small "16/09/2025 - 11h15" at bounding box center [648, 357] width 332 height 16
click at [553, 369] on div "16/09/2025 - 11h15 Message privé envoyé par Pitcher Avocat : Chère Madame, Cher…" at bounding box center [640, 464] width 348 height 234
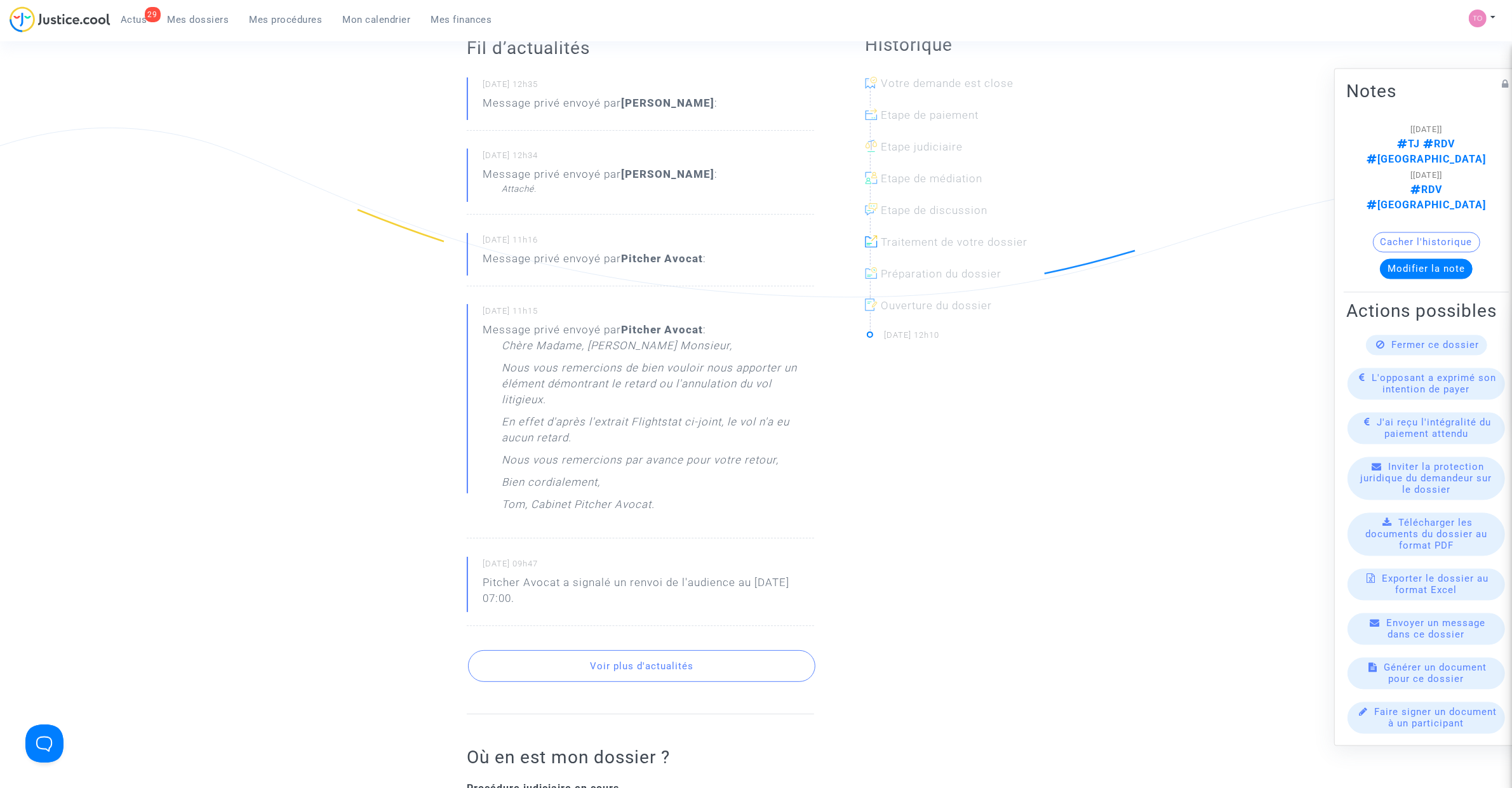
scroll to position [397, 0]
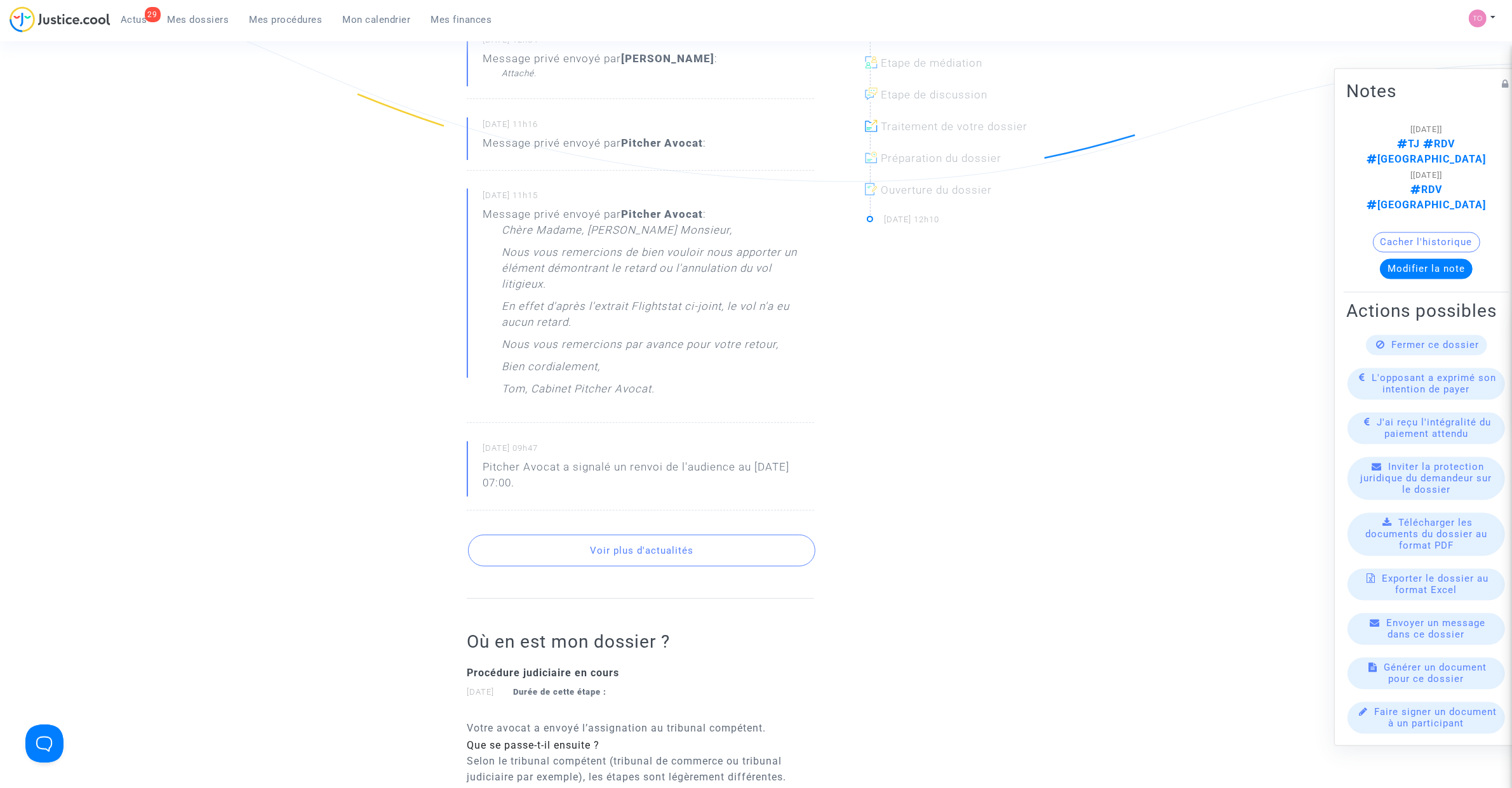
click at [627, 560] on button "Voir plus d'actualités" at bounding box center [642, 550] width 348 height 32
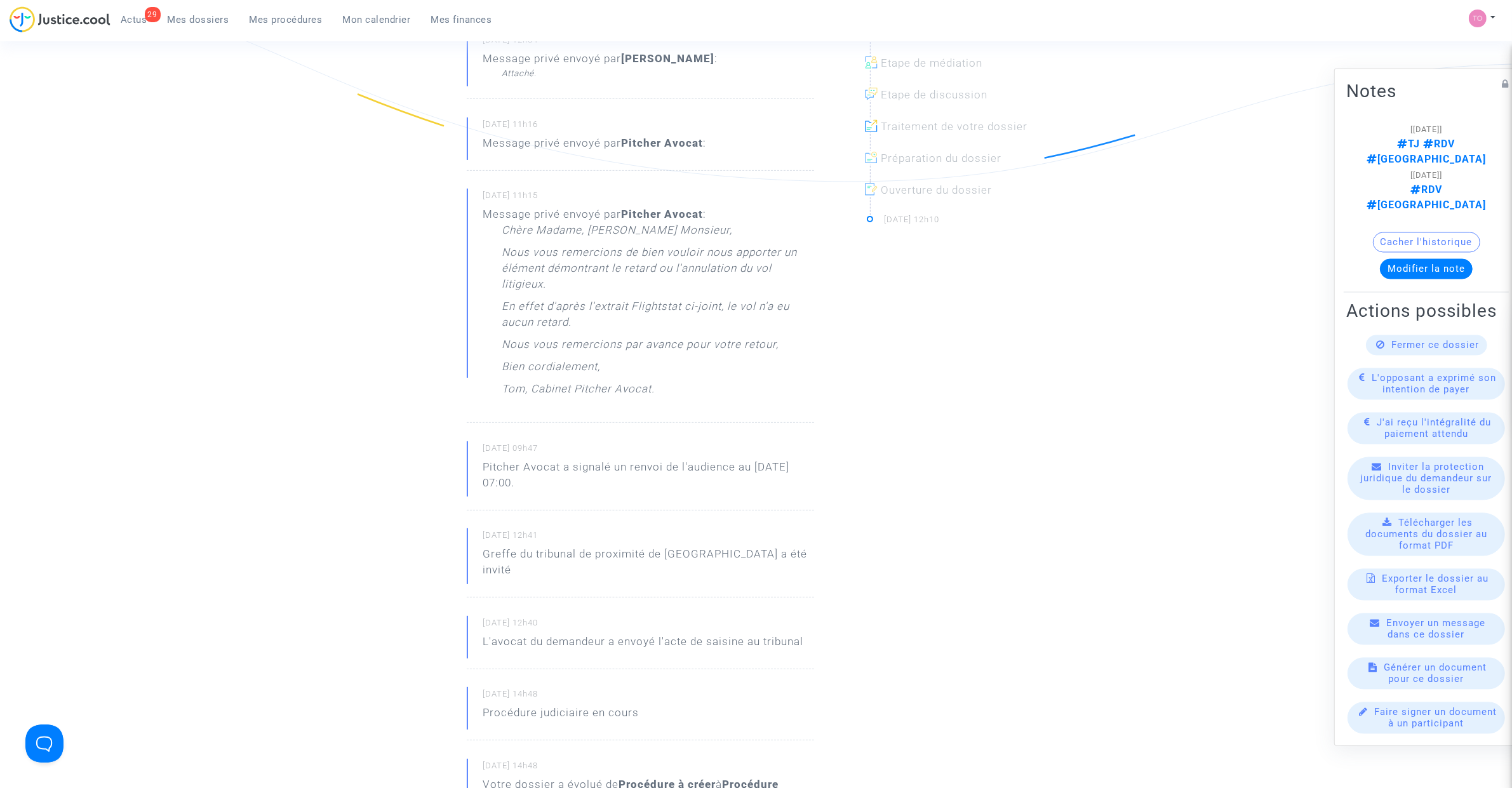
click at [501, 192] on small "16/09/2025 - 11h15" at bounding box center [648, 198] width 332 height 16
drag, startPoint x: 629, startPoint y: 203, endPoint x: 618, endPoint y: 221, distance: 21.1
click at [620, 220] on div "Message privé envoyé par Pitcher Avocat : Chère Madame, Cher Monsieur, Nous vou…" at bounding box center [648, 304] width 332 height 197
drag, startPoint x: 554, startPoint y: 237, endPoint x: 553, endPoint y: 330, distance: 93.0
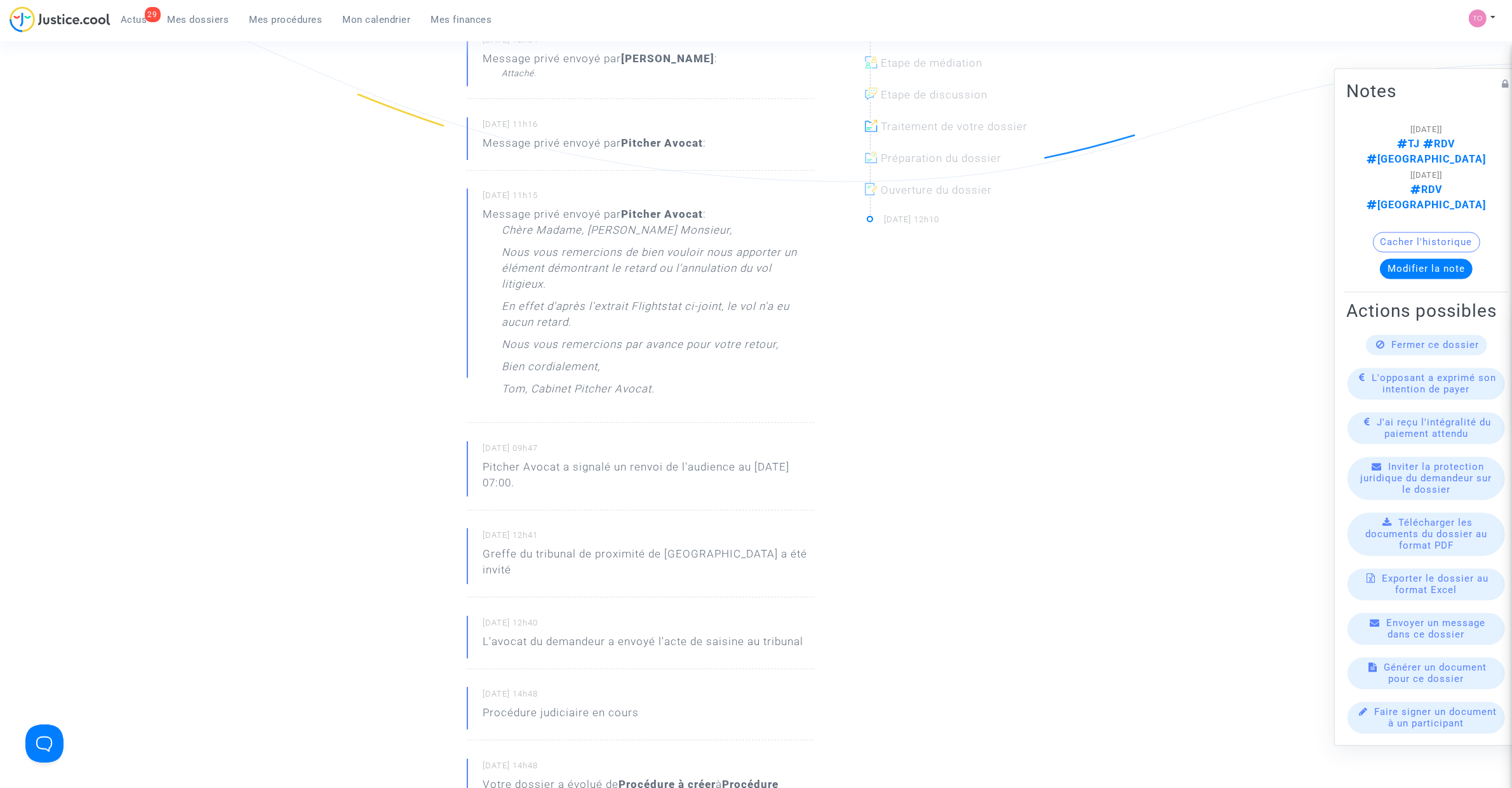
click at [556, 254] on div "Chère Madame, Cher Monsieur, Nous vous remercions de bien vouloir nous apporter…" at bounding box center [657, 313] width 313 height 181
click at [554, 381] on p "Bien cordialement," at bounding box center [550, 370] width 98 height 22
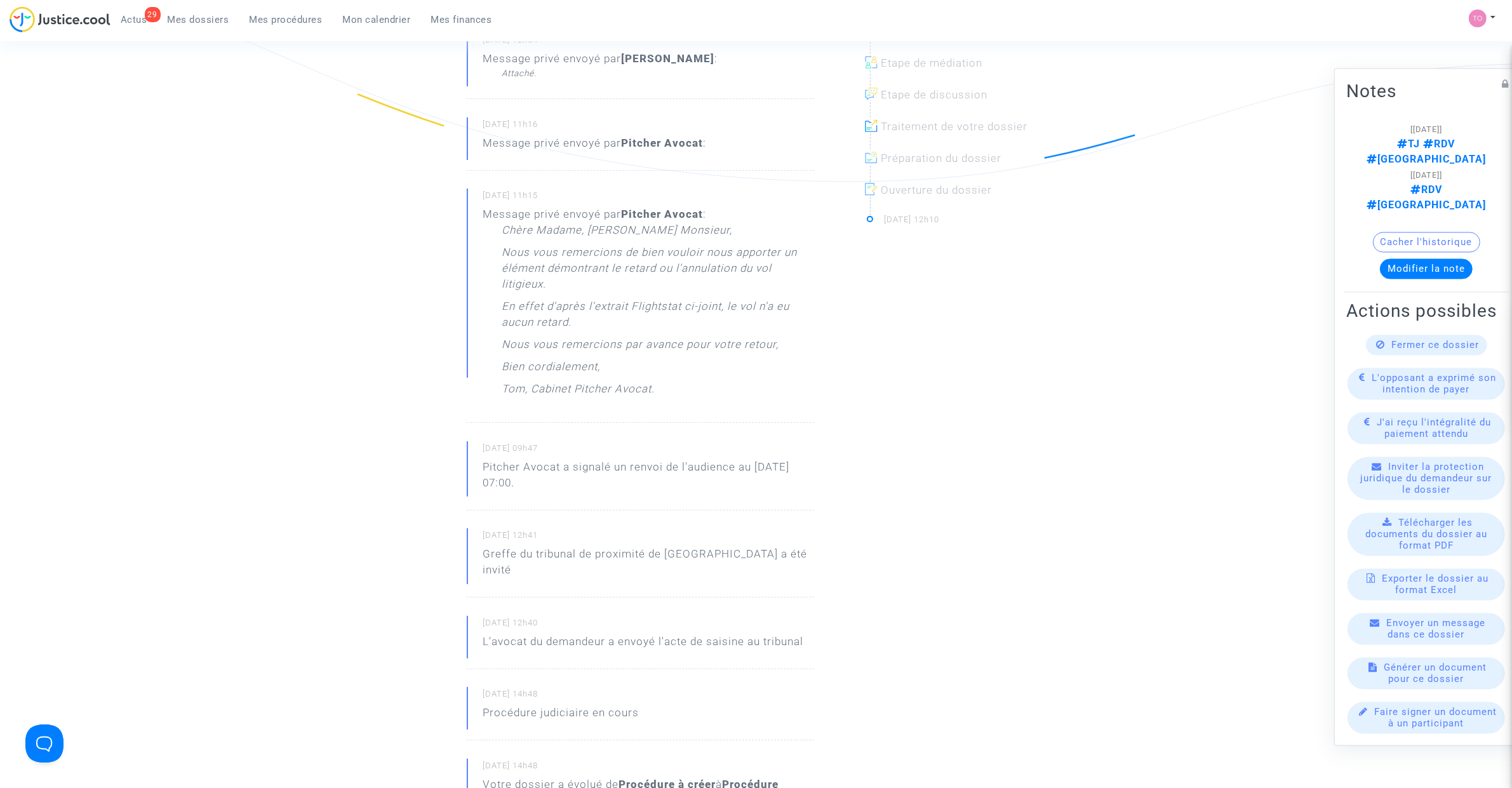
click at [693, 322] on p "En effet d'après l'extrait Flightstat ci-joint, le vol n'a eu aucun retard." at bounding box center [657, 317] width 313 height 38
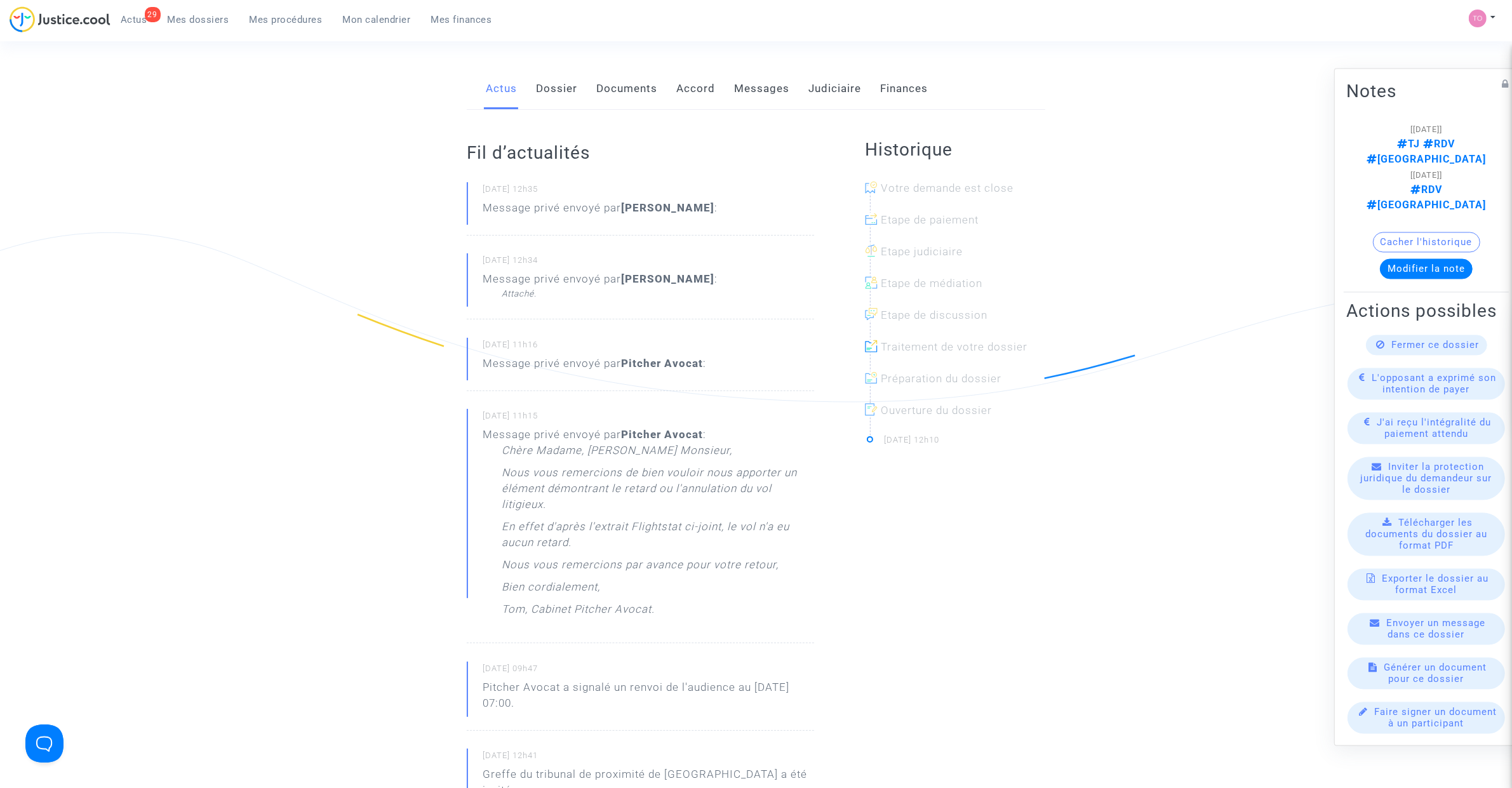
scroll to position [159, 0]
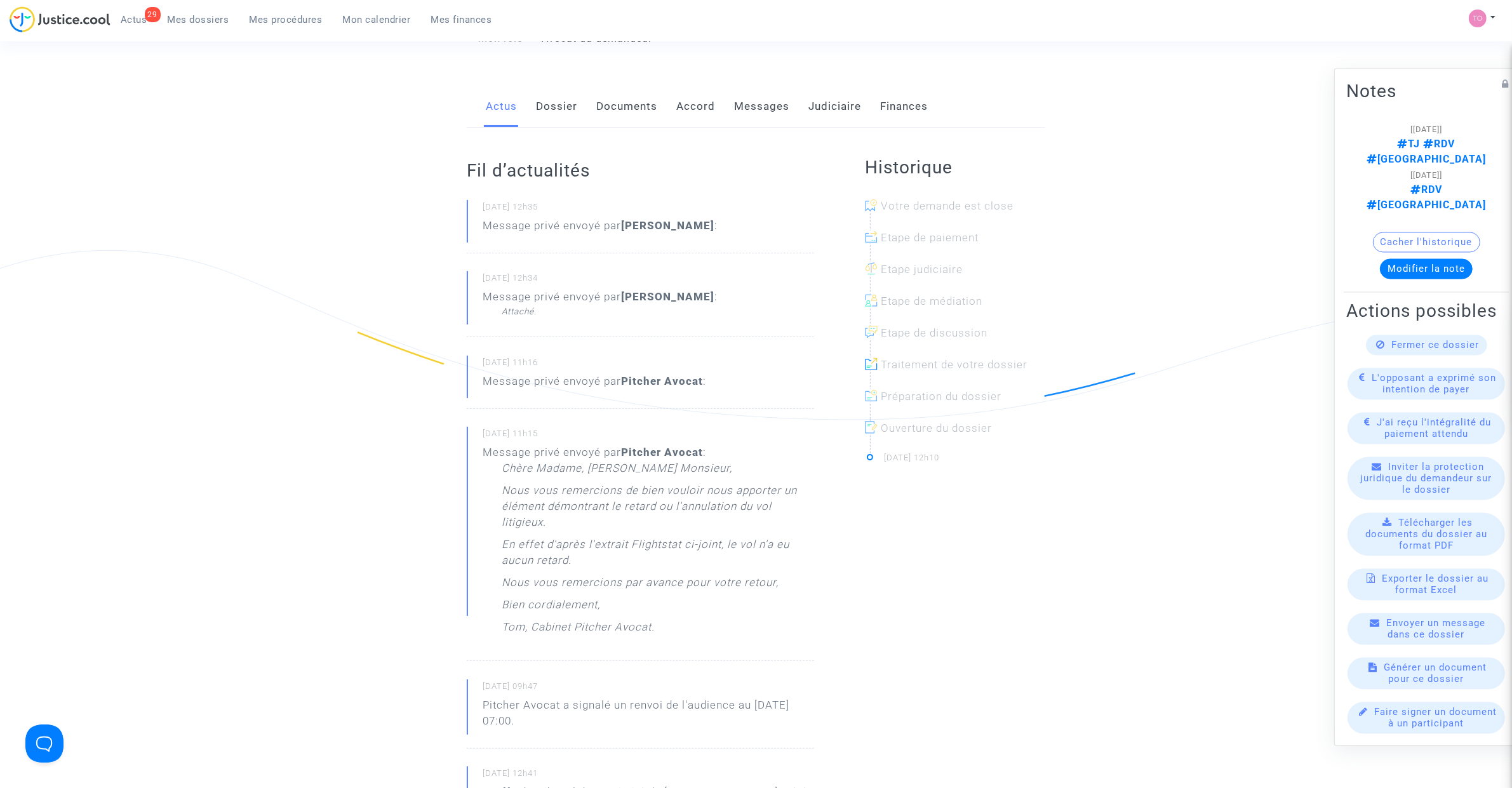
click at [752, 114] on link "Messages" at bounding box center [762, 106] width 55 height 42
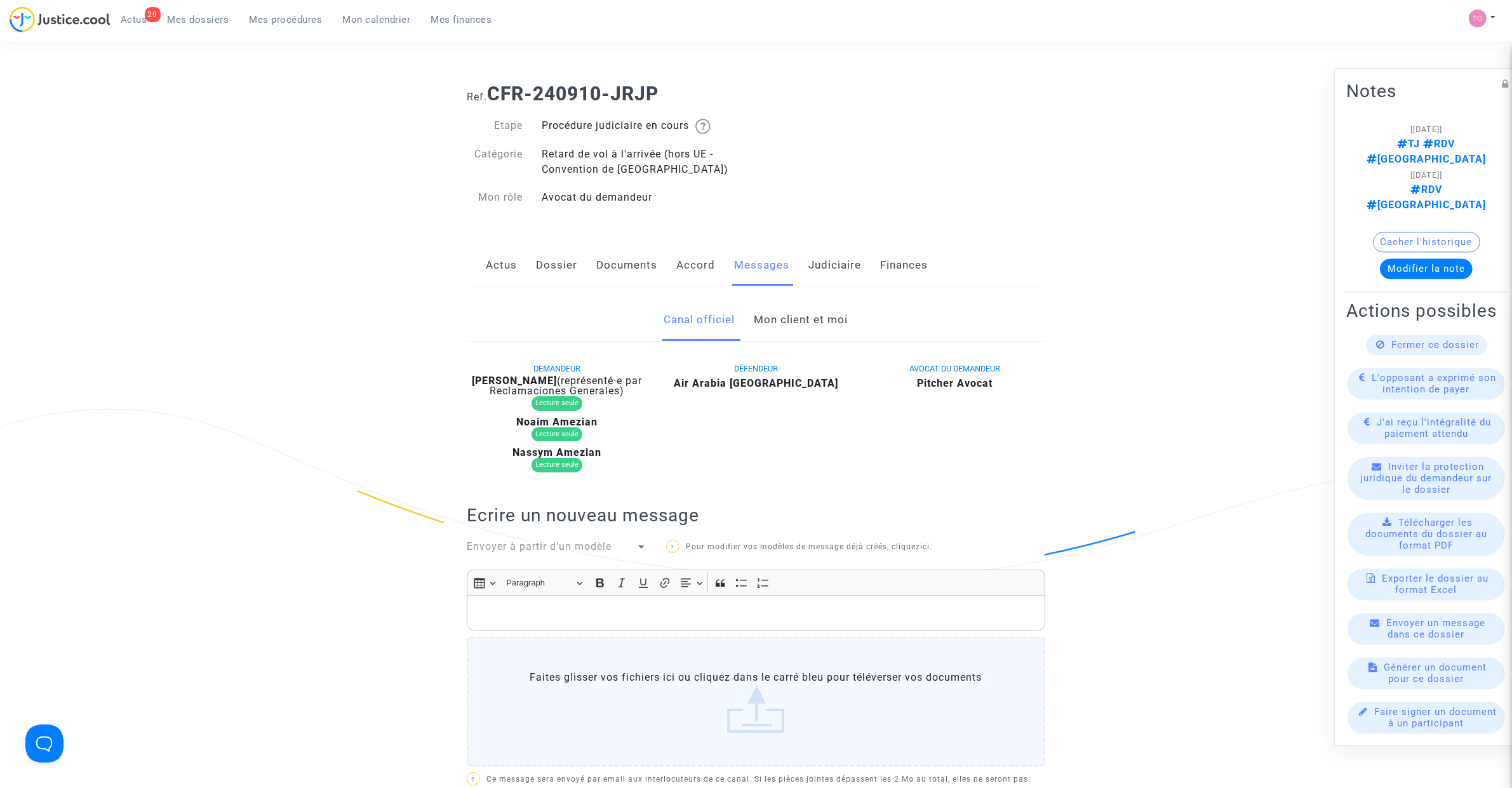
click at [771, 325] on link "Mon client et moi" at bounding box center [801, 319] width 94 height 42
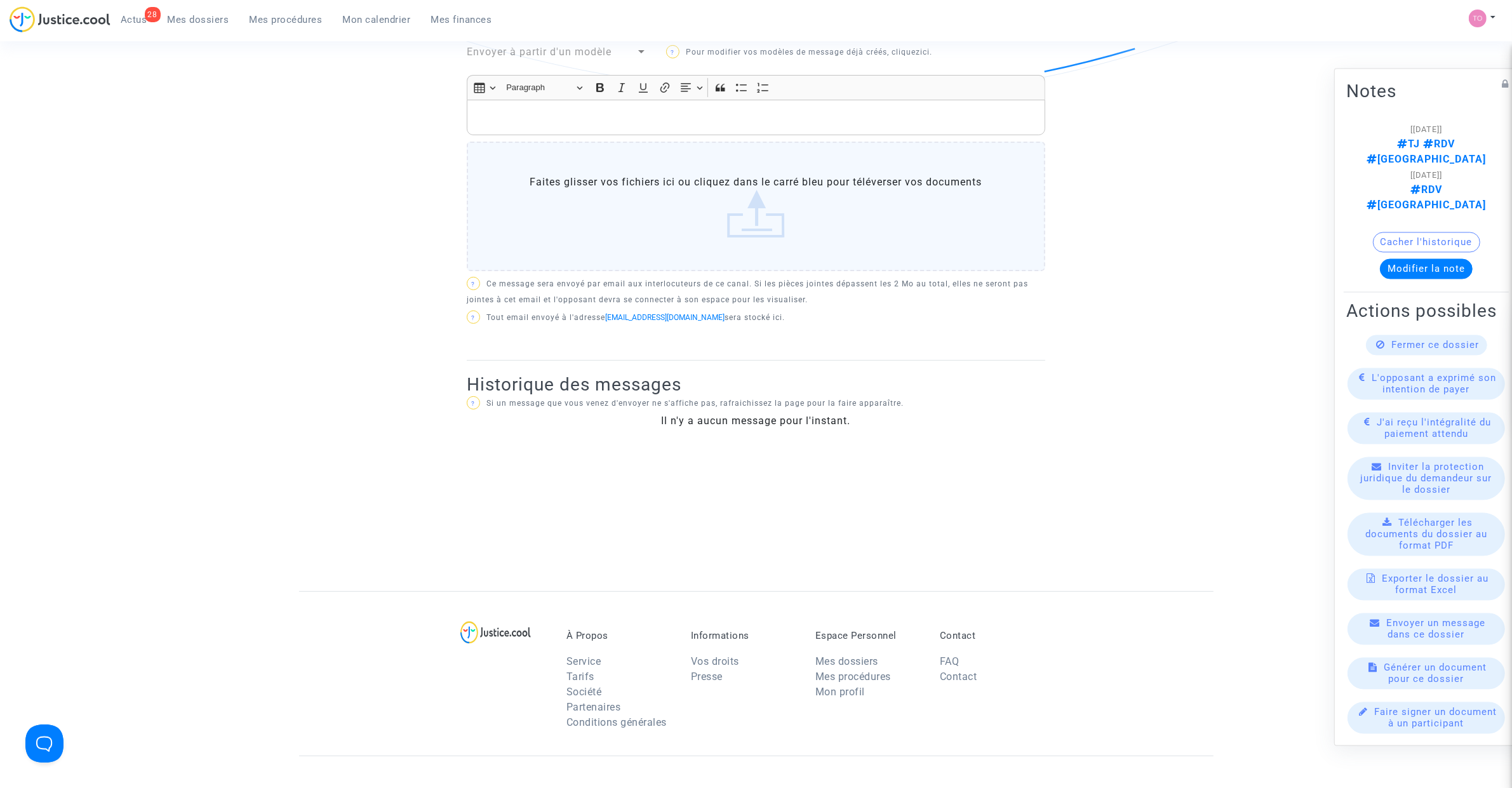
scroll to position [362, 0]
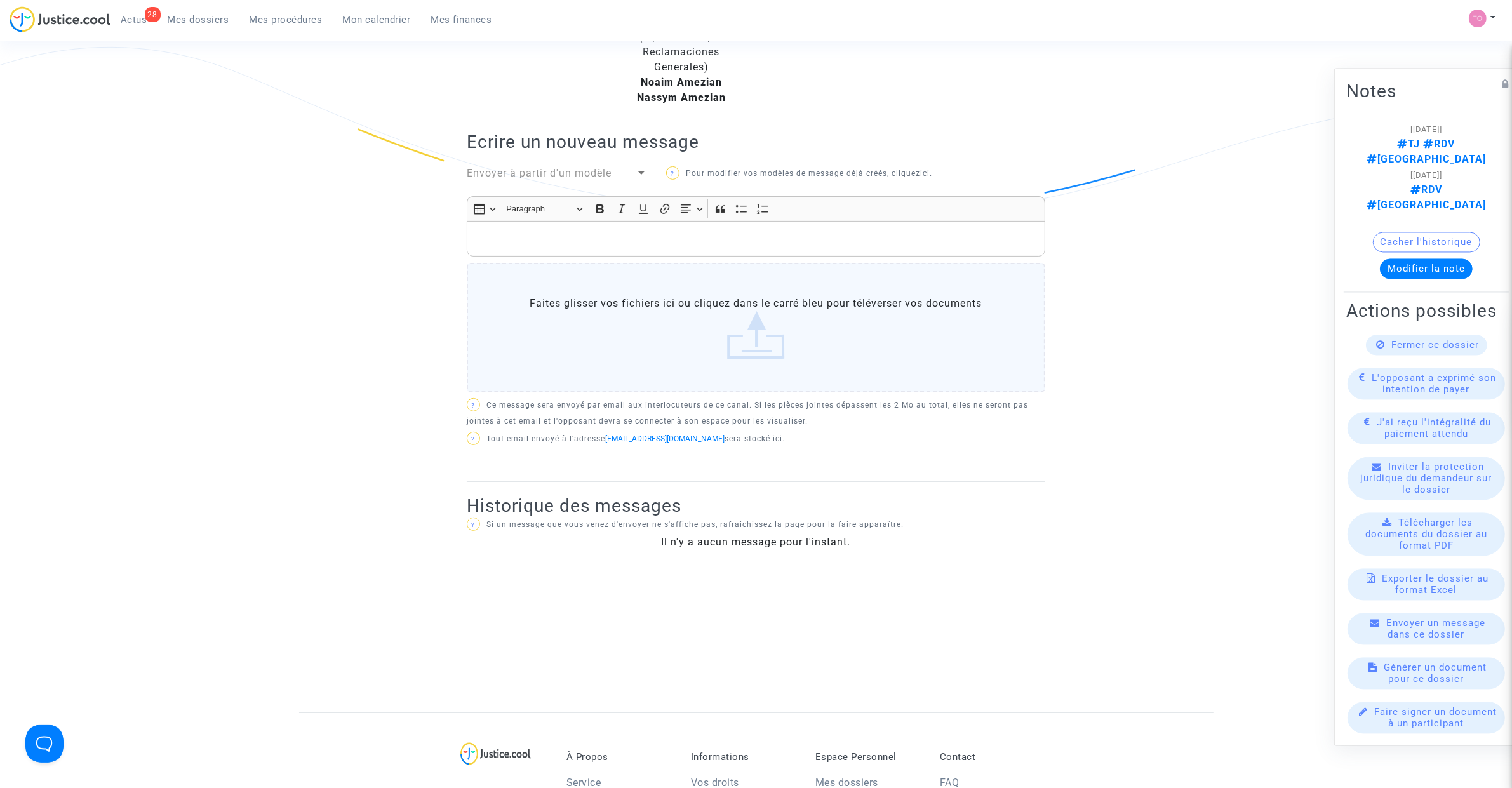
click at [1449, 232] on button "Cacher l'historique" at bounding box center [1427, 242] width 107 height 21
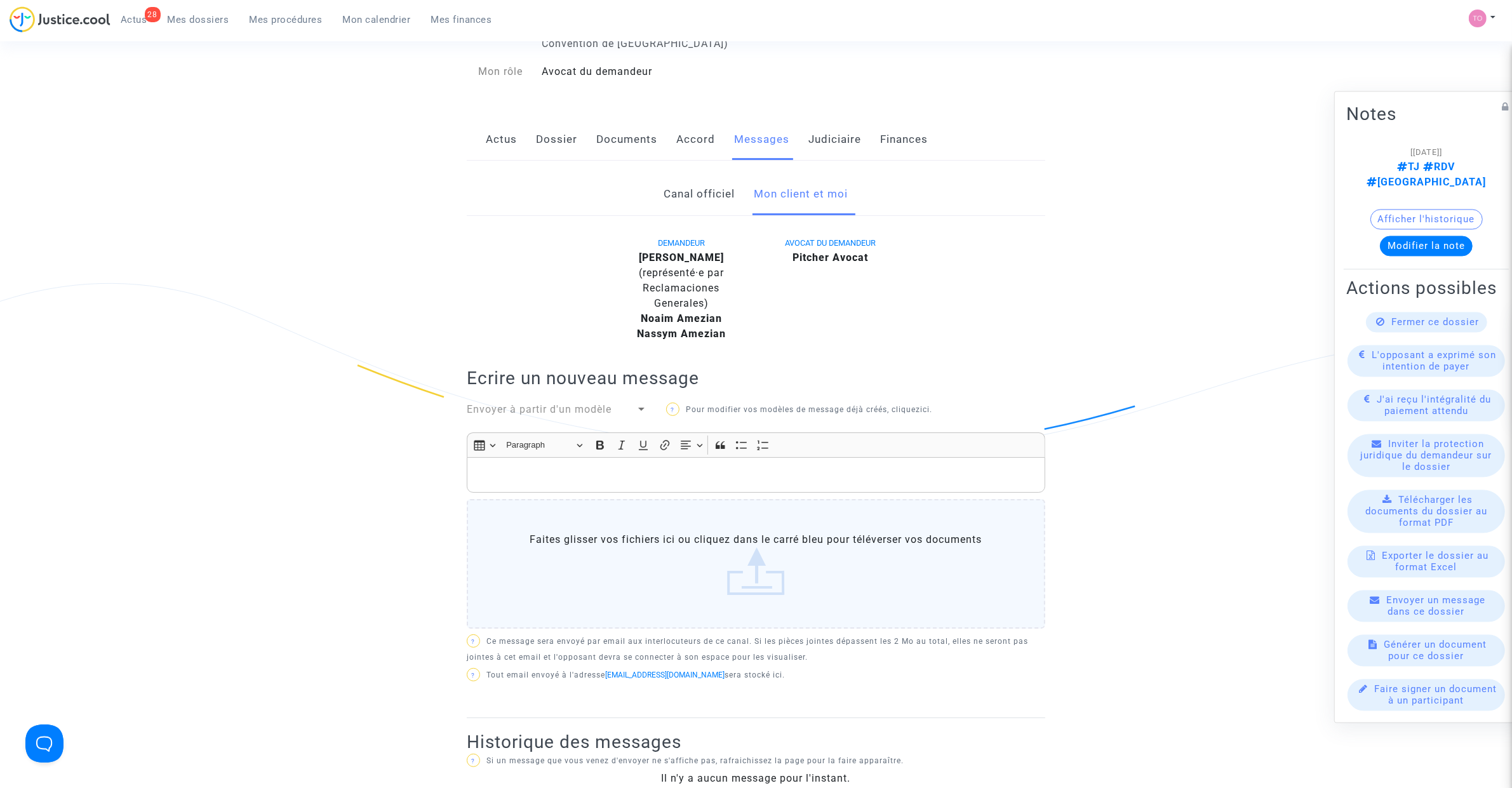
scroll to position [124, 0]
click at [839, 140] on link "Judiciaire" at bounding box center [835, 142] width 53 height 42
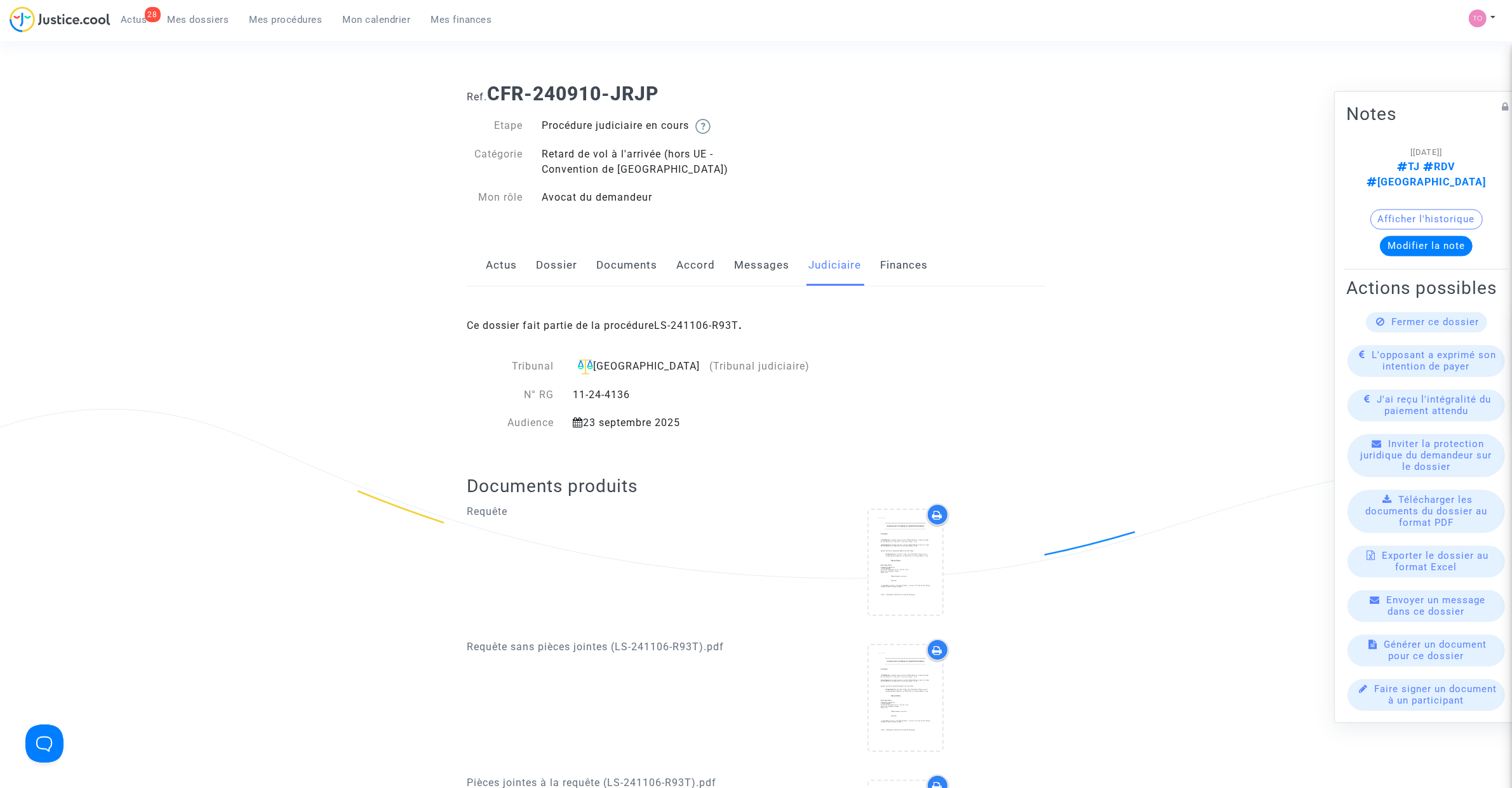
click at [701, 317] on div "Ce dossier fait partie de la procédure LS-241106-R93T ." at bounding box center [756, 316] width 578 height 60
click at [699, 325] on link "LS-241106-R93T" at bounding box center [696, 326] width 84 height 12
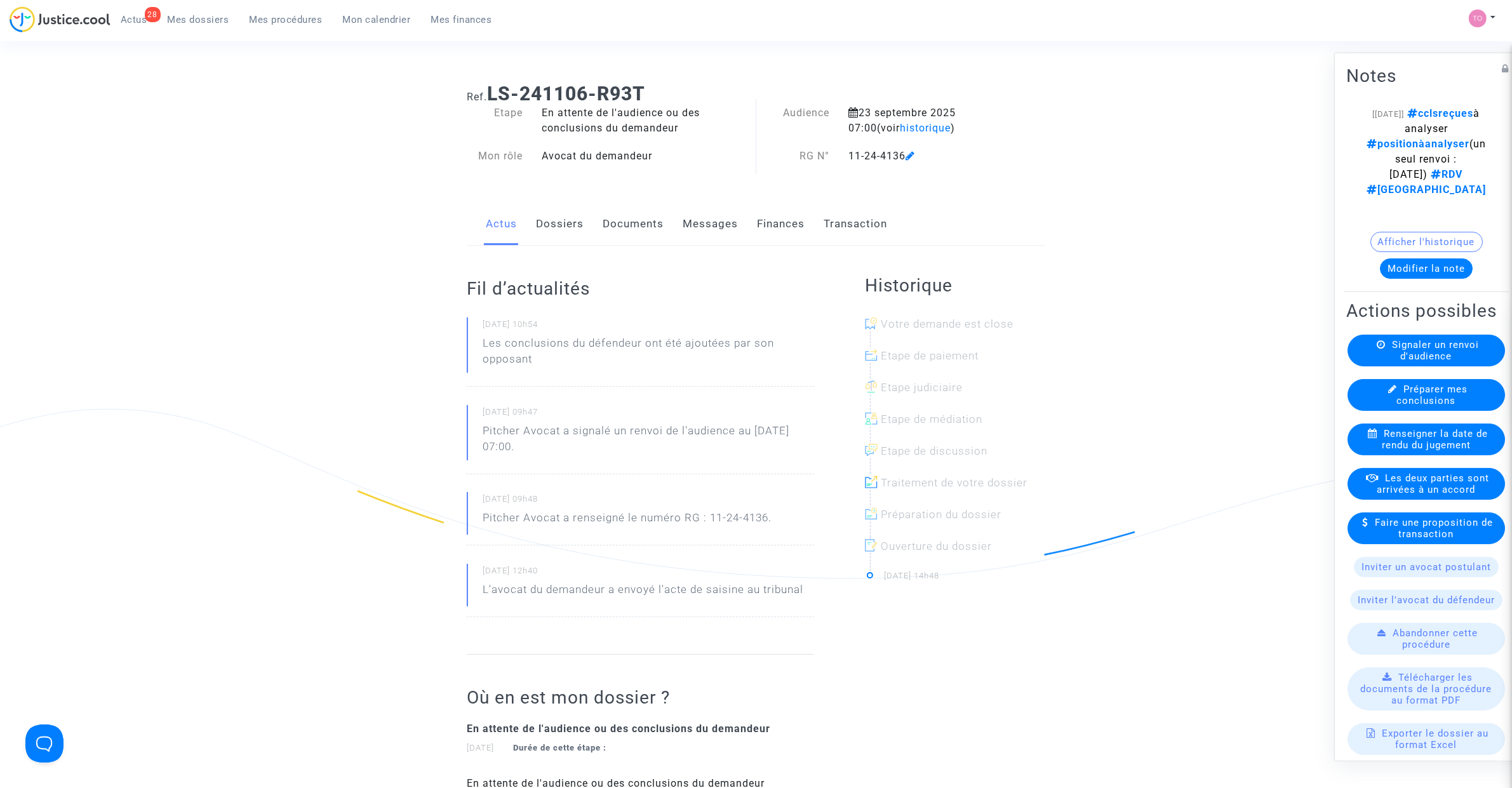
click at [725, 231] on link "Messages" at bounding box center [710, 224] width 55 height 42
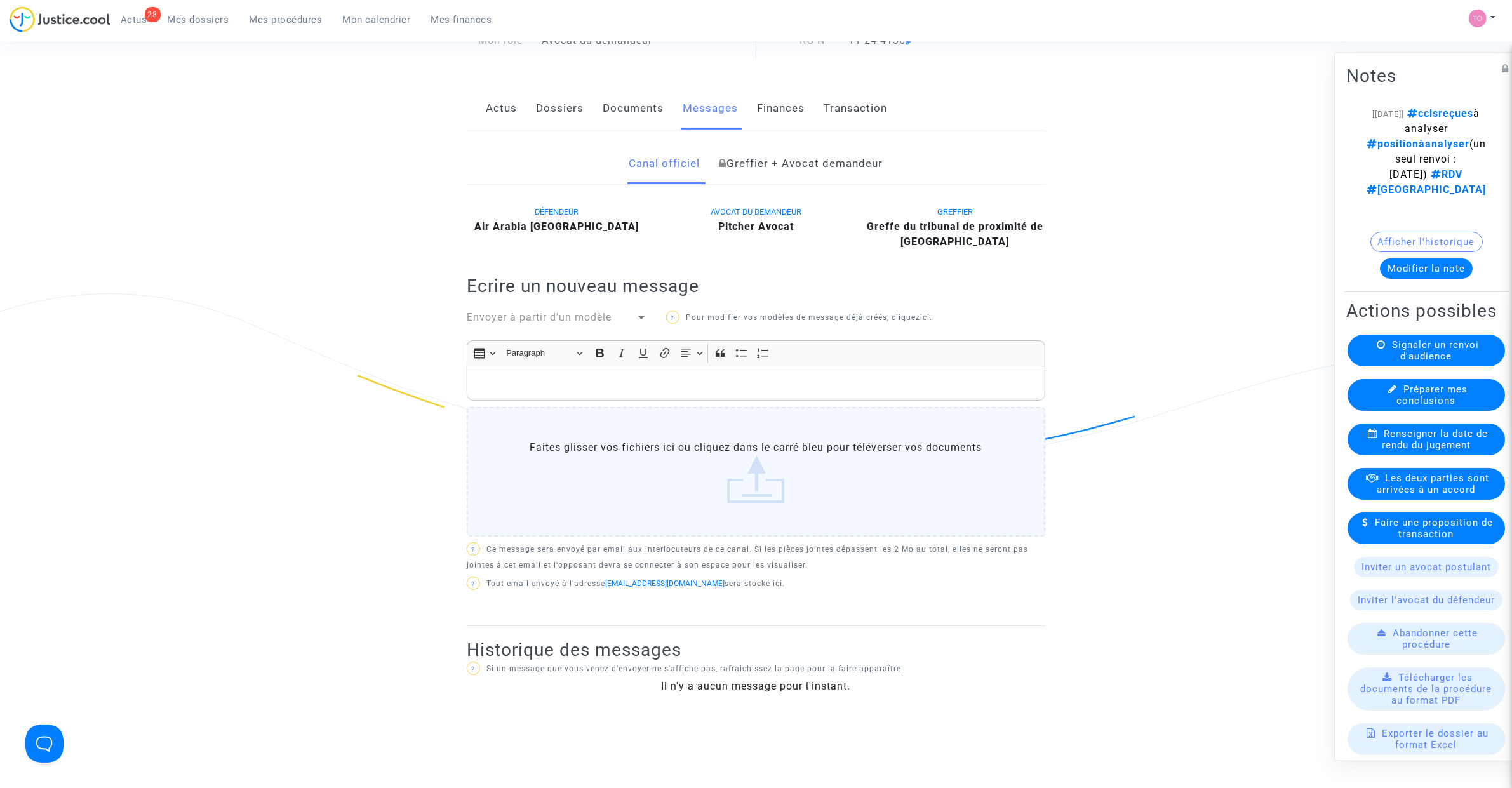
scroll to position [82, 0]
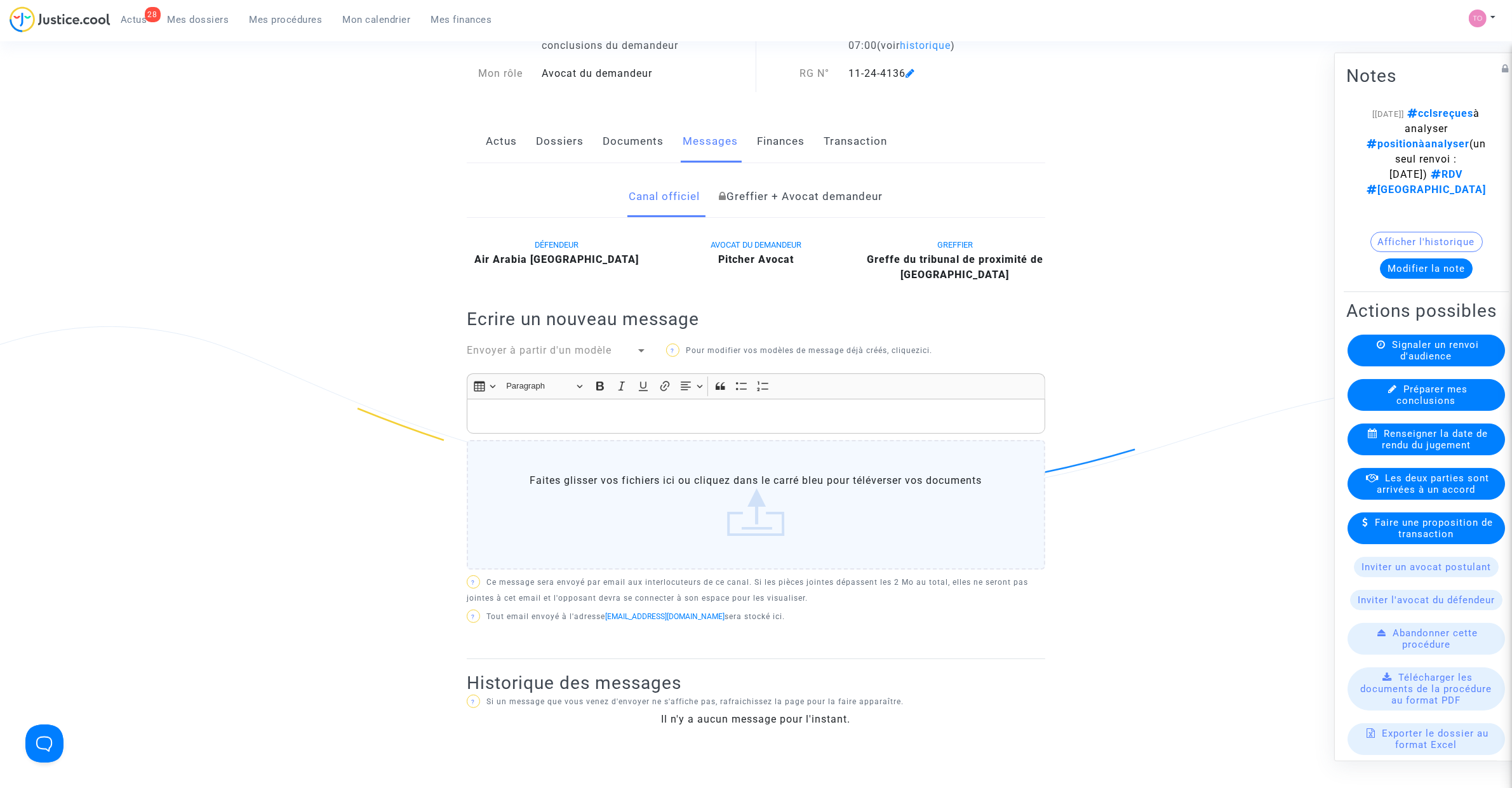
click at [798, 201] on link "Greffier + Avocat demandeur" at bounding box center [801, 196] width 163 height 42
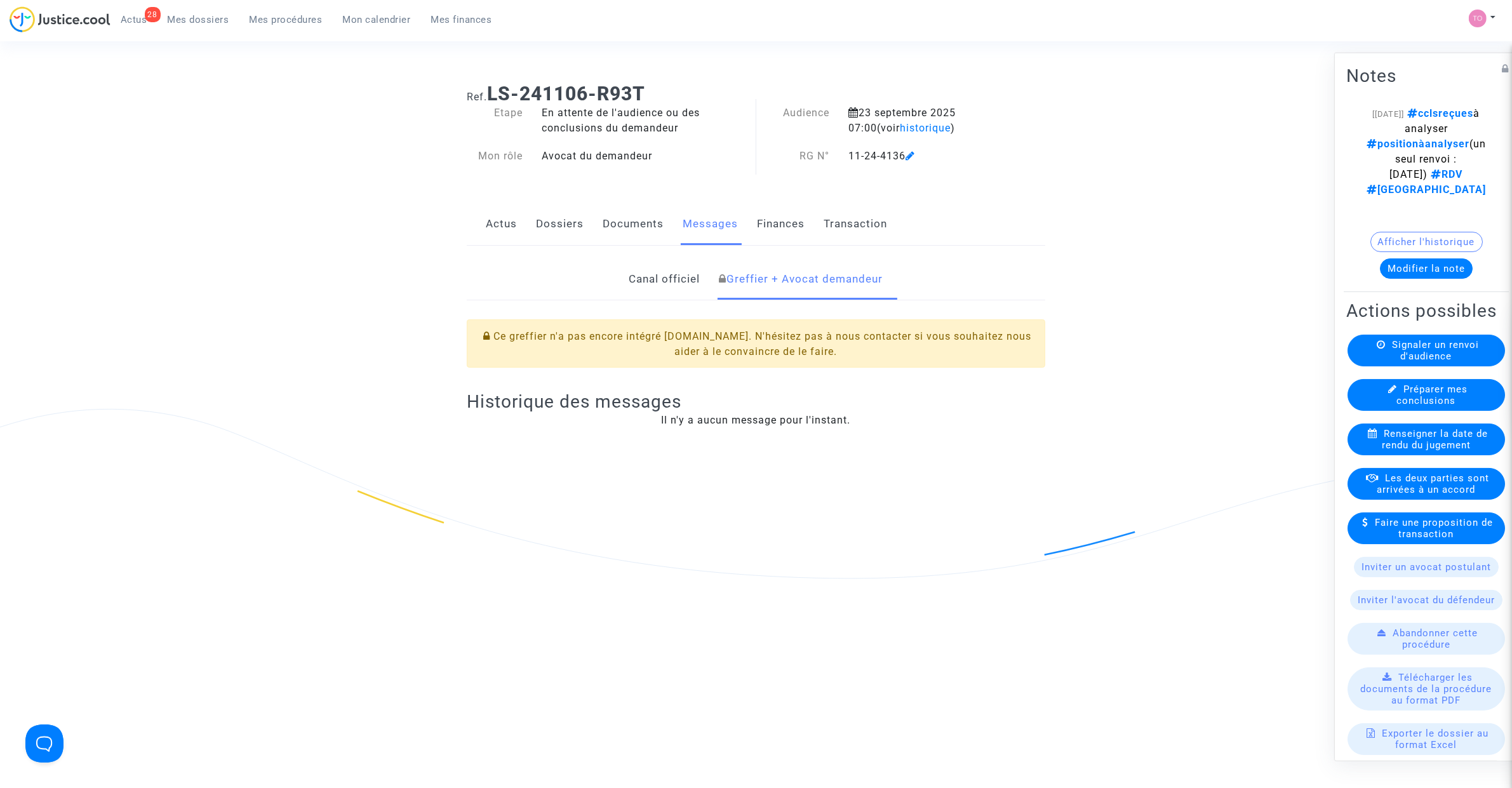
click at [640, 229] on link "Documents" at bounding box center [633, 224] width 61 height 42
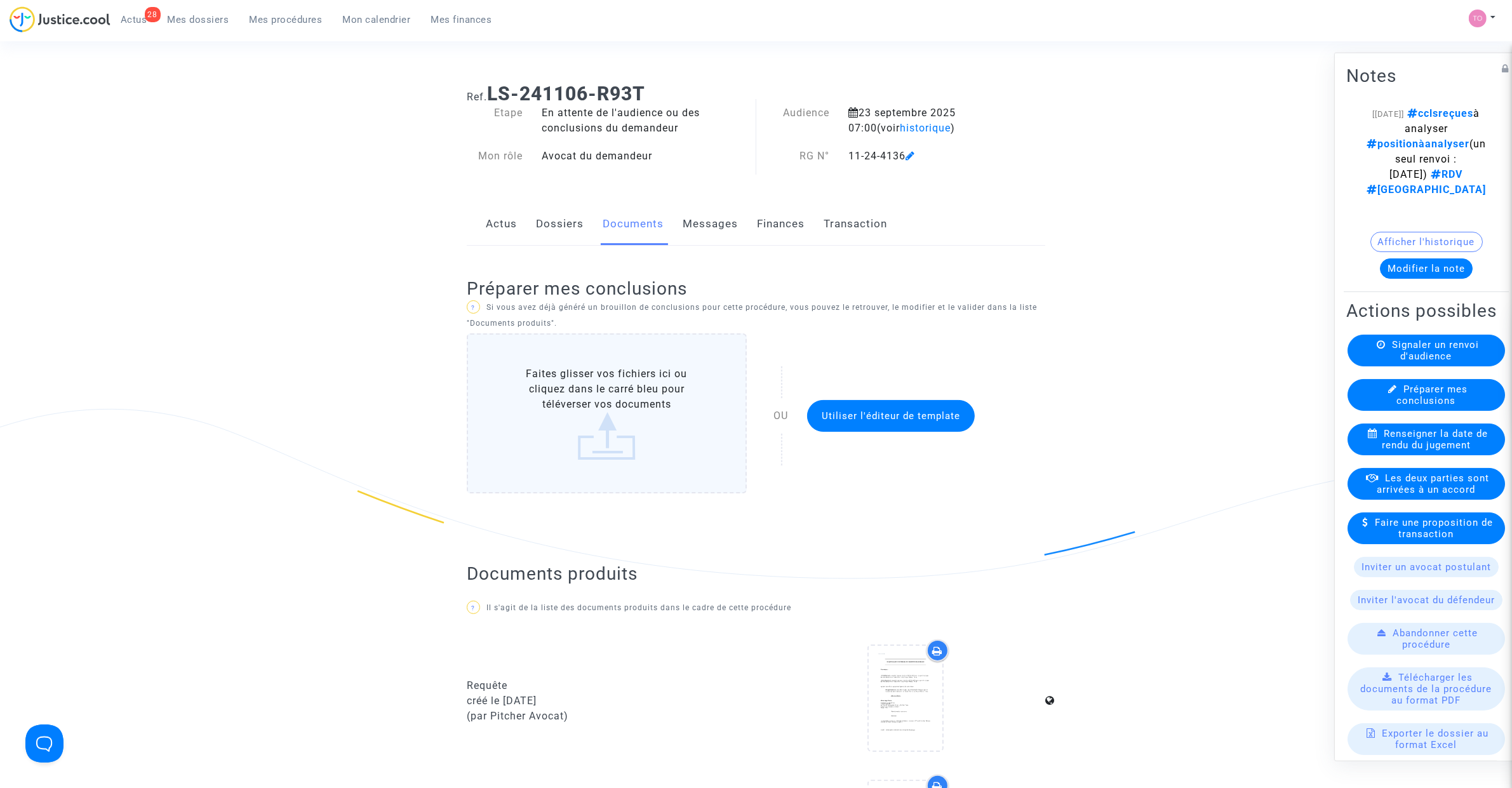
click at [521, 234] on div "Actus Dossiers Documents Messages Finances Transaction" at bounding box center [756, 225] width 578 height 43
click at [515, 224] on link "Actus" at bounding box center [501, 224] width 31 height 42
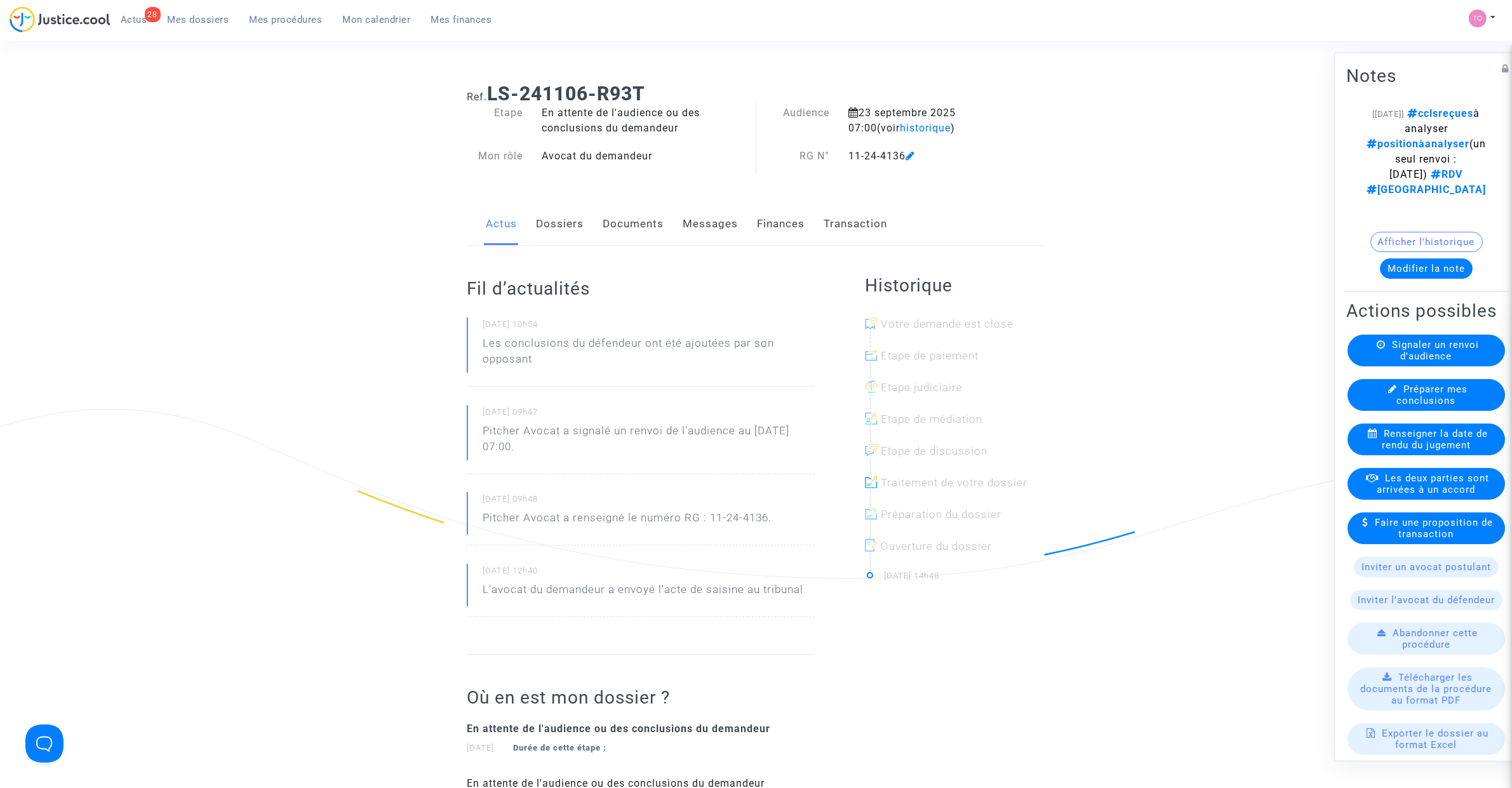
click at [635, 224] on link "Documents" at bounding box center [633, 224] width 61 height 42
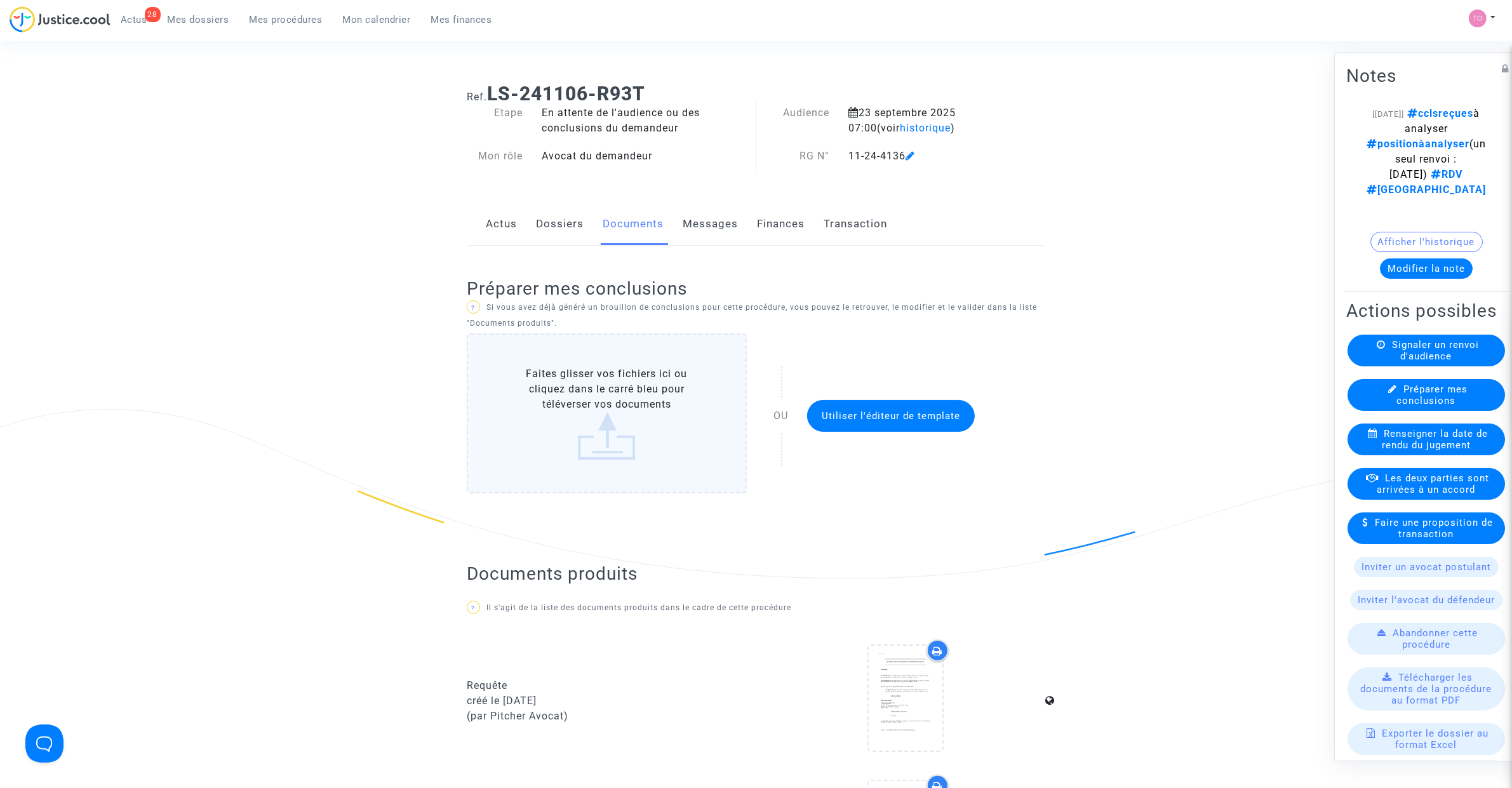
click at [547, 227] on link "Dossiers" at bounding box center [559, 224] width 47 height 42
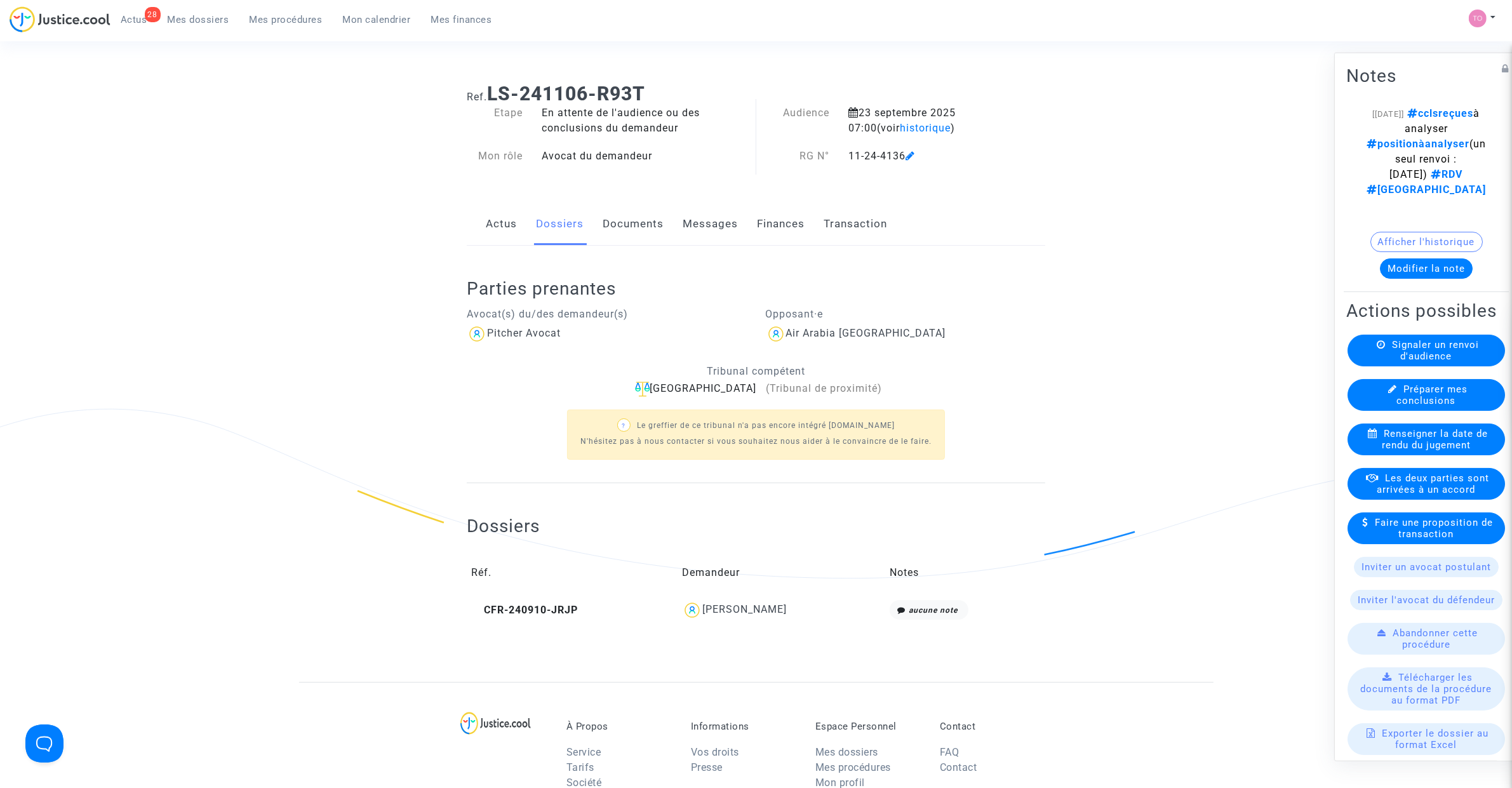
click at [752, 605] on div "Chloé Mendes" at bounding box center [744, 609] width 84 height 12
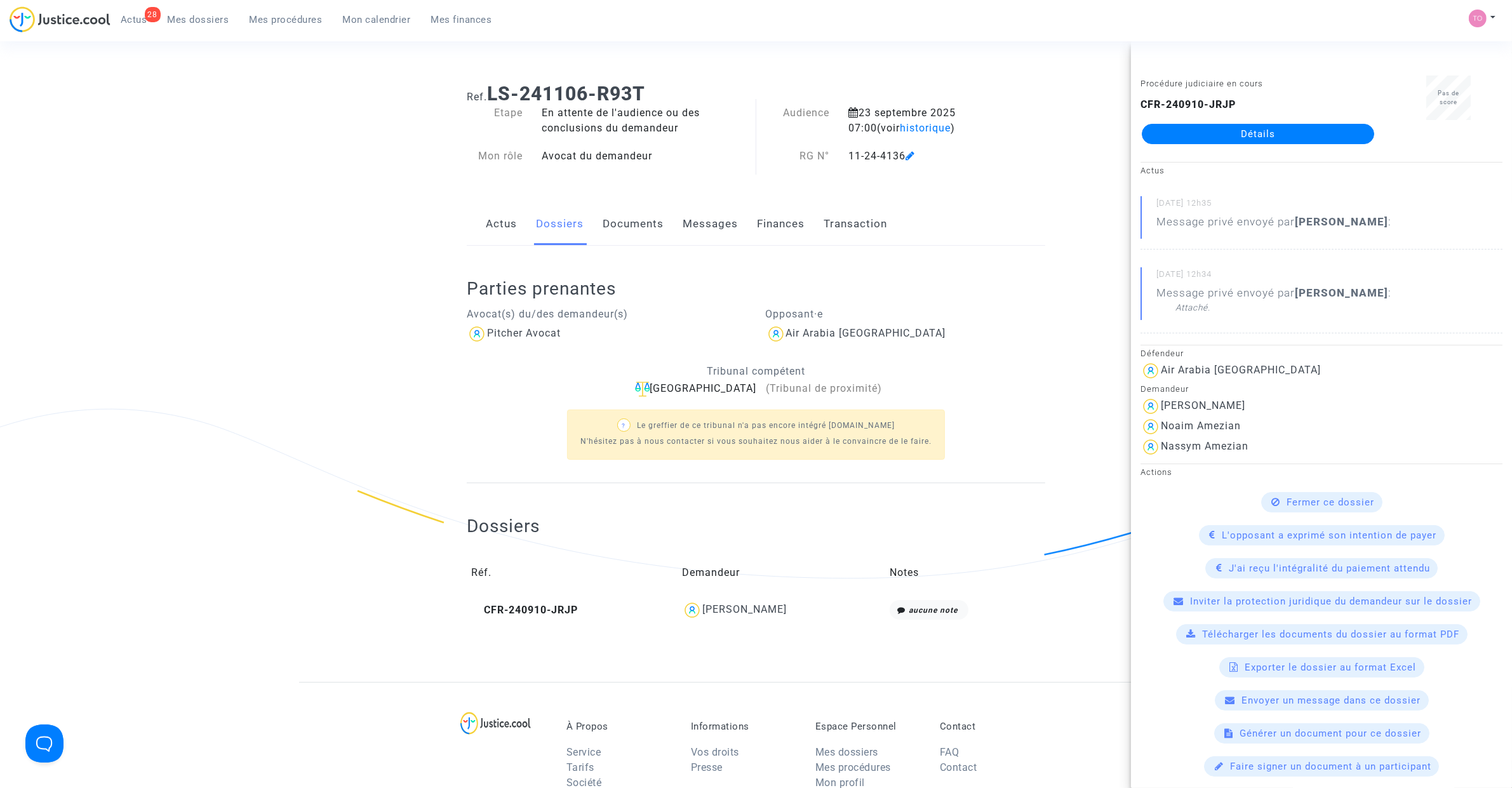
click at [1261, 139] on link "Détails" at bounding box center [1258, 134] width 232 height 21
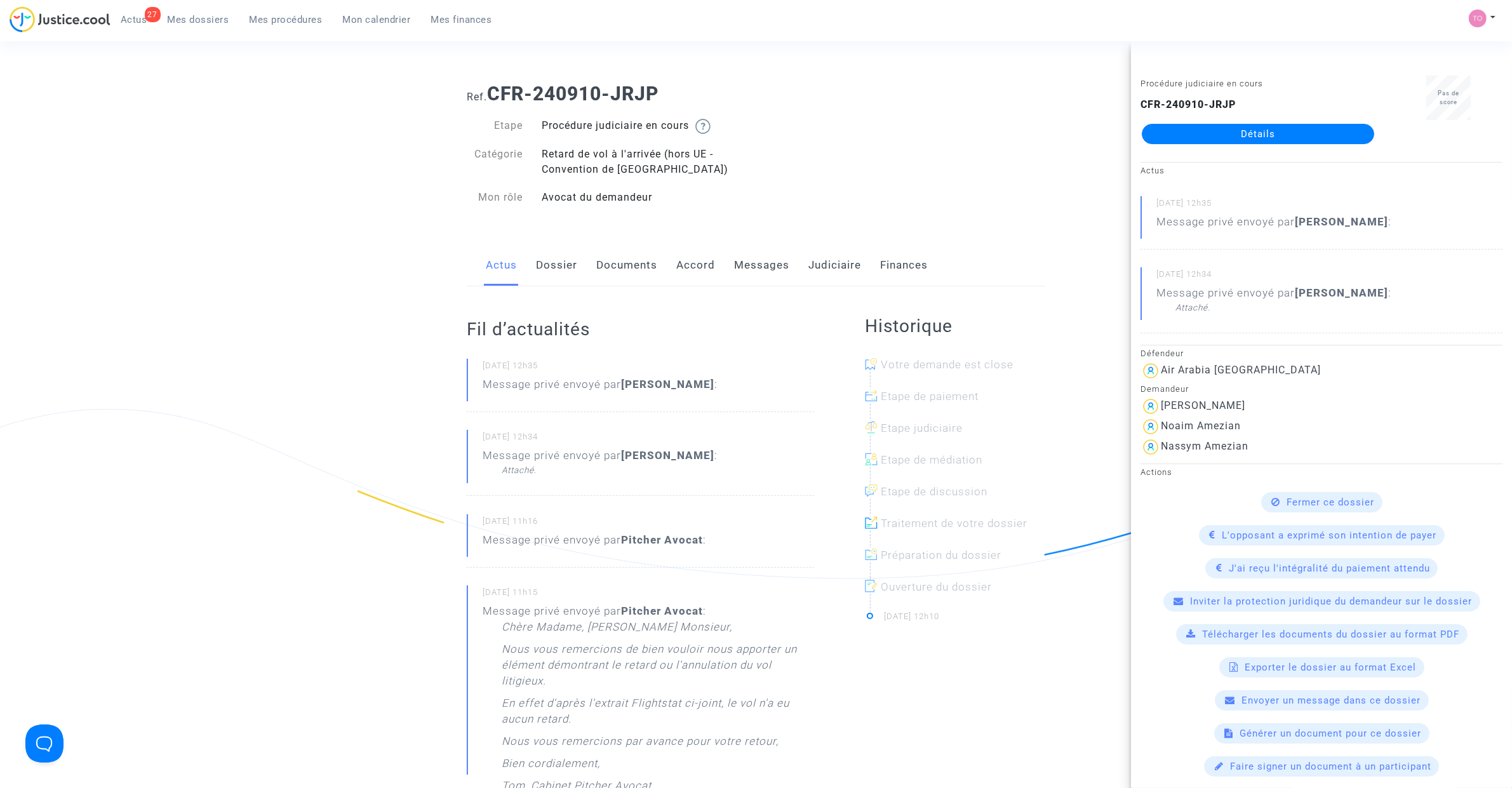
drag, startPoint x: 1045, startPoint y: 114, endPoint x: 1036, endPoint y: 150, distance: 37.1
click at [1046, 114] on div "Ref. CFR-240910-JRJP Etape Procédure judiciaire en cours Catégorie Retard de vo…" at bounding box center [756, 146] width 598 height 146
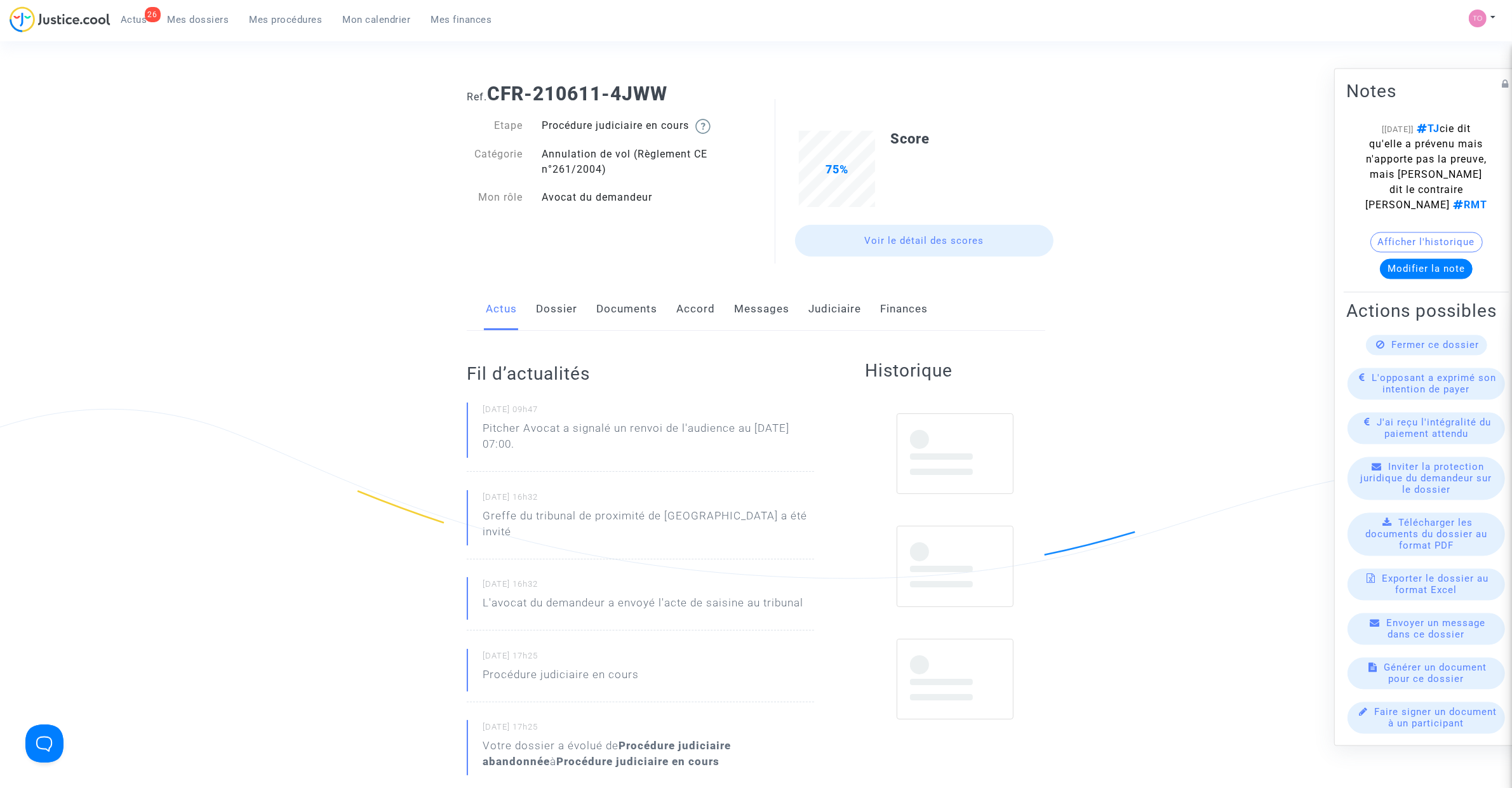
click at [671, 308] on div "Actus Dossier Documents Accord Messages Judiciaire Finances" at bounding box center [756, 310] width 578 height 43
click at [699, 306] on link "Accord" at bounding box center [695, 309] width 38 height 42
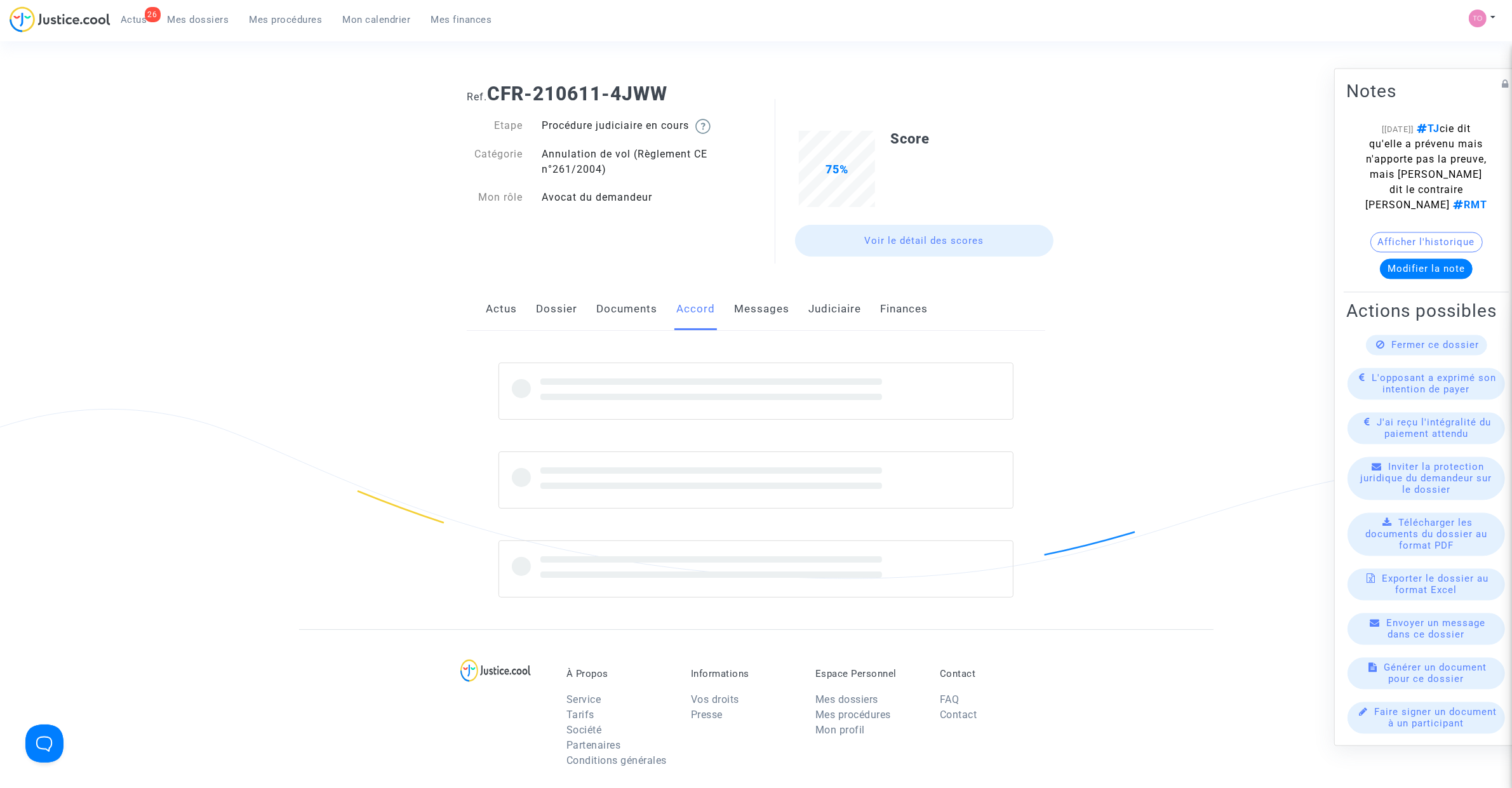
click at [642, 315] on link "Documents" at bounding box center [627, 309] width 61 height 42
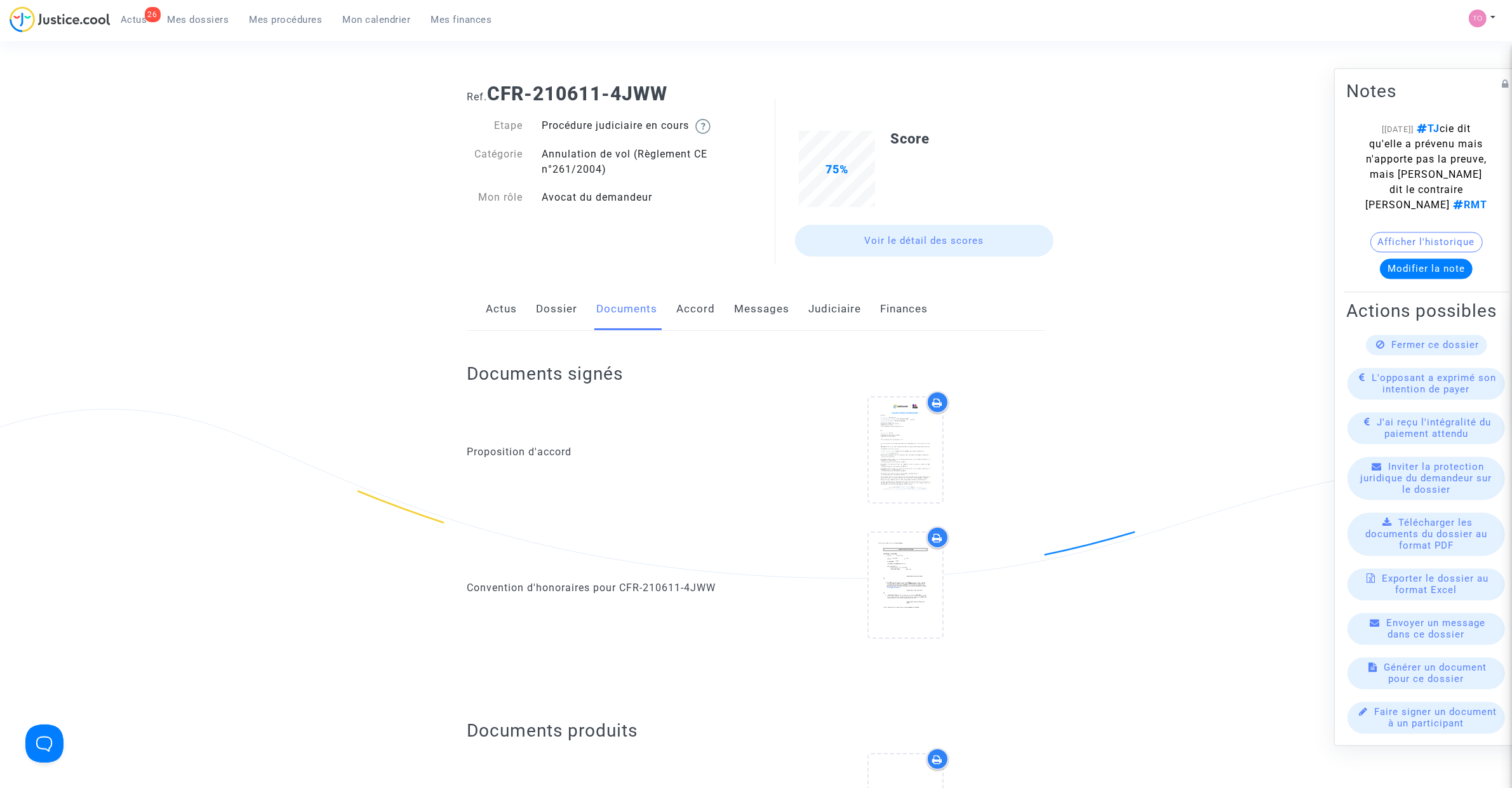
click at [695, 313] on link "Accord" at bounding box center [695, 309] width 38 height 42
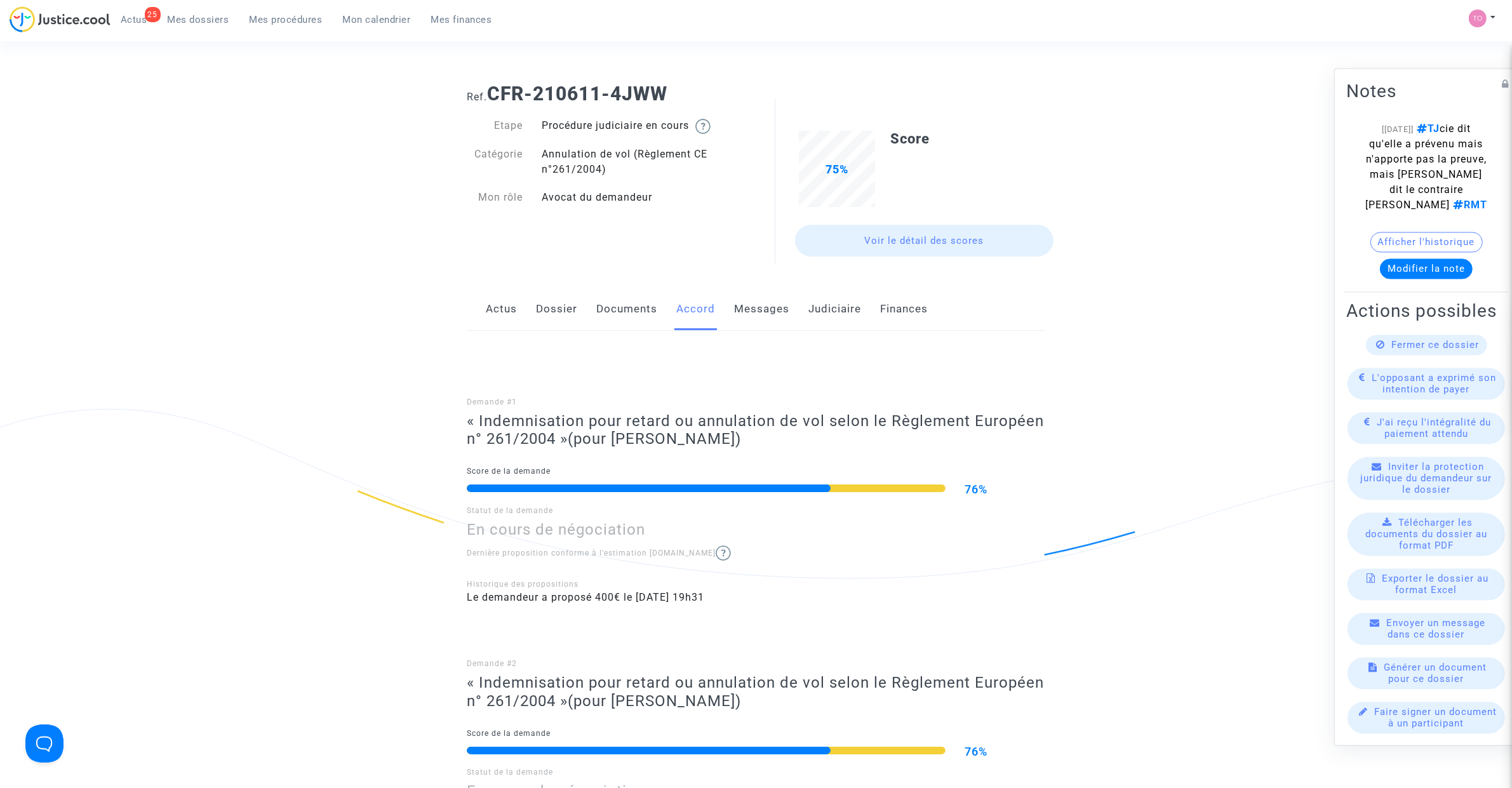
click at [620, 310] on link "Documents" at bounding box center [627, 309] width 61 height 42
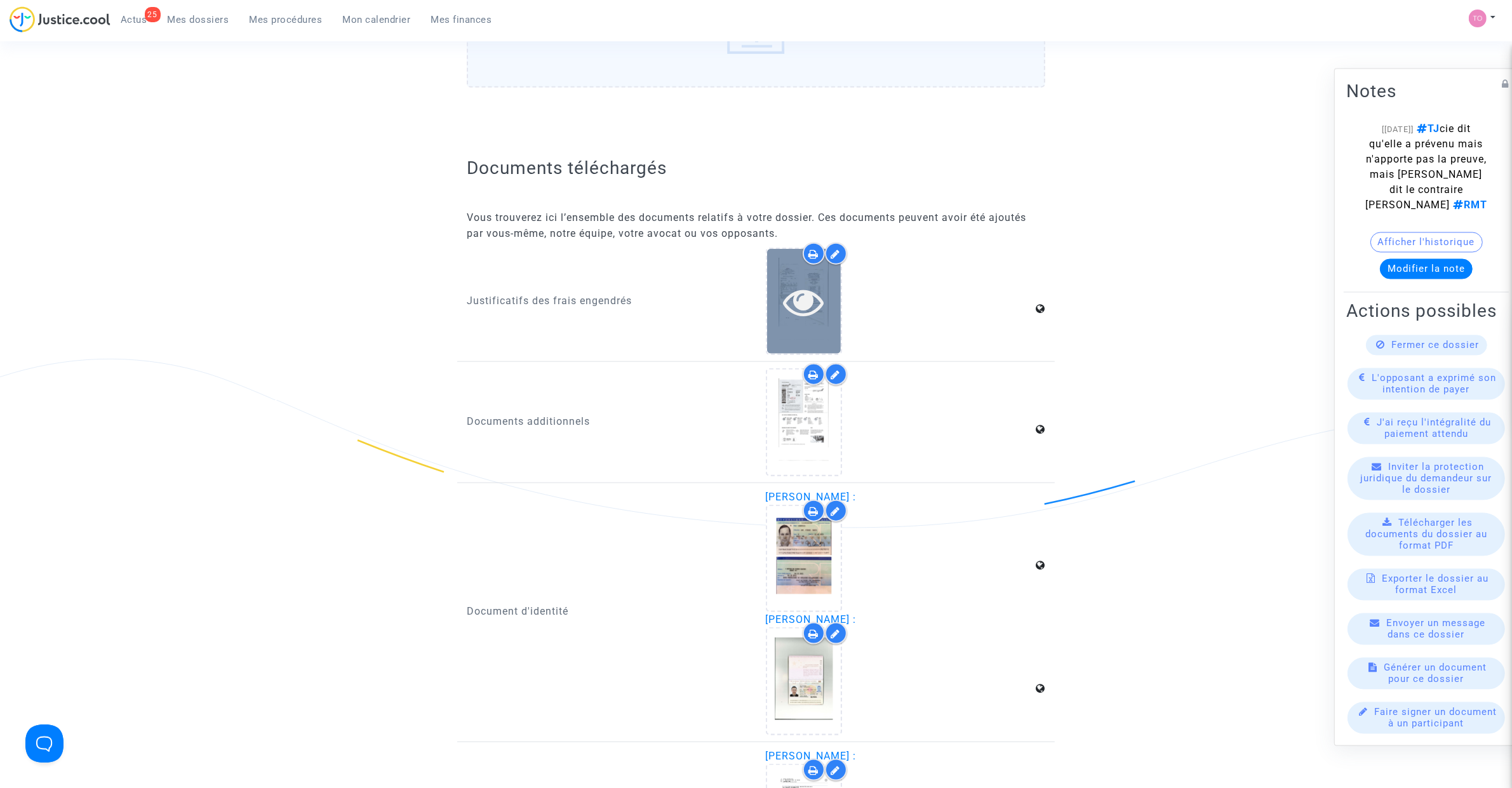
scroll to position [1746, 0]
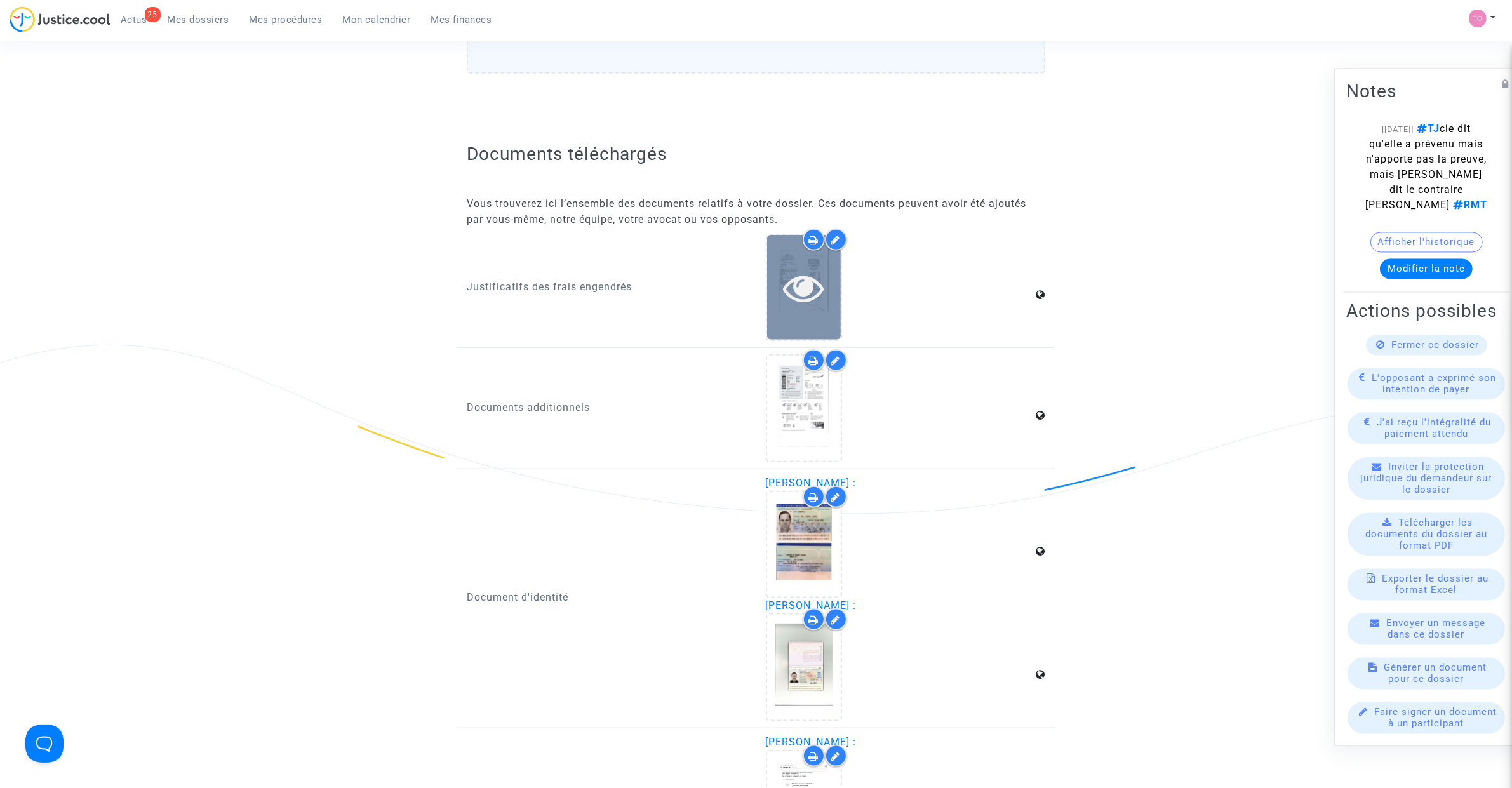
click at [783, 286] on icon at bounding box center [804, 287] width 41 height 41
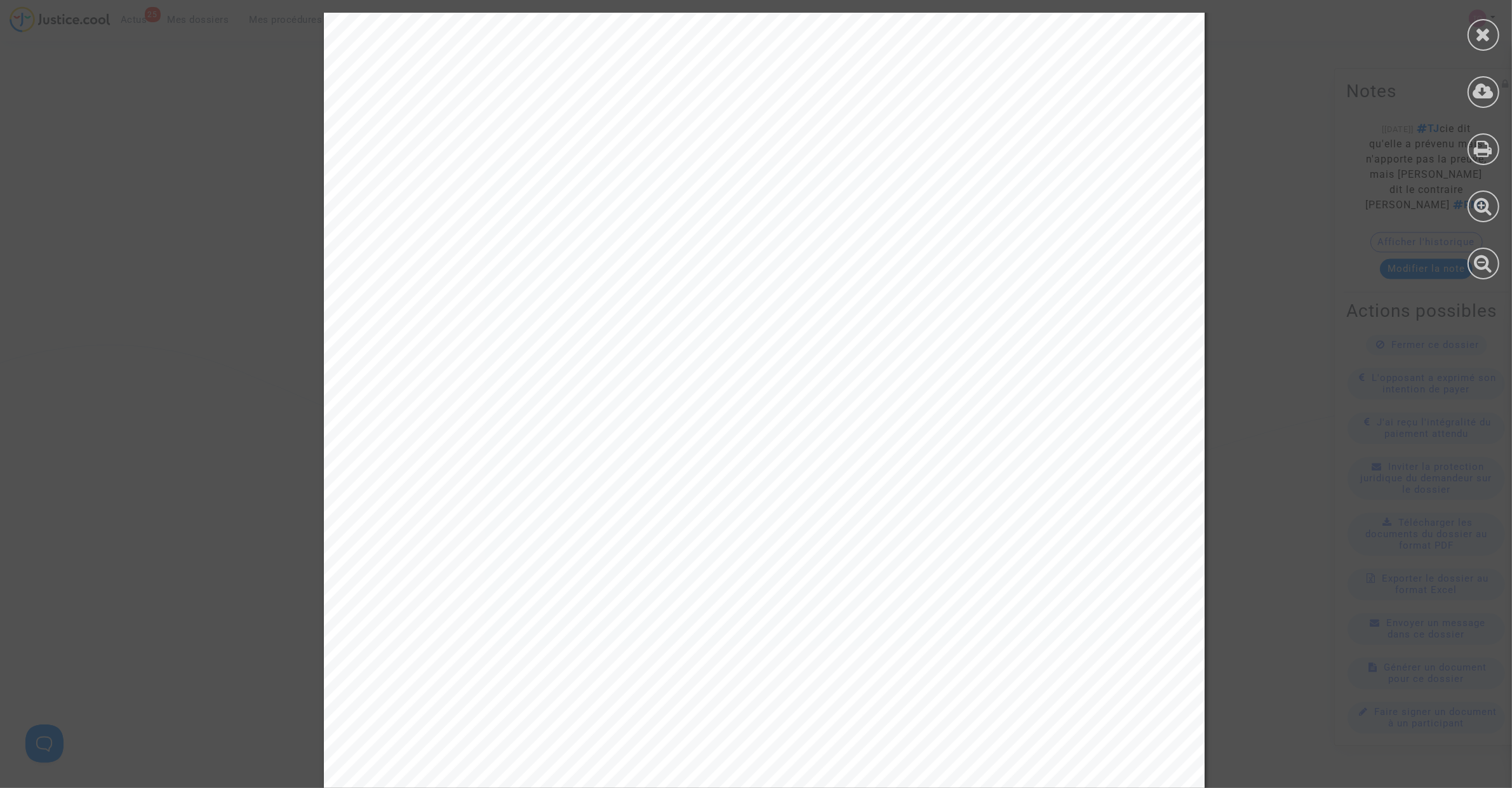
scroll to position [3493, 0]
click at [1489, 32] on icon at bounding box center [1483, 34] width 16 height 19
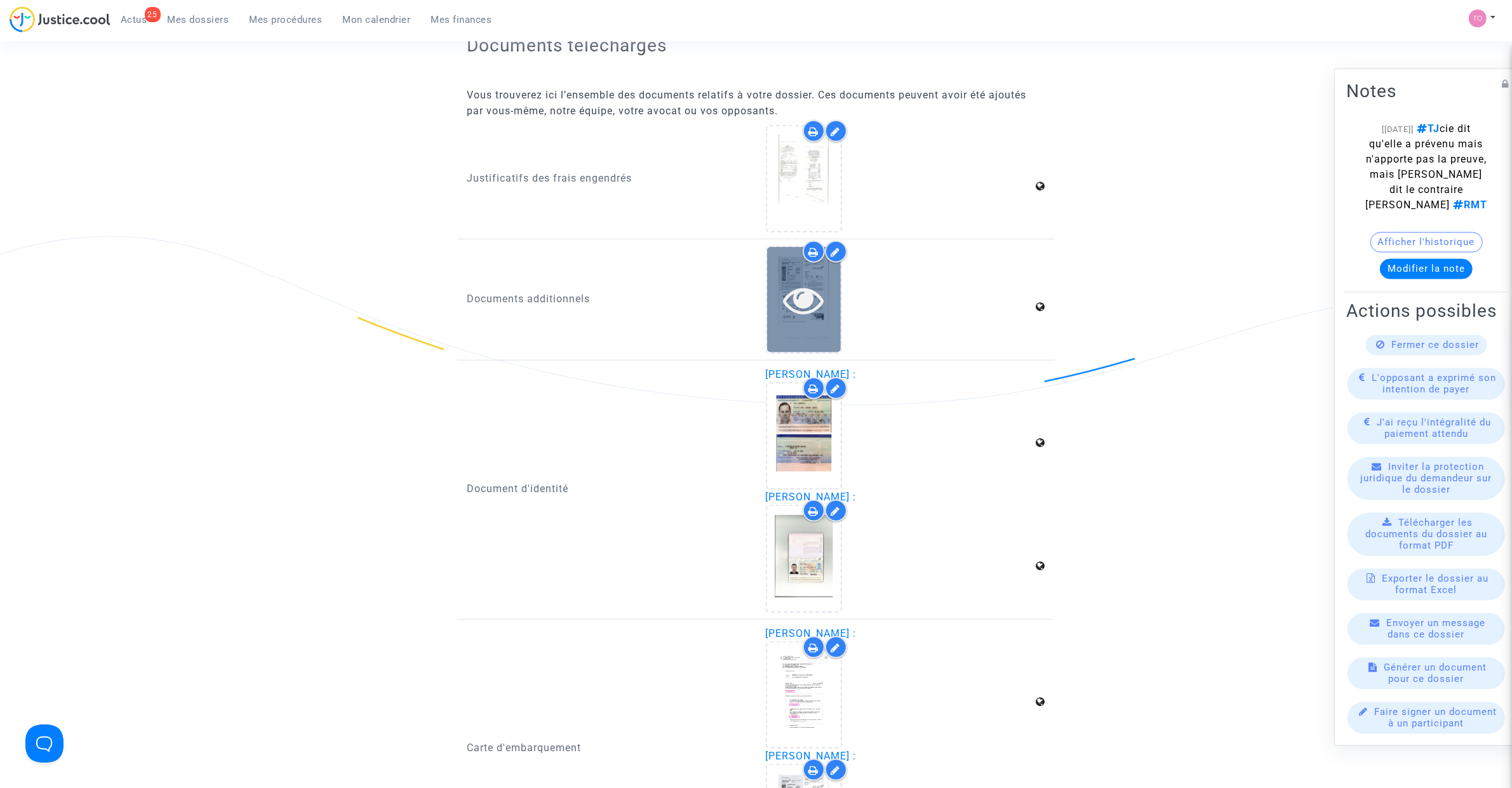
scroll to position [1826, 0]
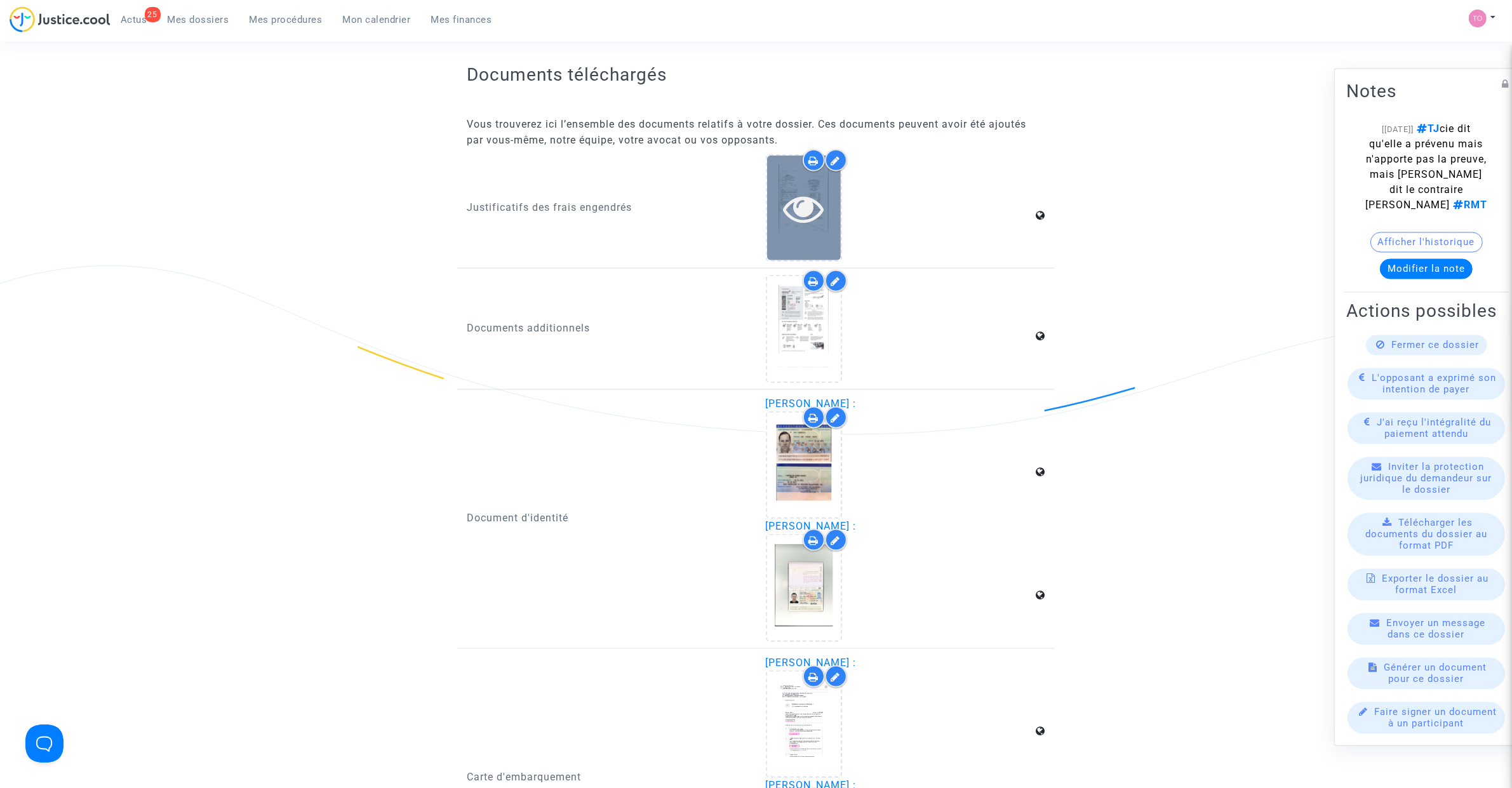
click at [798, 227] on div at bounding box center [804, 207] width 74 height 105
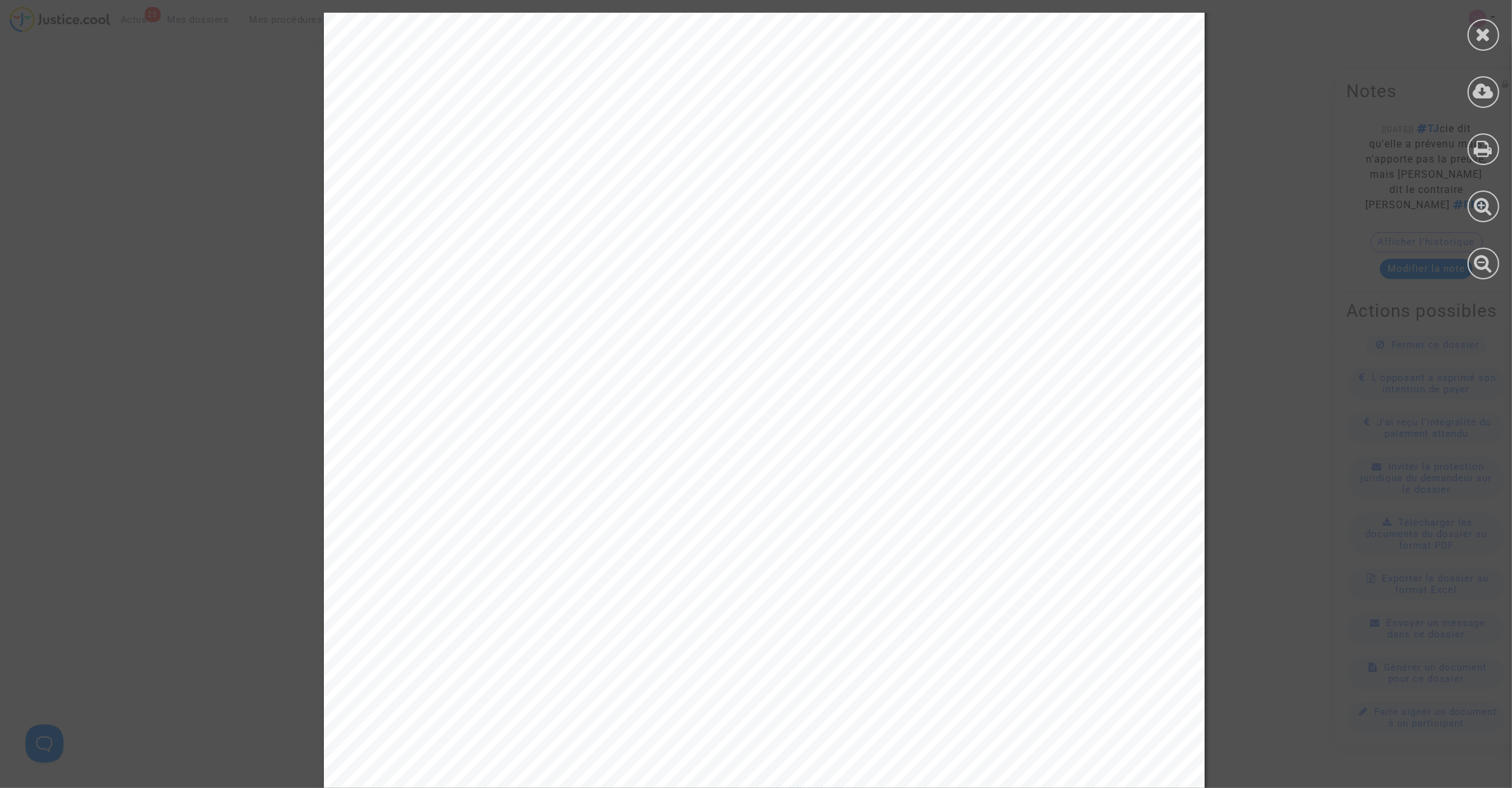
scroll to position [1270, 0]
click at [1478, 164] on div at bounding box center [1483, 146] width 57 height 292
click at [1480, 151] on icon at bounding box center [1483, 148] width 19 height 19
click at [1496, 30] on div at bounding box center [1483, 35] width 32 height 32
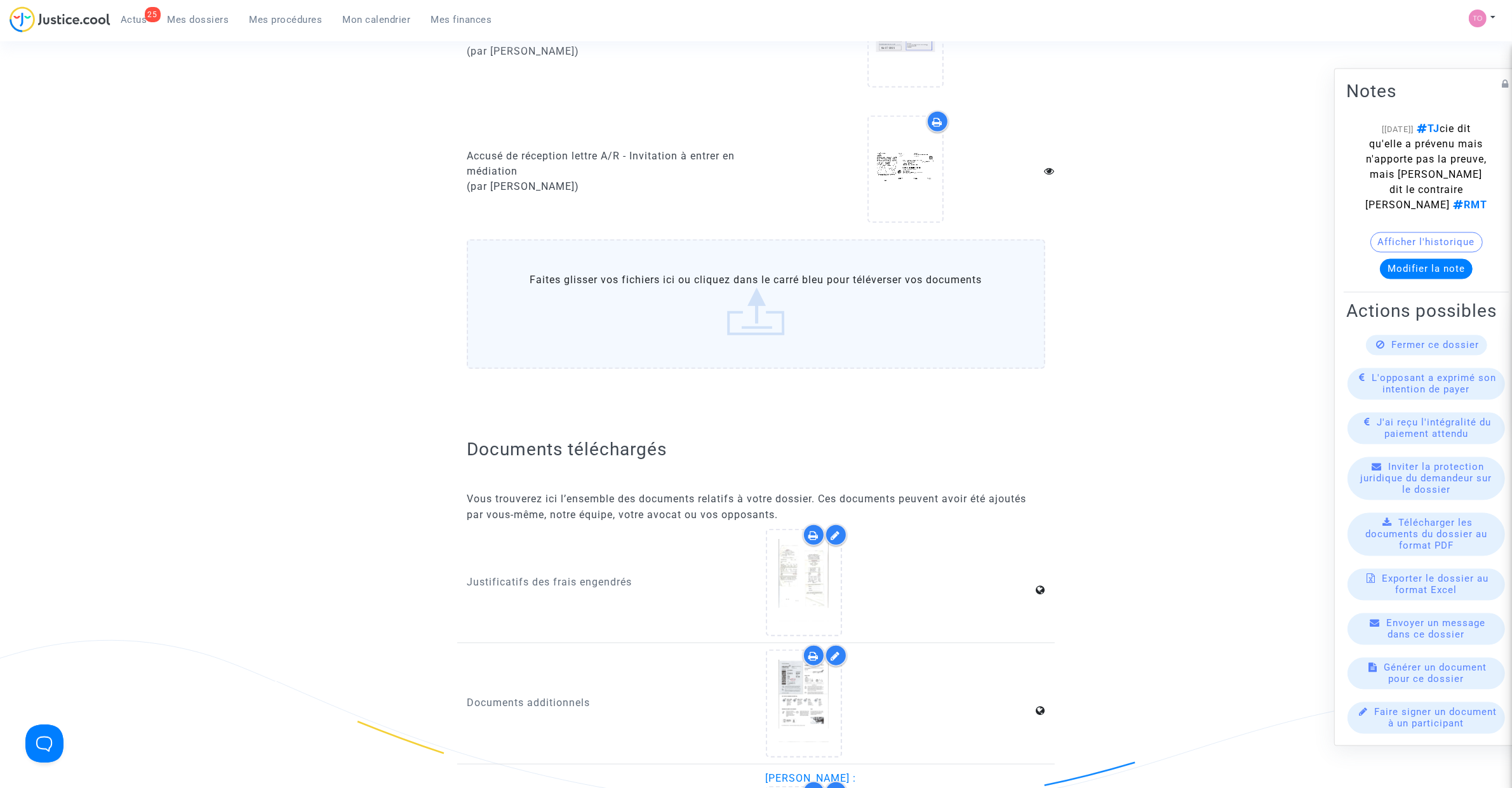
scroll to position [1429, 0]
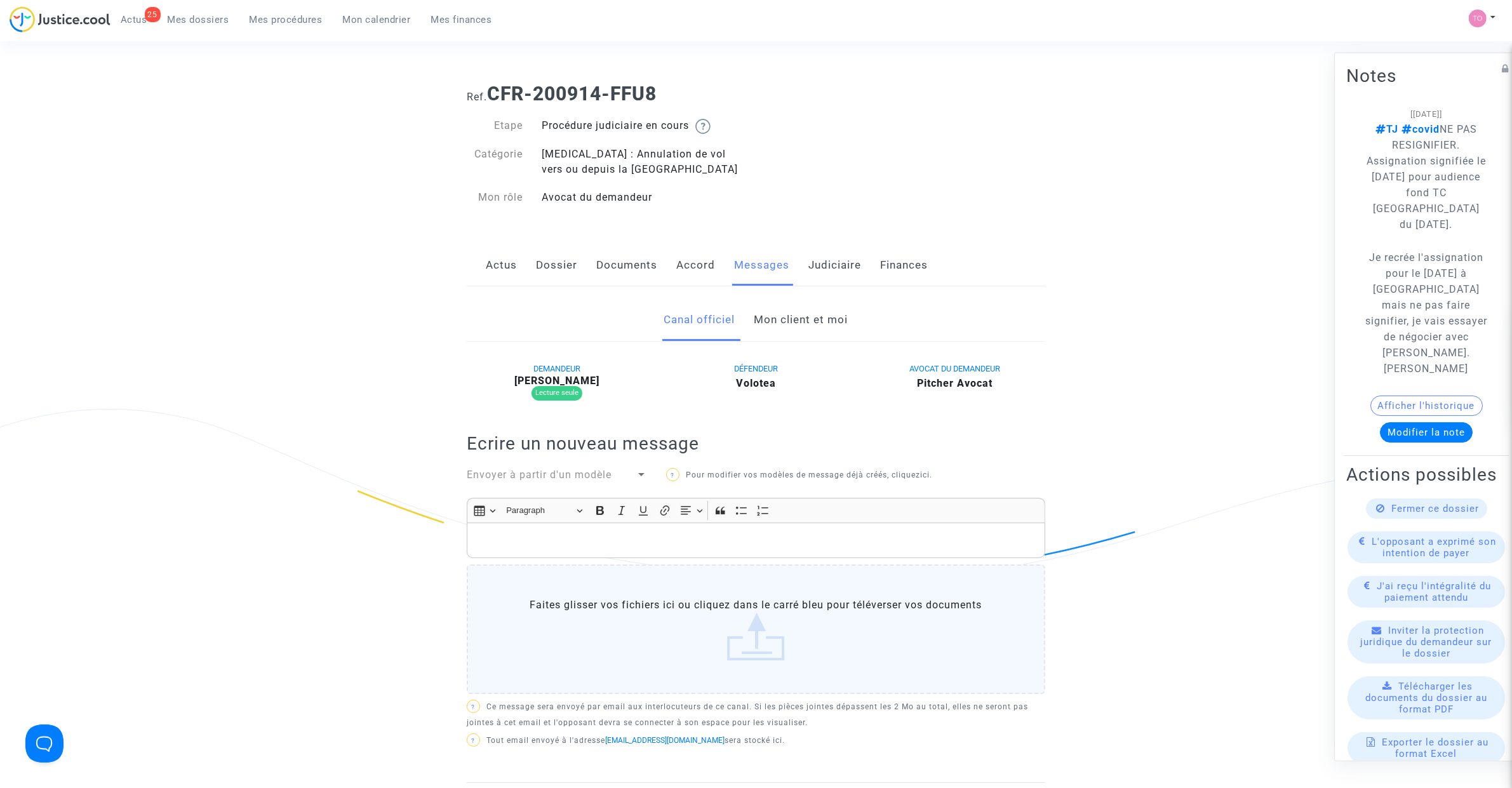
click at [794, 325] on link "Mon client et moi" at bounding box center [801, 319] width 94 height 42
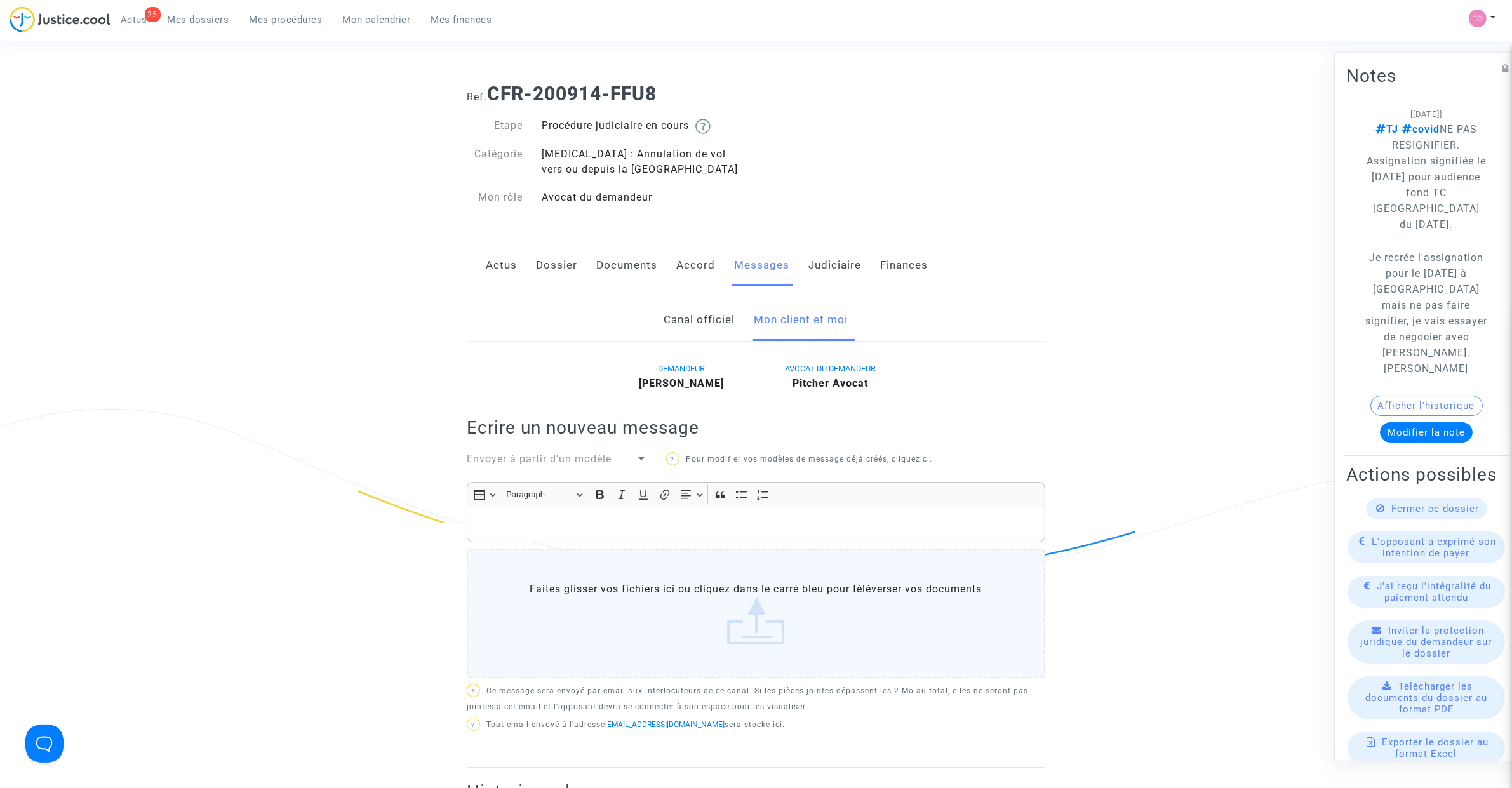
click link "Actus"
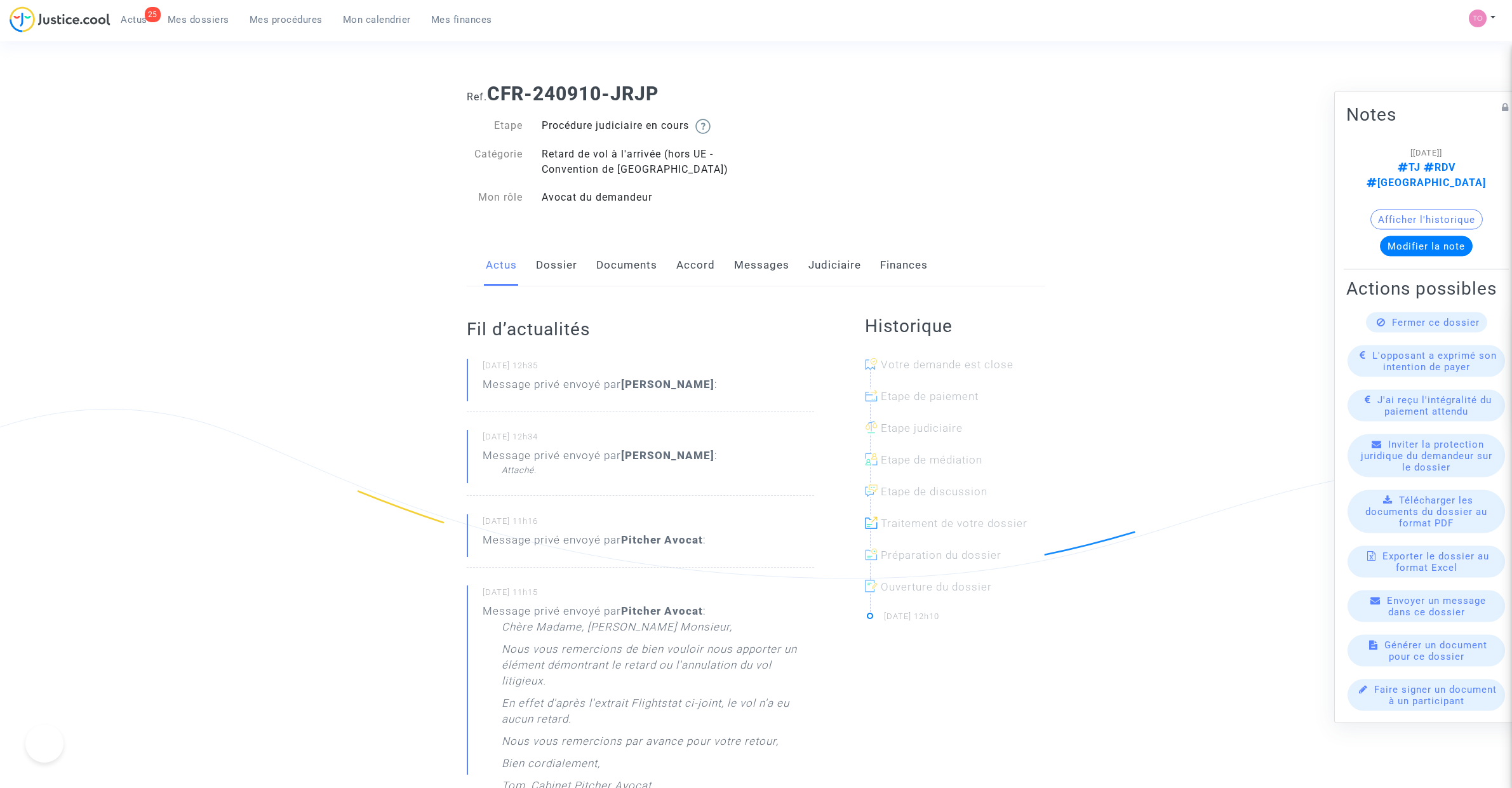
click at [630, 262] on link "Documents" at bounding box center [627, 265] width 61 height 42
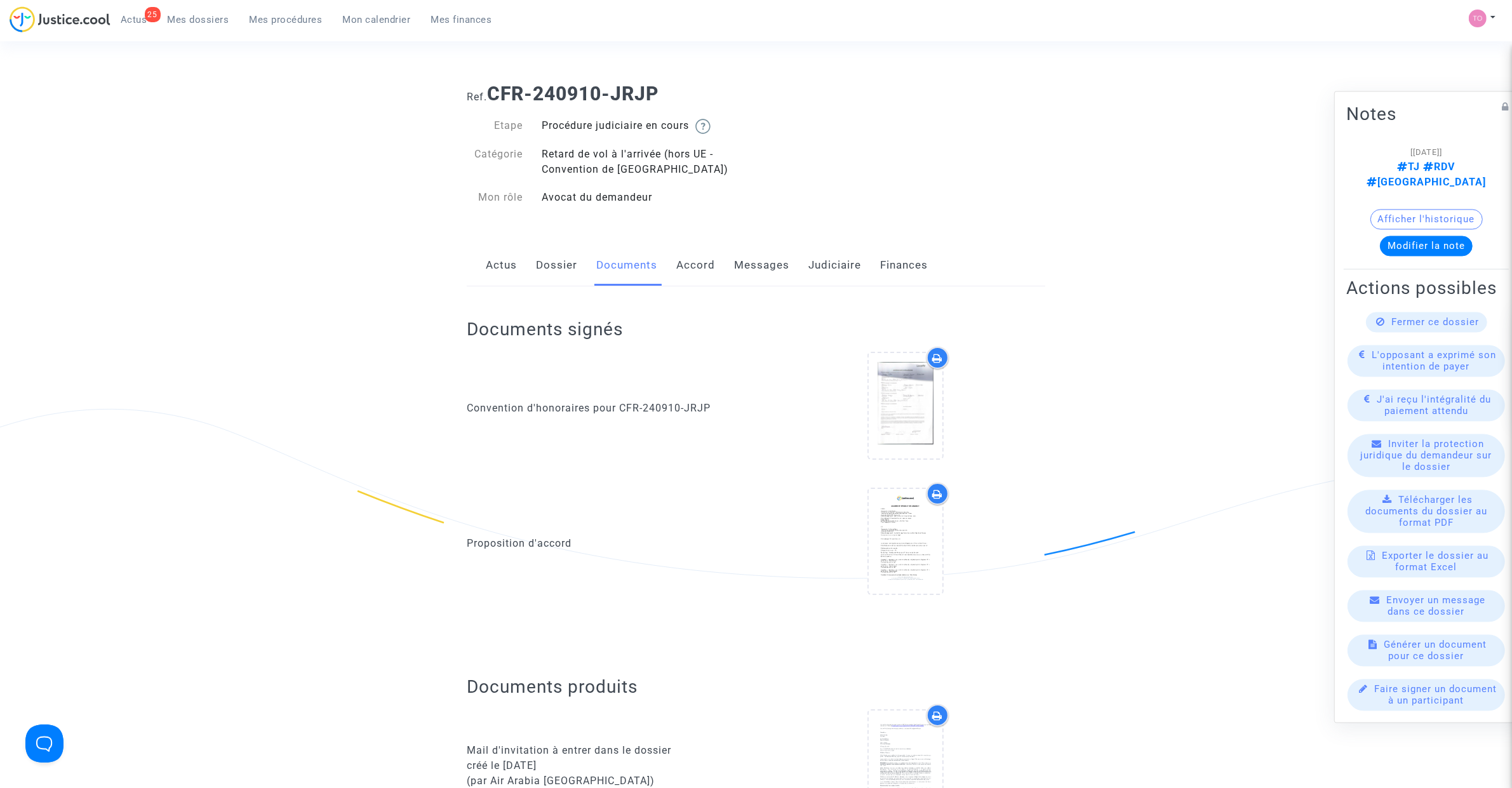
click at [741, 267] on link "Messages" at bounding box center [762, 265] width 55 height 42
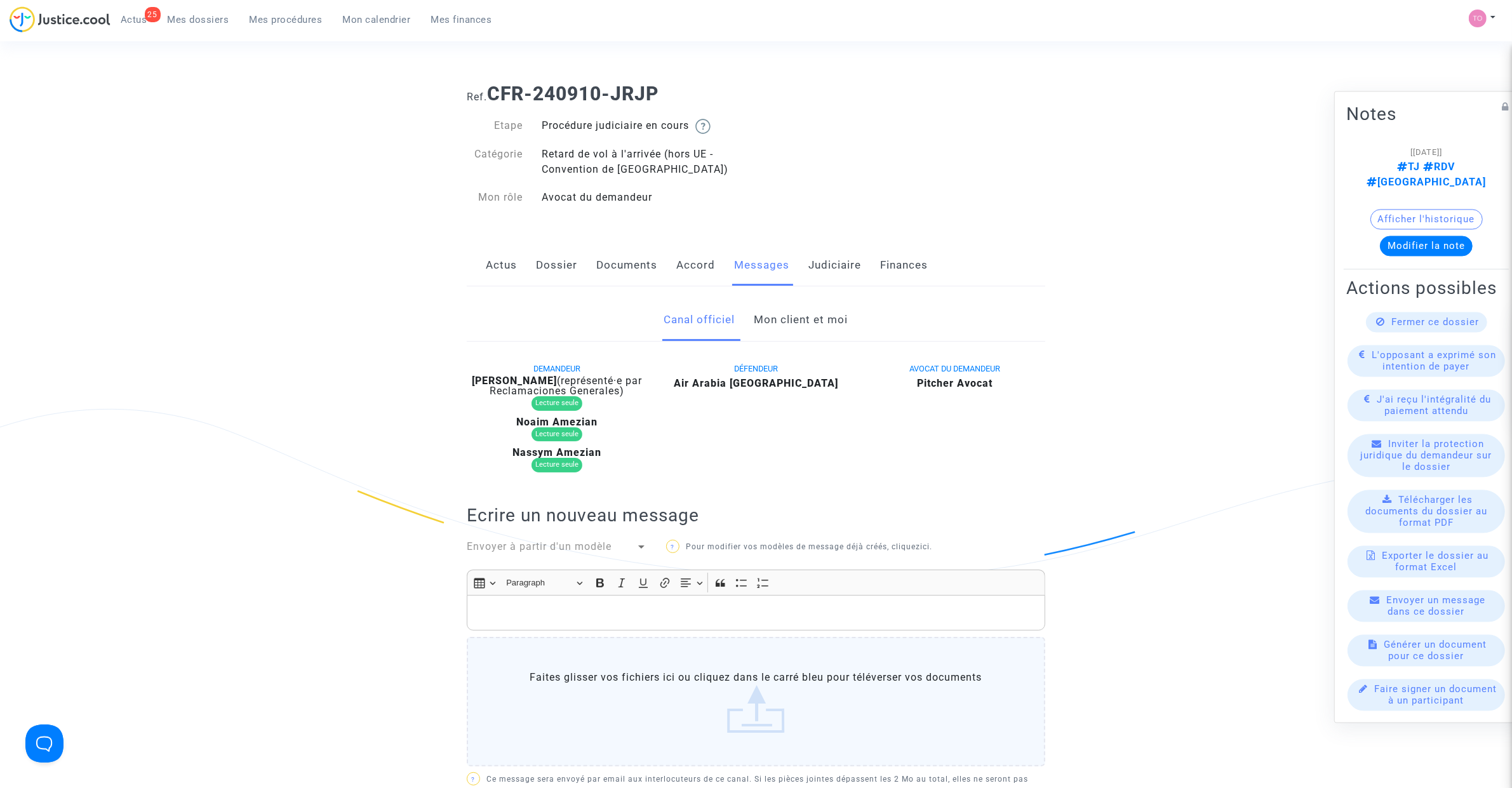
click at [692, 271] on link "Accord" at bounding box center [695, 265] width 38 height 42
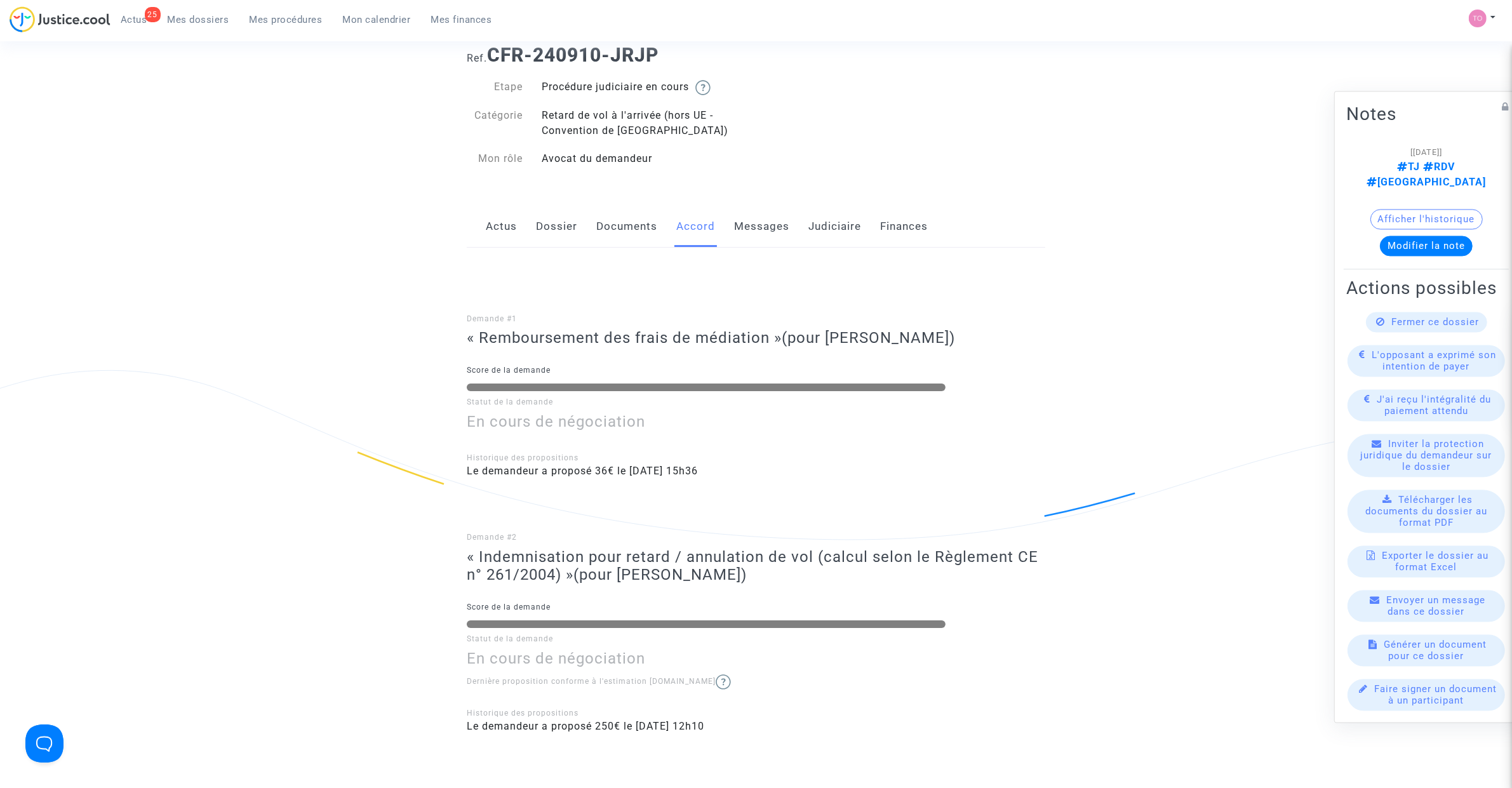
scroll to position [159, 0]
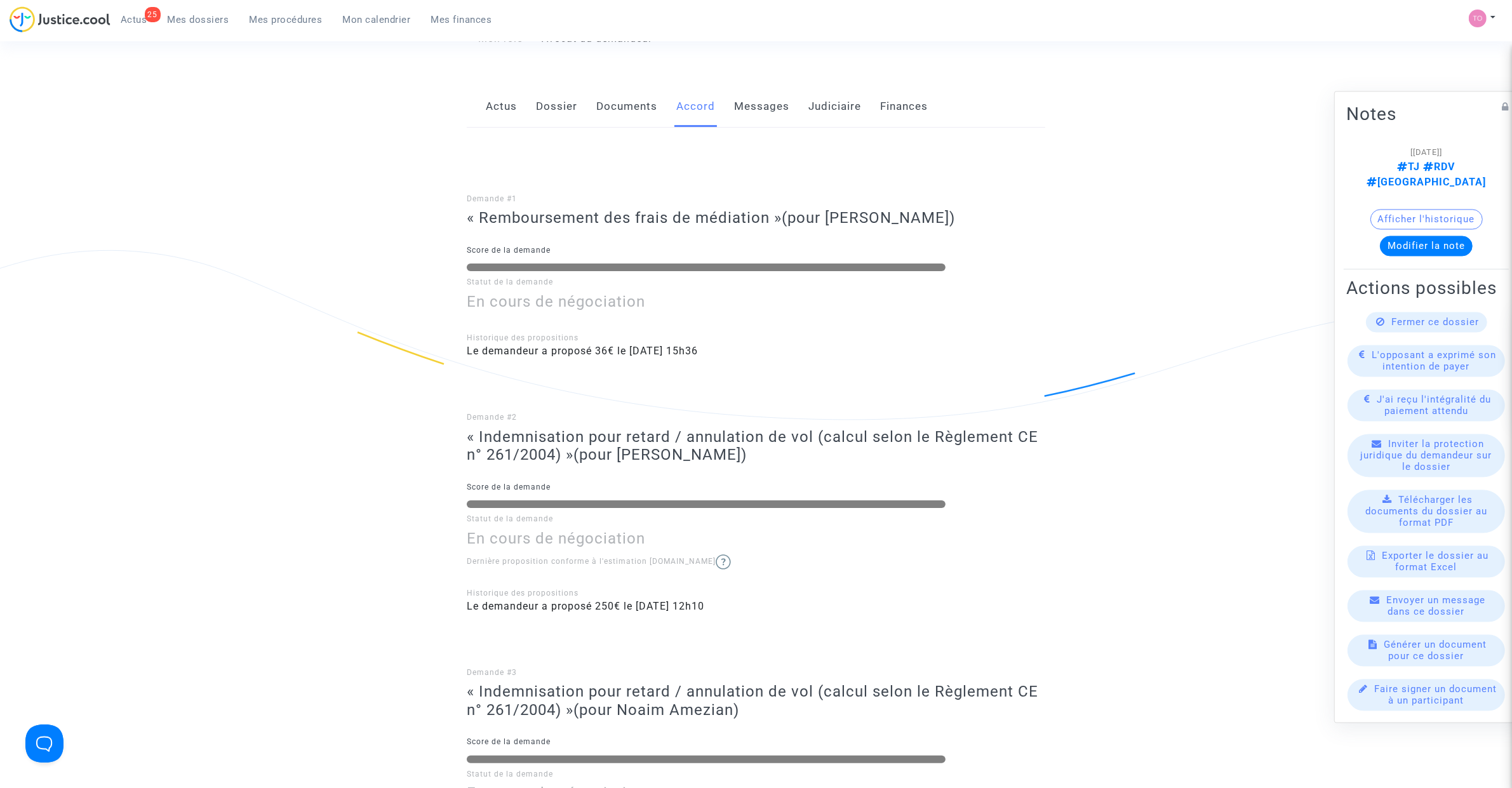
click at [749, 125] on link "Messages" at bounding box center [762, 106] width 55 height 42
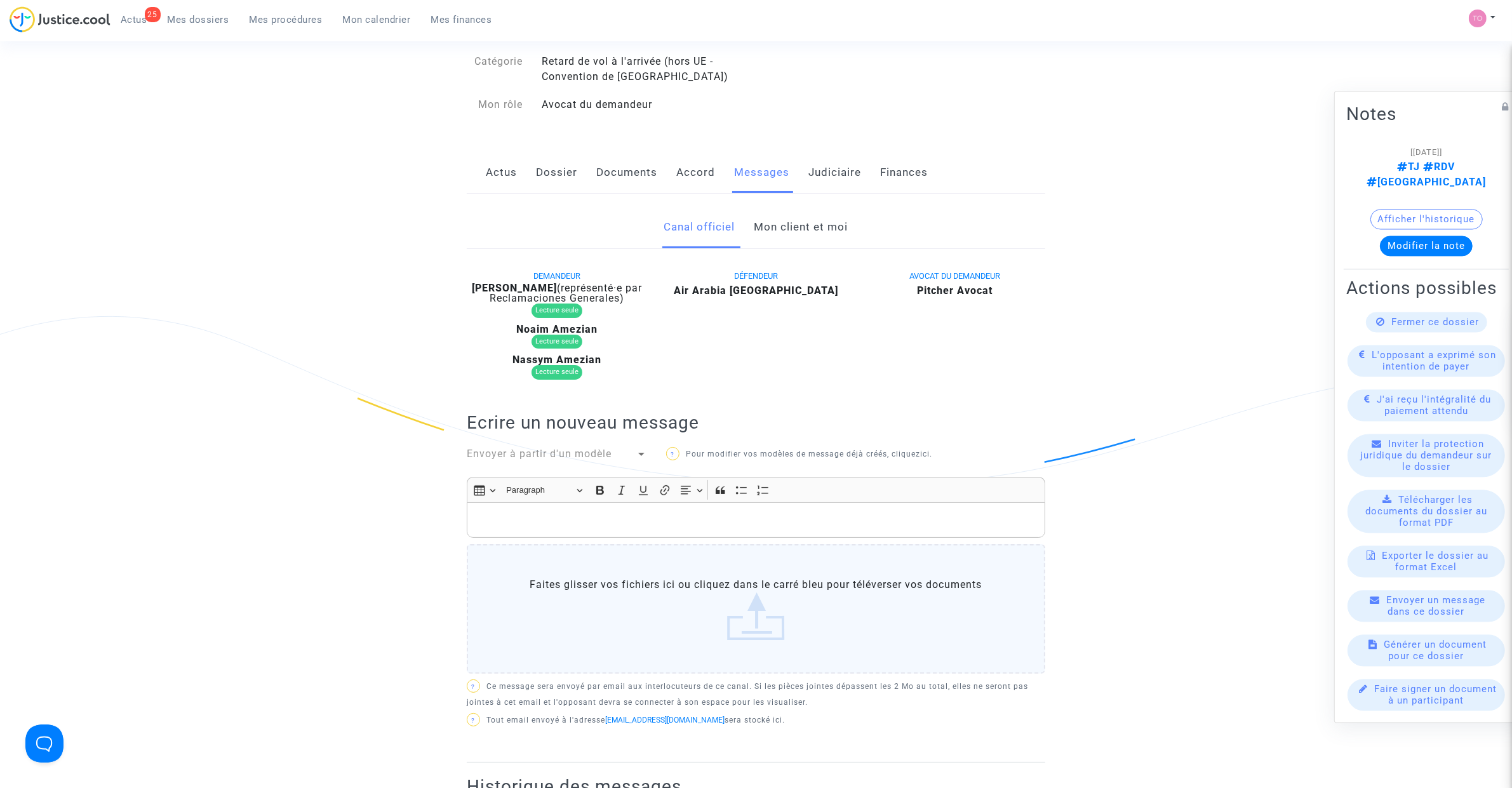
scroll to position [80, 0]
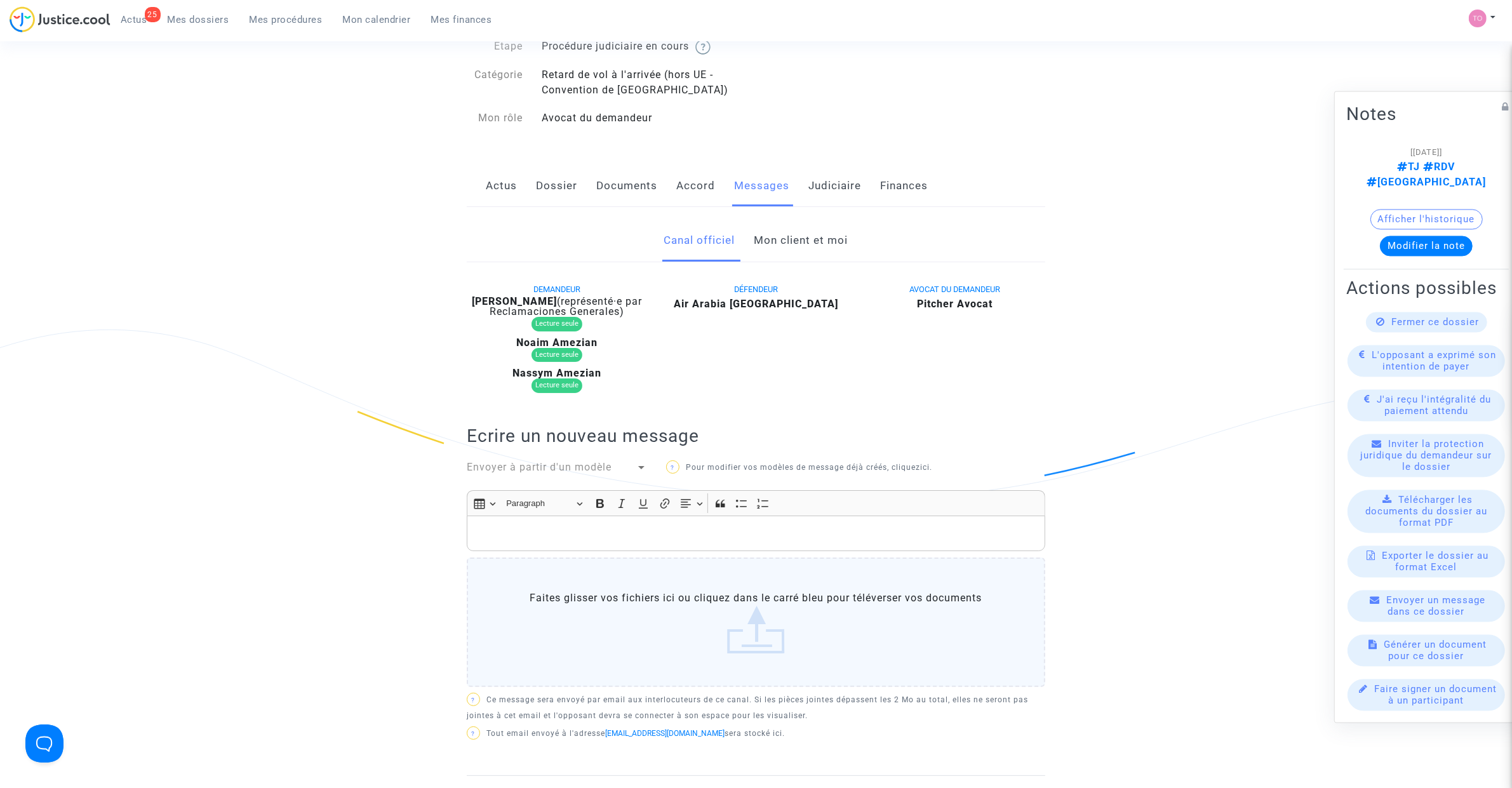
click at [622, 183] on link "Documents" at bounding box center [627, 185] width 61 height 42
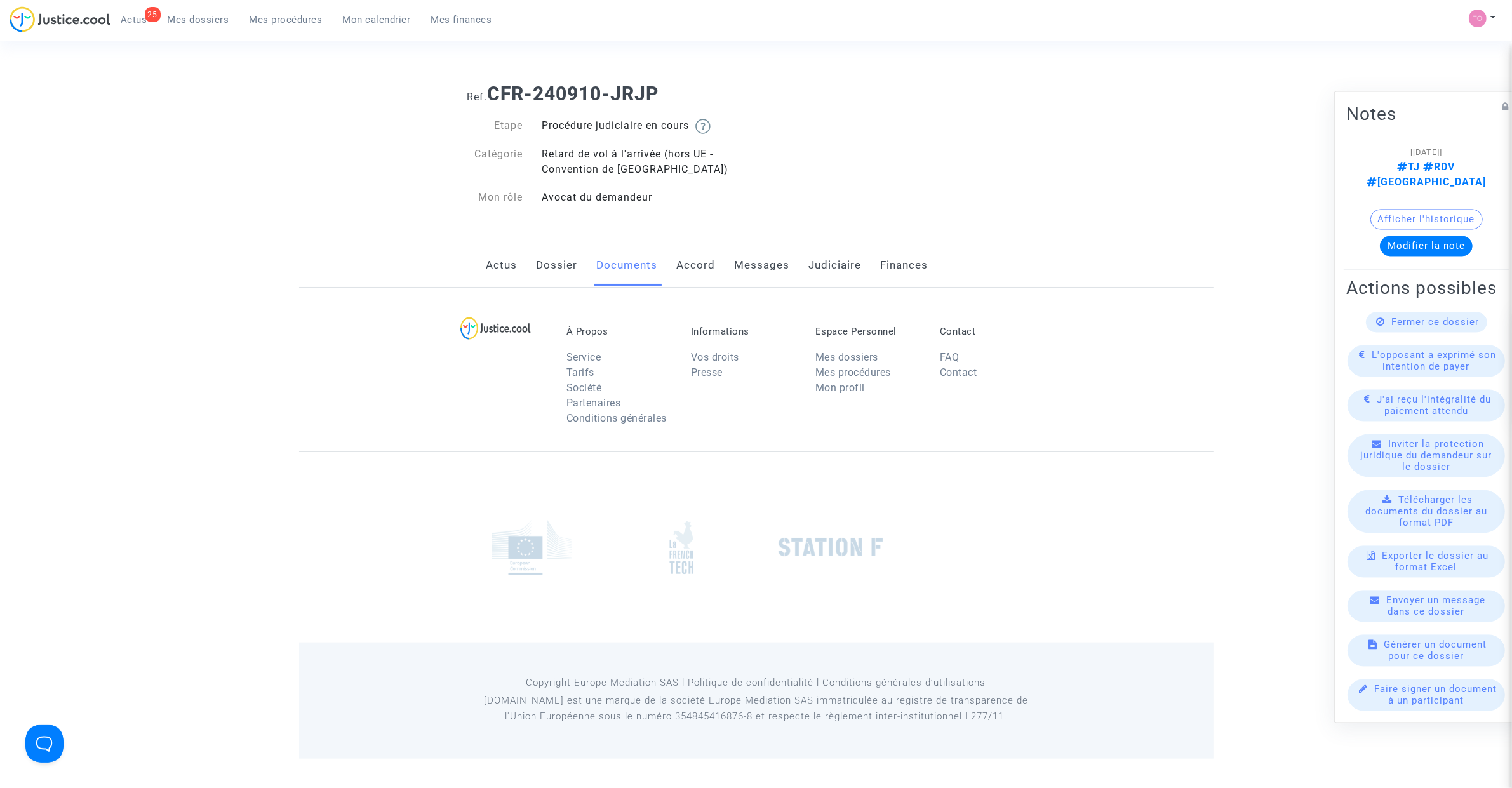
click at [534, 189] on div "Etape Procédure judiciaire en cours Catégorie Retard de vol à l'arrivée (hors U…" at bounding box center [607, 161] width 280 height 87
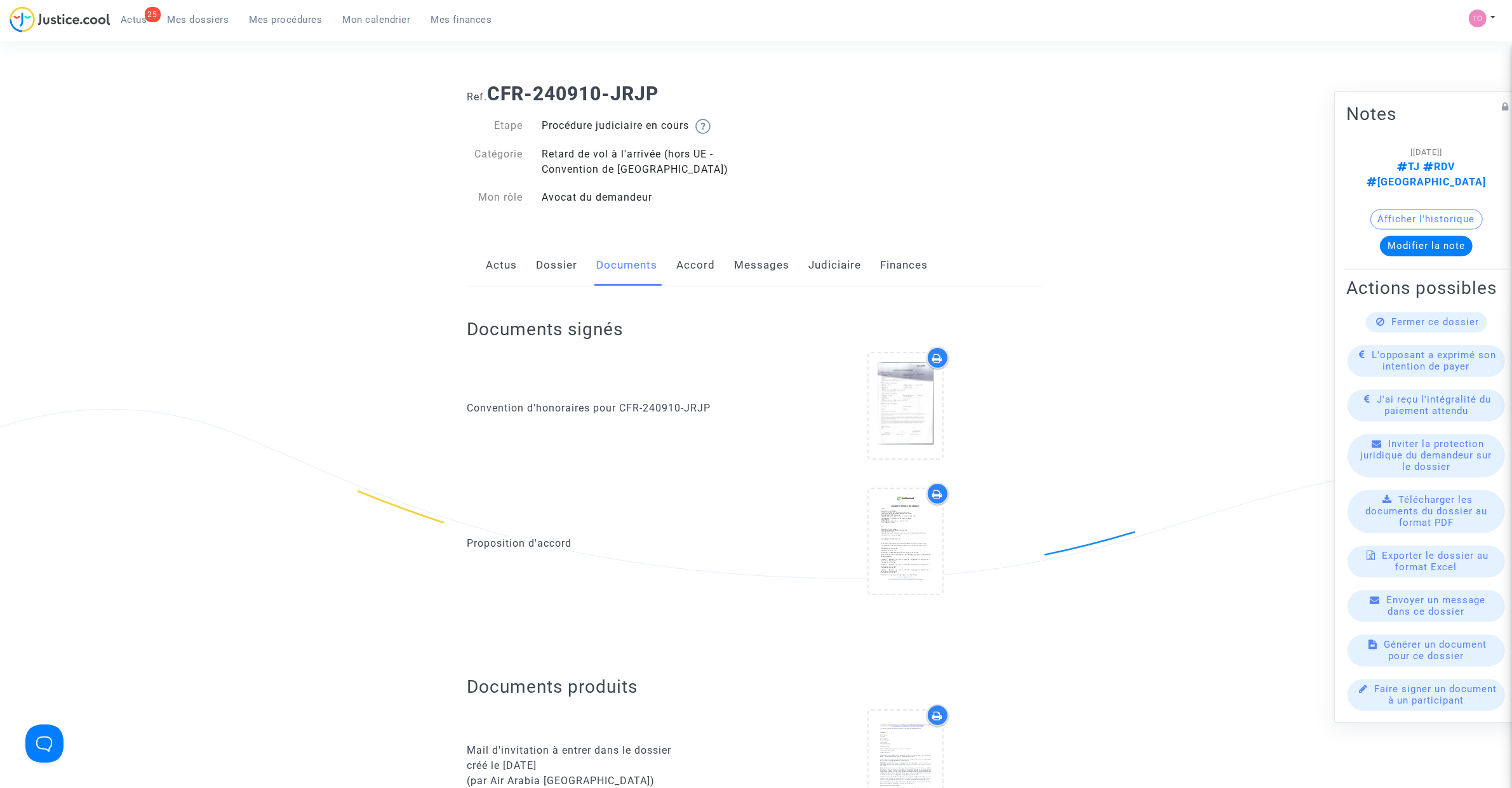
click at [550, 272] on link "Dossier" at bounding box center [556, 265] width 41 height 42
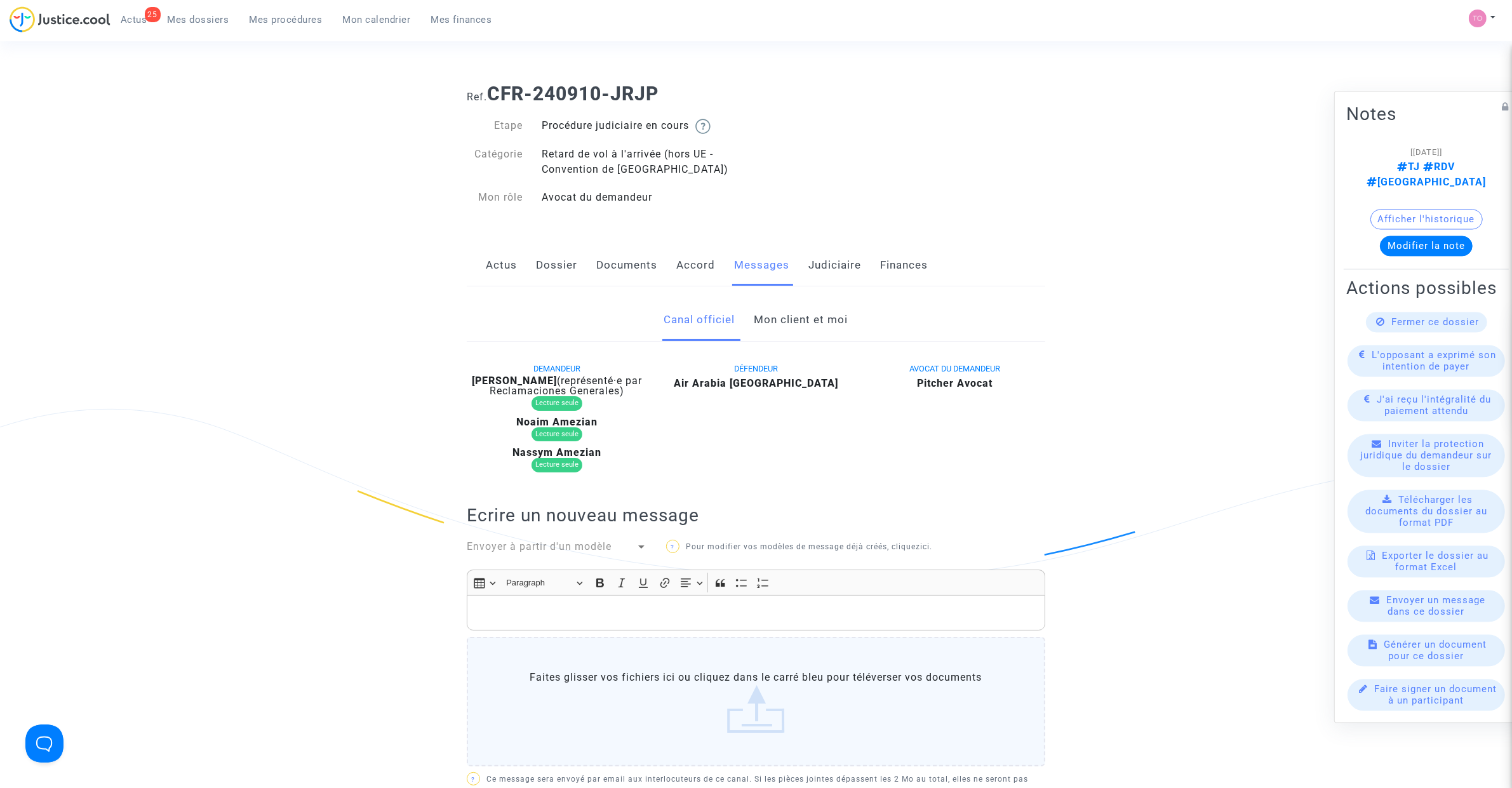
click at [769, 323] on link "Mon client et moi" at bounding box center [801, 319] width 94 height 42
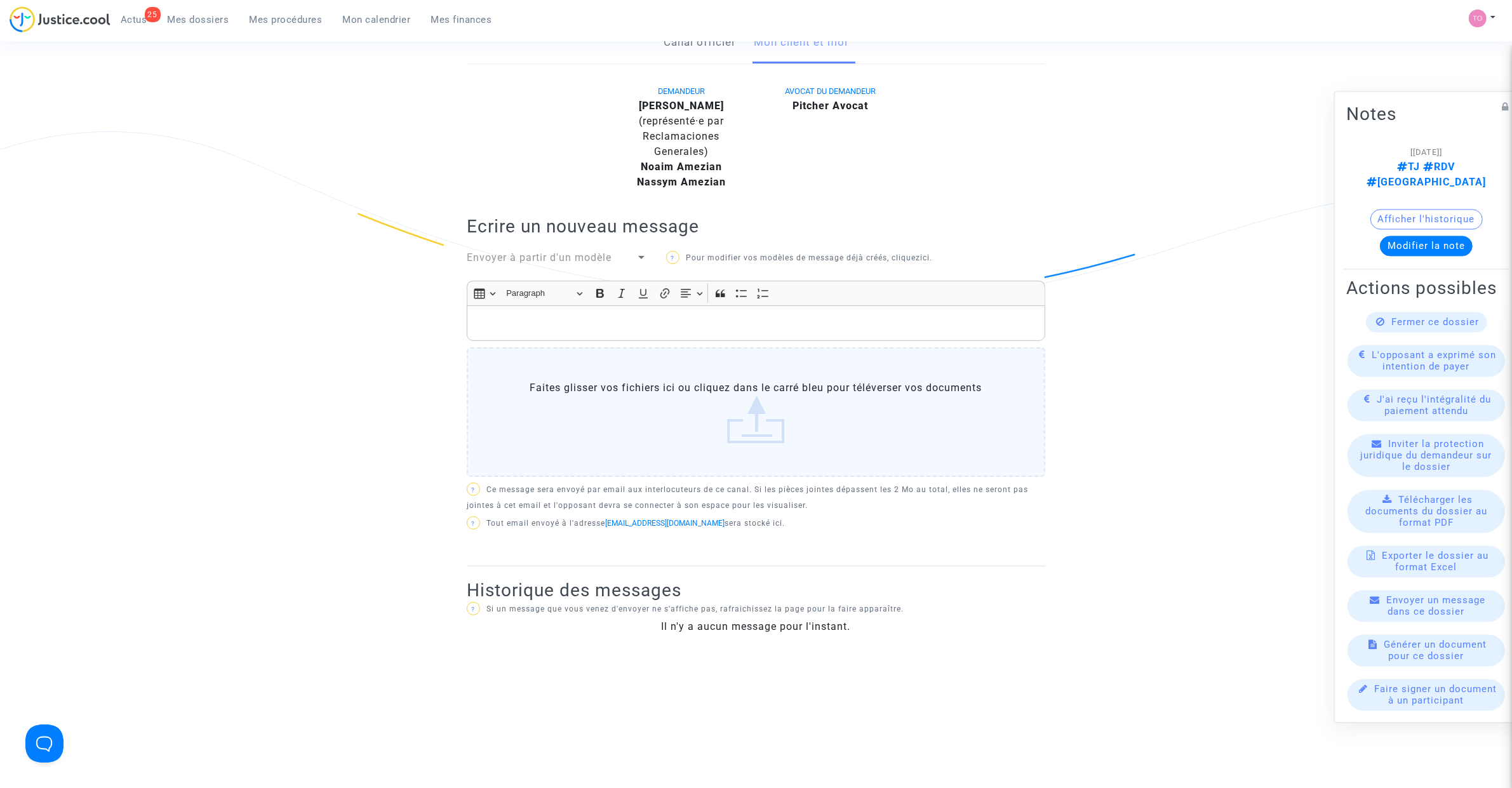
scroll to position [317, 0]
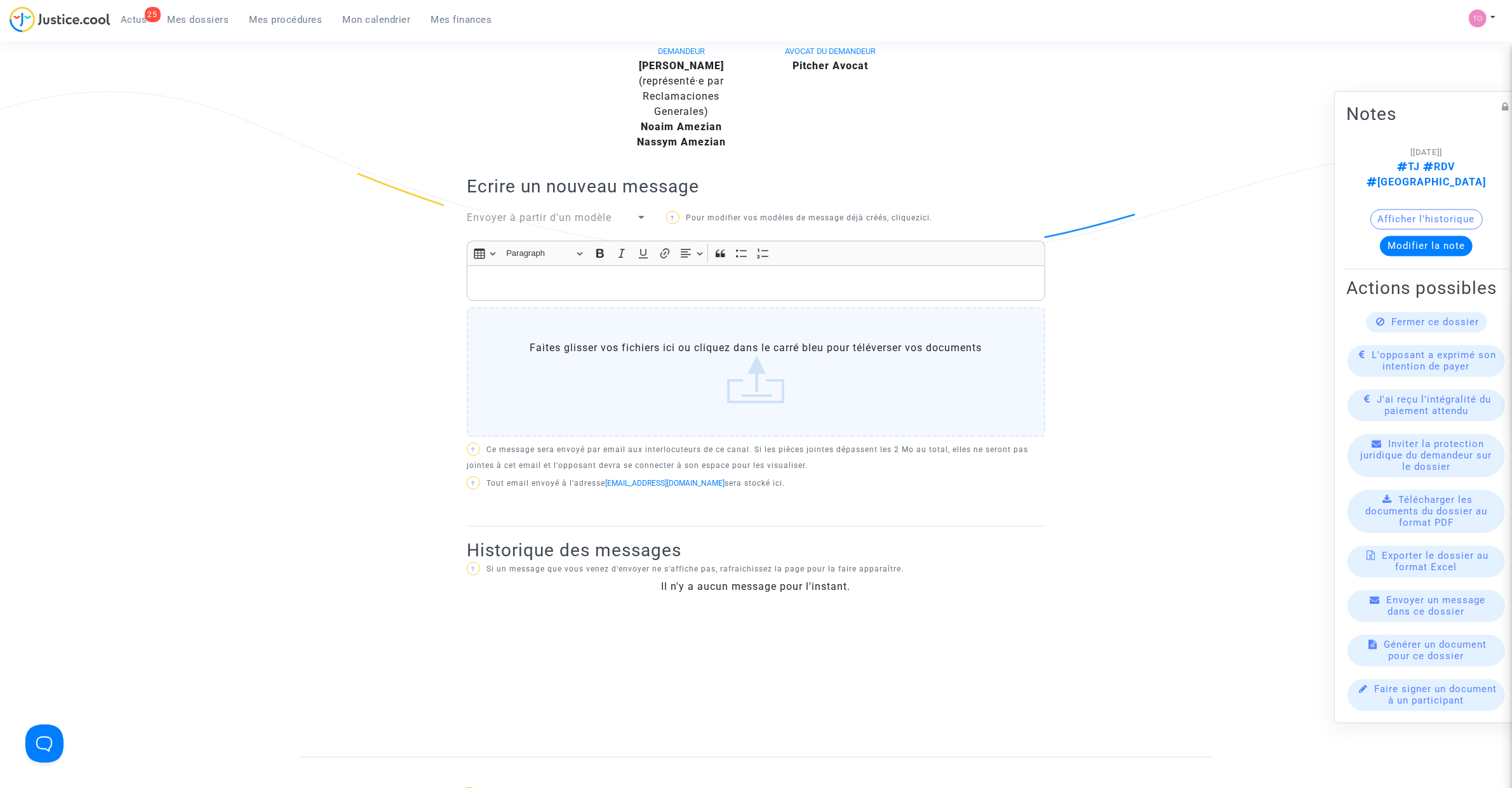
click at [503, 284] on p "Rich Text Editor, main" at bounding box center [756, 283] width 565 height 16
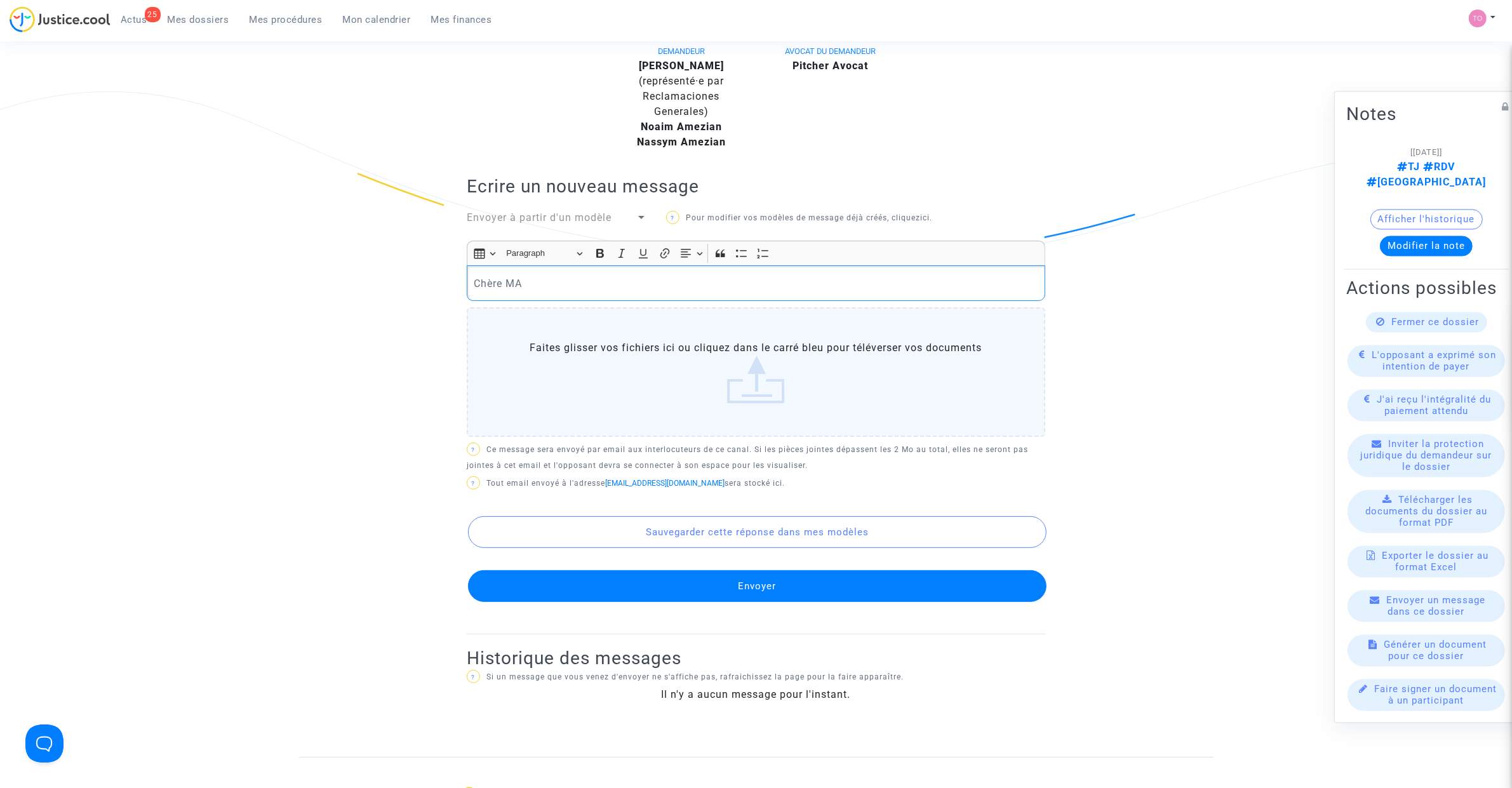
click at [532, 289] on p "Chère MA" at bounding box center [756, 283] width 565 height 16
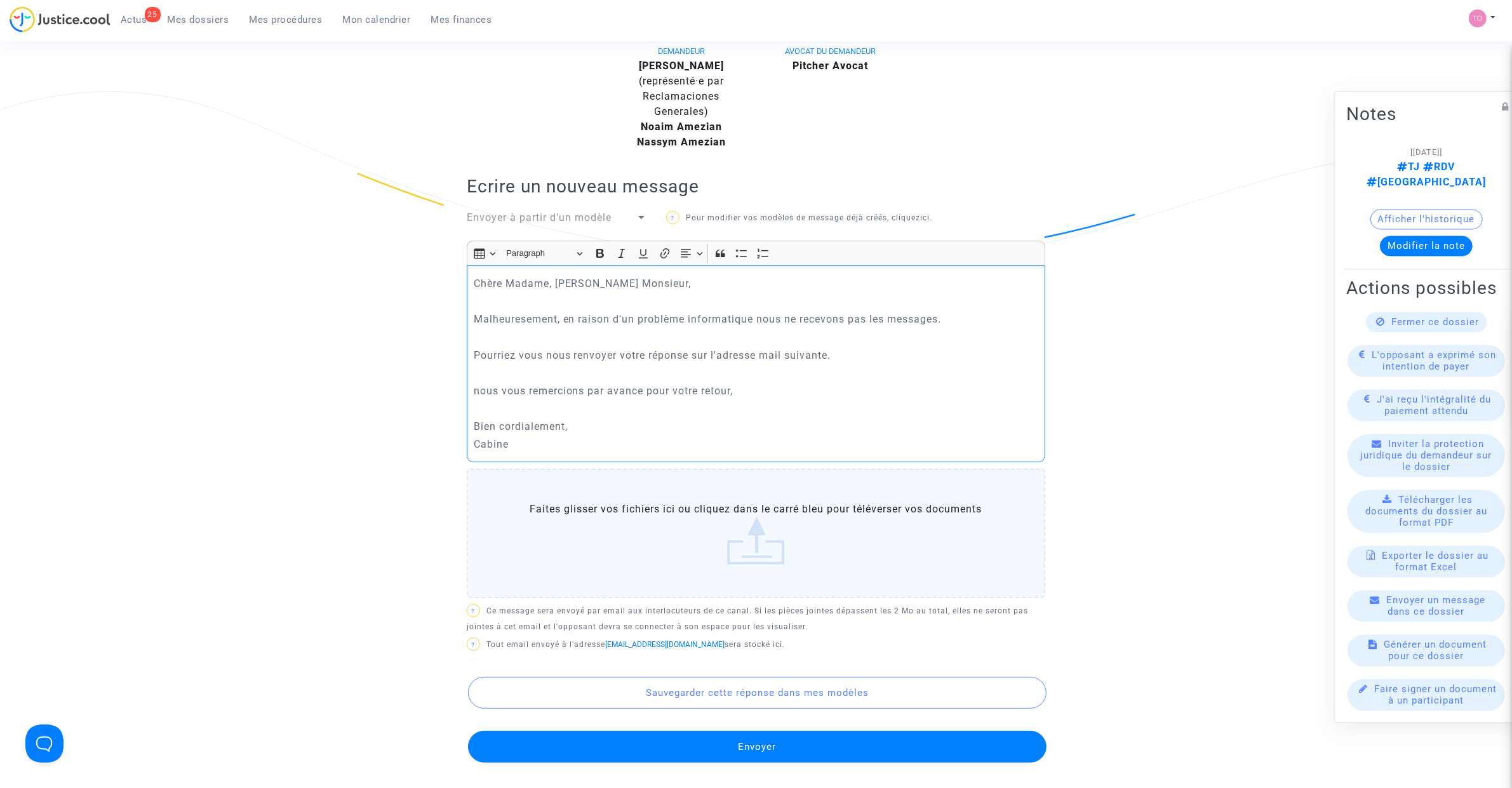
click at [521, 440] on p "Cabine" at bounding box center [756, 444] width 565 height 16
click at [583, 424] on p "Bien cordialement," at bounding box center [756, 426] width 565 height 16
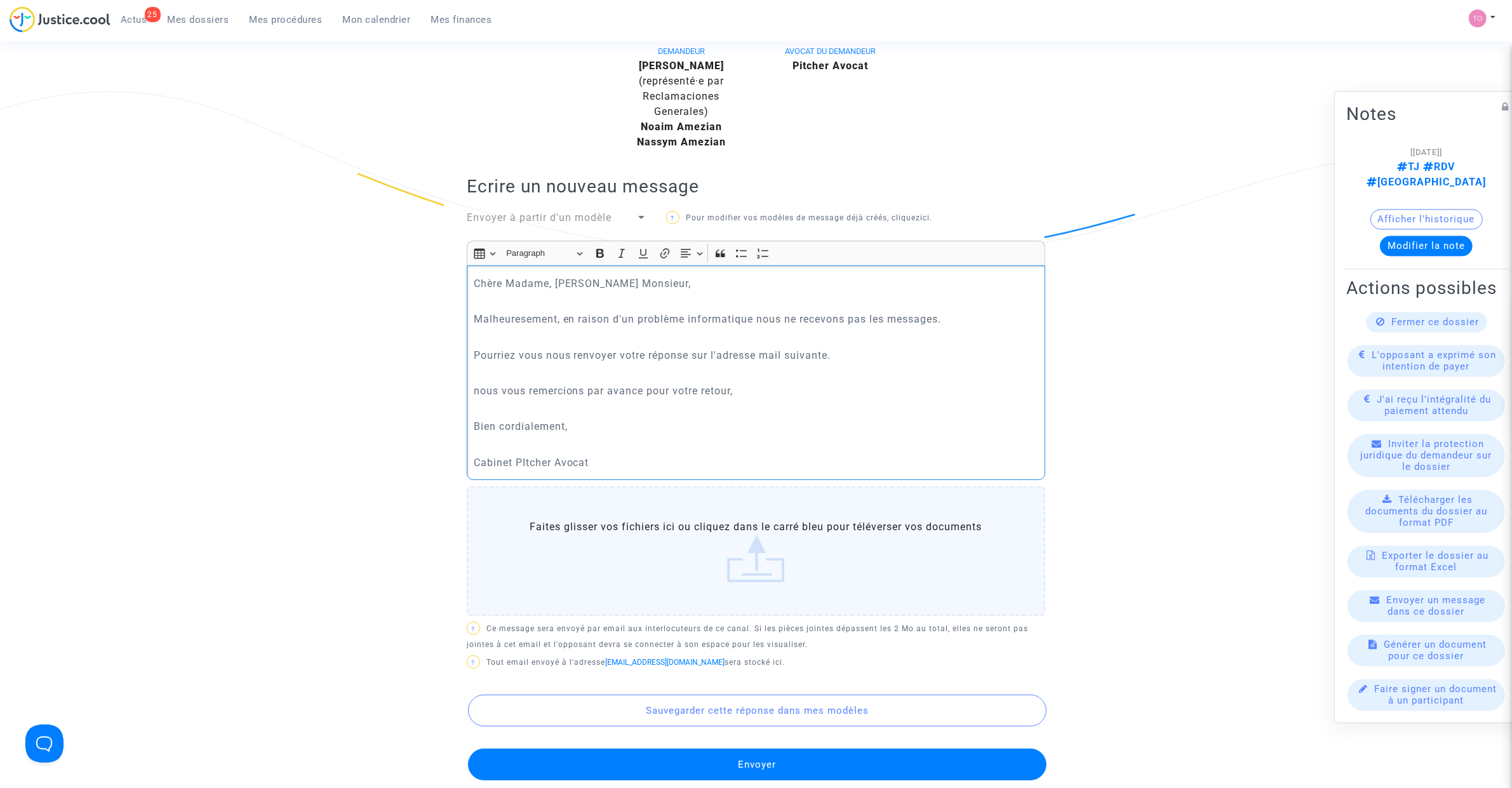
click at [526, 464] on p "Cabinet PItcher Avocat" at bounding box center [756, 462] width 565 height 16
click at [517, 322] on p "Malheuresement, en raison d'un problème informatique nous ne recevons pas les m…" at bounding box center [756, 319] width 565 height 16
click at [505, 327] on p "Malheuresement, en raison d'un problème informatique nous ne recevons pas les m…" at bounding box center [756, 319] width 565 height 16
click at [483, 317] on p "malheureusement, en raison d'un problème informatique nous ne recevons pas les …" at bounding box center [756, 319] width 565 height 16
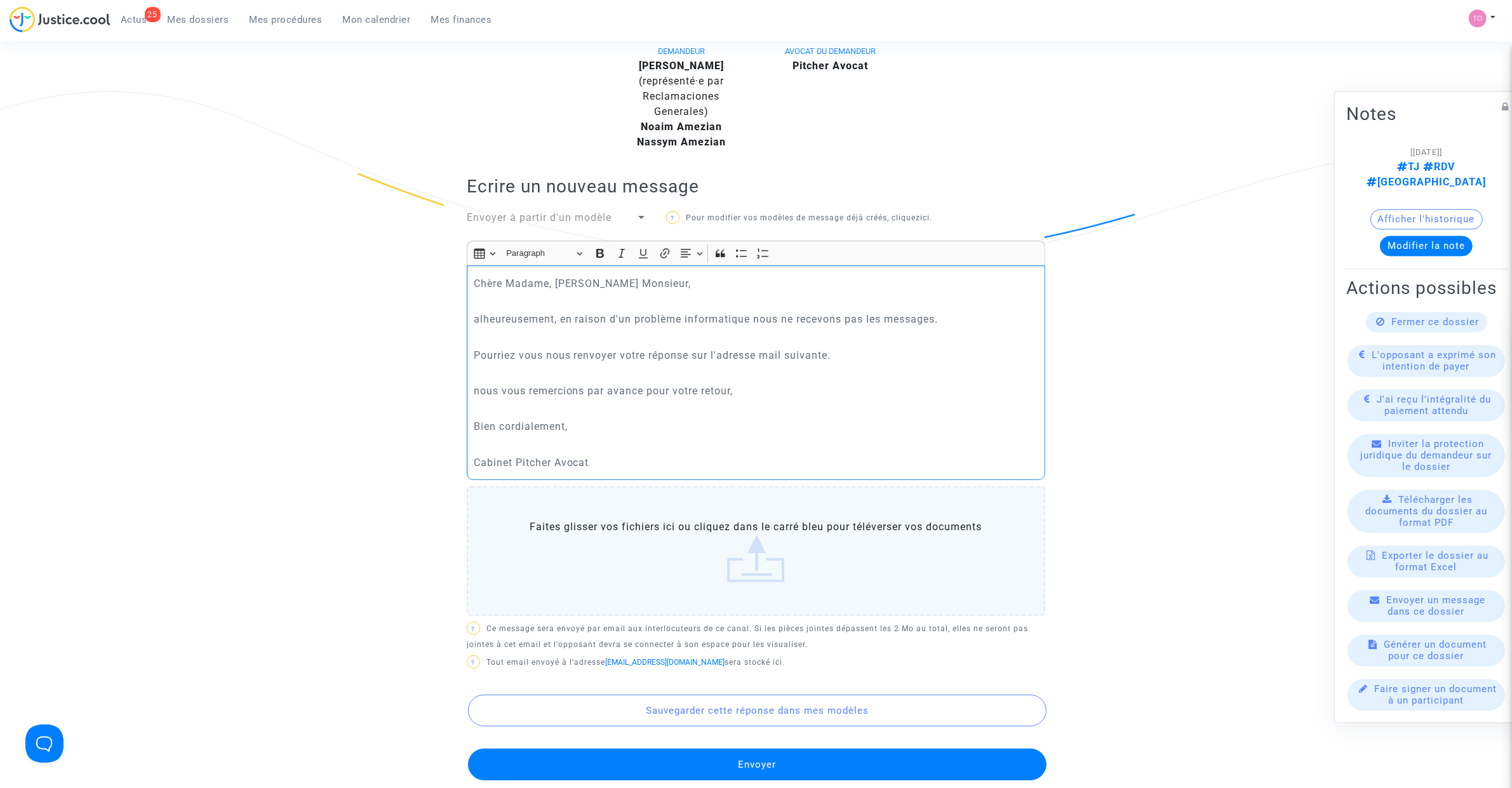
click at [474, 319] on p "alheureusement, en raison d'un problème informatique nous ne recevons pas les m…" at bounding box center [756, 319] width 565 height 16
drag, startPoint x: 531, startPoint y: 356, endPoint x: 765, endPoint y: 362, distance: 234.1
click at [765, 362] on p "Pourriez vous nous renvoyer votre réponse sur l'adresse mail suivante." at bounding box center [756, 355] width 565 height 16
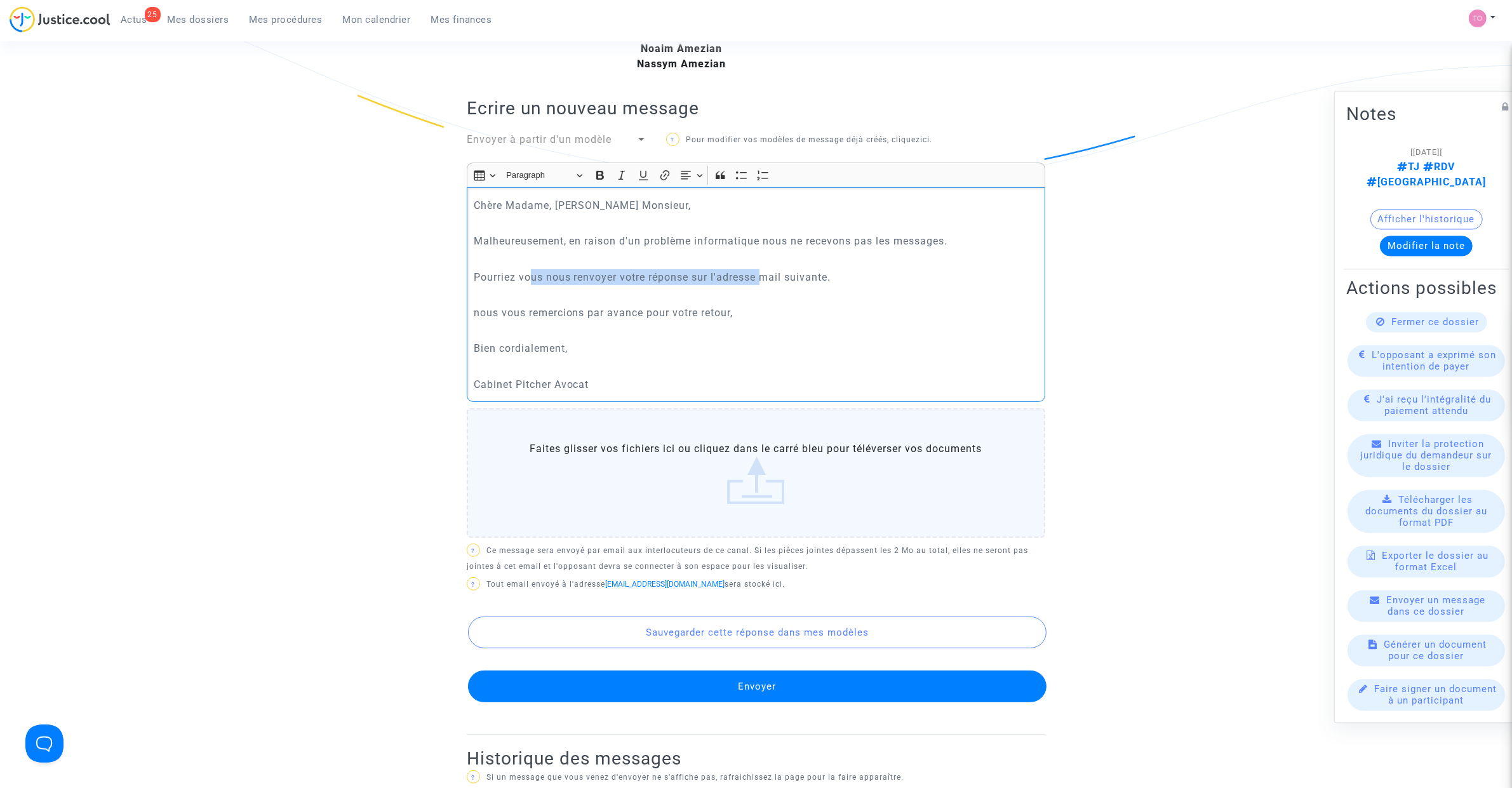
scroll to position [397, 0]
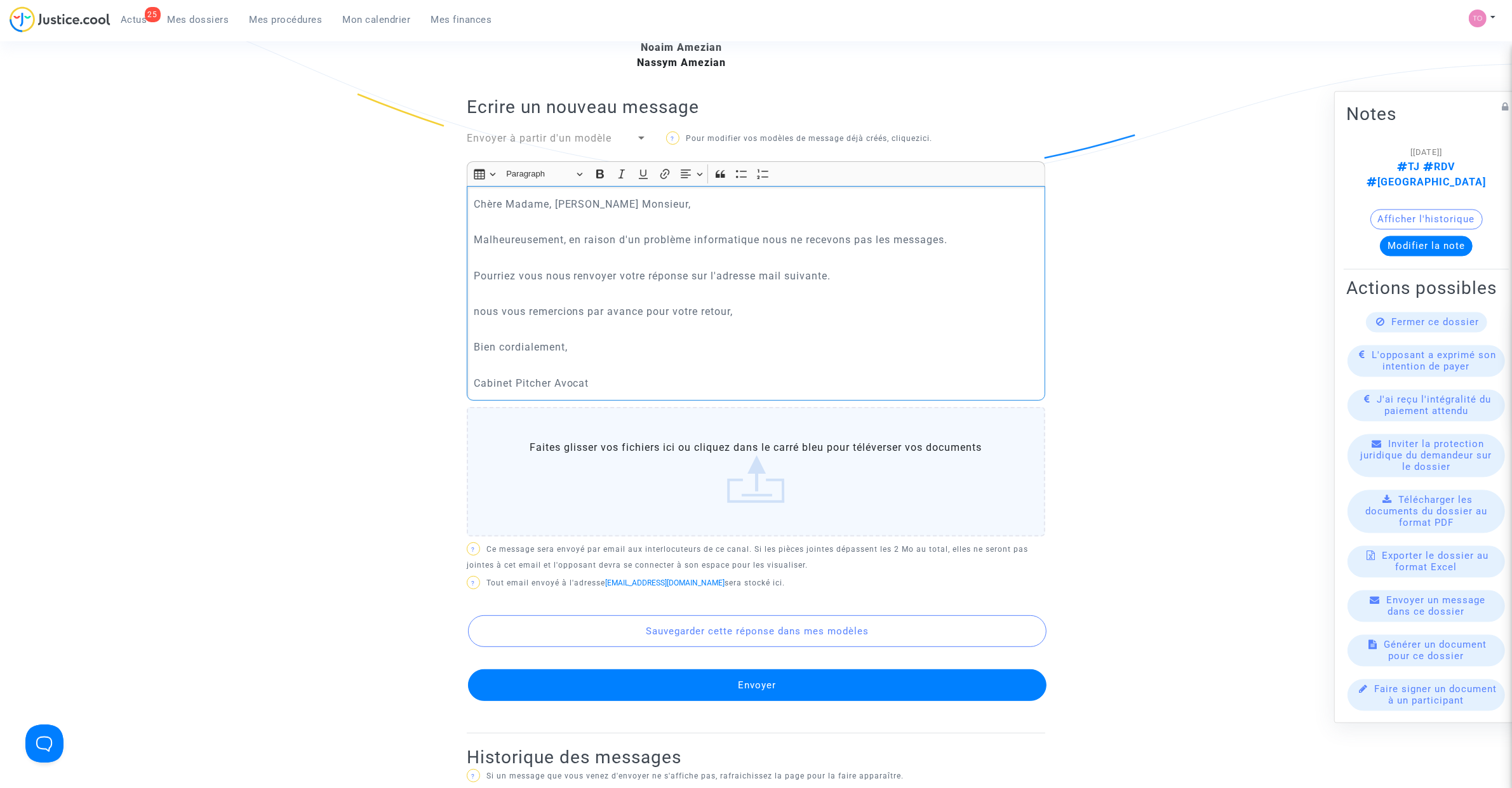
click at [480, 315] on p "nous vous remercions par avance pour votre retour," at bounding box center [756, 311] width 565 height 16
click at [493, 315] on p "nous vous remercions par avance pour votre retour," at bounding box center [756, 311] width 565 height 16
click at [656, 684] on button "Envoyer" at bounding box center [757, 685] width 578 height 32
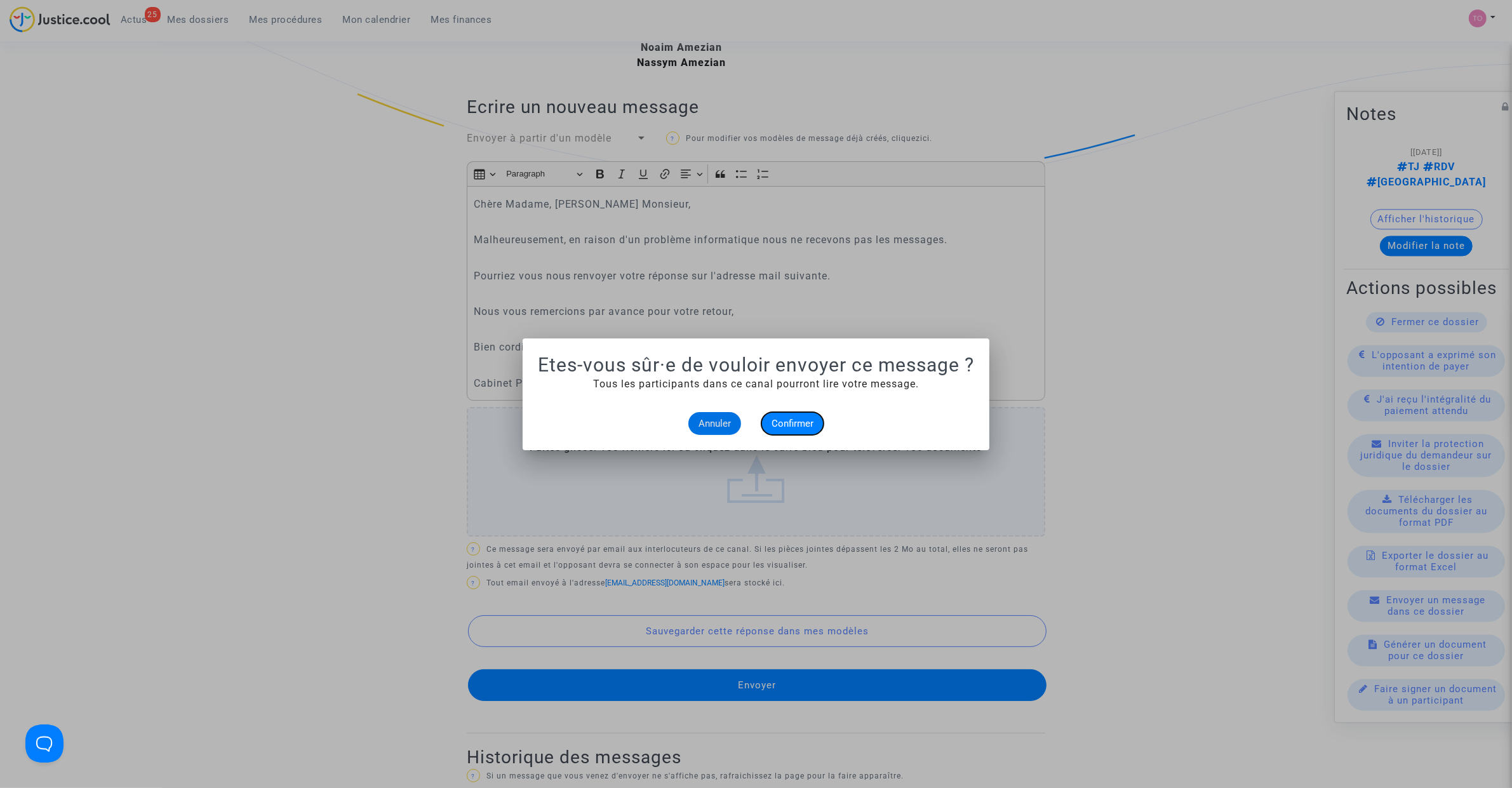
click at [789, 429] on button "Confirmer" at bounding box center [792, 423] width 63 height 23
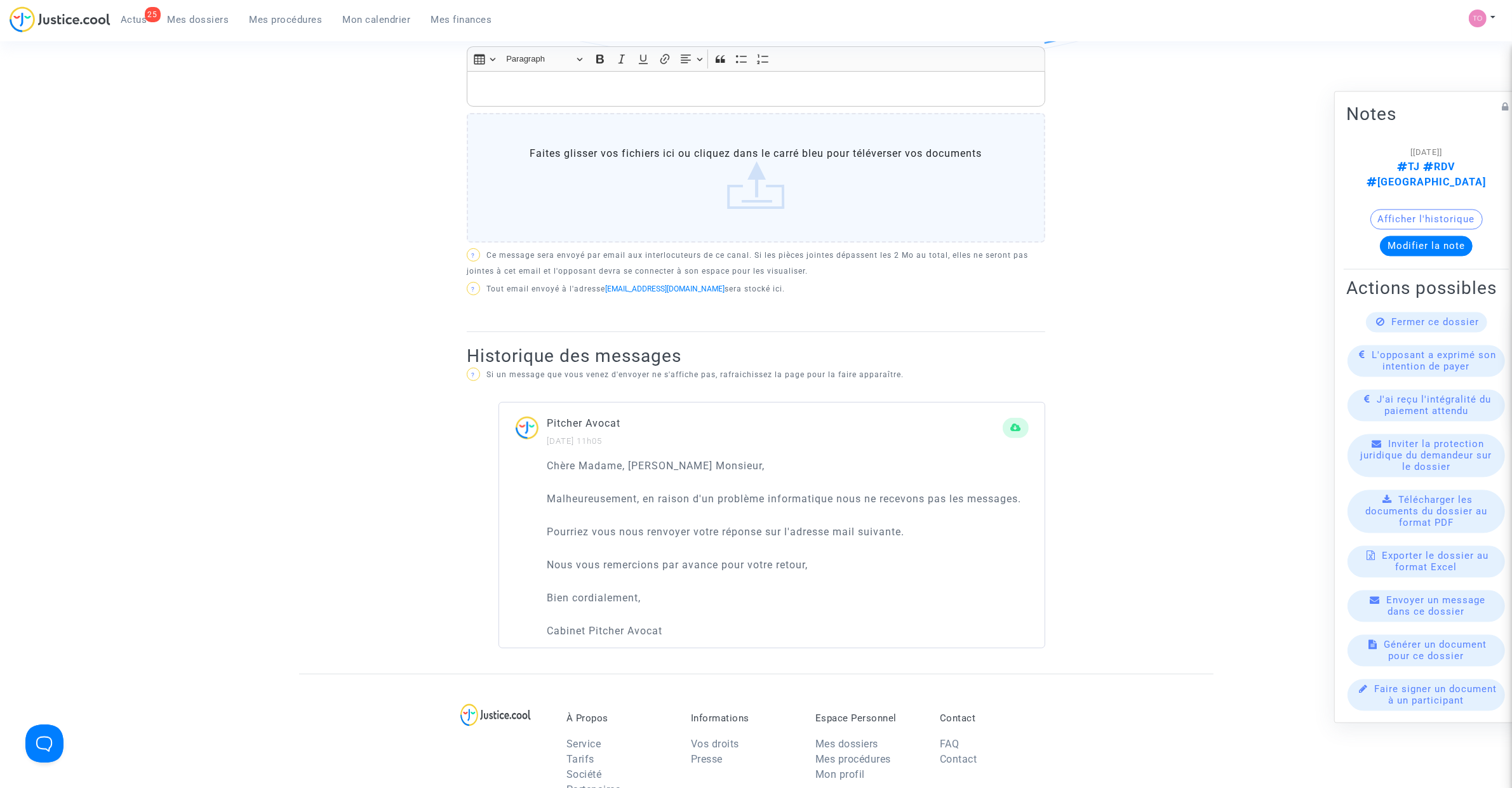
scroll to position [397, 0]
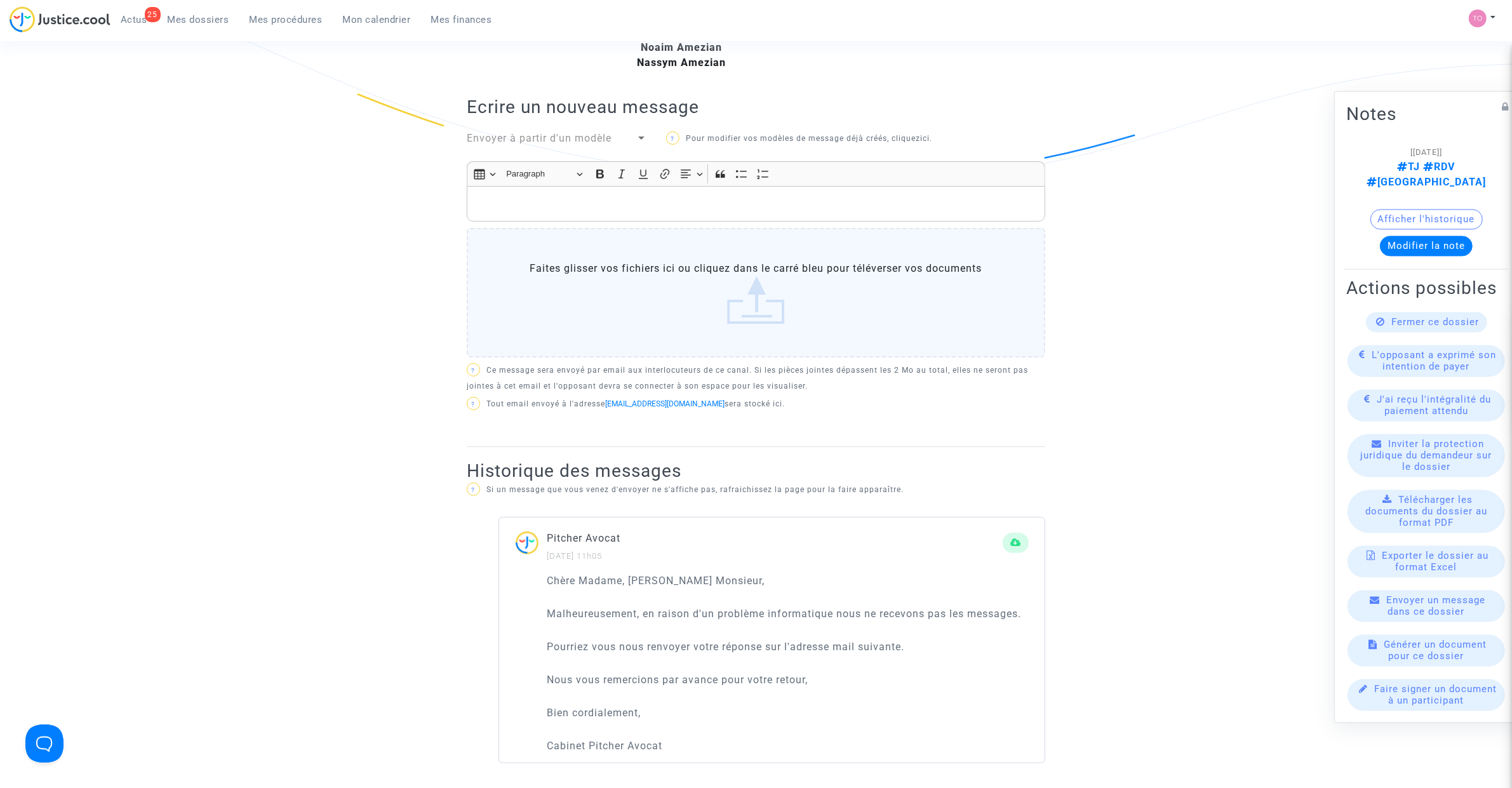
click at [490, 200] on p "Rich Text Editor, main" at bounding box center [756, 204] width 565 height 16
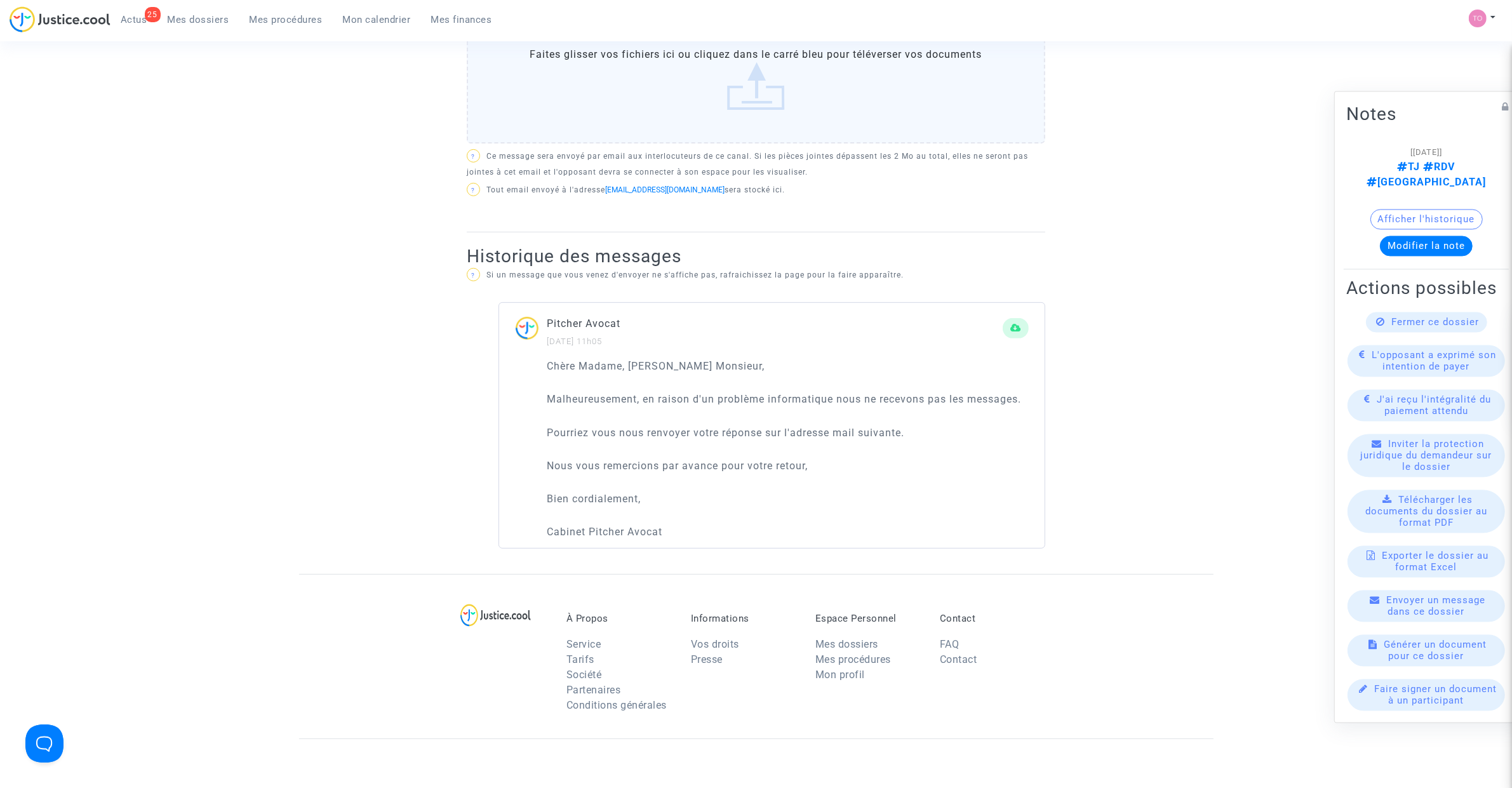
scroll to position [635, 0]
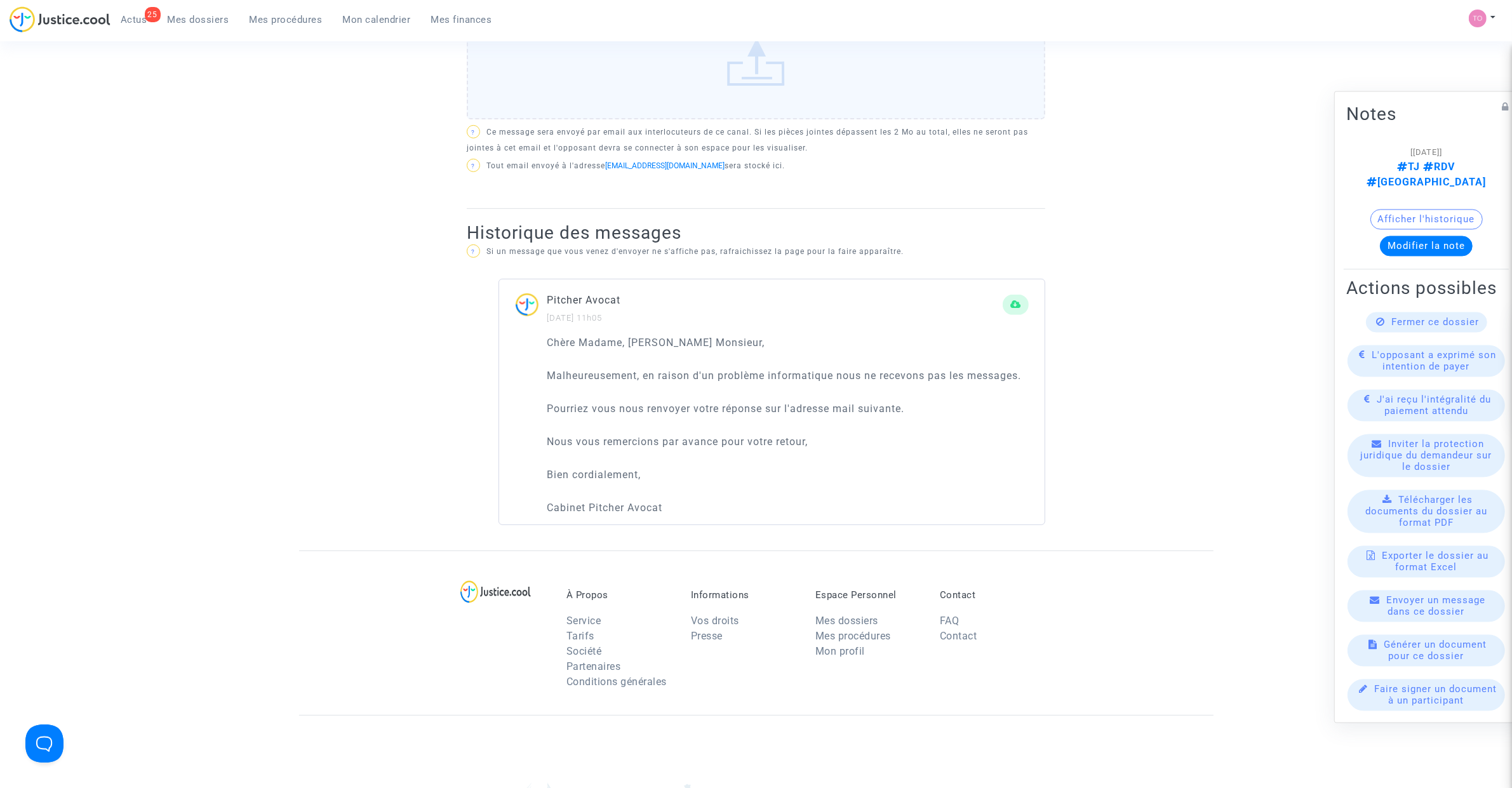
drag, startPoint x: 674, startPoint y: 503, endPoint x: 678, endPoint y: 509, distance: 7.2
click at [678, 509] on p "Cabinet Pitcher Avocat" at bounding box center [788, 507] width 482 height 16
drag, startPoint x: 690, startPoint y: 512, endPoint x: 544, endPoint y: 340, distance: 225.6
click at [544, 340] on div "Chère Madame, Cher Monsieur, Malheureusement, en raison d'un problème informati…" at bounding box center [772, 429] width 545 height 190
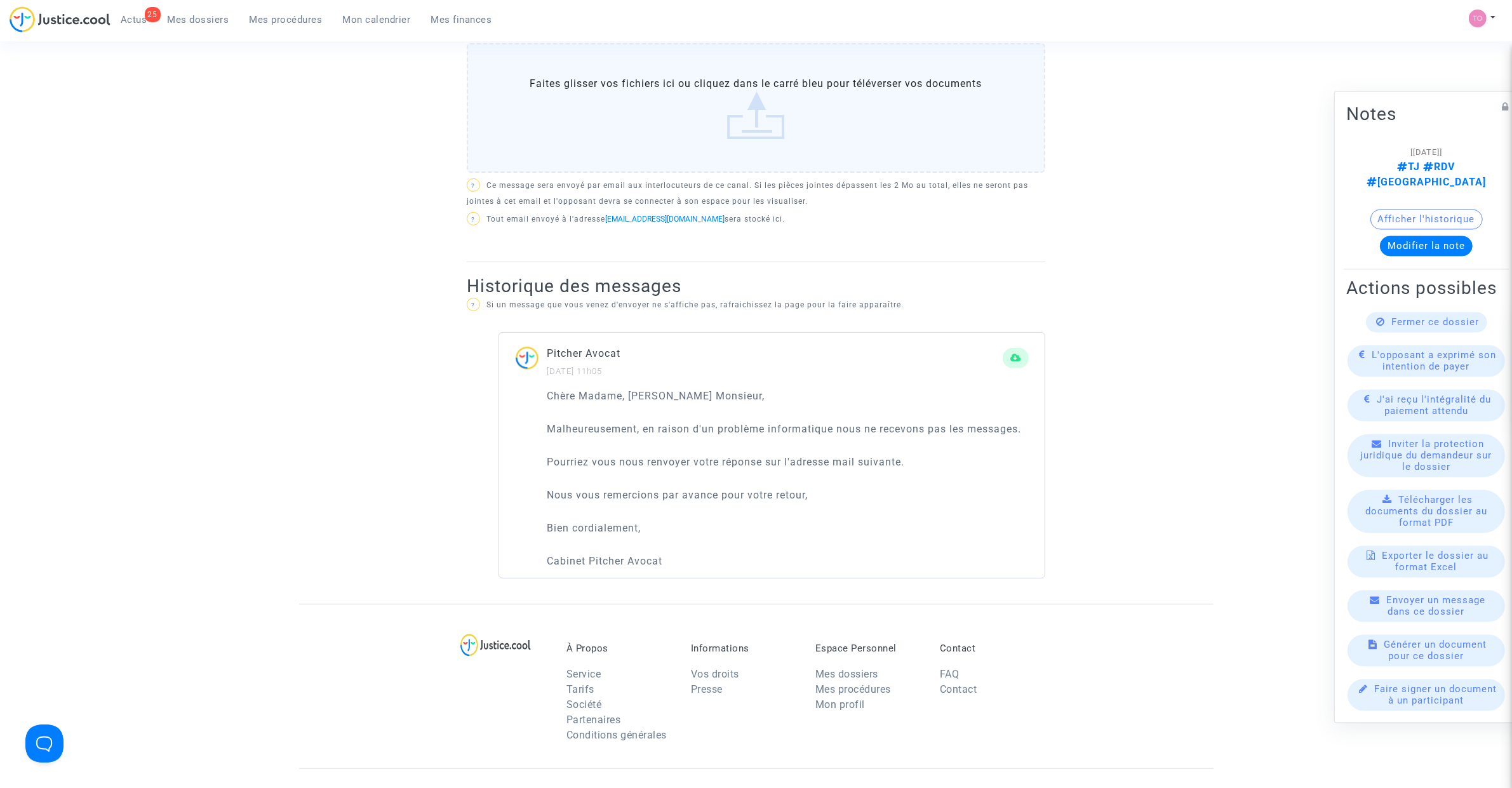
scroll to position [317, 0]
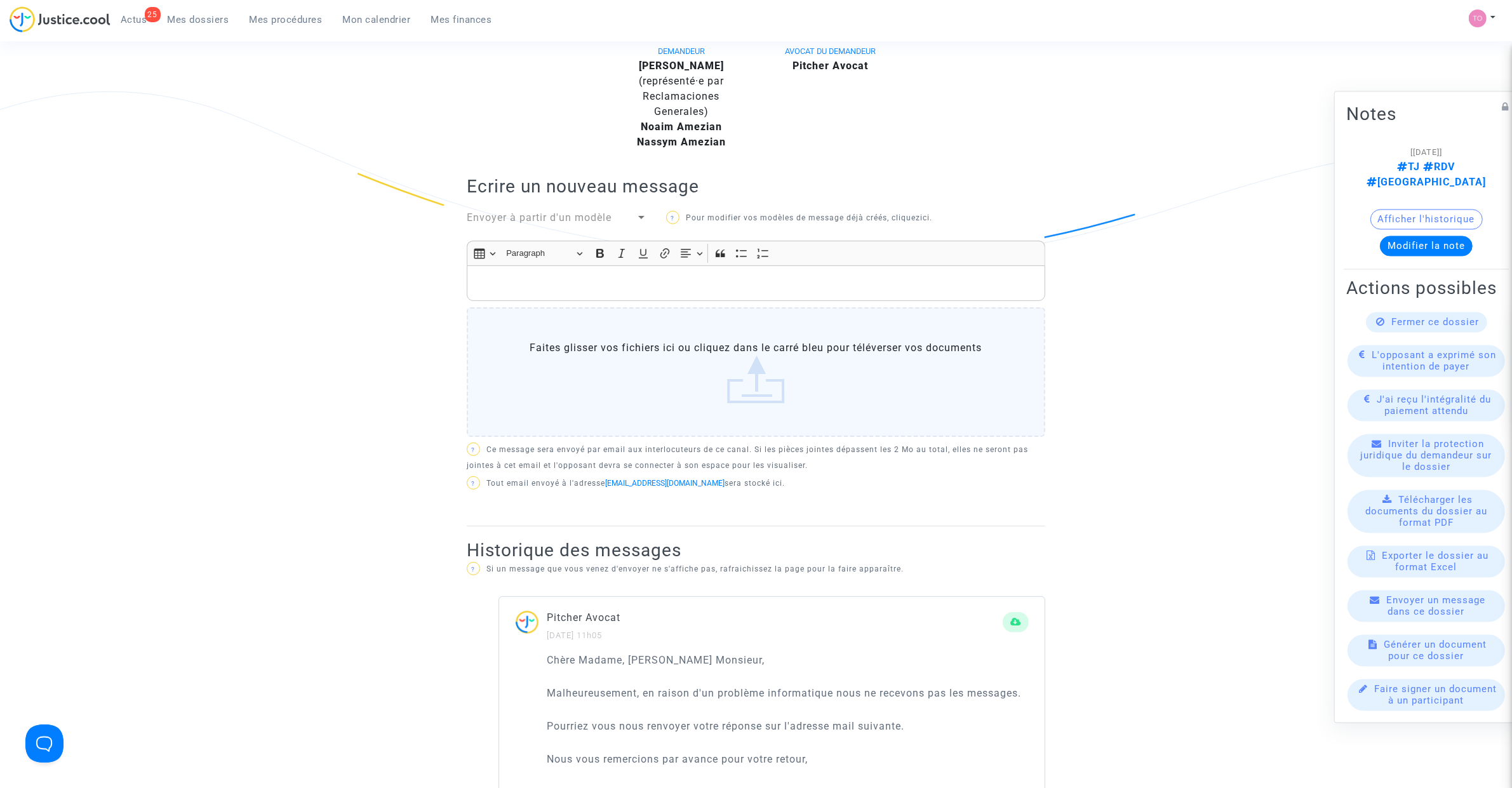
copy div "Chère Madame, Cher Monsieur, Malheureusement, en raison d'un problème informati…"
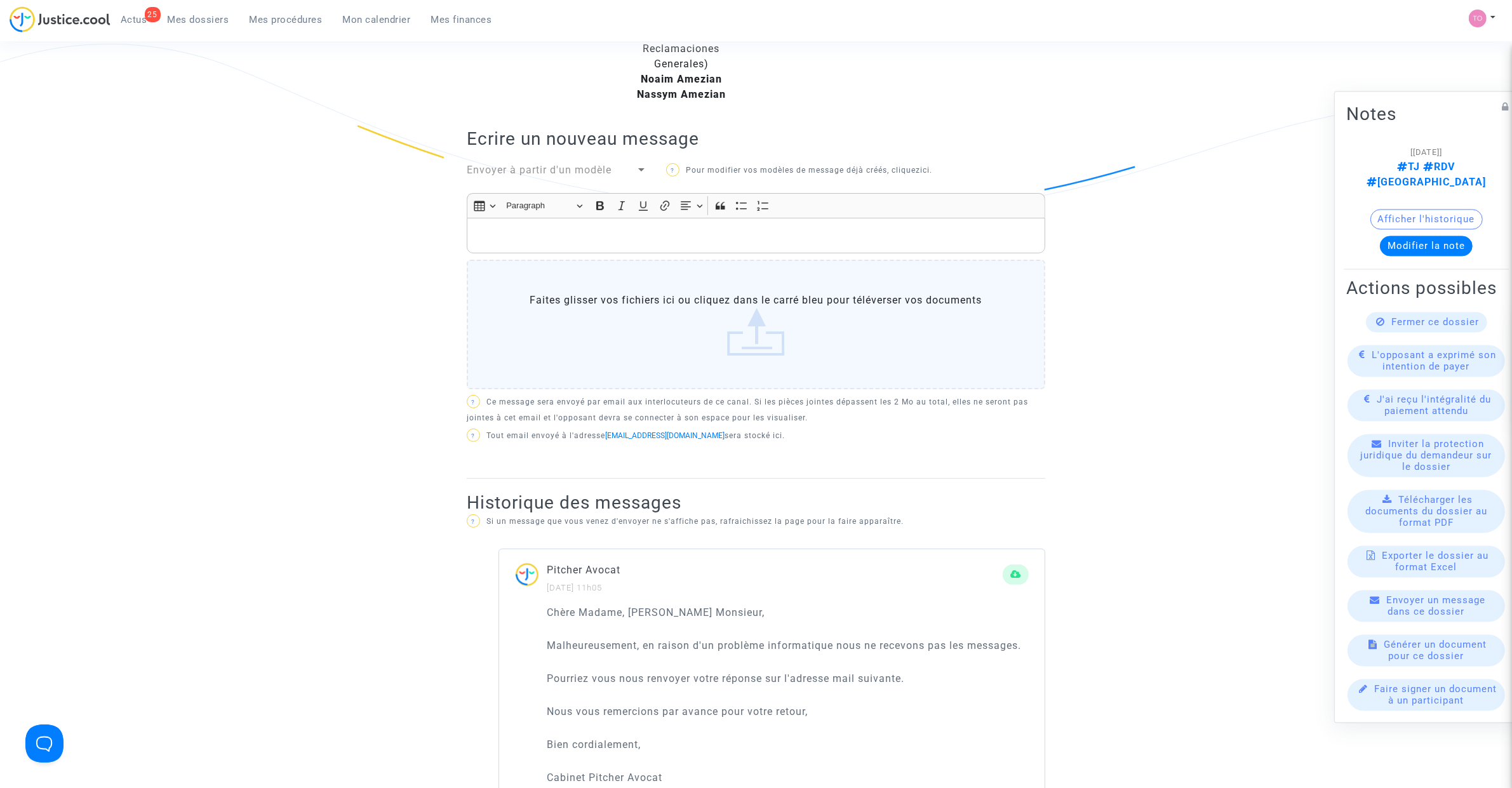
scroll to position [397, 0]
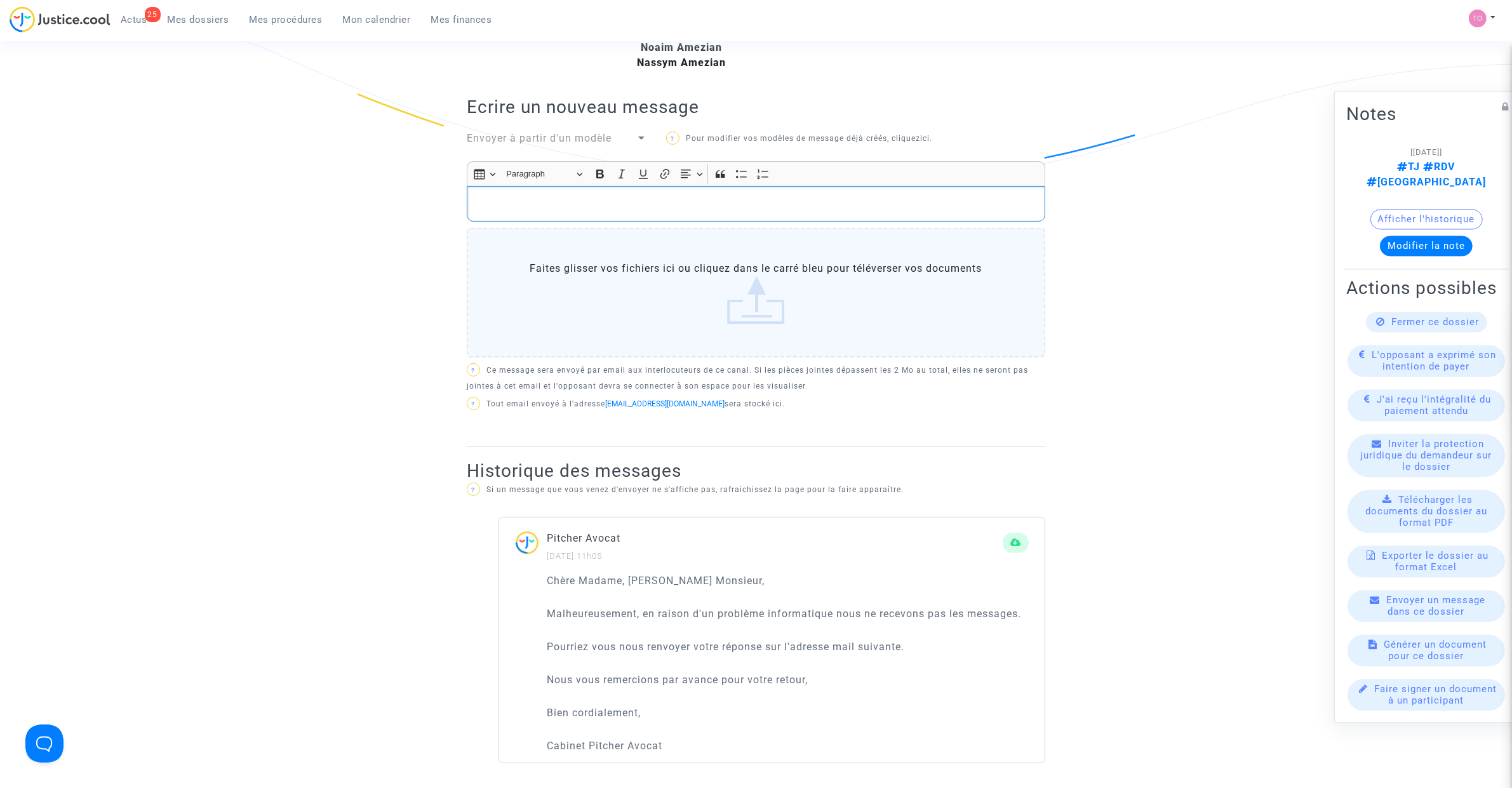
click at [531, 196] on div "Rich Text Editor, main" at bounding box center [756, 204] width 578 height 36
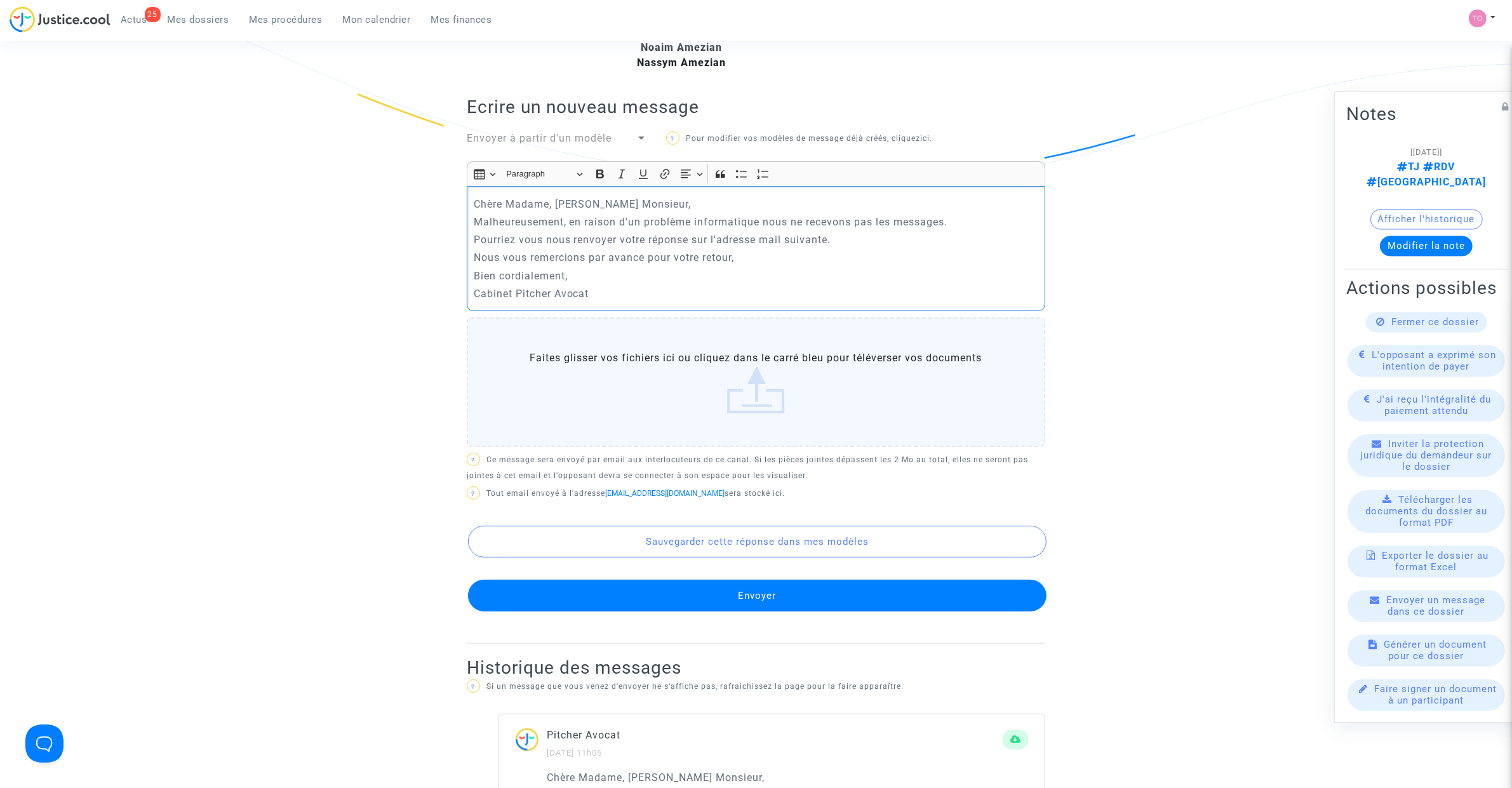
click at [660, 204] on p "Chère Madame, Cher Monsieur," at bounding box center [756, 204] width 565 height 16
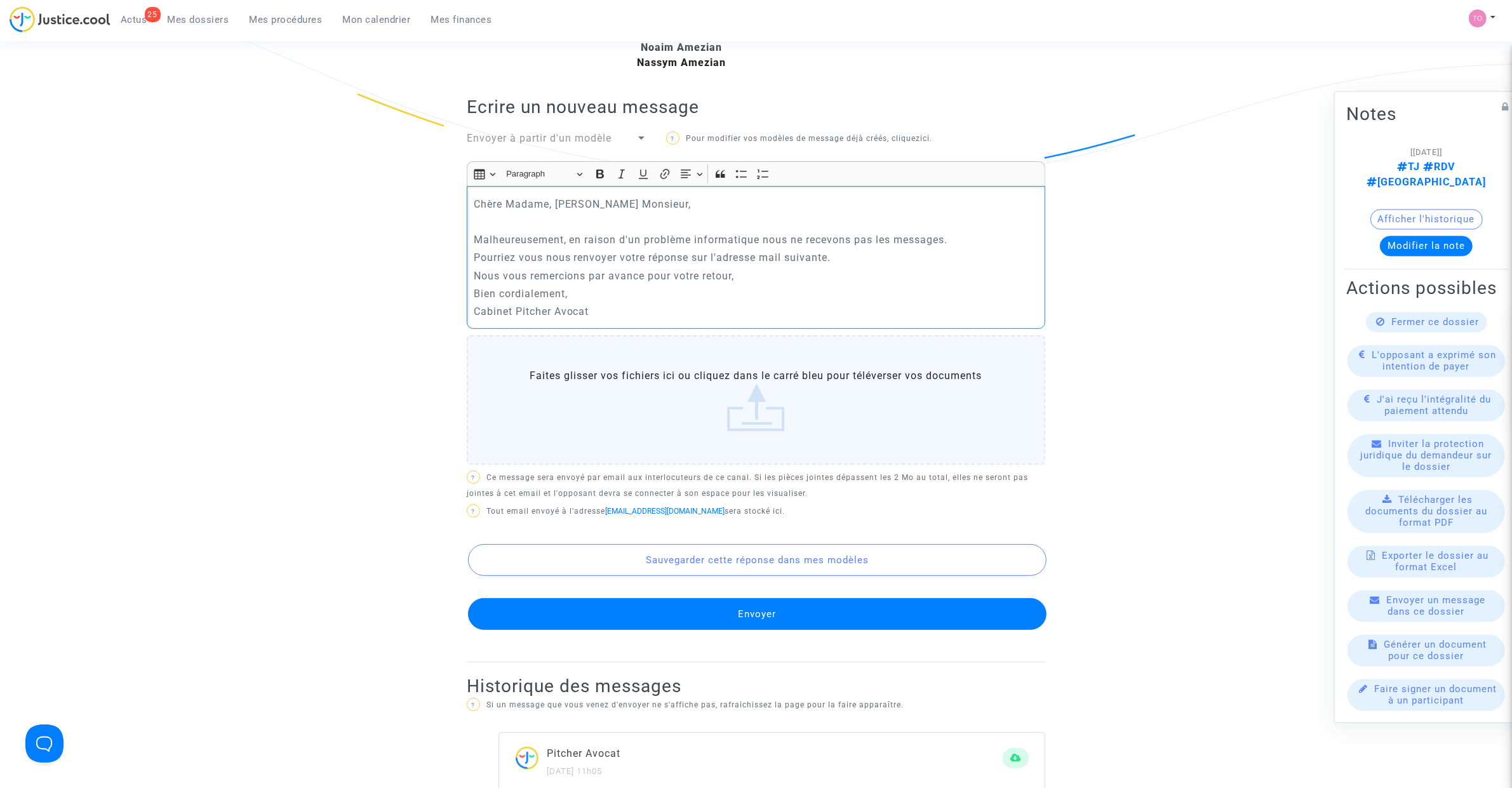
click at [963, 243] on p "Malheureusement, en raison d'un problème informatique nous ne recevons pas les …" at bounding box center [756, 239] width 565 height 16
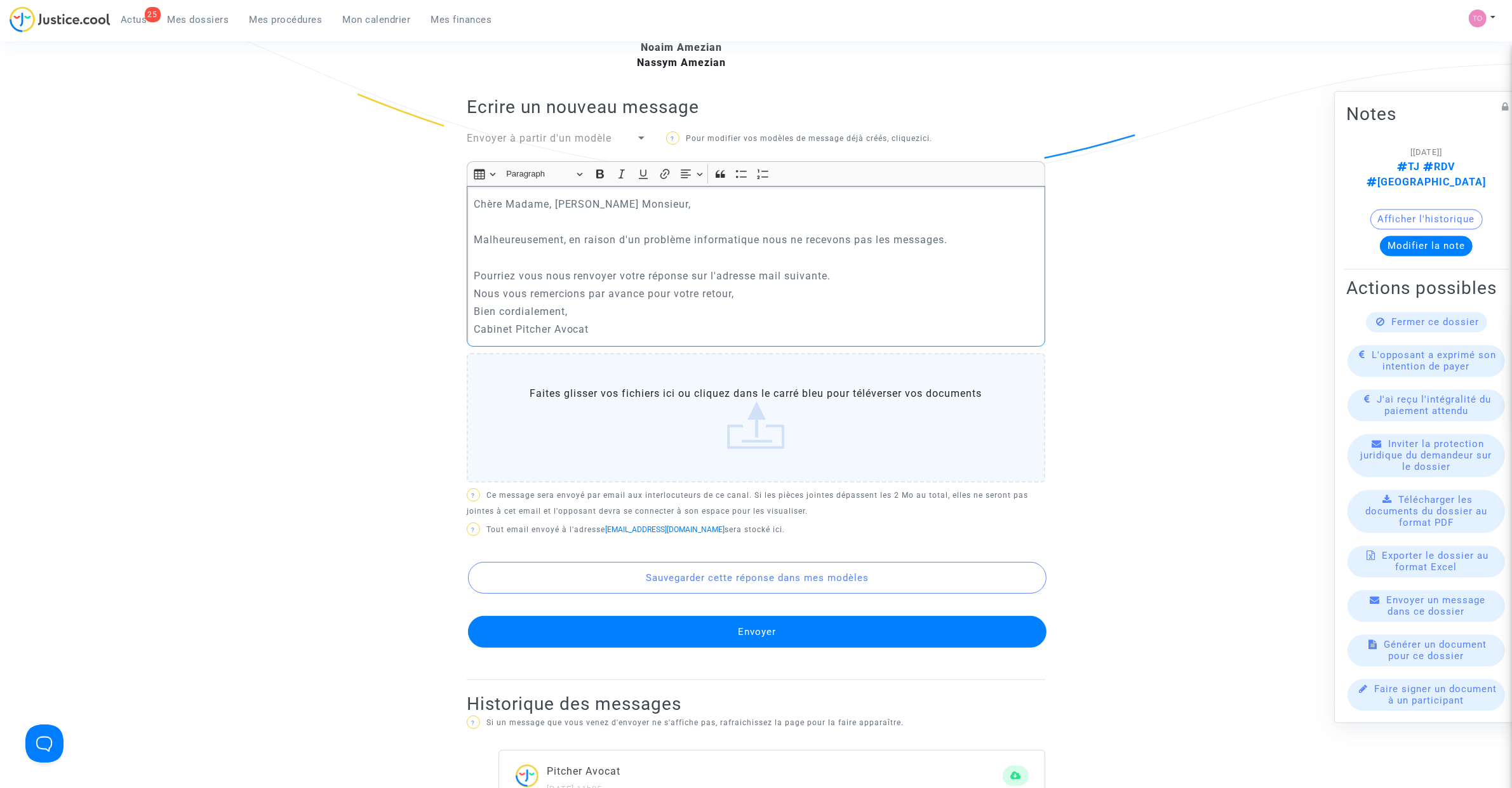
click at [848, 282] on p "Pourriez vous nous renvoyer votre réponse sur l'adresse mail suivante." at bounding box center [756, 275] width 565 height 16
click at [760, 296] on p "Nous vous remercions par avance pour votre retour," at bounding box center [756, 293] width 565 height 16
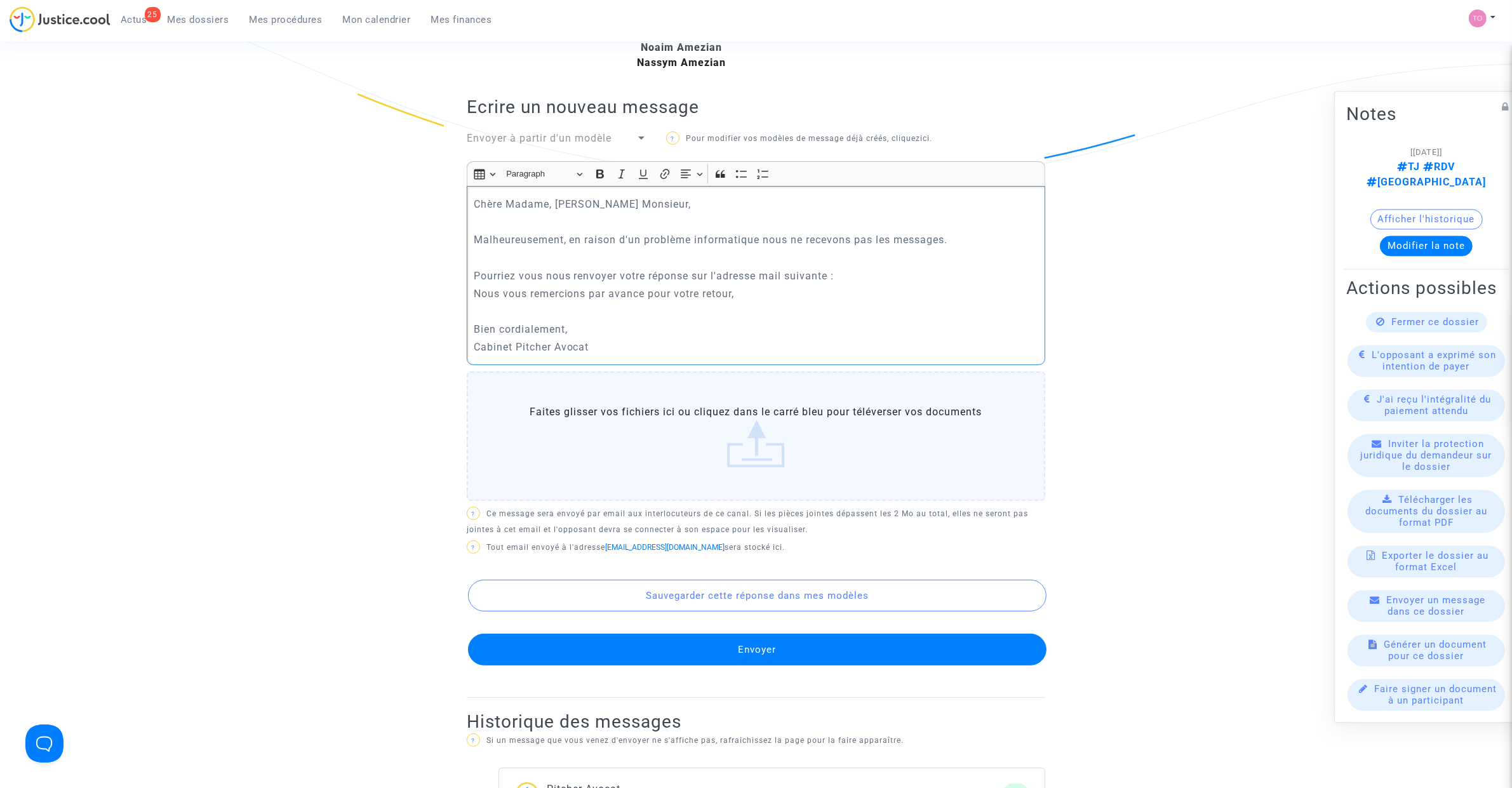
click at [605, 321] on div "Chère Madame, Cher Monsieur, Malheureusement, en raison d'un problème informati…" at bounding box center [756, 275] width 578 height 179
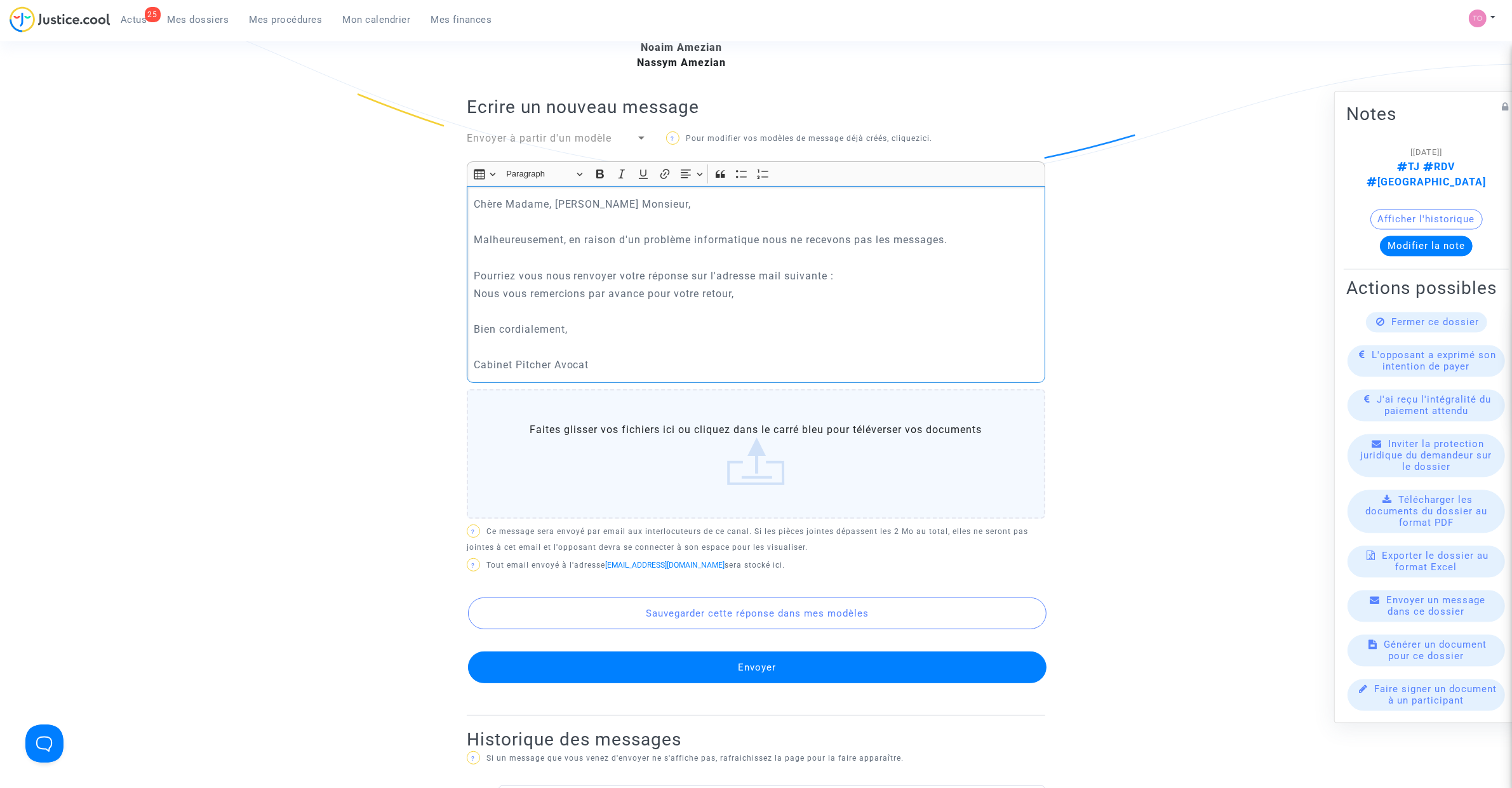
click at [855, 281] on p "Pourriez vous nous renvoyer votre réponse sur l'adresse mail suivante :" at bounding box center [756, 275] width 565 height 16
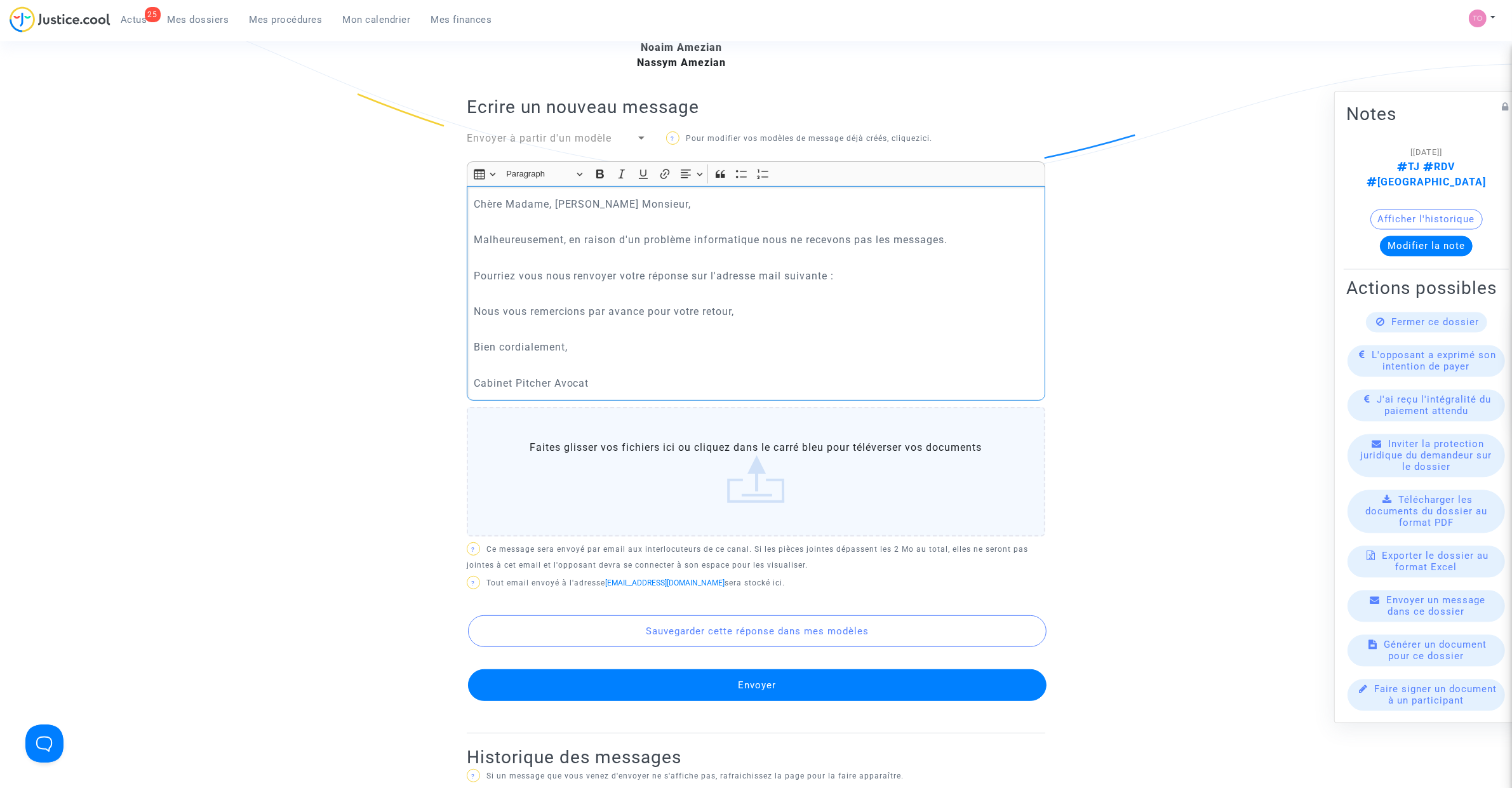
click at [867, 278] on p "Pourriez vous nous renvoyer votre réponse sur l'adresse mail suivante :" at bounding box center [756, 275] width 565 height 16
click at [874, 280] on p "Pourriez vous nous renvoyer votre réponse sur l'adresse mail suivante :" at bounding box center [756, 275] width 565 height 16
click at [838, 273] on p "Pourriez vous nous renvoyer votre réponse sur l'adresse mail suivante :legal@pi…" at bounding box center [756, 275] width 565 height 16
click at [793, 684] on button "Envoyer" at bounding box center [757, 685] width 578 height 32
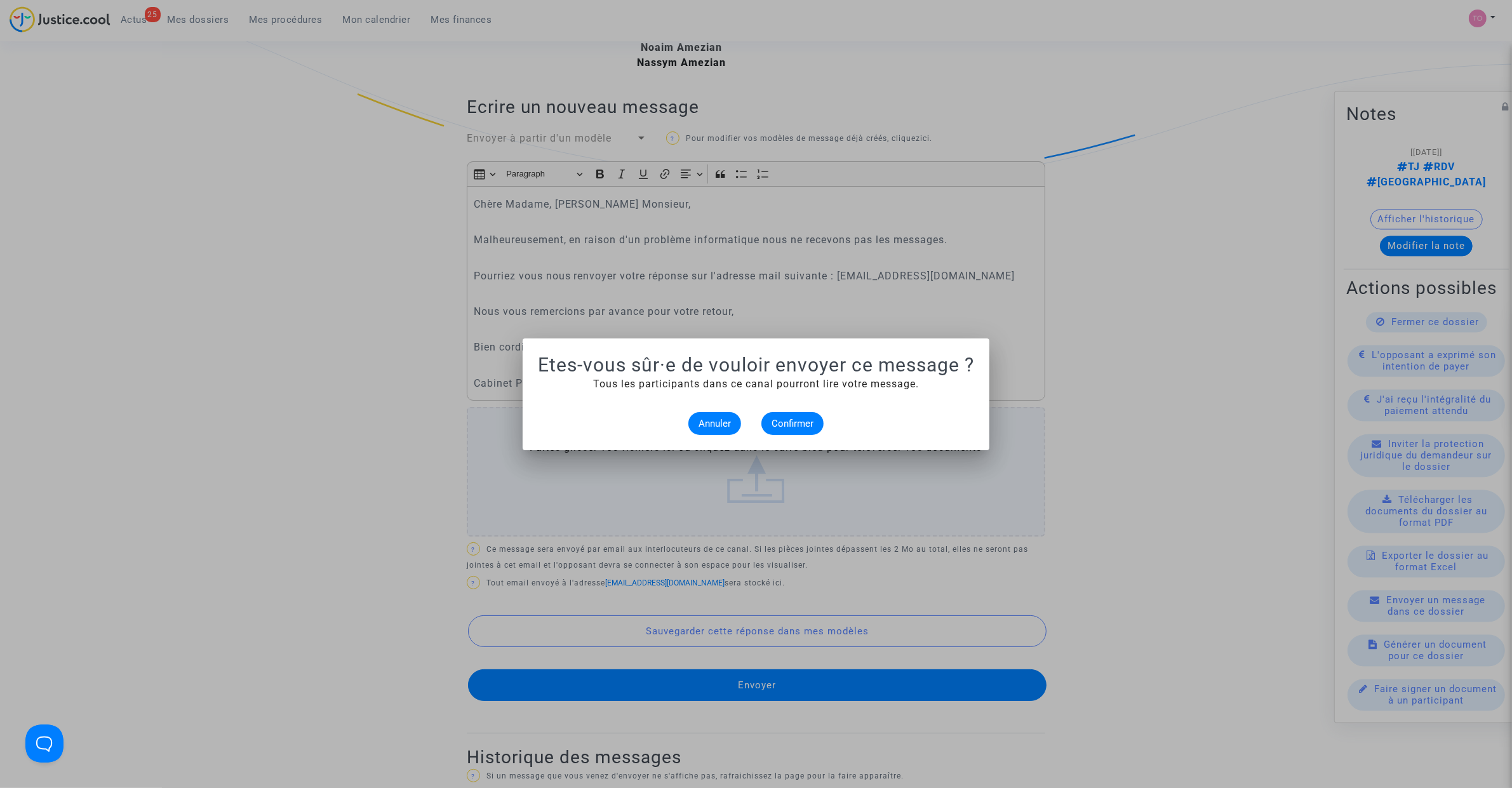
scroll to position [0, 0]
click at [802, 427] on span "Confirmer" at bounding box center [792, 423] width 42 height 12
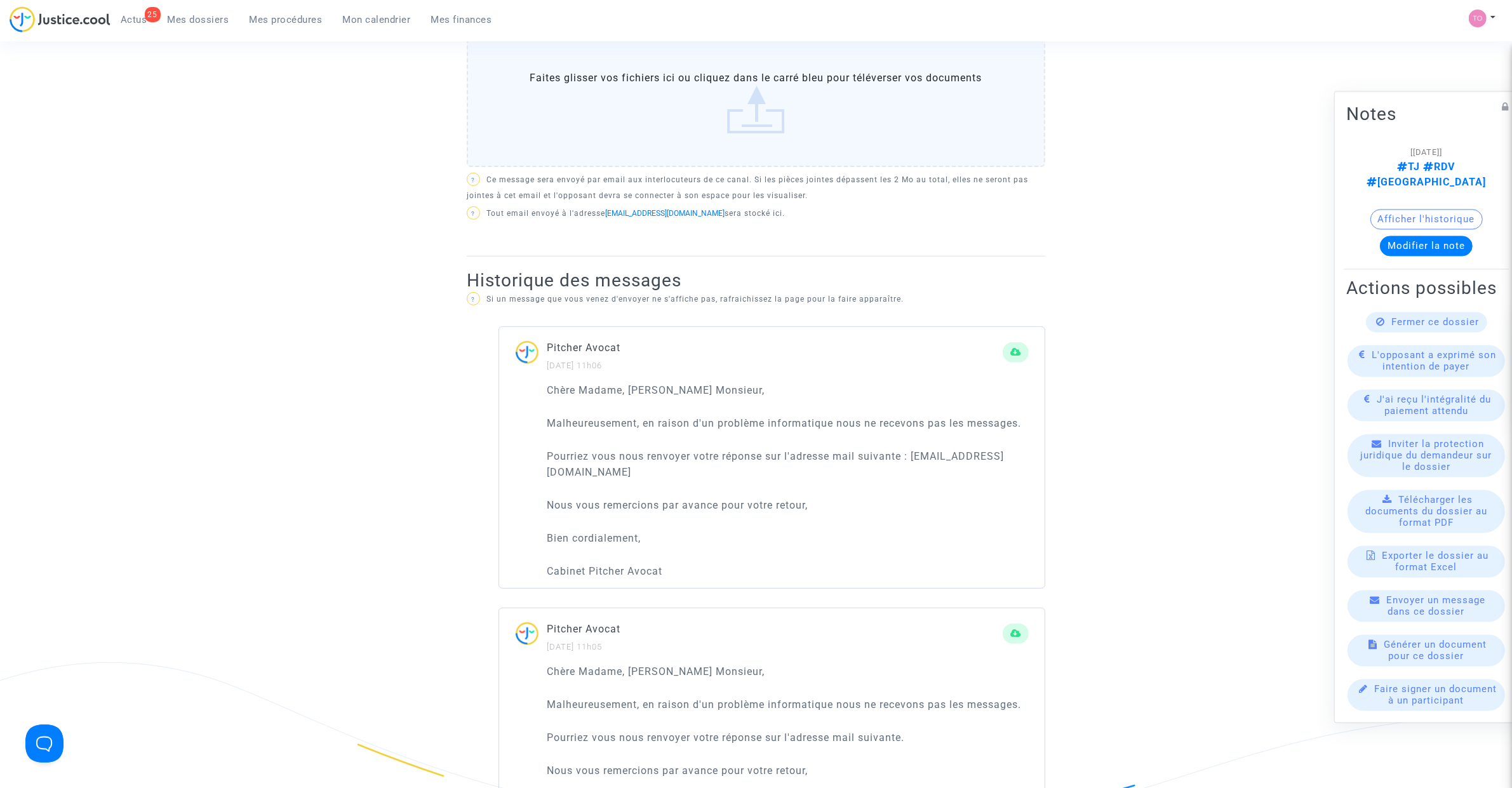
scroll to position [635, 0]
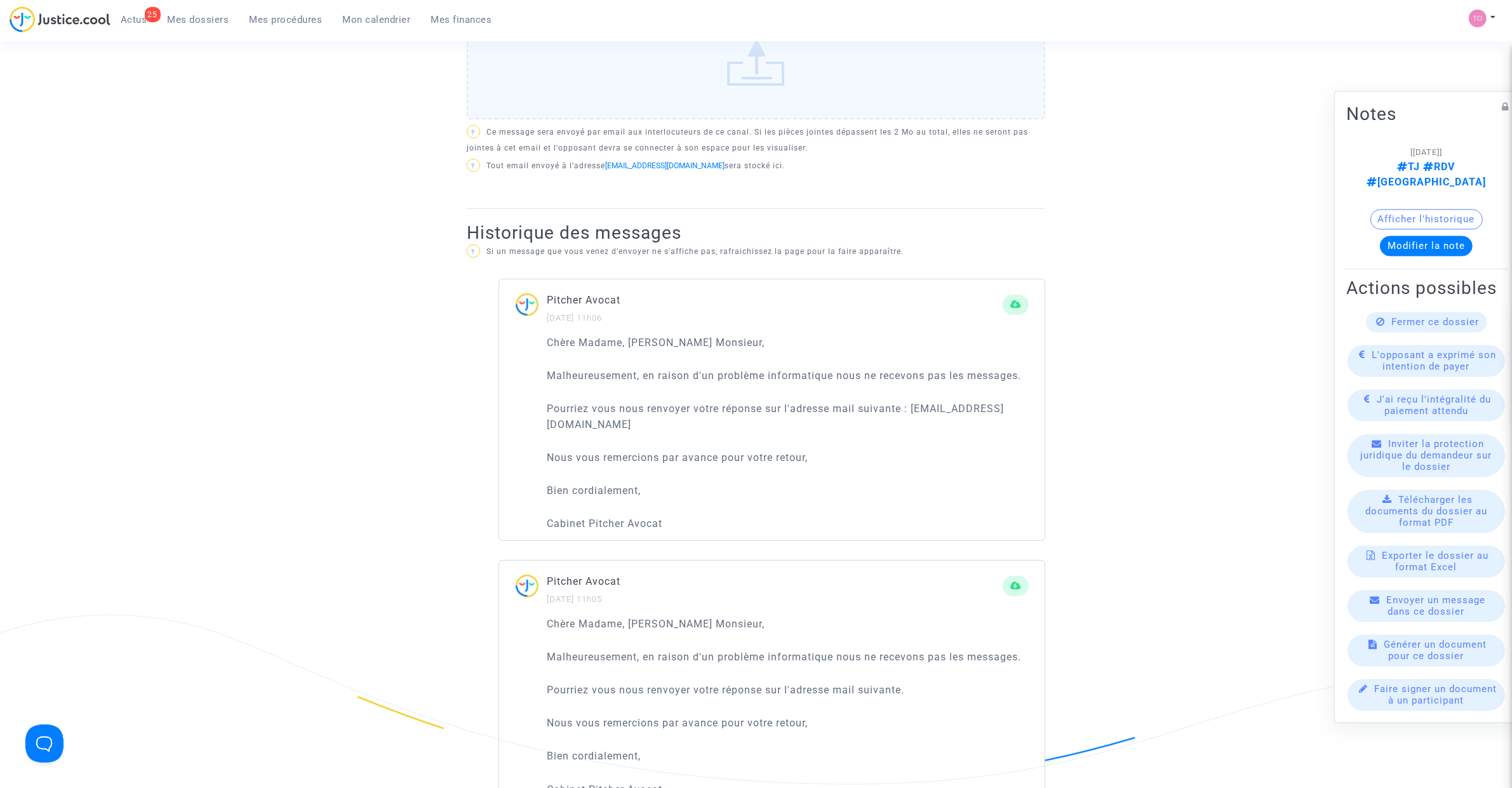
click button "Modifier la note"
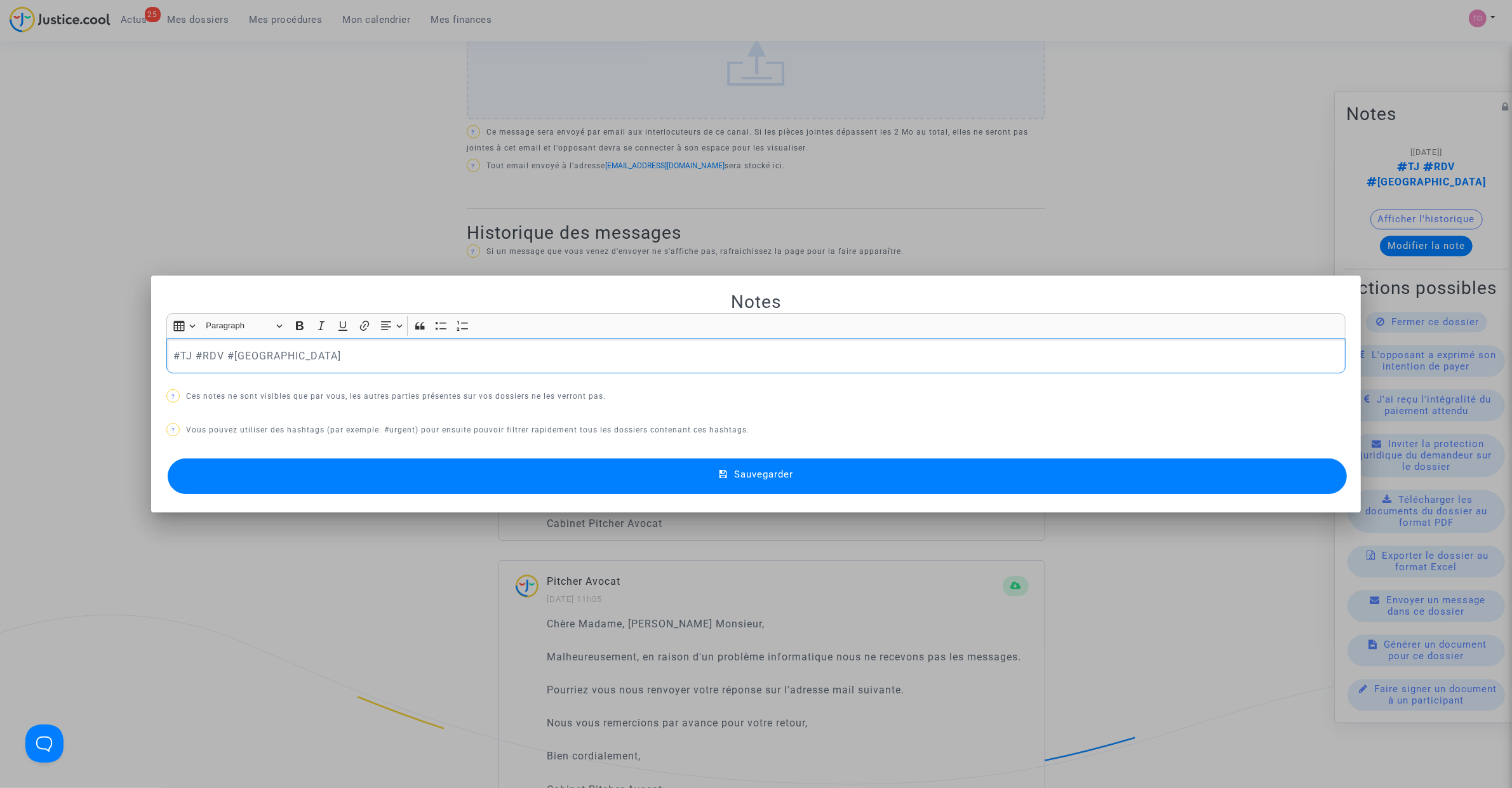
scroll to position [0, 0]
click div
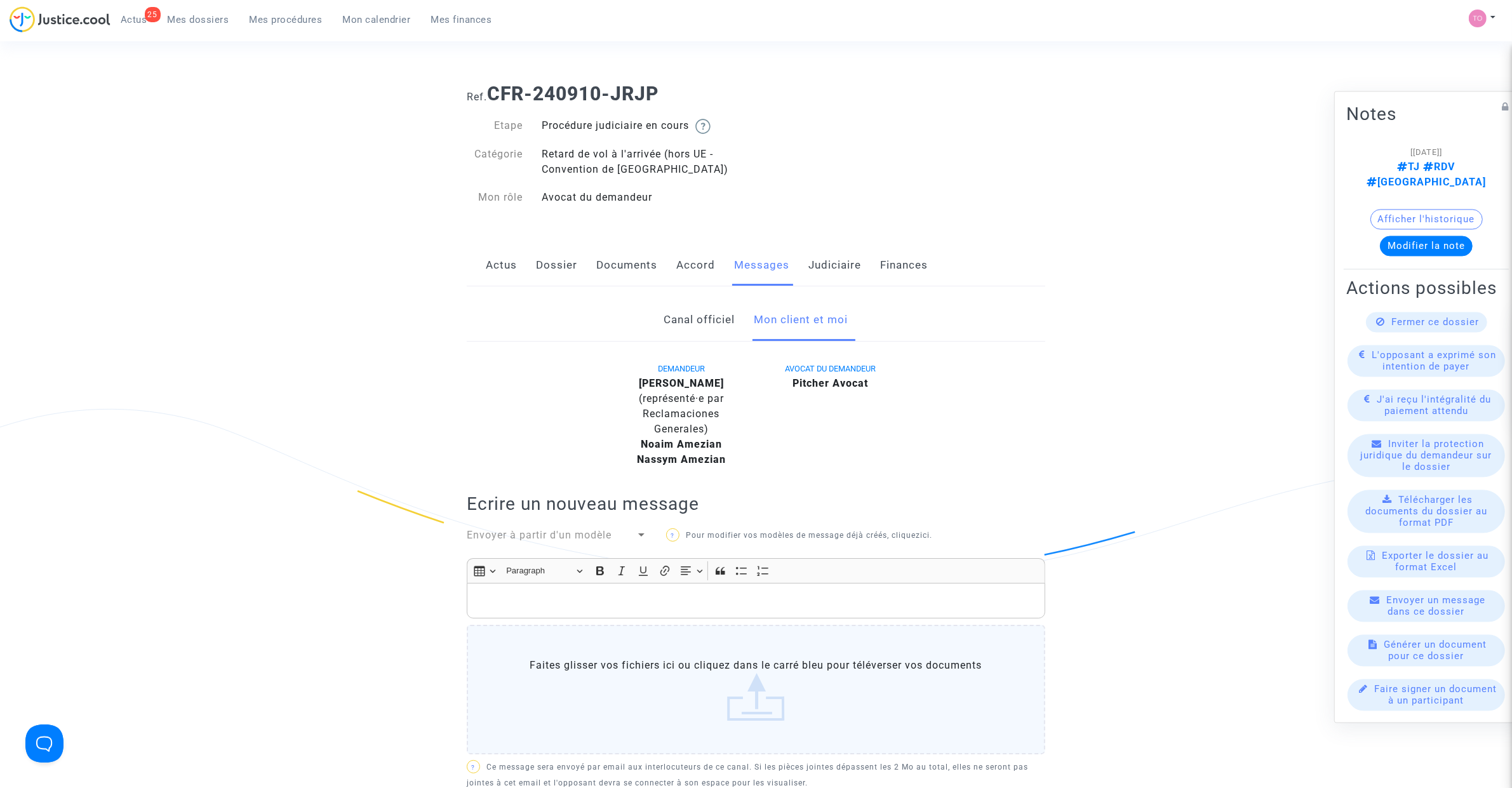
drag, startPoint x: 818, startPoint y: 264, endPoint x: 817, endPoint y: 271, distance: 7.1
click link "Judiciaire"
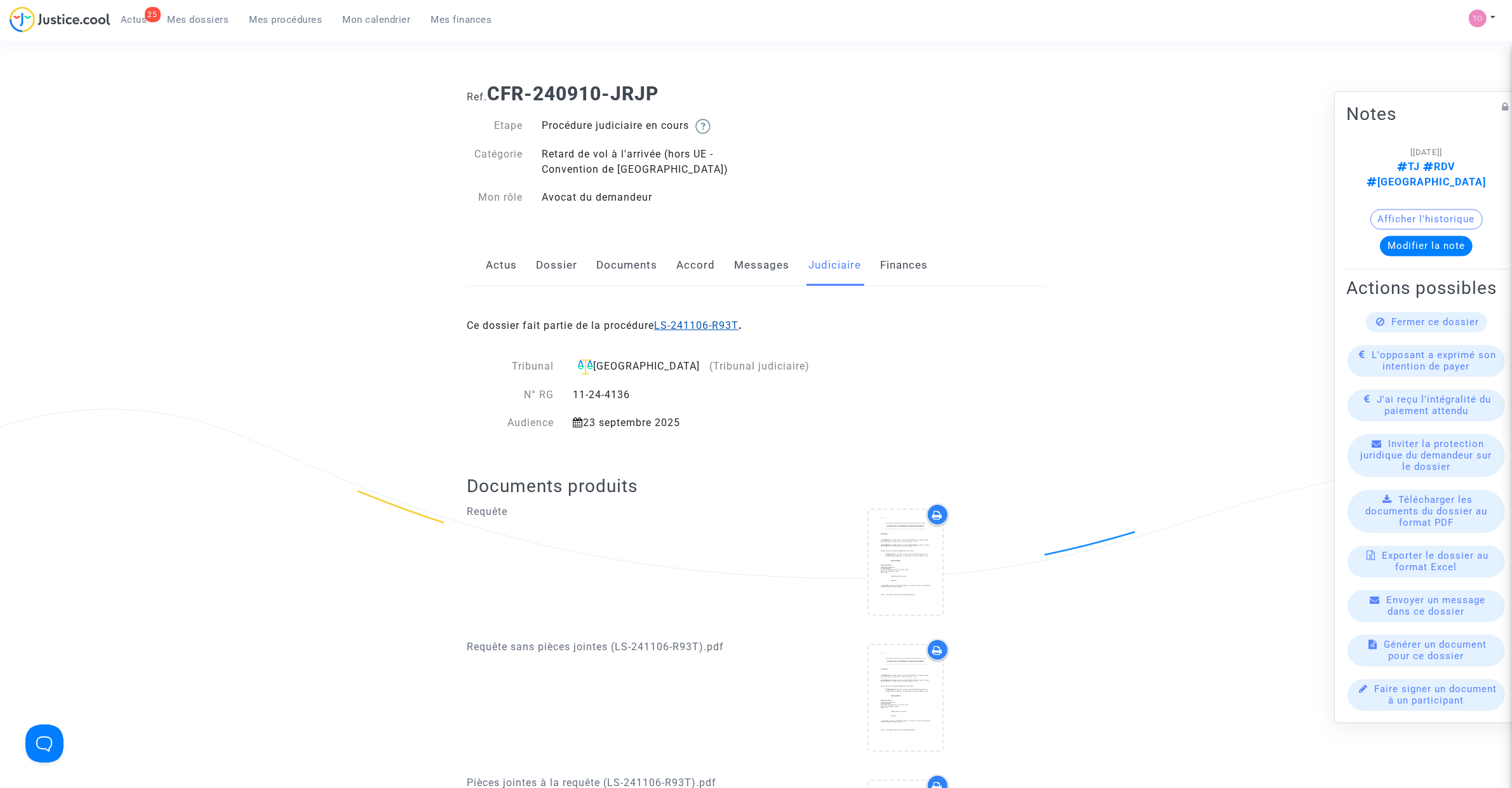
click link "LS-241106-R93T"
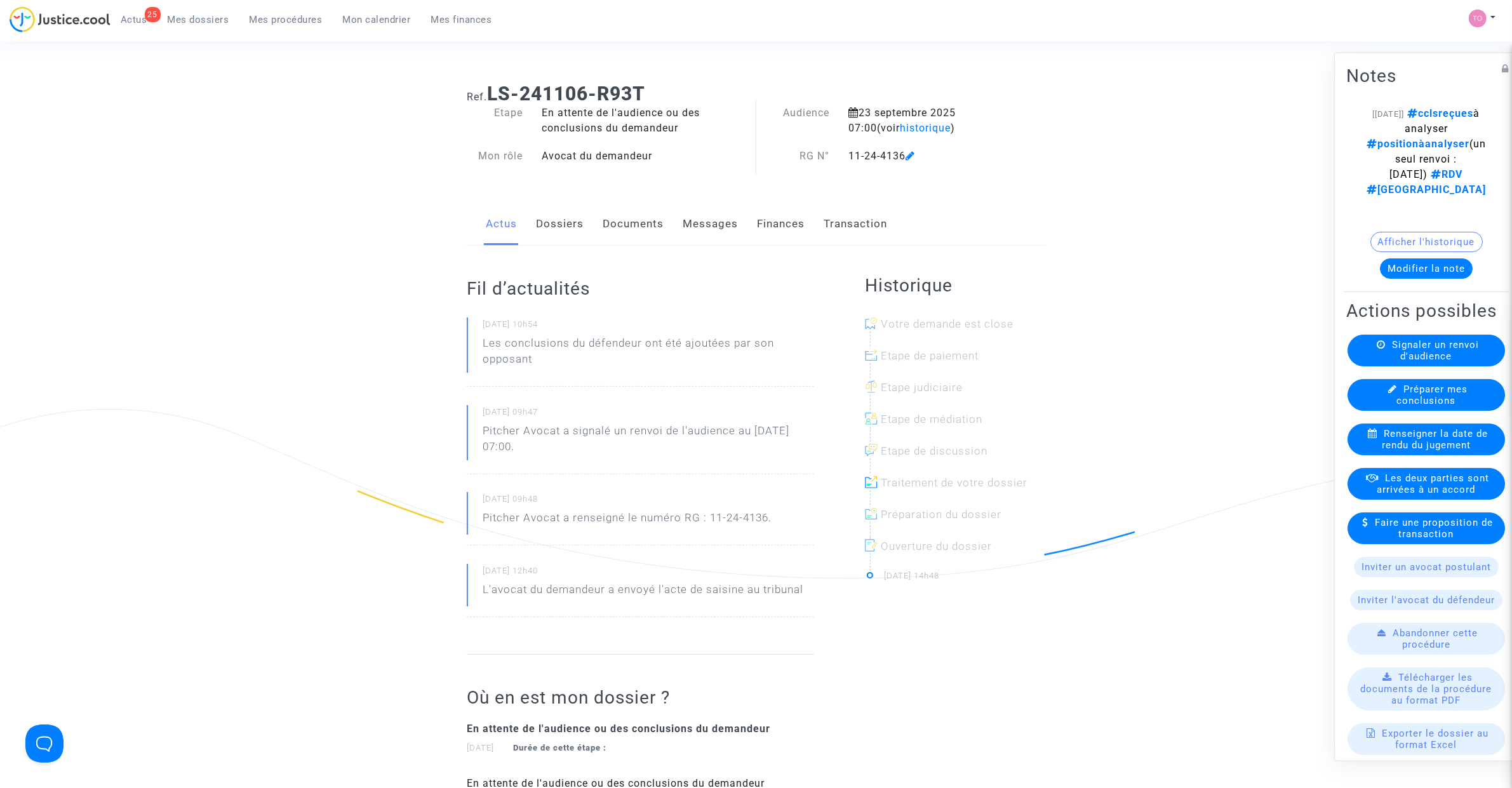
click button "Modifier la note"
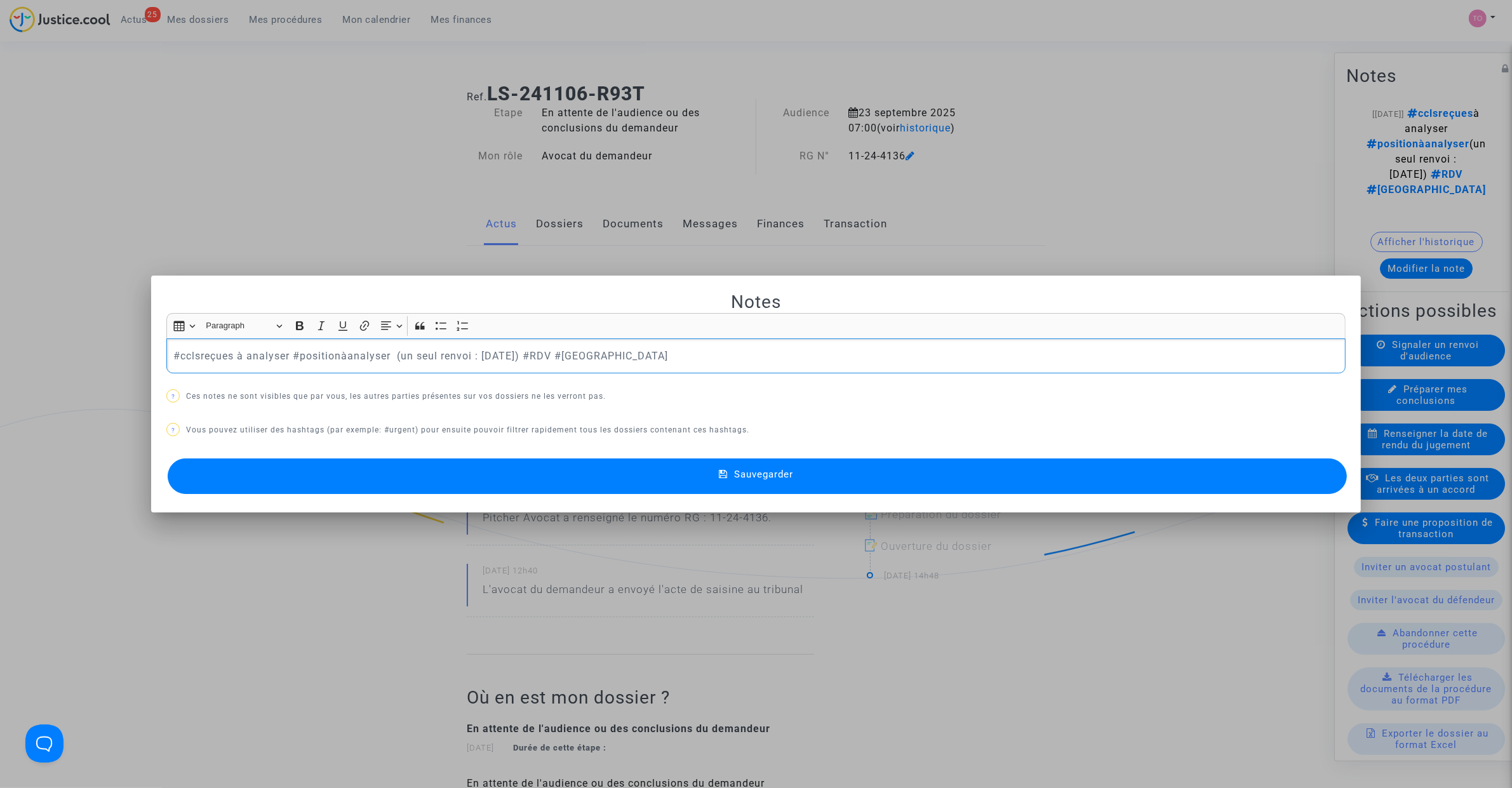
click p "#cclsreçues à analyser #positionàanalyser (un seul renvoi : 23 sept 2025) #RDV …"
click p "#cclsreçues à analyser #positionàanalyser (un seul renvoi : 23 sept 2025) {enat…"
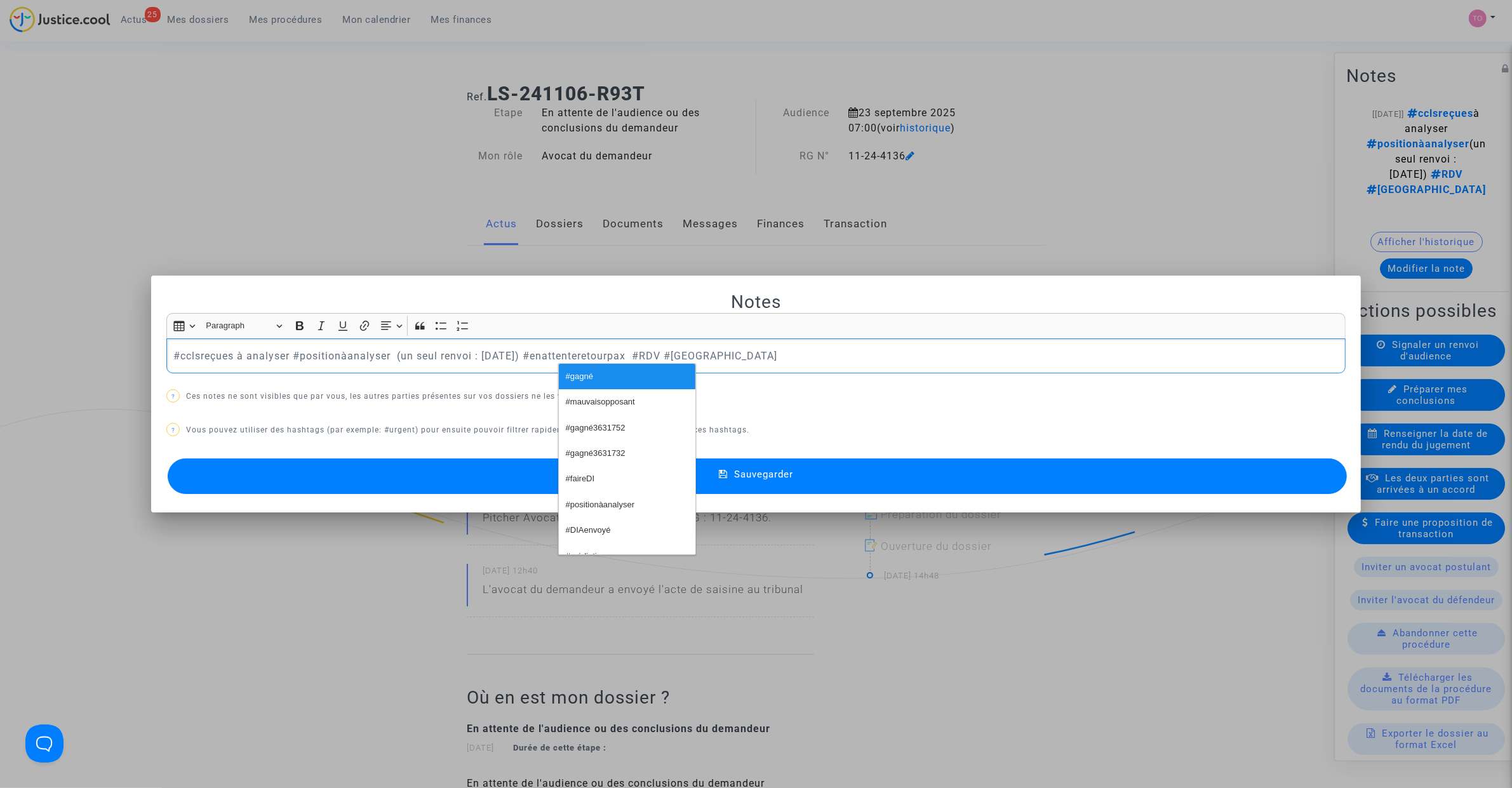
click p "#cclsreçues à analyser #positionàanalyser (un seul renvoi : 23 sept 2025) #enat…"
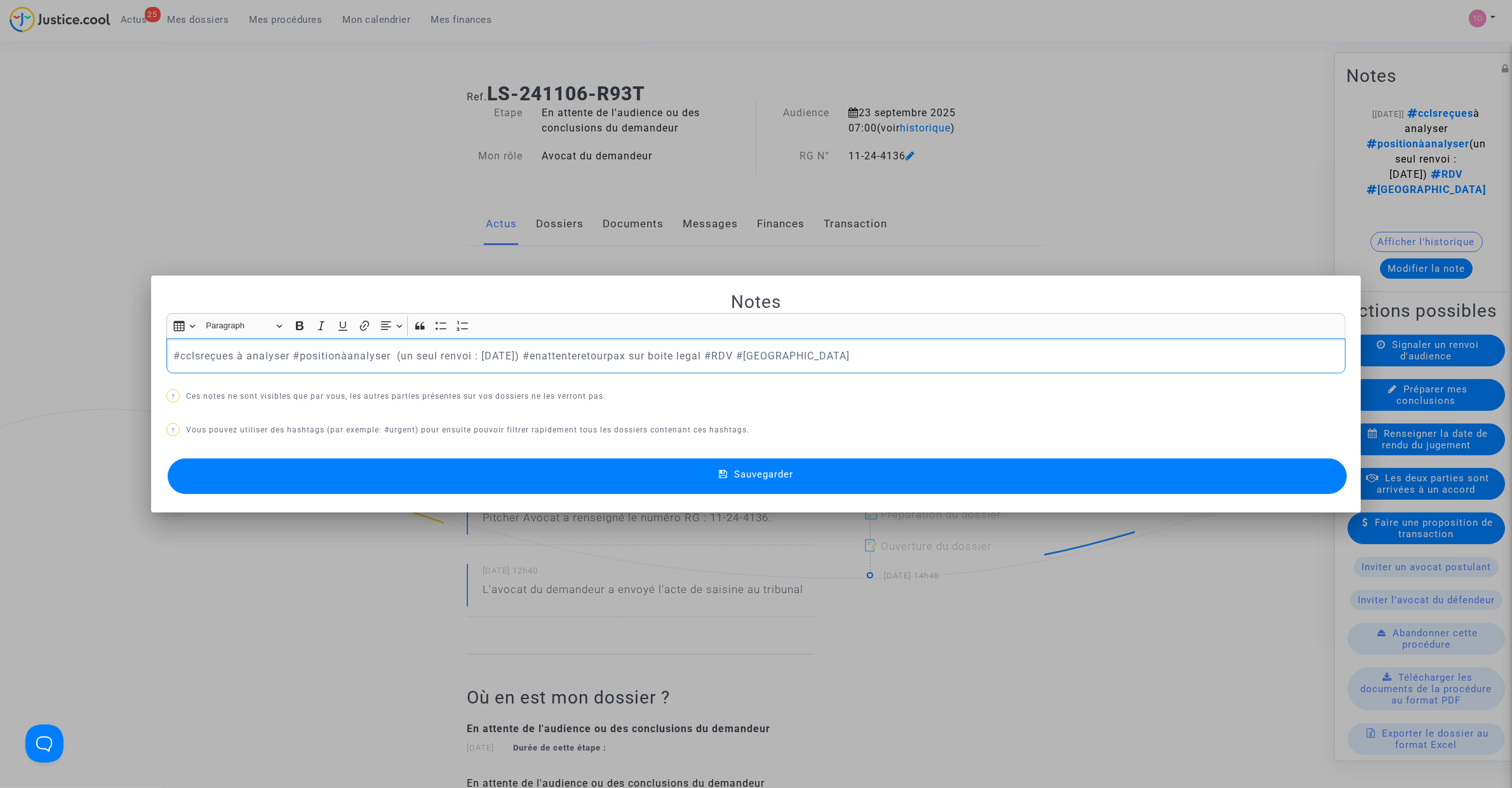
click span "Sauvegarder"
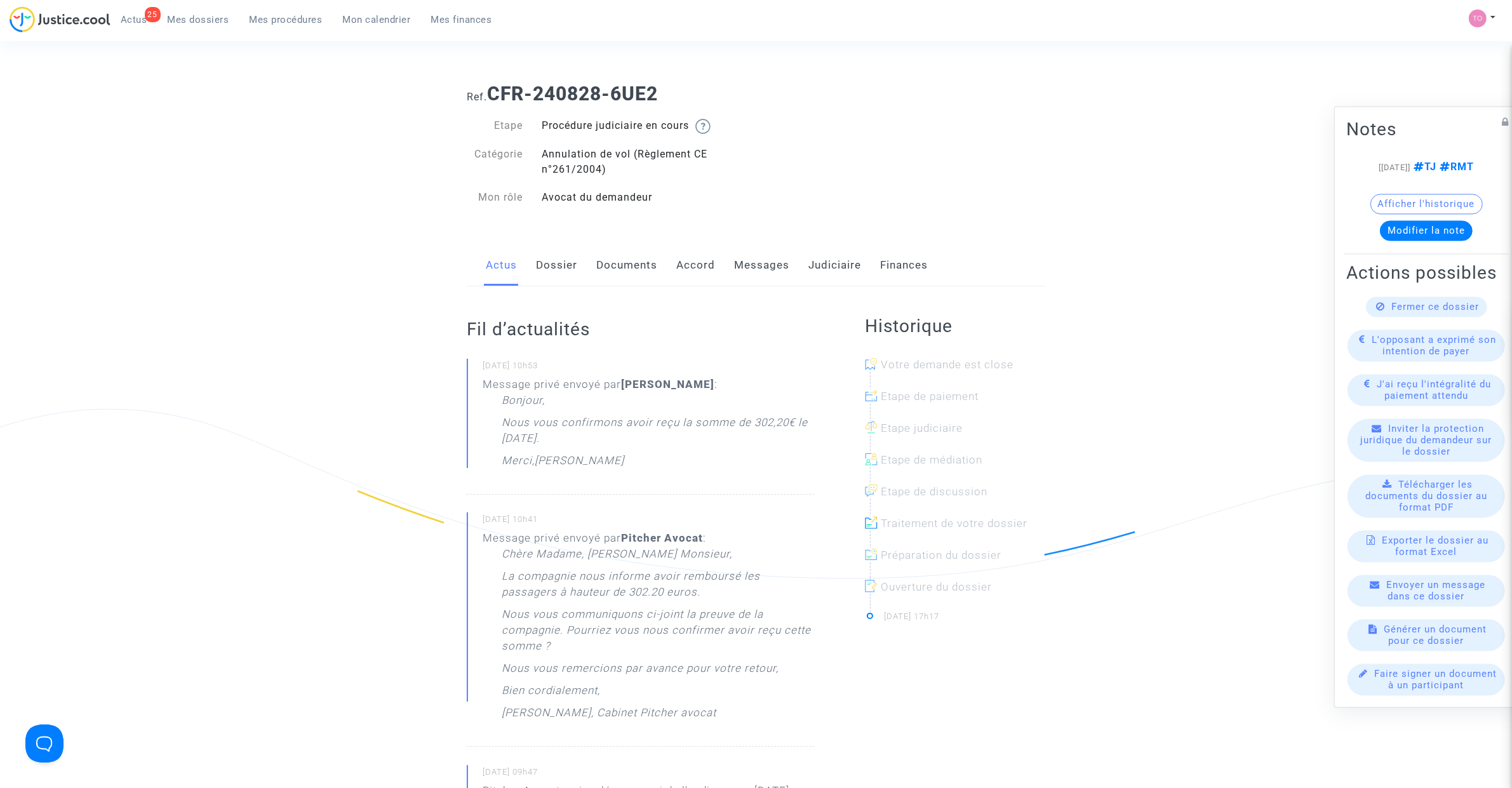
click at [601, 265] on link "Documents" at bounding box center [627, 265] width 61 height 42
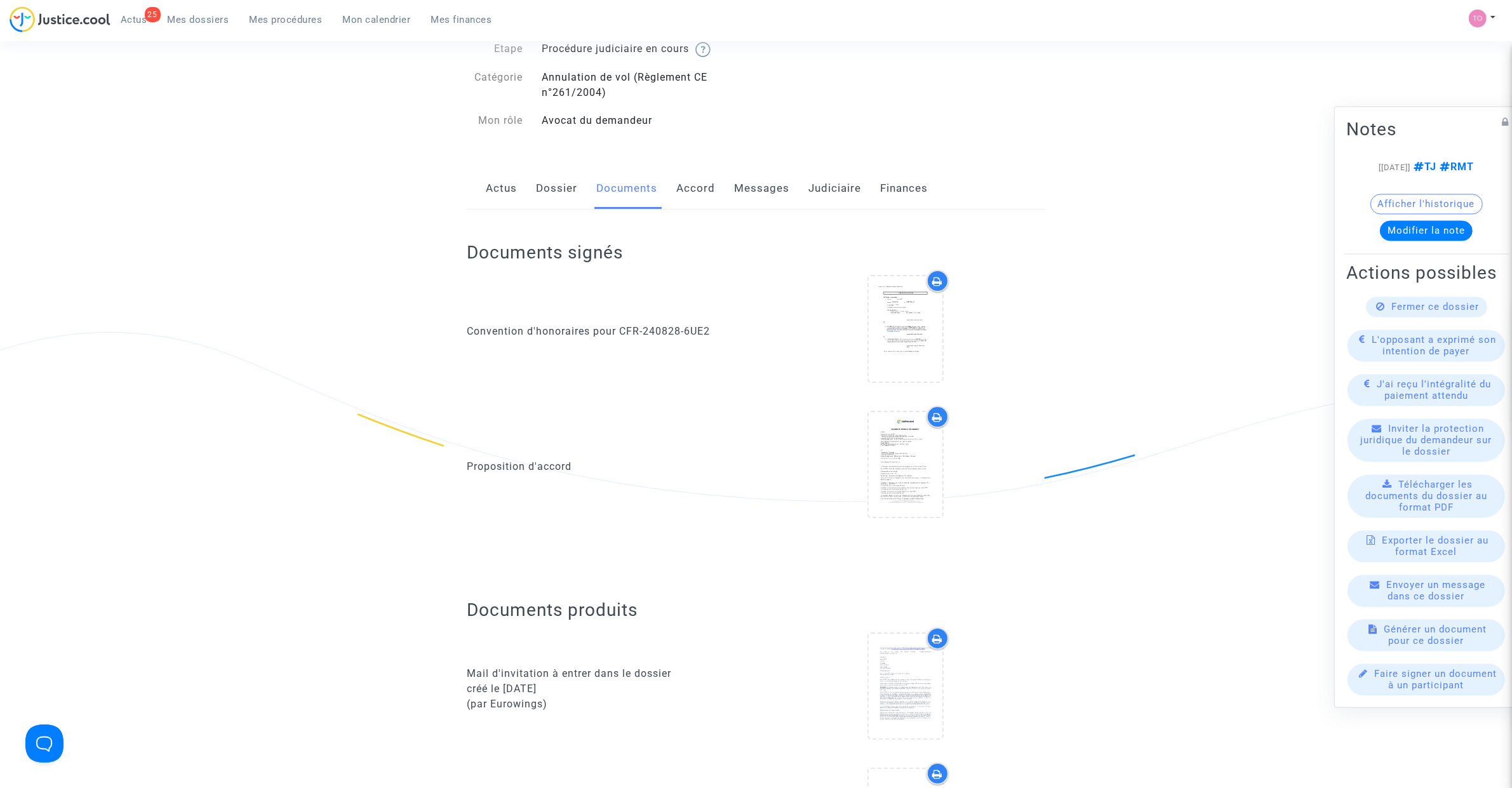
scroll to position [80, 0]
click at [558, 191] on link "Dossier" at bounding box center [556, 185] width 41 height 42
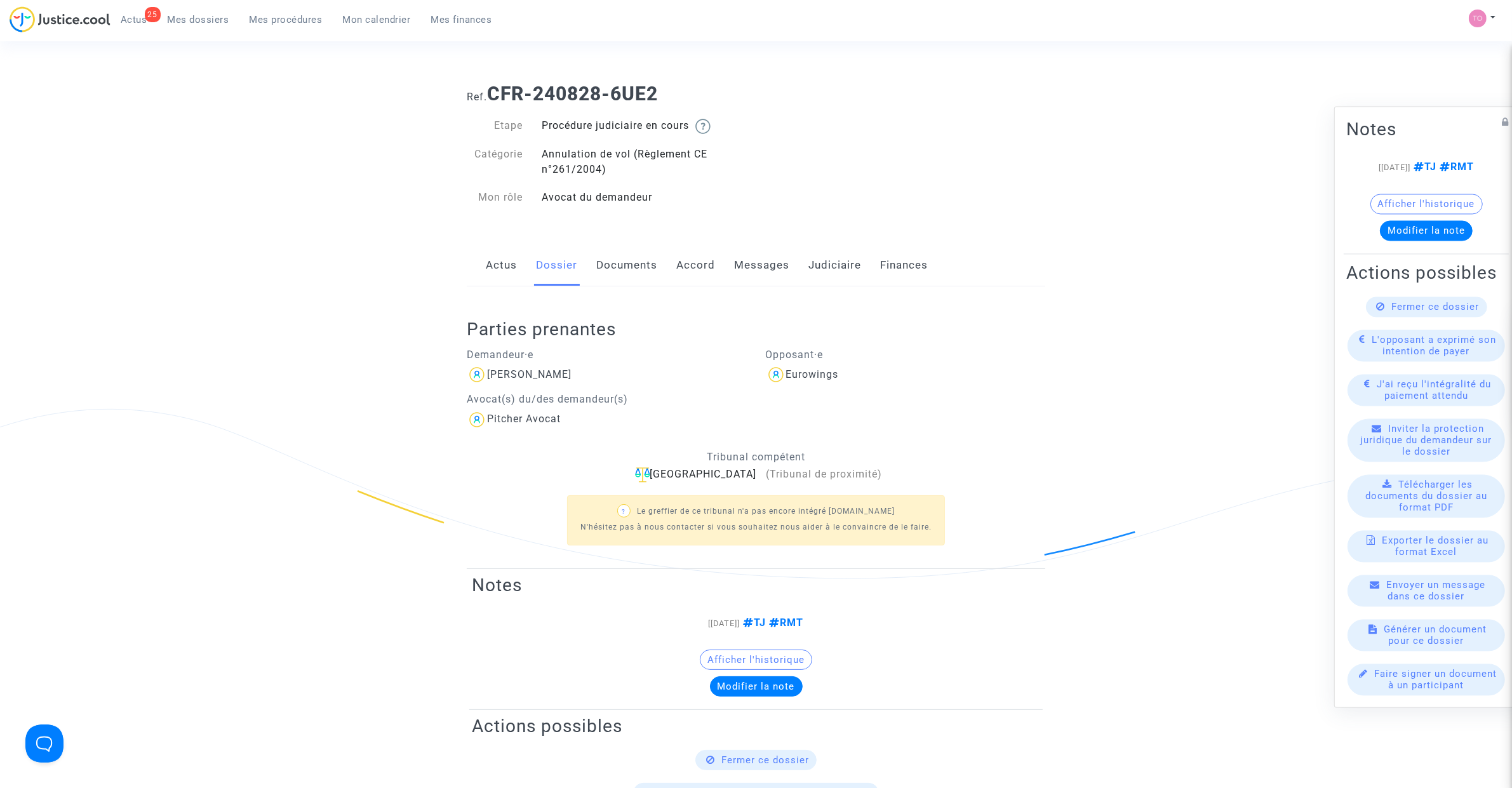
click at [629, 277] on link "Documents" at bounding box center [627, 265] width 61 height 42
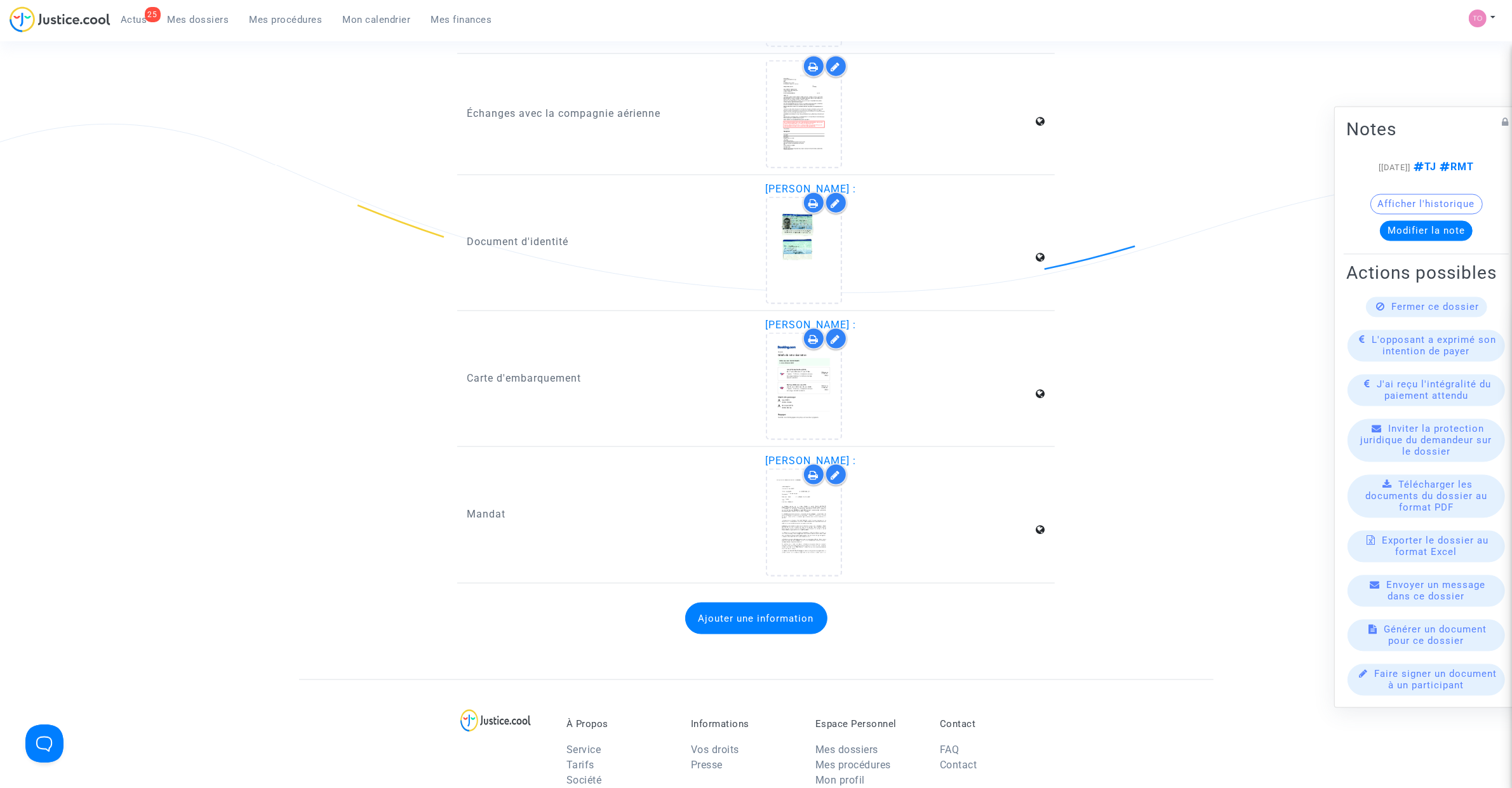
scroll to position [1985, 0]
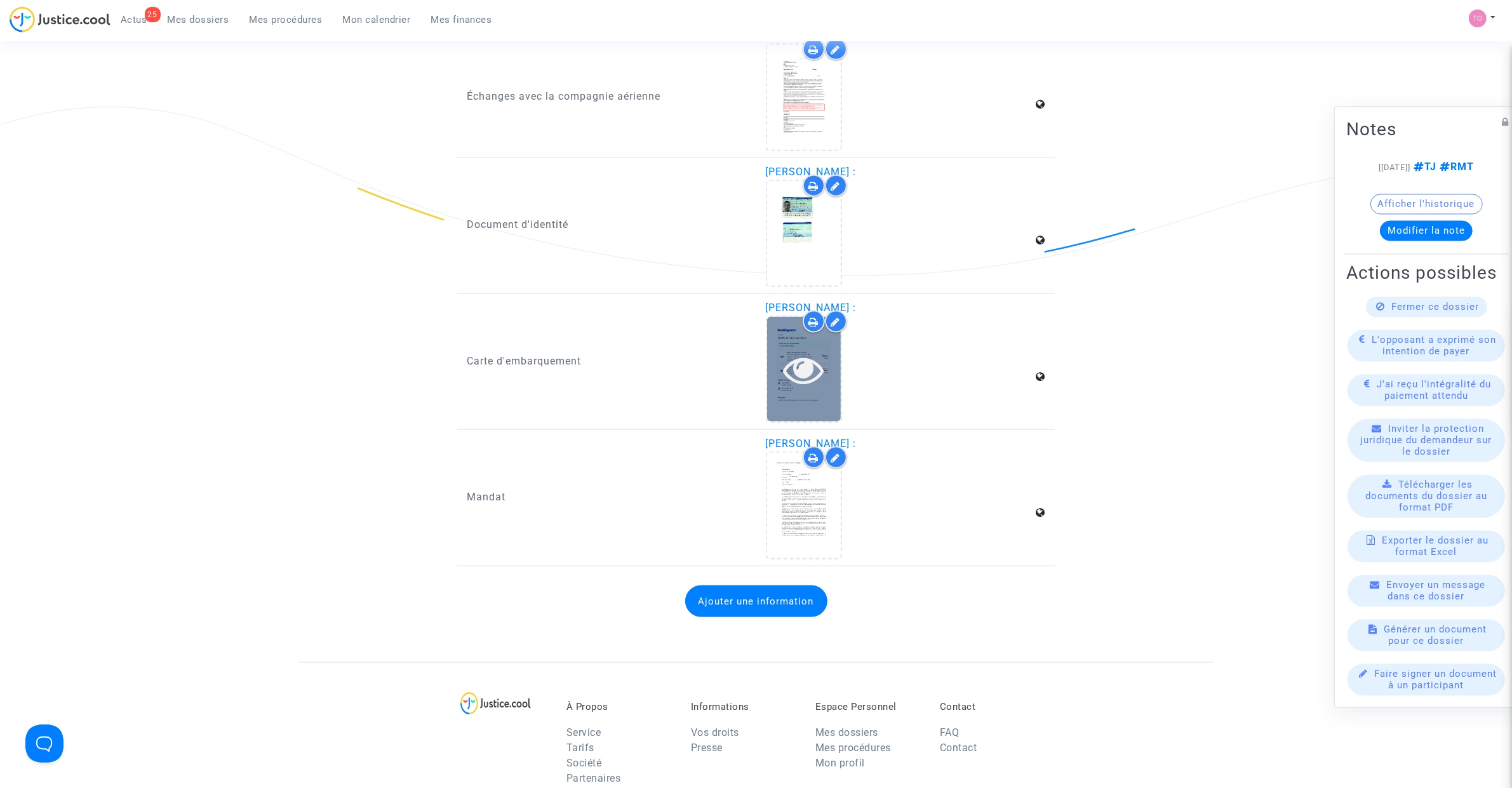
click at [789, 368] on icon at bounding box center [804, 369] width 41 height 41
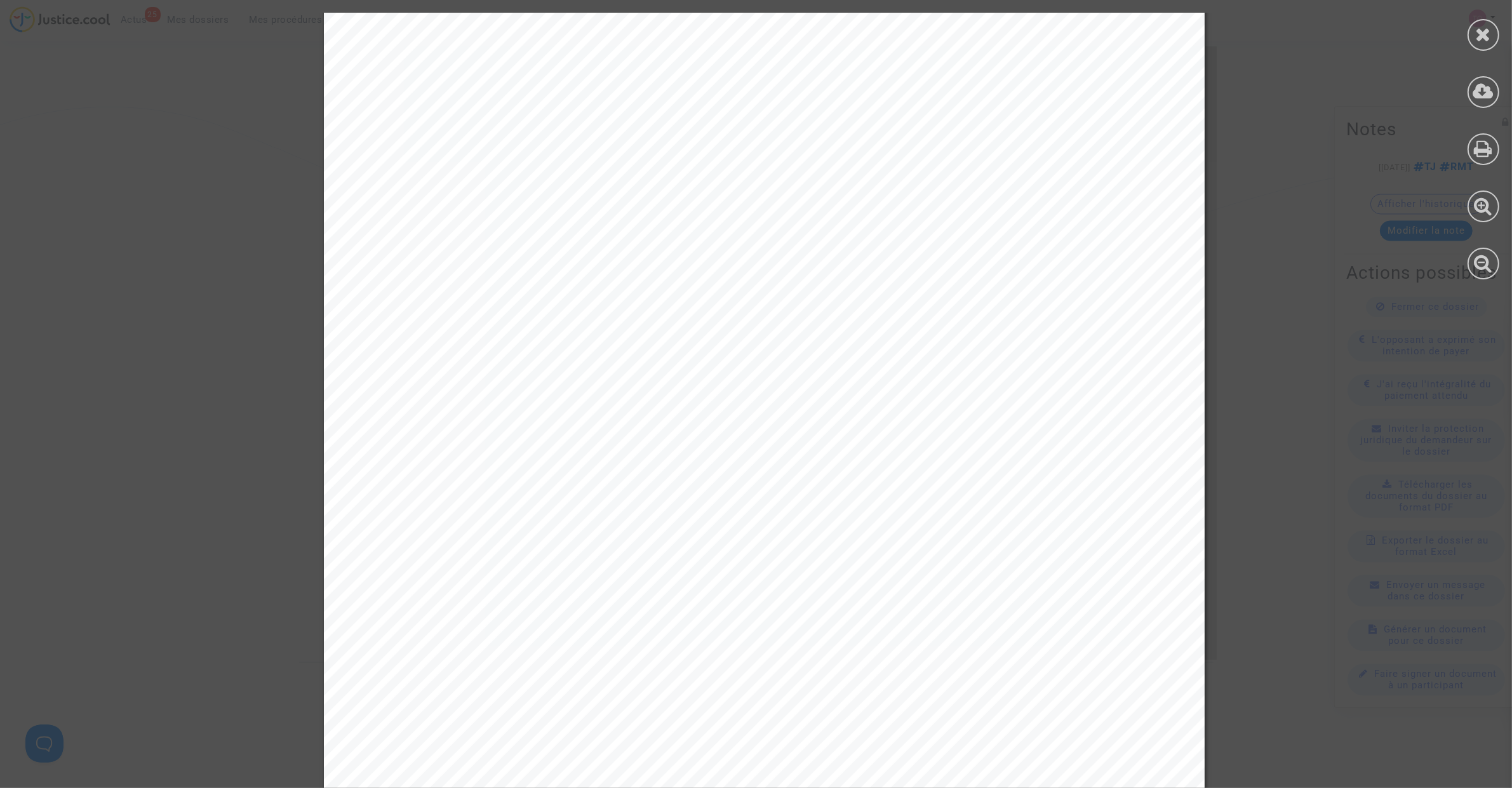
scroll to position [2381, 0]
click at [1502, 43] on div at bounding box center [1483, 146] width 57 height 292
click at [1493, 39] on div at bounding box center [1483, 35] width 32 height 32
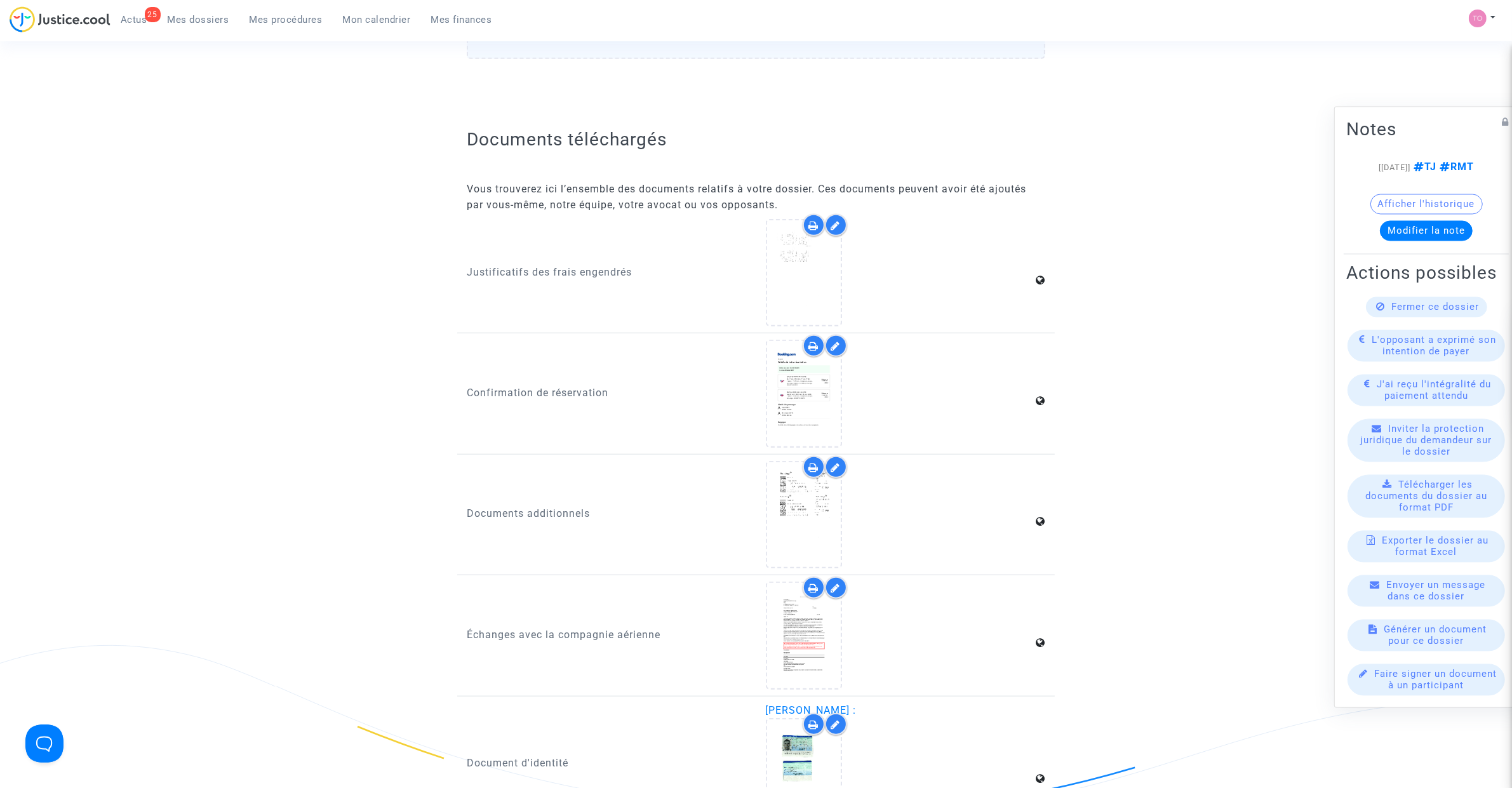
scroll to position [1429, 0]
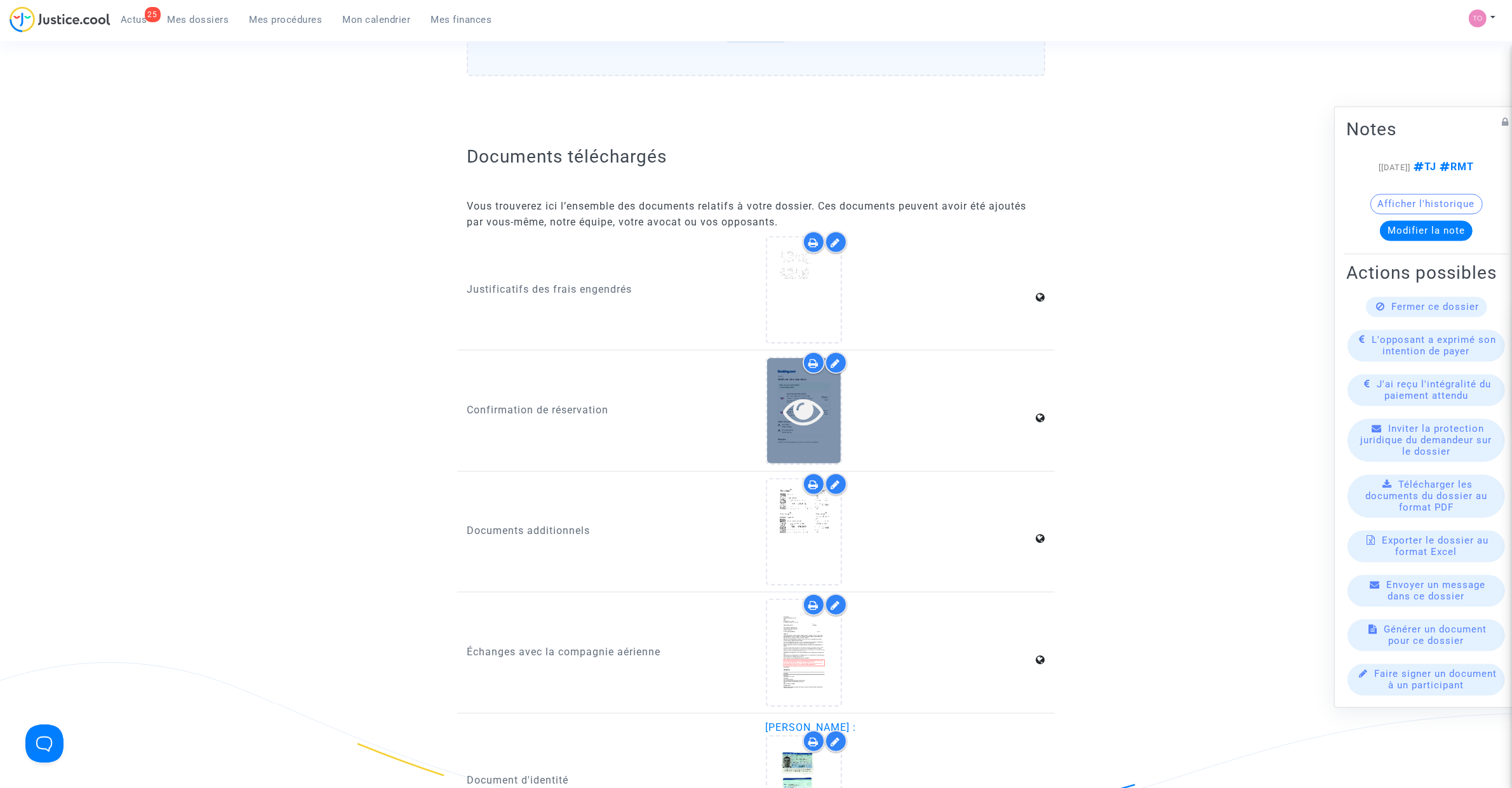
click at [802, 392] on icon at bounding box center [804, 411] width 41 height 41
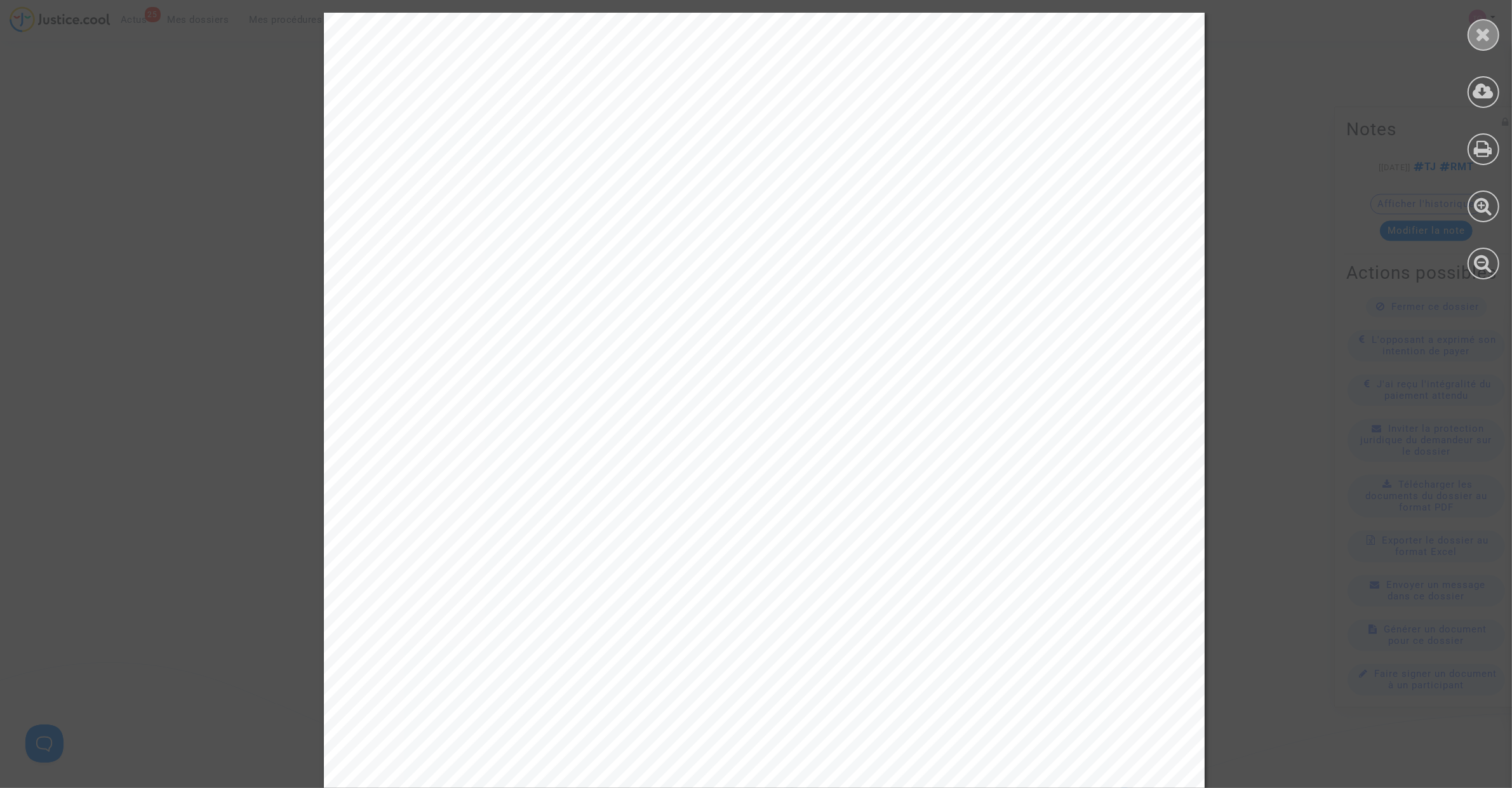
click at [1488, 30] on icon at bounding box center [1483, 34] width 16 height 19
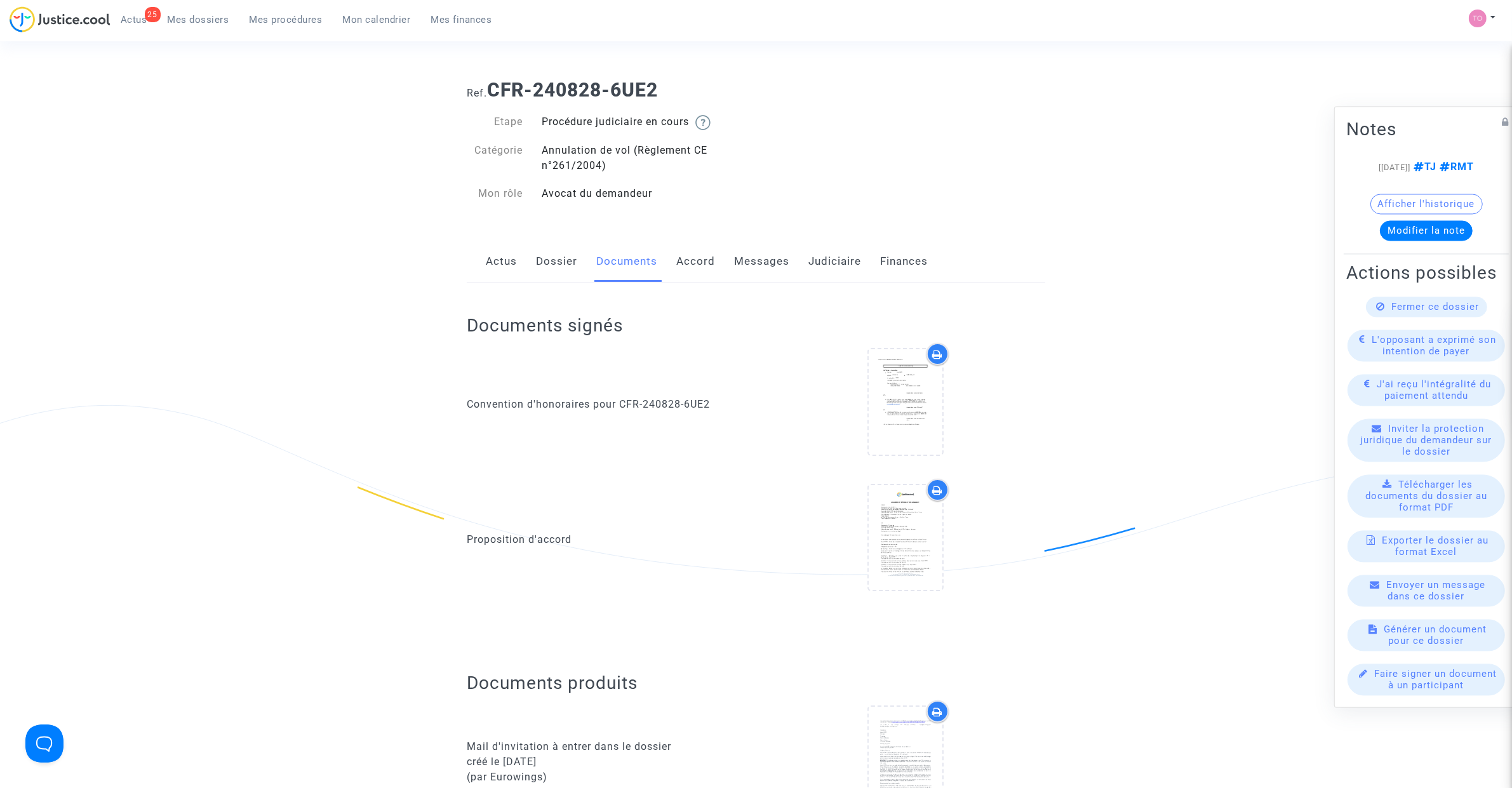
scroll to position [0, 0]
click at [569, 268] on link "Dossier" at bounding box center [556, 265] width 41 height 42
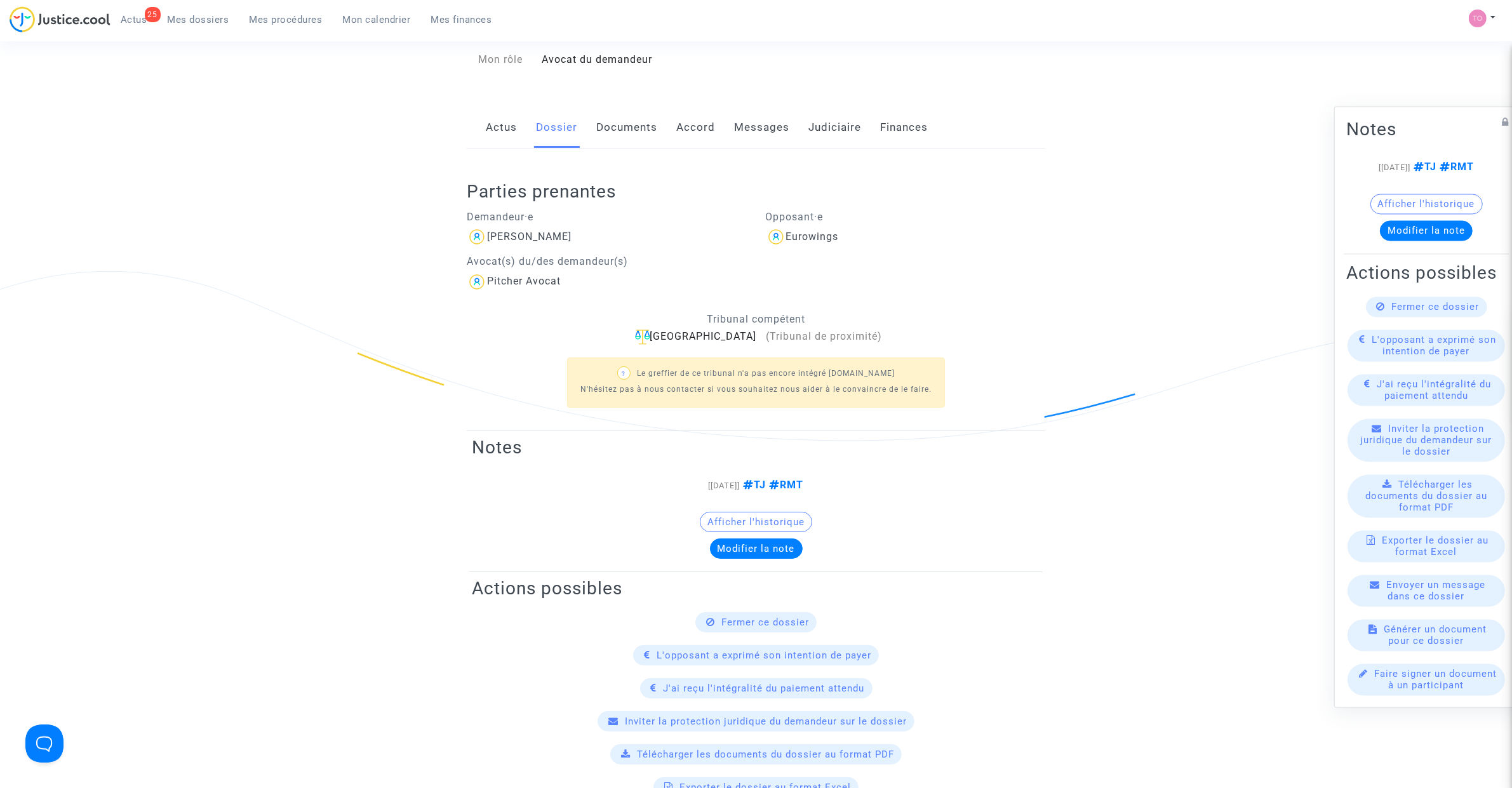
scroll to position [102, 0]
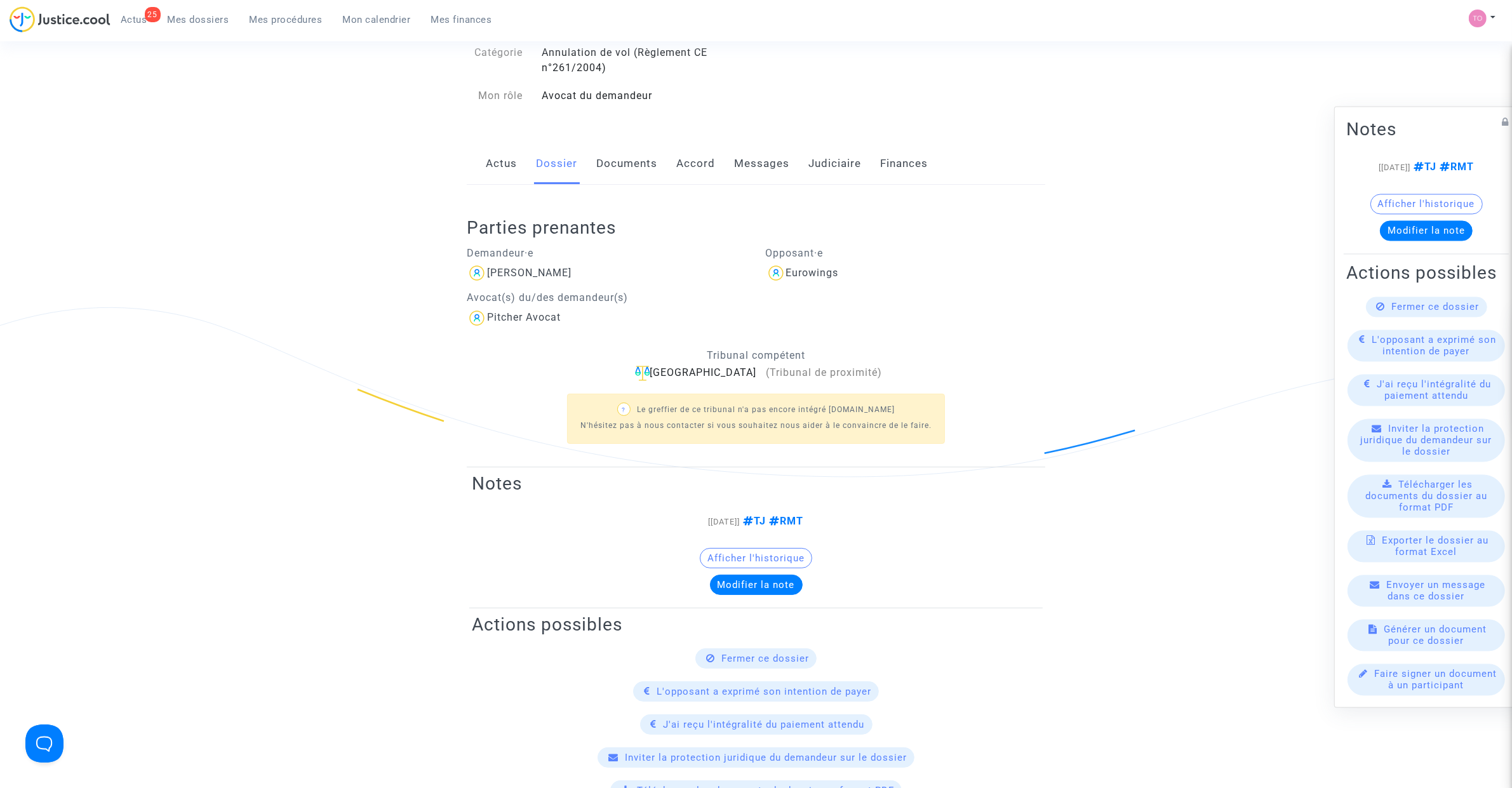
click at [624, 173] on link "Documents" at bounding box center [627, 164] width 61 height 42
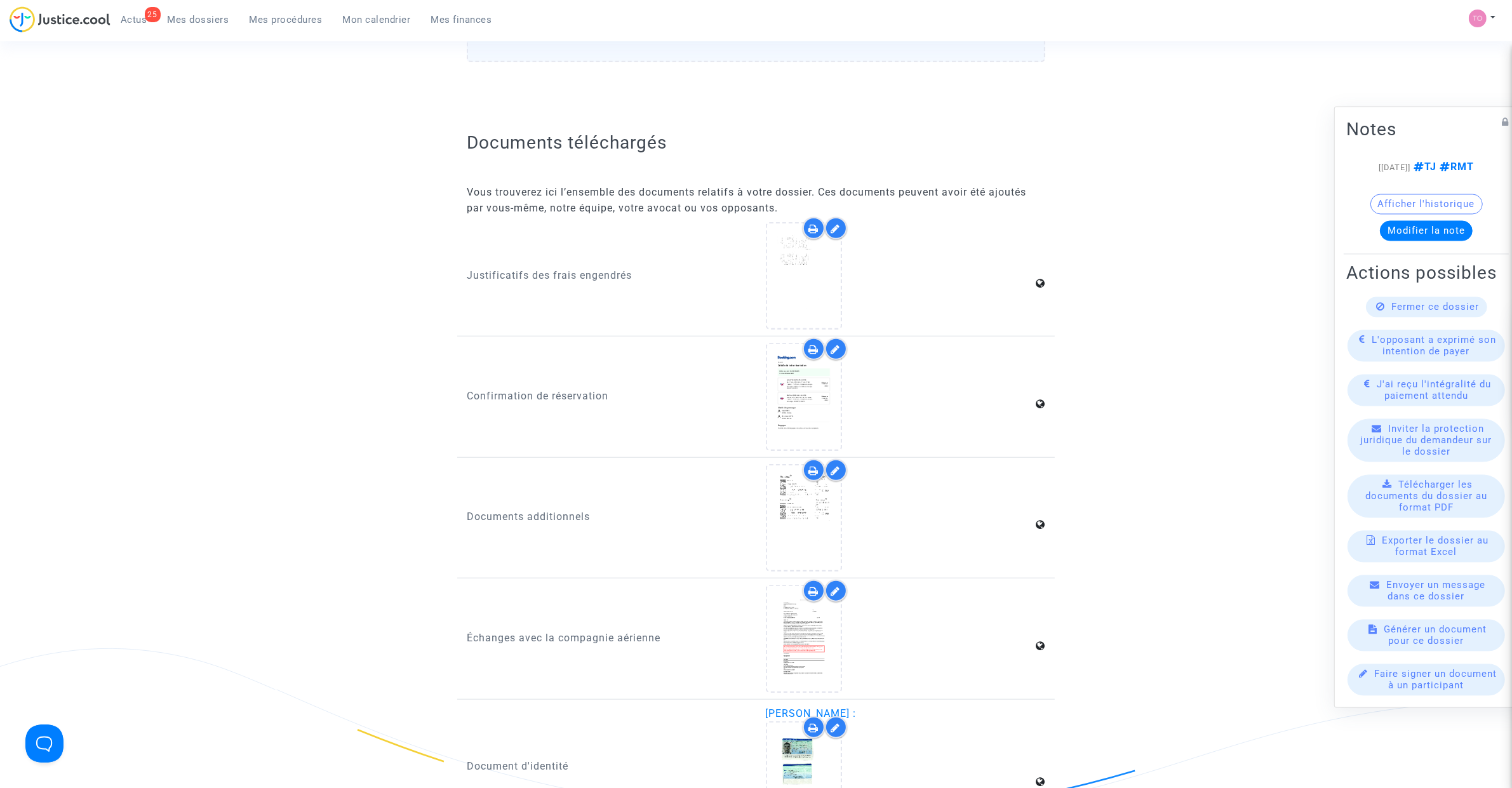
scroll to position [1429, 0]
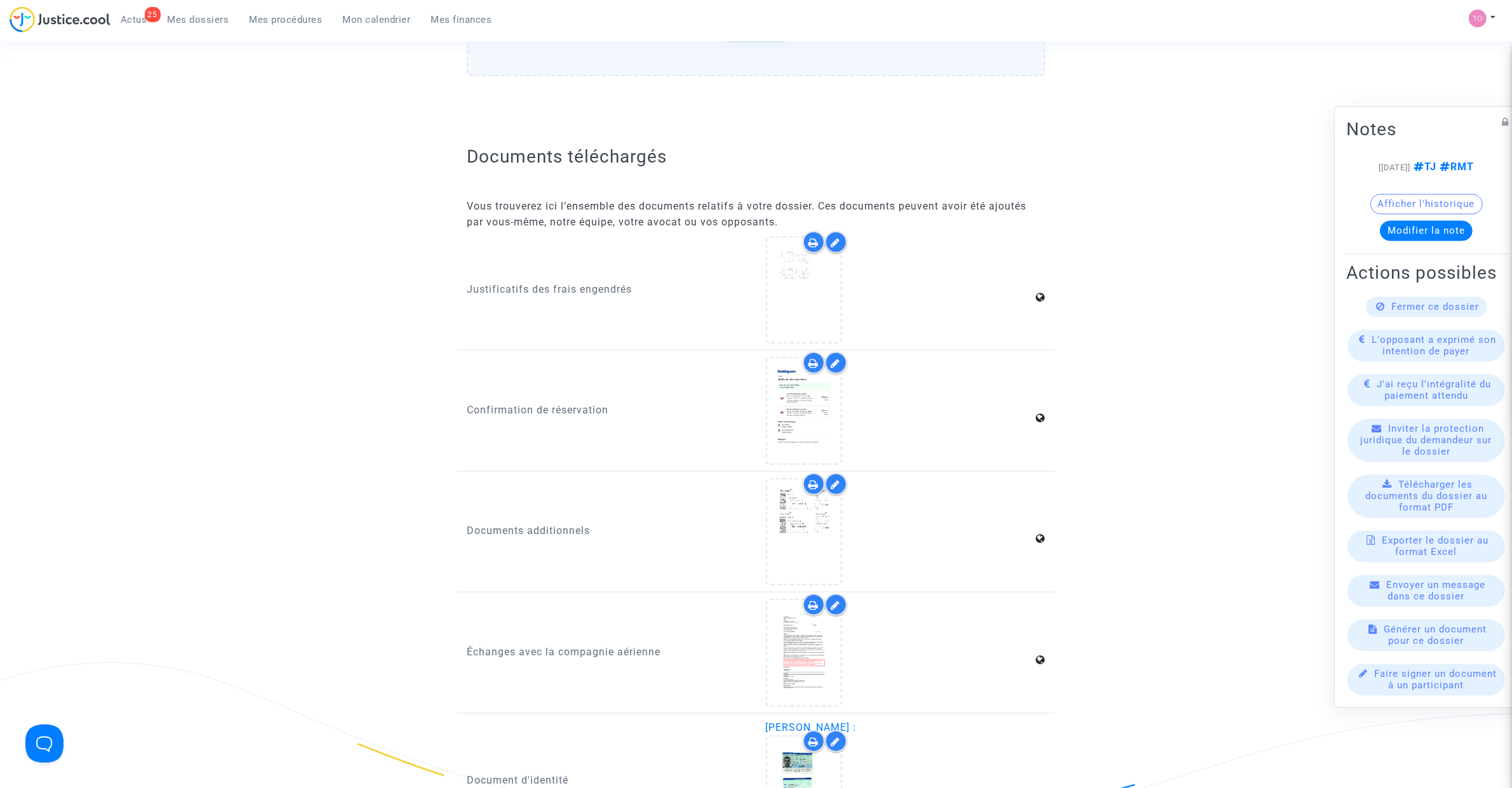
click at [763, 300] on div at bounding box center [905, 290] width 299 height 107
click at [774, 296] on div at bounding box center [804, 290] width 74 height 41
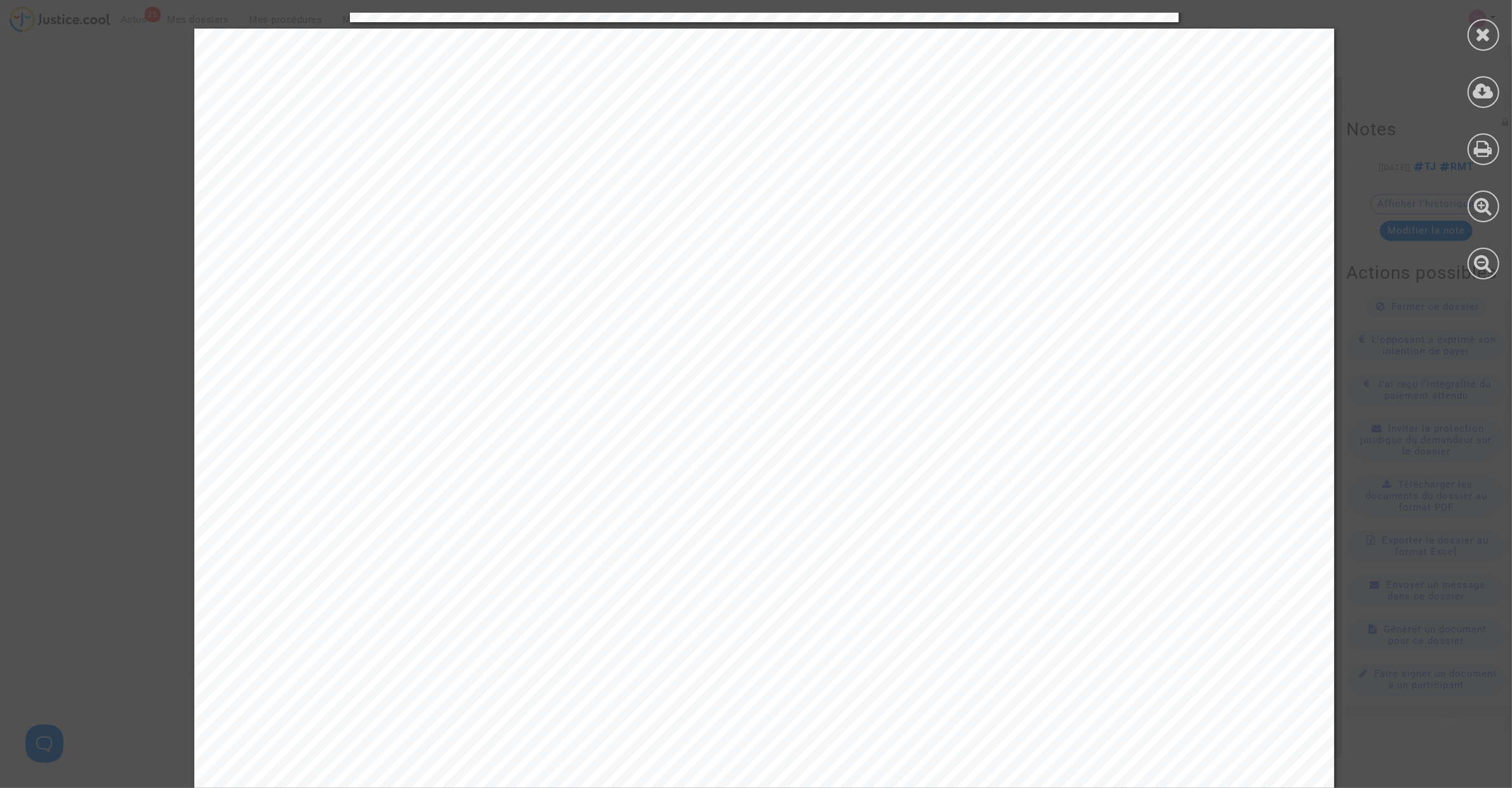
scroll to position [5795, 0]
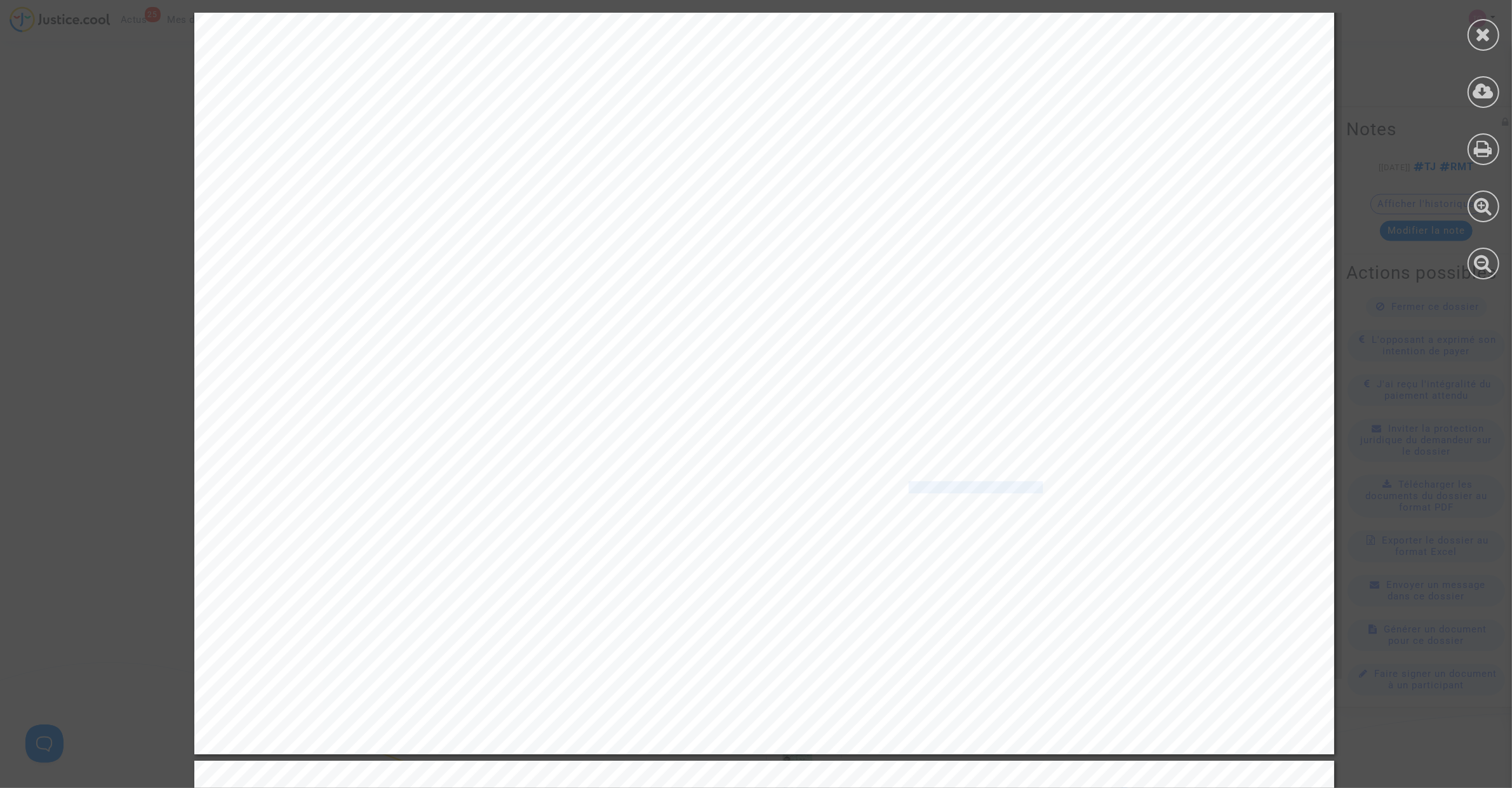
drag, startPoint x: 899, startPoint y: 489, endPoint x: 1028, endPoint y: 488, distance: 129.0
click at [1028, 488] on span "C3 Aircross Bhdi 110 BVM" at bounding box center [980, 488] width 144 height 11
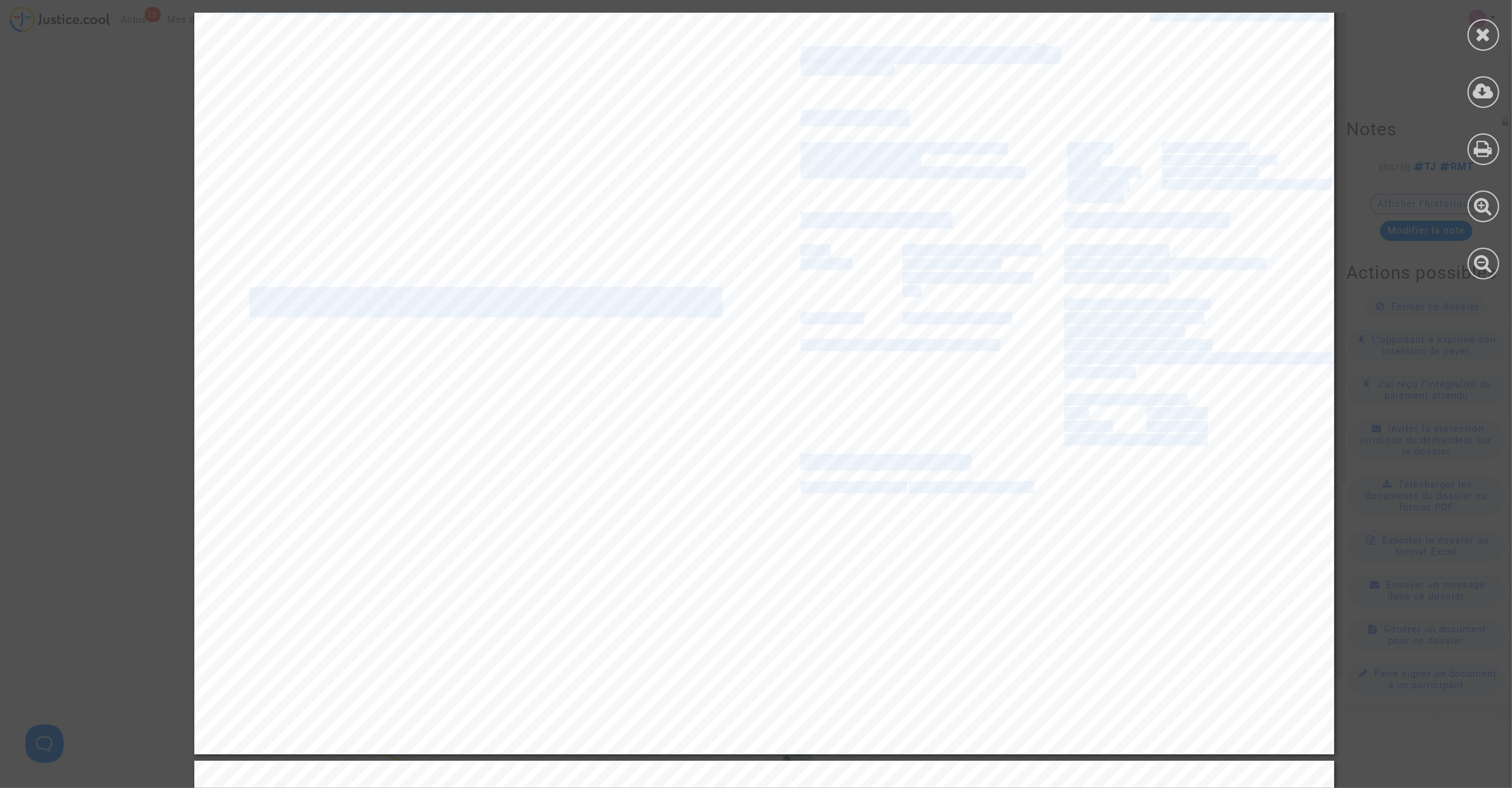
drag, startPoint x: 1021, startPoint y: 492, endPoint x: 894, endPoint y: 493, distance: 127.0
click at [894, 493] on div "Intentionnellement laissé en blanc Intentionnellement laissé en blanc Contrat d…" at bounding box center [764, 352] width 1140 height 805
click at [909, 489] on span "C3 Aircross Bhdi 110 BVM" at bounding box center [980, 488] width 144 height 11
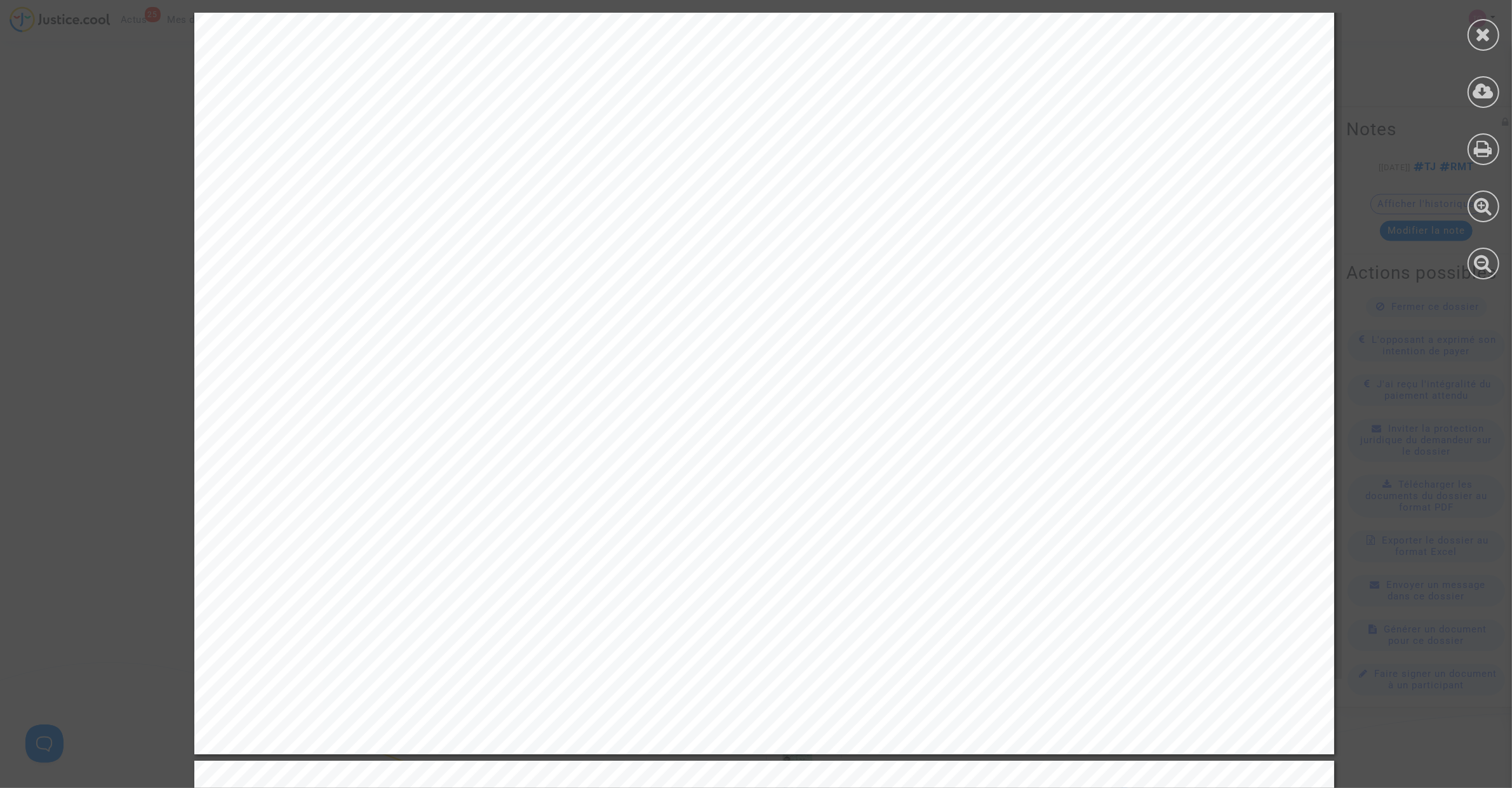
click at [894, 486] on div "Intentionnellement laissé en blanc Intentionnellement laissé en blanc Contrat d…" at bounding box center [764, 352] width 1140 height 805
drag, startPoint x: 896, startPoint y: 486, endPoint x: 1026, endPoint y: 488, distance: 130.0
click at [1026, 488] on span "C3 Aircross Bhdi 110 BVM" at bounding box center [980, 488] width 144 height 11
copy span "C3 Aircross Bhdi 110 B"
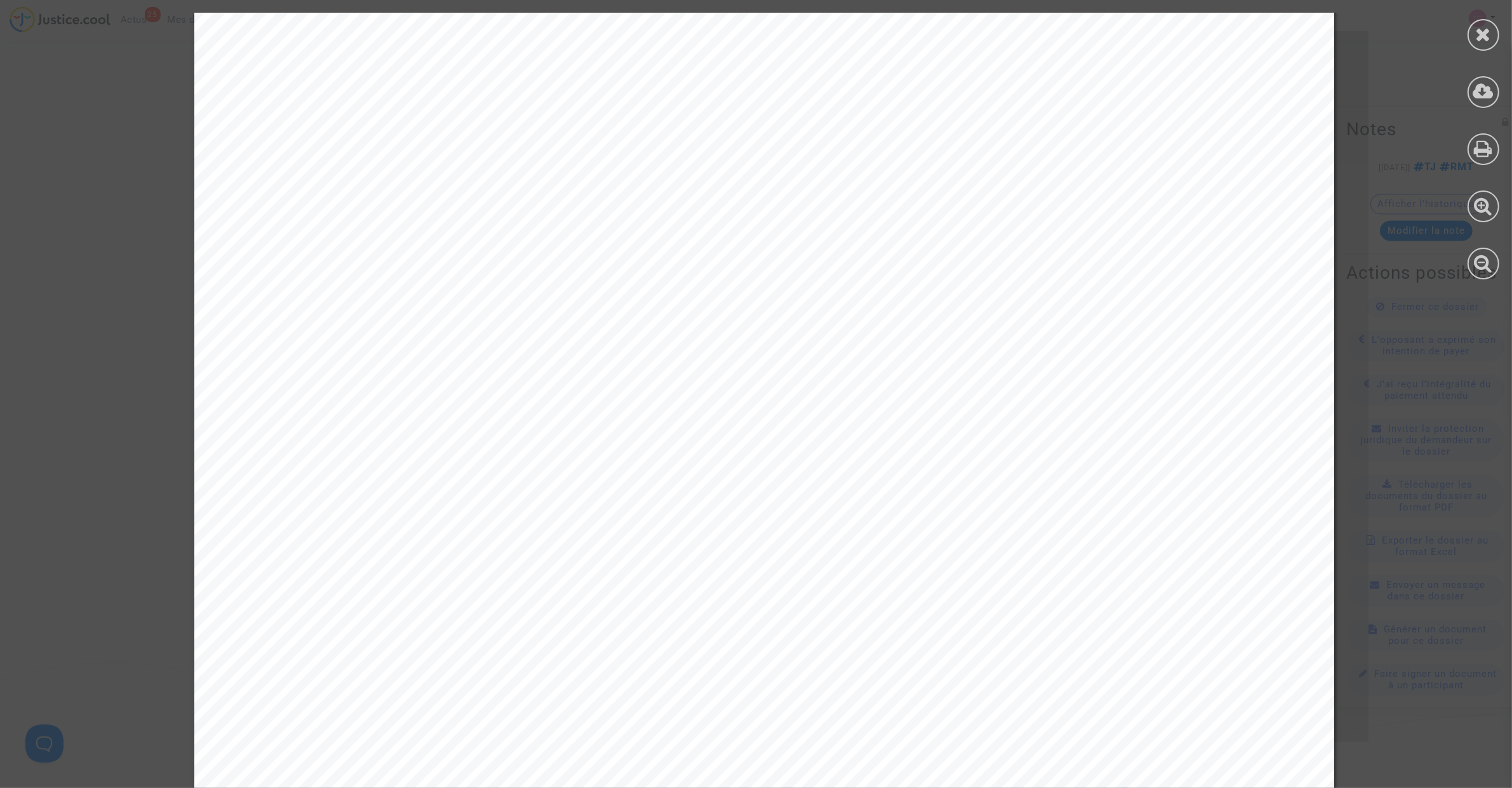
scroll to position [10399, 0]
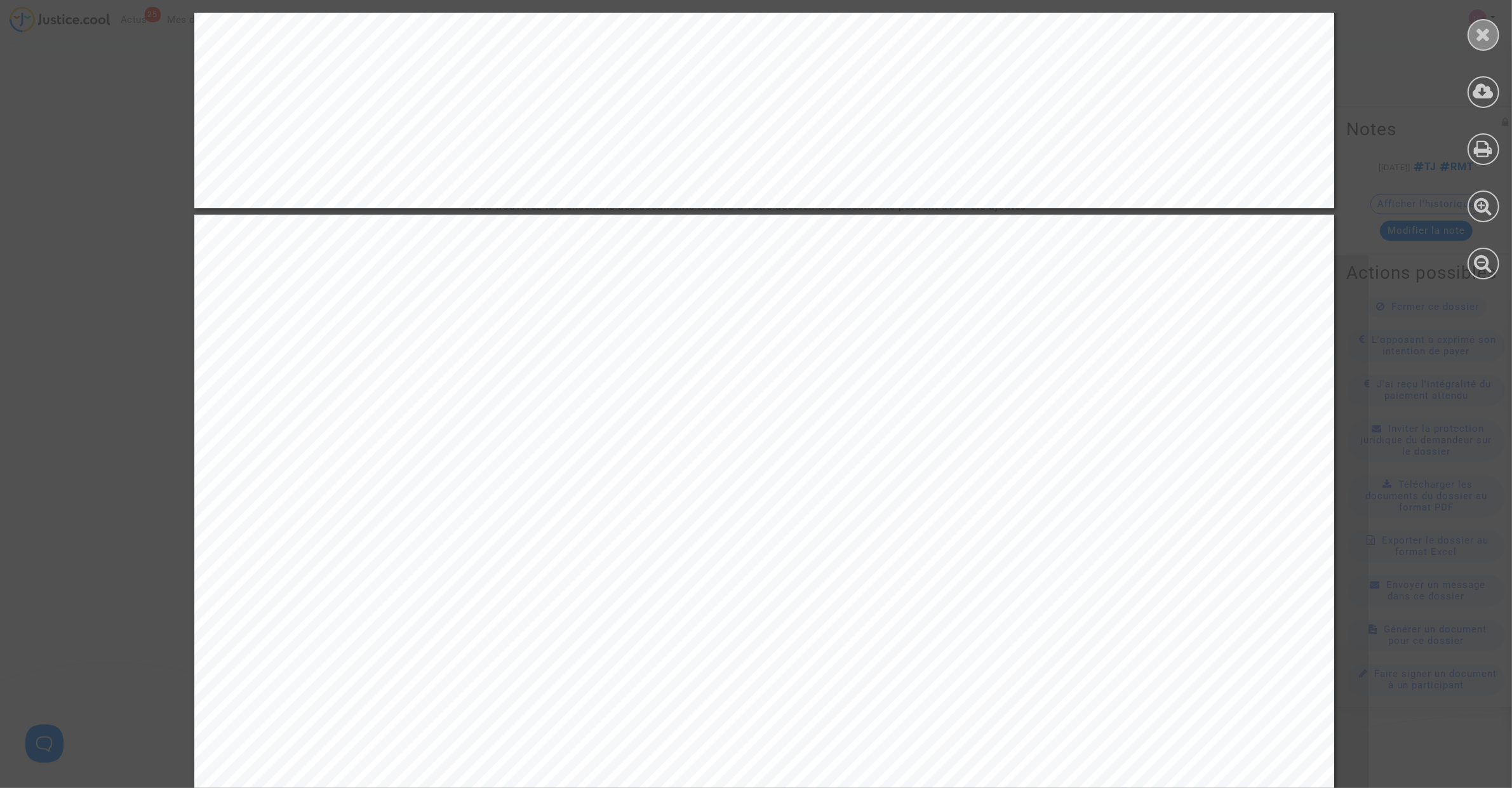
drag, startPoint x: 1454, startPoint y: 42, endPoint x: 1471, endPoint y: 40, distance: 17.1
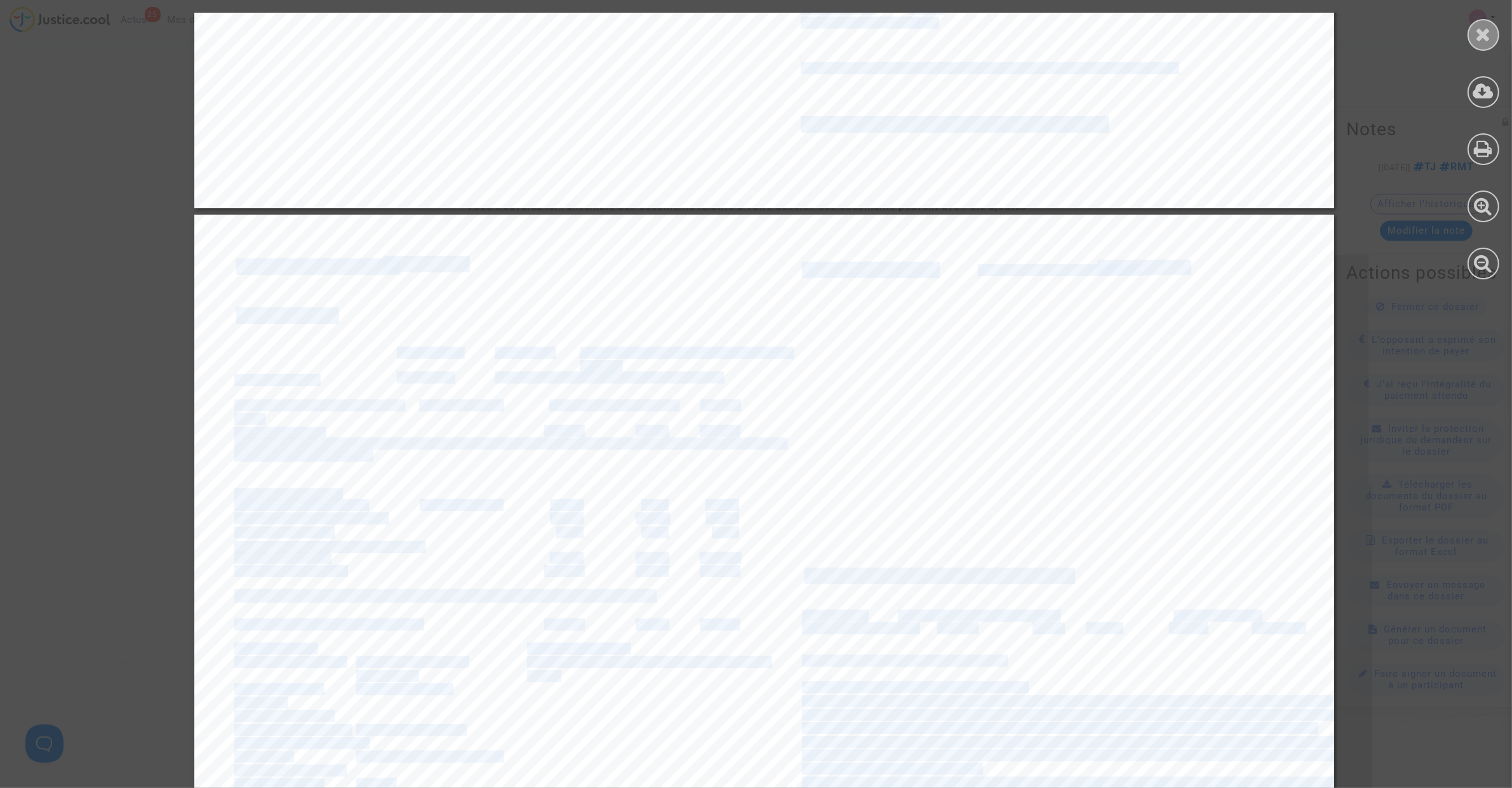
click at [1471, 40] on div at bounding box center [1483, 35] width 32 height 32
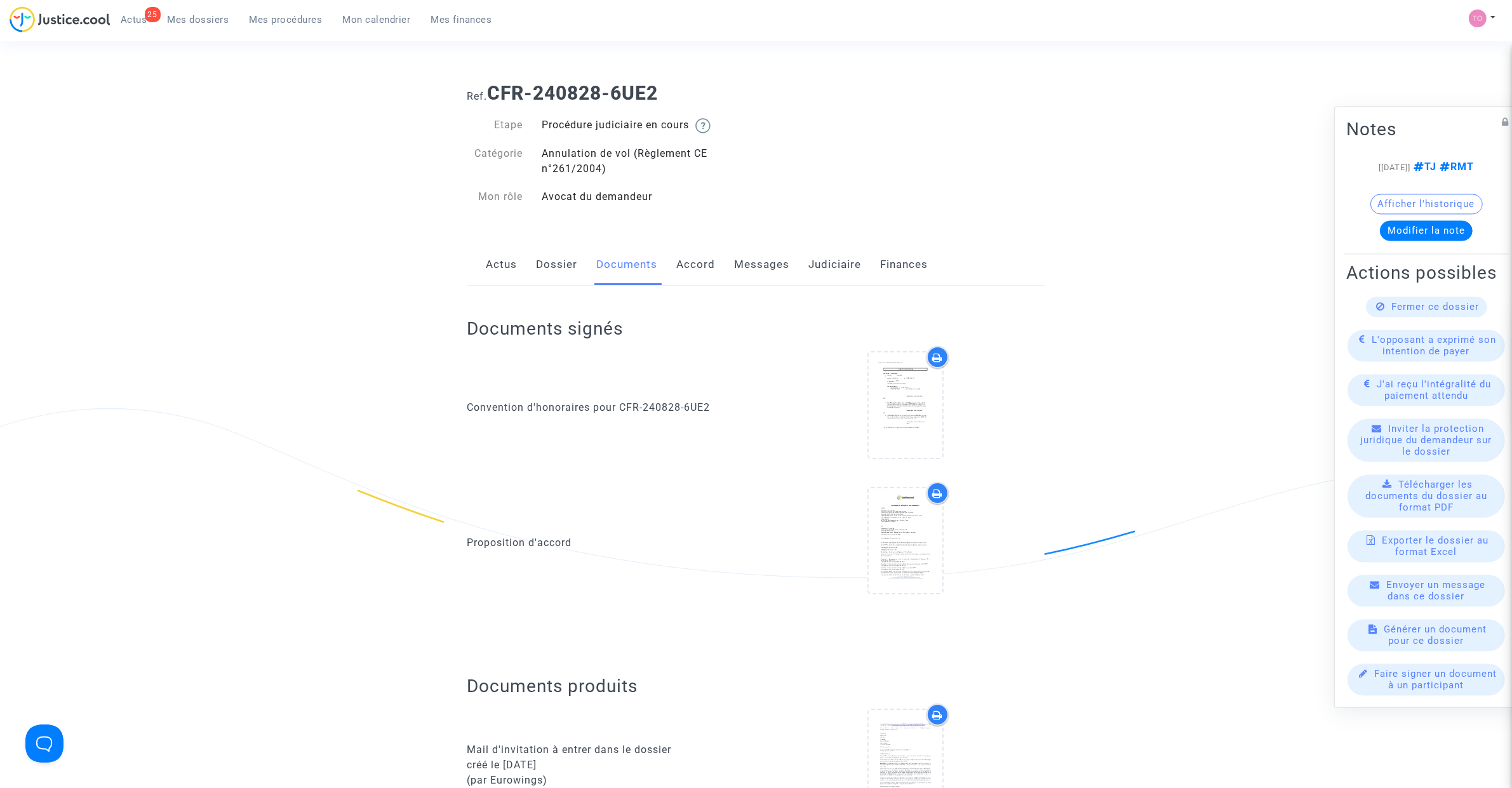
scroll to position [0, 0]
click at [560, 280] on link "Dossier" at bounding box center [556, 265] width 41 height 42
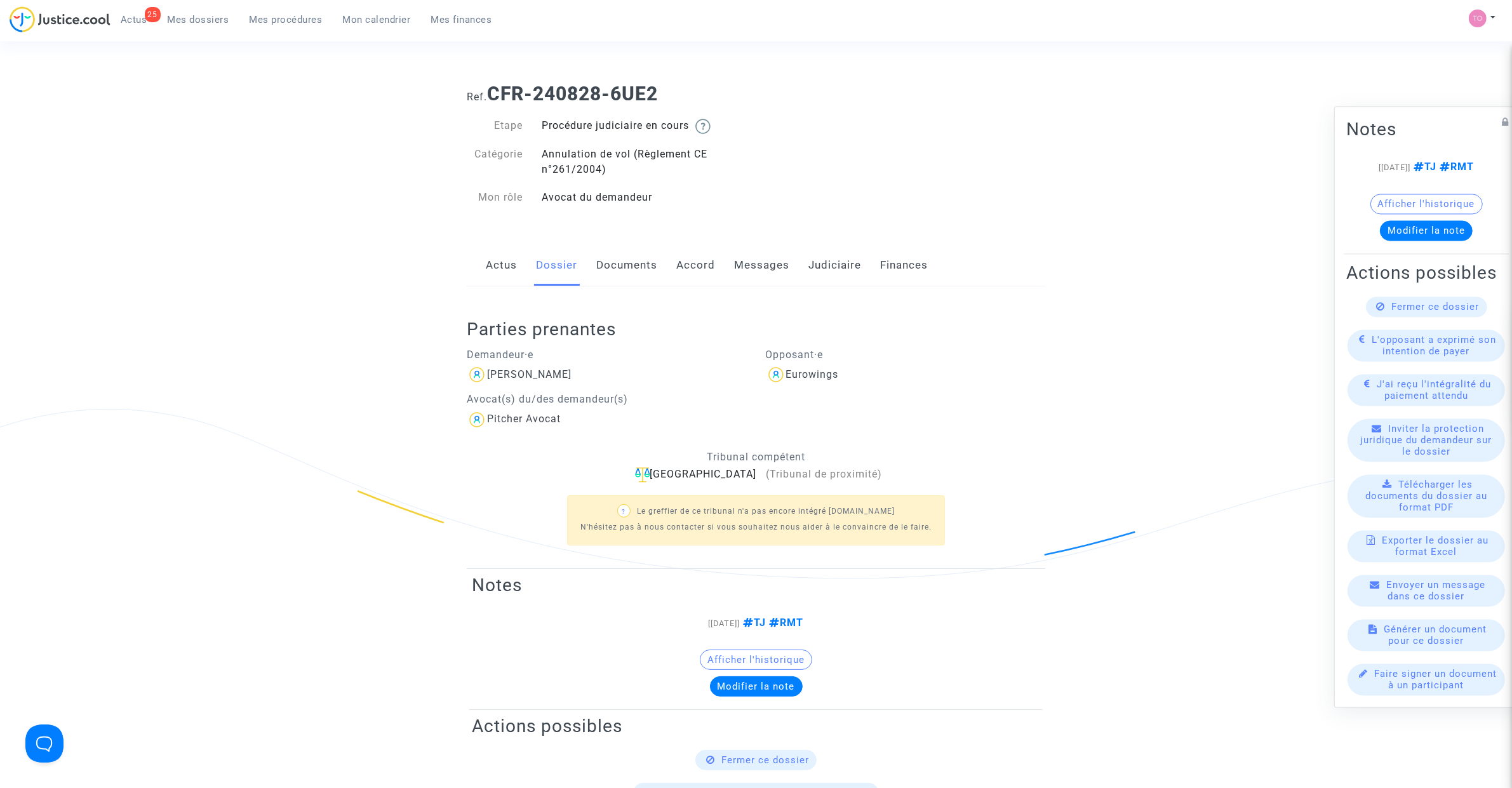
click at [626, 249] on link "Documents" at bounding box center [627, 265] width 61 height 42
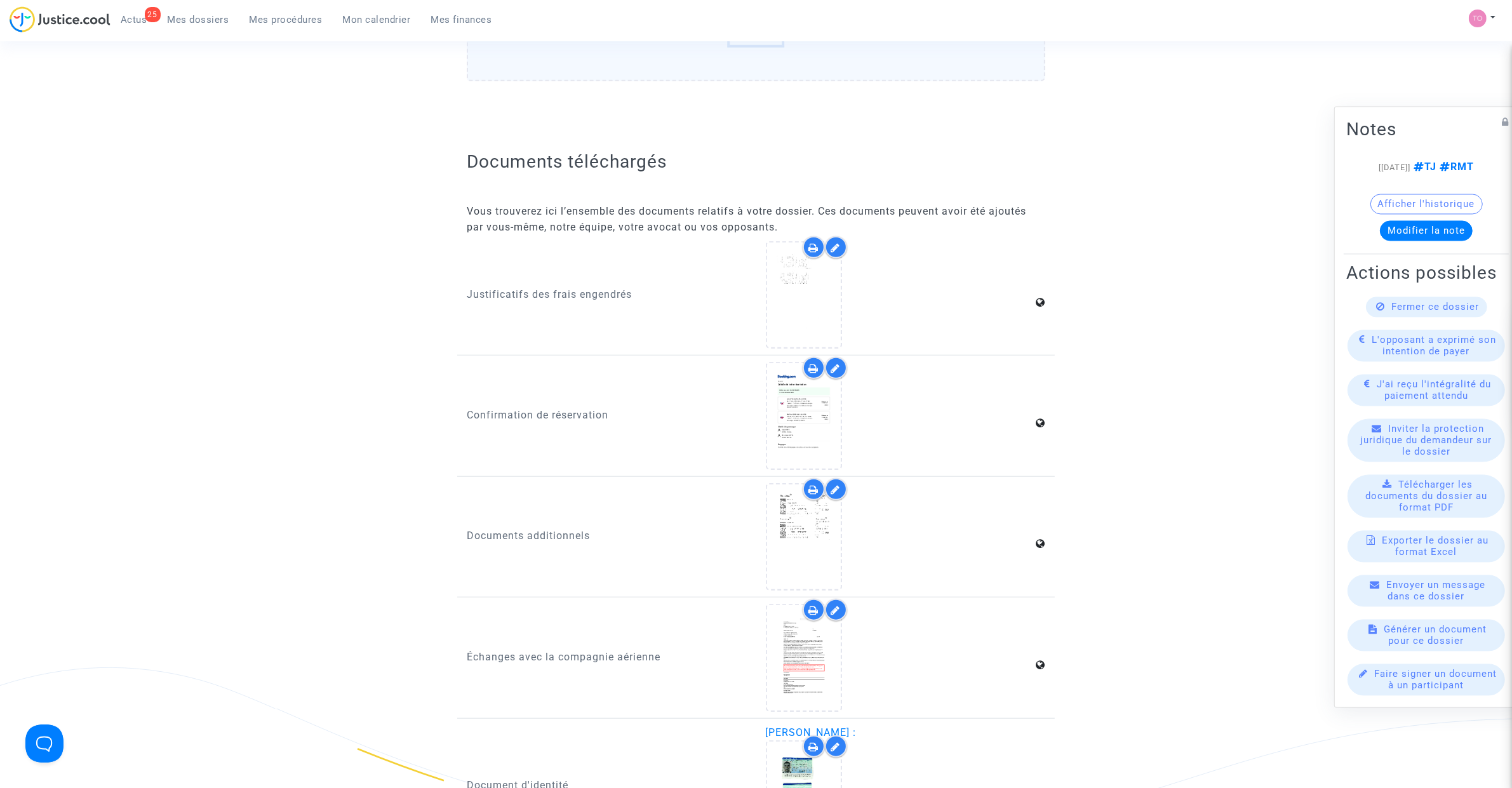
scroll to position [1429, 0]
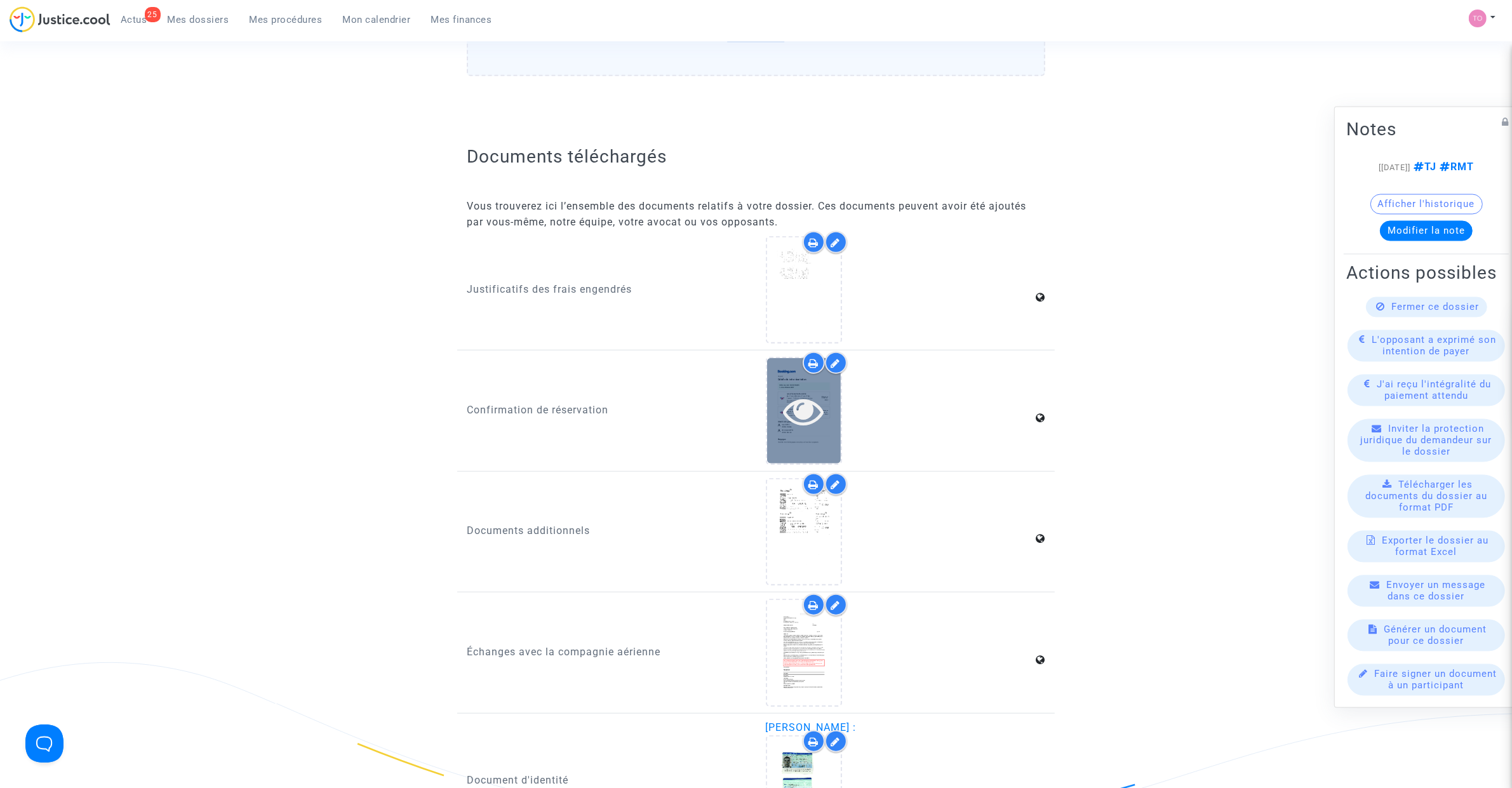
click at [775, 416] on div at bounding box center [804, 411] width 74 height 41
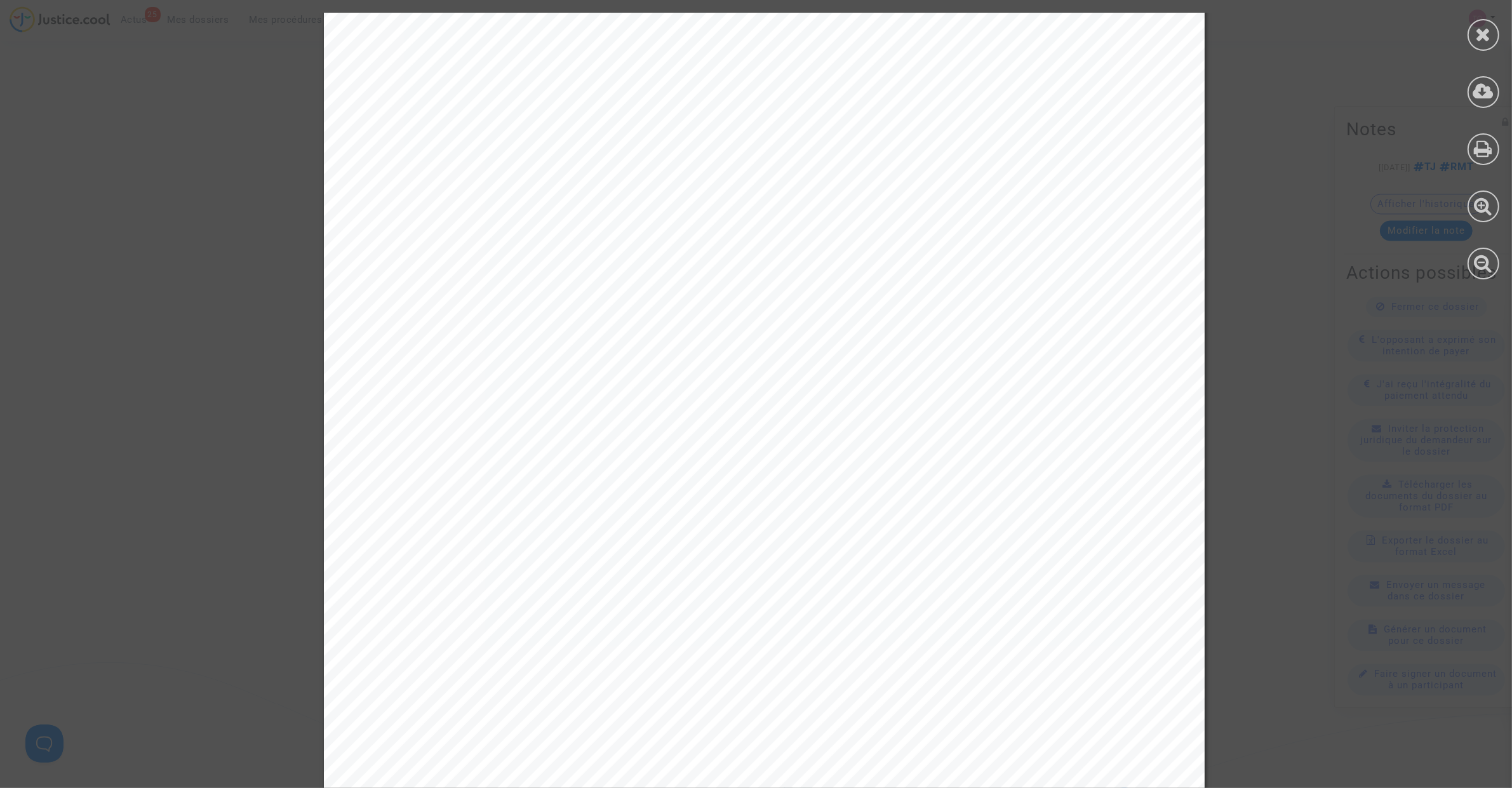
scroll to position [293, 0]
click at [1477, 54] on div at bounding box center [1483, 146] width 57 height 292
click at [1474, 45] on div at bounding box center [1483, 35] width 32 height 32
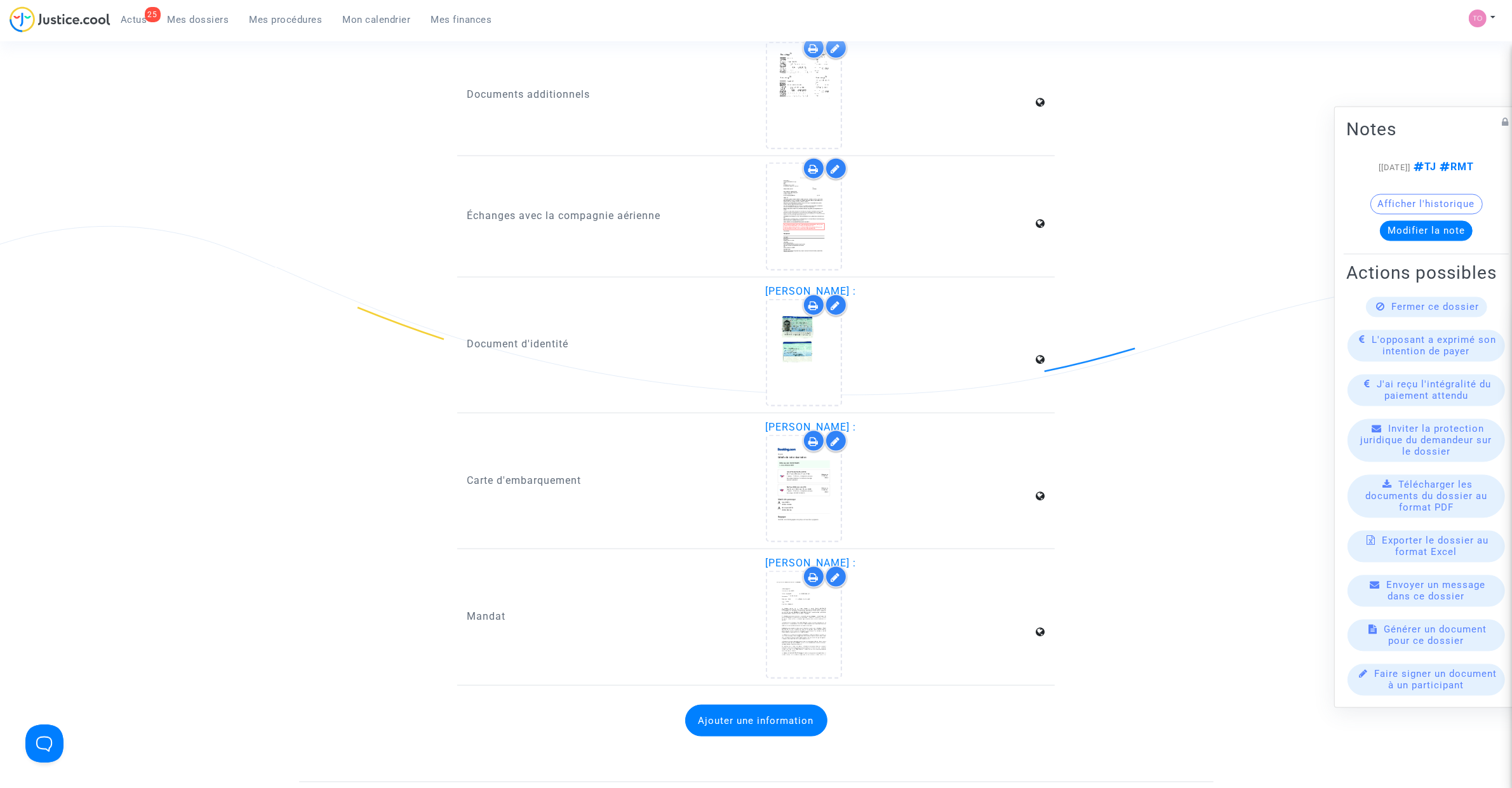
scroll to position [1905, 0]
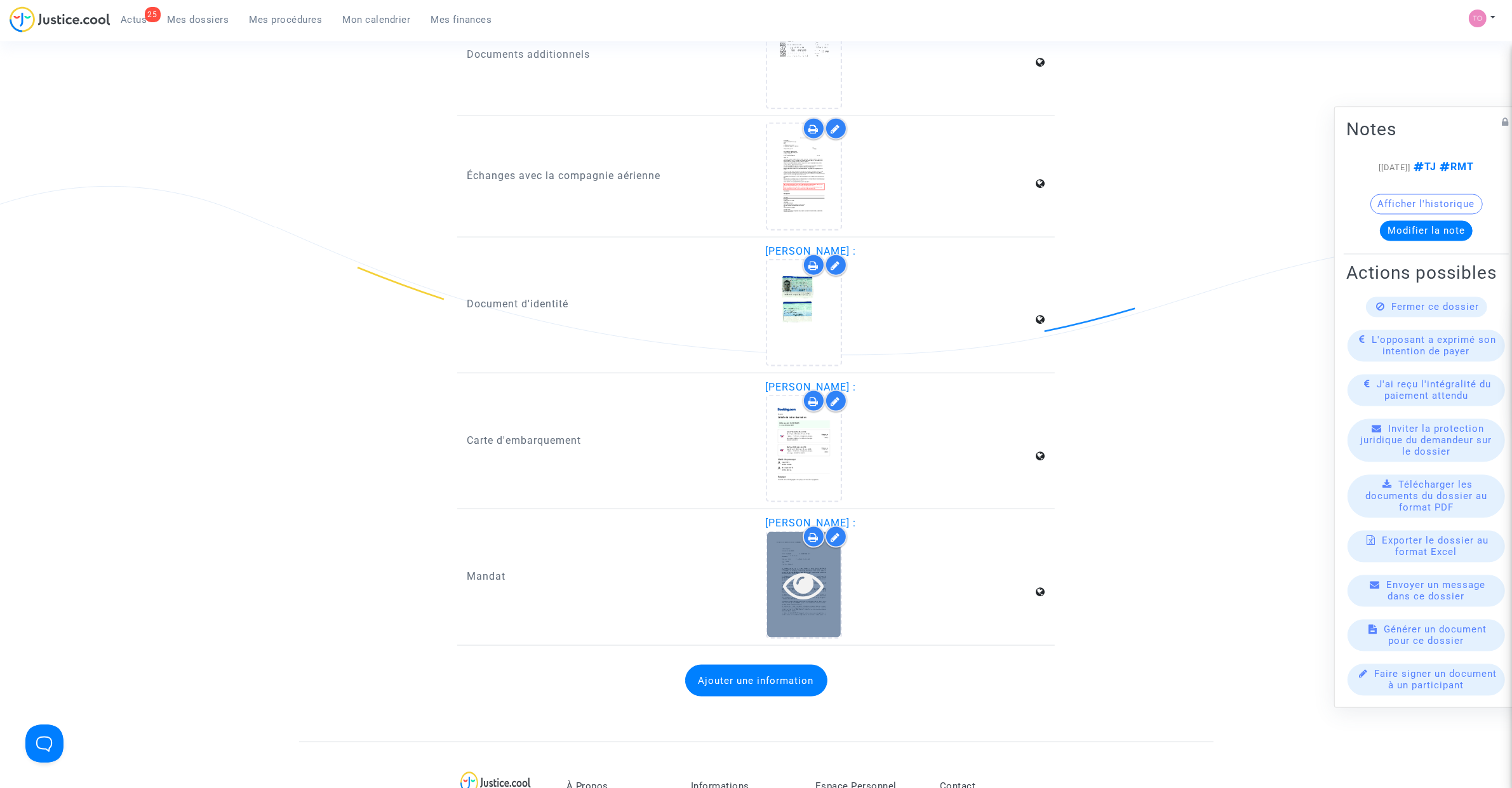
click at [799, 565] on icon at bounding box center [804, 585] width 41 height 41
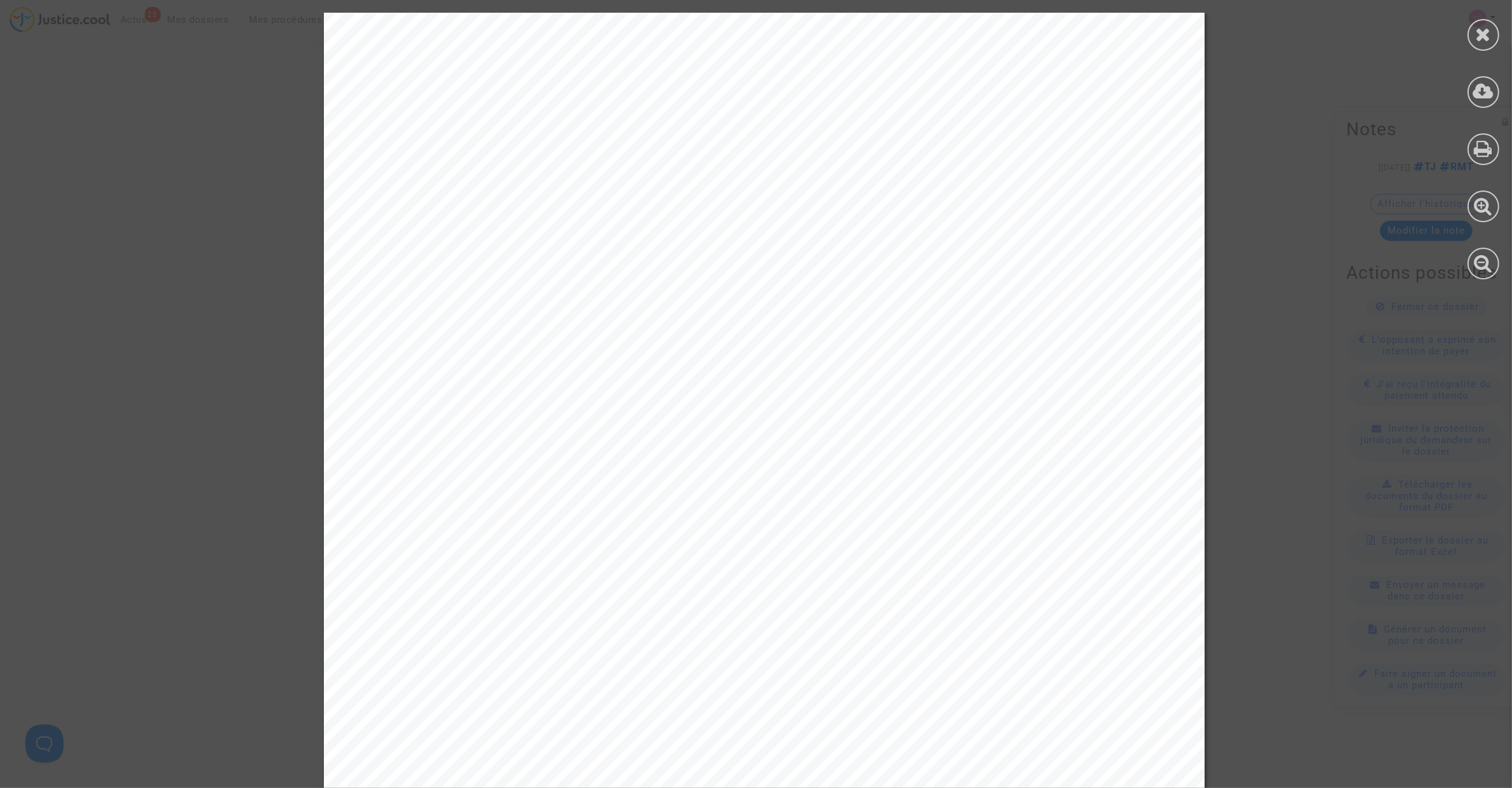
scroll to position [1429, 0]
click at [1478, 35] on icon at bounding box center [1483, 34] width 16 height 19
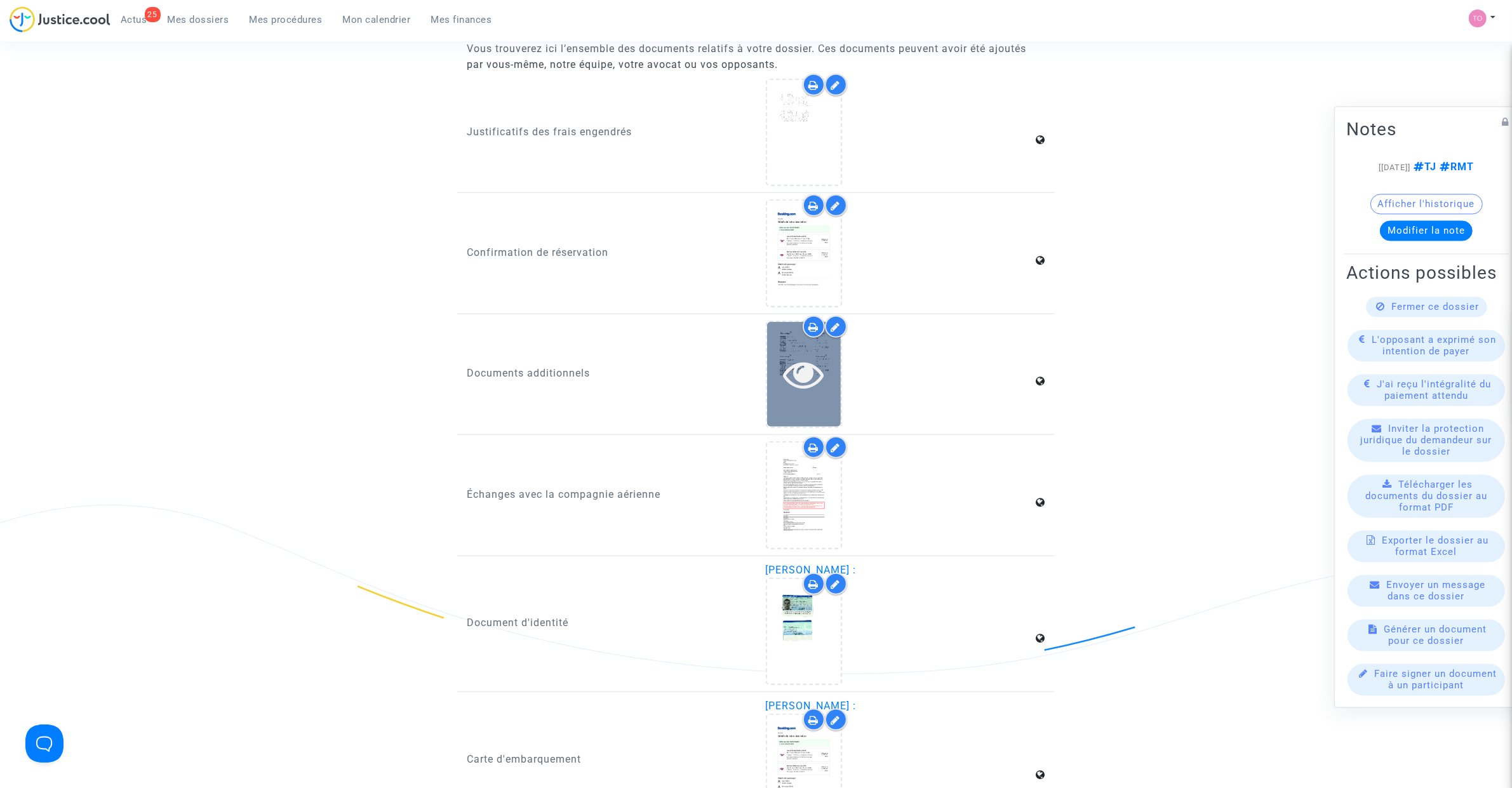
scroll to position [1588, 0]
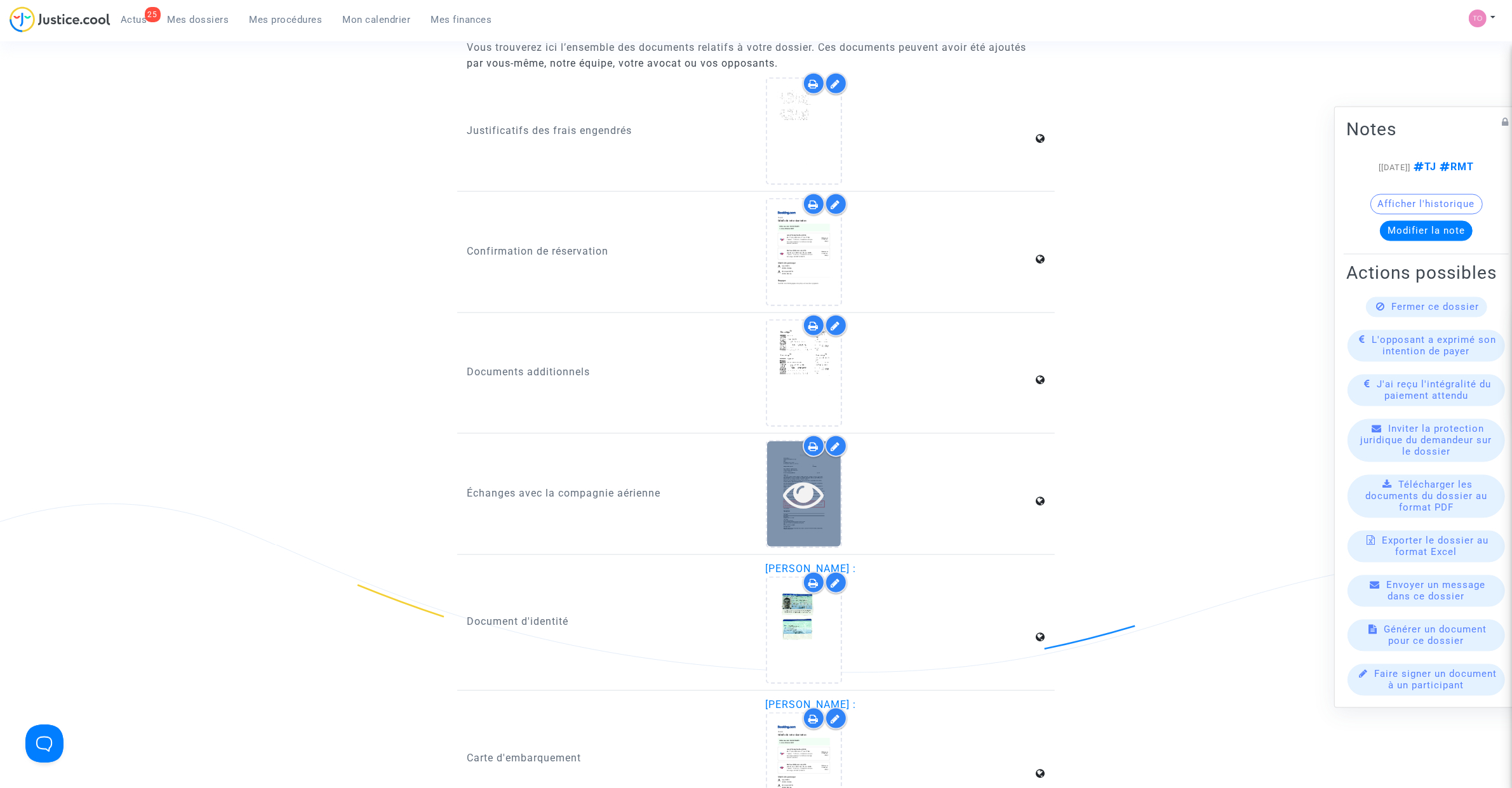
click at [808, 474] on icon at bounding box center [804, 494] width 41 height 41
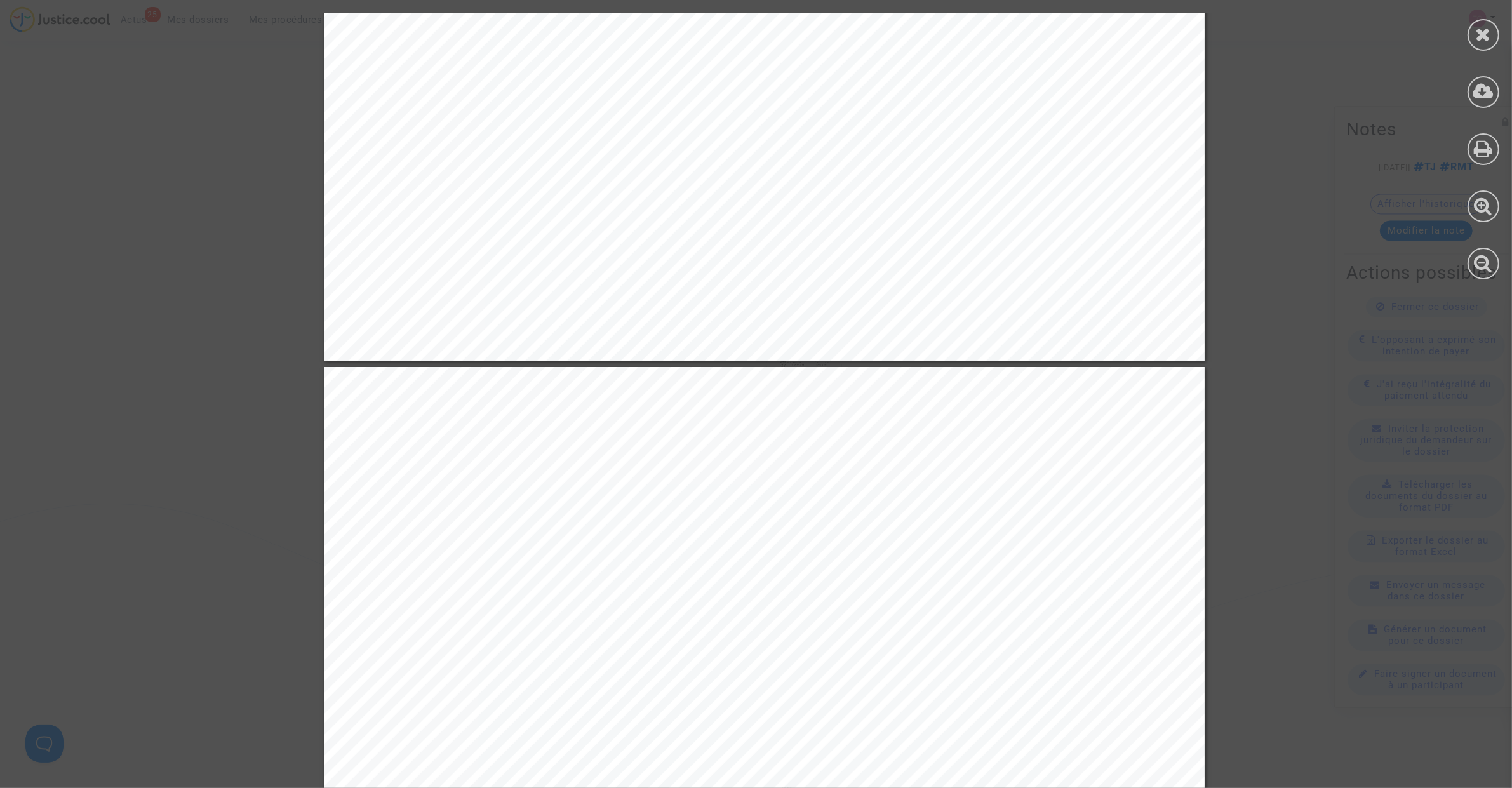
scroll to position [1112, 0]
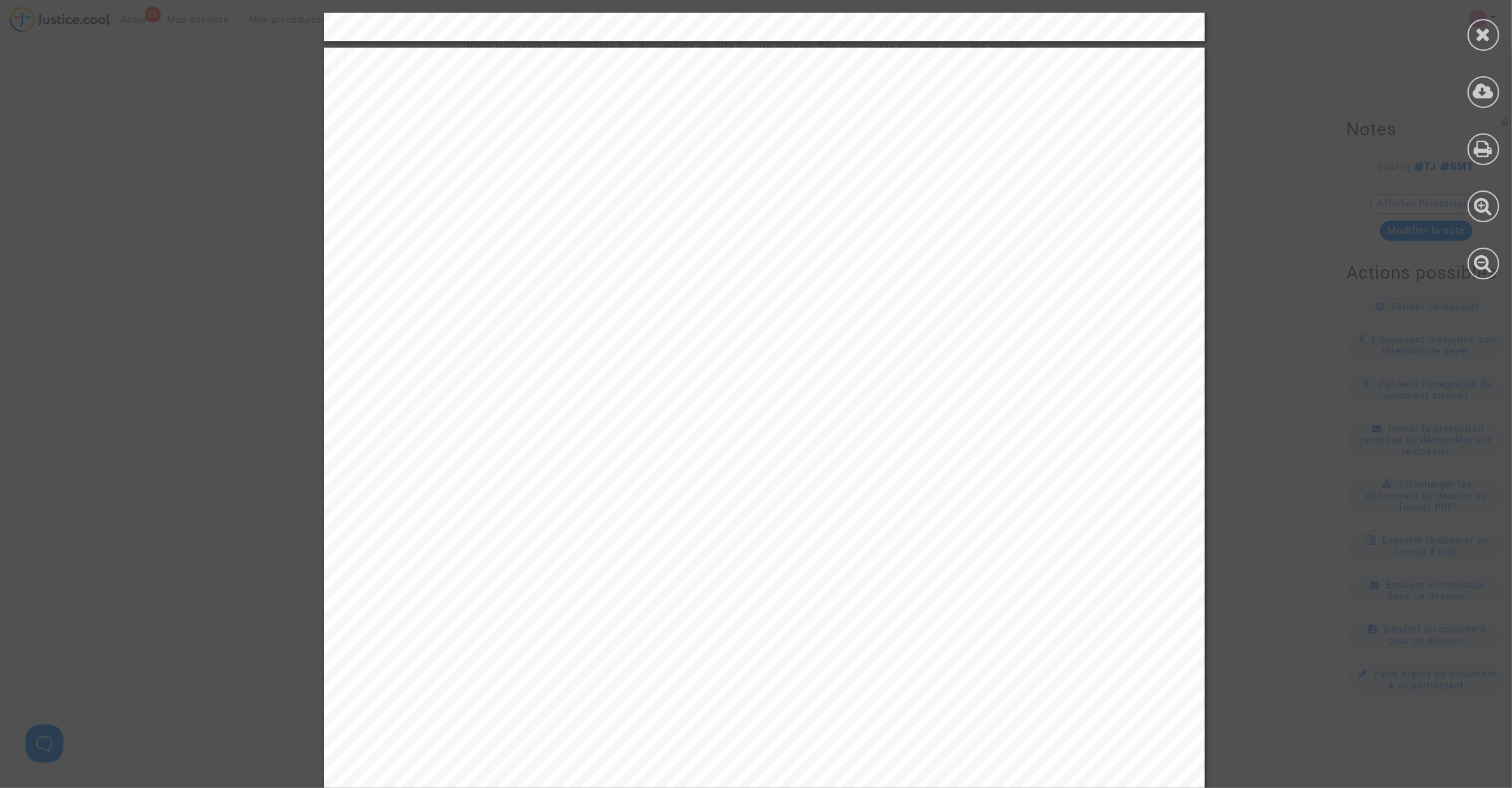
click at [1463, 27] on div at bounding box center [1483, 146] width 57 height 292
click at [1469, 27] on div at bounding box center [1483, 35] width 32 height 32
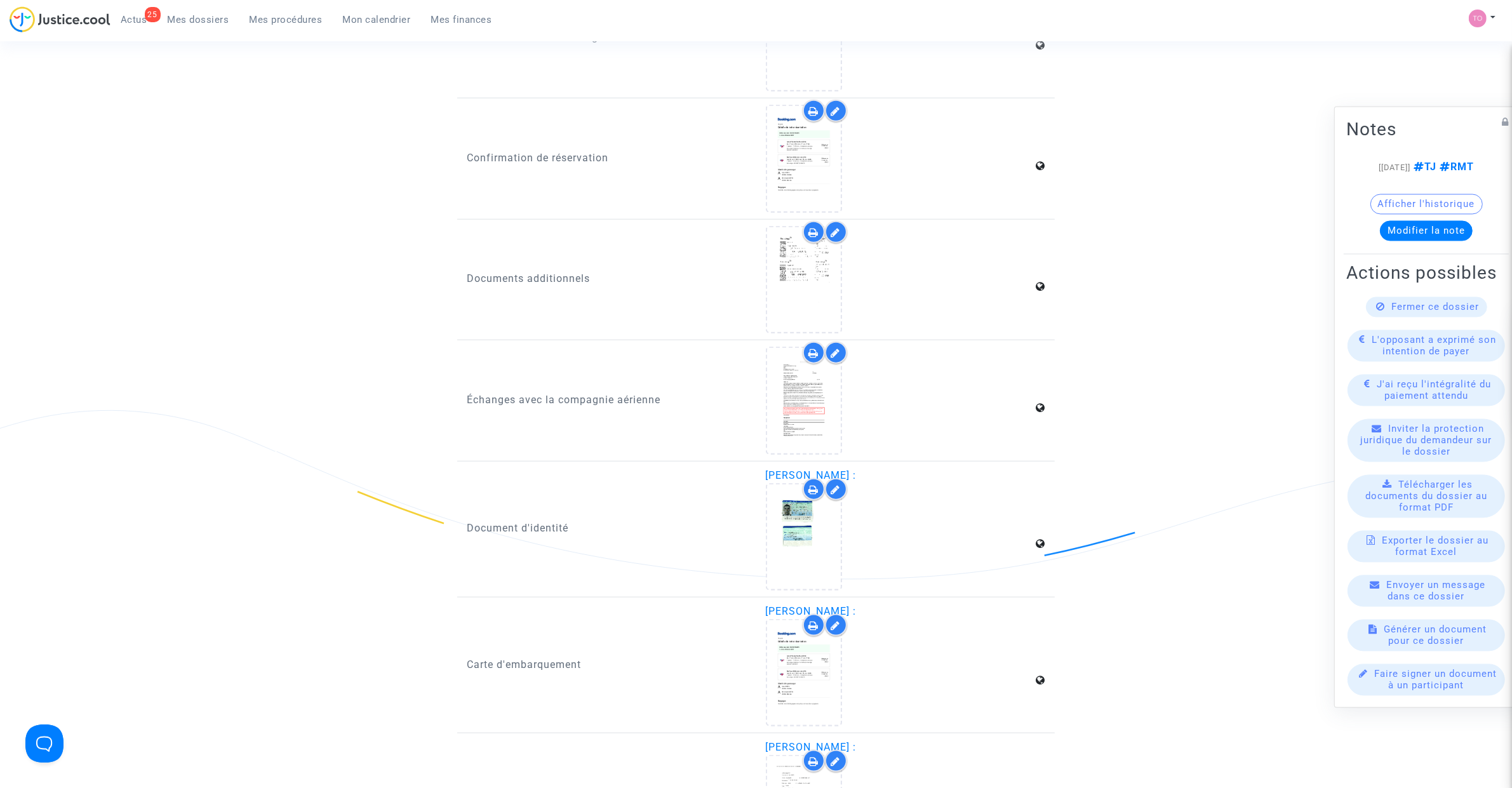
scroll to position [1746, 0]
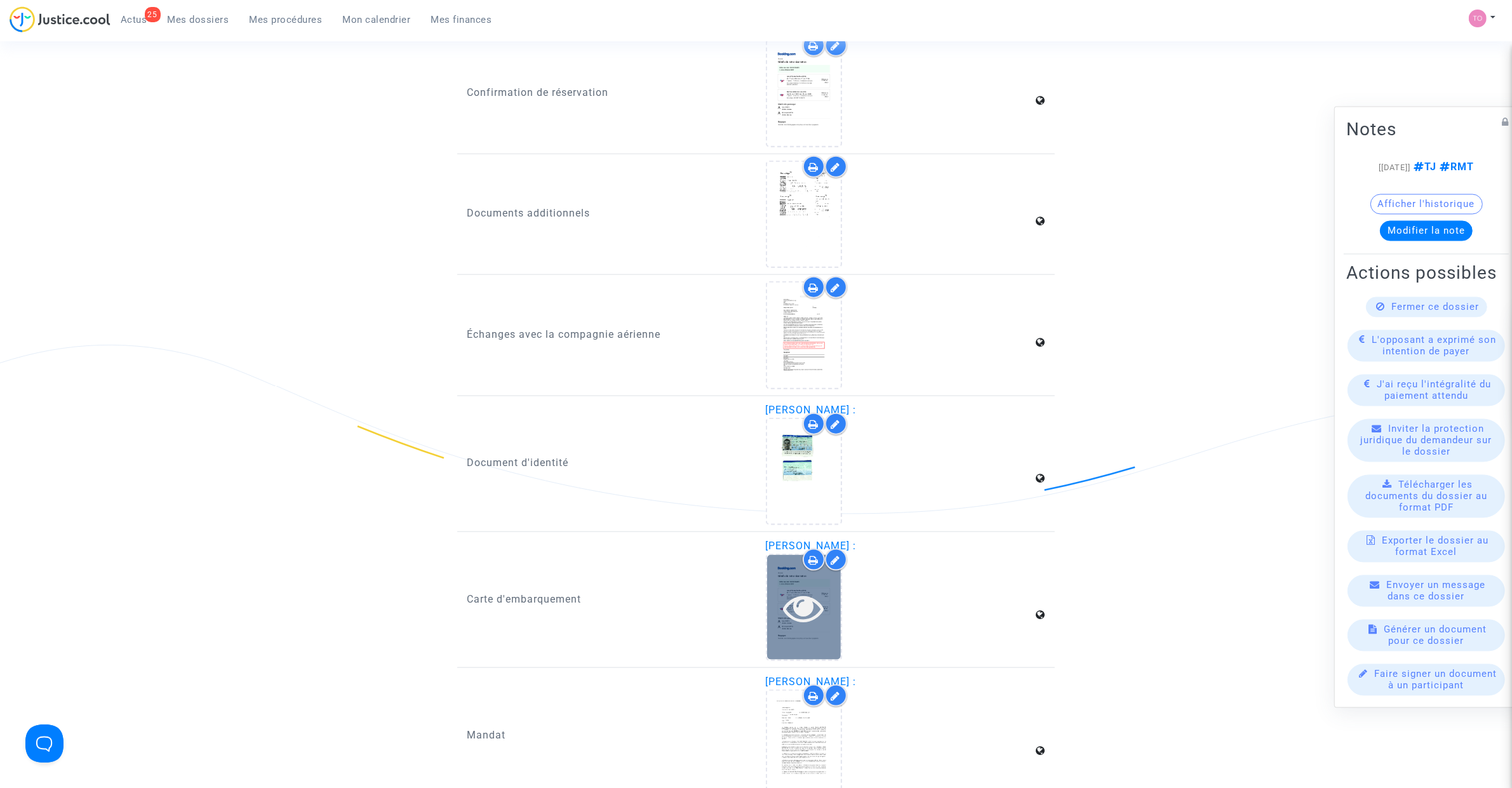
click at [777, 587] on div at bounding box center [804, 607] width 74 height 41
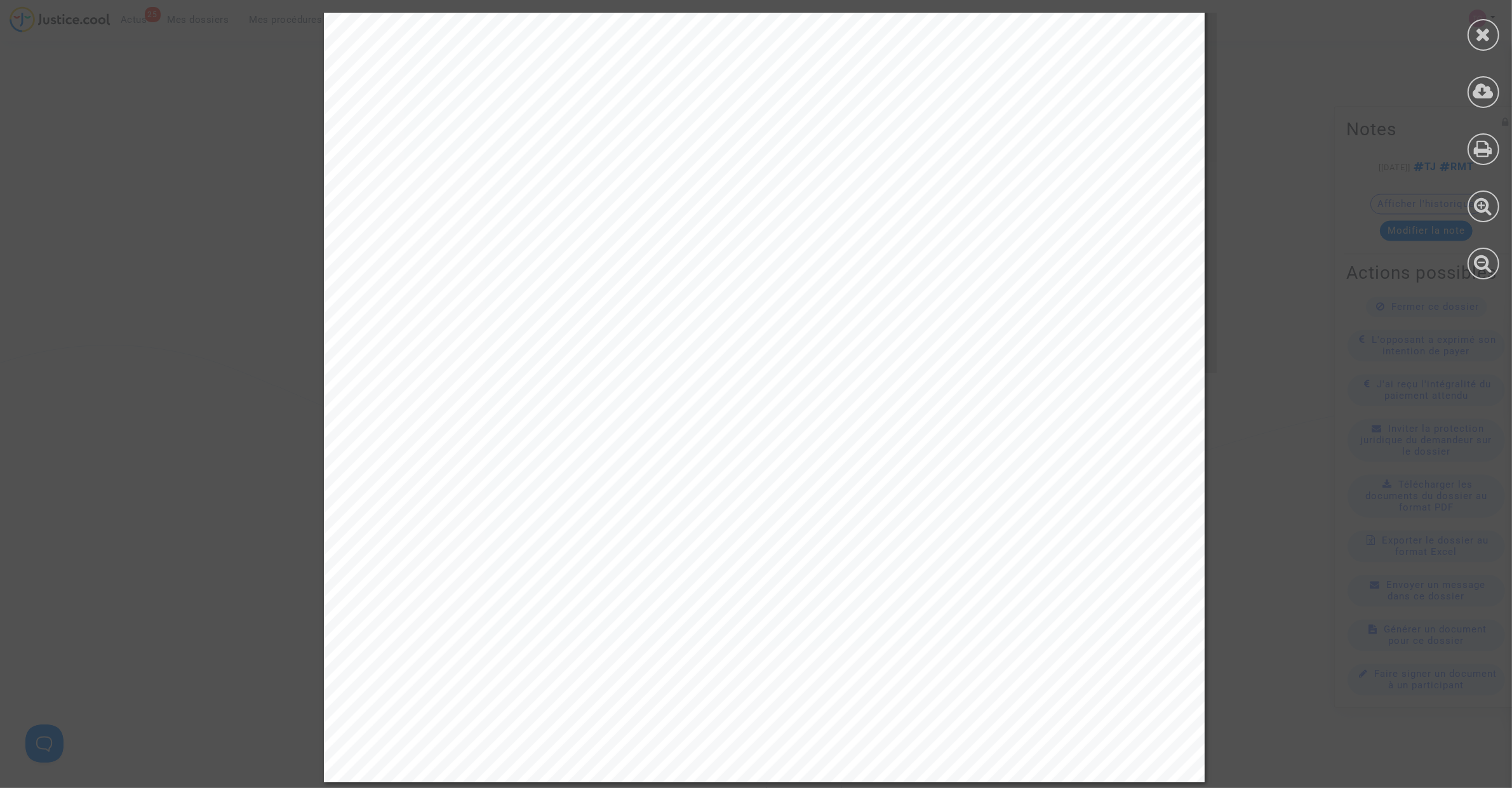
scroll to position [2675, 0]
click at [1482, 35] on icon at bounding box center [1483, 34] width 16 height 19
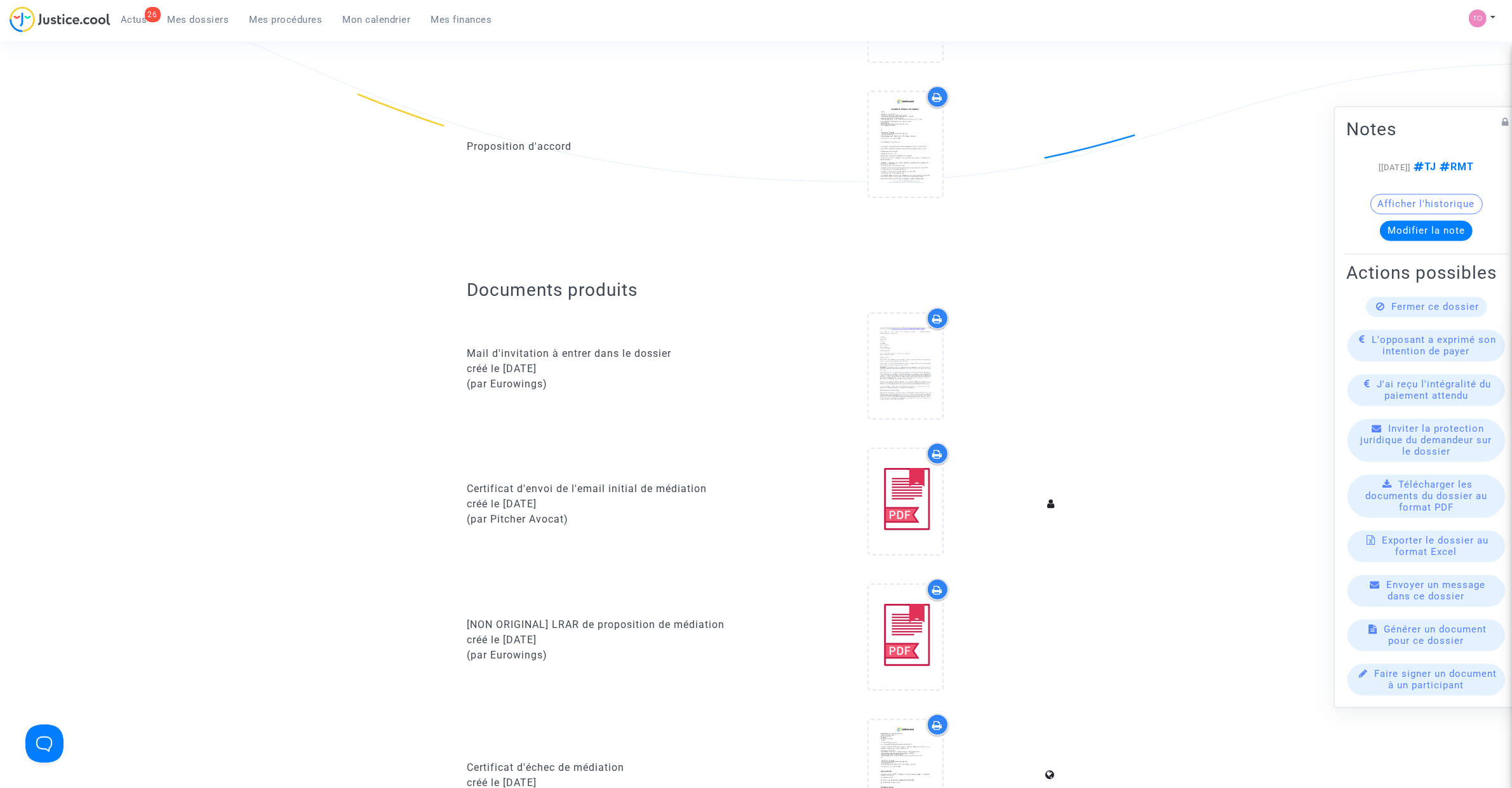
scroll to position [0, 0]
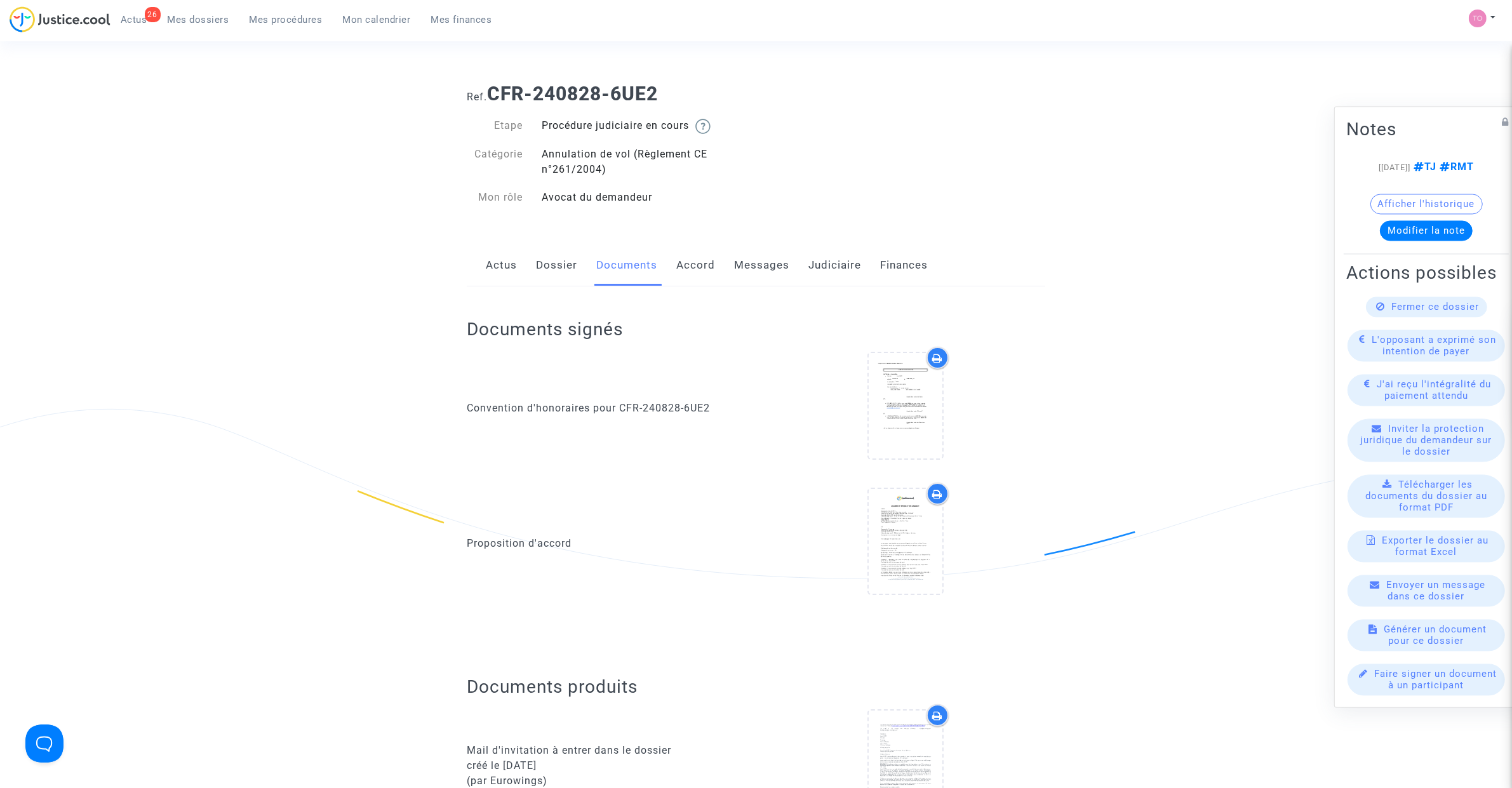
click at [550, 267] on link "Dossier" at bounding box center [556, 265] width 41 height 42
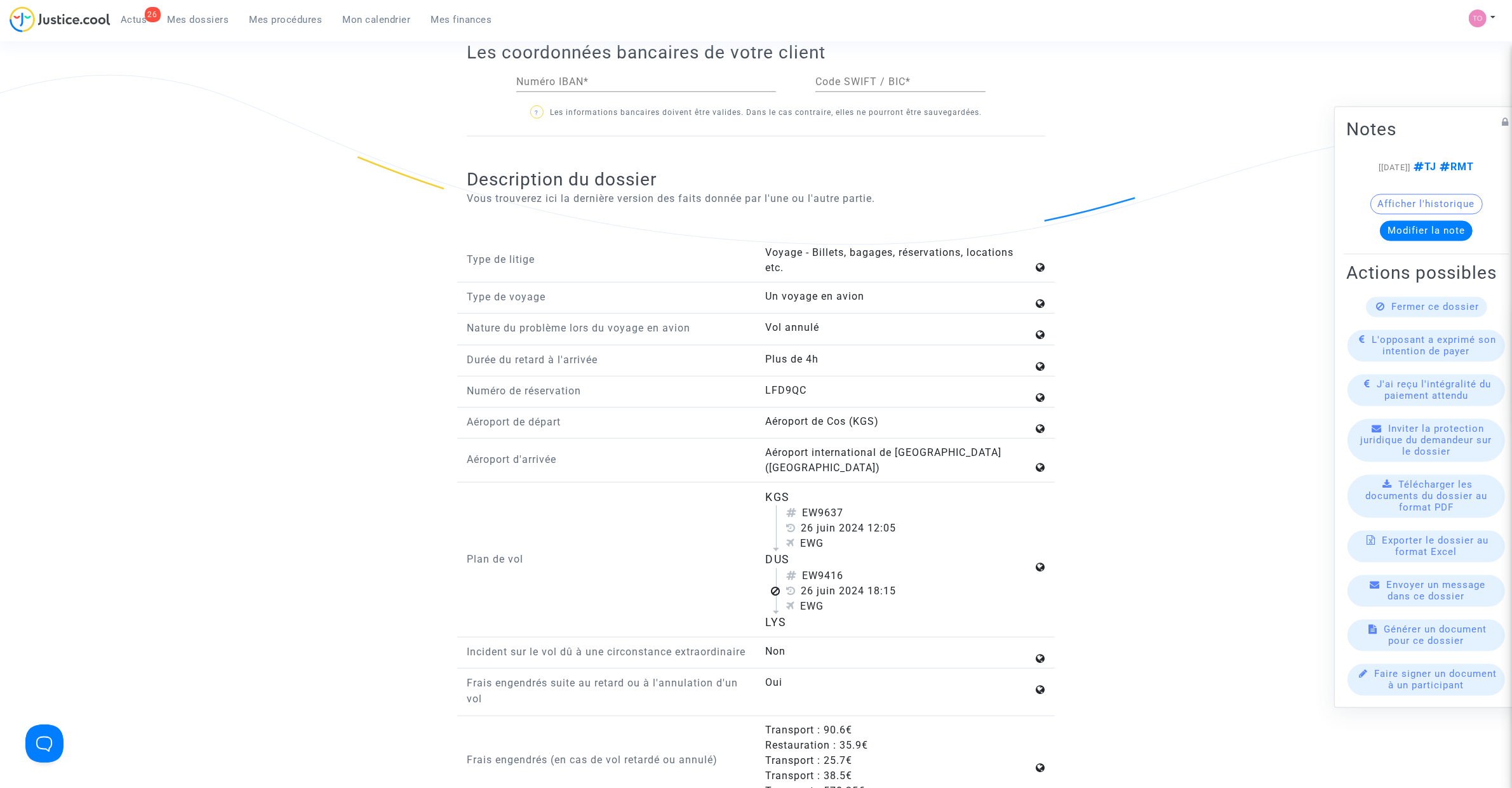
scroll to position [1270, 0]
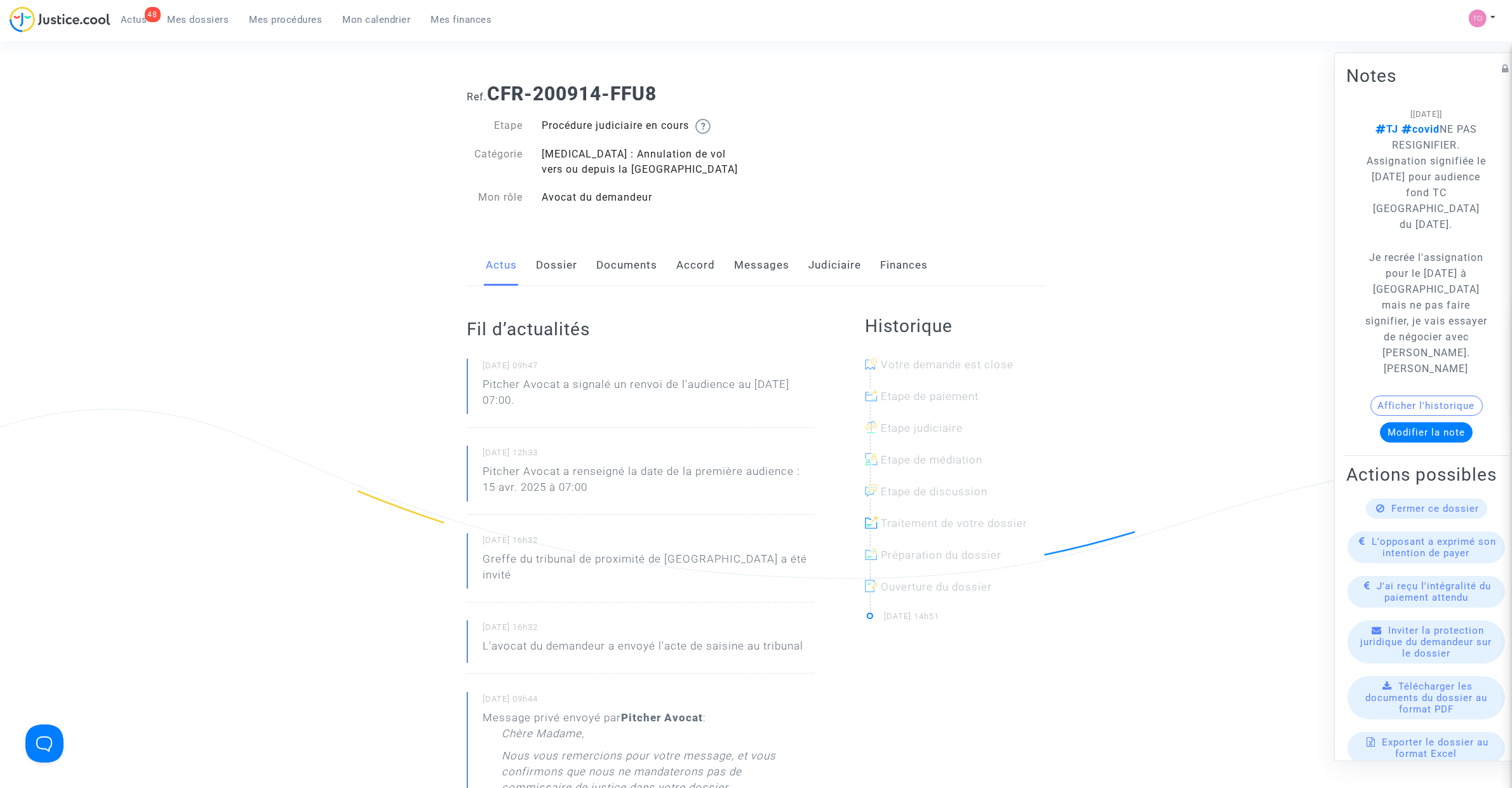
click at [615, 270] on link "Documents" at bounding box center [627, 265] width 61 height 42
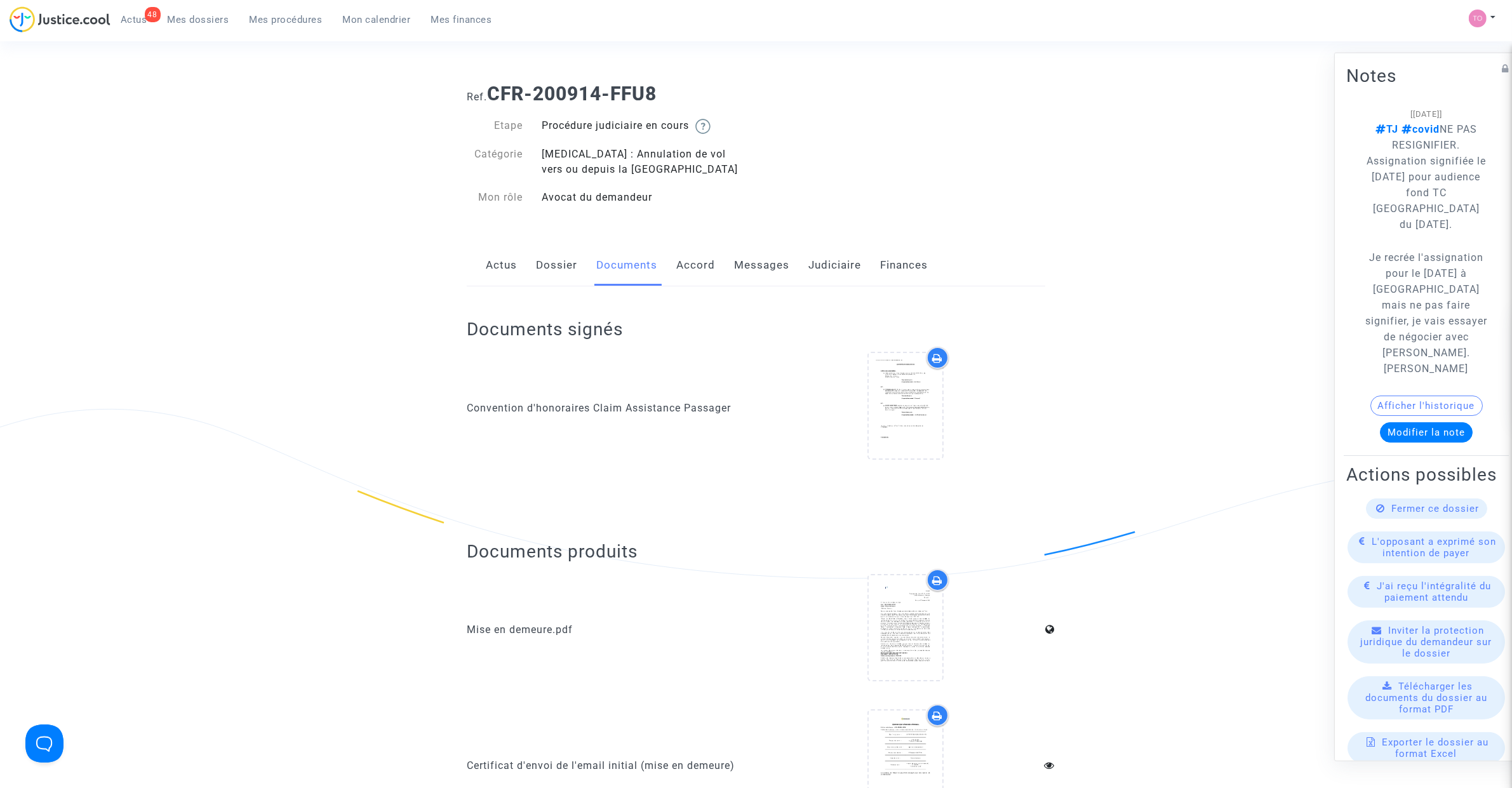
click at [559, 261] on link "Dossier" at bounding box center [556, 265] width 41 height 42
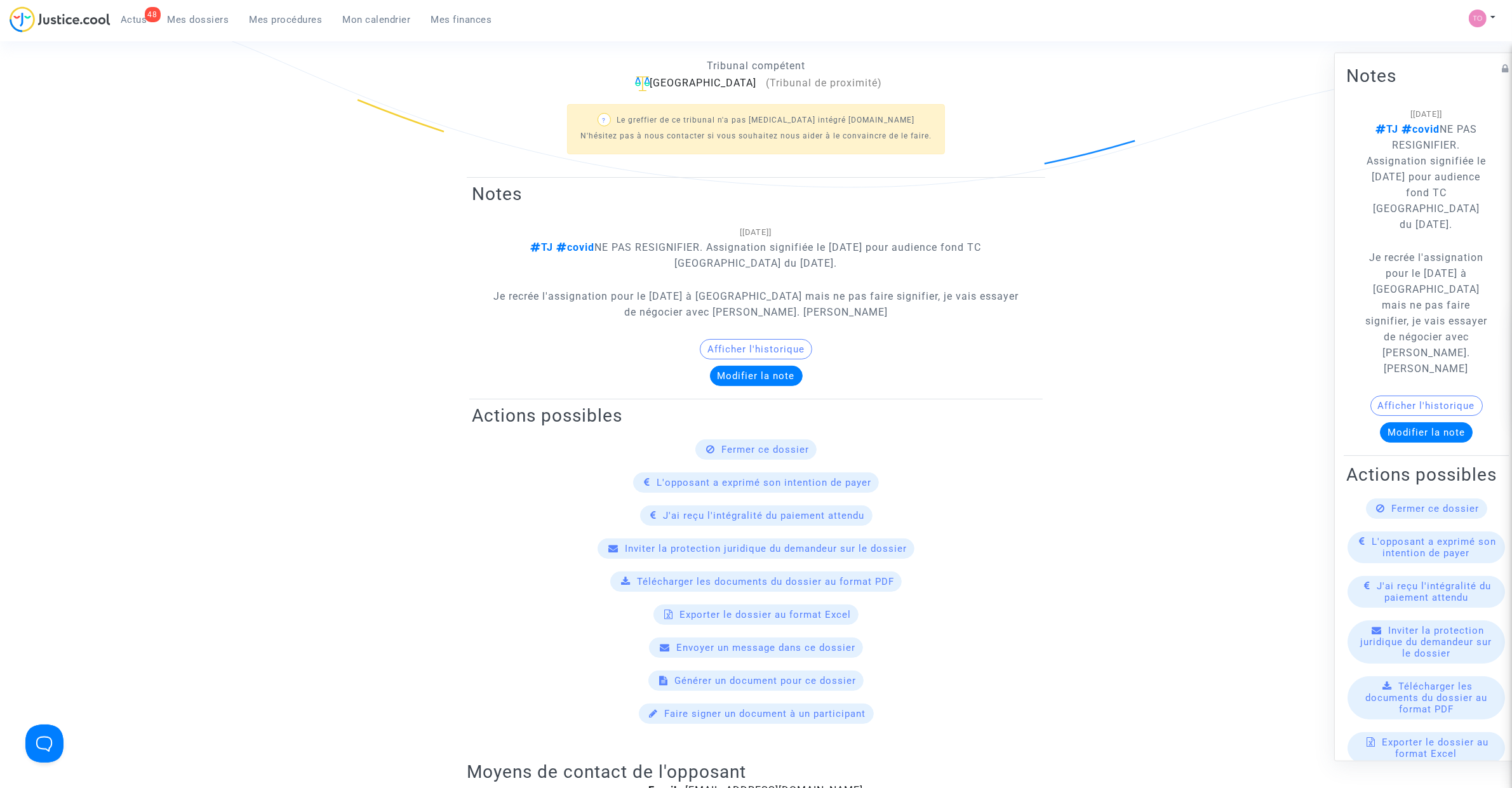
scroll to position [397, 0]
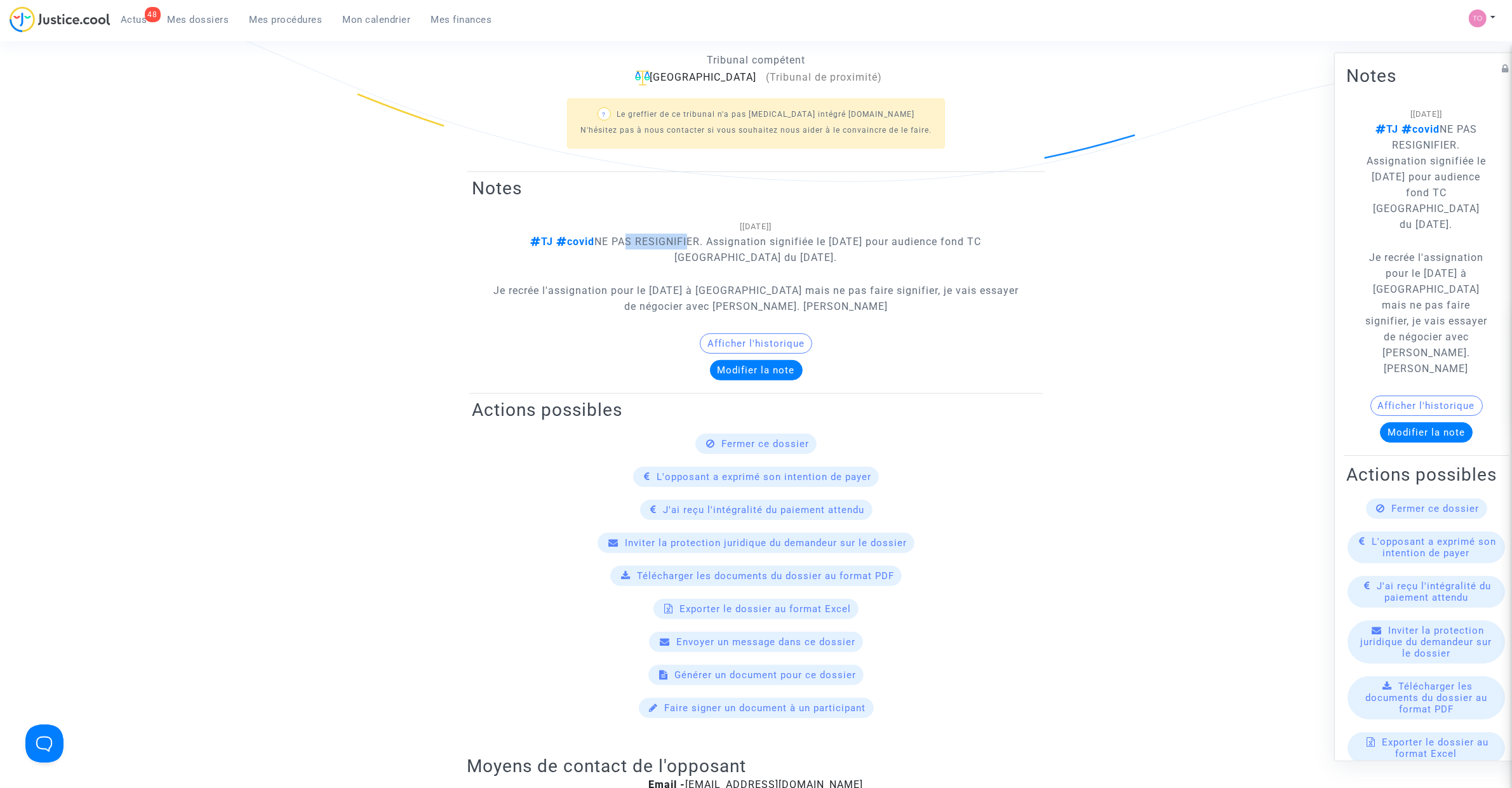
drag, startPoint x: 604, startPoint y: 242, endPoint x: 667, endPoint y: 239, distance: 63.1
click at [667, 239] on span "[MEDICAL_DATA] NE PAS RESIGNIFIER. Assignation signifiée le [DATE] pour audienc…" at bounding box center [769, 249] width 425 height 28
drag, startPoint x: 710, startPoint y: 240, endPoint x: 938, endPoint y: 243, distance: 228.0
click at [938, 243] on span "[MEDICAL_DATA] NE PAS RESIGNIFIER. Assignation signifiée le [DATE] pour audienc…" at bounding box center [769, 249] width 425 height 28
drag, startPoint x: 716, startPoint y: 259, endPoint x: 765, endPoint y: 259, distance: 49.0
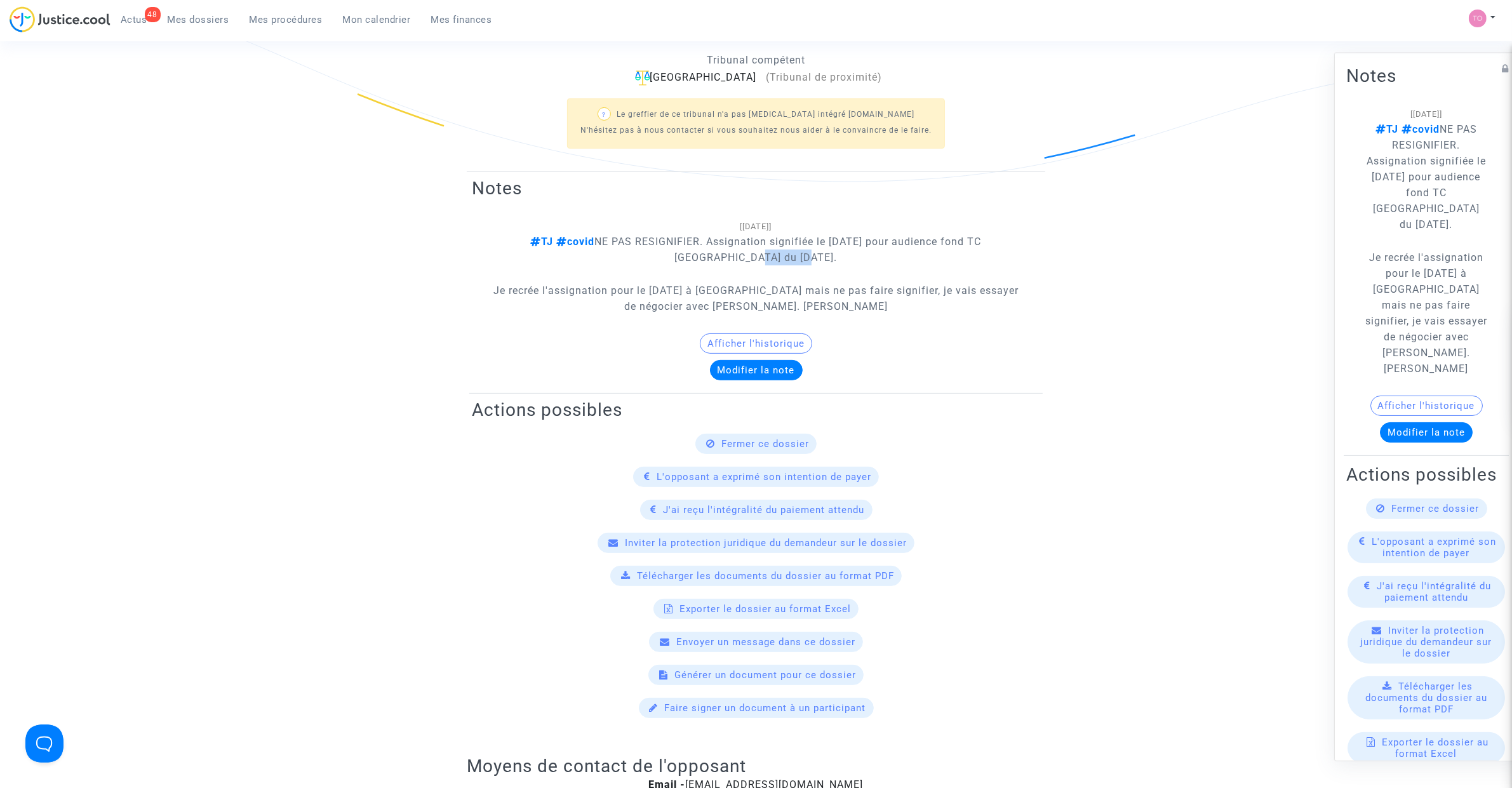
click at [765, 259] on span "[MEDICAL_DATA] NE PAS RESIGNIFIER. Assignation signifiée le [DATE] pour audienc…" at bounding box center [769, 249] width 425 height 28
drag, startPoint x: 547, startPoint y: 296, endPoint x: 871, endPoint y: 284, distance: 324.2
click at [871, 284] on p "Je recrée l'assignation pour le [DATE] à [GEOGRAPHIC_DATA] mais ne pas faire si…" at bounding box center [756, 298] width 530 height 32
click at [1405, 395] on button "Afficher l'historique" at bounding box center [1427, 405] width 113 height 21
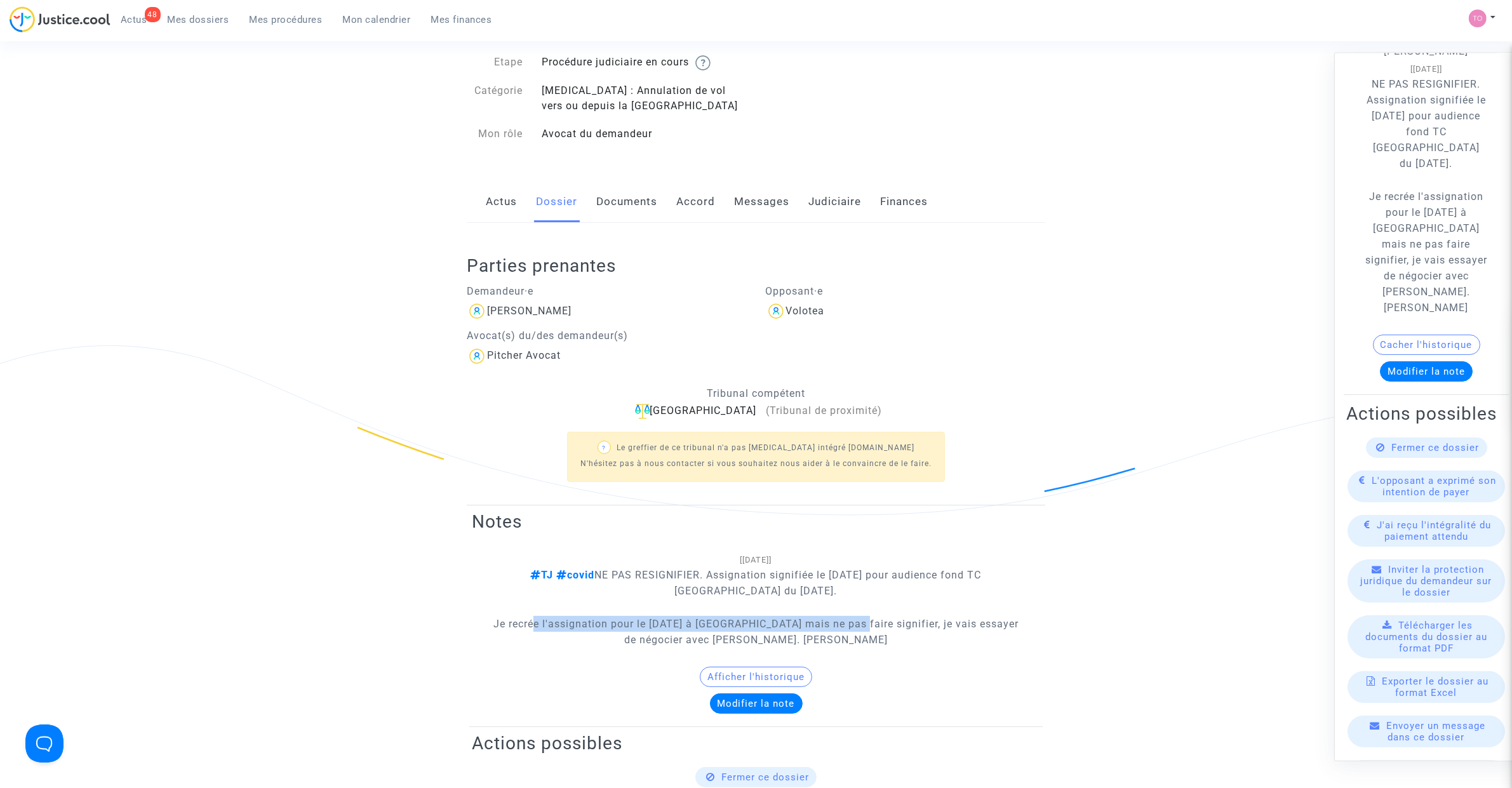
scroll to position [0, 0]
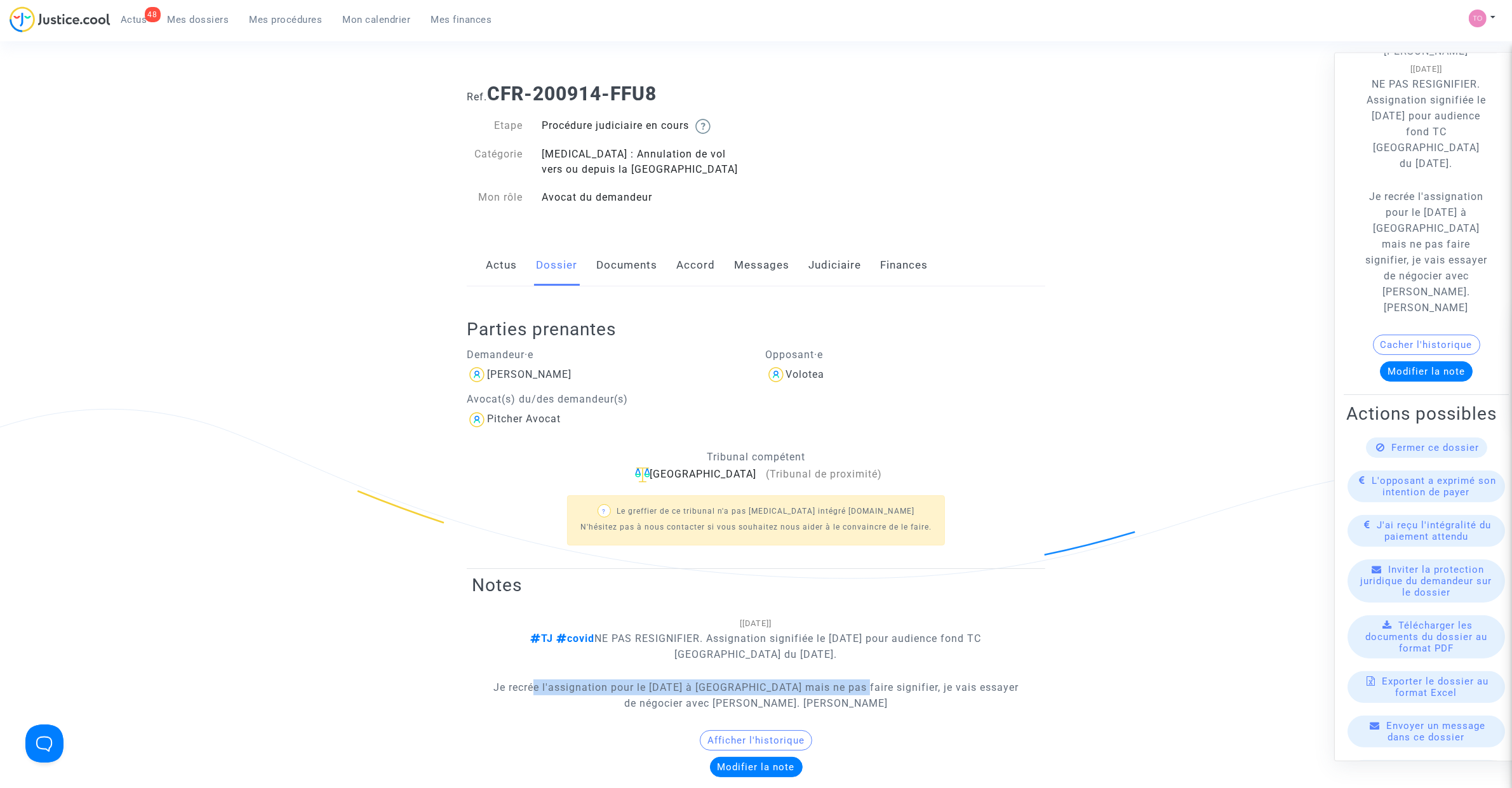
click at [835, 258] on link "Judiciaire" at bounding box center [835, 265] width 53 height 42
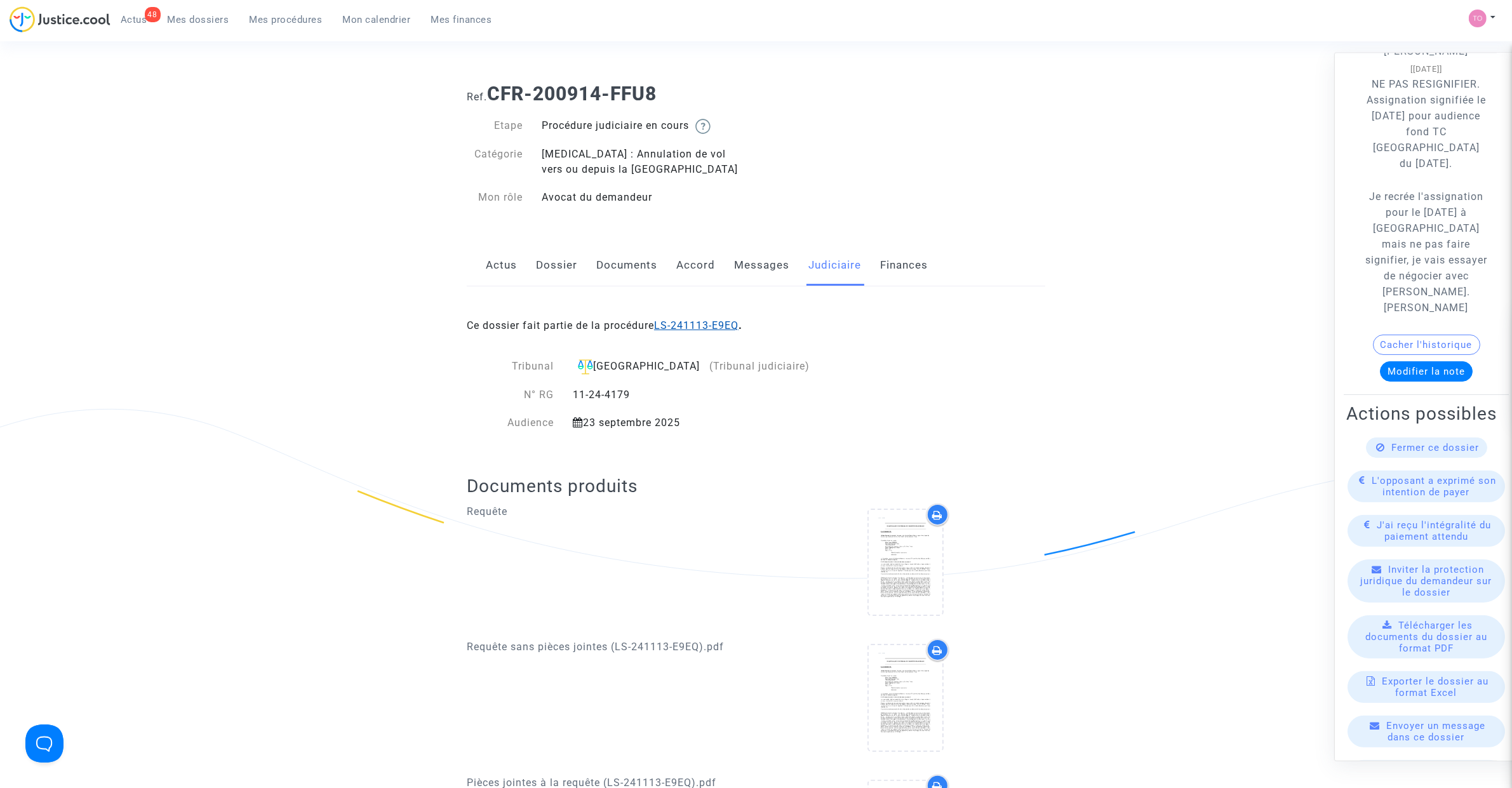
click at [686, 323] on link "LS-241113-E9EQ" at bounding box center [696, 326] width 84 height 12
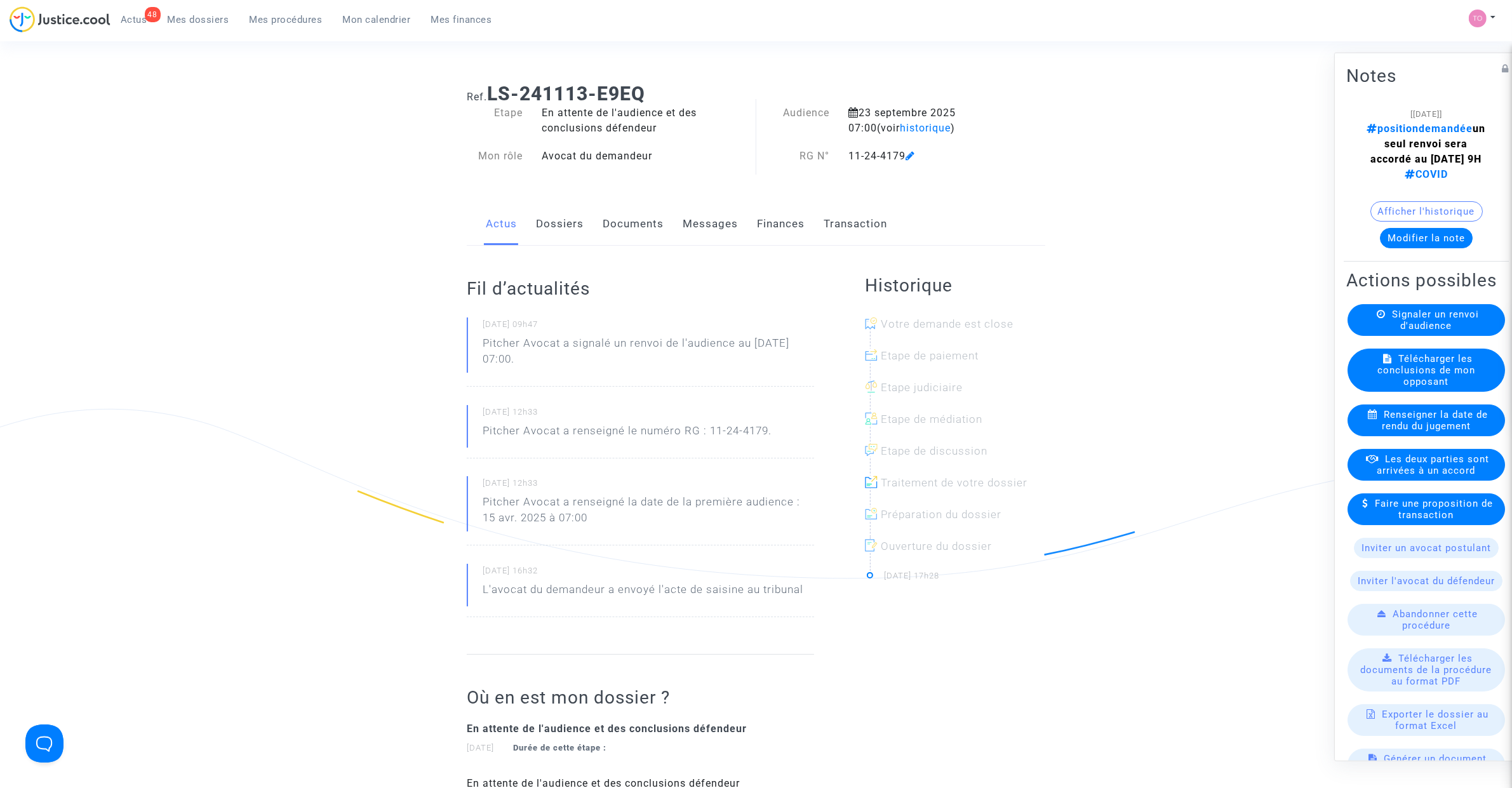
click at [1390, 221] on button "Afficher l'historique" at bounding box center [1427, 211] width 113 height 21
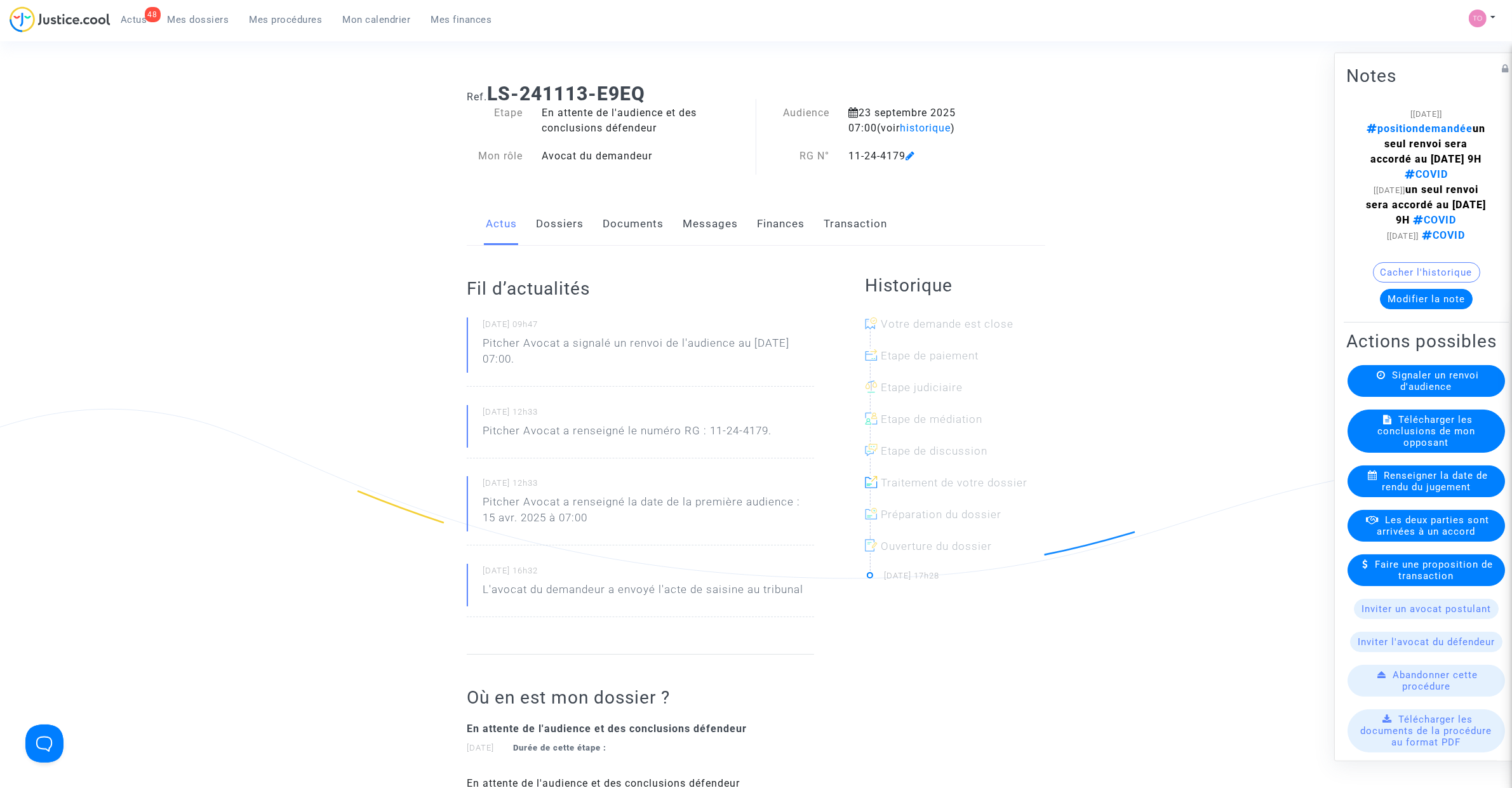
click at [556, 227] on link "Dossiers" at bounding box center [559, 224] width 47 height 42
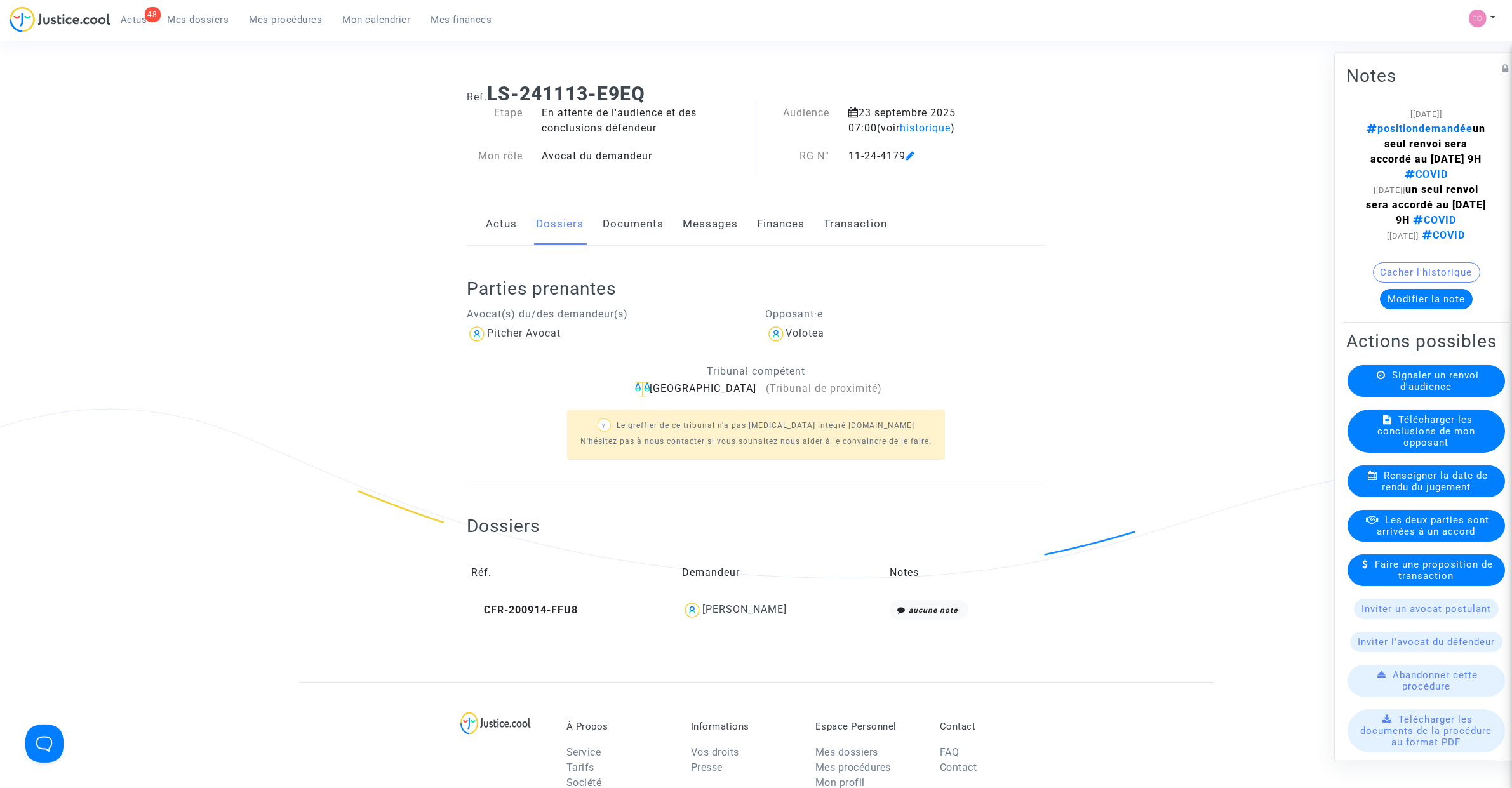
click at [615, 229] on link "Documents" at bounding box center [633, 224] width 61 height 42
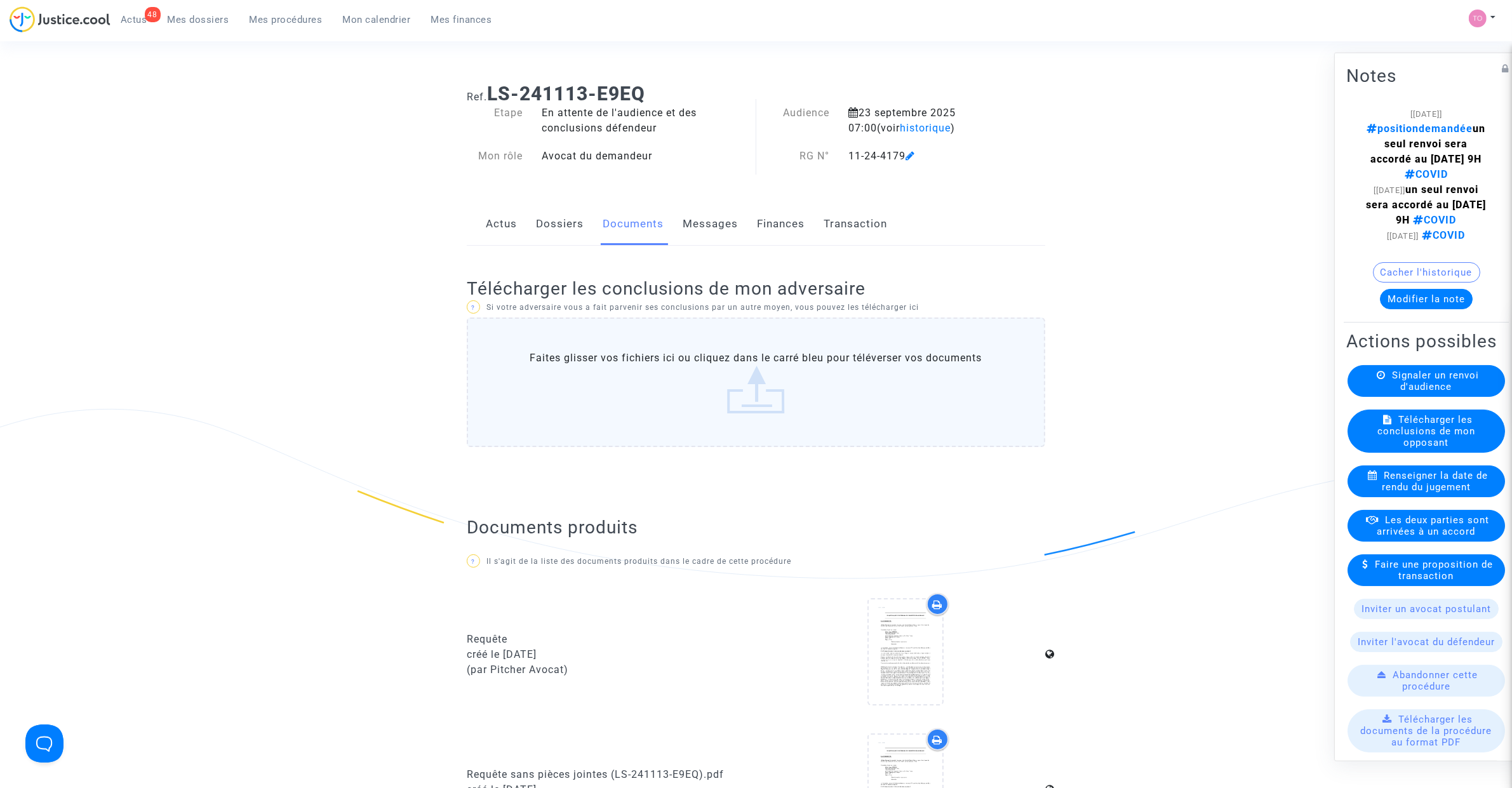
click at [726, 227] on link "Messages" at bounding box center [710, 224] width 55 height 42
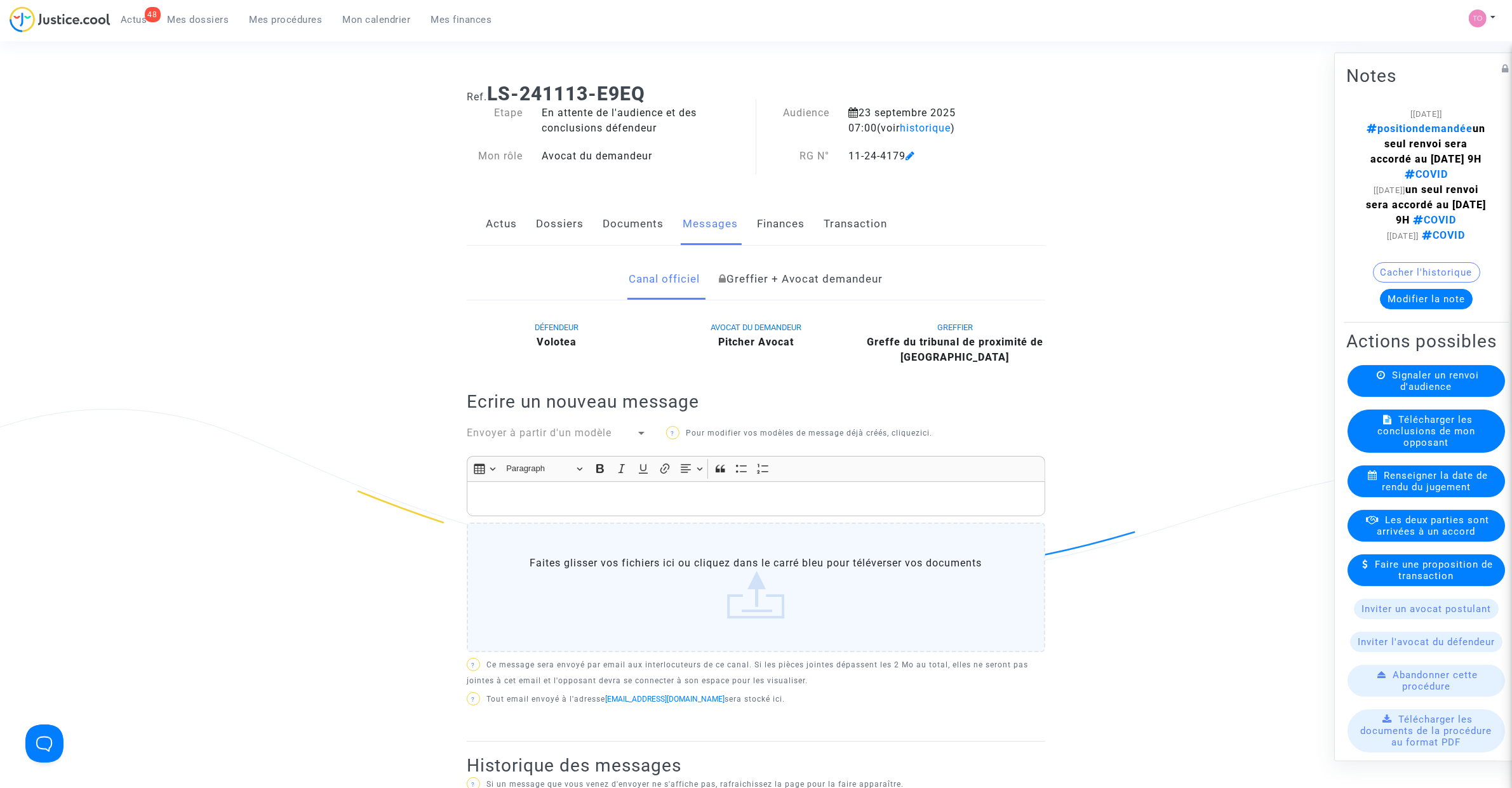
click at [534, 226] on div "Actus Dossiers Documents Messages Finances Transaction" at bounding box center [756, 225] width 578 height 43
click at [565, 227] on link "Dossiers" at bounding box center [559, 224] width 47 height 42
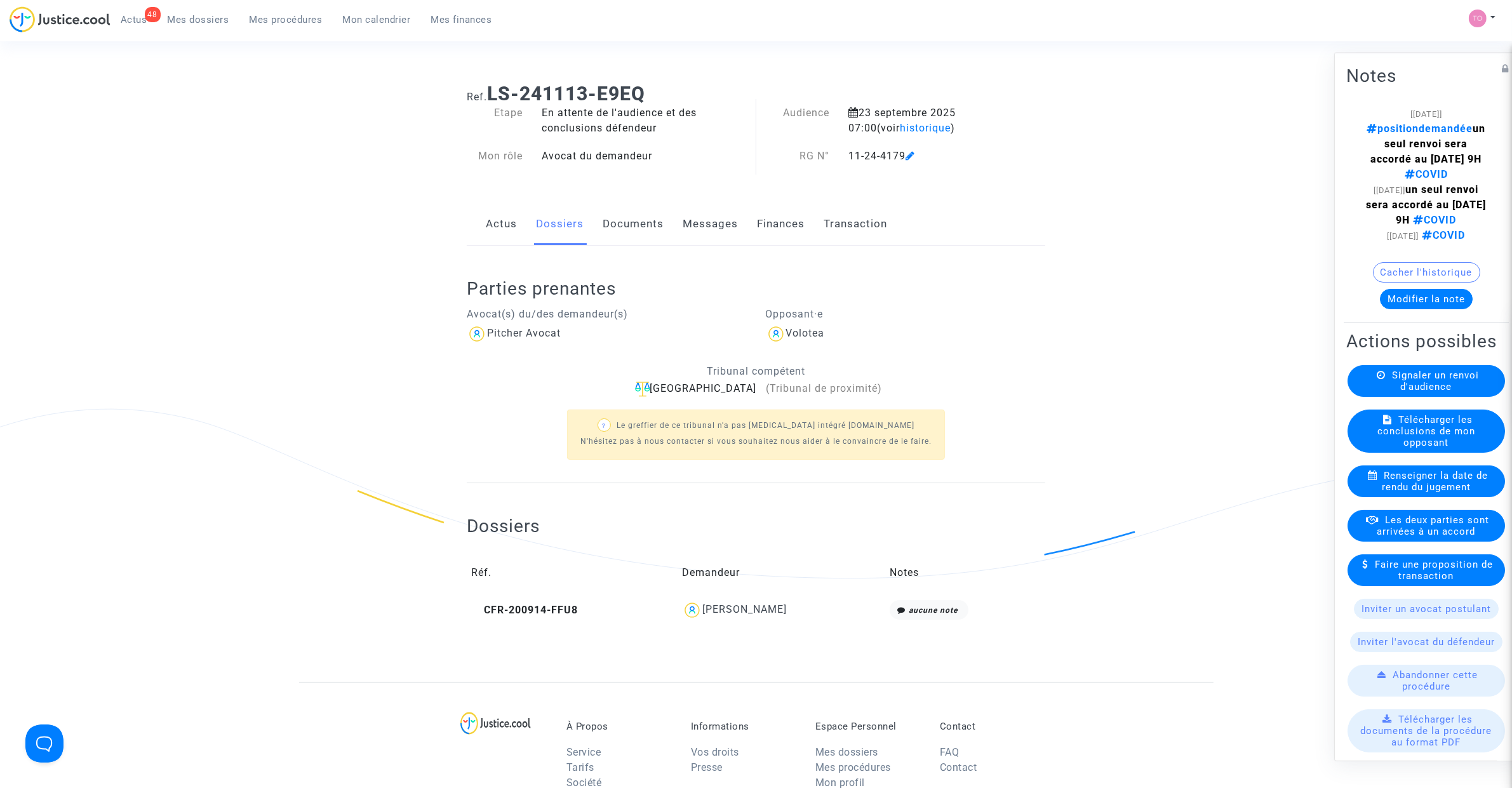
click at [747, 608] on div "[PERSON_NAME]" at bounding box center [744, 609] width 84 height 12
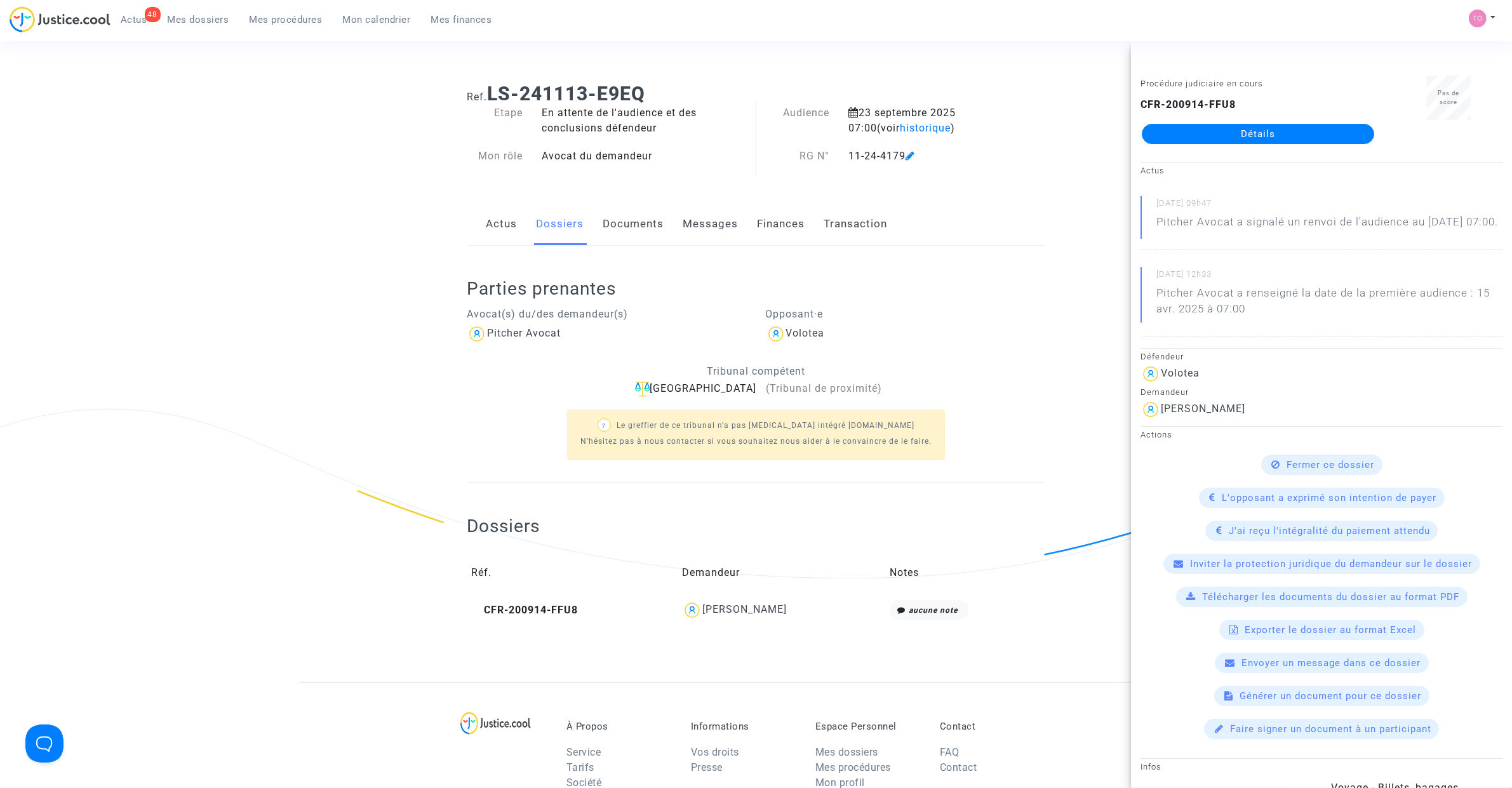
click at [1228, 139] on link "Détails" at bounding box center [1258, 134] width 232 height 21
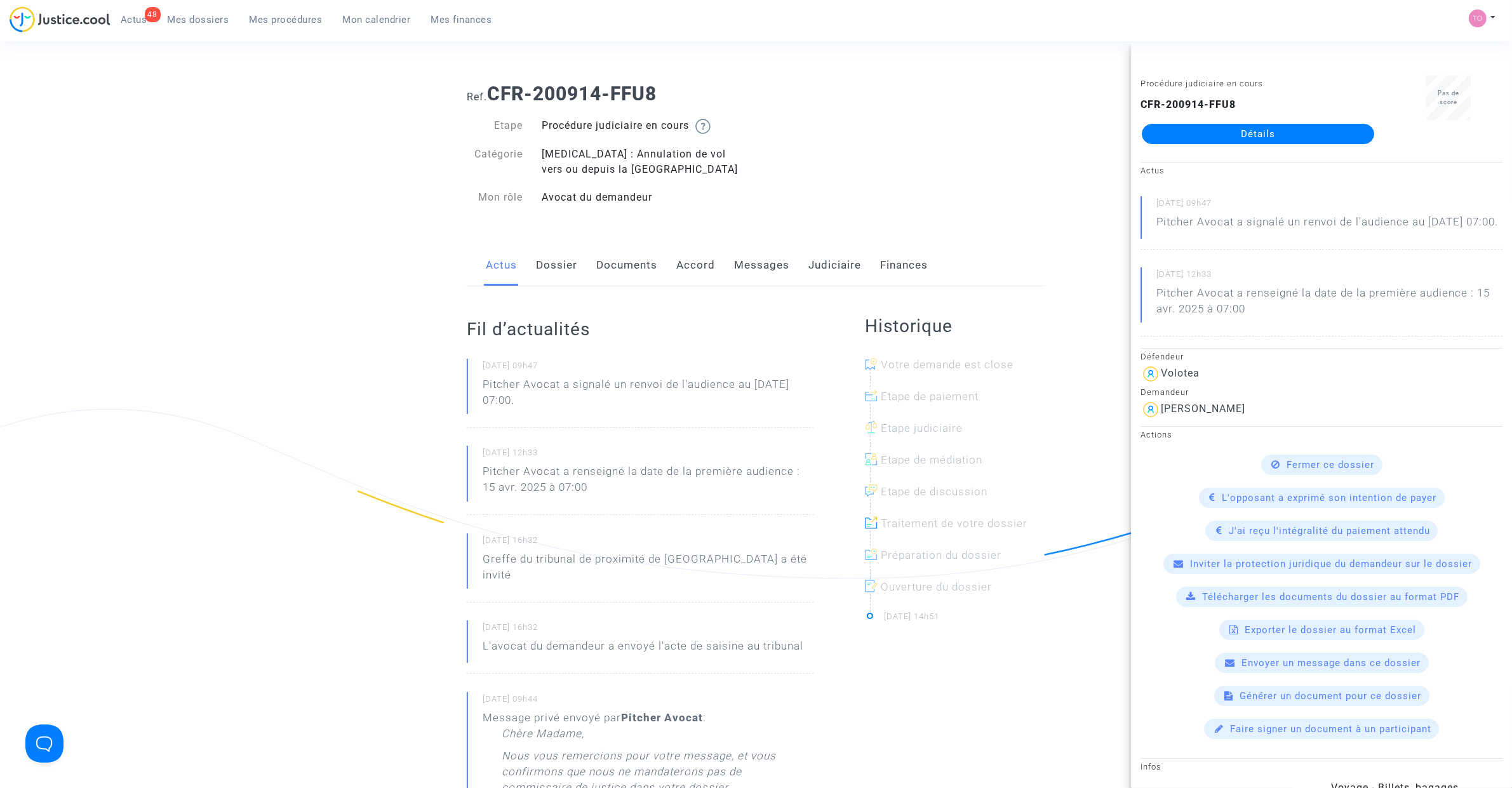
click at [742, 268] on link "Messages" at bounding box center [762, 265] width 55 height 42
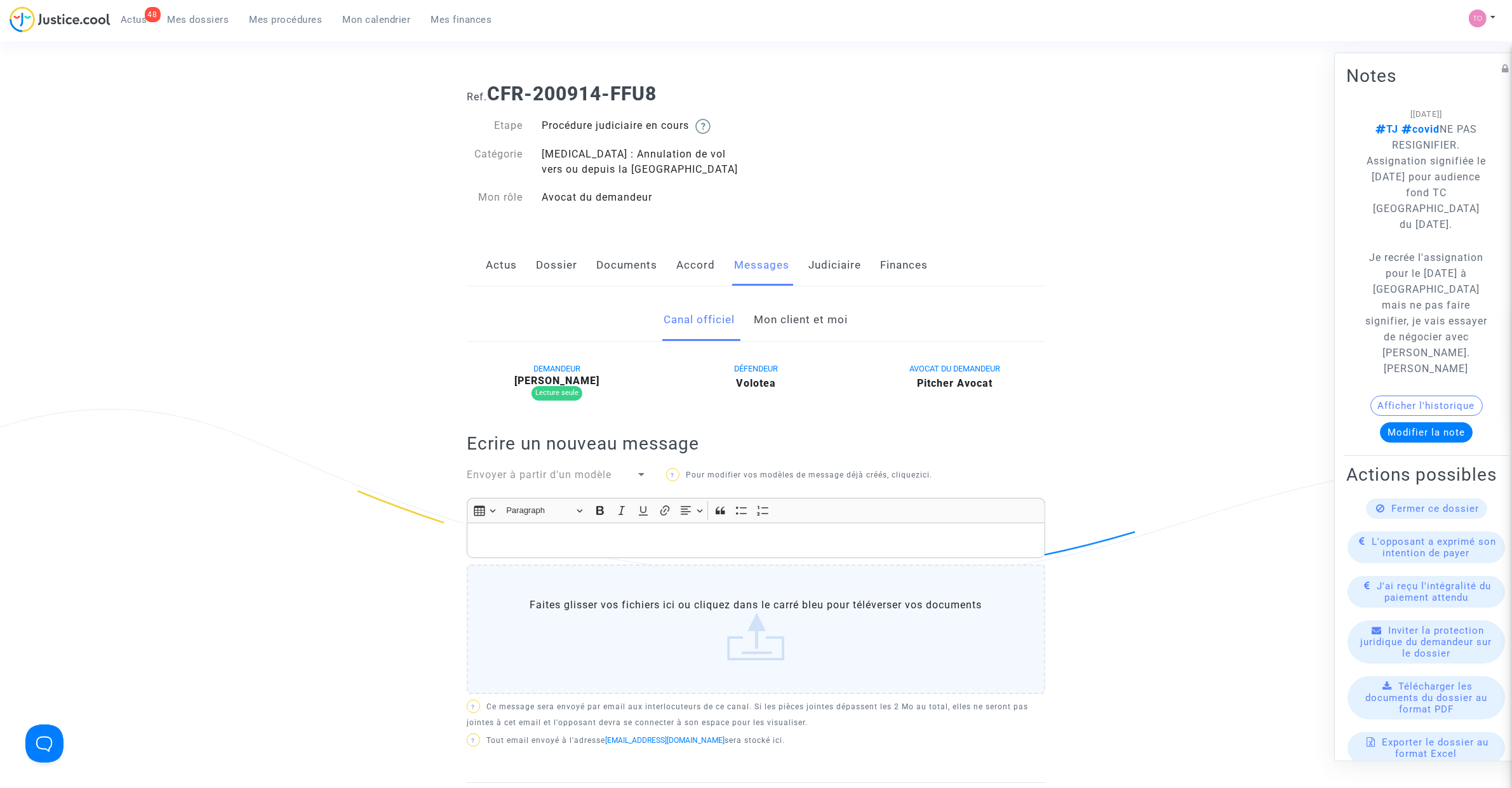
click at [788, 318] on link "Mon client et moi" at bounding box center [801, 319] width 94 height 42
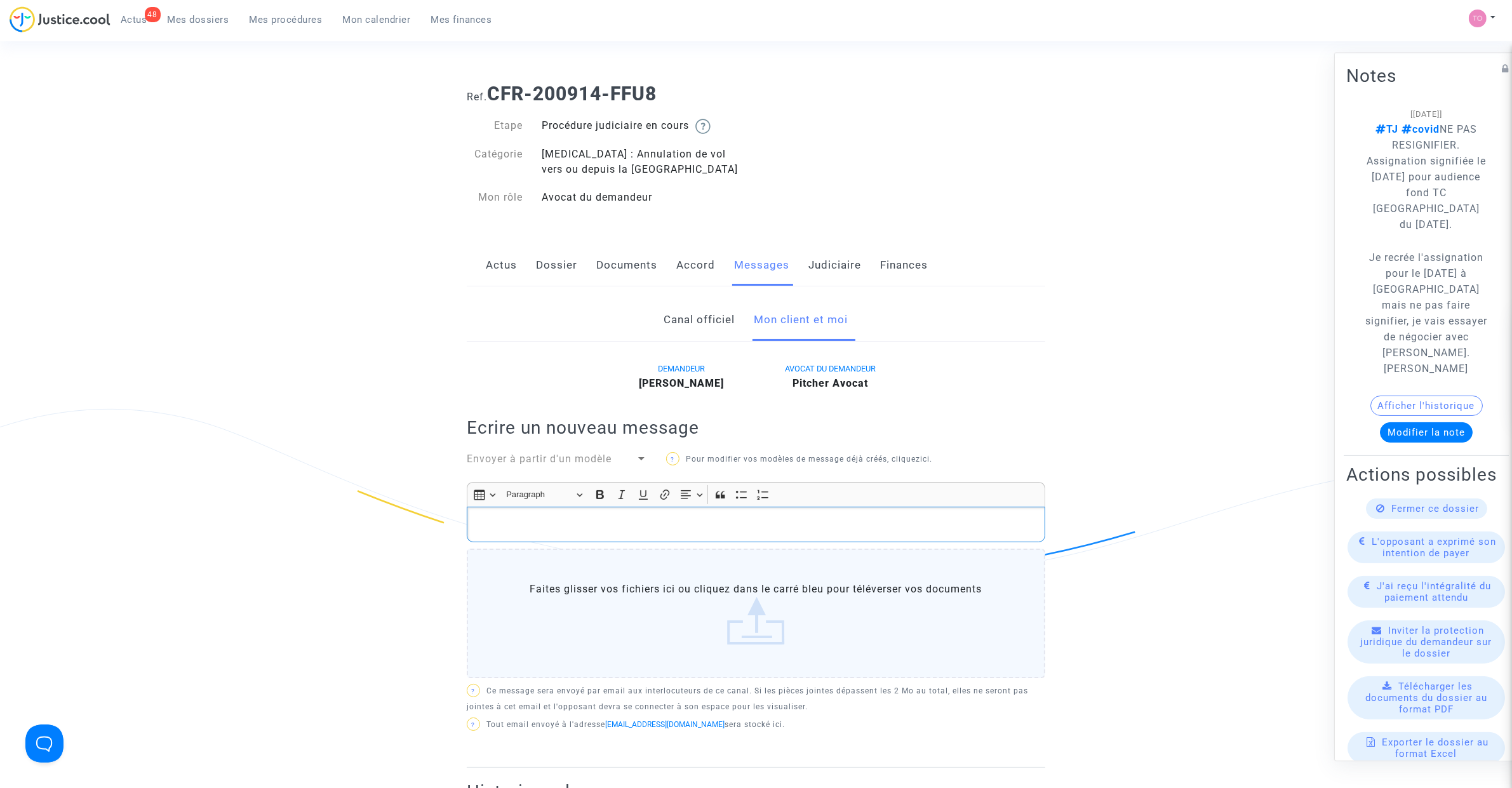
click at [527, 524] on p "Rich Text Editor, main" at bounding box center [756, 524] width 565 height 16
drag, startPoint x: 556, startPoint y: 271, endPoint x: 569, endPoint y: 271, distance: 13.0
click at [556, 271] on link "Dossier" at bounding box center [556, 265] width 41 height 42
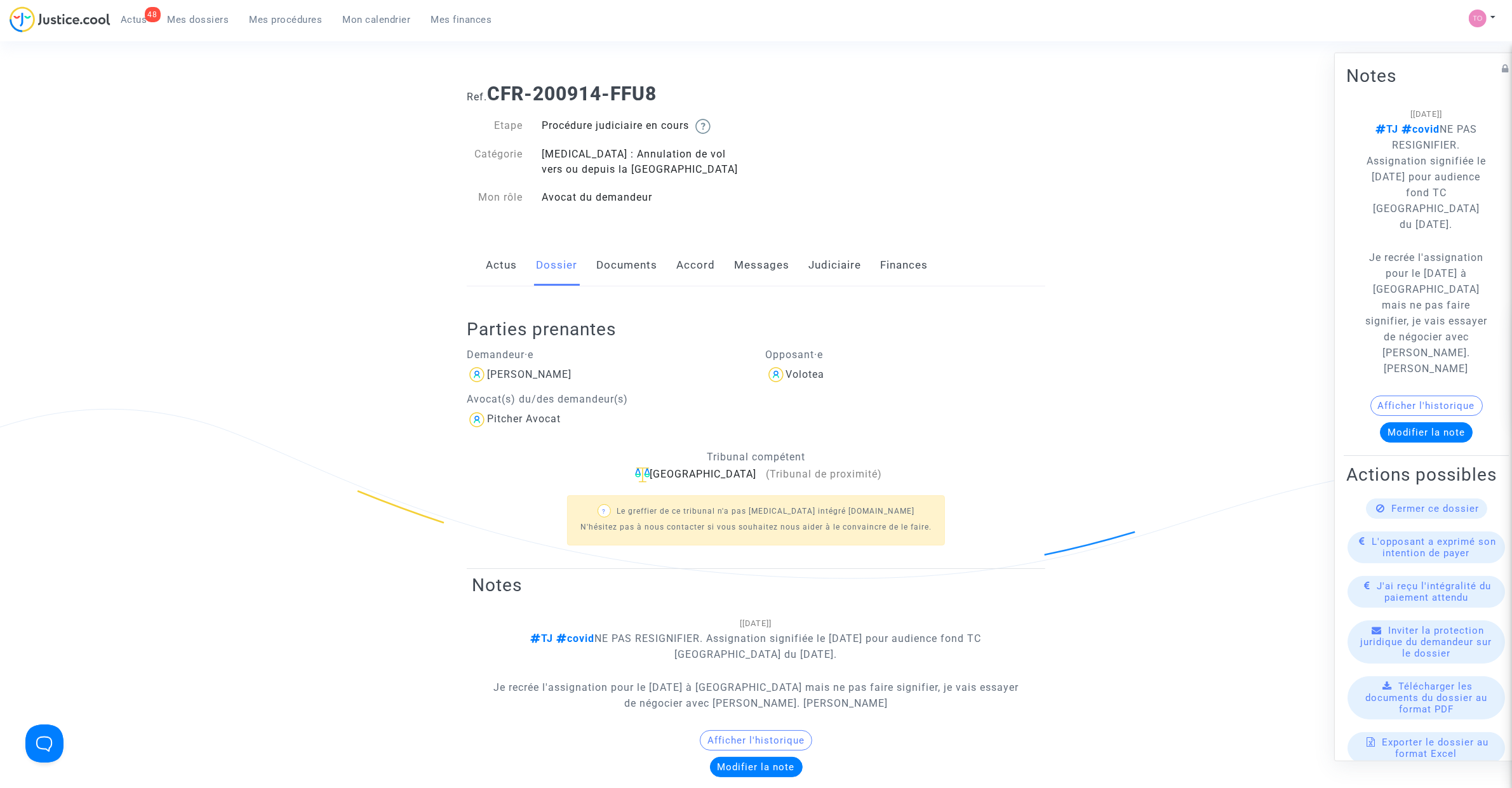
click at [690, 270] on link "Accord" at bounding box center [695, 265] width 38 height 42
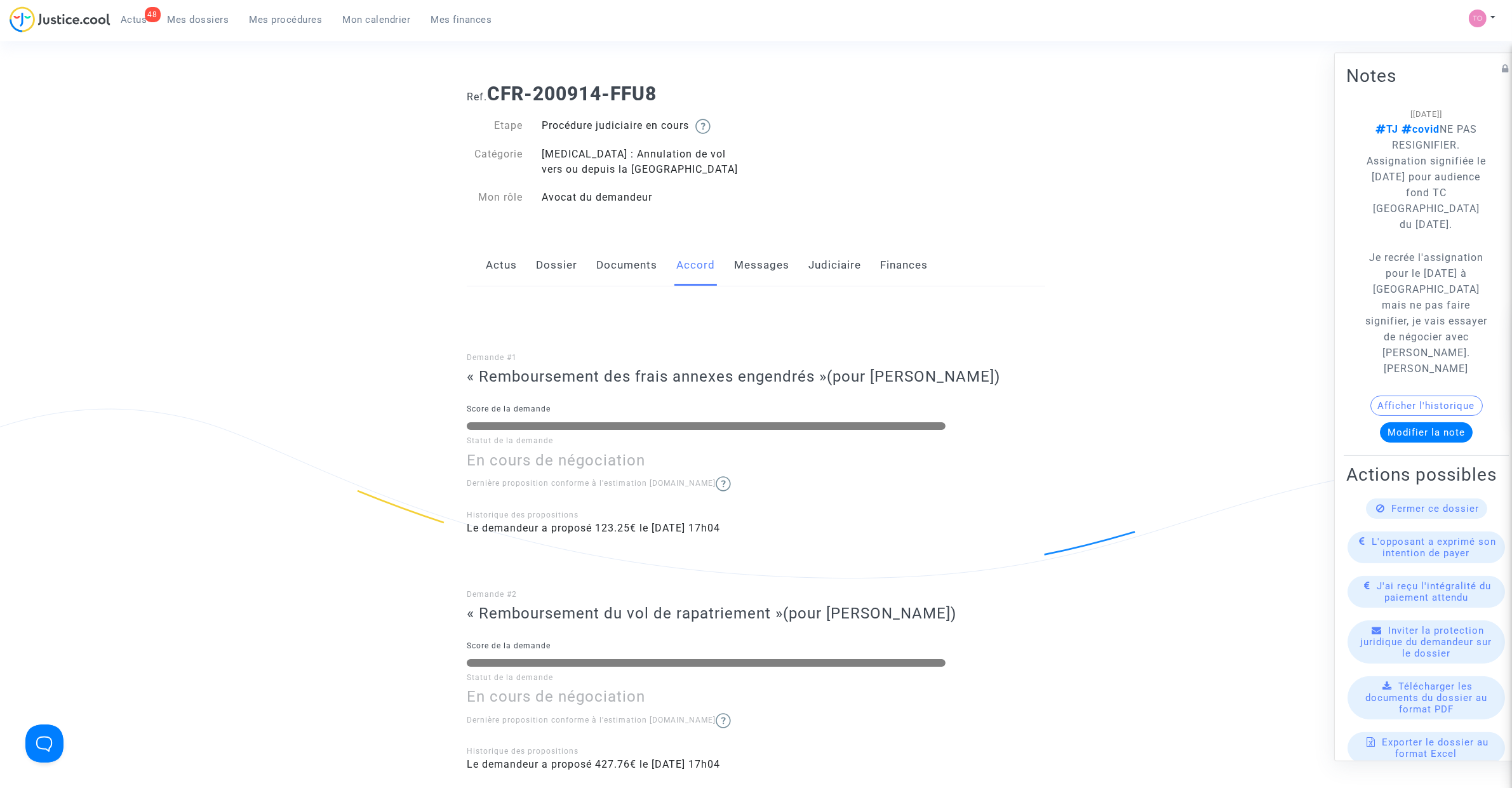
click at [563, 267] on link "Dossier" at bounding box center [556, 265] width 41 height 42
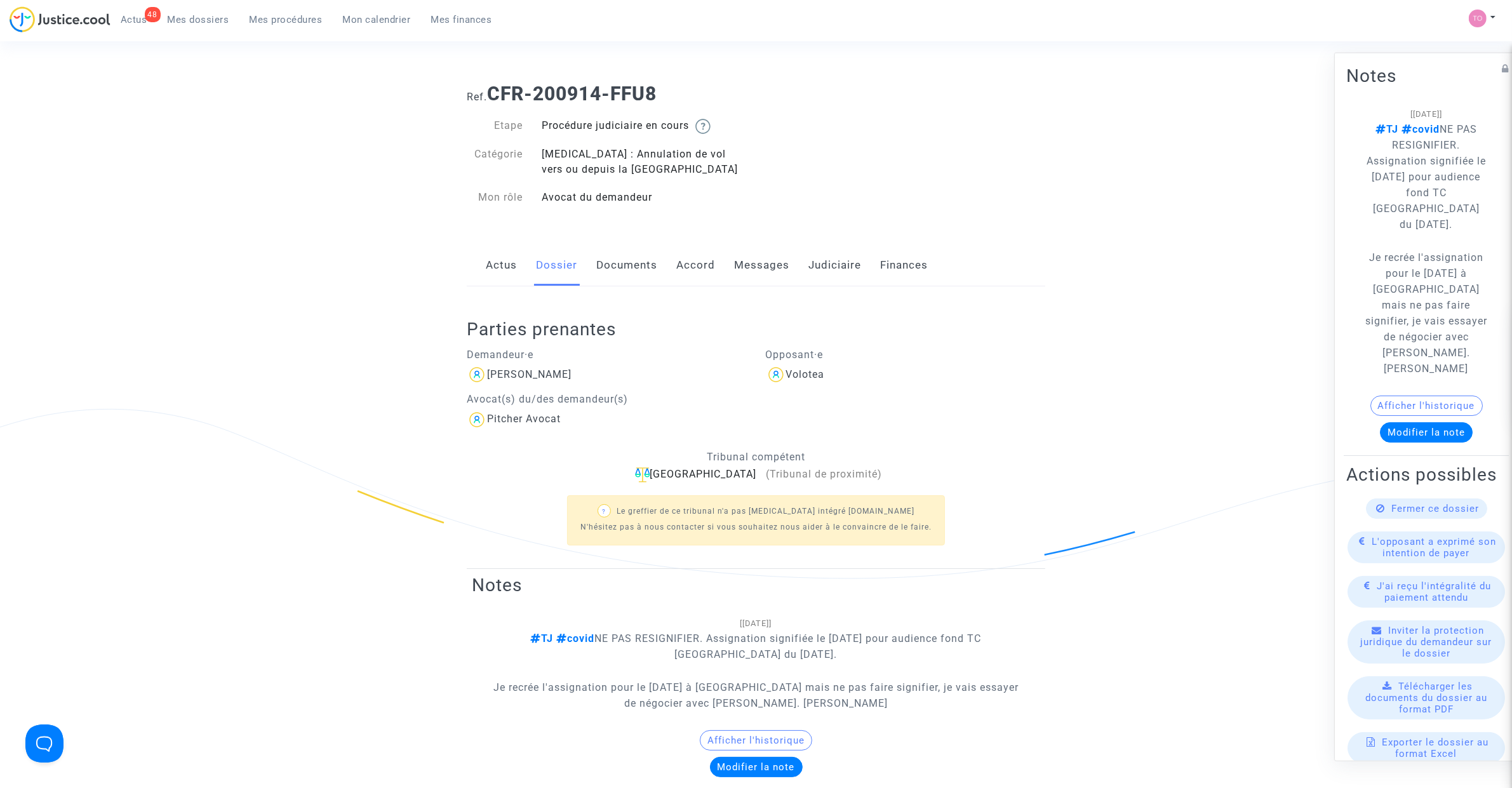
click at [618, 264] on link "Documents" at bounding box center [627, 265] width 61 height 42
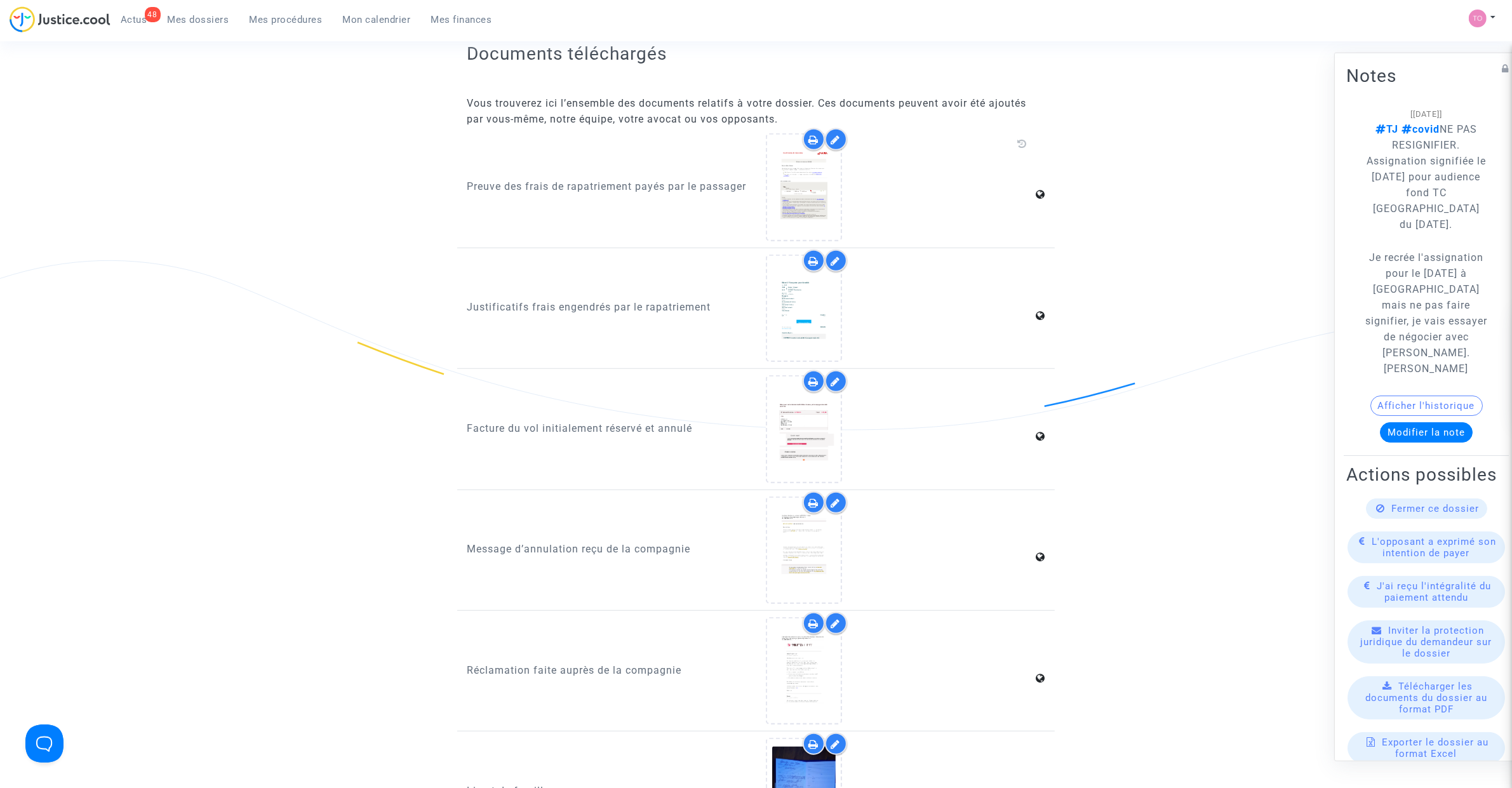
scroll to position [953, 0]
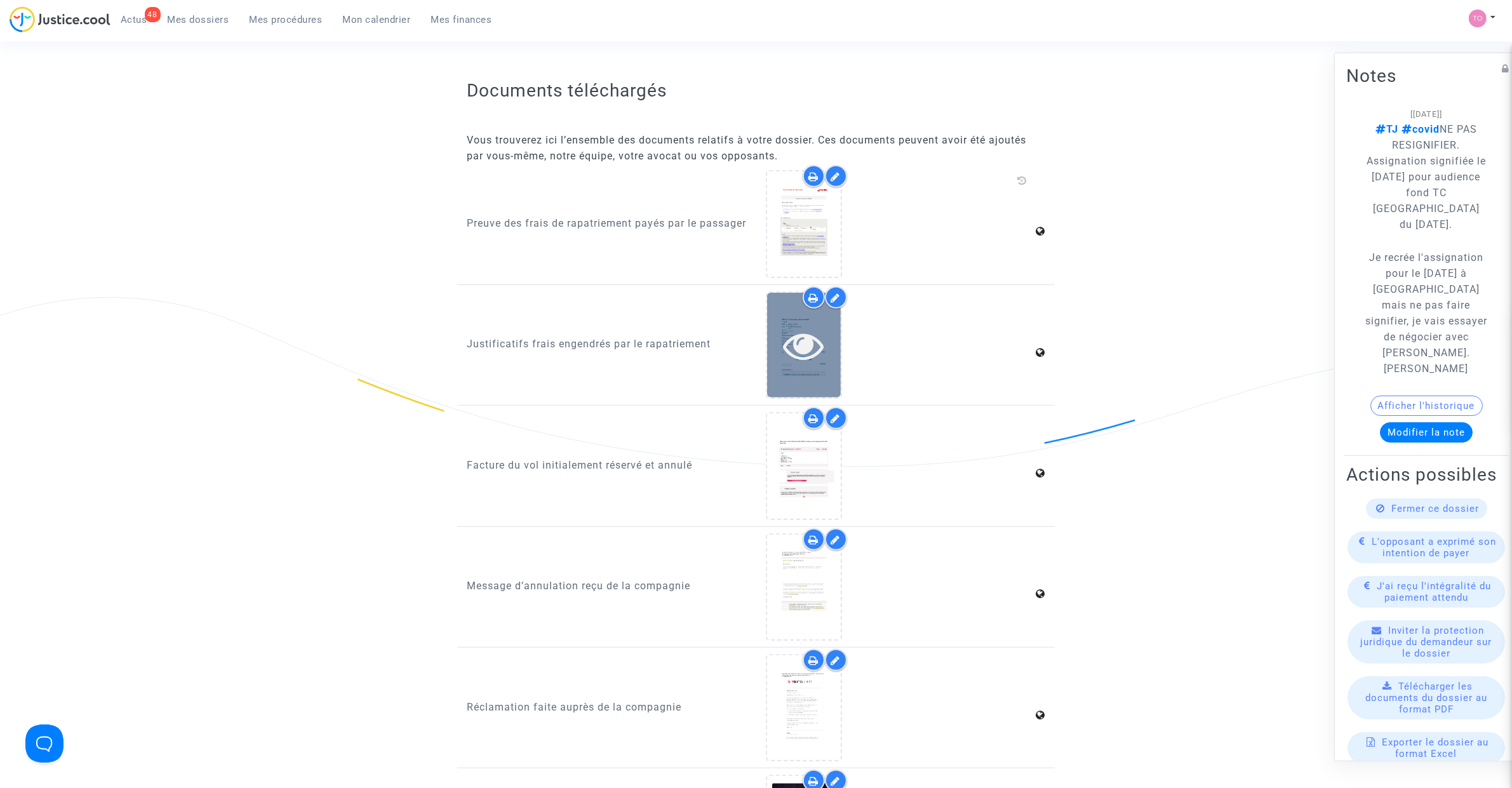
click at [785, 335] on icon at bounding box center [804, 345] width 41 height 41
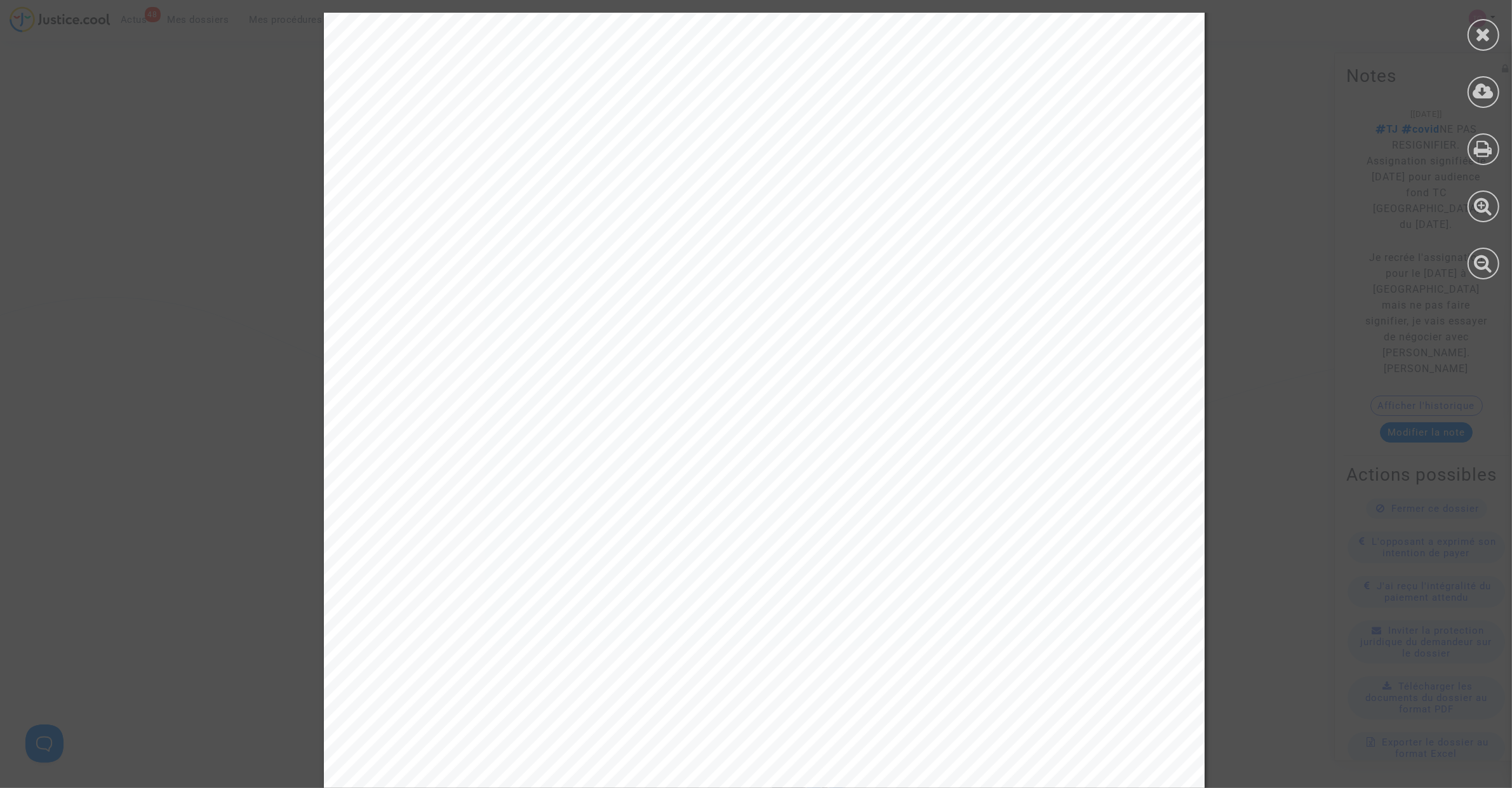
scroll to position [1429, 0]
click at [1482, 35] on icon at bounding box center [1483, 34] width 16 height 19
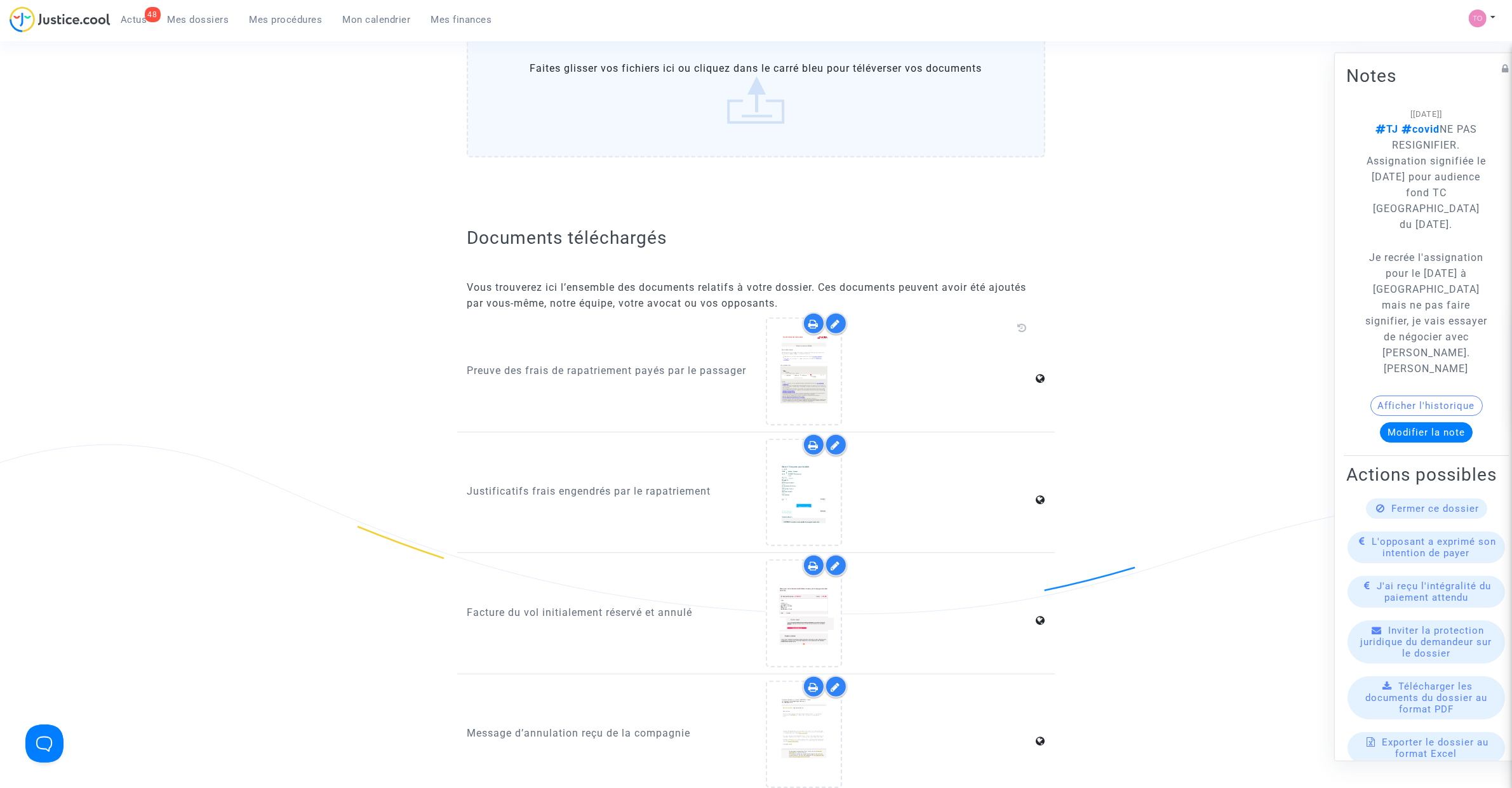
scroll to position [793, 0]
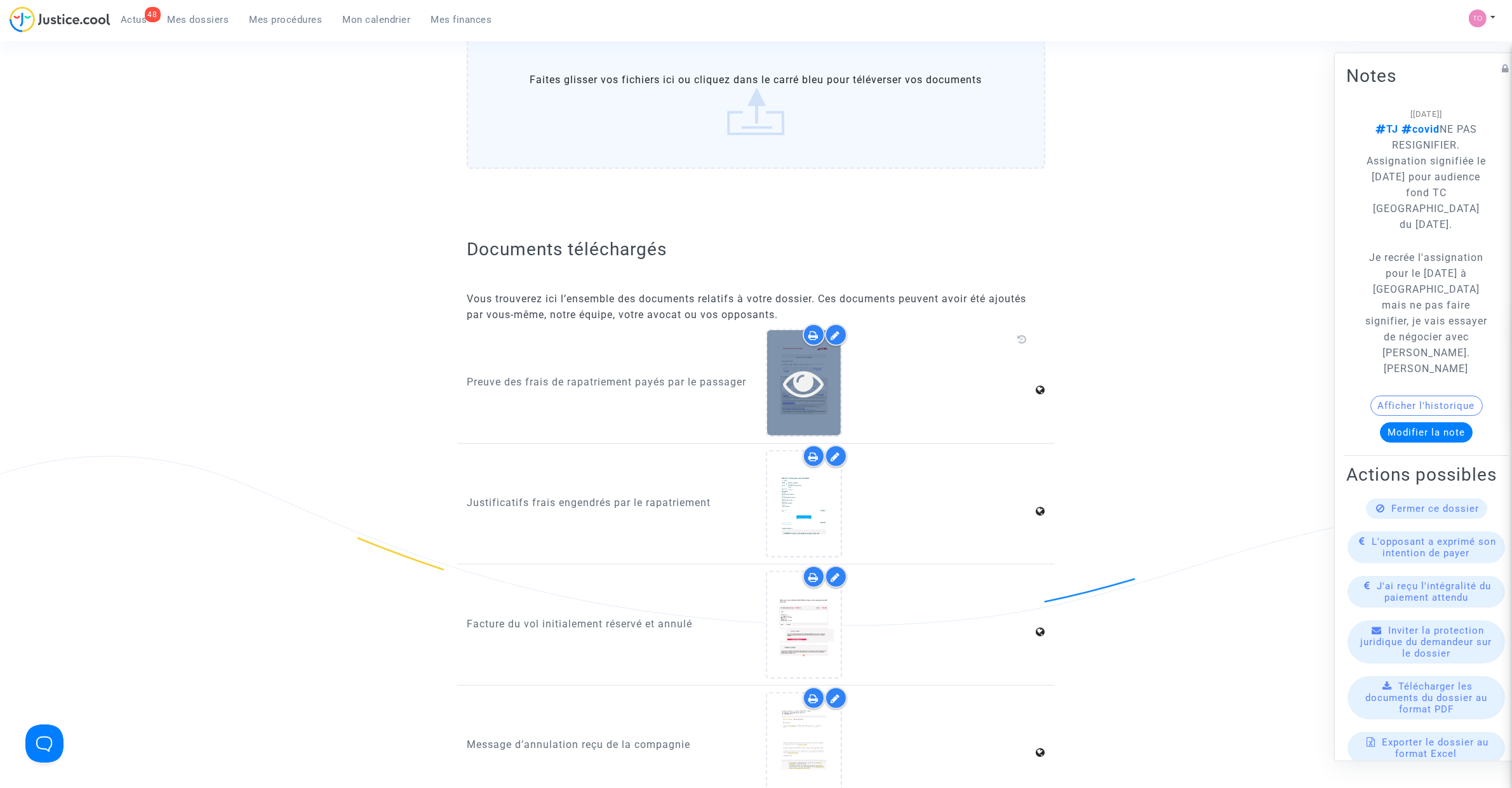
click at [785, 376] on icon at bounding box center [804, 383] width 41 height 41
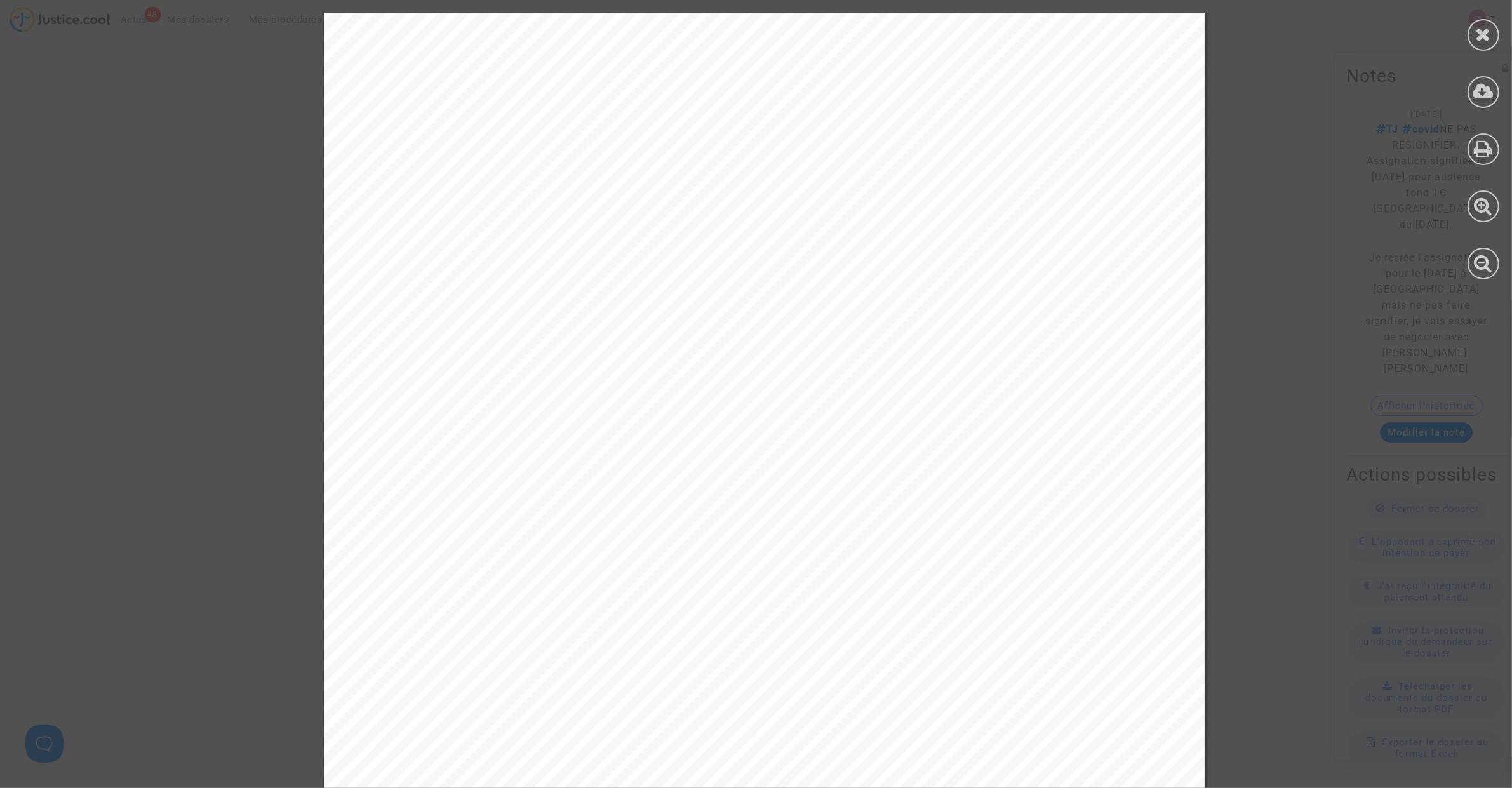
scroll to position [0, 0]
click at [1465, 40] on div at bounding box center [1483, 146] width 57 height 292
click at [1469, 38] on div at bounding box center [1483, 35] width 32 height 32
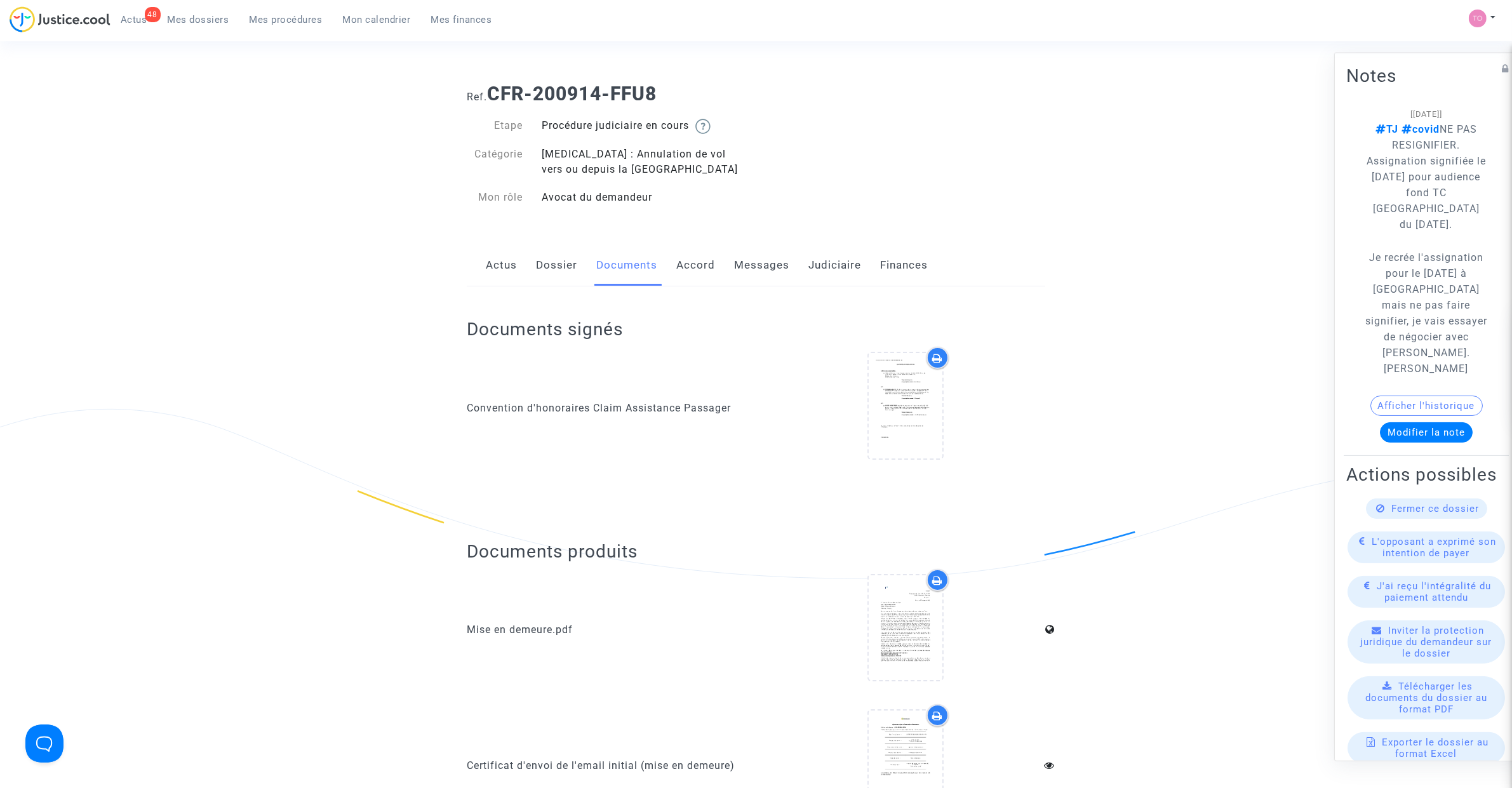
click at [541, 269] on link "Dossier" at bounding box center [556, 265] width 41 height 42
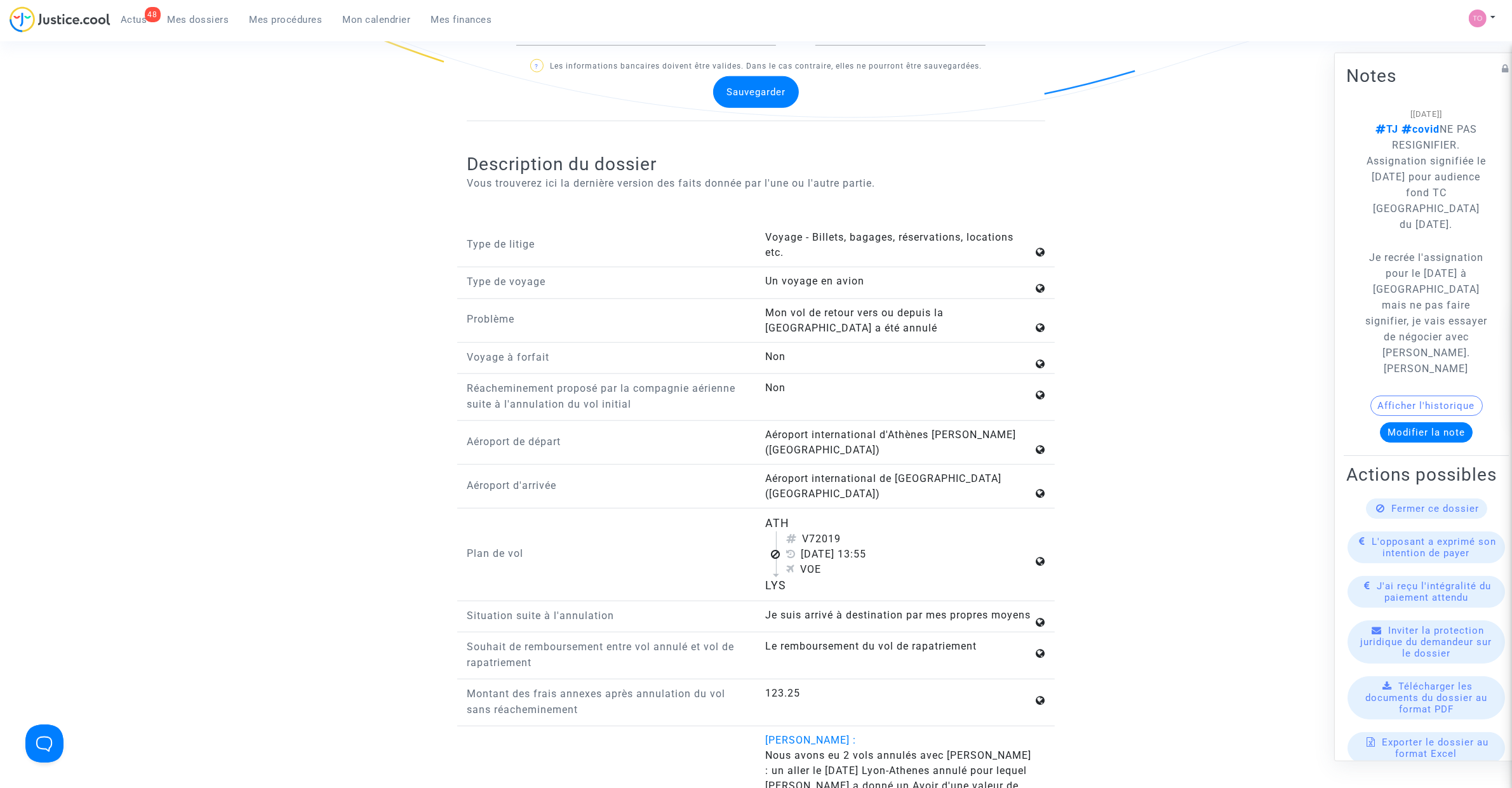
scroll to position [1429, 0]
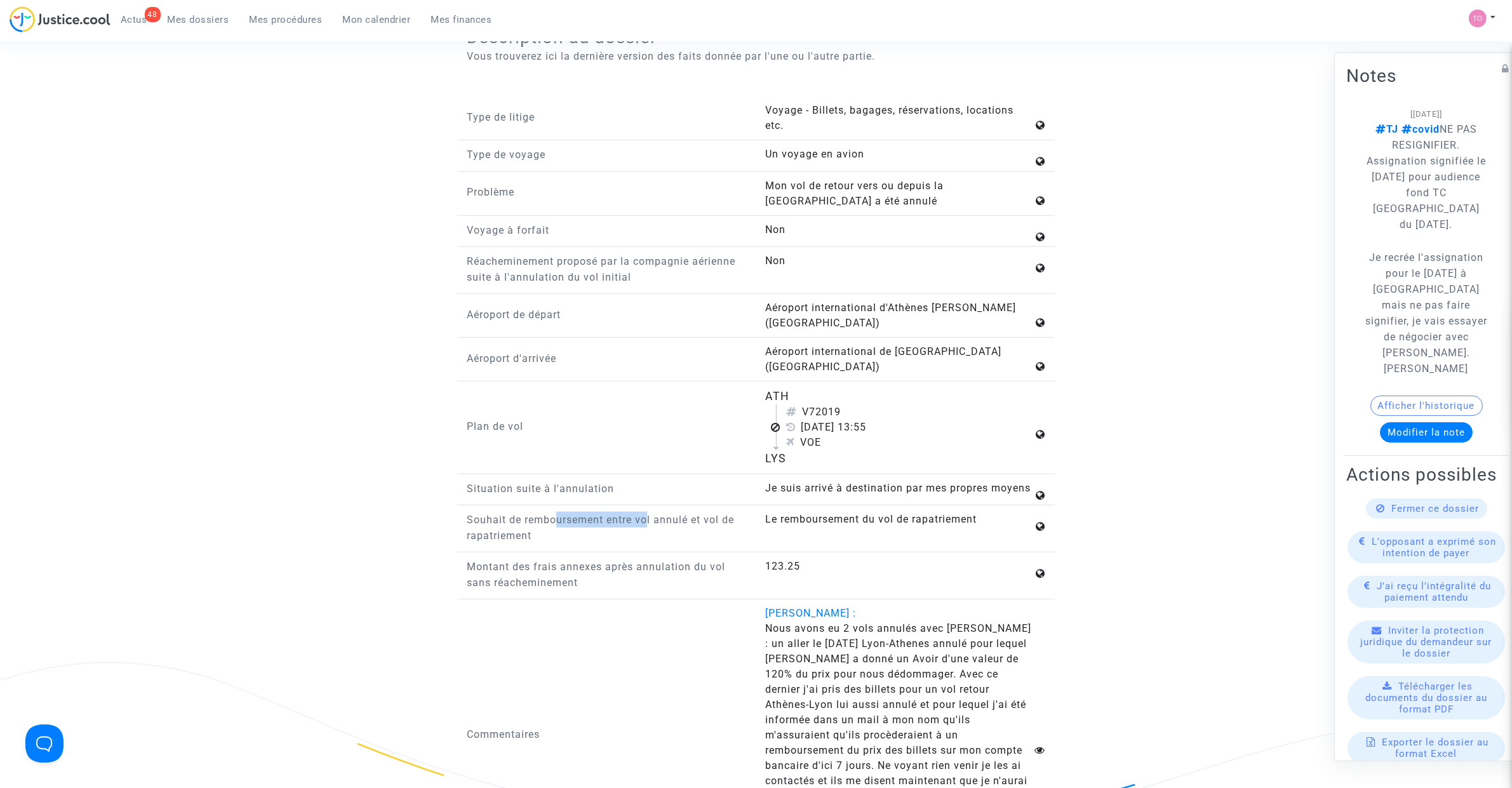
drag, startPoint x: 595, startPoint y: 525, endPoint x: 643, endPoint y: 525, distance: 48.0
click at [643, 525] on p "Souhait de remboursement entre vol annulé et vol de rapatriement" at bounding box center [607, 528] width 280 height 32
drag, startPoint x: 497, startPoint y: 537, endPoint x: 522, endPoint y: 538, distance: 25.0
click at [521, 538] on p "Souhait de remboursement entre vol annulé et vol de rapatriement" at bounding box center [607, 528] width 280 height 32
drag, startPoint x: 855, startPoint y: 523, endPoint x: 907, endPoint y: 522, distance: 52.0
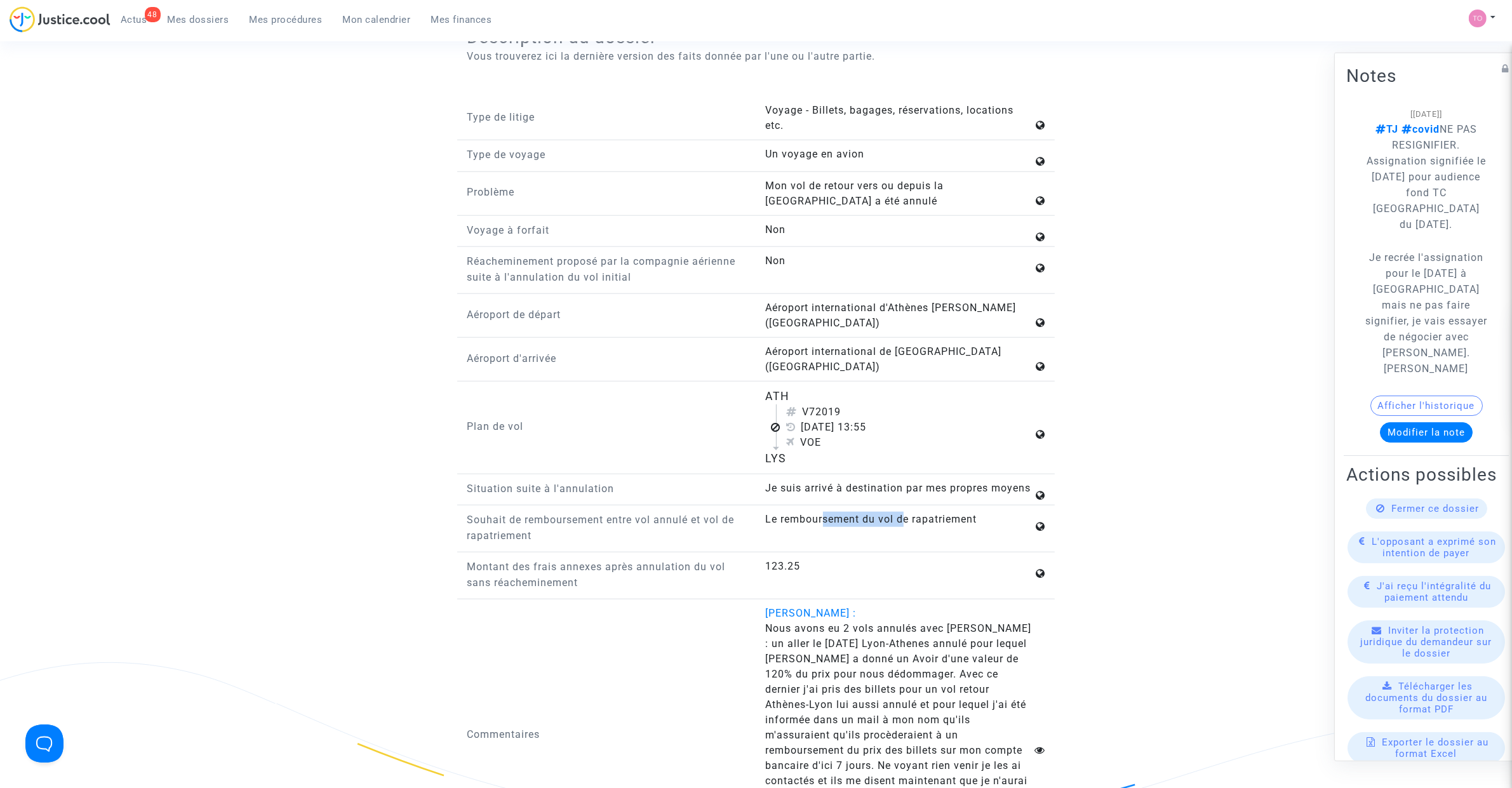
click at [907, 522] on span "Le remboursement du vol de rapatriement" at bounding box center [872, 519] width 212 height 12
drag, startPoint x: 495, startPoint y: 525, endPoint x: 679, endPoint y: 525, distance: 184.0
click at [679, 525] on p "Souhait de remboursement entre vol annulé et vol de rapatriement" at bounding box center [607, 528] width 280 height 32
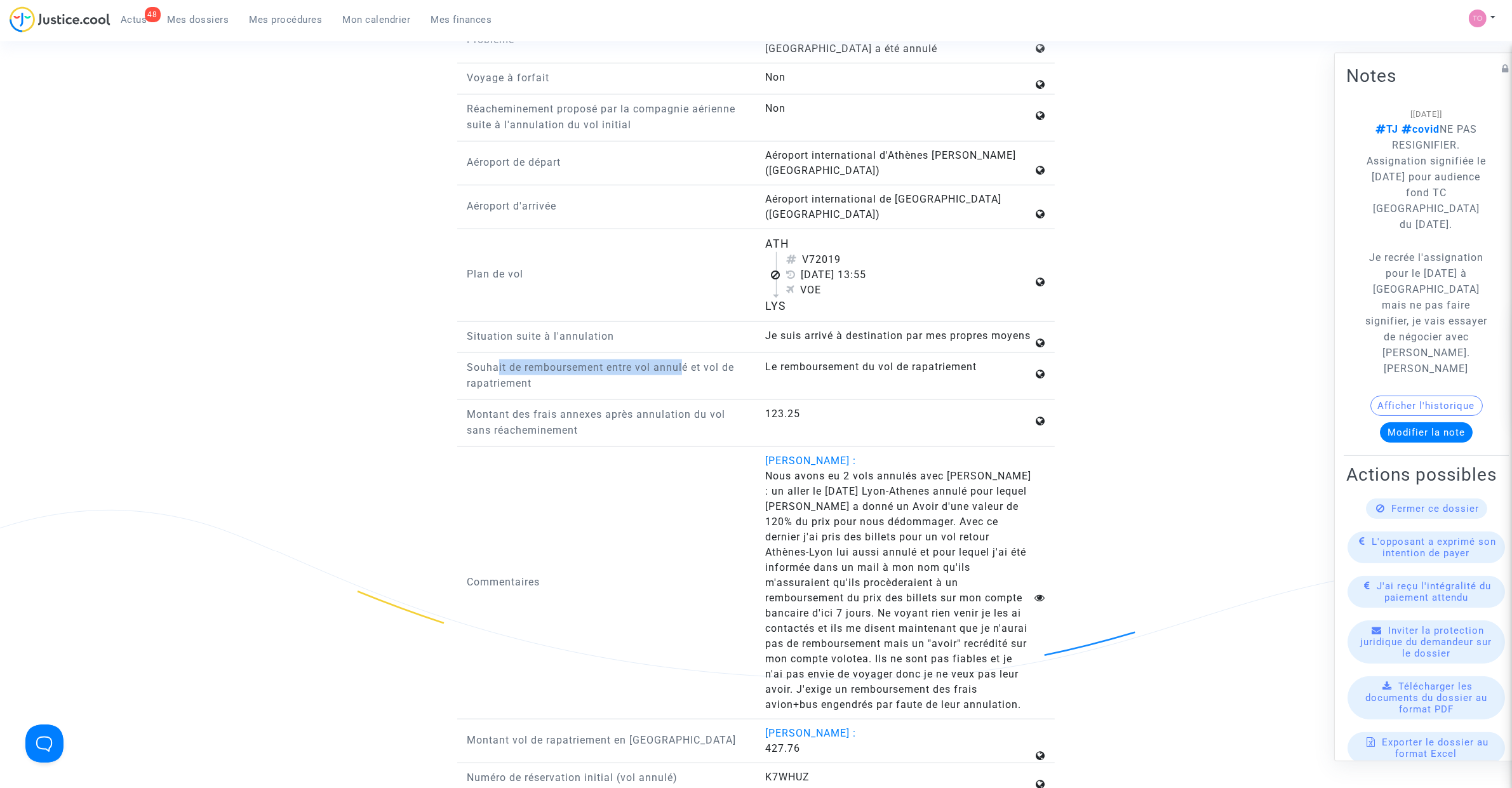
scroll to position [1588, 0]
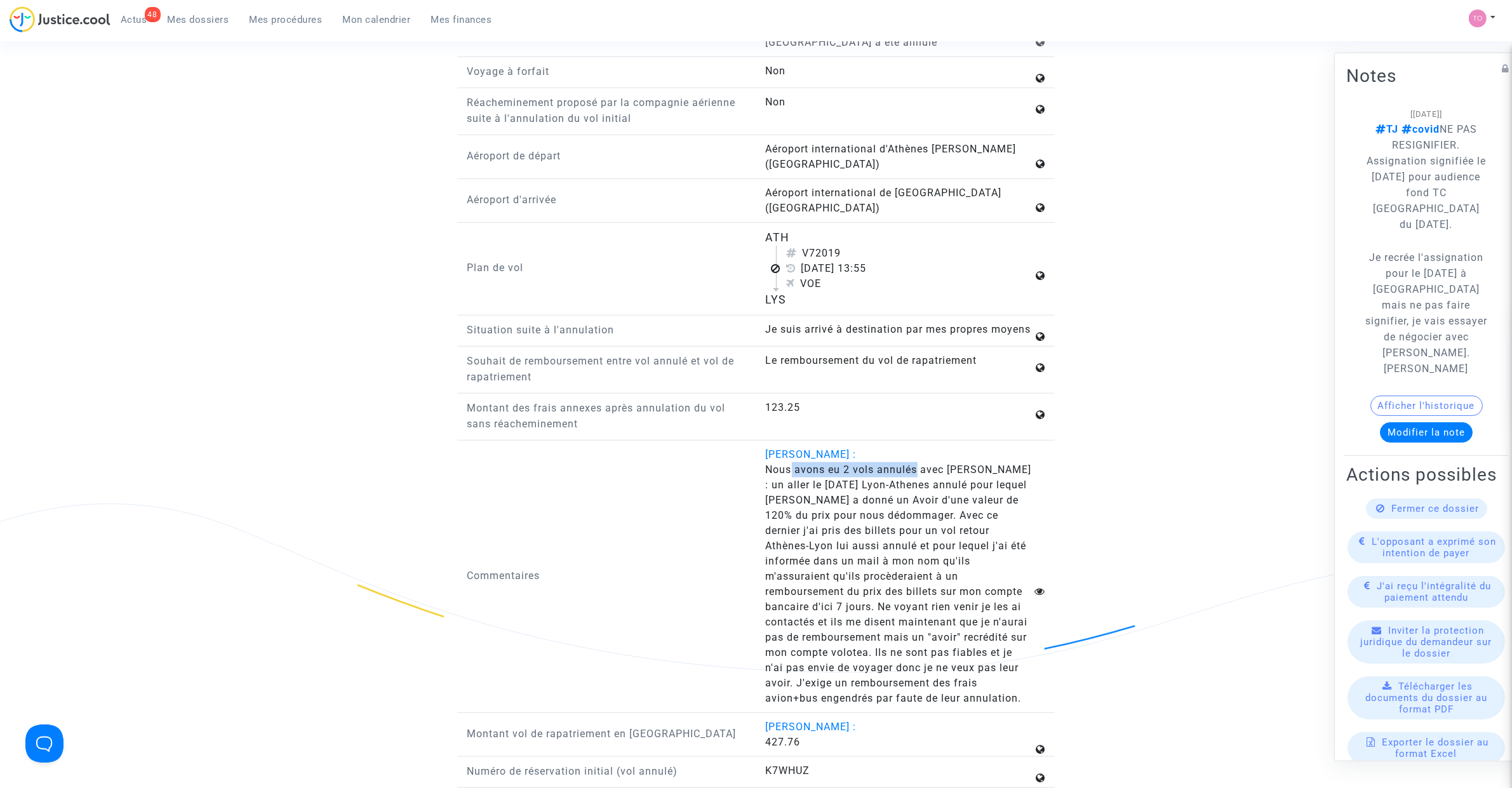
drag, startPoint x: 793, startPoint y: 473, endPoint x: 899, endPoint y: 482, distance: 106.4
click at [914, 477] on span "Nous avons eu 2 vols annulés avec [PERSON_NAME] : un aller le [DATE] Lyon-Athen…" at bounding box center [899, 584] width 266 height 240
drag, startPoint x: 826, startPoint y: 492, endPoint x: 873, endPoint y: 497, distance: 47.3
click at [883, 491] on span "Nous avons eu 2 vols annulés avec [PERSON_NAME] : un aller le [DATE] Lyon-Athen…" at bounding box center [899, 584] width 266 height 240
drag, startPoint x: 830, startPoint y: 508, endPoint x: 925, endPoint y: 504, distance: 95.1
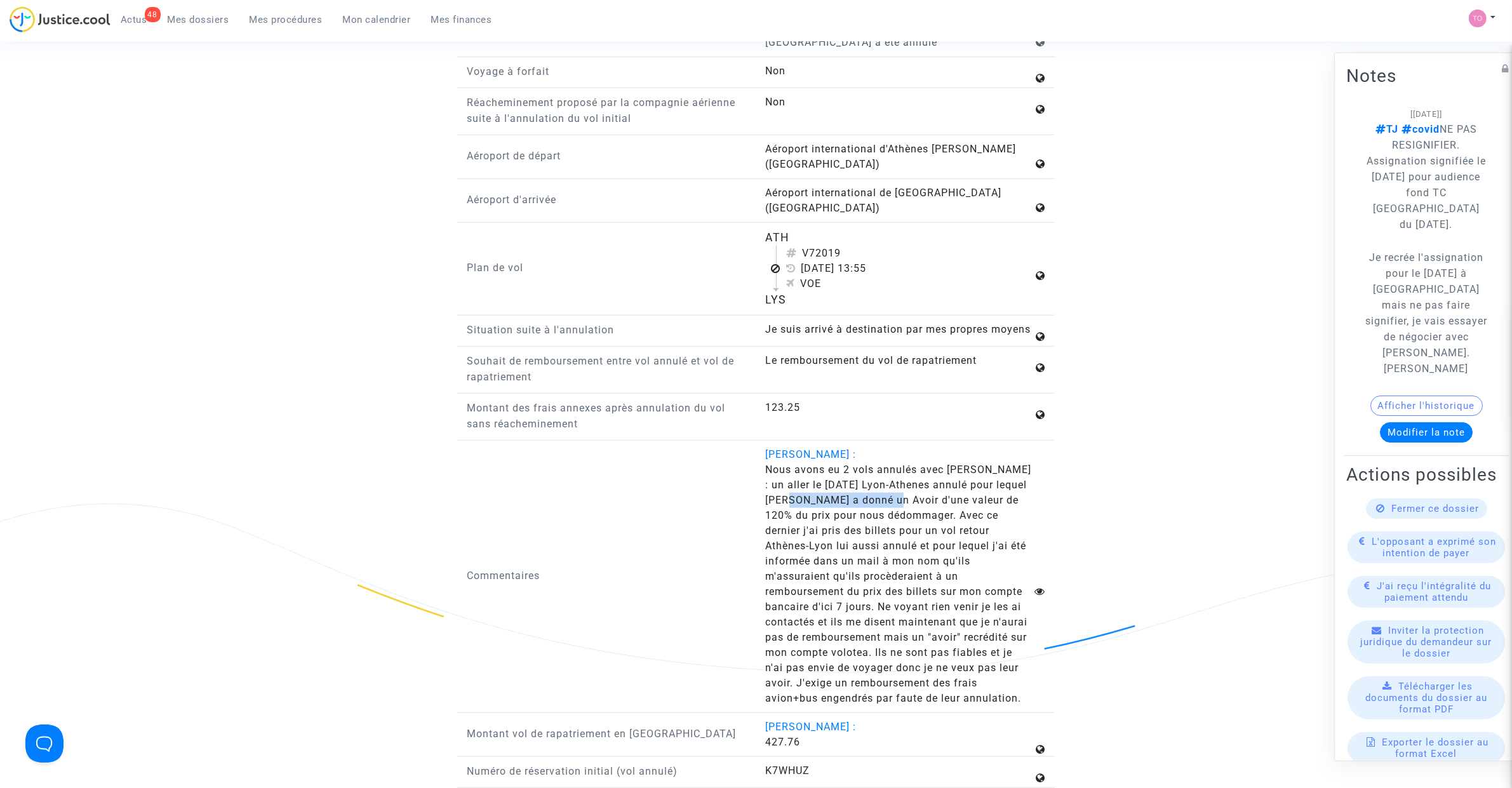
click at [925, 504] on span "Nous avons eu 2 vols annulés avec [PERSON_NAME] : un aller le [DATE] Lyon-Athen…" at bounding box center [899, 584] width 266 height 240
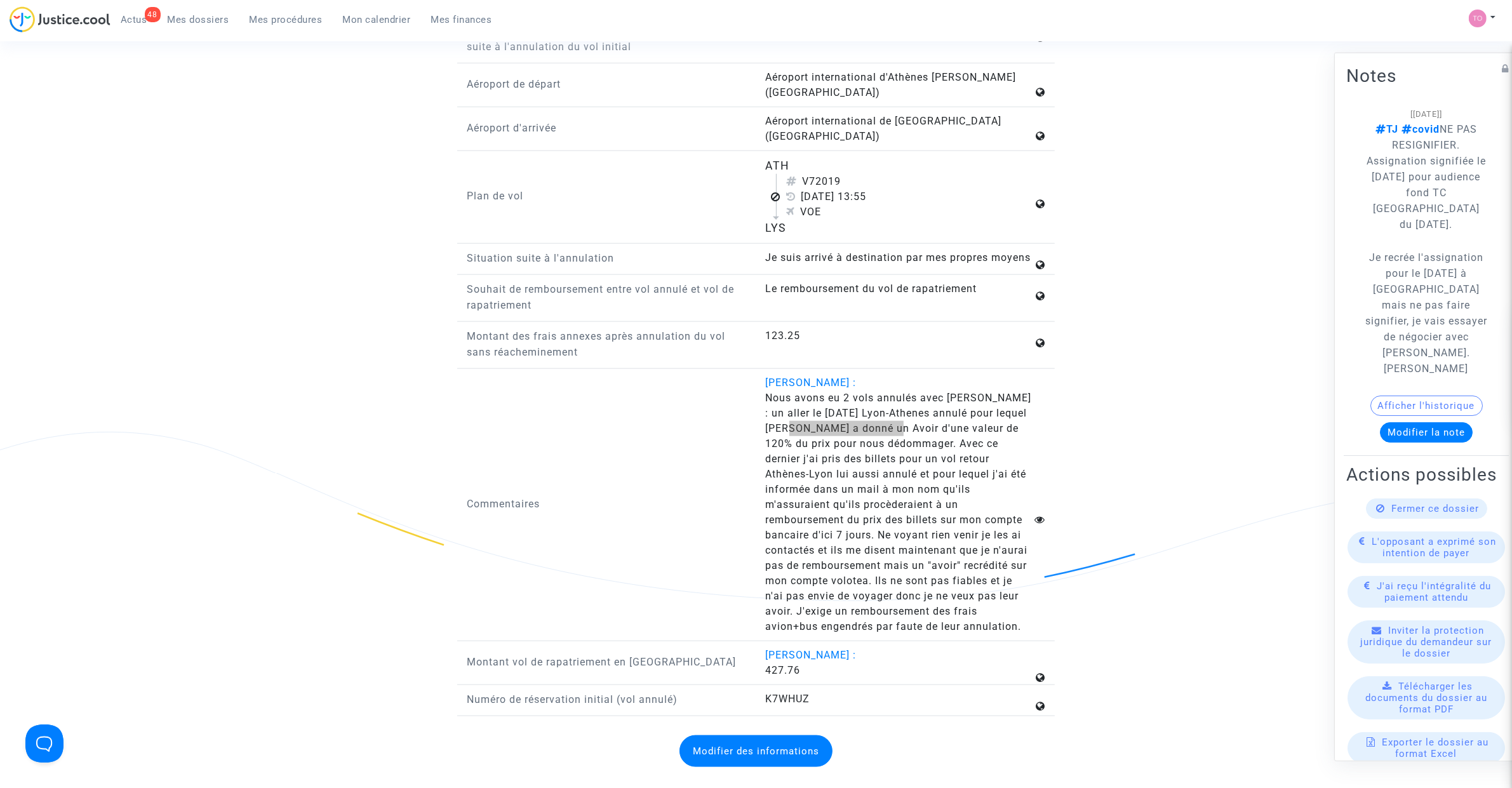
scroll to position [1667, 0]
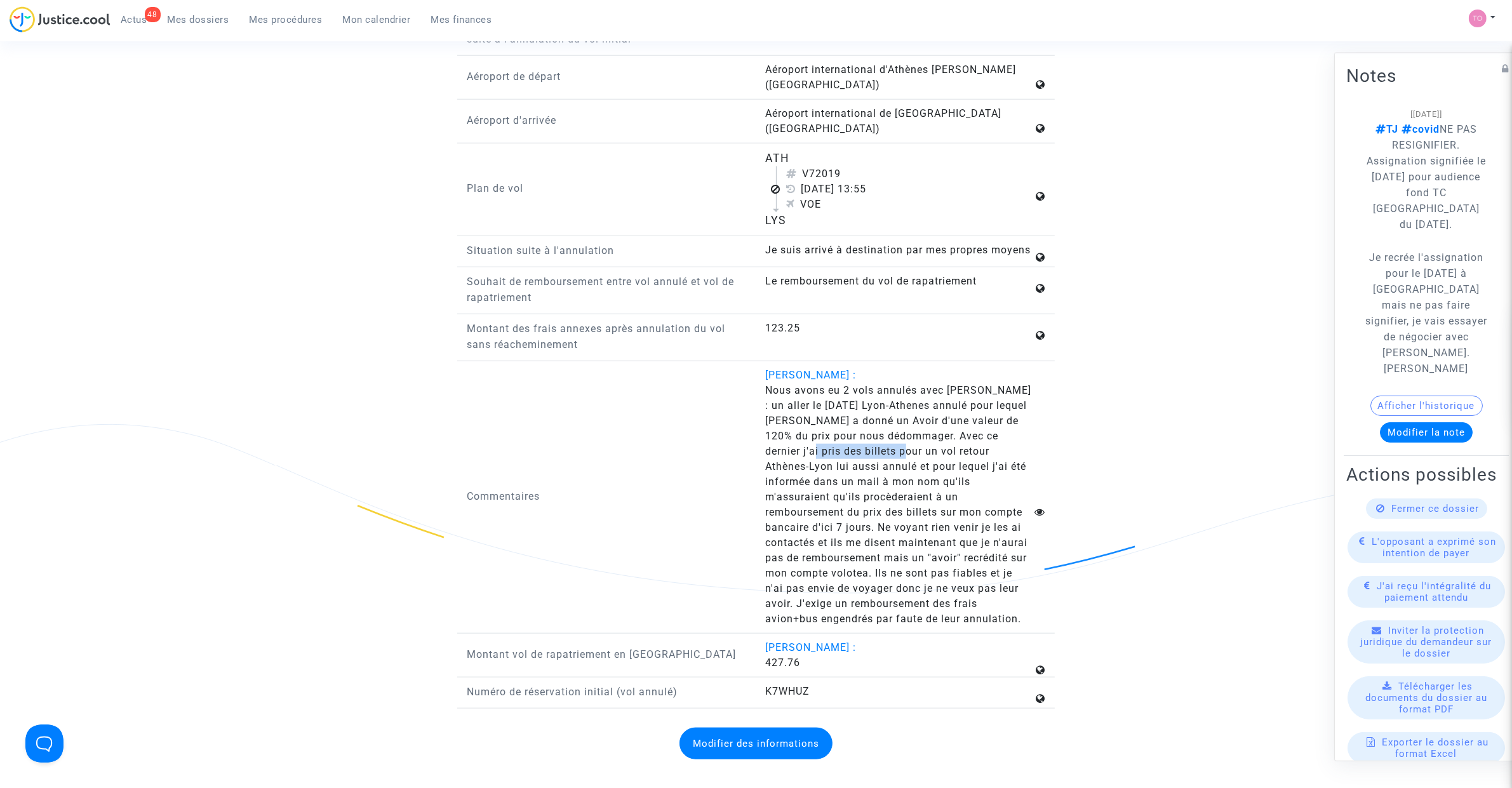
drag, startPoint x: 855, startPoint y: 456, endPoint x: 940, endPoint y: 453, distance: 85.1
click at [940, 453] on span "Nous avons eu 2 vols annulés avec [PERSON_NAME] : un aller le [DATE] Lyon-Athen…" at bounding box center [899, 504] width 266 height 240
drag, startPoint x: 871, startPoint y: 471, endPoint x: 900, endPoint y: 471, distance: 29.0
click at [900, 471] on span "Nous avons eu 2 vols annulés avec [PERSON_NAME] : un aller le [DATE] Lyon-Athen…" at bounding box center [899, 504] width 266 height 240
drag, startPoint x: 894, startPoint y: 546, endPoint x: 931, endPoint y: 547, distance: 37.0
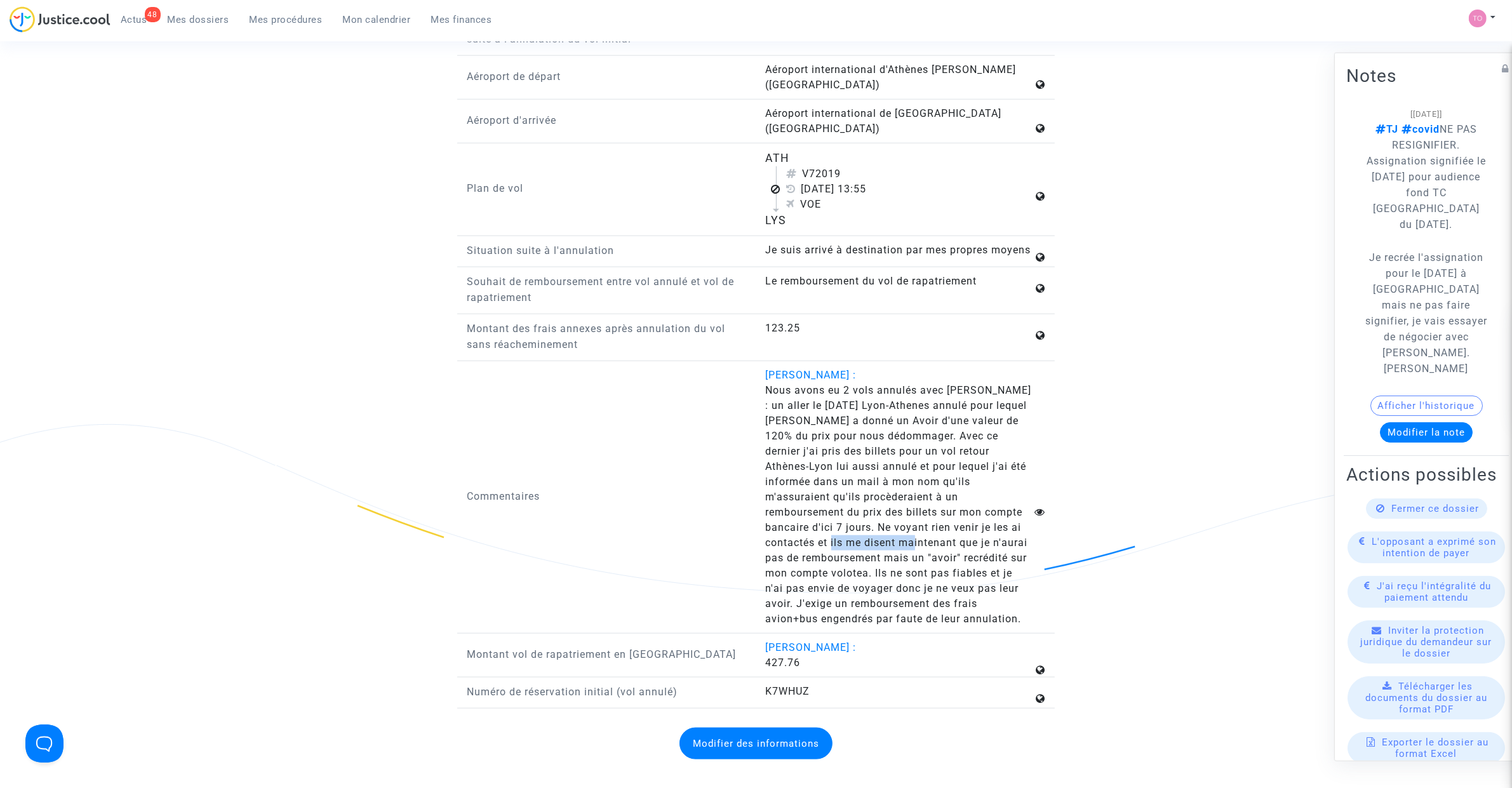
click at [945, 545] on span "Nous avons eu 2 vols annulés avec [PERSON_NAME] : un aller le [DATE] Lyon-Athen…" at bounding box center [899, 504] width 266 height 240
drag, startPoint x: 864, startPoint y: 561, endPoint x: 941, endPoint y: 560, distance: 77.0
click at [938, 560] on span "Nous avons eu 2 vols annulés avec [PERSON_NAME] : un aller le [DATE] Lyon-Athen…" at bounding box center [899, 504] width 266 height 240
click at [994, 560] on span "Nous avons eu 2 vols annulés avec [PERSON_NAME] : un aller le [DATE] Lyon-Athen…" at bounding box center [899, 504] width 266 height 240
drag, startPoint x: 842, startPoint y: 575, endPoint x: 923, endPoint y: 575, distance: 81.0
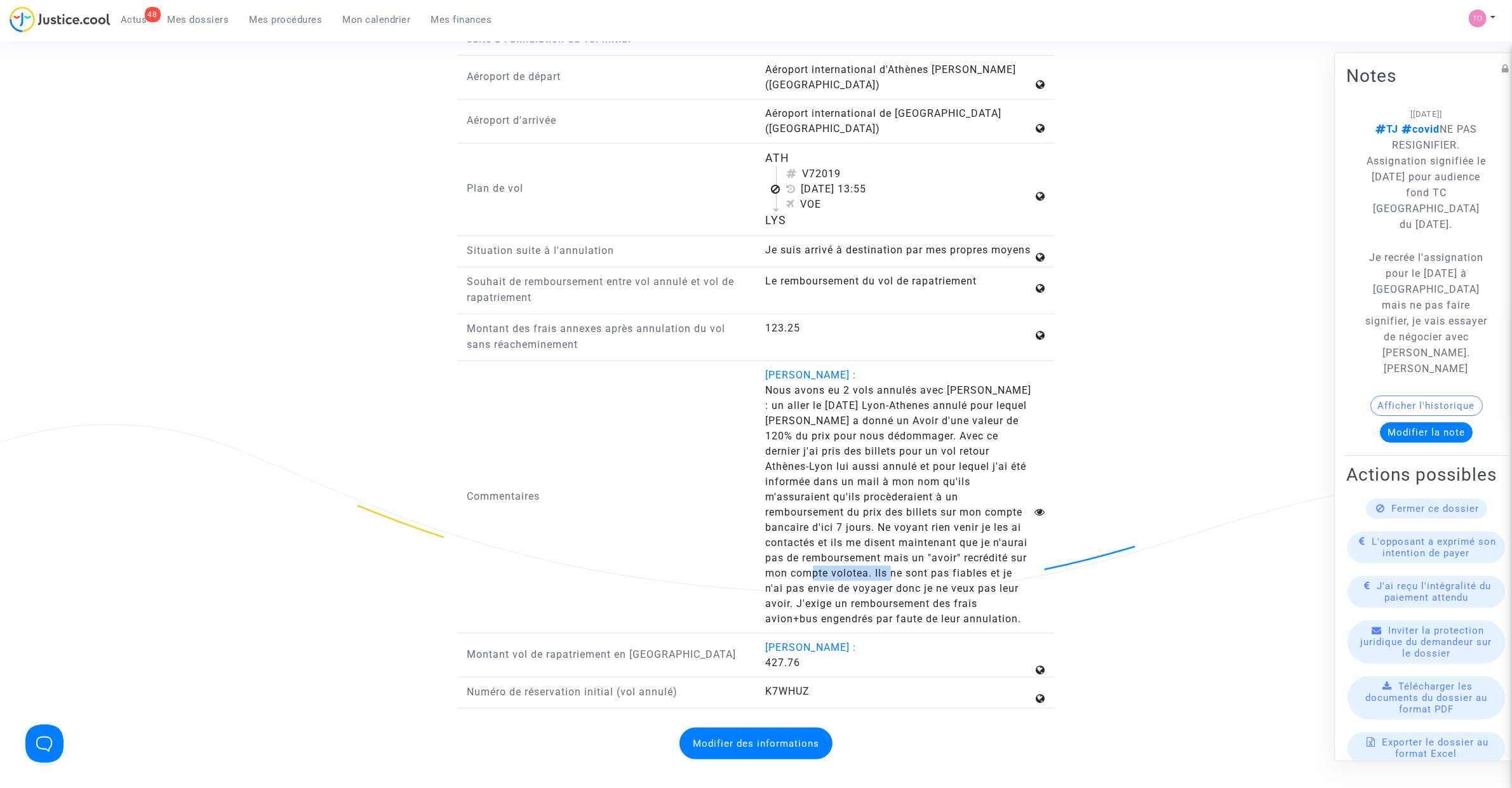
click at [923, 575] on span "Nous avons eu 2 vols annulés avec [PERSON_NAME] : un aller le [DATE] Lyon-Athen…" at bounding box center [899, 504] width 266 height 240
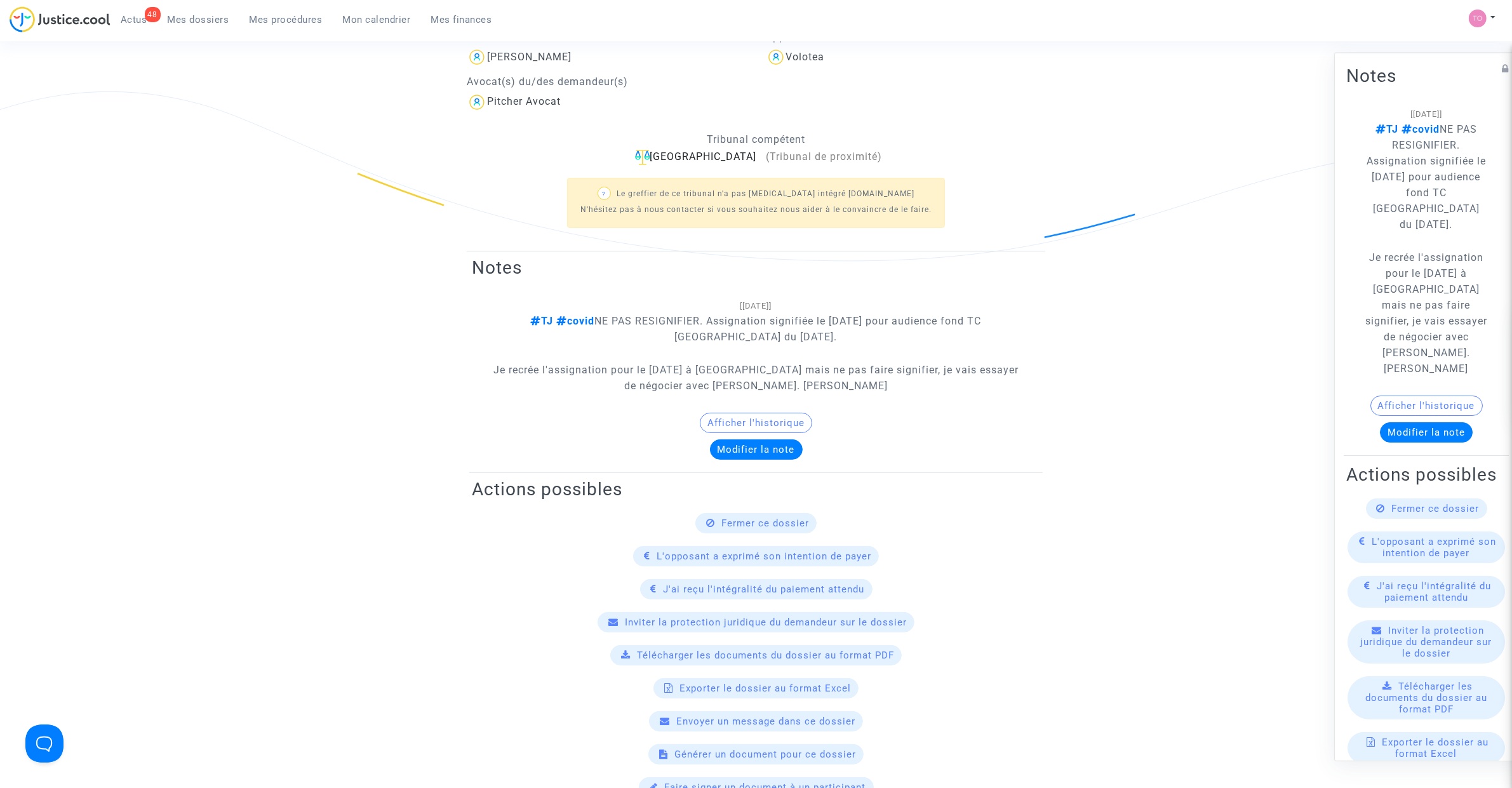
scroll to position [0, 0]
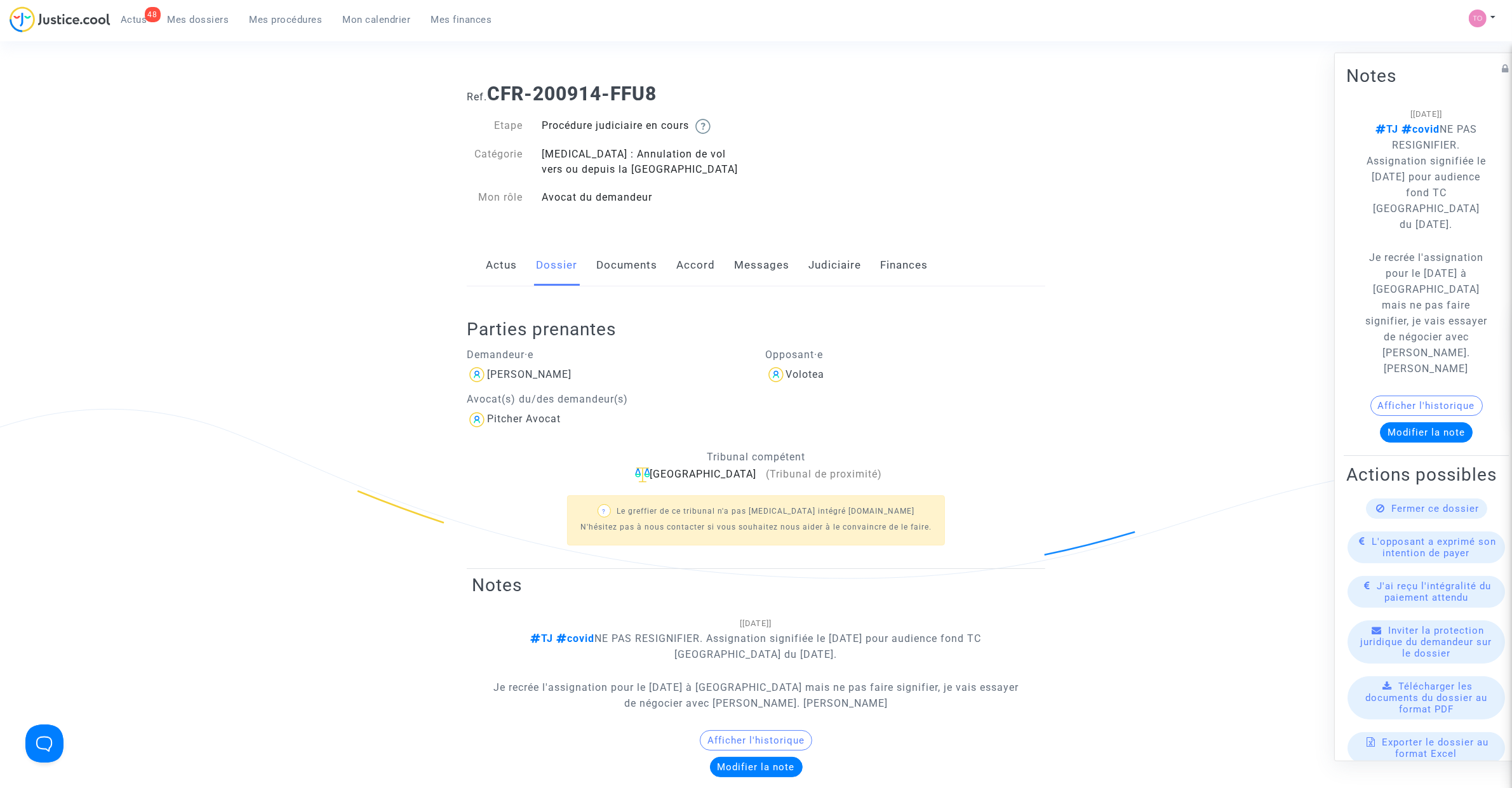
click at [610, 271] on link "Documents" at bounding box center [627, 265] width 61 height 42
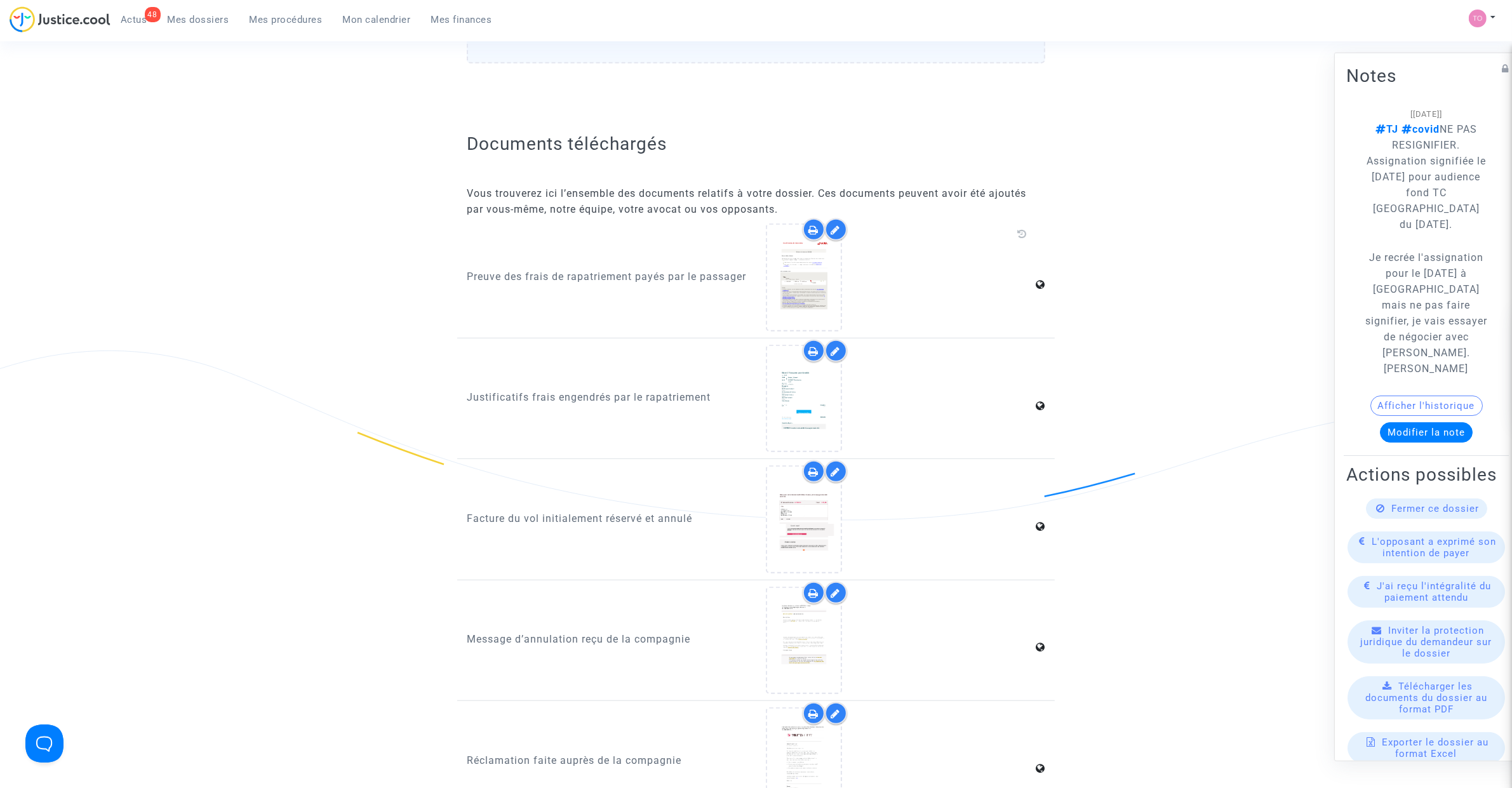
scroll to position [953, 0]
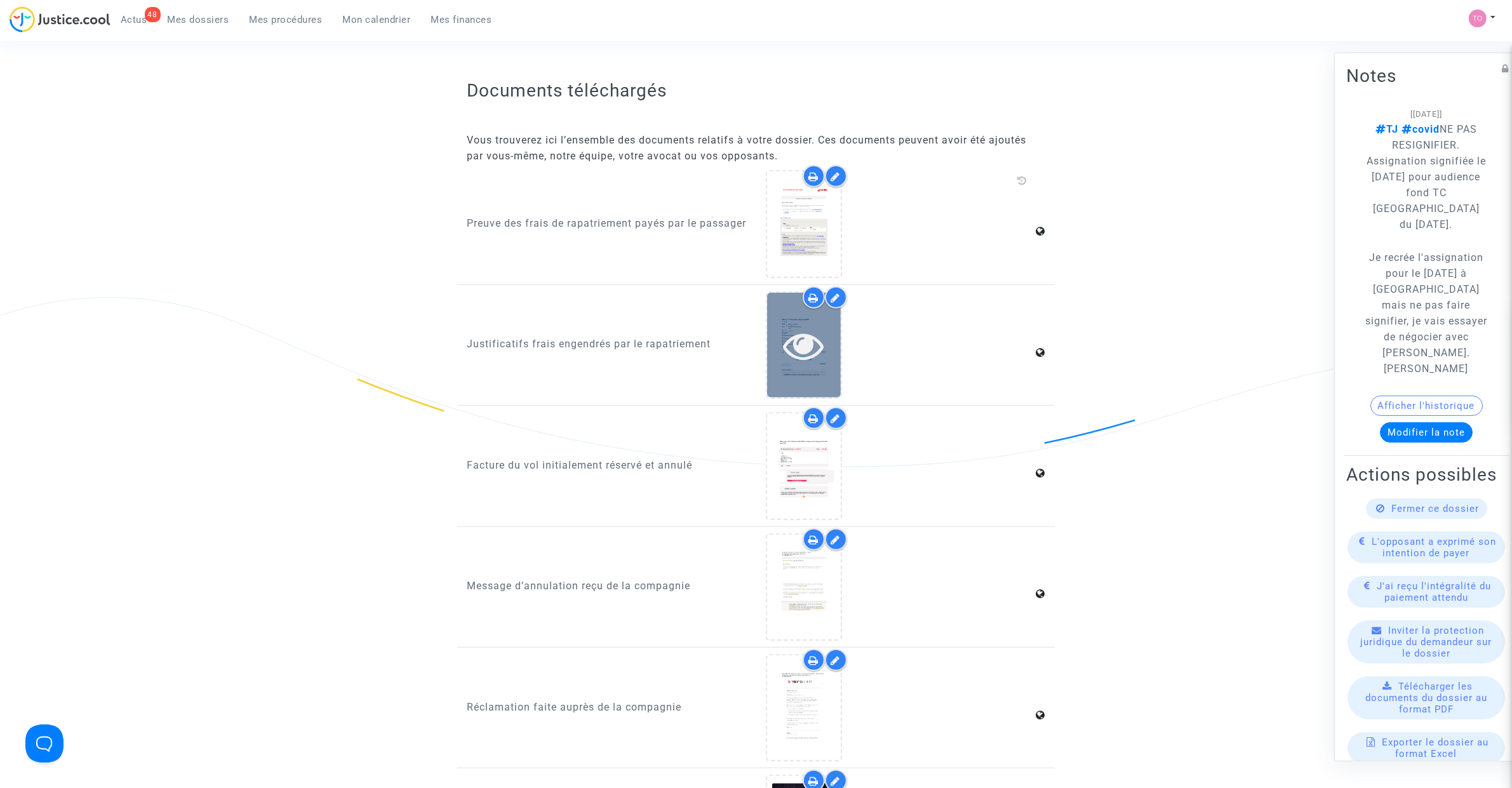
click at [811, 359] on div at bounding box center [804, 345] width 74 height 105
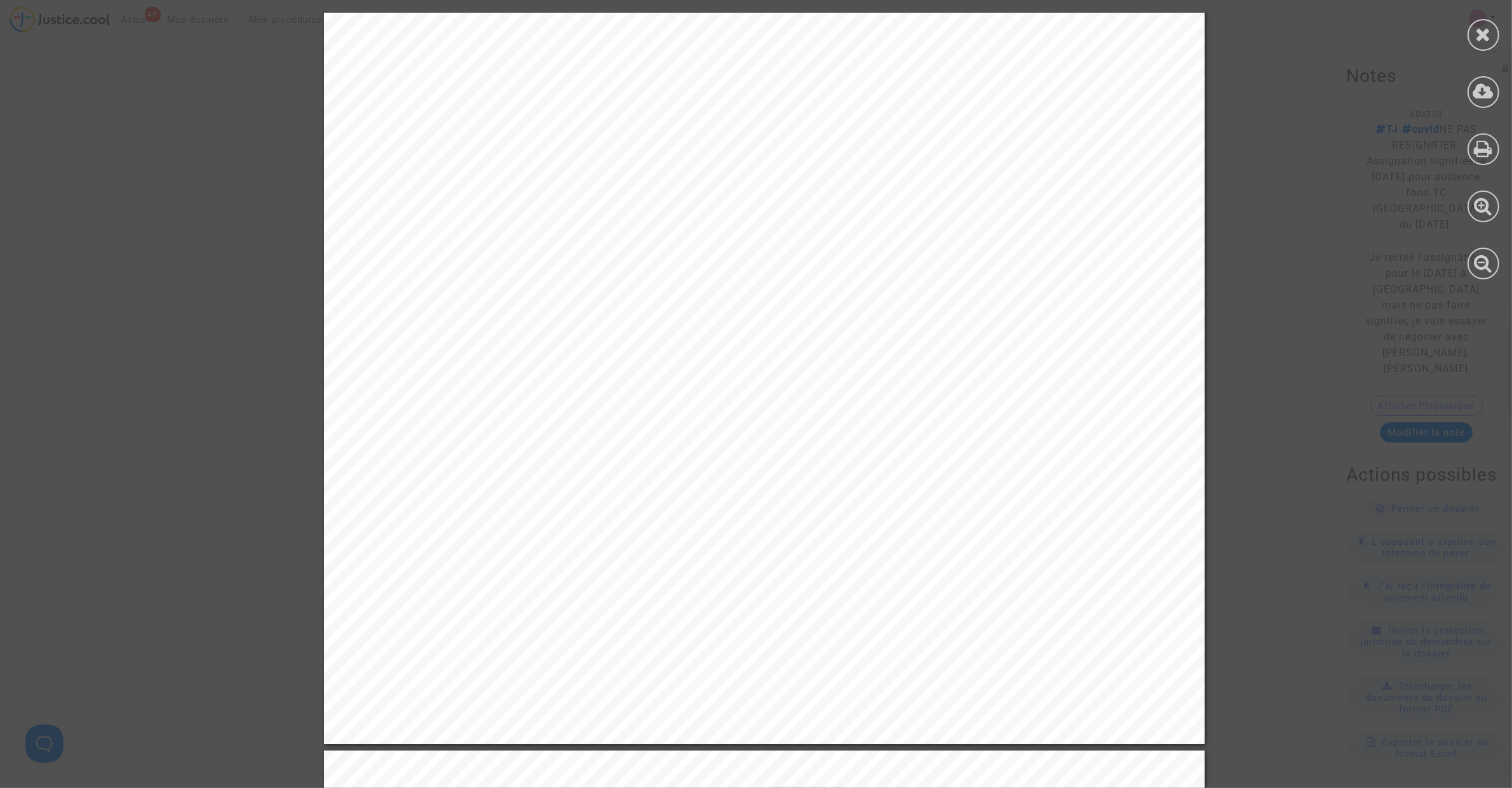
scroll to position [397, 0]
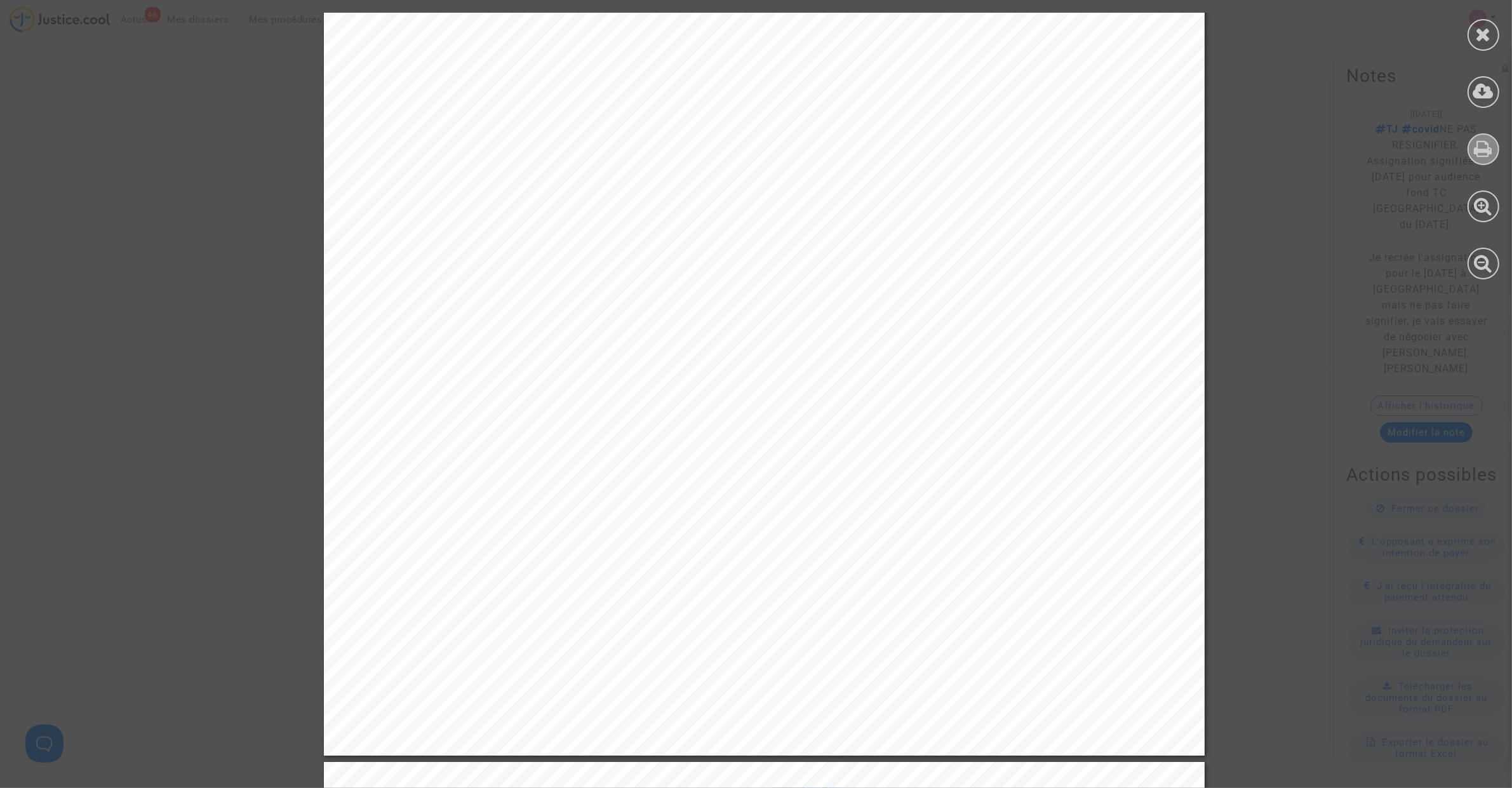
click at [1481, 139] on icon at bounding box center [1483, 148] width 19 height 19
click at [1480, 43] on div at bounding box center [1483, 35] width 32 height 32
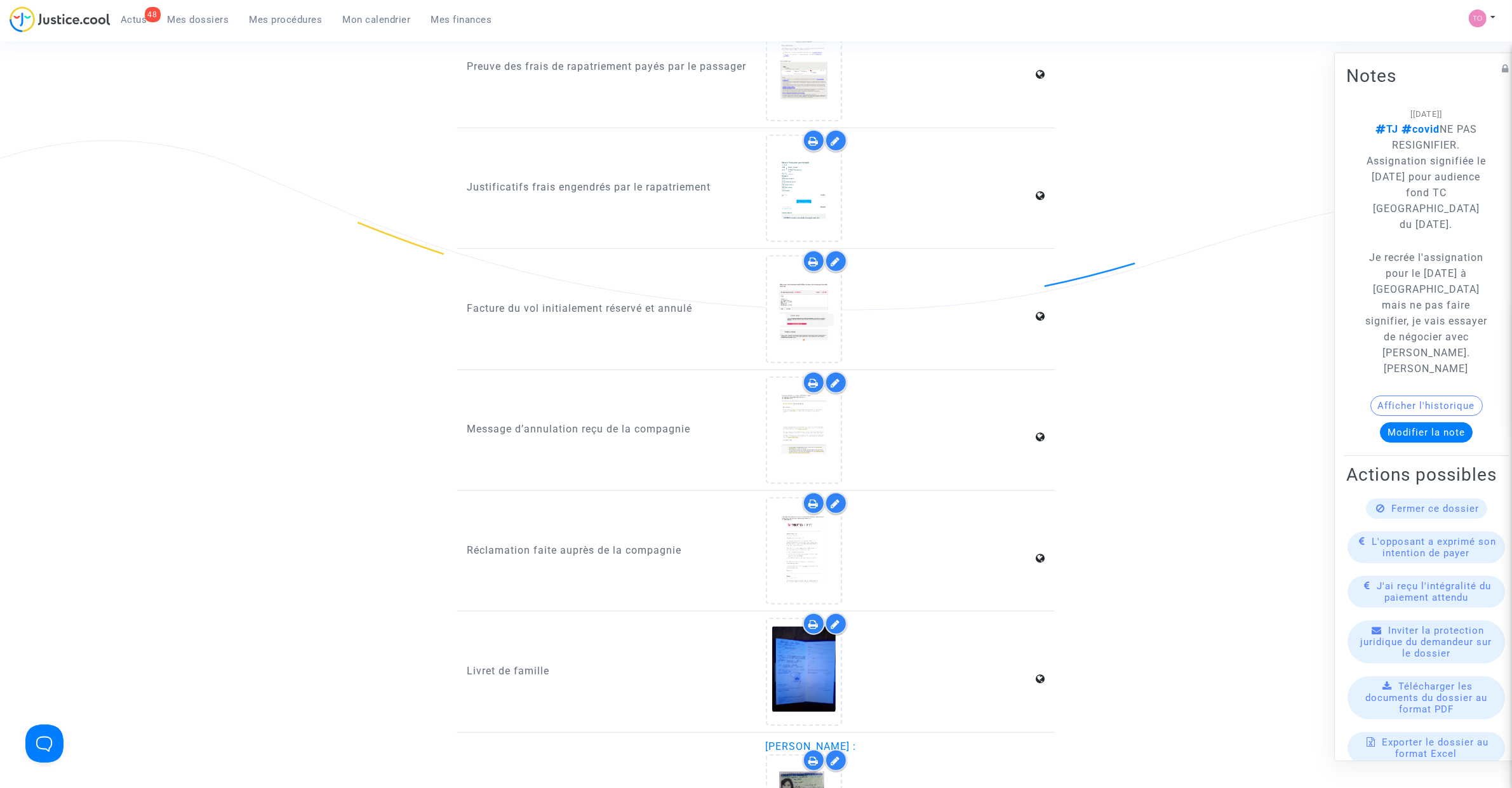
scroll to position [1112, 0]
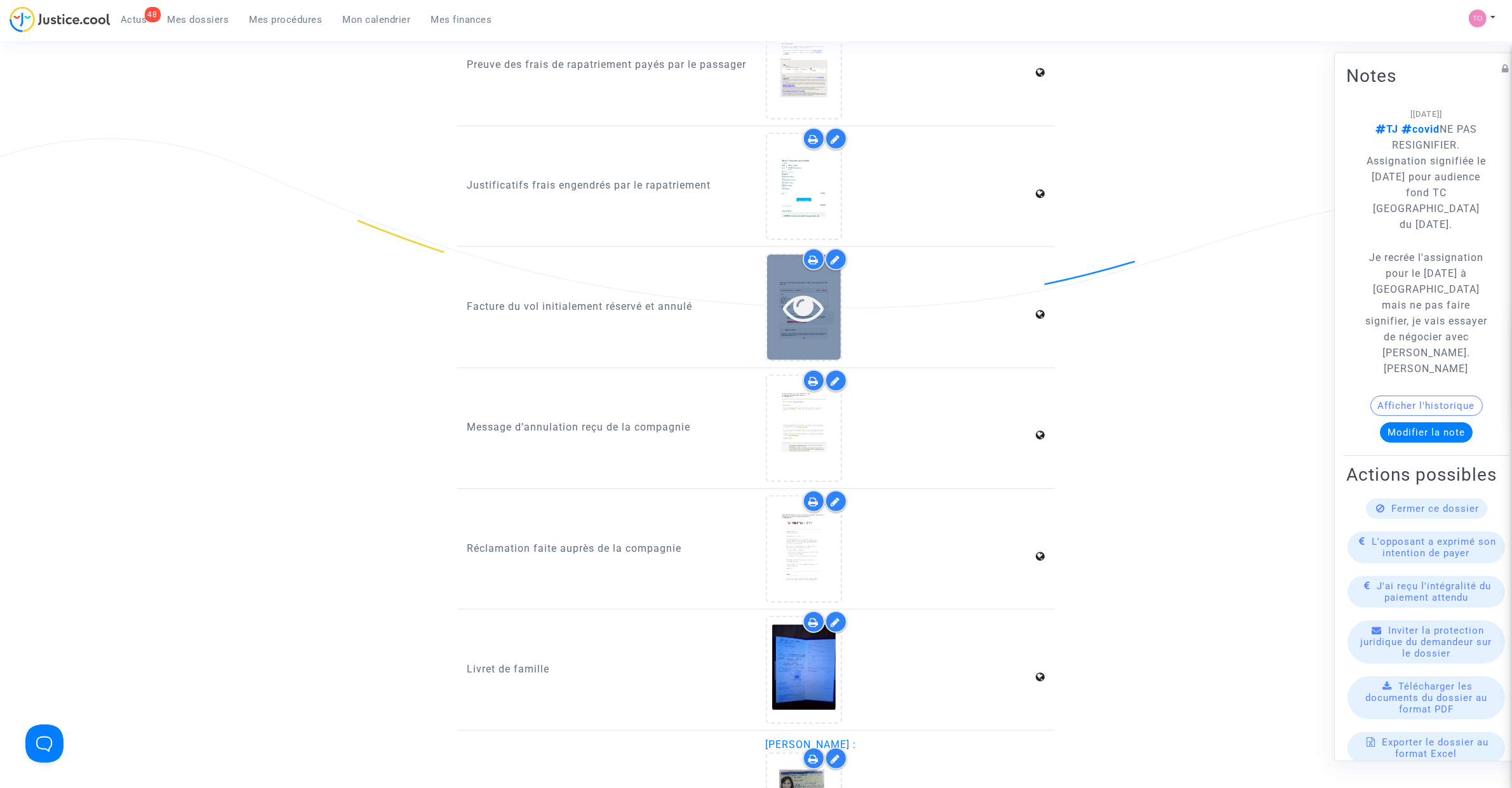
click at [789, 304] on icon at bounding box center [804, 307] width 41 height 41
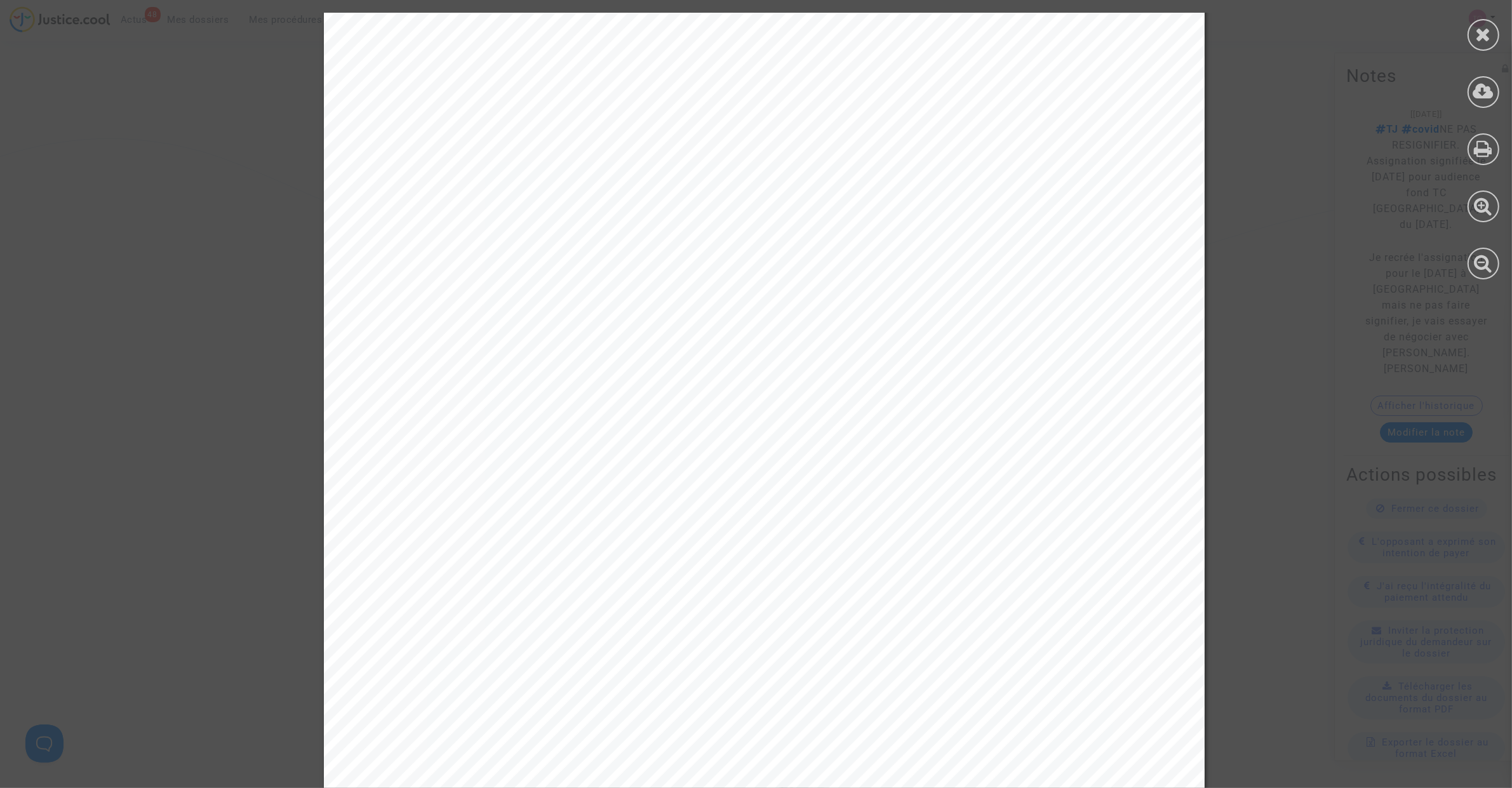
scroll to position [80, 0]
click at [1484, 48] on div at bounding box center [1483, 35] width 32 height 32
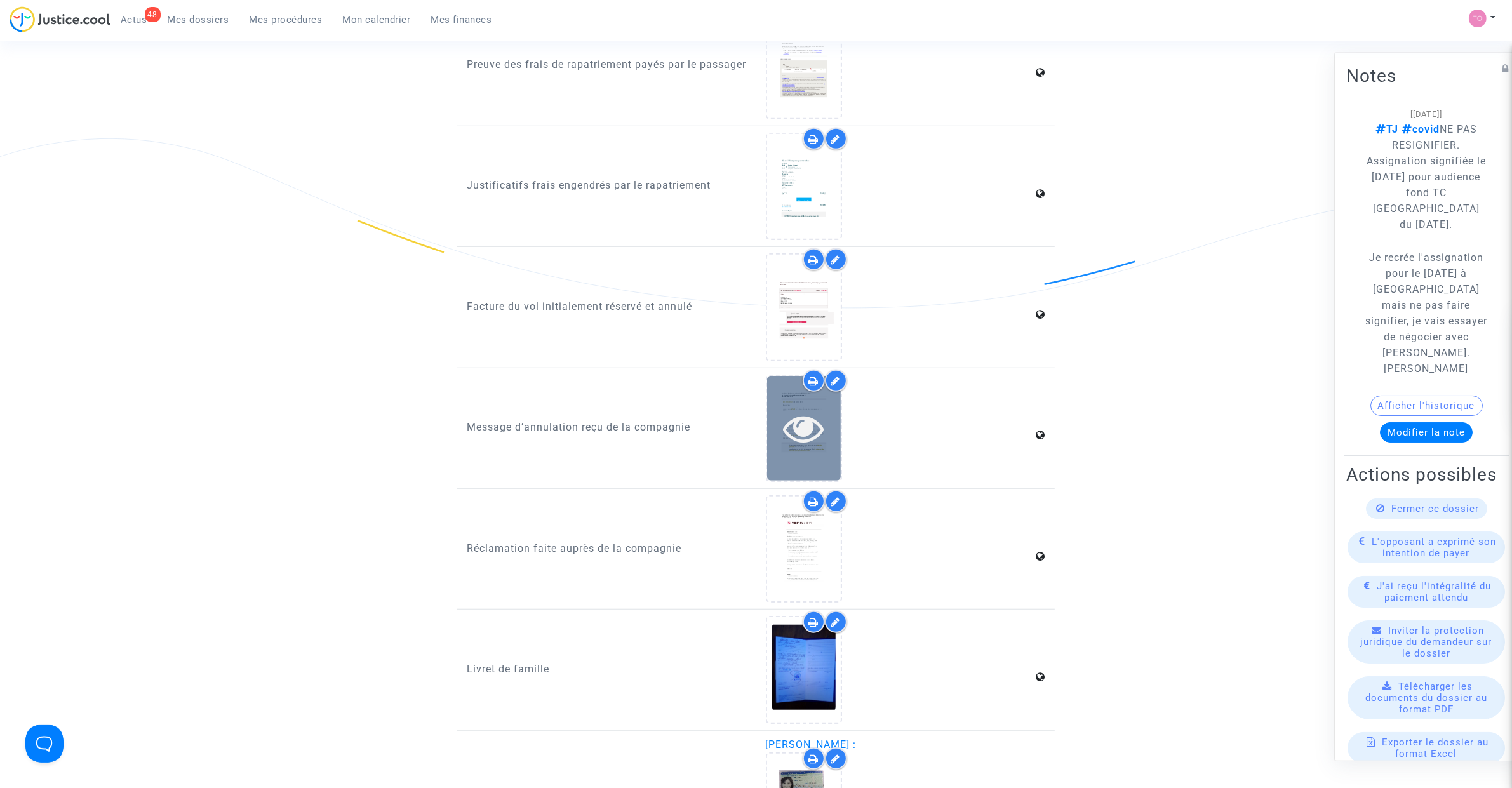
click at [793, 424] on icon at bounding box center [804, 427] width 41 height 41
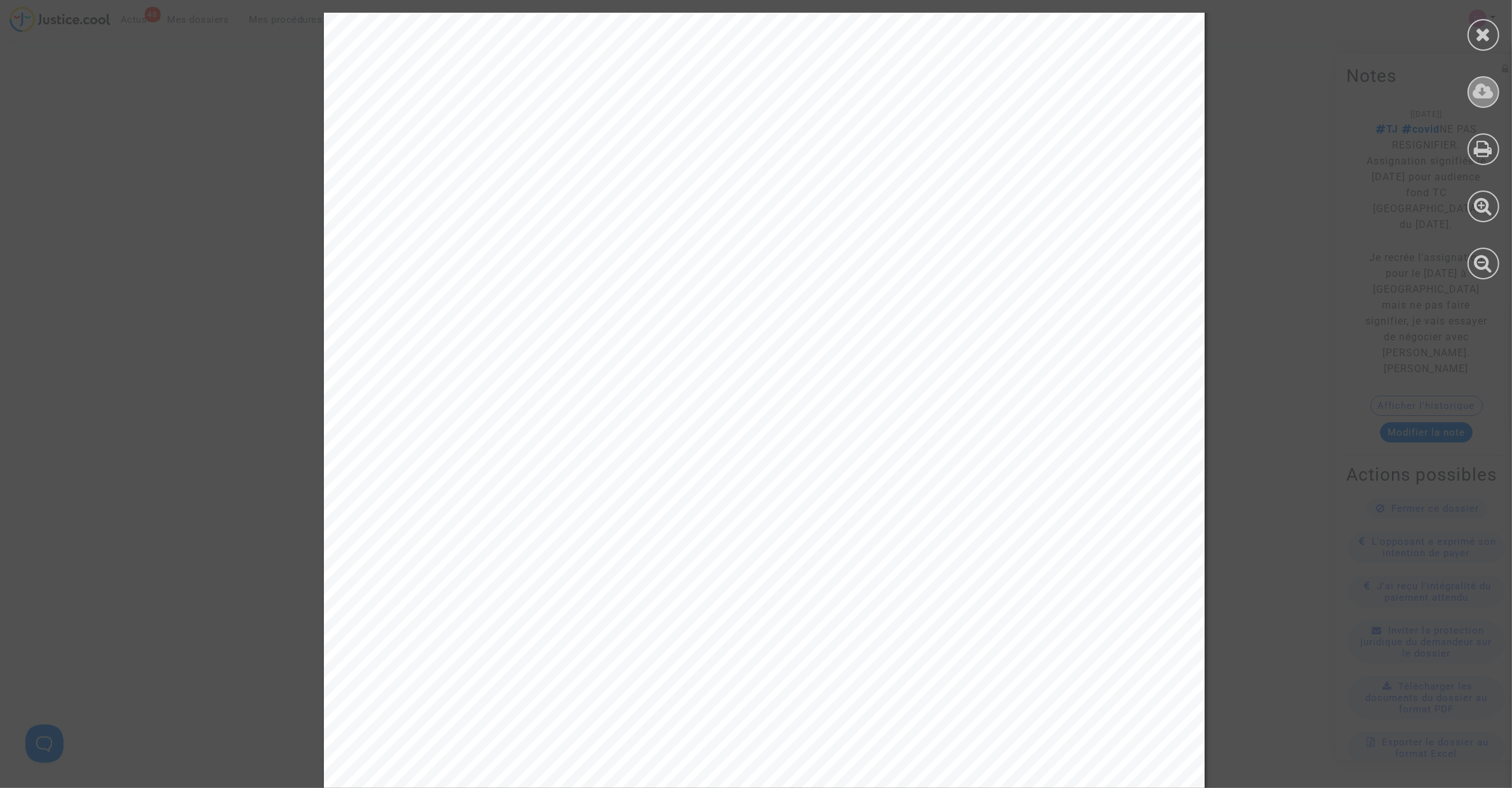
click at [1474, 89] on icon at bounding box center [1484, 91] width 21 height 19
click at [1474, 24] on div at bounding box center [1483, 35] width 32 height 32
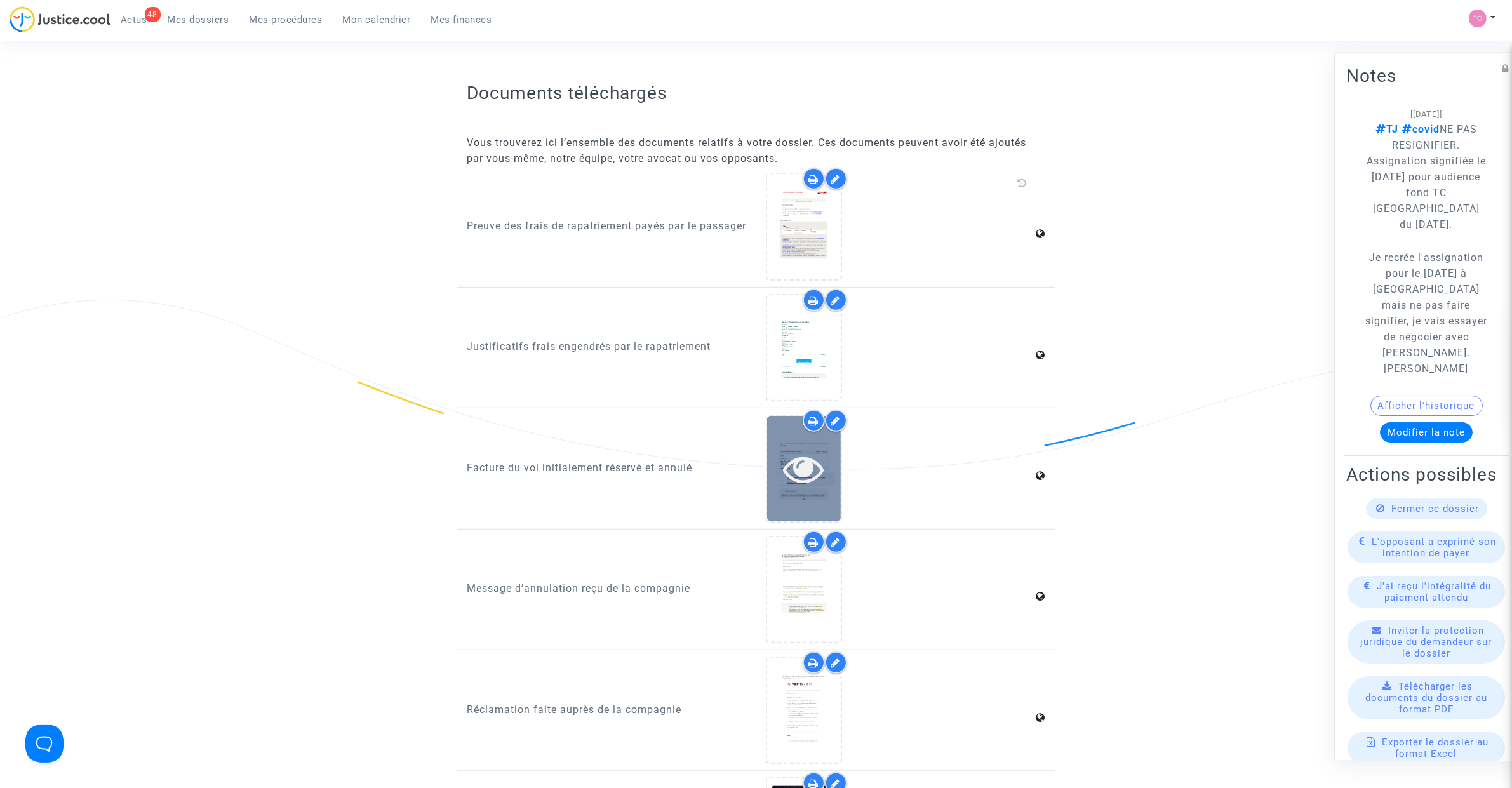
scroll to position [948, 0]
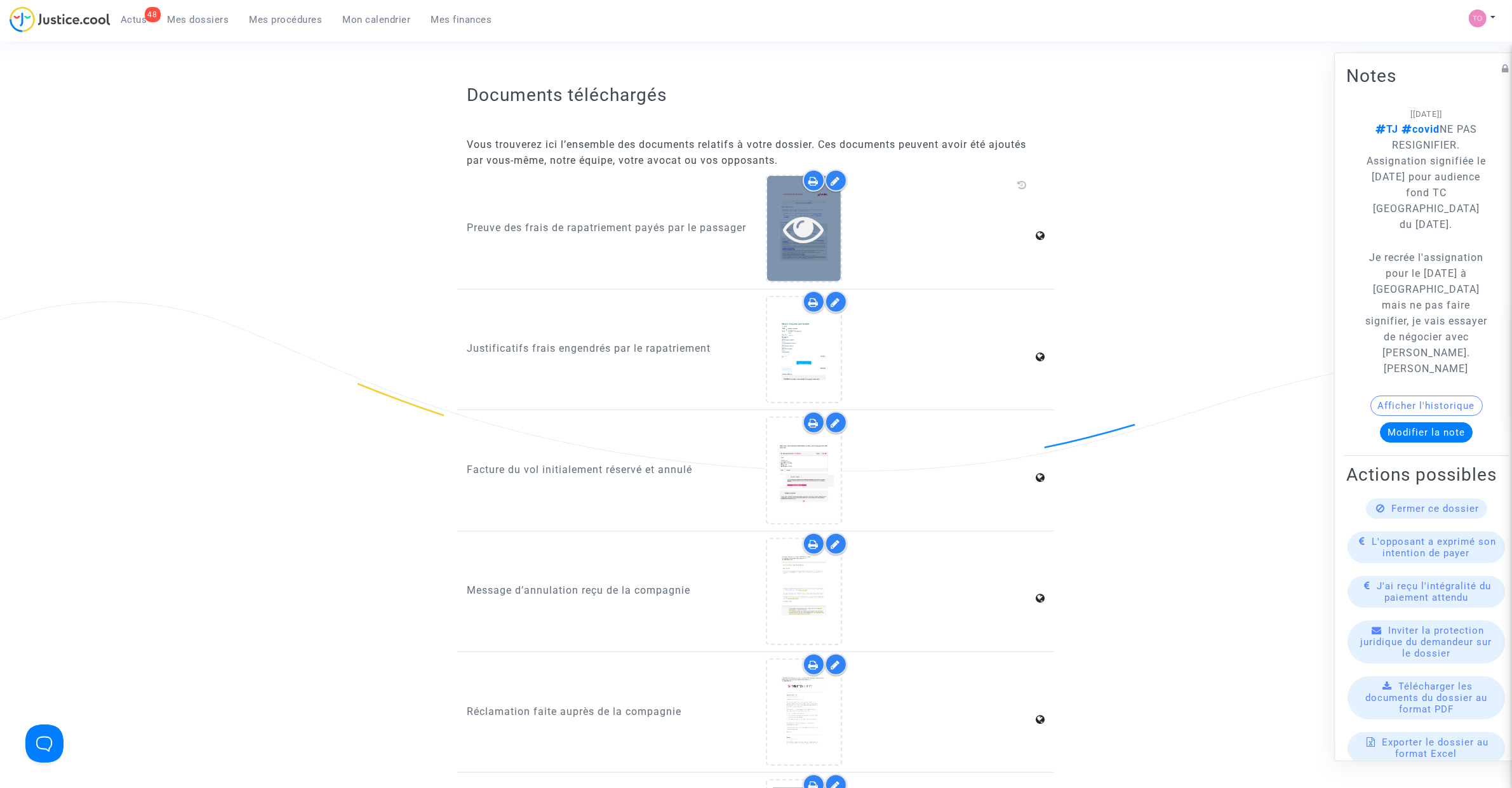
click at [802, 234] on icon at bounding box center [804, 228] width 41 height 41
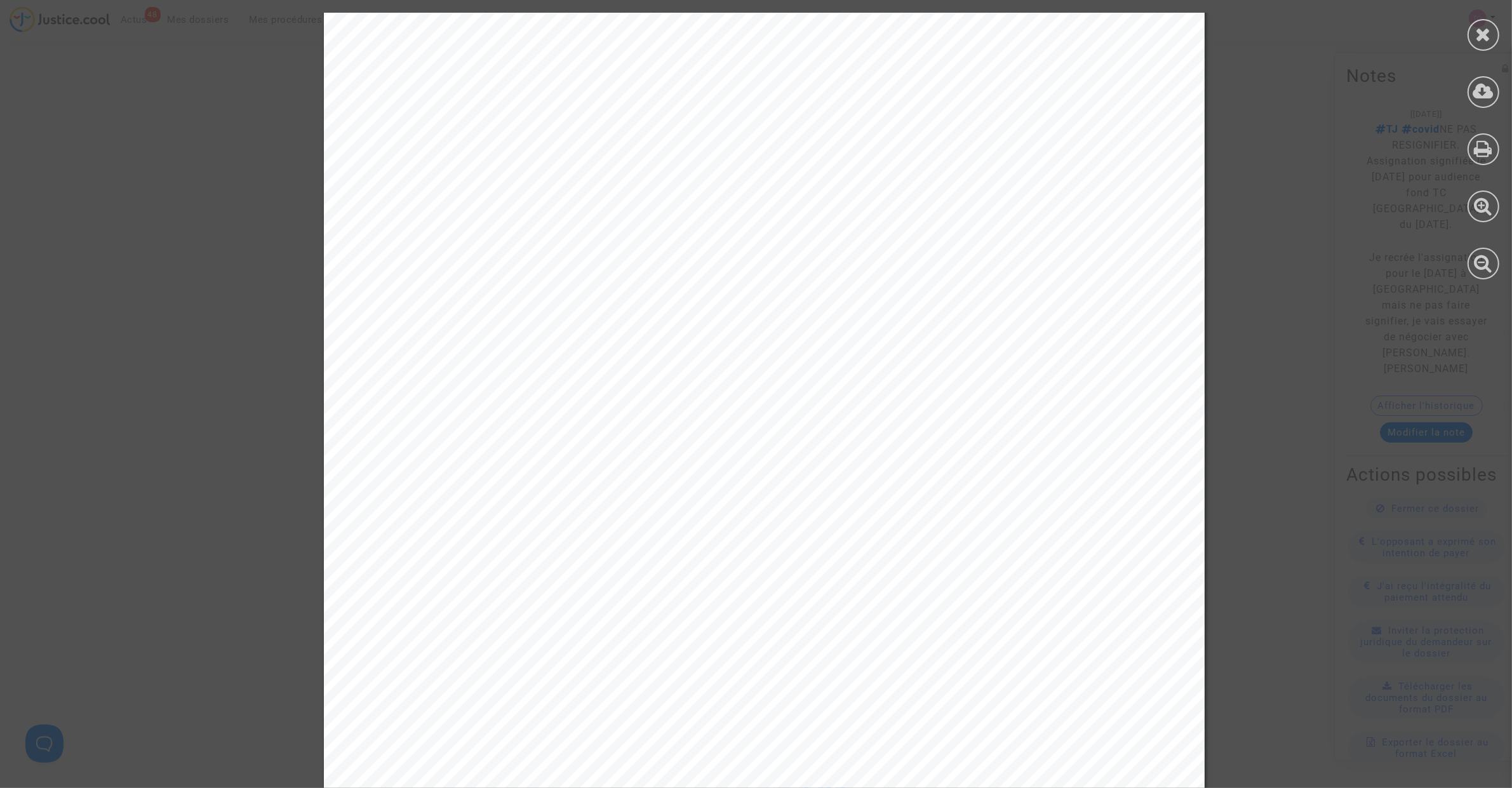
scroll to position [1508, 0]
click at [1483, 151] on icon at bounding box center [1483, 148] width 19 height 19
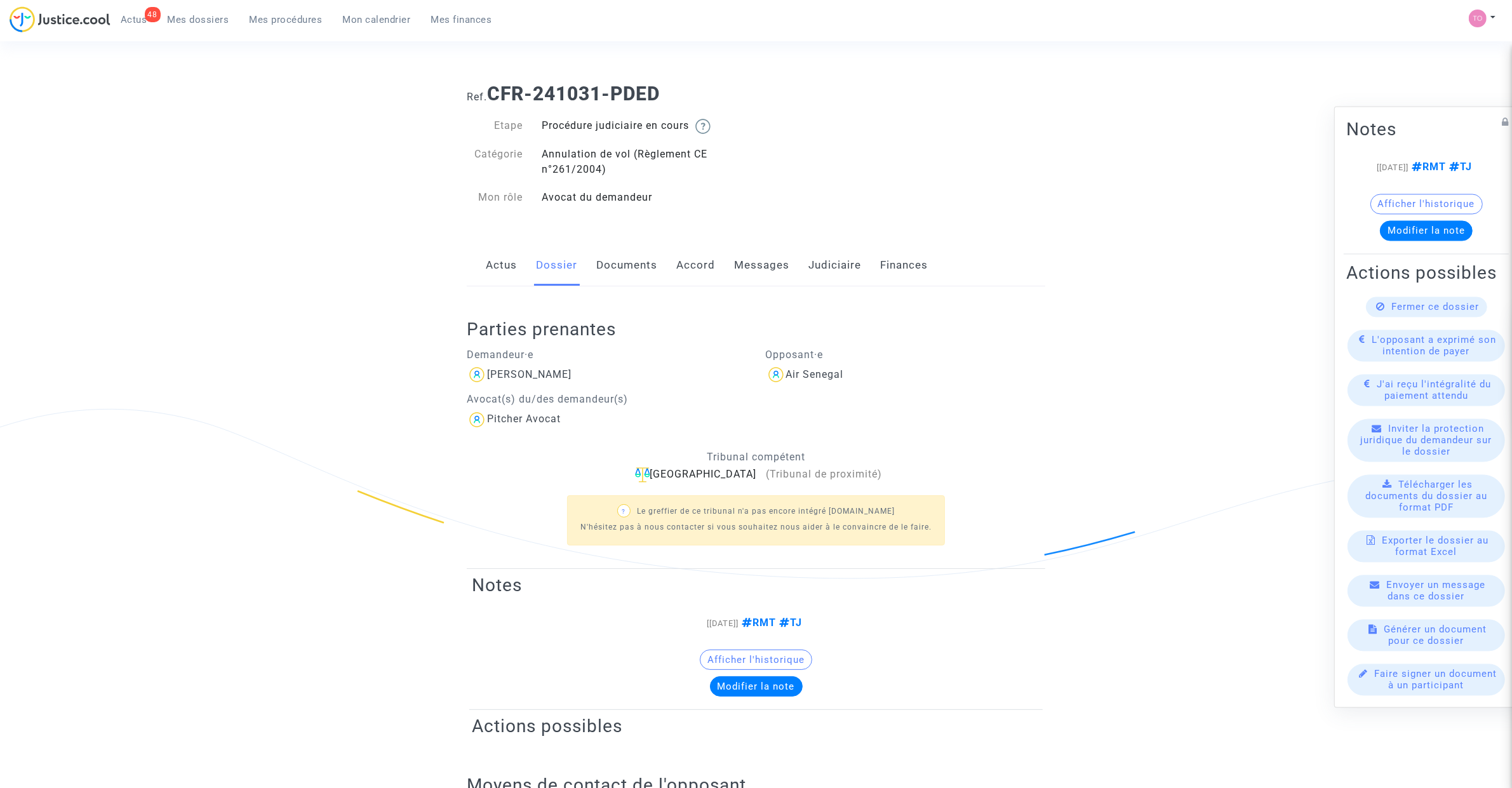
click at [629, 278] on link "Documents" at bounding box center [627, 265] width 61 height 42
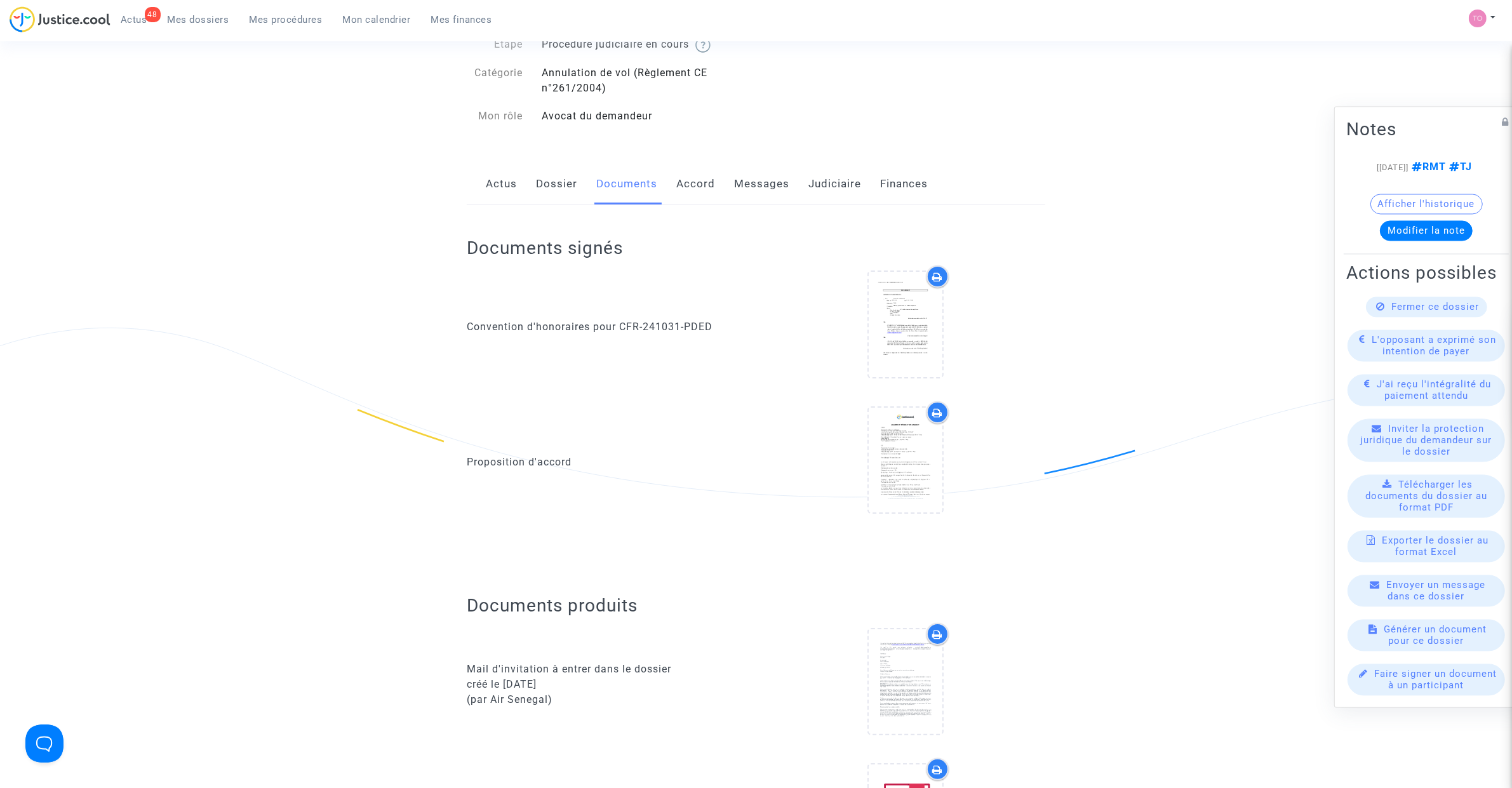
scroll to position [80, 0]
click at [885, 461] on icon at bounding box center [905, 461] width 41 height 41
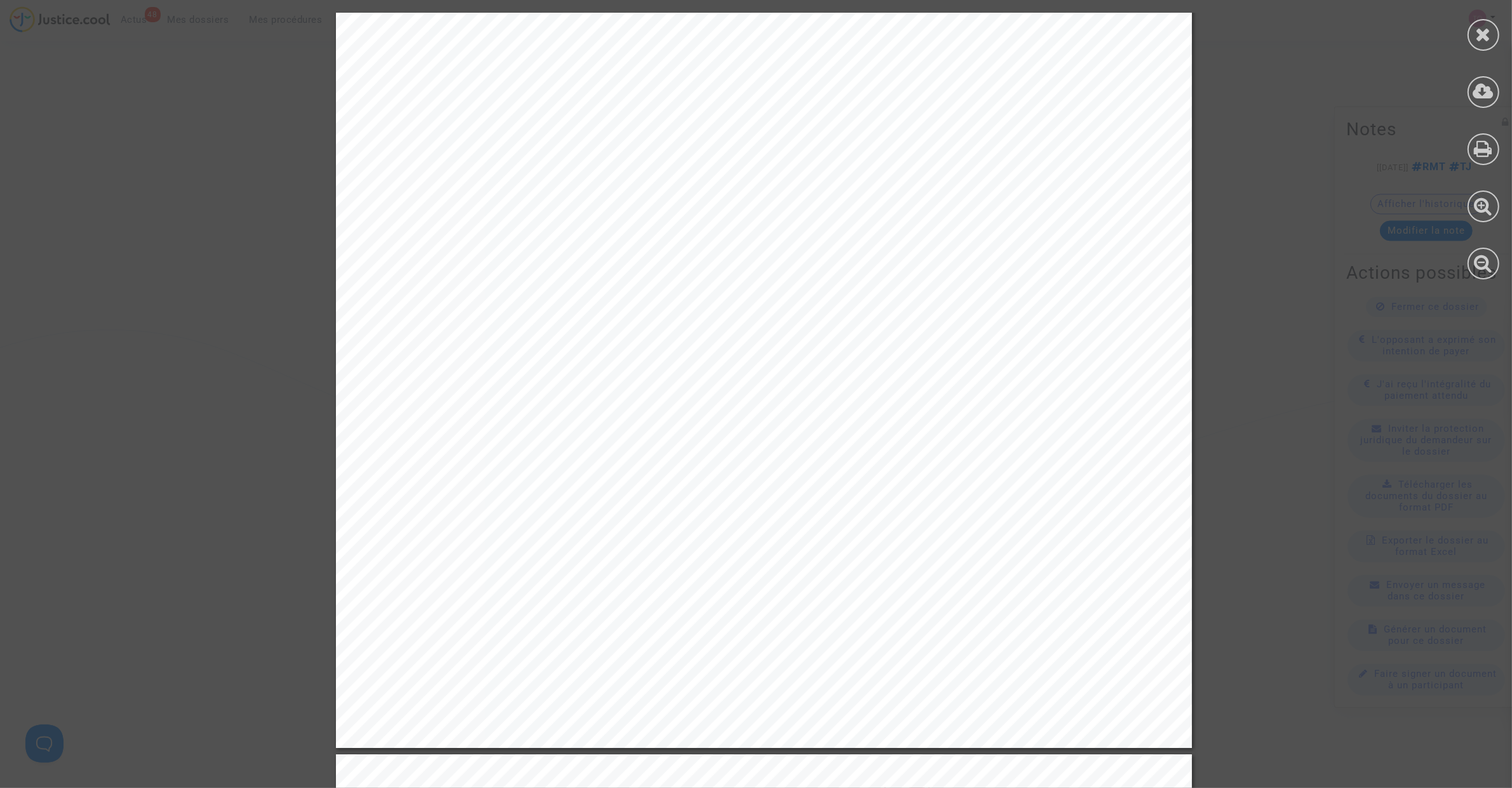
scroll to position [953, 0]
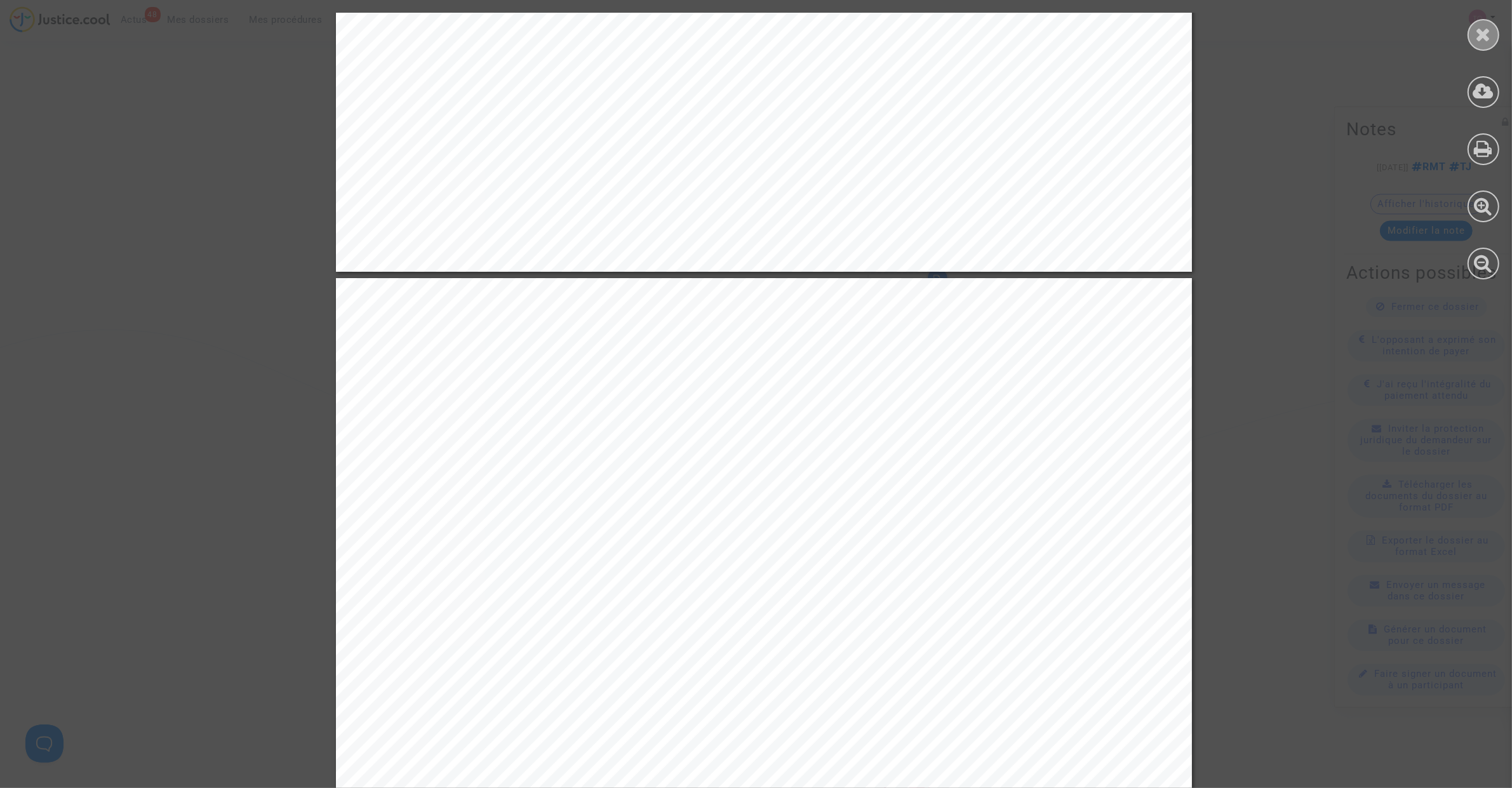
click at [1493, 38] on div at bounding box center [1483, 35] width 32 height 32
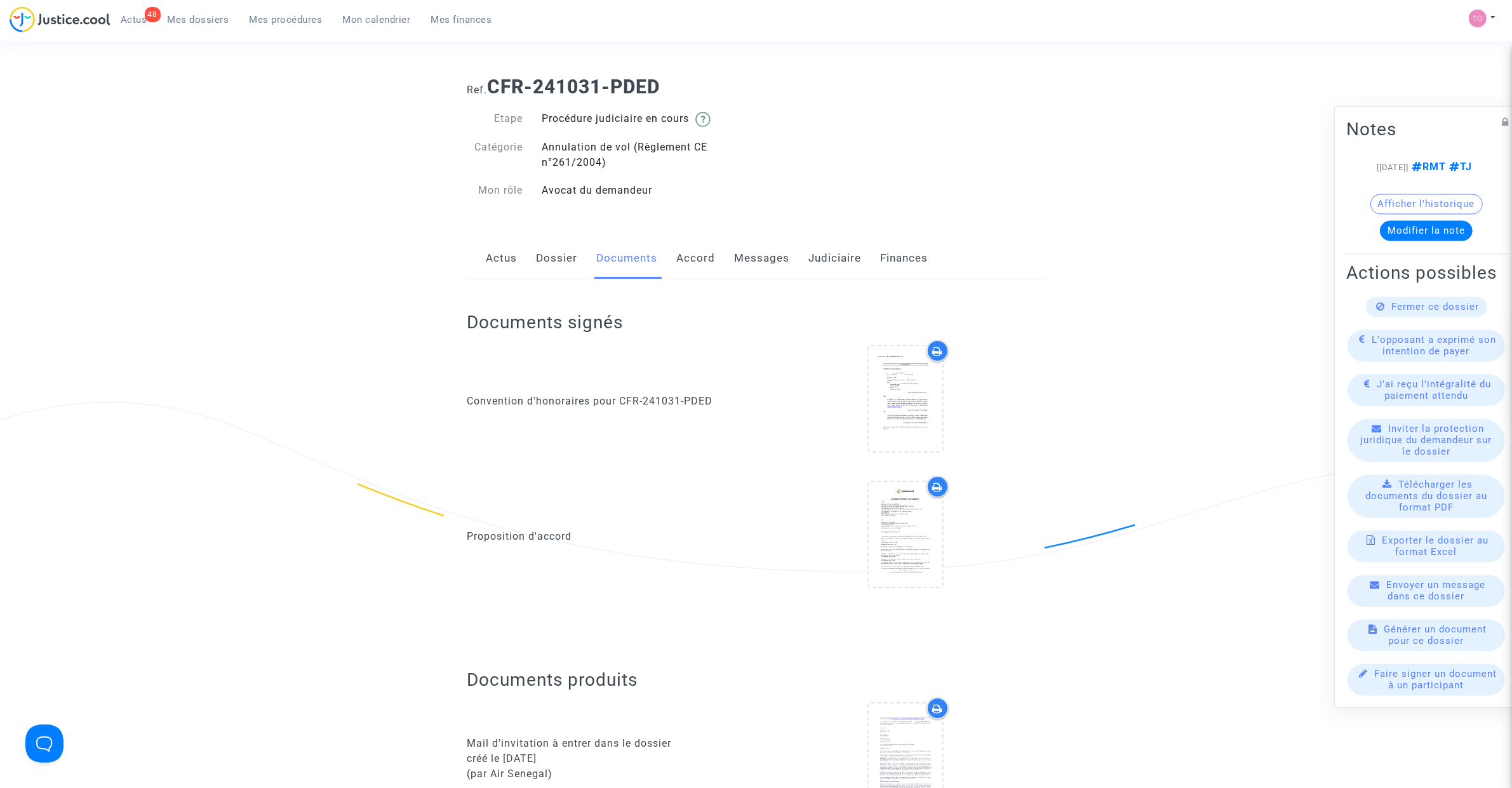
scroll to position [0, 0]
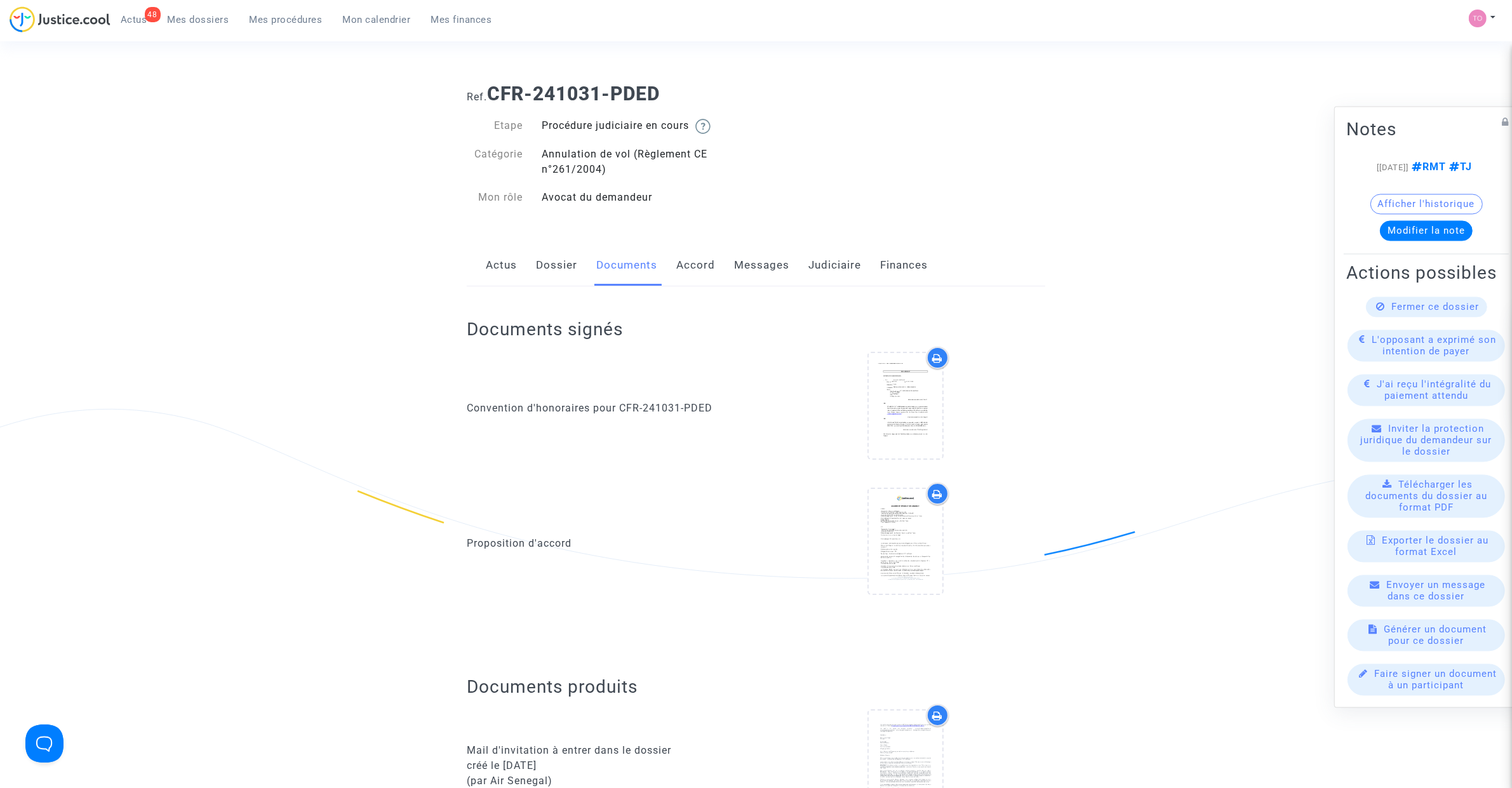
click at [826, 262] on link "Judiciaire" at bounding box center [835, 265] width 53 height 42
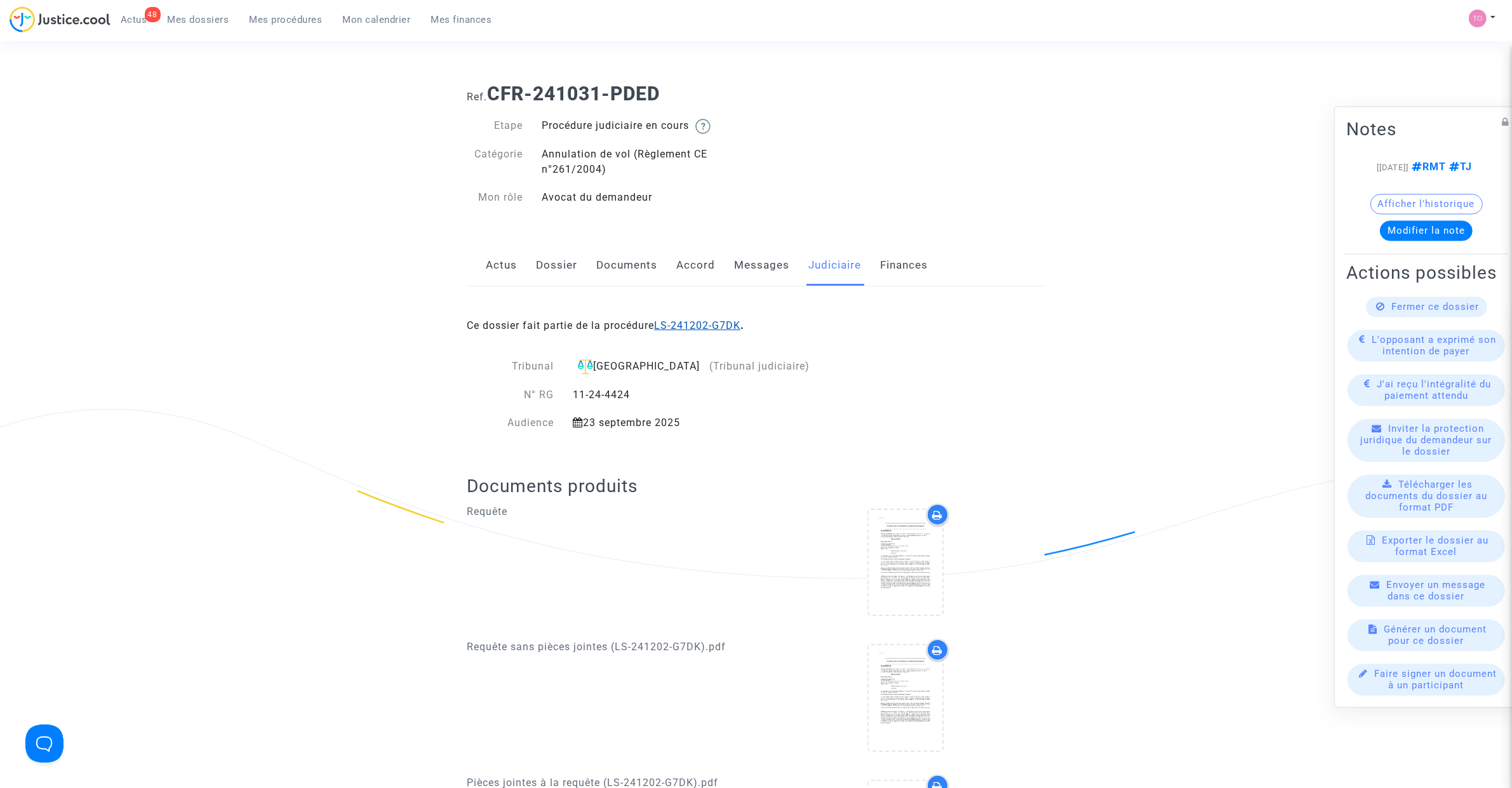
click at [701, 326] on link "LS-241202-G7DK" at bounding box center [697, 326] width 87 height 12
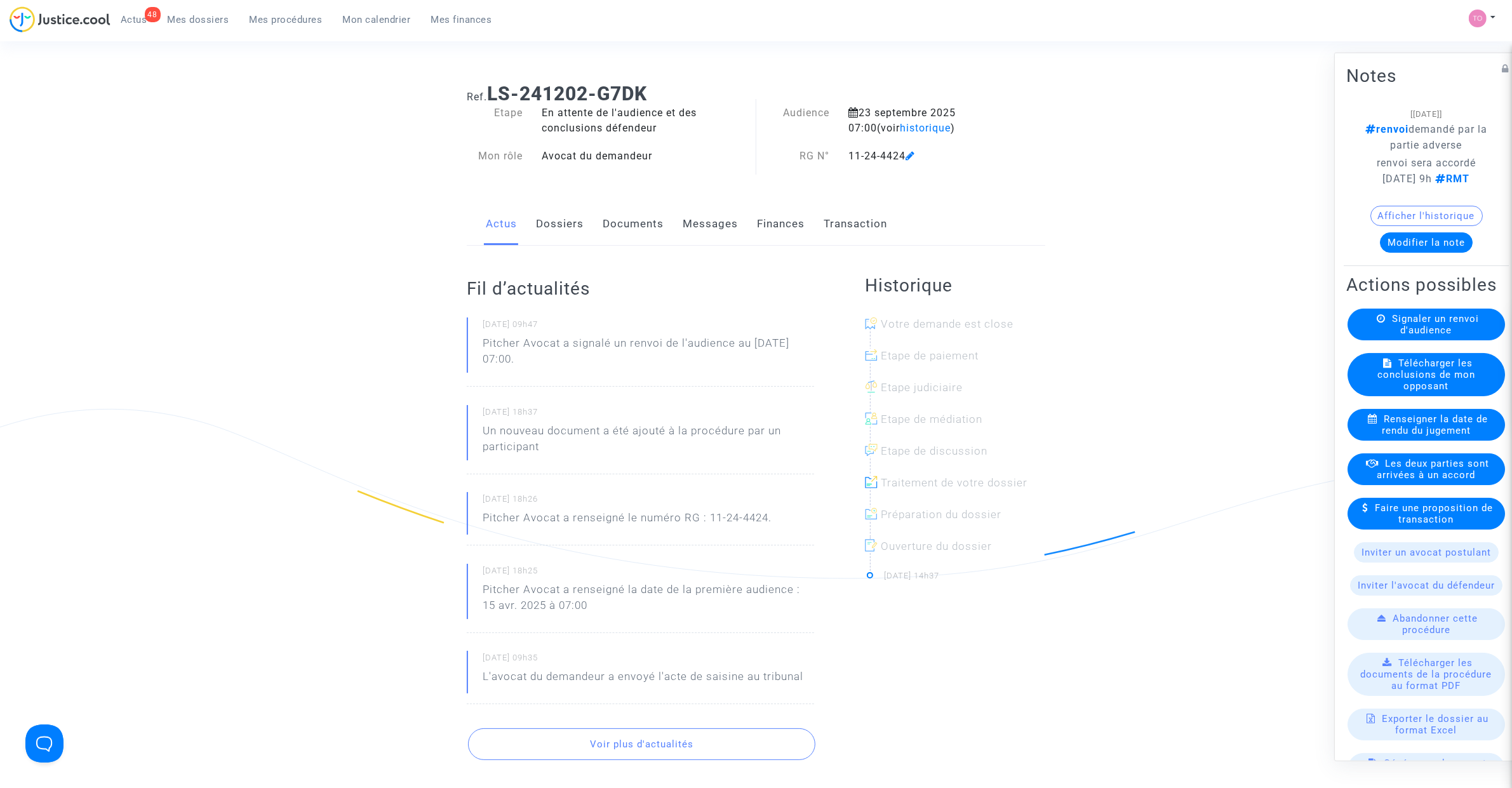
click at [618, 221] on link "Documents" at bounding box center [633, 224] width 61 height 42
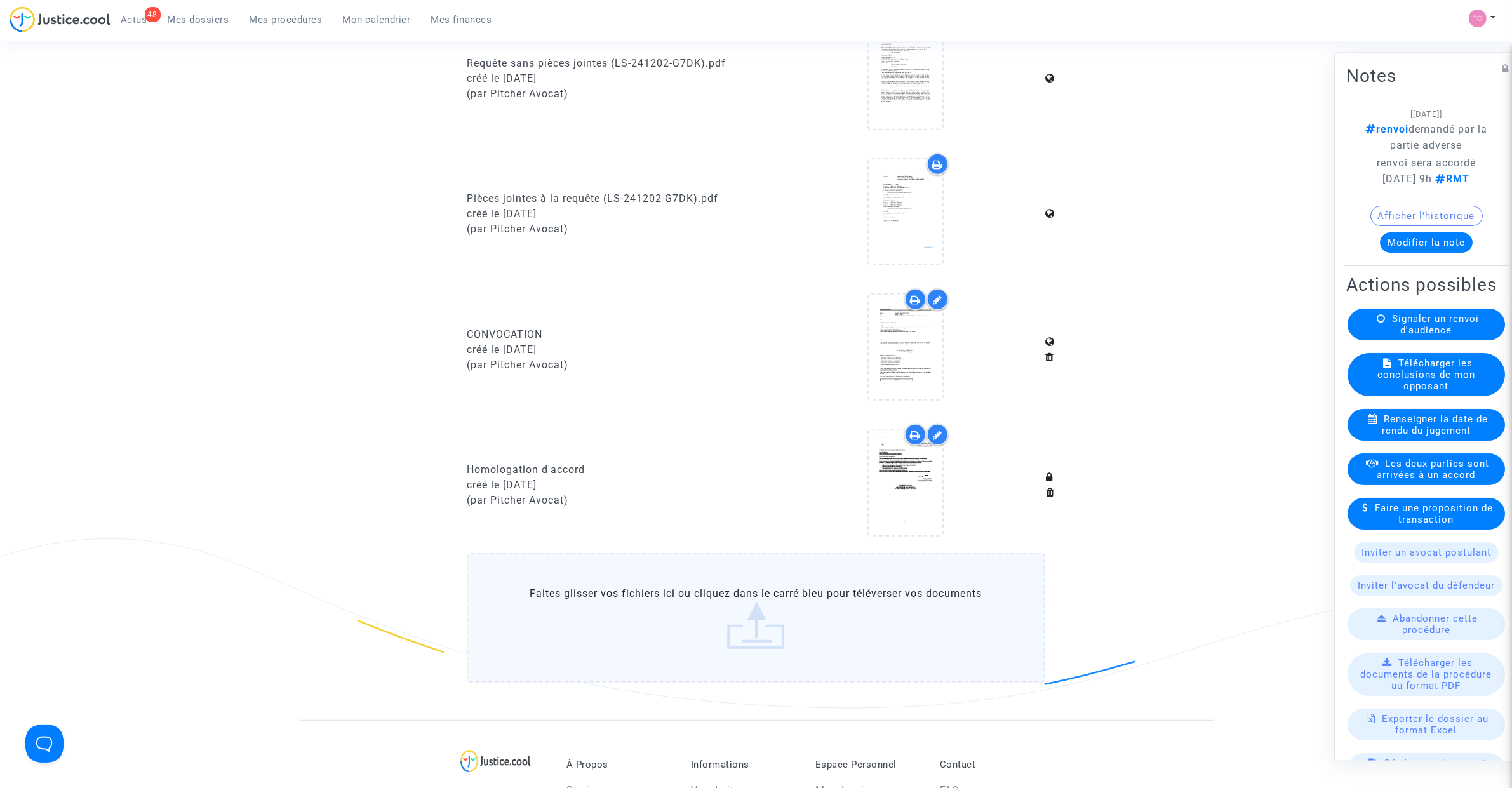
scroll to position [714, 0]
click at [916, 427] on icon at bounding box center [915, 431] width 10 height 10
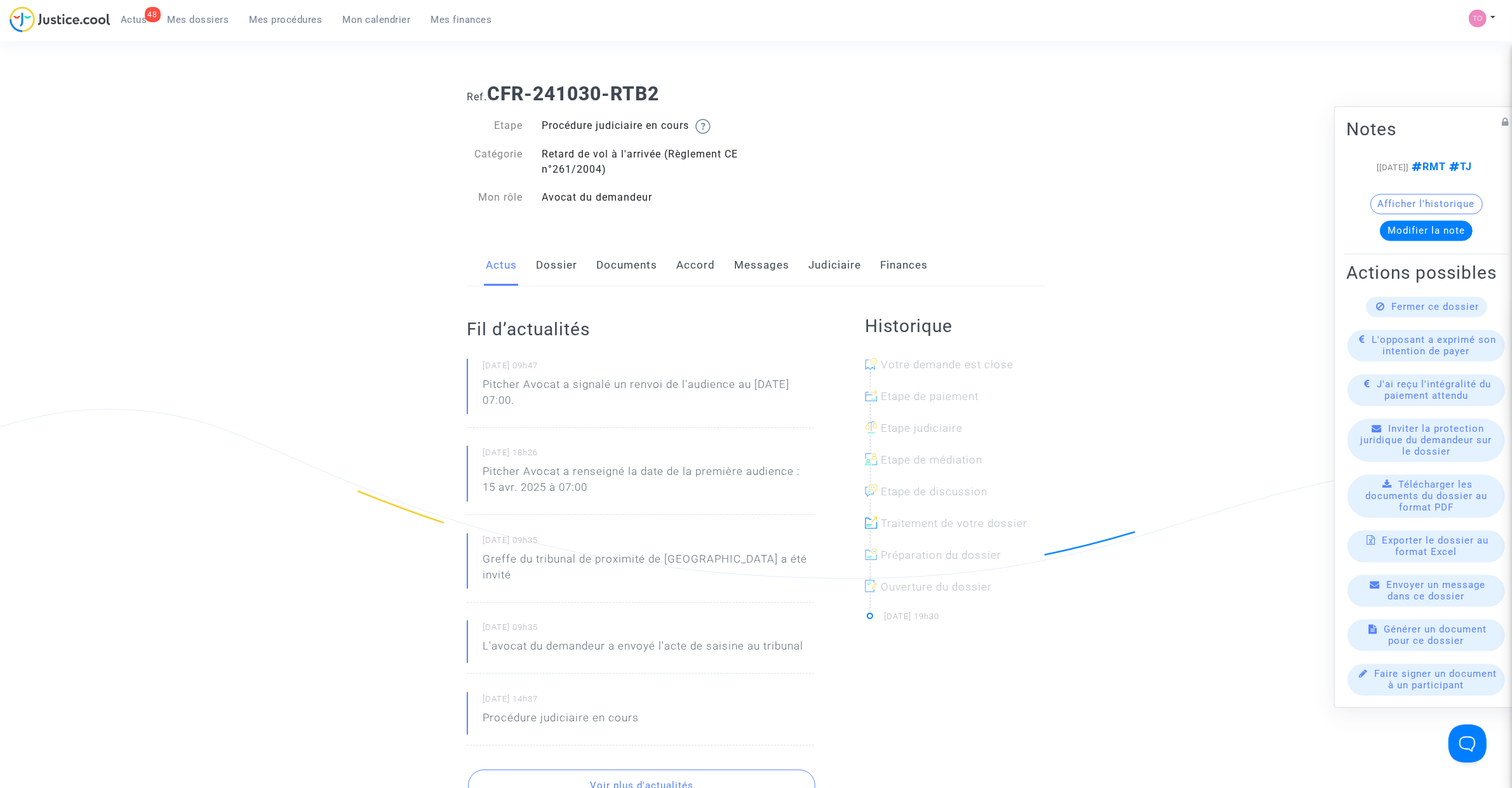
drag, startPoint x: 533, startPoint y: 258, endPoint x: 541, endPoint y: 264, distance: 10.0
click at [533, 258] on div "Actus Dossier Documents Accord Messages Judiciaire Finances" at bounding box center [756, 266] width 578 height 43
click at [558, 271] on link "Dossier" at bounding box center [556, 265] width 41 height 42
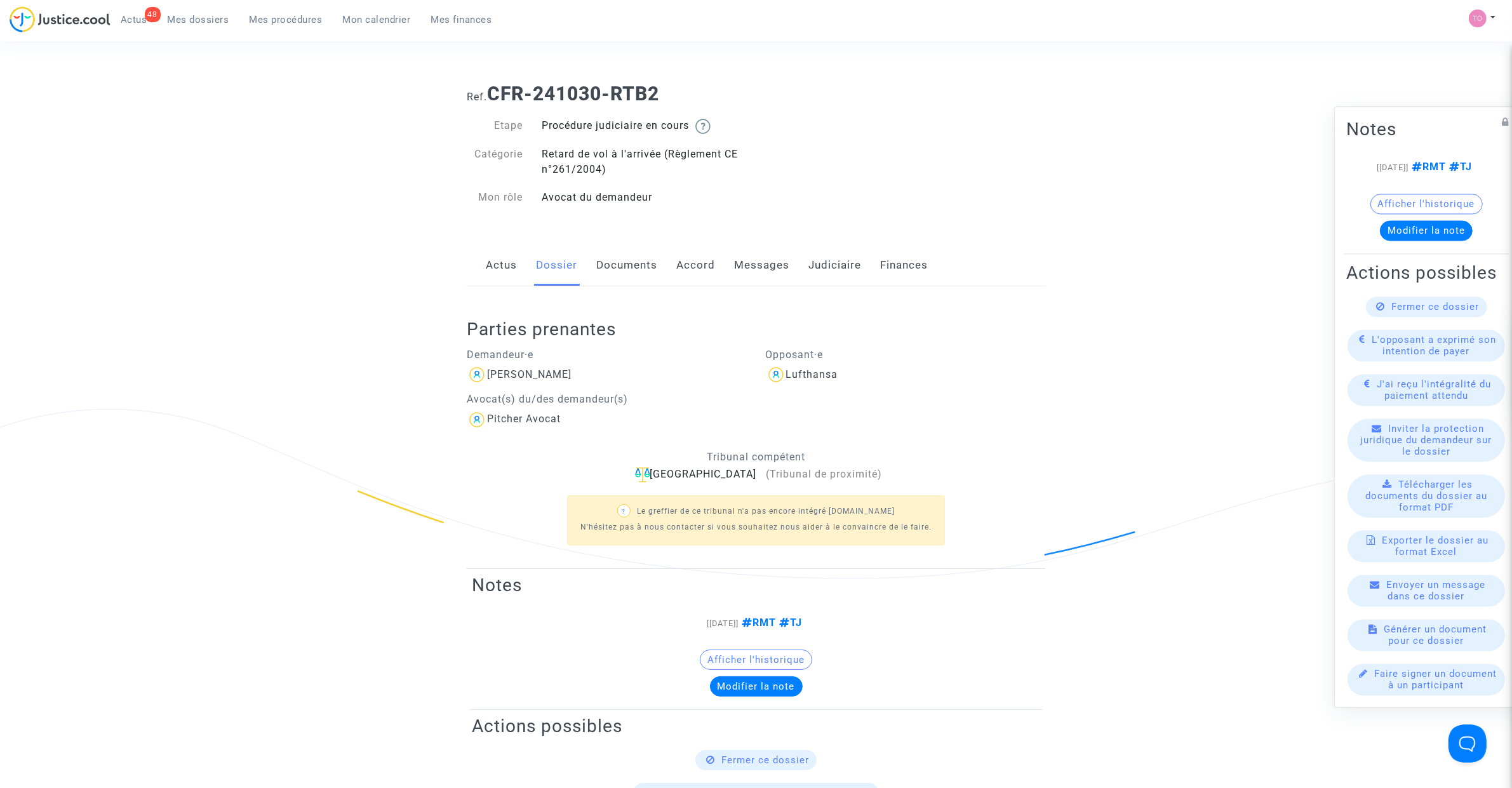
click at [691, 265] on link "Accord" at bounding box center [695, 265] width 38 height 42
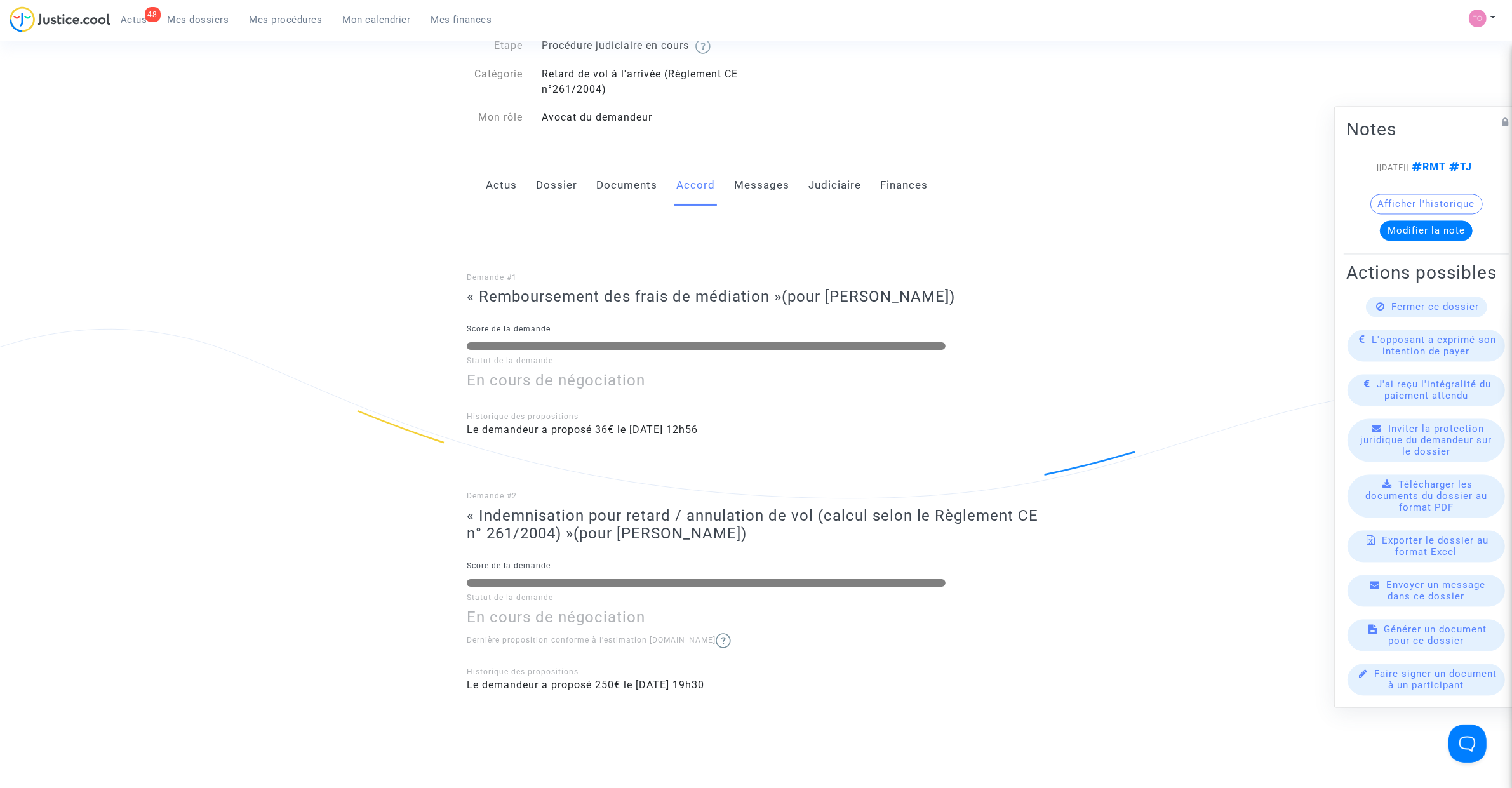
scroll to position [80, 0]
click at [839, 188] on link "Judiciaire" at bounding box center [835, 185] width 53 height 42
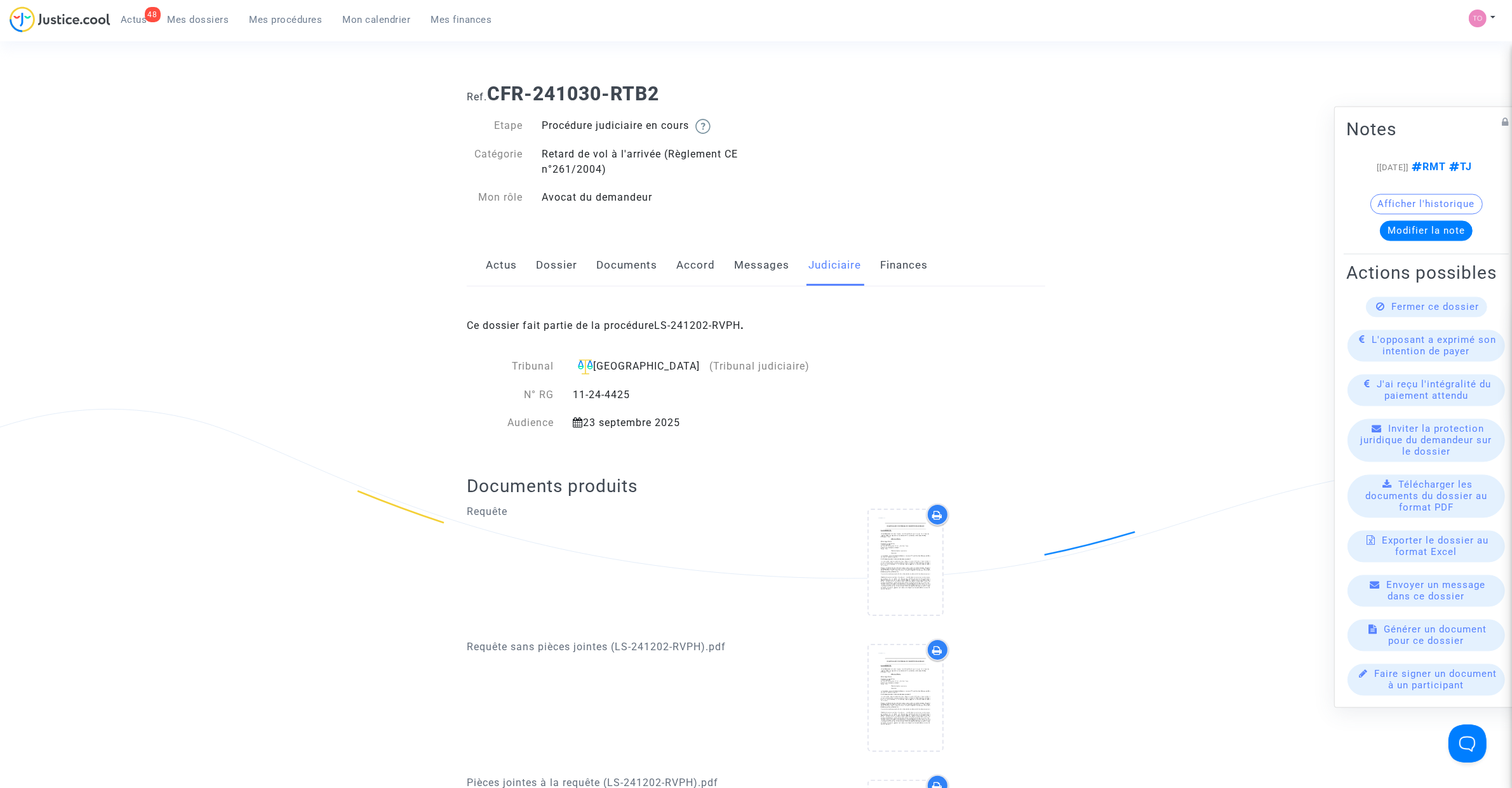
click at [562, 264] on link "Dossier" at bounding box center [556, 265] width 41 height 42
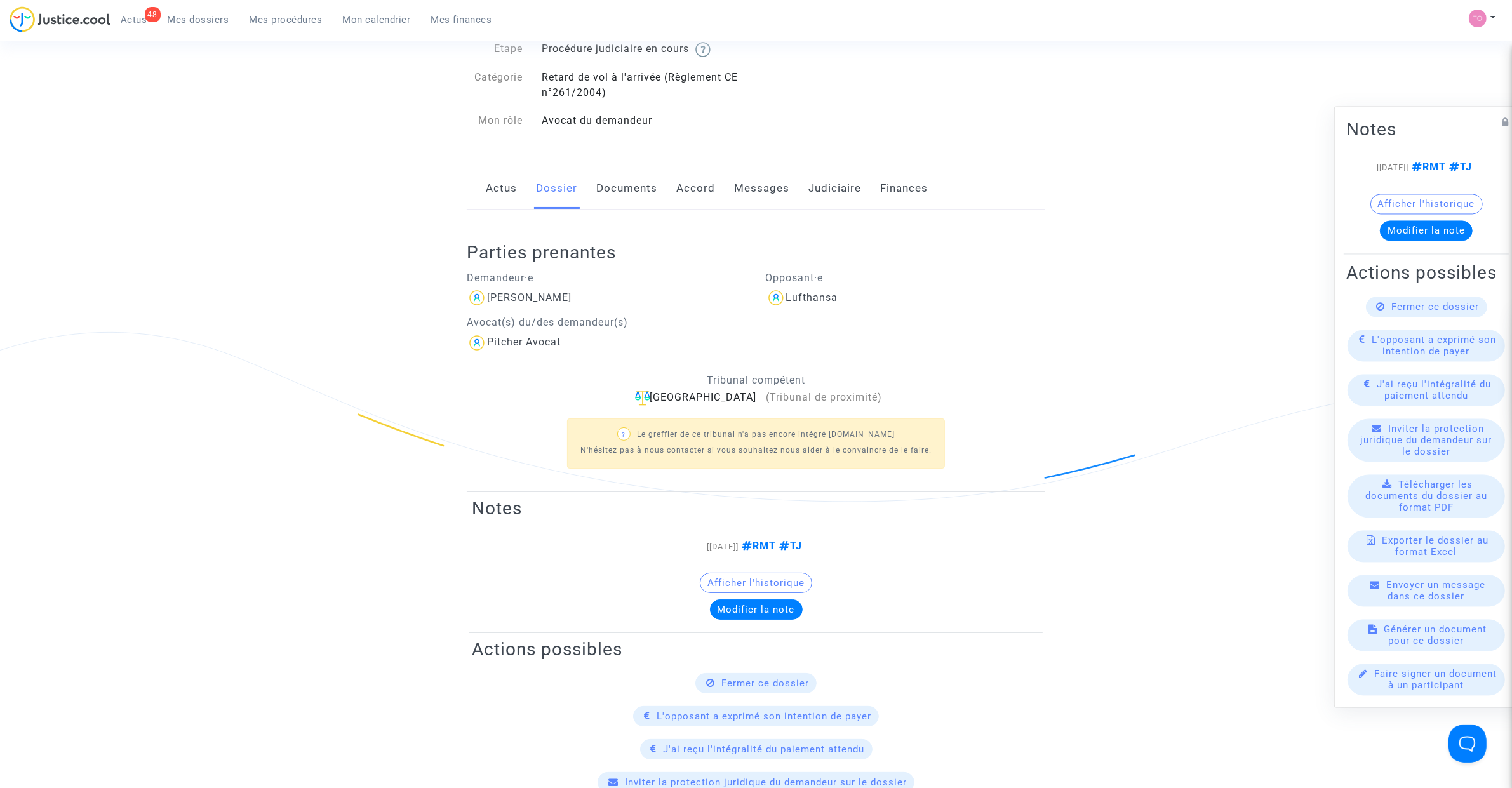
scroll to position [80, 0]
click at [1415, 199] on button "Afficher l'historique" at bounding box center [1427, 204] width 113 height 21
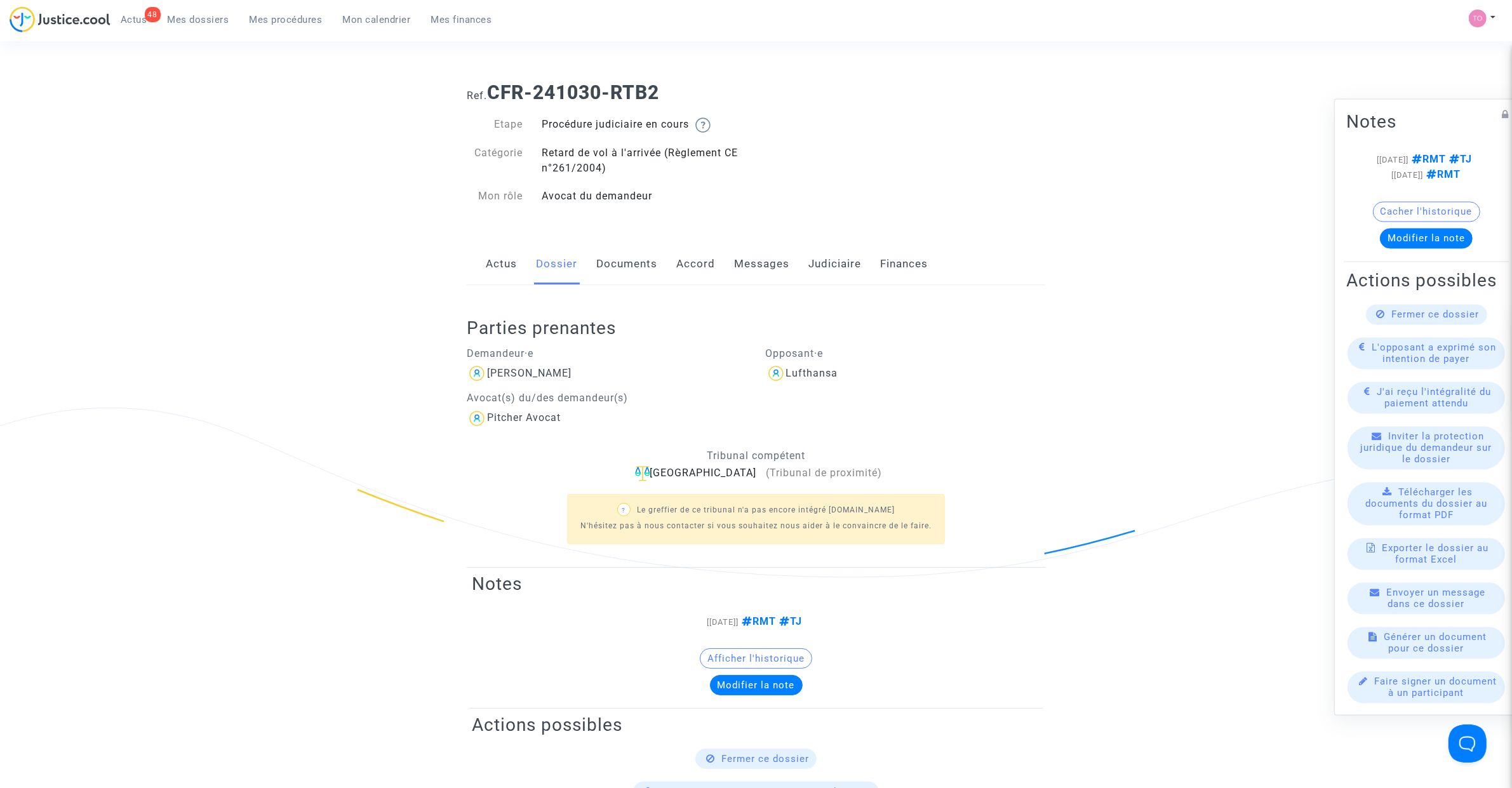
scroll to position [0, 0]
drag, startPoint x: 492, startPoint y: 87, endPoint x: 692, endPoint y: 93, distance: 200.1
click at [692, 93] on h1 "Ref. CFR-241030-RTB2" at bounding box center [756, 93] width 578 height 23
copy b "CFR-241030-RTB2"
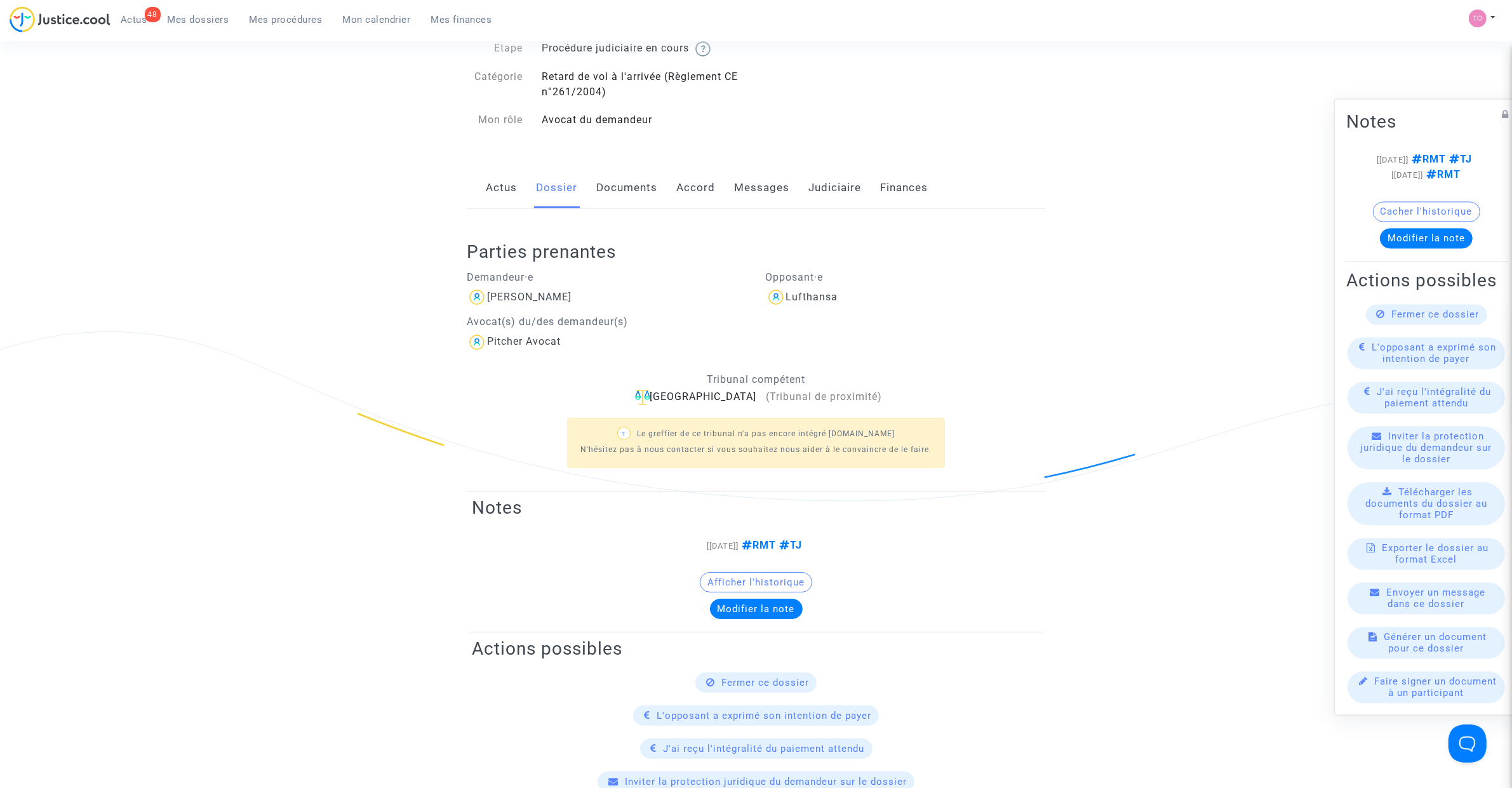
scroll to position [80, 0]
drag, startPoint x: 569, startPoint y: 293, endPoint x: 487, endPoint y: 300, distance: 82.3
click at [487, 300] on div "Joric Marduel" at bounding box center [607, 295] width 280 height 21
copy div "Joric Marduel"
click at [833, 184] on link "Judiciaire" at bounding box center [835, 185] width 53 height 42
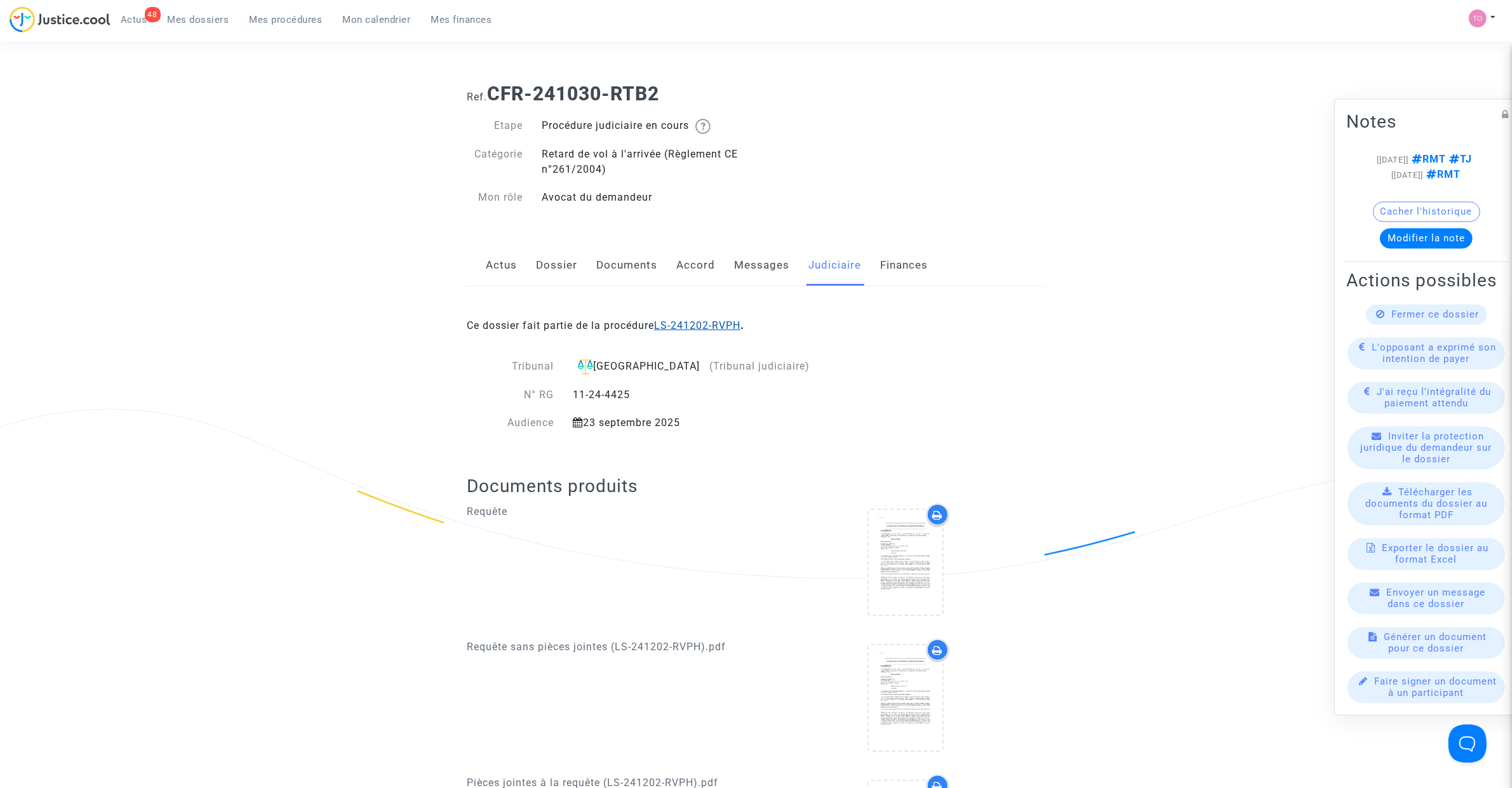
click at [706, 328] on link "LS-241202-RVPH" at bounding box center [697, 326] width 87 height 12
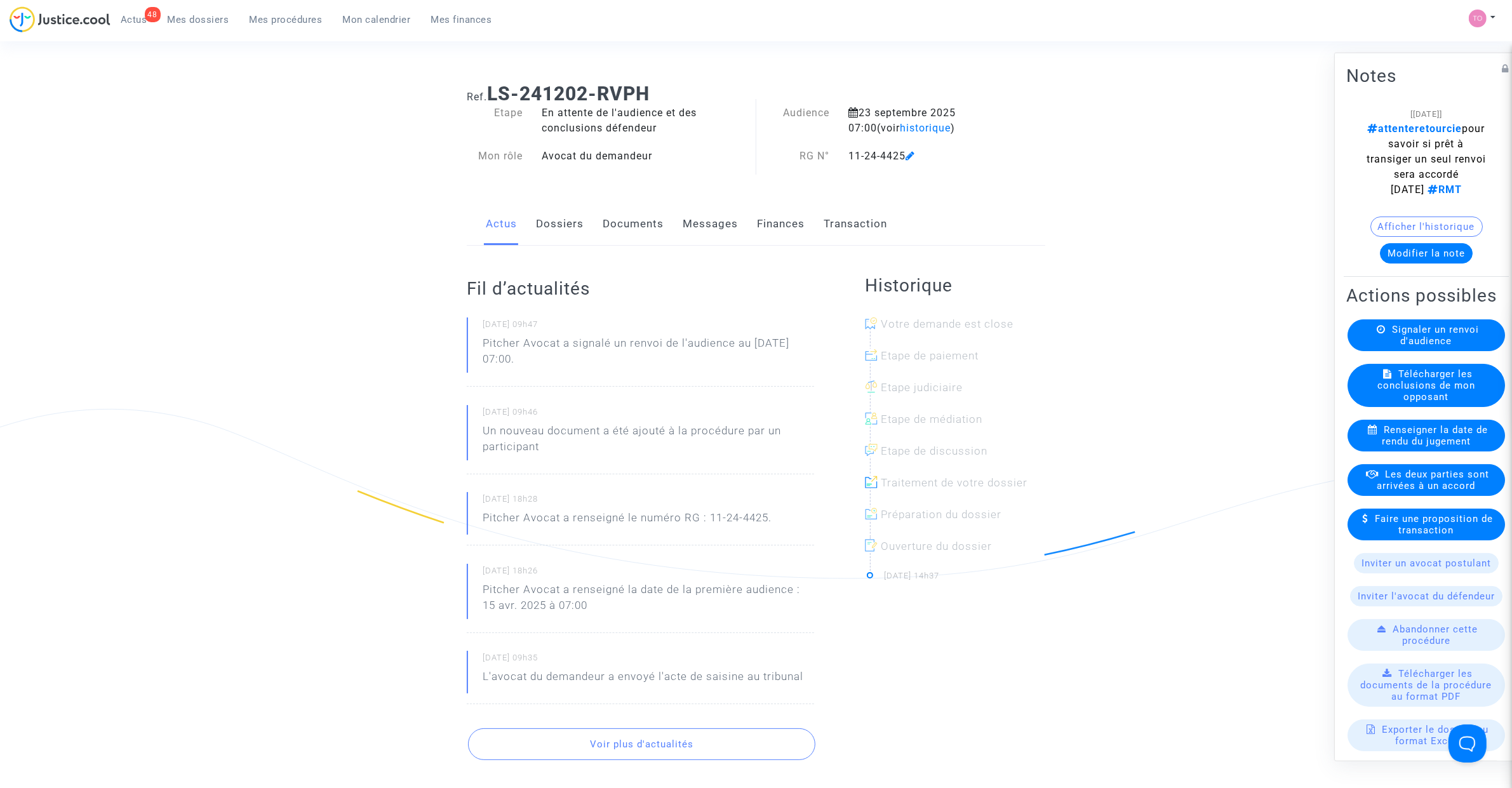
click at [1428, 253] on button "Modifier la note" at bounding box center [1426, 253] width 93 height 21
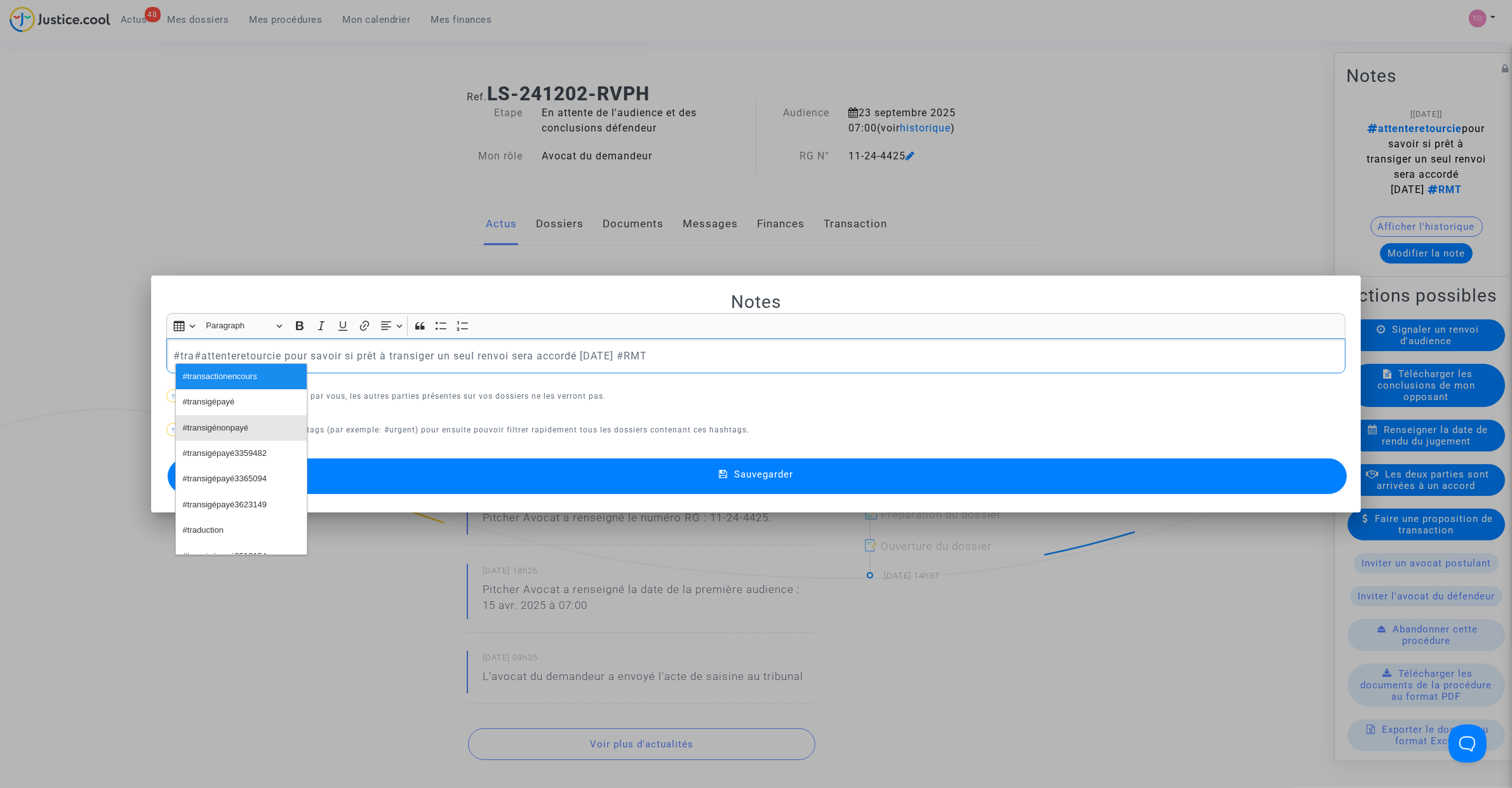
click at [247, 426] on span "#transigénonpayé" at bounding box center [215, 428] width 65 height 19
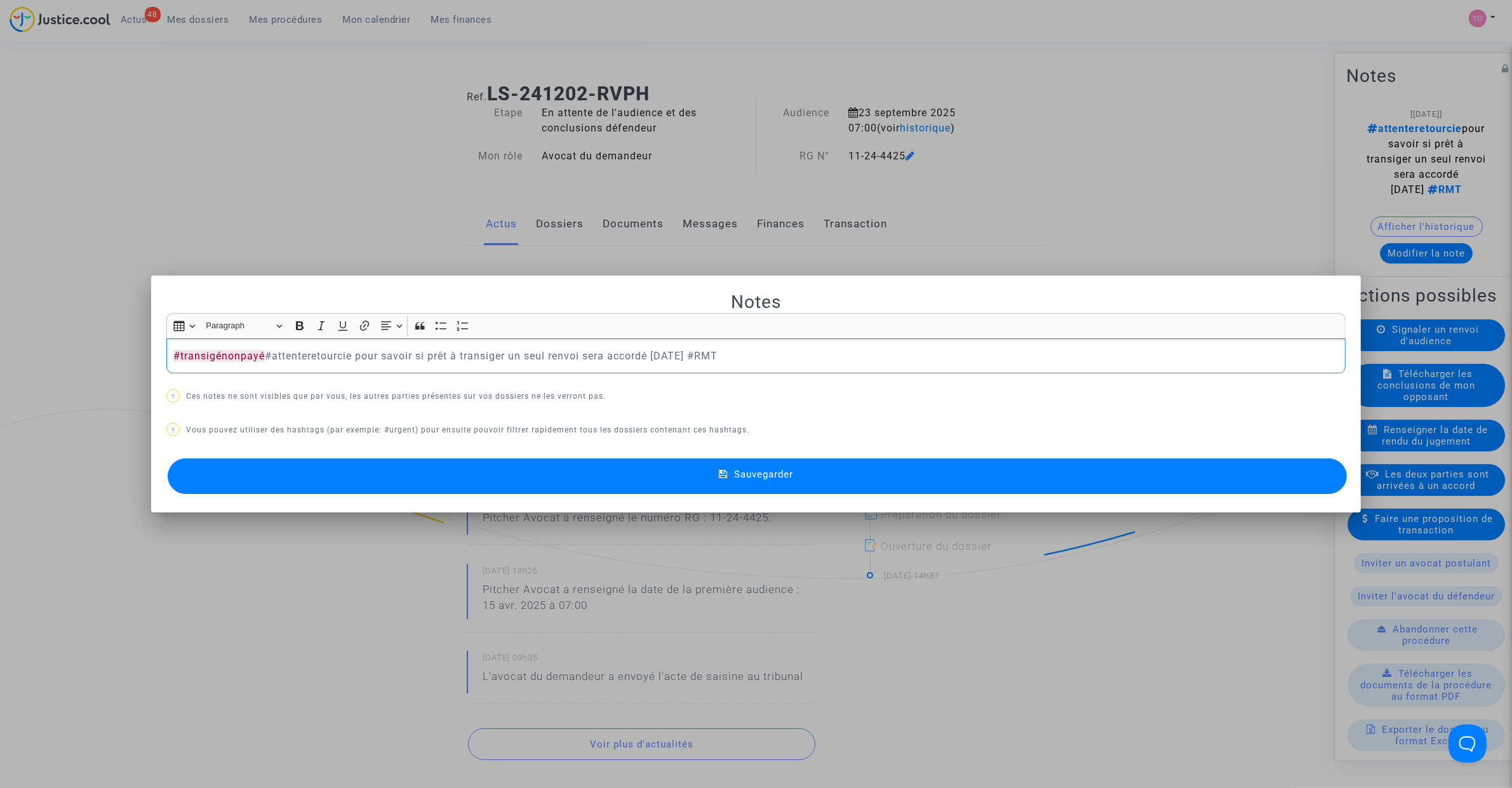
click at [247, 426] on p "? Vous pouvez utiliser des hashtags (par exemple: #urgent) pour ensuite pouvoir…" at bounding box center [756, 430] width 1180 height 16
click at [264, 354] on p "#transigénonpayé #attenteretourcie pour savoir si prêt à transiger un seul renv…" at bounding box center [756, 356] width 1166 height 16
drag, startPoint x: 311, startPoint y: 353, endPoint x: 551, endPoint y: 354, distance: 240.0
click at [551, 354] on p "#transigénonpayé 3631871 #attenteretourcie pour savoir si prêt à transiger un s…" at bounding box center [756, 356] width 1166 height 16
click at [484, 477] on button "Sauvegarder" at bounding box center [757, 476] width 1180 height 36
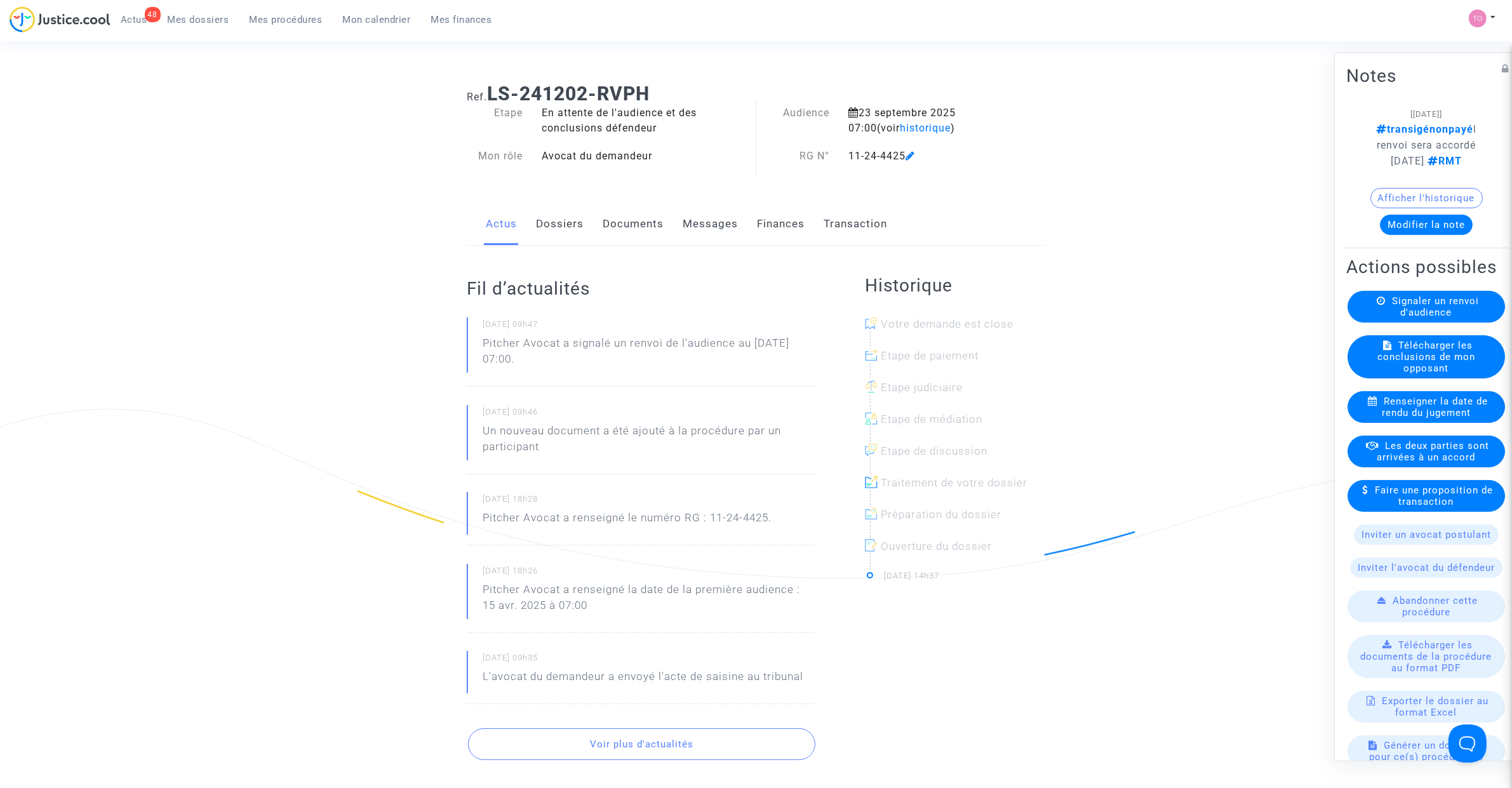
click at [1402, 462] on span "Les deux parties sont arrivées à un accord" at bounding box center [1434, 451] width 113 height 23
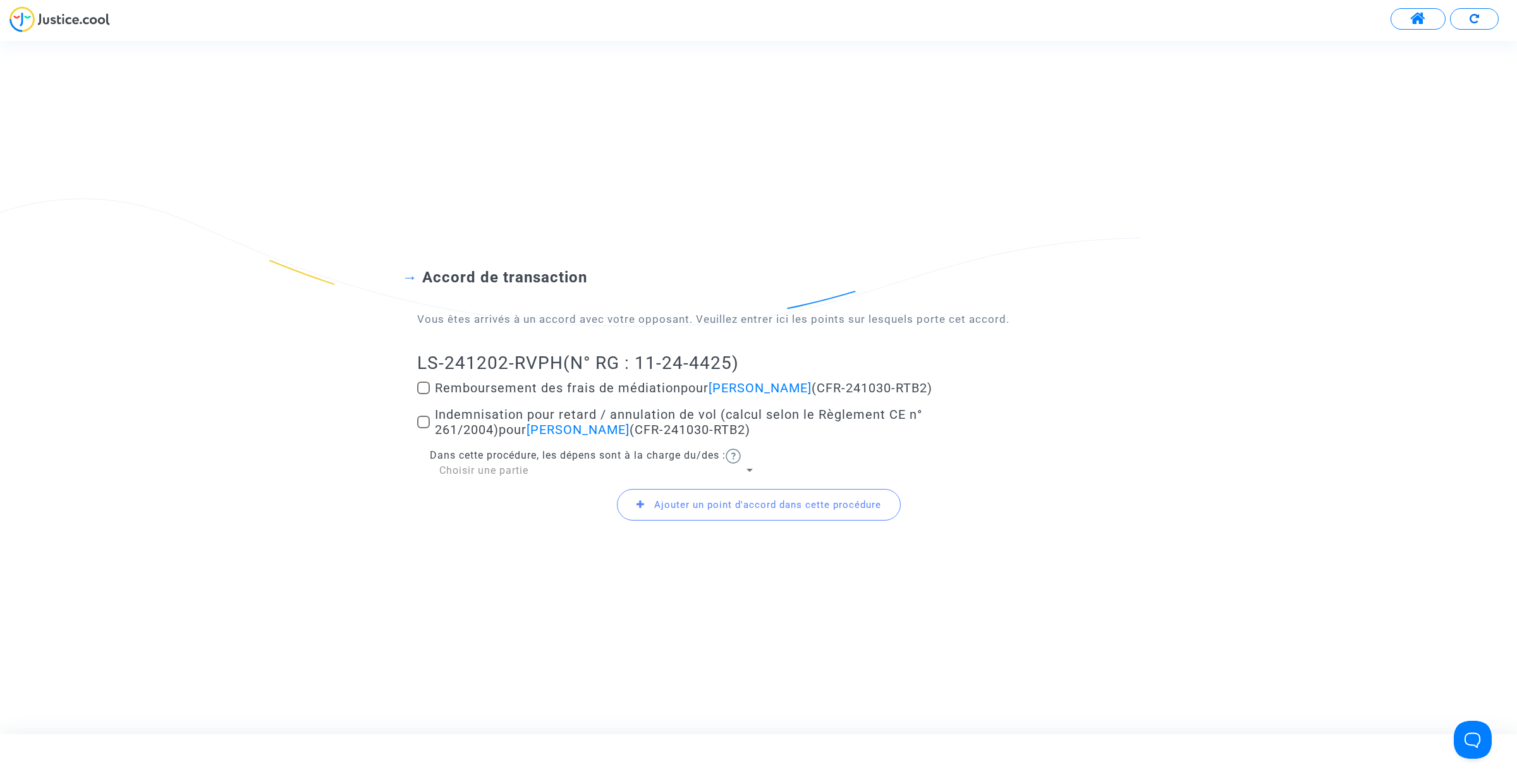
click at [428, 383] on span at bounding box center [423, 388] width 12 height 12
click at [423, 394] on input "Remboursement des frais de médiation pour Joric Marduel (CFR-241030-RTB2)" at bounding box center [422, 394] width 1 height 1
checkbox input "true"
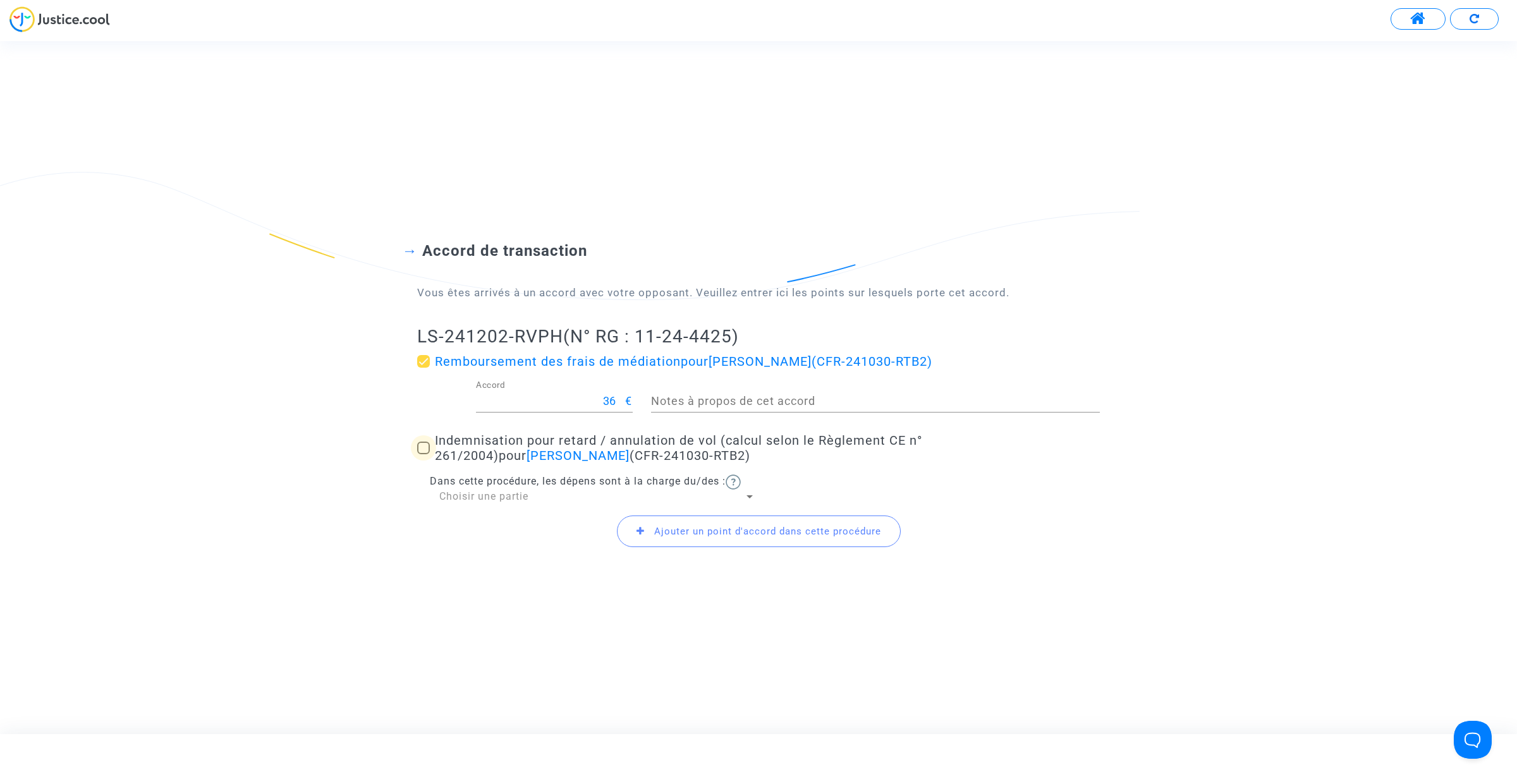
click at [418, 447] on span at bounding box center [423, 448] width 12 height 12
click at [422, 455] on input "Indemnisation pour retard / annulation de vol (calcul selon le Règlement CE n° …" at bounding box center [422, 455] width 1 height 1
checkbox input "true"
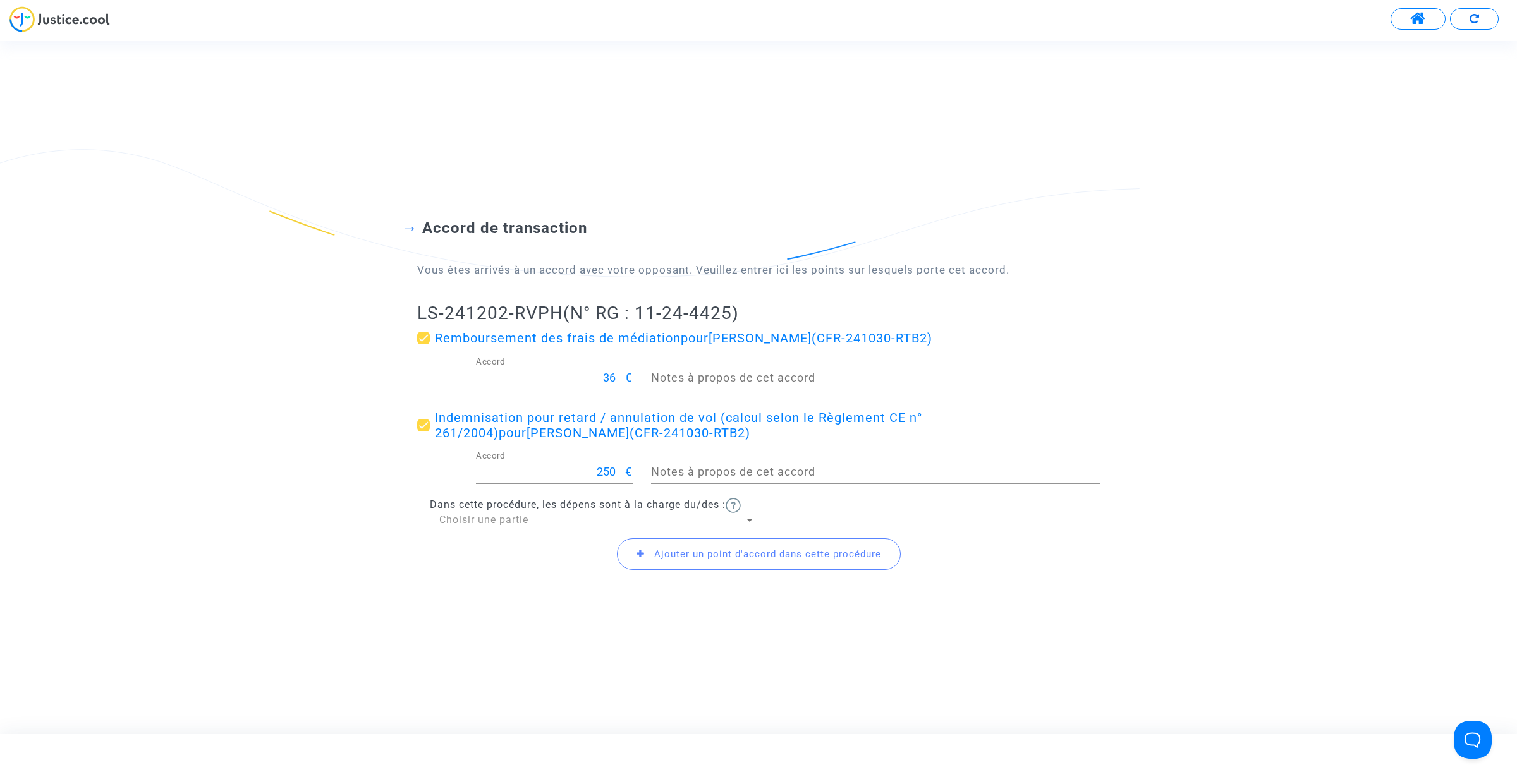
click at [466, 519] on span "Choisir une partie" at bounding box center [483, 520] width 89 height 12
click at [483, 550] on span "Défendeur(s)" at bounding box center [597, 550] width 316 height 30
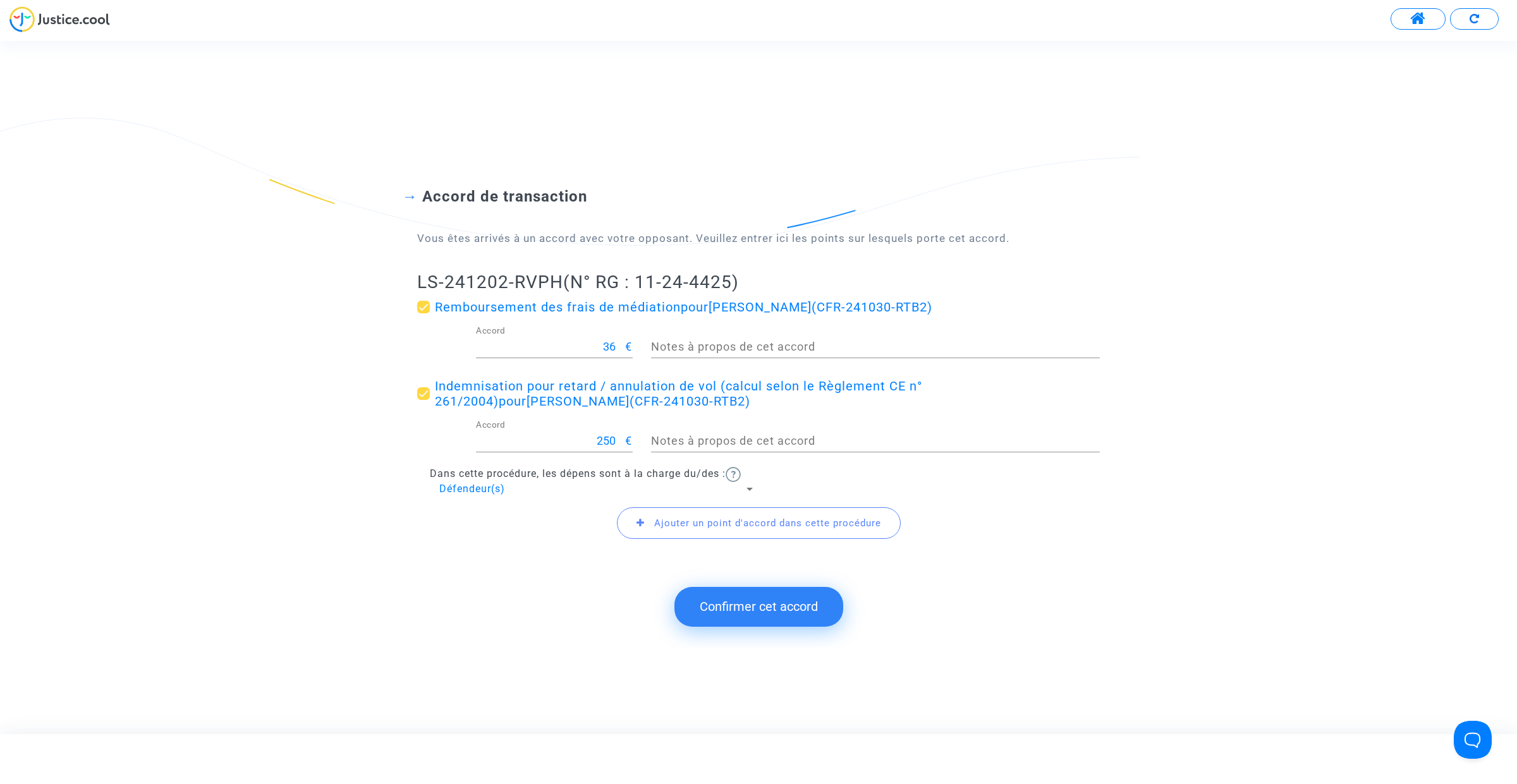
click at [656, 525] on span "Ajouter un point d'accord dans cette procédure" at bounding box center [768, 523] width 227 height 12
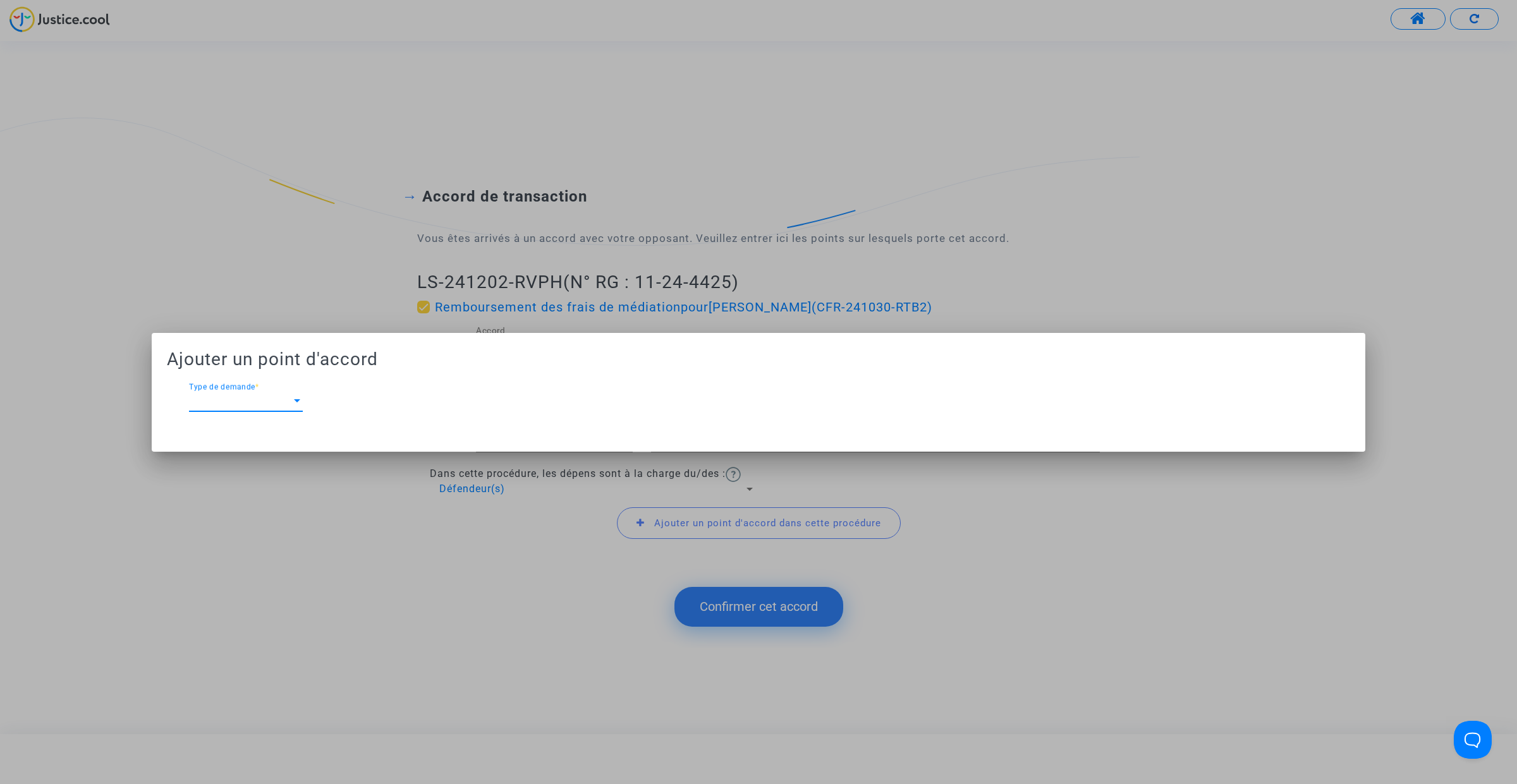
click at [263, 401] on span "Type de demande" at bounding box center [240, 401] width 103 height 12
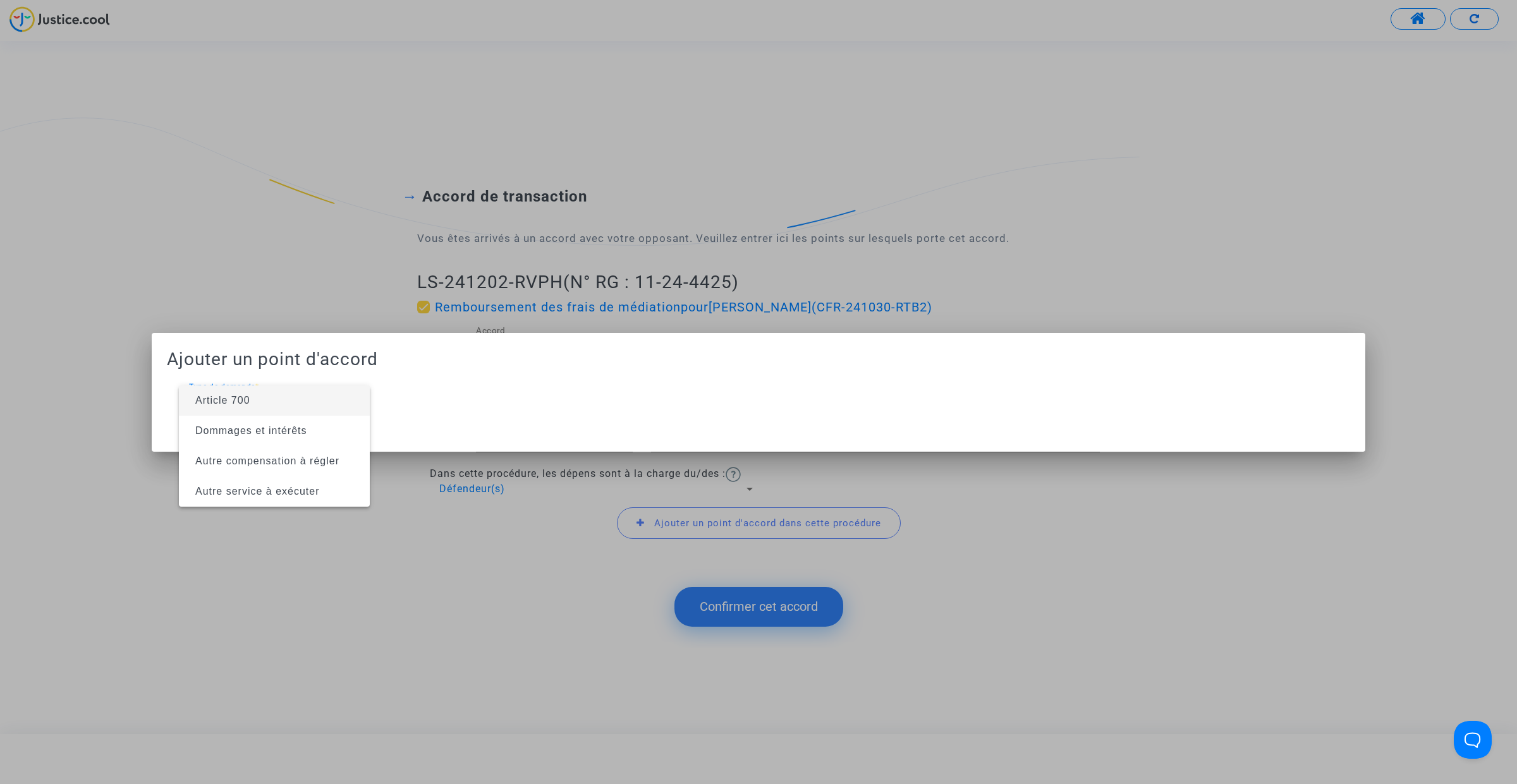
click at [235, 399] on span "Article 700" at bounding box center [223, 401] width 55 height 11
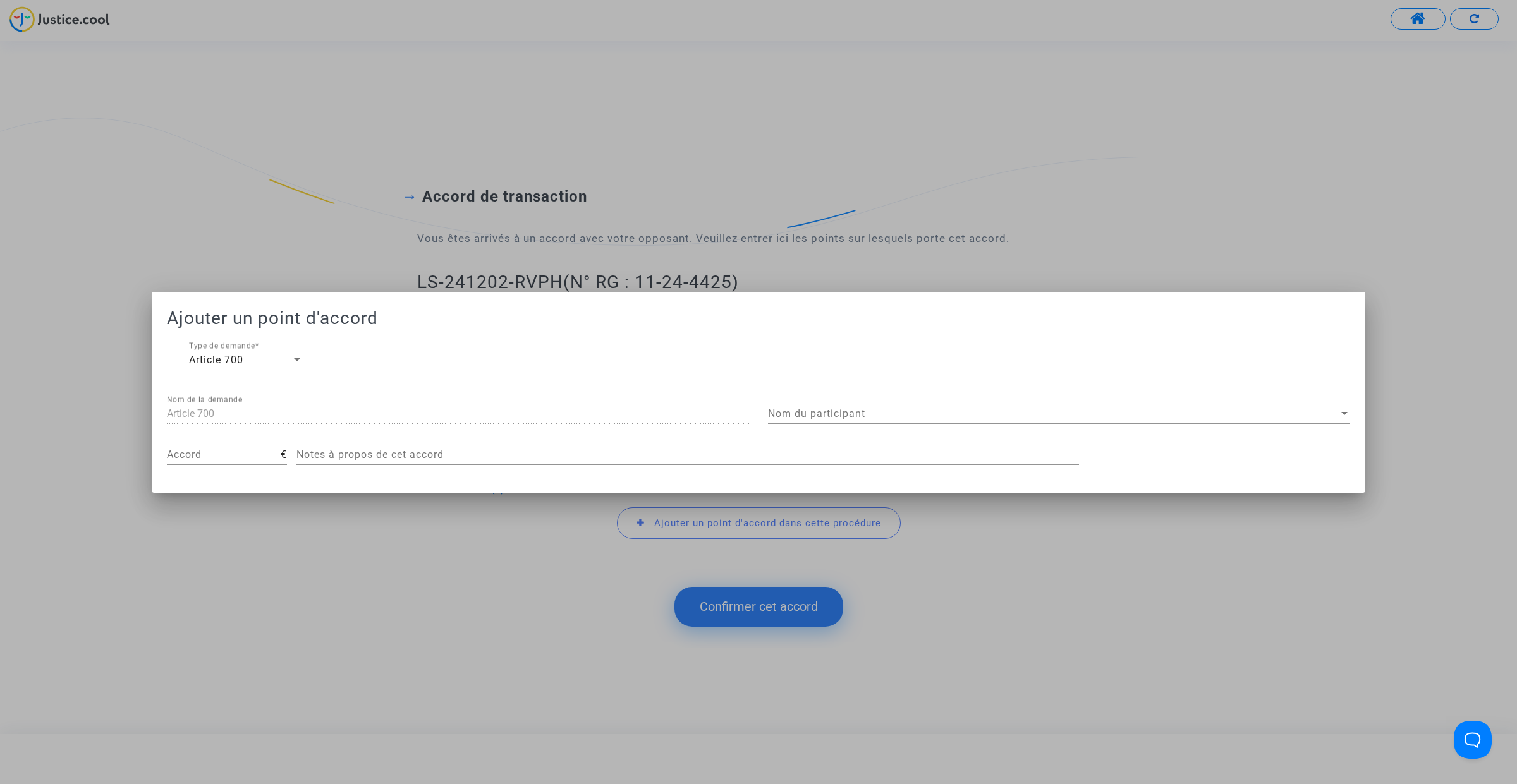
click at [232, 447] on div "Accord" at bounding box center [224, 451] width 113 height 29
type input "250"
click at [807, 408] on span "Nom du participant" at bounding box center [1053, 414] width 571 height 12
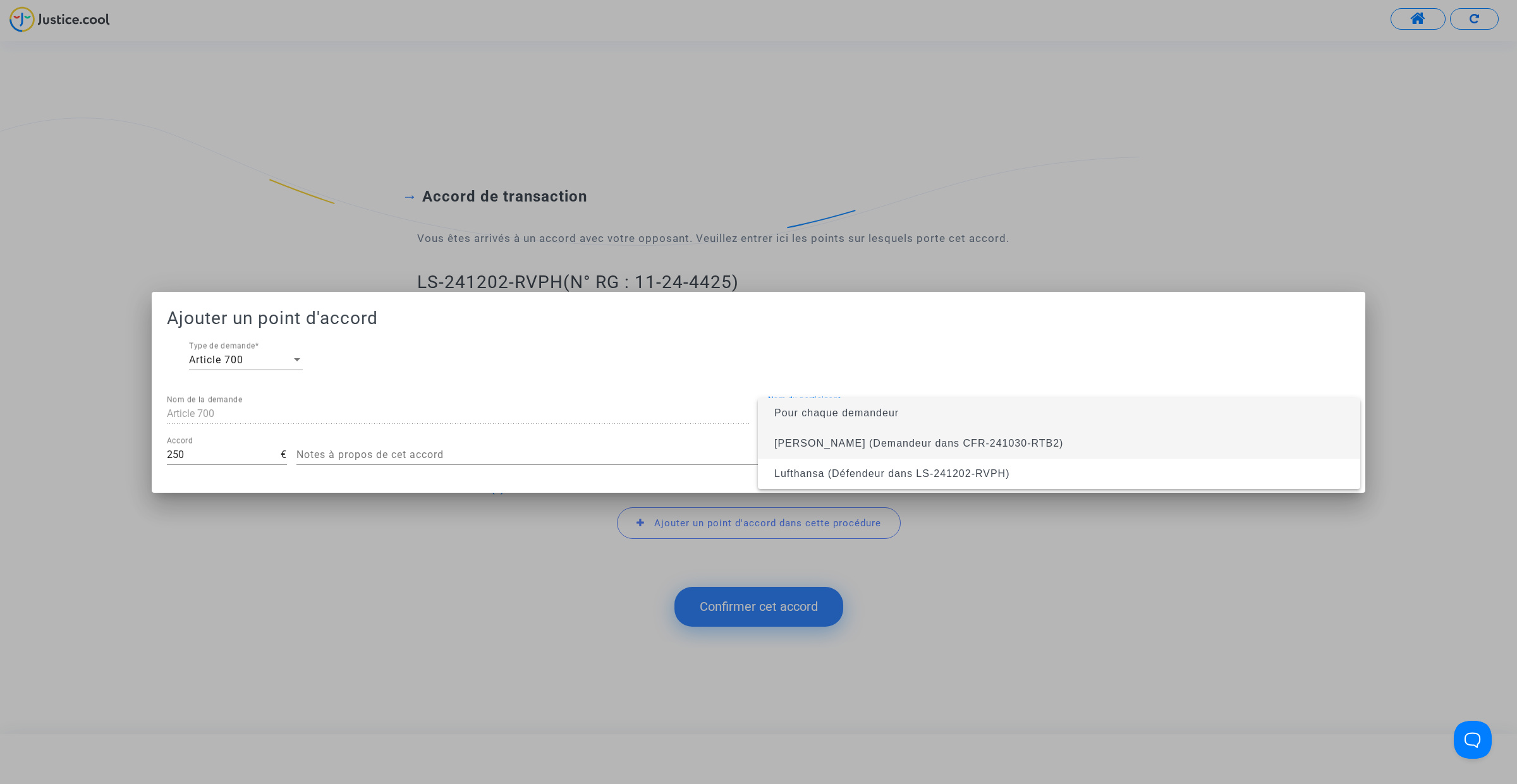
click at [809, 443] on span "Joric Marduel (Demandeur dans CFR-241030-RTB2)" at bounding box center [918, 444] width 288 height 11
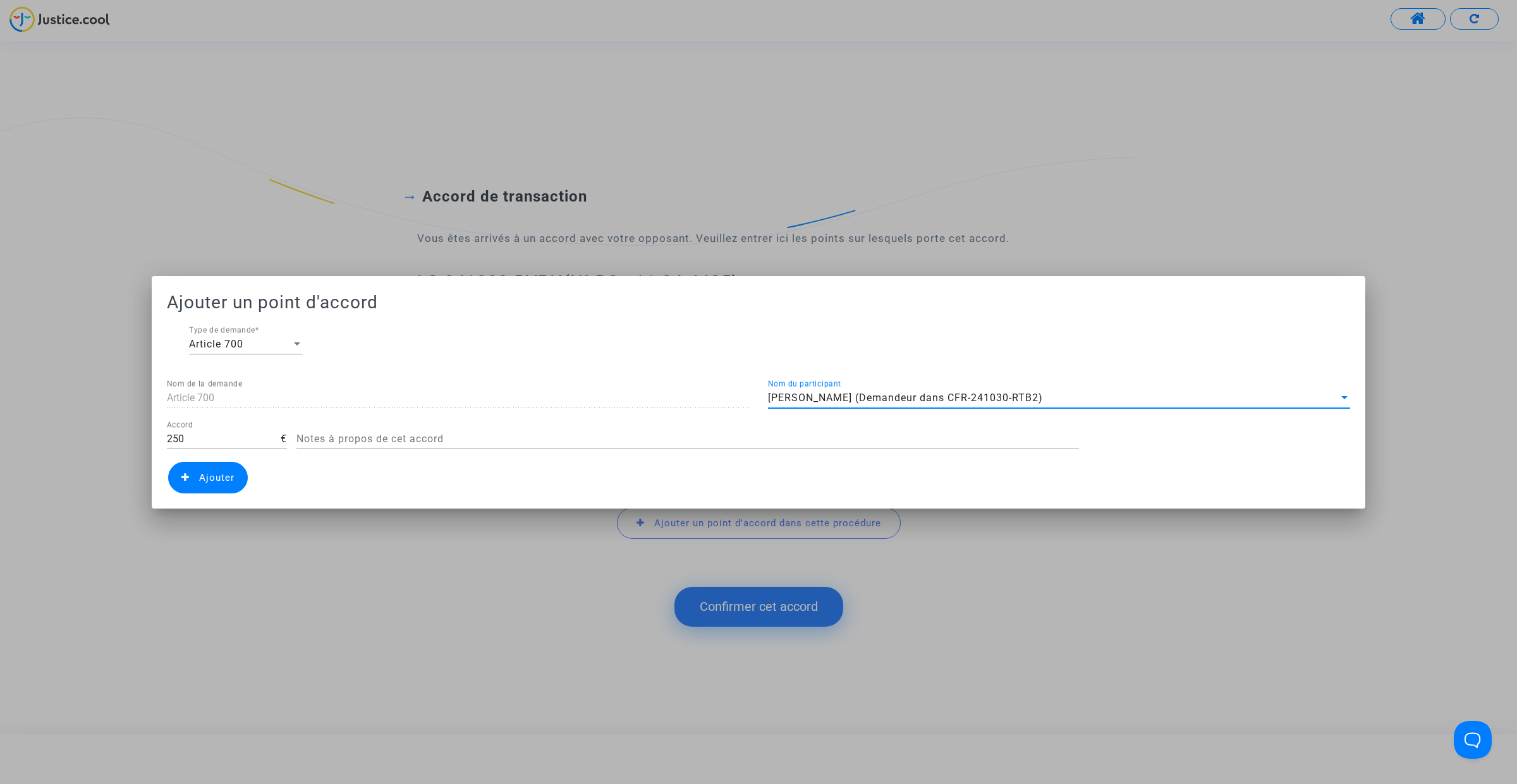
click at [200, 481] on span "Ajouter" at bounding box center [217, 478] width 36 height 12
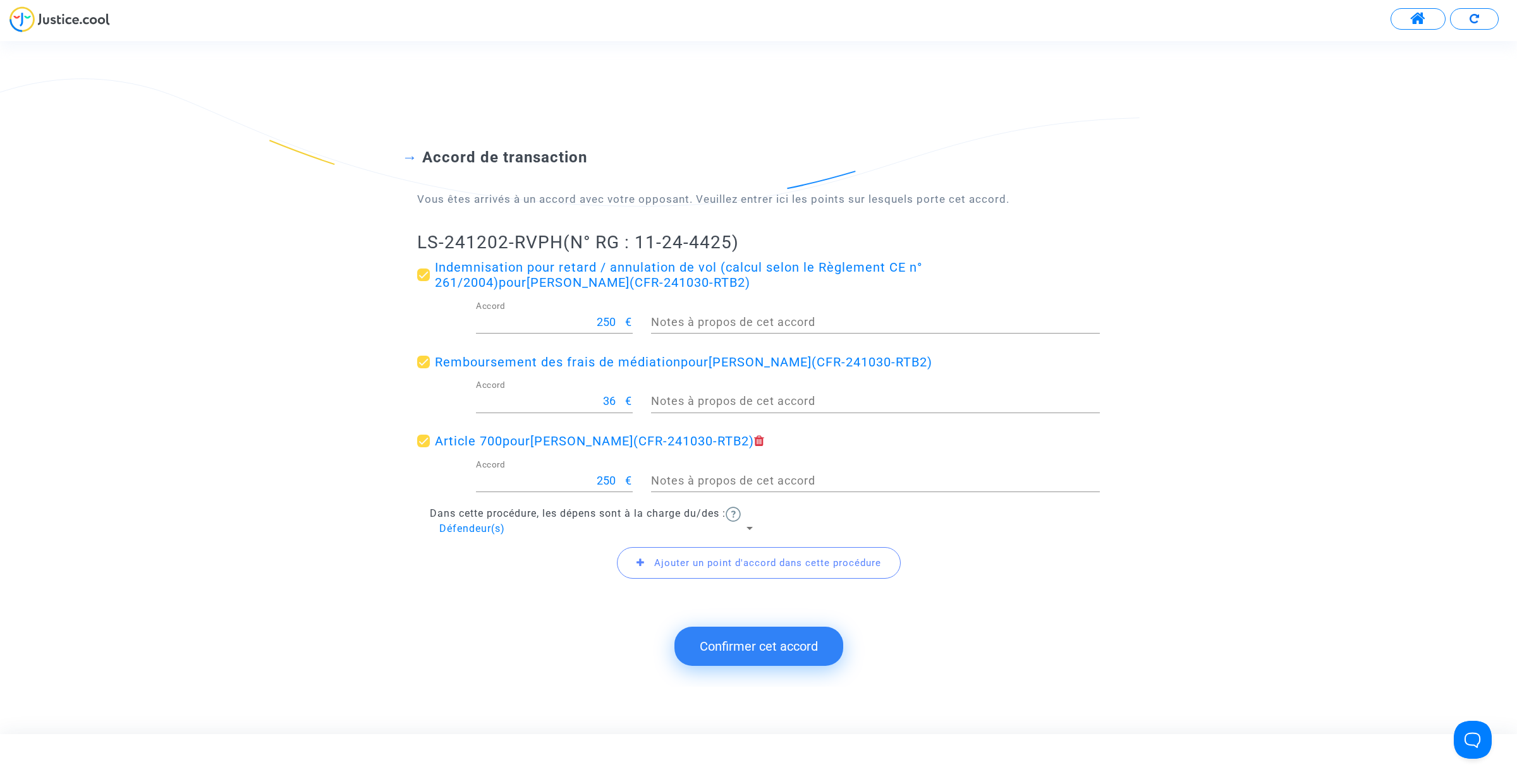
click at [756, 647] on button "Confirmer cet accord" at bounding box center [758, 646] width 169 height 39
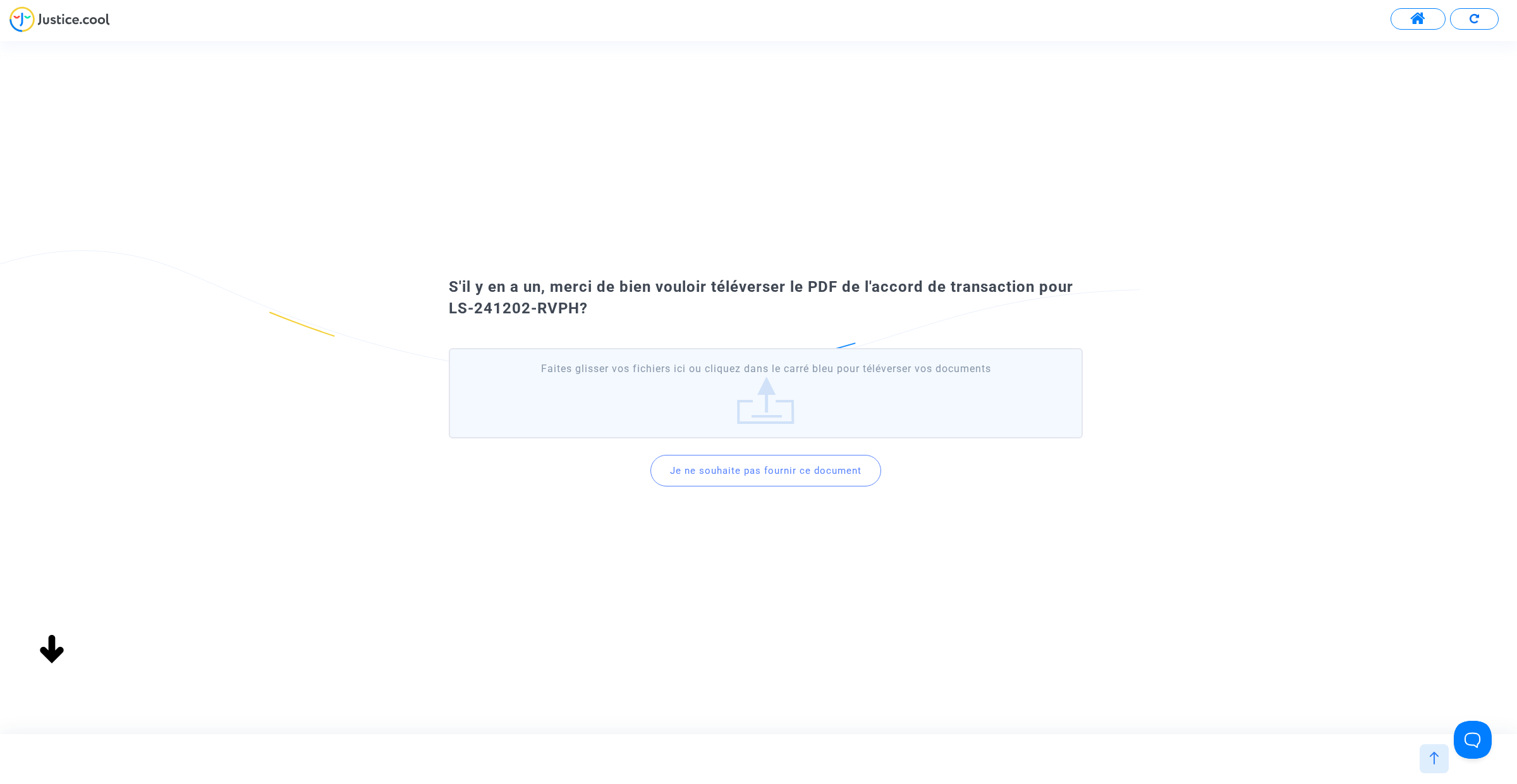
click at [740, 472] on button "Je ne souhaite pas fournir ce document" at bounding box center [765, 471] width 230 height 31
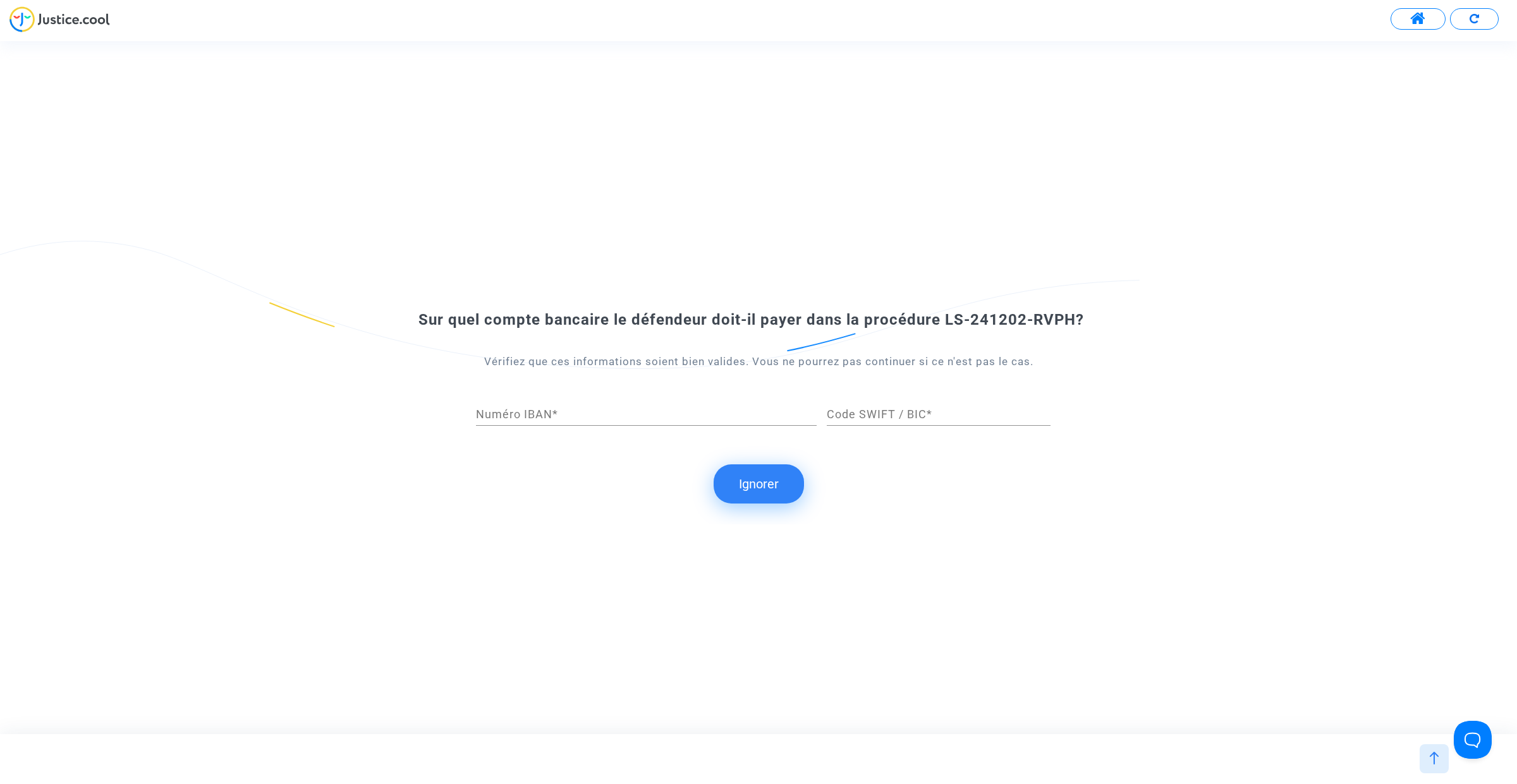
click at [755, 493] on button "Ignorer" at bounding box center [759, 483] width 90 height 39
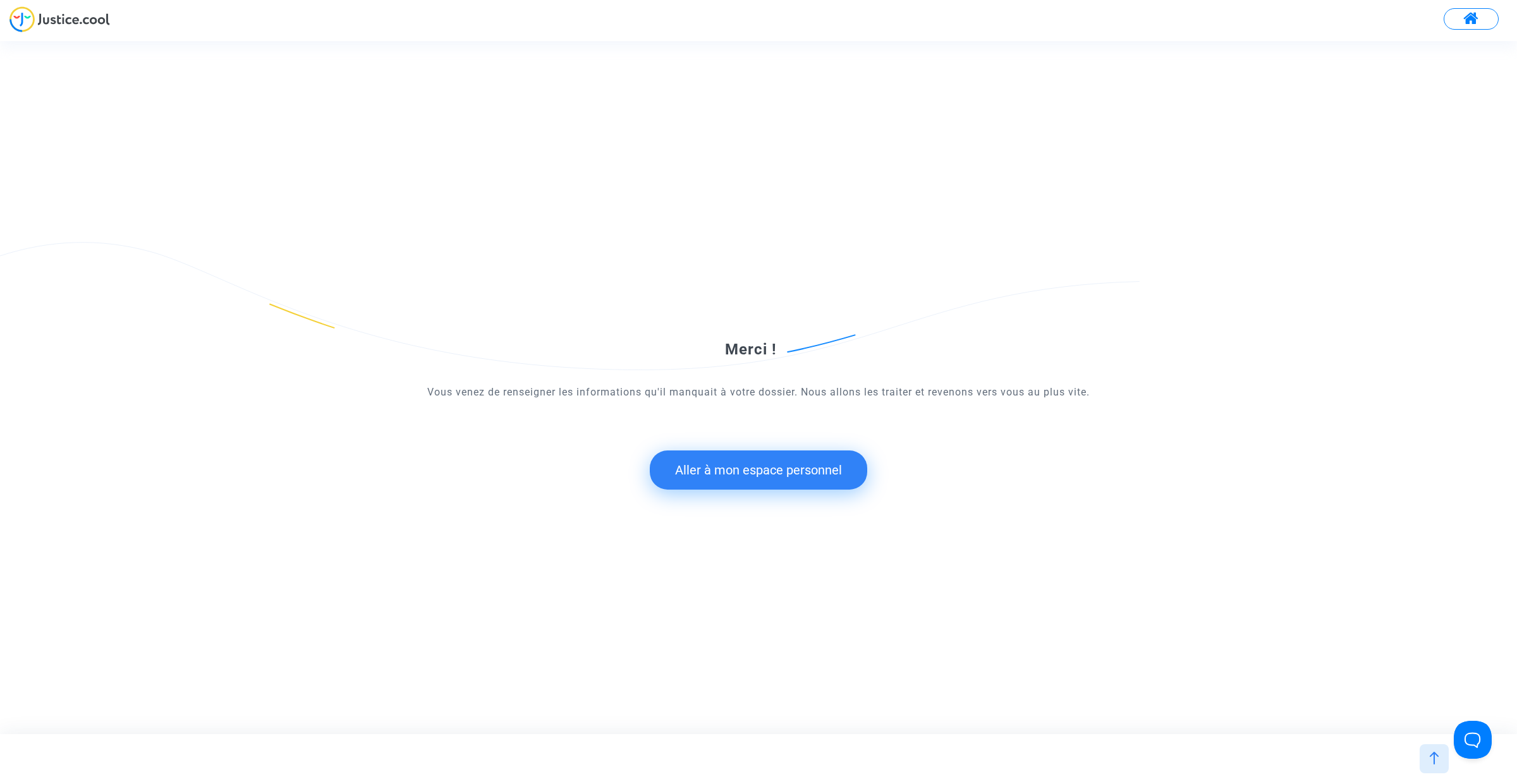
click at [731, 458] on button "Aller à mon espace personnel" at bounding box center [758, 470] width 217 height 39
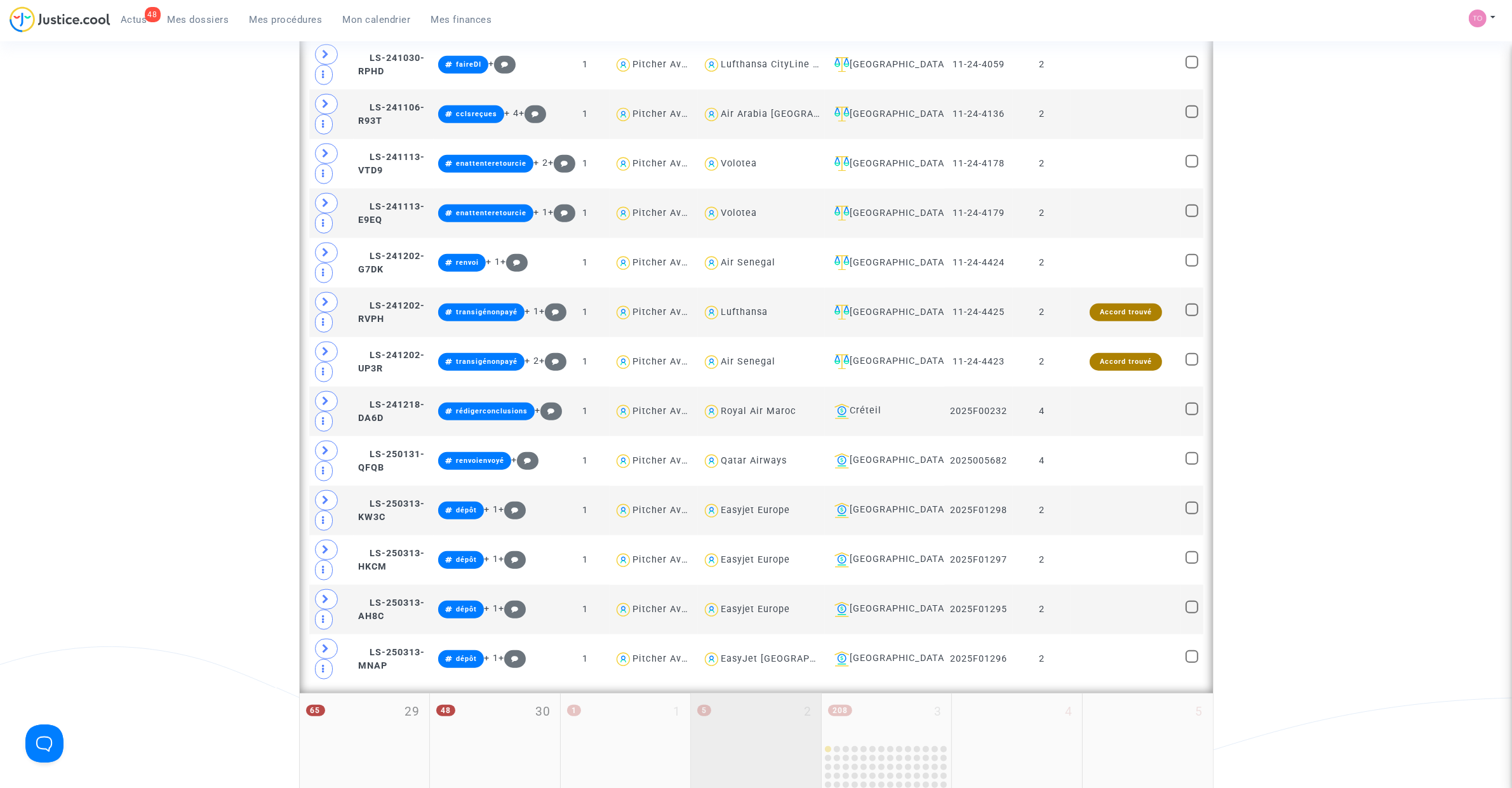
scroll to position [1746, 0]
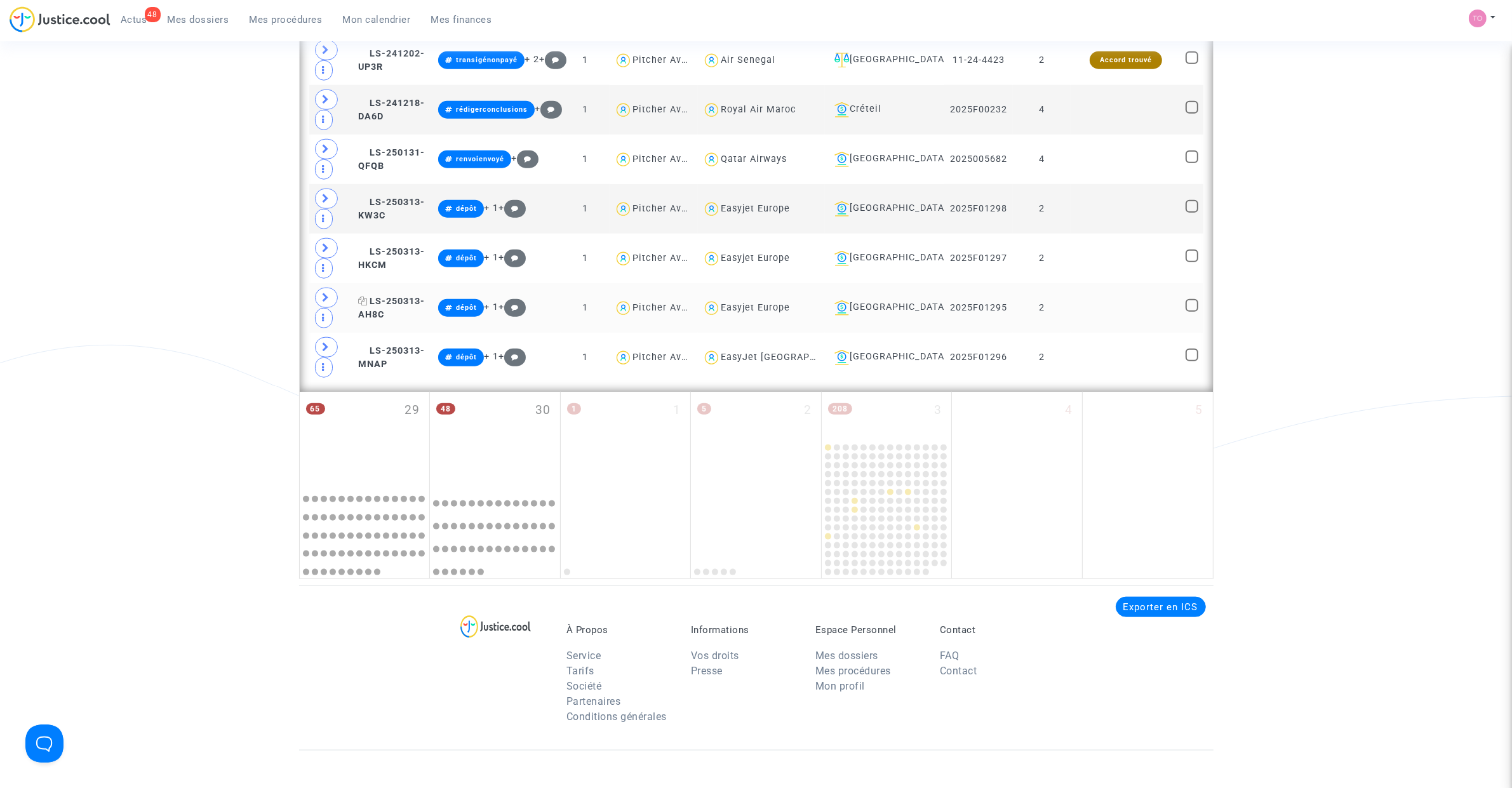
click at [404, 313] on span "LS-250313-AH8C" at bounding box center [391, 308] width 67 height 25
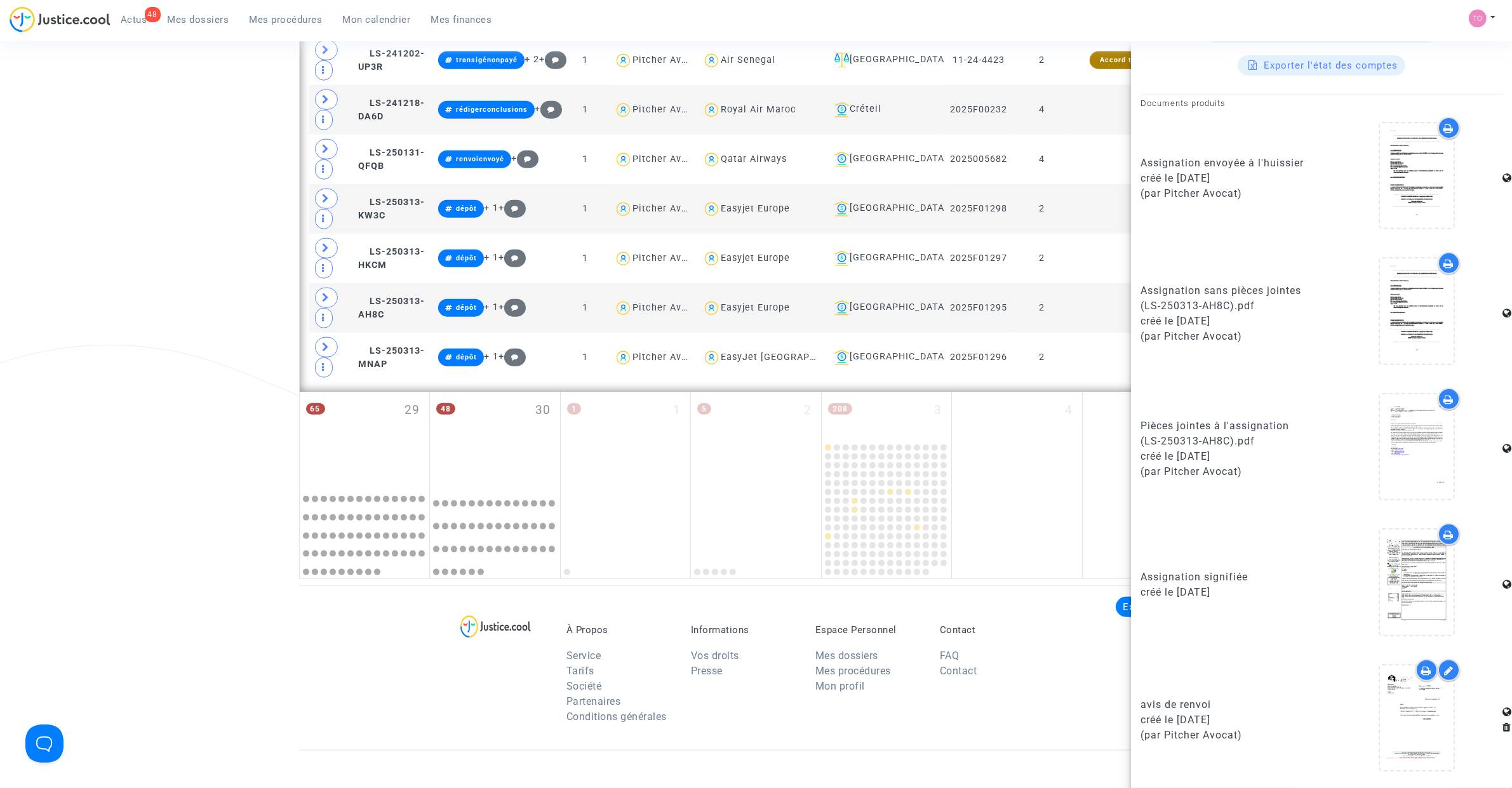
scroll to position [667, 0]
click at [1423, 714] on icon at bounding box center [1417, 717] width 41 height 41
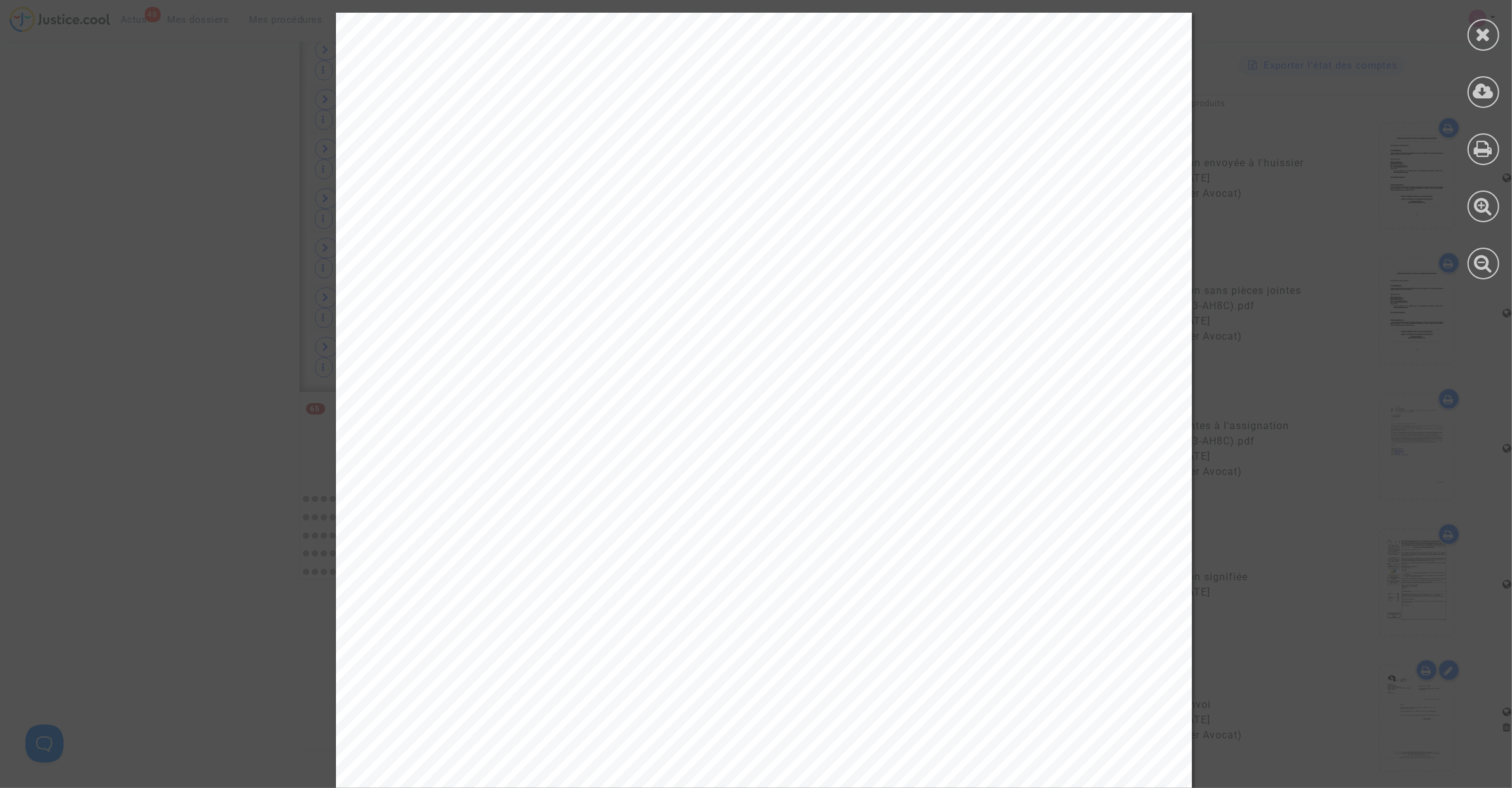
scroll to position [317, 0]
click at [1484, 30] on icon at bounding box center [1483, 34] width 16 height 19
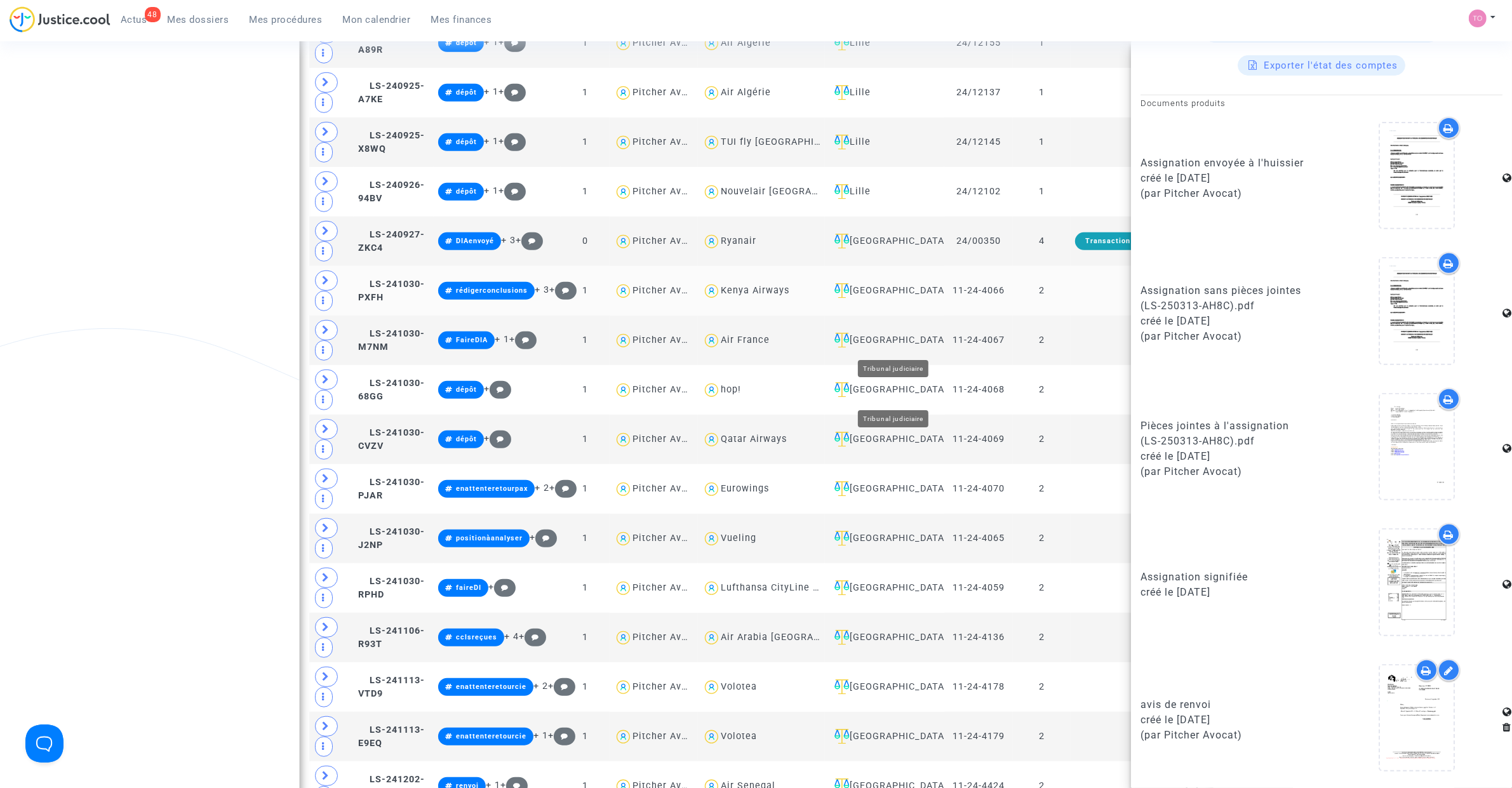
scroll to position [873, 0]
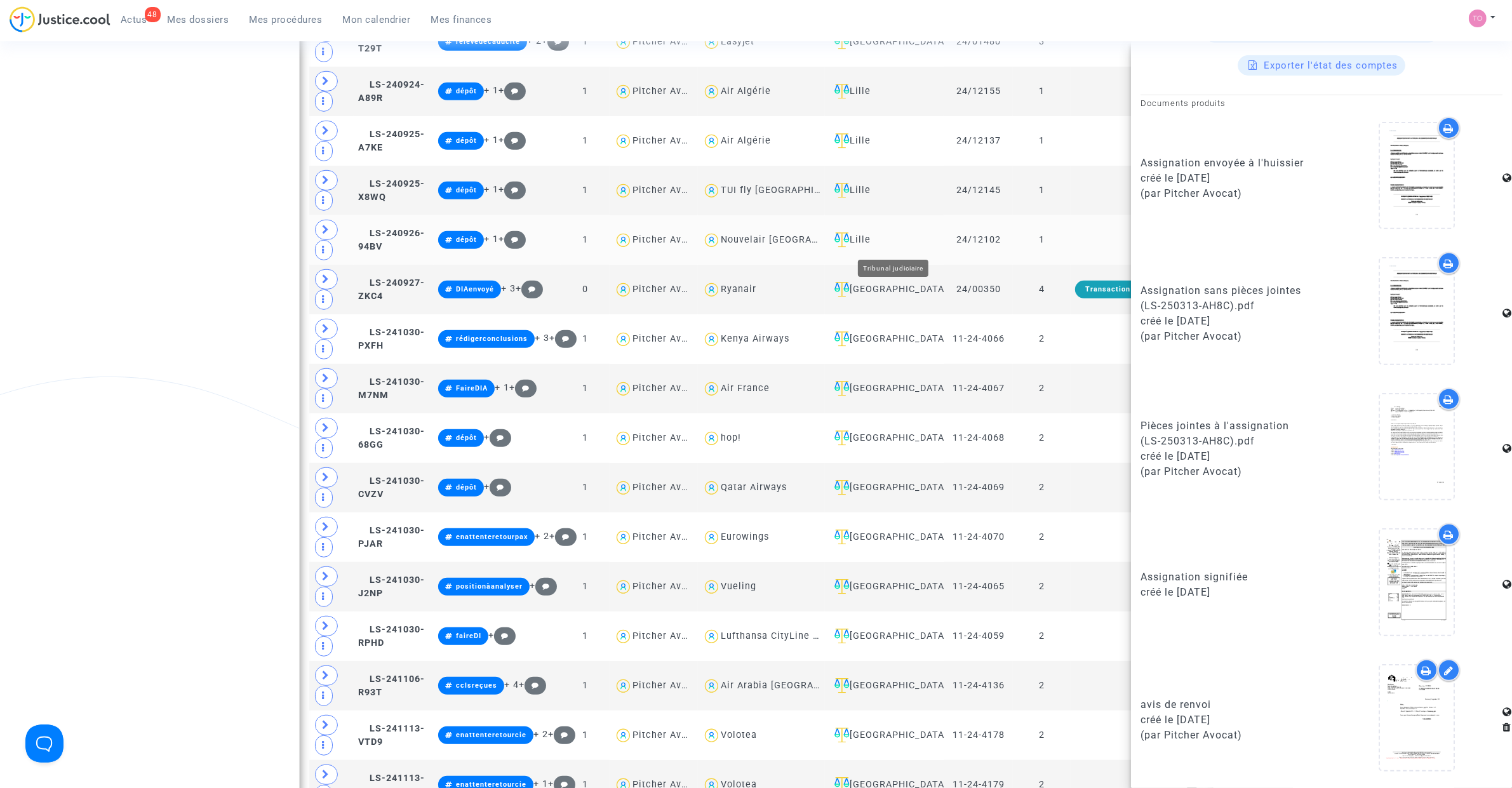
click at [884, 248] on div "Lille" at bounding box center [884, 240] width 111 height 15
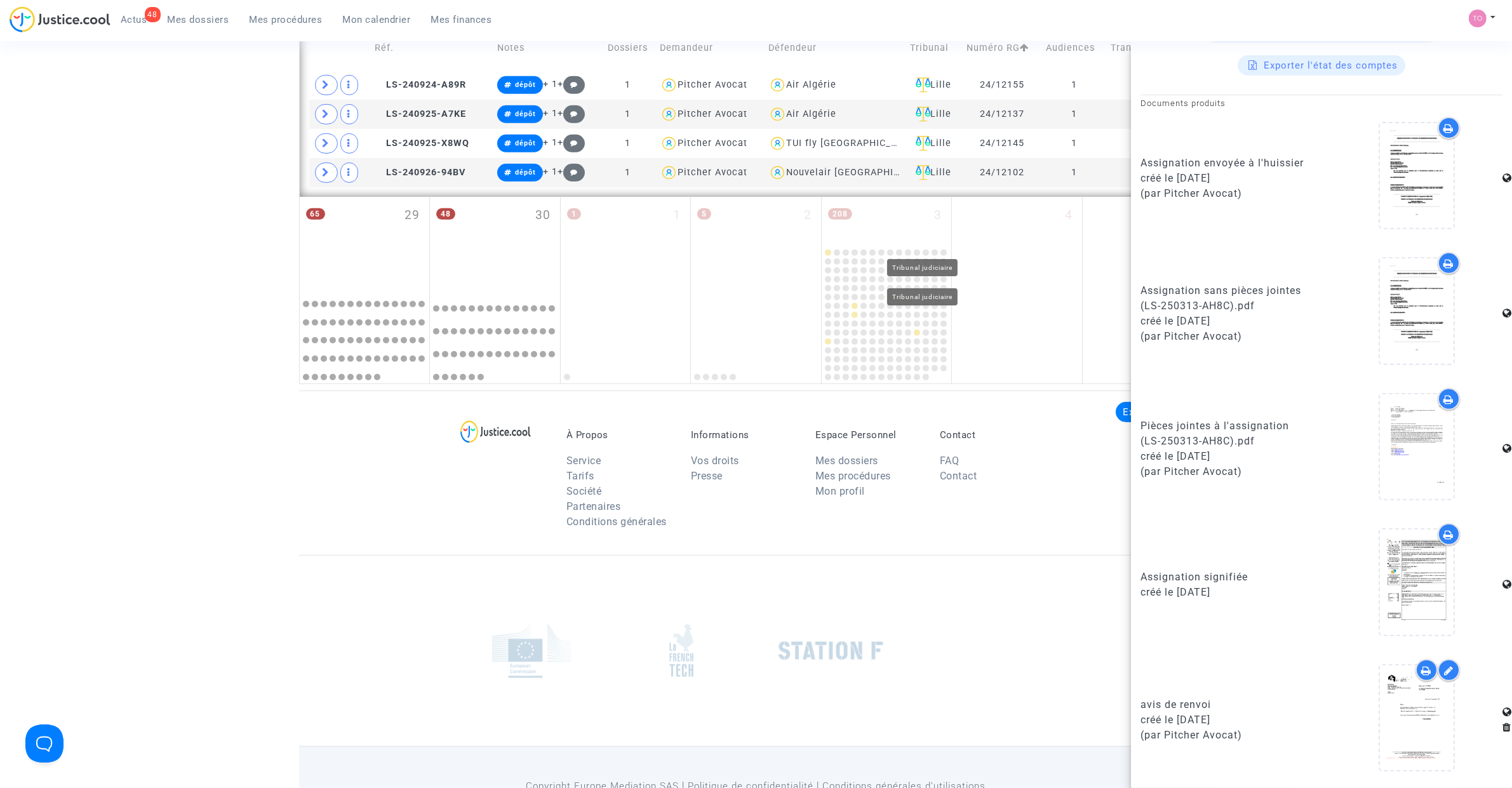
scroll to position [635, 0]
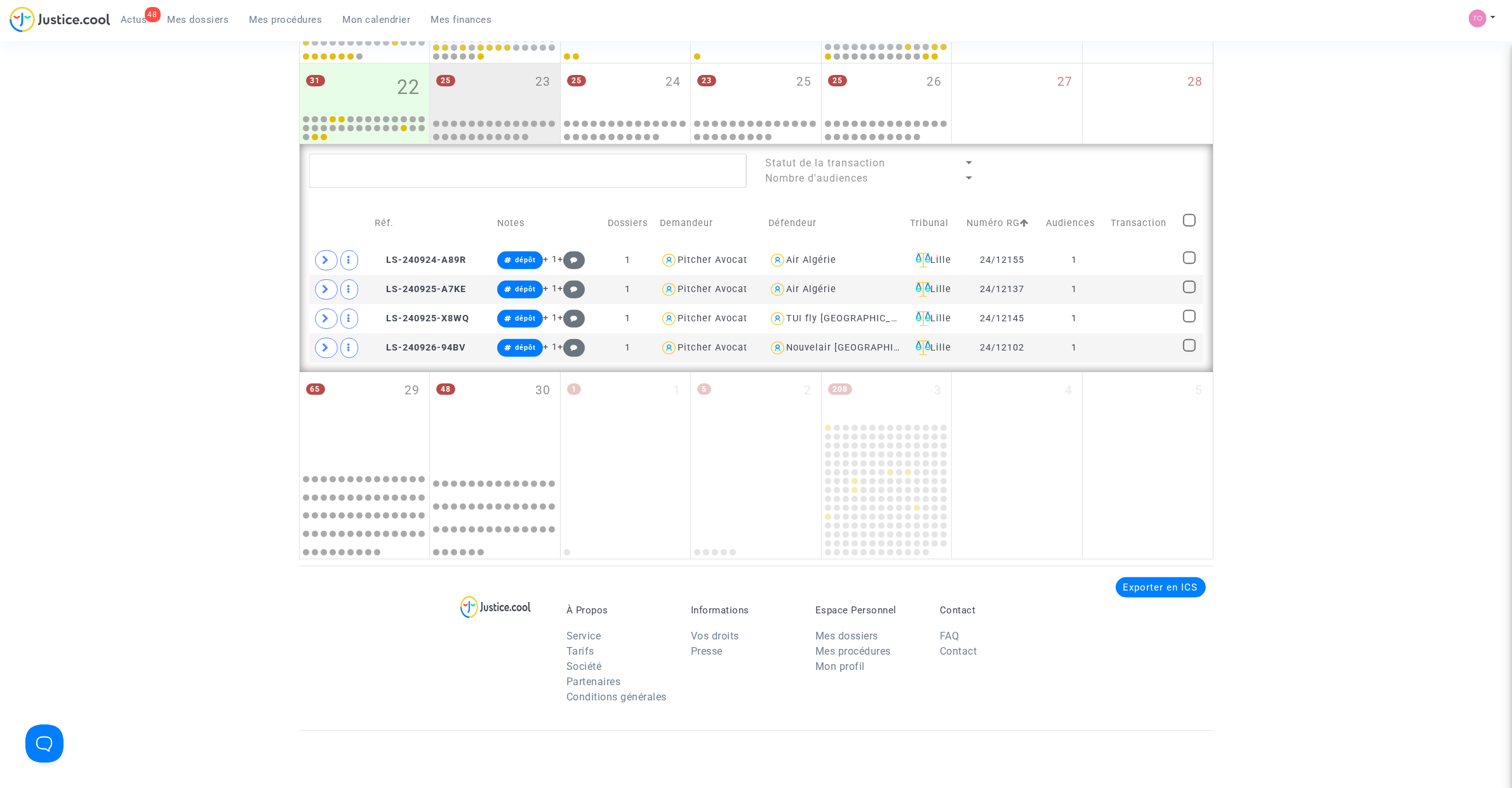
scroll to position [0, 0]
click at [1188, 220] on span at bounding box center [1189, 221] width 12 height 12
click at [1188, 227] on input "checkbox" at bounding box center [1188, 227] width 1 height 1
checkbox input "true"
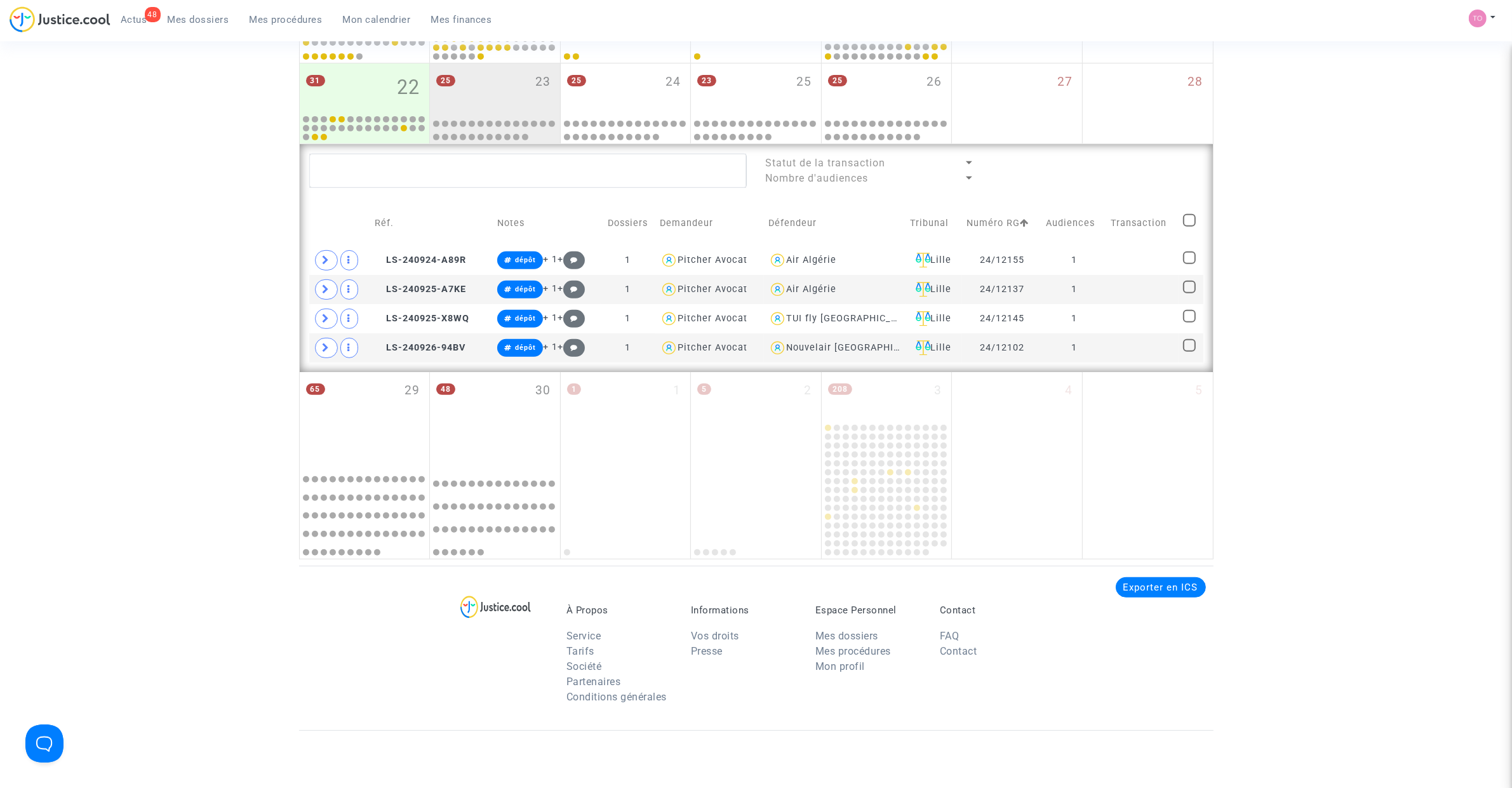
checkbox input "true"
click at [1156, 170] on span "Sélection" at bounding box center [1143, 169] width 46 height 12
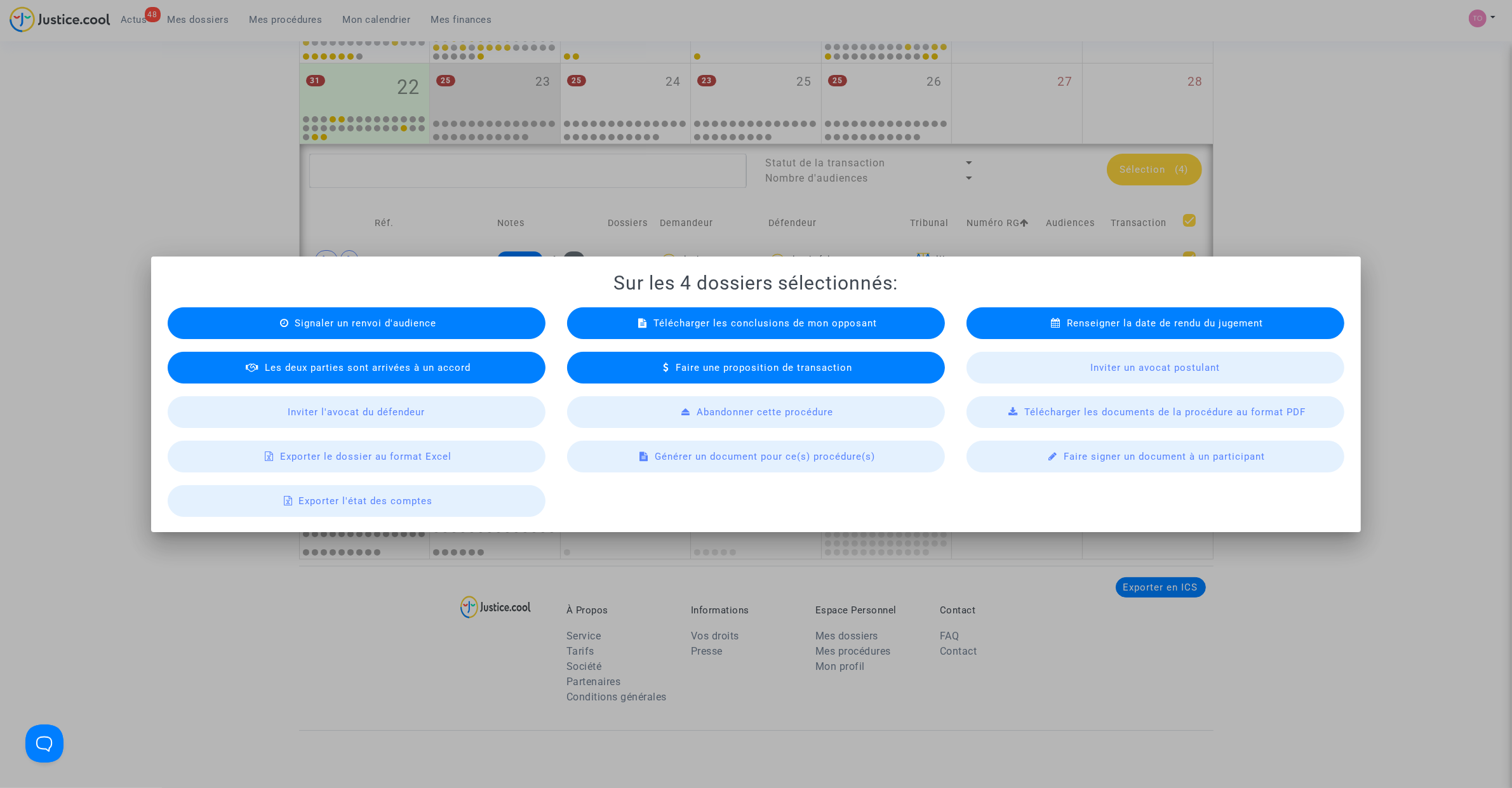
click at [427, 458] on span "Exporter le dossier au format Excel" at bounding box center [366, 456] width 172 height 12
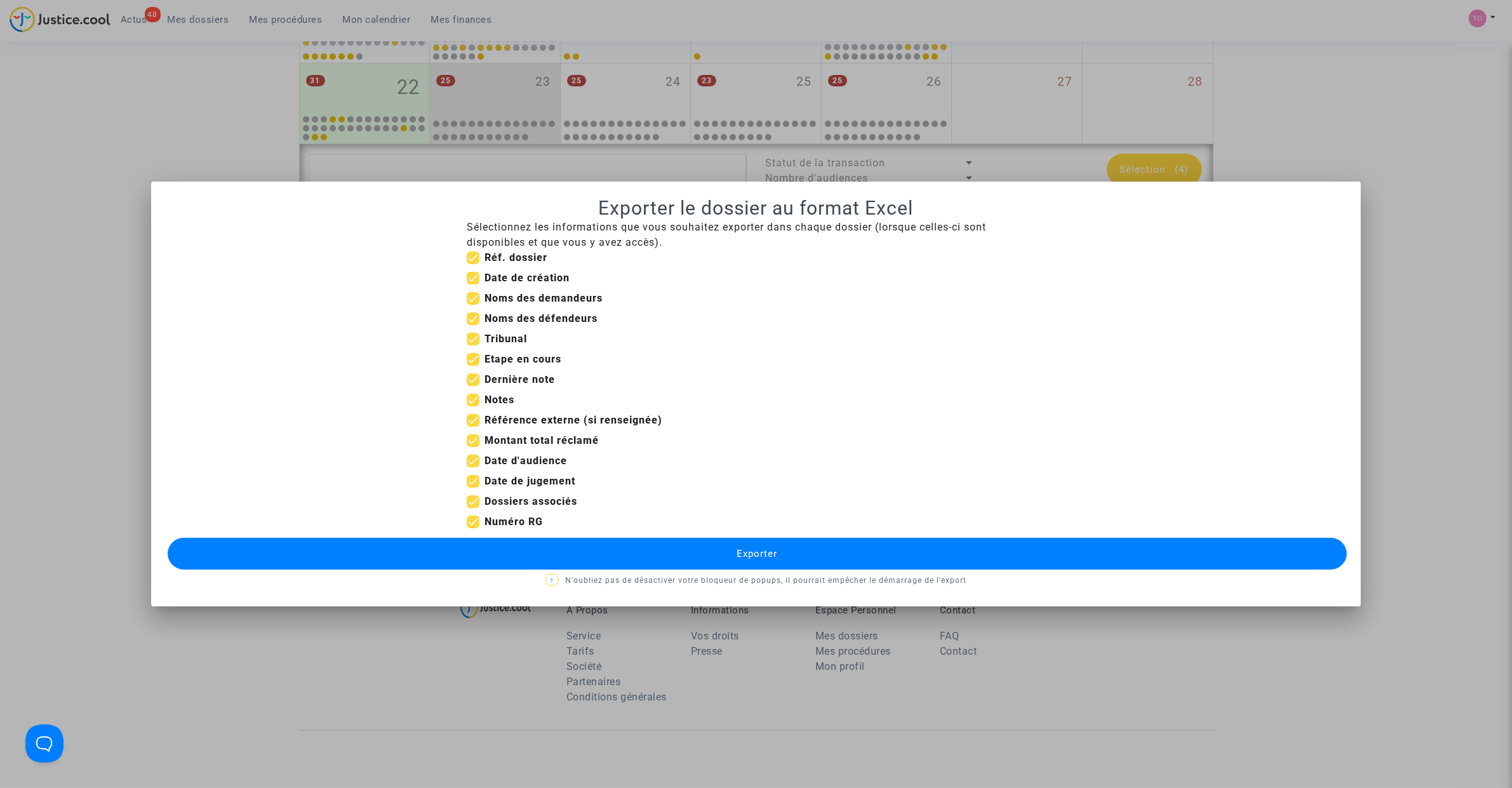
click at [479, 278] on span at bounding box center [473, 278] width 12 height 12
click at [473, 284] on input "Date de création" at bounding box center [473, 284] width 1 height 1
checkbox input "false"
drag, startPoint x: 475, startPoint y: 360, endPoint x: 475, endPoint y: 370, distance: 10.0
click at [475, 363] on span at bounding box center [473, 359] width 12 height 12
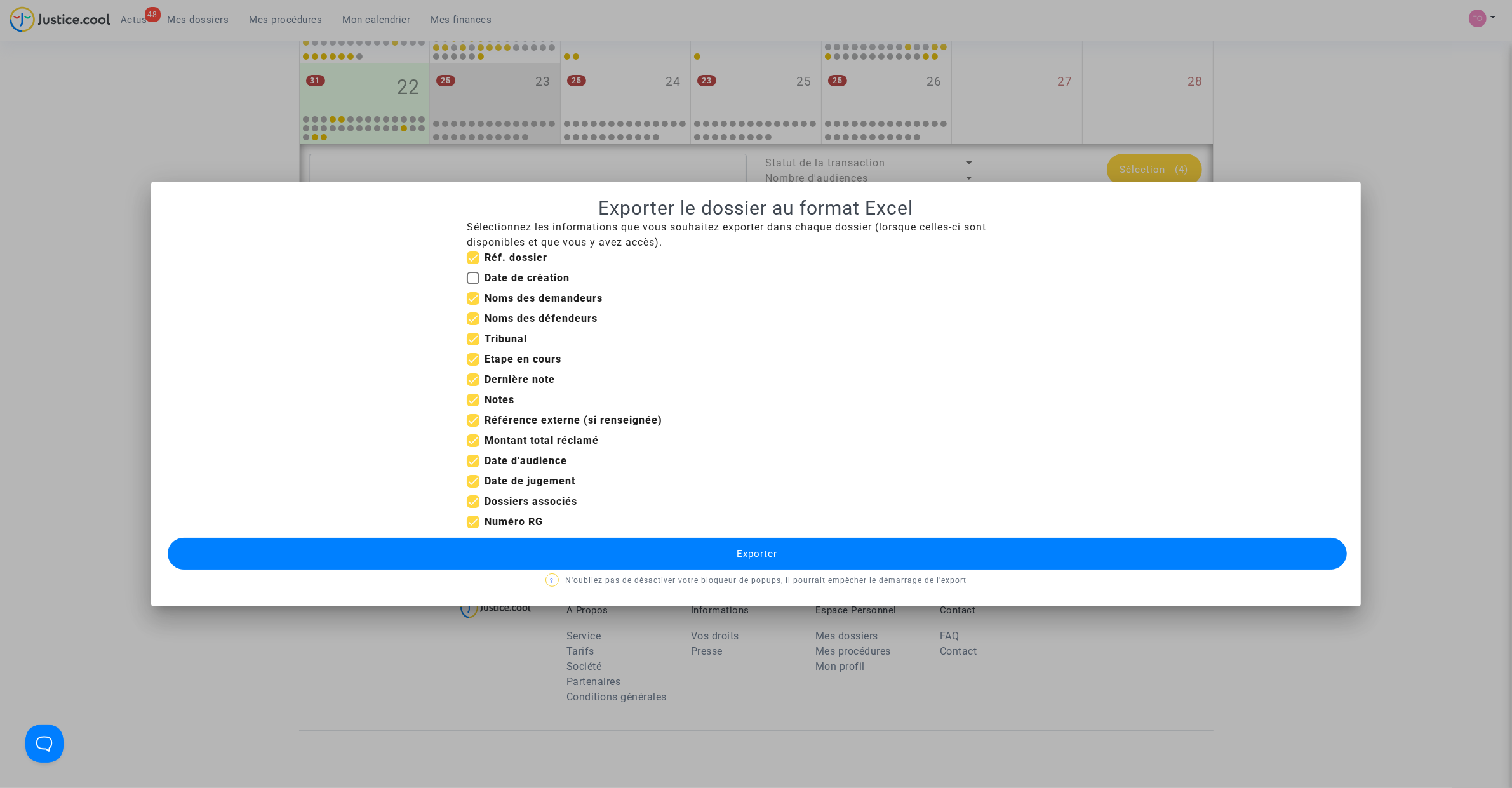
click at [473, 365] on input "Etape en cours" at bounding box center [473, 365] width 1 height 1
checkbox input "false"
click at [473, 441] on span at bounding box center [473, 440] width 12 height 12
click at [473, 447] on input "Montant total réclamé" at bounding box center [473, 447] width 1 height 1
checkbox input "false"
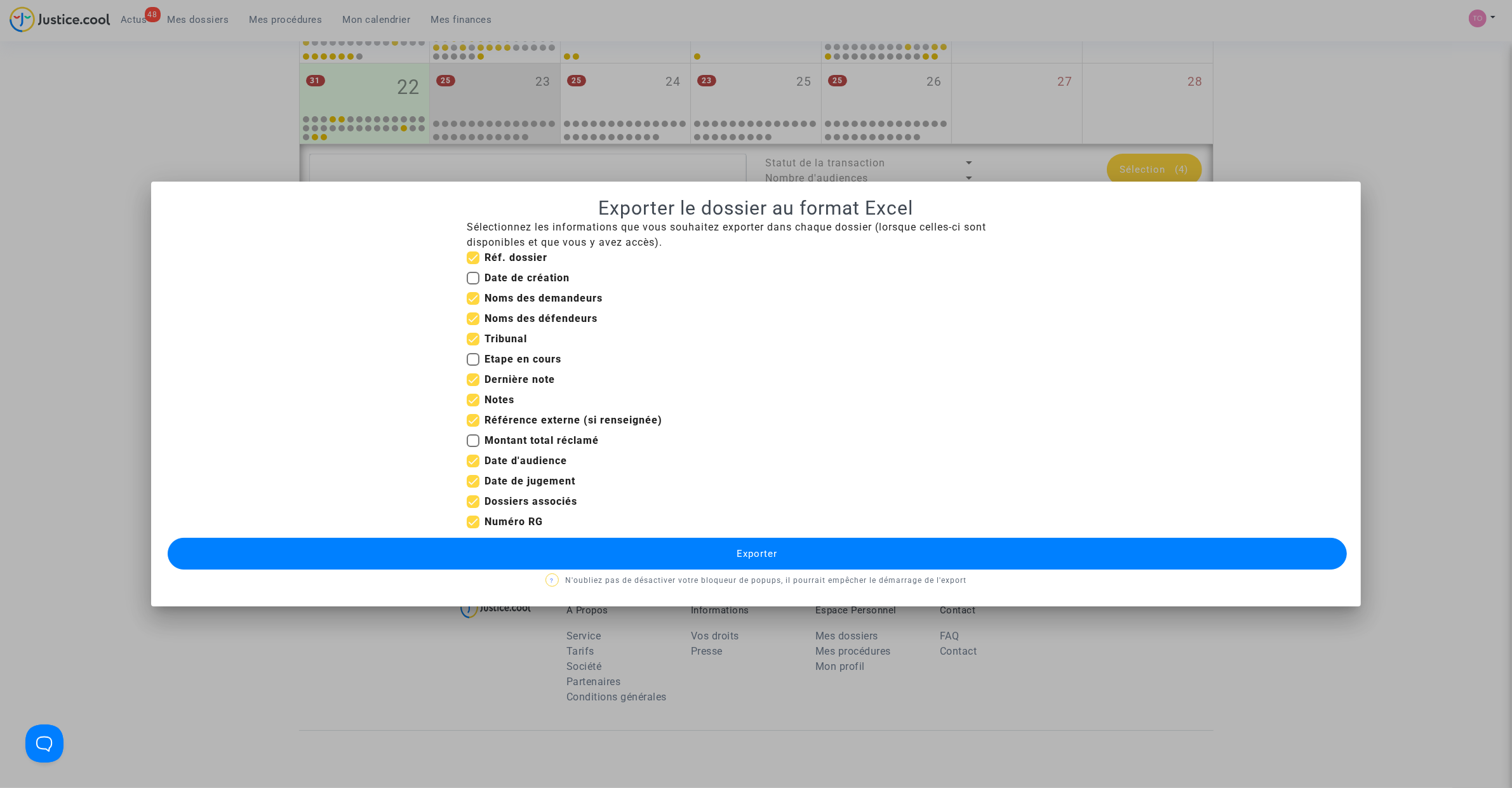
click at [471, 418] on span at bounding box center [473, 420] width 12 height 12
click at [473, 427] on input "Référence externe (si renseignée)" at bounding box center [473, 427] width 1 height 1
checkbox input "false"
drag, startPoint x: 468, startPoint y: 484, endPoint x: 476, endPoint y: 496, distance: 14.4
click at [469, 486] on span at bounding box center [473, 481] width 12 height 12
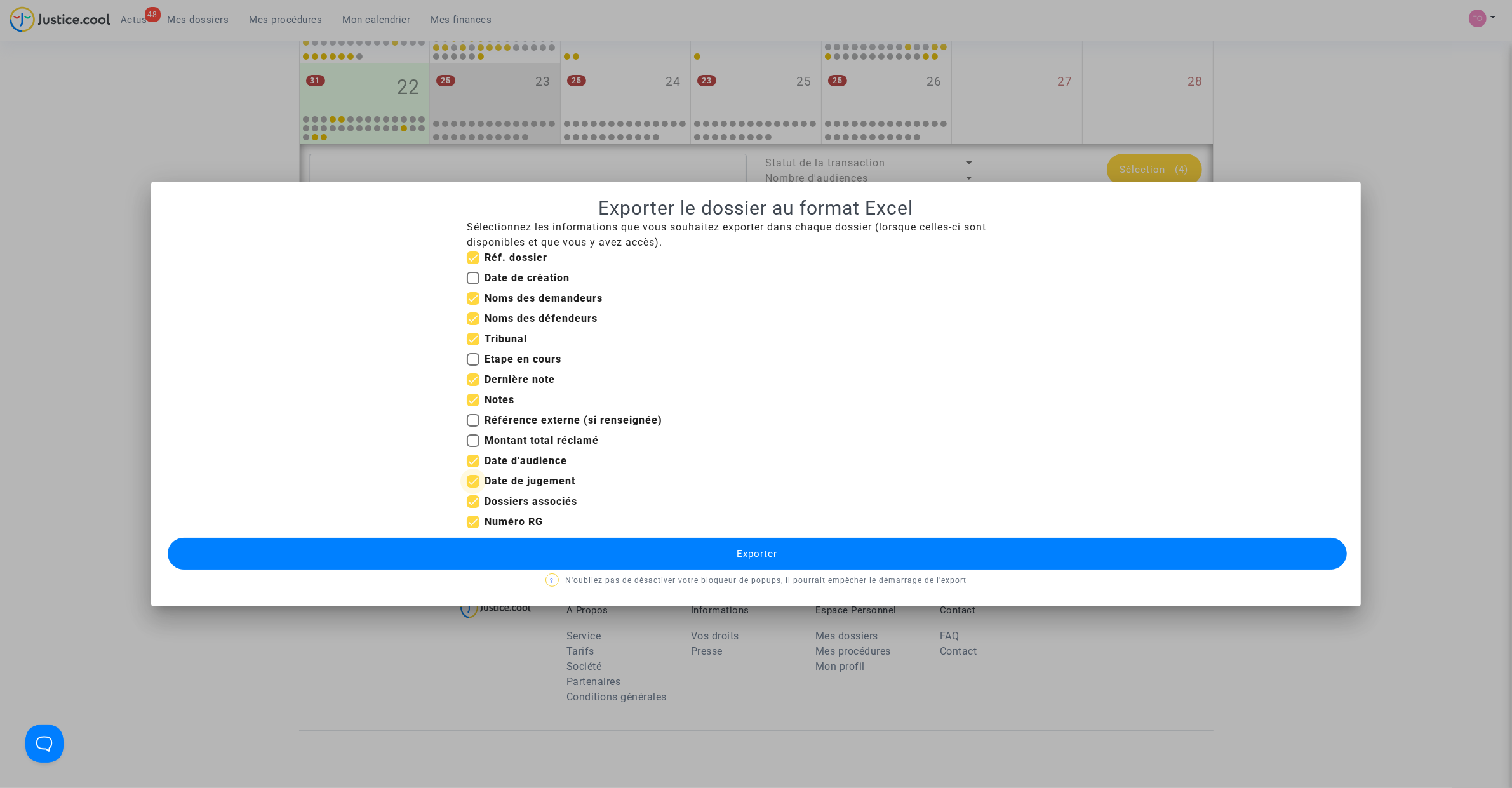
click at [473, 488] on input "Date de jugement" at bounding box center [473, 488] width 1 height 1
checkbox input "false"
click at [596, 557] on button "Exporter" at bounding box center [757, 554] width 1180 height 32
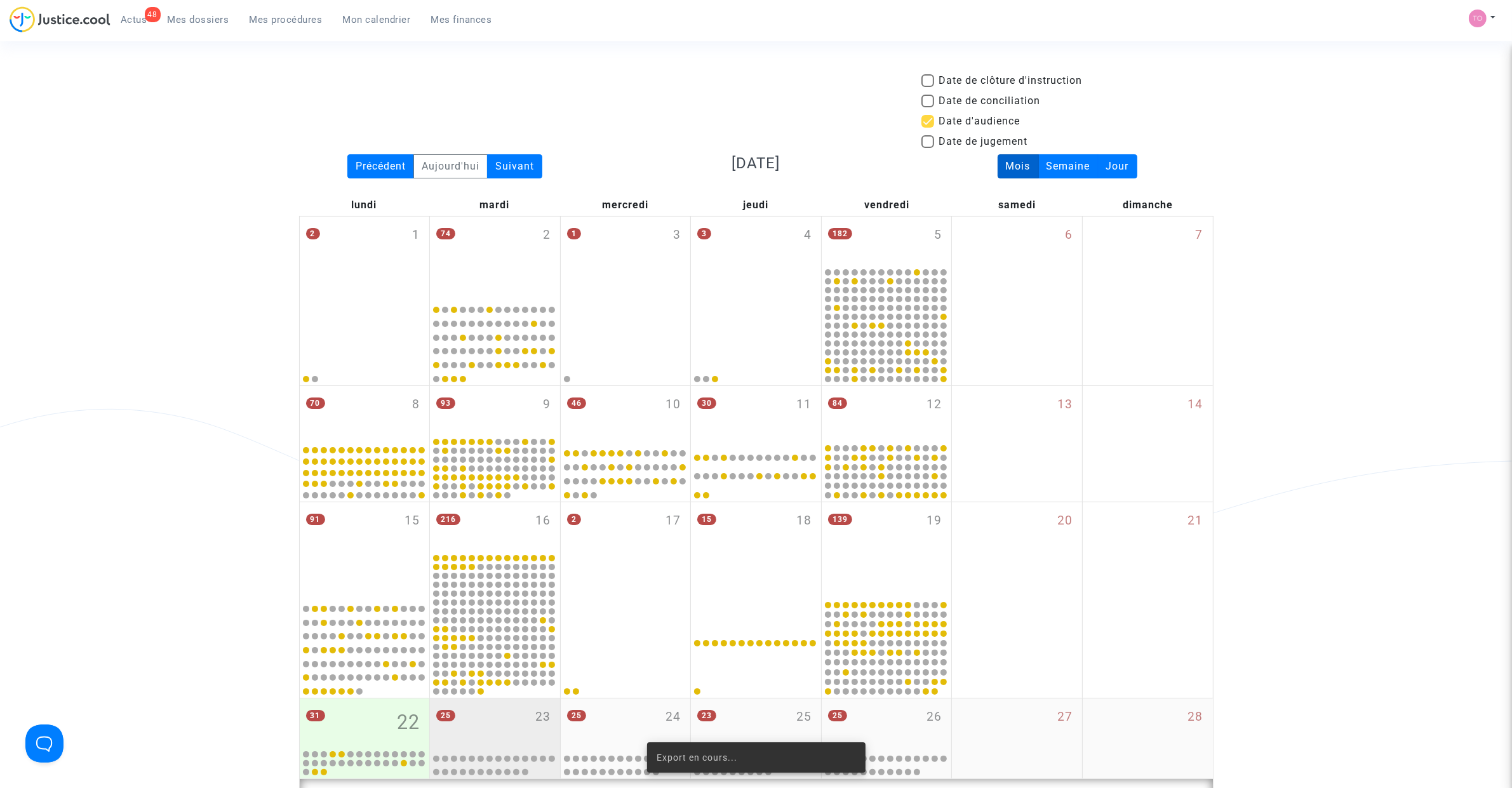
scroll to position [635, 0]
